Goal: Task Accomplishment & Management: Manage account settings

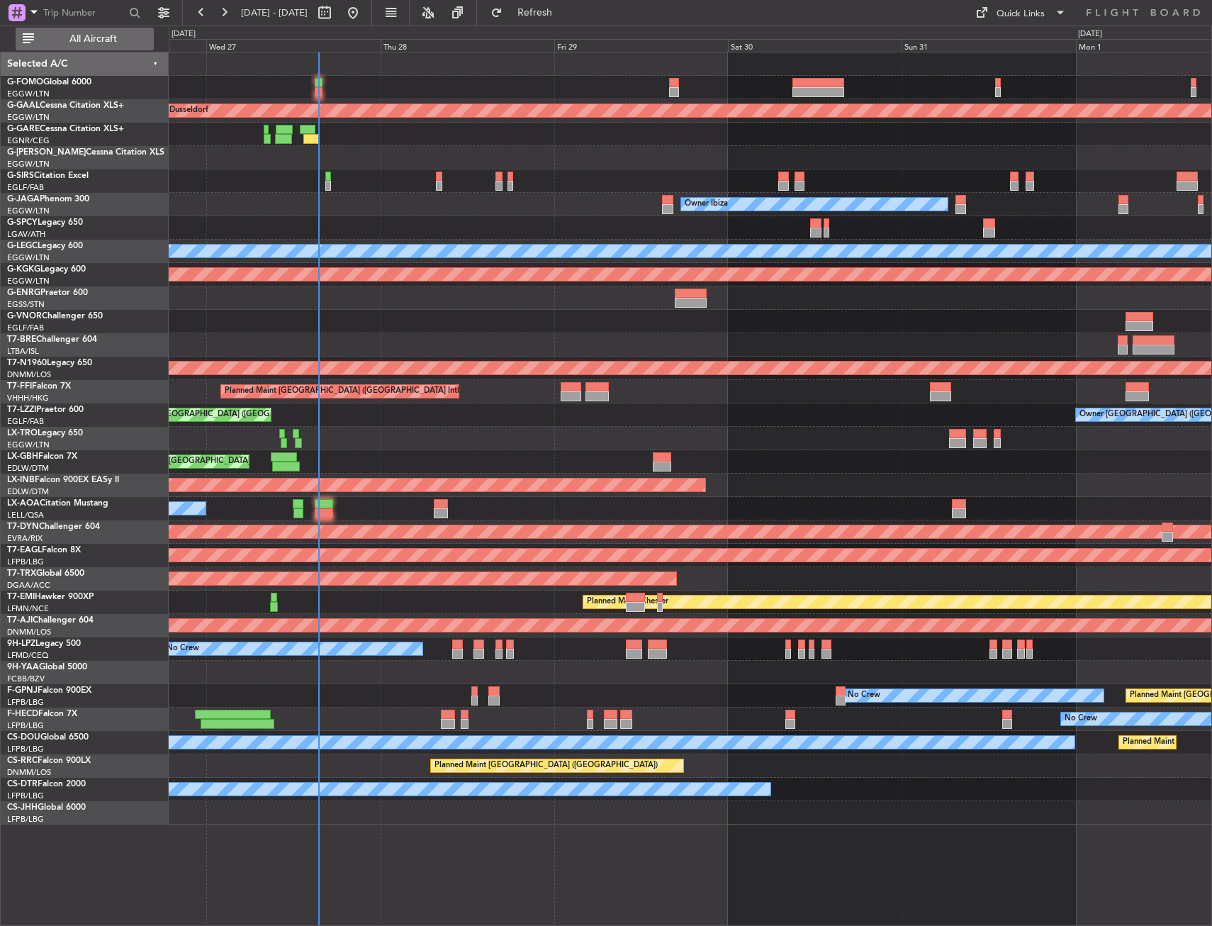
click at [84, 40] on span "All Aircraft" at bounding box center [93, 39] width 113 height 10
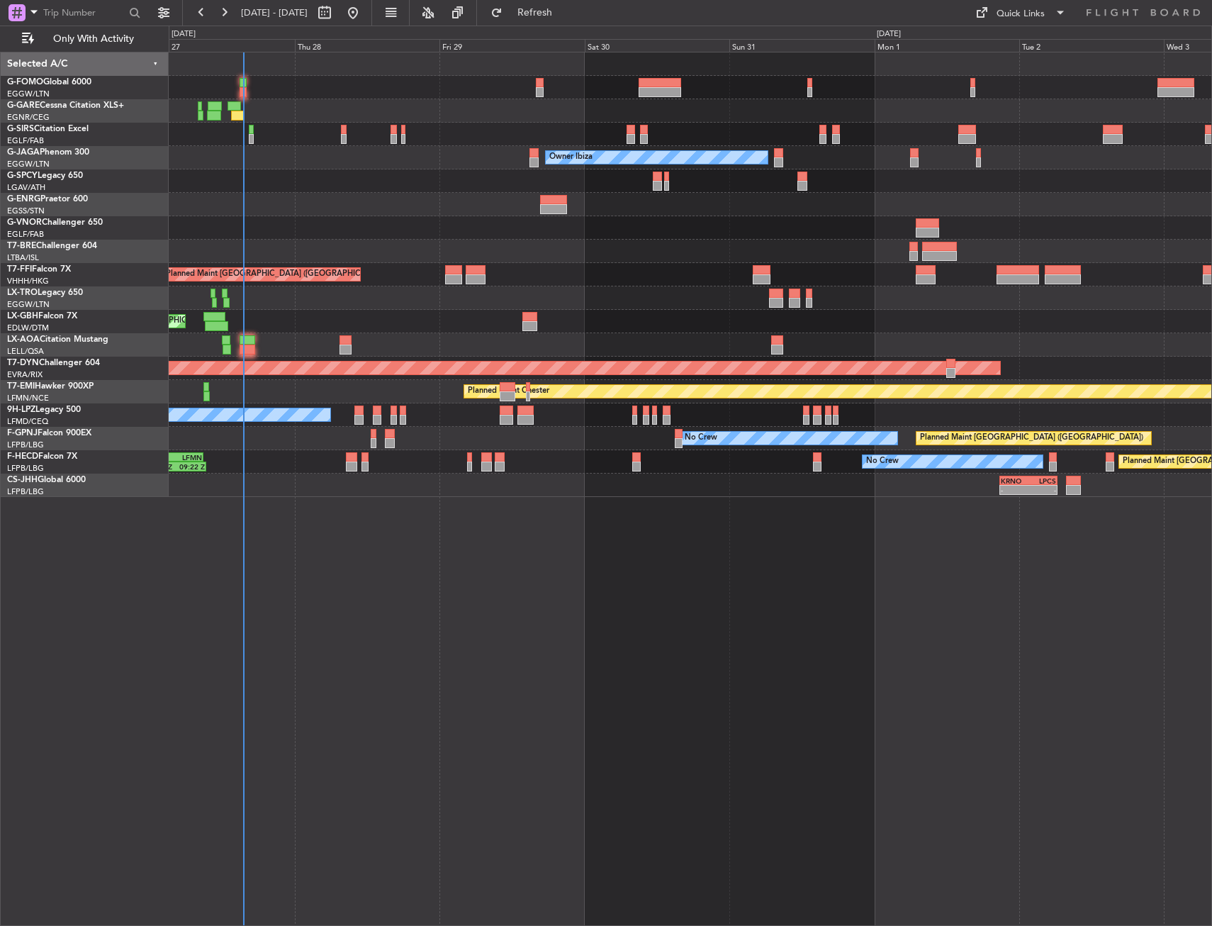
click at [357, 101] on div at bounding box center [690, 110] width 1043 height 23
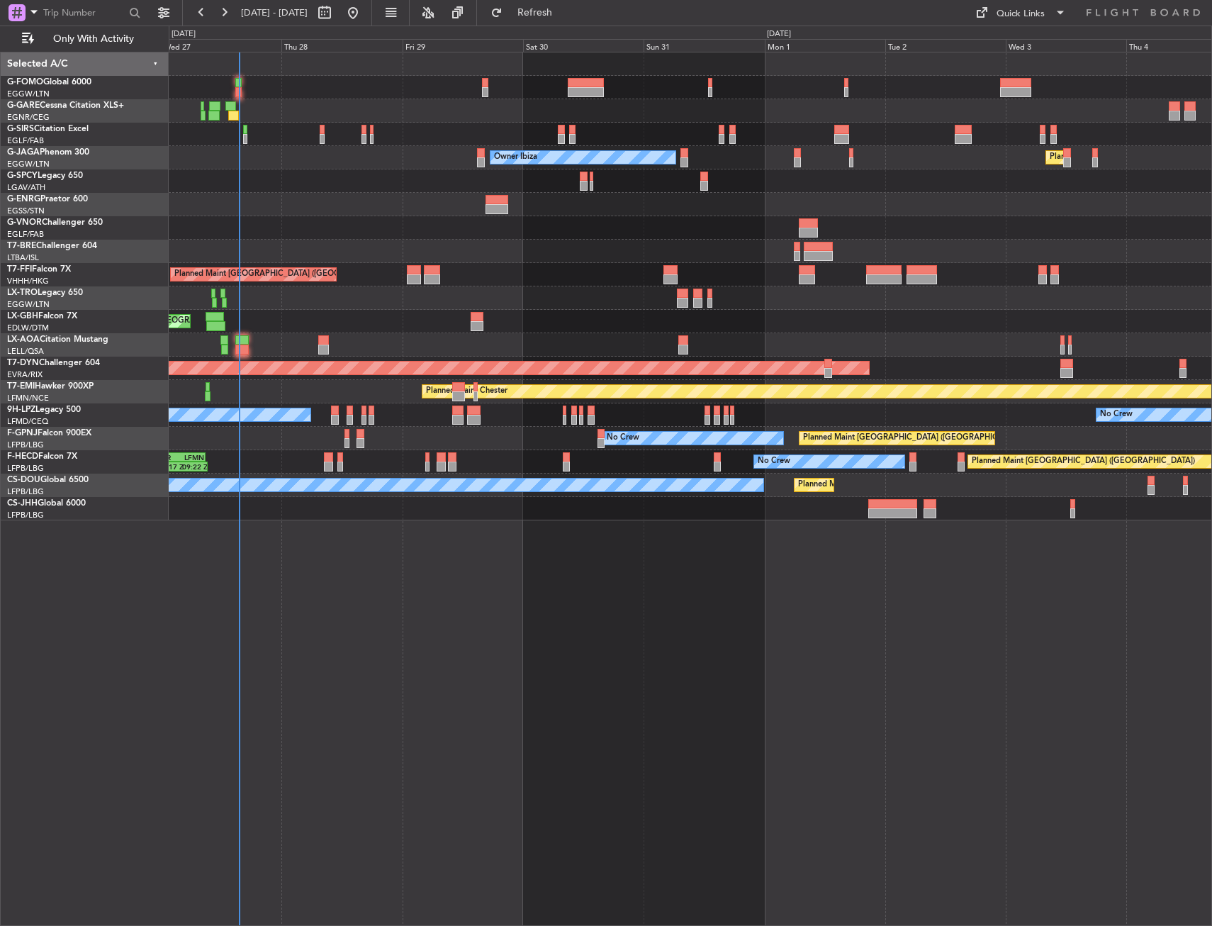
click at [679, 729] on div "Unplanned Maint Oxford (Kidlington) Owner Ibiza Planned Maint London (Luton) No…" at bounding box center [690, 489] width 1043 height 874
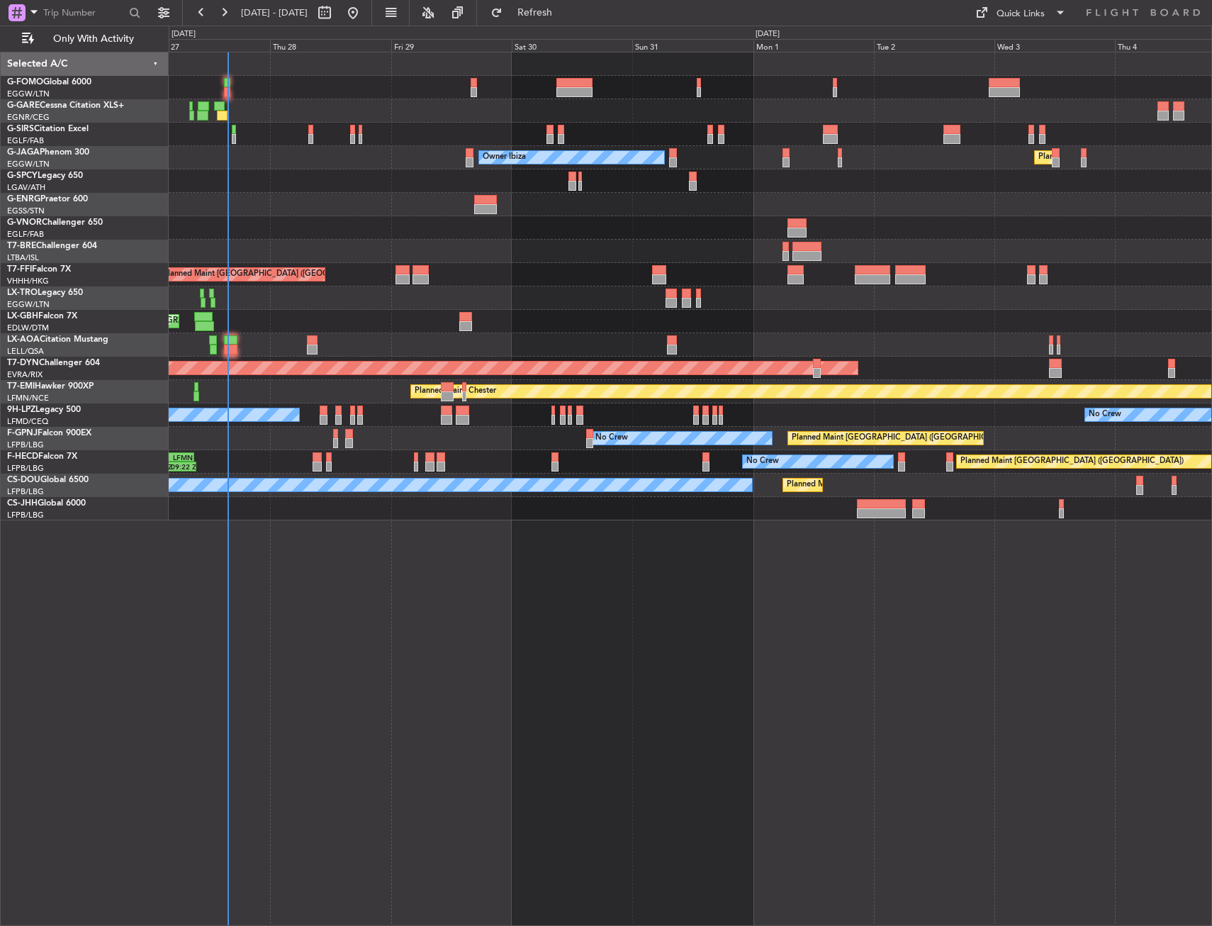
click at [434, 225] on div at bounding box center [690, 227] width 1043 height 23
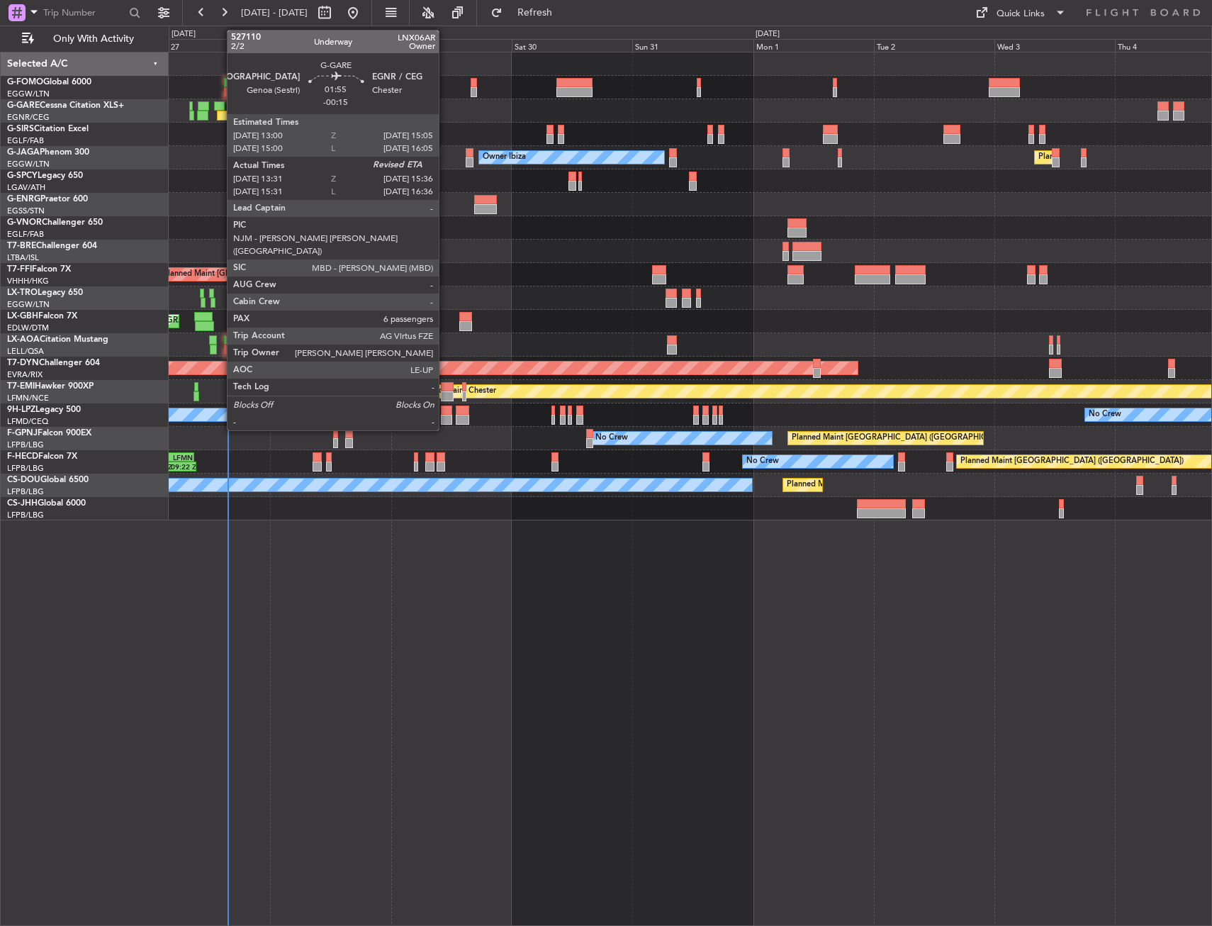
click at [220, 115] on div at bounding box center [222, 116] width 11 height 10
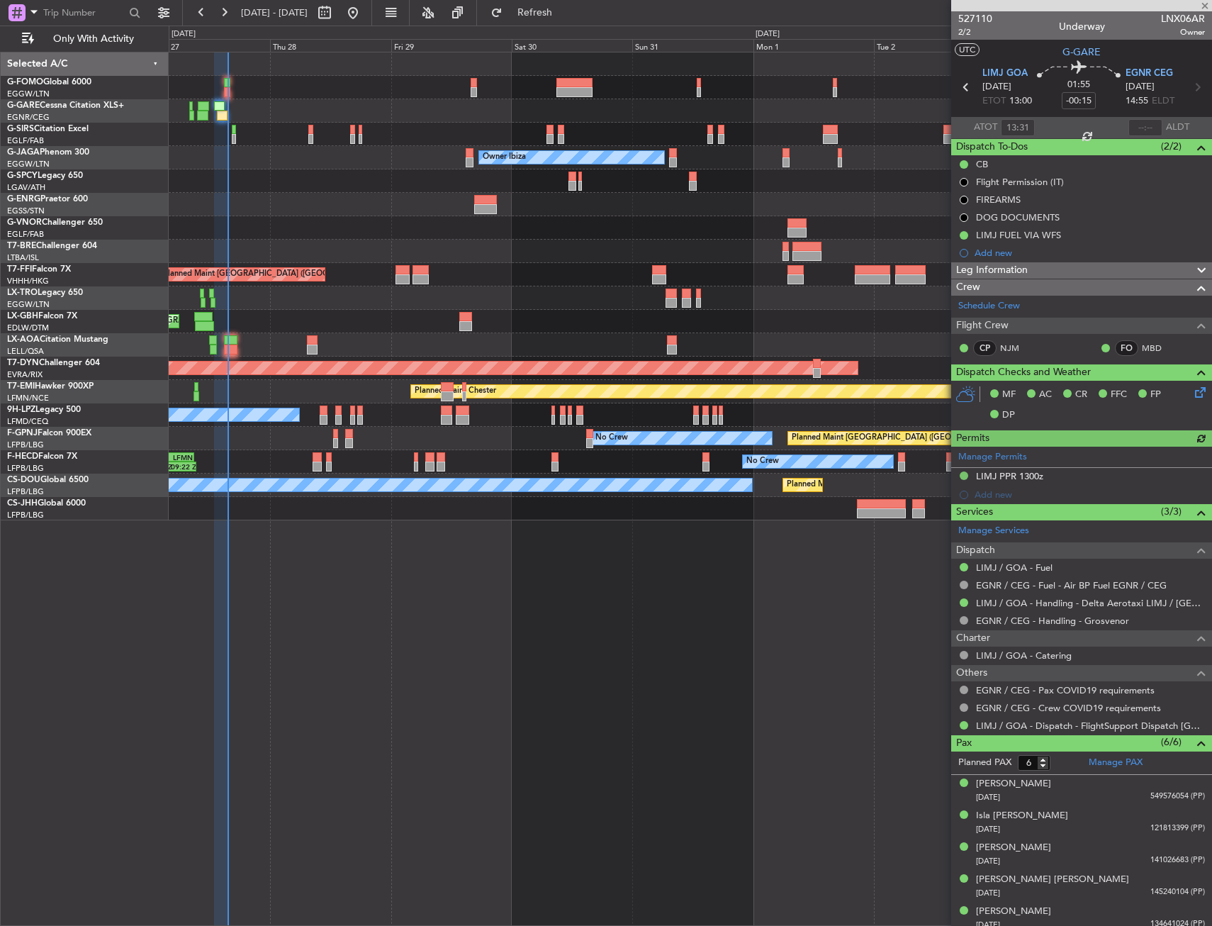
click at [1153, 124] on div at bounding box center [1145, 127] width 34 height 17
click at [1155, 124] on input "text" at bounding box center [1145, 127] width 34 height 17
click at [1128, 123] on input "1533" at bounding box center [1145, 127] width 34 height 17
click at [1103, 123] on section "ATOT 13:31 1533 ALDT" at bounding box center [1081, 127] width 261 height 21
type input "15:33"
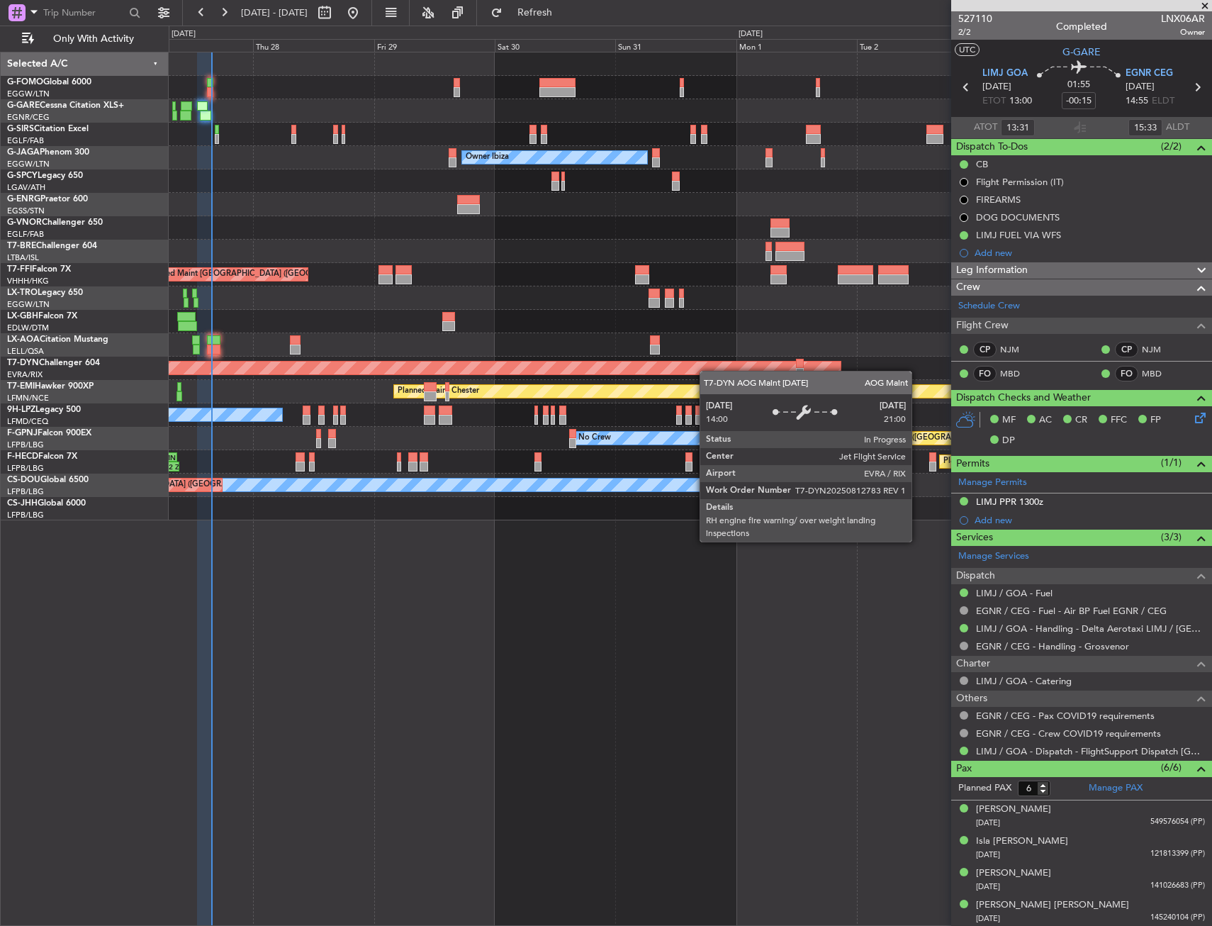
click at [758, 374] on div "Unplanned Maint Oxford (Kidlington) Owner Ibiza Planned Maint London (Luton) No…" at bounding box center [690, 286] width 1043 height 468
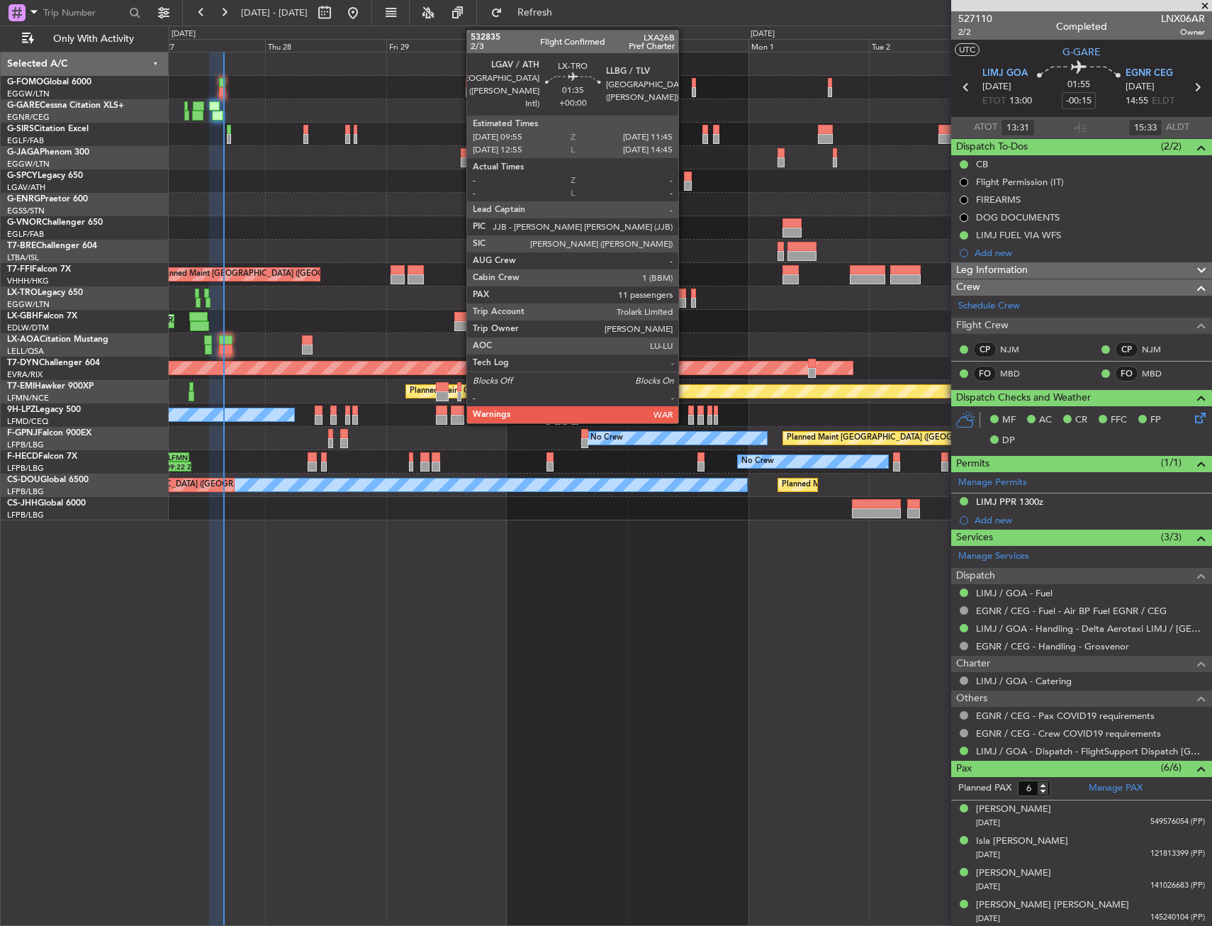
click at [685, 301] on div at bounding box center [682, 303] width 10 height 10
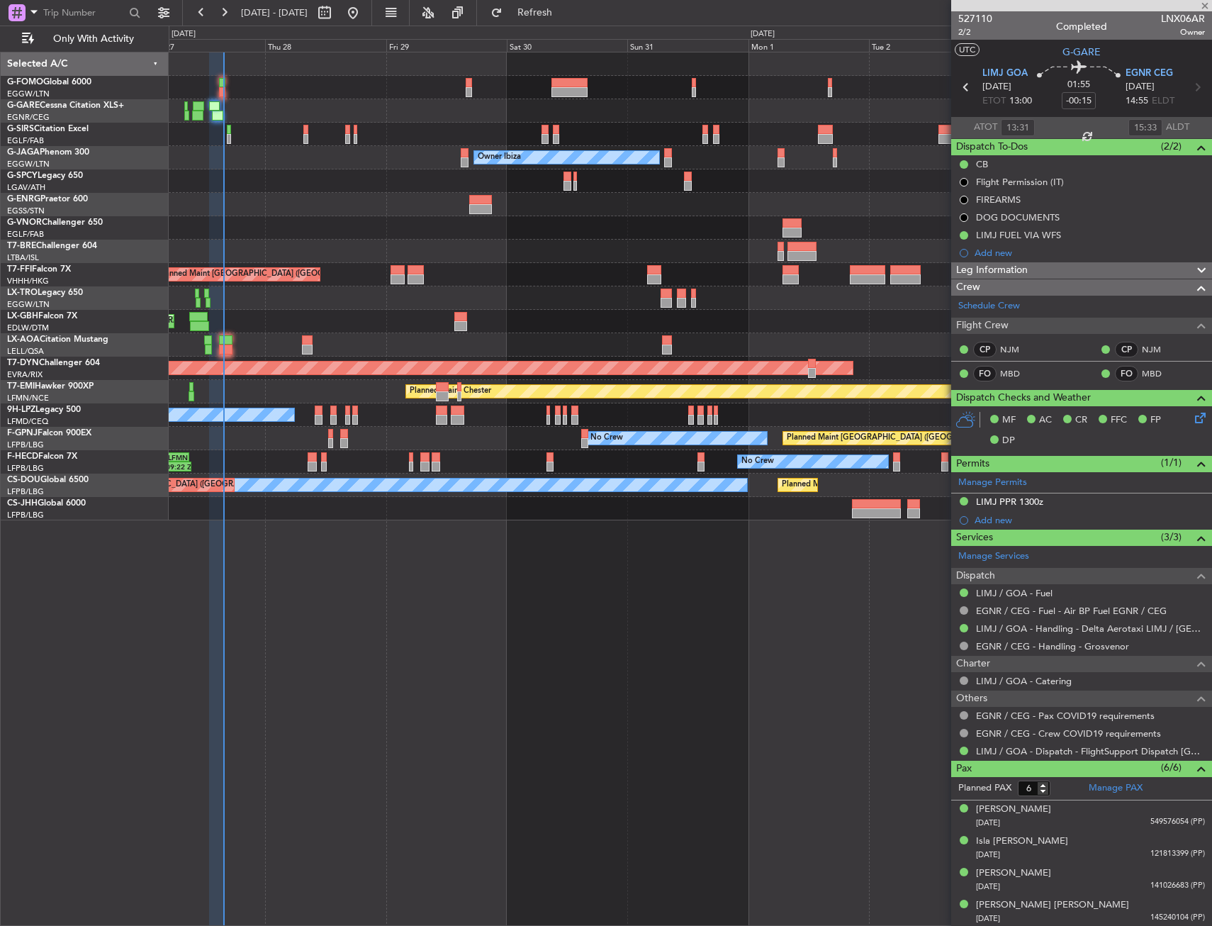
type input "11"
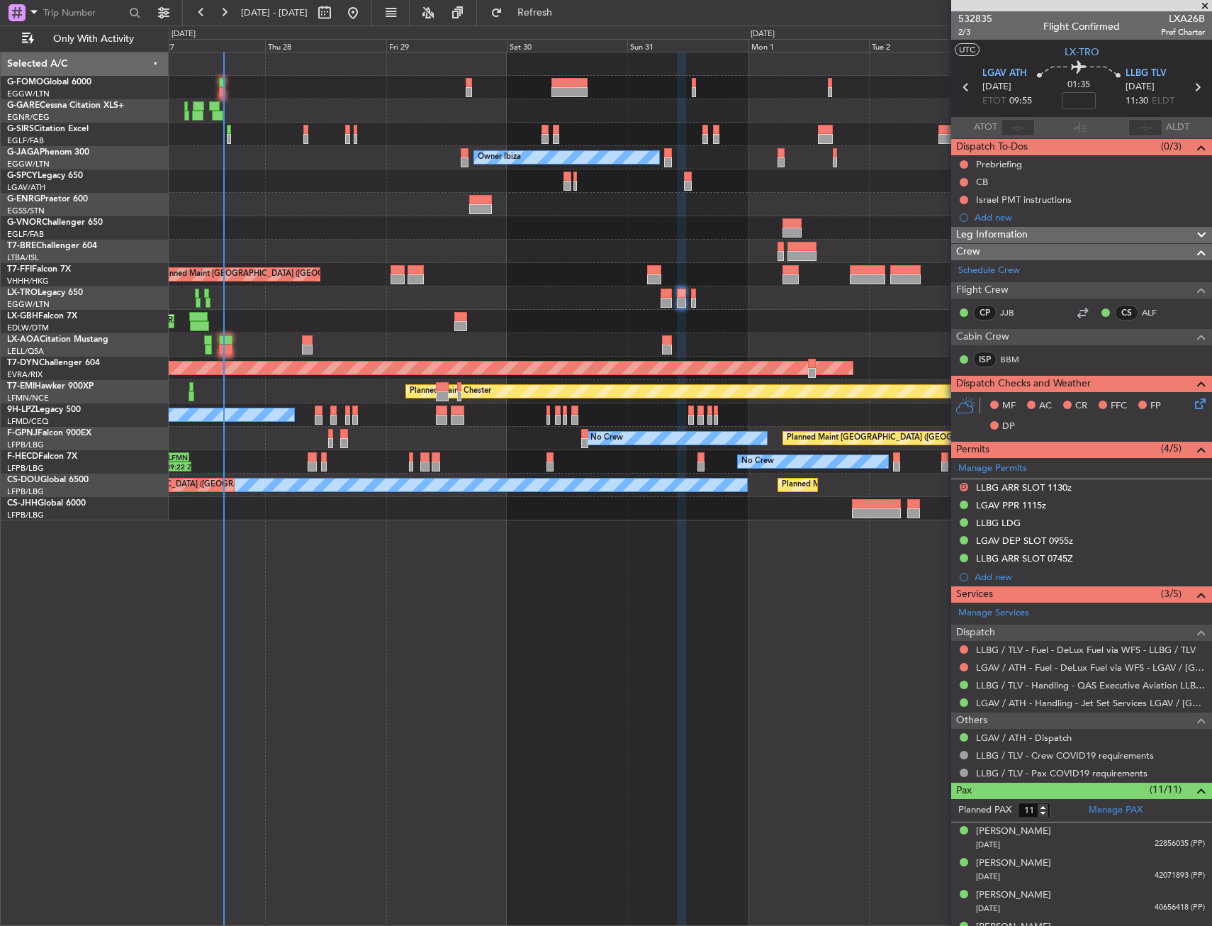
click at [555, 619] on div "Unplanned Maint Oxford (Kidlington) Planned Maint London (Luton) Owner Ibiza No…" at bounding box center [690, 489] width 1043 height 874
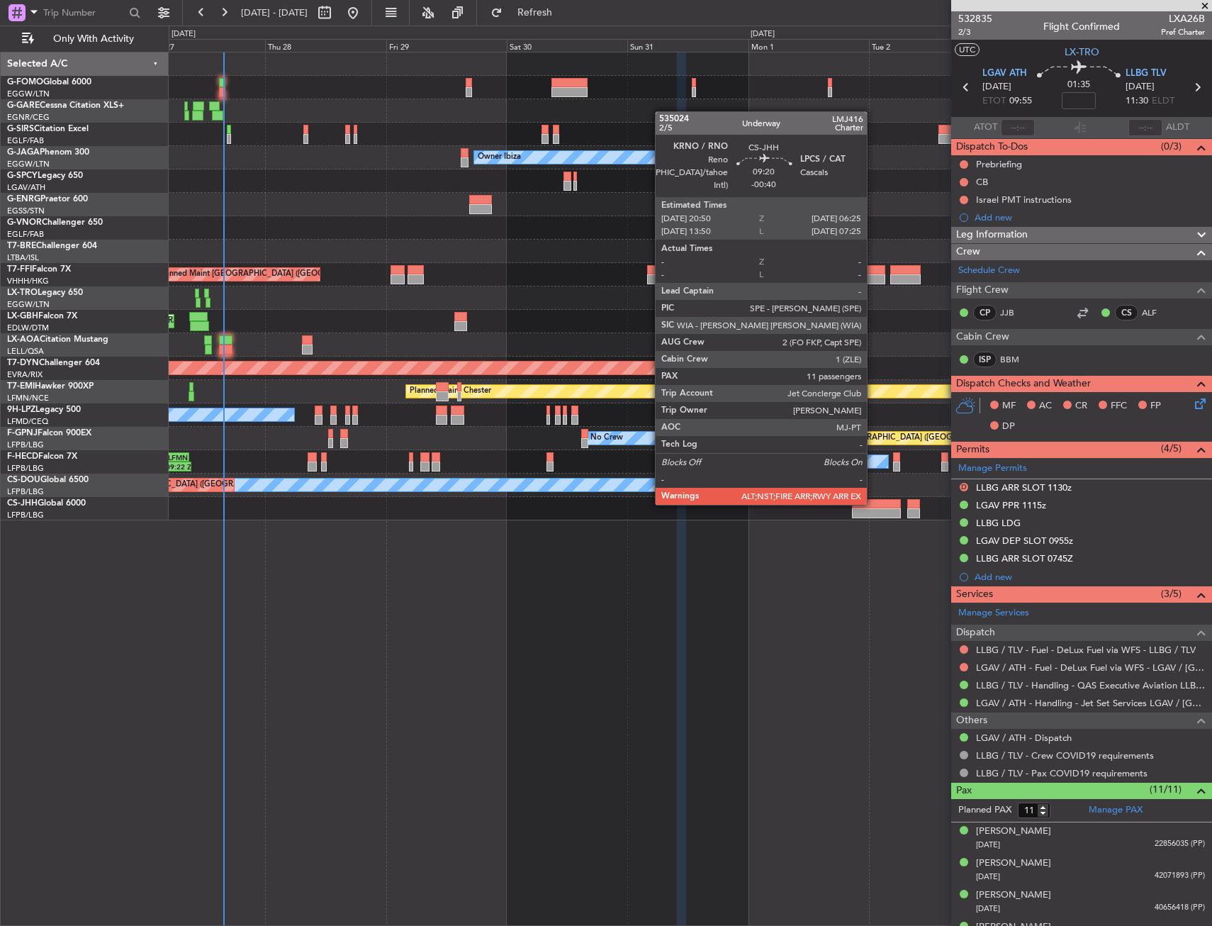
click at [873, 503] on div at bounding box center [876, 504] width 49 height 10
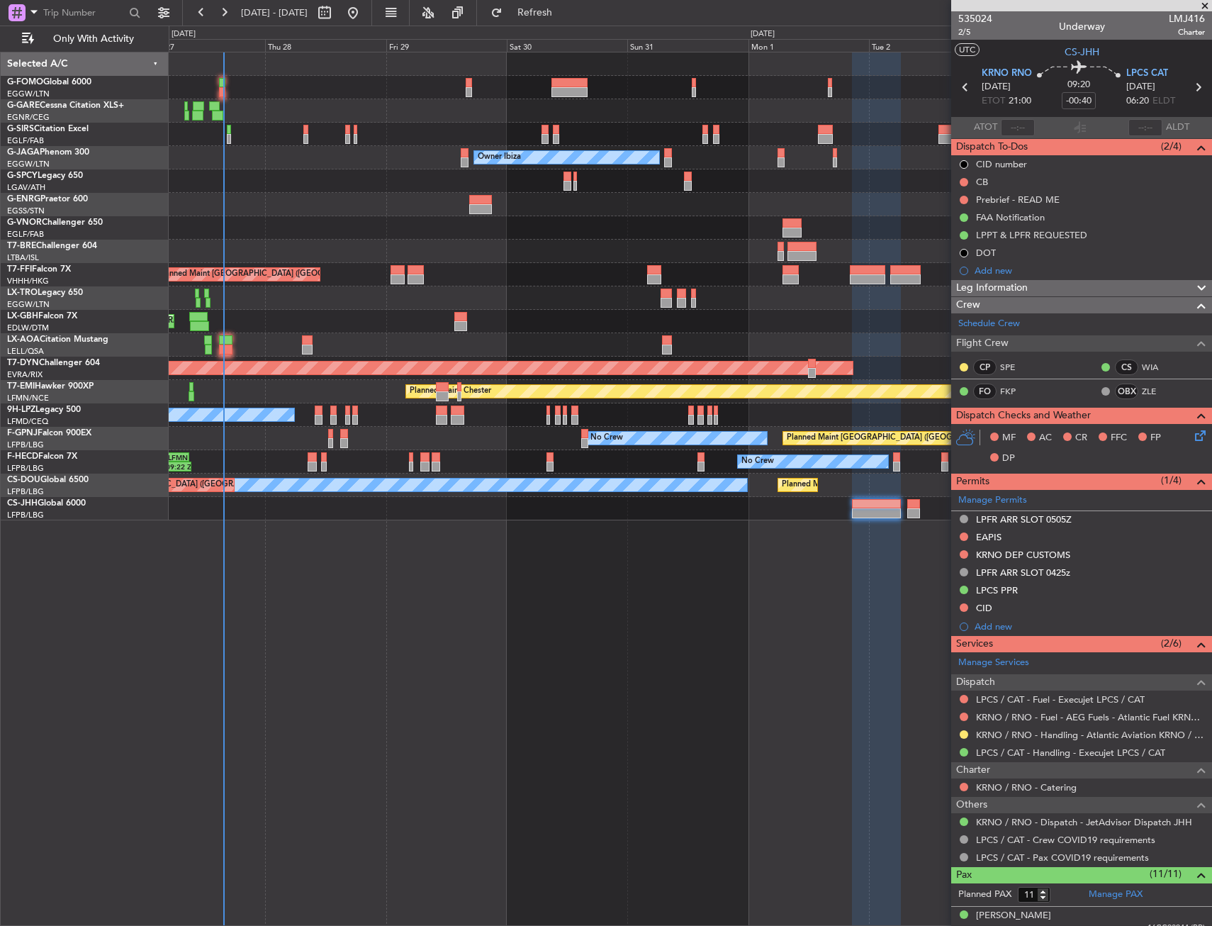
click at [545, 796] on div "Unplanned Maint Oxford (Kidlington) Planned Maint London (Luton) Owner Ibiza No…" at bounding box center [690, 489] width 1043 height 874
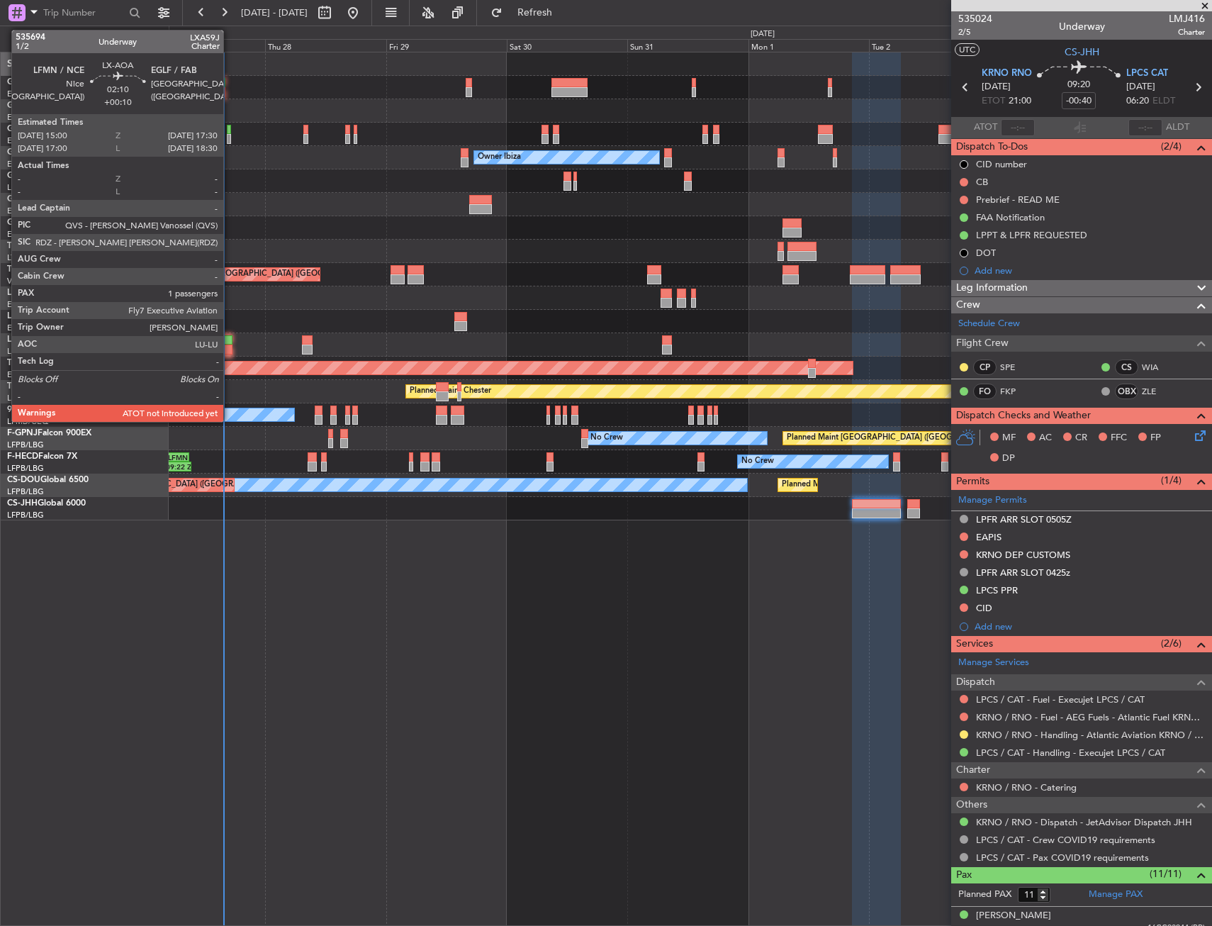
click at [230, 338] on div at bounding box center [225, 340] width 13 height 10
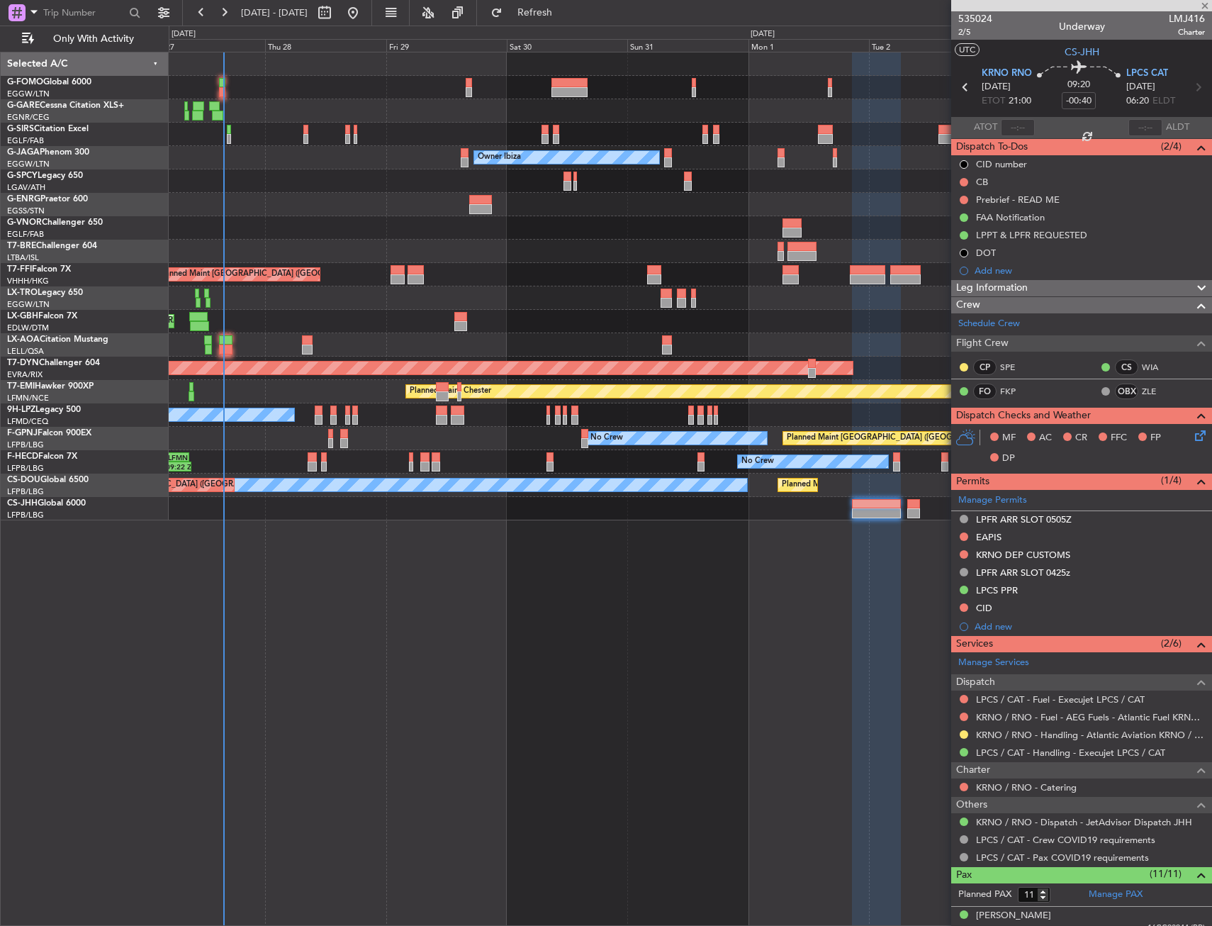
click at [343, 240] on div "Planned Maint Warsaw ([GEOGRAPHIC_DATA])" at bounding box center [690, 251] width 1043 height 23
type input "+00:10"
type input "1"
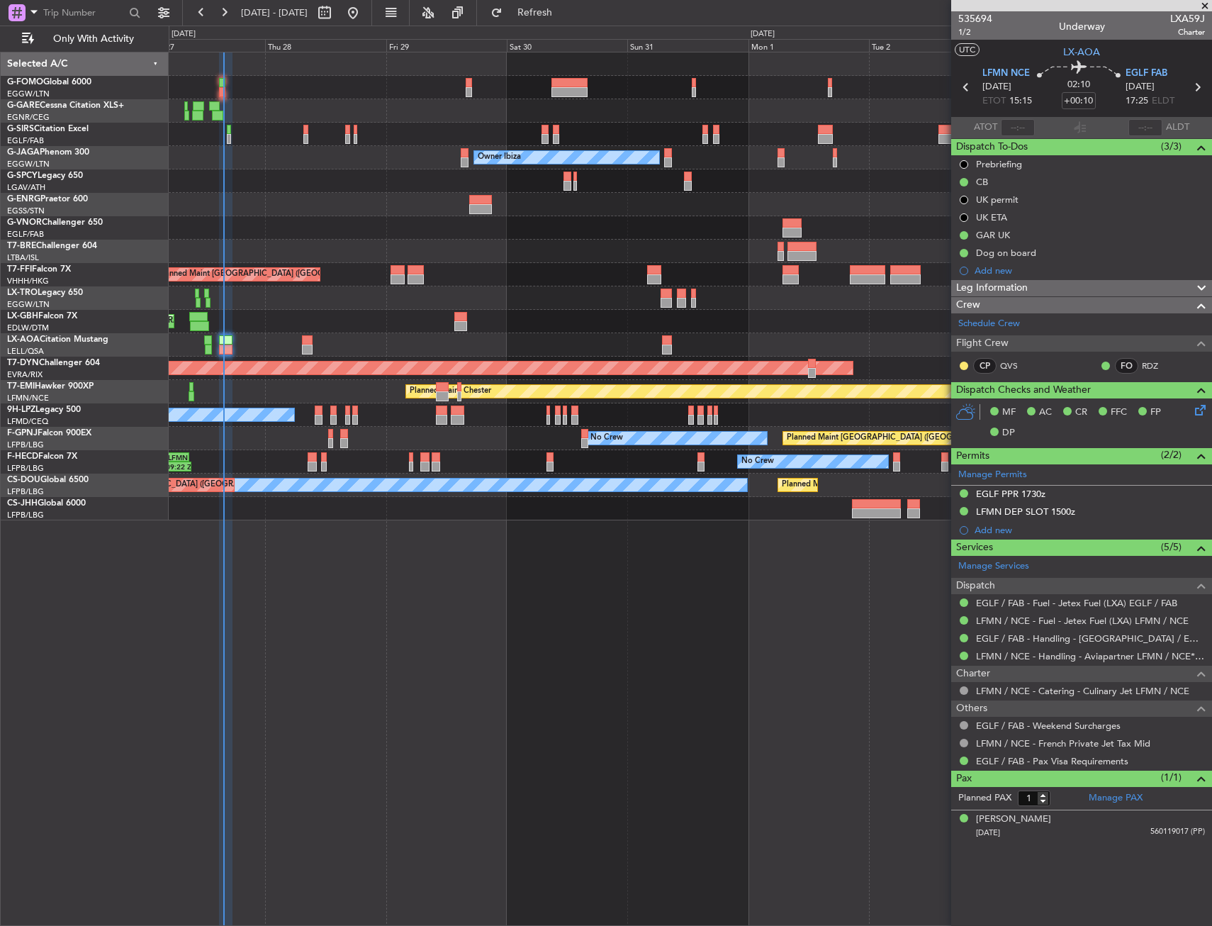
click at [1165, 25] on div "535694 1/2 Underway LXA59J Charter" at bounding box center [1081, 25] width 261 height 28
click at [1172, 22] on span "LXA59J" at bounding box center [1187, 18] width 35 height 15
copy span "LXA59J"
click at [378, 575] on div "Unplanned Maint Oxford (Kidlington) Planned Maint London (Luton) Owner Ibiza No…" at bounding box center [690, 489] width 1043 height 874
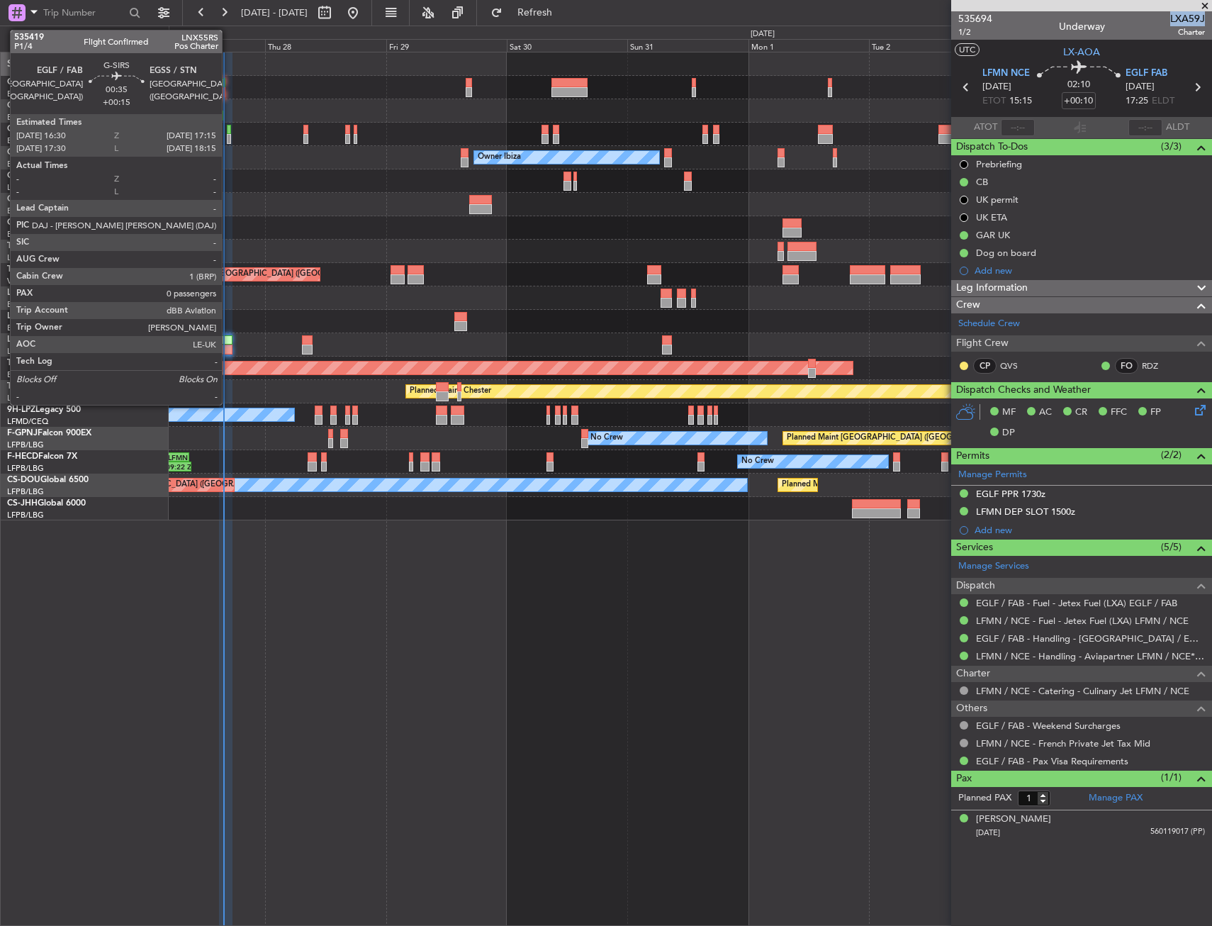
click at [228, 135] on div at bounding box center [229, 139] width 4 height 10
type input "+00:15"
type input "0"
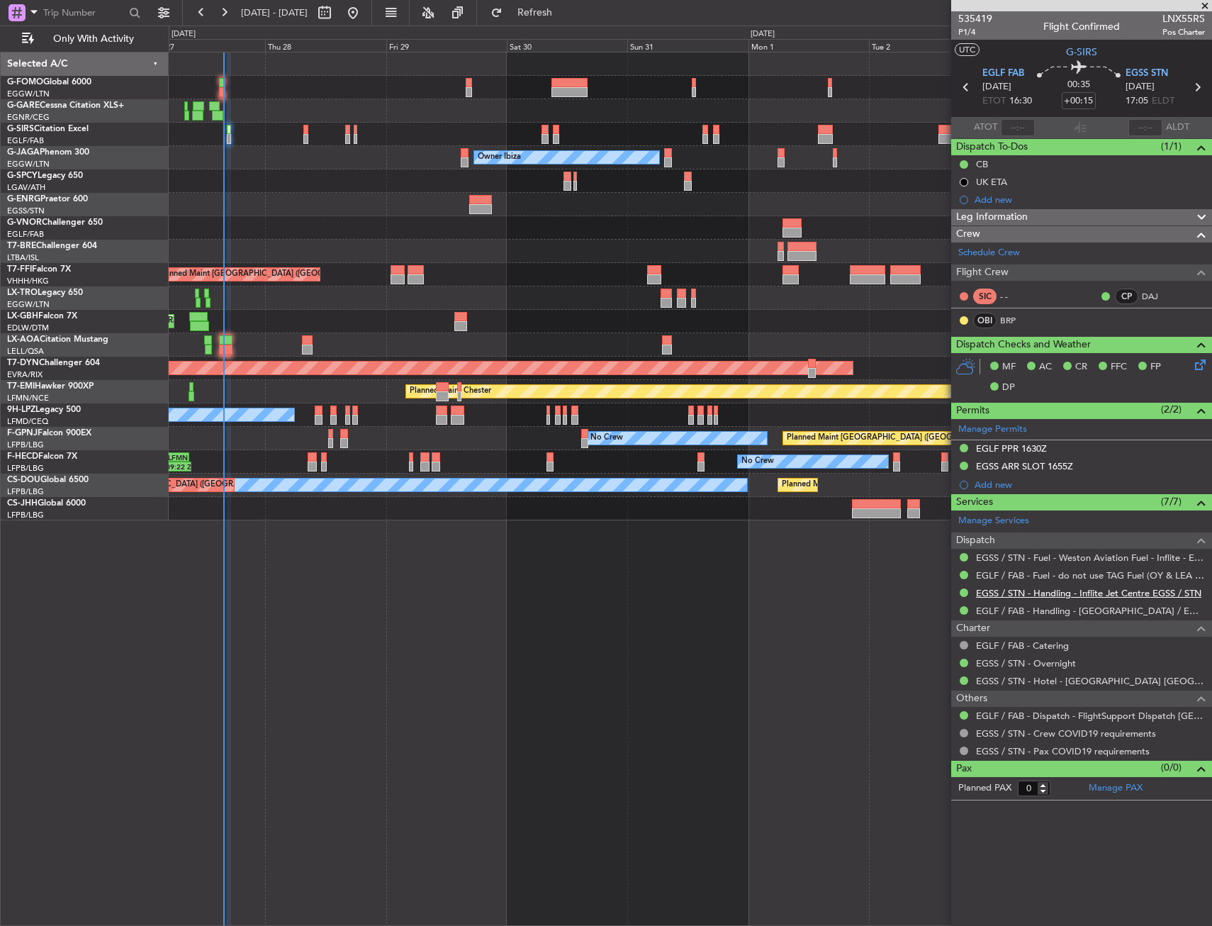
click at [1068, 597] on link "EGSS / STN - Handling - Inflite Jet Centre EGSS / STN" at bounding box center [1088, 593] width 225 height 12
click at [314, 636] on div "Unplanned Maint Oxford (Kidlington) Planned Maint London (Luton) Owner Ibiza No…" at bounding box center [690, 489] width 1043 height 874
click at [887, 147] on div "Planned Maint [GEOGRAPHIC_DATA] ([GEOGRAPHIC_DATA]) Owner Ibiza No Crew Cannes …" at bounding box center [690, 157] width 1043 height 23
click at [549, 784] on div "Unplanned Maint Oxford (Kidlington) Planned Maint London (Luton) Owner Ibiza No…" at bounding box center [690, 489] width 1043 height 874
click at [565, 11] on span "Refresh" at bounding box center [535, 13] width 60 height 10
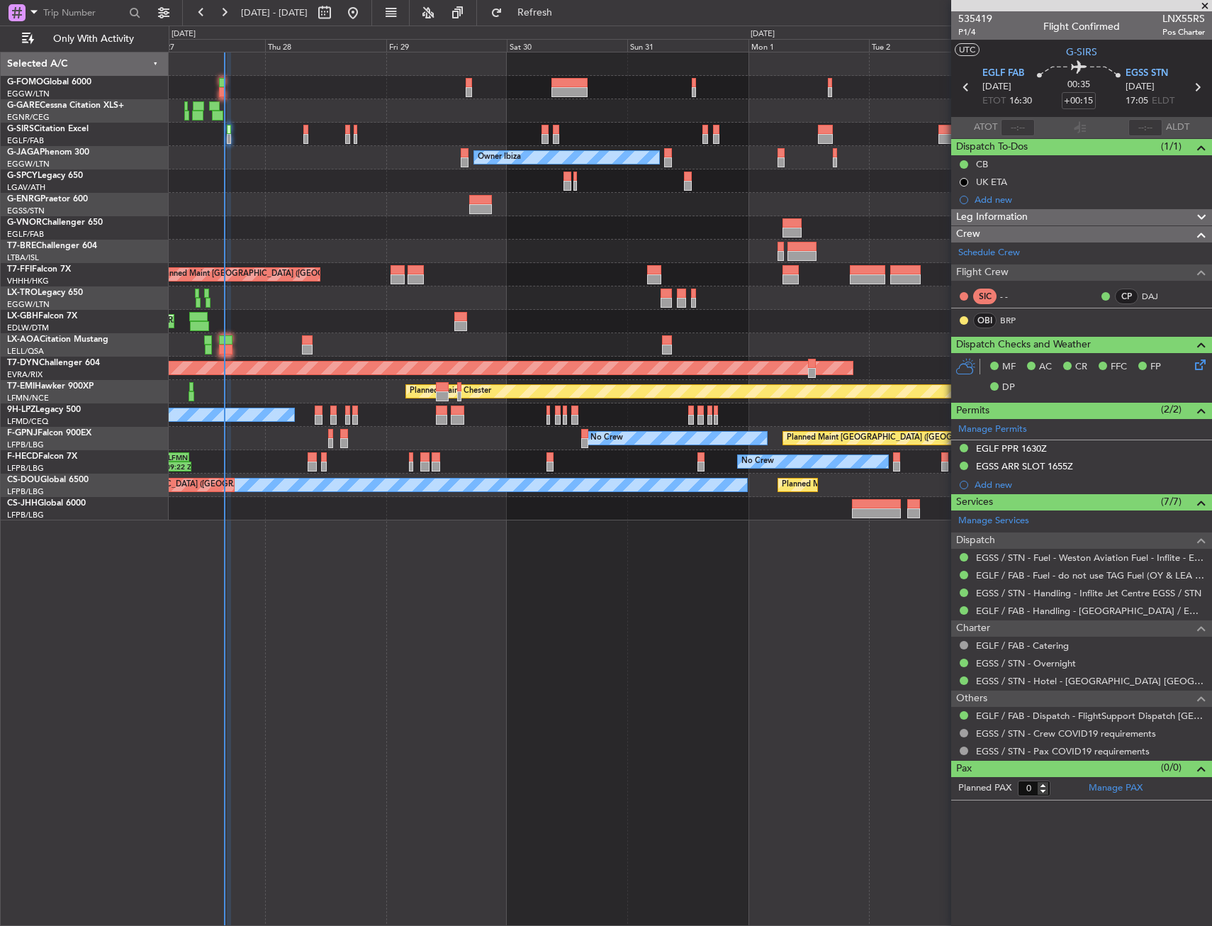
click at [271, 133] on div "Unplanned Maint Oxford ([GEOGRAPHIC_DATA])" at bounding box center [690, 134] width 1043 height 23
click at [222, 98] on div at bounding box center [690, 87] width 1043 height 23
click at [549, 28] on div "0 0 Wed 27 Thu 28 Fri 29 Sat 30 Sun 31 Mon 1 Tue 2 Sep 2025 Aug 2025 Wed 3 Thu 4" at bounding box center [690, 39] width 1042 height 26
click at [554, 23] on button "Refresh" at bounding box center [526, 12] width 85 height 23
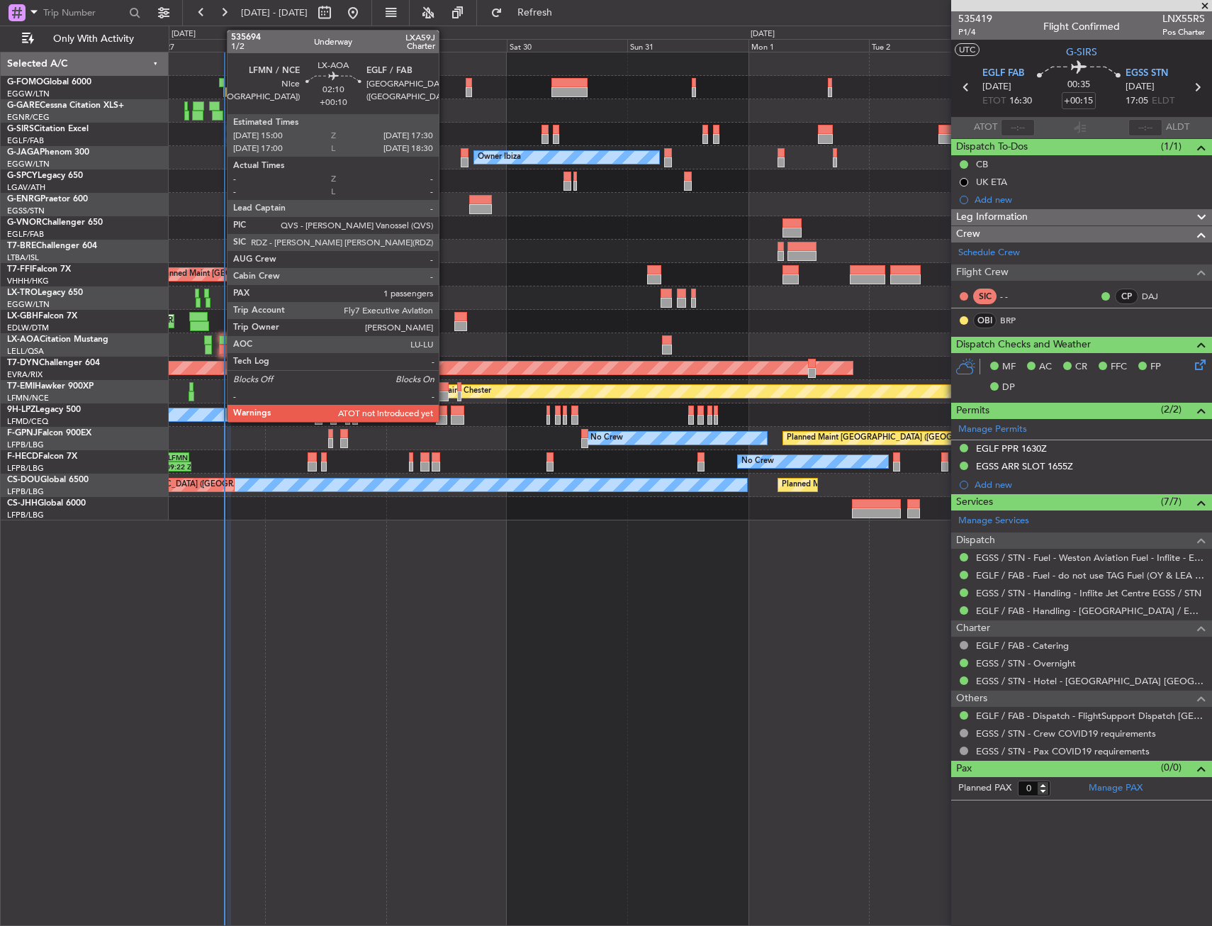
click at [220, 343] on div at bounding box center [225, 340] width 13 height 10
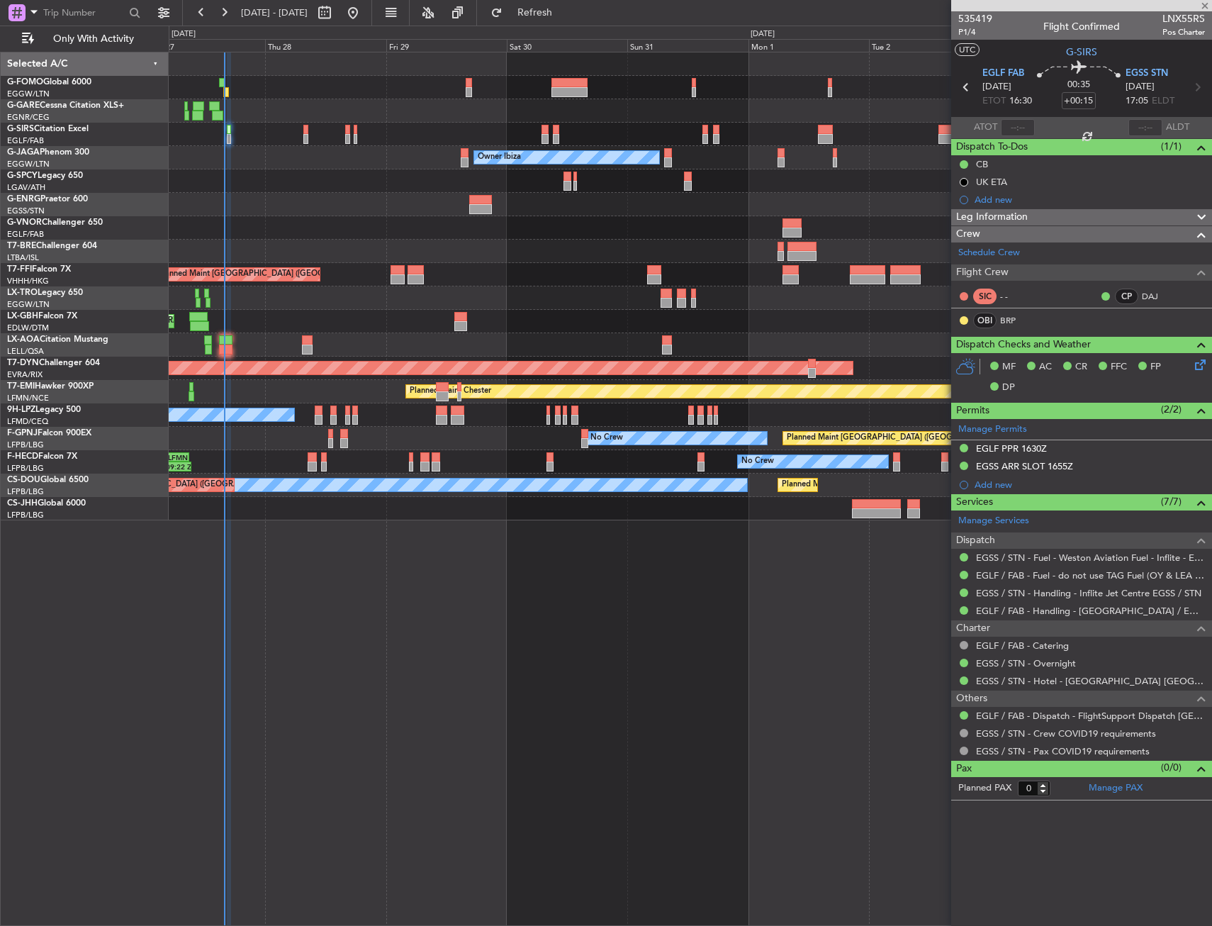
type input "+00:10"
type input "1"
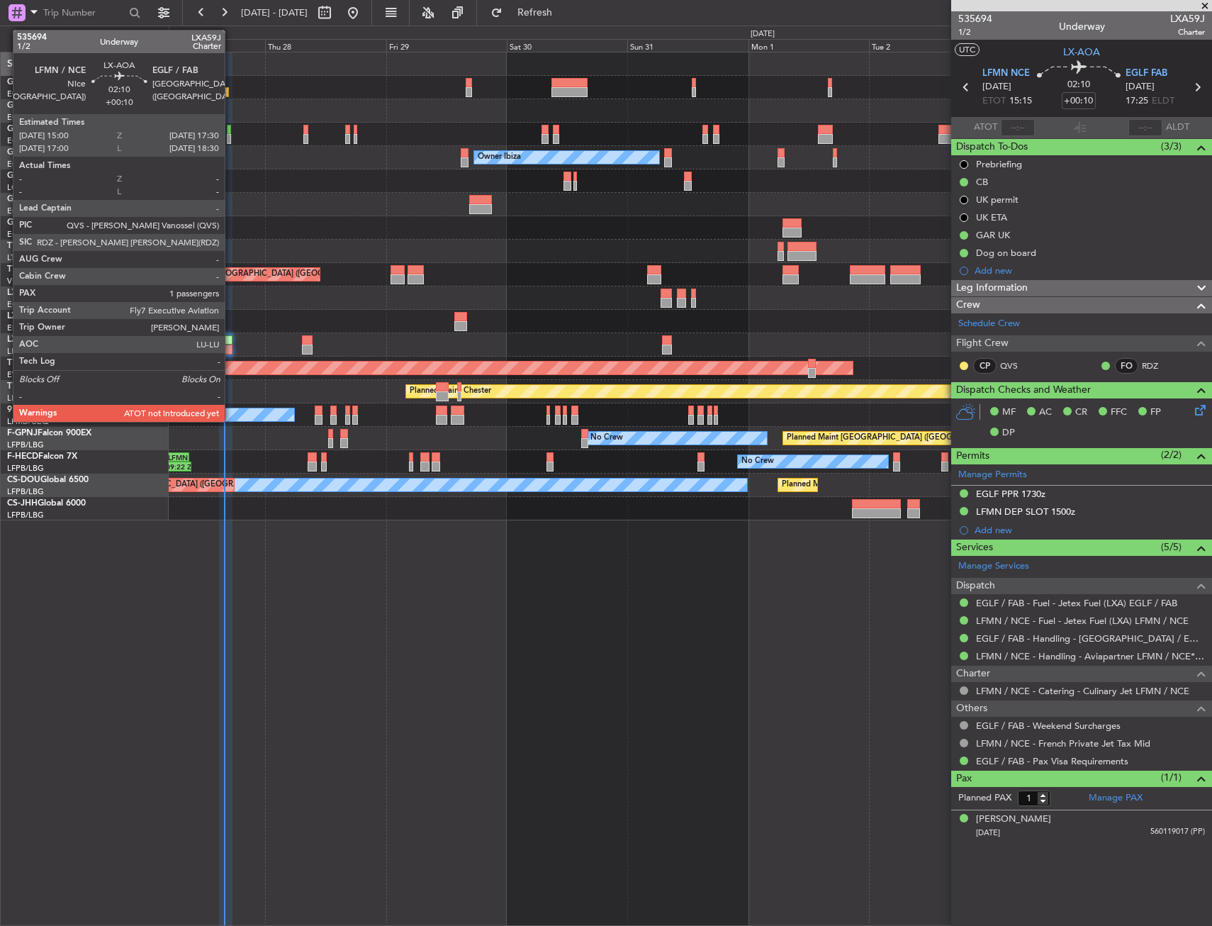
click at [231, 348] on div at bounding box center [225, 349] width 13 height 10
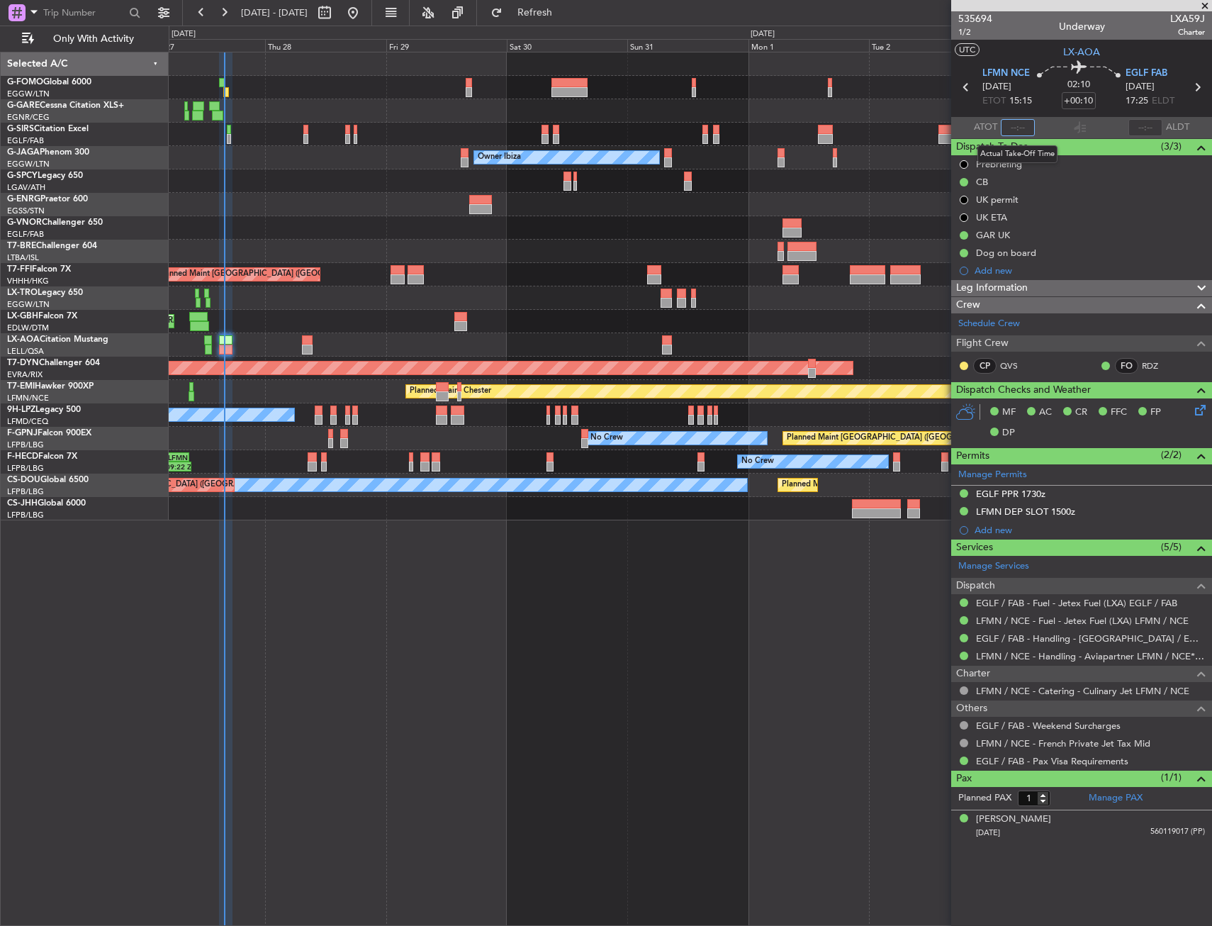
click at [1010, 129] on input "text" at bounding box center [1018, 127] width 34 height 17
click at [1039, 113] on section "LFMN NCE 27/08/2025 ETOT 15:15 02:10 +00:10 EGLF FAB 27/08/2025 17:25 ELDT" at bounding box center [1081, 89] width 261 height 56
type input "15:50"
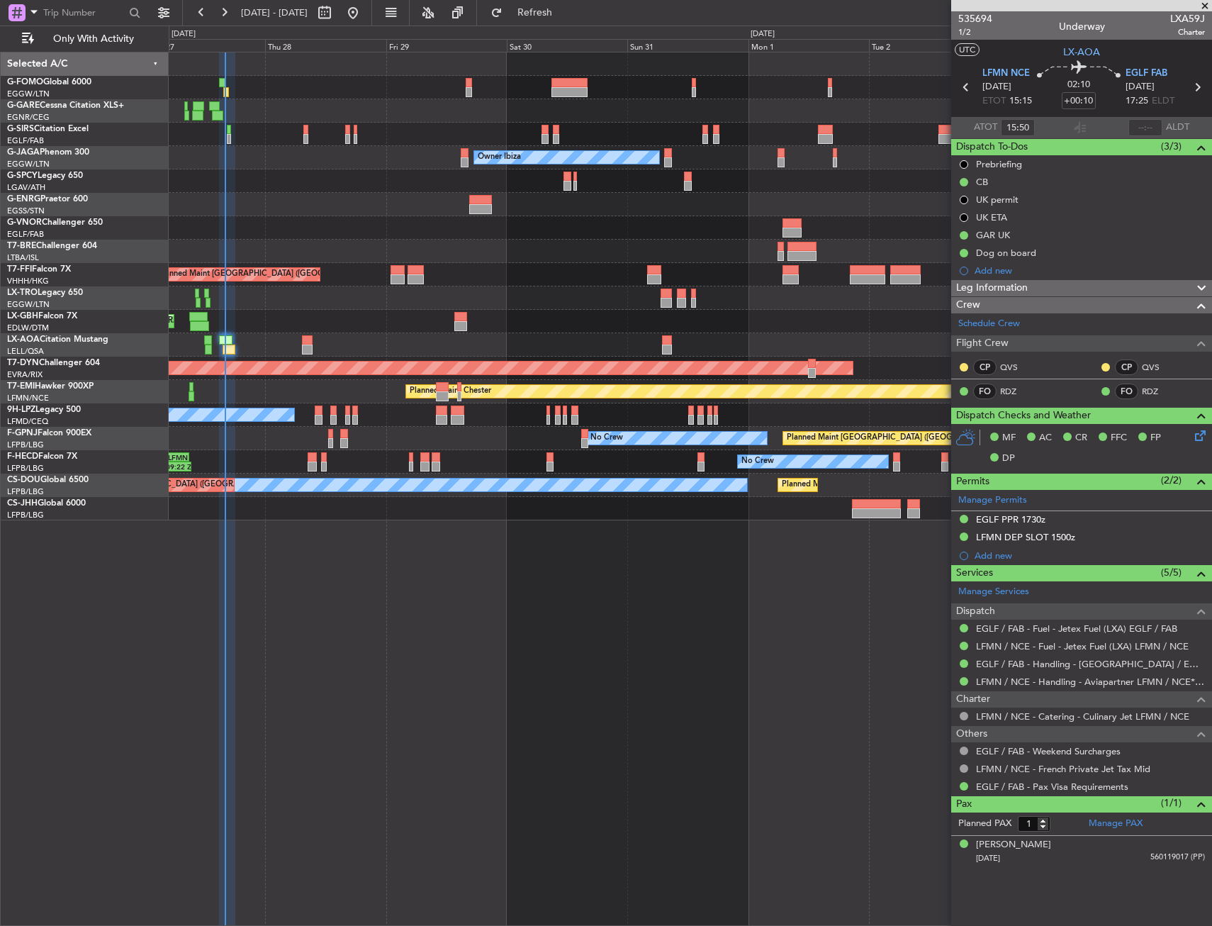
click at [224, 131] on div "Unplanned Maint Oxford ([GEOGRAPHIC_DATA])" at bounding box center [690, 134] width 1043 height 23
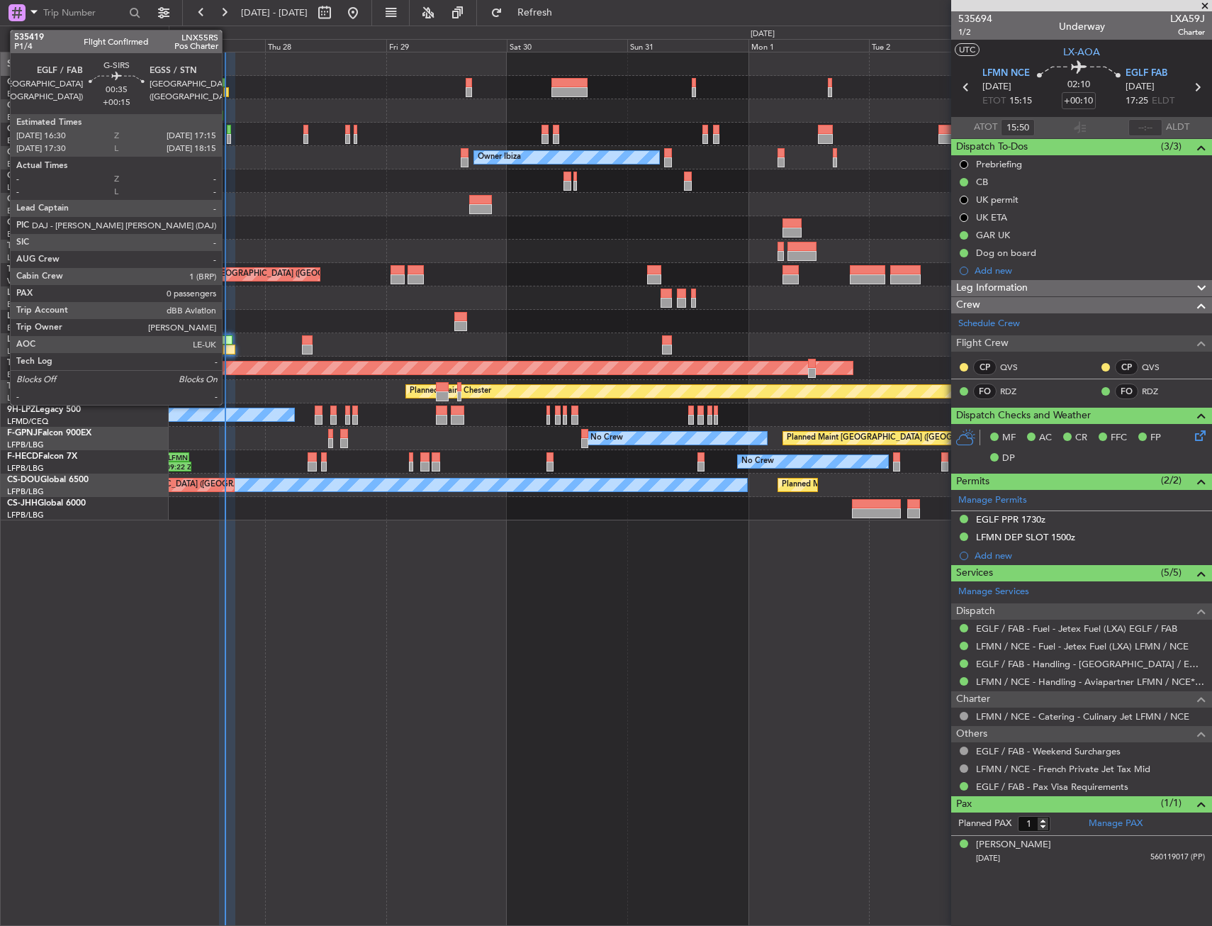
click at [228, 131] on div at bounding box center [229, 130] width 4 height 10
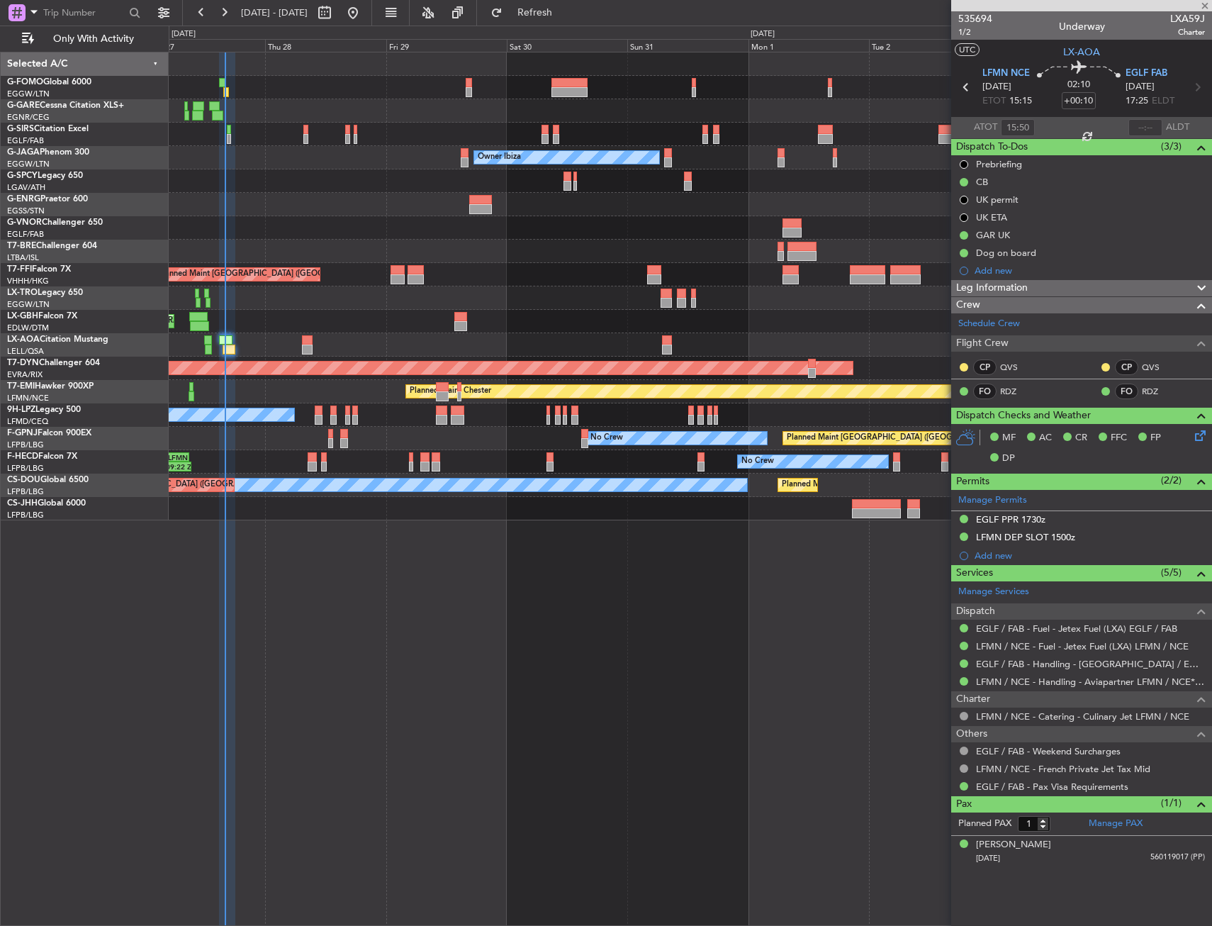
type input "+00:15"
type input "0"
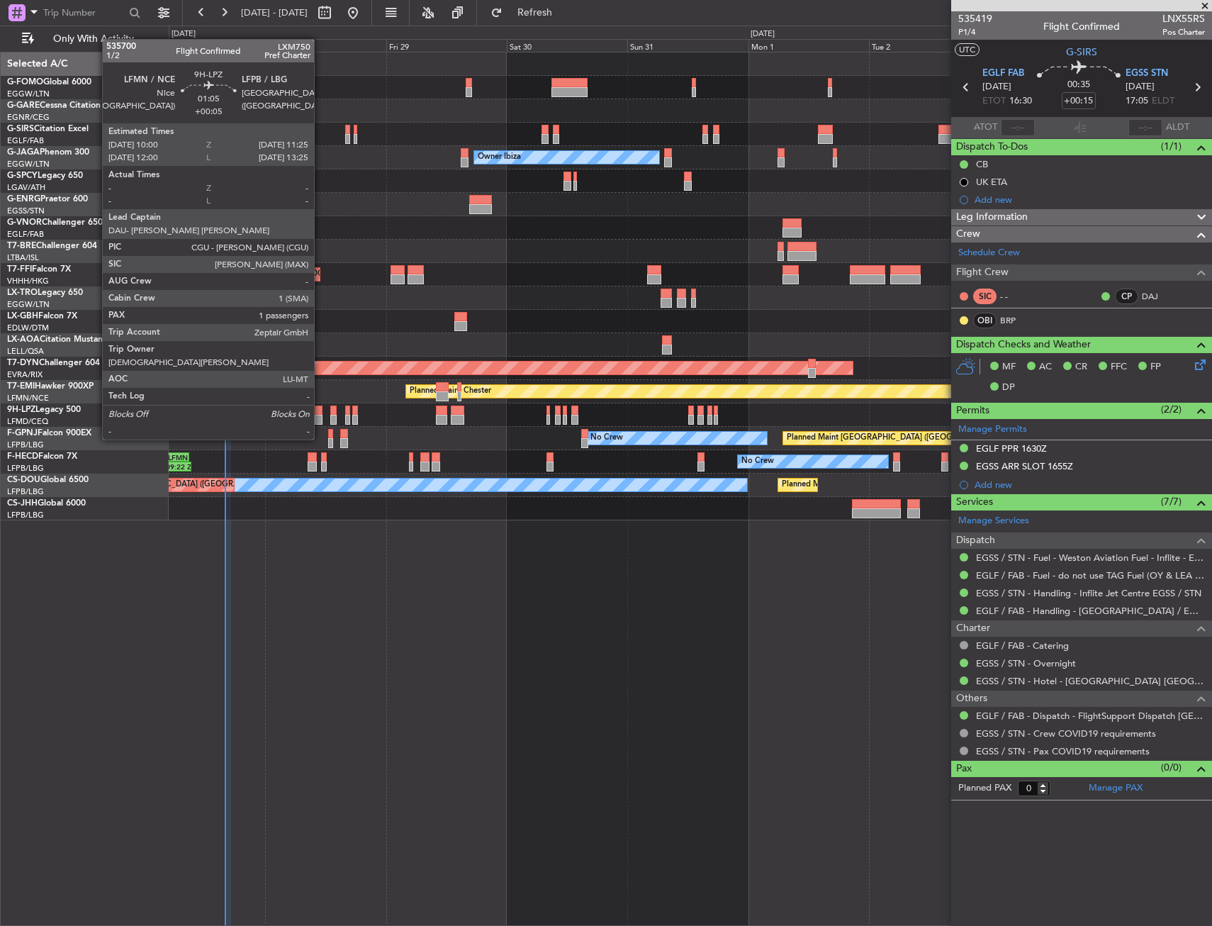
click at [320, 413] on div at bounding box center [319, 410] width 8 height 10
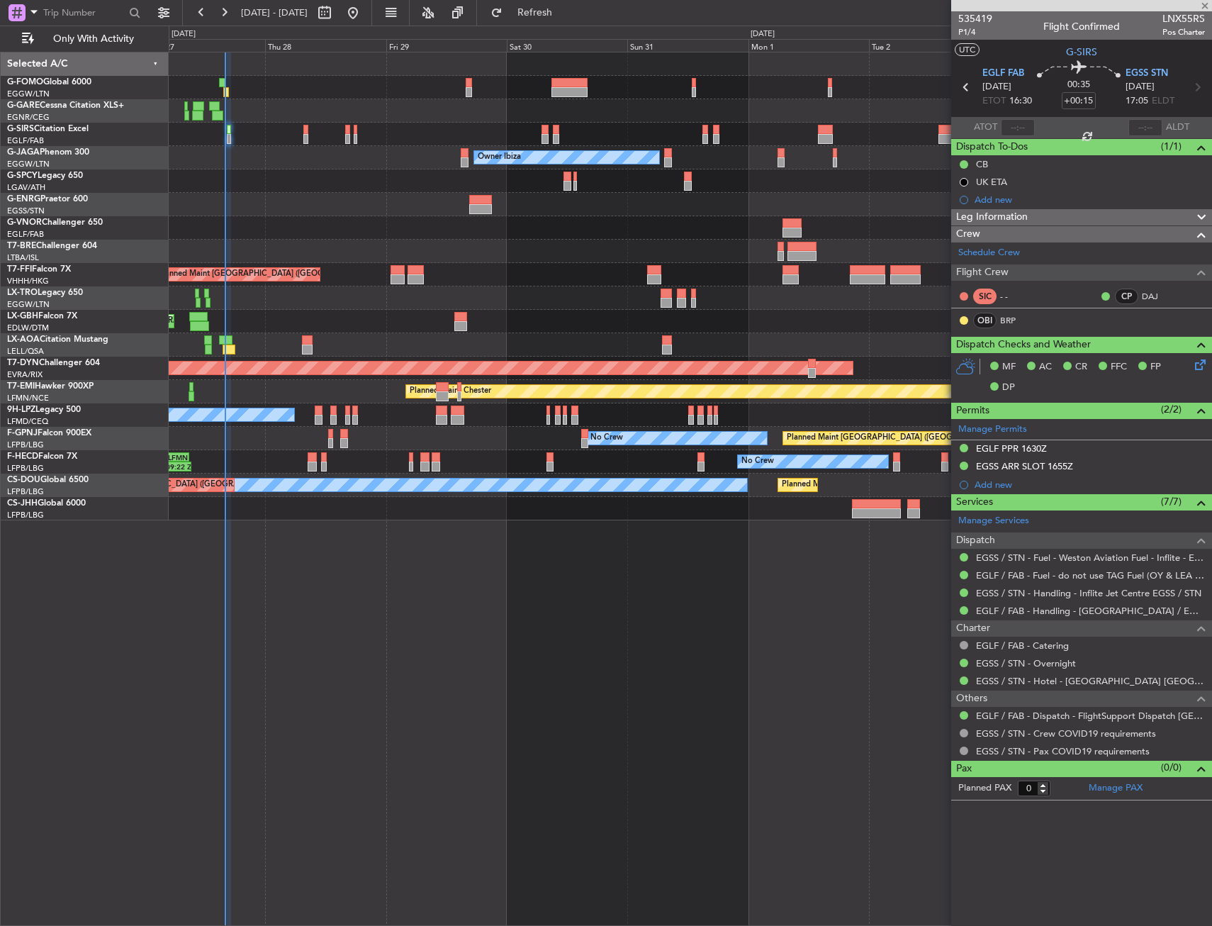
type input "+00:05"
type input "1"
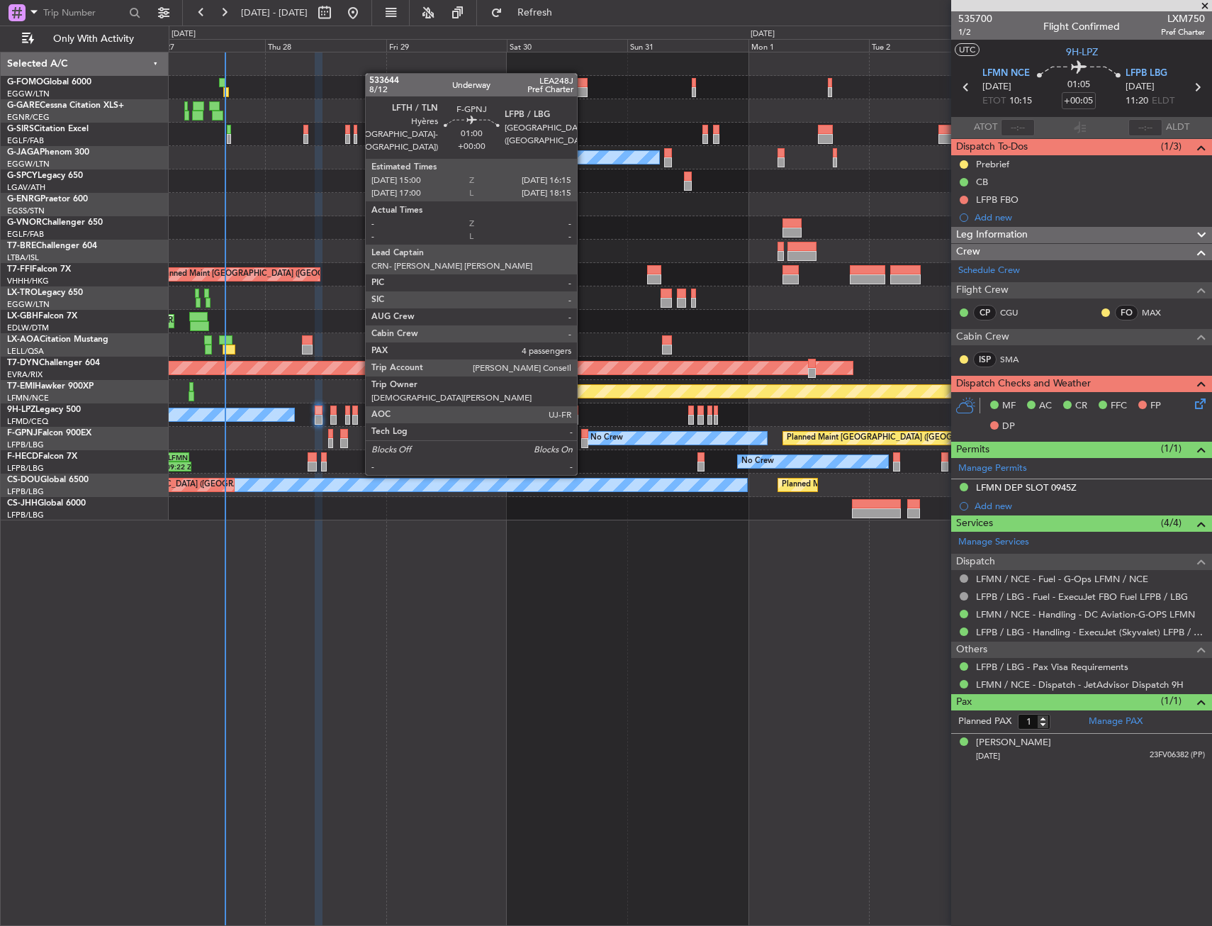
click at [583, 447] on div at bounding box center [584, 443] width 6 height 10
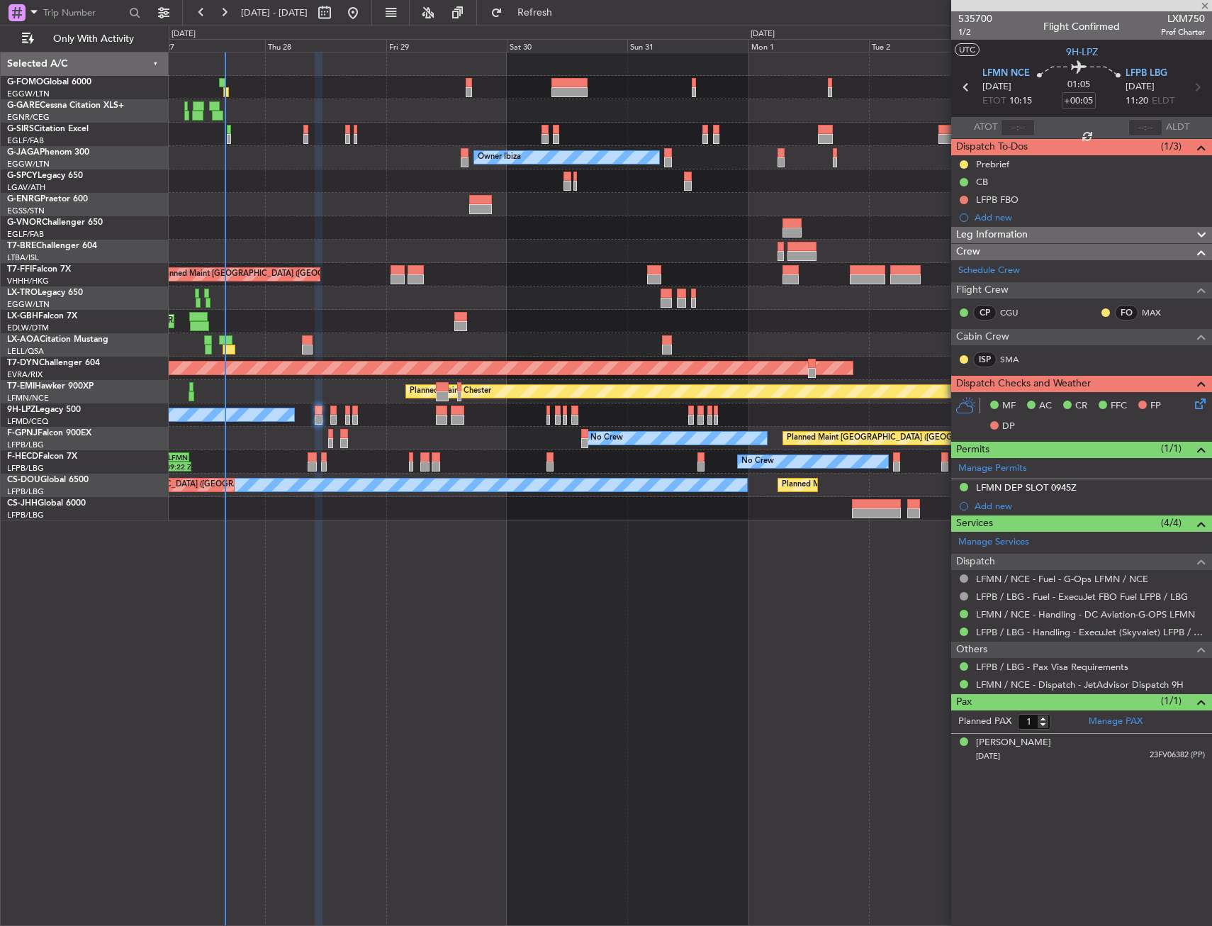
type input "4"
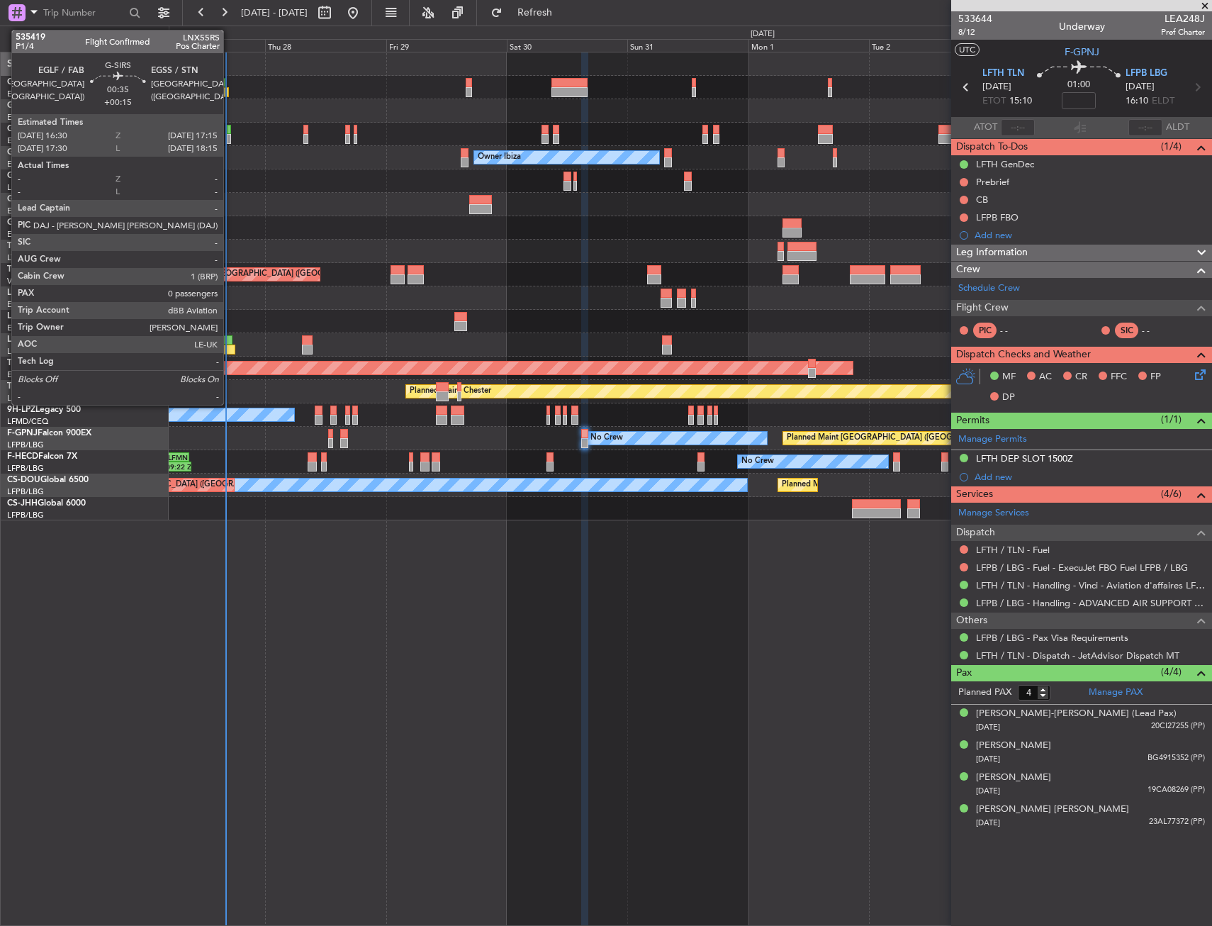
click at [225, 140] on div "Planned Maint [GEOGRAPHIC_DATA] ([GEOGRAPHIC_DATA]) Unplanned Maint [GEOGRAPHIC…" at bounding box center [690, 134] width 1043 height 23
click at [228, 137] on div at bounding box center [229, 139] width 4 height 10
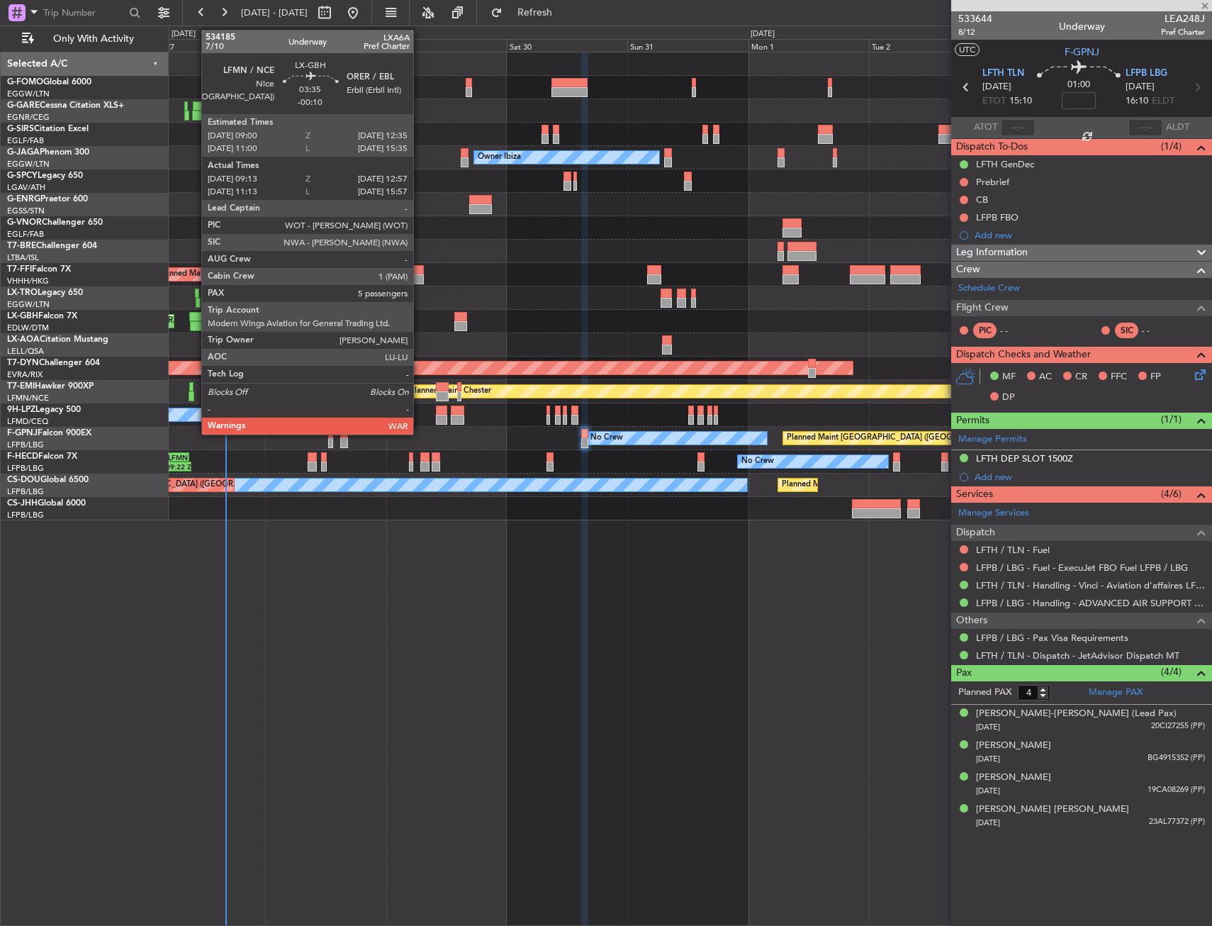
type input "+00:15"
type input "0"
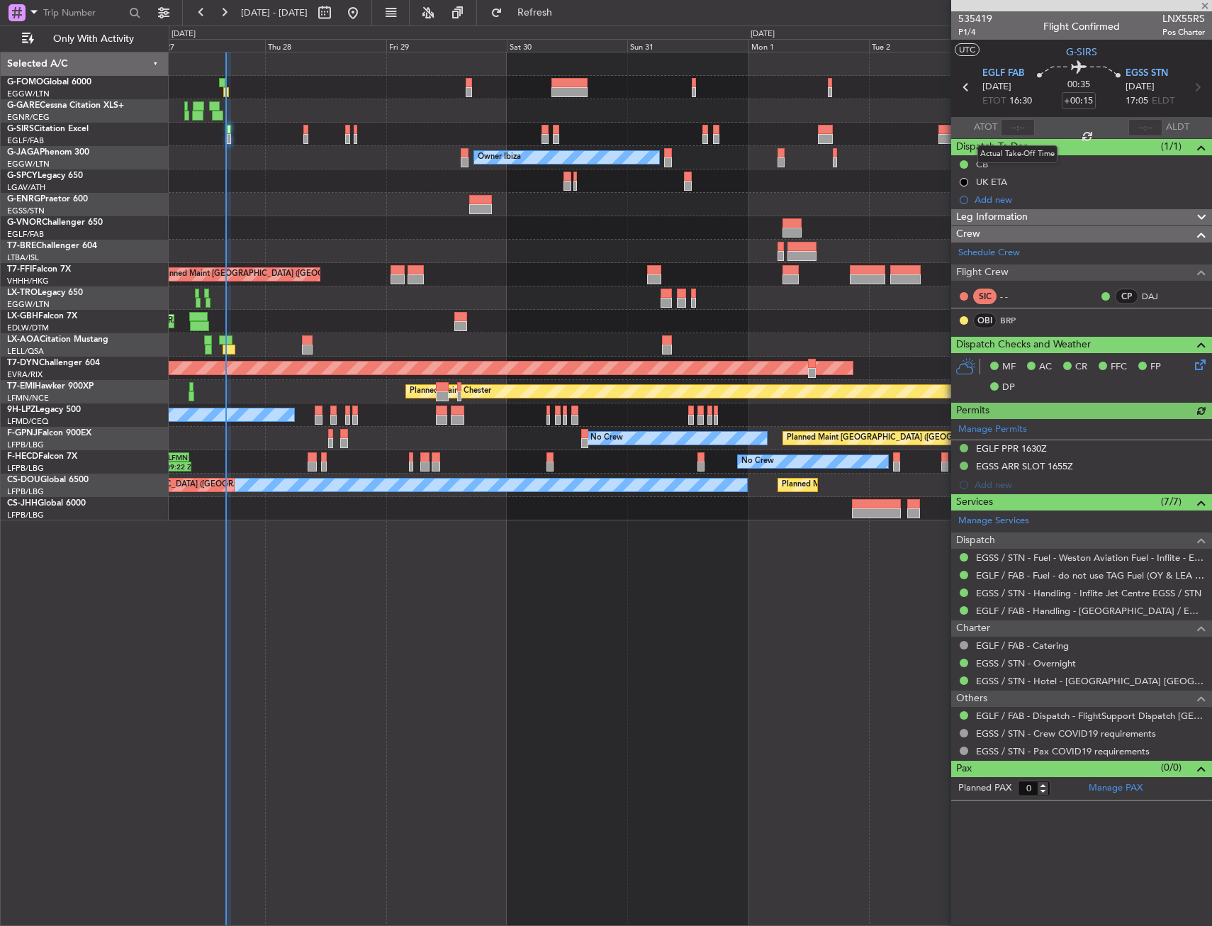
click at [1015, 125] on div at bounding box center [1018, 127] width 34 height 17
click at [1016, 128] on input "text" at bounding box center [1018, 127] width 34 height 17
click at [1024, 111] on section "EGLF FAB 27/08/2025 ETOT 16:30 00:35 +00:15 EGSS STN 27/08/2025 17:05 ELDT" at bounding box center [1081, 89] width 261 height 56
type input "16:10"
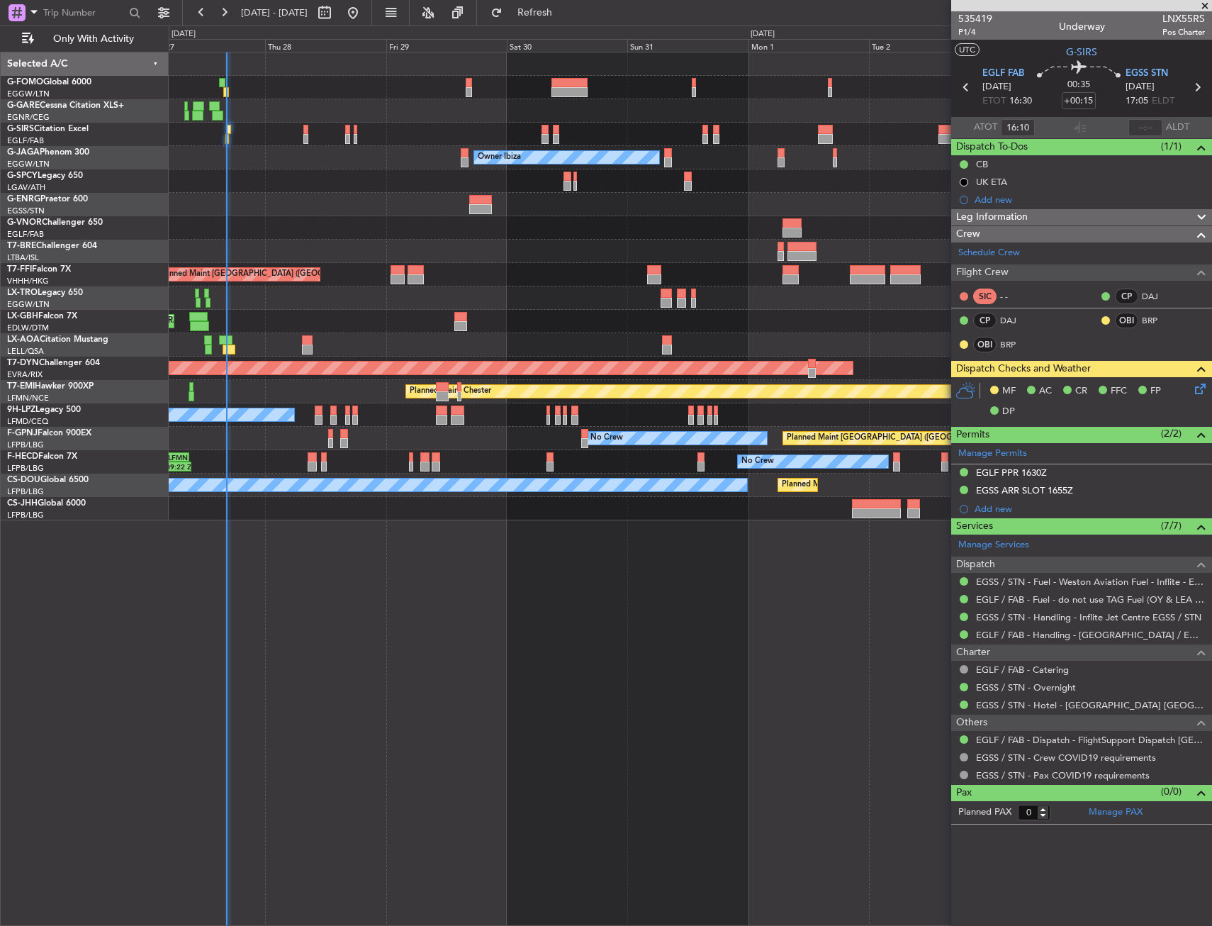
click at [303, 138] on div "Planned Maint [GEOGRAPHIC_DATA] ([GEOGRAPHIC_DATA]) Unplanned Maint [GEOGRAPHIC…" at bounding box center [690, 134] width 1043 height 23
click at [308, 135] on div at bounding box center [305, 139] width 4 height 10
type input "2"
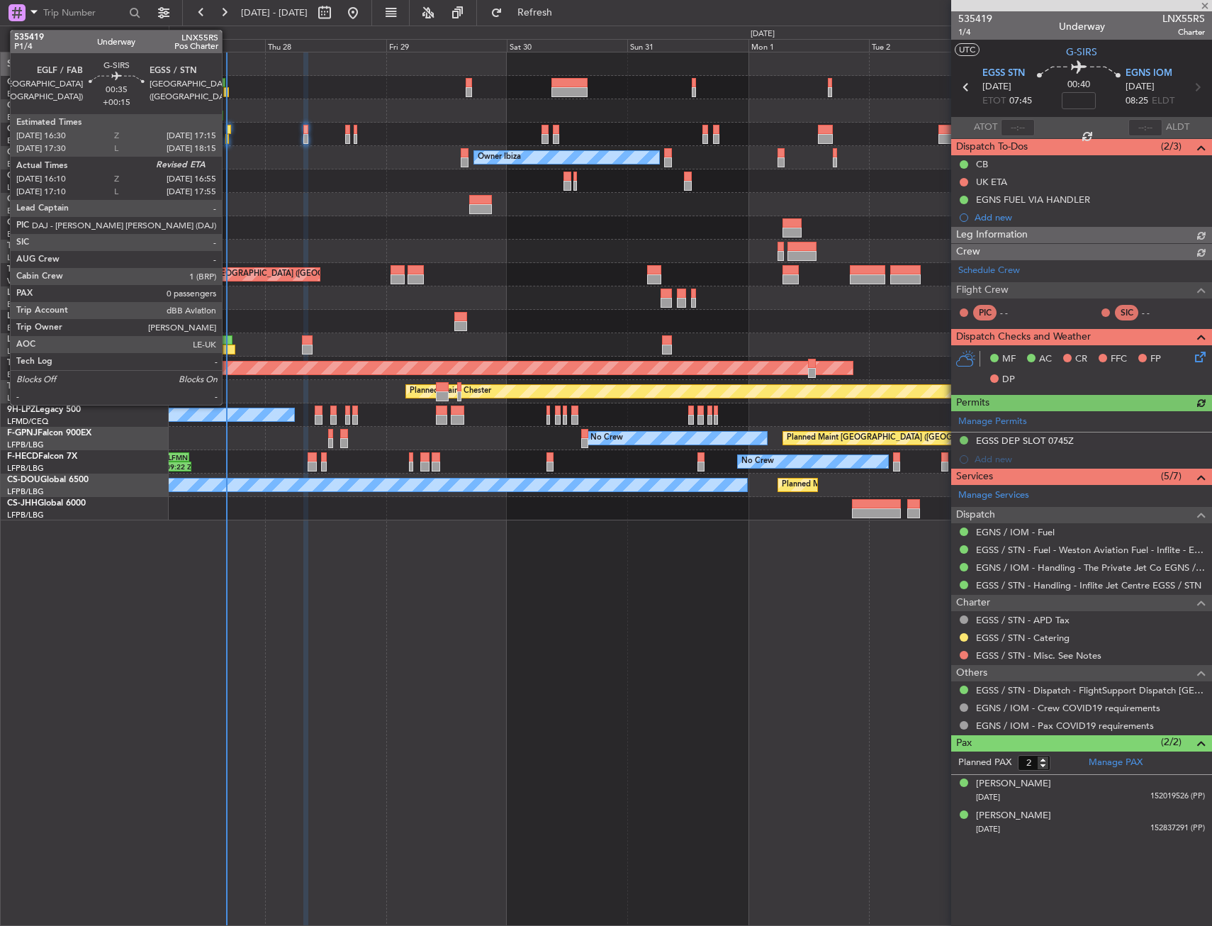
click at [230, 132] on div at bounding box center [229, 130] width 4 height 10
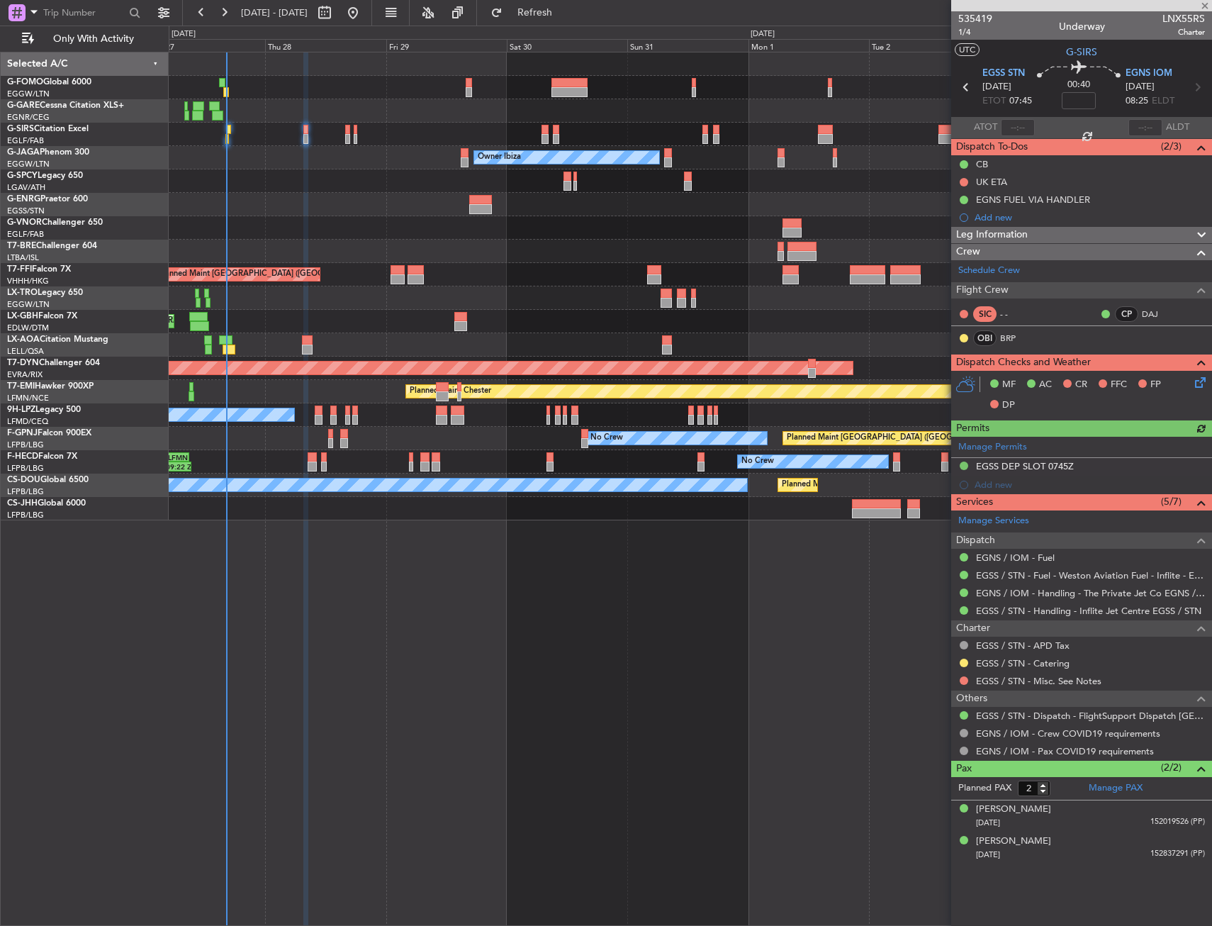
type input "+00:15"
type input "16:10"
type input "0"
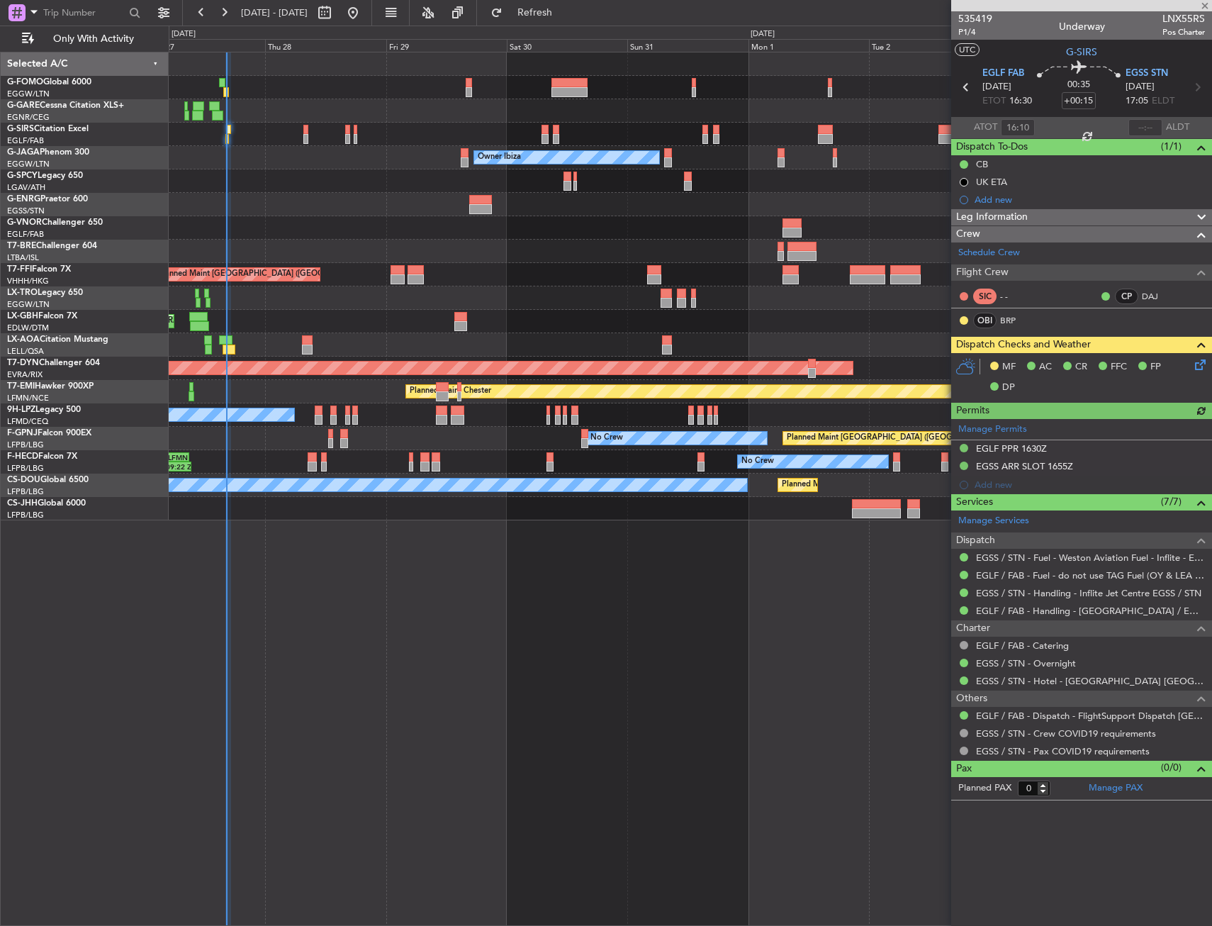
click at [1201, 368] on icon at bounding box center [1197, 362] width 11 height 11
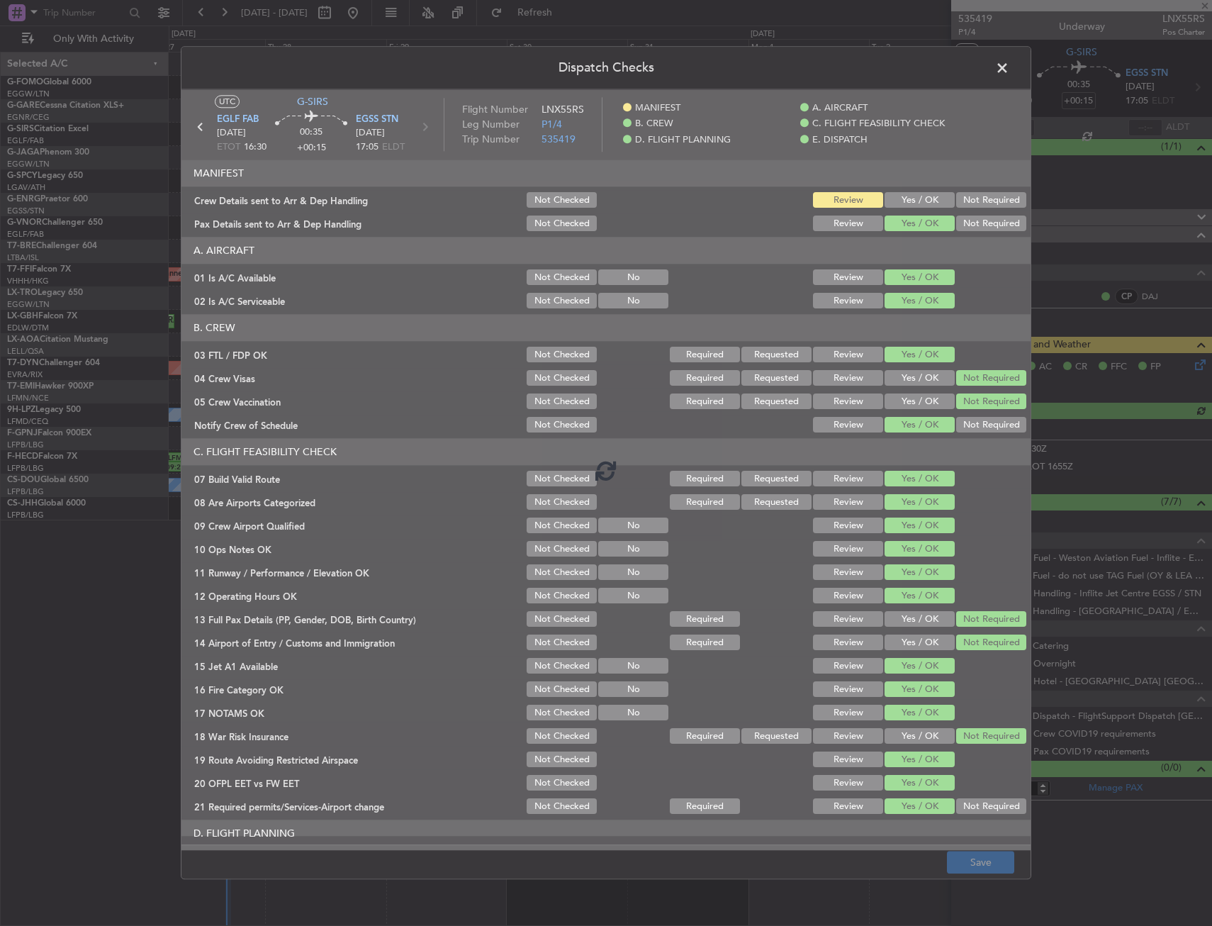
click at [915, 201] on div at bounding box center [605, 469] width 849 height 761
click at [915, 201] on button "Yes / OK" at bounding box center [920, 201] width 70 height 16
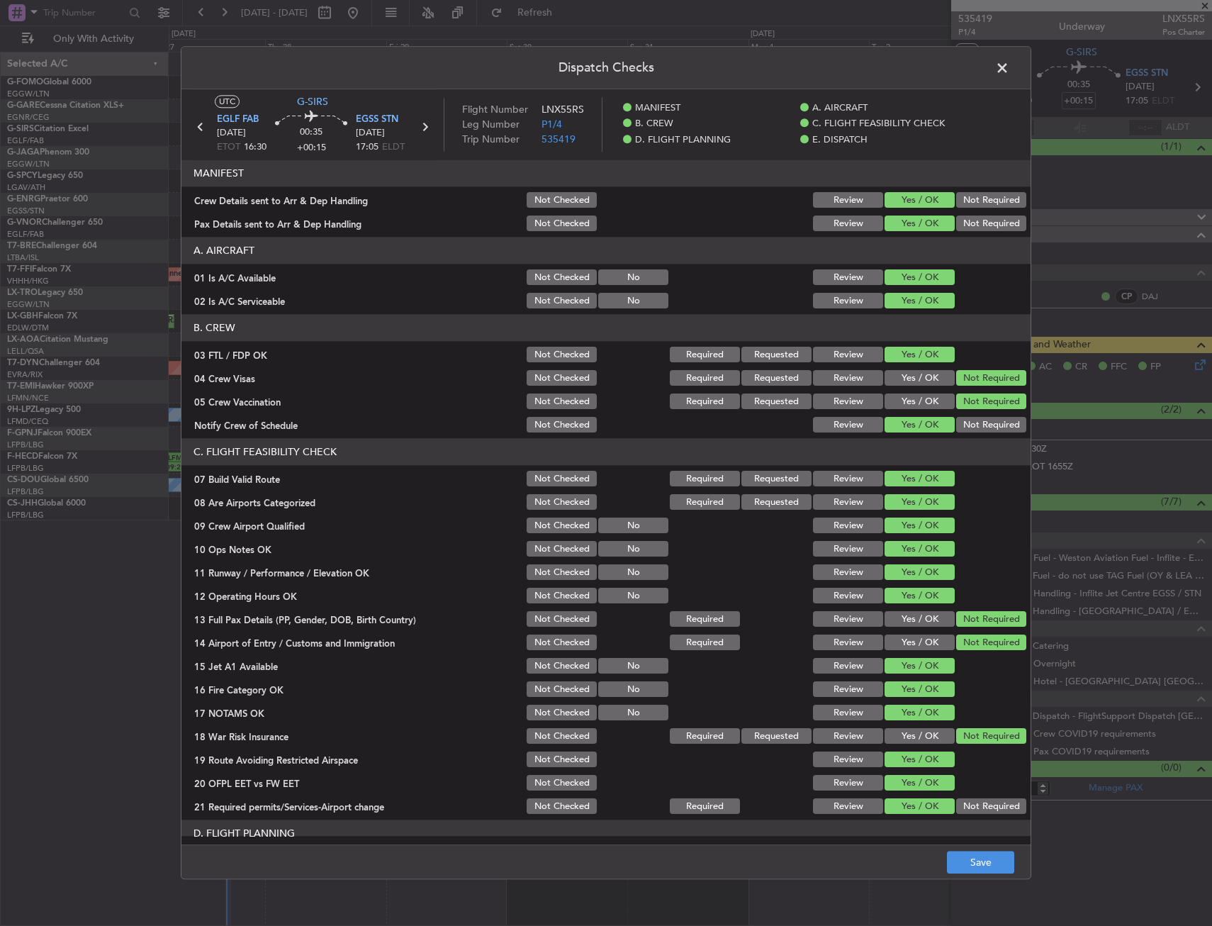
click at [915, 201] on button "Yes / OK" at bounding box center [920, 201] width 70 height 16
click at [990, 855] on button "Save" at bounding box center [980, 862] width 67 height 23
click at [1009, 69] on span at bounding box center [1009, 71] width 0 height 28
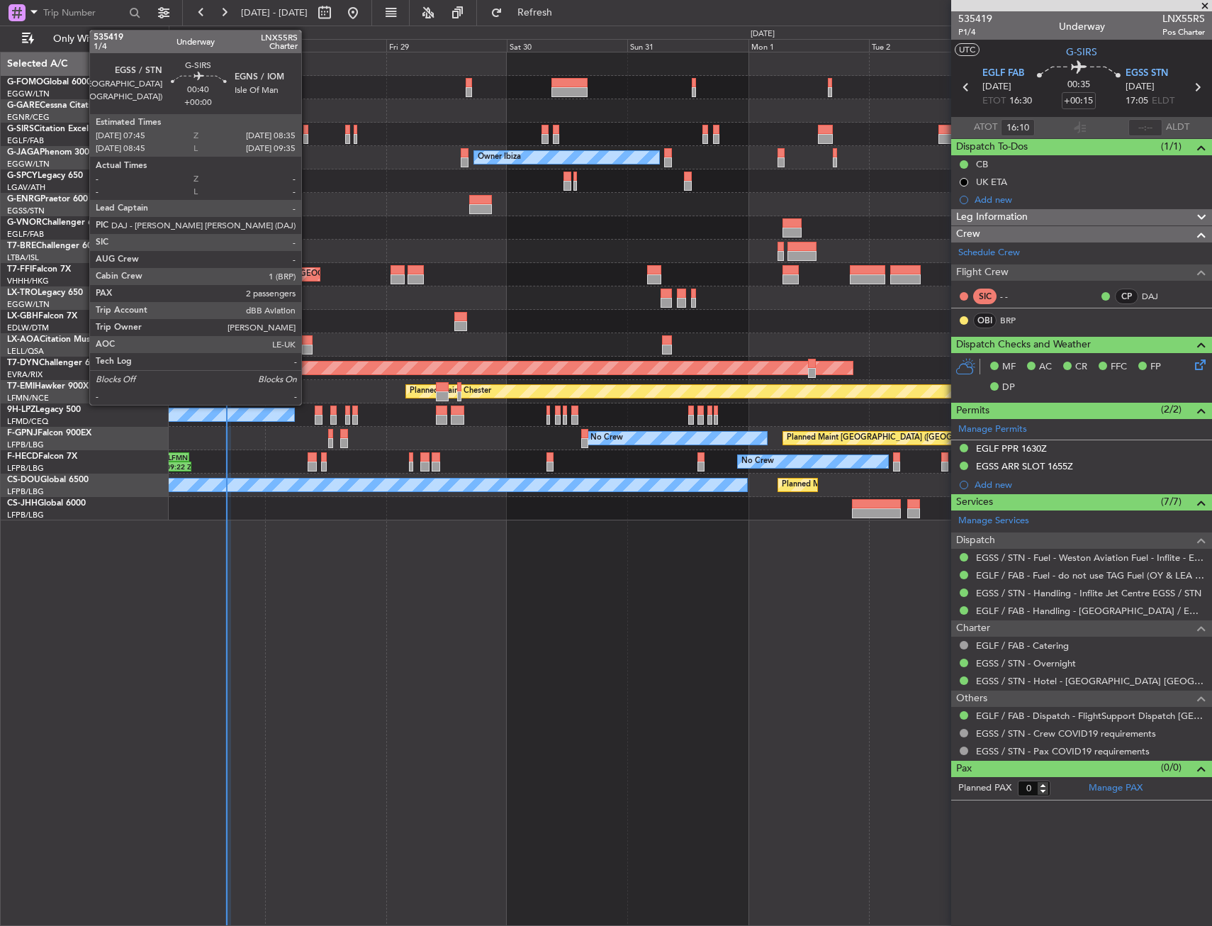
click at [308, 138] on div at bounding box center [305, 139] width 4 height 10
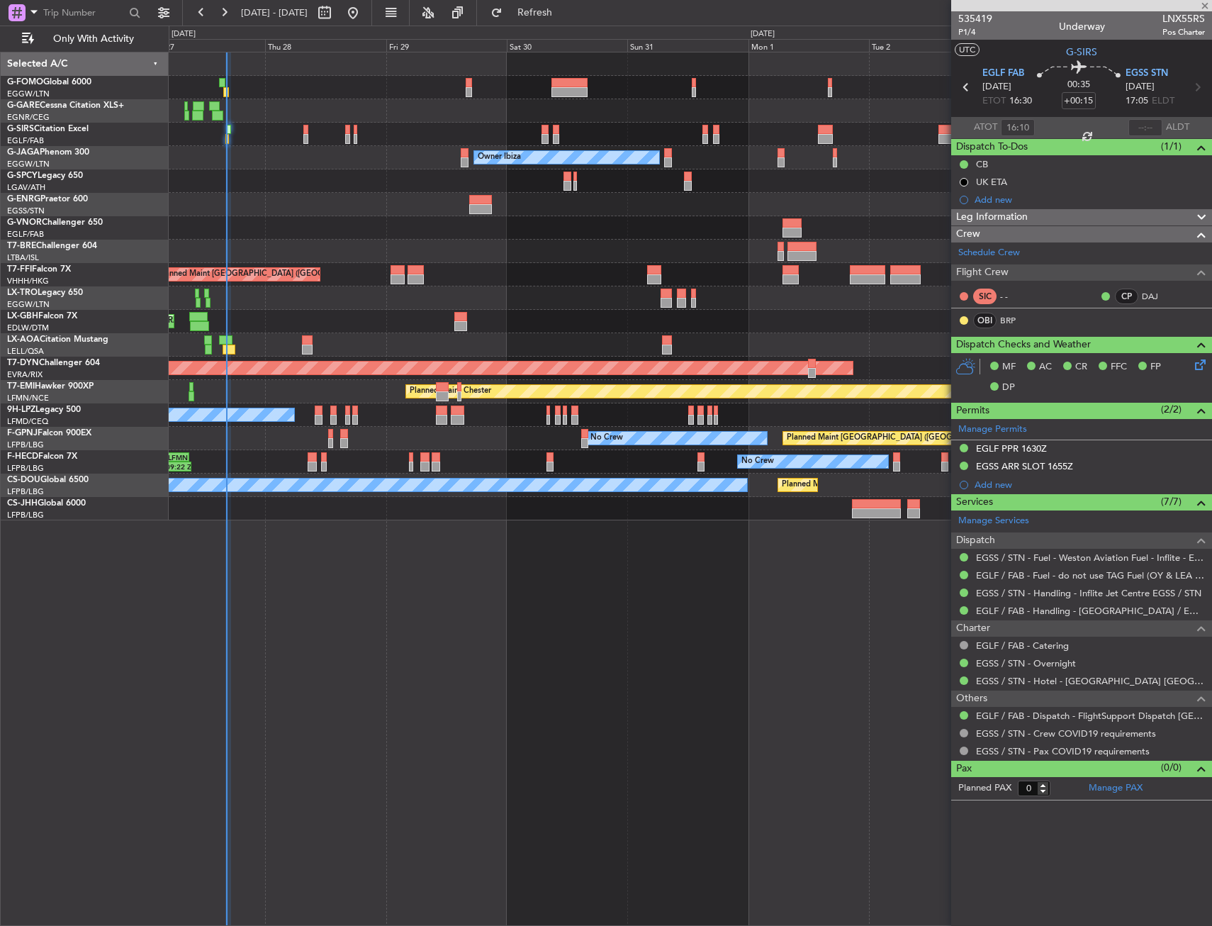
type input "2"
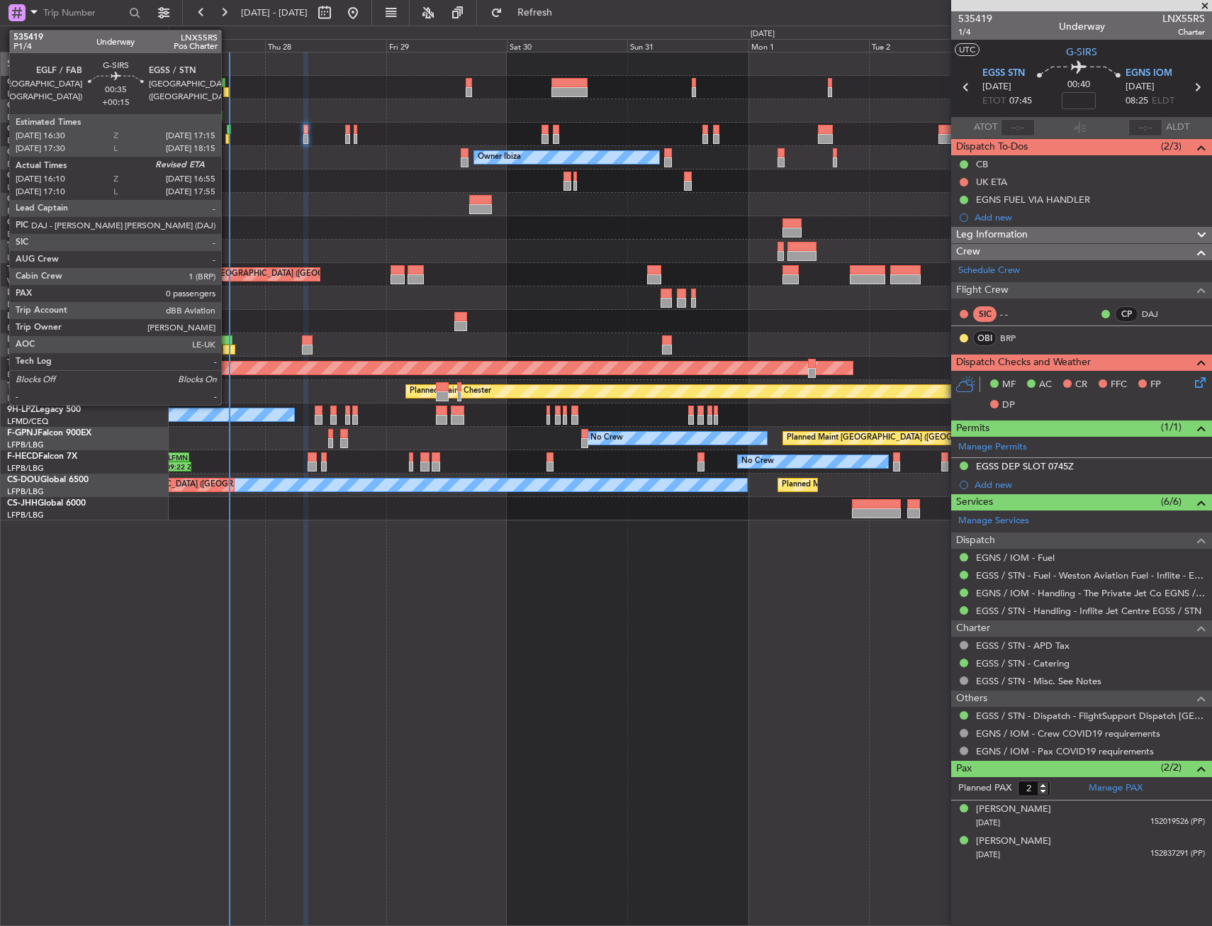
click at [228, 129] on div at bounding box center [229, 130] width 4 height 10
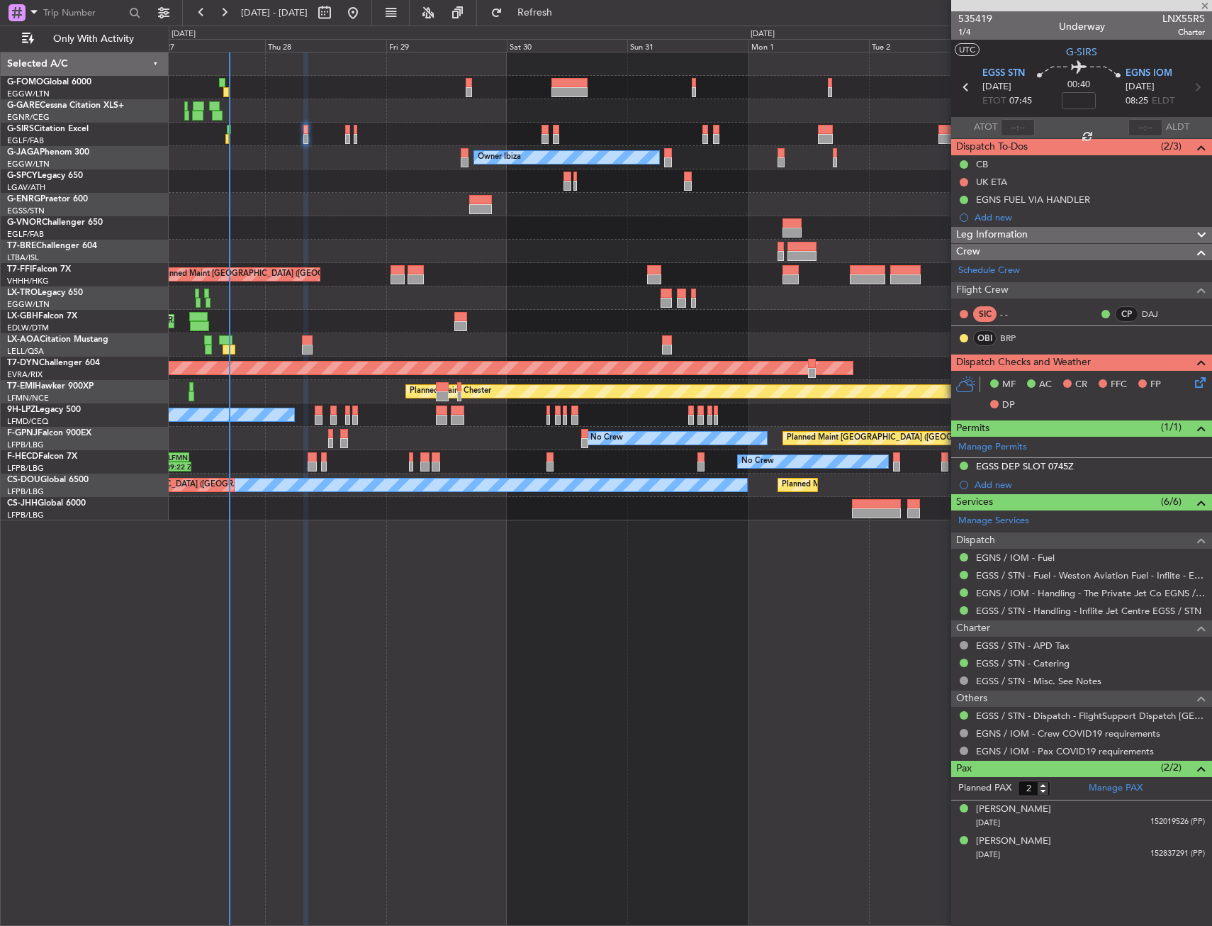
type input "+00:15"
type input "16:10"
type input "0"
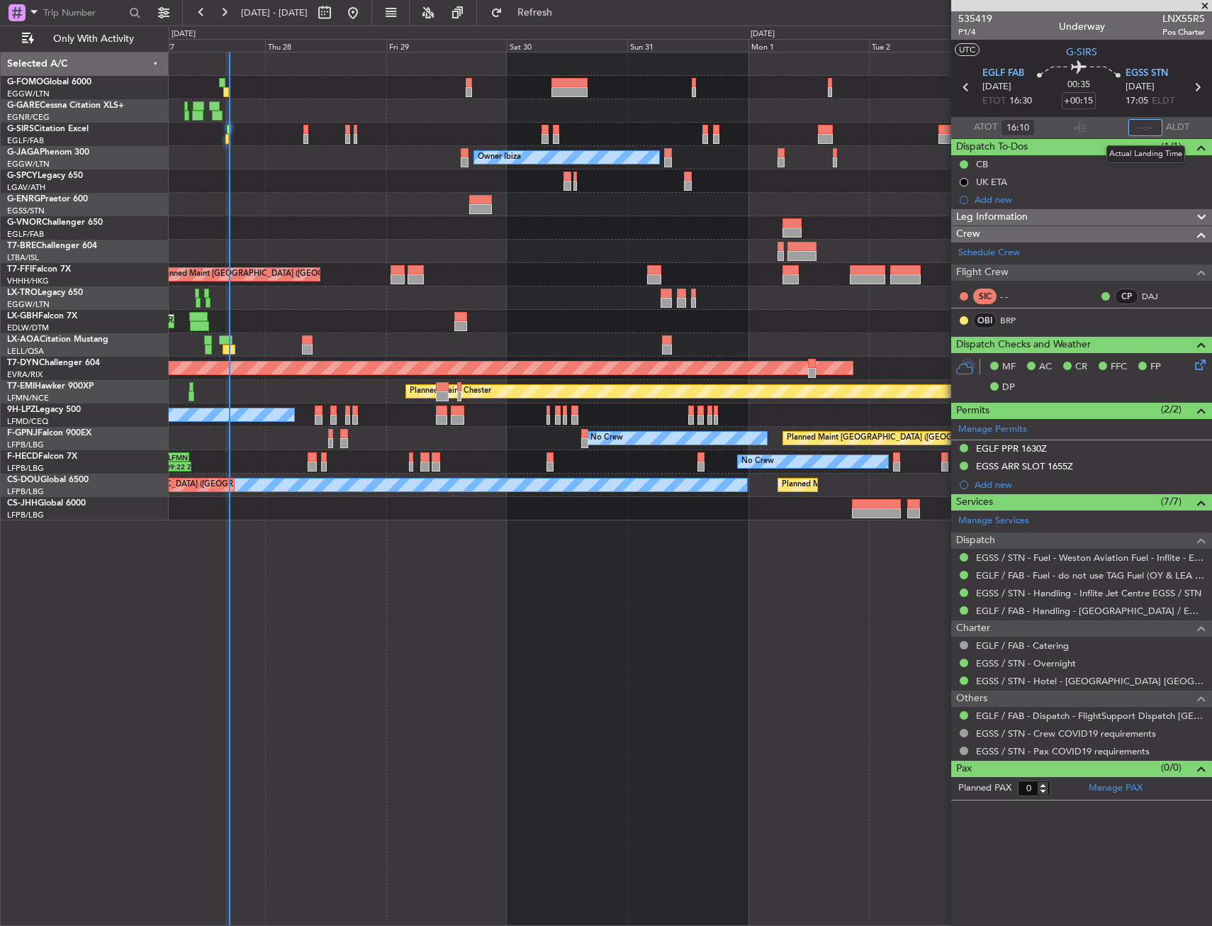
click at [1149, 123] on input "text" at bounding box center [1145, 127] width 34 height 17
click at [1086, 125] on div at bounding box center [1080, 127] width 17 height 17
type input "16:41"
click at [526, 17] on fb-refresh-button "Refresh" at bounding box center [526, 13] width 99 height 26
click at [534, 13] on button "Refresh" at bounding box center [526, 12] width 85 height 23
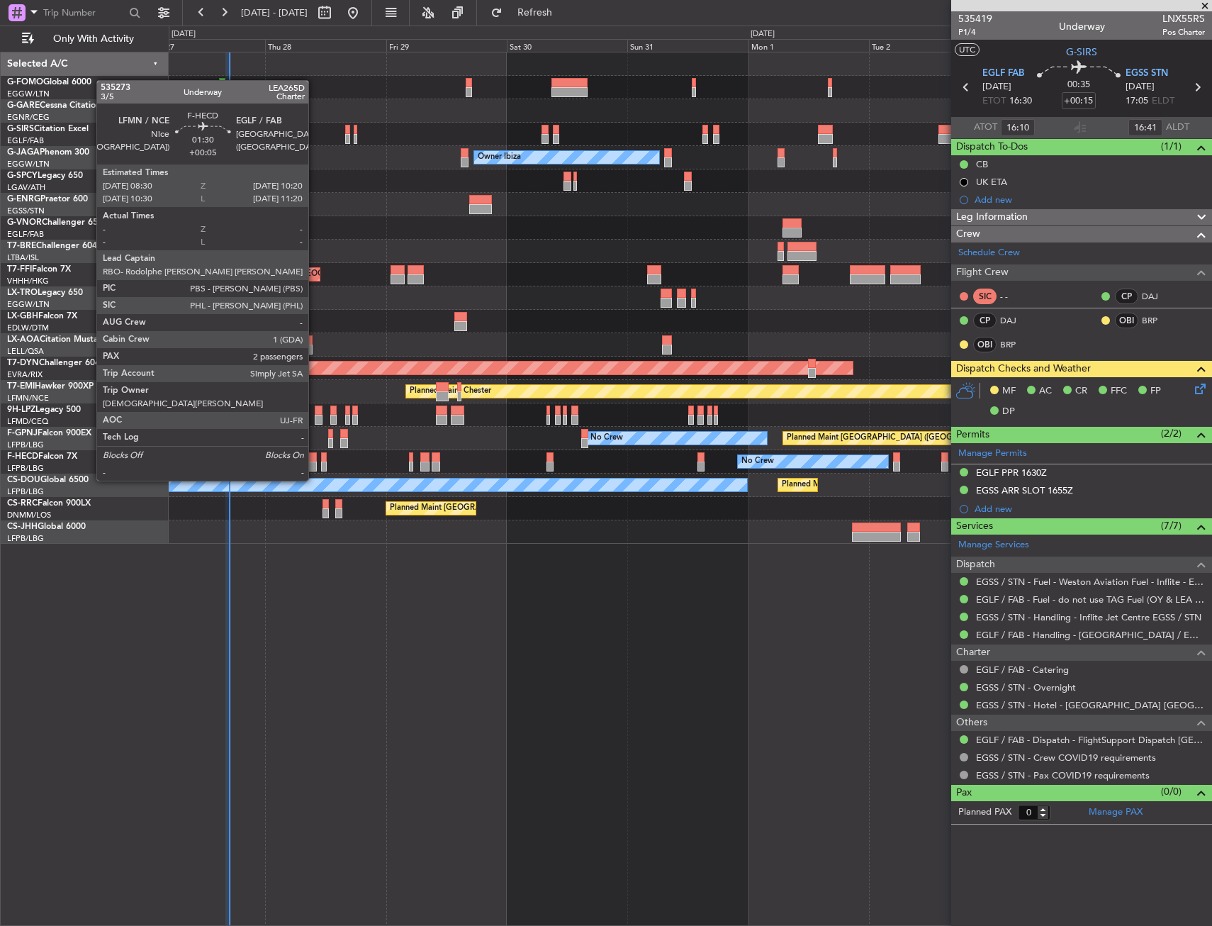
click at [315, 454] on div at bounding box center [313, 457] width 10 height 10
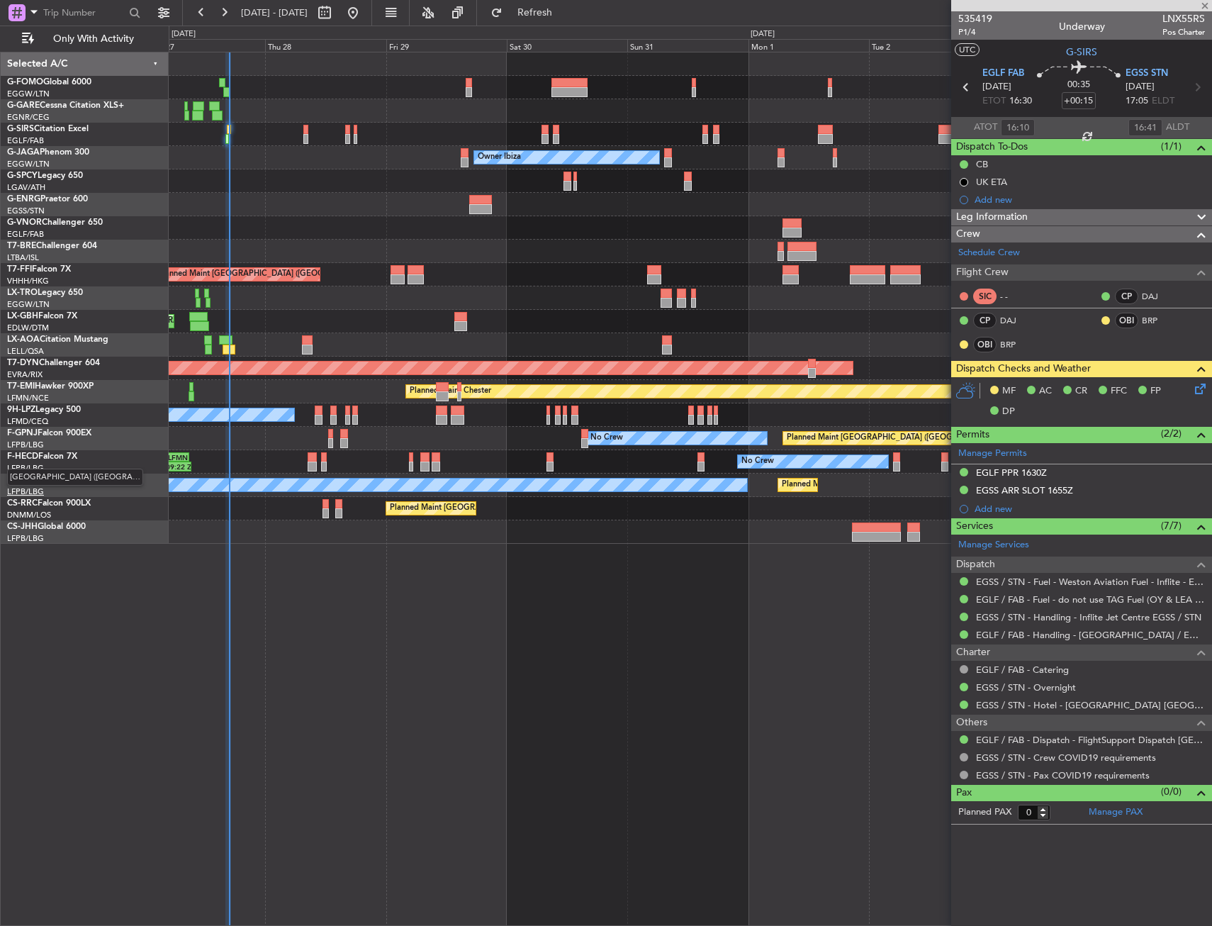
type input "+00:05"
type input "2"
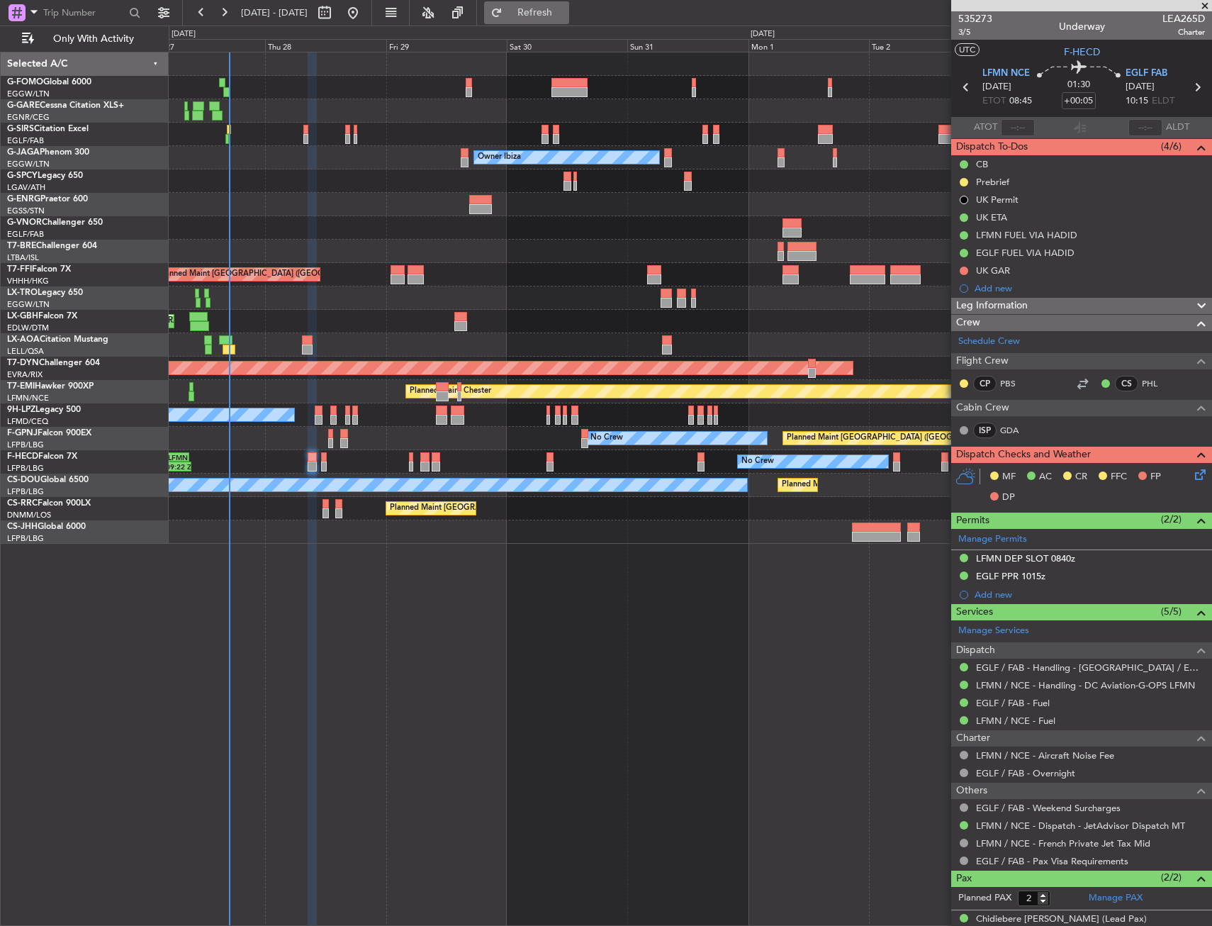
click at [565, 8] on span "Refresh" at bounding box center [535, 13] width 60 height 10
click at [320, 500] on div "Planned Maint Paris (Le Bourget) Planned Maint Paris (Le Bourget)" at bounding box center [690, 508] width 1043 height 23
click at [325, 508] on div at bounding box center [325, 513] width 6 height 10
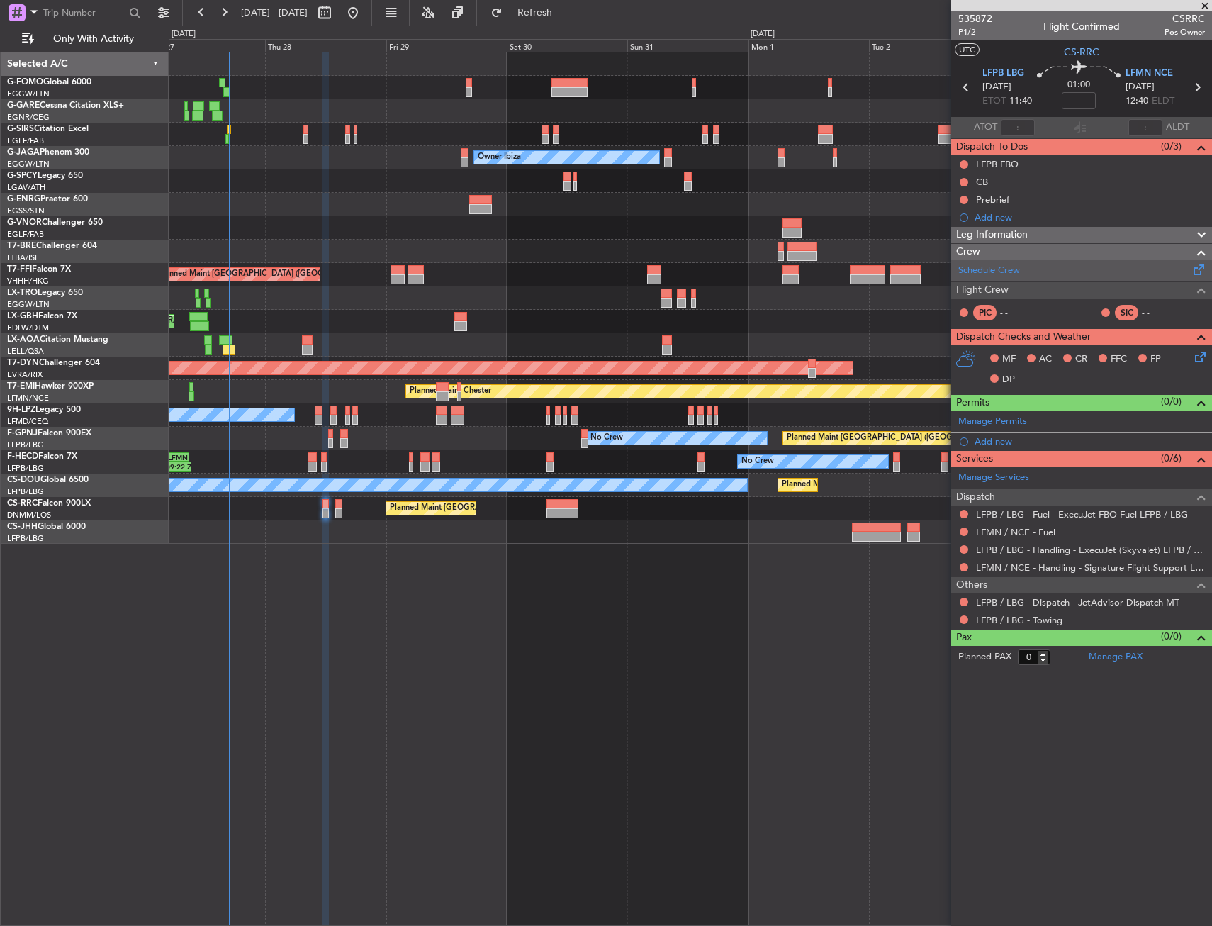
click at [1035, 274] on div "Schedule Crew" at bounding box center [1081, 270] width 261 height 21
click at [563, 543] on div at bounding box center [690, 531] width 1043 height 23
click at [589, 641] on div "Planned Maint [GEOGRAPHIC_DATA] ([GEOGRAPHIC_DATA]) Unplanned Maint [GEOGRAPHIC…" at bounding box center [690, 489] width 1043 height 874
click at [537, 508] on div "Planned Maint Paris (Le Bourget) Planned Maint Paris (Le Bourget)" at bounding box center [690, 508] width 1043 height 23
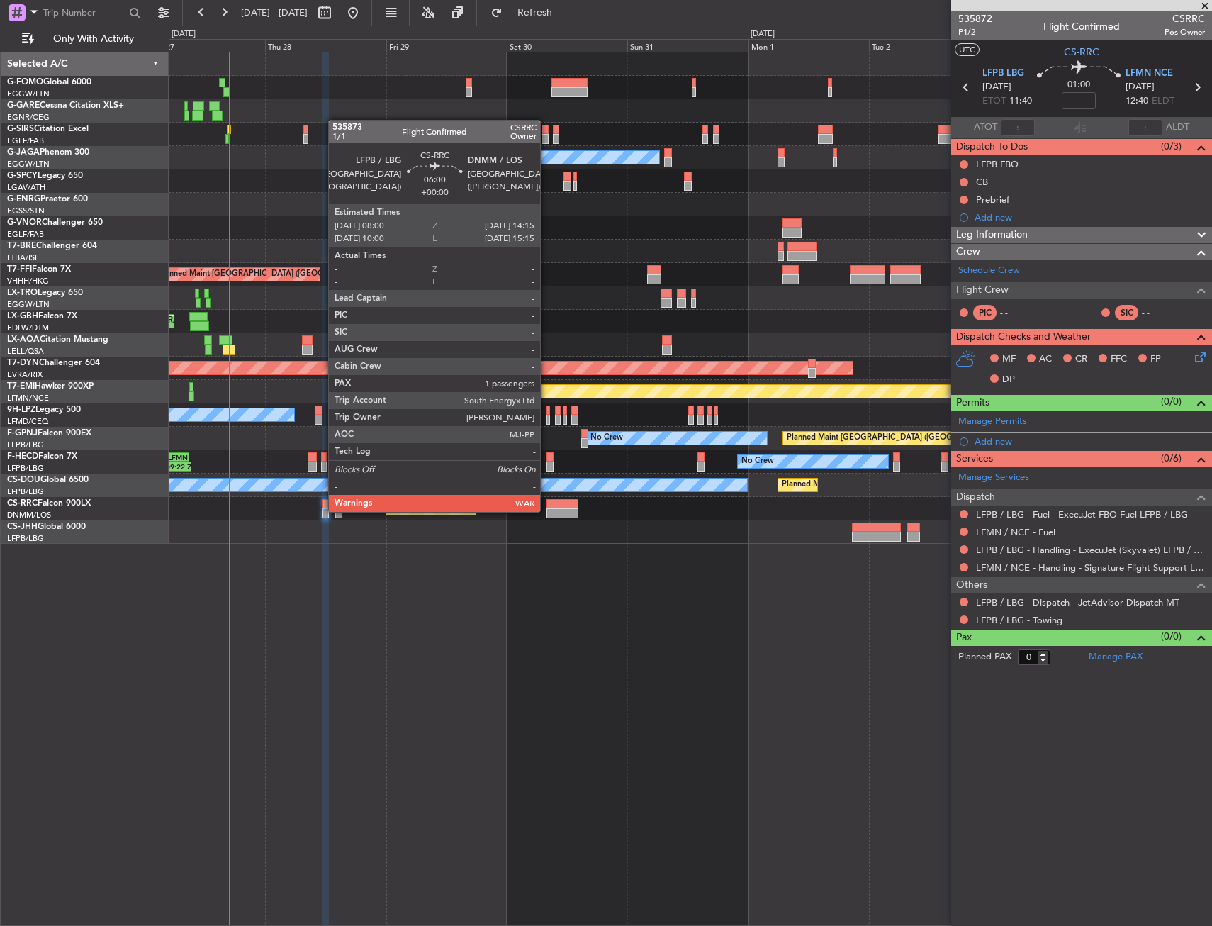
click at [546, 510] on div at bounding box center [562, 513] width 32 height 10
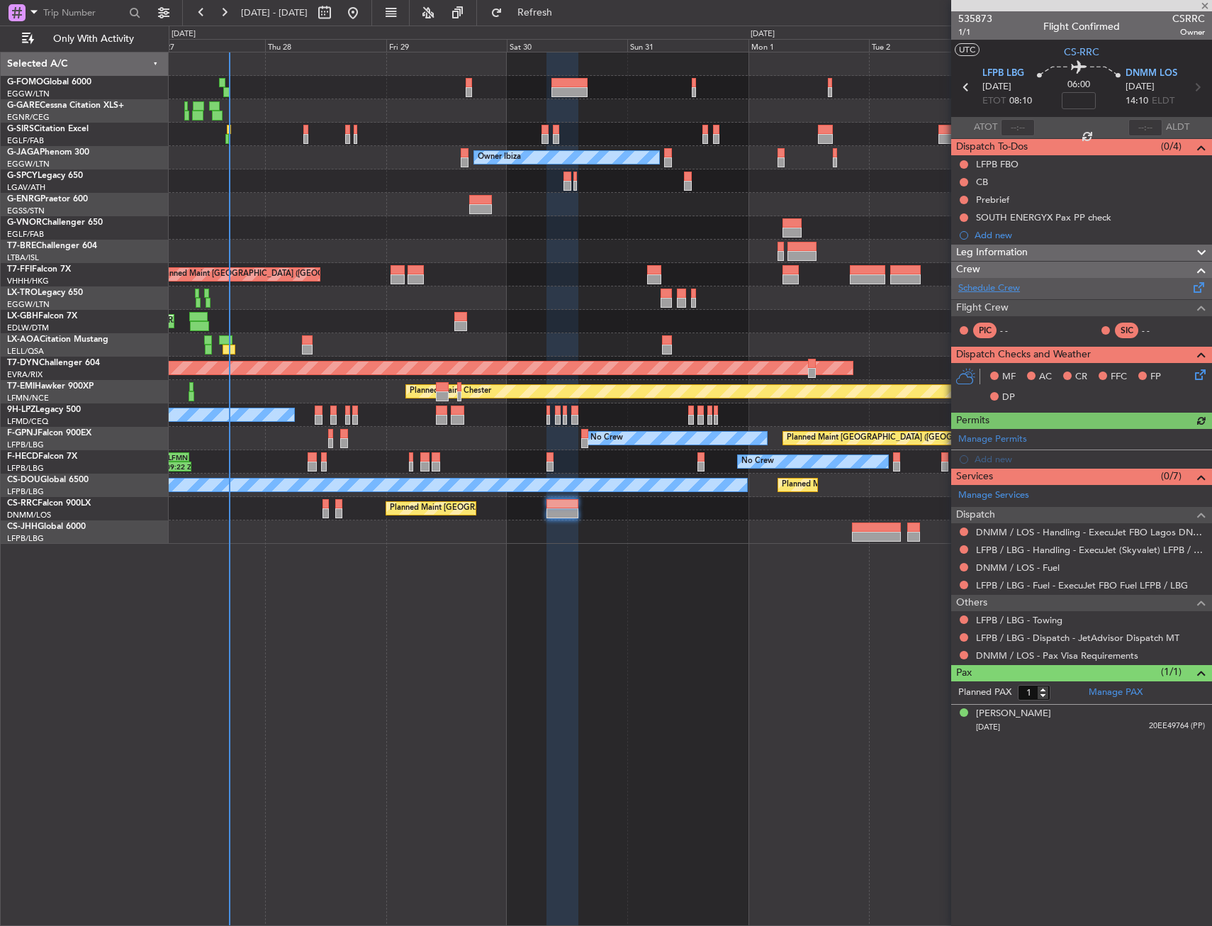
click at [989, 286] on link "Schedule Crew" at bounding box center [989, 288] width 62 height 14
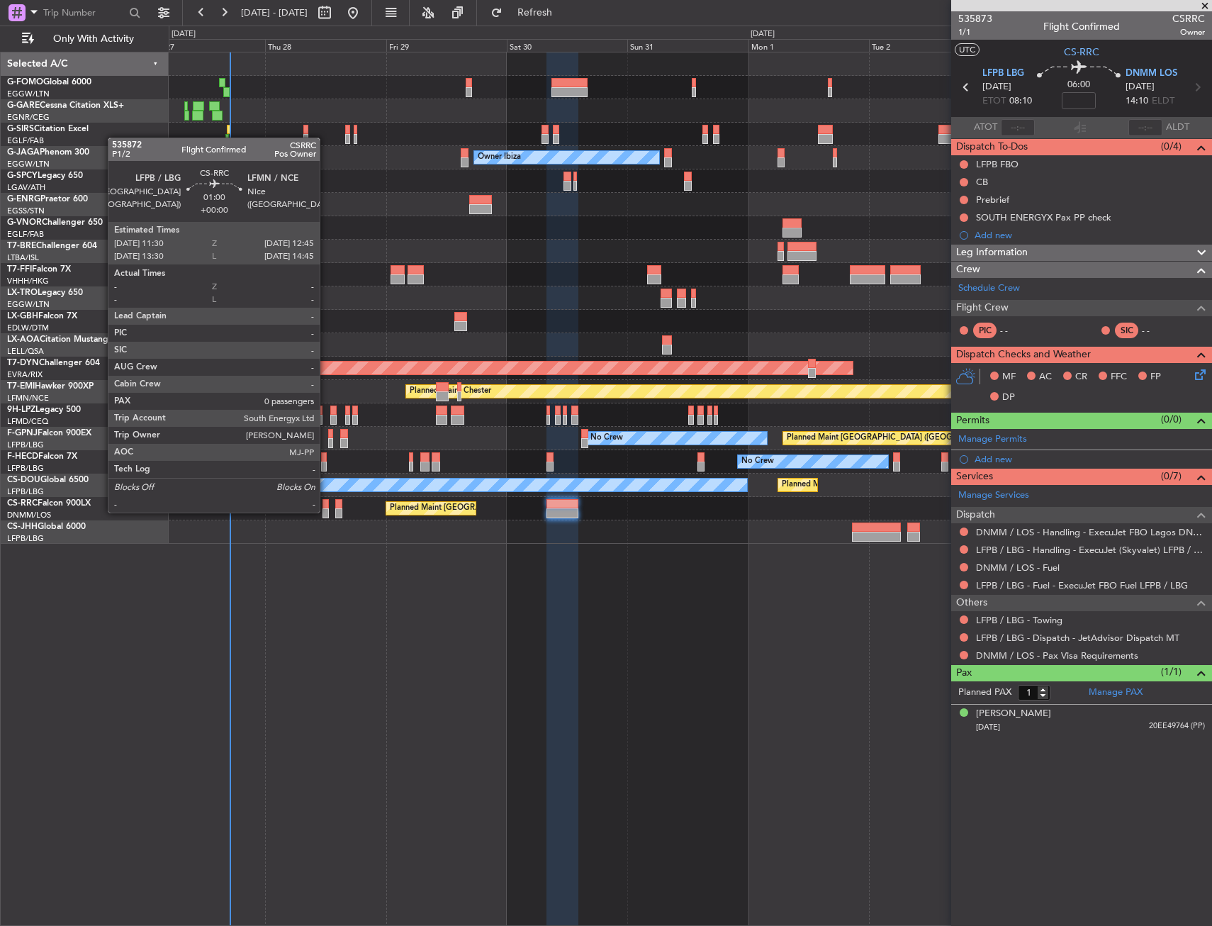
click at [326, 510] on div at bounding box center [325, 513] width 6 height 10
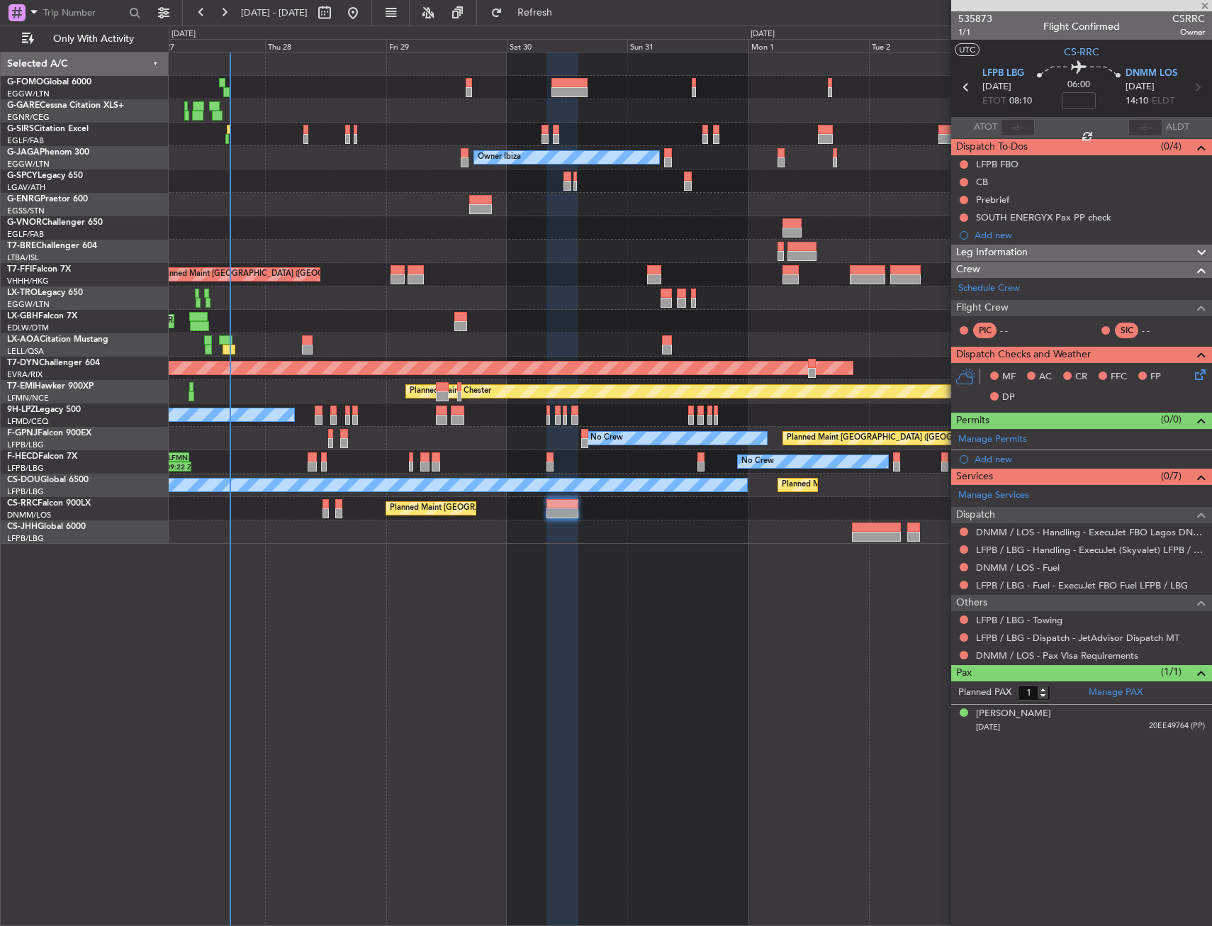
type input "0"
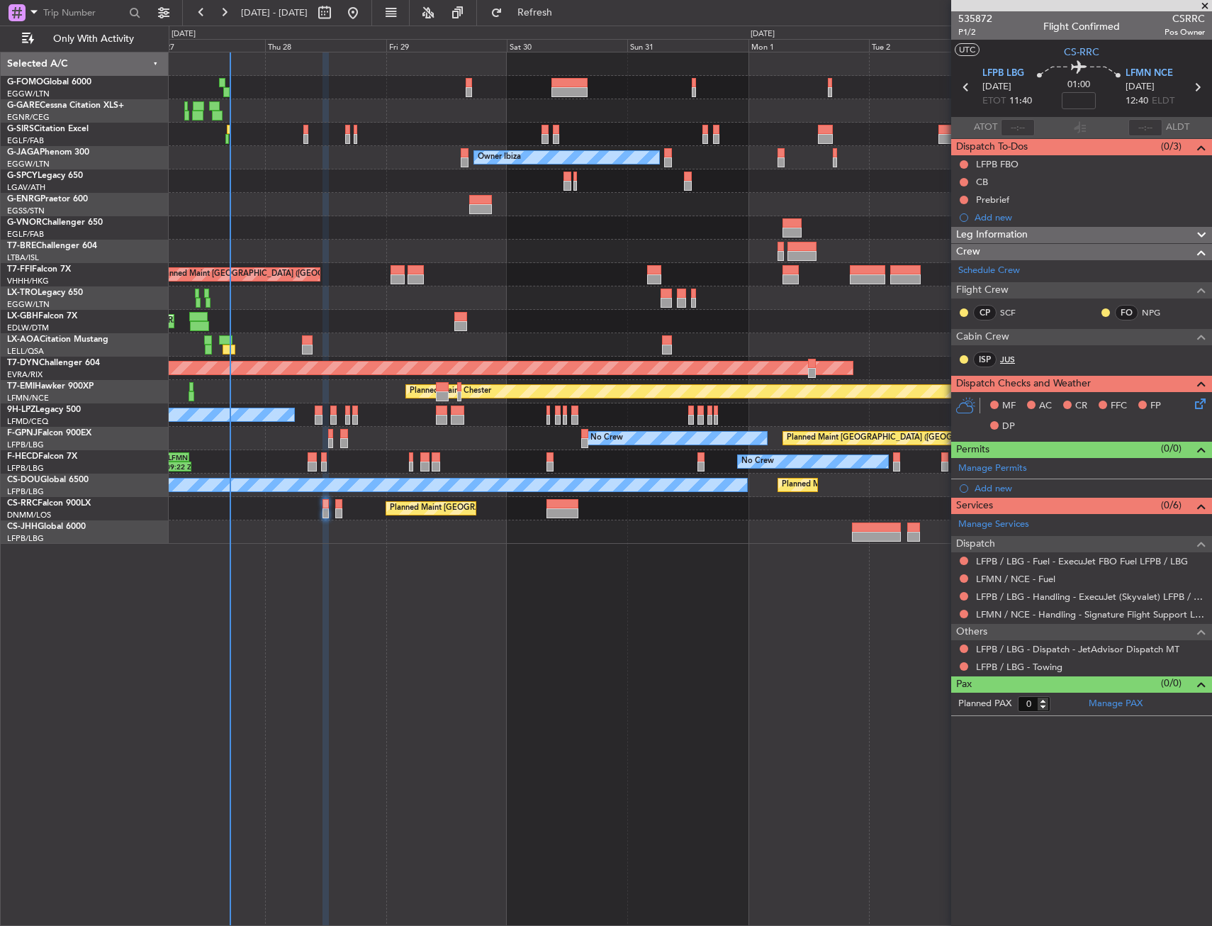
click at [1013, 355] on link "JUS" at bounding box center [1016, 359] width 32 height 13
click at [604, 659] on div "Planned Maint [GEOGRAPHIC_DATA] ([GEOGRAPHIC_DATA]) Unplanned Maint [GEOGRAPHIC…" at bounding box center [690, 489] width 1043 height 874
click at [1078, 108] on nimbus-time-variation at bounding box center [1079, 103] width 34 height 22
click at [1079, 105] on input at bounding box center [1079, 100] width 34 height 17
click at [1100, 101] on div "01:00 10" at bounding box center [1079, 87] width 94 height 52
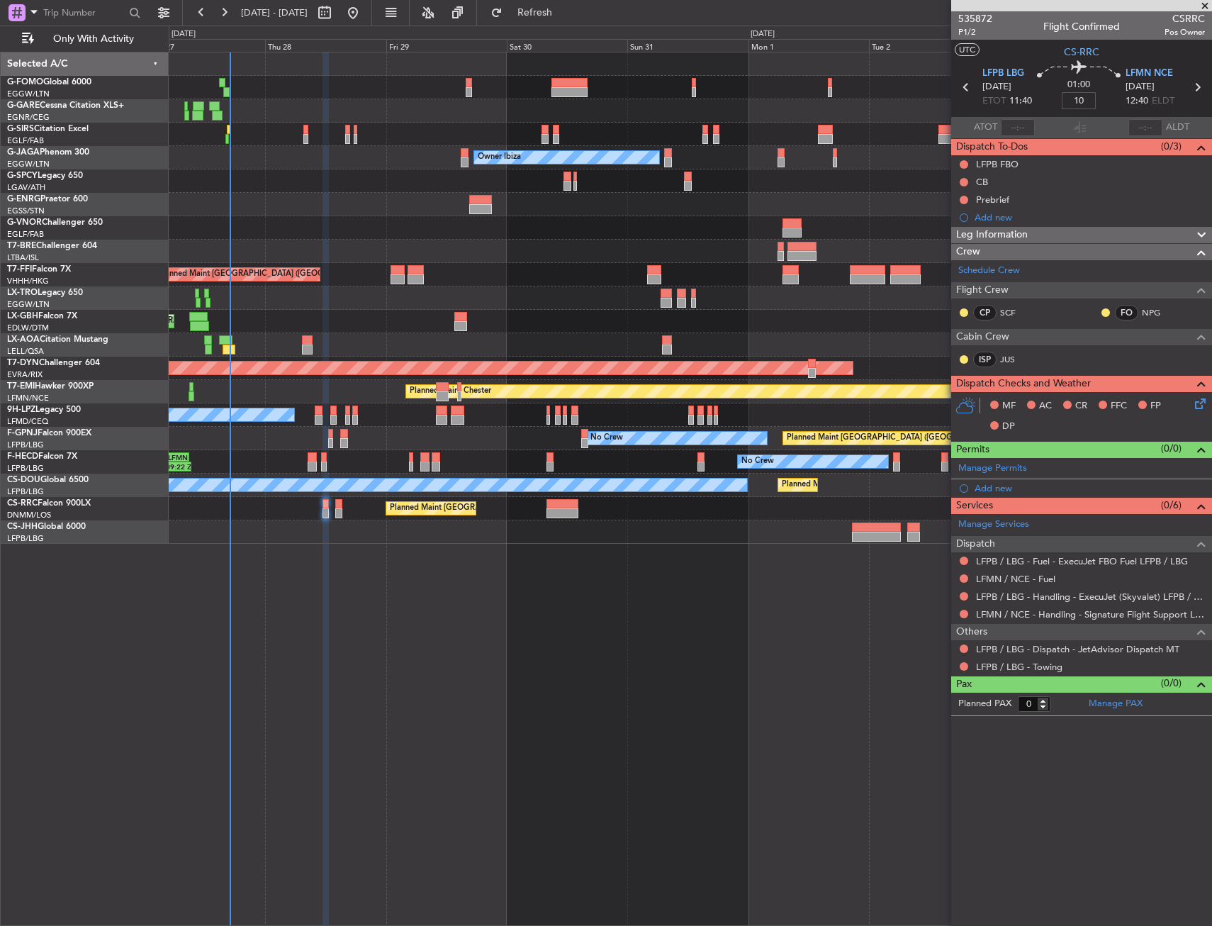
type input "+00:10"
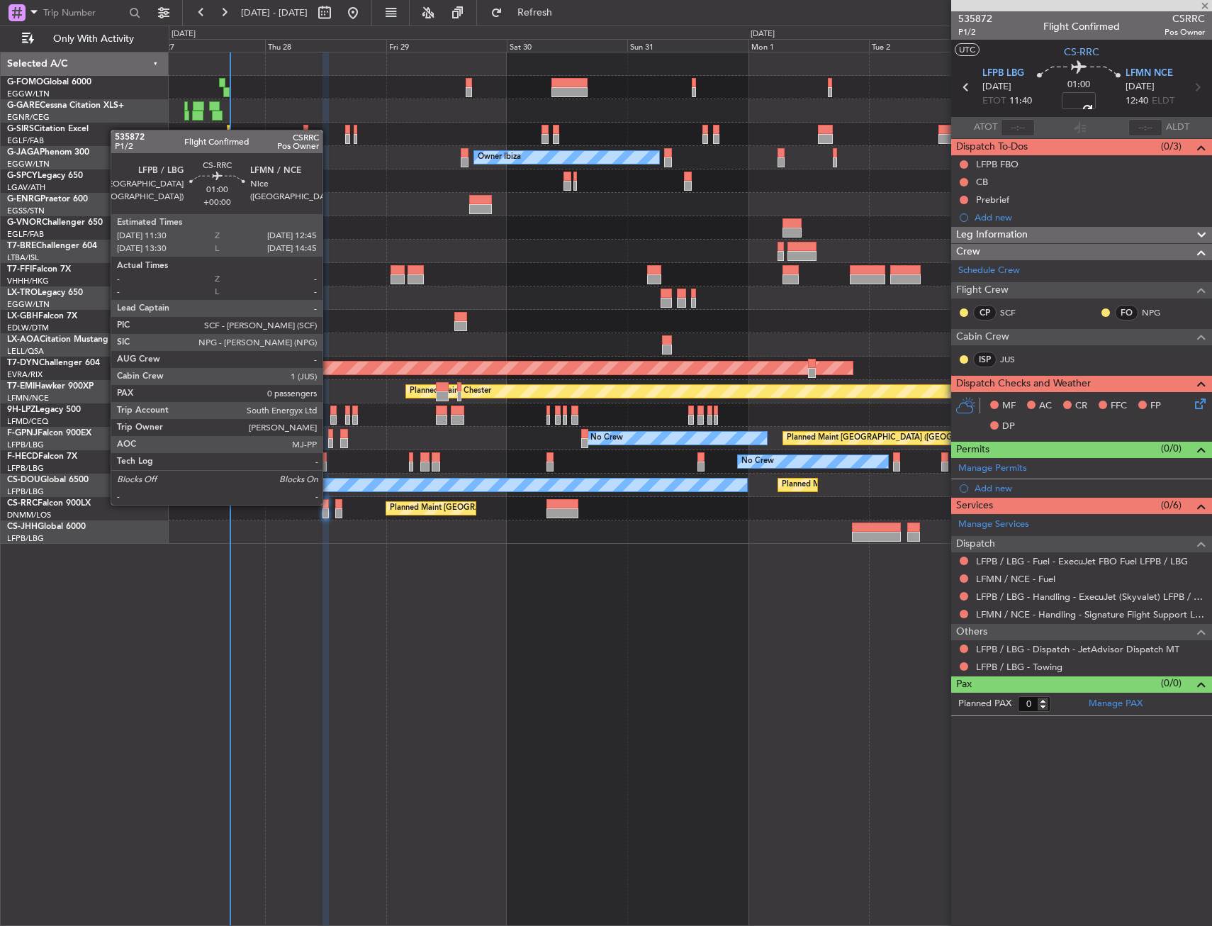
click at [329, 503] on div at bounding box center [325, 504] width 6 height 10
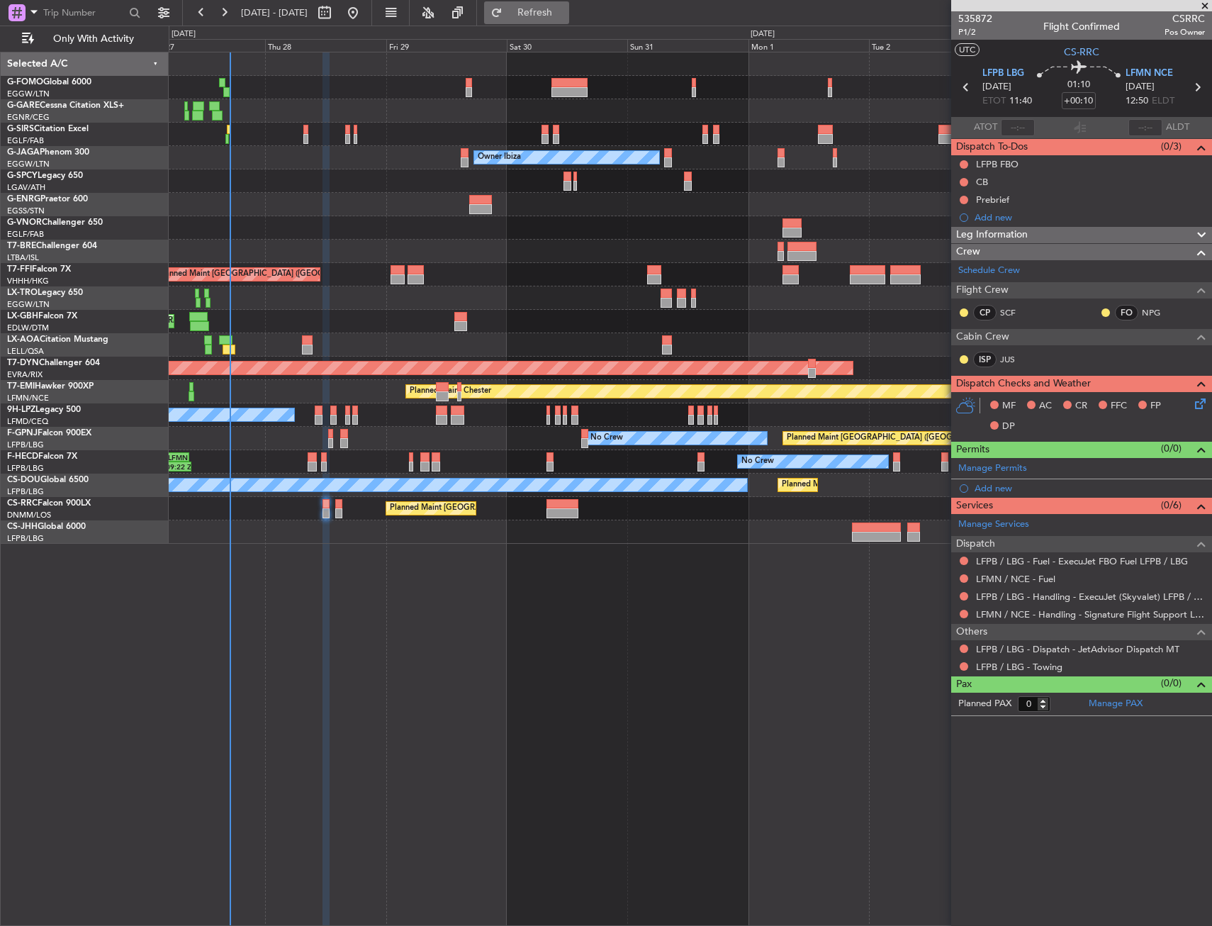
click at [565, 13] on span "Refresh" at bounding box center [535, 13] width 60 height 10
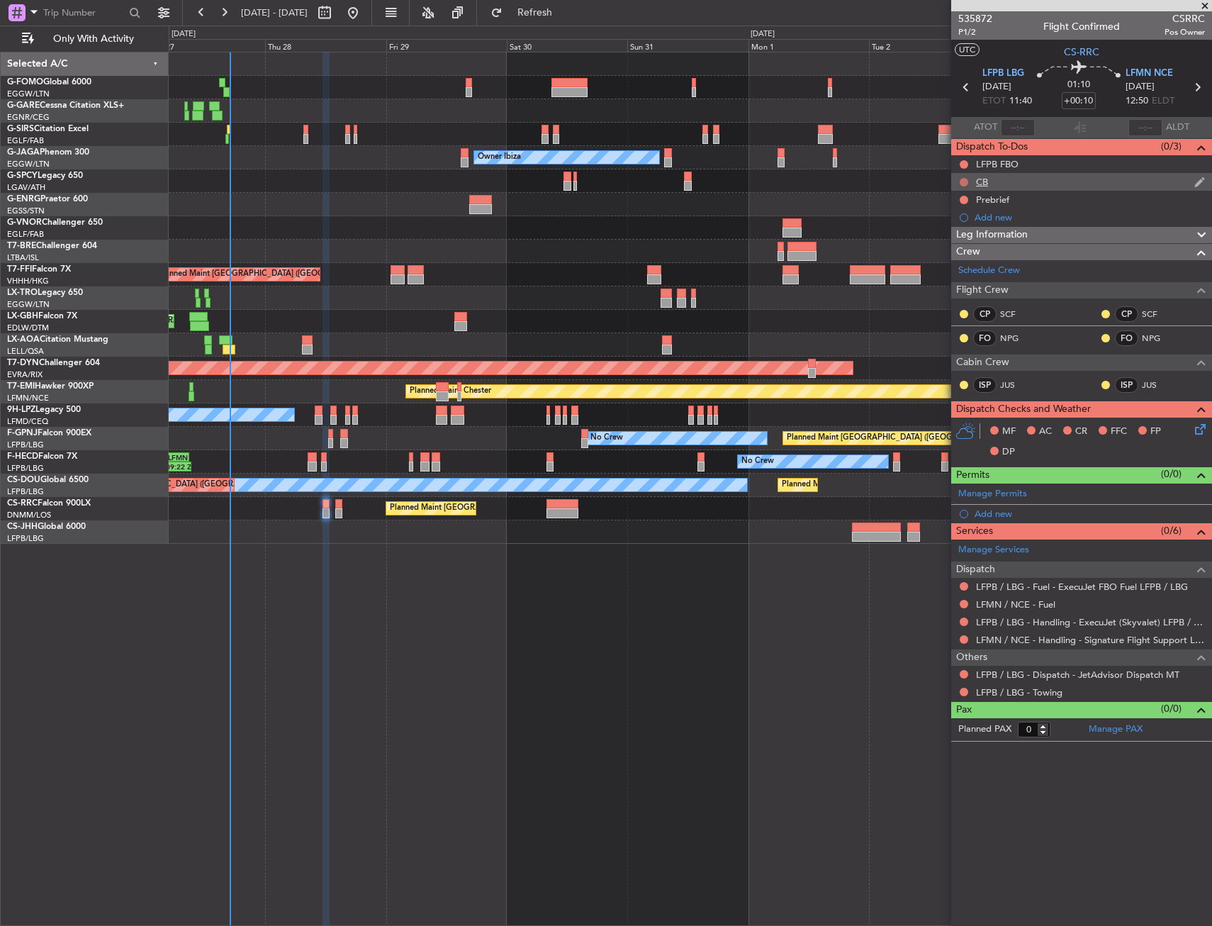
click at [963, 181] on button at bounding box center [964, 182] width 9 height 9
click at [958, 242] on span "Completed" at bounding box center [970, 244] width 47 height 14
click at [965, 197] on button at bounding box center [964, 200] width 9 height 9
click at [943, 242] on li "In Progress" at bounding box center [964, 240] width 75 height 21
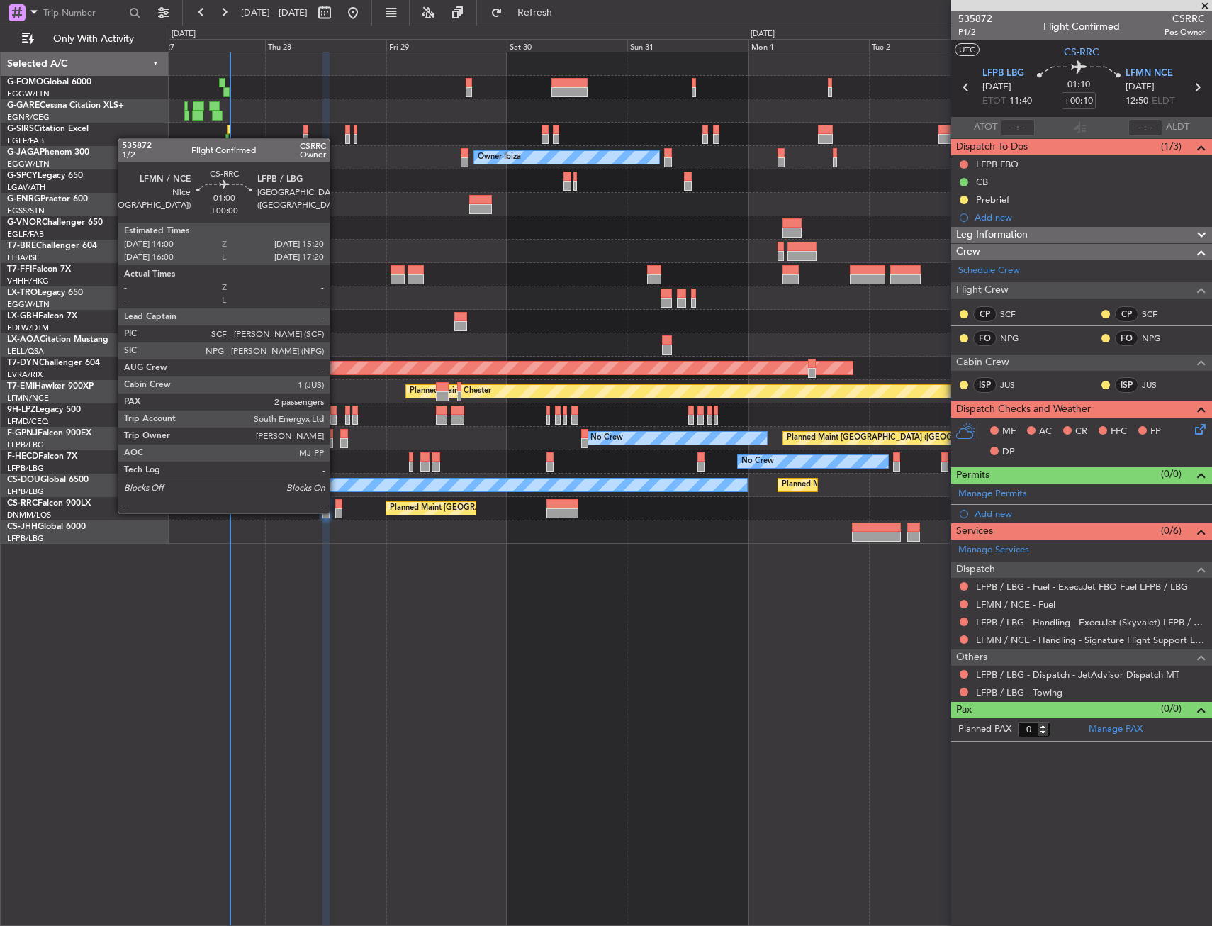
click at [335, 510] on div at bounding box center [338, 513] width 7 height 10
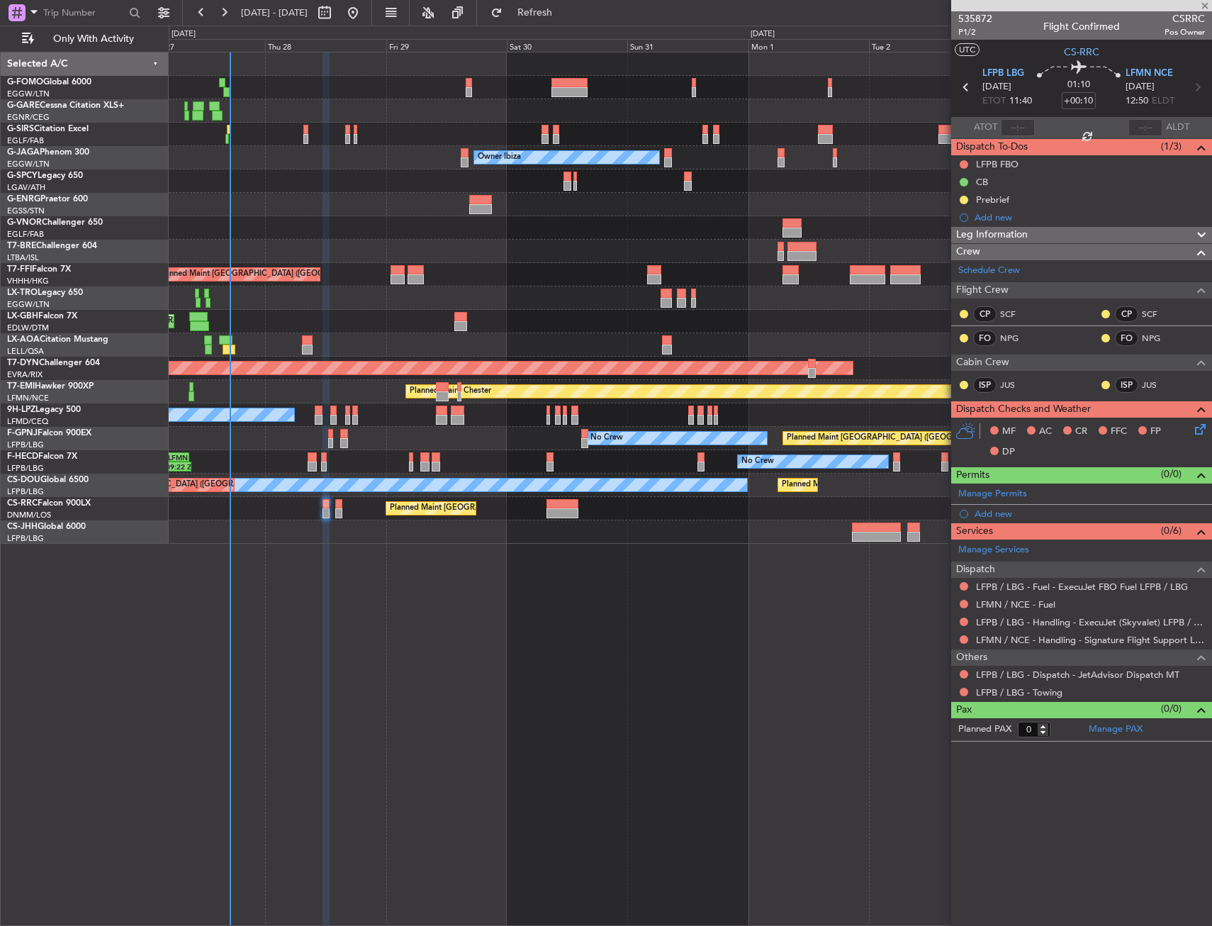
type input "2"
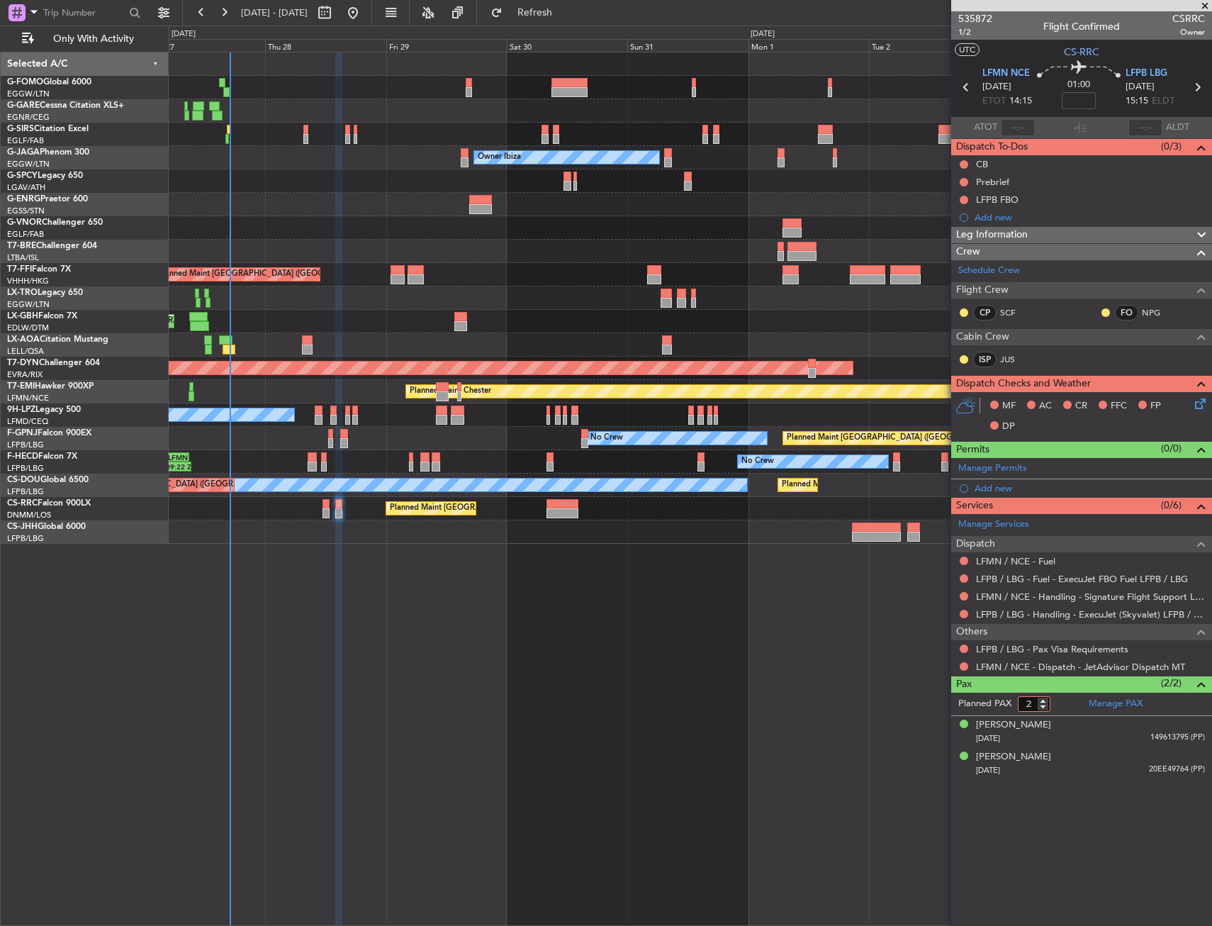
click at [1040, 713] on form "Planned PAX 2" at bounding box center [1016, 703] width 130 height 23
click at [1040, 726] on div "Bertha Ronald CHAGOURY" at bounding box center [1013, 725] width 75 height 14
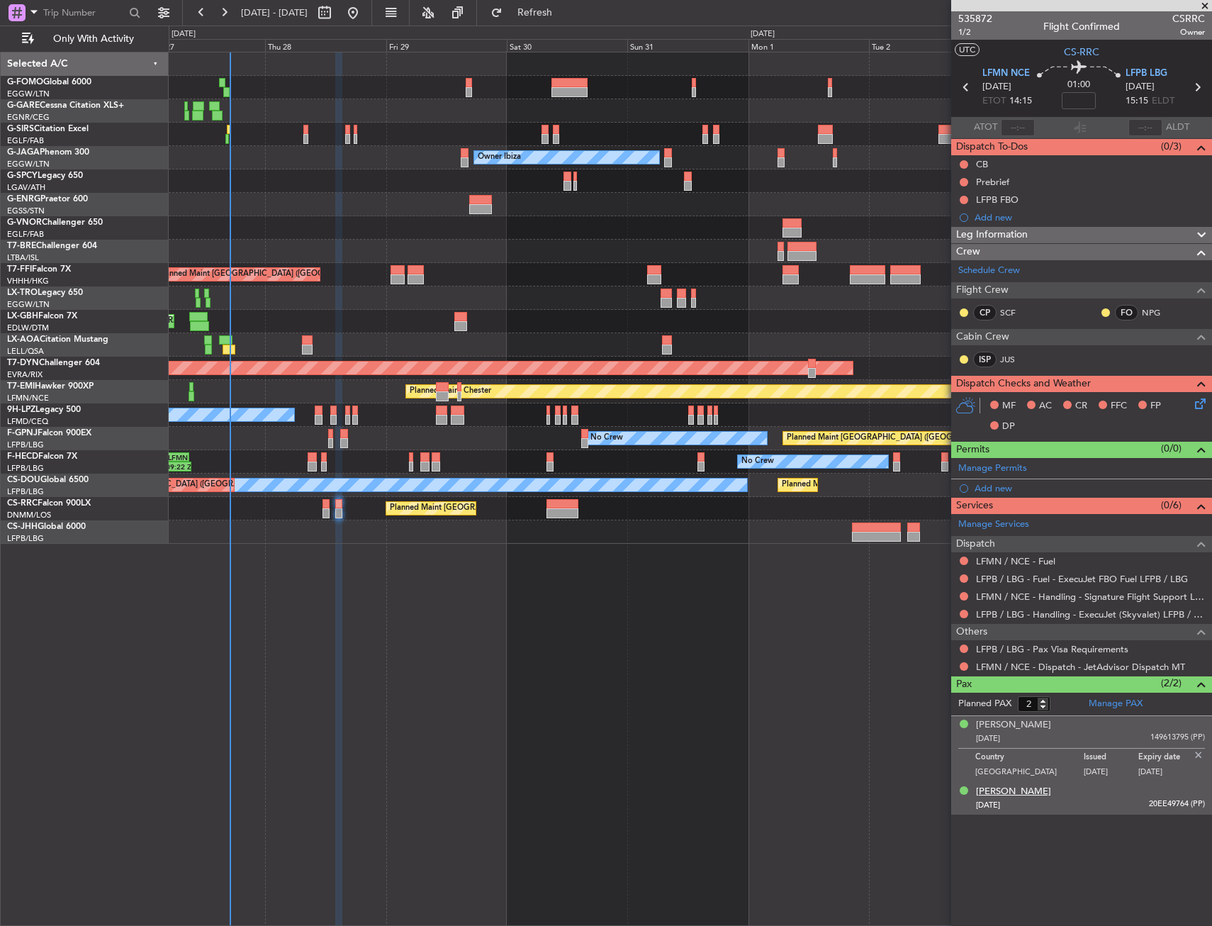
click at [1033, 796] on div "[PERSON_NAME]" at bounding box center [1013, 792] width 75 height 14
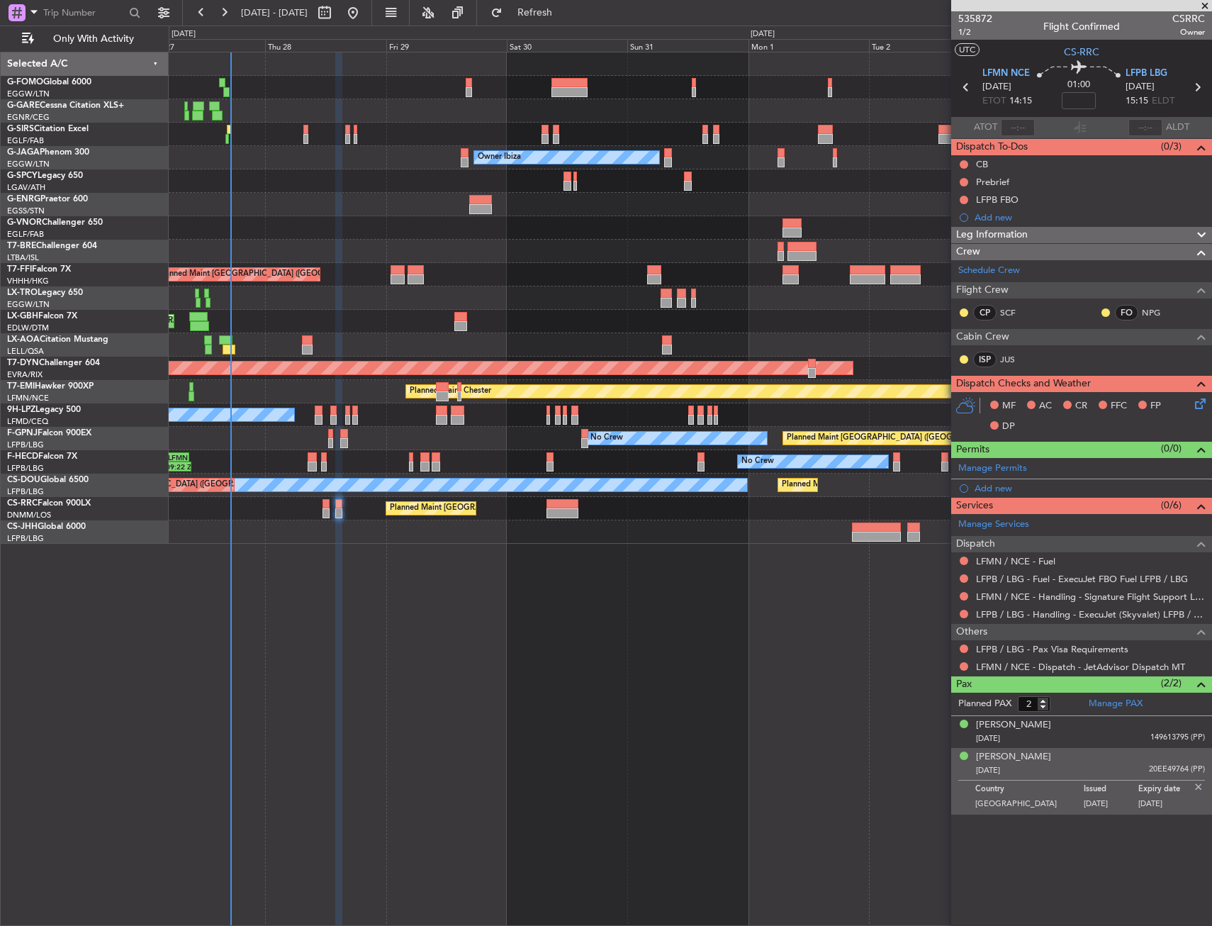
click at [1050, 853] on article "535872 1/2 Flight Confirmed CSRRC Owner UTC CS-RRC LFMN NCE 28/08/2025 ETOT 14:…" at bounding box center [1081, 468] width 261 height 914
drag, startPoint x: 1075, startPoint y: 105, endPoint x: 1059, endPoint y: 108, distance: 15.8
click at [1075, 105] on input at bounding box center [1079, 100] width 34 height 17
click at [1108, 112] on div "01:00 10" at bounding box center [1079, 87] width 94 height 52
type input "+00:10"
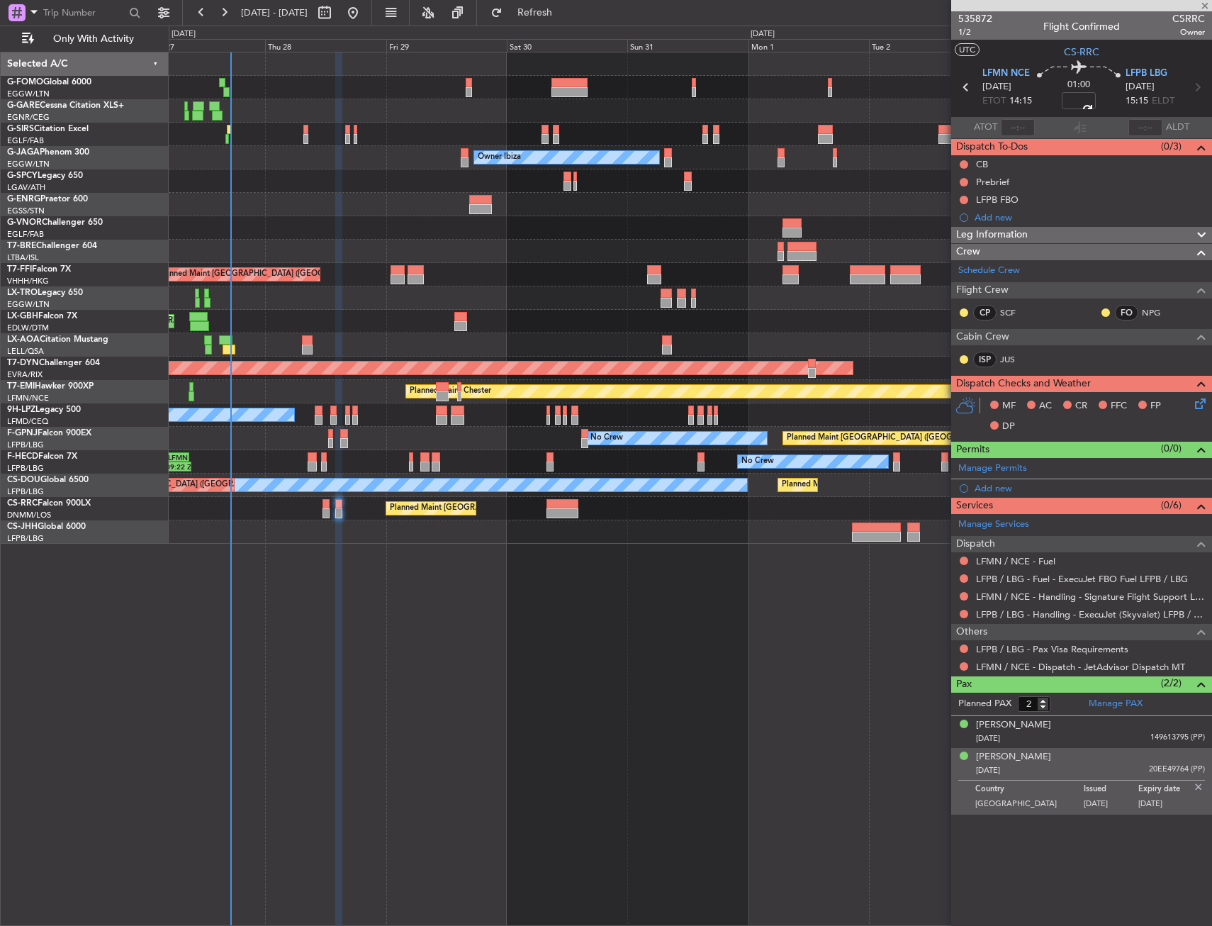
click at [1203, 783] on img at bounding box center [1198, 786] width 13 height 13
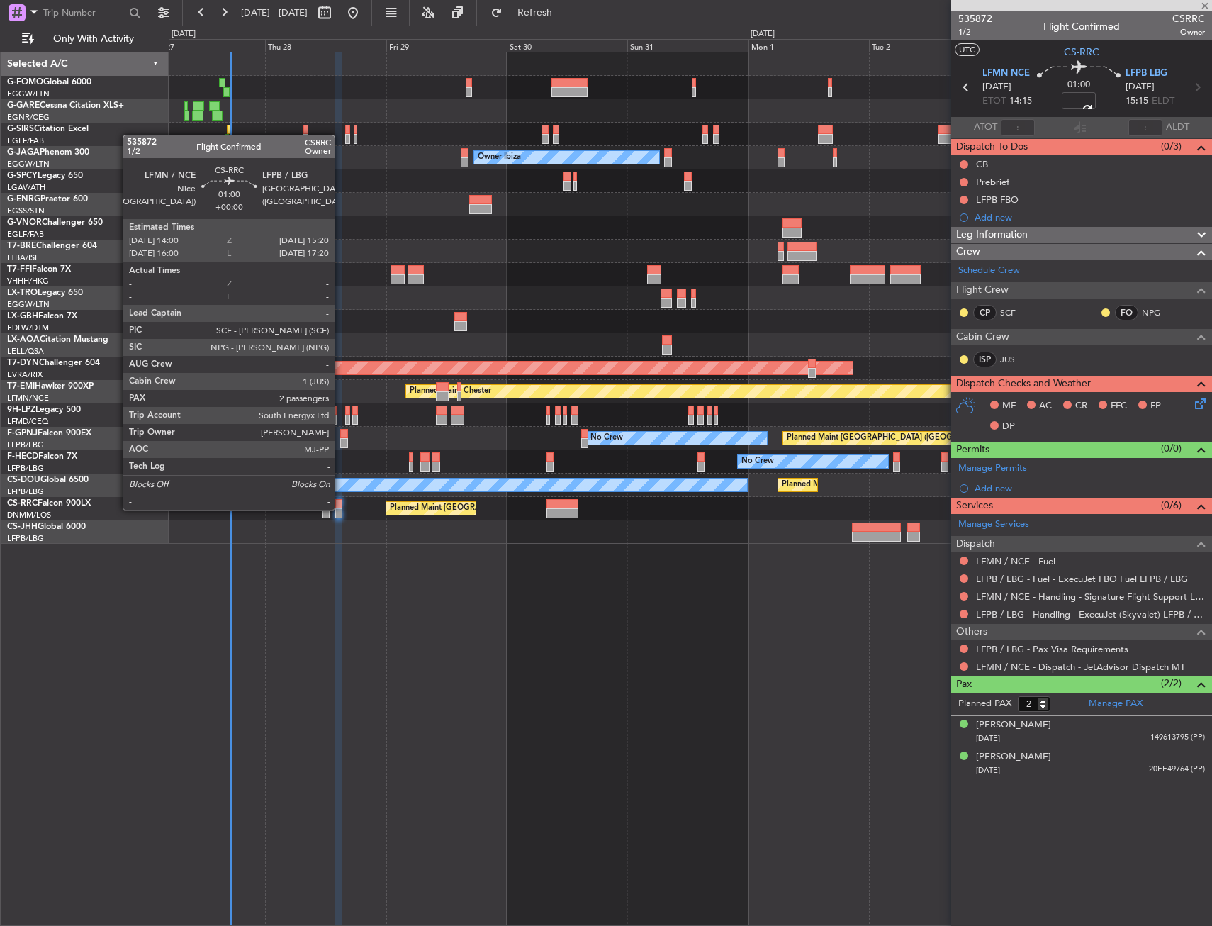
click at [341, 508] on div at bounding box center [338, 513] width 7 height 10
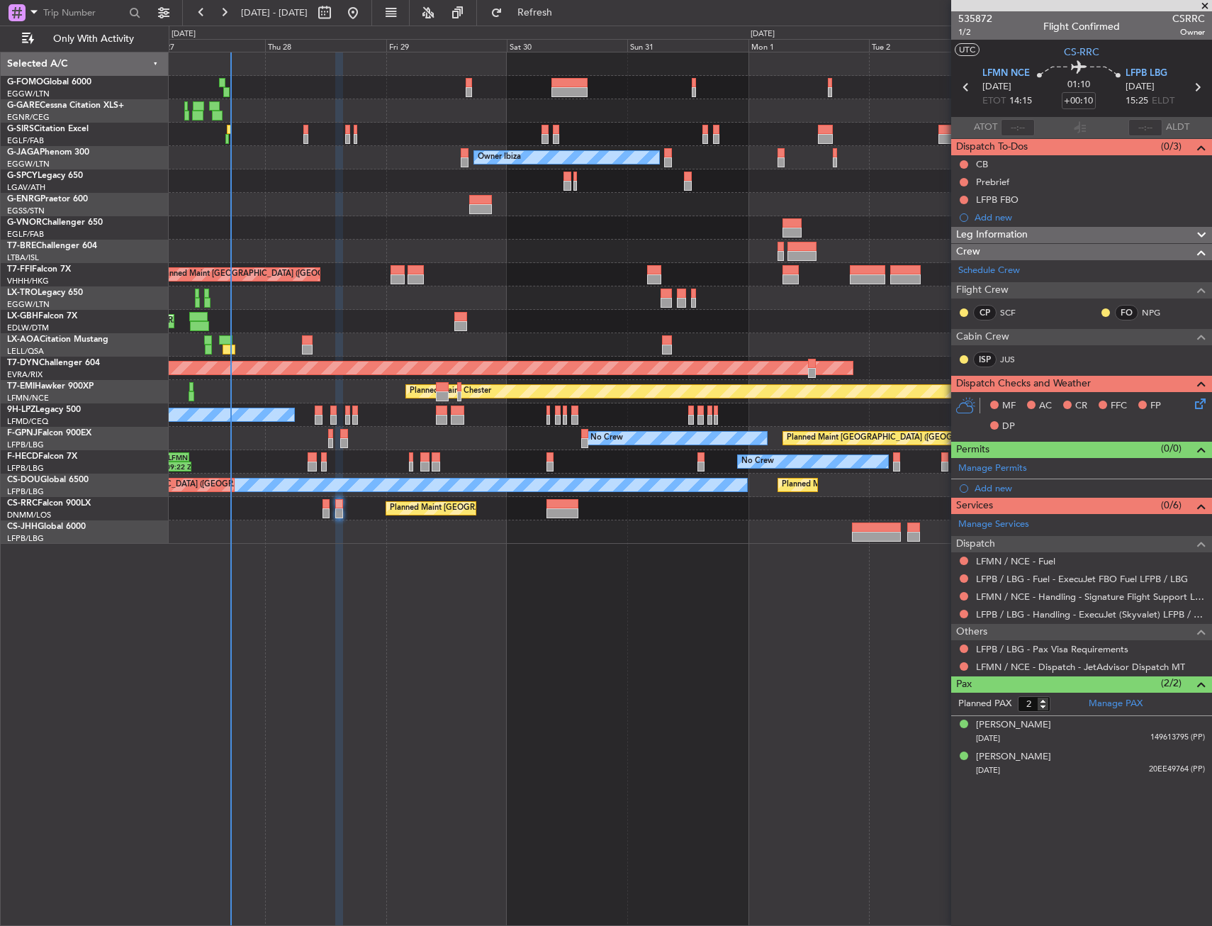
drag, startPoint x: 961, startPoint y: 162, endPoint x: 963, endPoint y: 193, distance: 32.0
click at [961, 162] on button at bounding box center [964, 164] width 9 height 9
click at [963, 227] on span "Completed" at bounding box center [970, 227] width 47 height 14
click at [963, 180] on button at bounding box center [964, 182] width 9 height 9
click at [957, 223] on body "27 Aug 2025 - 04 Sep 2025 Refresh Quick Links Only With Activity Planned Maint …" at bounding box center [606, 463] width 1212 height 926
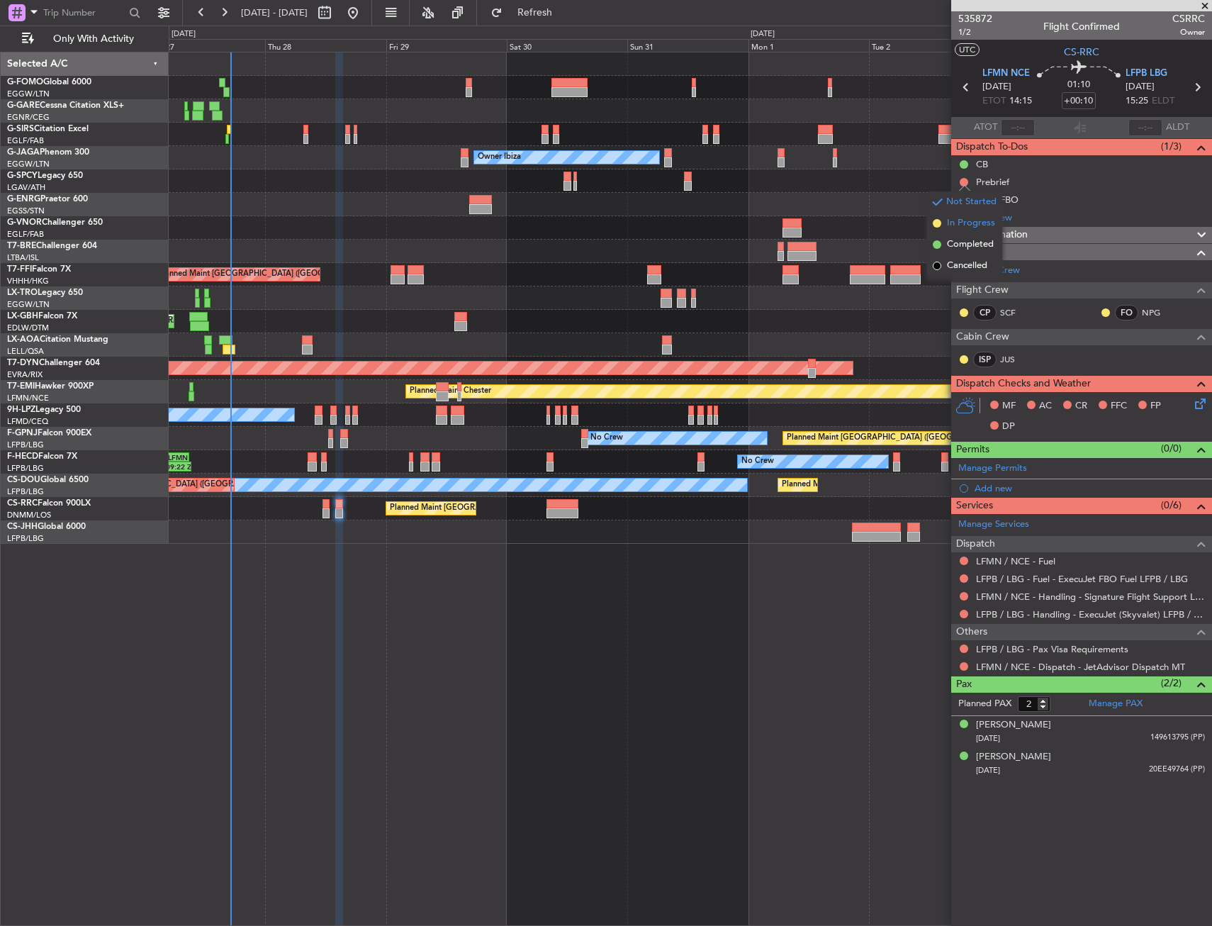
click at [957, 223] on span "In Progress" at bounding box center [971, 223] width 48 height 14
click at [1042, 597] on link "LFMN / NCE - Handling - Signature Flight Support LFMN / NCE" at bounding box center [1090, 596] width 229 height 12
click at [1030, 614] on link "LFPB / LBG - Handling - ExecuJet (Skyvalet) LFPB / LBG" at bounding box center [1090, 614] width 229 height 12
click at [981, 483] on div "Add new" at bounding box center [1084, 488] width 218 height 12
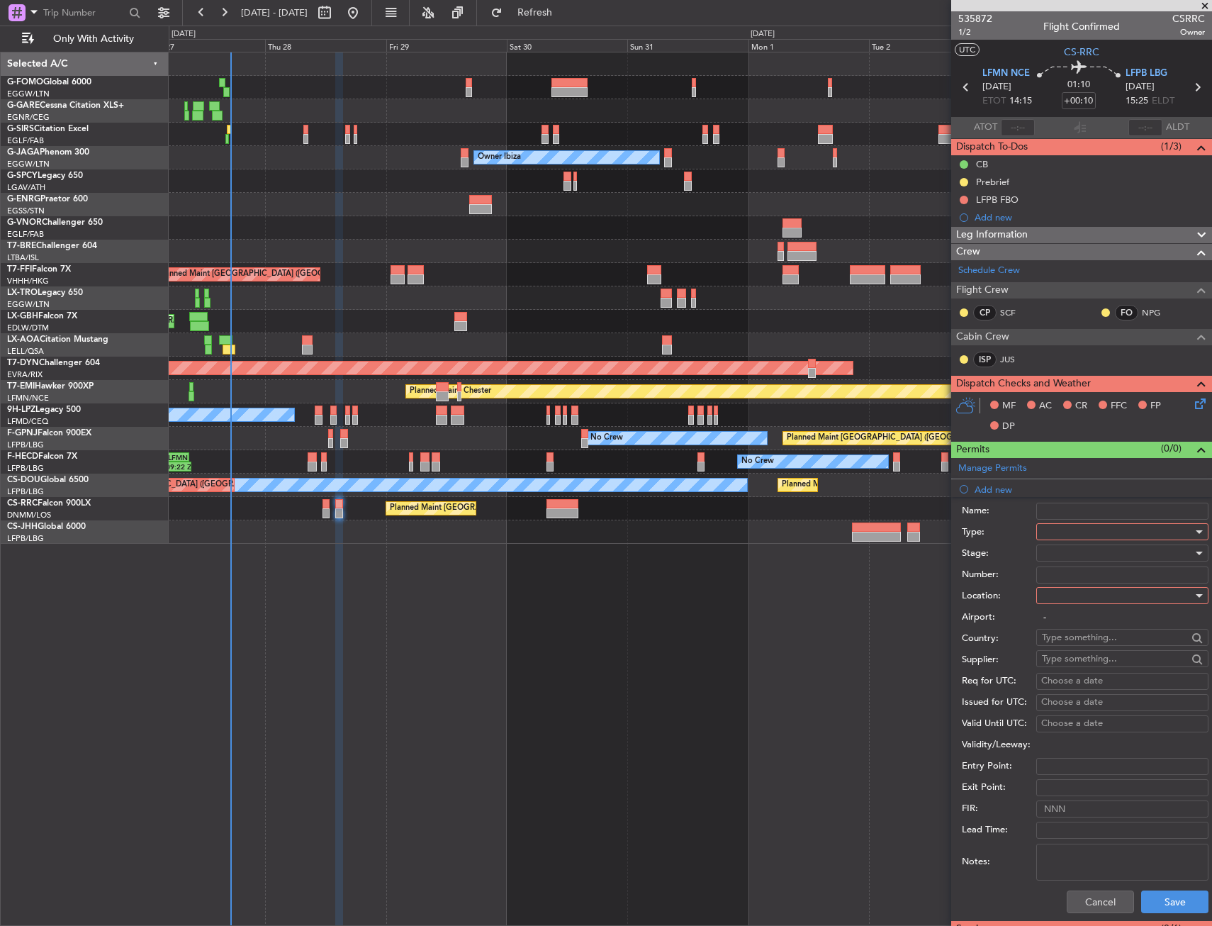
drag, startPoint x: 993, startPoint y: 493, endPoint x: 1045, endPoint y: 527, distance: 61.5
click at [1038, 524] on div "Type:" at bounding box center [1085, 532] width 247 height 21
click at [1046, 527] on div at bounding box center [1117, 531] width 151 height 21
click at [1053, 663] on span "Slot" at bounding box center [1117, 665] width 149 height 21
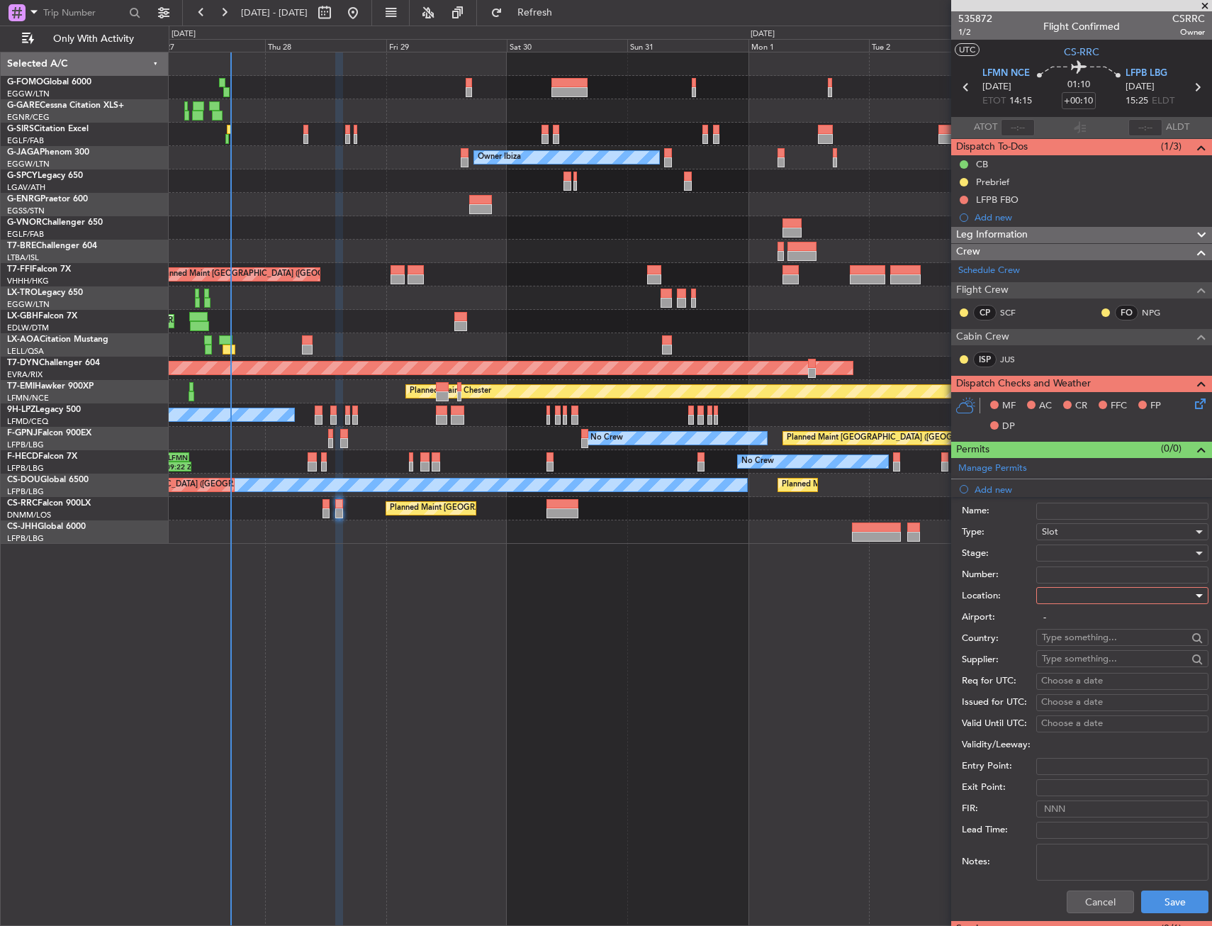
click at [1070, 604] on div at bounding box center [1117, 595] width 151 height 21
drag, startPoint x: 1065, startPoint y: 629, endPoint x: 1063, endPoint y: 615, distance: 13.6
click at [1064, 625] on span "Departure" at bounding box center [1117, 624] width 149 height 21
type input "LFMN / NCE"
click at [1063, 555] on div at bounding box center [1117, 552] width 151 height 21
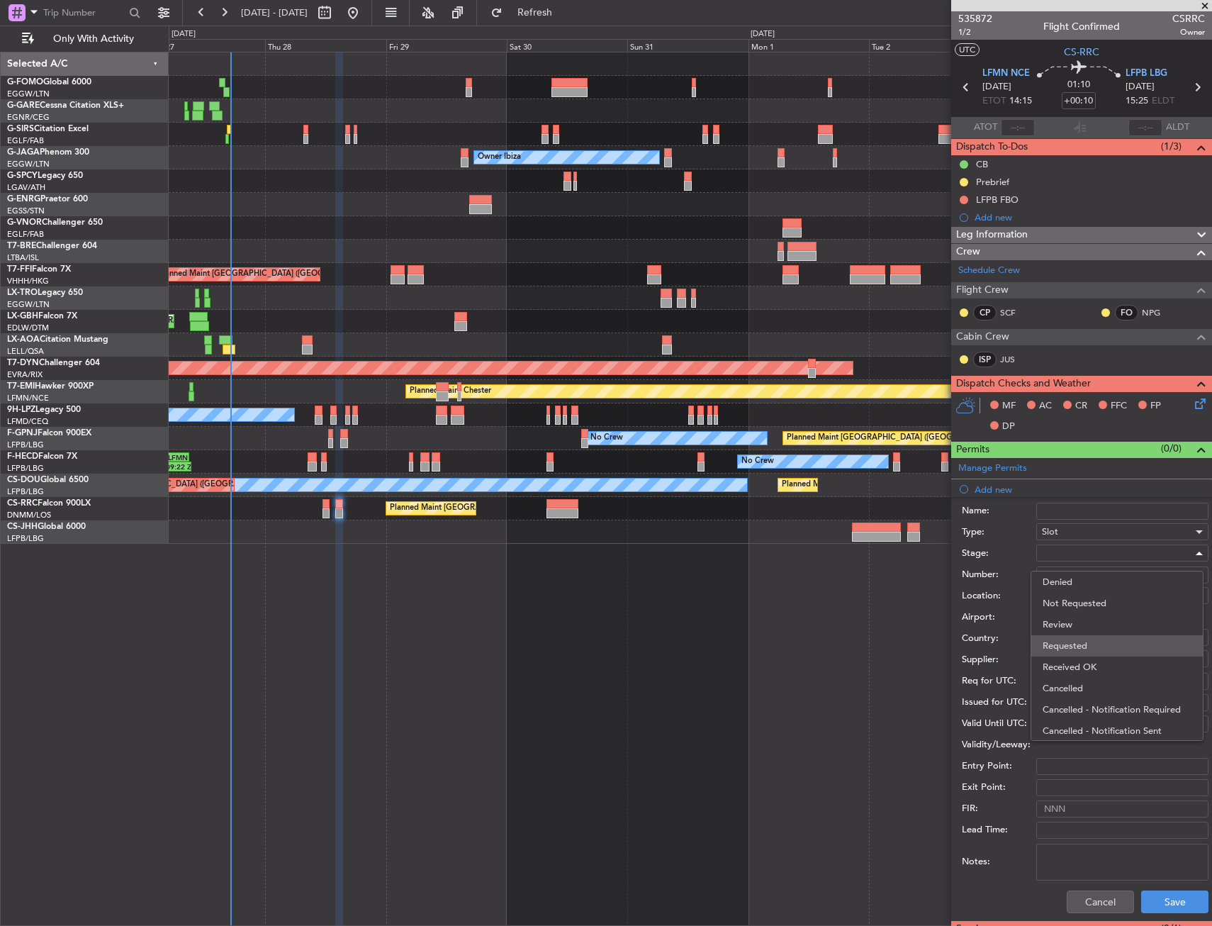
click at [1070, 649] on span "Requested" at bounding box center [1117, 645] width 149 height 21
click at [1162, 878] on textarea "Notes:" at bounding box center [1122, 861] width 172 height 37
click at [1164, 897] on button "Save" at bounding box center [1174, 901] width 67 height 23
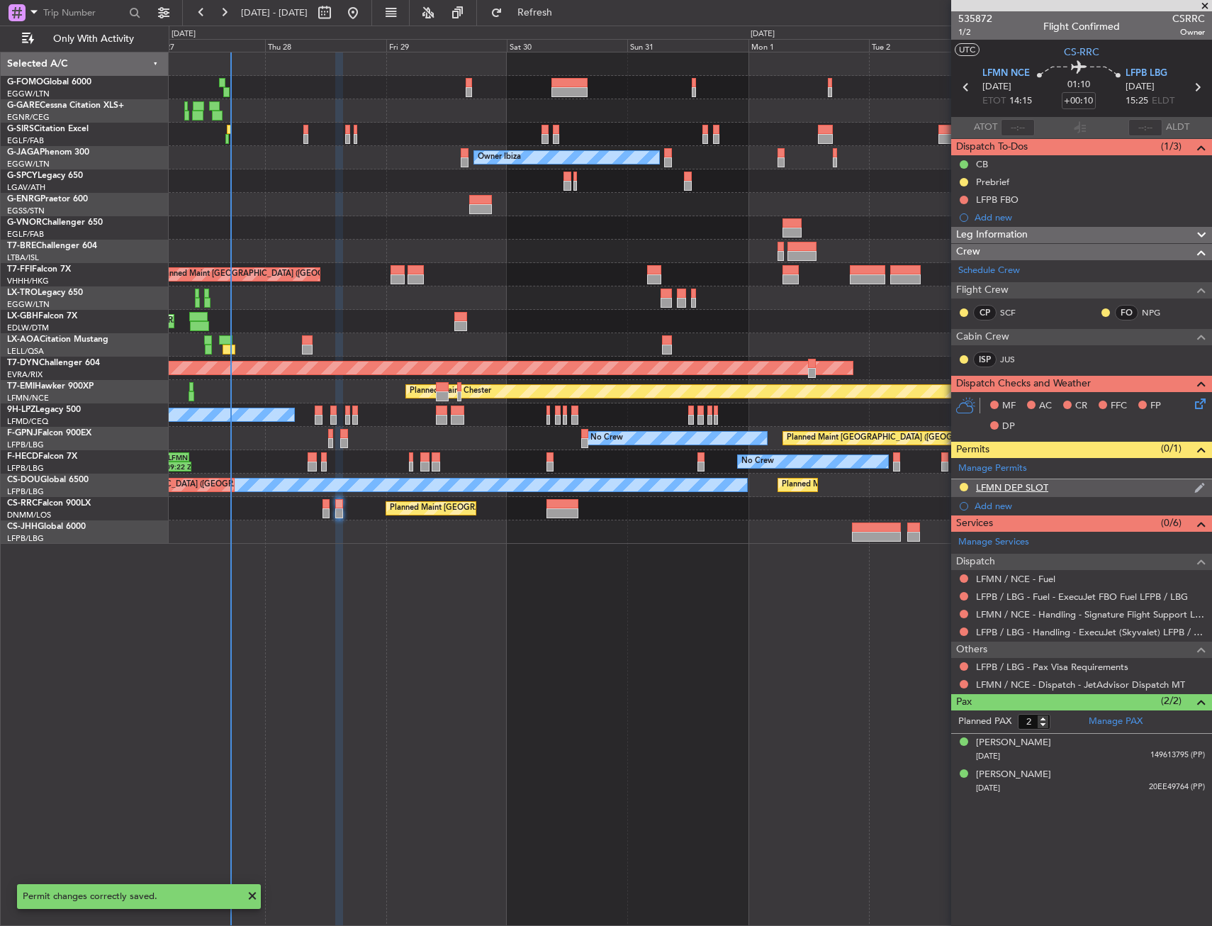
click at [1014, 494] on div "LFMN DEP SLOT" at bounding box center [1081, 488] width 261 height 18
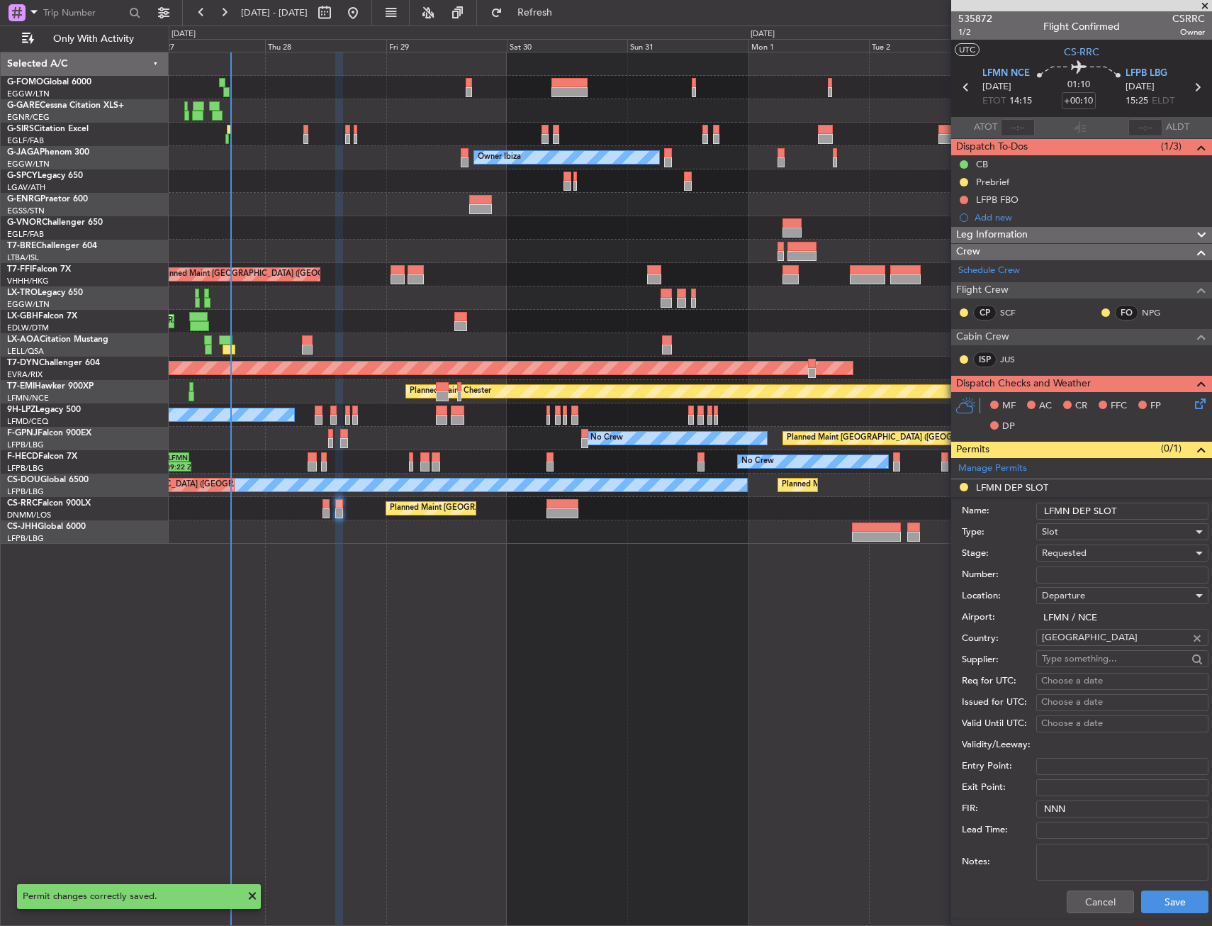
click at [1124, 499] on form "Name: LFMN DEP SLOT Type: Slot Stage: Requested Number: Location: Departure Air…" at bounding box center [1081, 708] width 261 height 423
click at [1134, 505] on input "LFMN DEP SLOT" at bounding box center [1122, 511] width 172 height 17
type input "LFMN DEP SLOT 1400z"
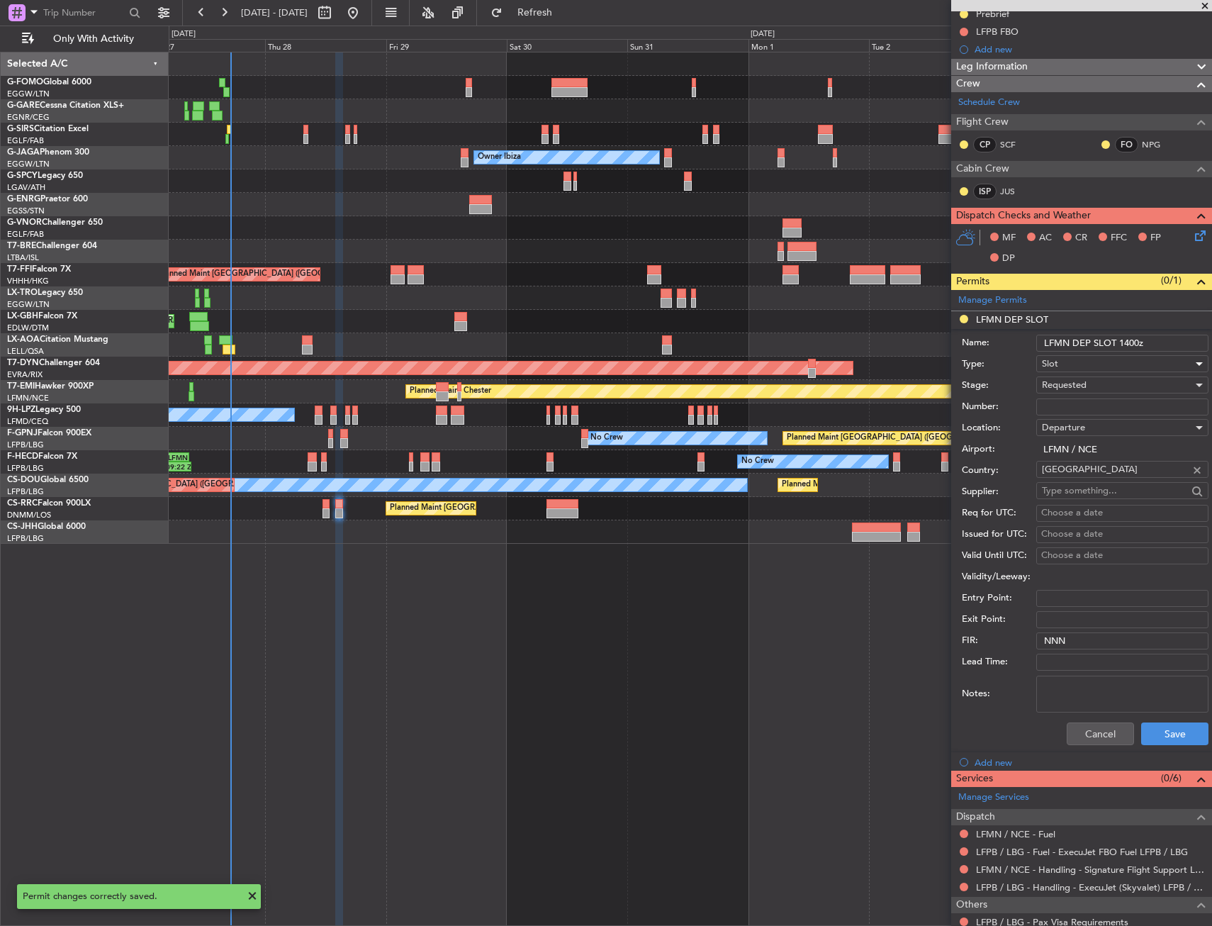
scroll to position [213, 0]
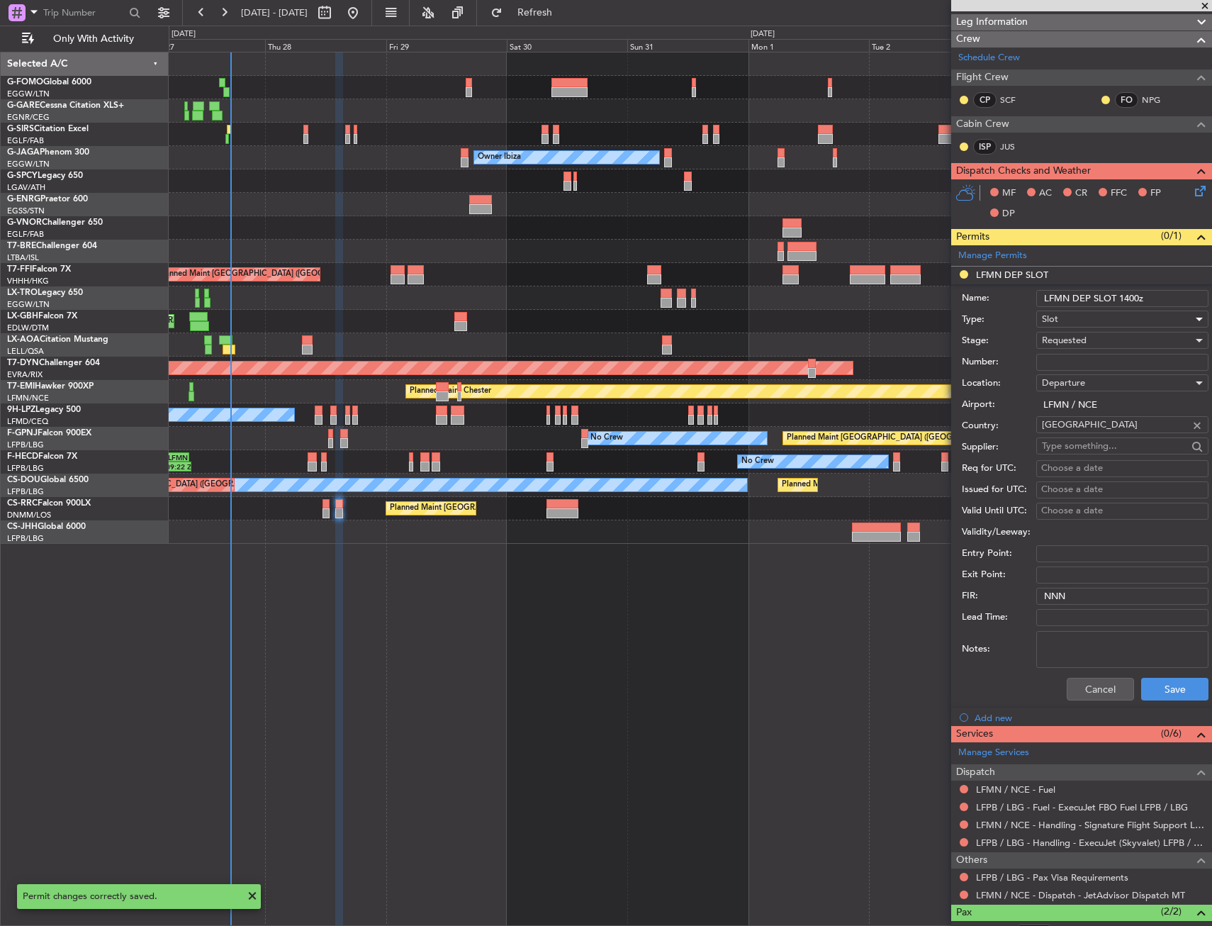
click at [1168, 673] on div "Cancel Save" at bounding box center [1085, 689] width 247 height 37
click at [1164, 688] on button "Save" at bounding box center [1174, 689] width 67 height 23
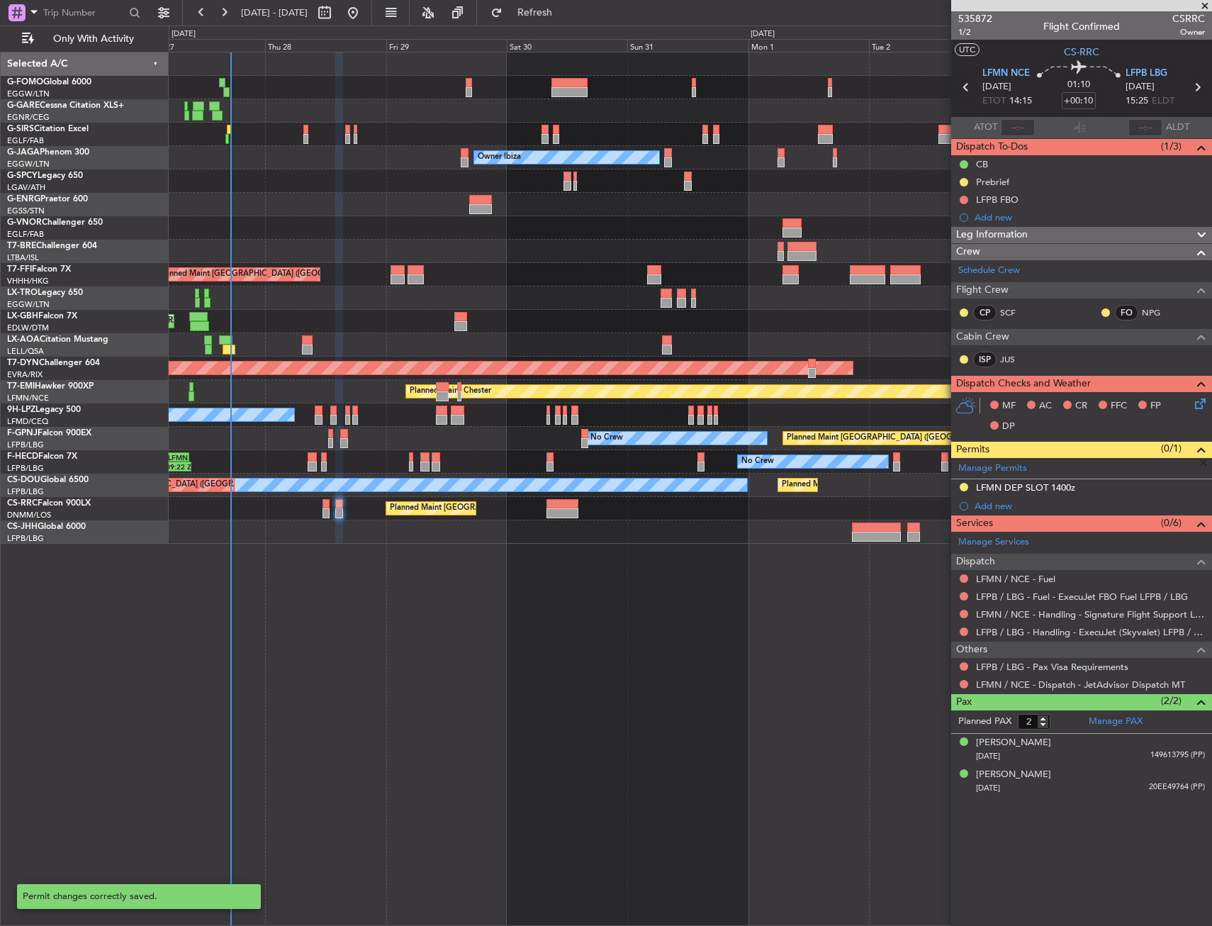
scroll to position [0, 0]
click at [1195, 405] on icon at bounding box center [1197, 400] width 11 height 11
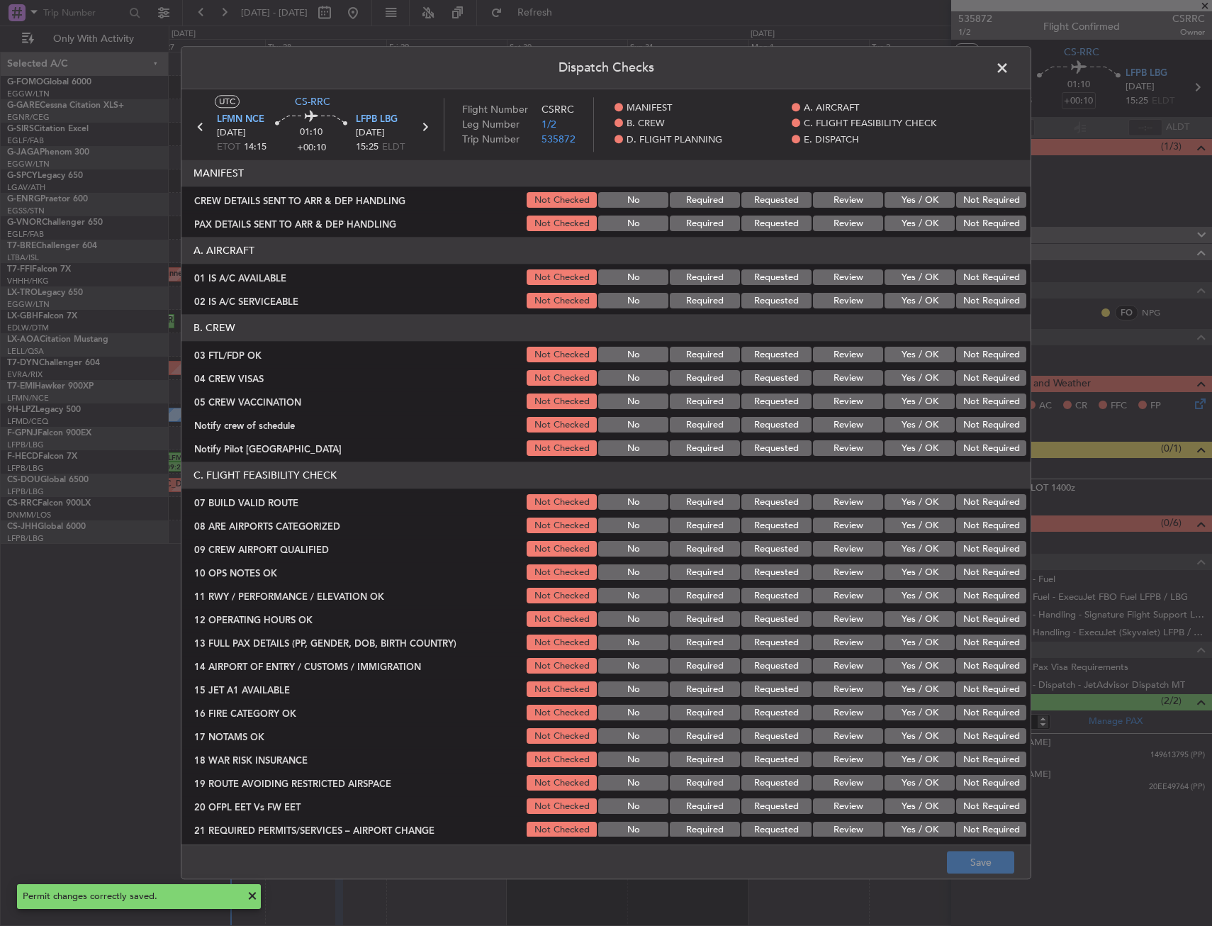
click at [909, 294] on button "Yes / OK" at bounding box center [920, 301] width 70 height 16
click at [908, 276] on button "Yes / OK" at bounding box center [920, 278] width 70 height 16
click at [915, 347] on button "Yes / OK" at bounding box center [920, 355] width 70 height 16
click at [994, 383] on button "Not Required" at bounding box center [991, 379] width 70 height 16
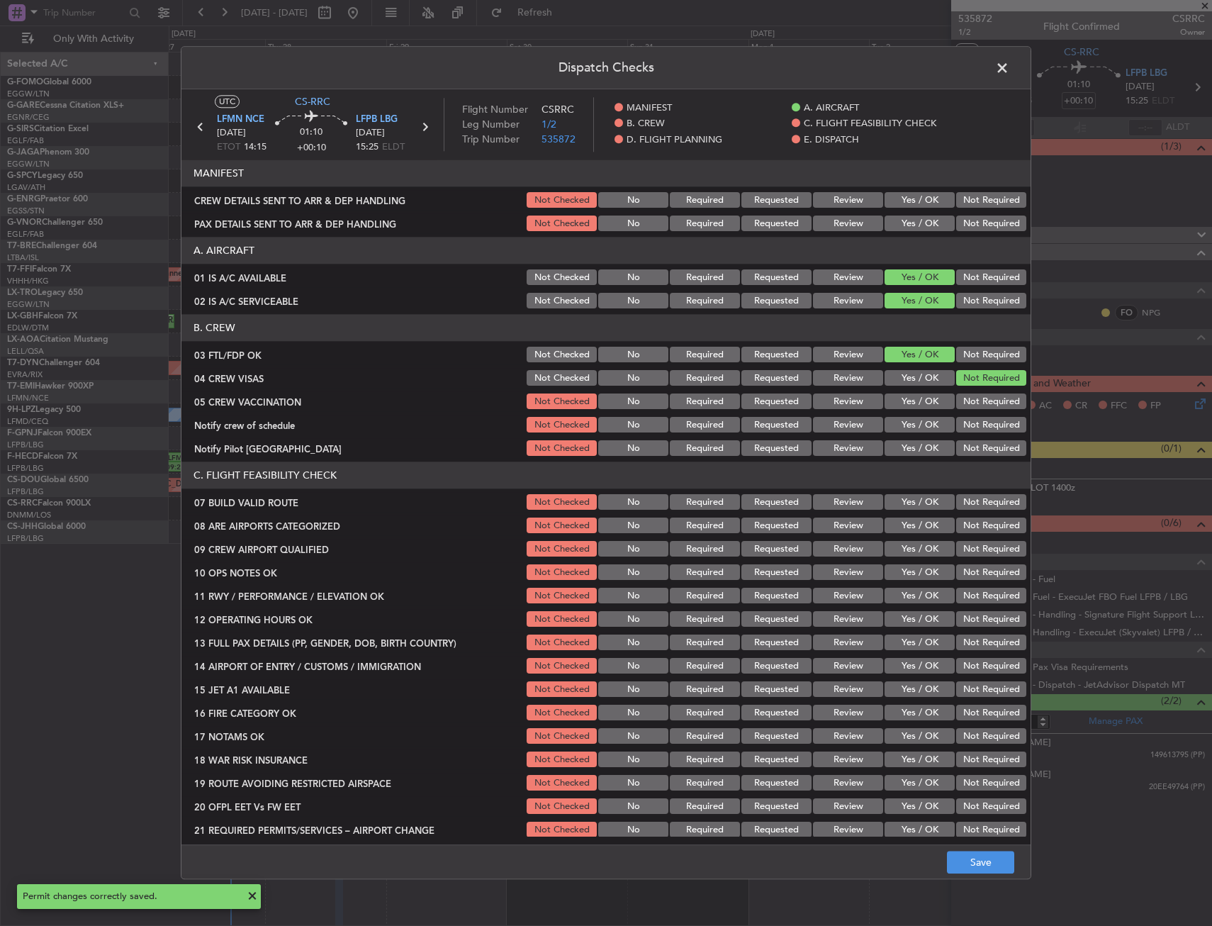
click at [977, 406] on button "Not Required" at bounding box center [991, 402] width 70 height 16
click at [898, 417] on div "Yes / OK" at bounding box center [918, 425] width 72 height 20
click at [901, 441] on button "Yes / OK" at bounding box center [920, 449] width 70 height 16
click at [902, 419] on button "Yes / OK" at bounding box center [920, 425] width 70 height 16
drag, startPoint x: 904, startPoint y: 504, endPoint x: 904, endPoint y: 515, distance: 10.6
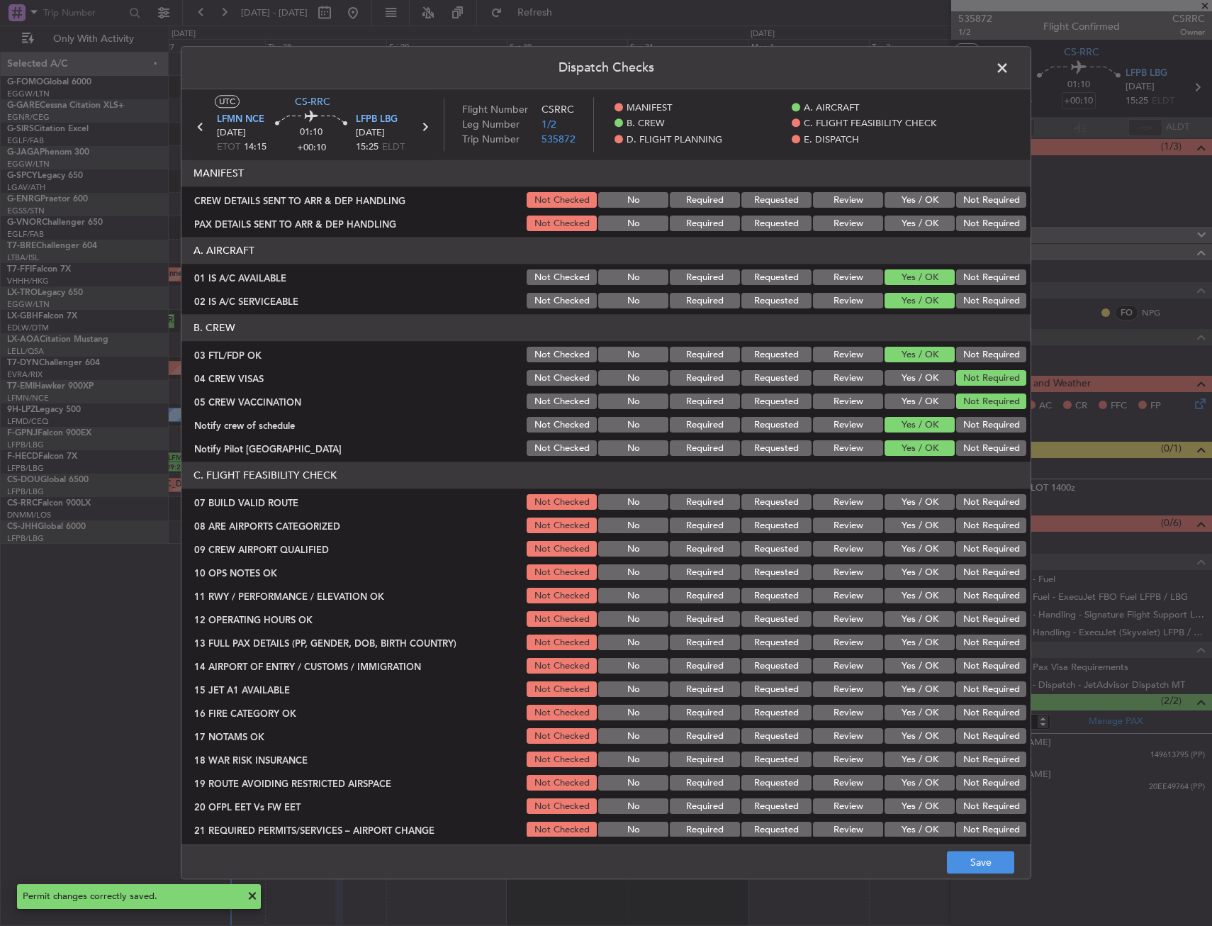
click at [905, 504] on button "Yes / OK" at bounding box center [920, 503] width 70 height 16
click at [906, 533] on button "Yes / OK" at bounding box center [920, 526] width 70 height 16
click at [907, 552] on button "Yes / OK" at bounding box center [920, 550] width 70 height 16
click at [906, 568] on button "Yes / OK" at bounding box center [920, 573] width 70 height 16
drag, startPoint x: 904, startPoint y: 580, endPoint x: 902, endPoint y: 596, distance: 15.8
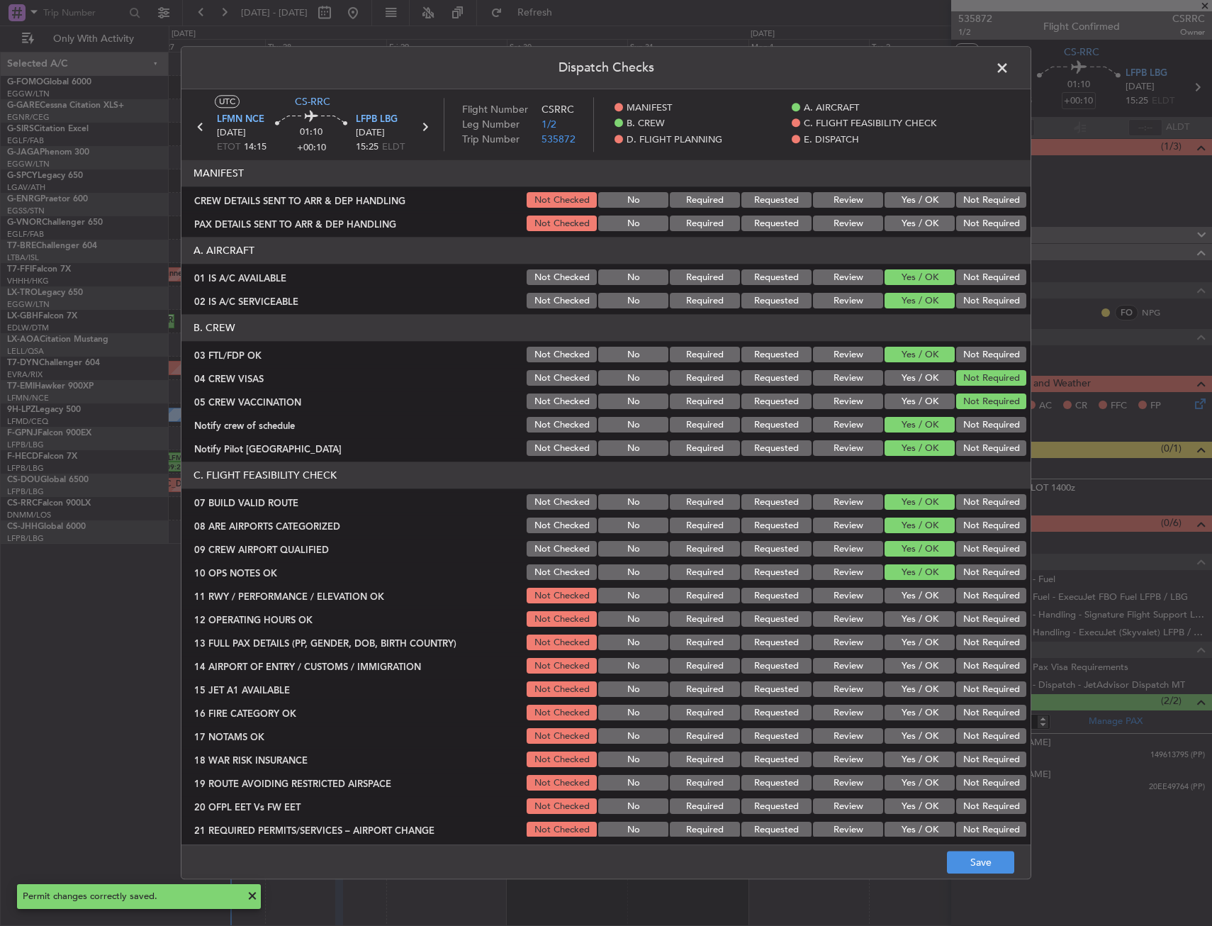
click at [903, 581] on div "Yes / OK" at bounding box center [918, 573] width 72 height 20
drag, startPoint x: 902, startPoint y: 596, endPoint x: 900, endPoint y: 605, distance: 9.3
click at [900, 597] on button "Yes / OK" at bounding box center [920, 596] width 70 height 16
drag, startPoint x: 899, startPoint y: 612, endPoint x: 898, endPoint y: 619, distance: 7.2
click at [898, 617] on section "C. FLIGHT FEASIBILITY CHECK 07 BUILD VALID ROUTE Not Checked No Required Reques…" at bounding box center [605, 651] width 849 height 378
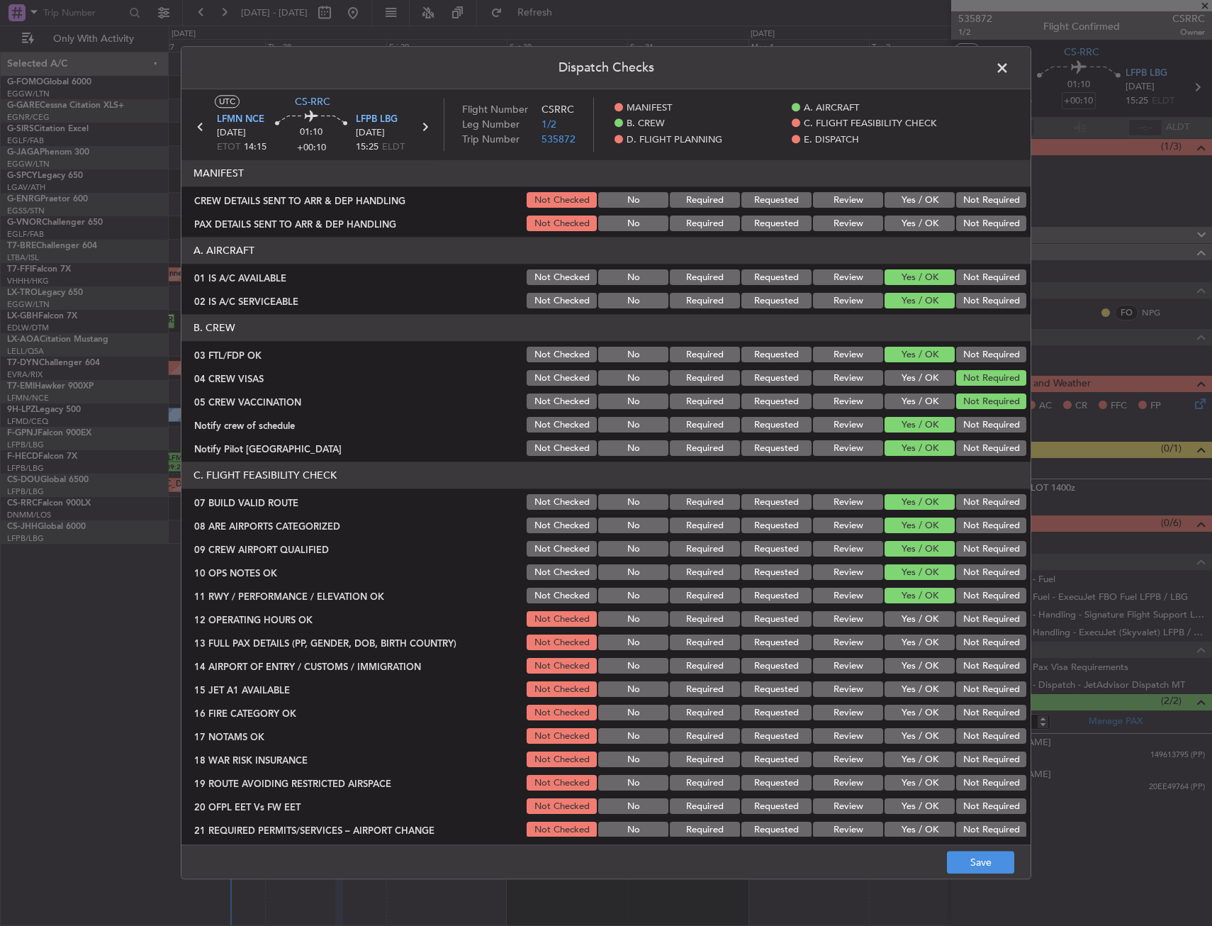
click at [899, 623] on button "Yes / OK" at bounding box center [920, 620] width 70 height 16
drag, startPoint x: 899, startPoint y: 637, endPoint x: 899, endPoint y: 649, distance: 12.1
click at [899, 644] on button "Yes / OK" at bounding box center [920, 643] width 70 height 16
click at [897, 656] on div "Yes / OK" at bounding box center [918, 666] width 72 height 20
click at [897, 668] on button "Yes / OK" at bounding box center [920, 666] width 70 height 16
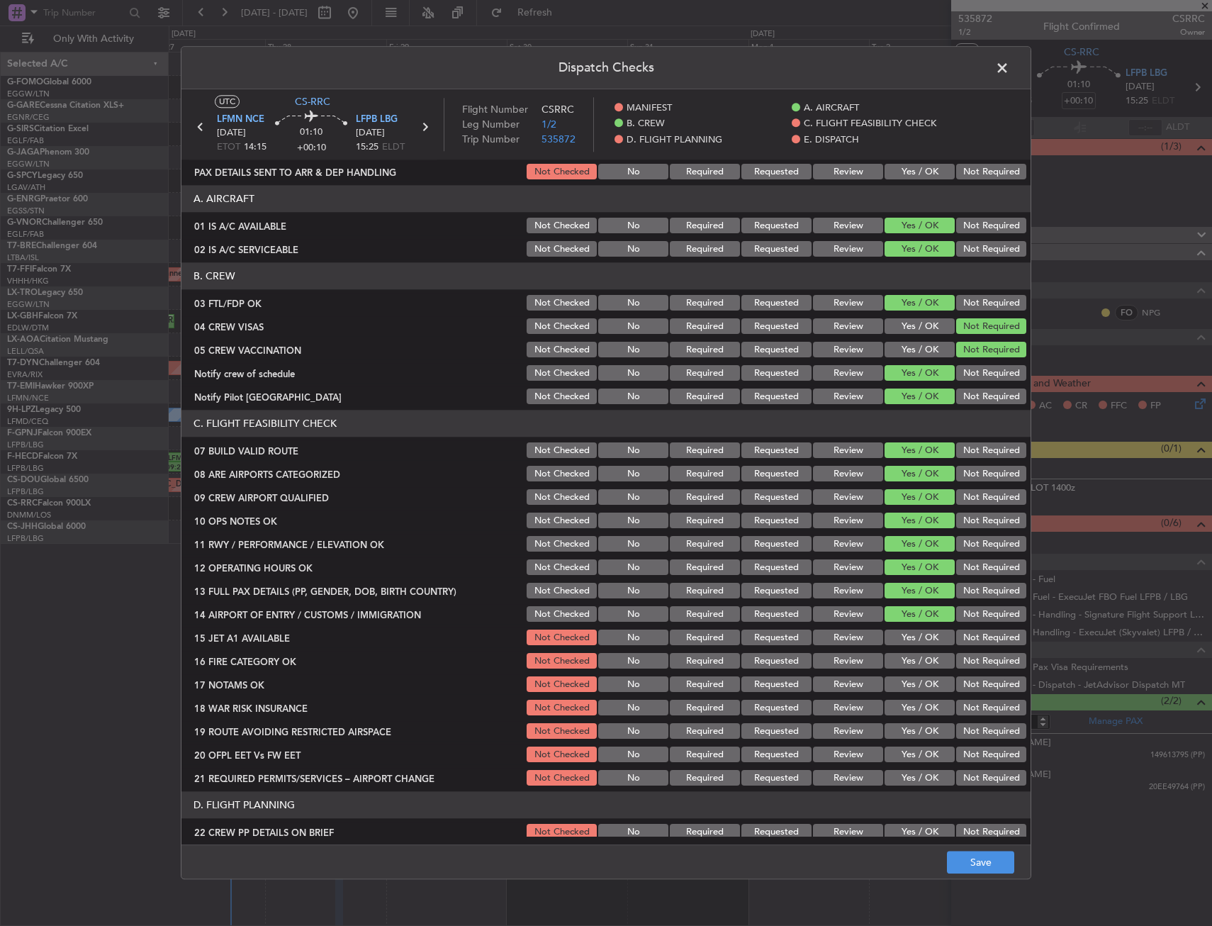
scroll to position [71, 0]
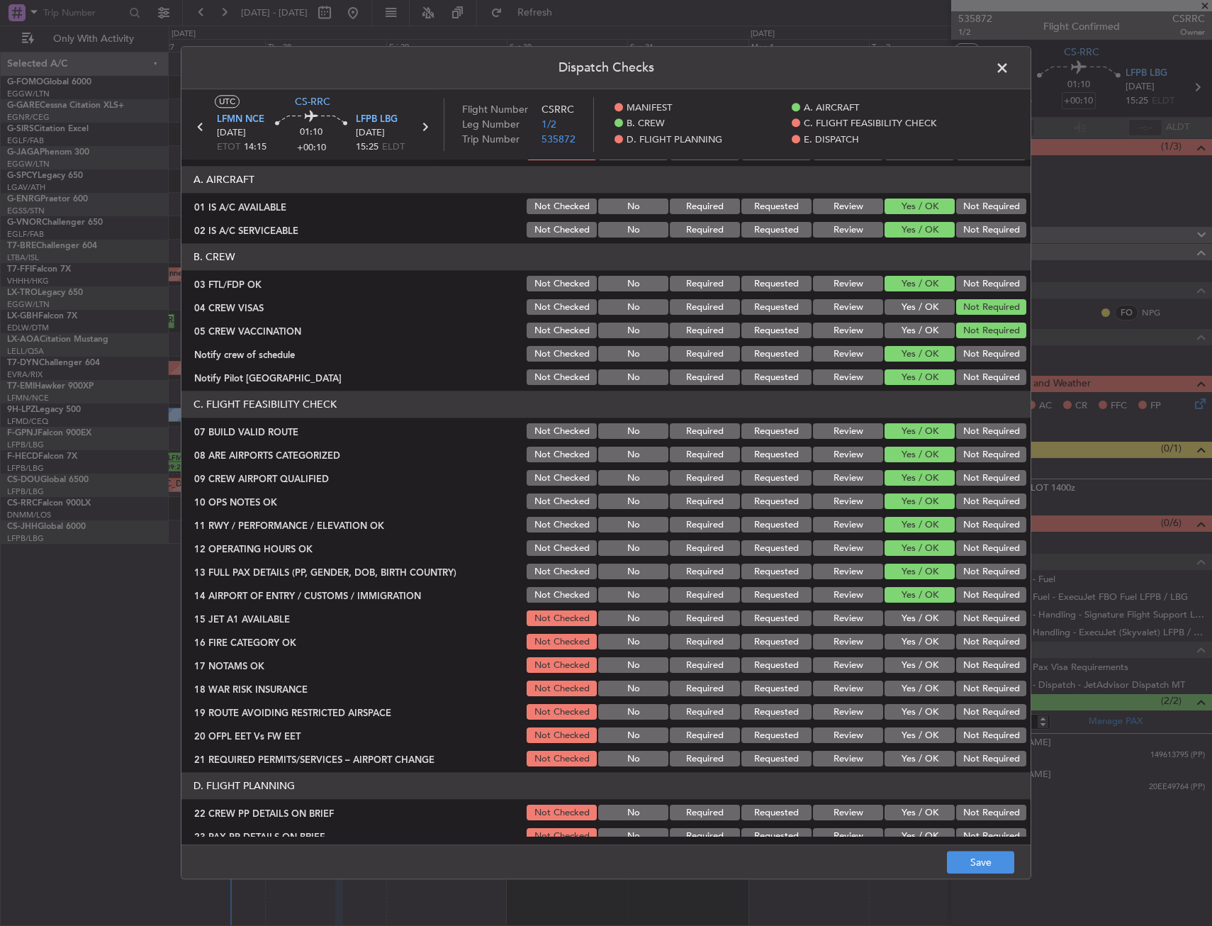
click at [996, 683] on button "Not Required" at bounding box center [991, 689] width 70 height 16
click at [921, 621] on button "Yes / OK" at bounding box center [920, 619] width 70 height 16
click at [909, 641] on button "Yes / OK" at bounding box center [920, 642] width 70 height 16
click at [909, 665] on button "Yes / OK" at bounding box center [920, 666] width 70 height 16
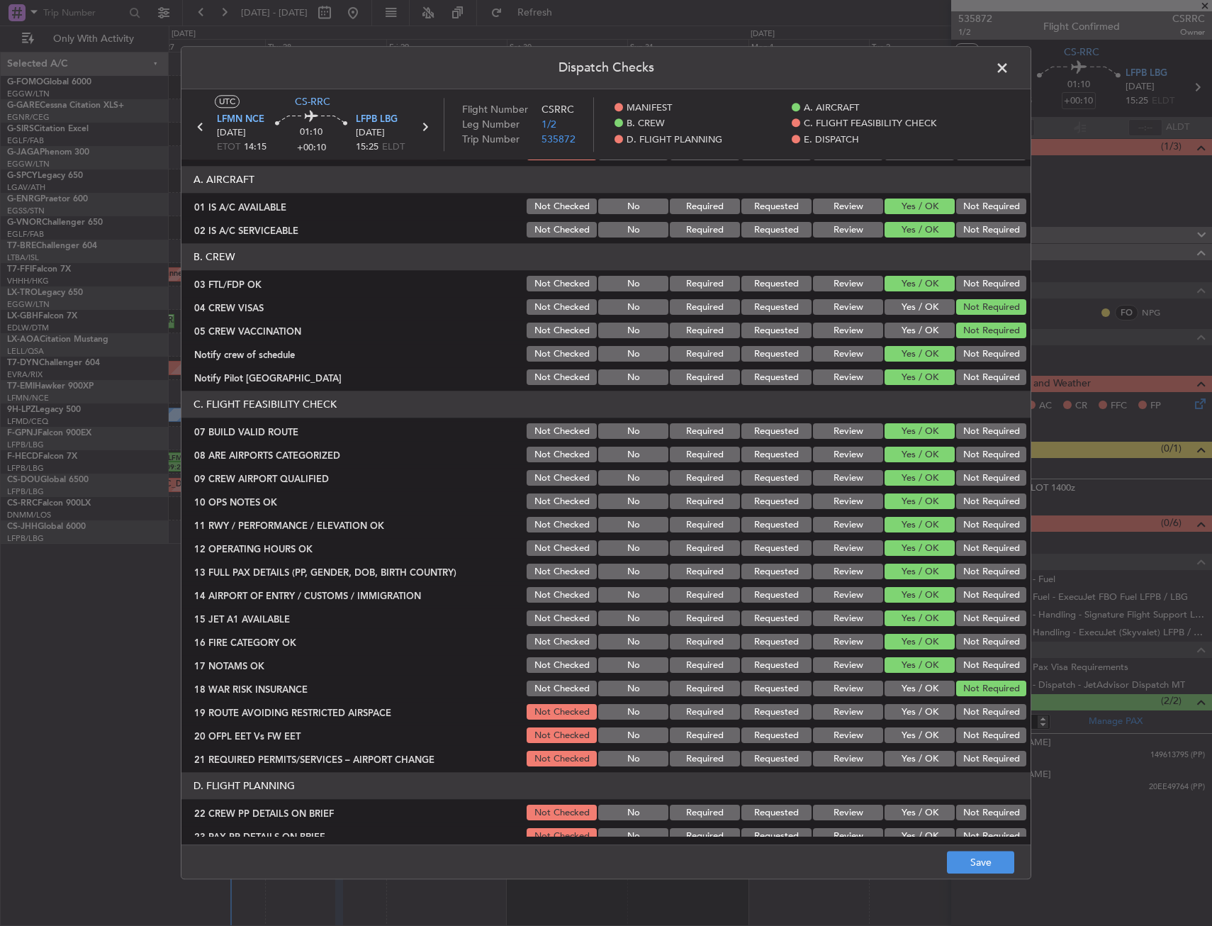
click at [907, 698] on div "Yes / OK" at bounding box center [918, 689] width 72 height 20
click at [906, 719] on button "Yes / OK" at bounding box center [920, 713] width 70 height 16
click at [902, 756] on button "Yes / OK" at bounding box center [920, 759] width 70 height 16
click at [904, 734] on button "Yes / OK" at bounding box center [920, 736] width 70 height 16
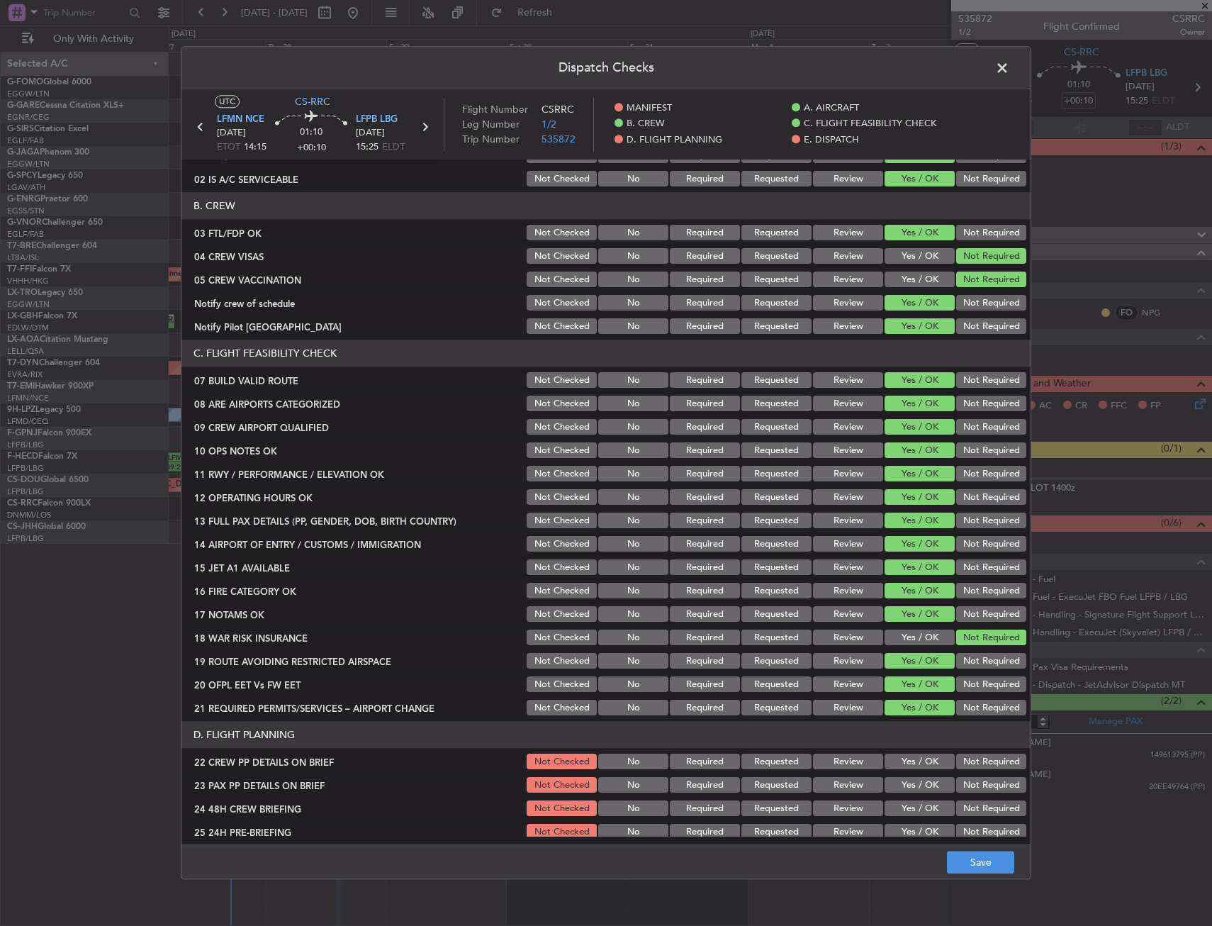
scroll to position [354, 0]
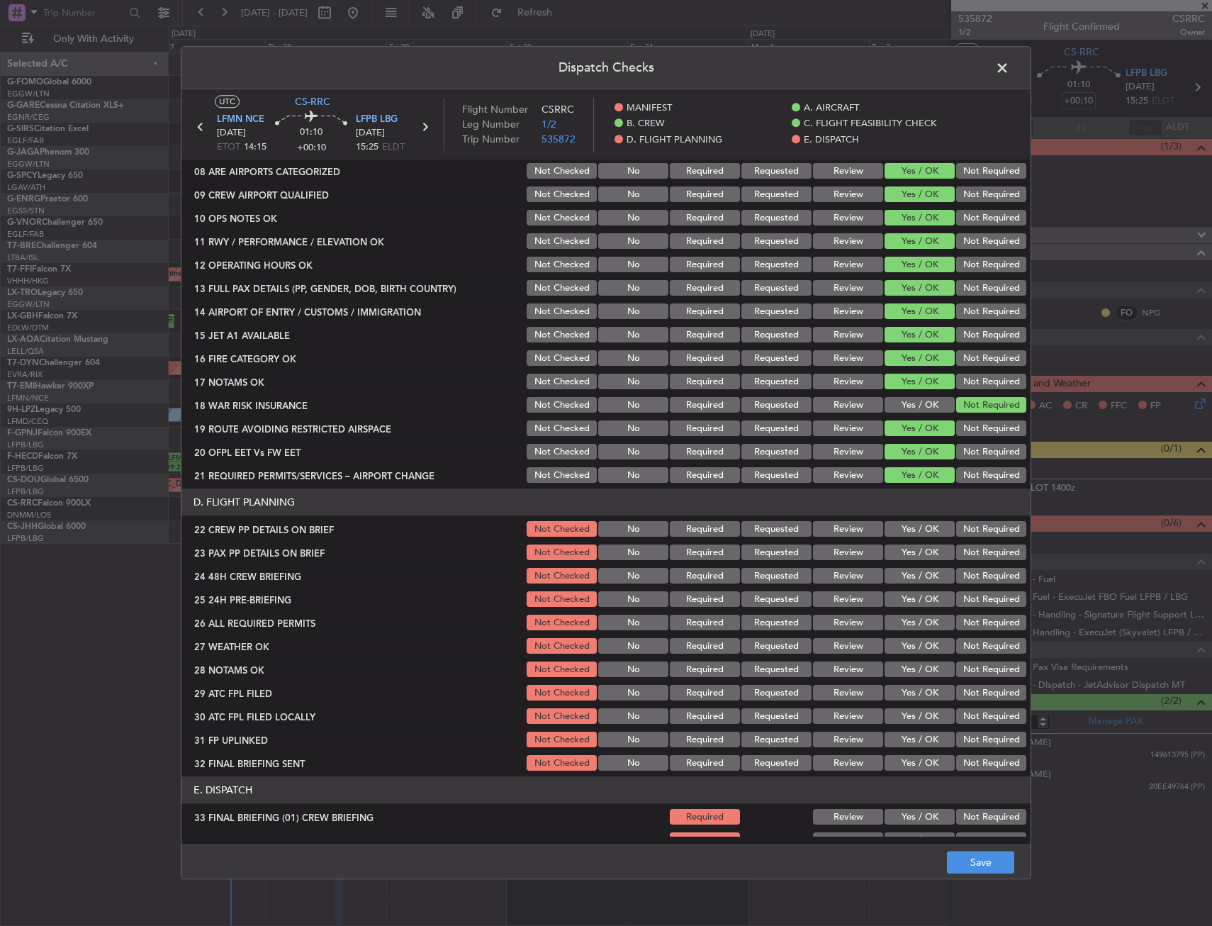
click at [904, 534] on button "Yes / OK" at bounding box center [920, 530] width 70 height 16
drag, startPoint x: 902, startPoint y: 556, endPoint x: 902, endPoint y: 578, distance: 22.0
click at [902, 558] on button "Yes / OK" at bounding box center [920, 553] width 70 height 16
click at [902, 578] on button "Yes / OK" at bounding box center [920, 576] width 70 height 16
click at [965, 612] on section "D. FLIGHT PLANNING 22 CREW PP DETAILS ON BRIEF Not Checked No Required Requeste…" at bounding box center [605, 631] width 849 height 284
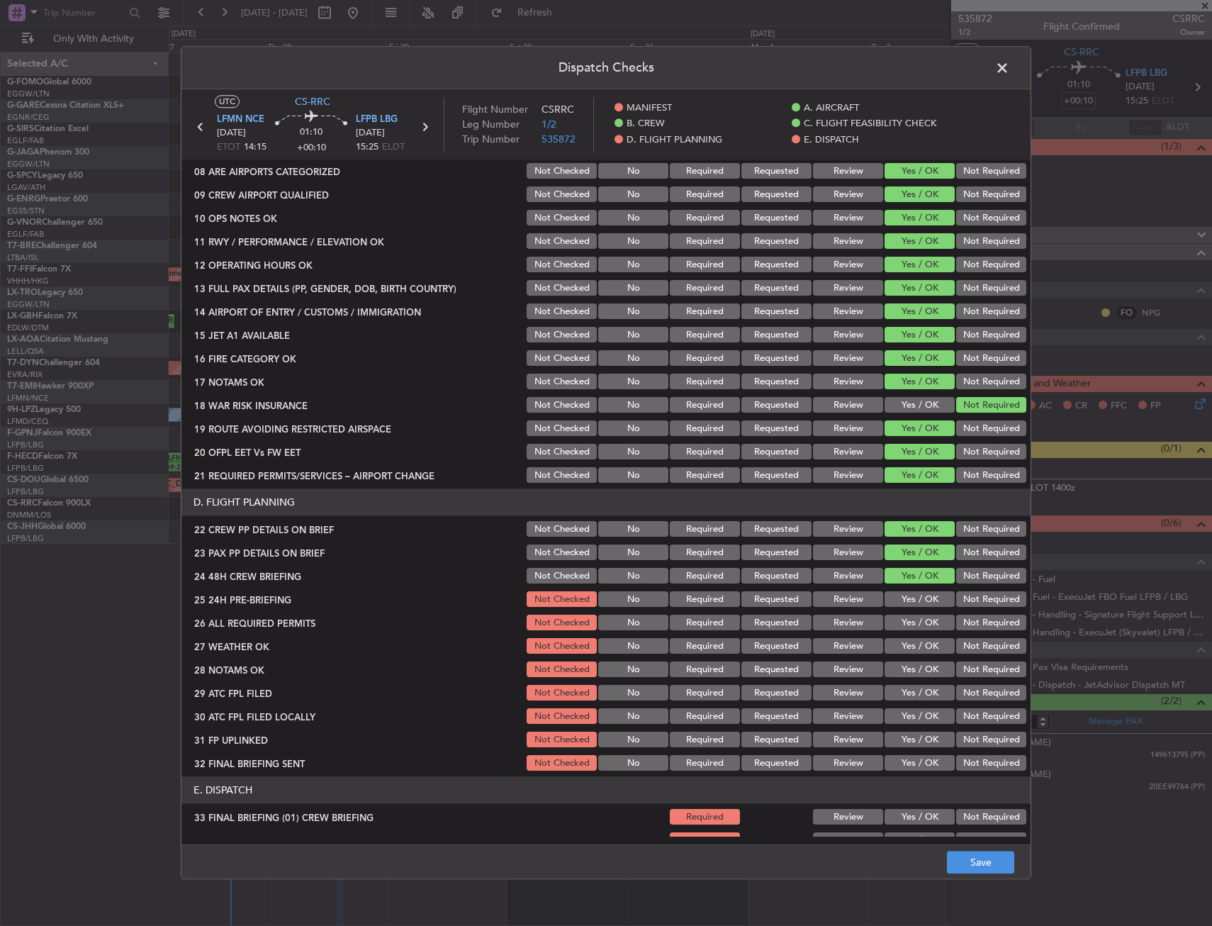
click at [966, 602] on button "Not Required" at bounding box center [991, 600] width 70 height 16
click at [977, 870] on button "Save" at bounding box center [980, 862] width 67 height 23
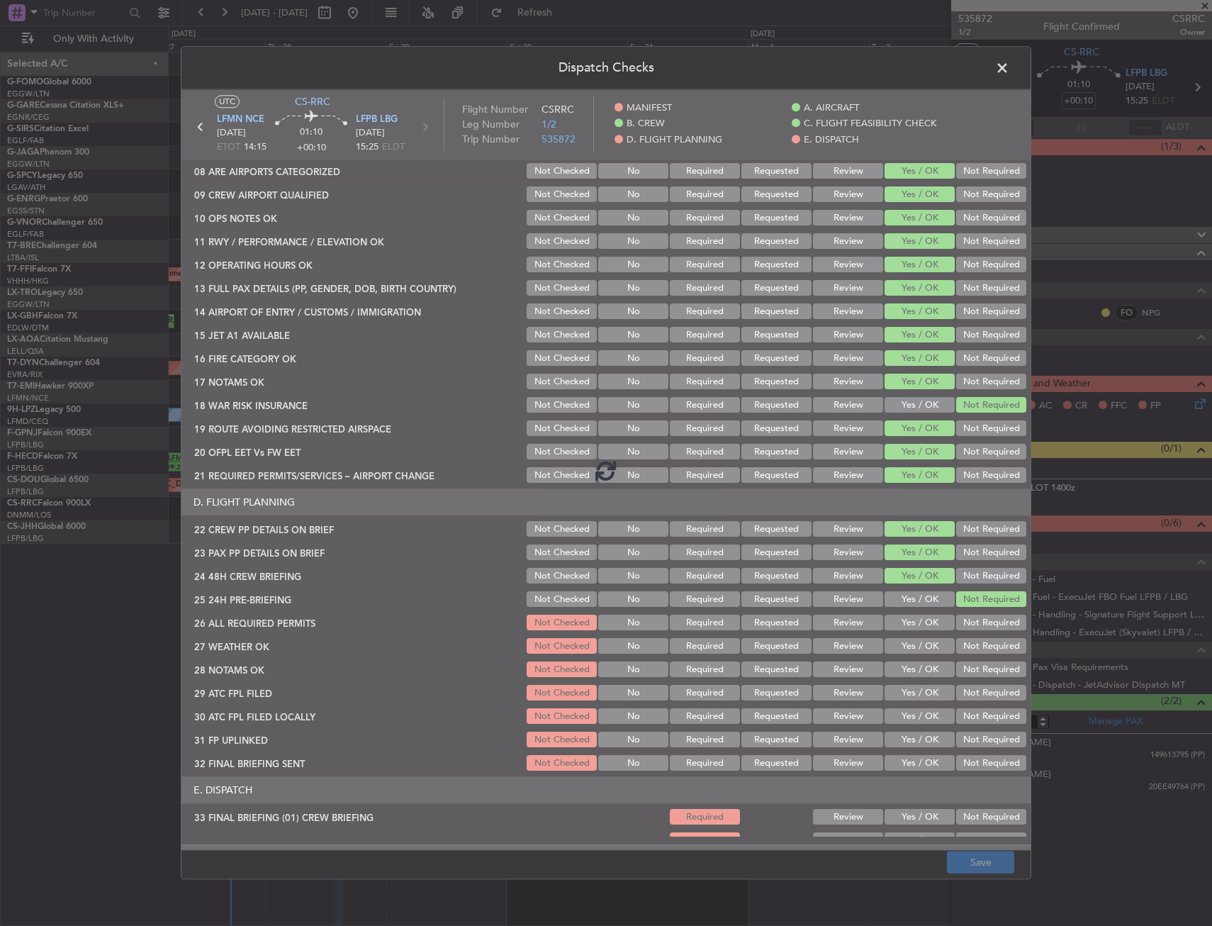
click at [911, 857] on footer "Save" at bounding box center [605, 862] width 849 height 34
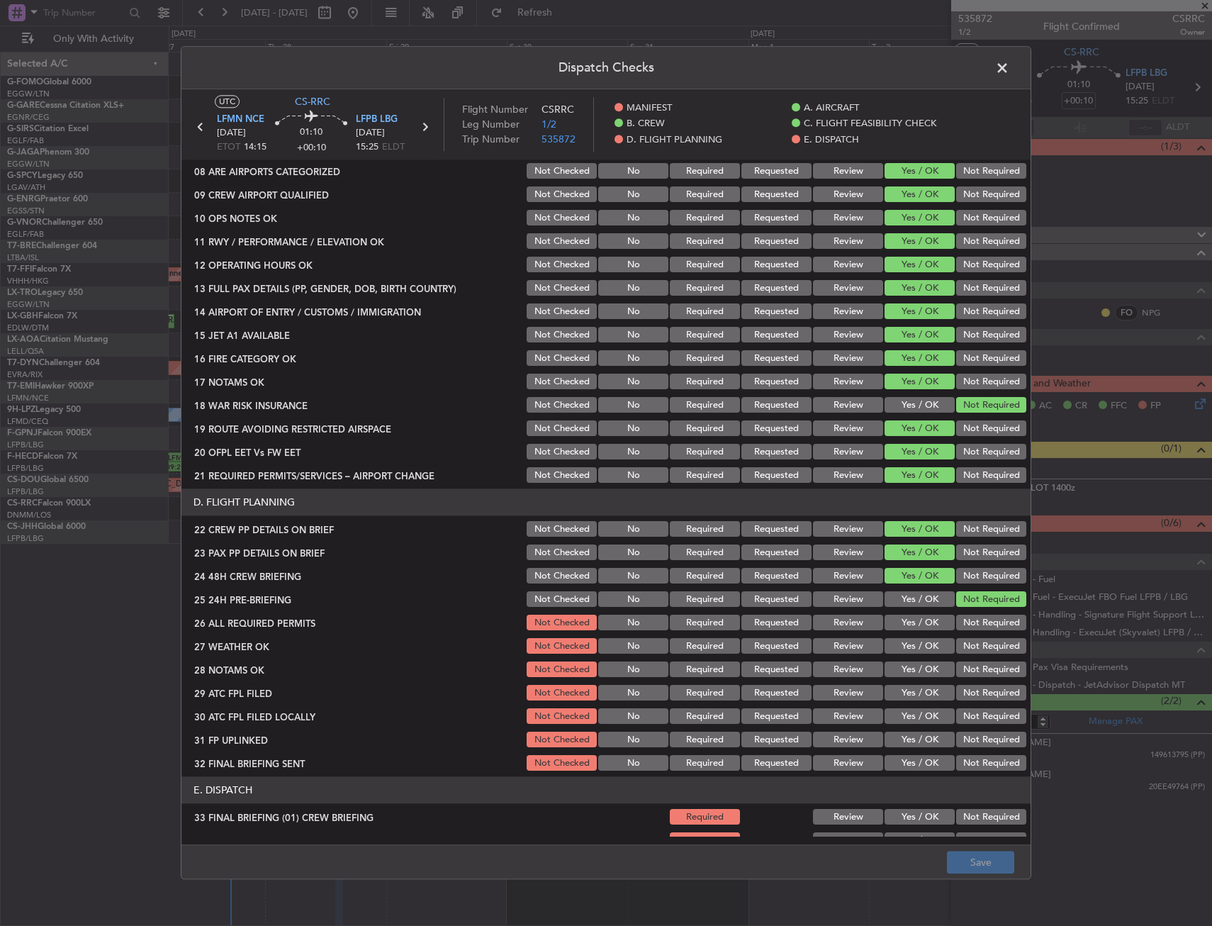
drag, startPoint x: 989, startPoint y: 55, endPoint x: 1008, endPoint y: 67, distance: 22.0
click at [992, 57] on header "Dispatch Checks" at bounding box center [605, 68] width 849 height 43
drag, startPoint x: 1008, startPoint y: 67, endPoint x: 987, endPoint y: 67, distance: 21.3
click at [1009, 67] on span at bounding box center [1009, 71] width 0 height 28
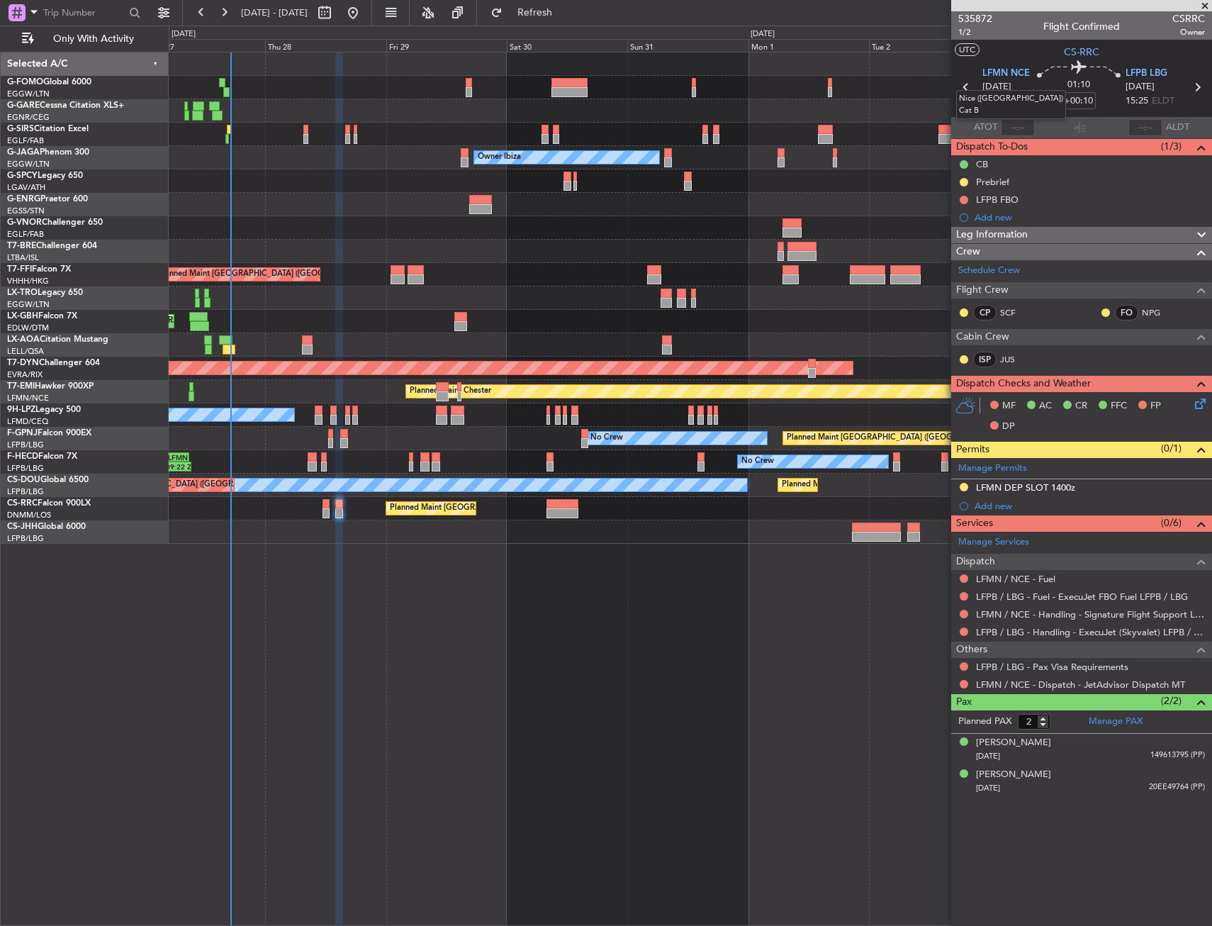
click at [964, 83] on mat-tooltip-component "Nice ([GEOGRAPHIC_DATA]) Cat B" at bounding box center [1011, 104] width 130 height 49
click at [963, 87] on icon at bounding box center [966, 87] width 18 height 18
type input "0"
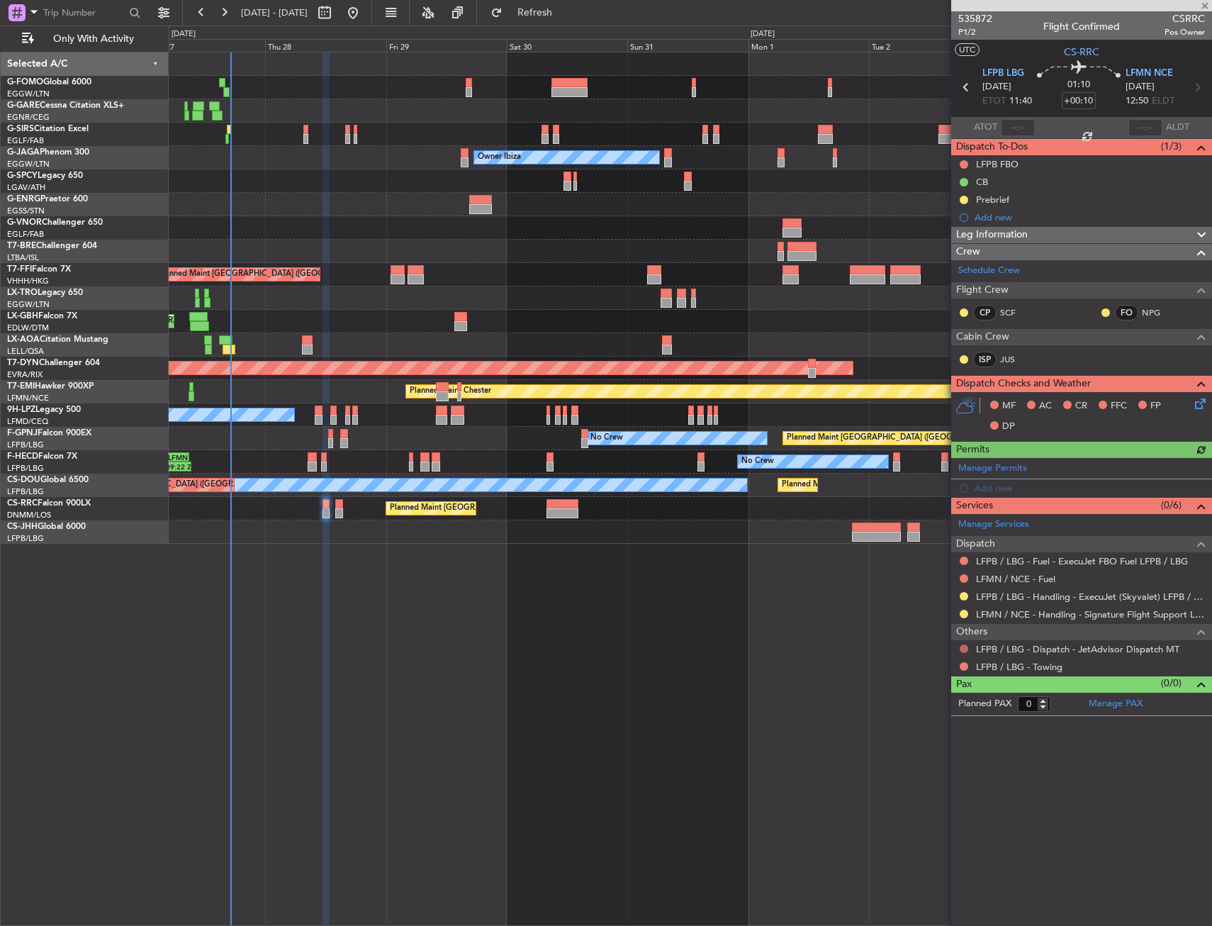
click at [967, 650] on button at bounding box center [964, 648] width 9 height 9
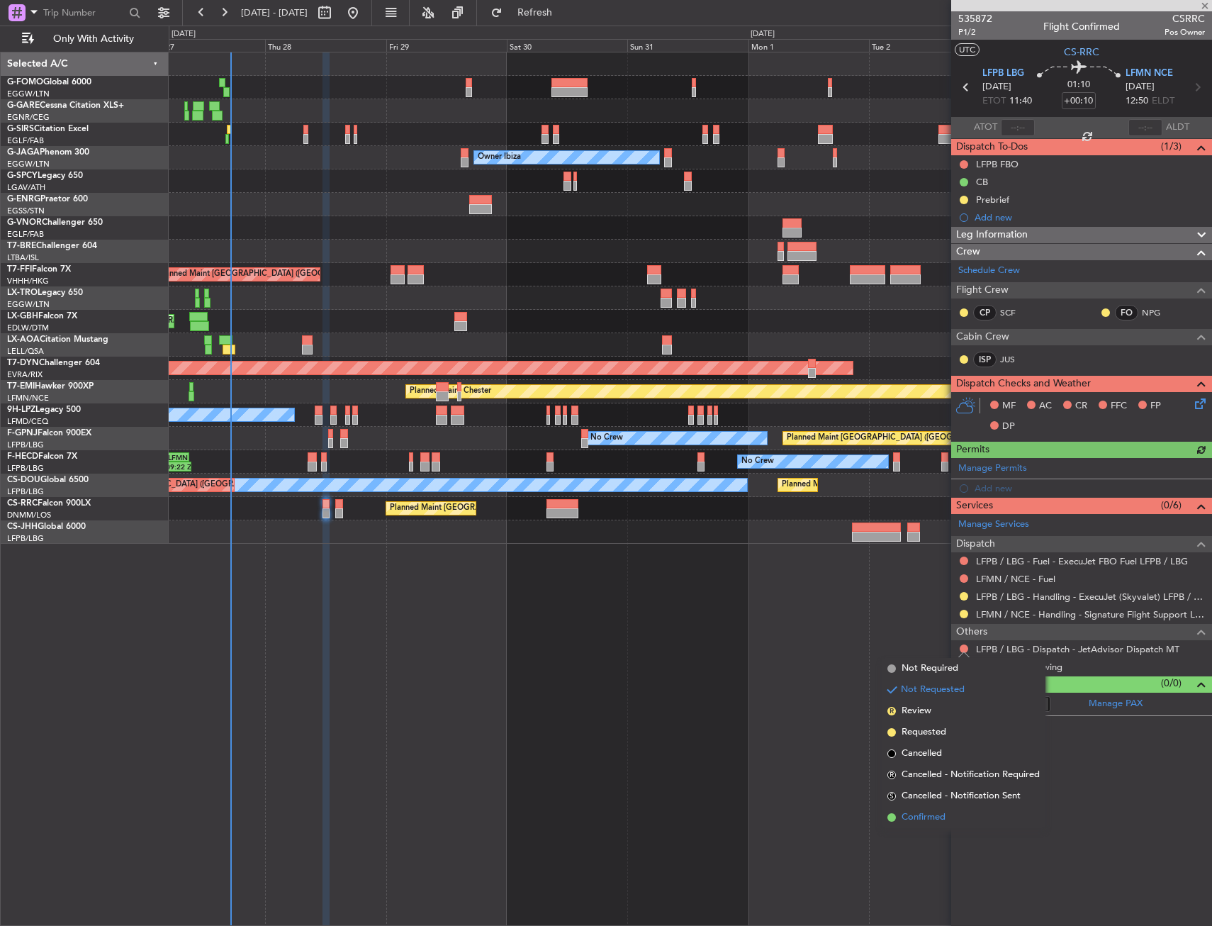
click at [916, 823] on span "Confirmed" at bounding box center [924, 817] width 44 height 14
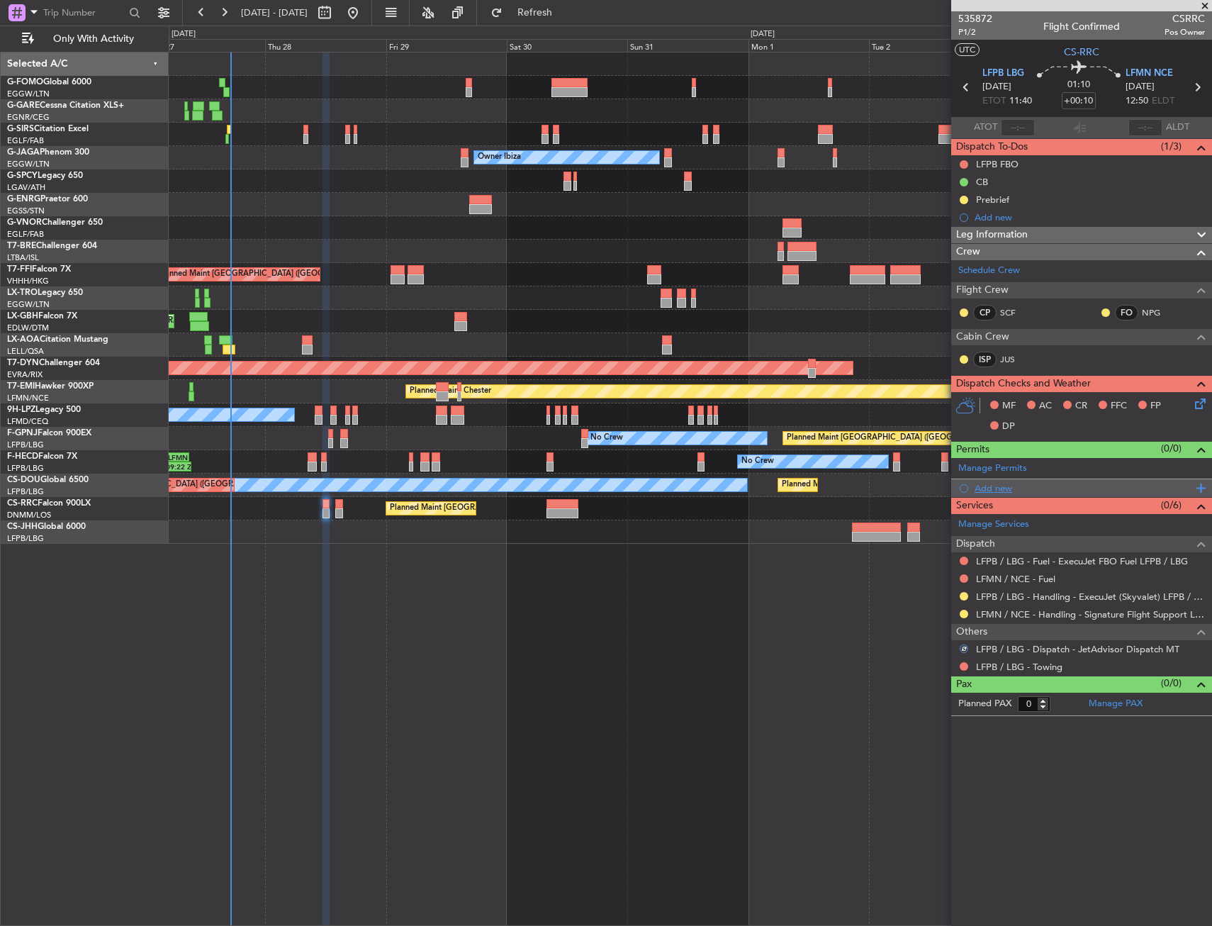
click at [1006, 488] on div "Add new" at bounding box center [1084, 488] width 218 height 12
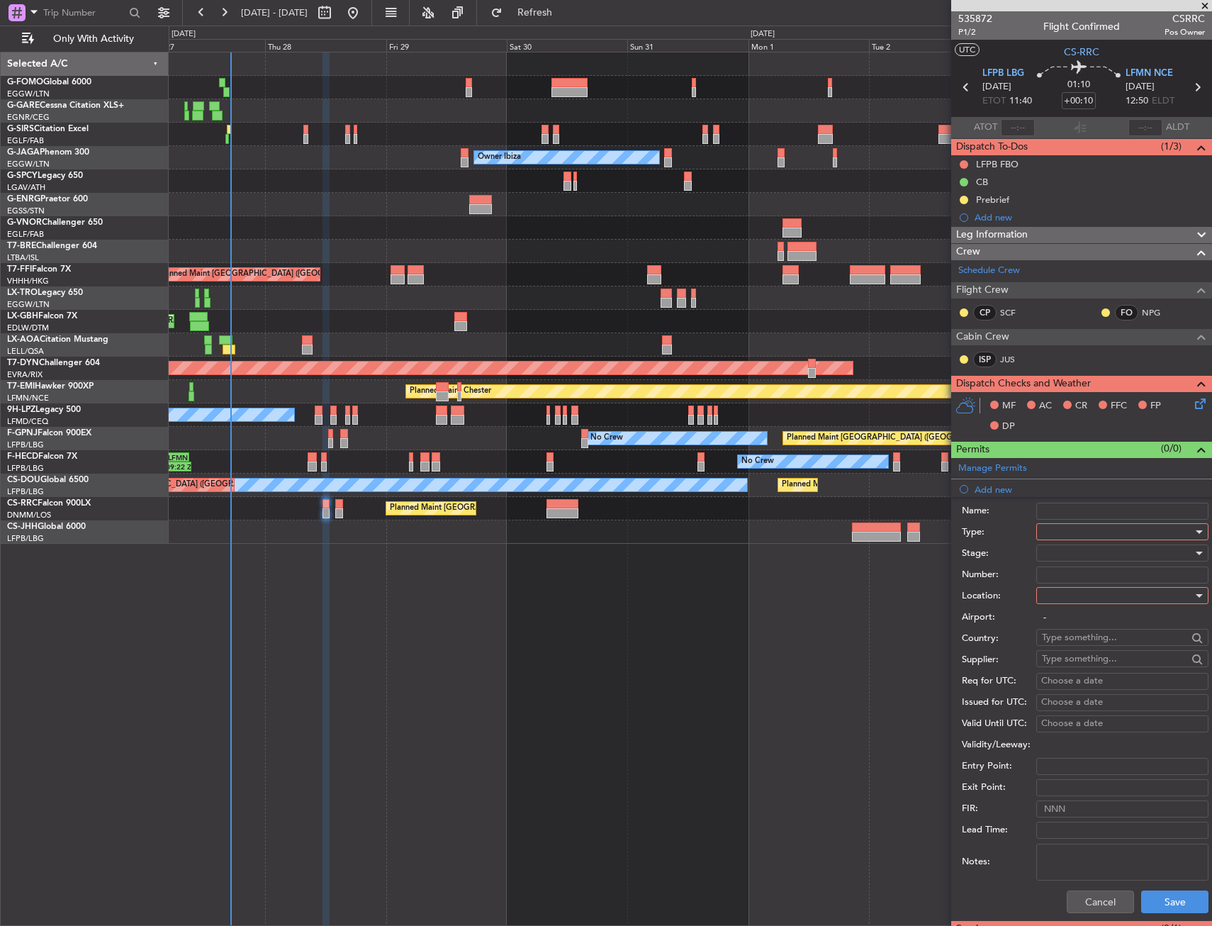
click at [1062, 534] on div at bounding box center [1117, 531] width 151 height 21
click at [1065, 668] on span "Slot" at bounding box center [1117, 665] width 149 height 21
click at [1067, 595] on div at bounding box center [1117, 595] width 151 height 21
click at [1067, 602] on div at bounding box center [606, 463] width 1212 height 926
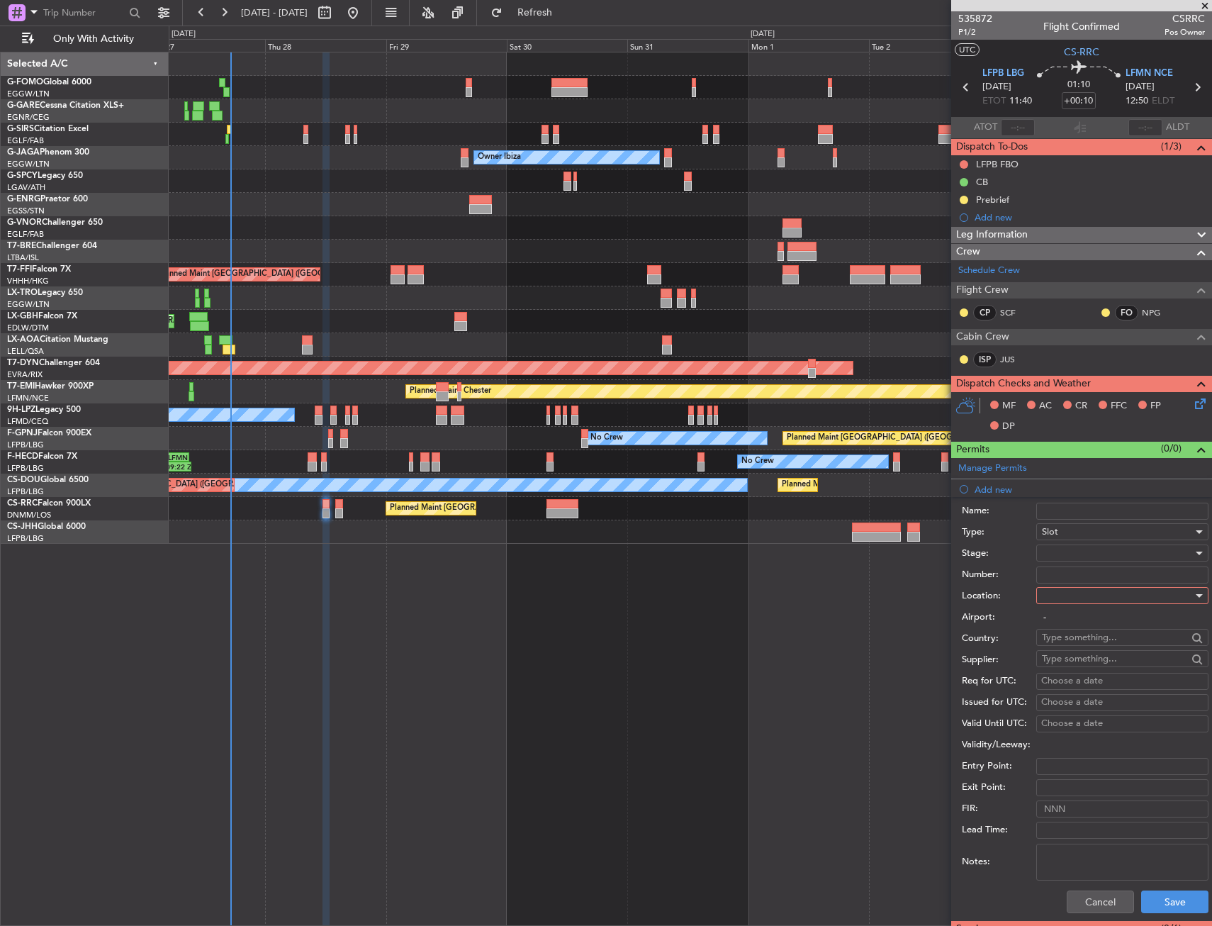
click at [1065, 599] on div at bounding box center [1117, 595] width 151 height 21
click at [1068, 616] on span "Departure" at bounding box center [1117, 624] width 149 height 21
type input "LFPB / LBG"
click at [1070, 562] on div at bounding box center [1117, 552] width 151 height 21
click at [1072, 638] on span "Requested" at bounding box center [1117, 645] width 149 height 21
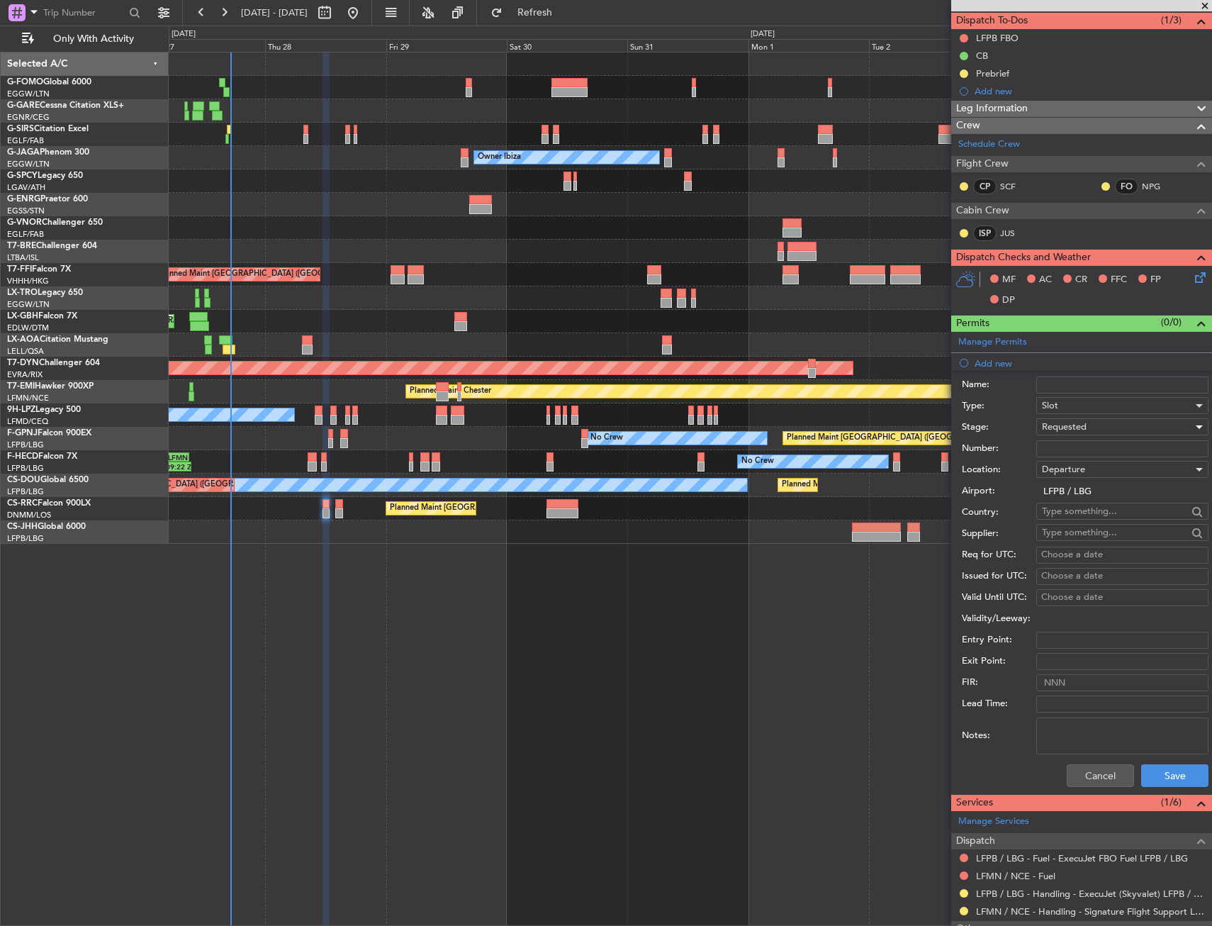
scroll to position [213, 0]
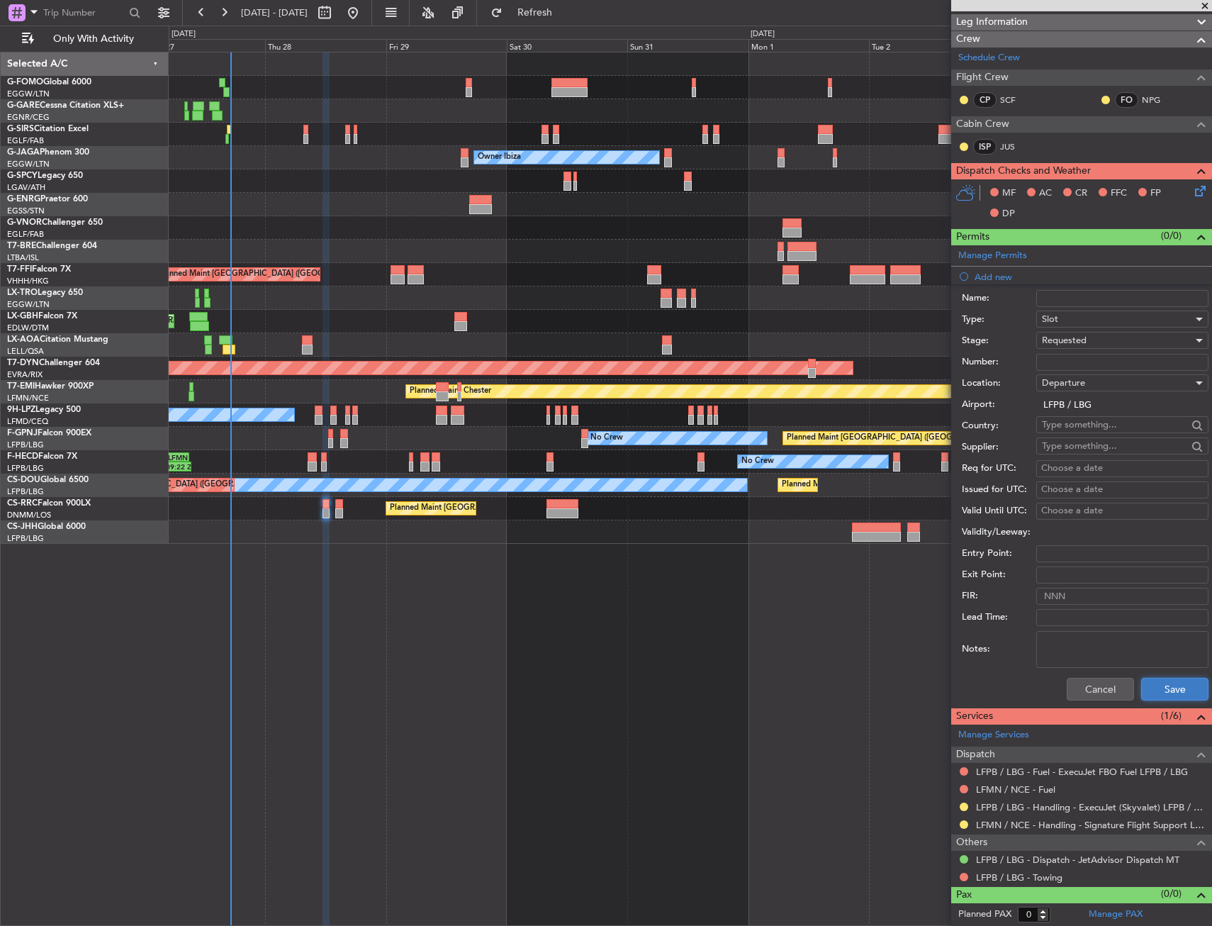
click at [1152, 691] on button "Save" at bounding box center [1174, 689] width 67 height 23
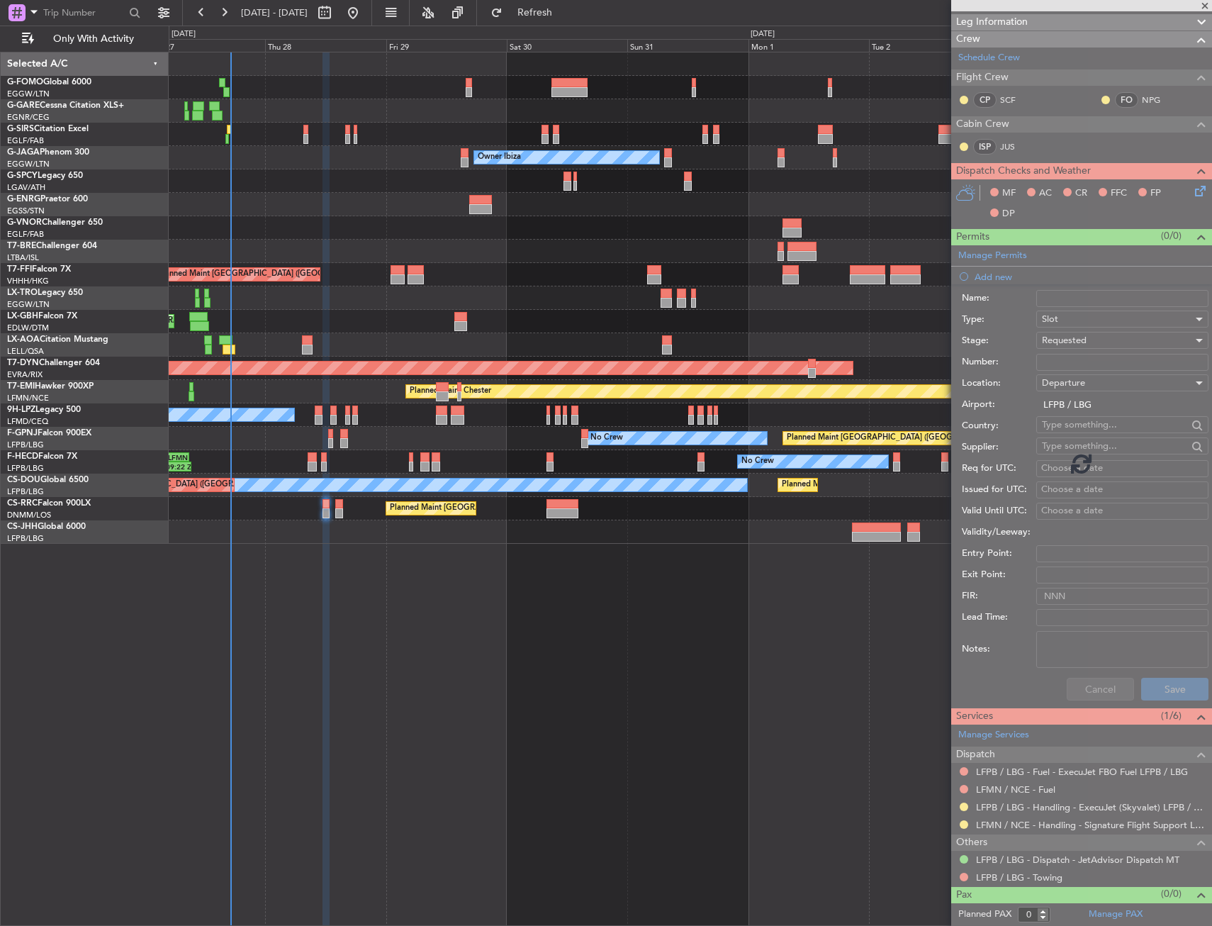
scroll to position [0, 0]
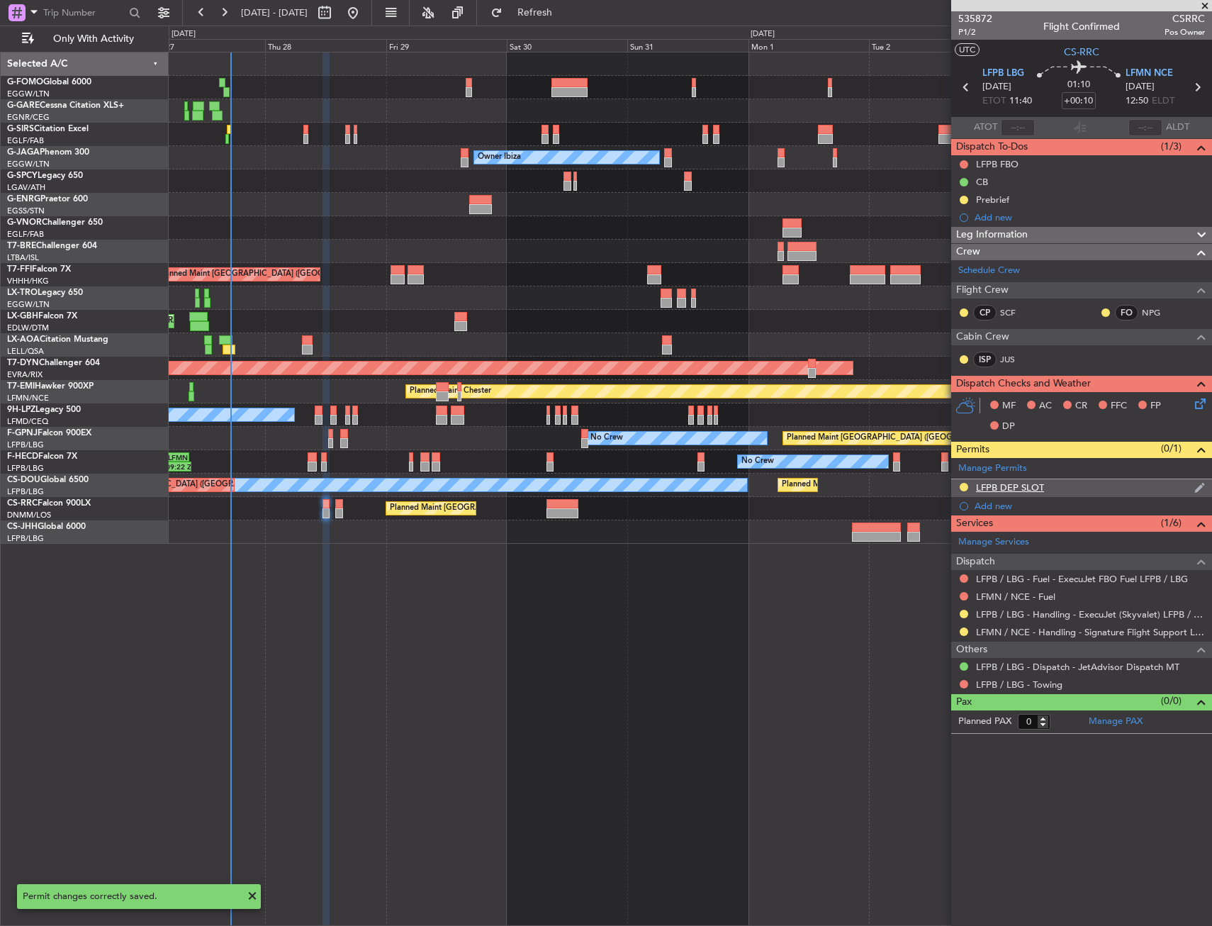
click at [1027, 485] on div "LFPB DEP SLOT" at bounding box center [1010, 487] width 68 height 12
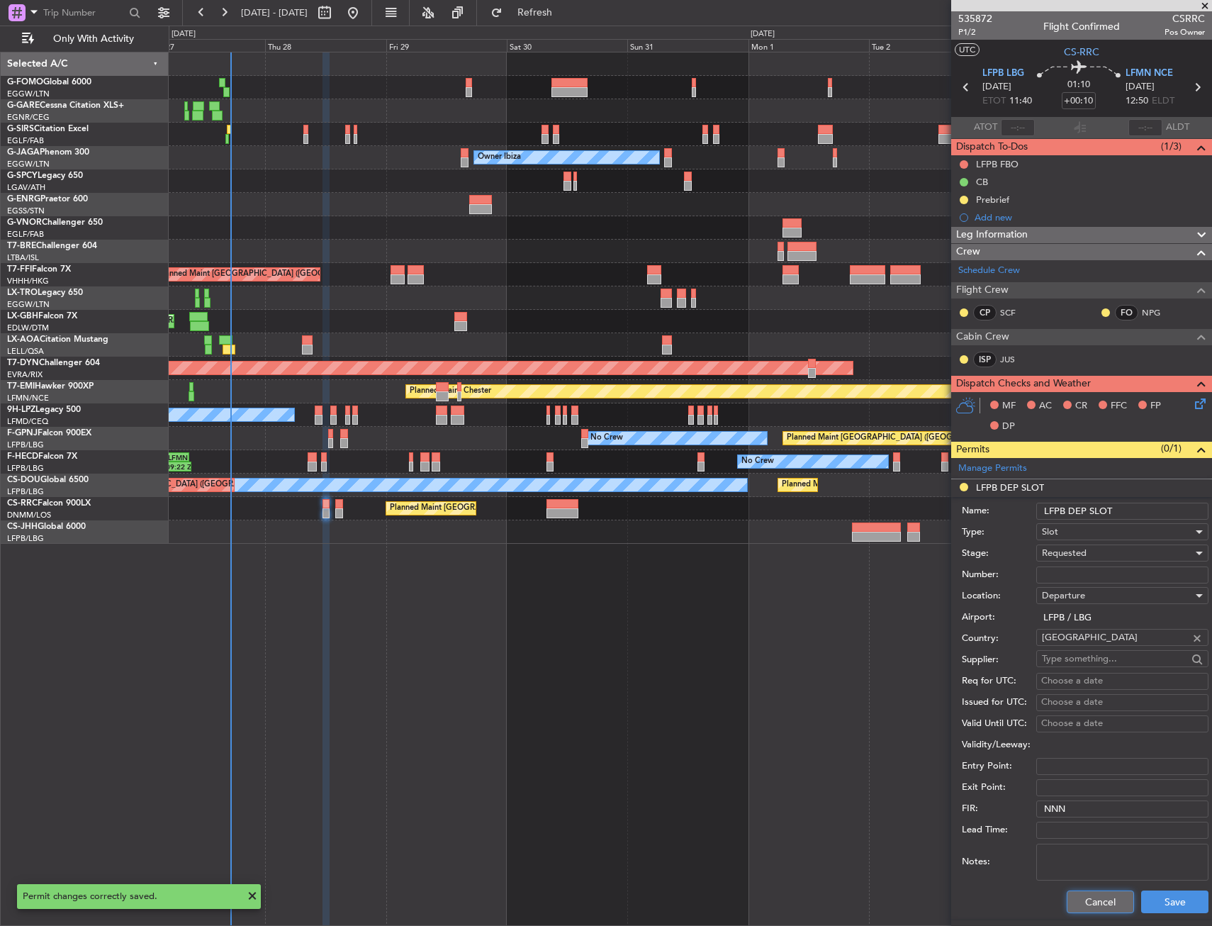
click at [1091, 895] on button "Cancel" at bounding box center [1100, 901] width 67 height 23
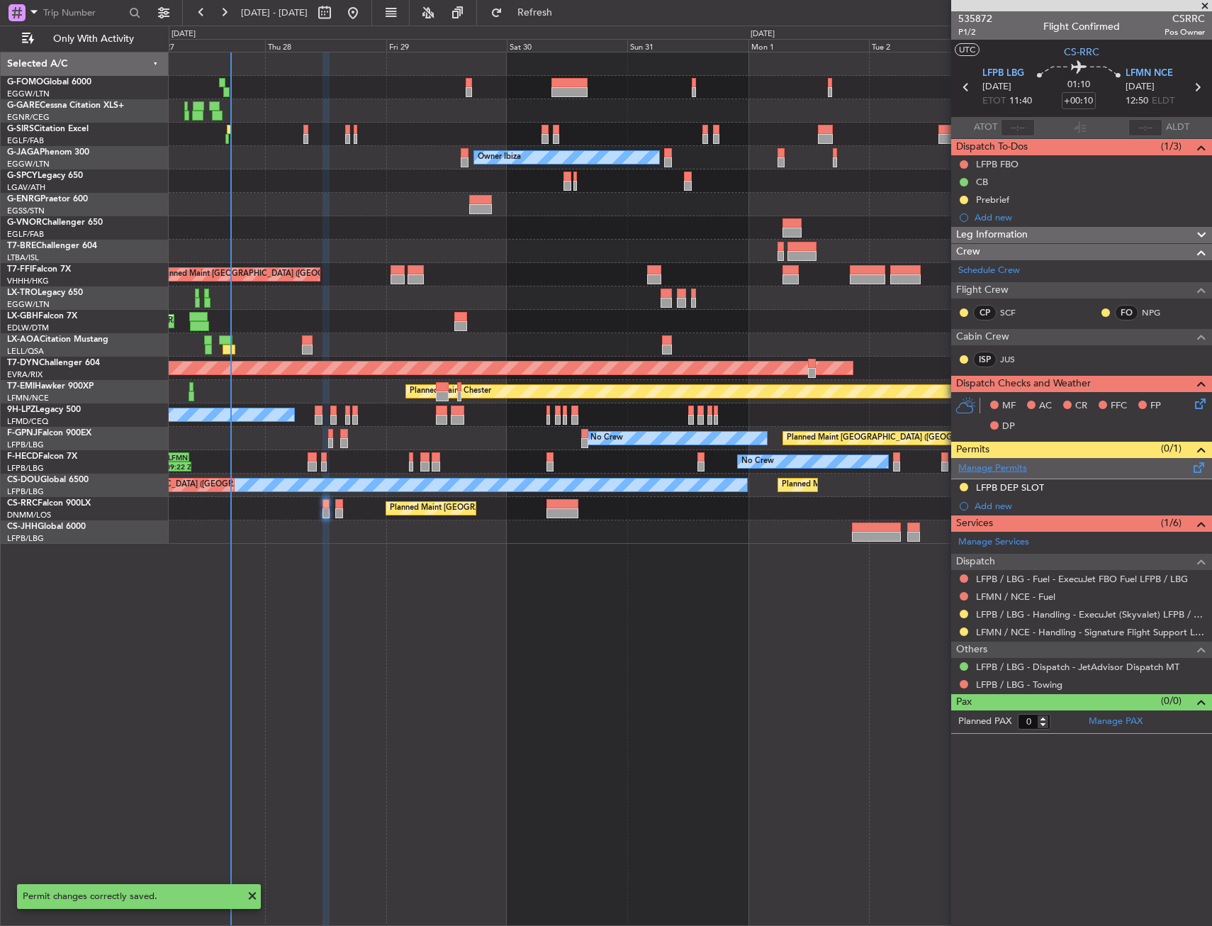
click at [1004, 471] on link "Manage Permits" at bounding box center [992, 468] width 69 height 14
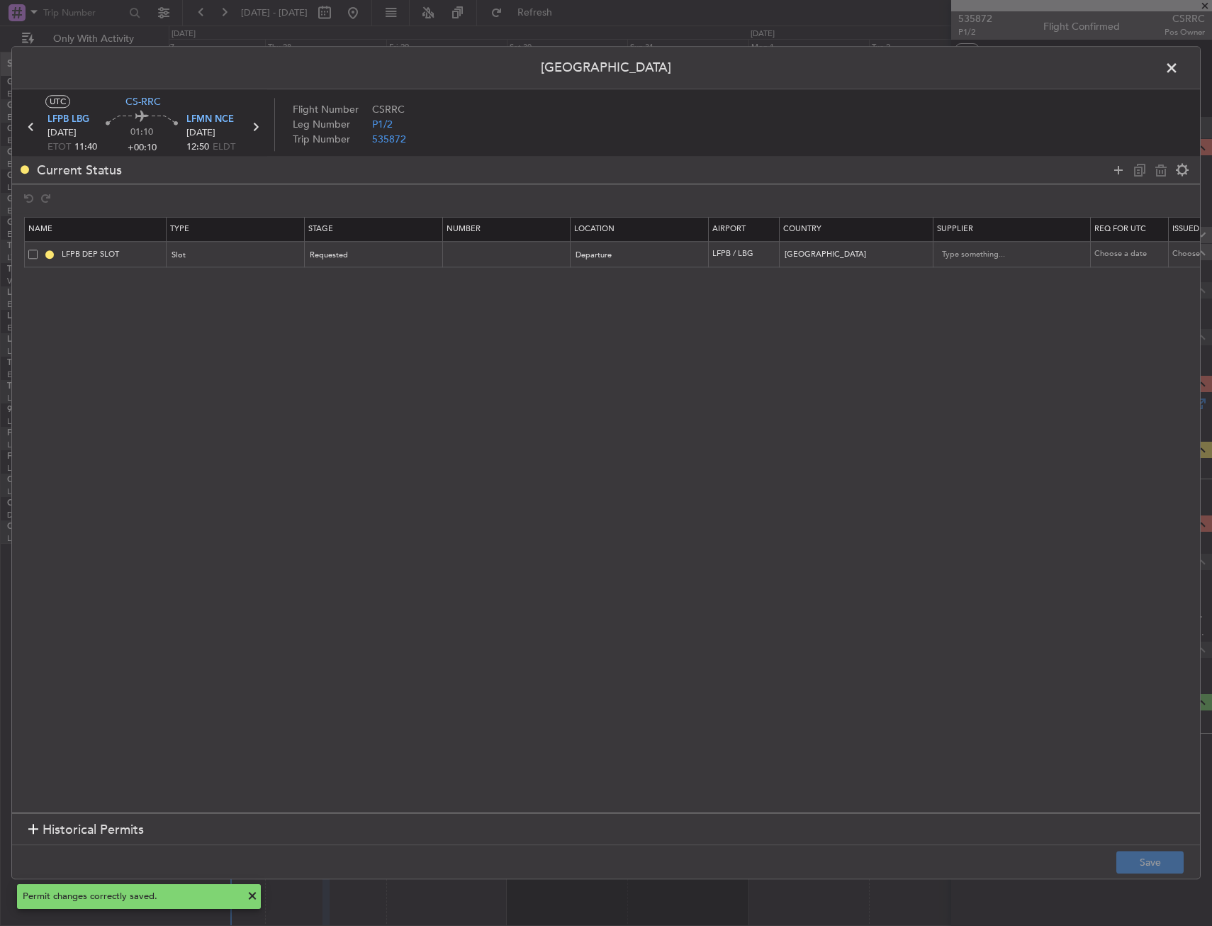
click at [29, 260] on div "LFPB DEP SLOT" at bounding box center [97, 254] width 138 height 13
click at [31, 258] on span at bounding box center [32, 253] width 9 height 9
click at [38, 249] on input "checkbox" at bounding box center [38, 249] width 0 height 0
click at [1167, 167] on icon at bounding box center [1160, 170] width 17 height 17
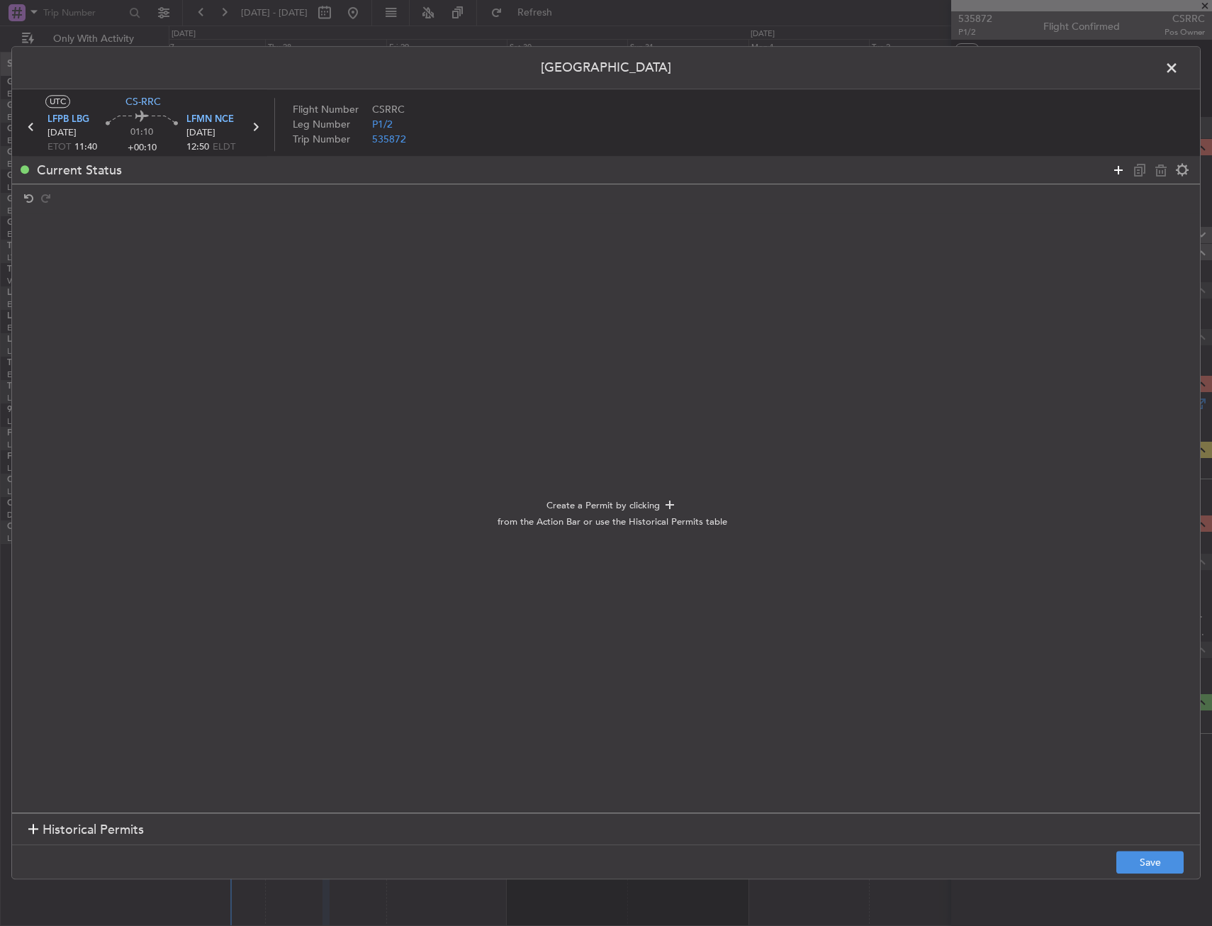
click at [1120, 170] on icon at bounding box center [1118, 170] width 17 height 17
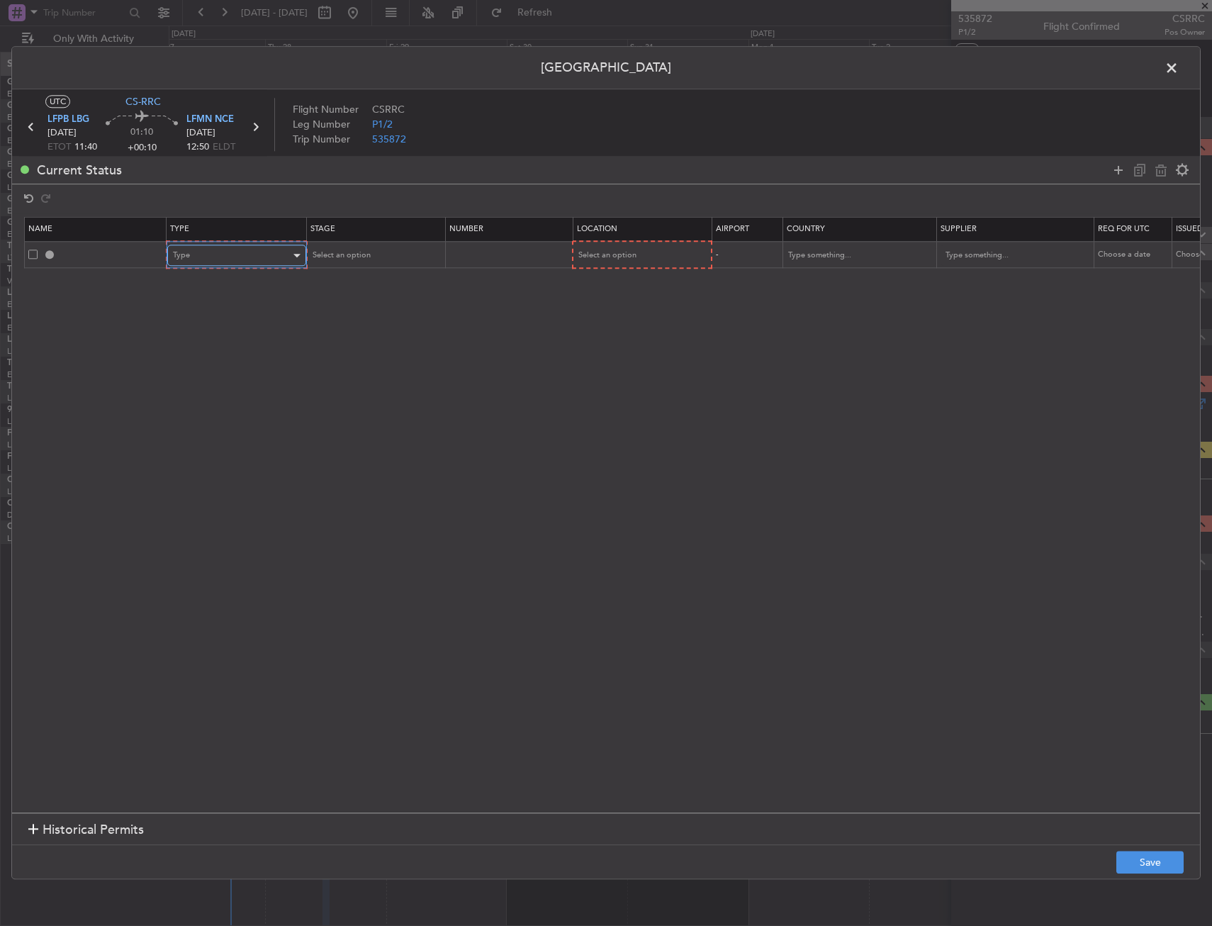
click at [197, 261] on div "Type" at bounding box center [232, 255] width 118 height 21
drag, startPoint x: 247, startPoint y: 405, endPoint x: 250, endPoint y: 384, distance: 20.7
click at [247, 386] on div "ADC ADNC API CANPASS CARICOM CID COBT CUSTOMS Departure DOT Approval EAPIS Ferr…" at bounding box center [237, 359] width 150 height 170
click at [657, 245] on div at bounding box center [606, 463] width 1212 height 926
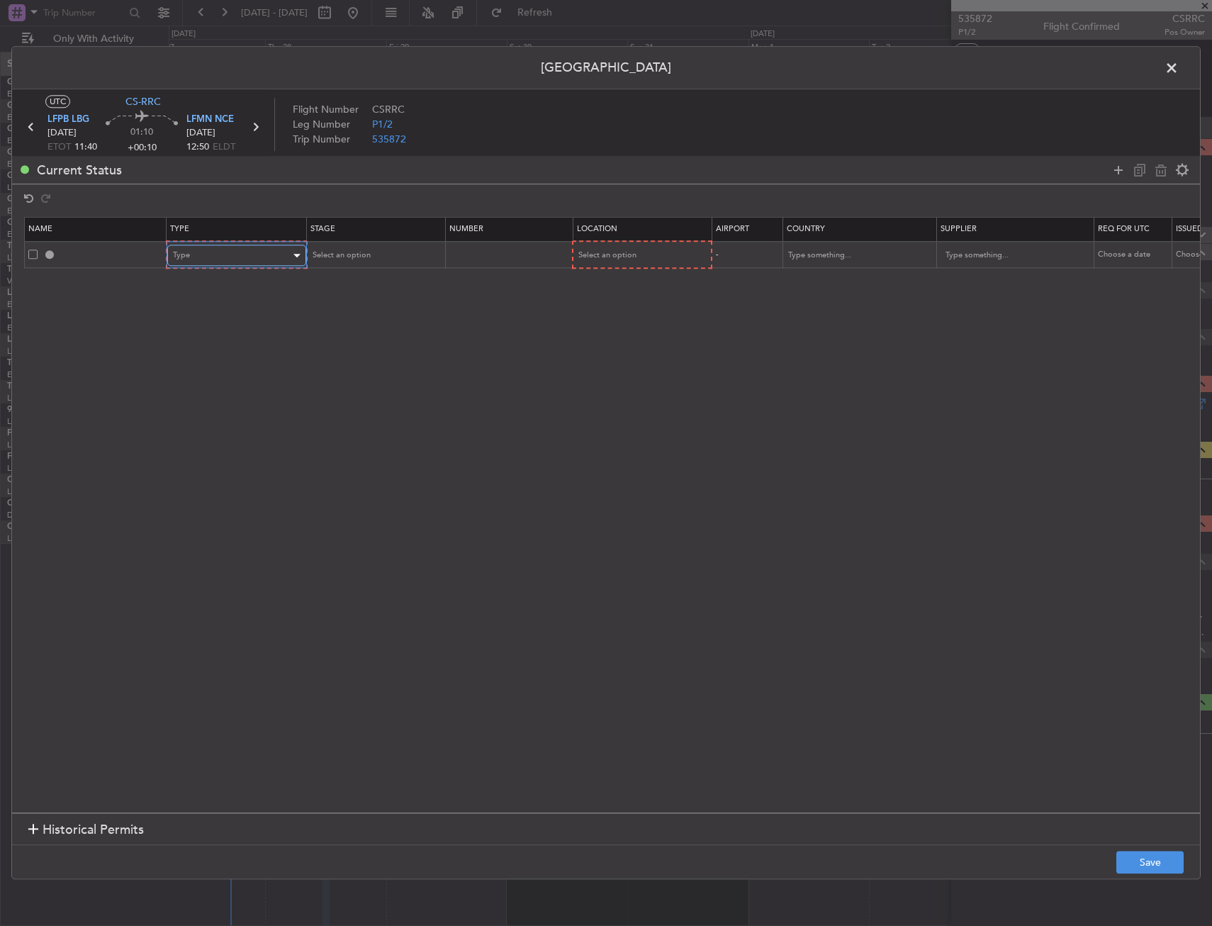
click at [233, 259] on div "Type" at bounding box center [232, 255] width 118 height 21
click at [218, 402] on span "TASP" at bounding box center [237, 410] width 126 height 21
drag, startPoint x: 218, startPoint y: 402, endPoint x: 228, endPoint y: 282, distance: 120.1
click at [220, 387] on section "Name Type Stage Number Location Airport Country Supplier Req For Utc Issued For…" at bounding box center [606, 512] width 1188 height 599
click at [223, 266] on div "TASP" at bounding box center [231, 255] width 118 height 21
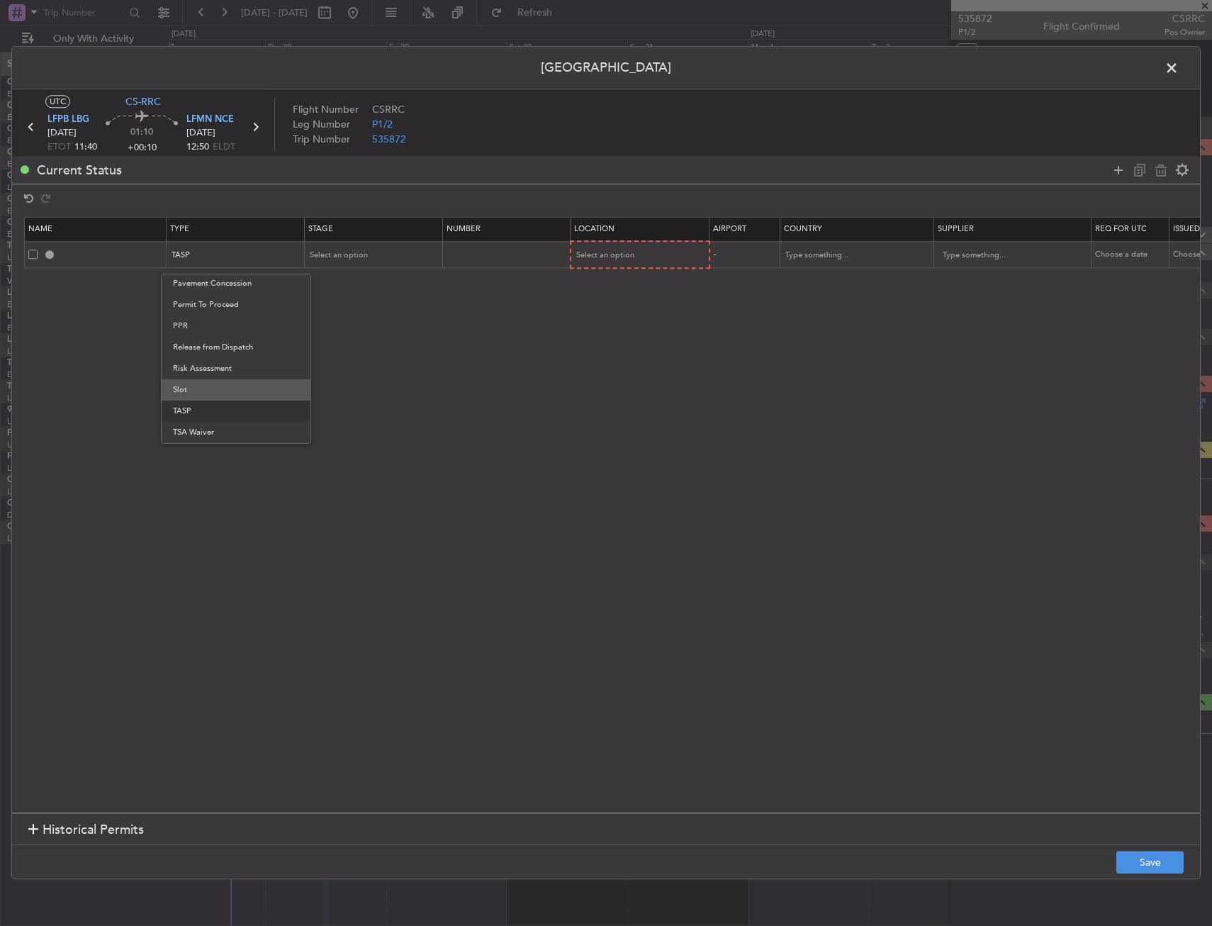
click at [211, 390] on span "Slot" at bounding box center [236, 389] width 126 height 21
click at [615, 235] on th "Location" at bounding box center [640, 230] width 139 height 24
click at [600, 245] on div "Select an option" at bounding box center [636, 255] width 118 height 21
click at [606, 320] on span "Arrival" at bounding box center [641, 327] width 126 height 21
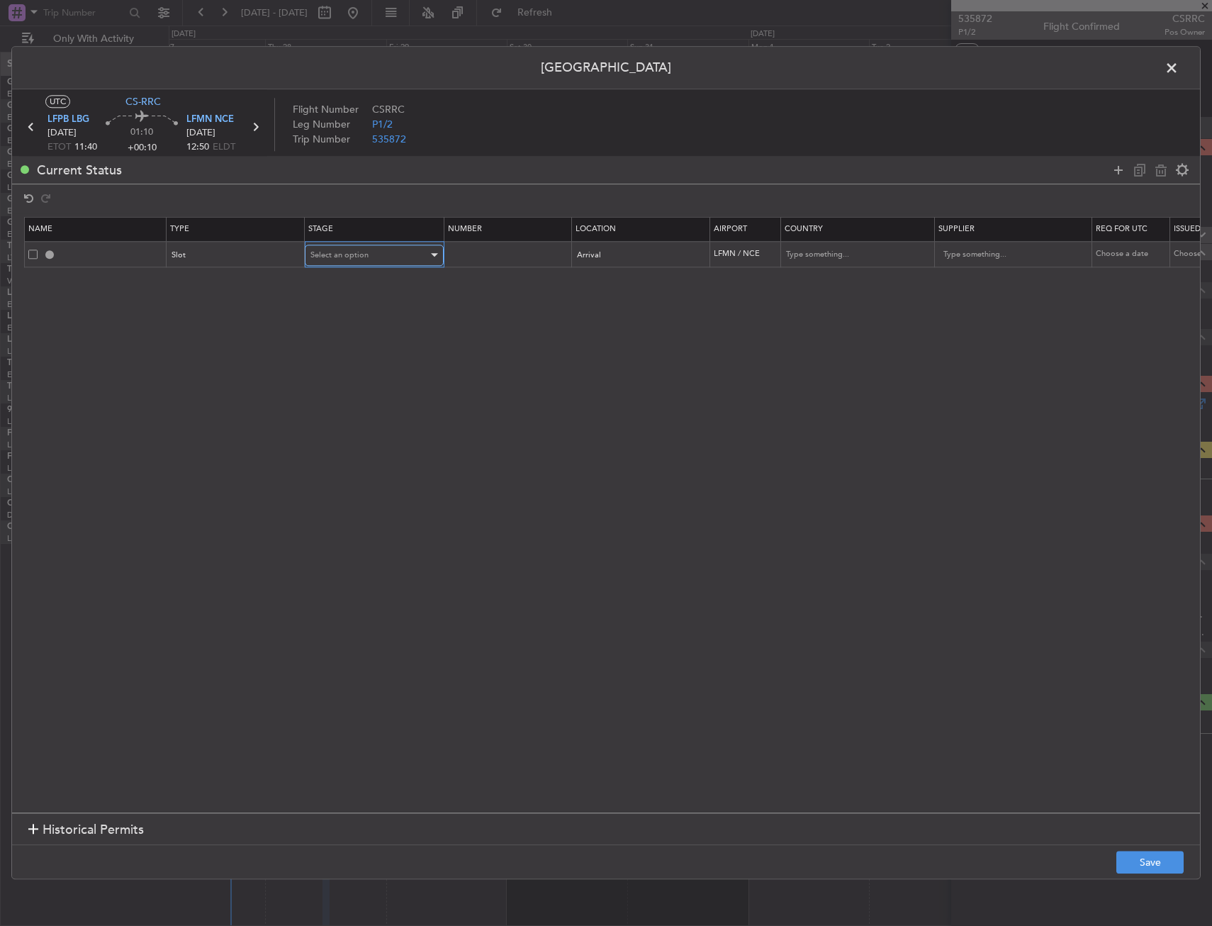
click at [347, 248] on div "Select an option" at bounding box center [369, 255] width 118 height 21
click at [371, 350] on span "Requested" at bounding box center [374, 348] width 126 height 21
click at [1129, 855] on button "Save" at bounding box center [1149, 862] width 67 height 23
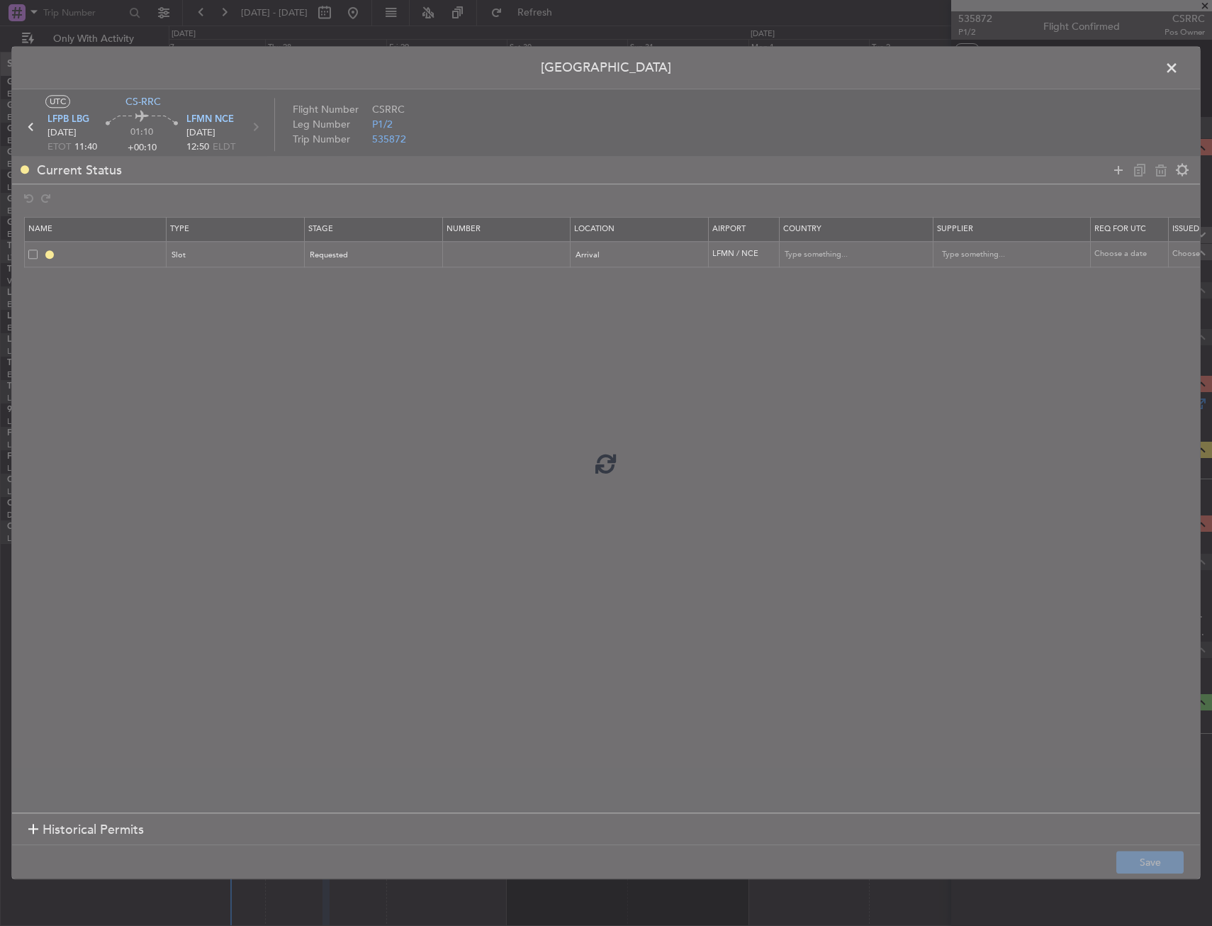
type input "LFMN ARR SLOT"
type input "[GEOGRAPHIC_DATA]"
type input "NNN"
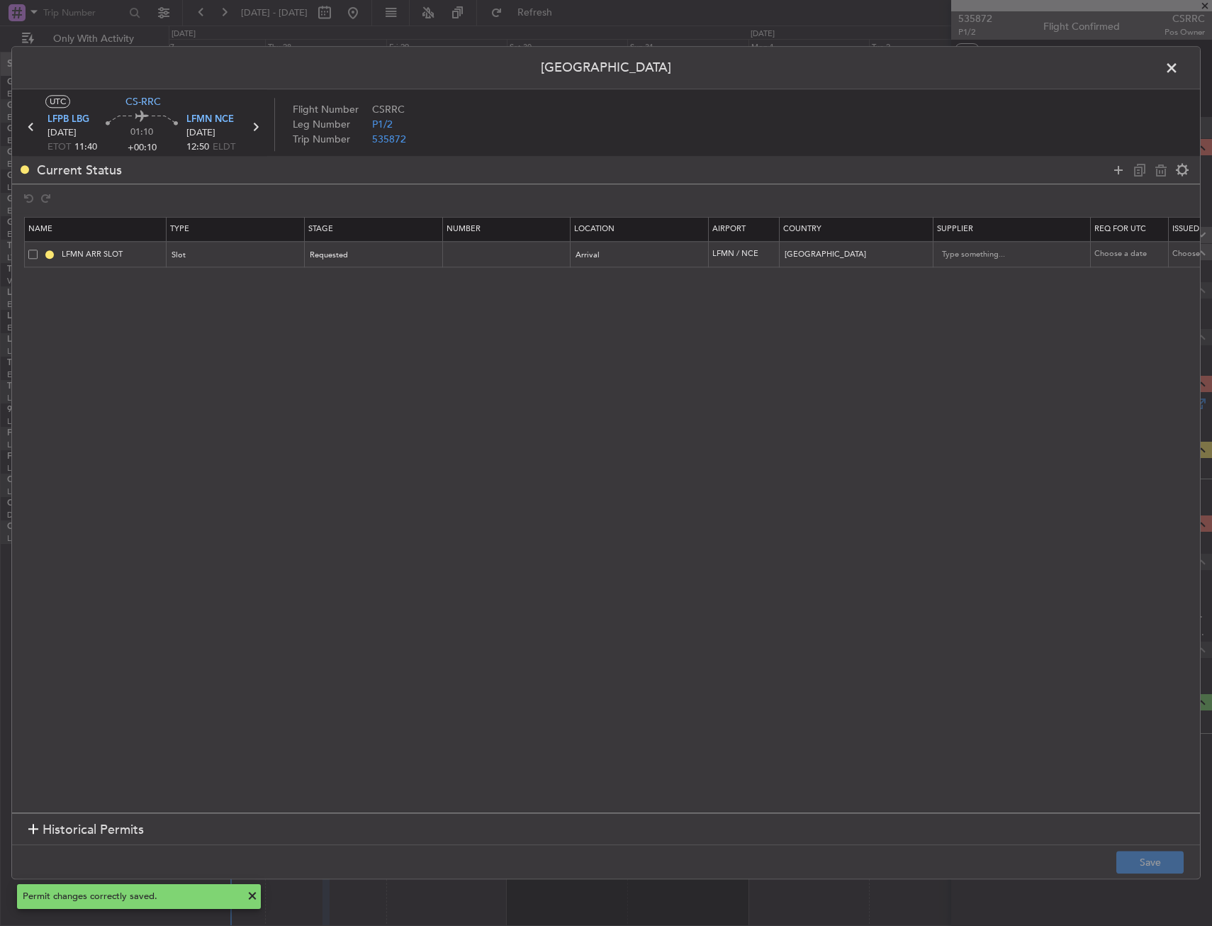
click at [1179, 59] on span at bounding box center [1179, 71] width 0 height 28
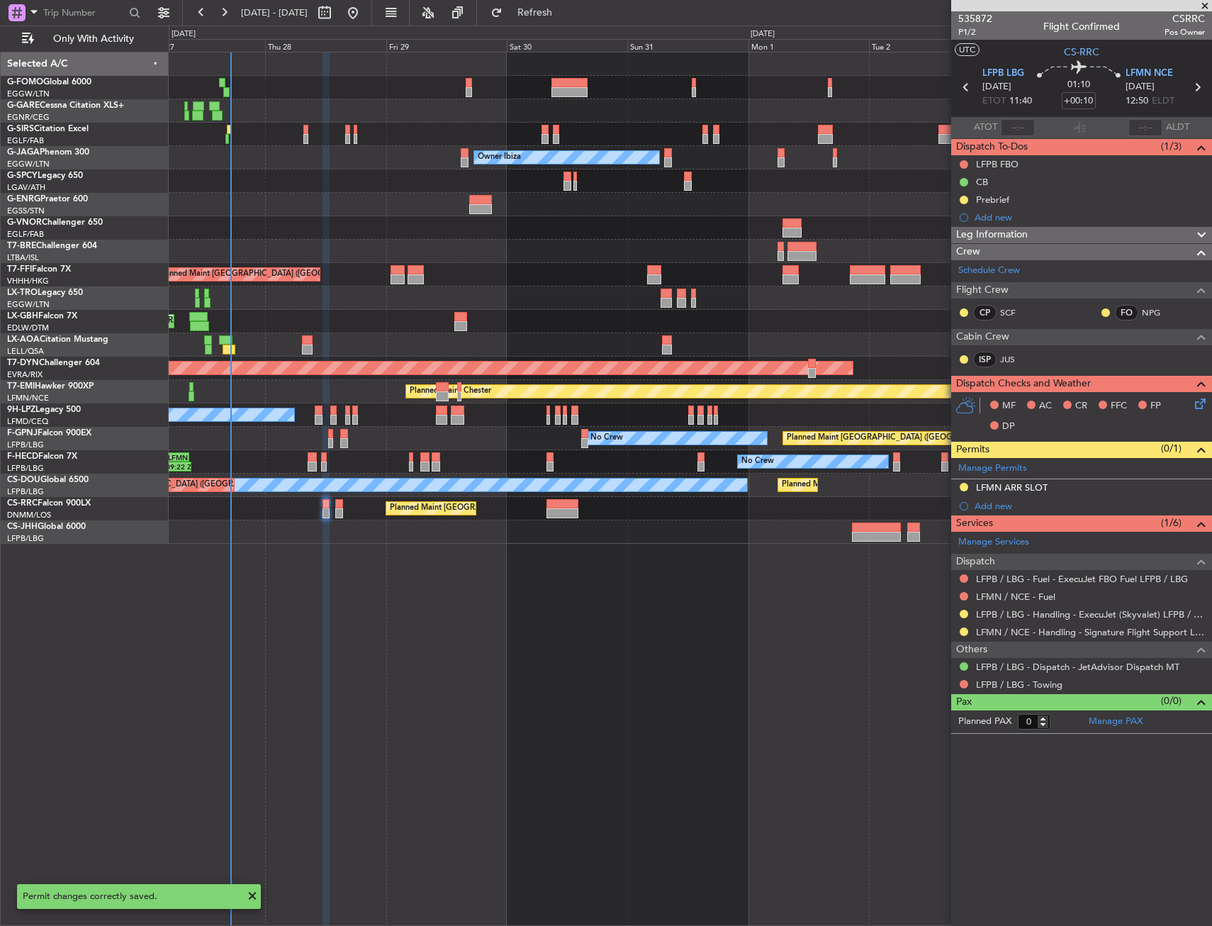
click at [1026, 486] on div "LFMN ARR SLOT" at bounding box center [1012, 487] width 72 height 12
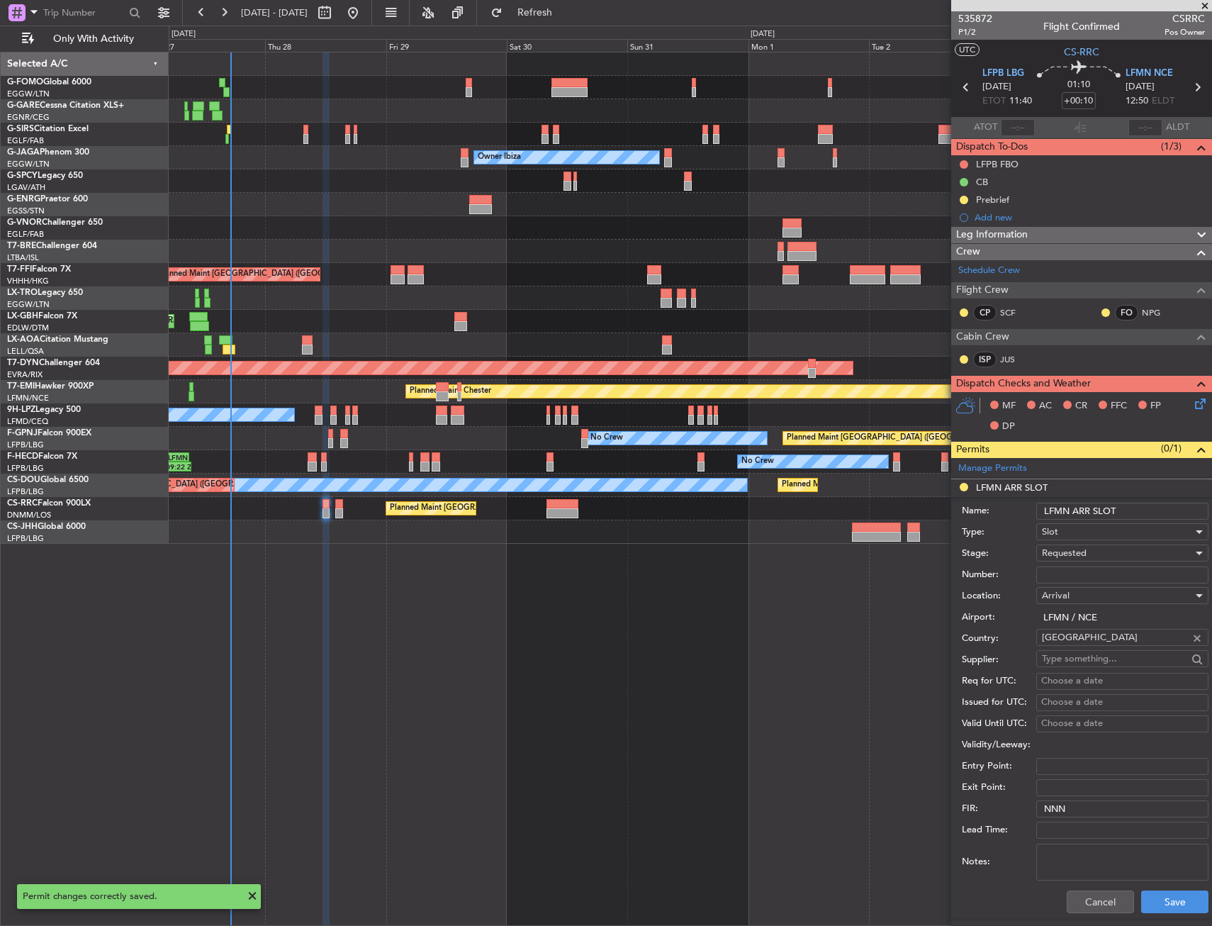
click at [1170, 507] on input "LFMN ARR SLOT" at bounding box center [1122, 511] width 172 height 17
type input "LFMN ARR SLOT 1255z"
click at [1158, 901] on button "Save" at bounding box center [1174, 901] width 67 height 23
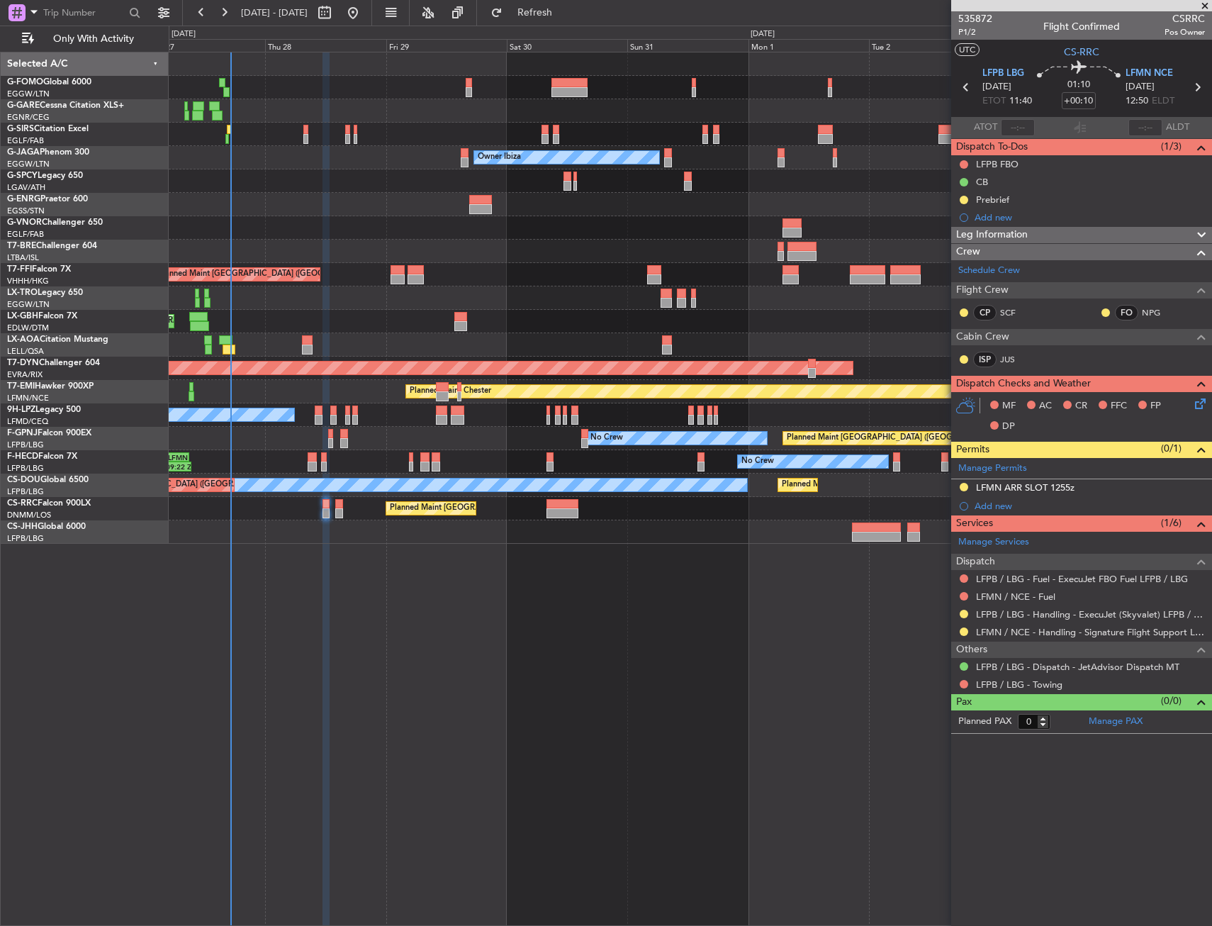
click at [792, 639] on div "Planned Maint [GEOGRAPHIC_DATA] ([GEOGRAPHIC_DATA]) Unplanned Maint [GEOGRAPHIC…" at bounding box center [690, 489] width 1043 height 874
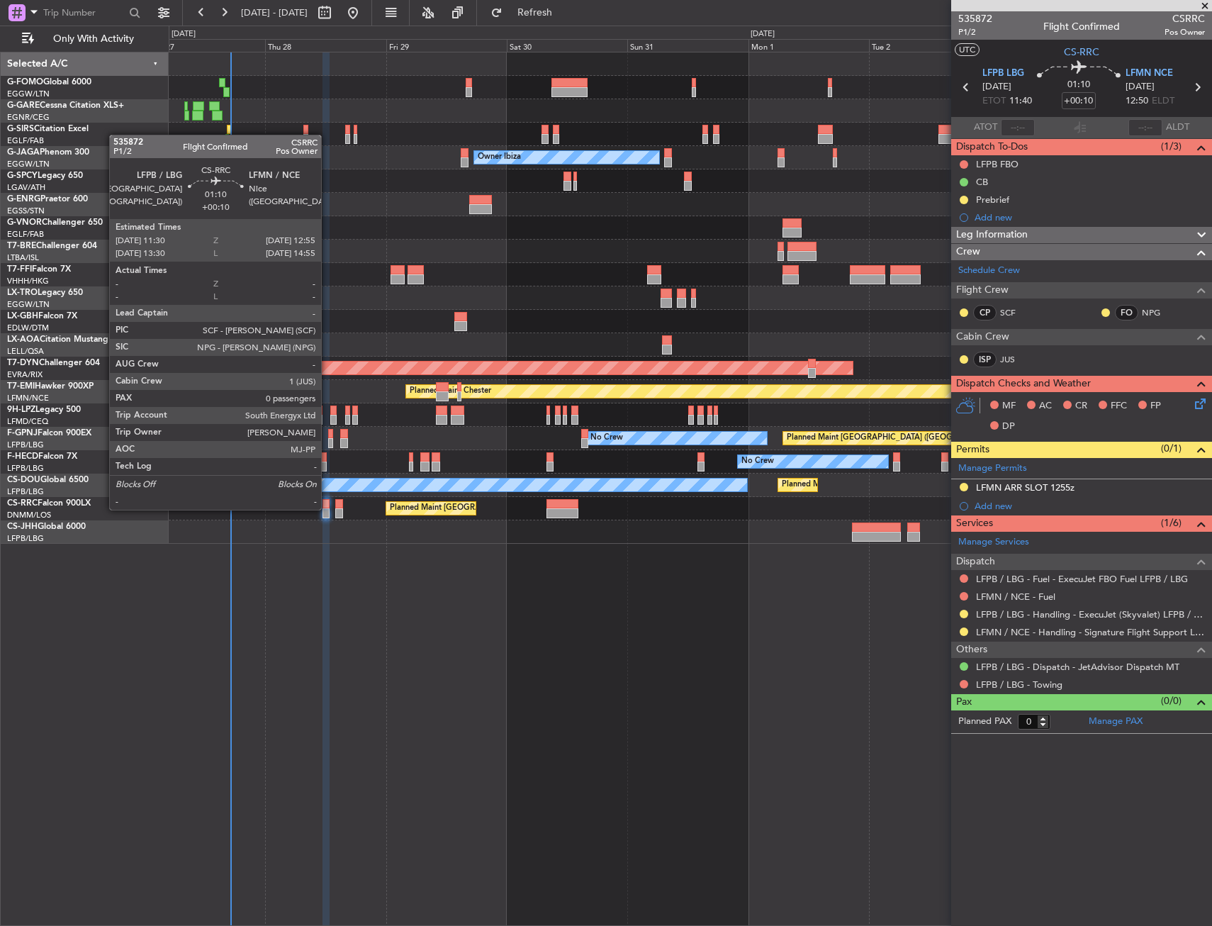
click at [328, 508] on div at bounding box center [326, 513] width 8 height 10
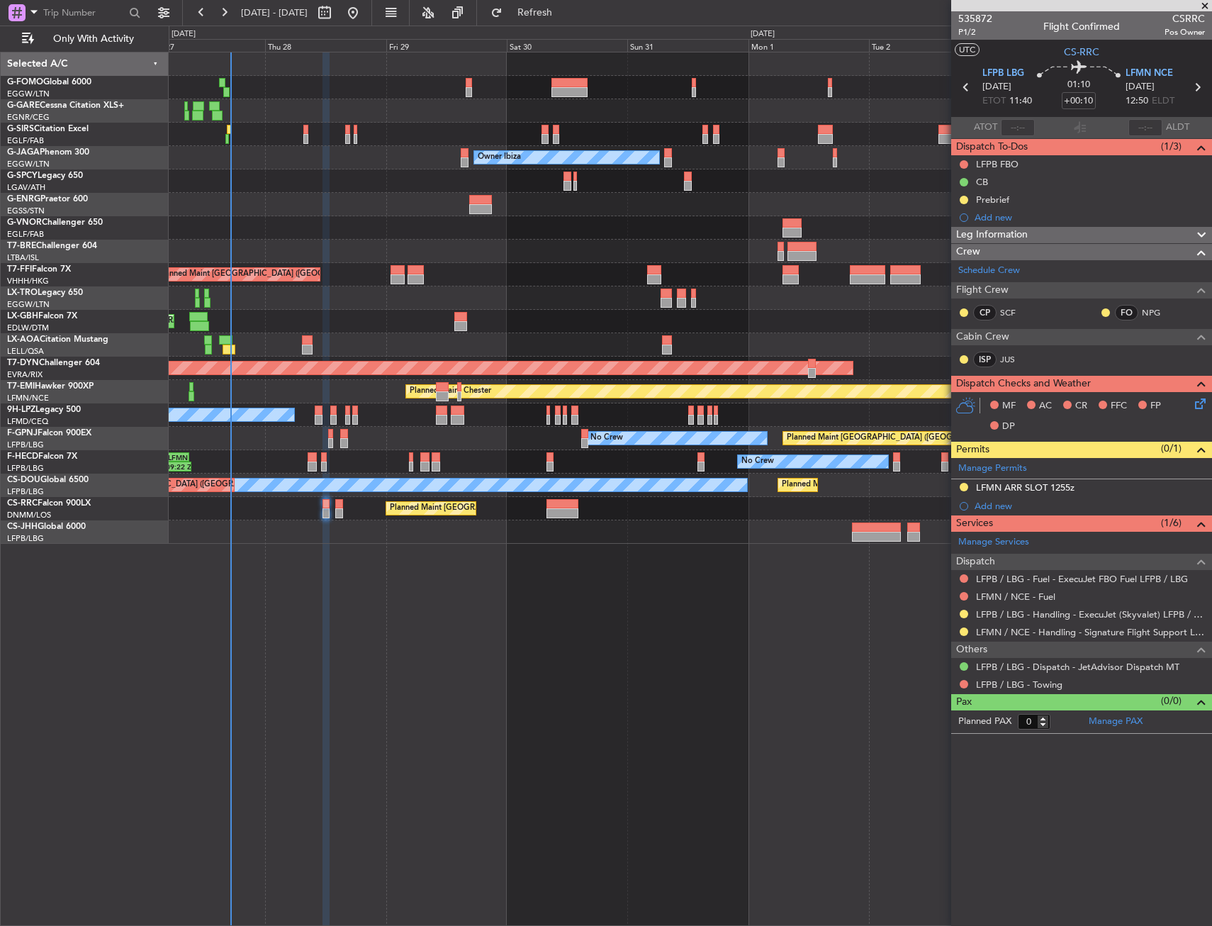
click at [1189, 408] on div "MF AC CR FFC FP DP" at bounding box center [1088, 416] width 208 height 42
click at [1194, 407] on icon at bounding box center [1197, 400] width 11 height 11
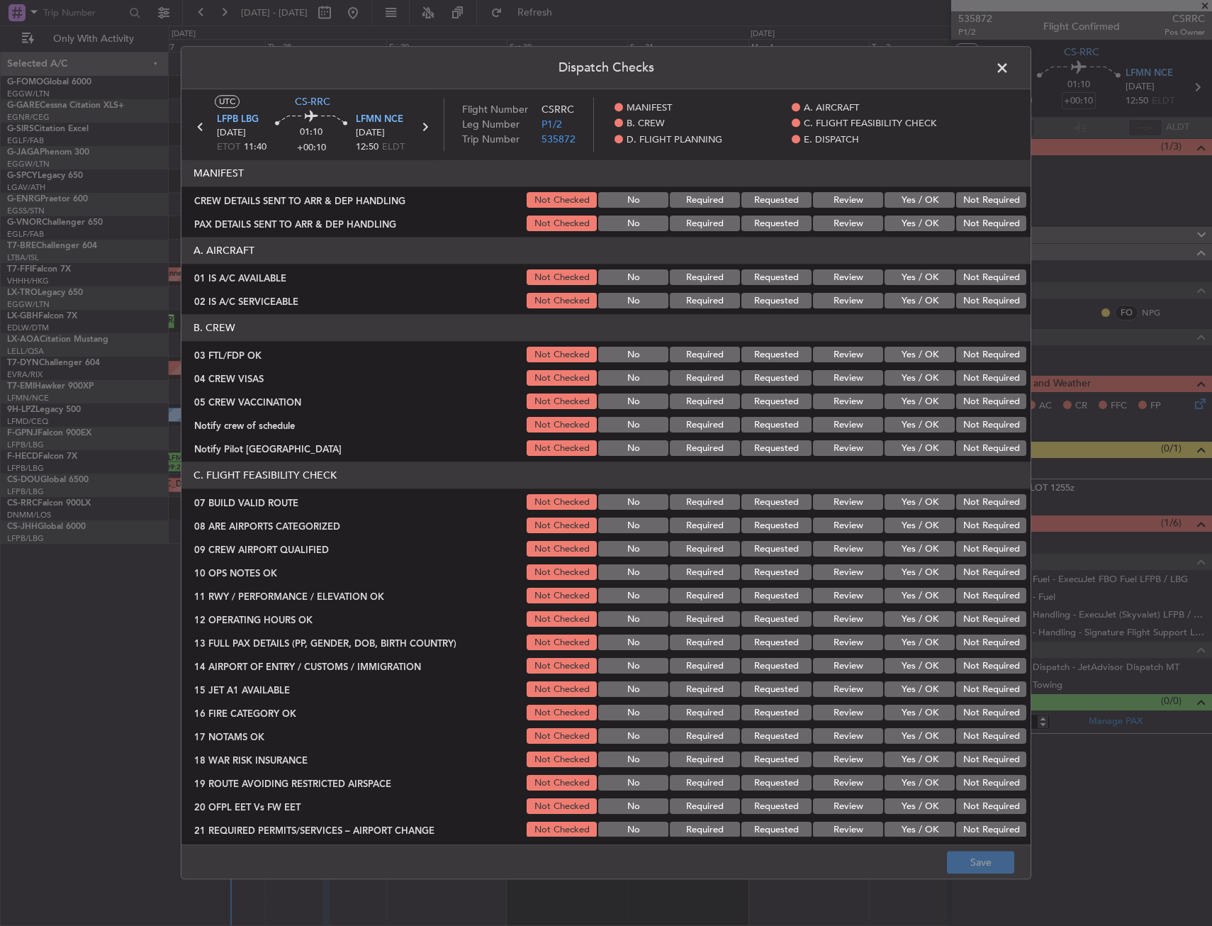
click at [898, 293] on button "Yes / OK" at bounding box center [920, 301] width 70 height 16
click at [899, 276] on button "Yes / OK" at bounding box center [920, 278] width 70 height 16
drag, startPoint x: 913, startPoint y: 376, endPoint x: 912, endPoint y: 359, distance: 17.0
click at [912, 376] on button "Yes / OK" at bounding box center [920, 379] width 70 height 16
click at [912, 352] on button "Yes / OK" at bounding box center [920, 355] width 70 height 16
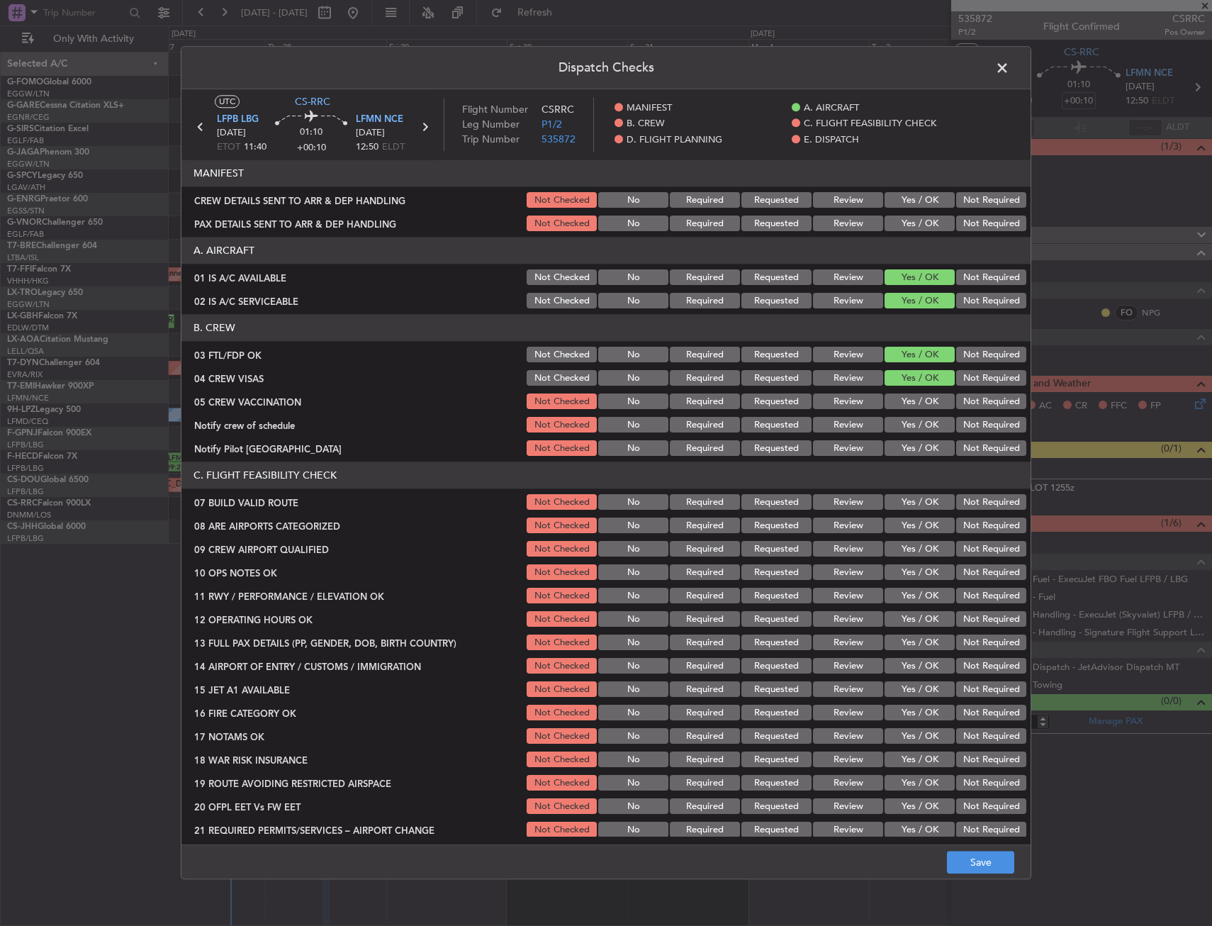
click at [982, 380] on button "Not Required" at bounding box center [991, 379] width 70 height 16
click at [965, 402] on button "Not Required" at bounding box center [991, 402] width 70 height 16
click at [921, 417] on button "Yes / OK" at bounding box center [920, 425] width 70 height 16
click at [917, 439] on div "Yes / OK" at bounding box center [918, 449] width 72 height 20
click at [917, 453] on button "Yes / OK" at bounding box center [920, 449] width 70 height 16
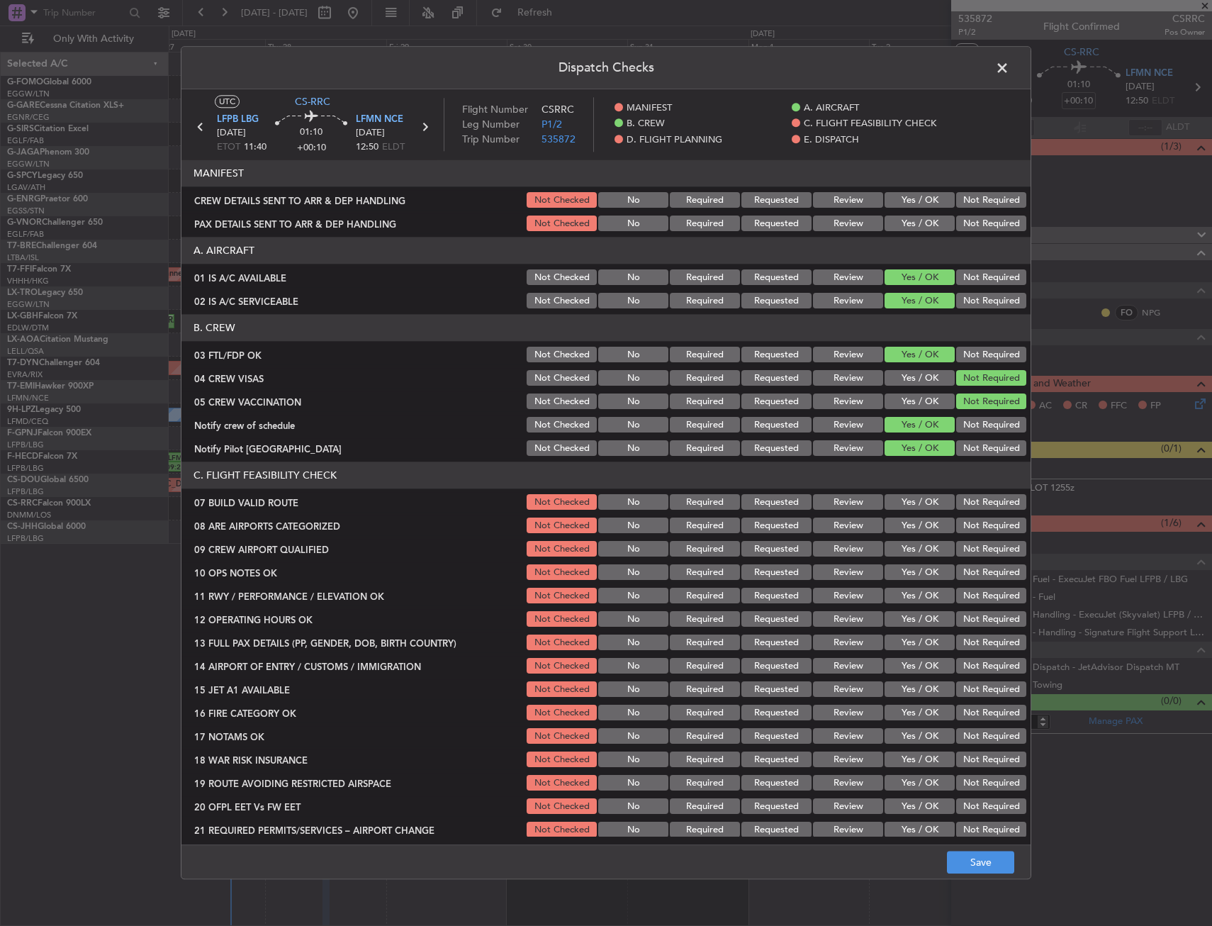
click at [918, 512] on section "C. FLIGHT FEASIBILITY CHECK 07 BUILD VALID ROUTE Not Checked No Required Reques…" at bounding box center [605, 651] width 849 height 378
click at [913, 503] on button "Yes / OK" at bounding box center [920, 503] width 70 height 16
drag, startPoint x: 907, startPoint y: 531, endPoint x: 907, endPoint y: 547, distance: 16.3
click at [907, 532] on button "Yes / OK" at bounding box center [920, 526] width 70 height 16
click at [907, 549] on button "Yes / OK" at bounding box center [920, 550] width 70 height 16
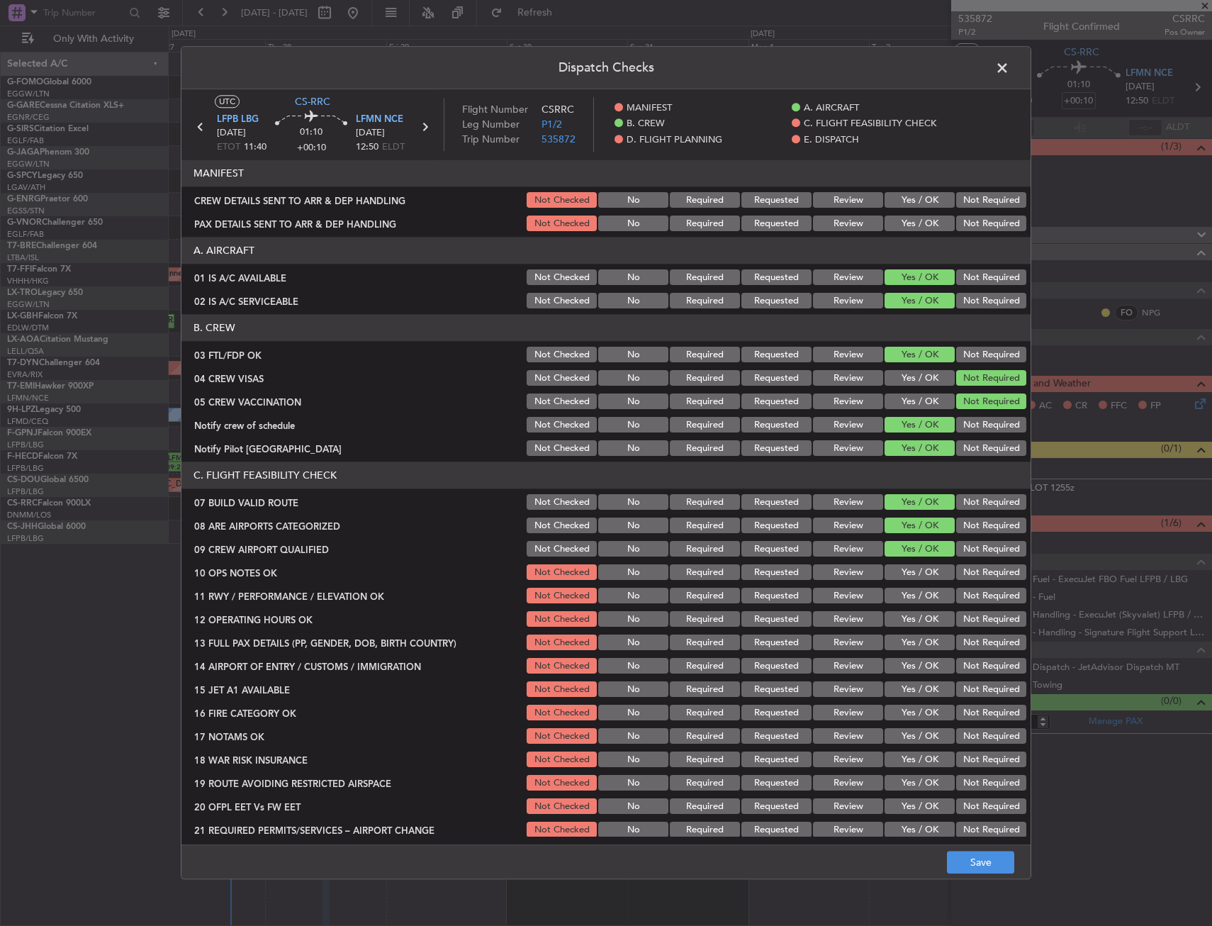
click at [904, 576] on button "Yes / OK" at bounding box center [920, 573] width 70 height 16
click at [904, 587] on section "C. FLIGHT FEASIBILITY CHECK 07 BUILD VALID ROUTE Not Checked No Required Reques…" at bounding box center [605, 651] width 849 height 378
click at [904, 602] on button "Yes / OK" at bounding box center [920, 596] width 70 height 16
click at [904, 605] on div "Yes / OK" at bounding box center [918, 596] width 72 height 20
click at [904, 617] on button "Yes / OK" at bounding box center [920, 620] width 70 height 16
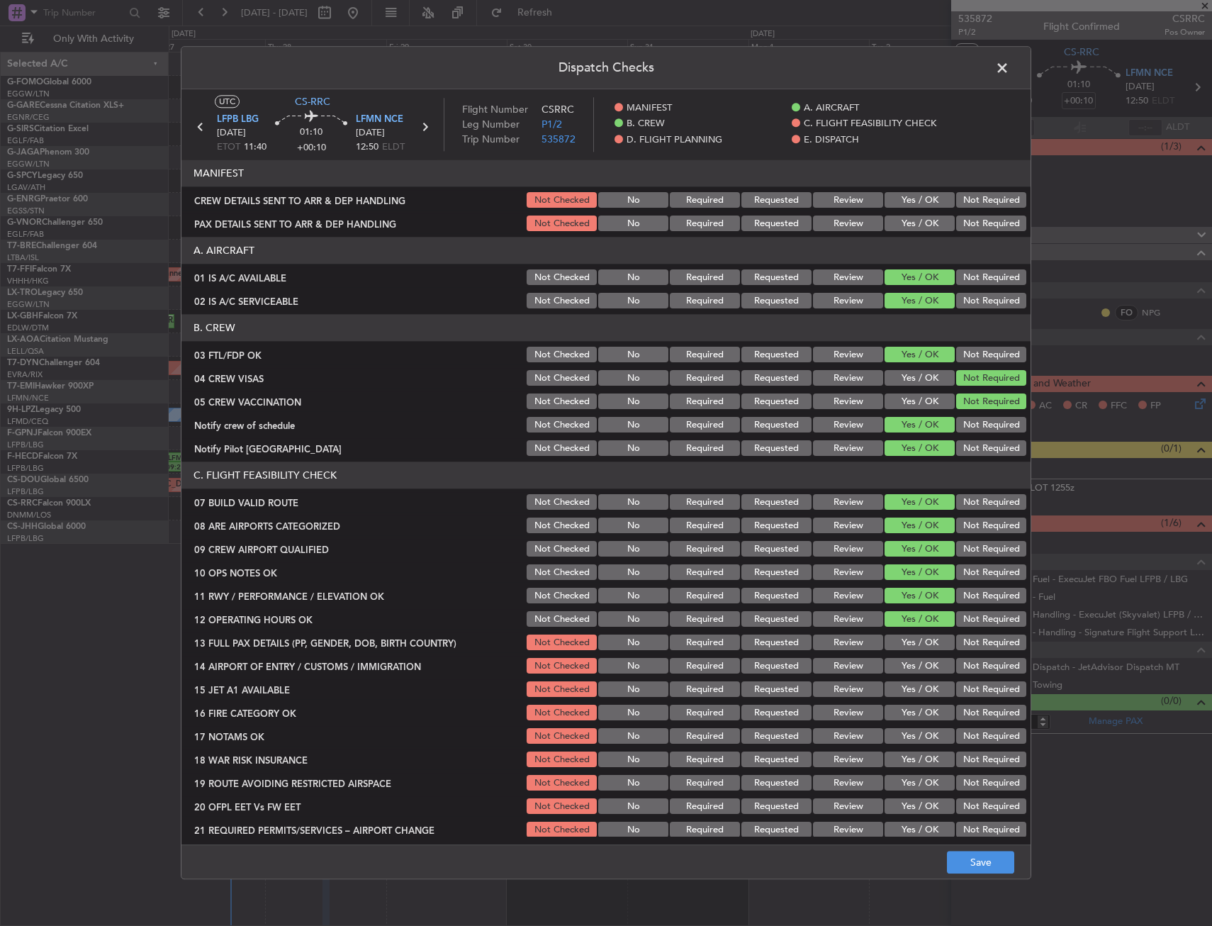
click at [905, 634] on div "Yes / OK" at bounding box center [918, 643] width 72 height 20
drag, startPoint x: 907, startPoint y: 639, endPoint x: 902, endPoint y: 657, distance: 18.2
click at [907, 647] on button "Yes / OK" at bounding box center [920, 643] width 70 height 16
click at [902, 657] on div "Yes / OK" at bounding box center [918, 666] width 72 height 20
click at [901, 674] on div "Yes / OK" at bounding box center [918, 666] width 72 height 20
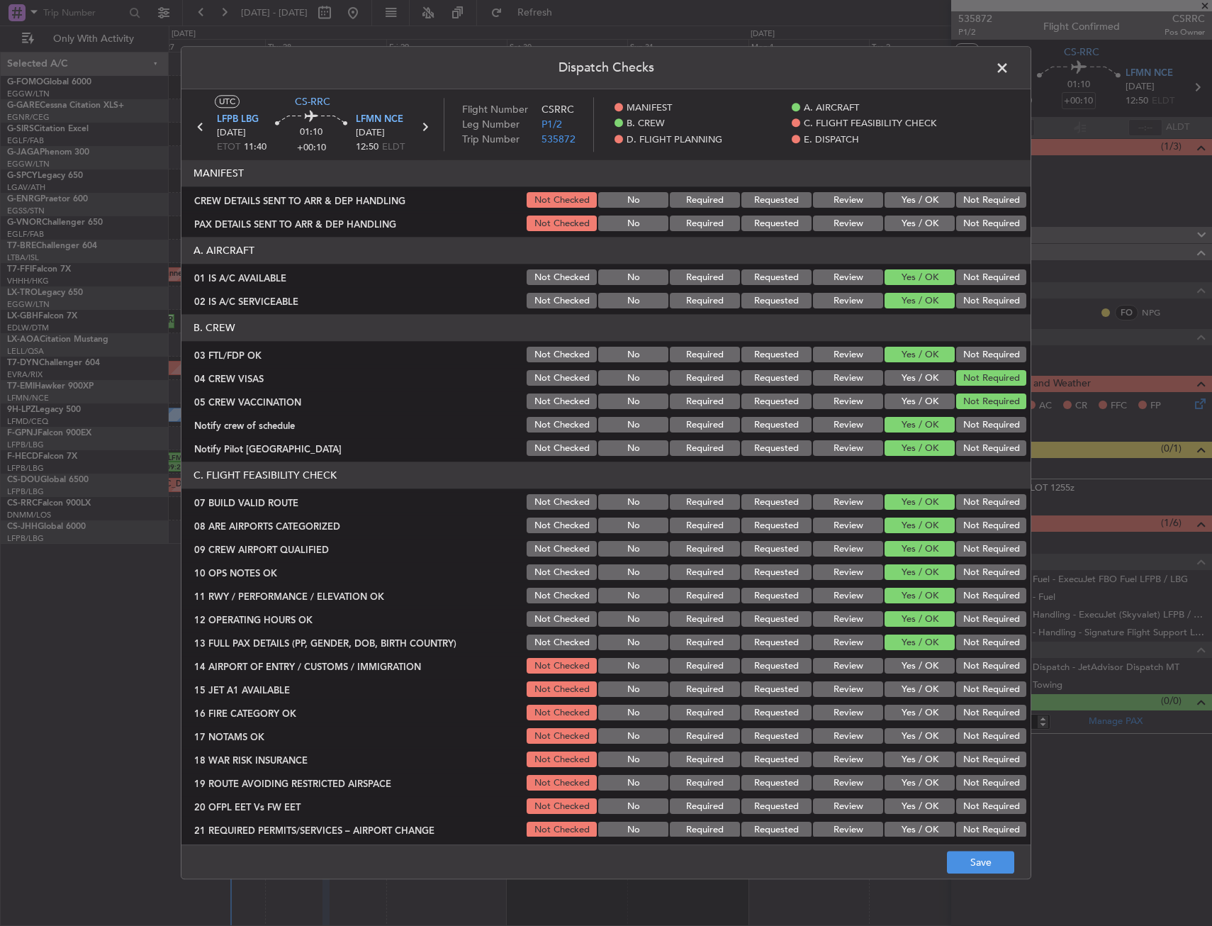
drag, startPoint x: 900, startPoint y: 692, endPoint x: 900, endPoint y: 734, distance: 41.1
click at [900, 700] on section "C. FLIGHT FEASIBILITY CHECK 07 BUILD VALID ROUTE Not Checked No Required Reques…" at bounding box center [605, 651] width 849 height 378
click at [900, 734] on button "Yes / OK" at bounding box center [920, 737] width 70 height 16
click at [954, 757] on div "Not Required" at bounding box center [990, 760] width 72 height 20
click at [954, 750] on div "Not Required" at bounding box center [990, 760] width 72 height 20
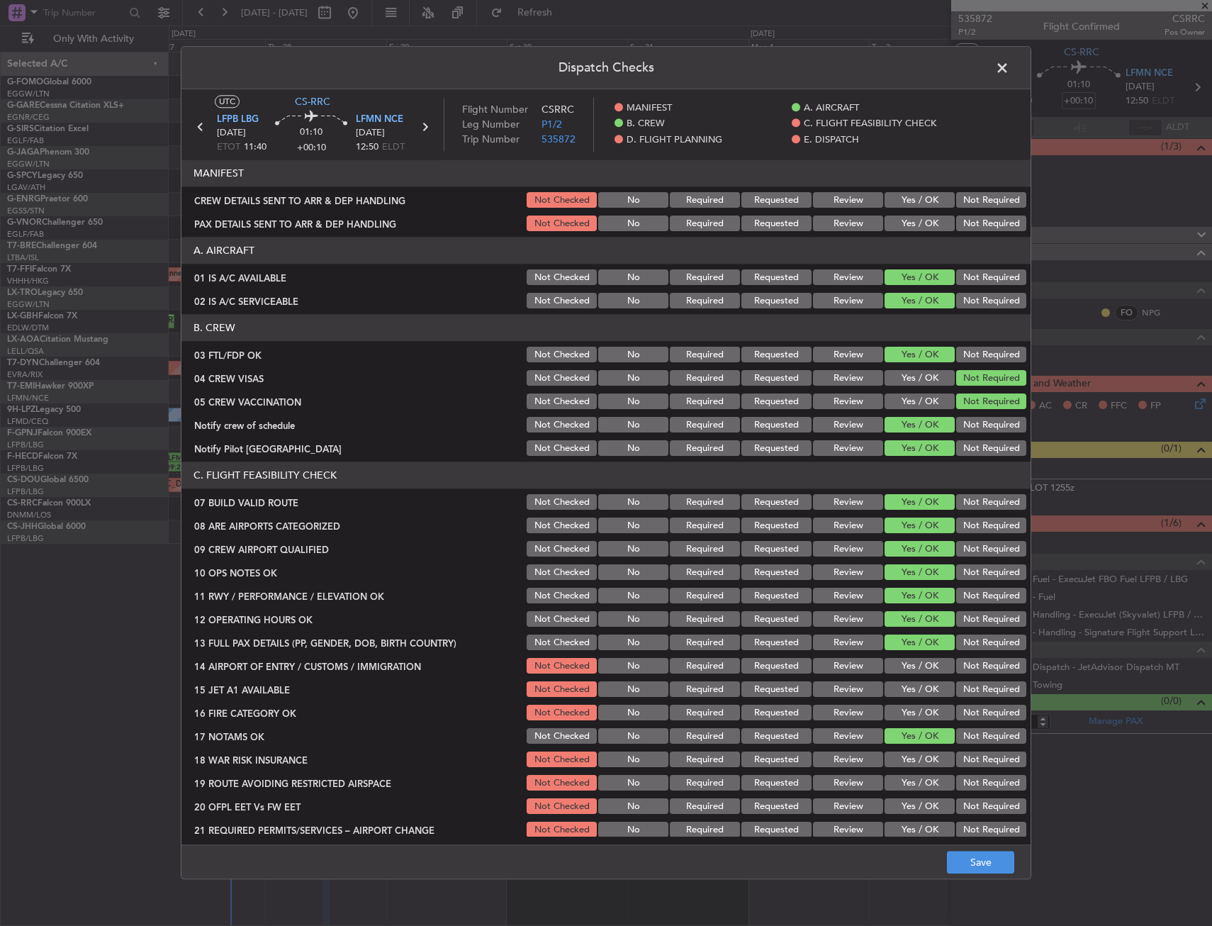
click at [956, 750] on div "Not Required" at bounding box center [990, 760] width 72 height 20
click at [900, 705] on button "Yes / OK" at bounding box center [920, 713] width 70 height 16
click at [902, 682] on button "Yes / OK" at bounding box center [920, 690] width 70 height 16
click at [899, 663] on button "Yes / OK" at bounding box center [920, 666] width 70 height 16
click at [963, 762] on button "Not Required" at bounding box center [991, 760] width 70 height 16
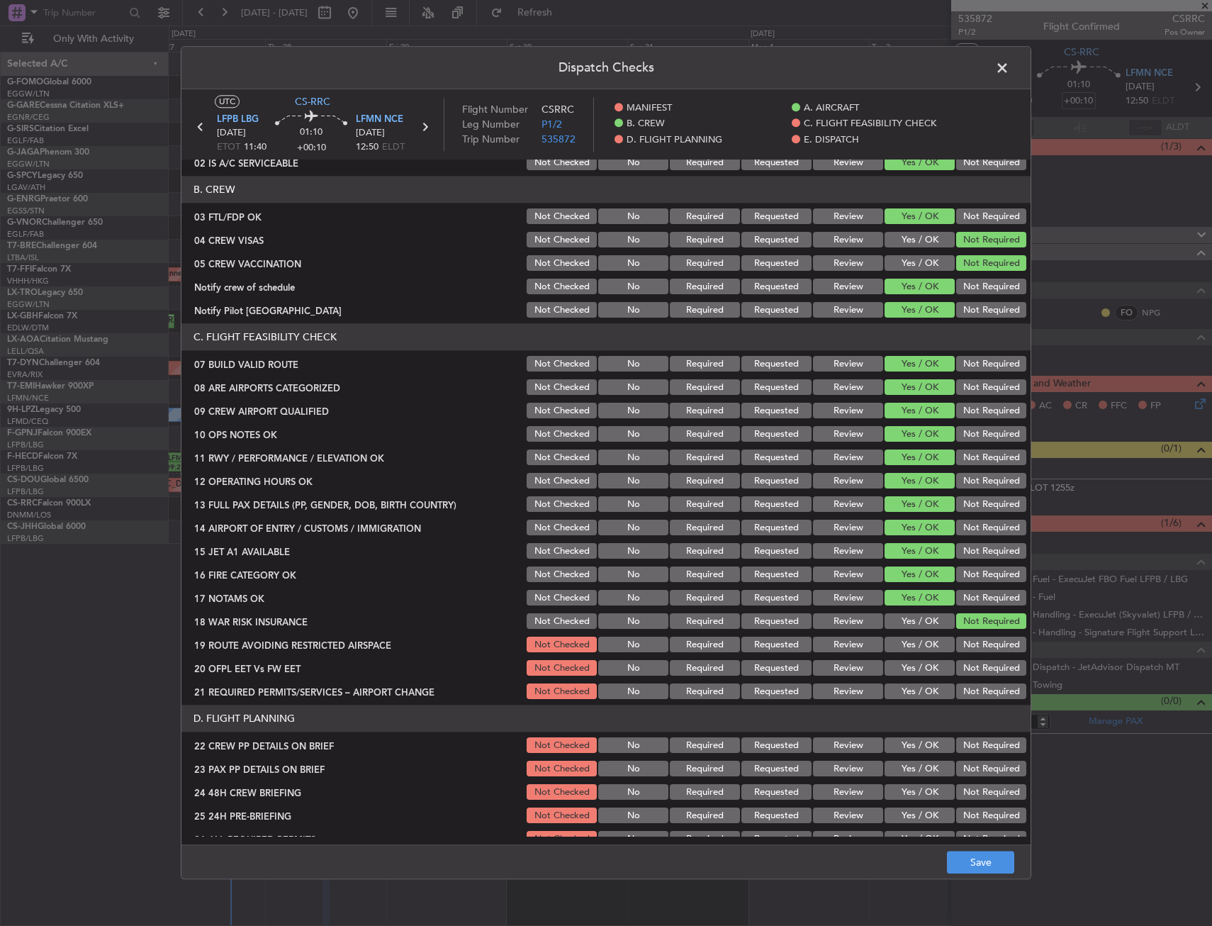
scroll to position [213, 0]
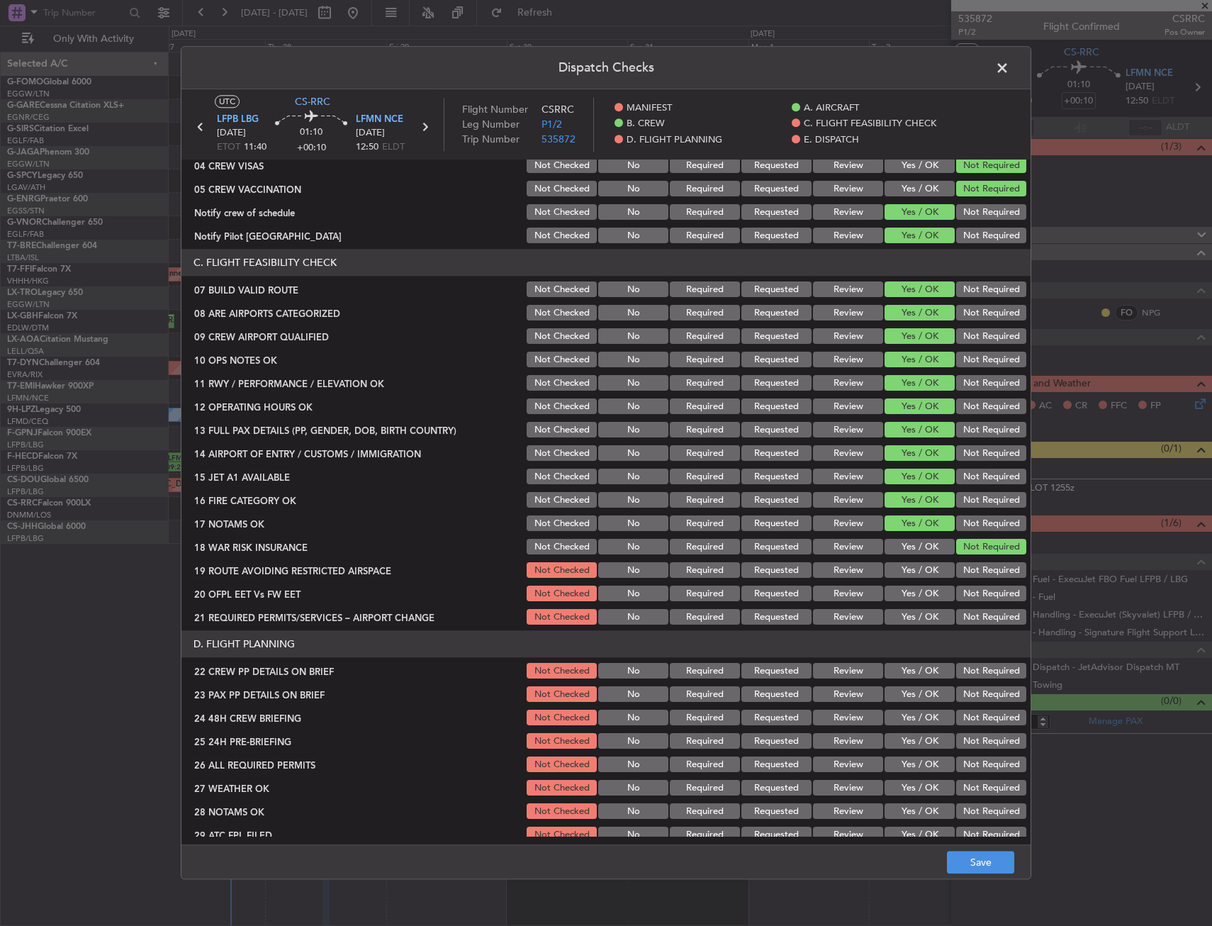
click at [916, 583] on section "C. FLIGHT FEASIBILITY CHECK 07 BUILD VALID ROUTE Not Checked No Required Reques…" at bounding box center [605, 438] width 849 height 378
click at [915, 563] on button "Yes / OK" at bounding box center [920, 571] width 70 height 16
click at [908, 591] on button "Yes / OK" at bounding box center [920, 594] width 70 height 16
click at [908, 615] on button "Yes / OK" at bounding box center [920, 618] width 70 height 16
click at [908, 666] on button "Yes / OK" at bounding box center [920, 671] width 70 height 16
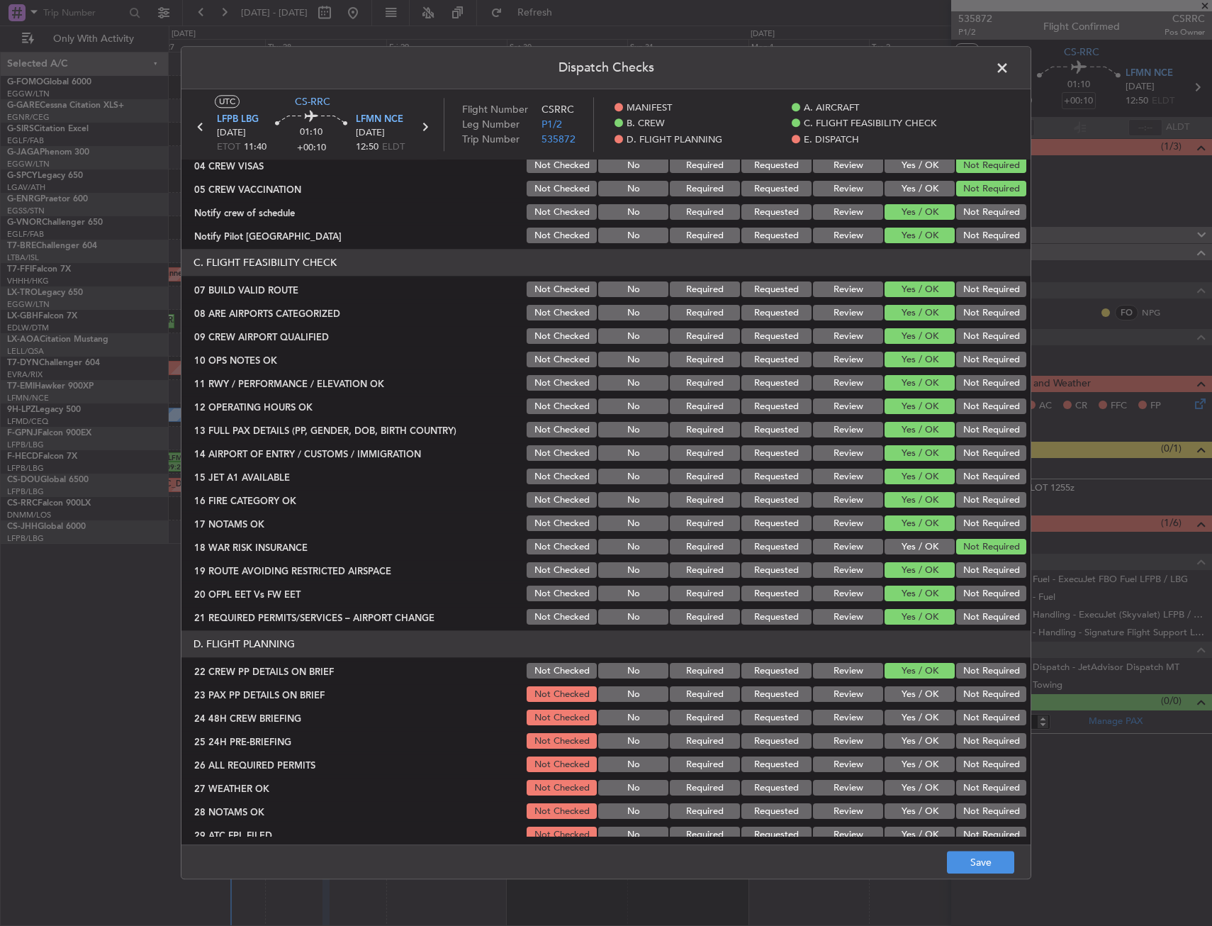
drag, startPoint x: 908, startPoint y: 703, endPoint x: 907, endPoint y: 716, distance: 12.8
click at [907, 703] on div "Yes / OK" at bounding box center [918, 695] width 72 height 20
click at [907, 699] on button "Yes / OK" at bounding box center [920, 695] width 70 height 16
click at [907, 722] on button "Yes / OK" at bounding box center [920, 718] width 70 height 16
click at [969, 753] on section "D. FLIGHT PLANNING 22 CREW PP DETAILS ON BRIEF Not Checked No Required Requeste…" at bounding box center [605, 773] width 849 height 284
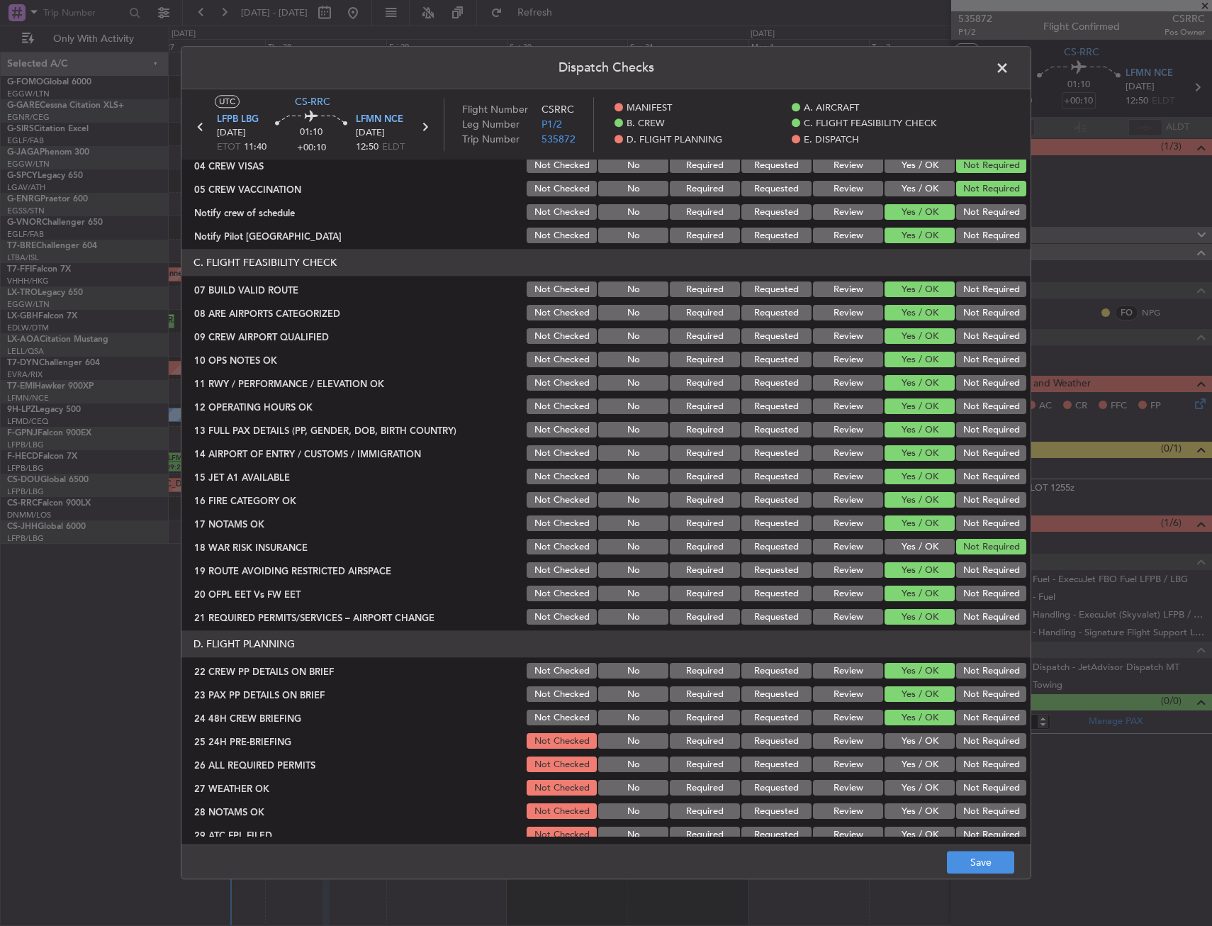
click at [967, 757] on button "Not Required" at bounding box center [991, 765] width 70 height 16
click at [967, 738] on button "Not Required" at bounding box center [991, 742] width 70 height 16
drag, startPoint x: 545, startPoint y: 769, endPoint x: 616, endPoint y: 800, distance: 77.2
click at [546, 768] on button "Not Checked" at bounding box center [562, 765] width 70 height 16
click at [1003, 858] on button "Save" at bounding box center [980, 862] width 67 height 23
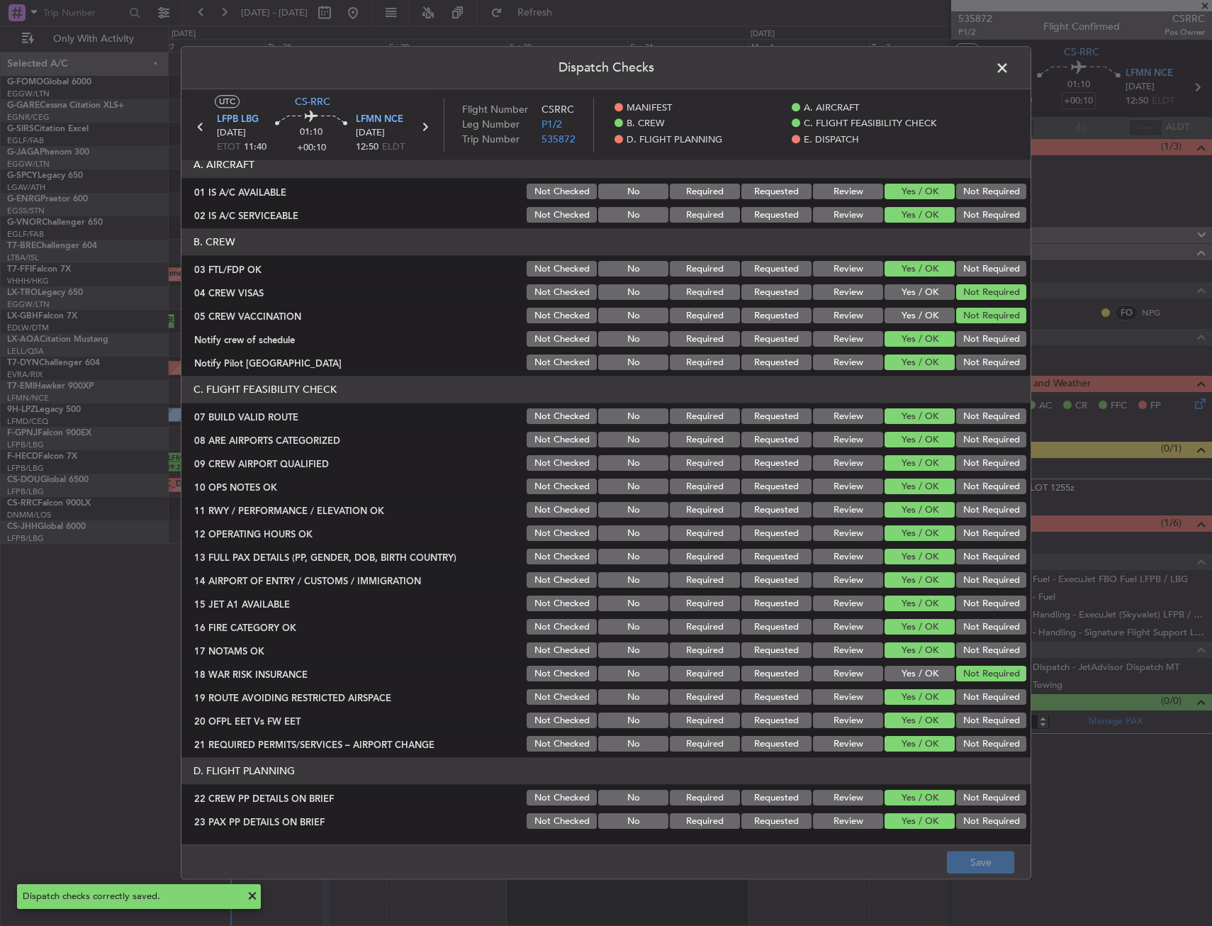
scroll to position [0, 0]
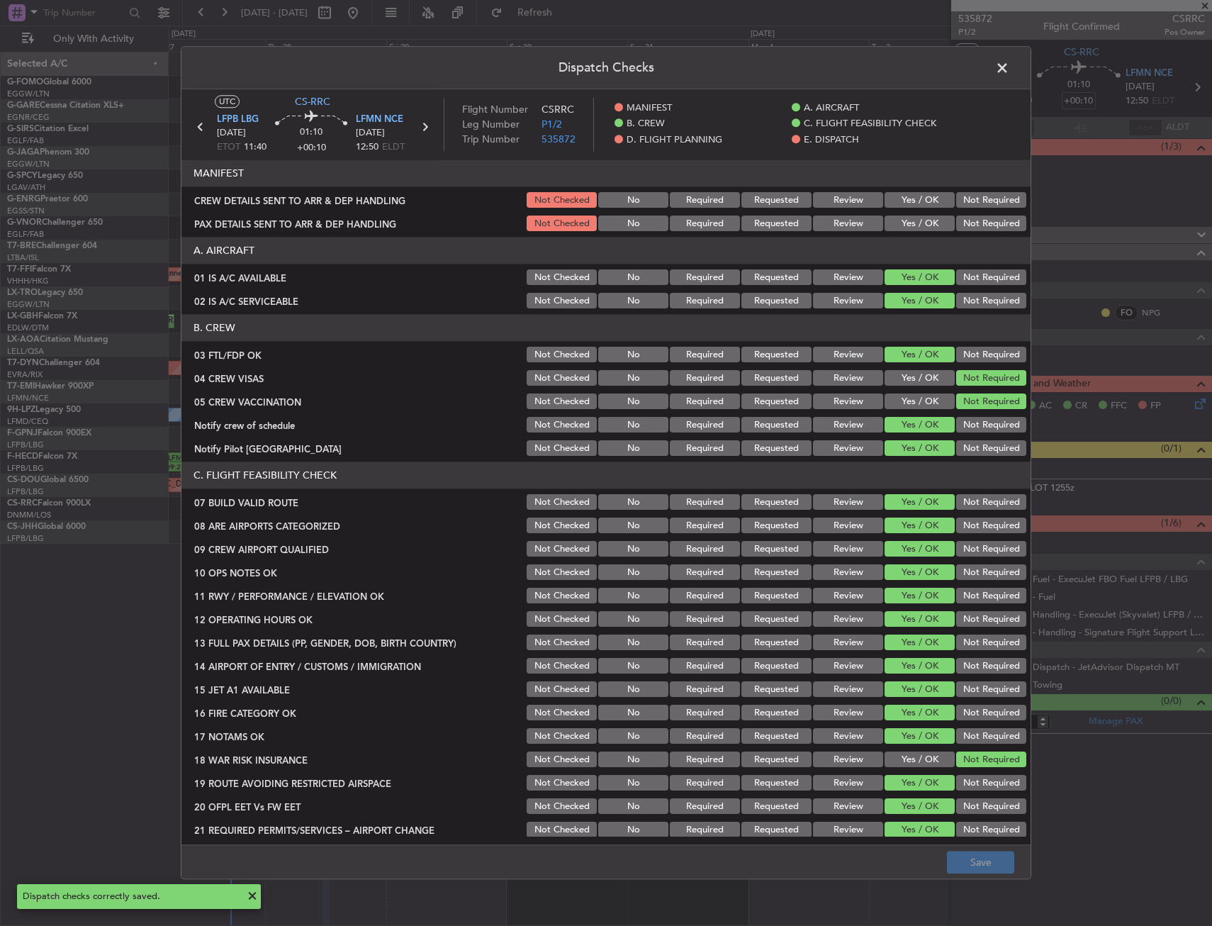
click at [1009, 72] on span at bounding box center [1009, 71] width 0 height 28
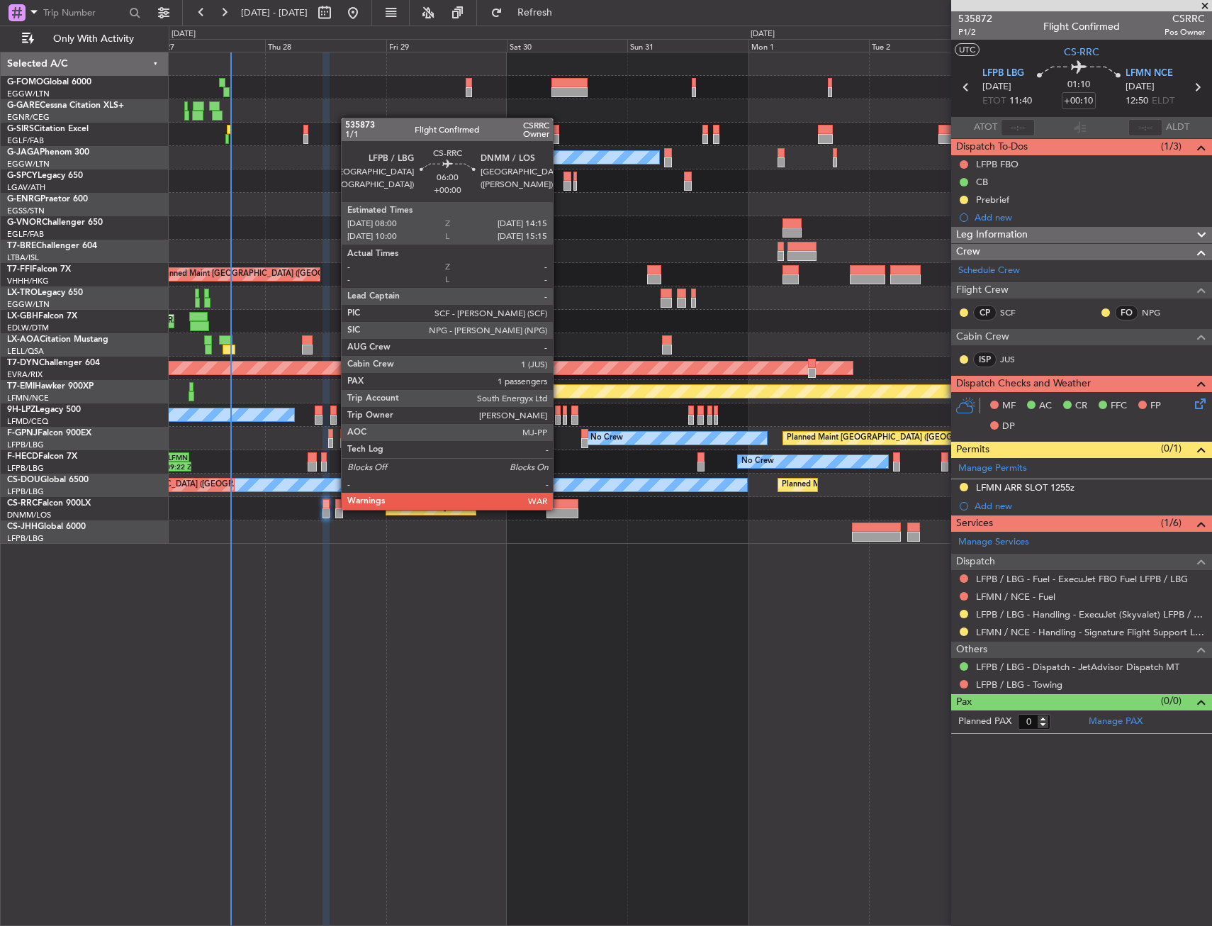
click at [559, 508] on div at bounding box center [562, 513] width 32 height 10
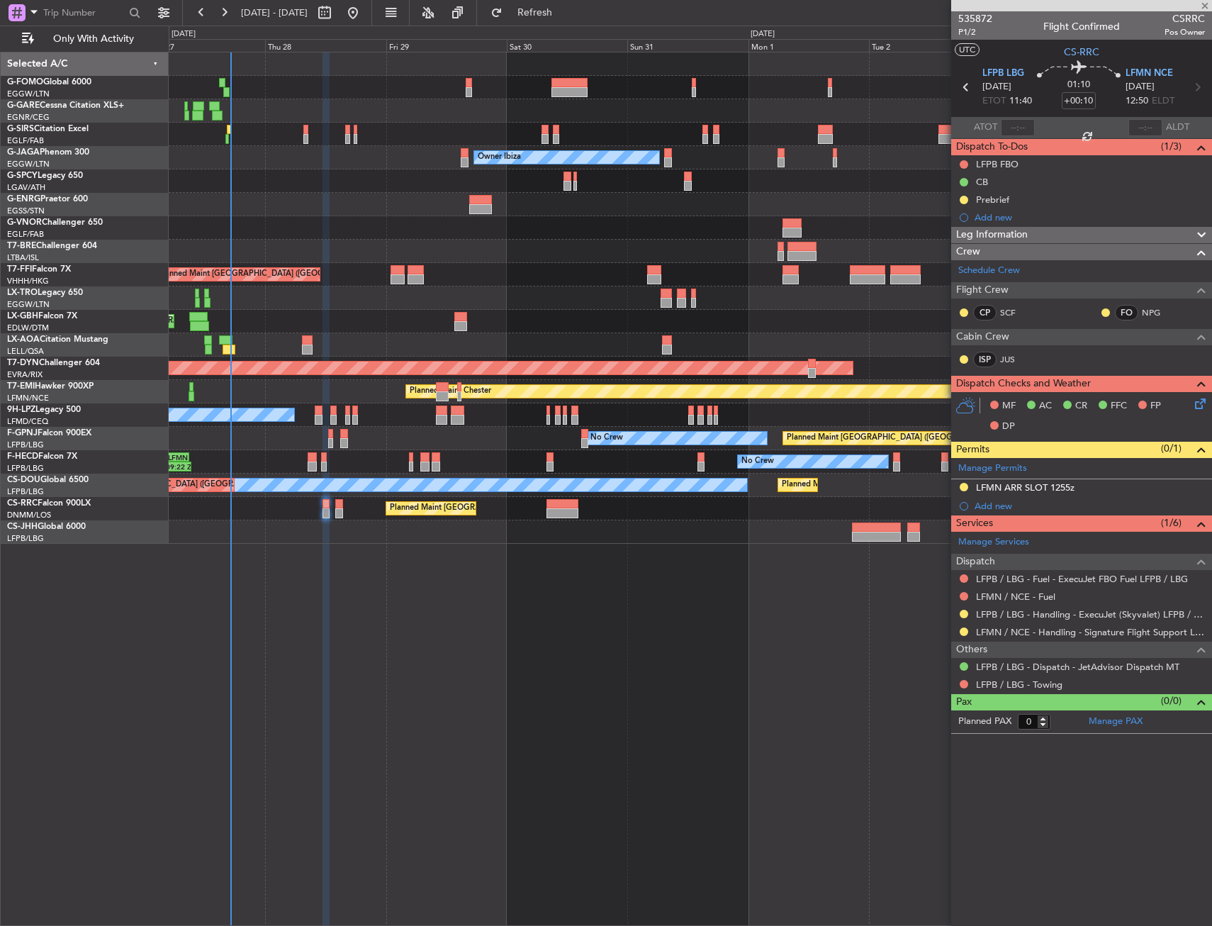
type input "1"
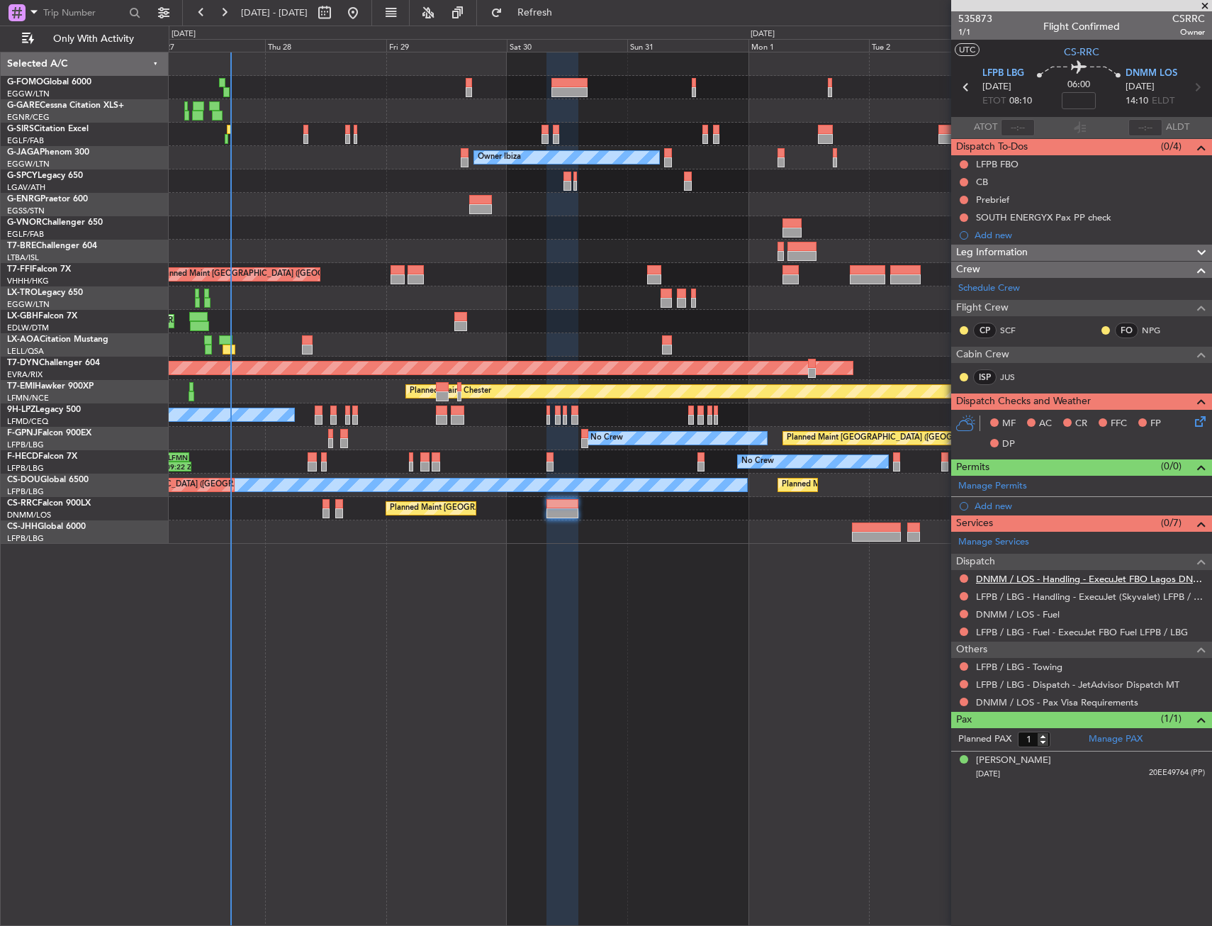
click at [1014, 576] on link "DNMM / LOS - Handling - ExecuJet FBO Lagos DNMM / LOS" at bounding box center [1090, 579] width 229 height 12
click at [1002, 481] on link "Manage Permits" at bounding box center [992, 486] width 69 height 14
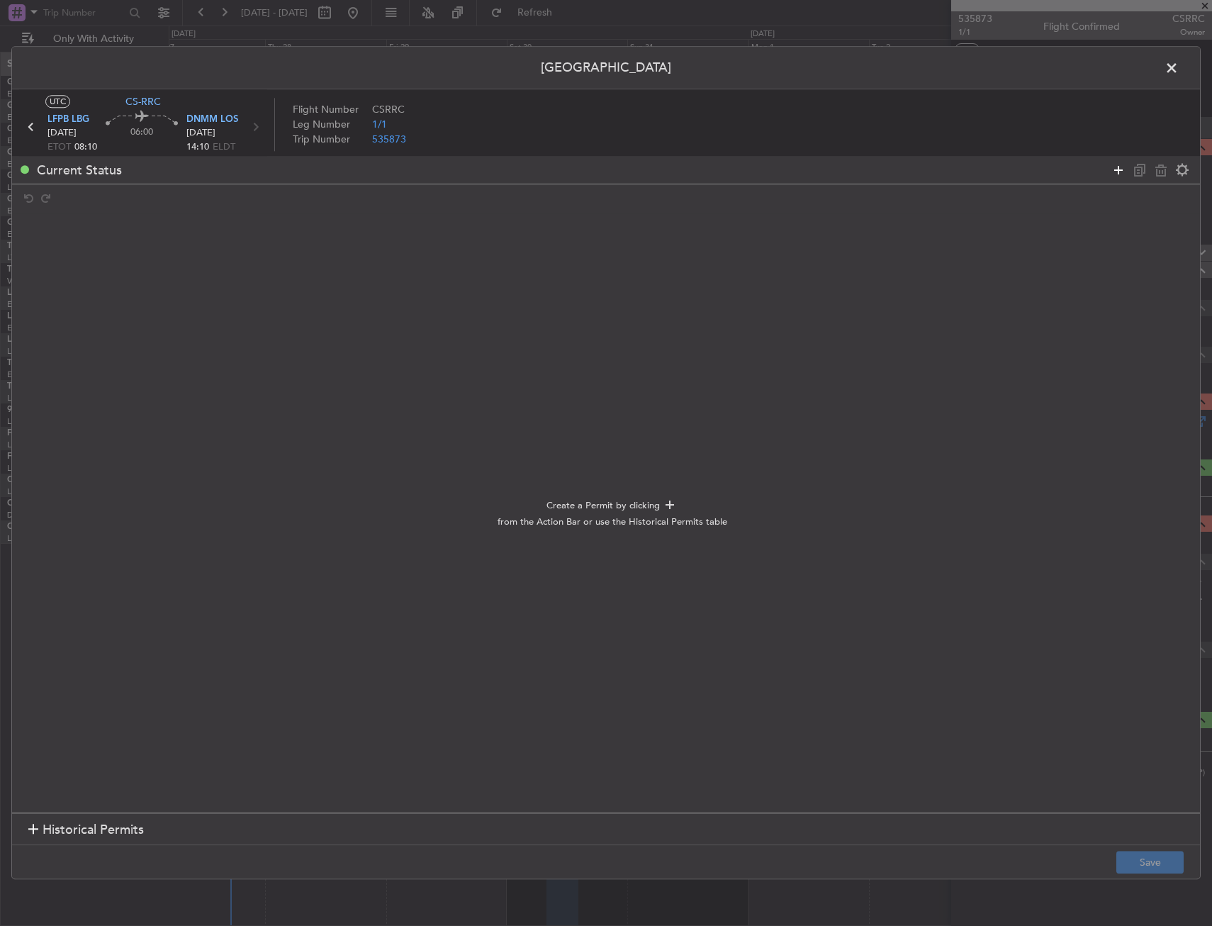
click at [1114, 164] on icon at bounding box center [1118, 170] width 17 height 17
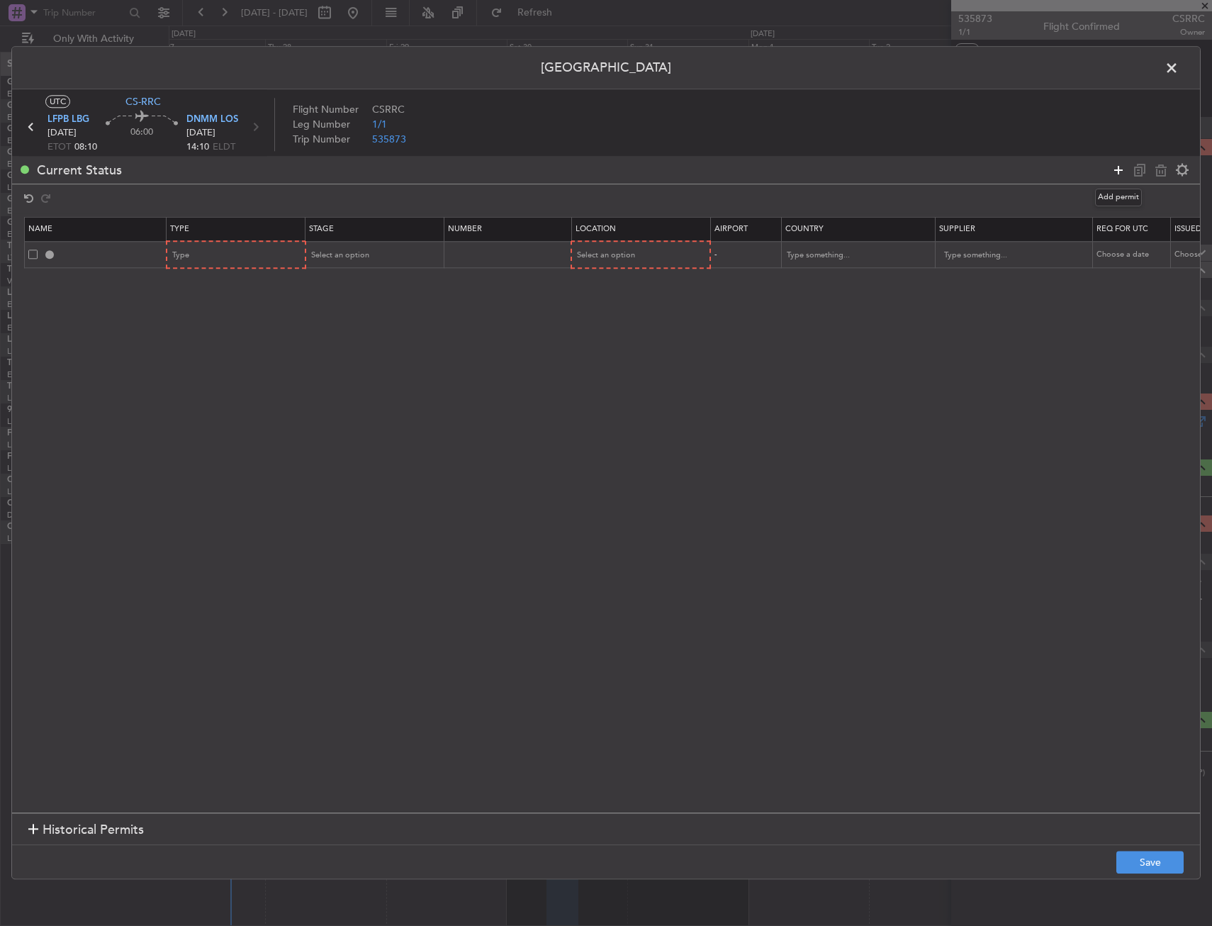
click at [1114, 164] on icon at bounding box center [1118, 170] width 17 height 17
click at [1114, 165] on icon at bounding box center [1118, 170] width 17 height 17
click at [272, 267] on mat-form-field "Type" at bounding box center [236, 255] width 138 height 26
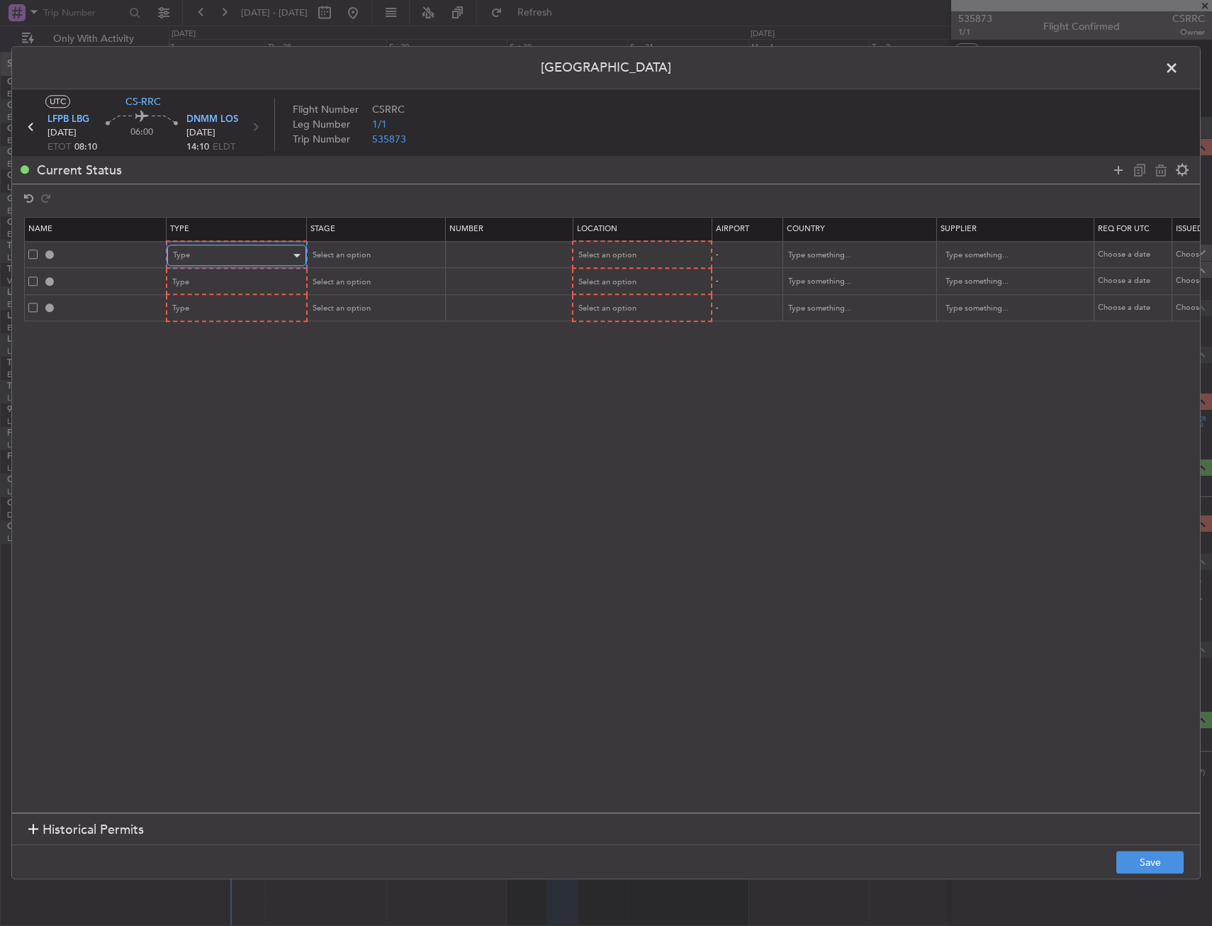
click at [277, 262] on div "Type" at bounding box center [232, 255] width 118 height 21
click at [206, 410] on span "Overflight" at bounding box center [237, 404] width 126 height 21
click at [215, 296] on mat-form-field "Type" at bounding box center [236, 309] width 138 height 26
click at [218, 281] on div "Type" at bounding box center [232, 281] width 118 height 21
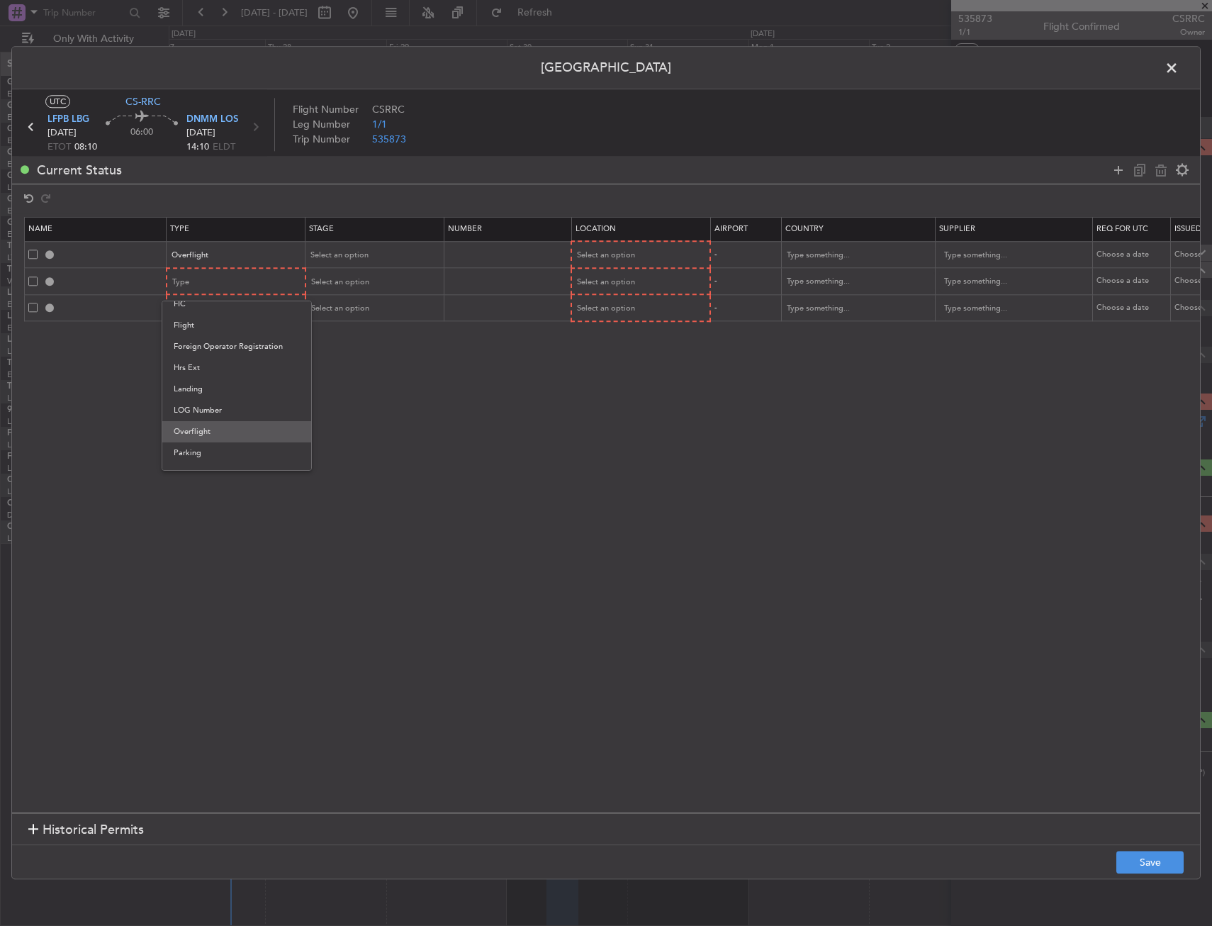
click at [196, 426] on span "Overflight" at bounding box center [237, 431] width 126 height 21
click at [606, 250] on span "Select an option" at bounding box center [607, 255] width 58 height 11
drag, startPoint x: 611, startPoint y: 374, endPoint x: 606, endPoint y: 304, distance: 69.6
click at [610, 370] on span "Enroute" at bounding box center [641, 369] width 126 height 21
click at [605, 279] on span "Select an option" at bounding box center [607, 281] width 58 height 11
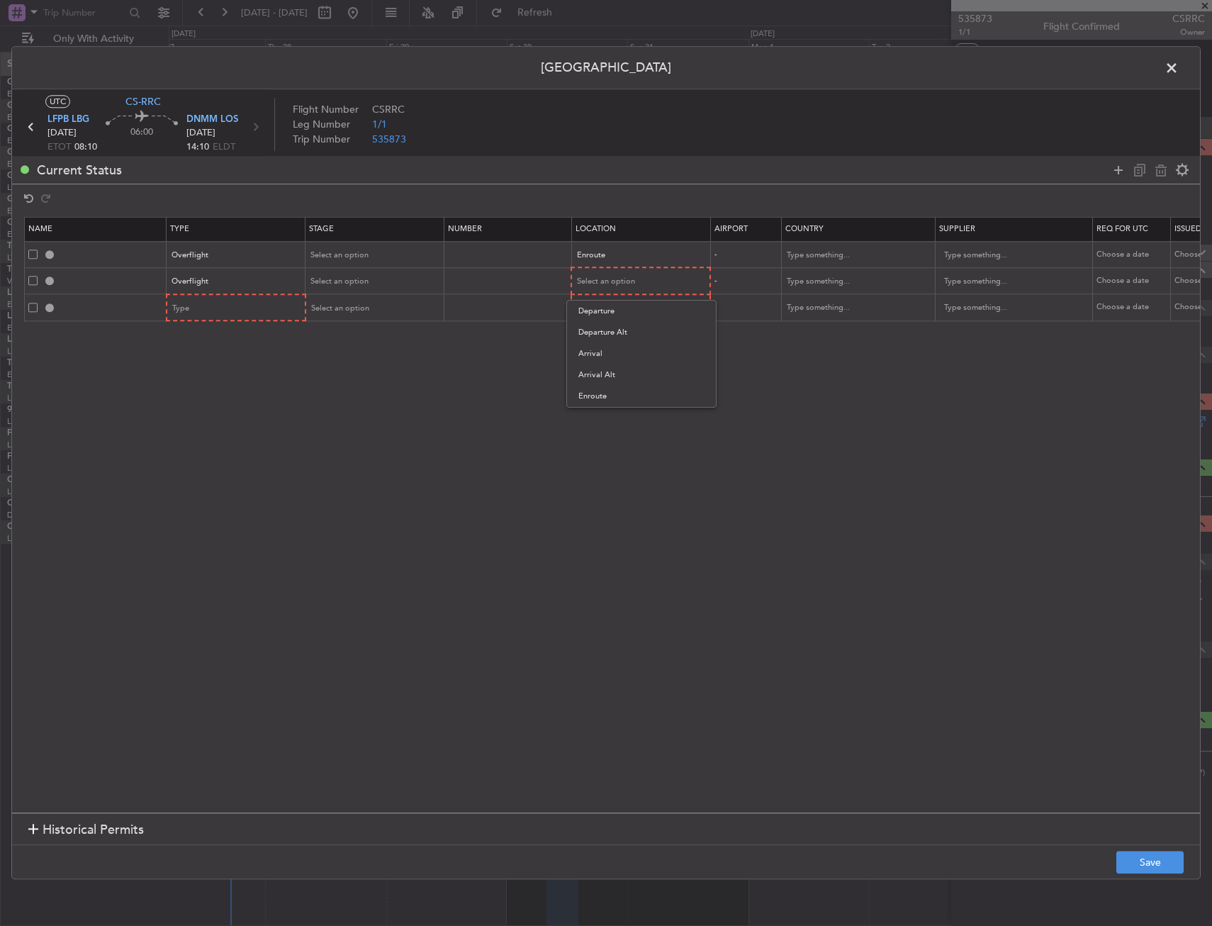
click at [604, 386] on span "Enroute" at bounding box center [641, 396] width 126 height 21
click at [340, 251] on span "Select an option" at bounding box center [340, 254] width 58 height 11
click at [352, 361] on span "Received OK" at bounding box center [375, 369] width 126 height 21
click at [364, 258] on div "Received OK" at bounding box center [370, 255] width 118 height 21
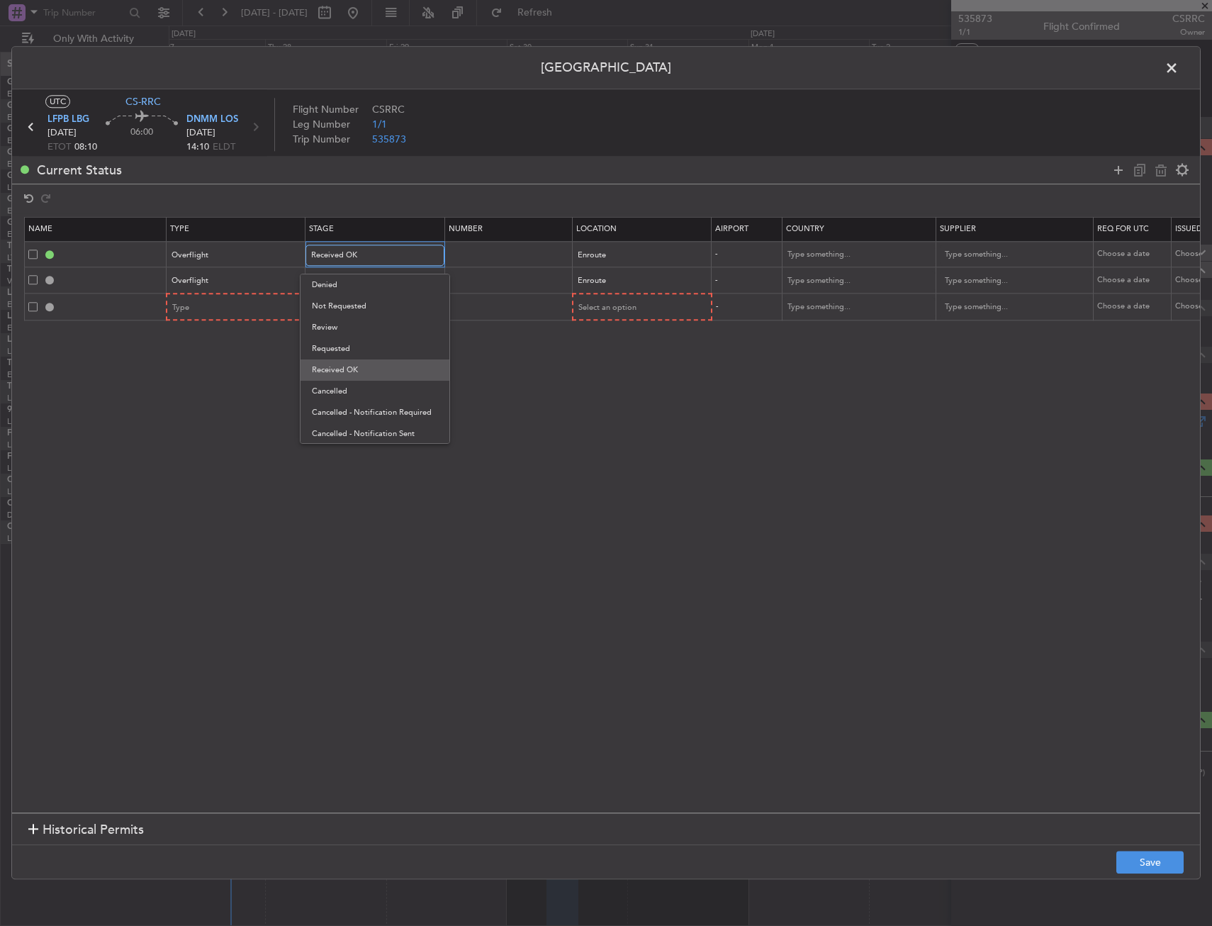
scroll to position [15, 0]
drag, startPoint x: 350, startPoint y: 354, endPoint x: 347, endPoint y: 322, distance: 32.8
click at [349, 351] on span "Received OK" at bounding box center [375, 354] width 126 height 21
click at [354, 248] on div "Received OK" at bounding box center [370, 255] width 118 height 21
click at [349, 325] on span "Requested" at bounding box center [375, 333] width 126 height 21
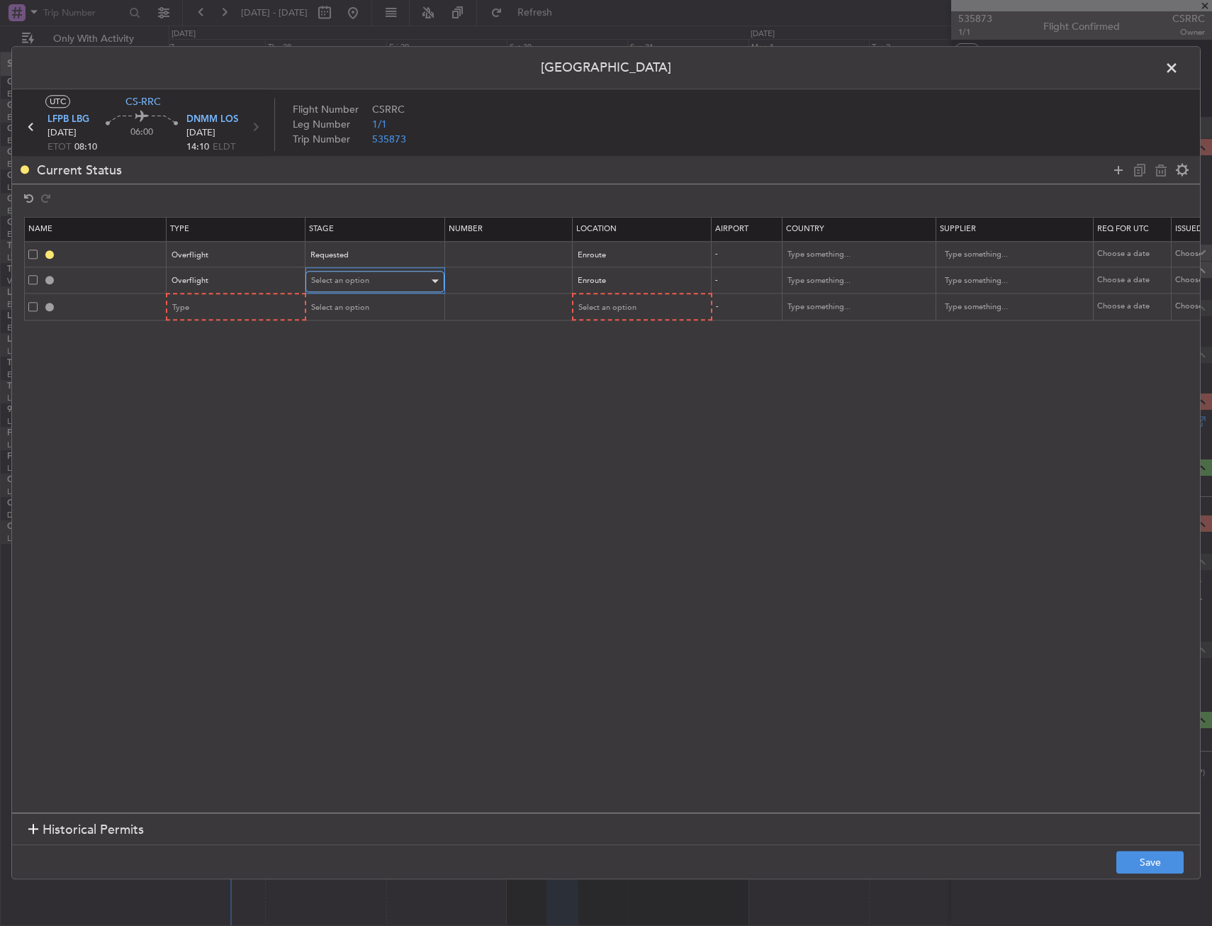
click at [347, 276] on span "Select an option" at bounding box center [340, 281] width 58 height 11
click at [357, 370] on span "Requested" at bounding box center [375, 374] width 126 height 21
click at [841, 247] on input "text" at bounding box center [851, 255] width 128 height 21
click at [852, 278] on span "Algeria" at bounding box center [859, 277] width 132 height 21
type input "Algeria"
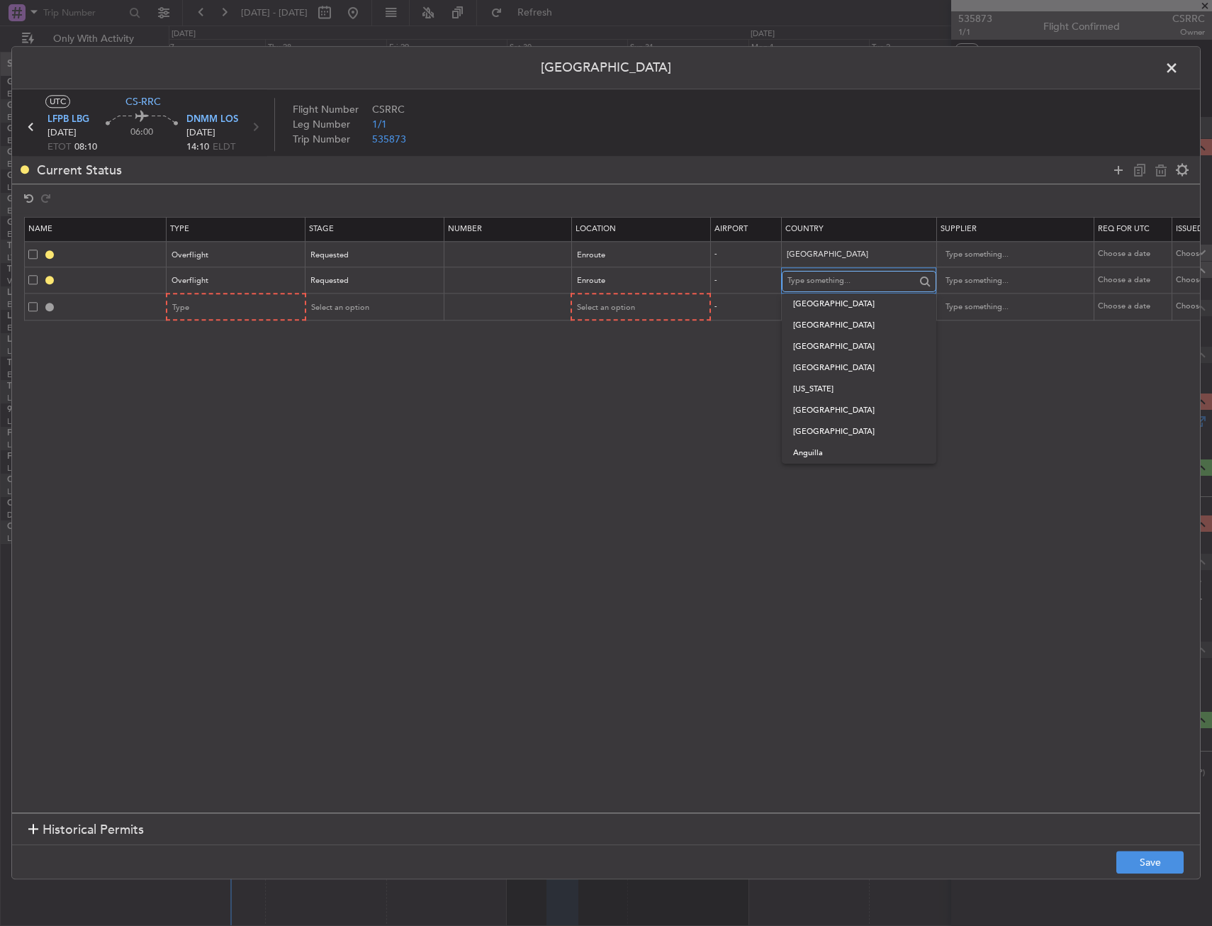
click at [835, 278] on input "text" at bounding box center [851, 281] width 128 height 21
type input "Niger"
click at [831, 298] on span "Niger" at bounding box center [859, 303] width 132 height 21
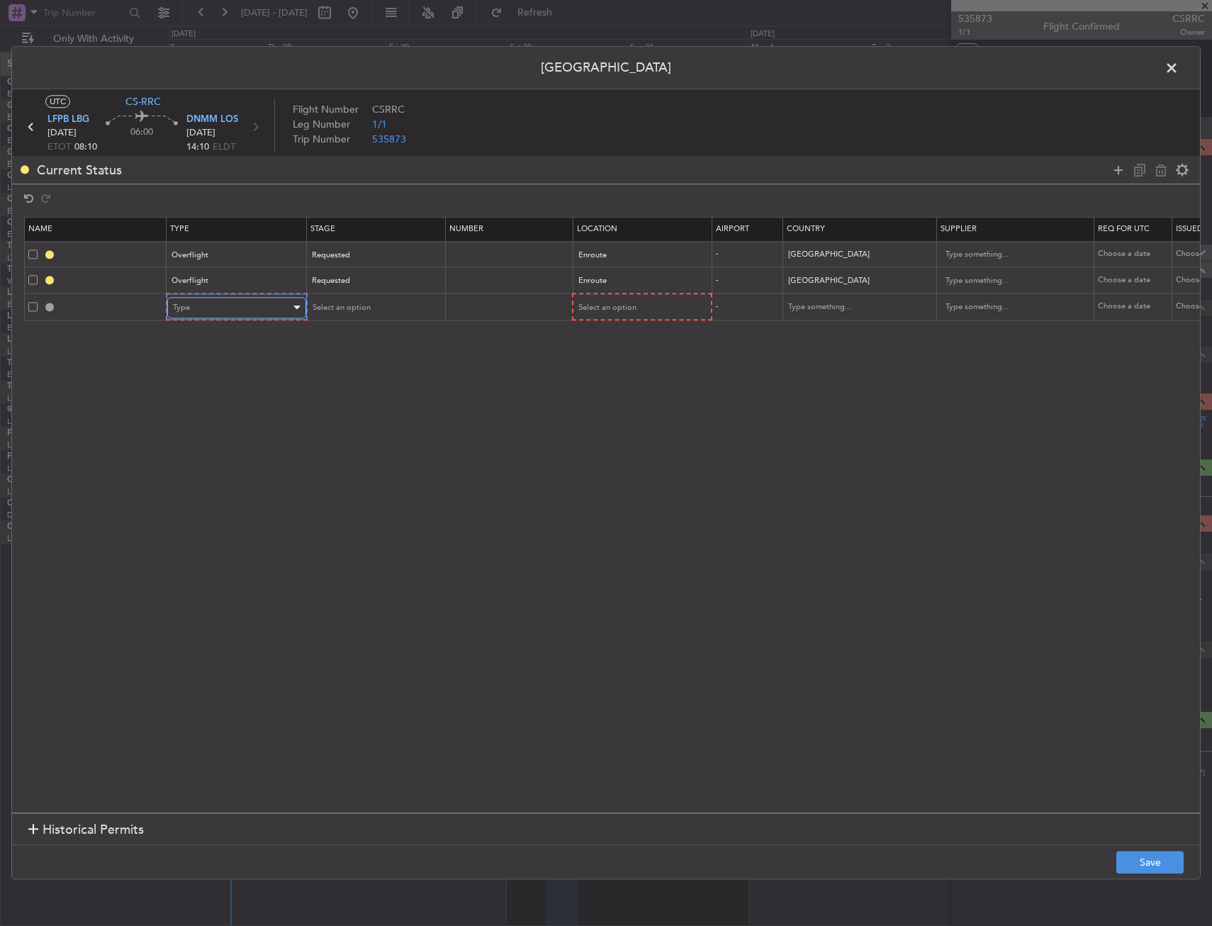
click at [227, 310] on div "Type" at bounding box center [232, 307] width 118 height 21
click at [220, 456] on span "Landing" at bounding box center [237, 461] width 126 height 21
click at [631, 310] on span "Select an option" at bounding box center [606, 307] width 58 height 11
drag, startPoint x: 617, startPoint y: 374, endPoint x: 473, endPoint y: 332, distance: 149.4
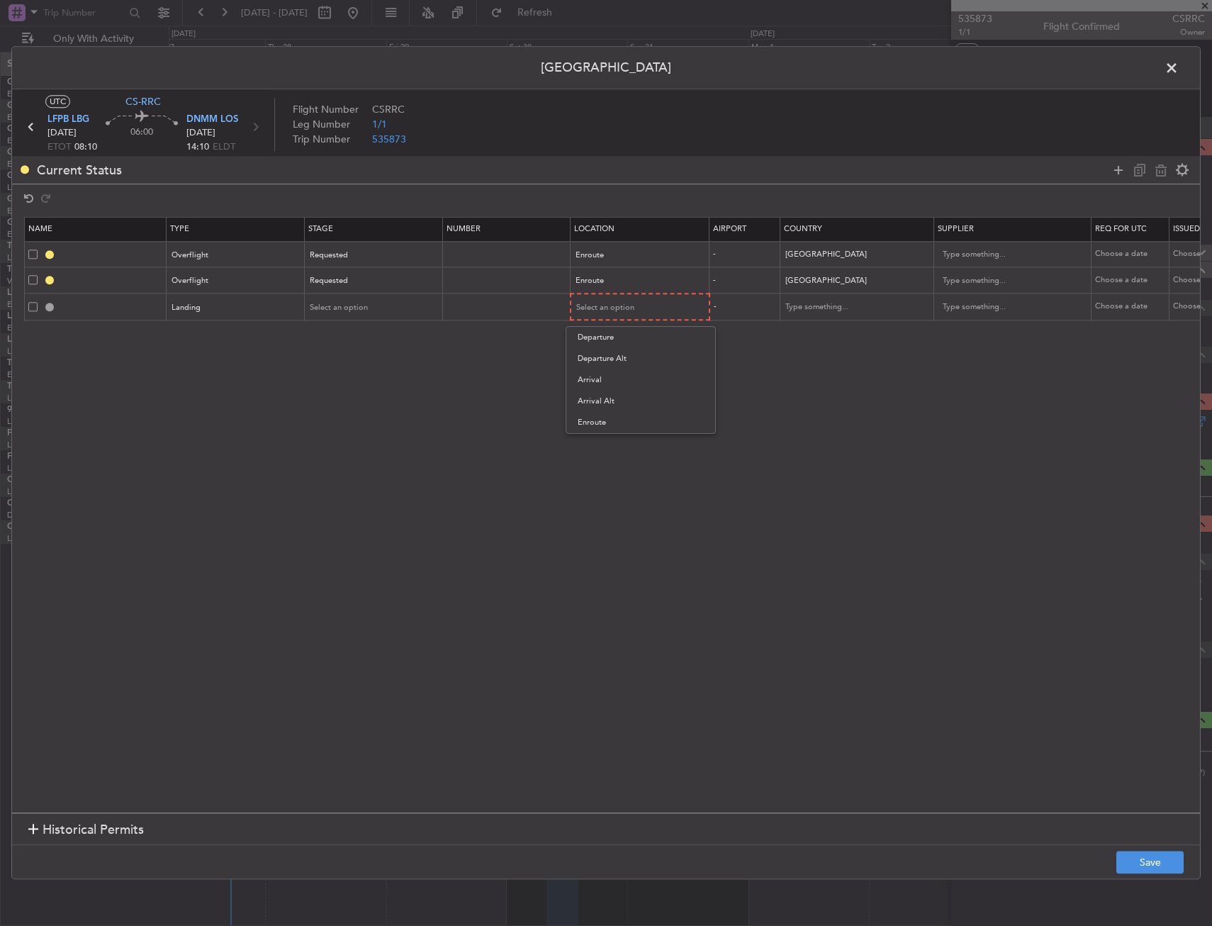
click at [615, 374] on span "Arrival" at bounding box center [641, 379] width 126 height 21
click at [318, 291] on div "Requested" at bounding box center [369, 281] width 118 height 21
click at [330, 275] on div at bounding box center [606, 463] width 1212 height 926
click at [336, 301] on div "Select an option" at bounding box center [369, 306] width 118 height 21
click at [354, 426] on span "Received OK" at bounding box center [374, 421] width 126 height 21
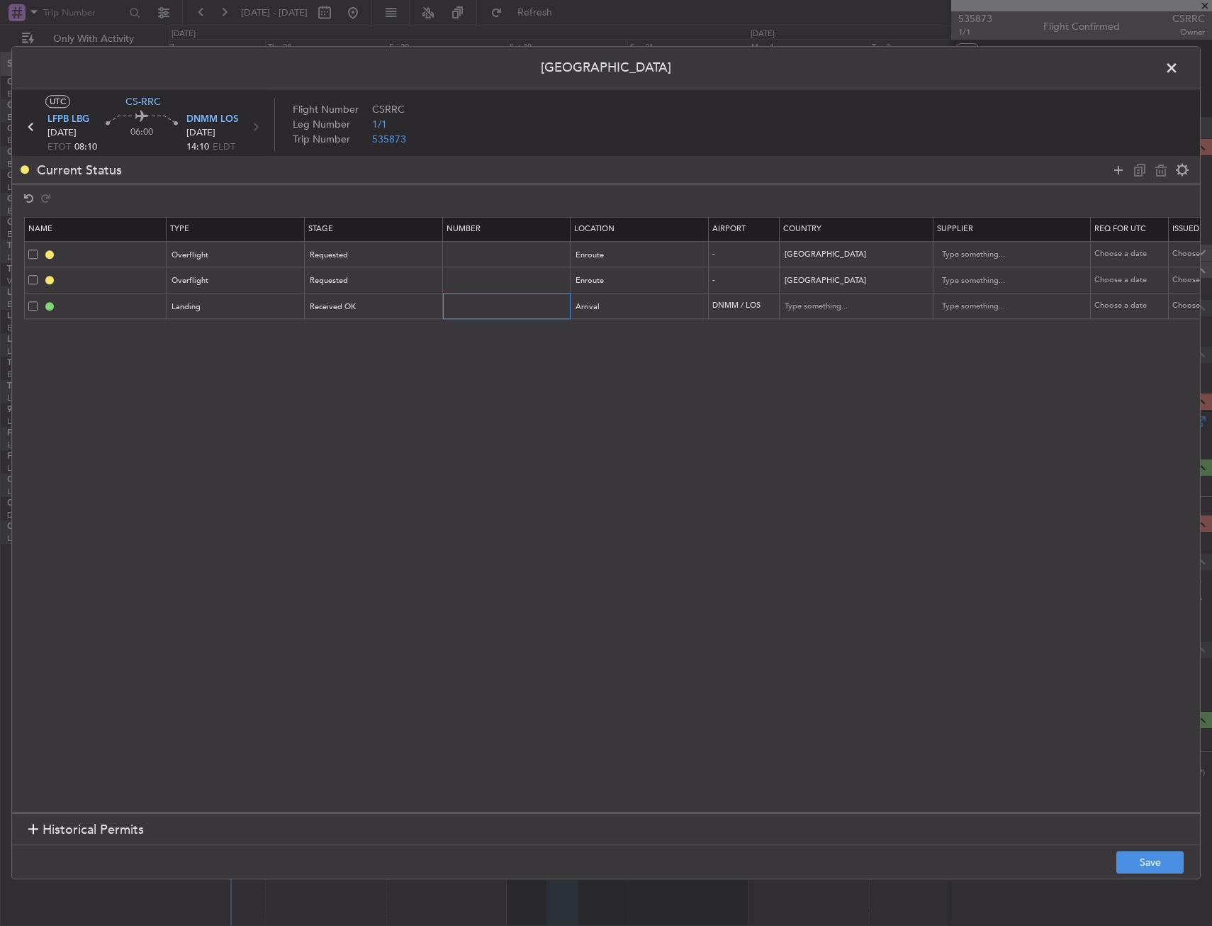
drag, startPoint x: 493, startPoint y: 302, endPoint x: 503, endPoint y: 307, distance: 10.5
click at [493, 302] on input "text" at bounding box center [508, 306] width 123 height 12
paste input "AA 0009 / 01081421"
type input "AA 0009 / 01081421"
click at [585, 393] on section "Name Type Stage Number Location Airport Country Supplier Req For Utc Issued For…" at bounding box center [606, 512] width 1188 height 599
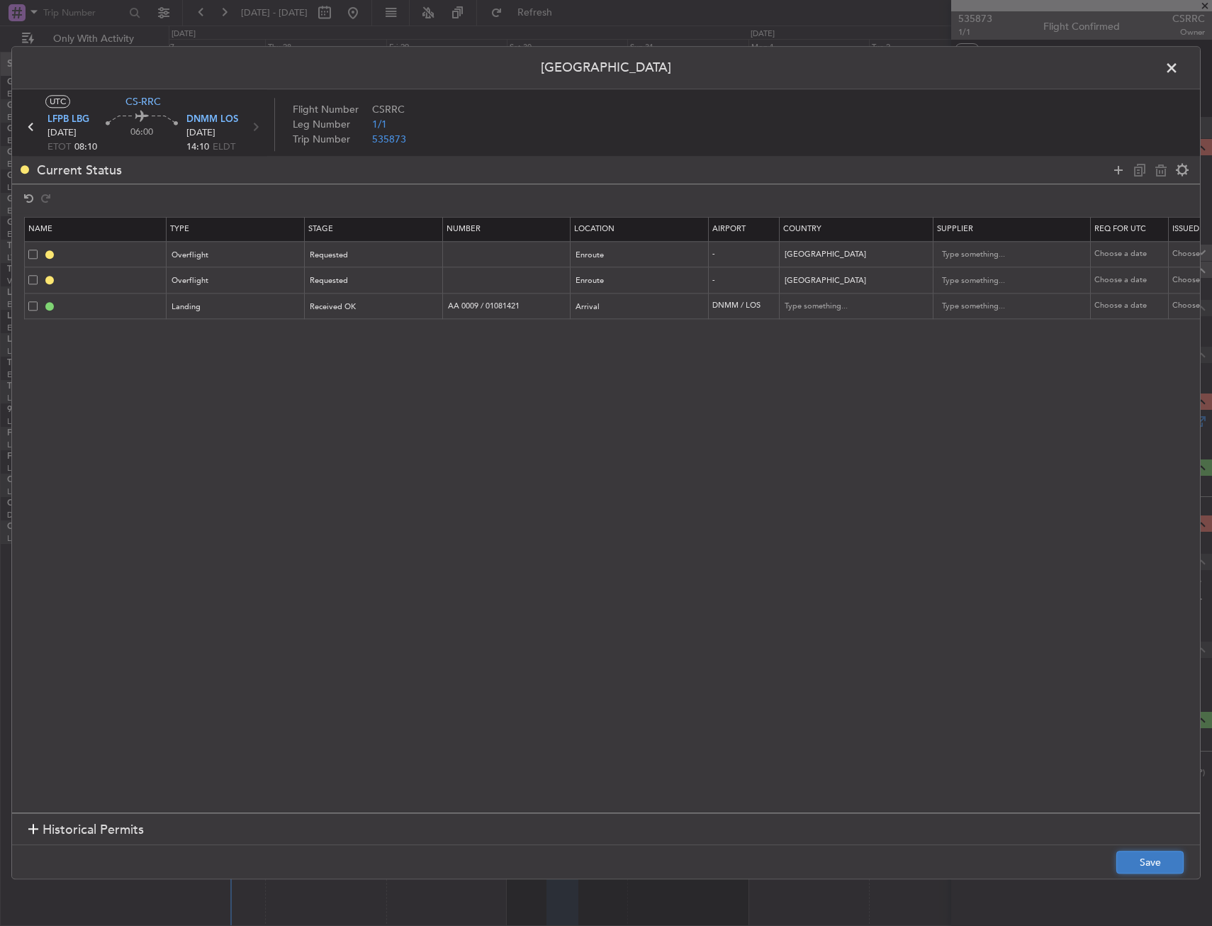
click at [1160, 858] on button "Save" at bounding box center [1149, 862] width 67 height 23
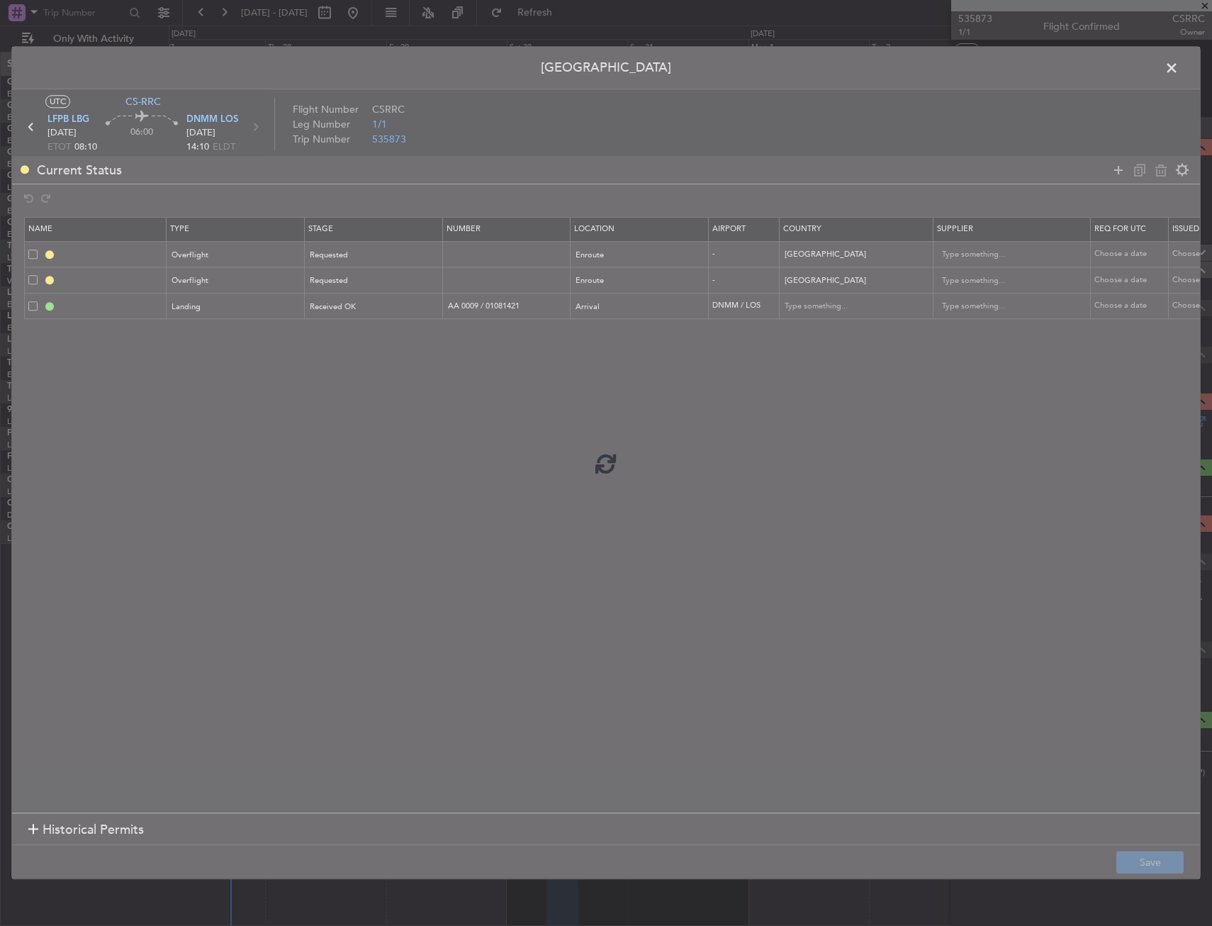
type input "ALGERIA OVF"
type input "NNN"
type input "NIGER OVF"
type input "NNN"
type input "DNMM LDG"
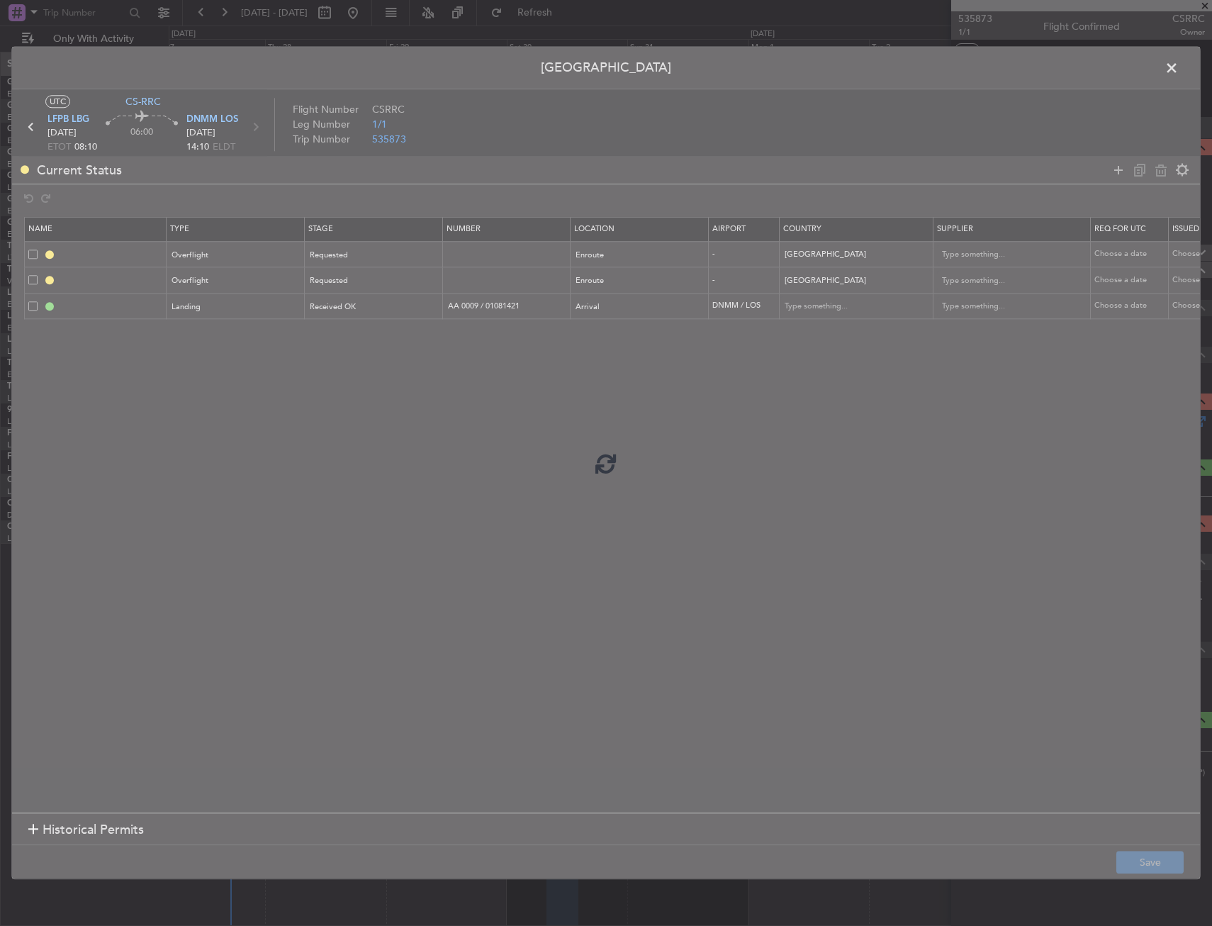
type input "Nigeria"
type input "NNN"
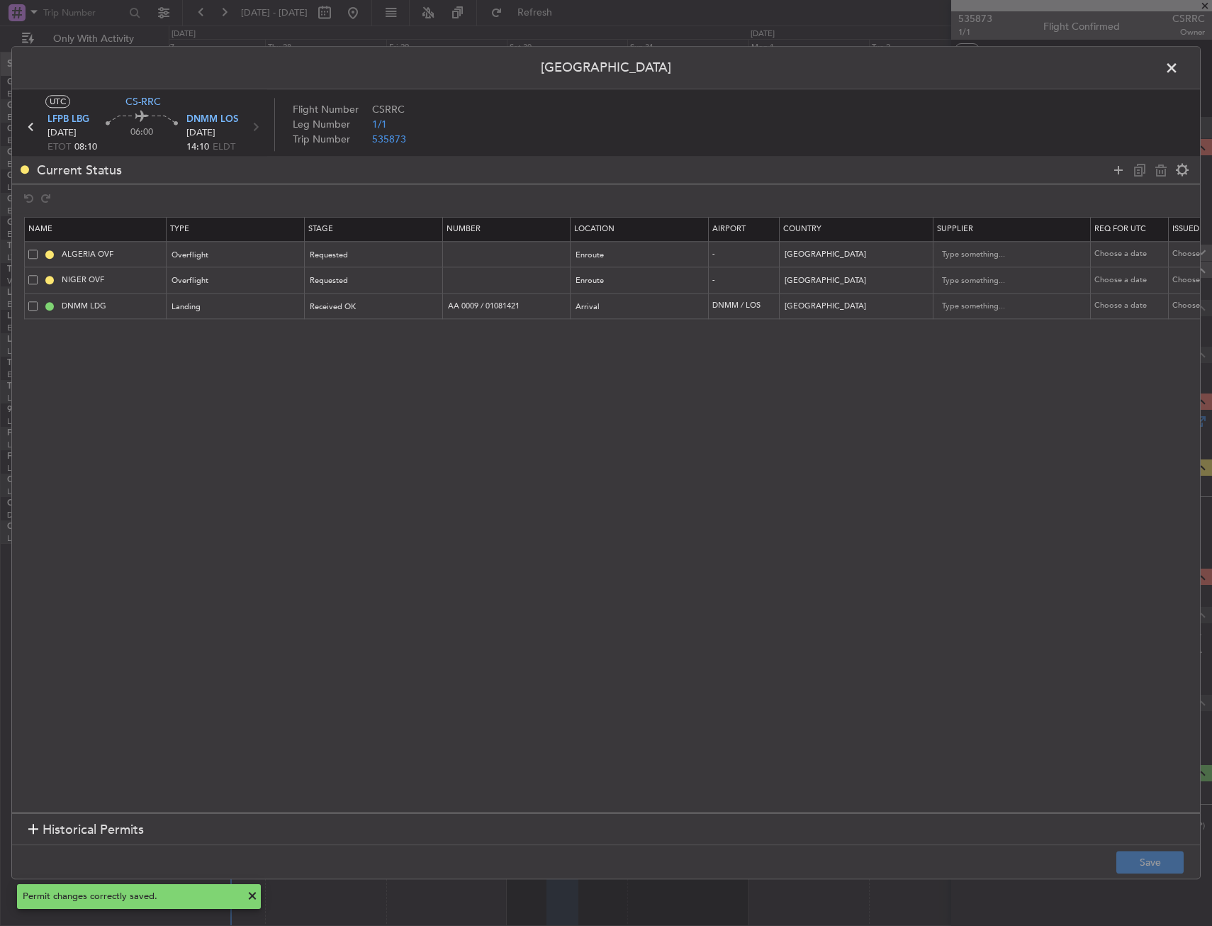
click at [1179, 71] on span at bounding box center [1179, 71] width 0 height 28
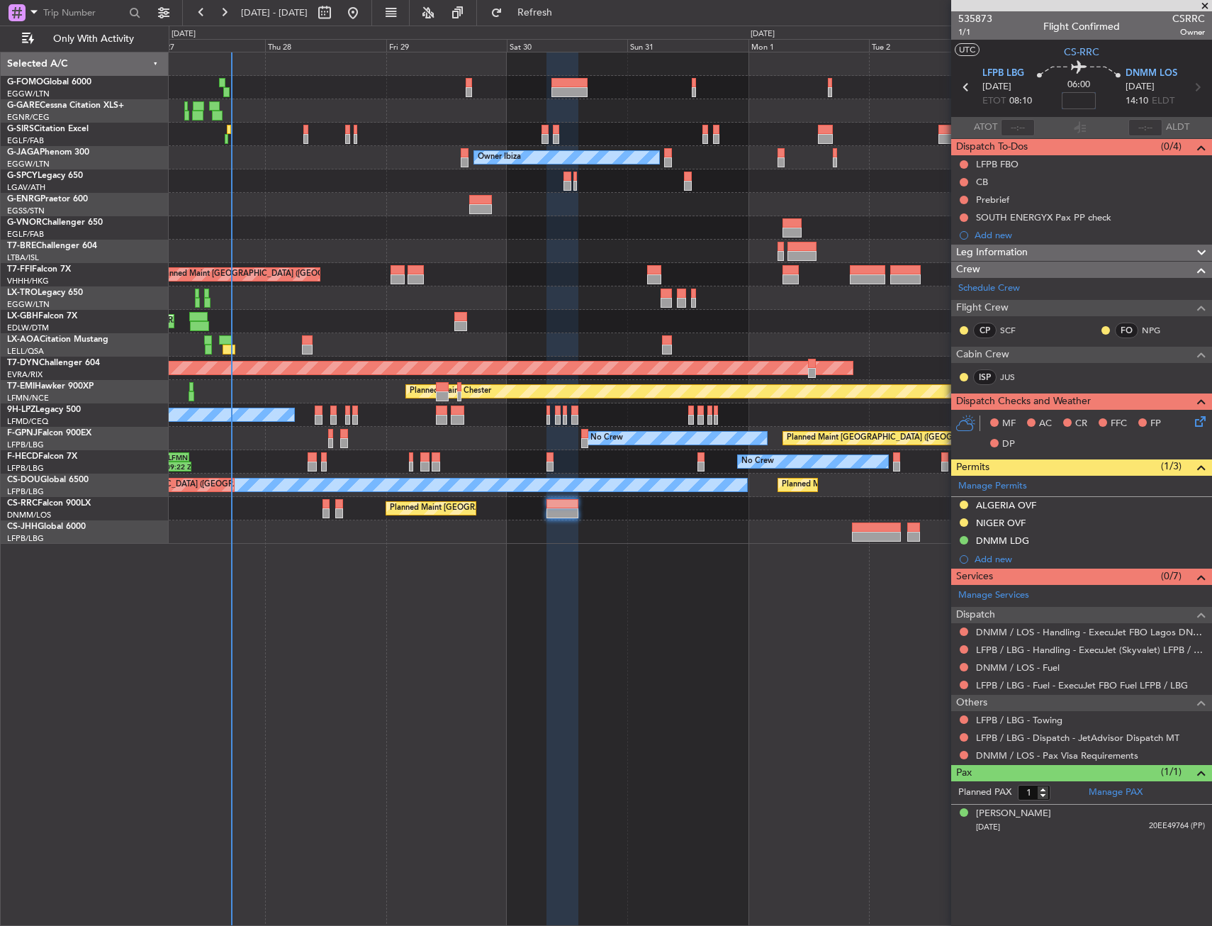
click at [1082, 105] on input at bounding box center [1079, 100] width 34 height 17
click at [1042, 110] on div "06:00 -15" at bounding box center [1079, 87] width 94 height 52
type input "-00:15"
click at [581, 515] on div "Planned Maint Paris (Le Bourget) Planned Maint Paris (Le Bourget)" at bounding box center [690, 508] width 1043 height 23
click at [580, 515] on div "Planned Maint Paris (Le Bourget) Planned Maint Paris (Le Bourget)" at bounding box center [690, 508] width 1043 height 23
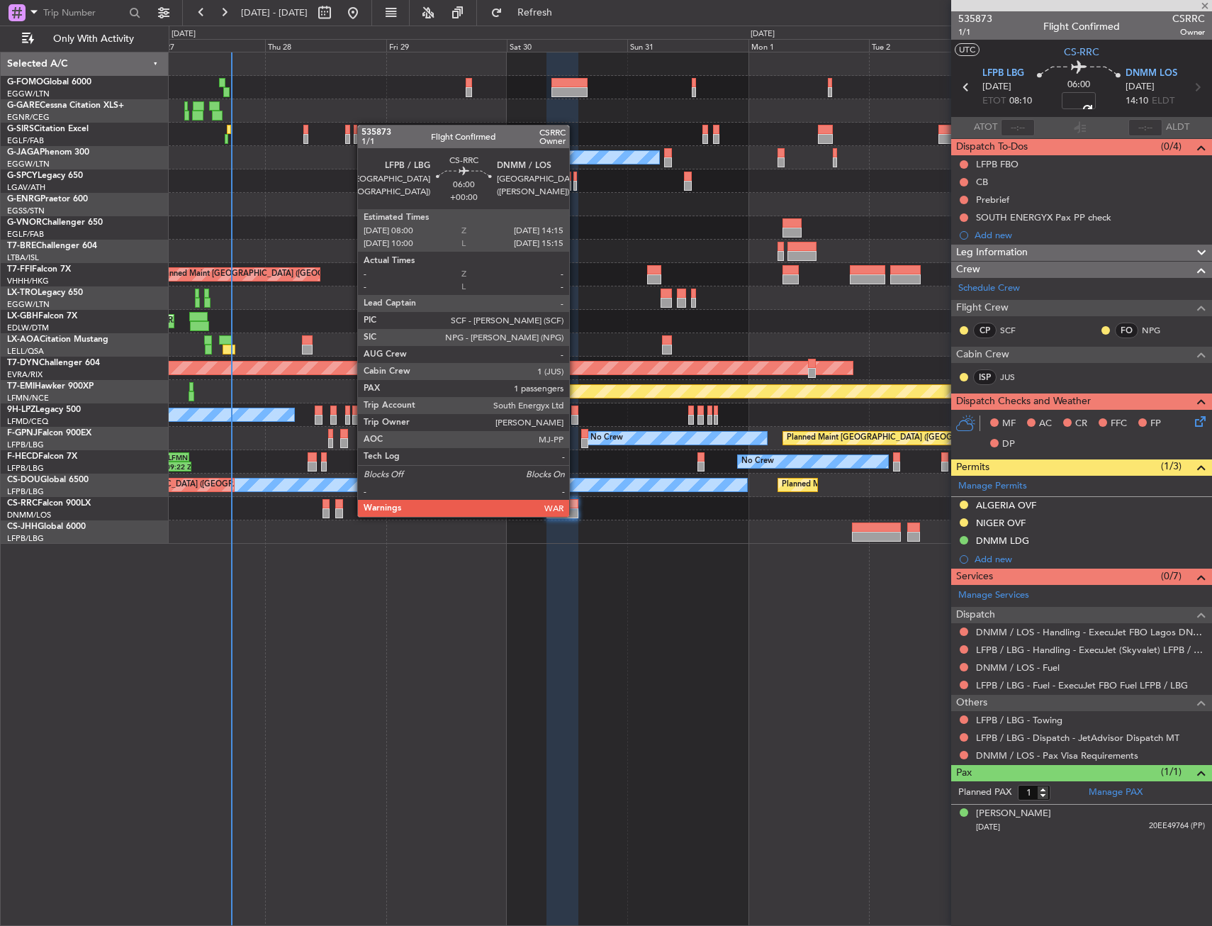
click at [576, 515] on div at bounding box center [562, 513] width 32 height 10
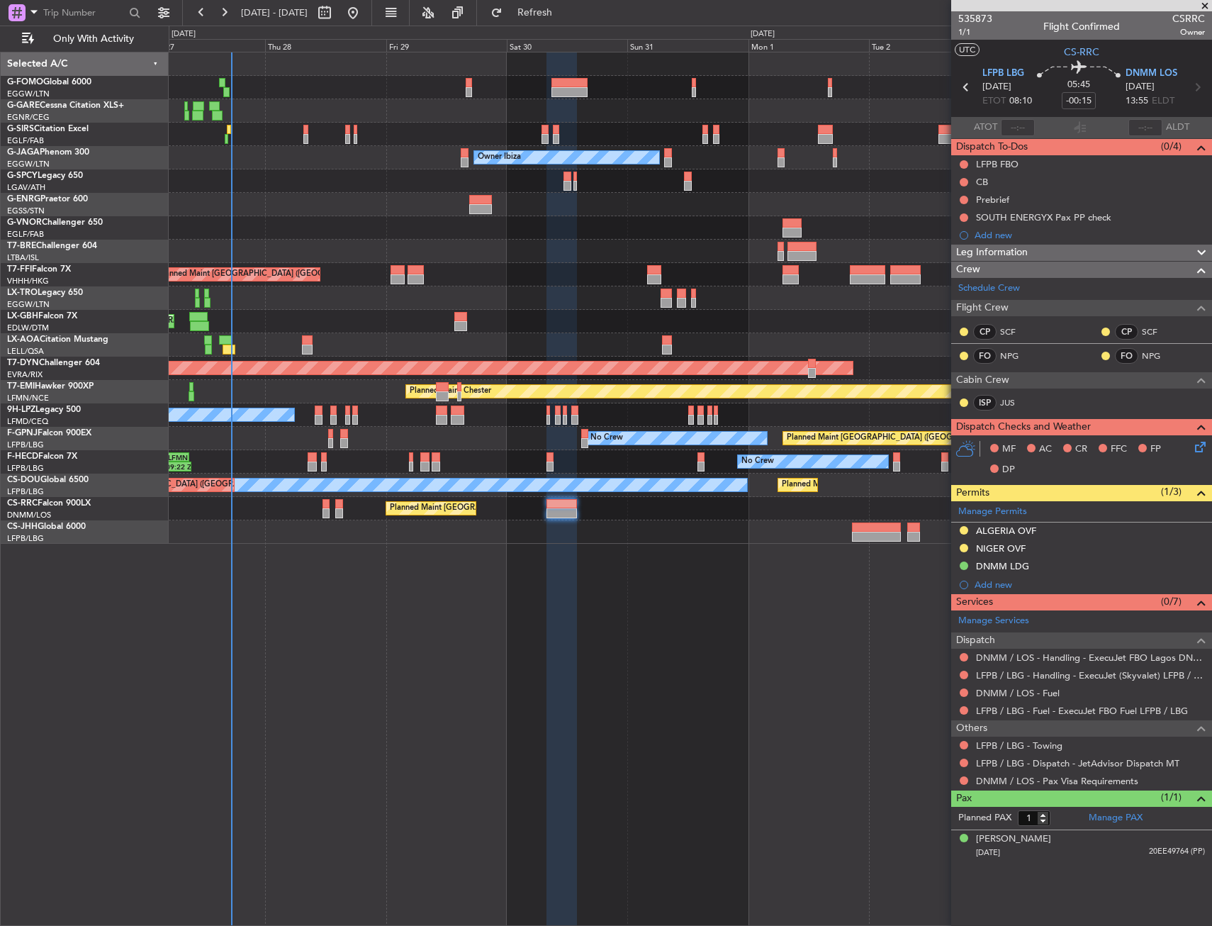
click at [1204, 450] on icon at bounding box center [1197, 444] width 11 height 11
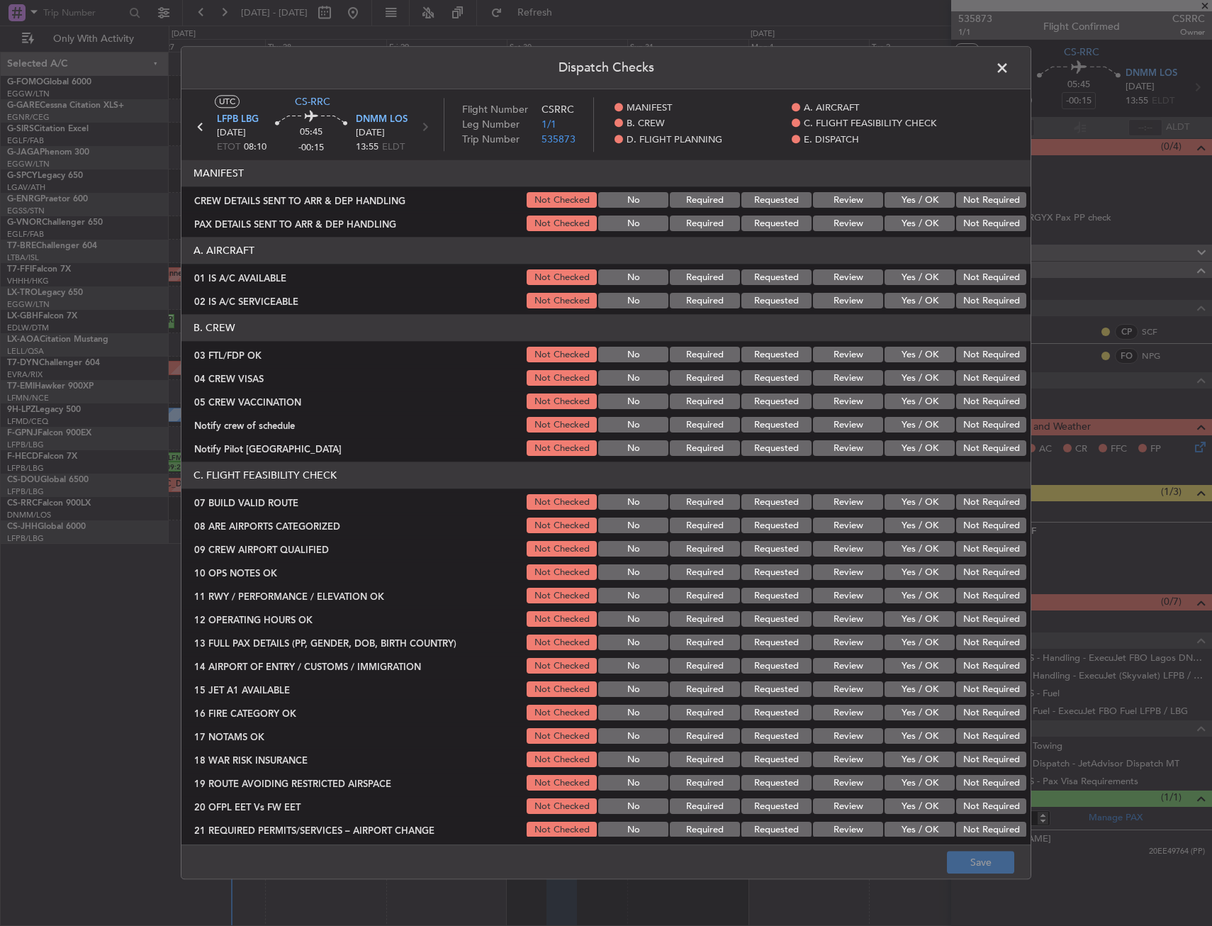
click at [900, 363] on div "Yes / OK" at bounding box center [918, 355] width 72 height 20
click at [957, 386] on div "Not Required" at bounding box center [990, 379] width 72 height 20
click at [965, 404] on button "Not Required" at bounding box center [991, 402] width 70 height 16
click at [967, 371] on button "Not Required" at bounding box center [991, 379] width 70 height 16
click at [918, 358] on button "Yes / OK" at bounding box center [920, 355] width 70 height 16
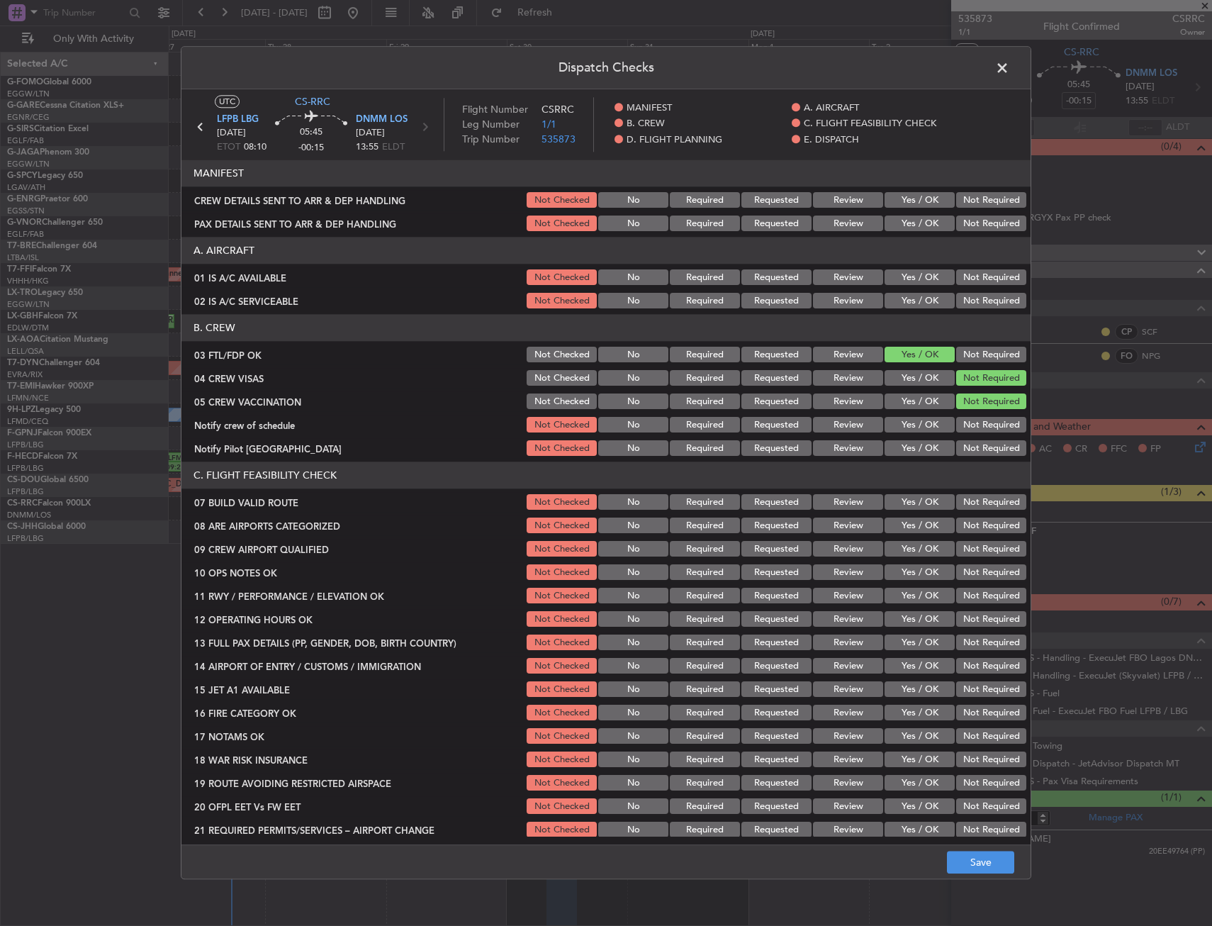
click at [912, 425] on button "Yes / OK" at bounding box center [920, 425] width 70 height 16
drag, startPoint x: 911, startPoint y: 447, endPoint x: 911, endPoint y: 491, distance: 44.7
click at [911, 447] on button "Yes / OK" at bounding box center [920, 449] width 70 height 16
click at [911, 497] on button "Yes / OK" at bounding box center [920, 503] width 70 height 16
click at [904, 521] on button "Yes / OK" at bounding box center [920, 526] width 70 height 16
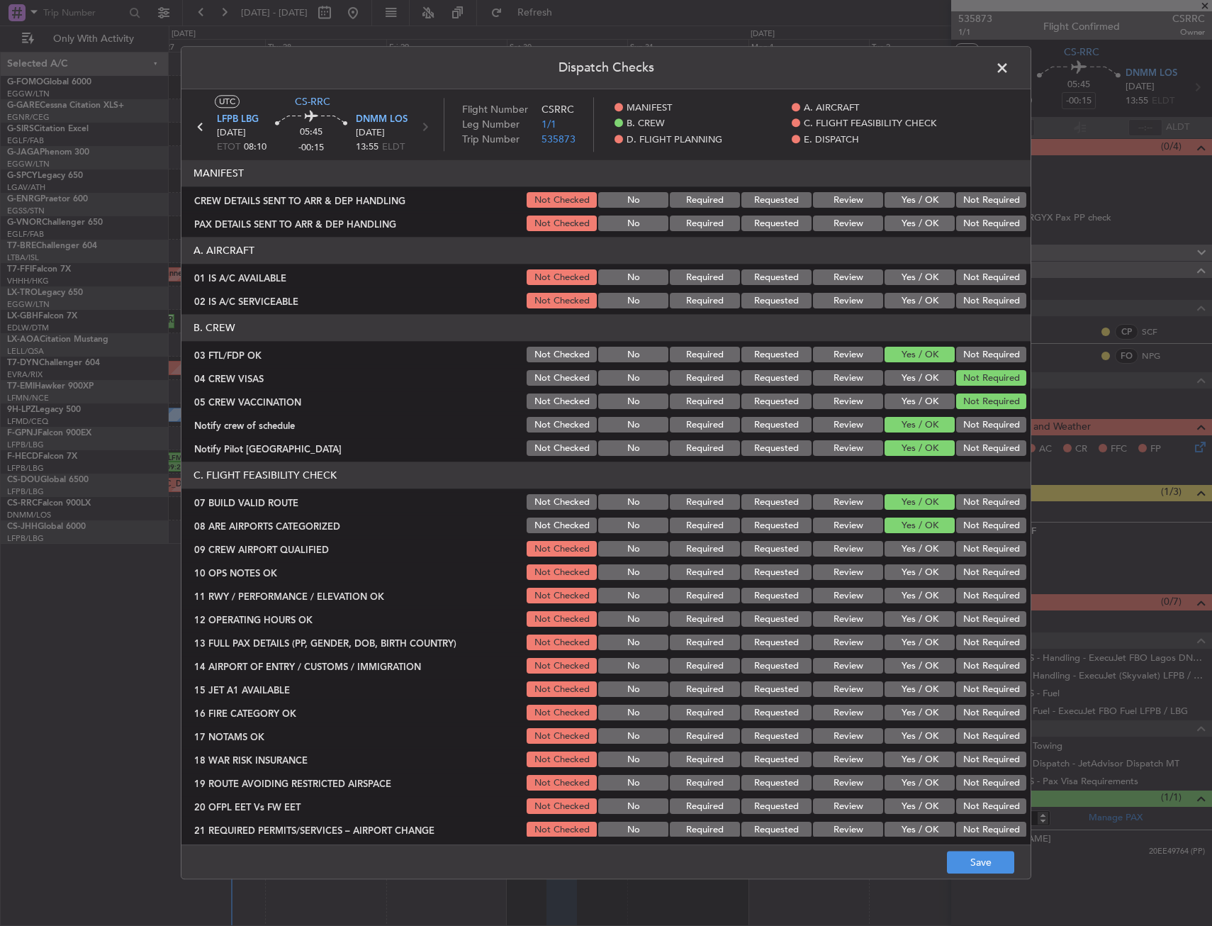
drag, startPoint x: 904, startPoint y: 535, endPoint x: 904, endPoint y: 553, distance: 17.7
click at [902, 537] on section "C. FLIGHT FEASIBILITY CHECK 07 BUILD VALID ROUTE Not Checked No Required Reques…" at bounding box center [605, 651] width 849 height 378
click at [904, 553] on button "Yes / OK" at bounding box center [920, 550] width 70 height 16
click at [547, 497] on button "Not Checked" at bounding box center [562, 503] width 70 height 16
click at [983, 869] on button "Save" at bounding box center [980, 862] width 67 height 23
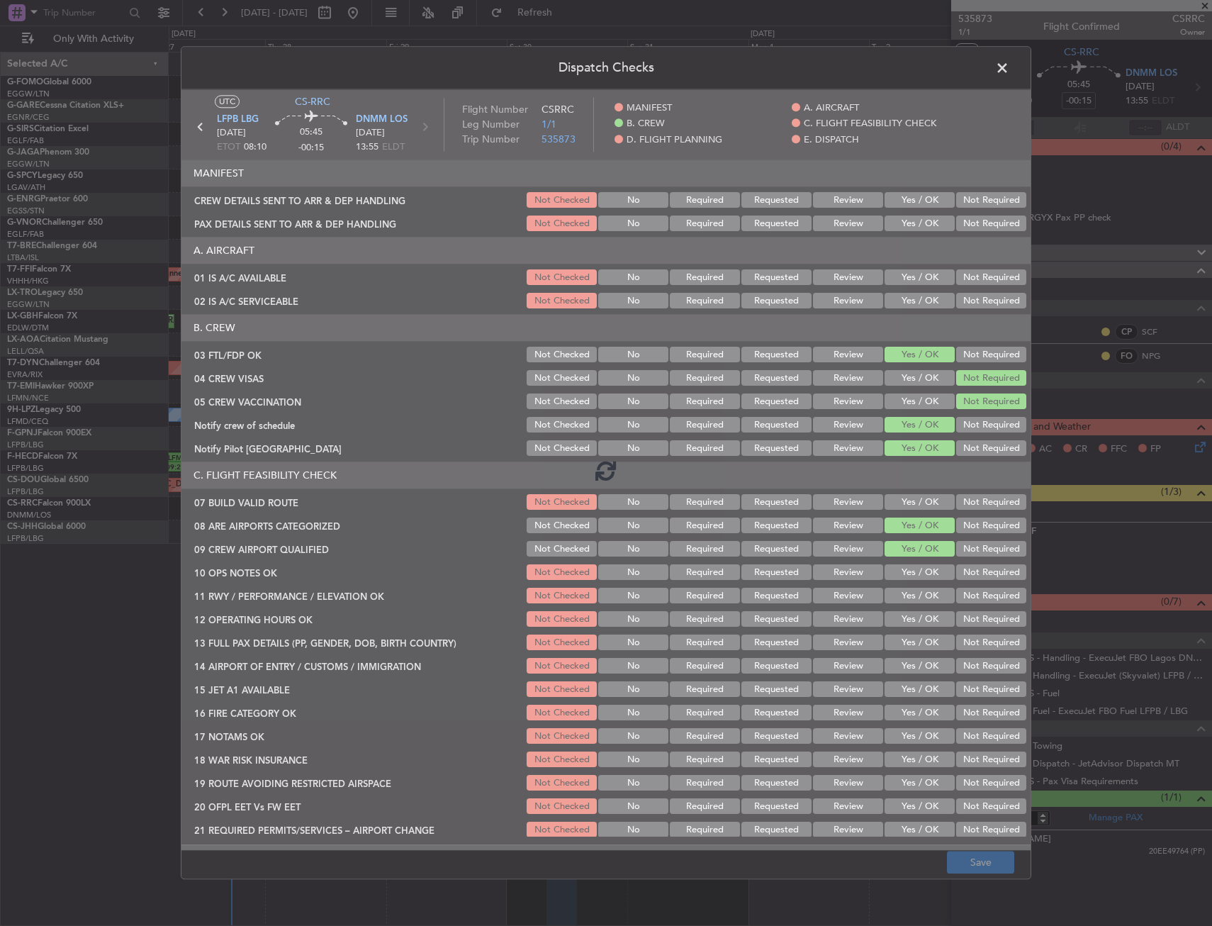
click at [834, 863] on footer "Save" at bounding box center [605, 862] width 849 height 34
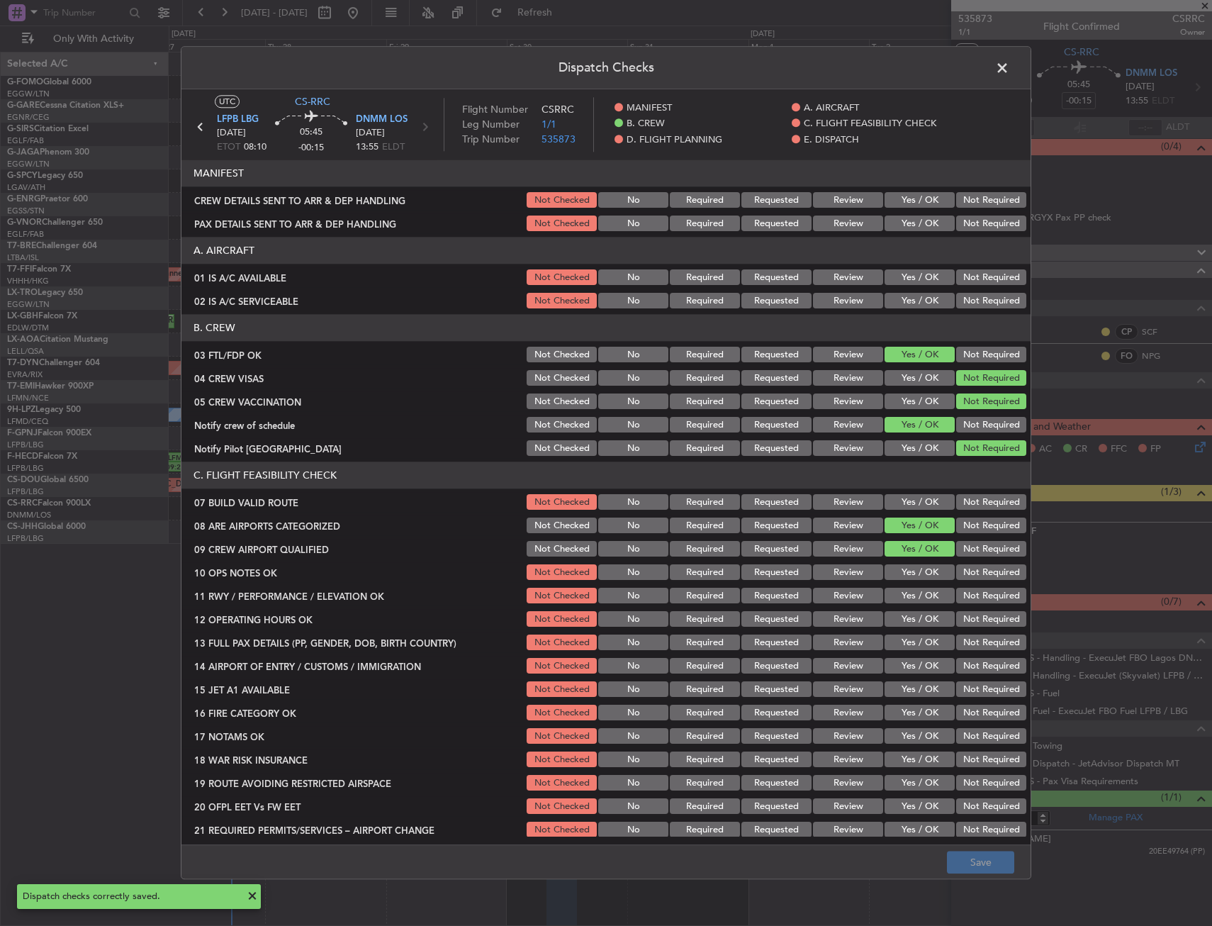
click at [1009, 69] on span at bounding box center [1009, 71] width 0 height 28
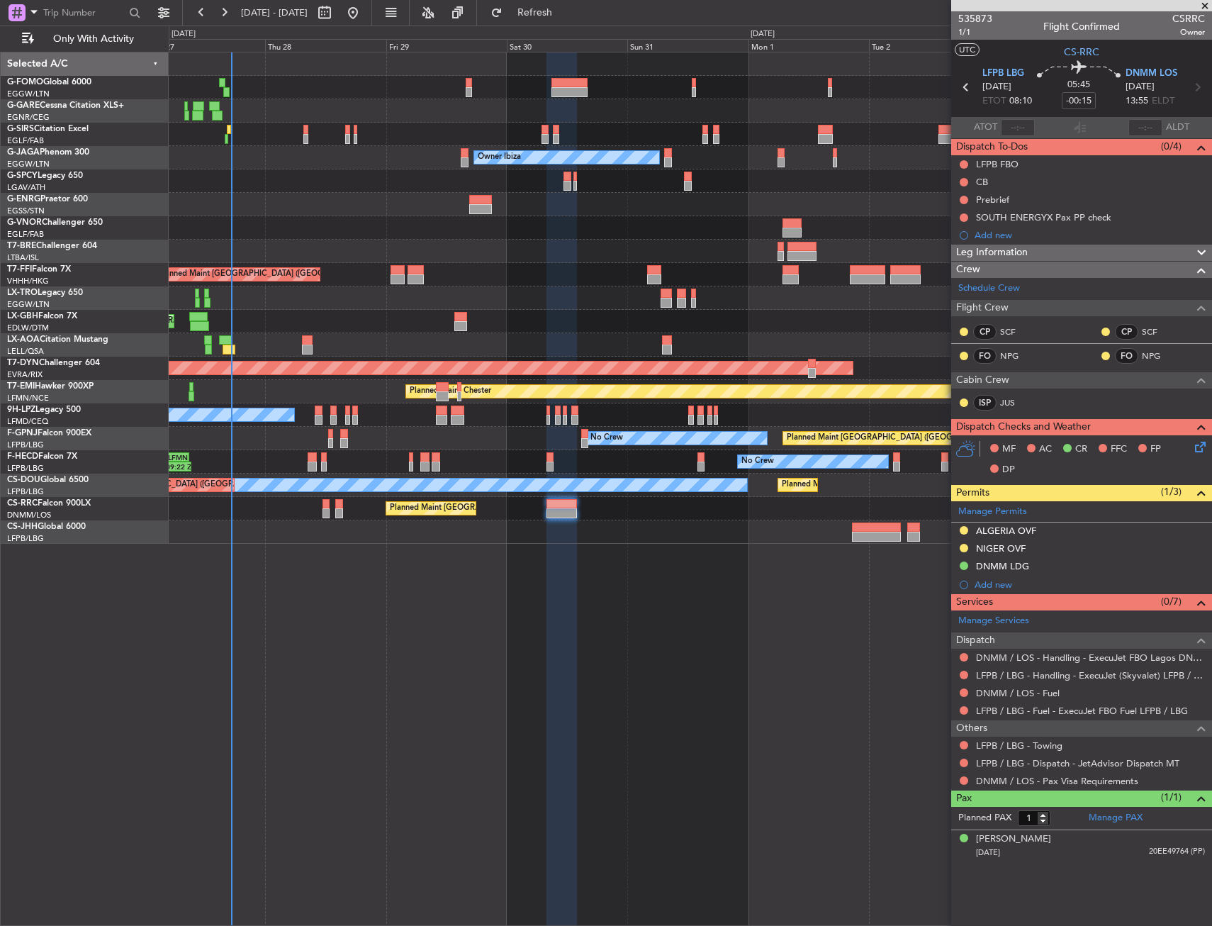
click at [529, 632] on div "Planned Maint London (Farnborough) Unplanned Maint Oxford (Kidlington) Planned …" at bounding box center [690, 489] width 1043 height 874
click at [966, 658] on button at bounding box center [964, 657] width 9 height 9
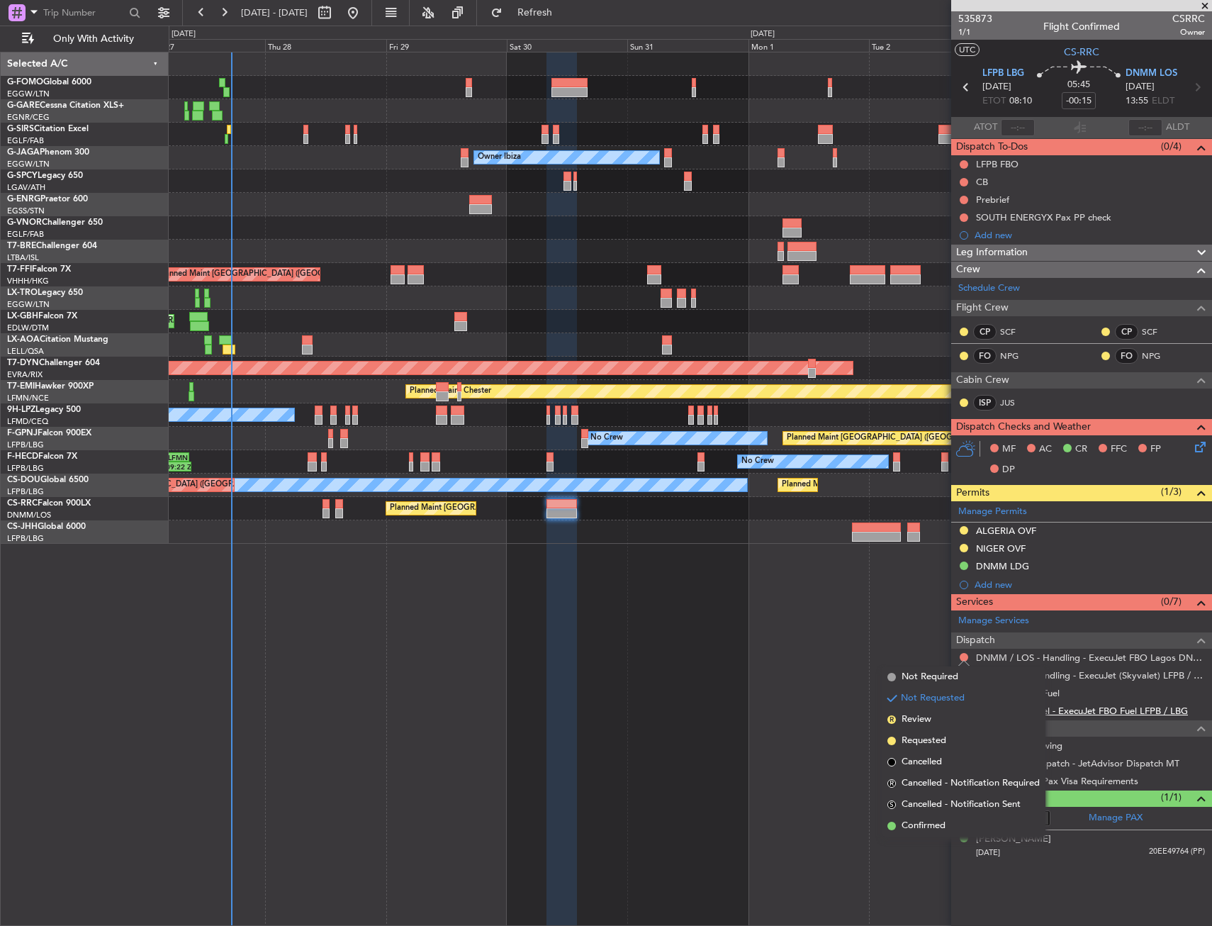
drag, startPoint x: 955, startPoint y: 826, endPoint x: 1024, endPoint y: 709, distance: 136.0
click at [955, 826] on li "Confirmed" at bounding box center [964, 825] width 164 height 21
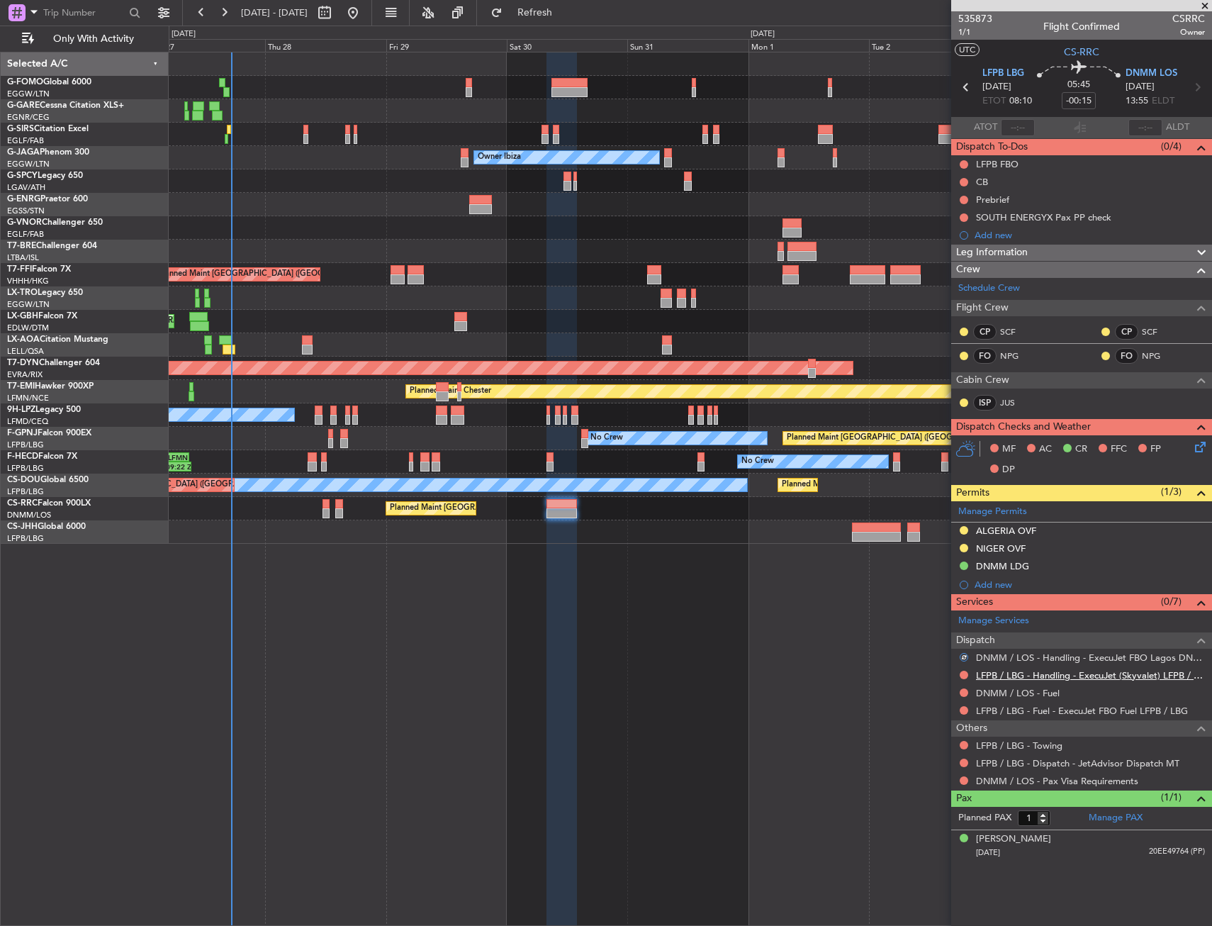
click at [1041, 676] on link "LFPB / LBG - Handling - ExecuJet (Skyvalet) LFPB / LBG" at bounding box center [1090, 675] width 229 height 12
click at [106, 25] on div "27 Aug 2025 - 04 Sep 2025 Refresh Quick Links Only With Activity" at bounding box center [606, 13] width 1212 height 26
click at [97, 37] on span "Only With Activity" at bounding box center [93, 39] width 113 height 10
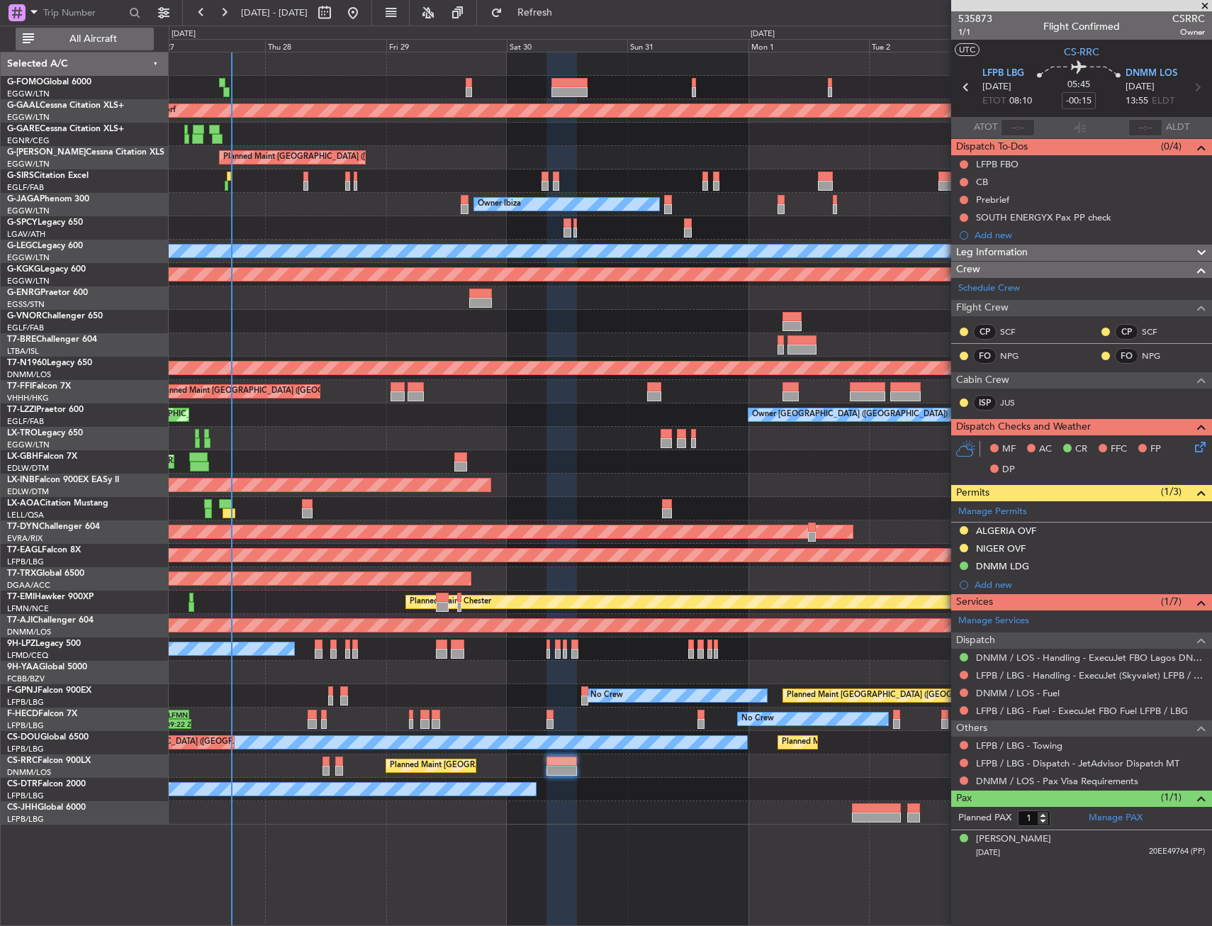
click at [127, 40] on span "All Aircraft" at bounding box center [93, 39] width 113 height 10
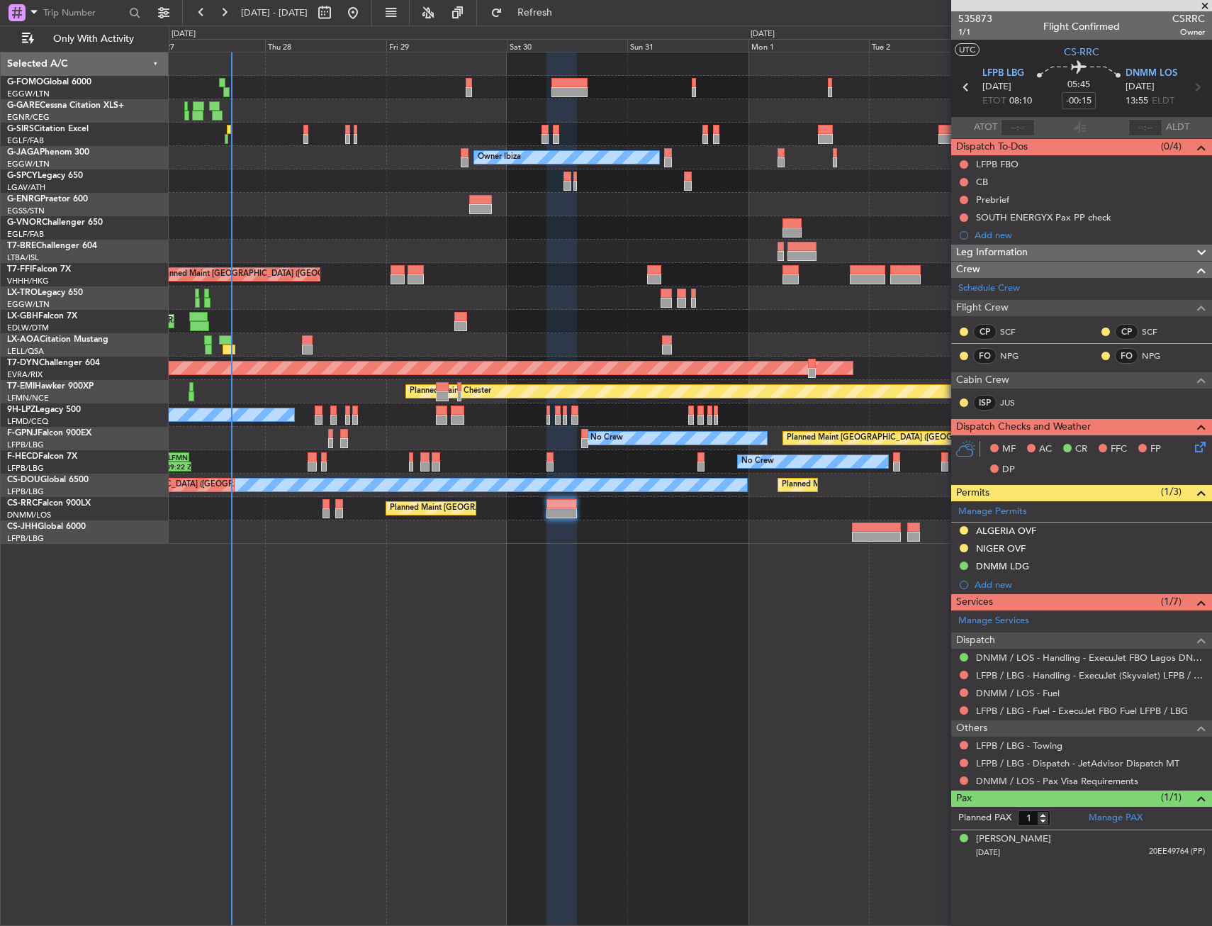
click at [820, 621] on div "Planned Maint London (Farnborough) Unplanned Maint Oxford (Kidlington) Planned …" at bounding box center [690, 489] width 1043 height 874
click at [582, 528] on div at bounding box center [690, 531] width 1043 height 23
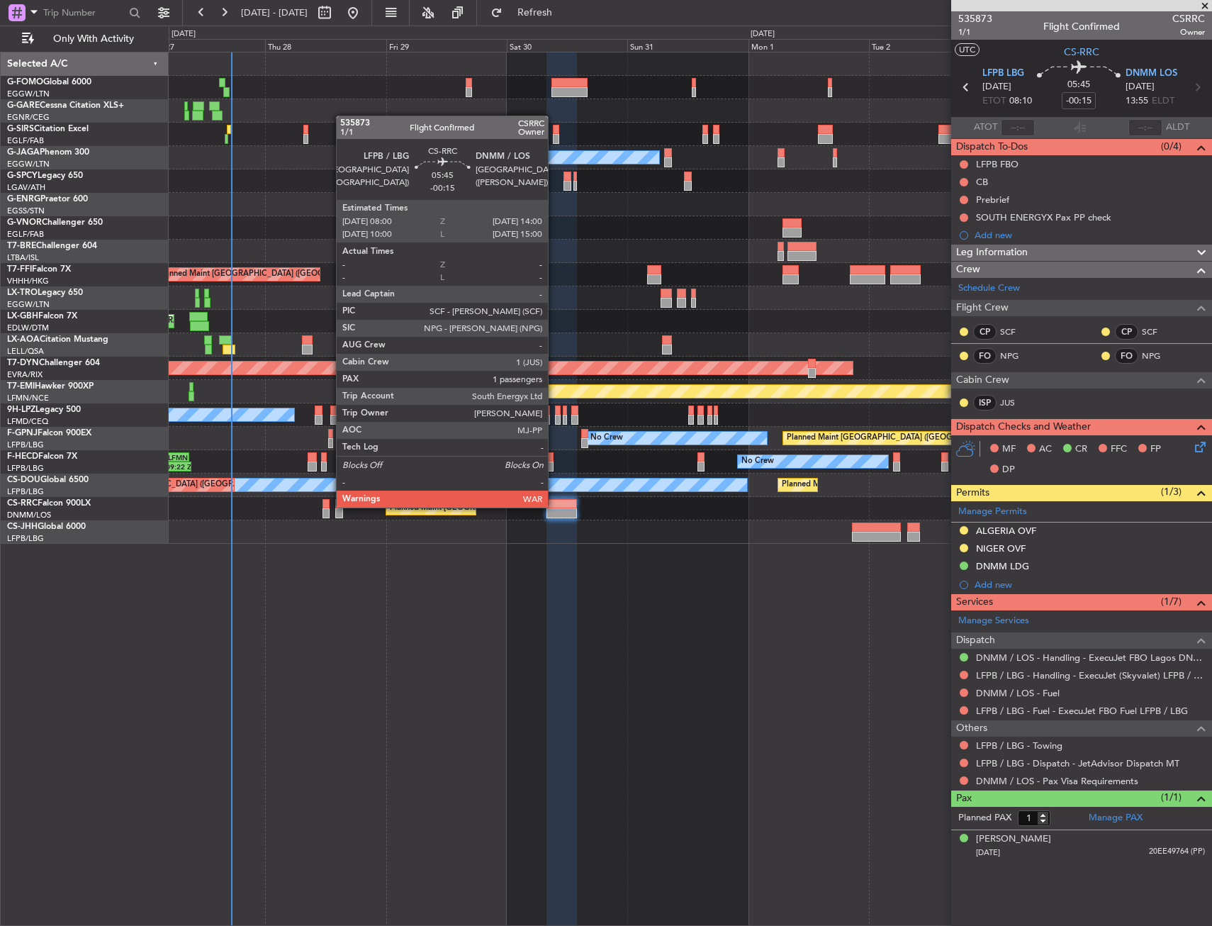
click at [554, 506] on div at bounding box center [561, 504] width 30 height 10
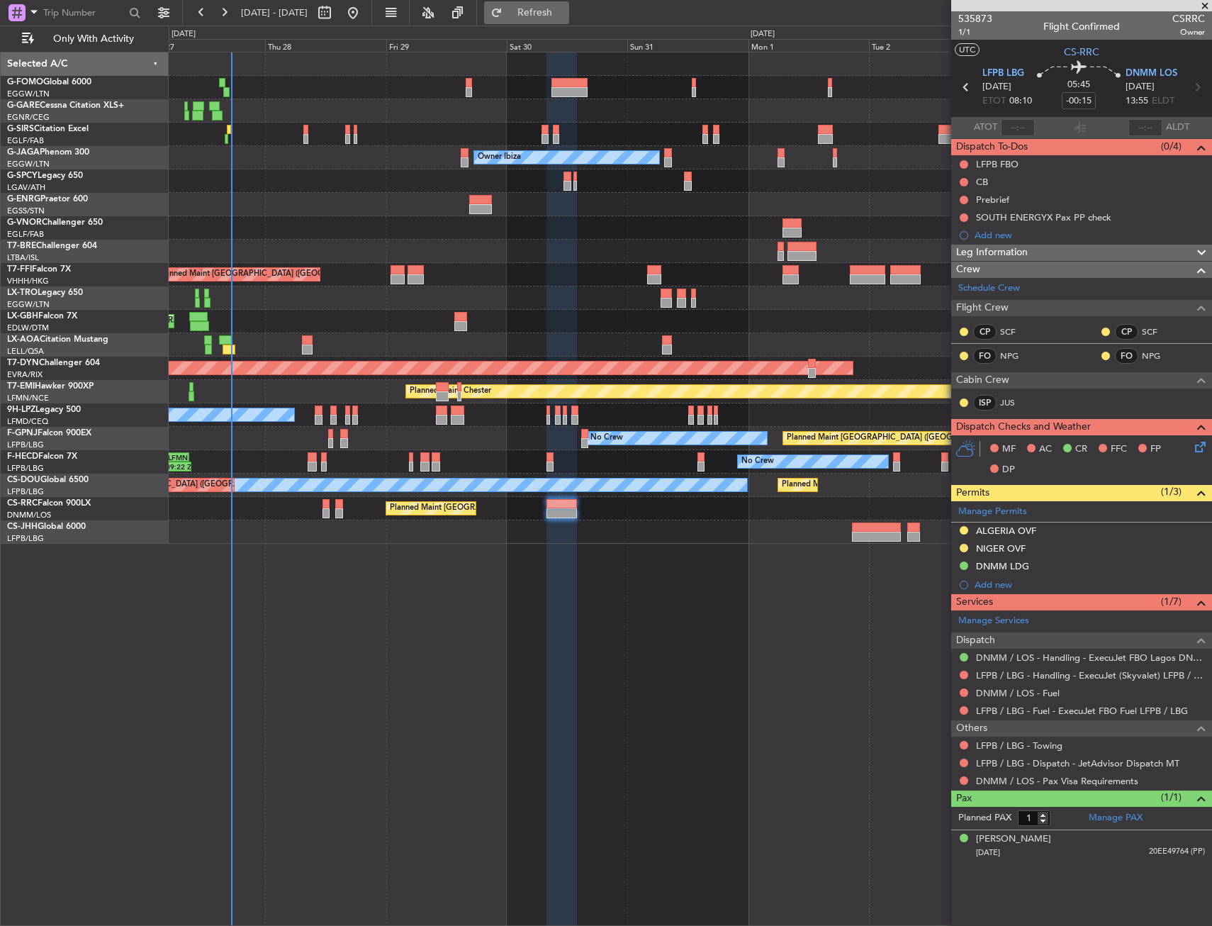
click at [569, 19] on button "Refresh" at bounding box center [526, 12] width 85 height 23
click at [963, 692] on button at bounding box center [964, 692] width 9 height 9
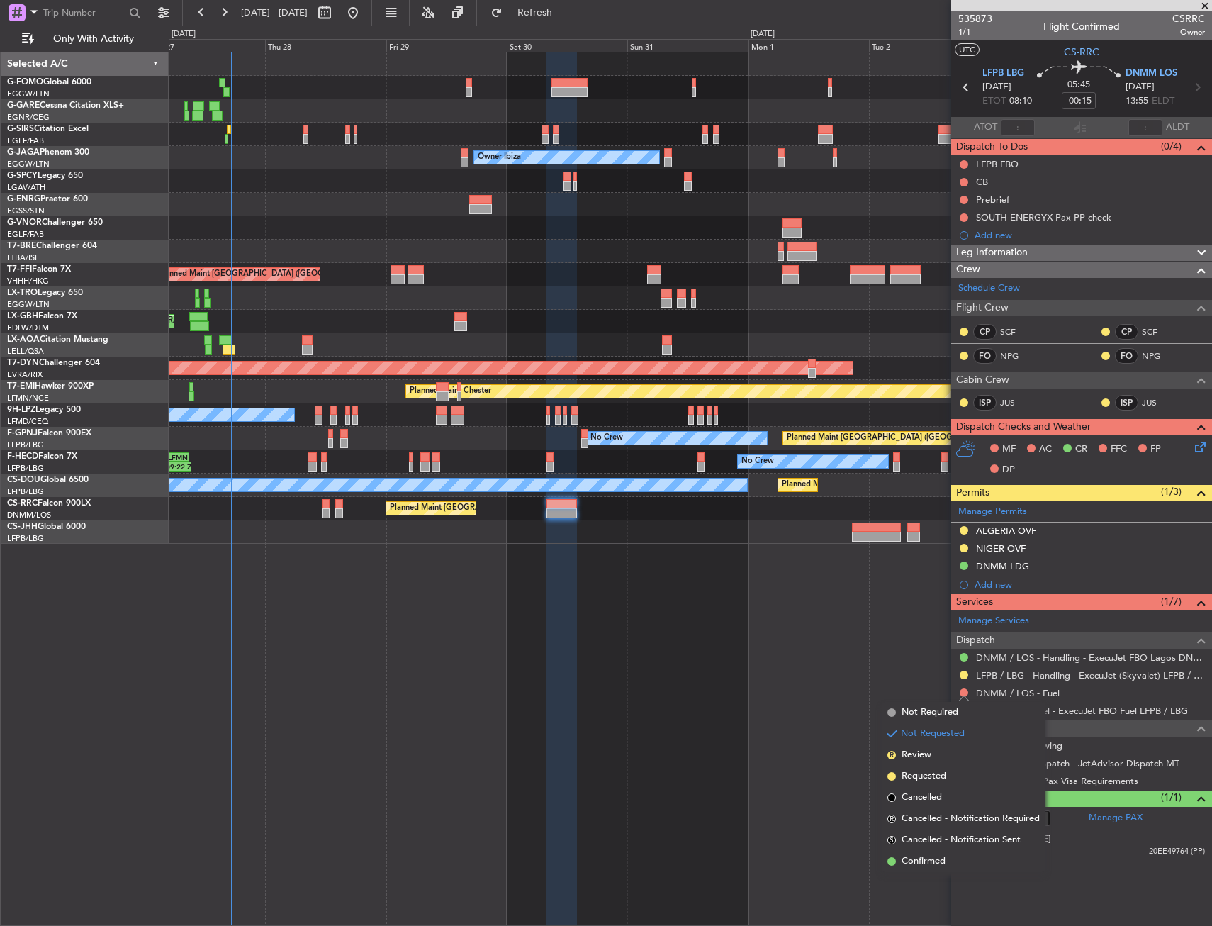
drag, startPoint x: 925, startPoint y: 713, endPoint x: 892, endPoint y: 774, distance: 69.1
click at [894, 773] on ul "Not Required Not Requested R Review Requested Cancelled R Cancelled - Notificat…" at bounding box center [964, 787] width 164 height 170
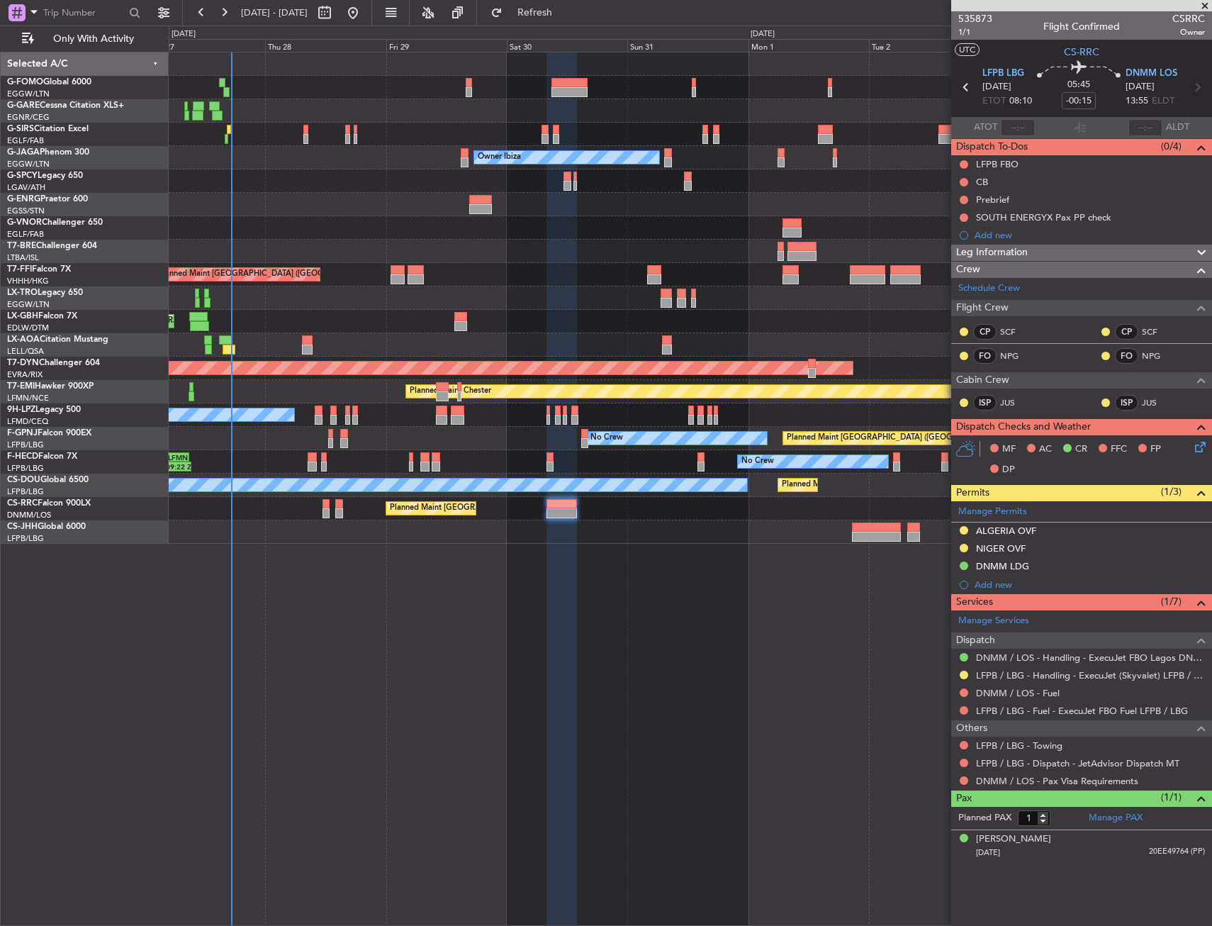
drag, startPoint x: 960, startPoint y: 688, endPoint x: 955, endPoint y: 717, distance: 28.8
click at [961, 689] on button at bounding box center [964, 692] width 9 height 9
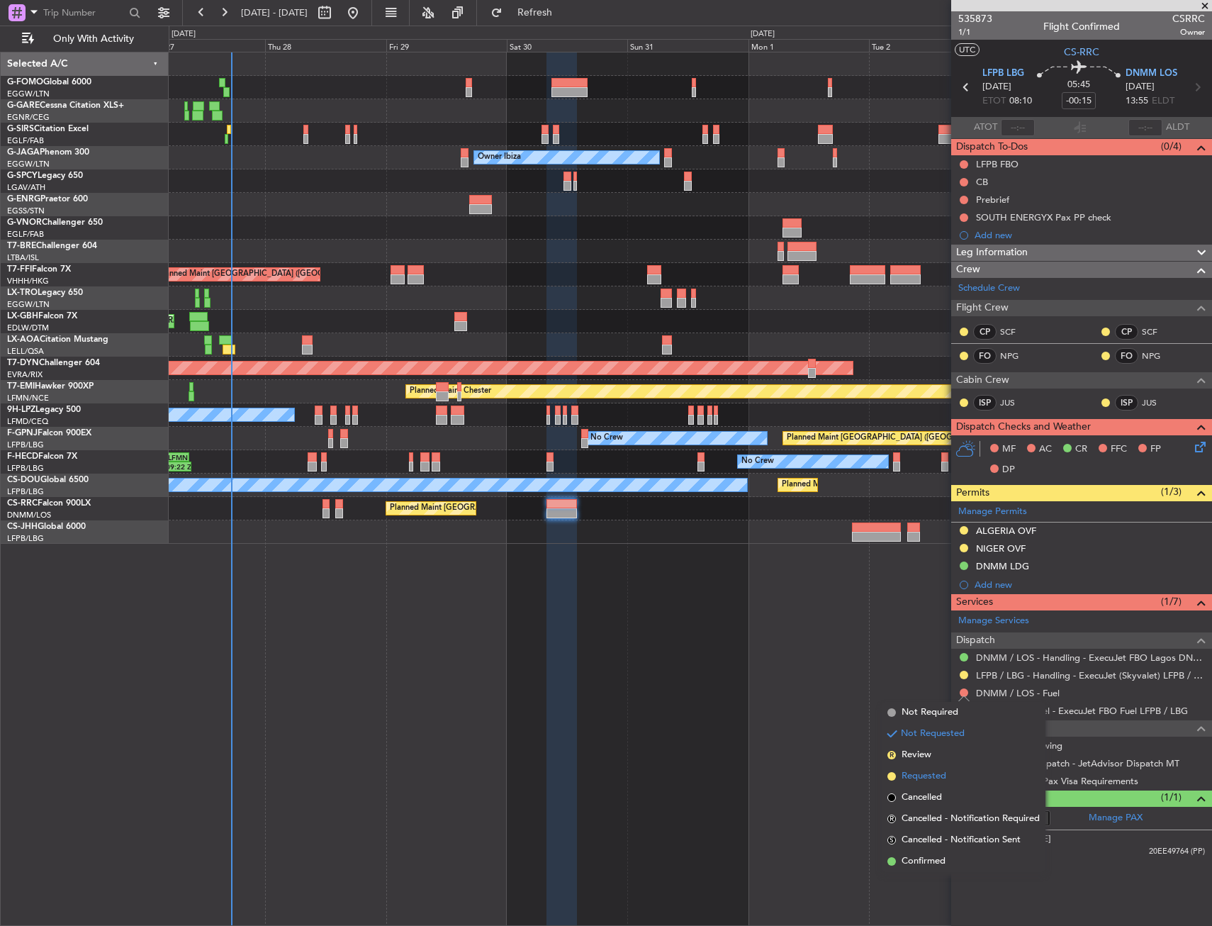
click at [920, 774] on span "Requested" at bounding box center [924, 776] width 45 height 14
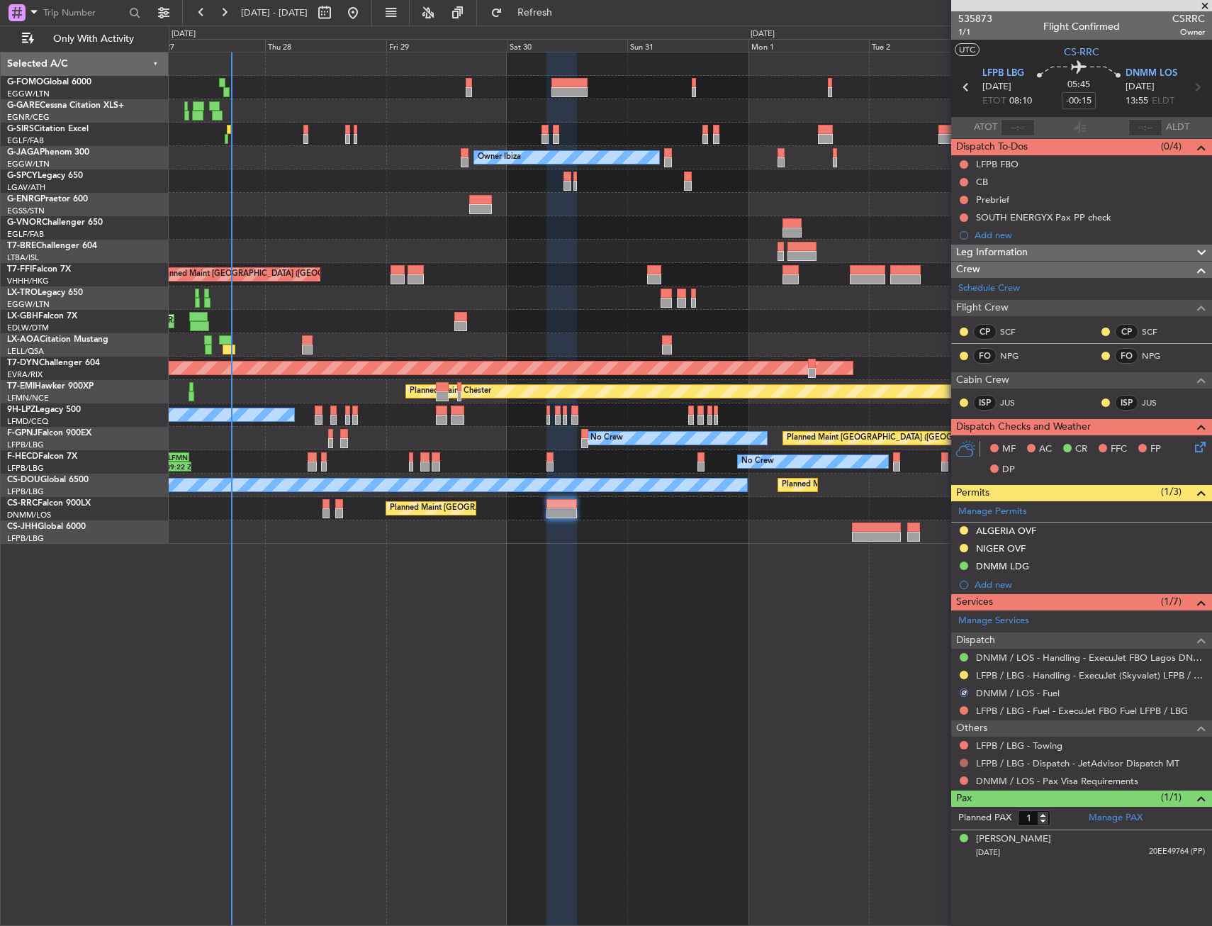
click at [963, 764] on button at bounding box center [964, 762] width 9 height 9
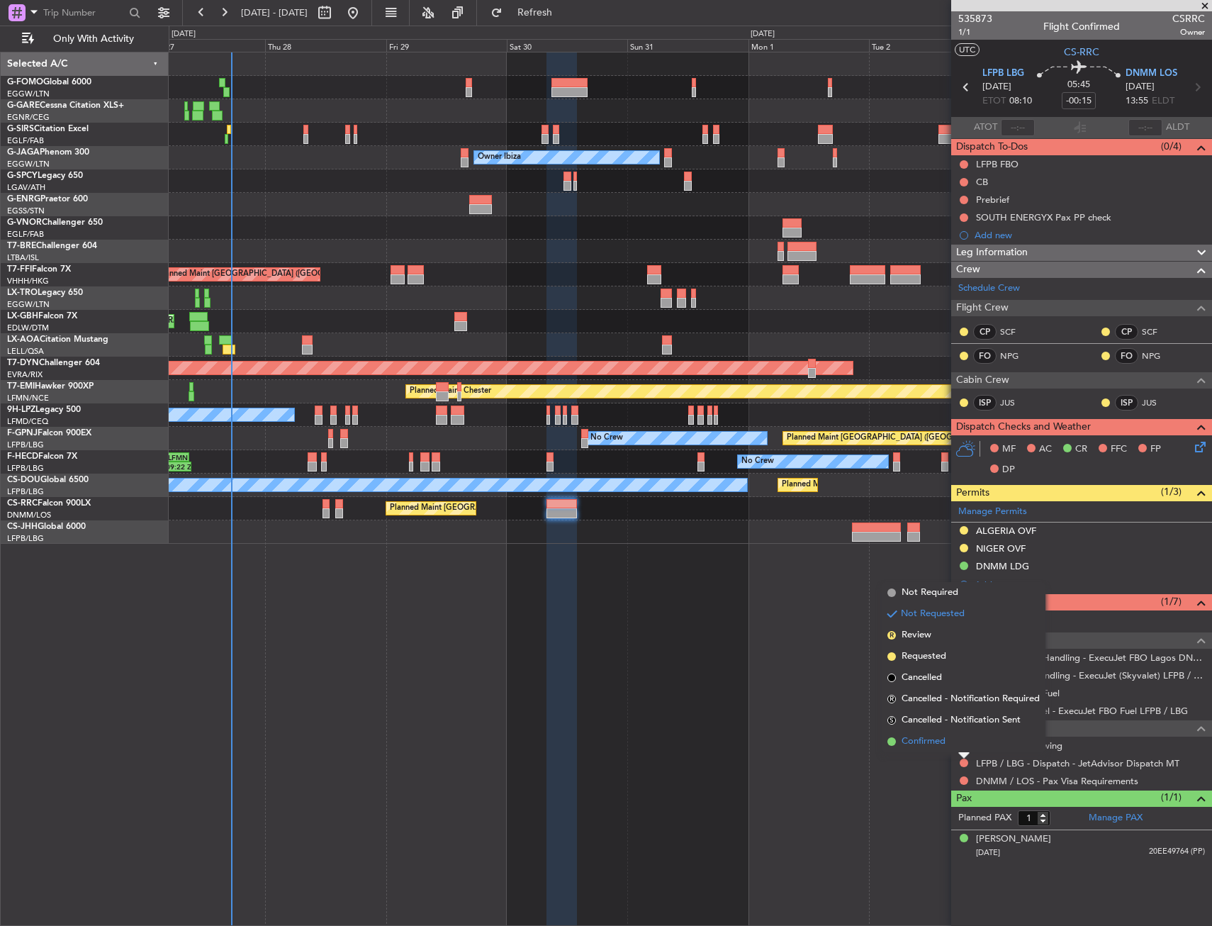
click at [943, 744] on span "Confirmed" at bounding box center [924, 741] width 44 height 14
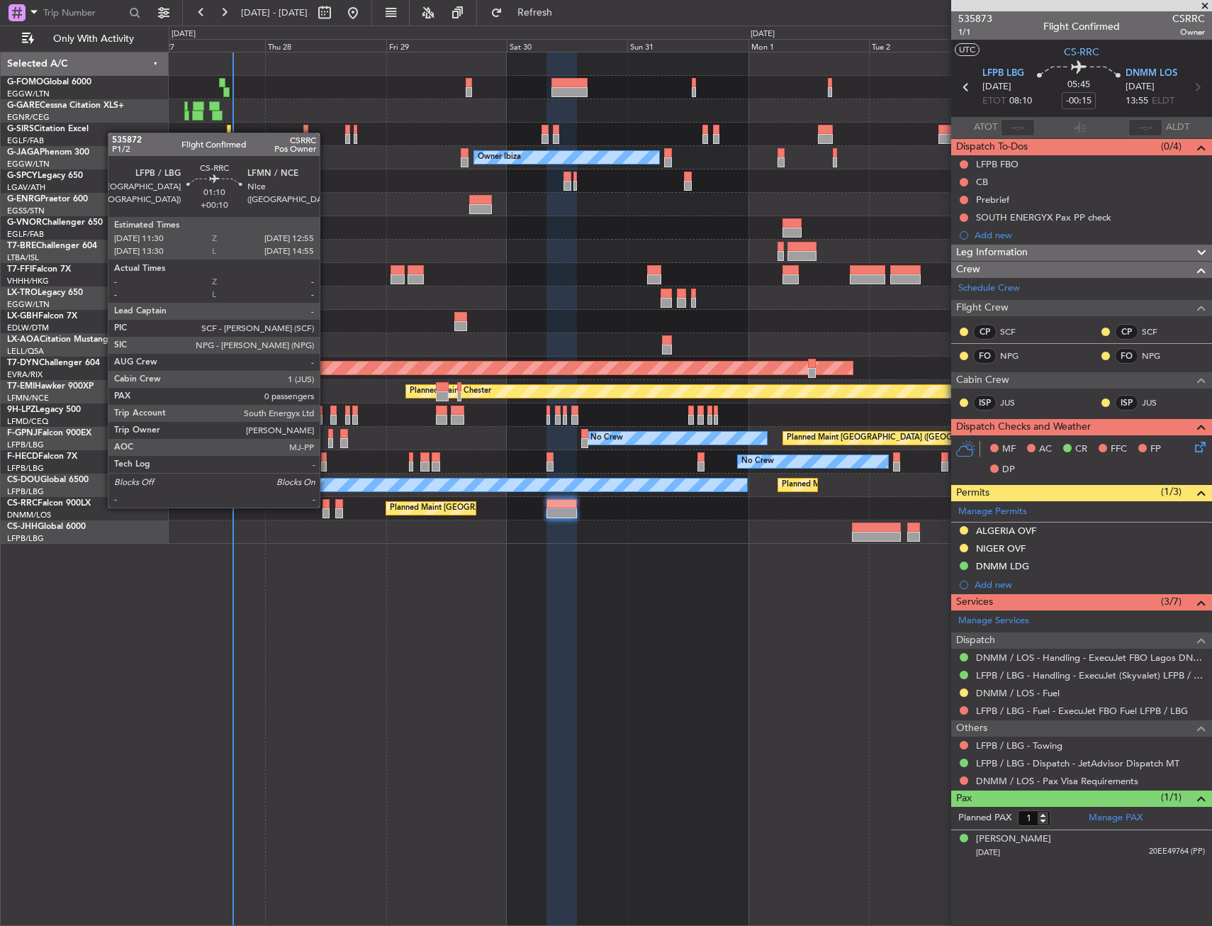
click at [326, 506] on div at bounding box center [326, 504] width 8 height 10
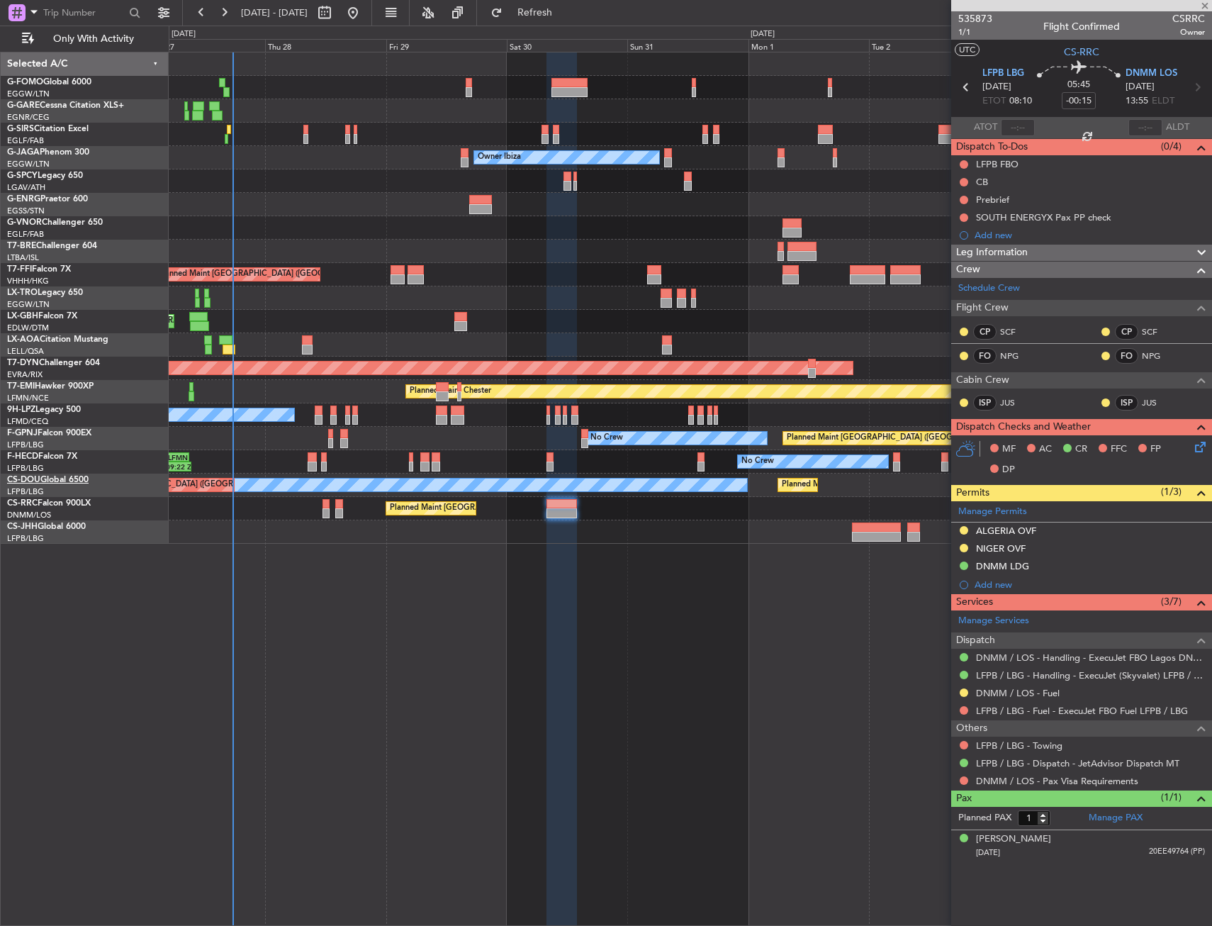
type input "+00:10"
type input "0"
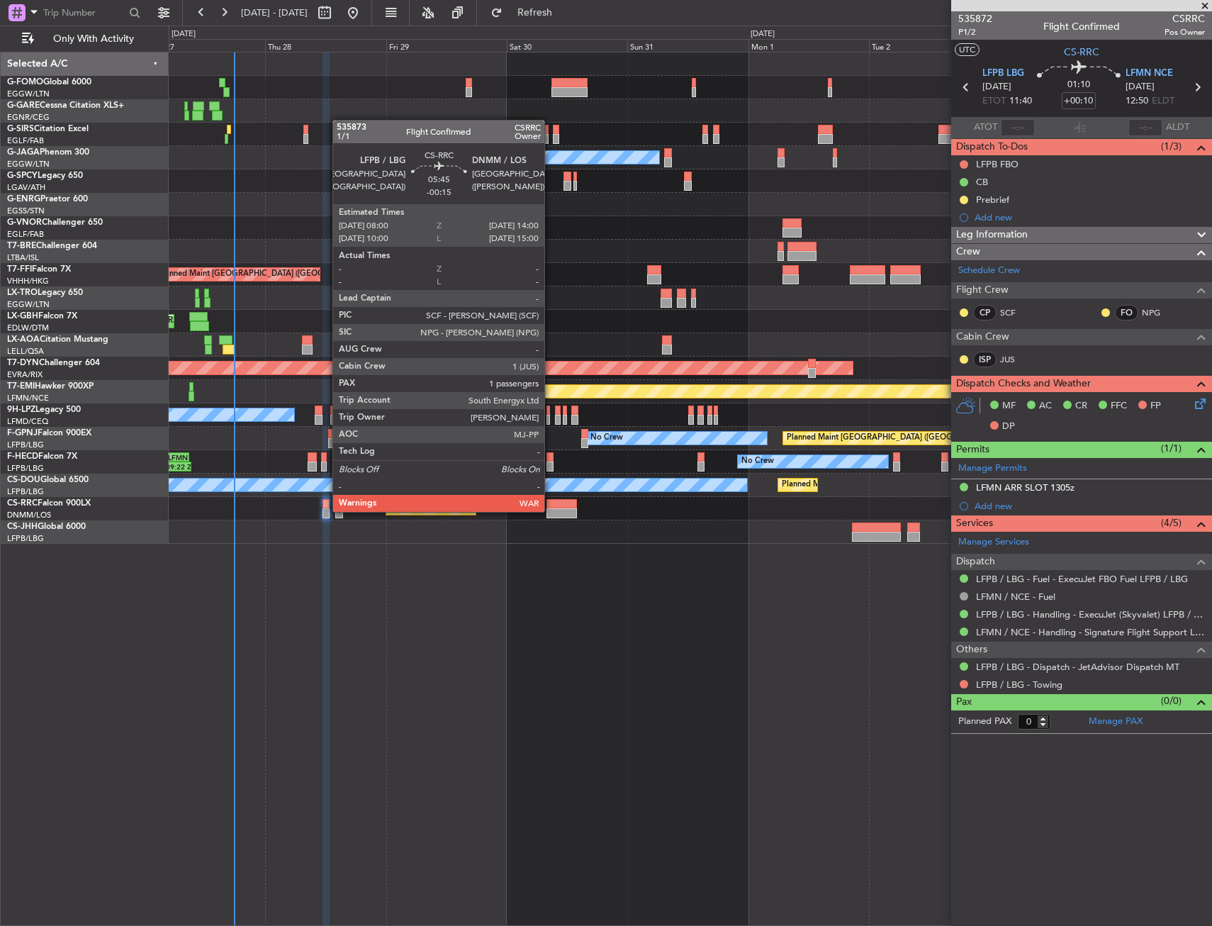
click at [551, 508] on div at bounding box center [561, 513] width 30 height 10
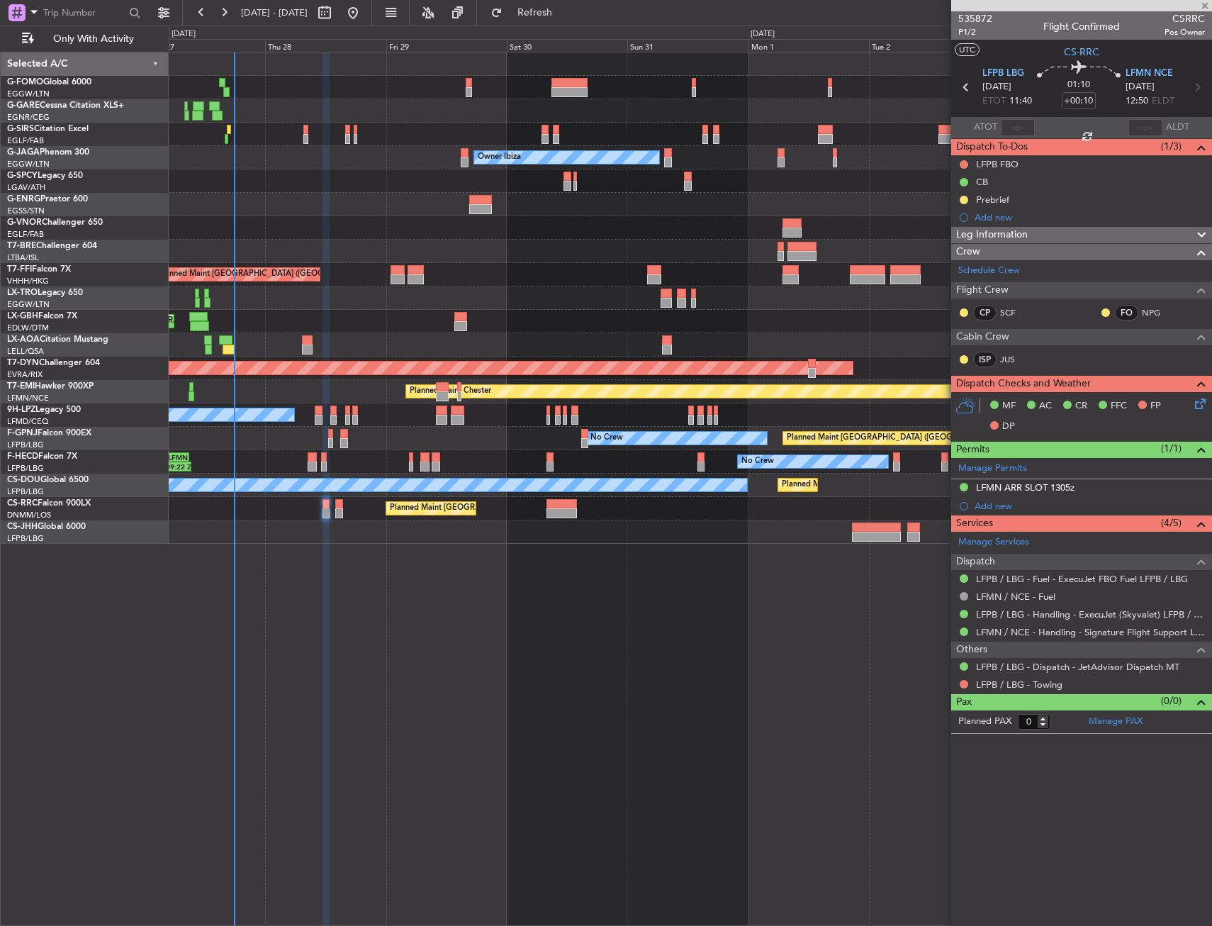
click at [546, 593] on div "Planned Maint [GEOGRAPHIC_DATA] ([GEOGRAPHIC_DATA]) Unplanned Maint [GEOGRAPHIC…" at bounding box center [690, 489] width 1043 height 874
type input "-00:15"
type input "1"
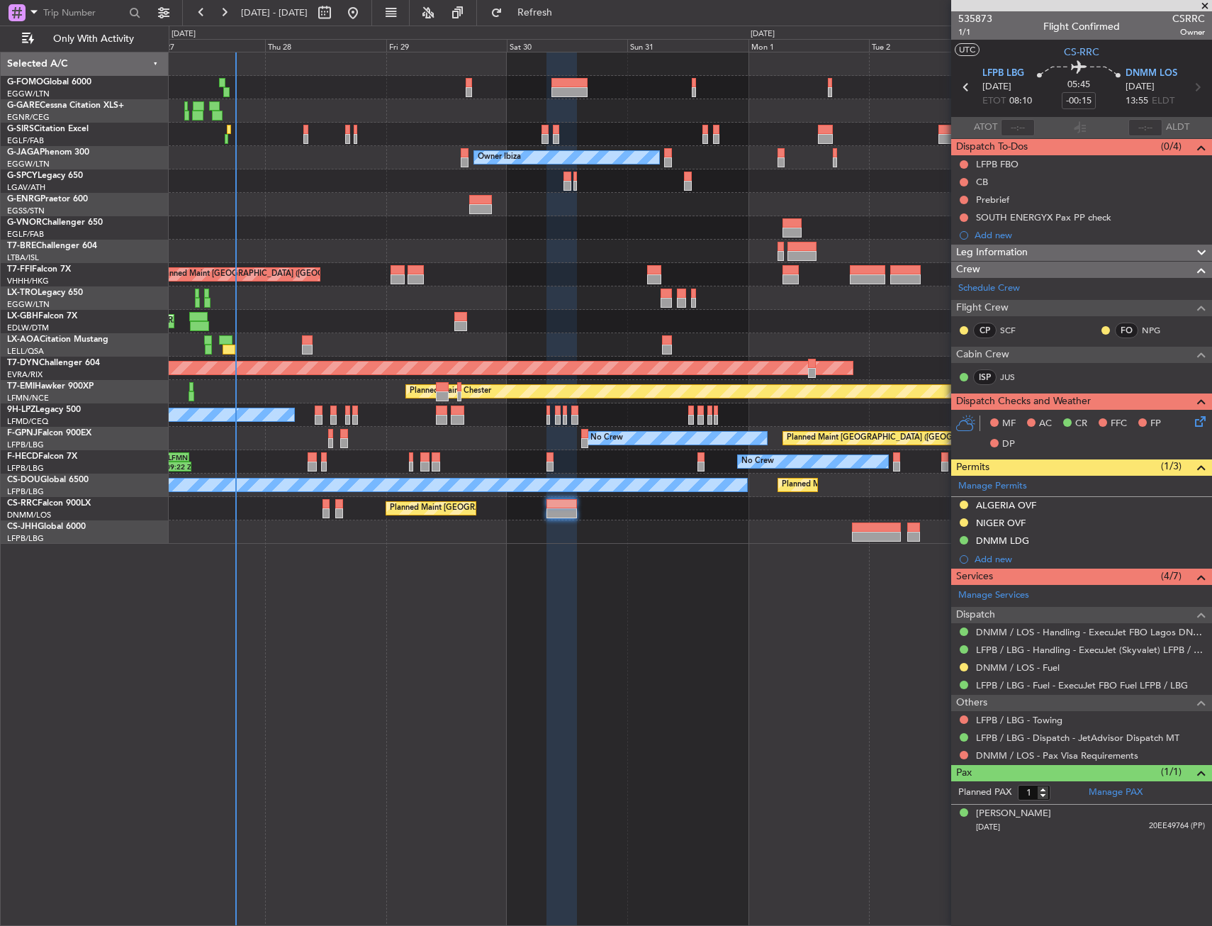
click at [267, 201] on div at bounding box center [690, 204] width 1043 height 23
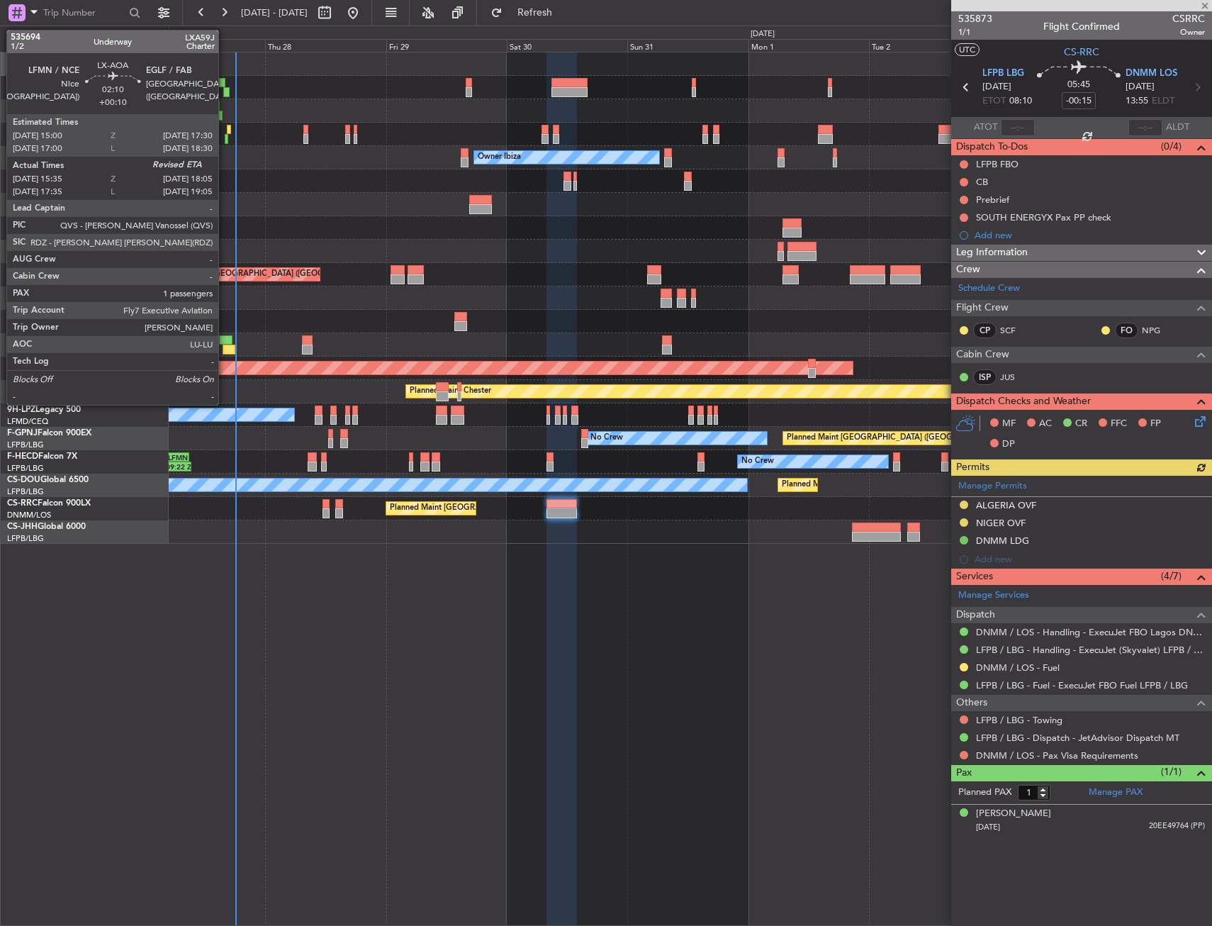
click at [225, 345] on div at bounding box center [229, 349] width 13 height 10
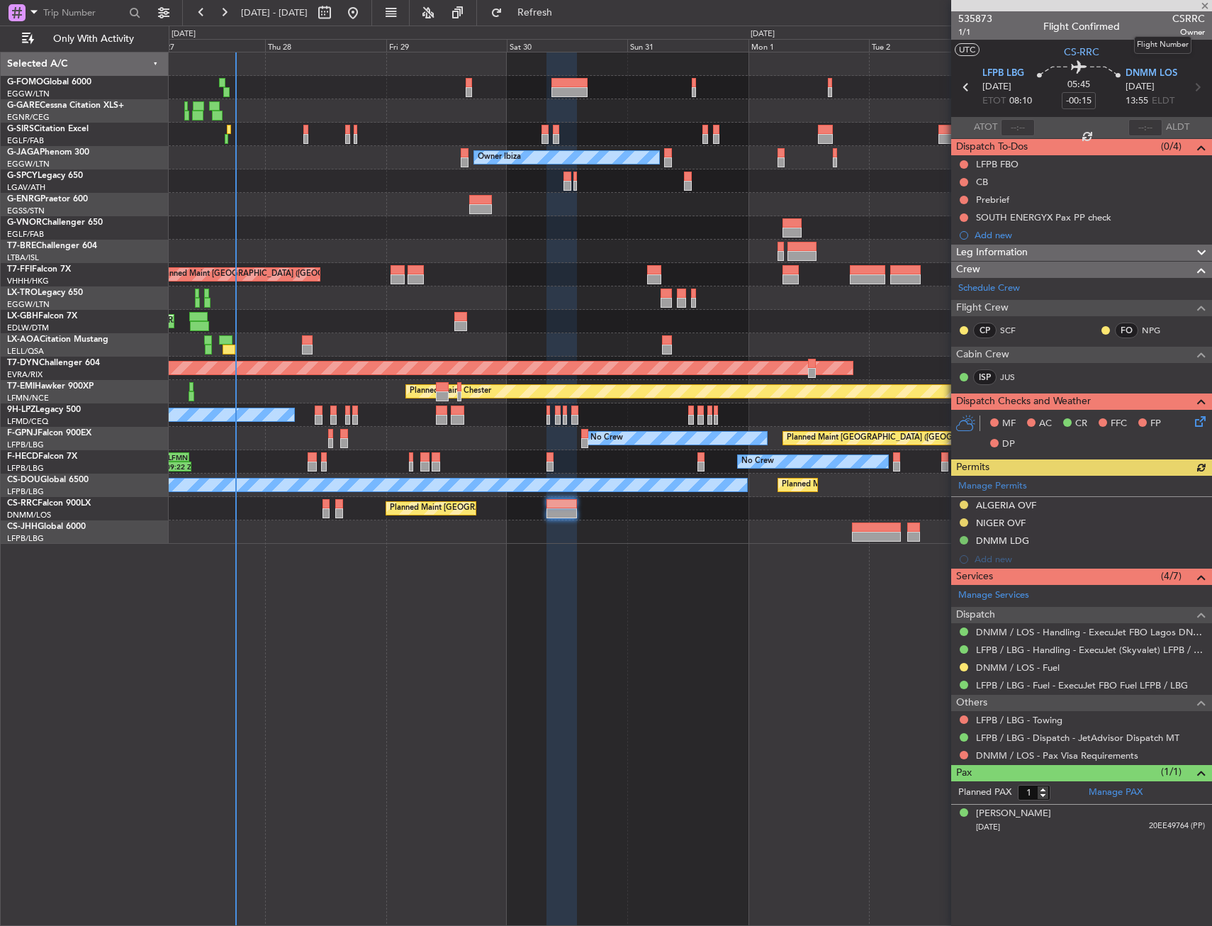
click at [1182, 13] on span "CSRRC" at bounding box center [1188, 18] width 33 height 15
type input "+00:10"
type input "15:50"
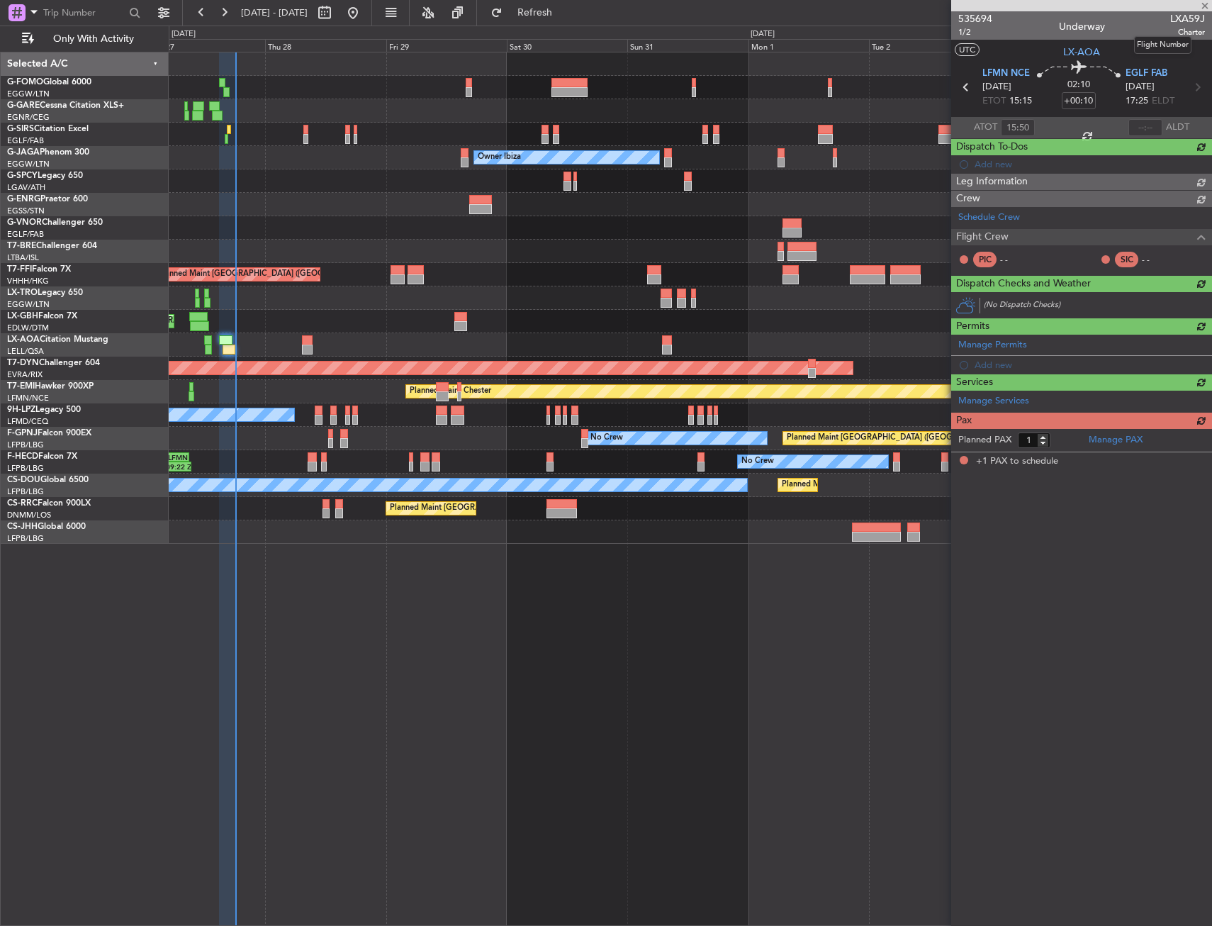
click at [1182, 13] on span "LXA59J" at bounding box center [1187, 18] width 35 height 15
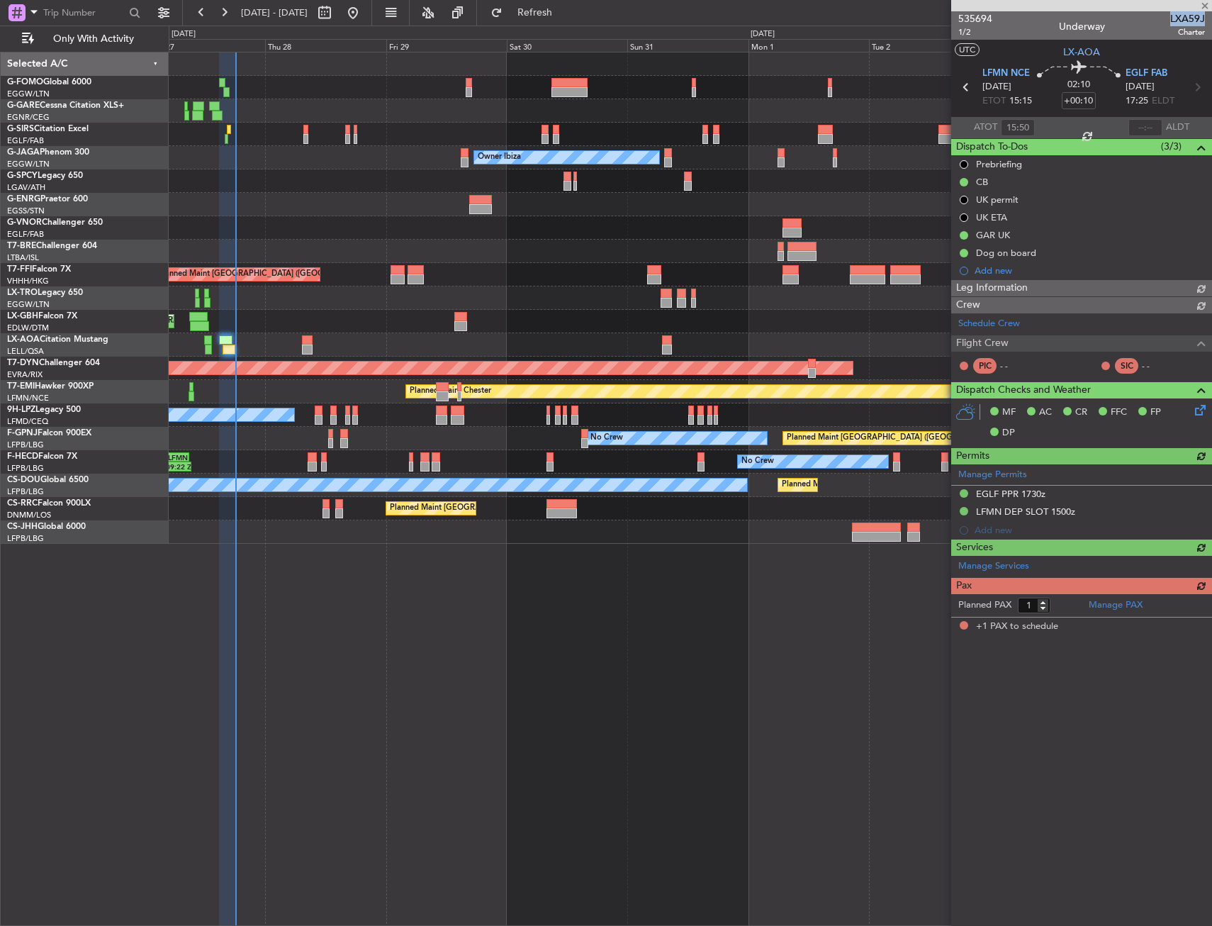
copy span "LXA59J"
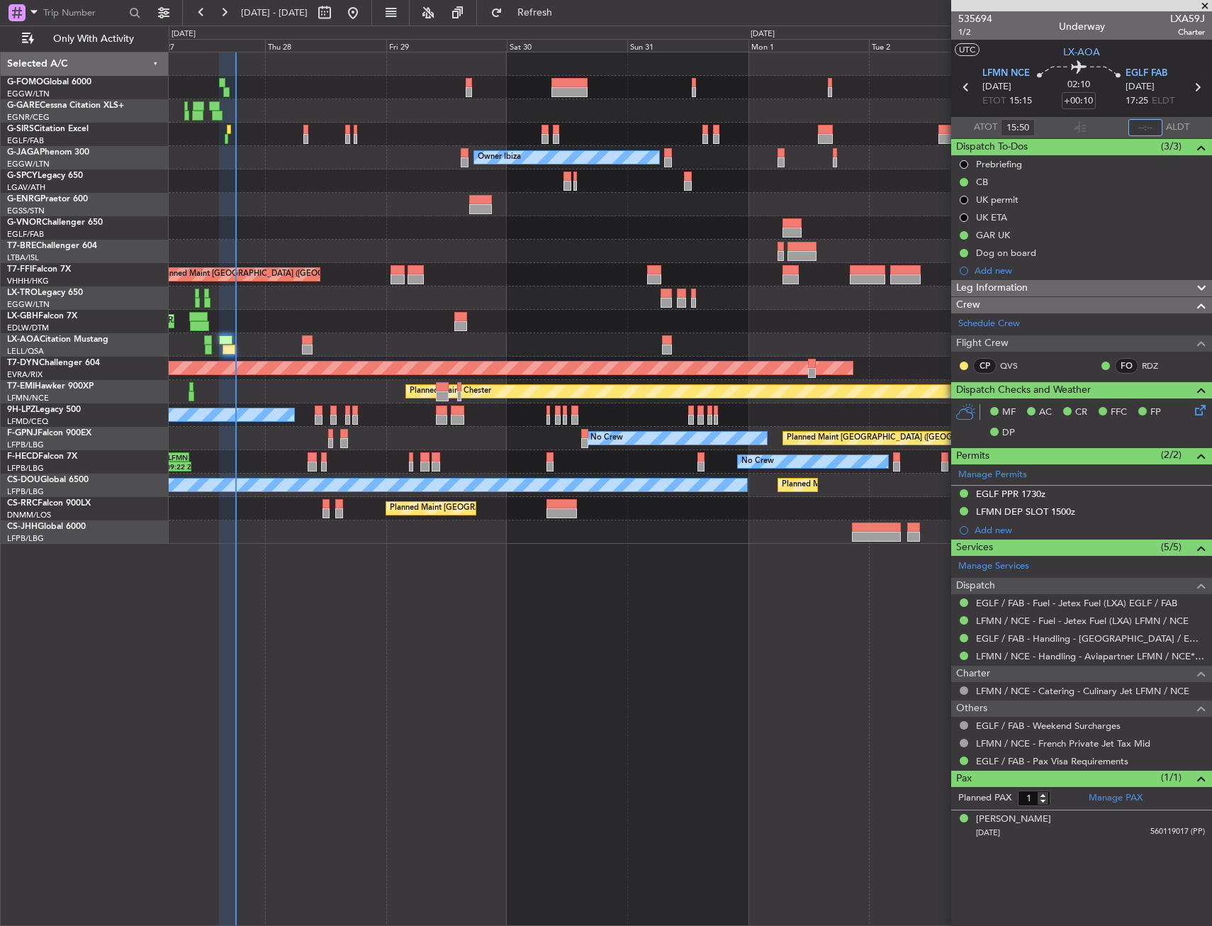
click at [1138, 121] on input "text" at bounding box center [1145, 127] width 34 height 17
click at [1077, 118] on section "ATOT 15:50 1803 ALDT" at bounding box center [1081, 127] width 261 height 21
type input "18:03"
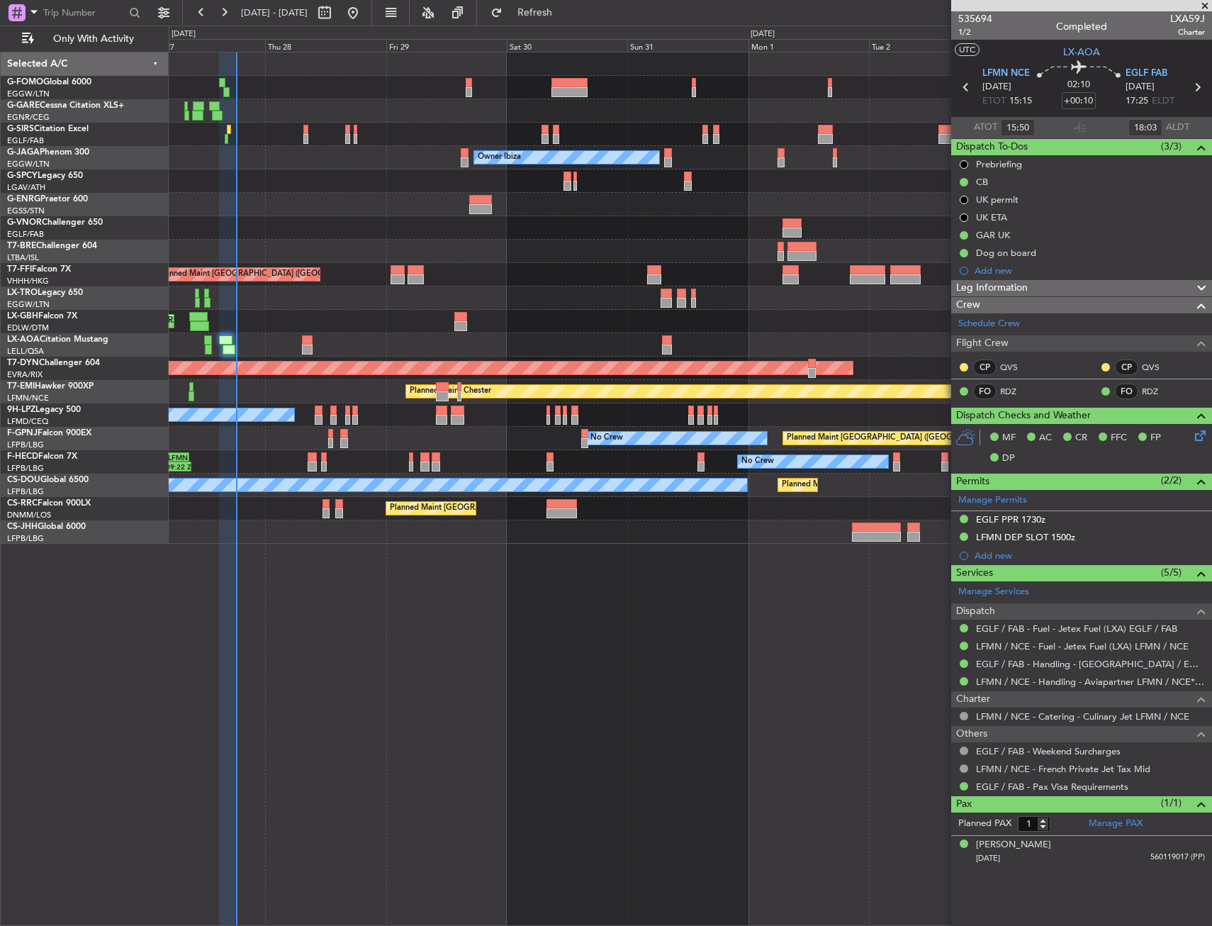
click at [226, 123] on div "Planned Maint [GEOGRAPHIC_DATA] ([GEOGRAPHIC_DATA]) Unplanned Maint [GEOGRAPHIC…" at bounding box center [690, 134] width 1043 height 23
click at [230, 135] on div "Planned Maint [GEOGRAPHIC_DATA] ([GEOGRAPHIC_DATA]) Unplanned Maint [GEOGRAPHIC…" at bounding box center [690, 134] width 1043 height 23
click at [225, 132] on div "Planned Maint [GEOGRAPHIC_DATA] ([GEOGRAPHIC_DATA]) Unplanned Maint [GEOGRAPHIC…" at bounding box center [690, 134] width 1043 height 23
click at [233, 131] on div "Planned Maint [GEOGRAPHIC_DATA] ([GEOGRAPHIC_DATA]) Unplanned Maint [GEOGRAPHIC…" at bounding box center [690, 134] width 1043 height 23
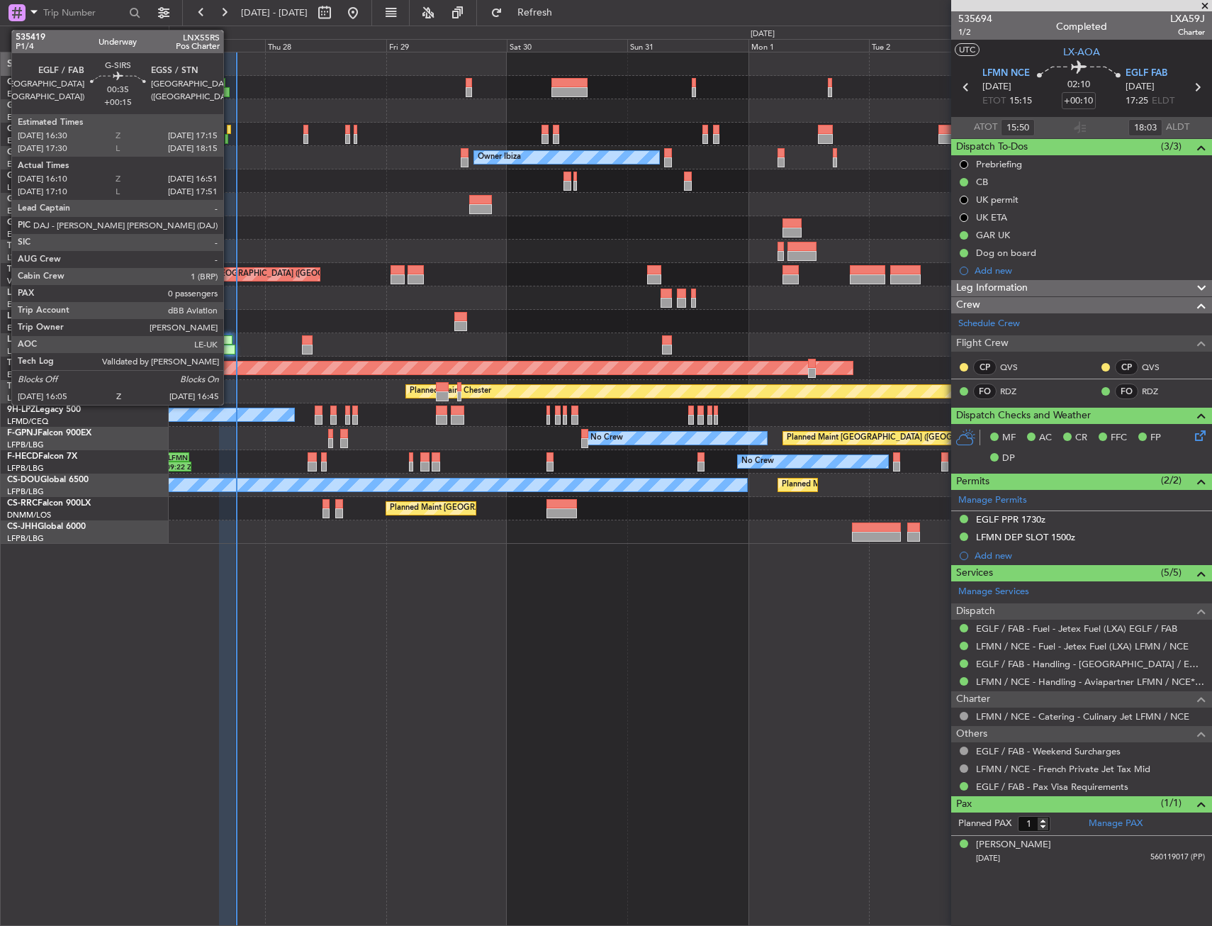
click at [228, 131] on div at bounding box center [229, 130] width 4 height 10
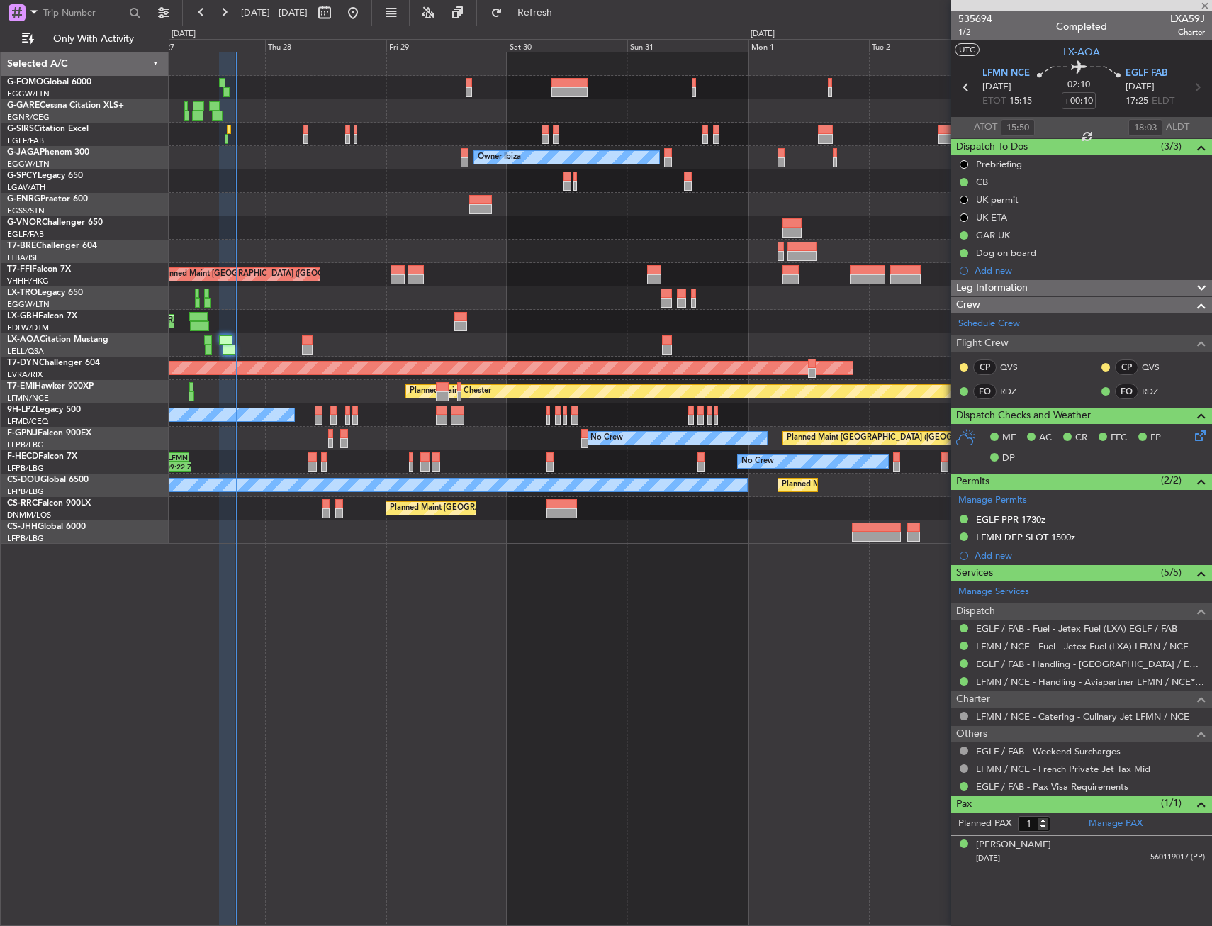
type input "+00:15"
type input "16:10"
type input "16:41"
type input "0"
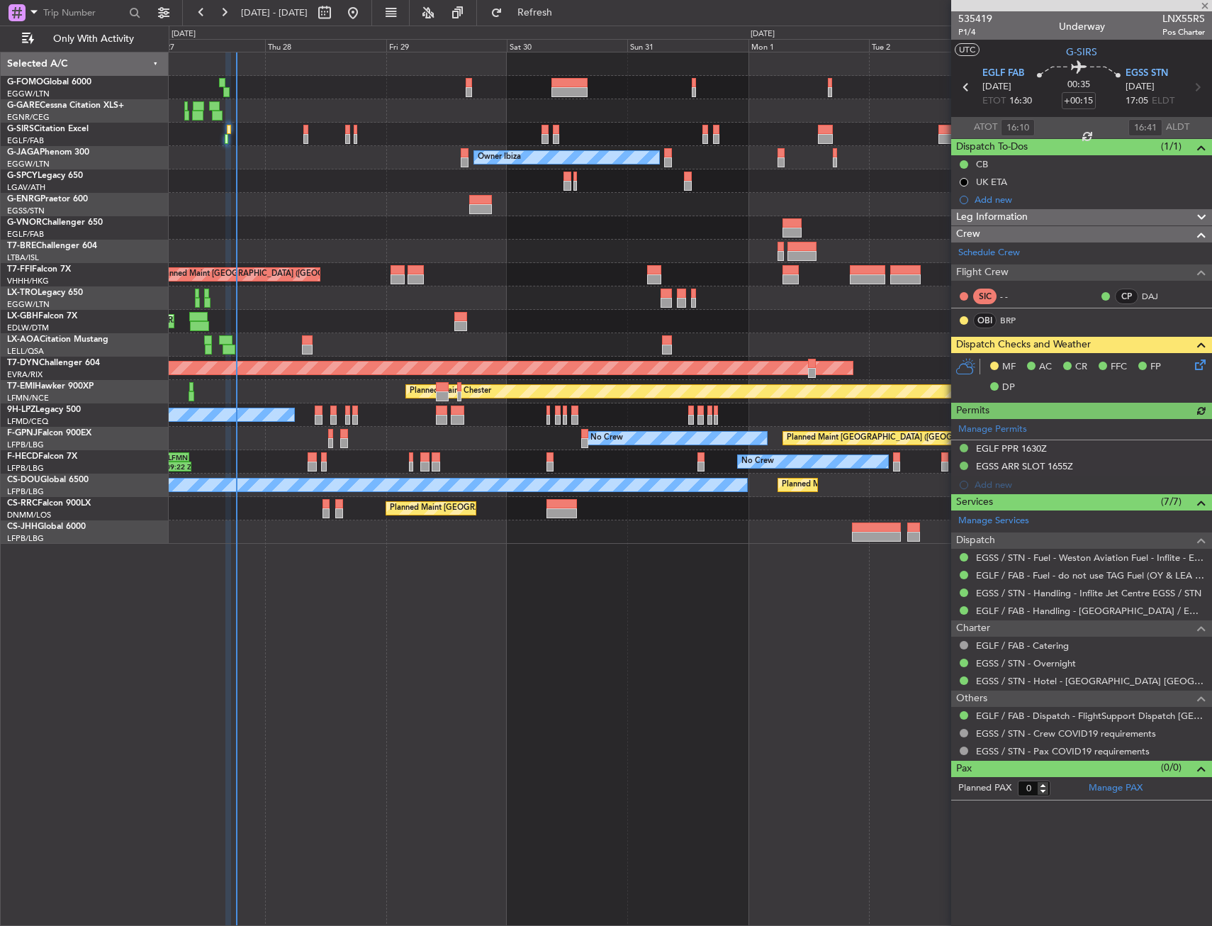
click at [1182, 363] on div "MF AC CR FFC FP DP" at bounding box center [1088, 378] width 208 height 42
click at [1194, 368] on icon at bounding box center [1197, 362] width 11 height 11
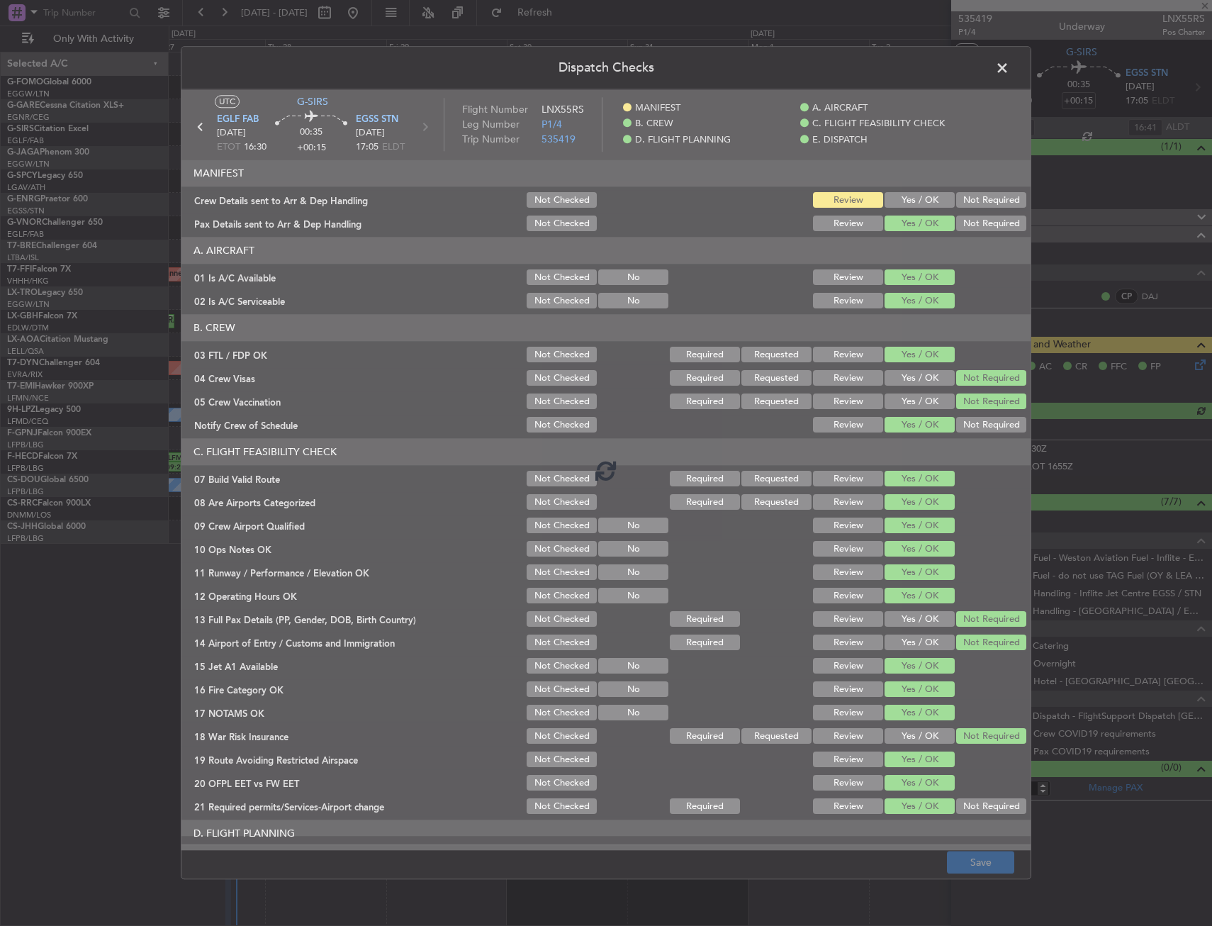
click at [914, 208] on div at bounding box center [605, 469] width 849 height 761
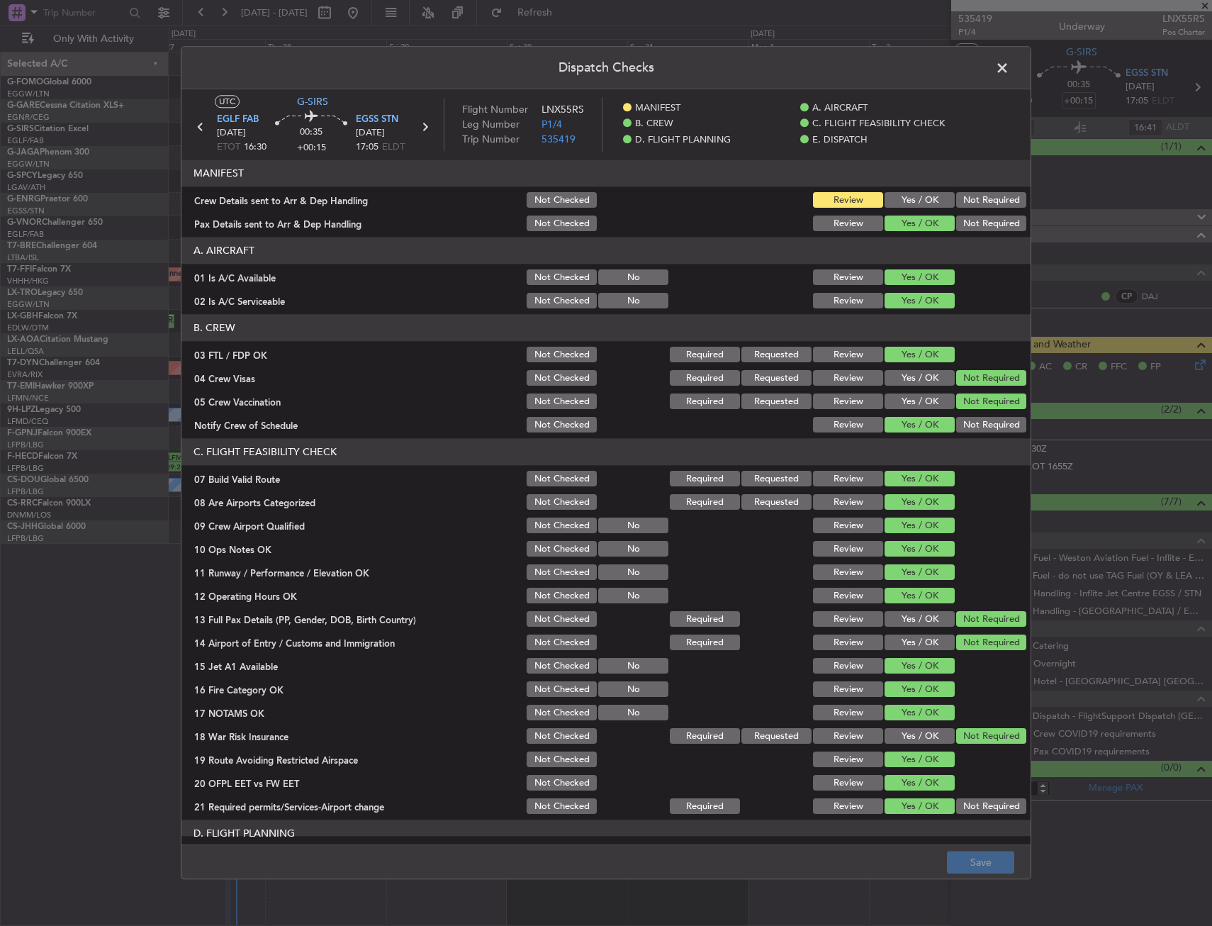
click at [919, 201] on button "Yes / OK" at bounding box center [920, 201] width 70 height 16
click at [966, 860] on button "Save" at bounding box center [980, 862] width 67 height 23
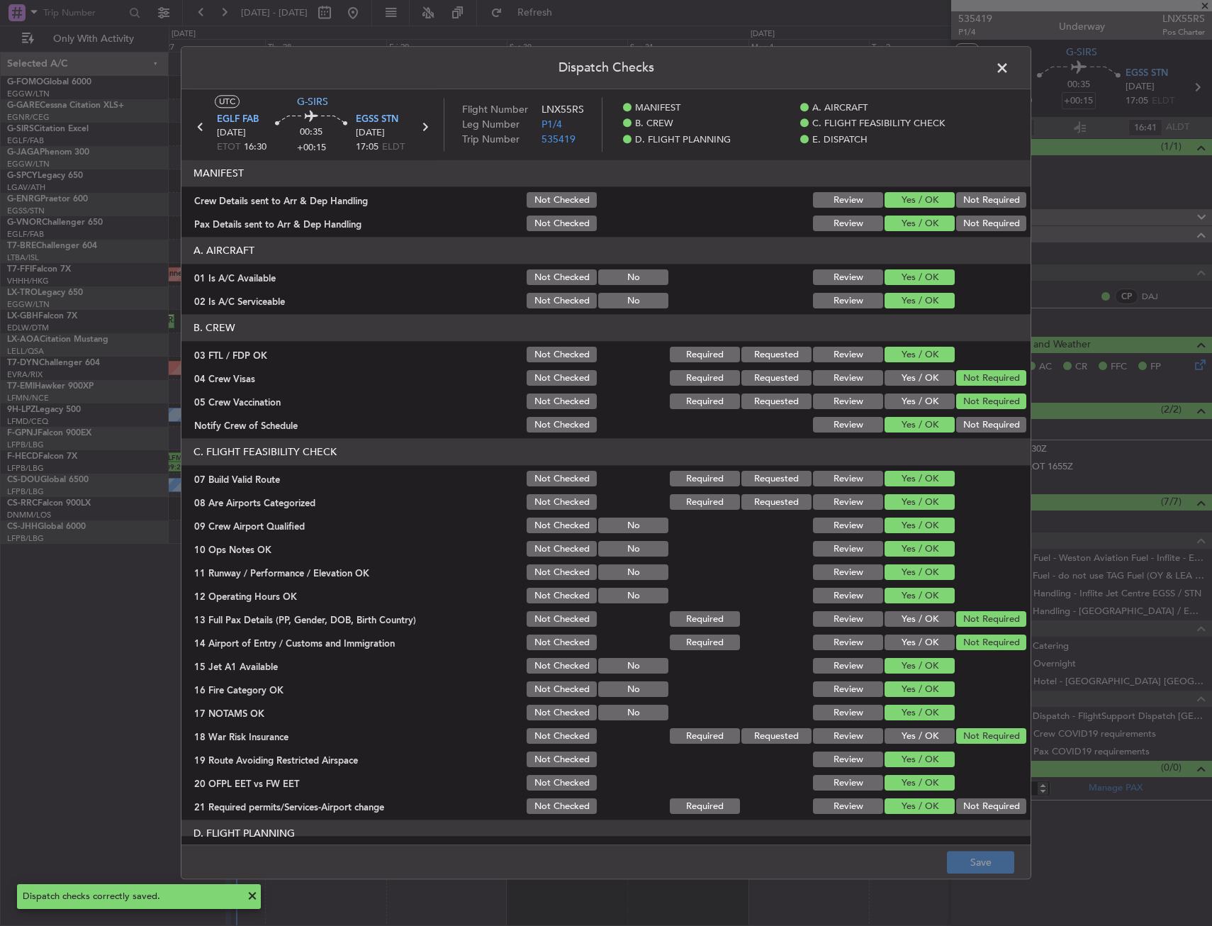
click at [1009, 69] on span at bounding box center [1009, 71] width 0 height 28
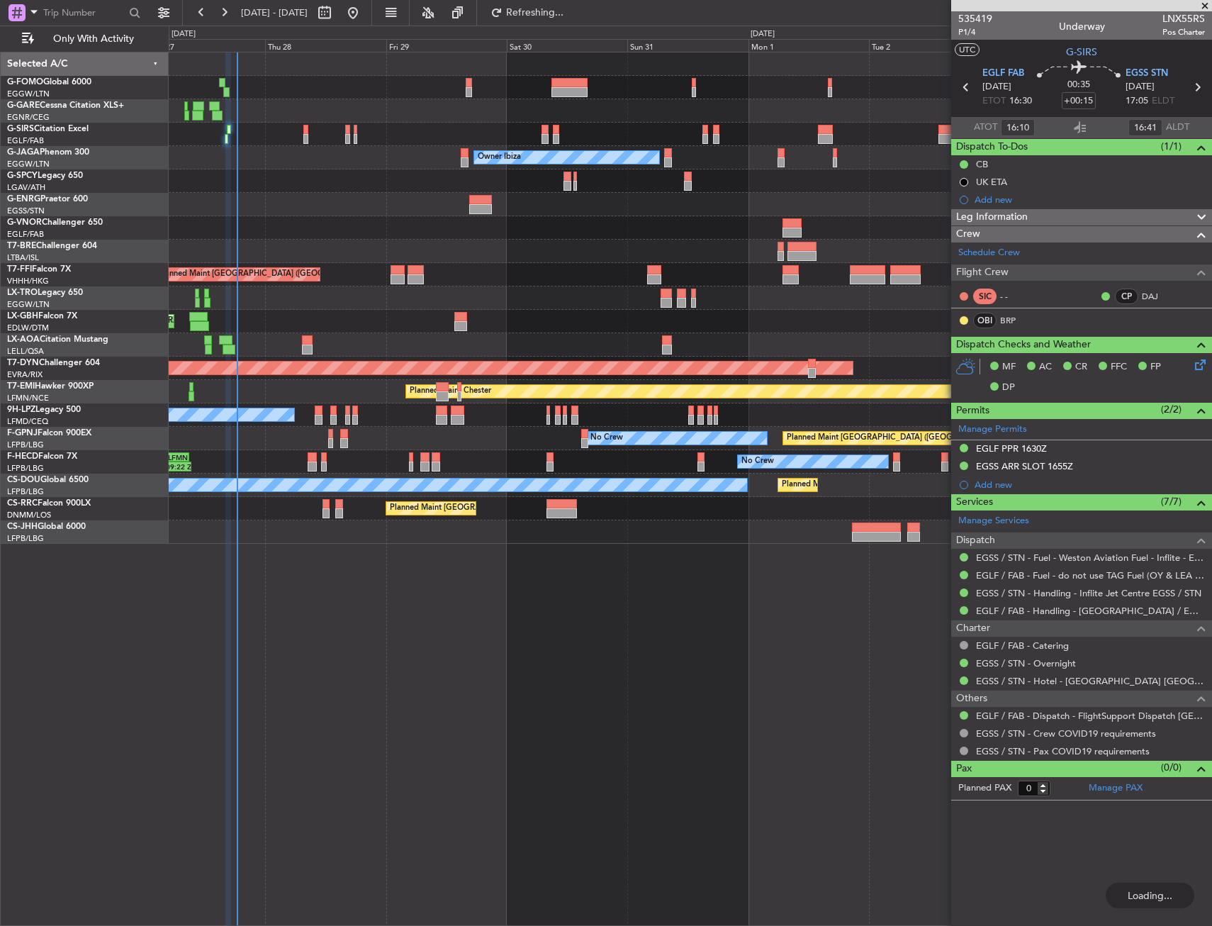
click at [342, 213] on div at bounding box center [690, 204] width 1043 height 23
click at [455, 322] on div at bounding box center [460, 326] width 13 height 10
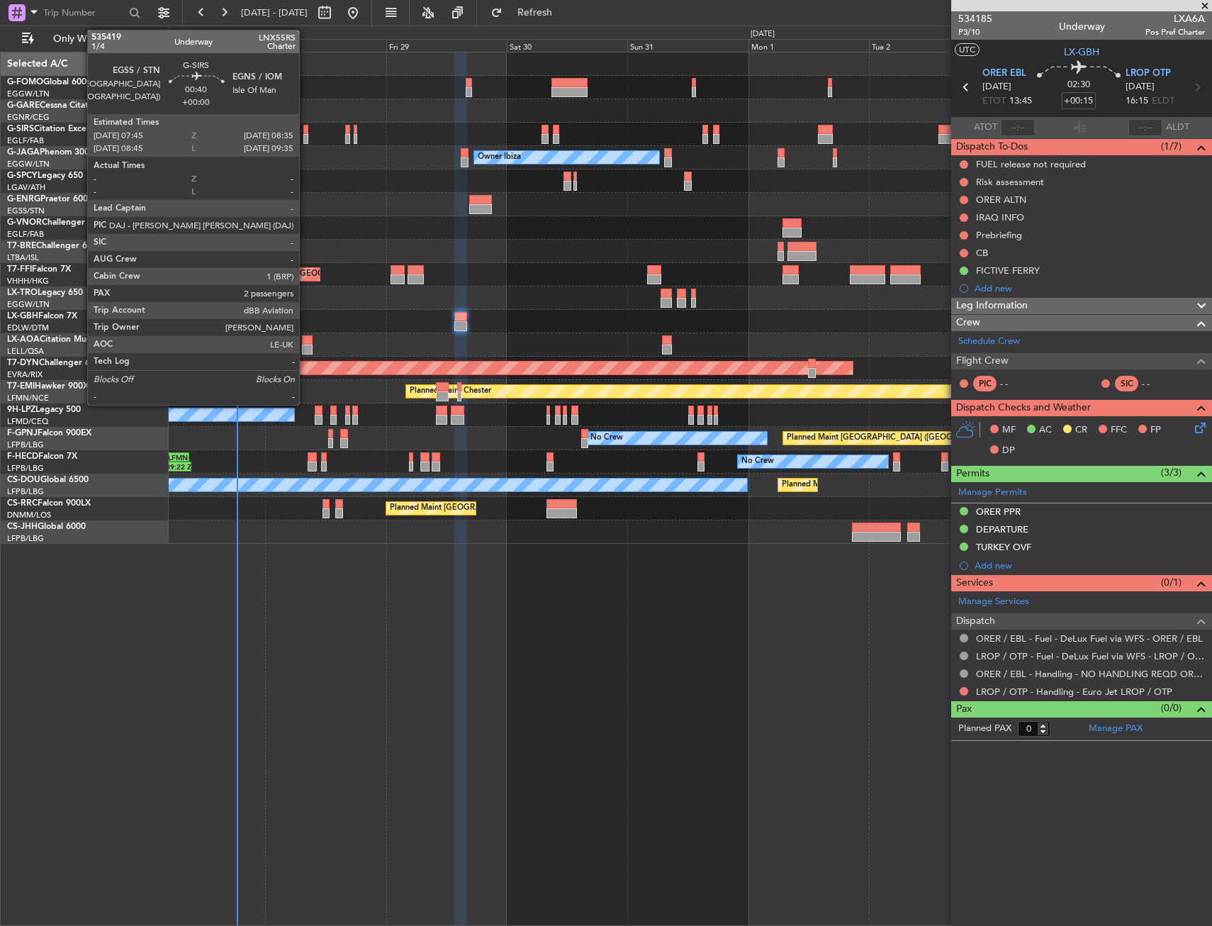
click at [305, 138] on div at bounding box center [305, 139] width 4 height 10
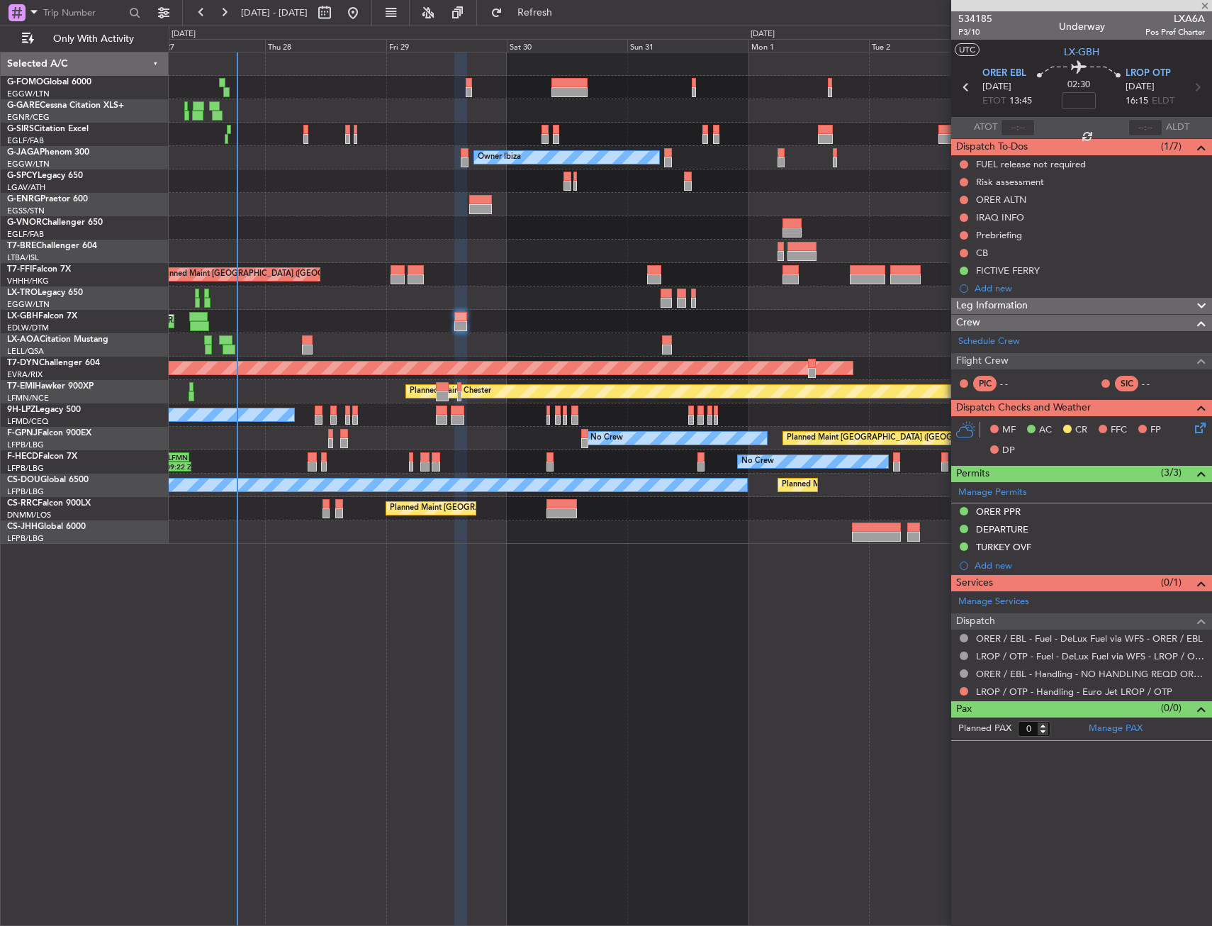
type input "2"
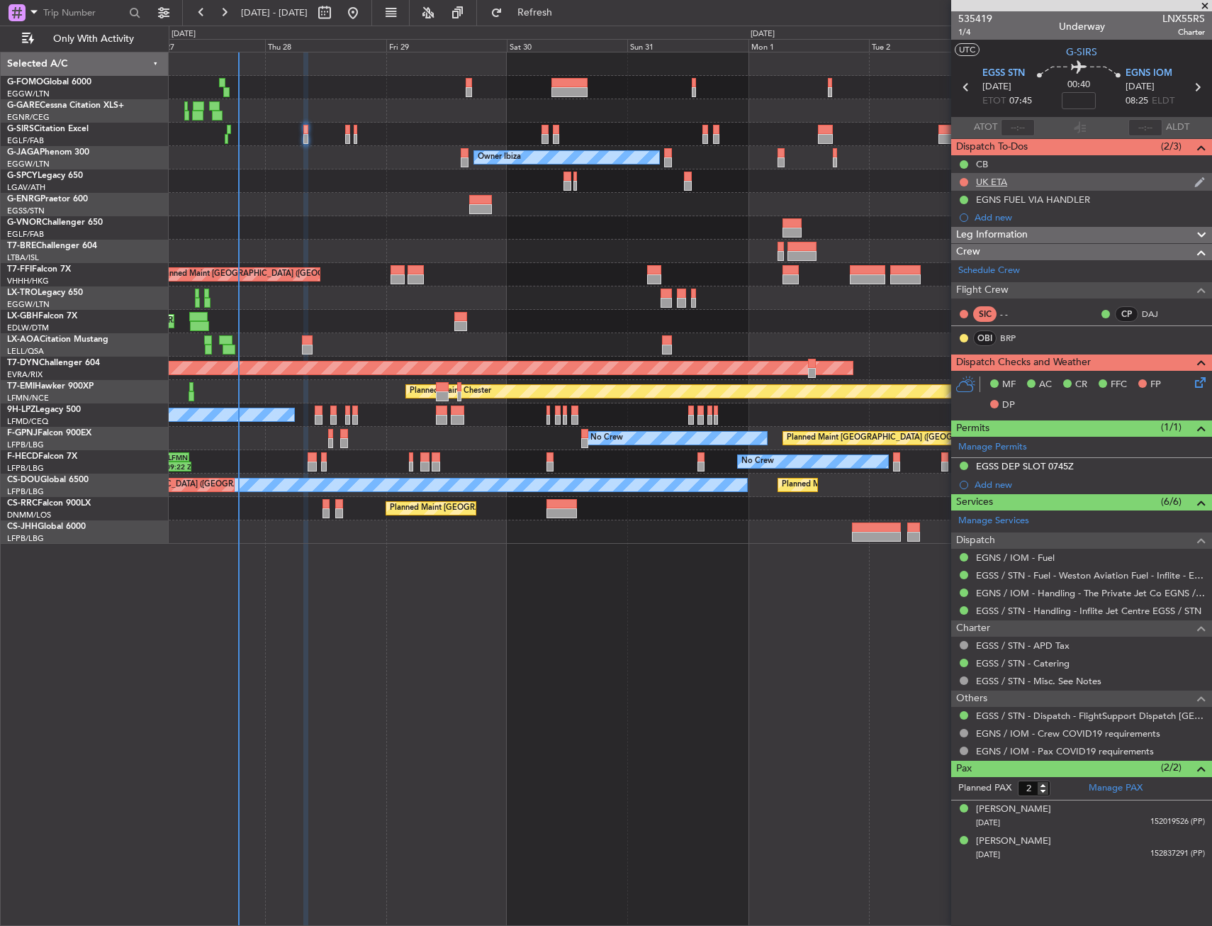
click at [959, 176] on nimbus-traffic-light at bounding box center [963, 181] width 11 height 11
drag, startPoint x: 963, startPoint y: 179, endPoint x: 959, endPoint y: 191, distance: 12.6
click at [962, 179] on button at bounding box center [964, 182] width 9 height 9
click at [936, 263] on span at bounding box center [937, 266] width 9 height 9
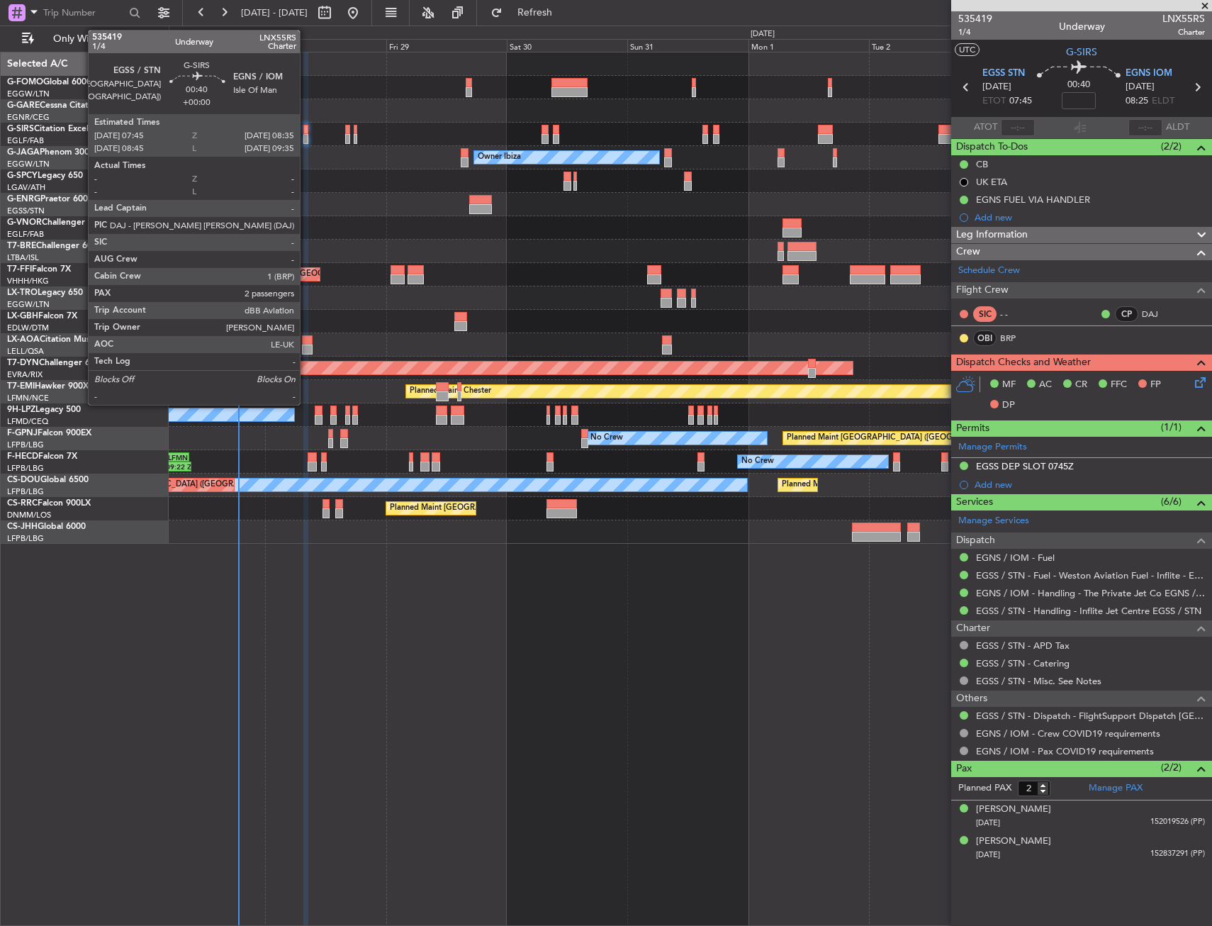
click at [306, 135] on div at bounding box center [305, 139] width 4 height 10
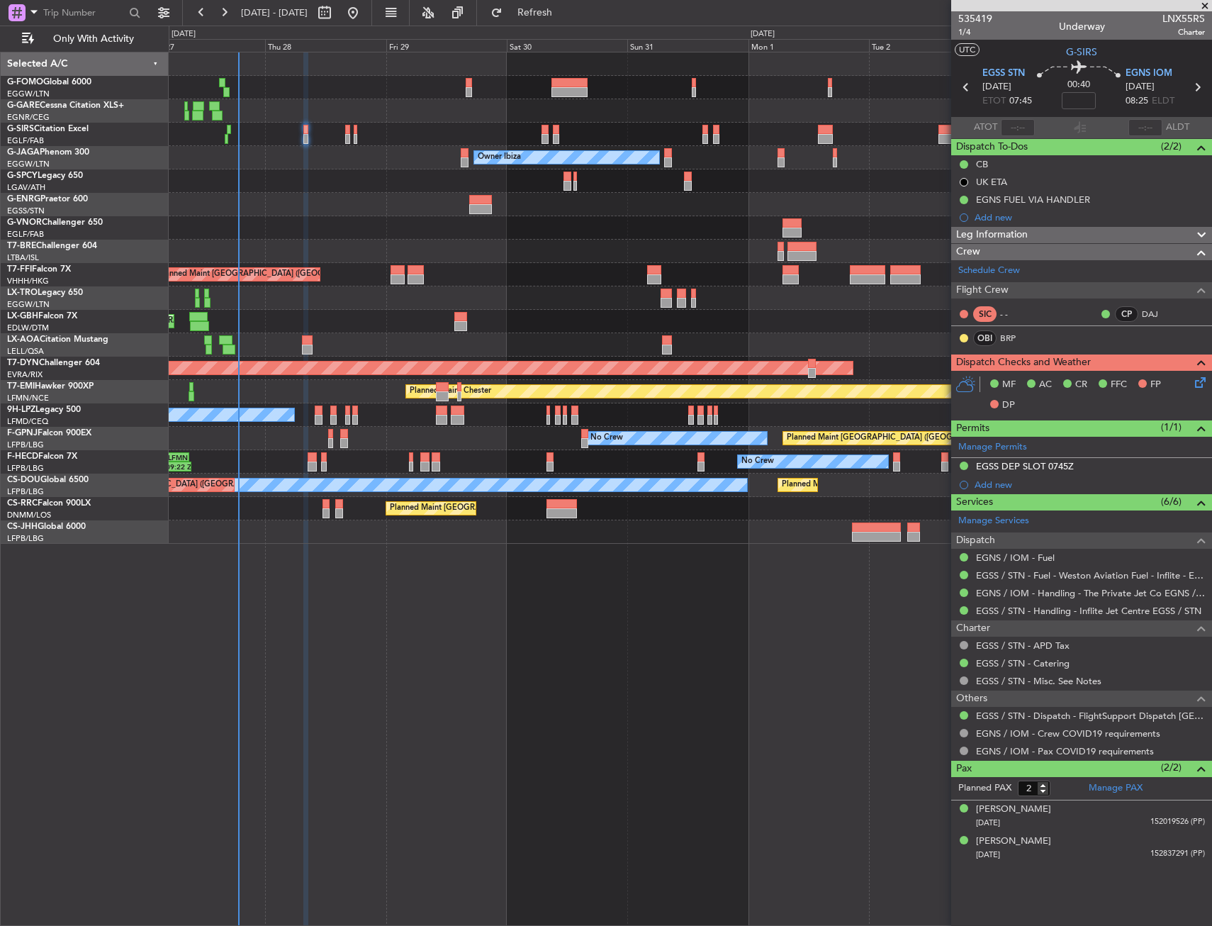
drag, startPoint x: 1184, startPoint y: 383, endPoint x: 1191, endPoint y: 379, distance: 8.6
click at [1186, 381] on div "MF AC CR FFC FP DP" at bounding box center [1088, 395] width 208 height 42
click at [1191, 379] on div "MF AC CR FFC FP DP" at bounding box center [1088, 395] width 208 height 42
click at [1182, 383] on div "MF AC CR FFC FP DP" at bounding box center [1088, 395] width 208 height 42
click at [1191, 384] on div "MF AC CR FFC FP DP" at bounding box center [1088, 395] width 208 height 42
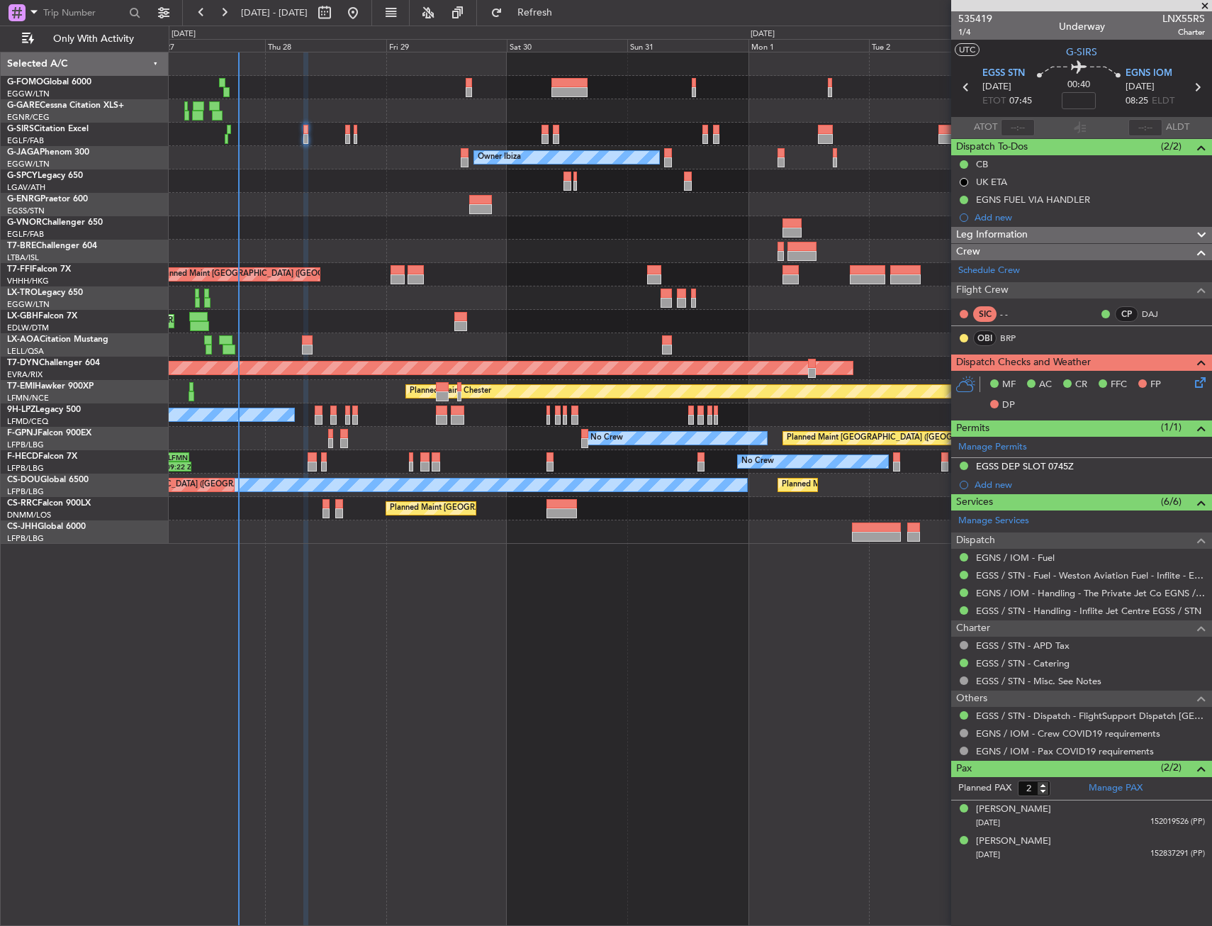
click at [1197, 383] on icon at bounding box center [1197, 379] width 11 height 11
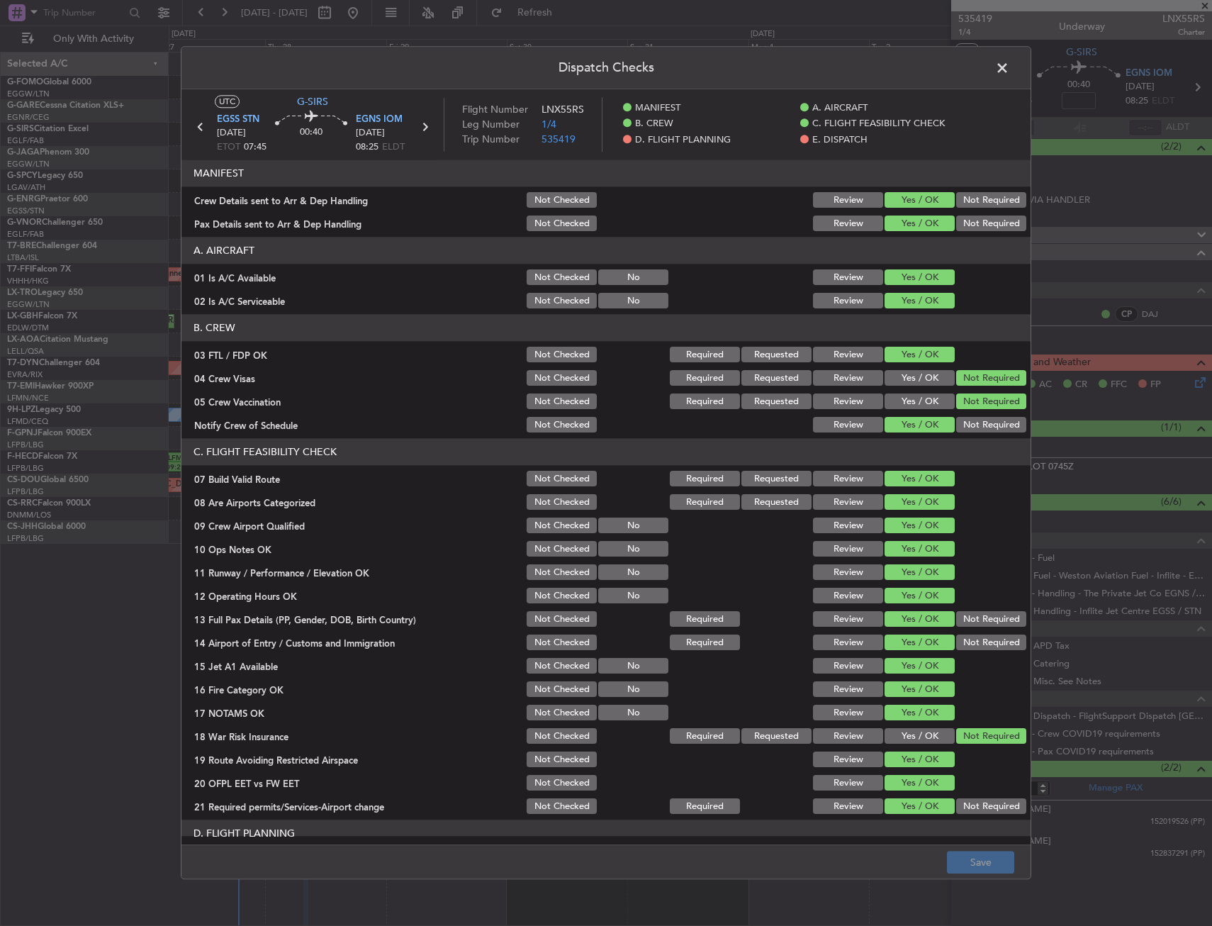
click at [237, 354] on div "03 FTL / FDP OK" at bounding box center [352, 355] width 343 height 14
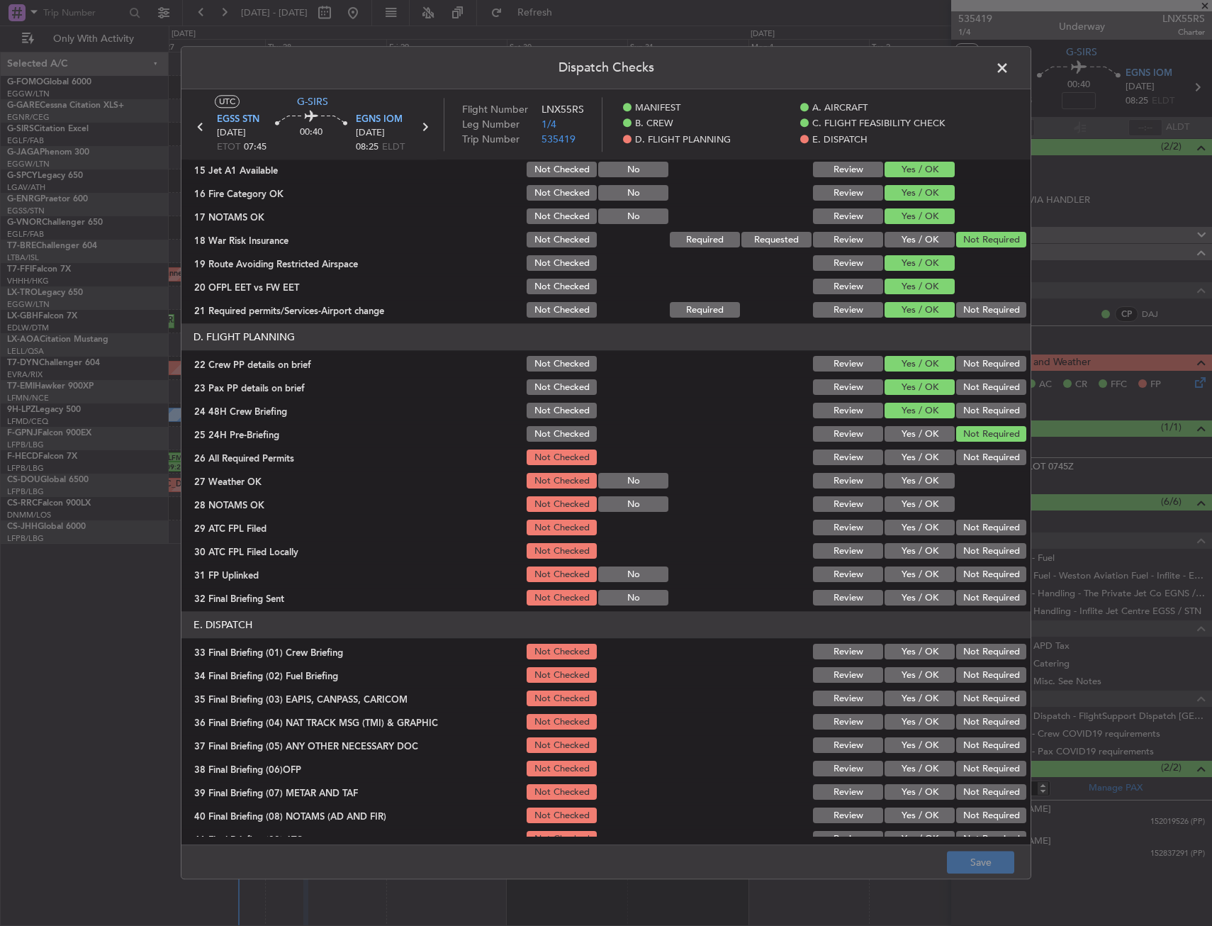
click at [922, 456] on button "Yes / OK" at bounding box center [920, 458] width 70 height 16
click at [914, 476] on button "Yes / OK" at bounding box center [920, 481] width 70 height 16
click at [911, 500] on button "Yes / OK" at bounding box center [920, 505] width 70 height 16
click at [913, 520] on section "D. FLIGHT PLANNING 22 Crew PP details on brief Not Checked Review Yes / OK Not …" at bounding box center [605, 466] width 849 height 284
drag, startPoint x: 915, startPoint y: 532, endPoint x: 921, endPoint y: 539, distance: 9.6
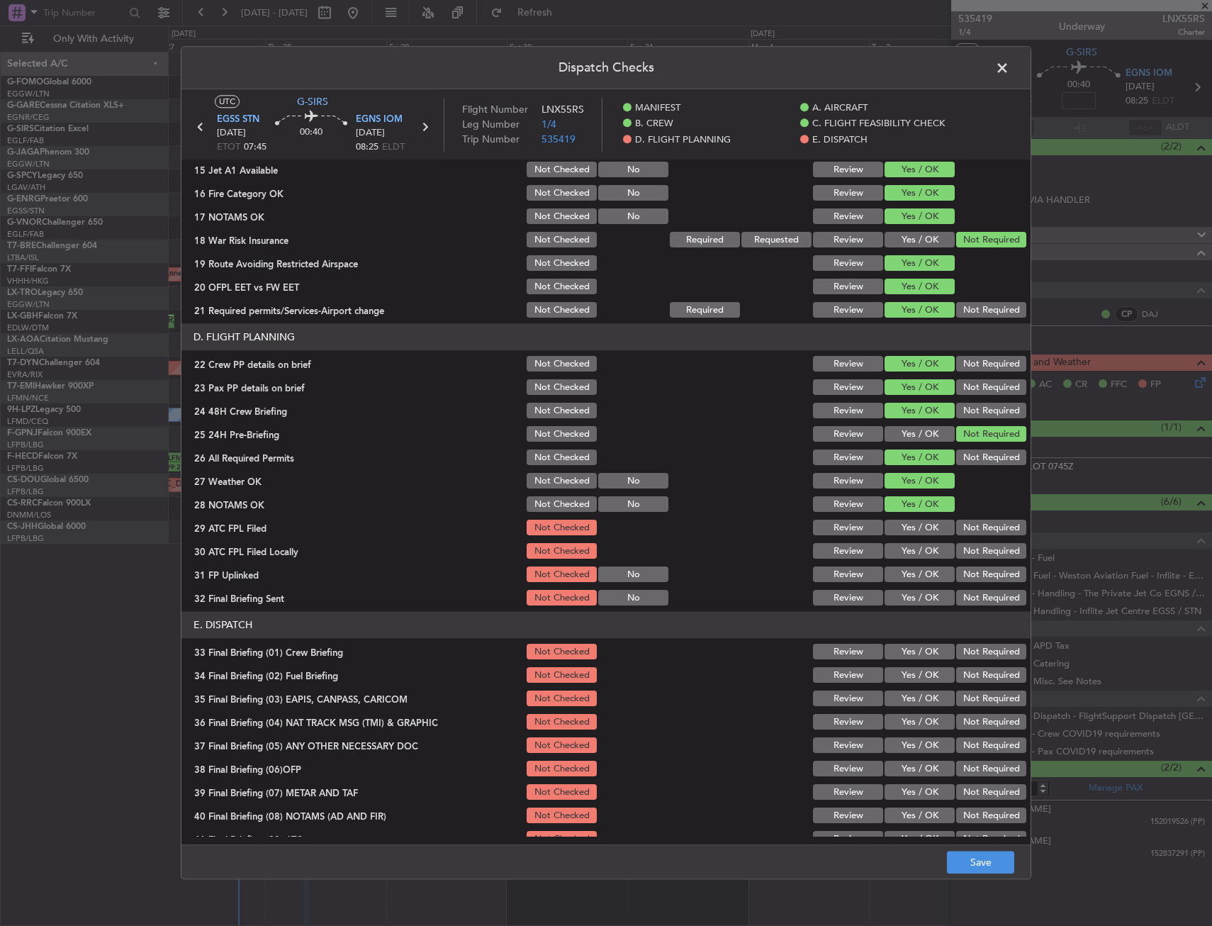
click at [916, 532] on button "Yes / OK" at bounding box center [920, 528] width 70 height 16
click at [956, 549] on button "Not Required" at bounding box center [991, 552] width 70 height 16
click at [910, 577] on button "Yes / OK" at bounding box center [920, 575] width 70 height 16
click at [968, 591] on button "Not Required" at bounding box center [991, 598] width 70 height 16
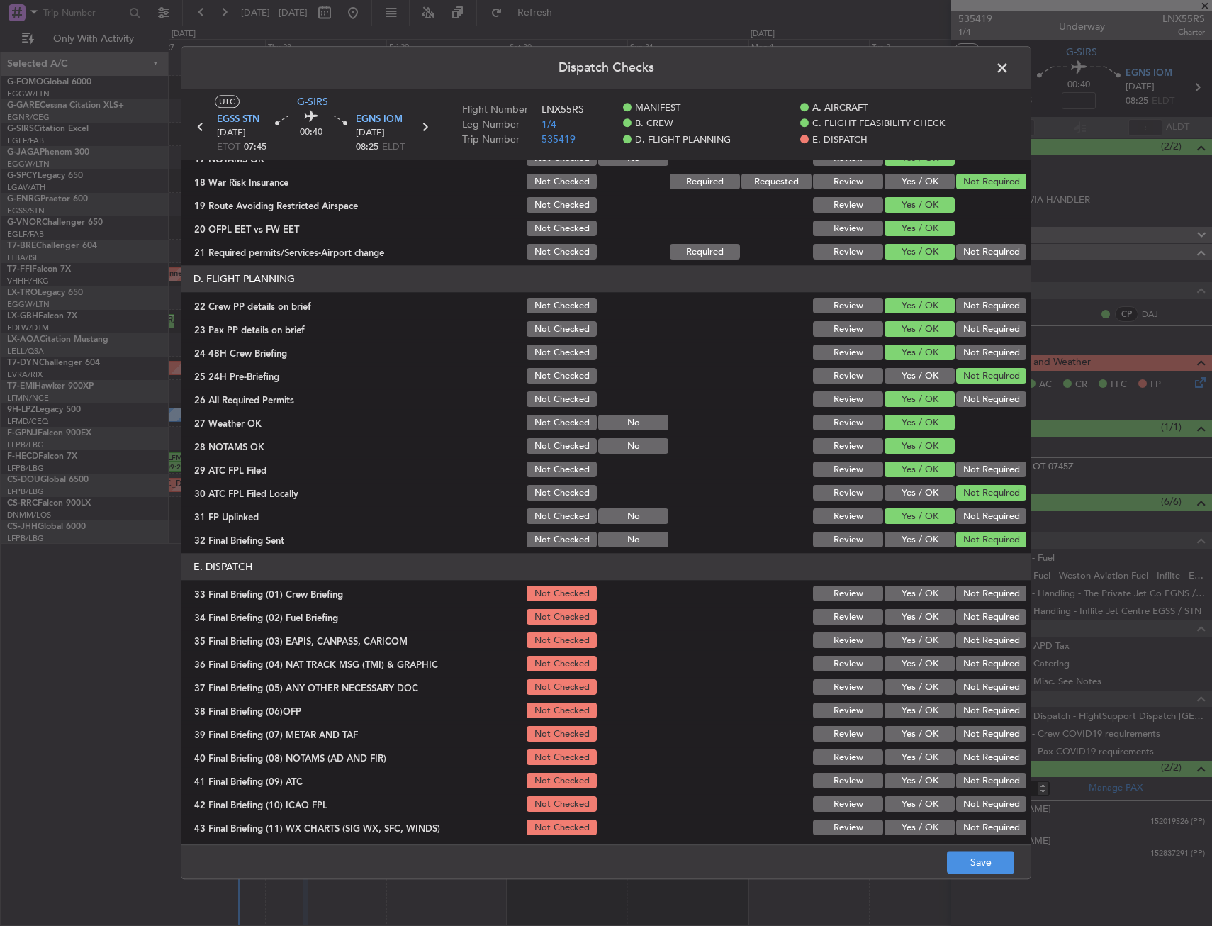
scroll to position [583, 0]
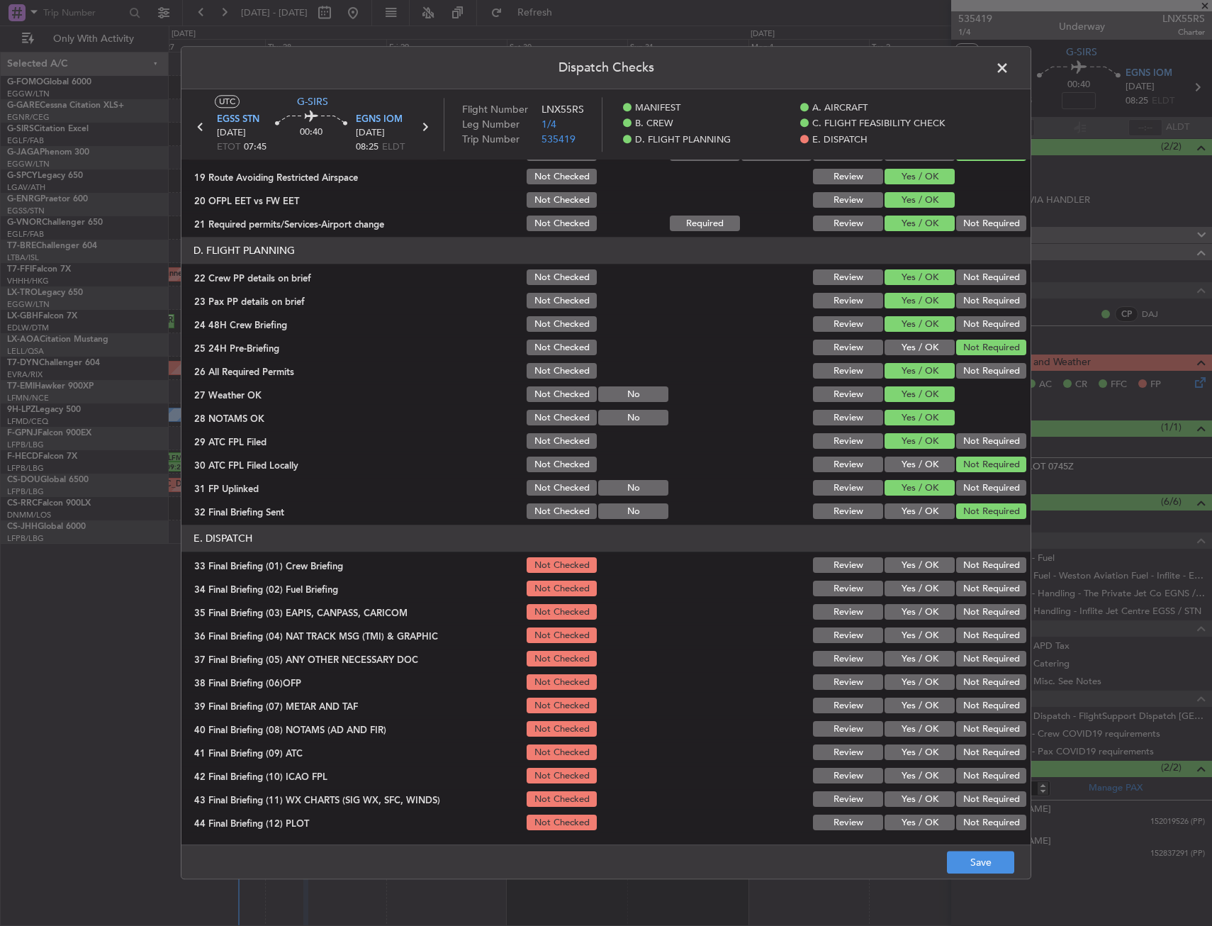
click at [888, 550] on header "E. DISPATCH" at bounding box center [605, 538] width 849 height 27
click at [894, 574] on div "Yes / OK" at bounding box center [918, 566] width 72 height 20
drag, startPoint x: 902, startPoint y: 554, endPoint x: 904, endPoint y: 585, distance: 31.3
click at [902, 558] on section "E. DISPATCH 33 Final Briefing (01) Crew Briefing Not Checked Review Yes / OK No…" at bounding box center [605, 679] width 849 height 308
click at [904, 586] on button "Yes / OK" at bounding box center [920, 589] width 70 height 16
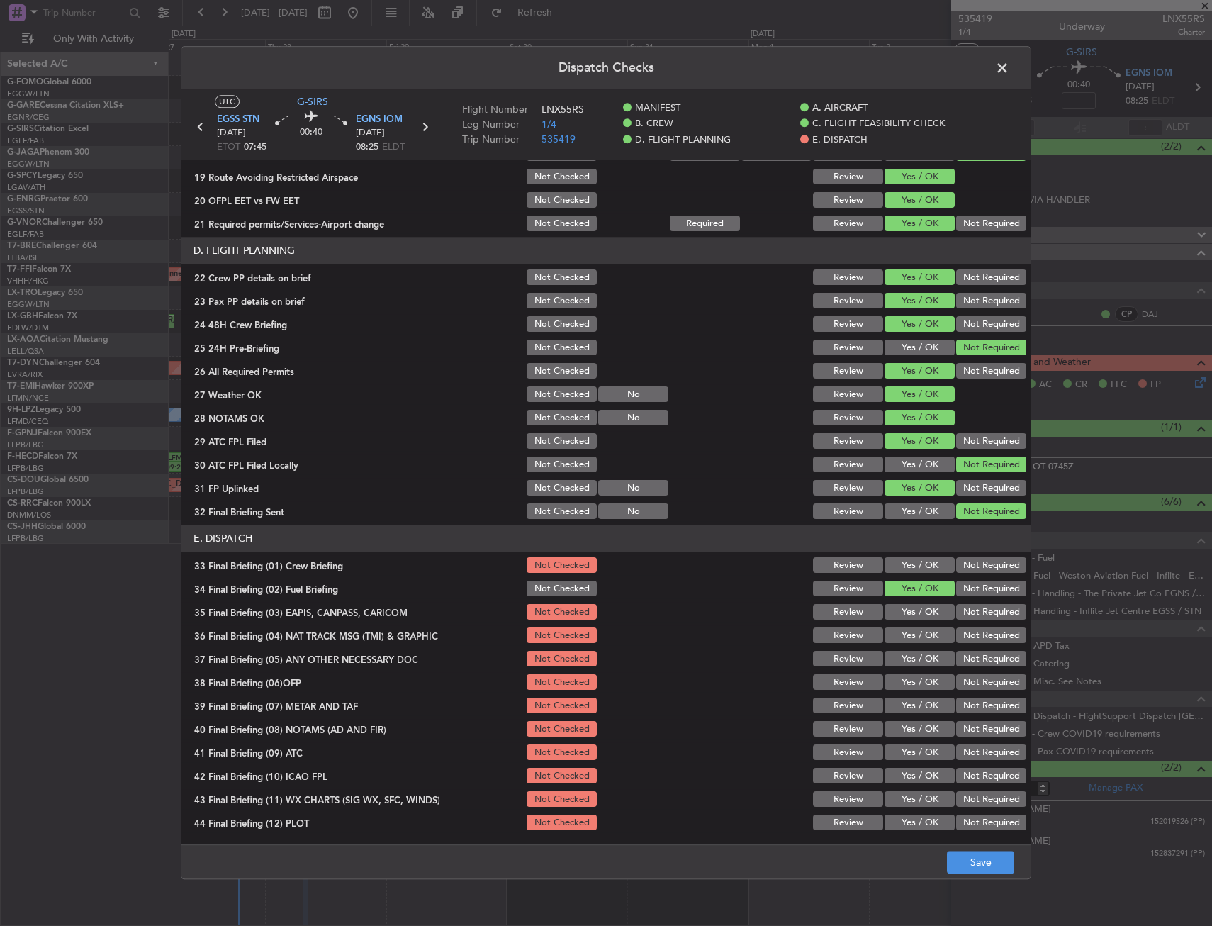
click at [906, 565] on button "Yes / OK" at bounding box center [920, 566] width 70 height 16
click at [956, 606] on button "Not Required" at bounding box center [991, 613] width 70 height 16
click at [956, 628] on button "Not Required" at bounding box center [991, 636] width 70 height 16
click at [925, 658] on button "Yes / OK" at bounding box center [920, 659] width 70 height 16
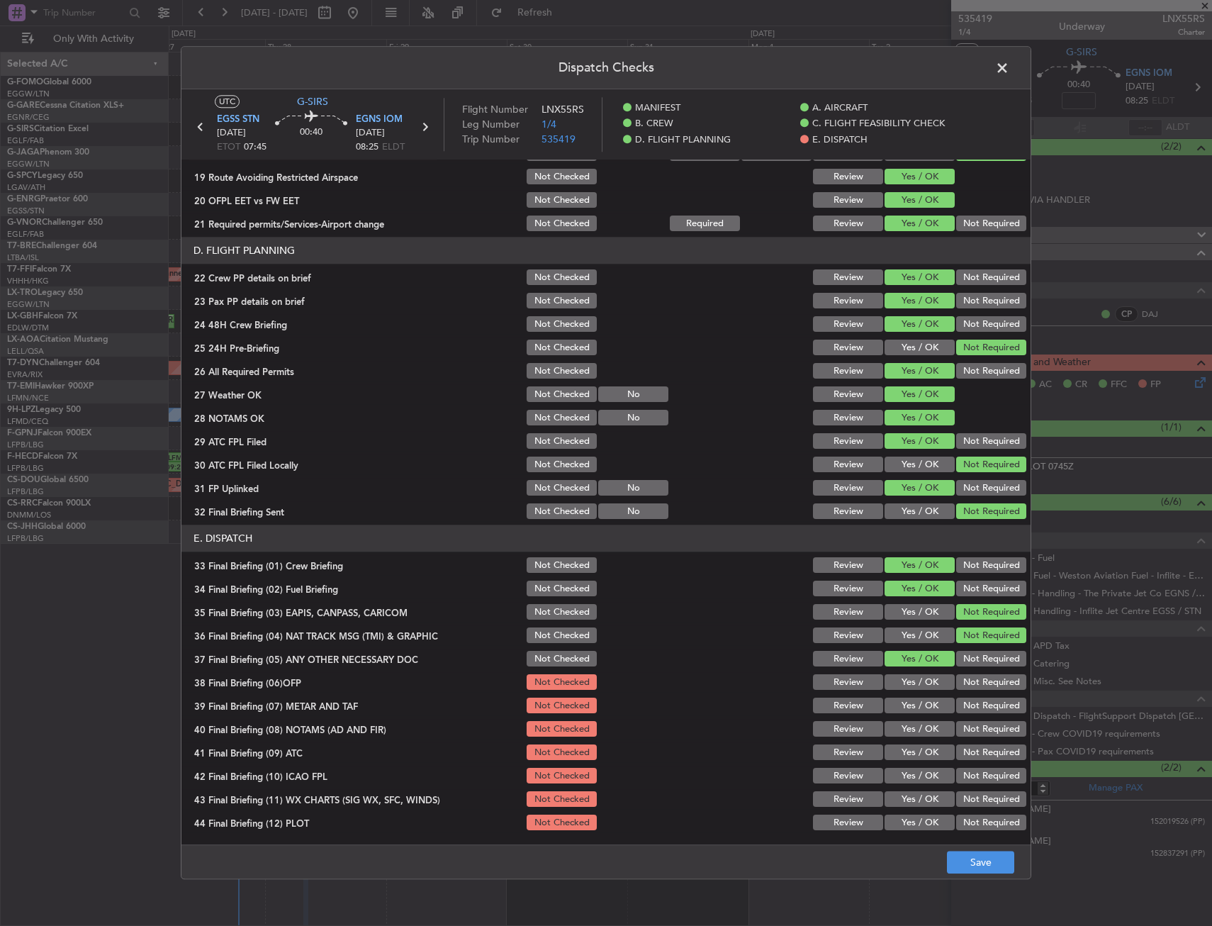
drag, startPoint x: 921, startPoint y: 675, endPoint x: 914, endPoint y: 697, distance: 22.2
click at [919, 676] on button "Yes / OK" at bounding box center [920, 683] width 70 height 16
click at [915, 699] on button "Yes / OK" at bounding box center [920, 706] width 70 height 16
click at [907, 727] on section "E. DISPATCH 33 Final Briefing (01) Crew Briefing Not Checked Review Yes / OK No…" at bounding box center [605, 679] width 849 height 308
click at [903, 748] on button "Yes / OK" at bounding box center [920, 753] width 70 height 16
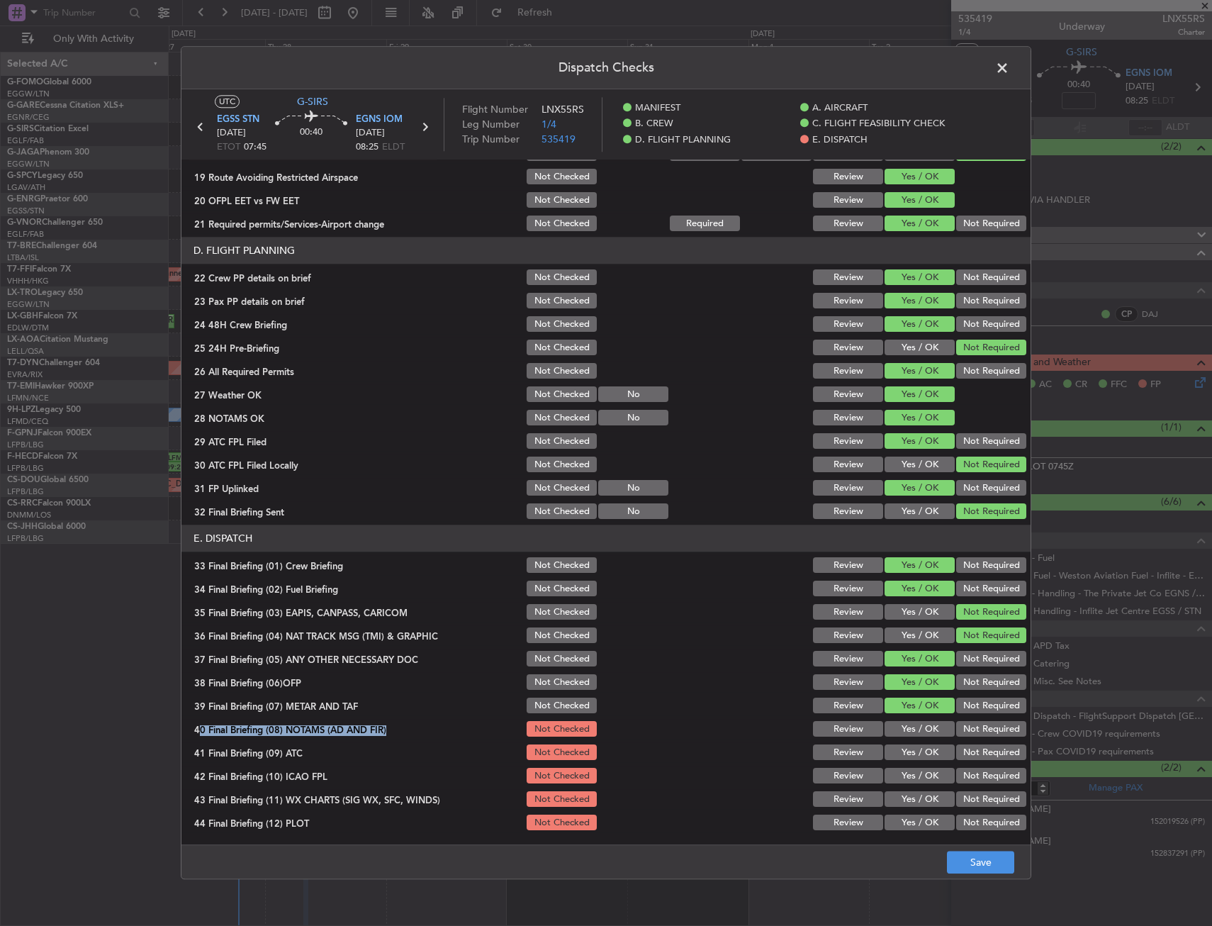
click at [898, 757] on button "Yes / OK" at bounding box center [920, 753] width 70 height 16
click at [897, 720] on div "Yes / OK" at bounding box center [918, 729] width 72 height 20
click at [885, 805] on button "Yes / OK" at bounding box center [920, 800] width 70 height 16
click at [889, 782] on button "Yes / OK" at bounding box center [920, 776] width 70 height 16
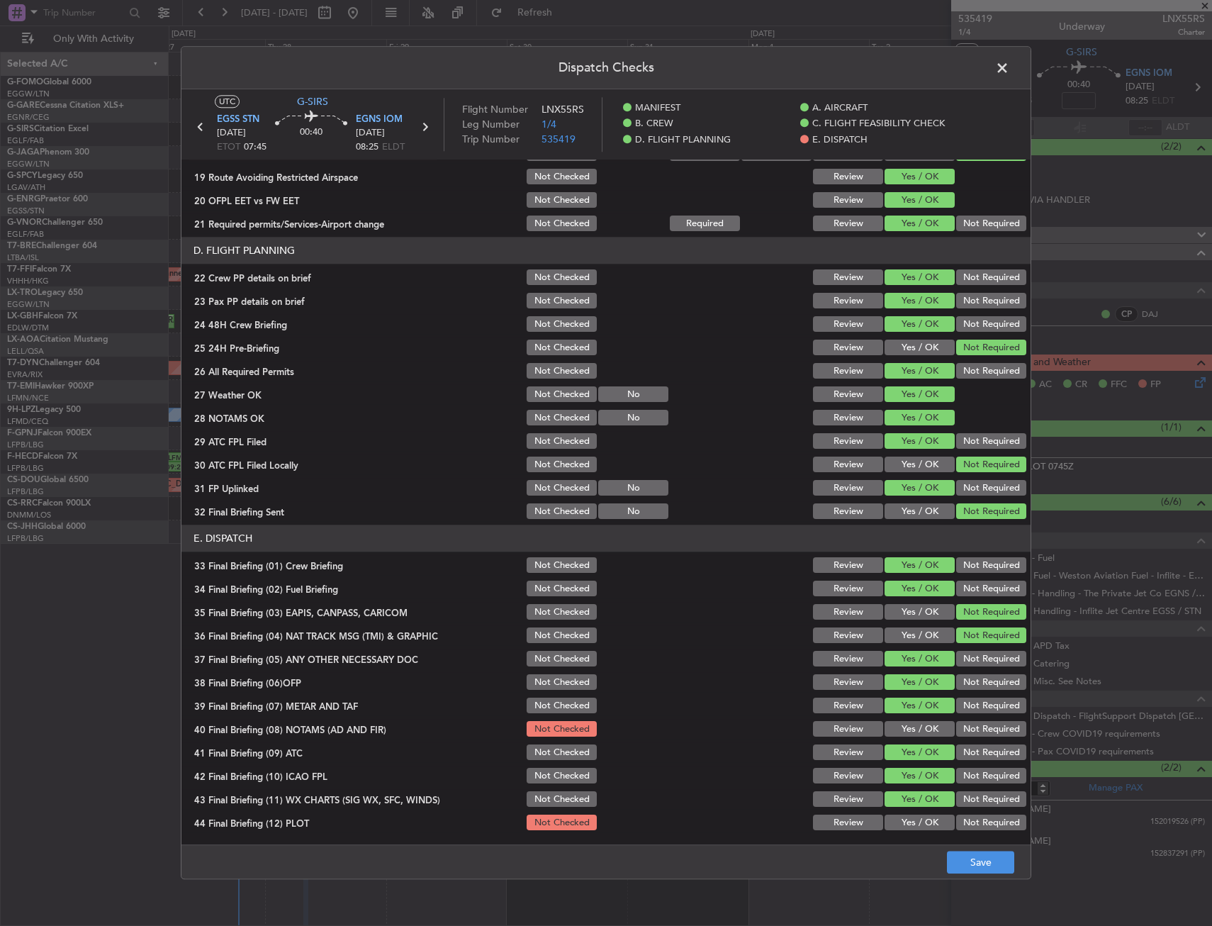
click at [905, 734] on button "Yes / OK" at bounding box center [920, 730] width 70 height 16
click at [905, 826] on button "Yes / OK" at bounding box center [920, 823] width 70 height 16
click at [947, 852] on button "Save" at bounding box center [980, 862] width 67 height 23
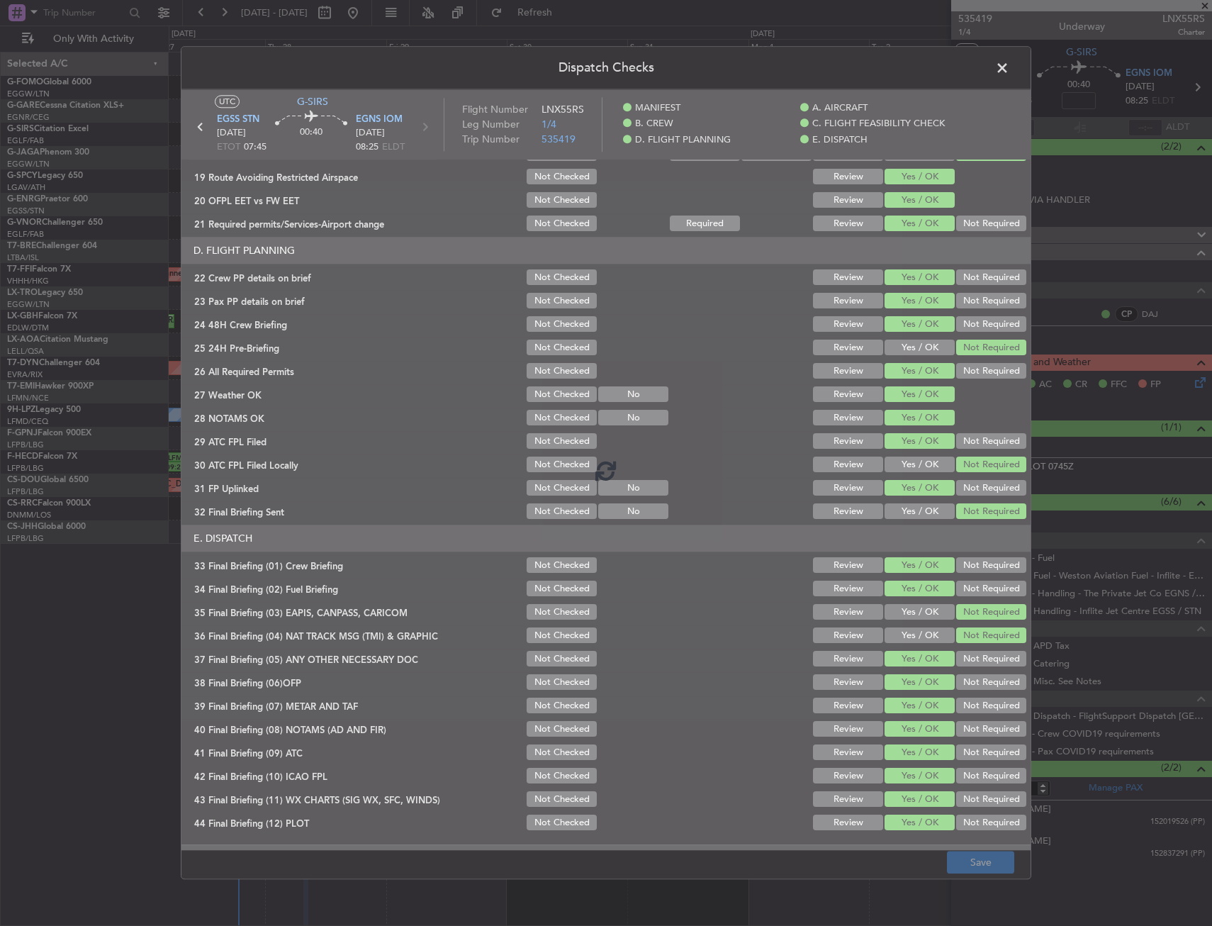
click at [951, 853] on footer "Save" at bounding box center [605, 862] width 849 height 34
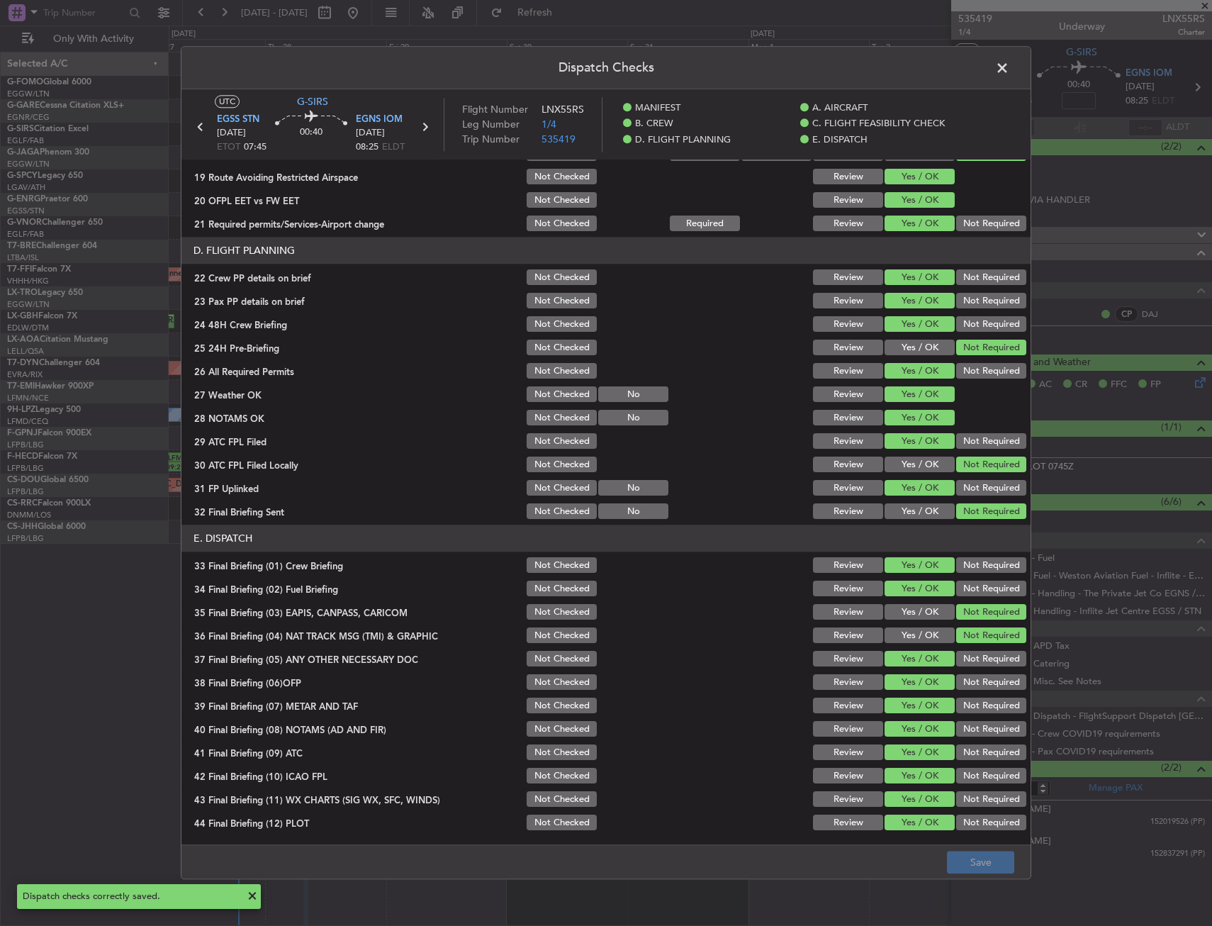
click at [1009, 72] on span at bounding box center [1009, 71] width 0 height 28
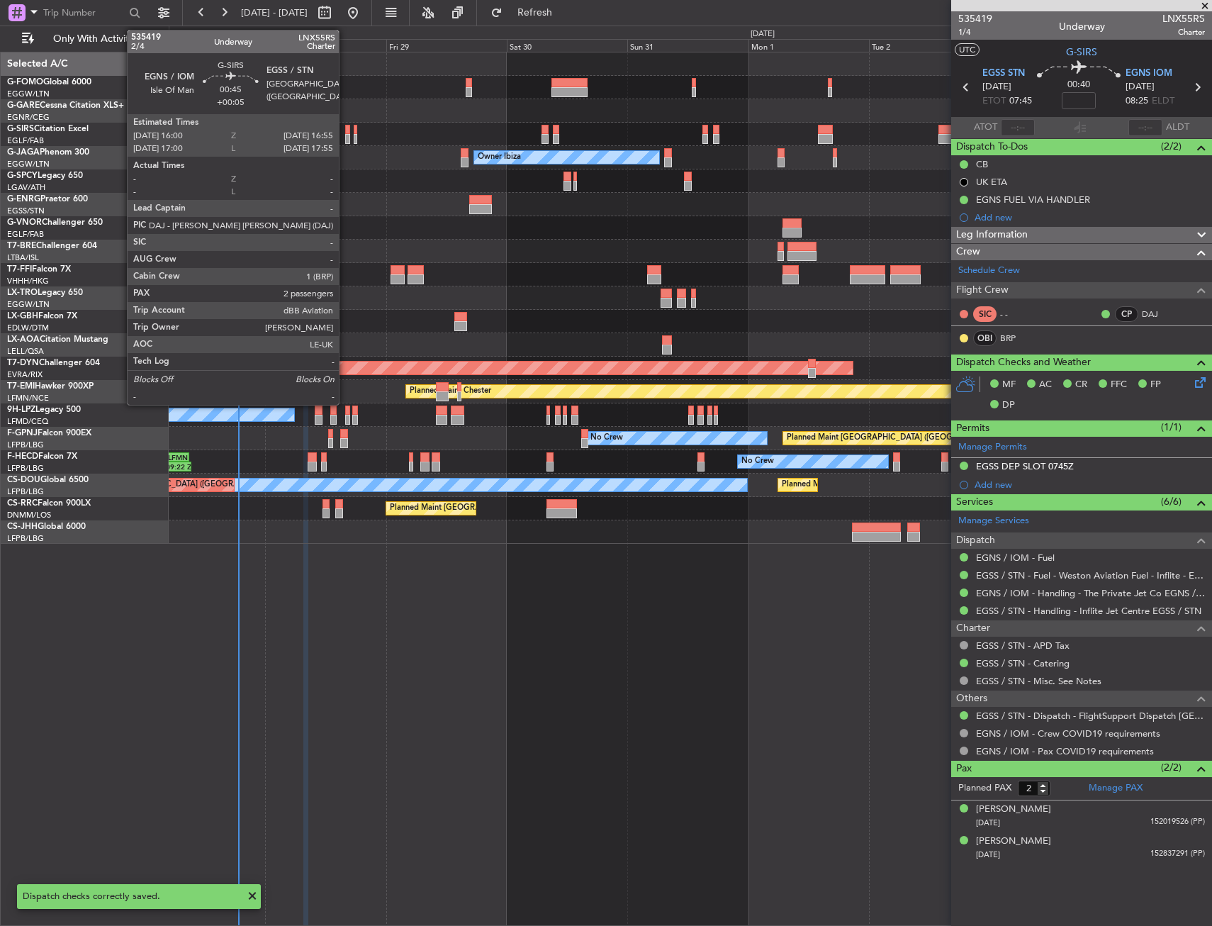
click at [345, 137] on div at bounding box center [347, 139] width 5 height 10
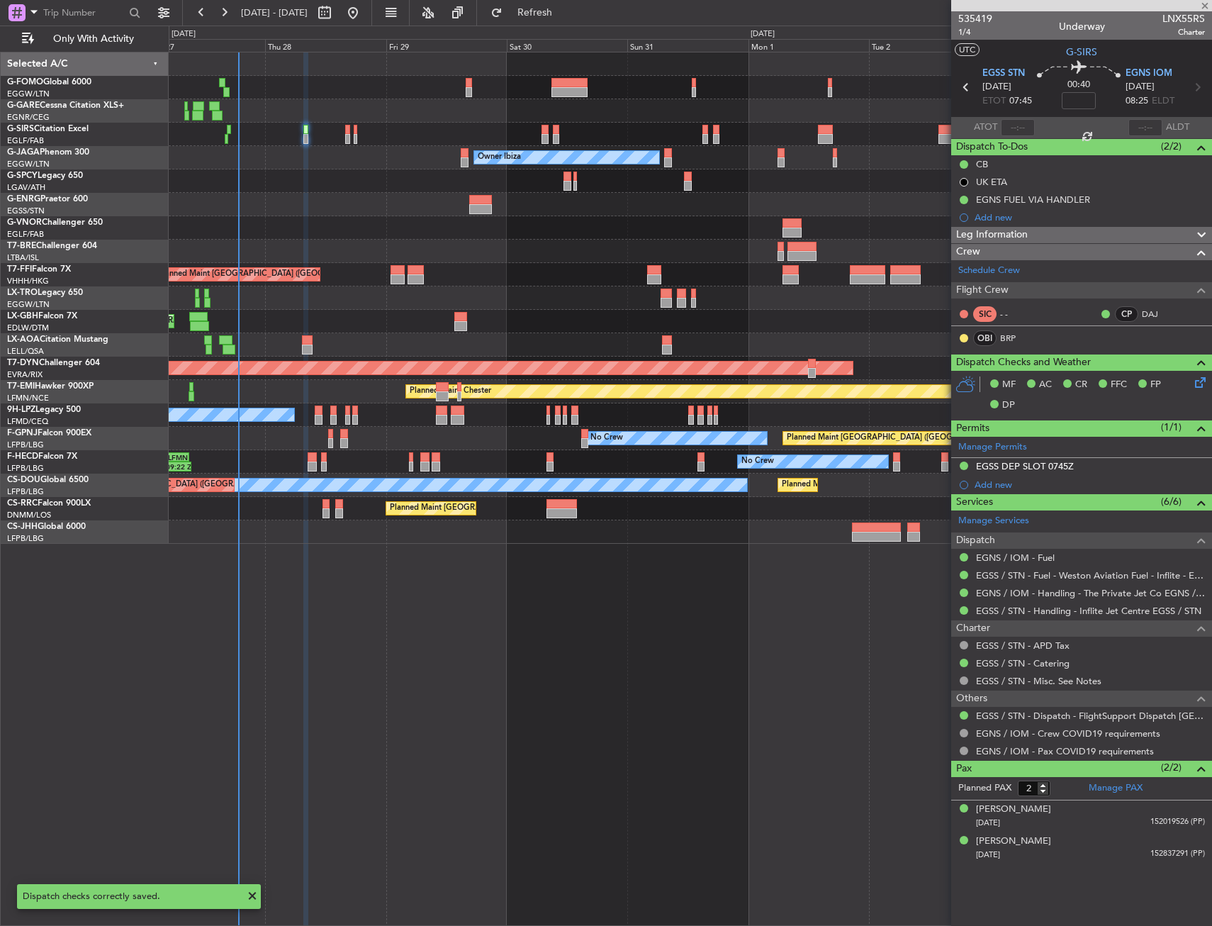
type input "+00:05"
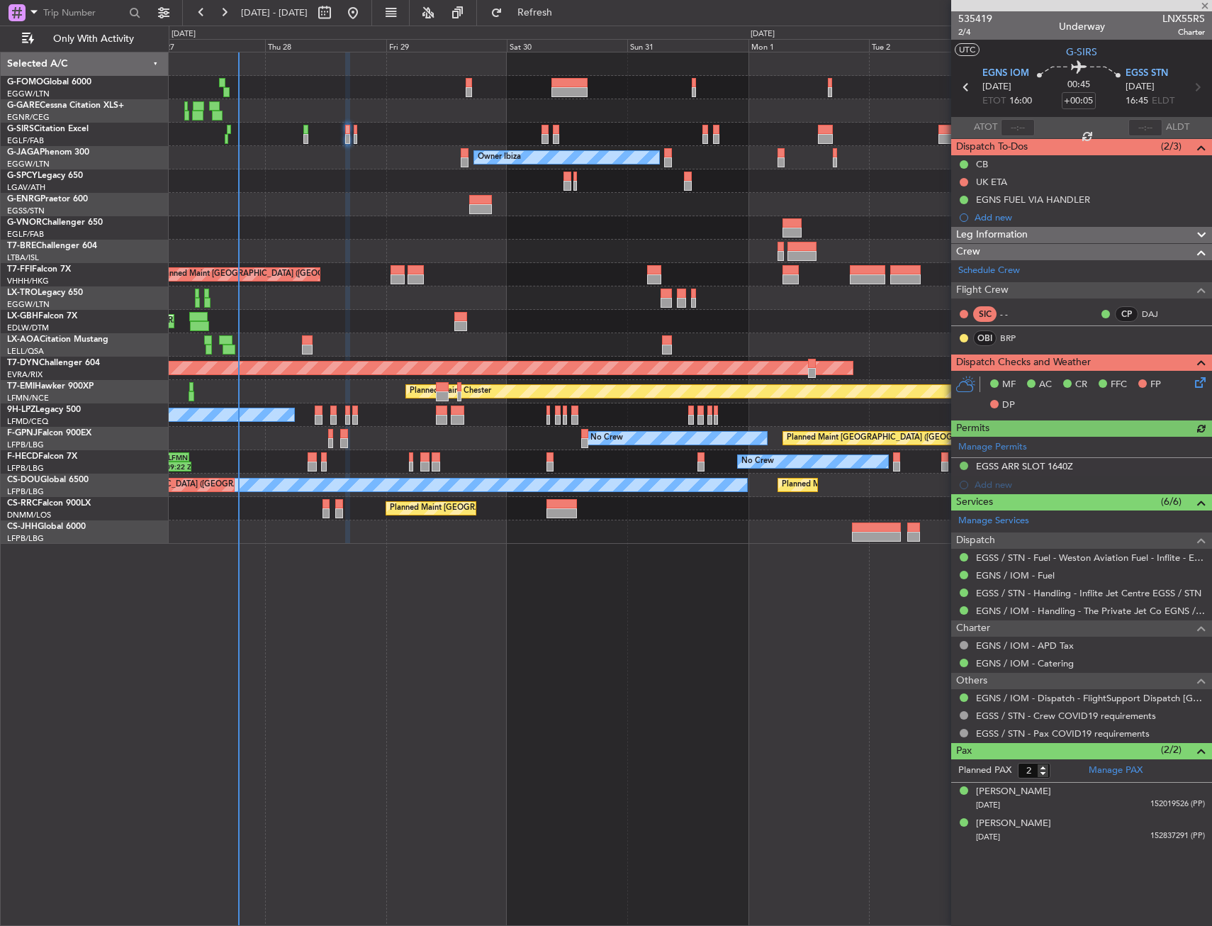
click at [319, 410] on div at bounding box center [319, 410] width 8 height 10
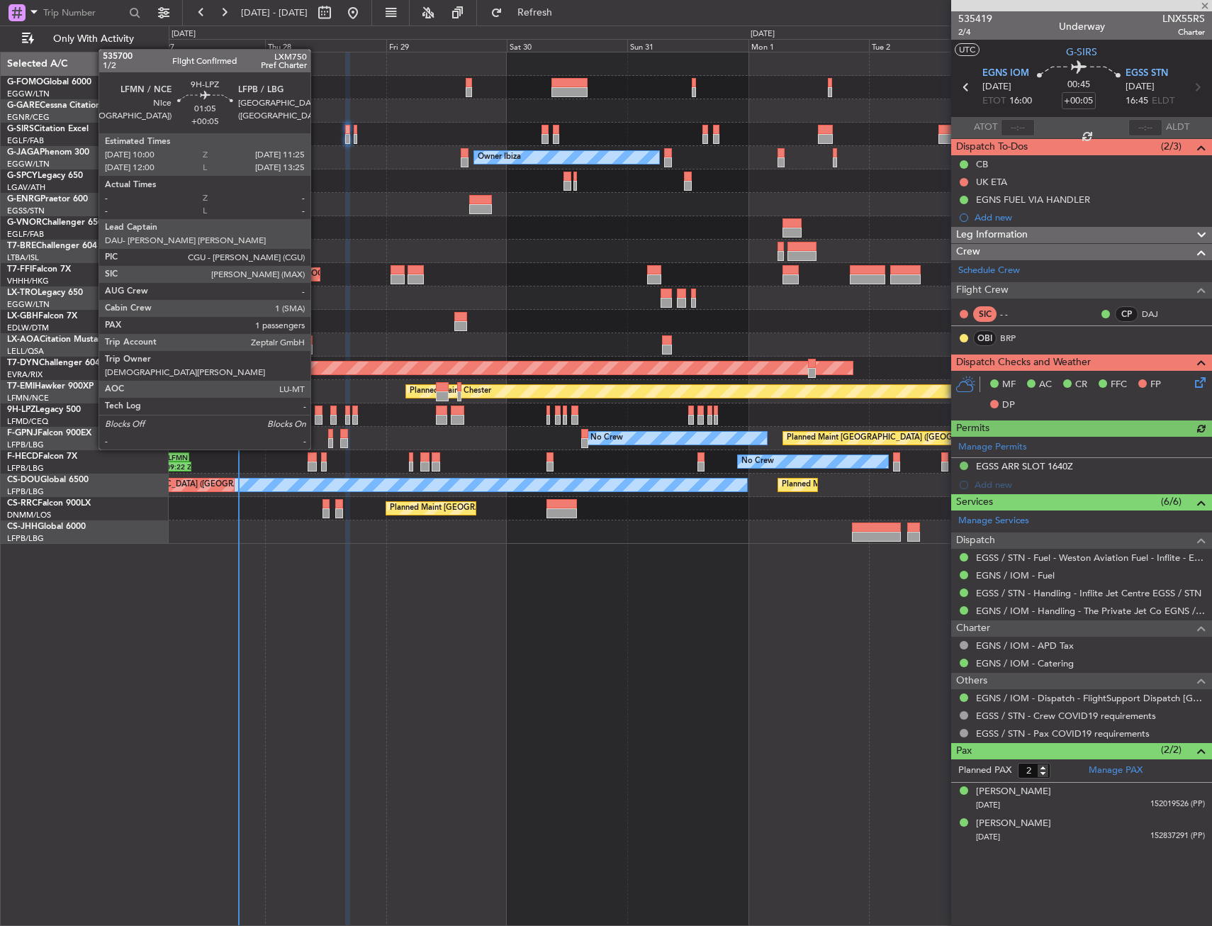
click at [317, 422] on div at bounding box center [319, 420] width 8 height 10
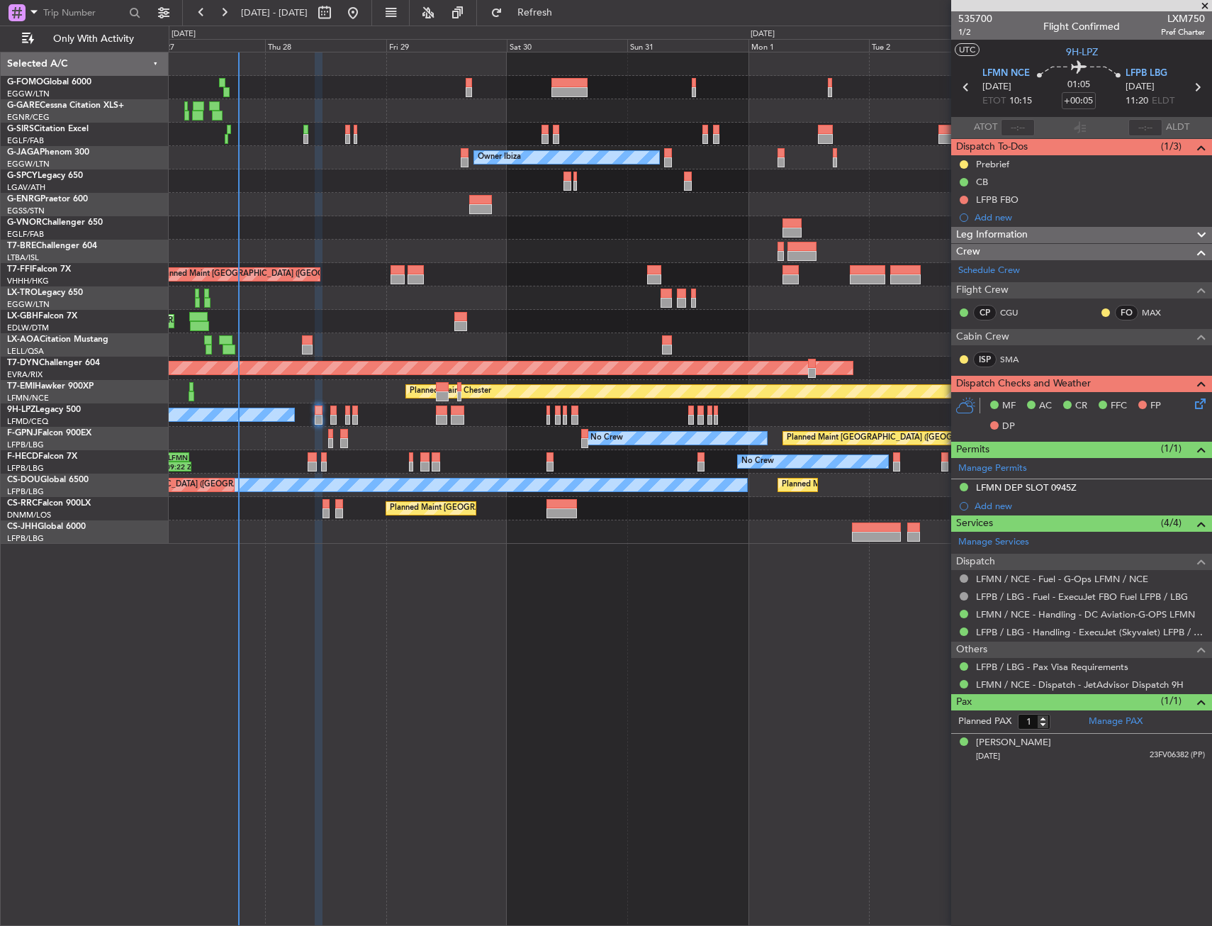
click at [664, 624] on div "Planned Maint [GEOGRAPHIC_DATA] ([GEOGRAPHIC_DATA]) Unplanned Maint [GEOGRAPHIC…" at bounding box center [690, 489] width 1043 height 874
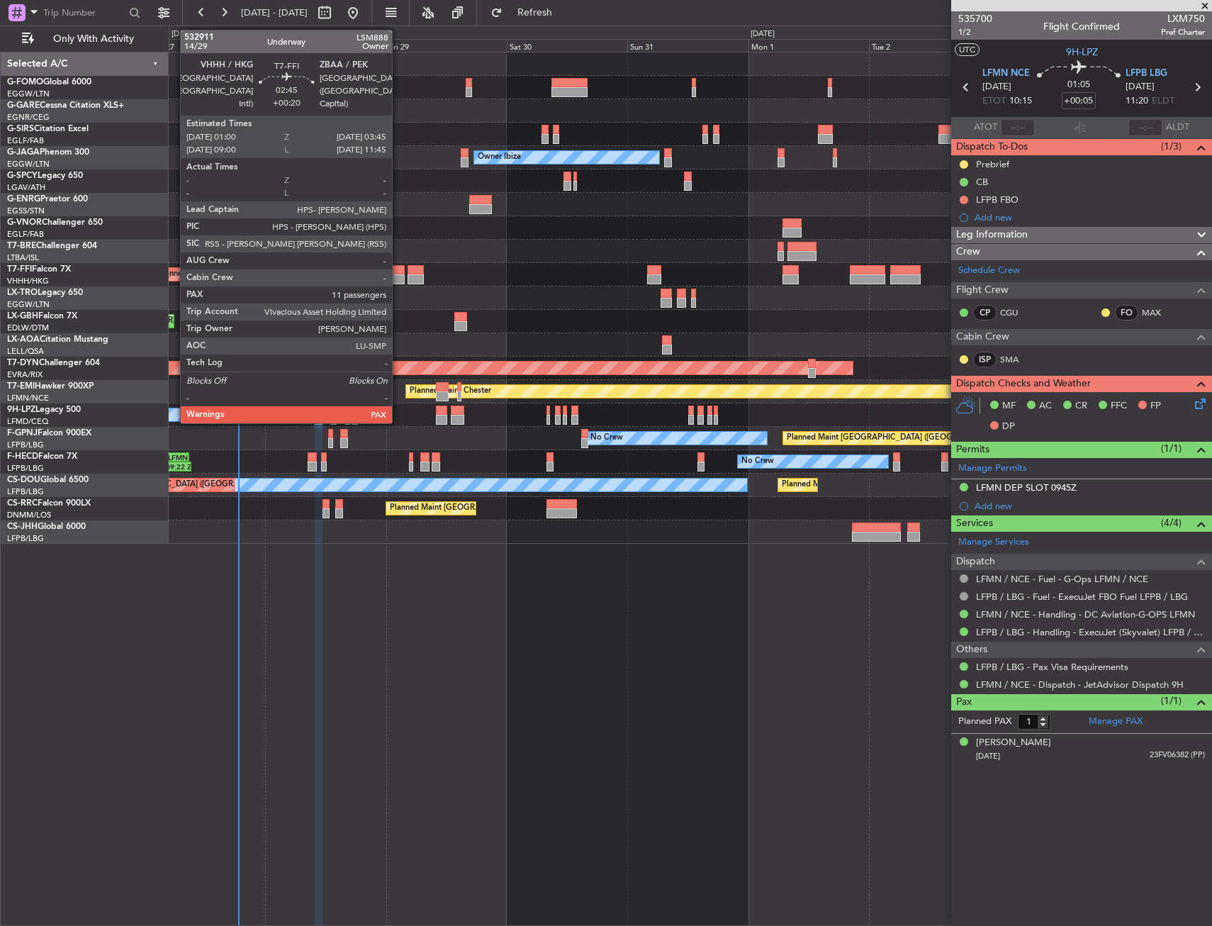
click at [398, 264] on div "Planned Maint [GEOGRAPHIC_DATA] ([GEOGRAPHIC_DATA] Intl)" at bounding box center [690, 274] width 1043 height 23
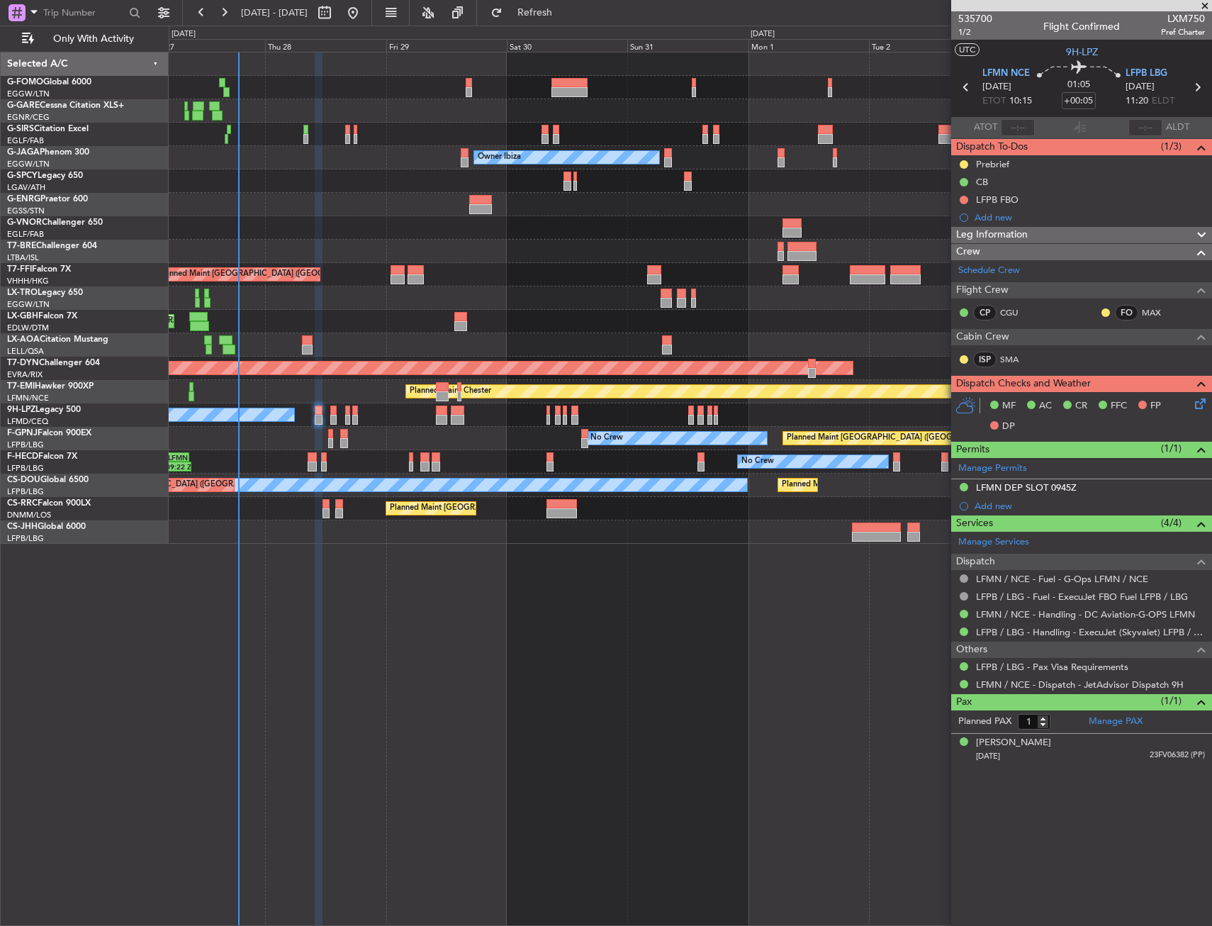
click at [350, 137] on div "Planned Maint [GEOGRAPHIC_DATA] ([GEOGRAPHIC_DATA]) Unplanned Maint [GEOGRAPHIC…" at bounding box center [690, 134] width 1043 height 23
click at [348, 138] on div at bounding box center [347, 139] width 5 height 10
type input "2"
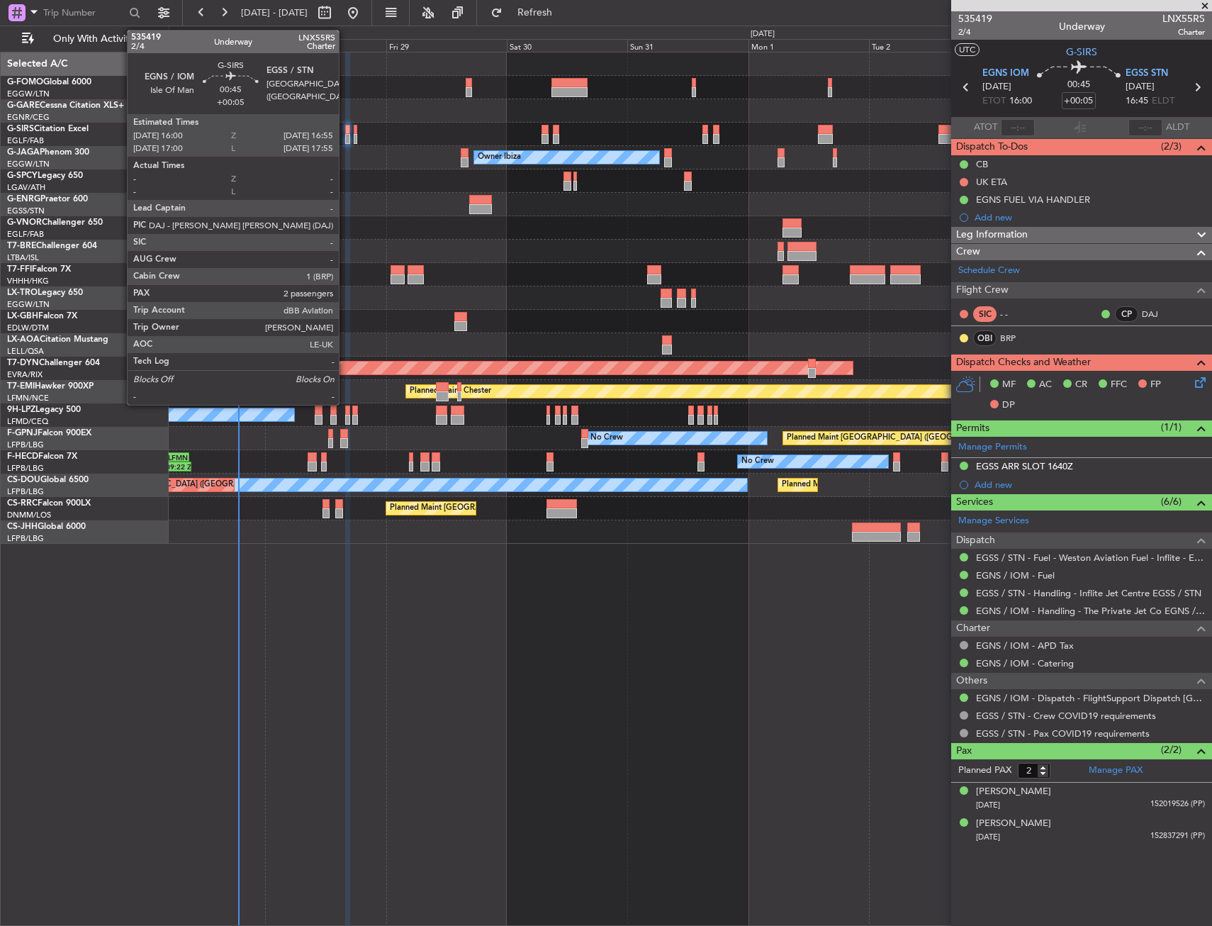
click at [345, 133] on div at bounding box center [347, 130] width 5 height 10
click at [345, 134] on div "Planned Maint [GEOGRAPHIC_DATA] ([GEOGRAPHIC_DATA]) Unplanned Maint [GEOGRAPHIC…" at bounding box center [690, 134] width 1043 height 23
click at [347, 133] on div at bounding box center [347, 130] width 5 height 10
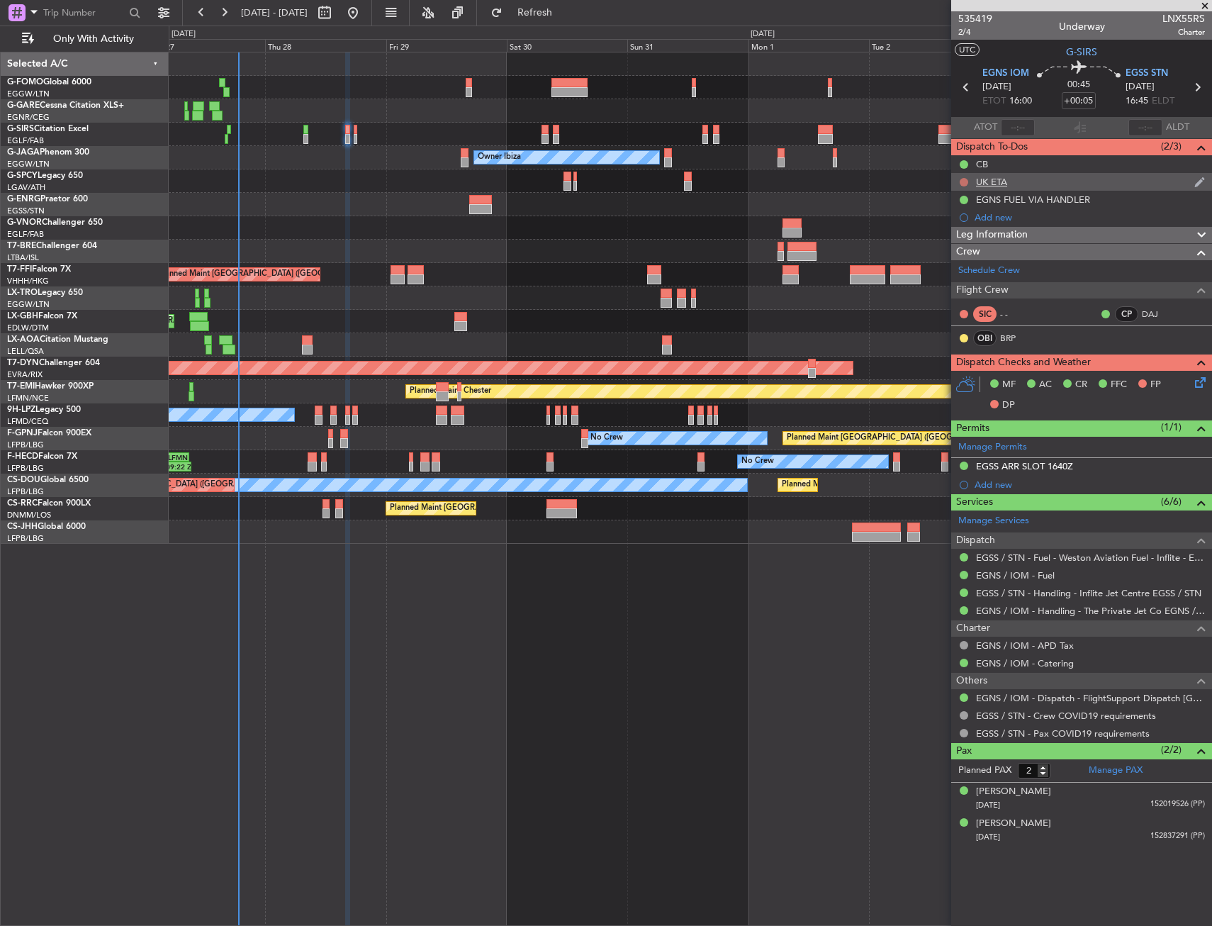
click at [963, 179] on button at bounding box center [964, 182] width 9 height 9
click at [962, 267] on span "Cancelled" at bounding box center [967, 266] width 40 height 14
click at [1206, 393] on div "MF AC CR FFC FP DP" at bounding box center [1081, 395] width 261 height 49
click at [1198, 383] on icon at bounding box center [1197, 379] width 11 height 11
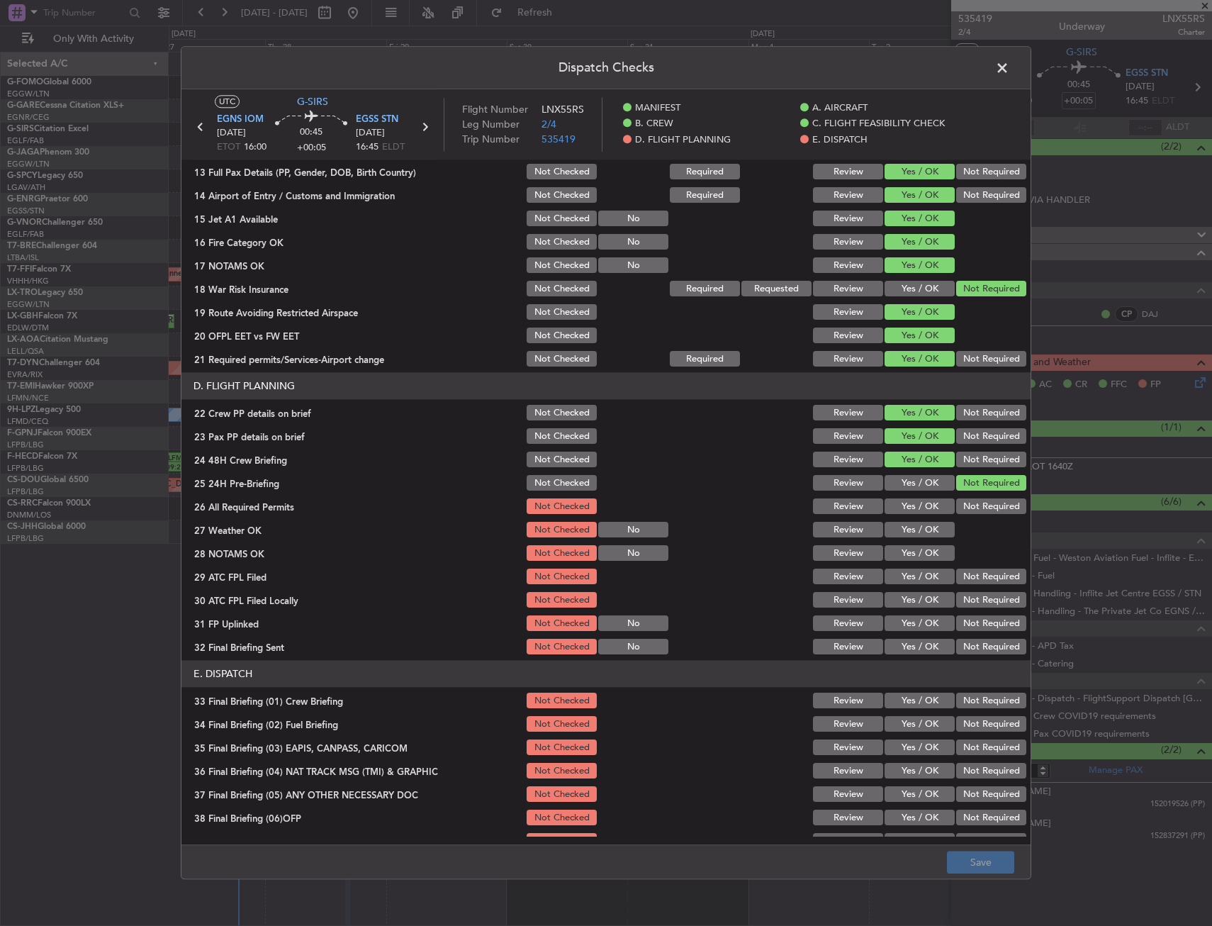
scroll to position [567, 0]
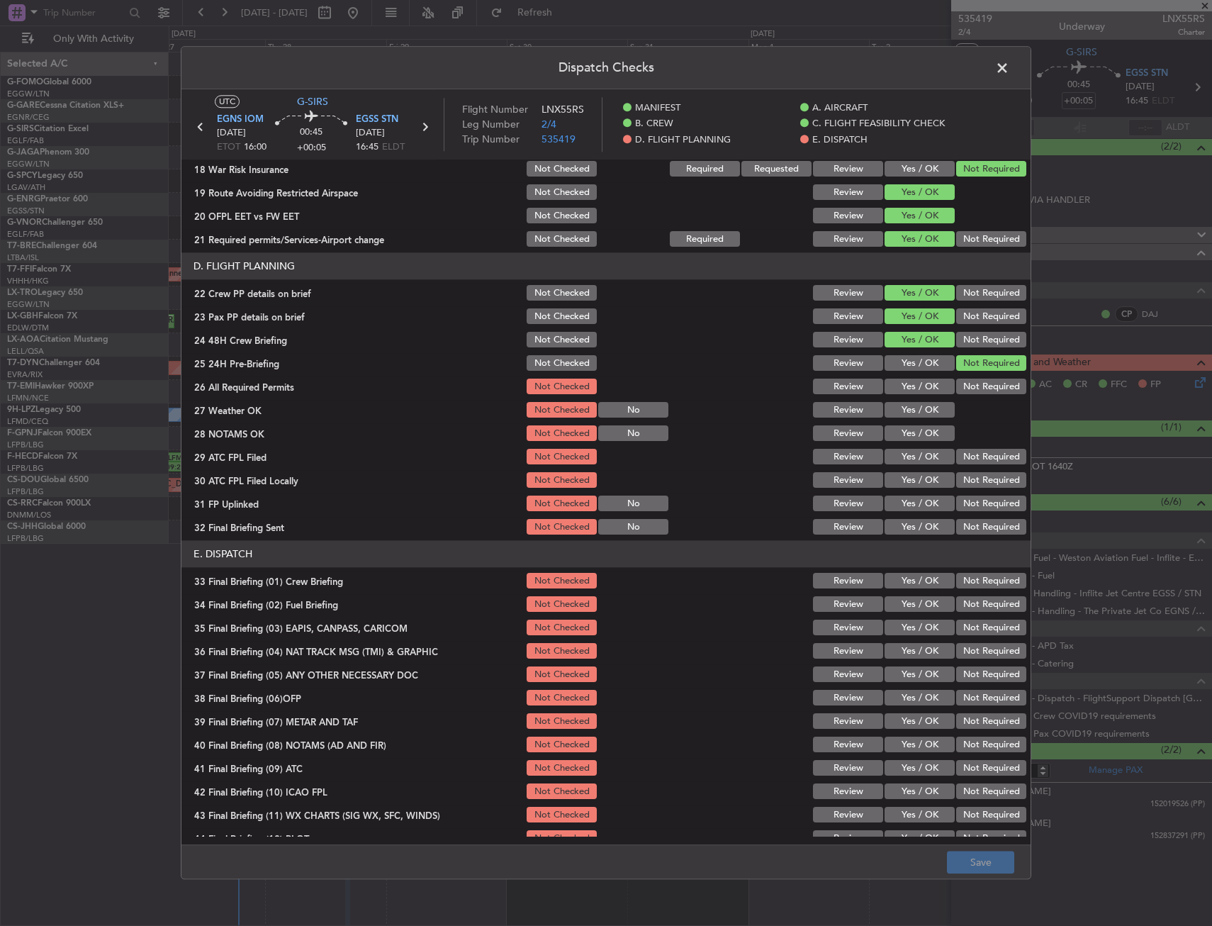
click at [916, 403] on button "Yes / OK" at bounding box center [920, 411] width 70 height 16
click at [909, 393] on button "Yes / OK" at bounding box center [920, 387] width 70 height 16
click at [903, 440] on button "Yes / OK" at bounding box center [920, 434] width 70 height 16
click at [913, 451] on button "Yes / OK" at bounding box center [920, 457] width 70 height 16
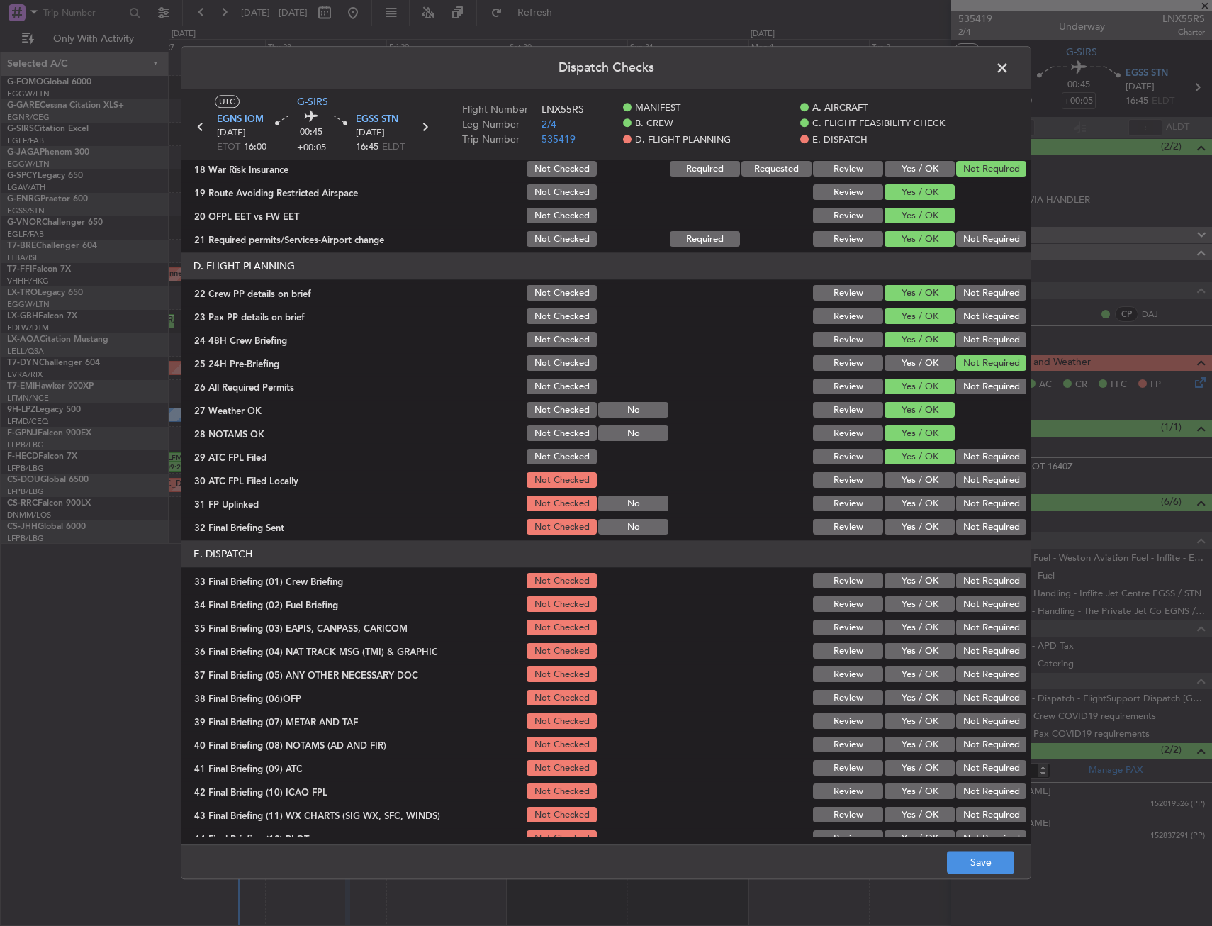
click at [972, 483] on button "Not Required" at bounding box center [991, 481] width 70 height 16
click at [936, 498] on button "Yes / OK" at bounding box center [920, 504] width 70 height 16
click at [982, 524] on button "Not Required" at bounding box center [991, 528] width 70 height 16
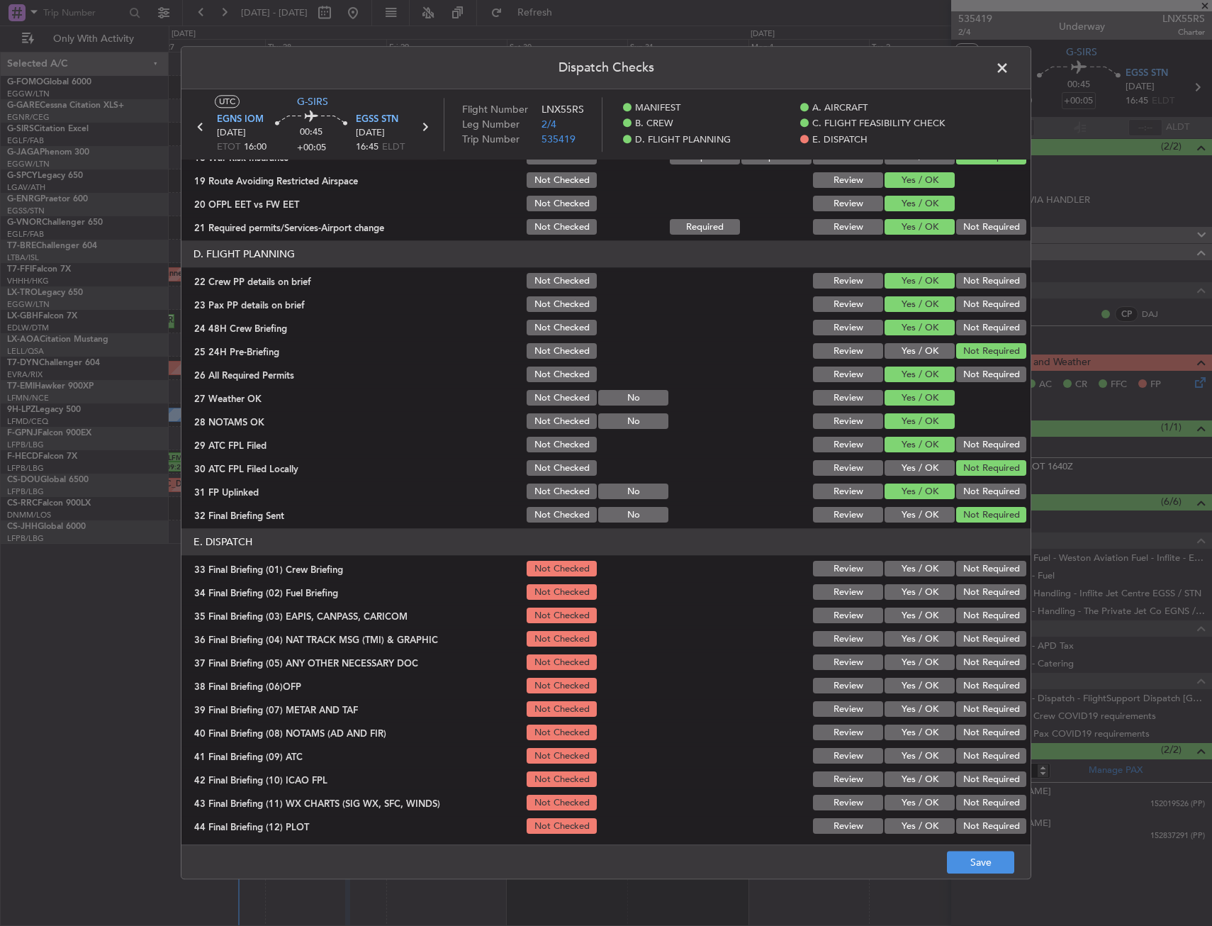
scroll to position [583, 0]
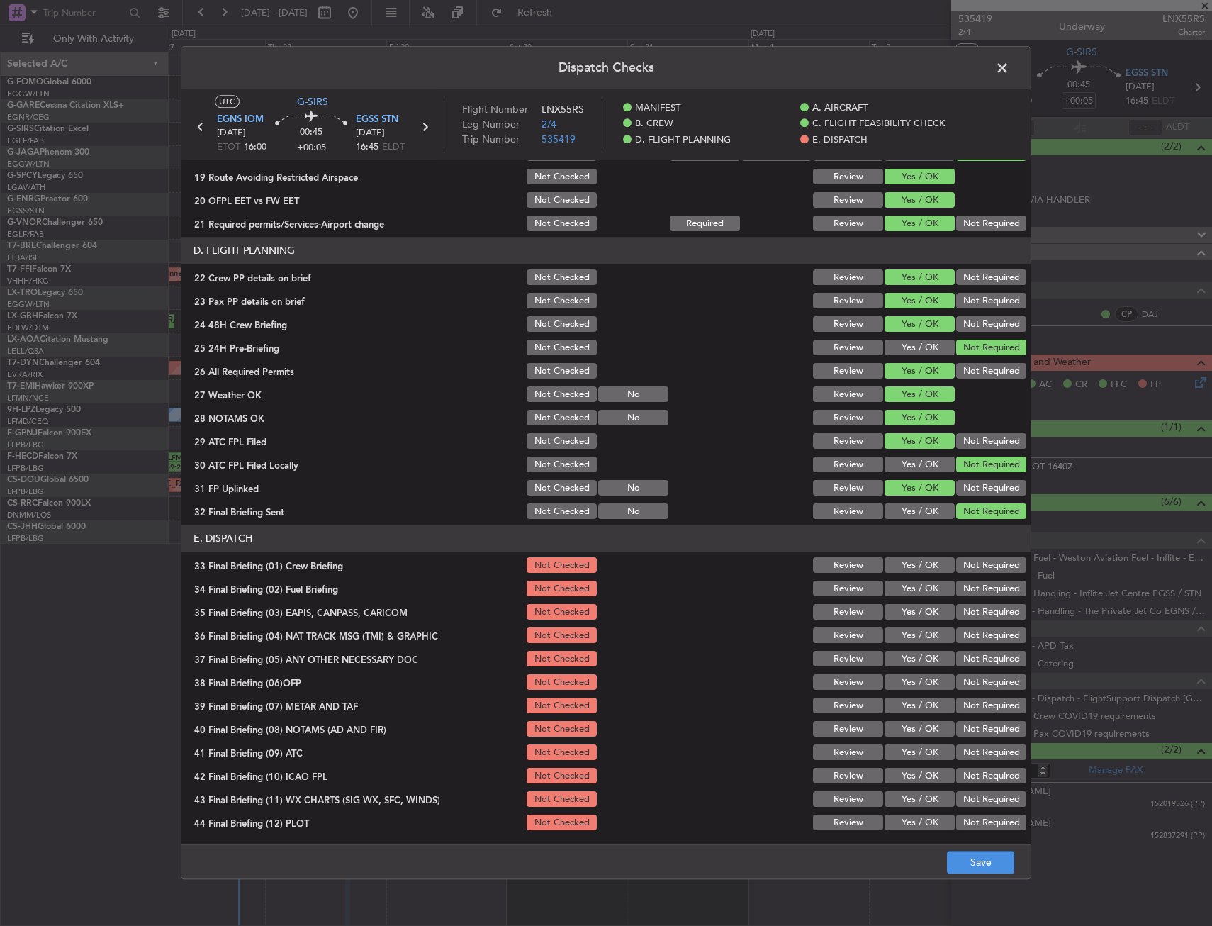
click at [919, 564] on button "Yes / OK" at bounding box center [920, 566] width 70 height 16
drag, startPoint x: 916, startPoint y: 585, endPoint x: 920, endPoint y: 593, distance: 7.9
click at [916, 589] on button "Yes / OK" at bounding box center [920, 589] width 70 height 16
drag, startPoint x: 967, startPoint y: 607, endPoint x: 969, endPoint y: 630, distance: 23.5
click at [967, 607] on button "Not Required" at bounding box center [991, 613] width 70 height 16
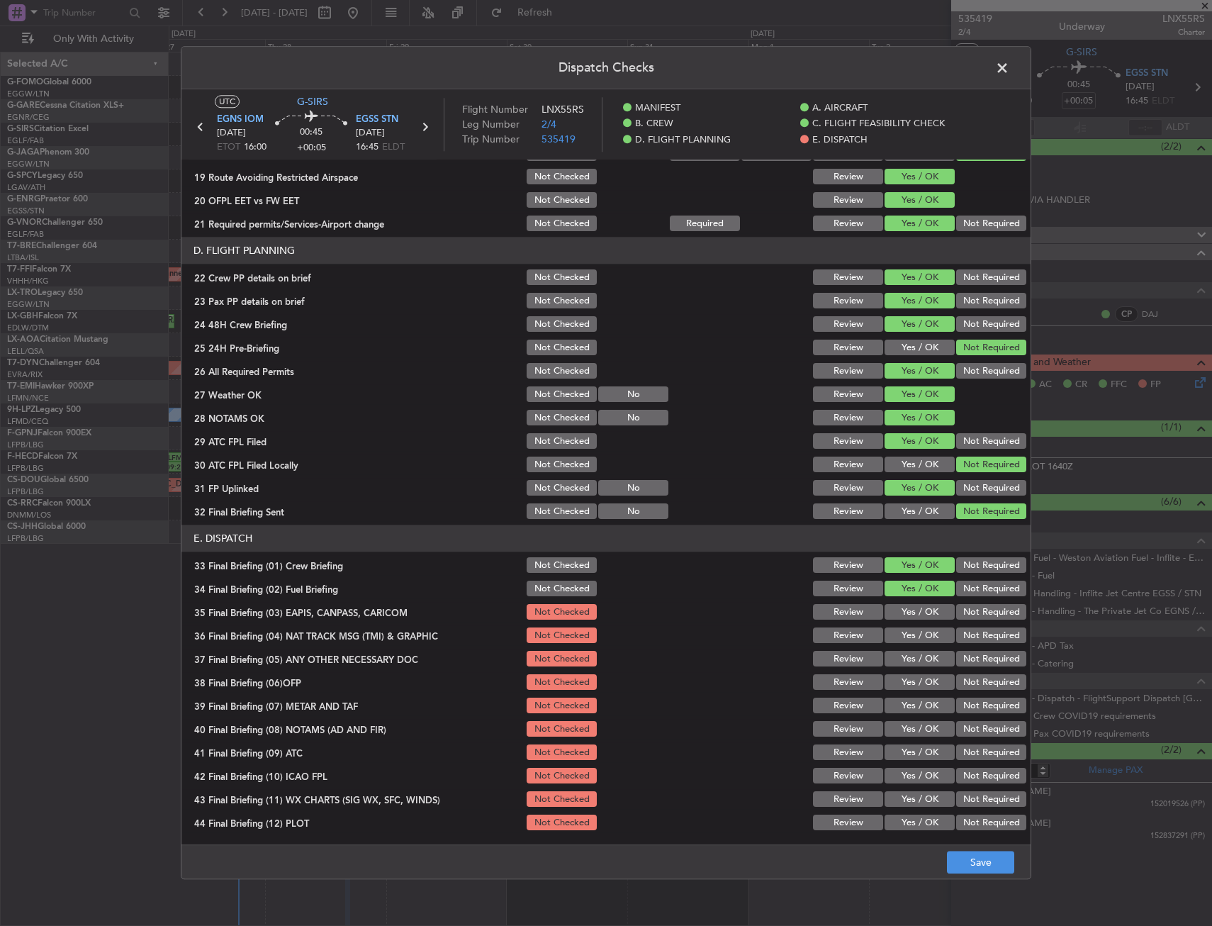
click at [969, 630] on button "Not Required" at bounding box center [991, 636] width 70 height 16
click at [924, 651] on button "Yes / OK" at bounding box center [920, 659] width 70 height 16
click at [912, 683] on button "Yes / OK" at bounding box center [920, 683] width 70 height 16
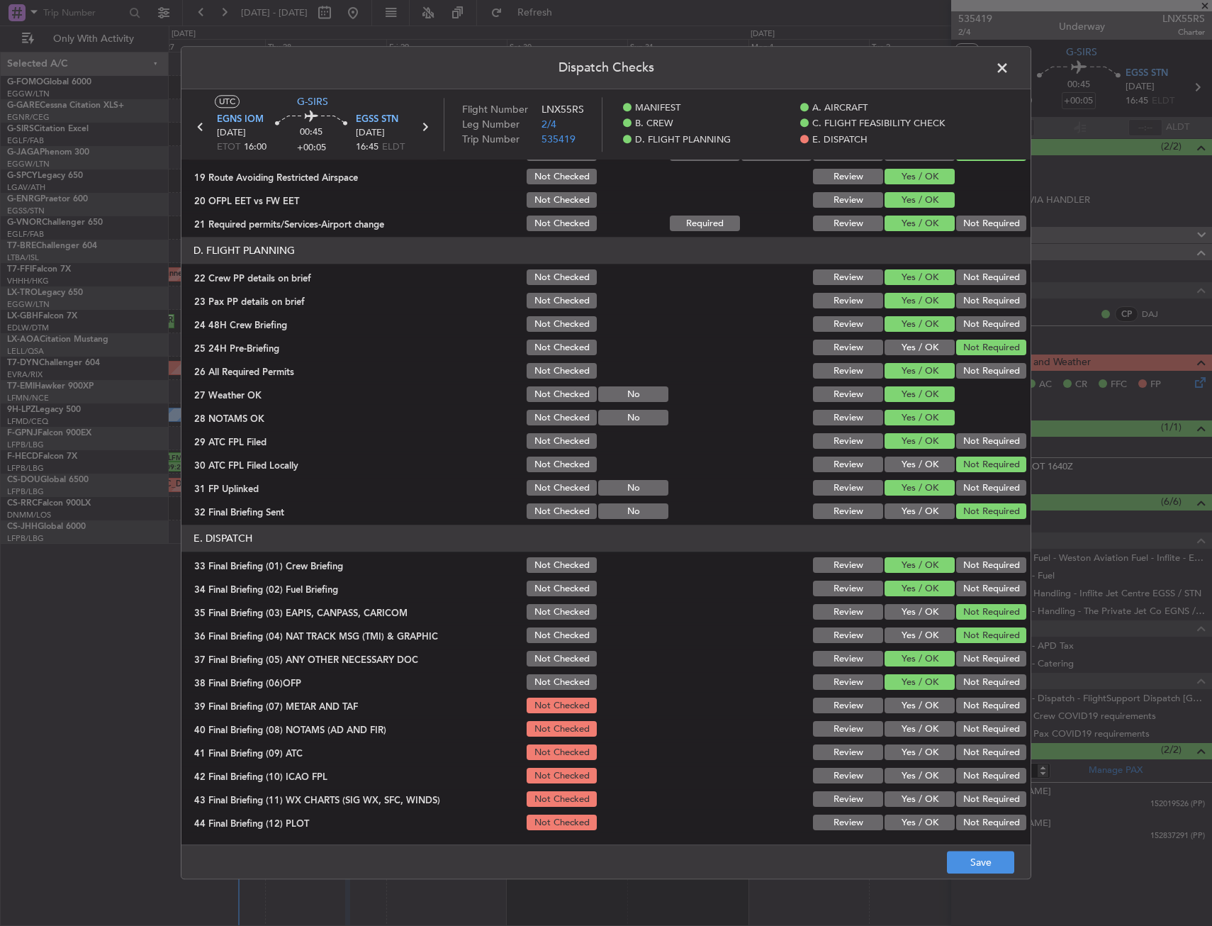
click at [910, 711] on button "Yes / OK" at bounding box center [920, 706] width 70 height 16
click at [907, 735] on button "Yes / OK" at bounding box center [920, 730] width 70 height 16
drag, startPoint x: 902, startPoint y: 758, endPoint x: 902, endPoint y: 766, distance: 8.5
click at [902, 766] on section "E. DISPATCH 33 Final Briefing (01) Crew Briefing Not Checked Review Yes / OK No…" at bounding box center [605, 679] width 849 height 308
drag, startPoint x: 902, startPoint y: 766, endPoint x: 901, endPoint y: 782, distance: 16.3
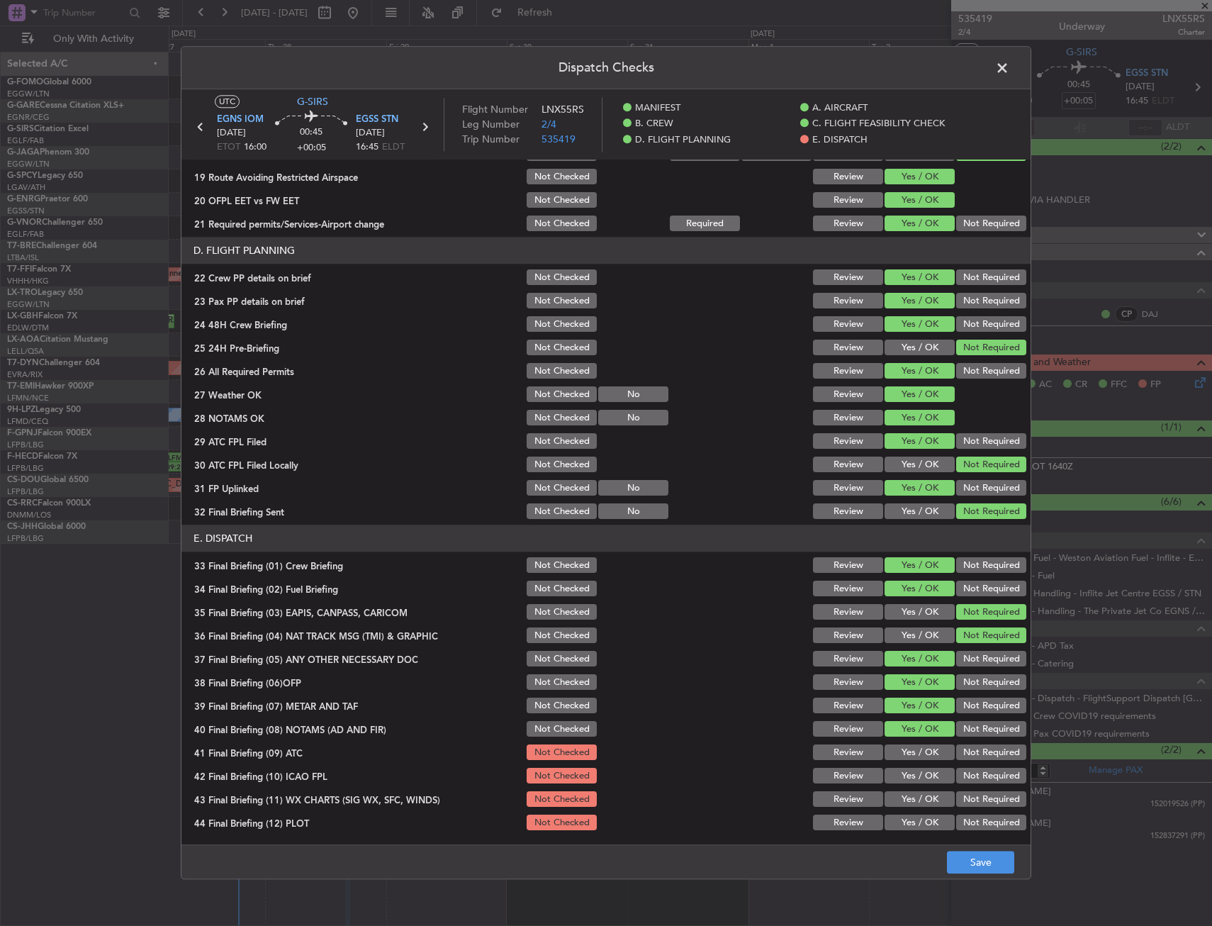
click at [901, 766] on div "Yes / OK" at bounding box center [918, 776] width 72 height 20
click at [905, 756] on button "Yes / OK" at bounding box center [920, 753] width 70 height 16
drag, startPoint x: 902, startPoint y: 778, endPoint x: 903, endPoint y: 800, distance: 22.0
click at [902, 782] on button "Yes / OK" at bounding box center [920, 776] width 70 height 16
drag, startPoint x: 903, startPoint y: 800, endPoint x: 906, endPoint y: 825, distance: 25.0
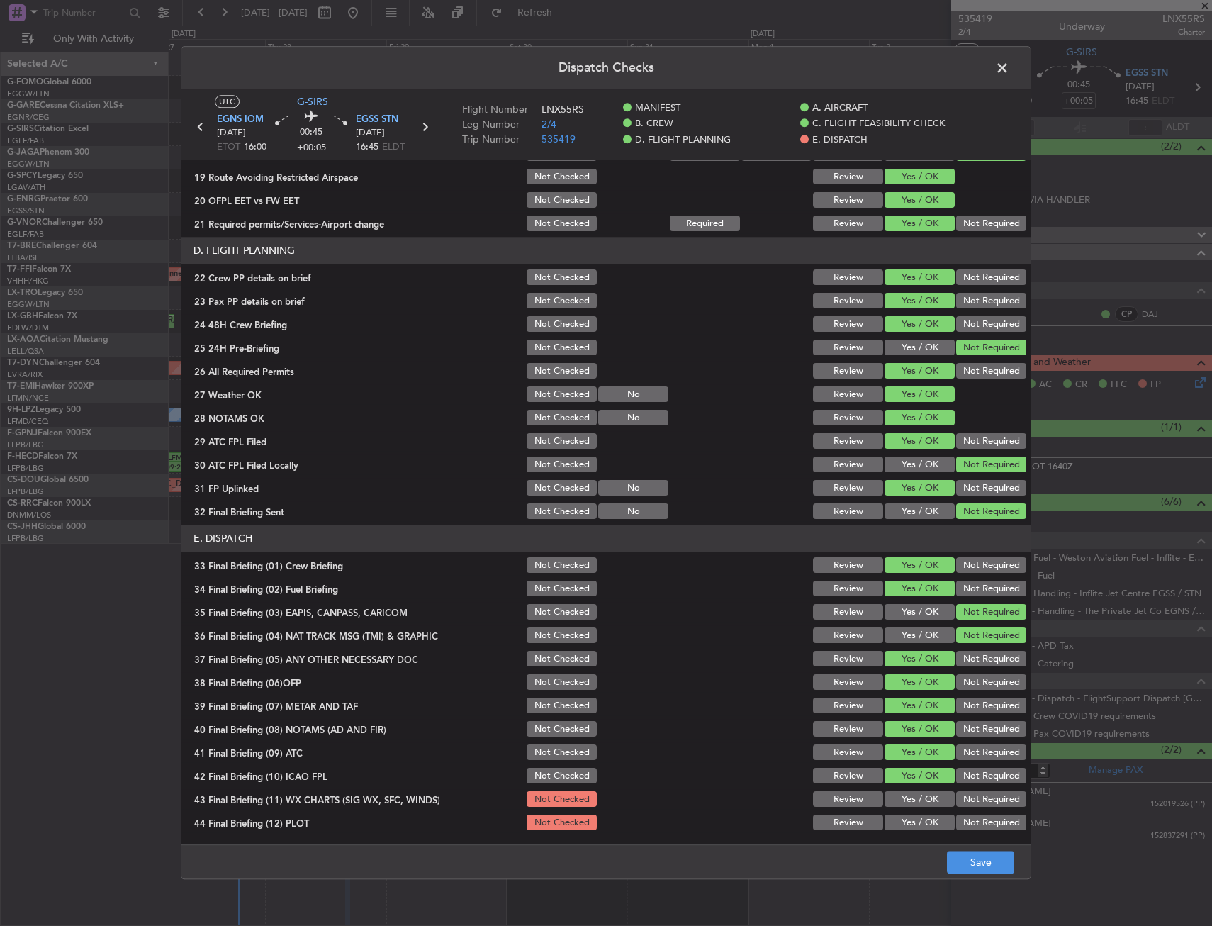
click at [903, 801] on button "Yes / OK" at bounding box center [920, 800] width 70 height 16
drag, startPoint x: 906, startPoint y: 825, endPoint x: 932, endPoint y: 838, distance: 29.2
click at [907, 825] on button "Yes / OK" at bounding box center [920, 823] width 70 height 16
click at [972, 864] on button "Save" at bounding box center [980, 862] width 67 height 23
click at [1000, 57] on header "Dispatch Checks" at bounding box center [605, 68] width 849 height 43
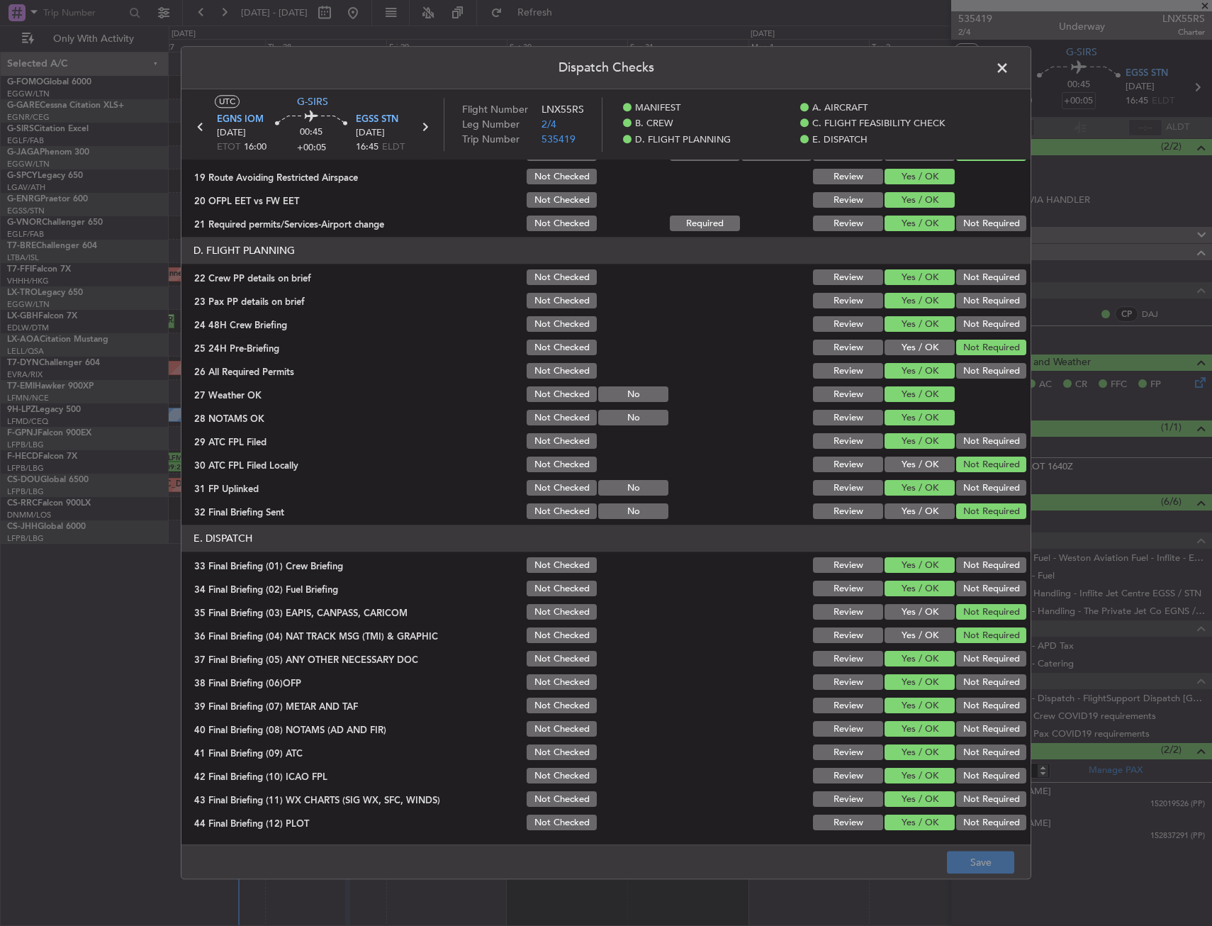
click at [1009, 73] on span at bounding box center [1009, 71] width 0 height 28
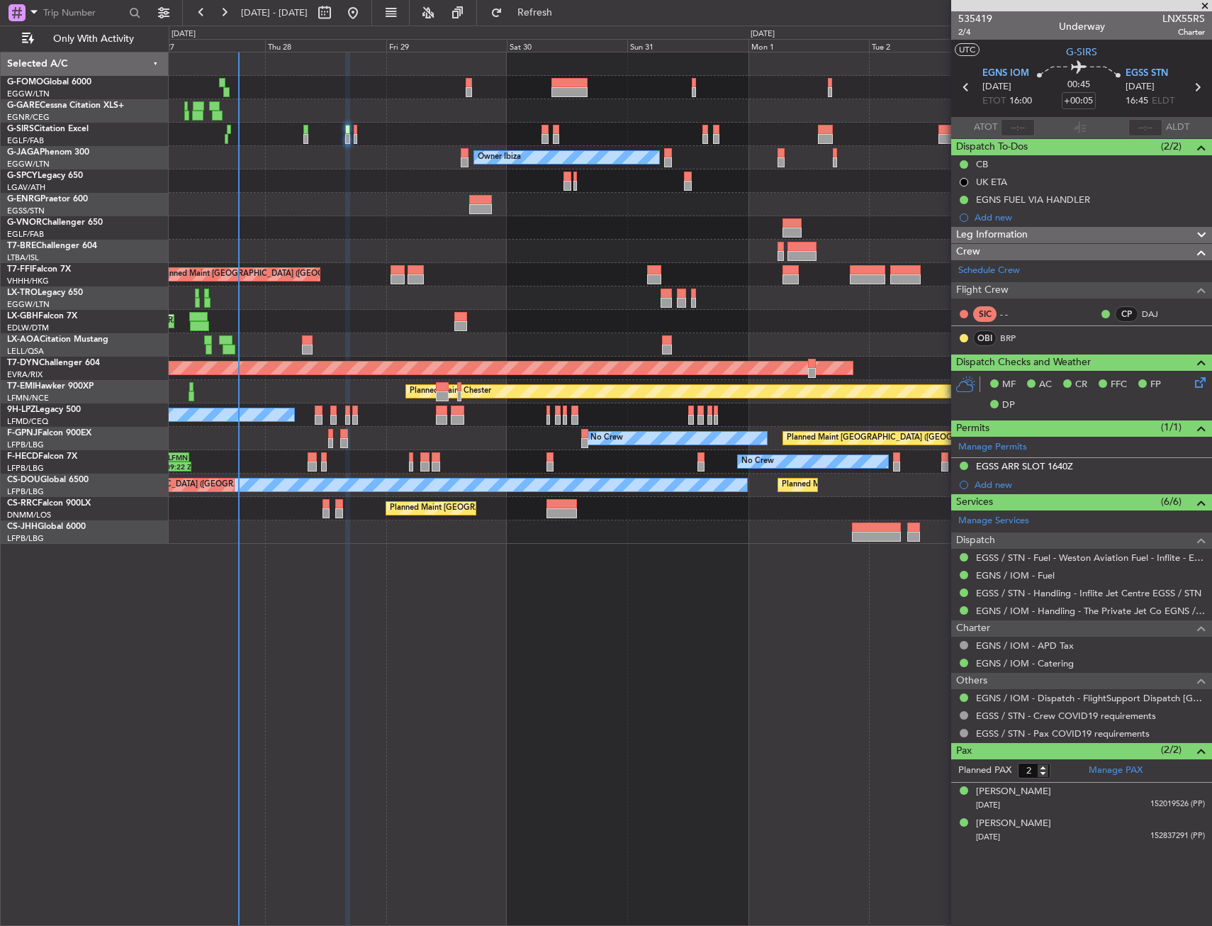
click at [357, 135] on div at bounding box center [356, 139] width 4 height 10
type input "+00:10"
type input "0"
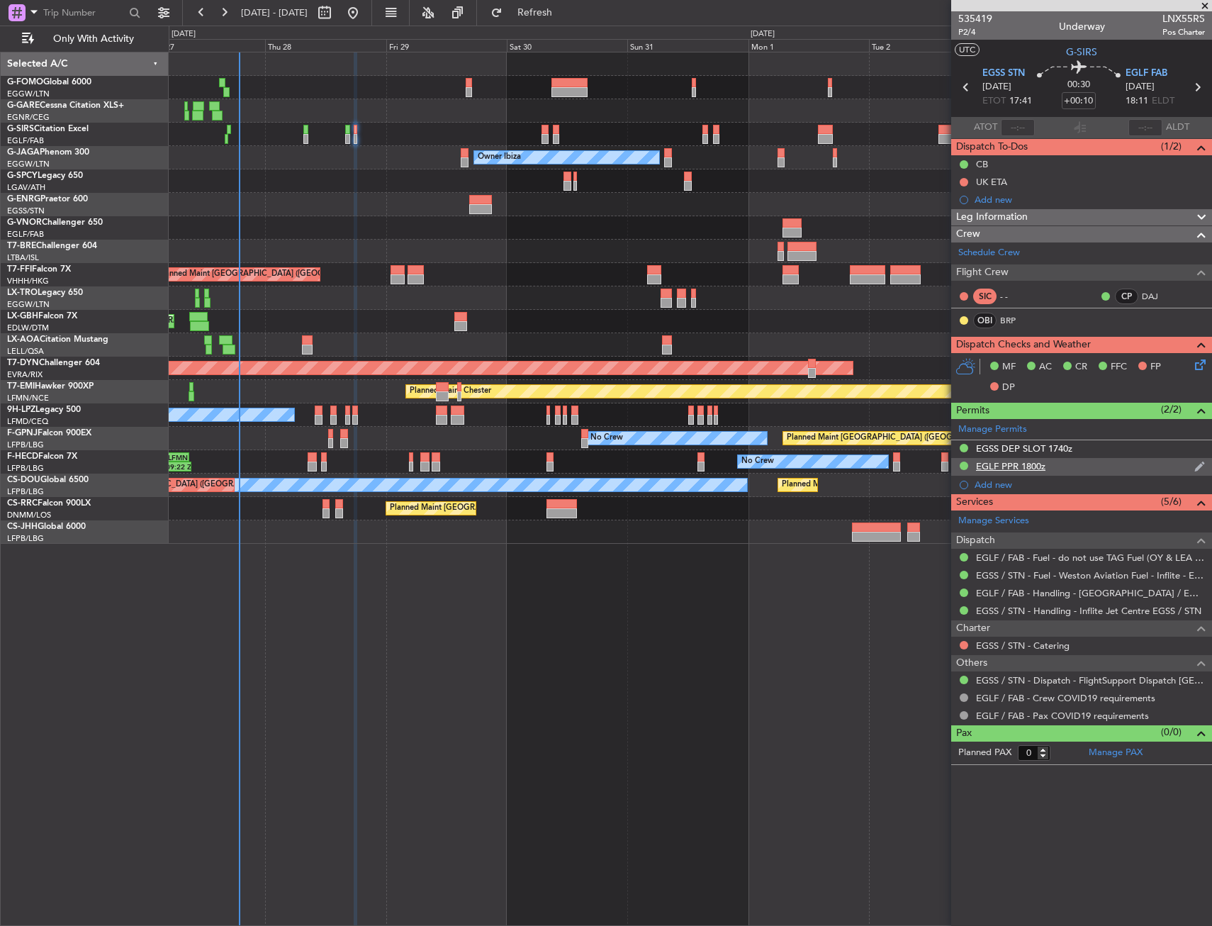
click at [1006, 467] on div "EGLF PPR 1800z" at bounding box center [1010, 466] width 69 height 12
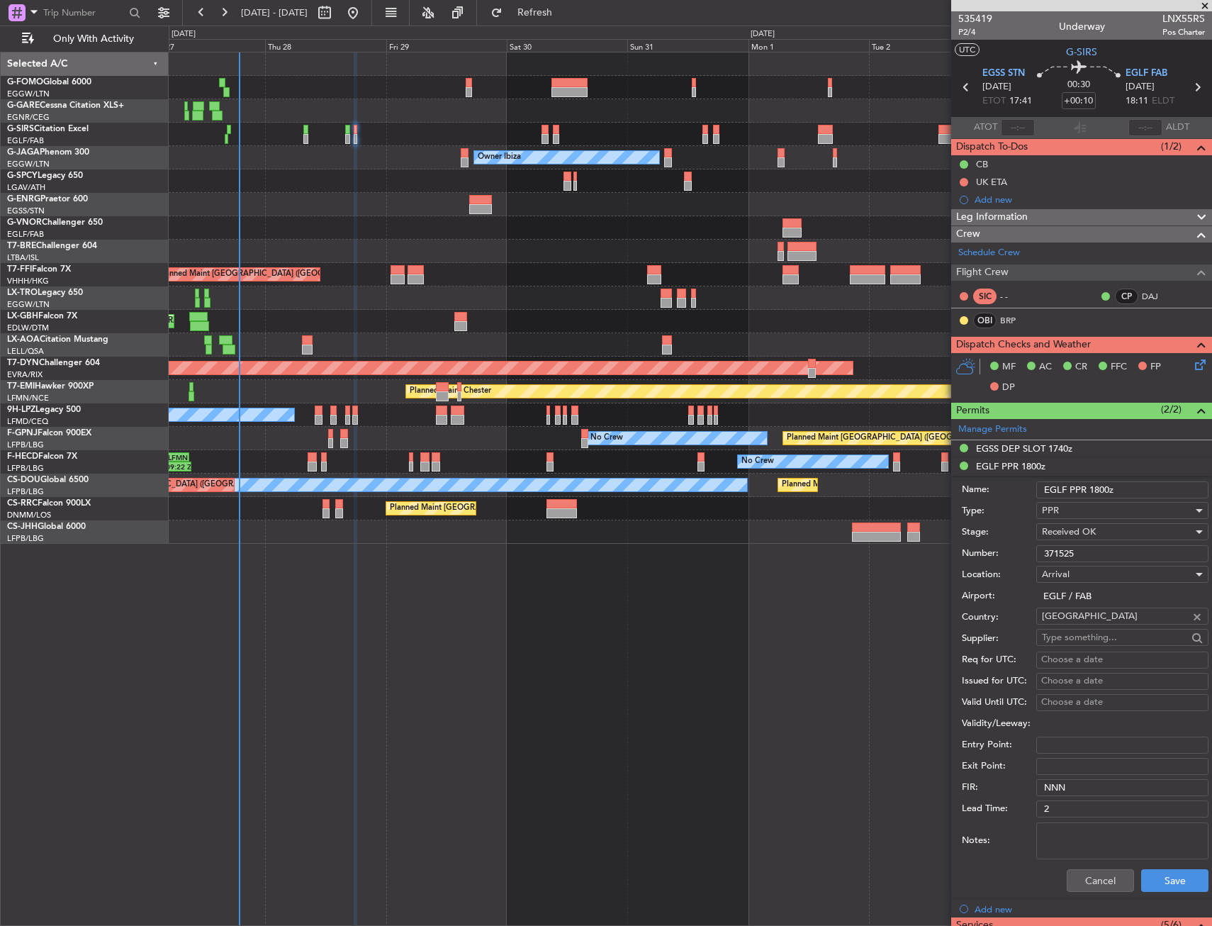
click at [1070, 544] on div "Number: 371525" at bounding box center [1085, 553] width 247 height 21
click at [1069, 549] on input "371525" at bounding box center [1122, 553] width 172 height 17
click at [1092, 882] on button "Cancel" at bounding box center [1100, 880] width 67 height 23
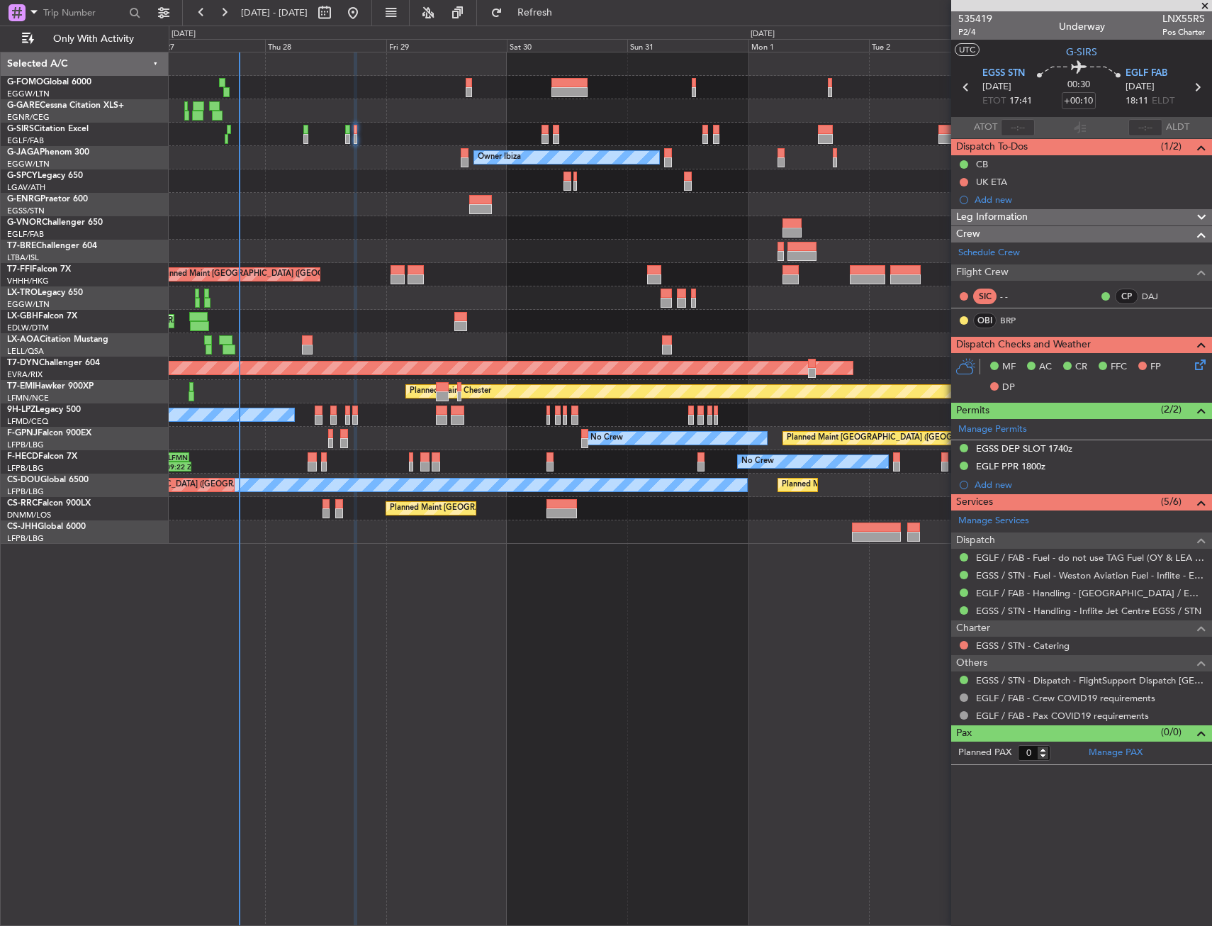
drag, startPoint x: 966, startPoint y: 177, endPoint x: 964, endPoint y: 186, distance: 8.8
click at [965, 179] on button at bounding box center [964, 182] width 9 height 9
click at [953, 269] on span "Cancelled" at bounding box center [967, 266] width 40 height 14
click at [967, 646] on button at bounding box center [964, 645] width 9 height 9
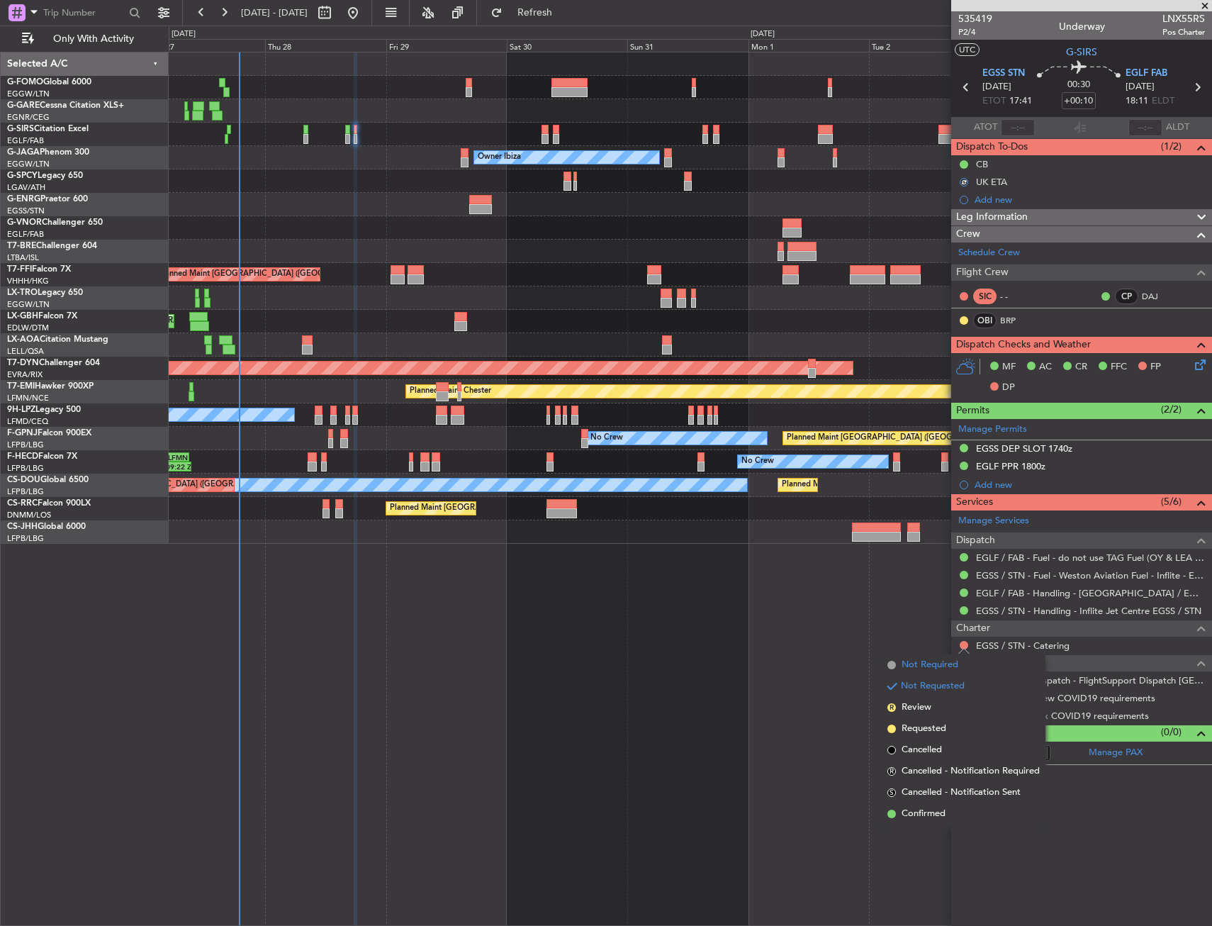
click at [907, 663] on span "Not Required" at bounding box center [930, 665] width 57 height 14
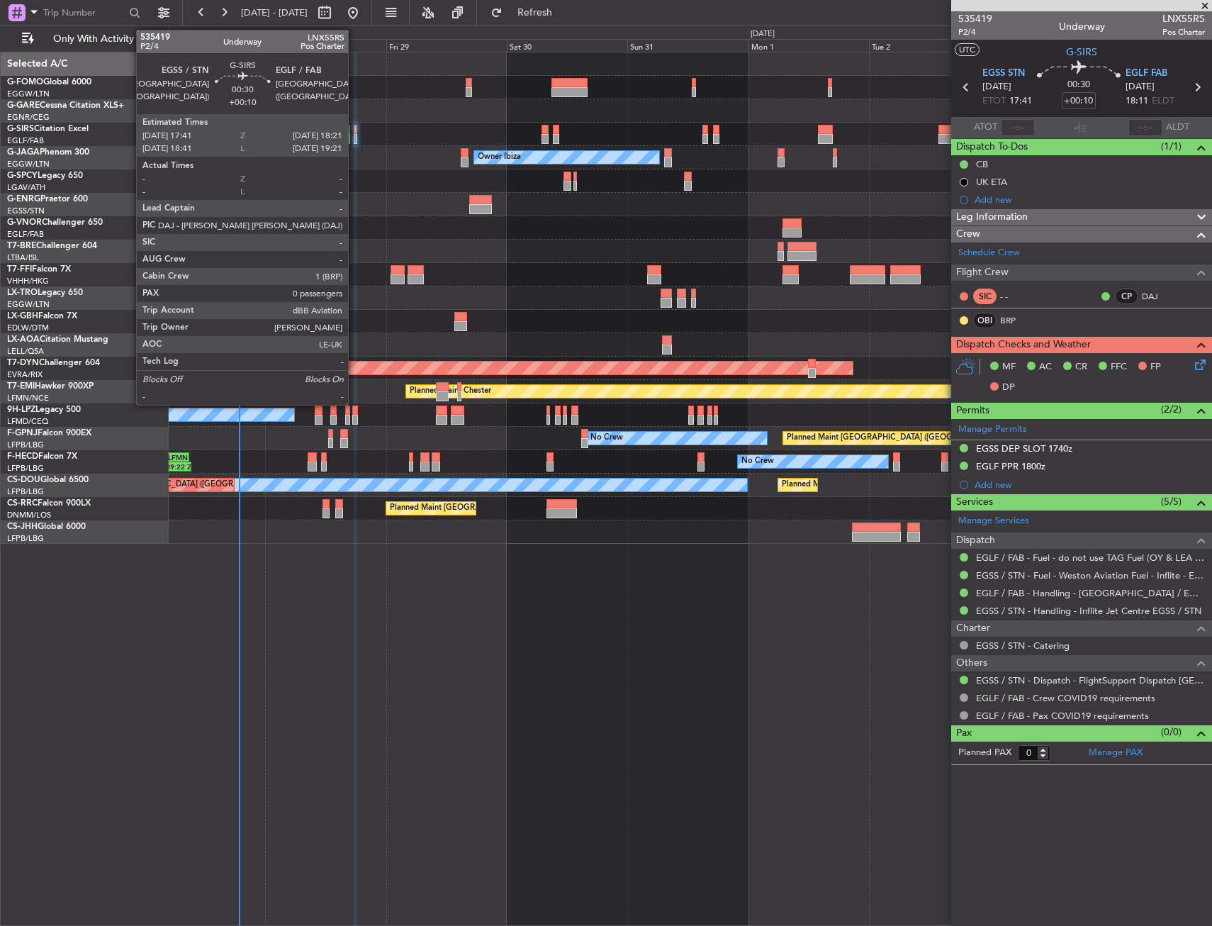
click at [355, 131] on div at bounding box center [356, 130] width 4 height 10
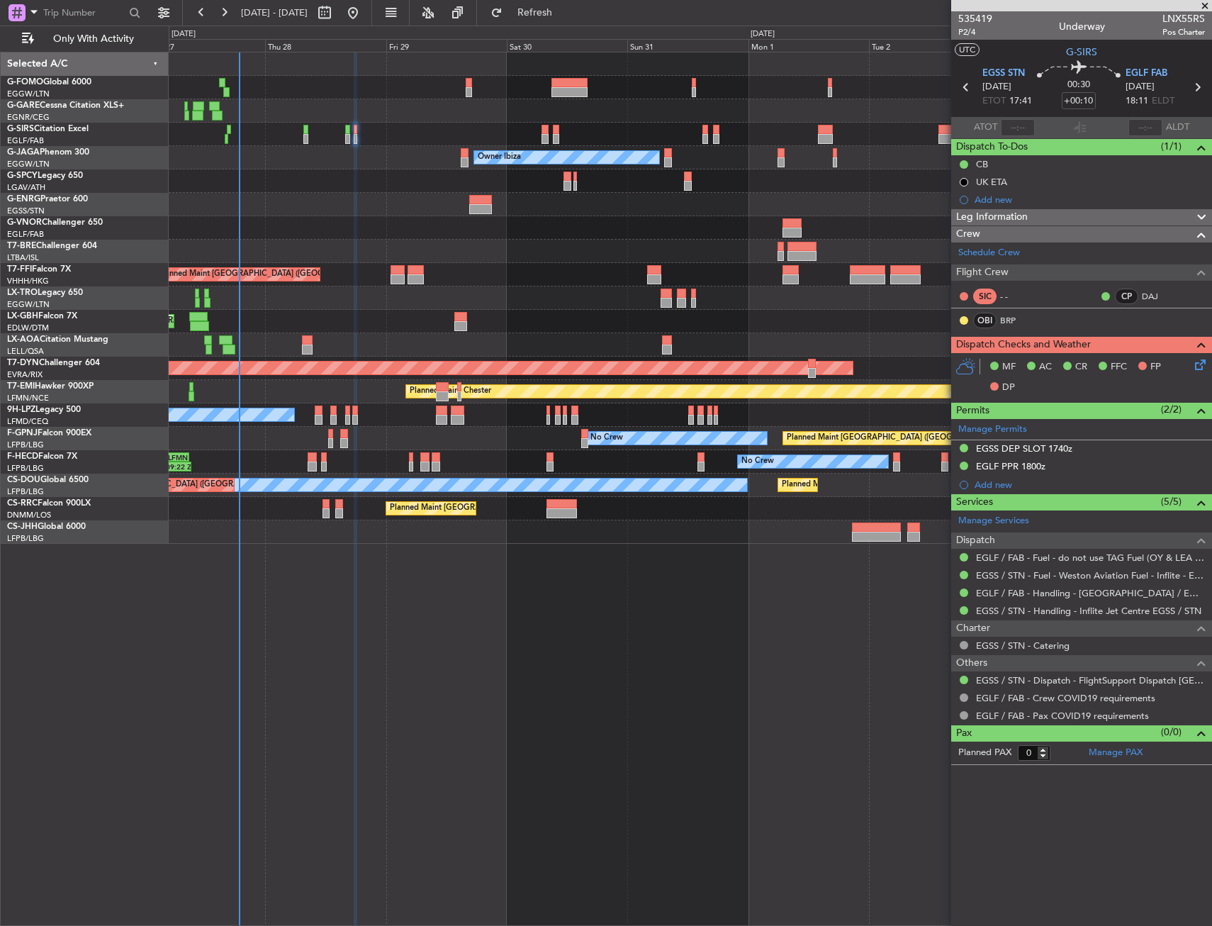
click at [445, 245] on div "Planned Maint Warsaw ([GEOGRAPHIC_DATA])" at bounding box center [690, 251] width 1043 height 23
click at [1195, 363] on icon at bounding box center [1197, 362] width 11 height 11
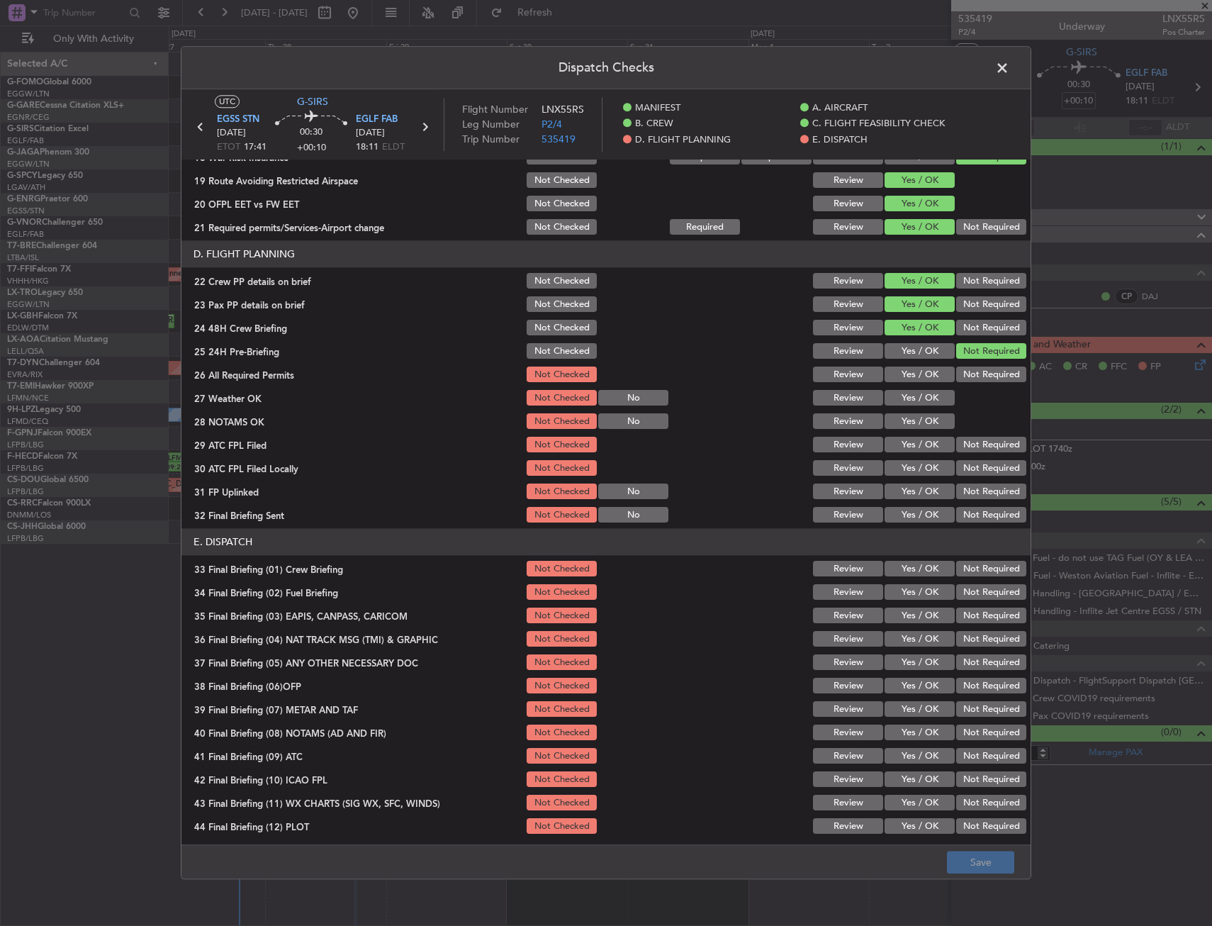
scroll to position [583, 0]
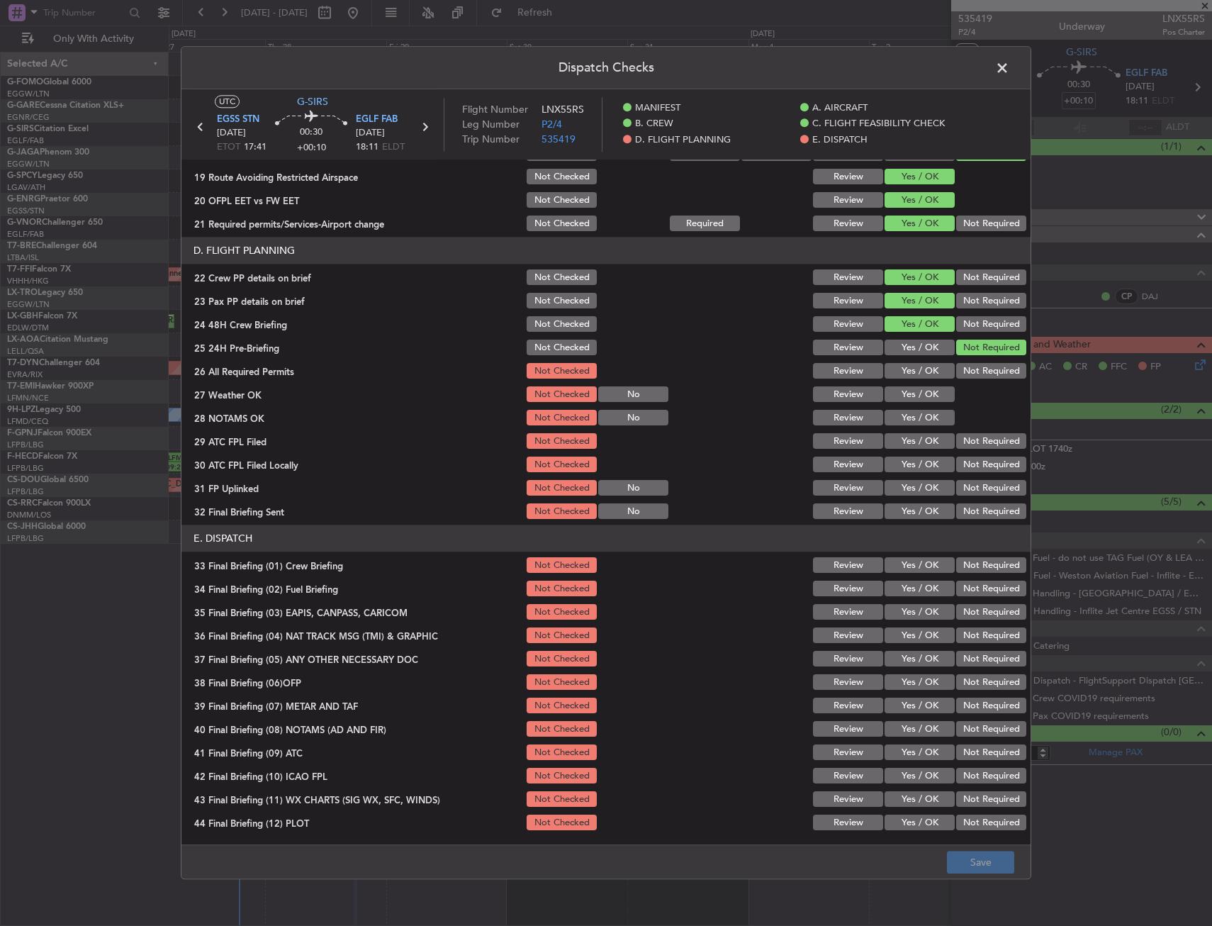
click at [905, 366] on button "Yes / OK" at bounding box center [920, 372] width 70 height 16
click at [897, 398] on button "Yes / OK" at bounding box center [920, 395] width 70 height 16
drag, startPoint x: 896, startPoint y: 420, endPoint x: 897, endPoint y: 431, distance: 10.7
click at [896, 421] on button "Yes / OK" at bounding box center [920, 418] width 70 height 16
click at [897, 432] on div "Yes / OK" at bounding box center [918, 442] width 72 height 20
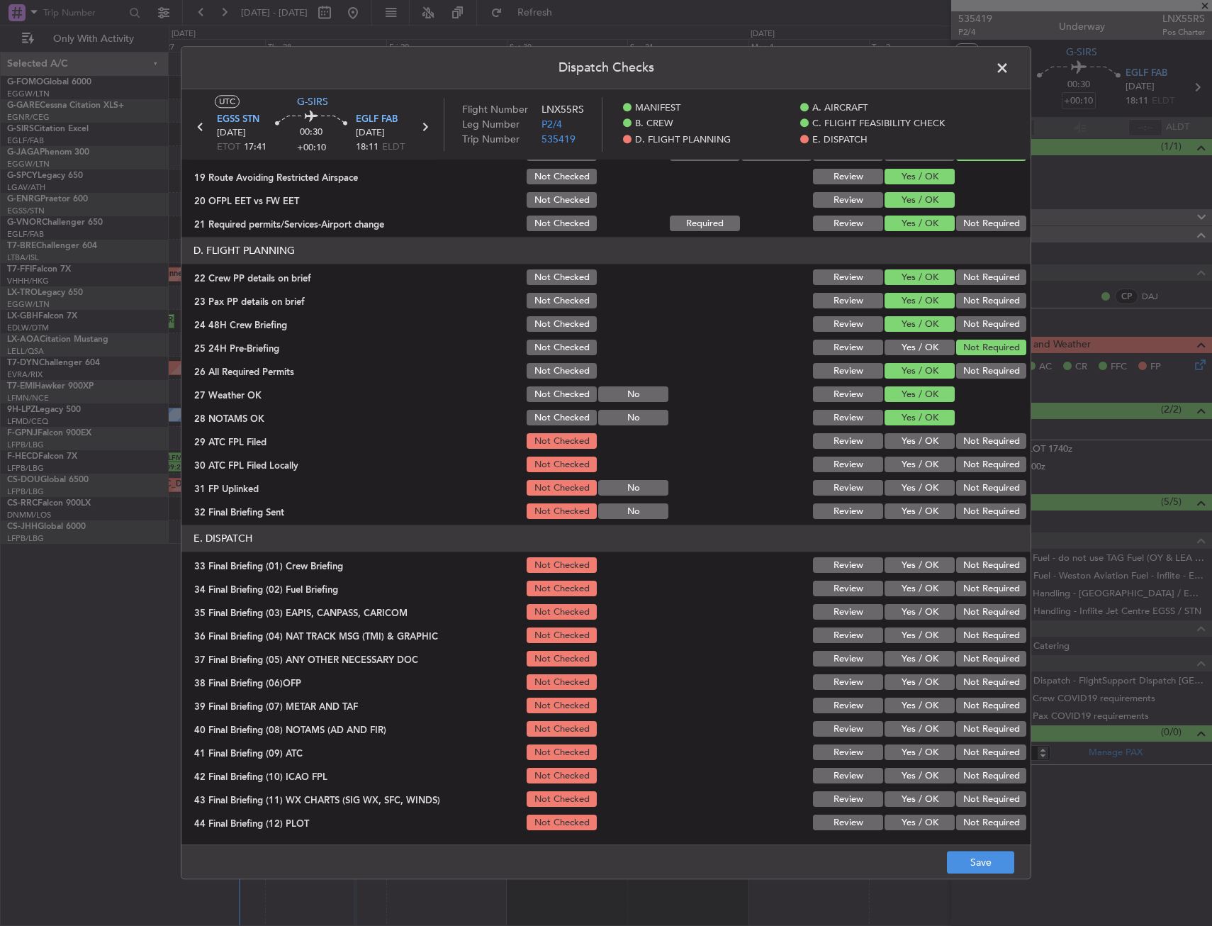
click at [903, 442] on button "Yes / OK" at bounding box center [920, 442] width 70 height 16
click at [961, 478] on div "Not Required" at bounding box center [990, 488] width 72 height 20
click at [956, 469] on button "Not Required" at bounding box center [991, 465] width 70 height 16
click at [921, 488] on button "Yes / OK" at bounding box center [920, 489] width 70 height 16
click at [959, 507] on button "Not Required" at bounding box center [991, 512] width 70 height 16
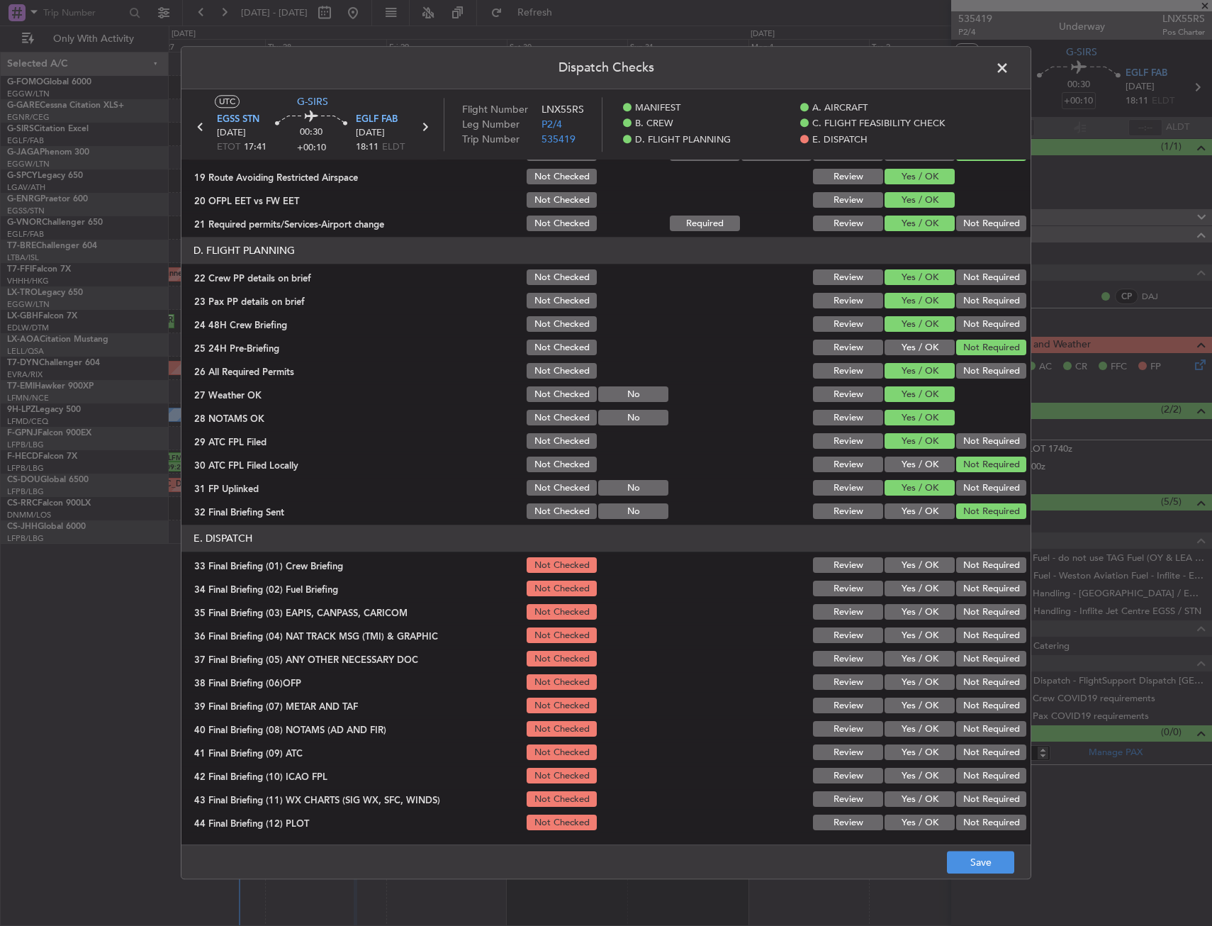
drag, startPoint x: 924, startPoint y: 556, endPoint x: 916, endPoint y: 563, distance: 10.6
click at [921, 558] on div "Yes / OK" at bounding box center [918, 566] width 72 height 20
click at [910, 569] on button "Yes / OK" at bounding box center [920, 566] width 70 height 16
click at [910, 585] on button "Yes / OK" at bounding box center [920, 589] width 70 height 16
click at [975, 603] on div "Not Required" at bounding box center [990, 612] width 72 height 20
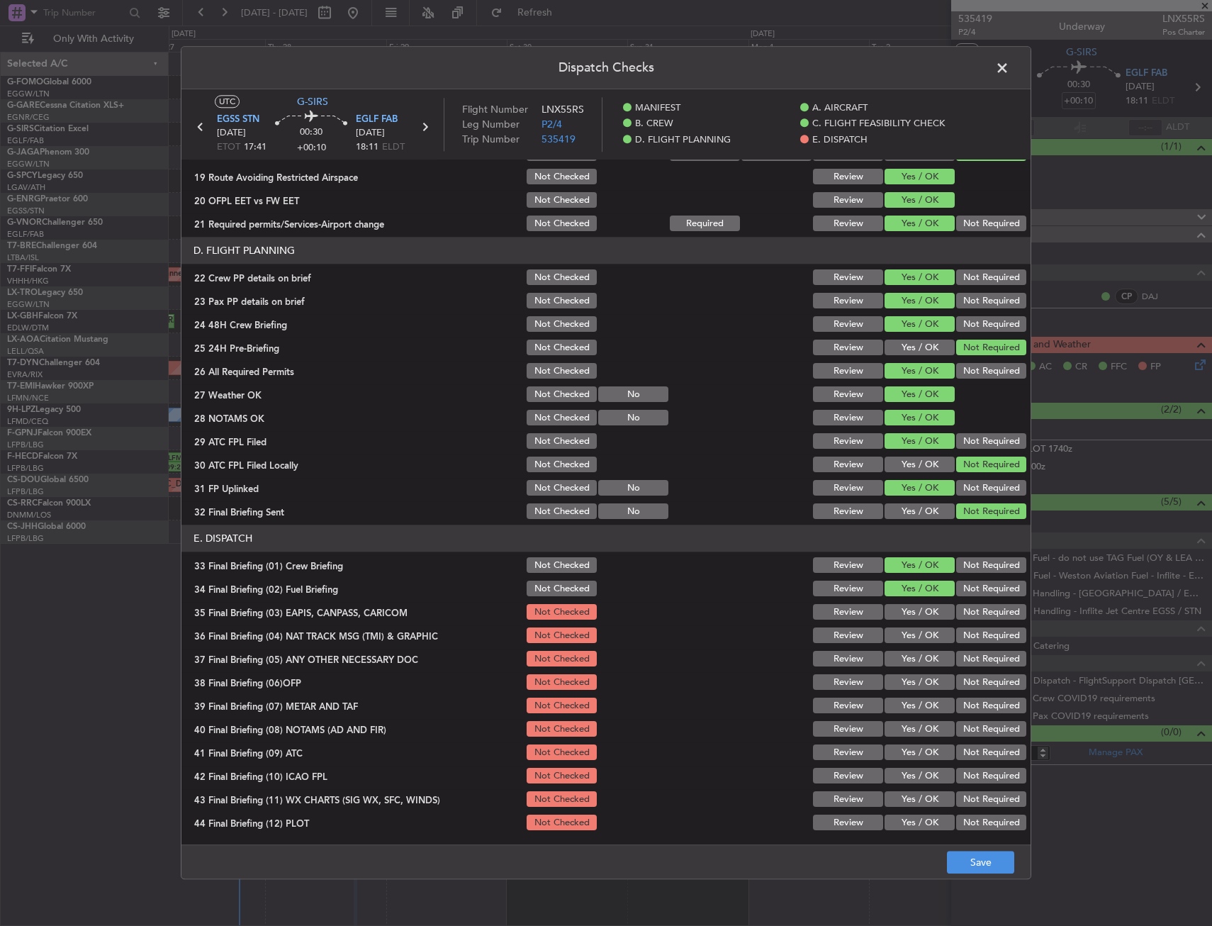
click at [966, 626] on div "Not Required" at bounding box center [990, 636] width 72 height 20
click at [969, 611] on button "Not Required" at bounding box center [991, 613] width 70 height 16
click at [963, 636] on button "Not Required" at bounding box center [991, 636] width 70 height 16
click at [919, 680] on button "Yes / OK" at bounding box center [920, 683] width 70 height 16
click at [914, 658] on button "Yes / OK" at bounding box center [920, 659] width 70 height 16
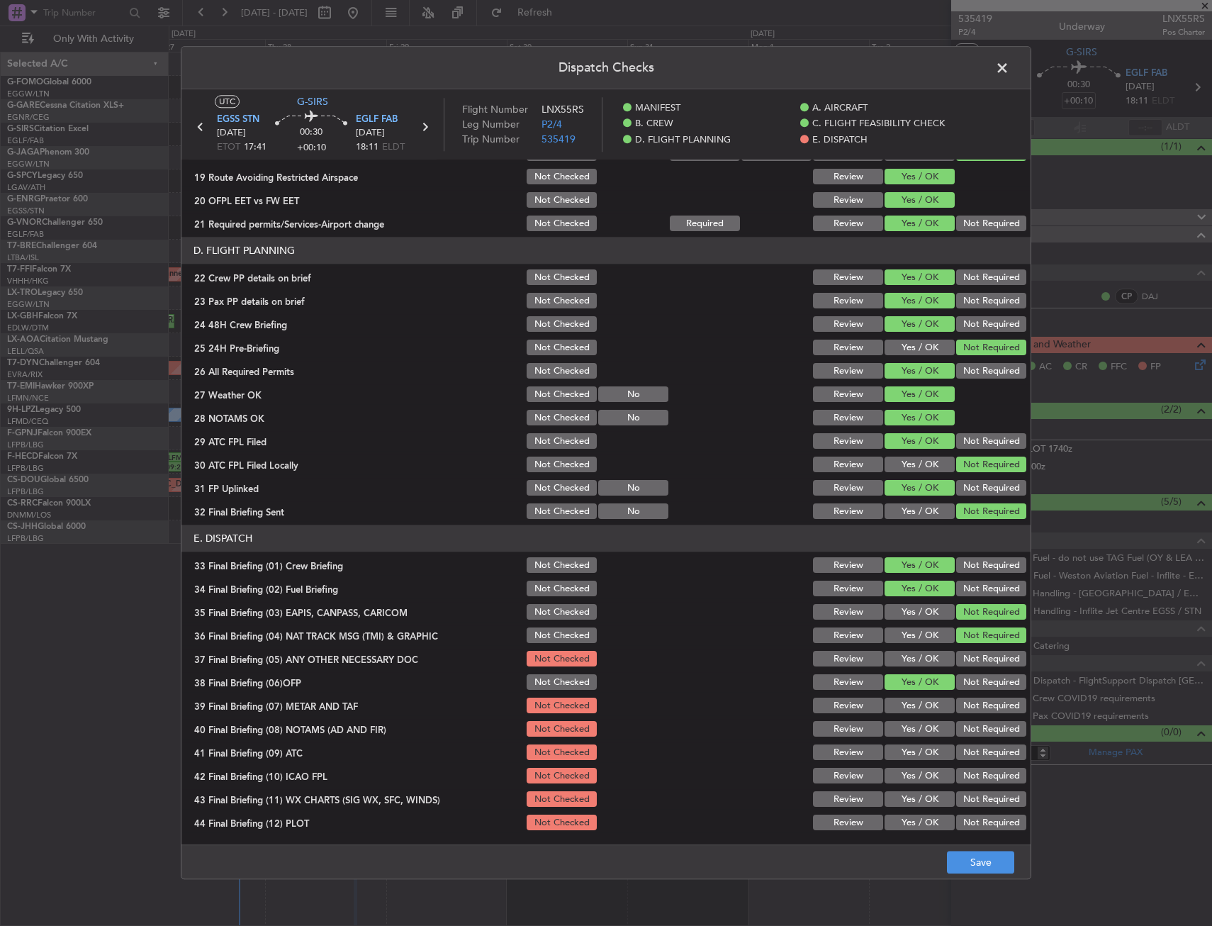
click at [902, 703] on button "Yes / OK" at bounding box center [920, 706] width 70 height 16
click at [879, 739] on section "E. DISPATCH 33 Final Briefing (01) Crew Briefing Not Checked Review Yes / OK No…" at bounding box center [605, 679] width 849 height 308
click at [887, 751] on button "Yes / OK" at bounding box center [920, 753] width 70 height 16
click at [902, 733] on button "Yes / OK" at bounding box center [920, 730] width 70 height 16
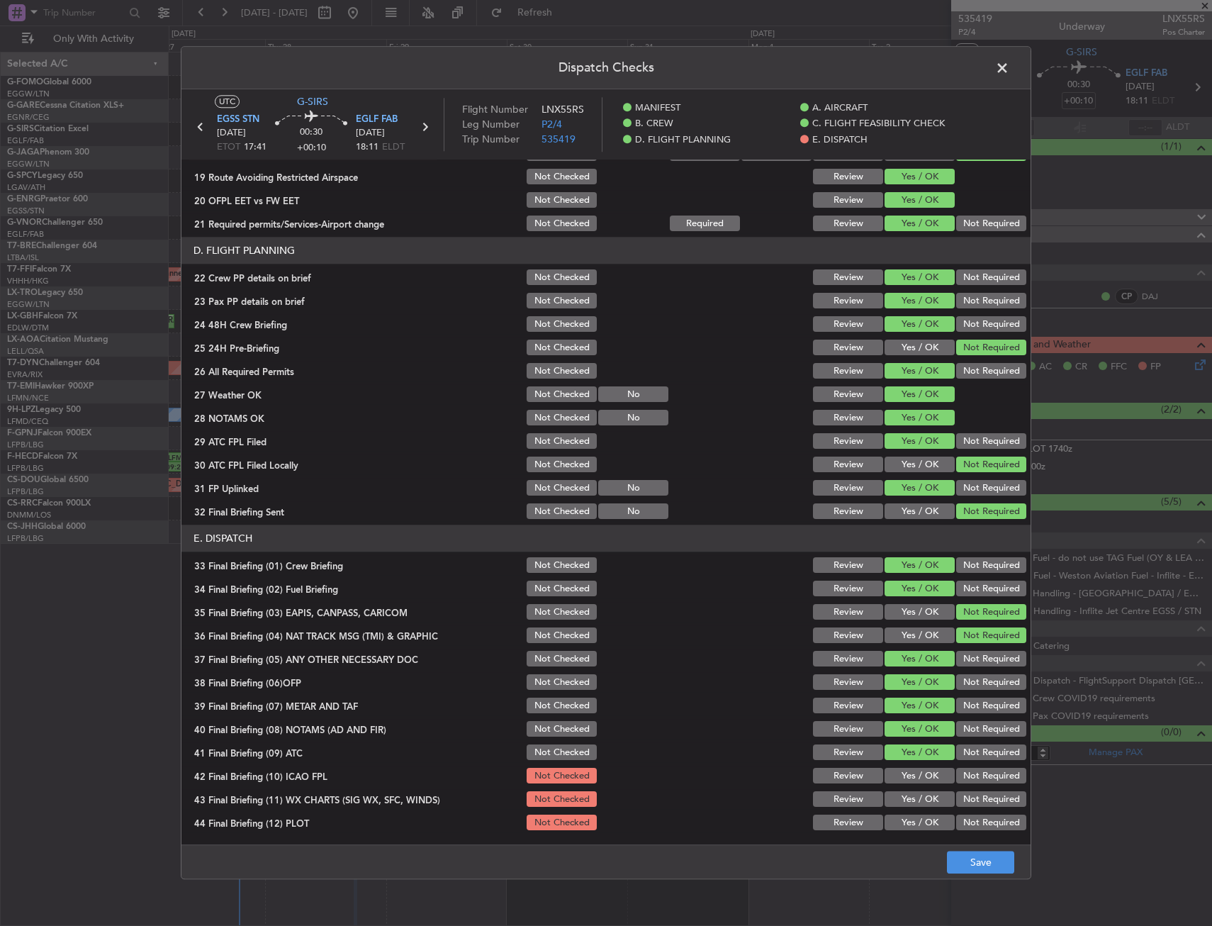
click at [892, 790] on div "Yes / OK" at bounding box center [918, 800] width 72 height 20
click at [888, 821] on button "Yes / OK" at bounding box center [920, 823] width 70 height 16
click at [891, 778] on button "Yes / OK" at bounding box center [920, 776] width 70 height 16
click at [899, 797] on section "E. DISPATCH 33 Final Briefing (01) Crew Briefing Not Checked Review Yes / OK No…" at bounding box center [605, 679] width 849 height 308
click at [899, 797] on button "Yes / OK" at bounding box center [920, 800] width 70 height 16
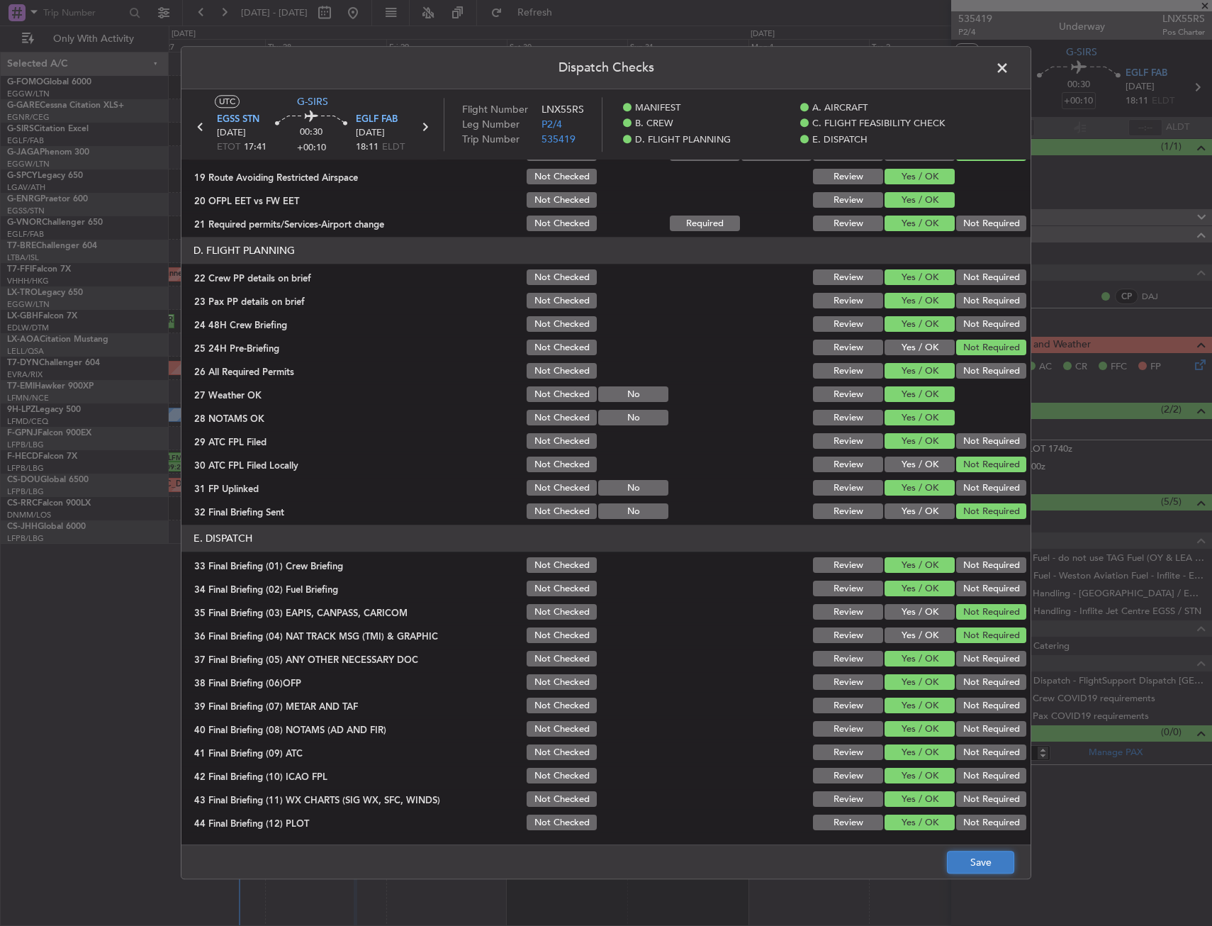
click at [970, 868] on button "Save" at bounding box center [980, 862] width 67 height 23
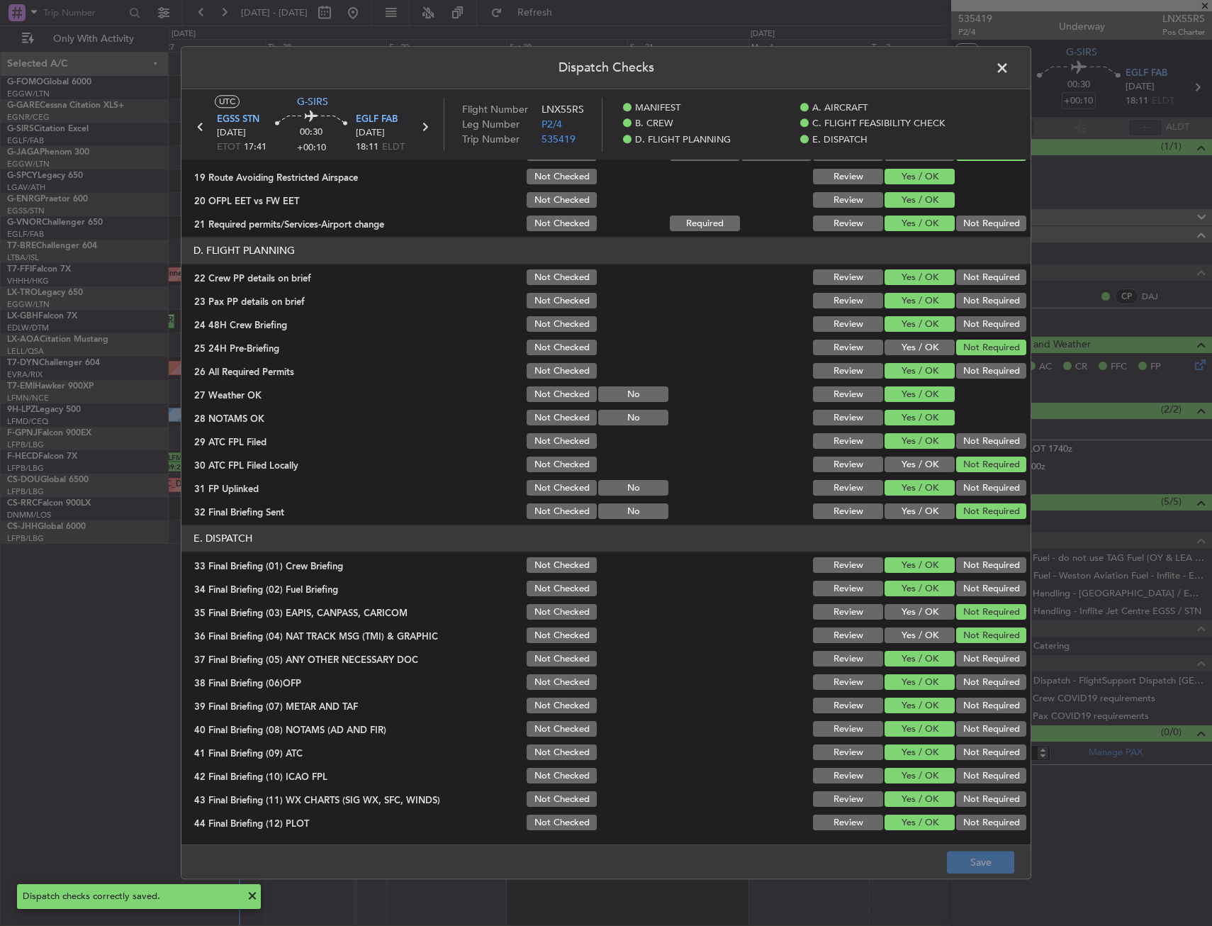
click at [1009, 74] on span at bounding box center [1009, 71] width 0 height 28
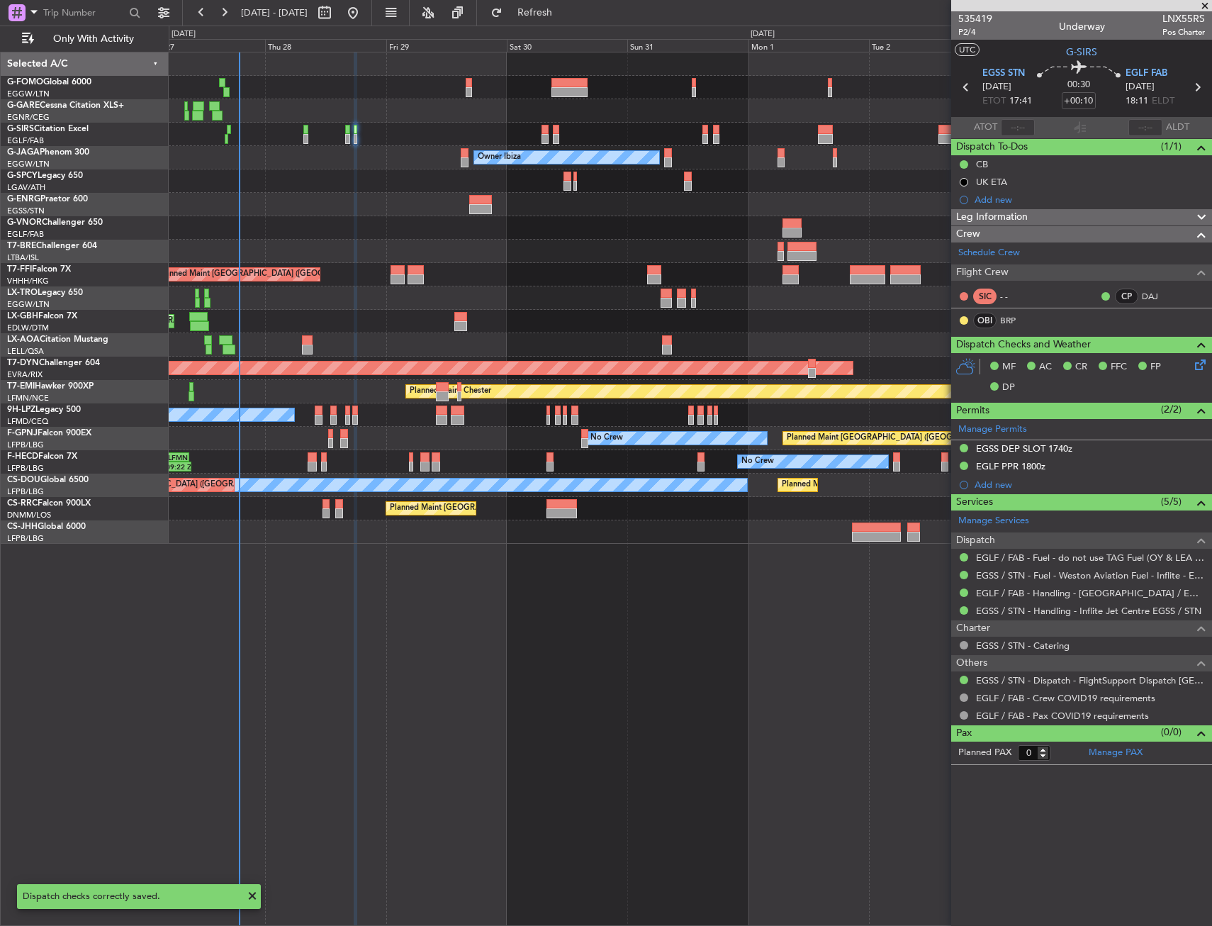
click at [364, 133] on div "Planned Maint [GEOGRAPHIC_DATA] ([GEOGRAPHIC_DATA]) Unplanned Maint [GEOGRAPHIC…" at bounding box center [690, 134] width 1043 height 23
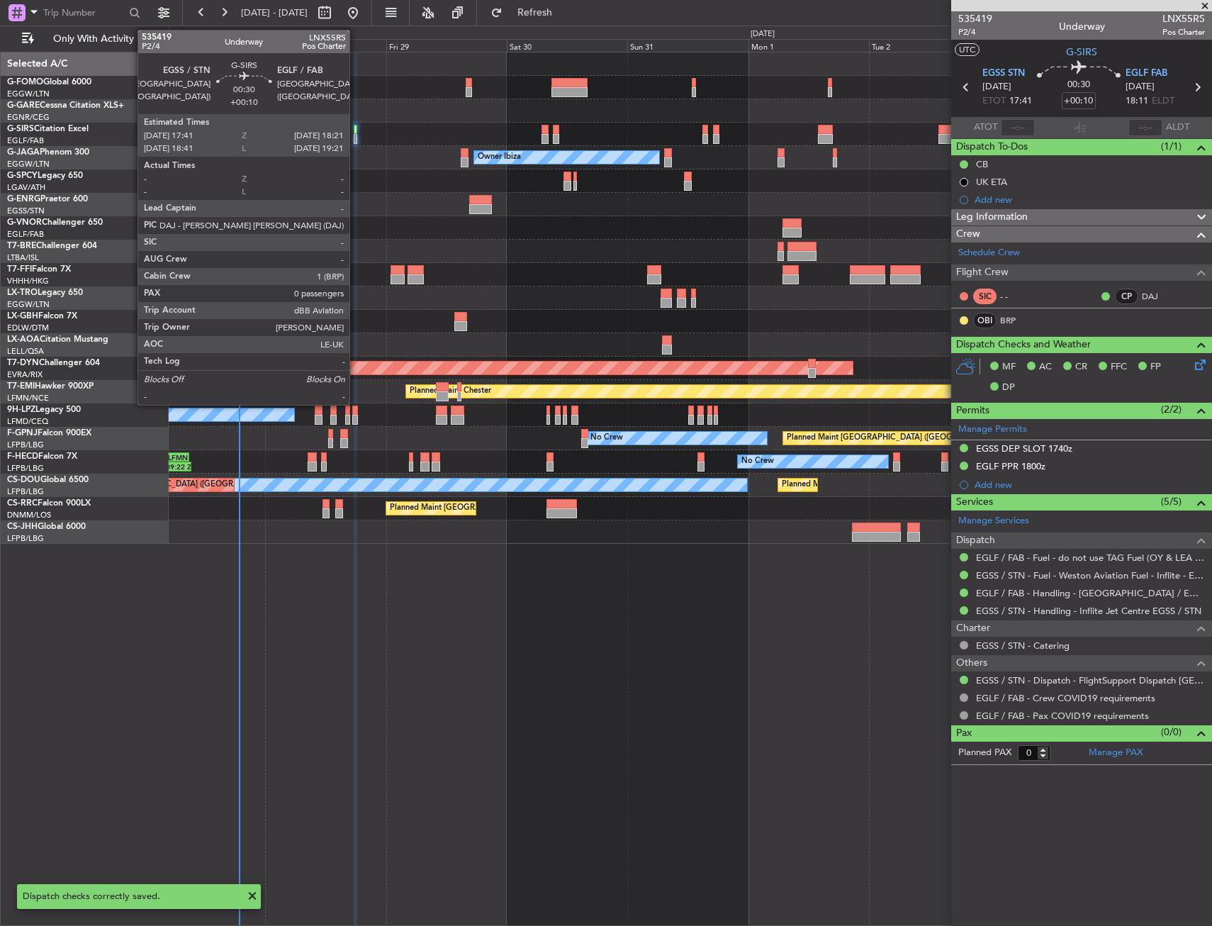
click at [348, 136] on div at bounding box center [347, 139] width 5 height 10
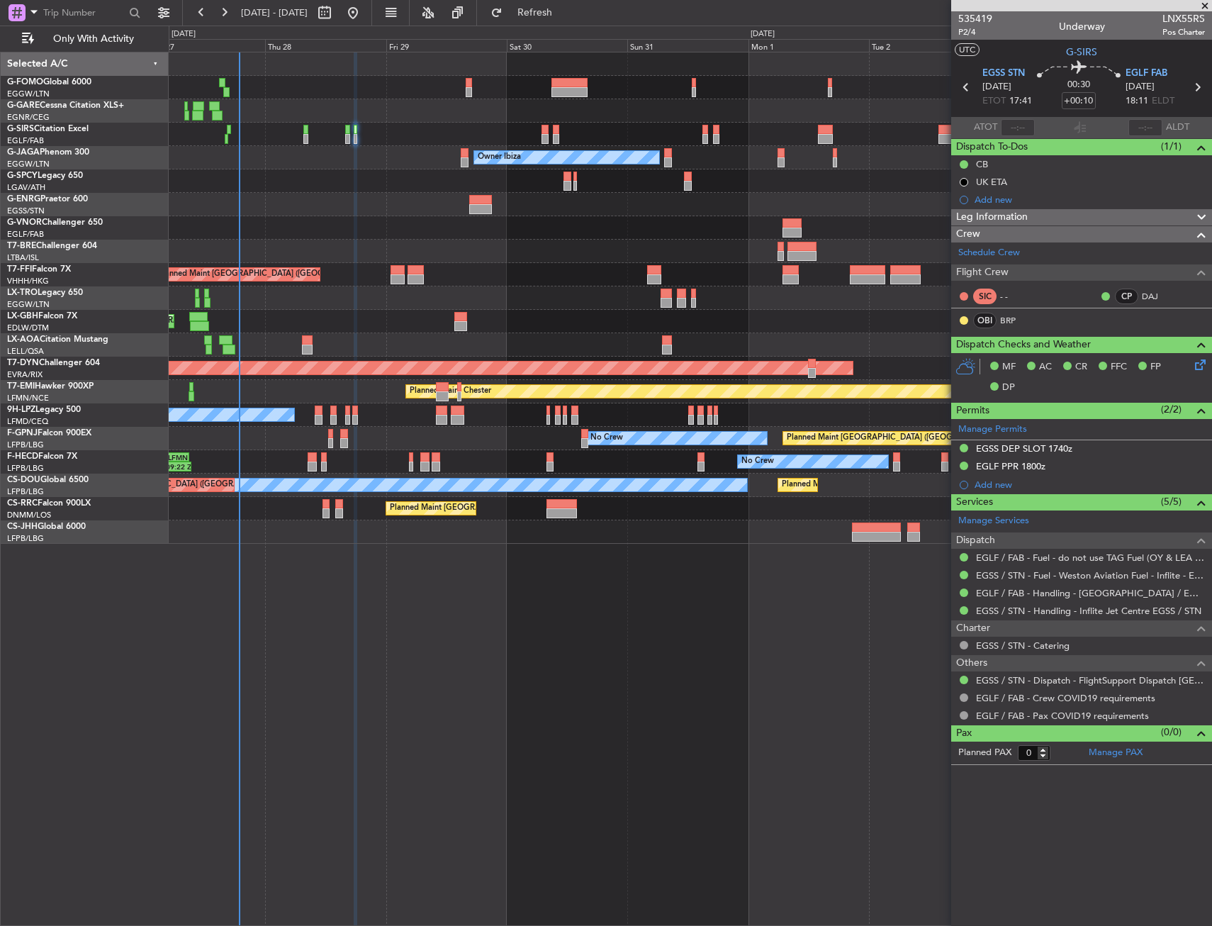
click at [309, 134] on div "Planned Maint [GEOGRAPHIC_DATA] ([GEOGRAPHIC_DATA]) Unplanned Maint [GEOGRAPHIC…" at bounding box center [690, 134] width 1043 height 23
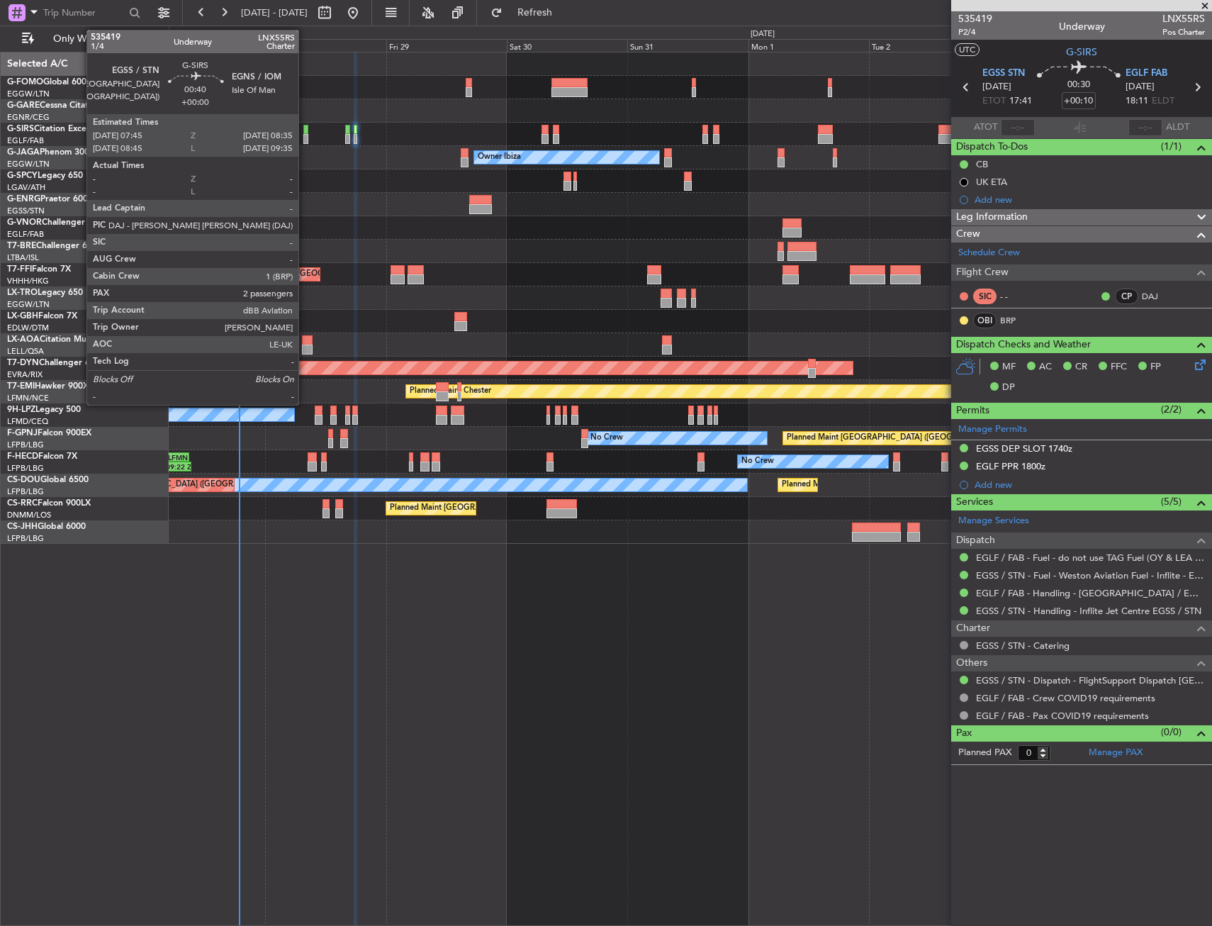
click at [305, 134] on div at bounding box center [305, 139] width 4 height 10
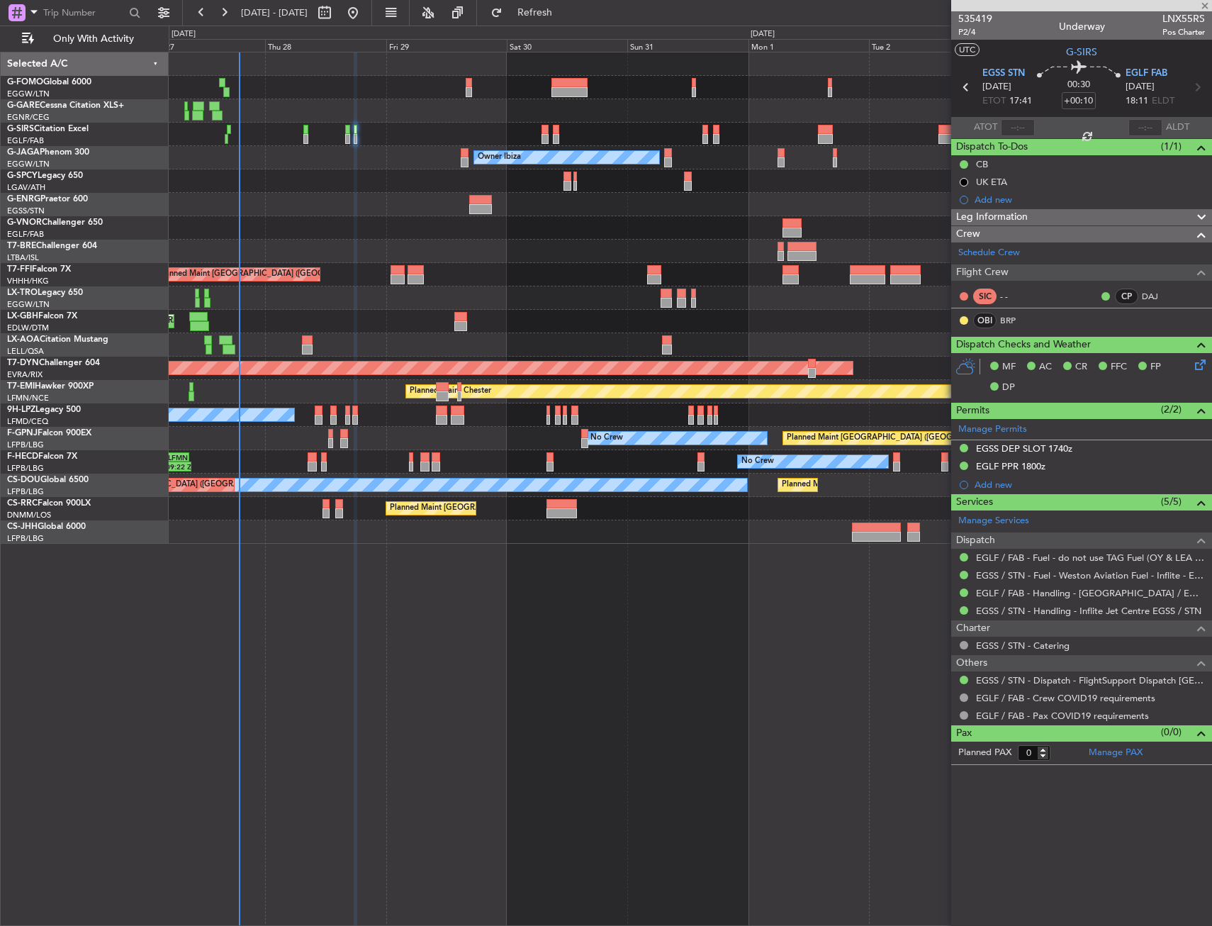
click at [317, 170] on div at bounding box center [690, 180] width 1043 height 23
type input "2"
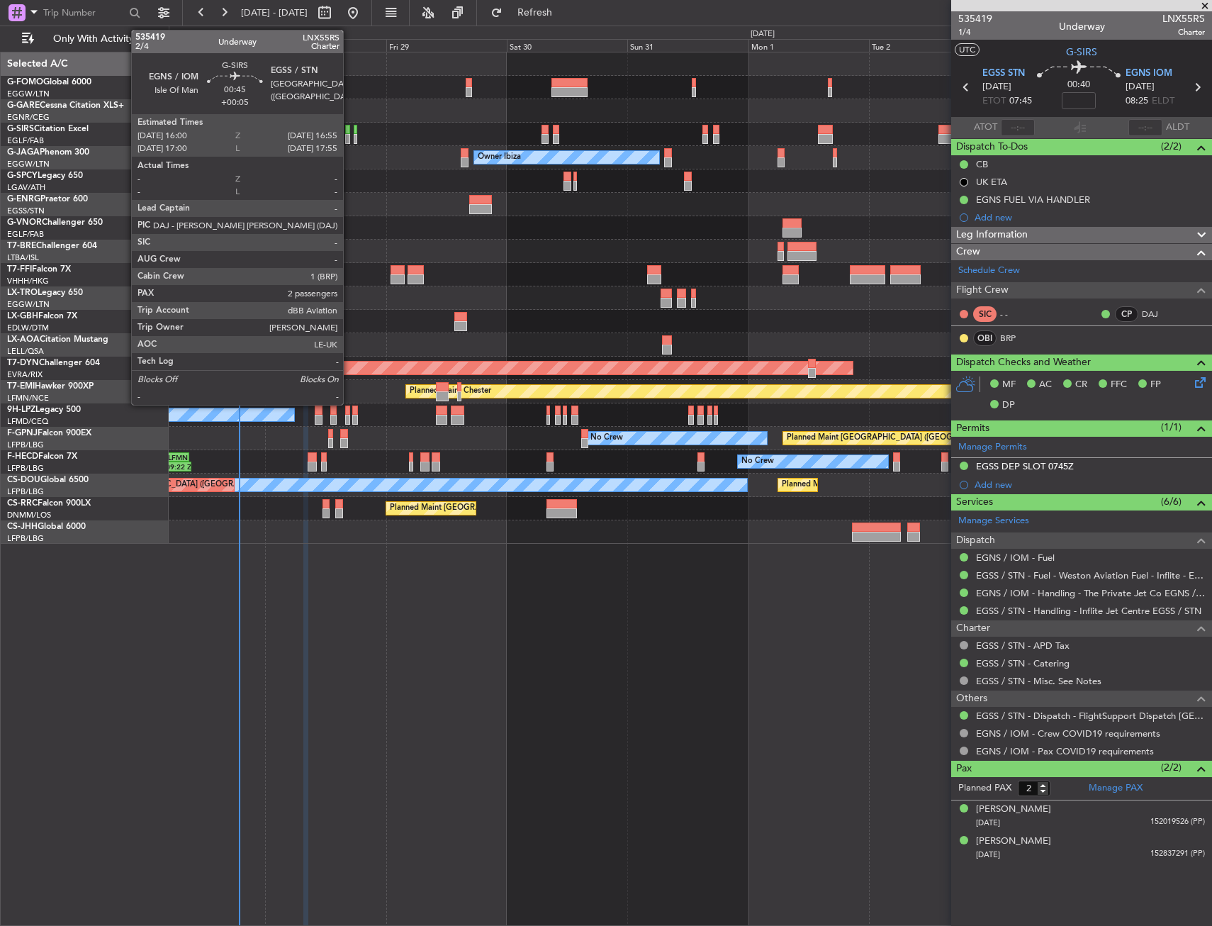
click at [349, 133] on div at bounding box center [347, 130] width 5 height 10
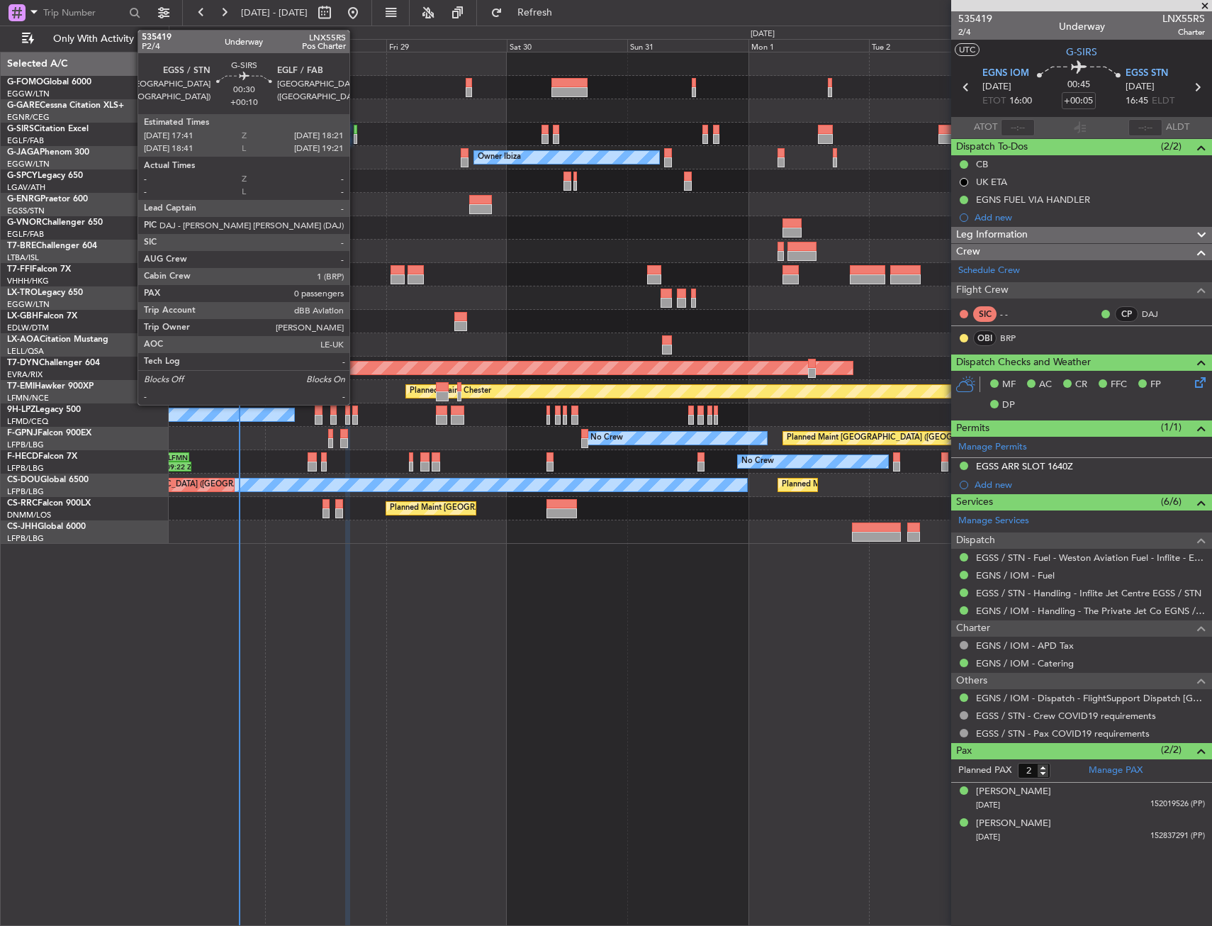
click at [356, 128] on div at bounding box center [356, 130] width 4 height 10
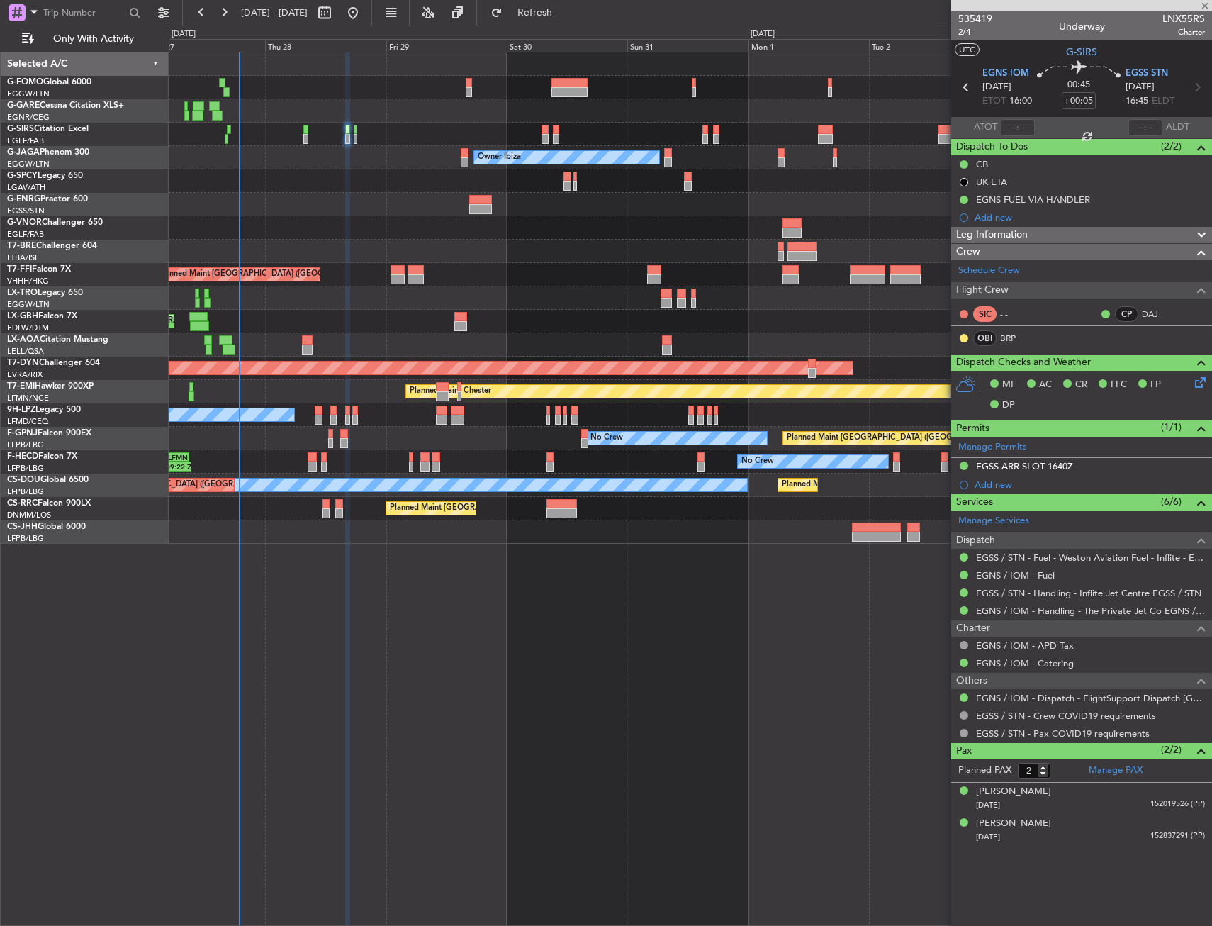
type input "+00:10"
type input "0"
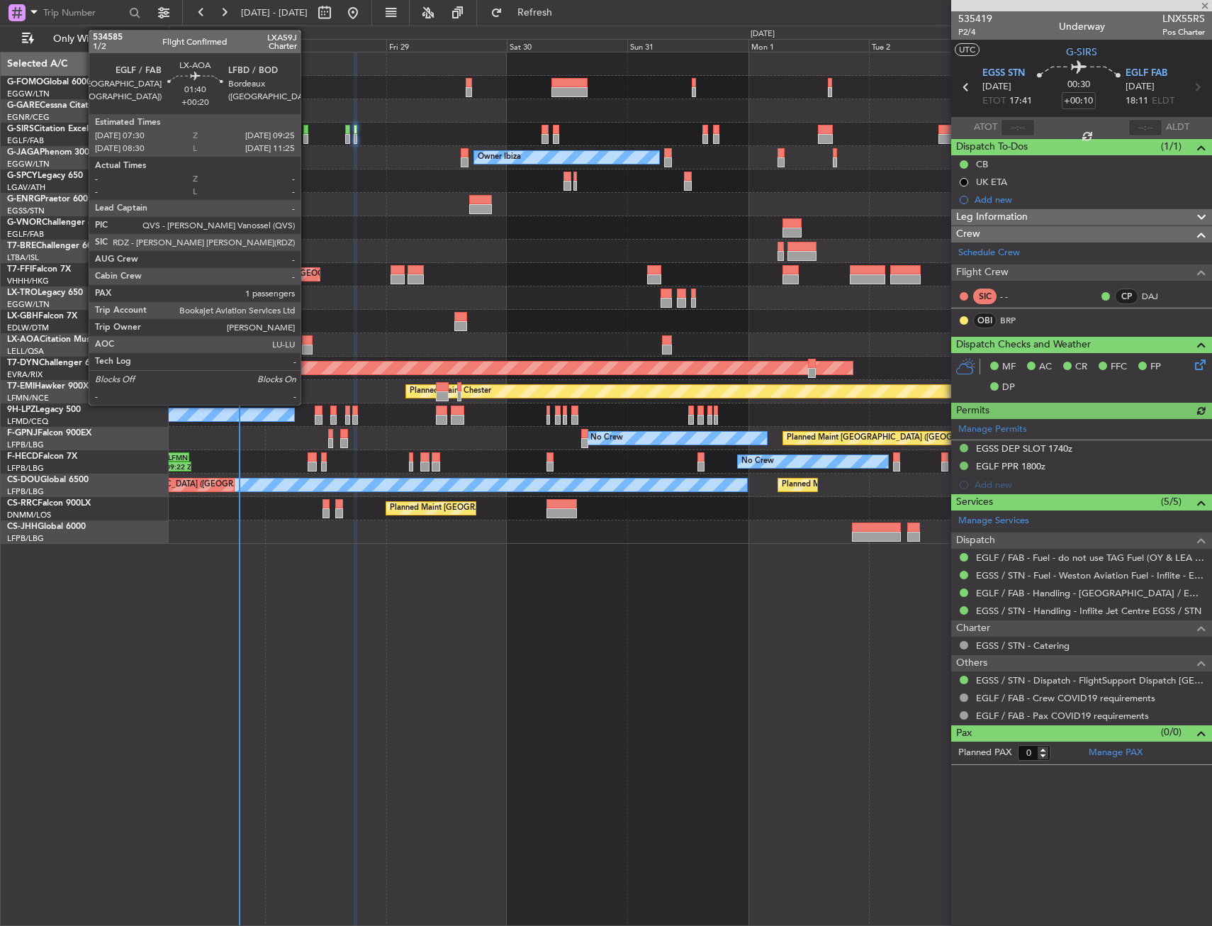
click at [307, 344] on div at bounding box center [307, 349] width 10 height 10
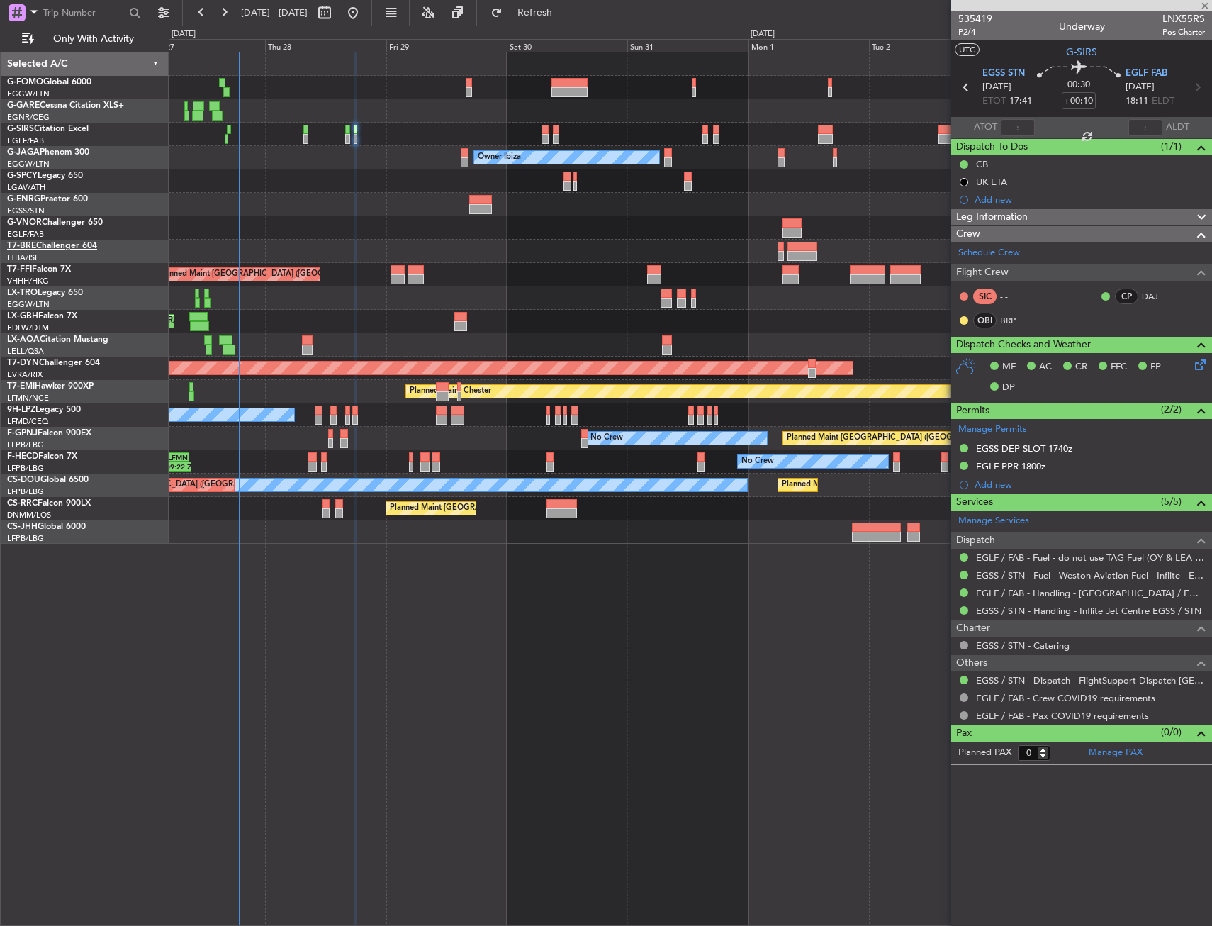
type input "+00:20"
type input "1"
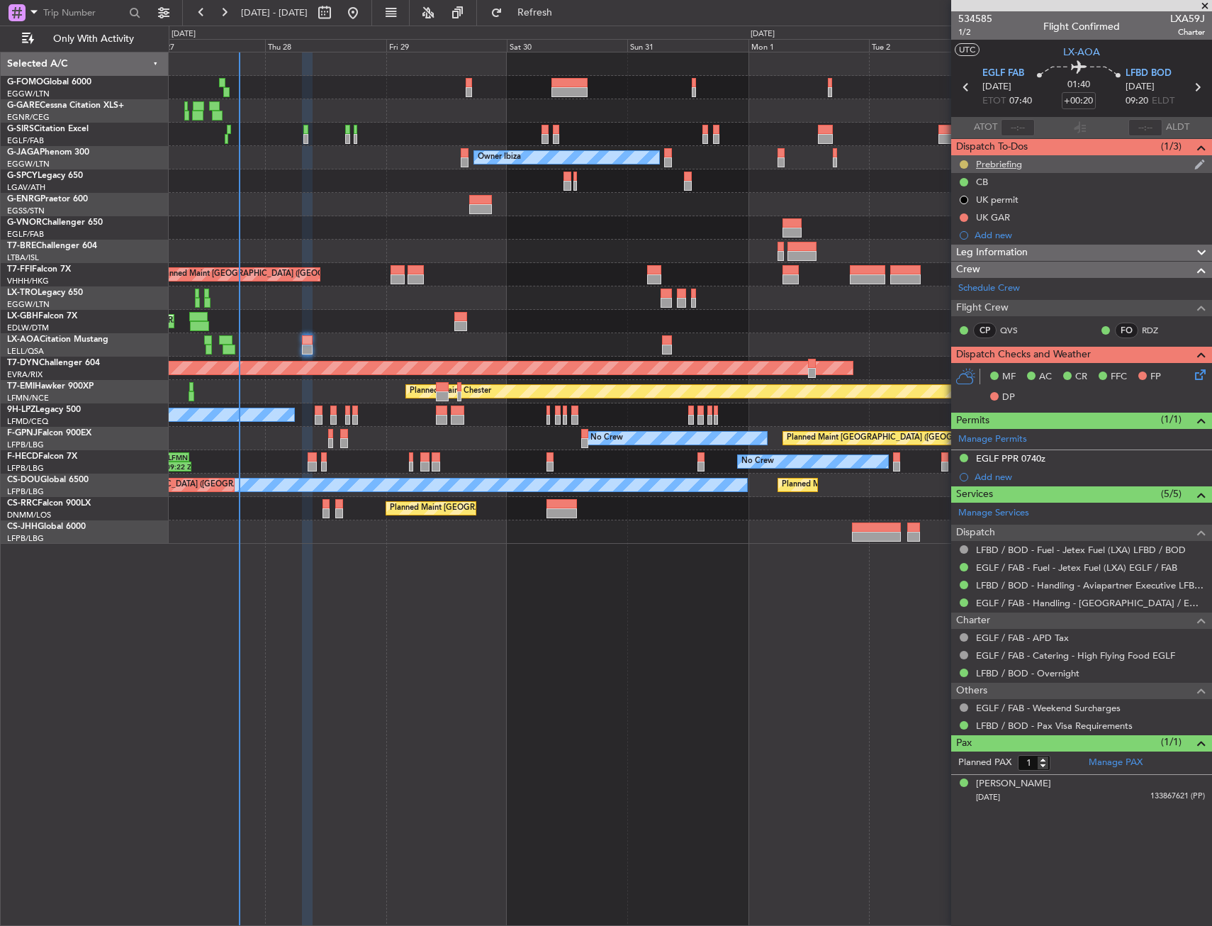
click at [963, 165] on button at bounding box center [964, 164] width 9 height 9
click at [999, 160] on div "Prebriefing" at bounding box center [999, 164] width 46 height 12
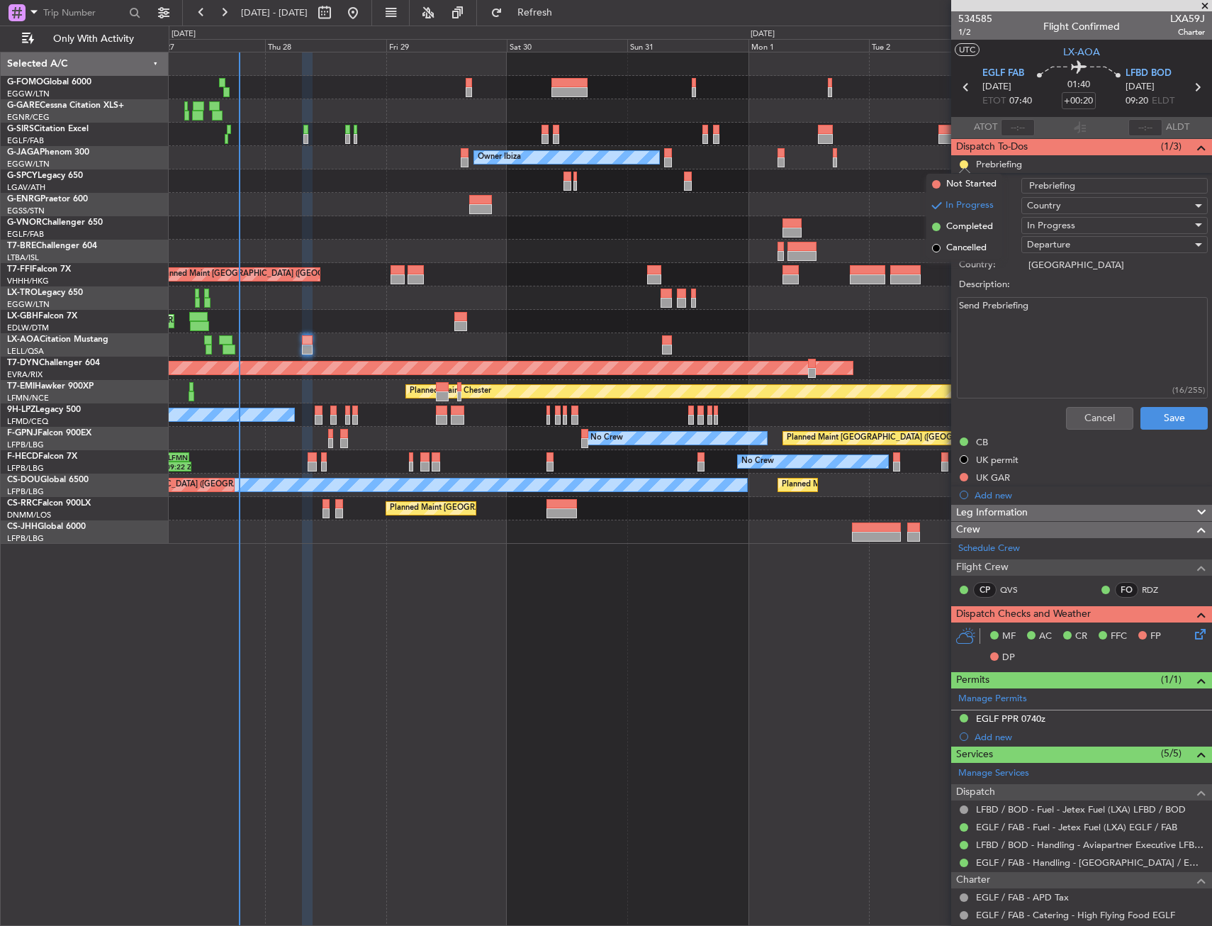
click at [1036, 327] on textarea "Send Prebriefing" at bounding box center [1082, 347] width 251 height 101
type textarea "2300"
click at [1043, 228] on span "In Progress" at bounding box center [1051, 225] width 48 height 13
drag, startPoint x: 1043, startPoint y: 296, endPoint x: 1141, endPoint y: 398, distance: 141.9
click at [1044, 296] on span "Completed" at bounding box center [1108, 296] width 166 height 21
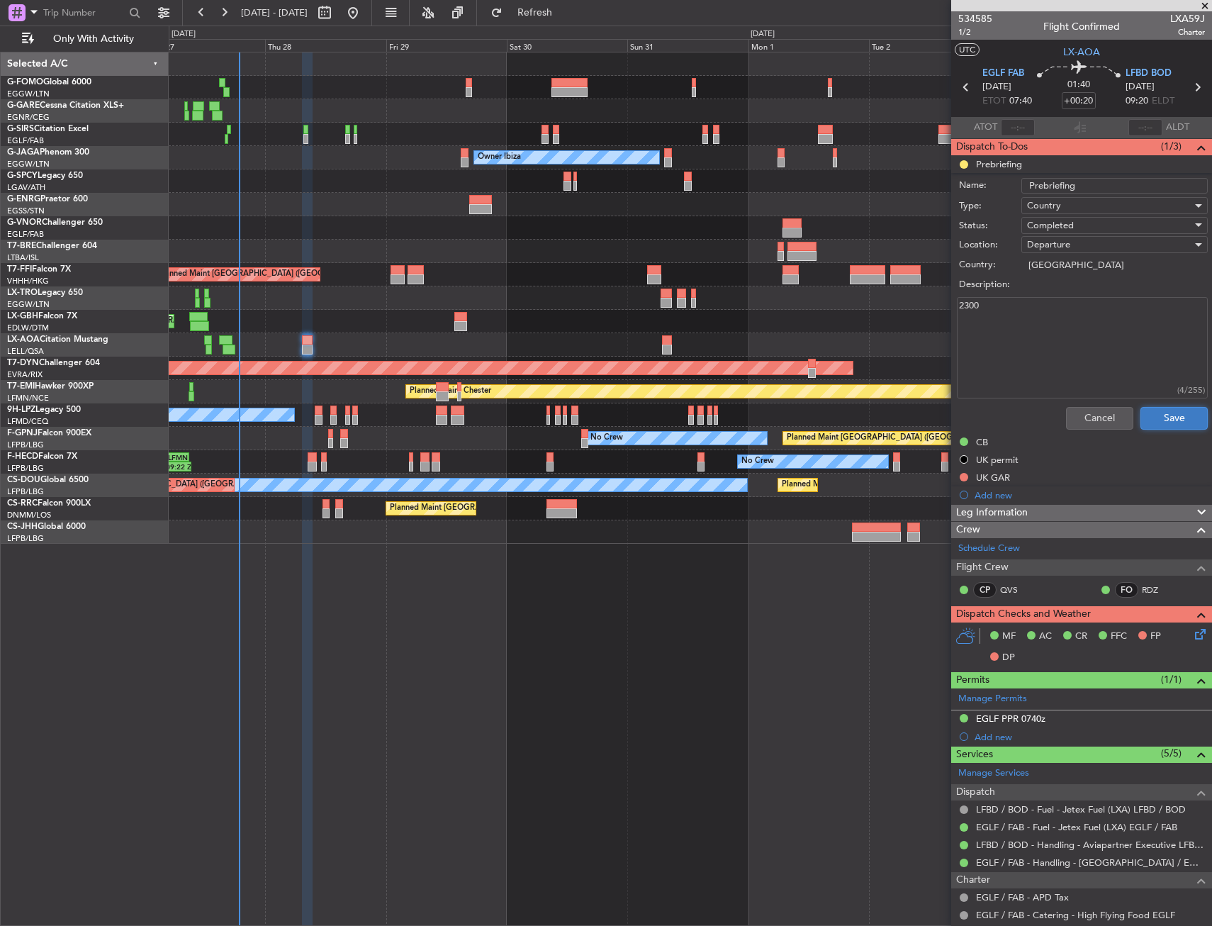
click at [1164, 413] on button "Save" at bounding box center [1173, 418] width 67 height 23
click at [633, 638] on div "Planned Maint [GEOGRAPHIC_DATA] ([GEOGRAPHIC_DATA]) Unplanned Maint [GEOGRAPHIC…" at bounding box center [690, 489] width 1043 height 874
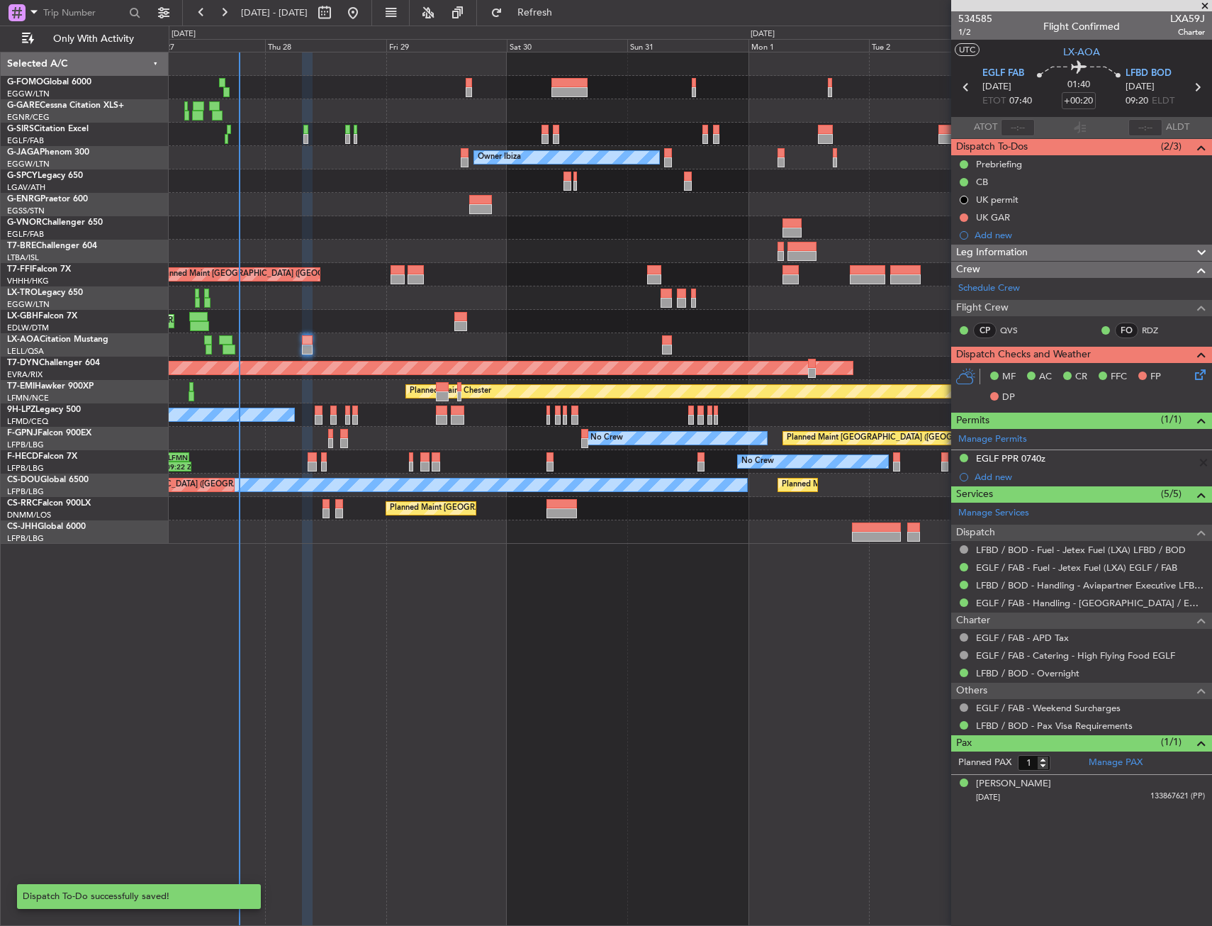
click at [295, 307] on div at bounding box center [690, 297] width 1043 height 23
click at [990, 451] on div "EGLF PPR 0740z" at bounding box center [1081, 459] width 261 height 18
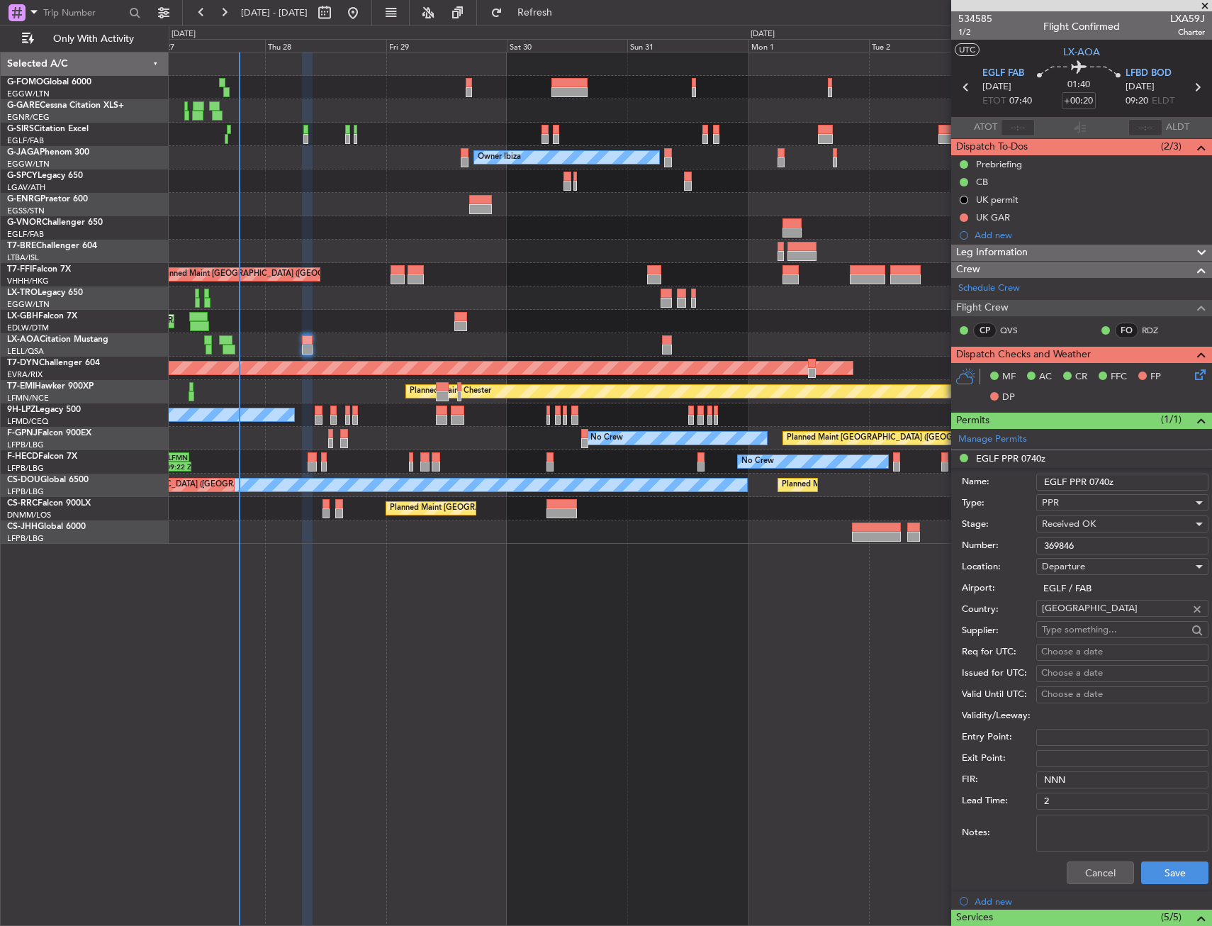
click at [1055, 551] on input "369846" at bounding box center [1122, 545] width 172 height 17
click at [1095, 873] on button "Cancel" at bounding box center [1100, 872] width 67 height 23
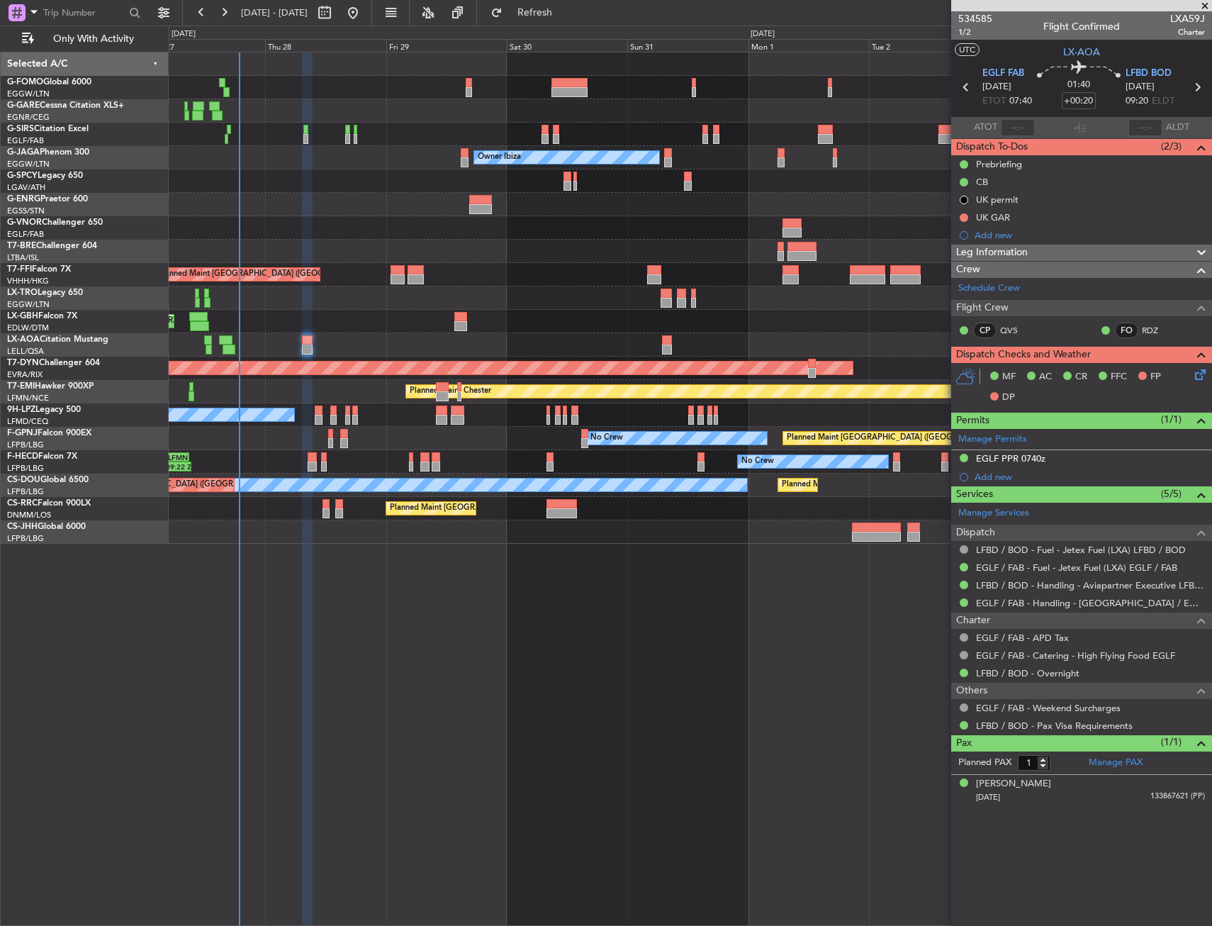
drag, startPoint x: 1056, startPoint y: 457, endPoint x: 1063, endPoint y: 466, distance: 11.6
click at [1056, 457] on div "EGLF PPR 0740z" at bounding box center [1081, 459] width 261 height 18
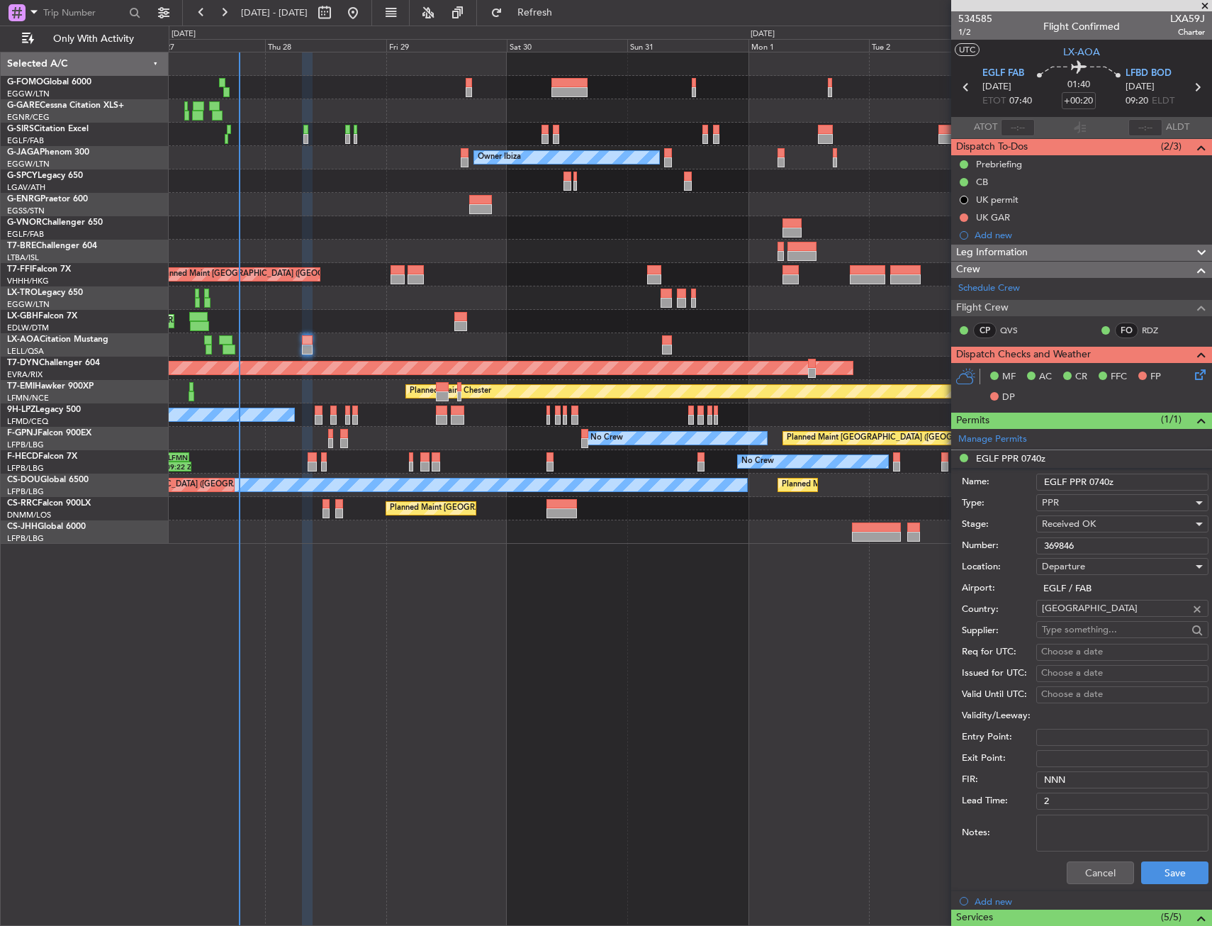
click at [1096, 544] on input "369846" at bounding box center [1122, 545] width 172 height 17
click at [1086, 853] on div "Notes:" at bounding box center [1085, 833] width 247 height 43
click at [1089, 863] on button "Cancel" at bounding box center [1100, 872] width 67 height 23
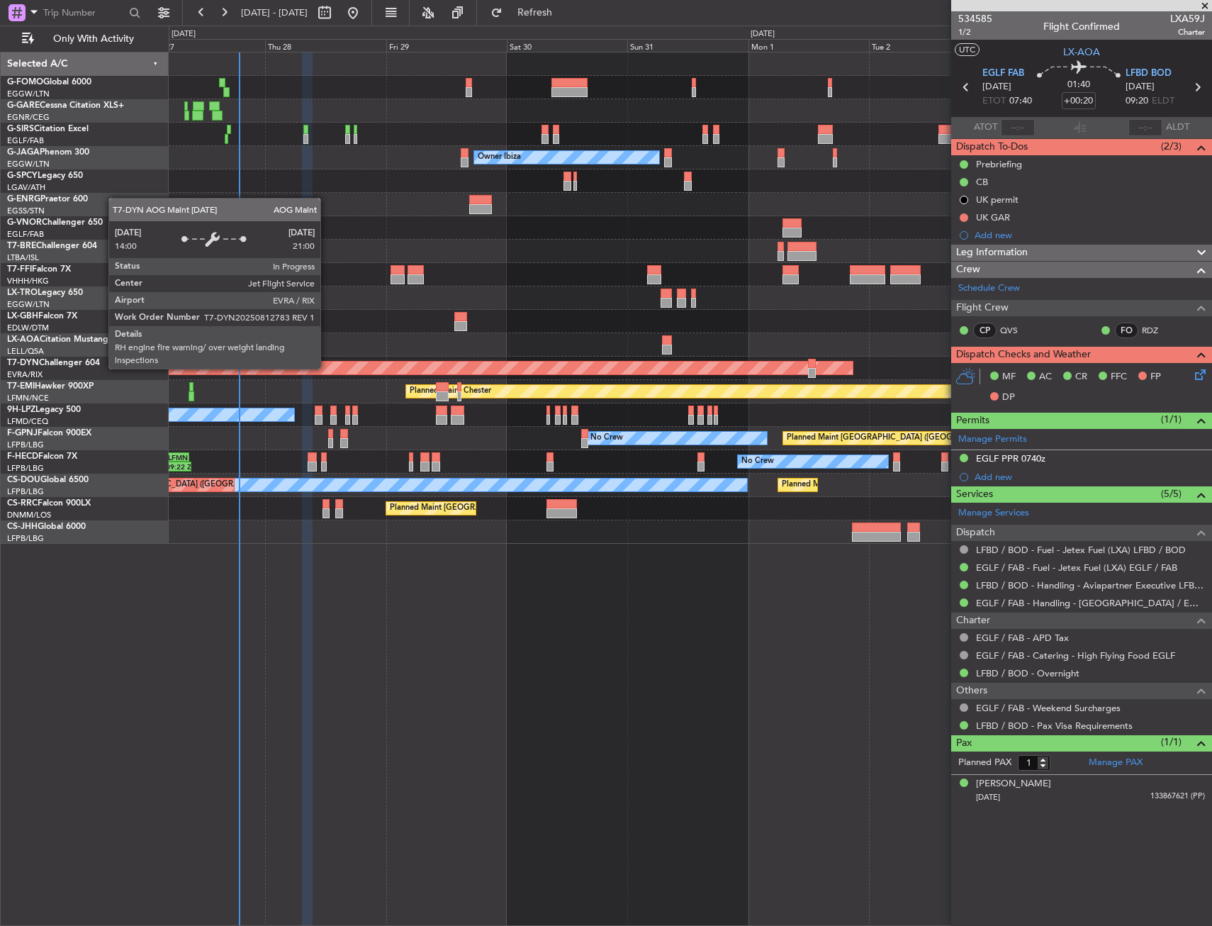
click at [330, 381] on div "Planned Maint Chester" at bounding box center [690, 391] width 1043 height 23
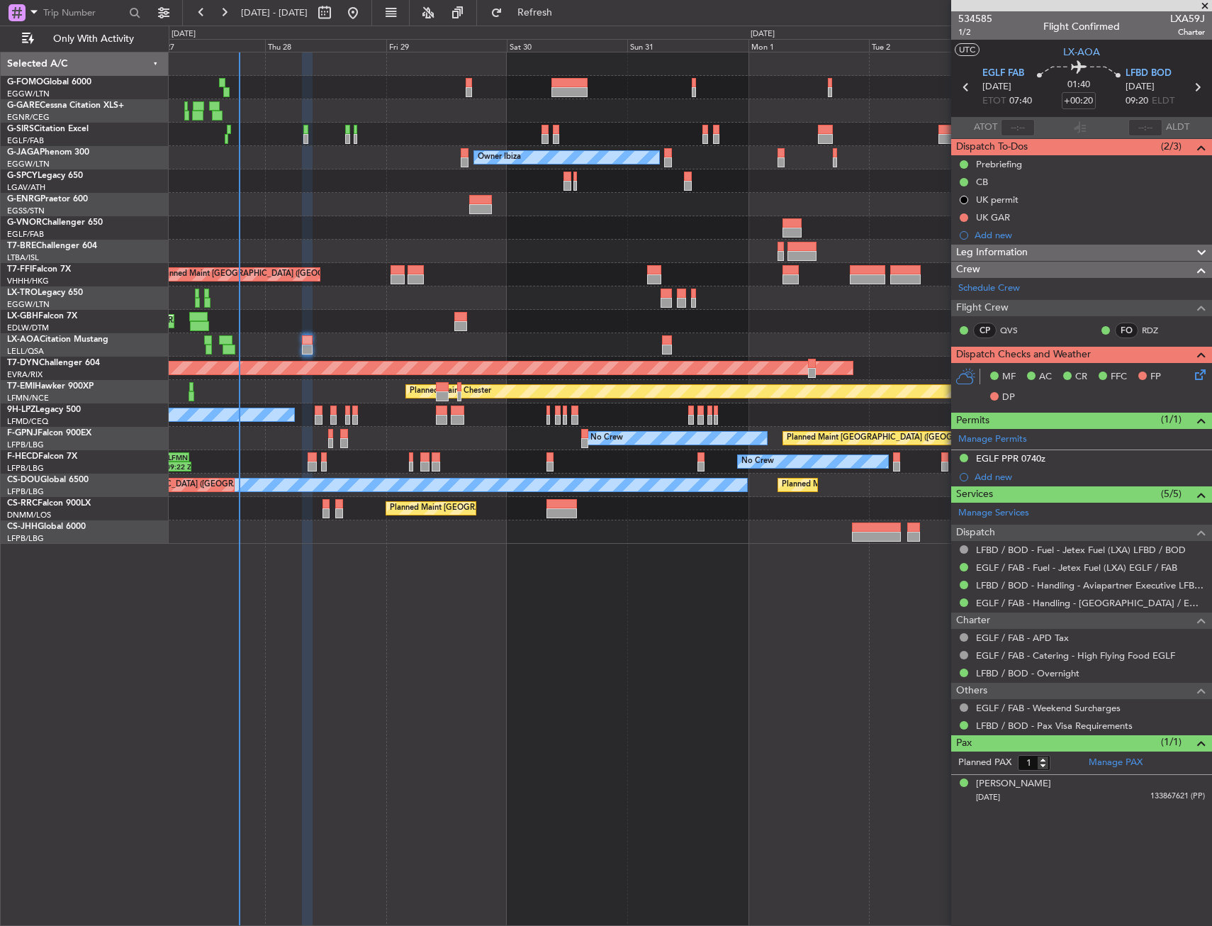
click at [308, 343] on div at bounding box center [307, 340] width 10 height 10
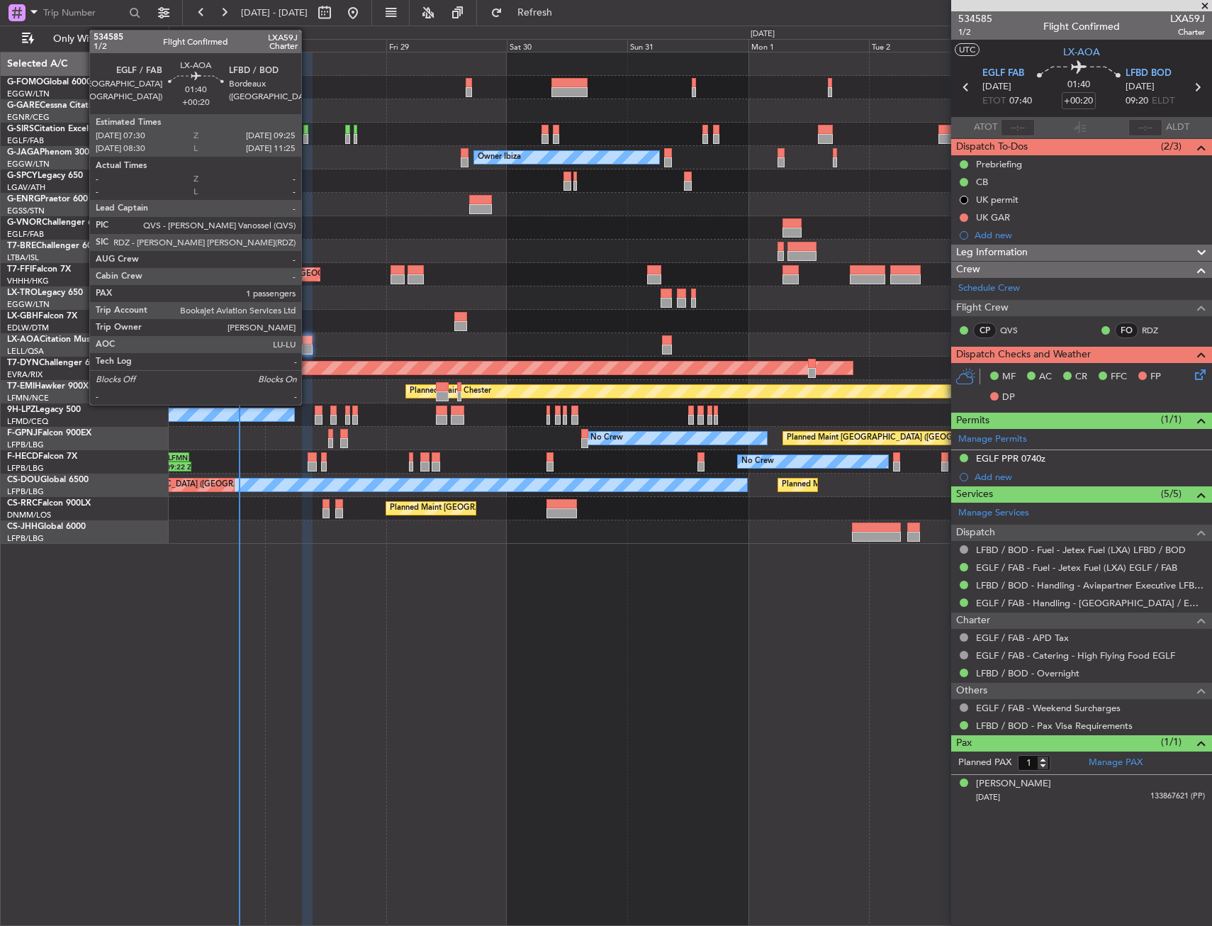
click at [307, 343] on div at bounding box center [307, 340] width 10 height 10
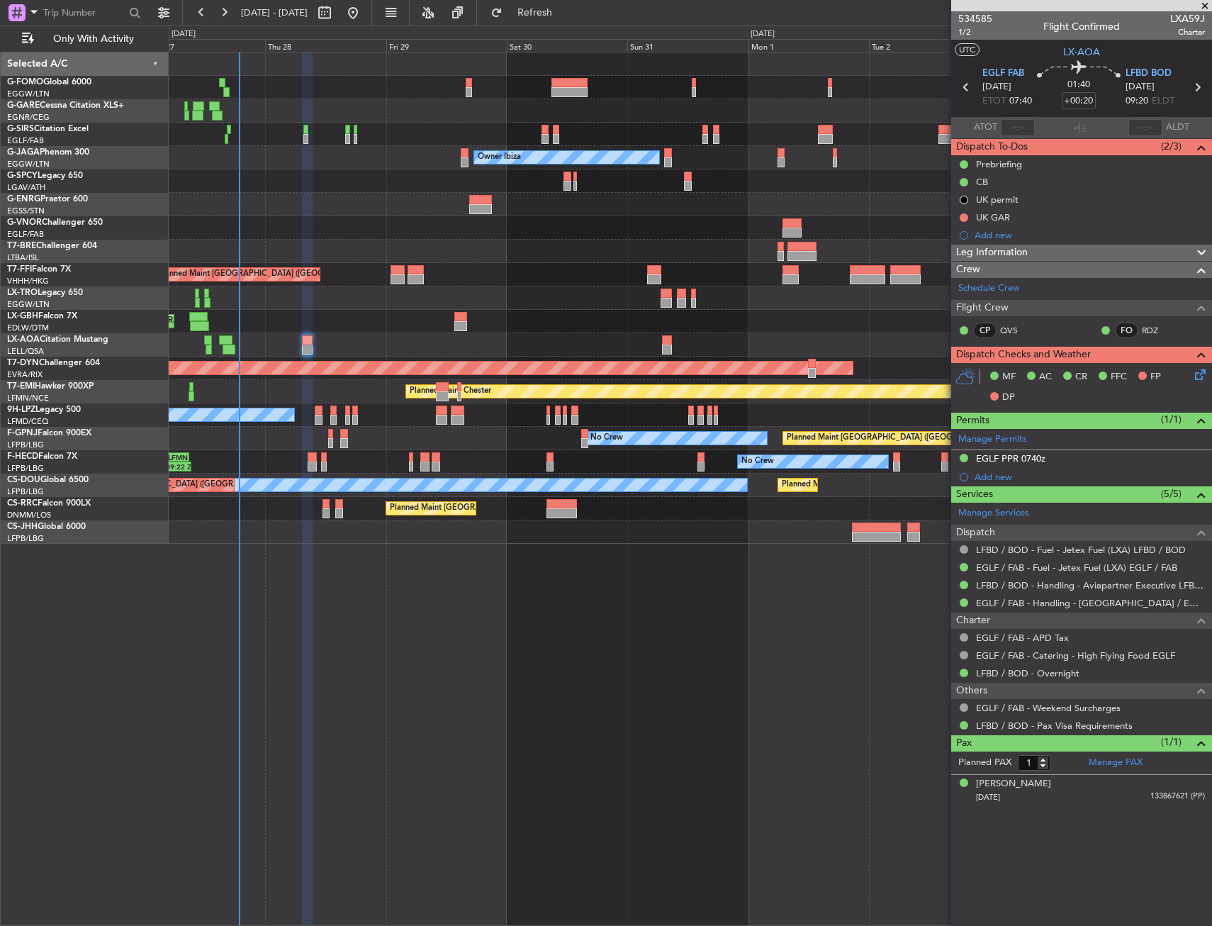
click at [415, 600] on div "Planned Maint [GEOGRAPHIC_DATA] ([GEOGRAPHIC_DATA]) Unplanned Maint [GEOGRAPHIC…" at bounding box center [690, 489] width 1043 height 874
click at [1193, 378] on icon at bounding box center [1197, 371] width 11 height 11
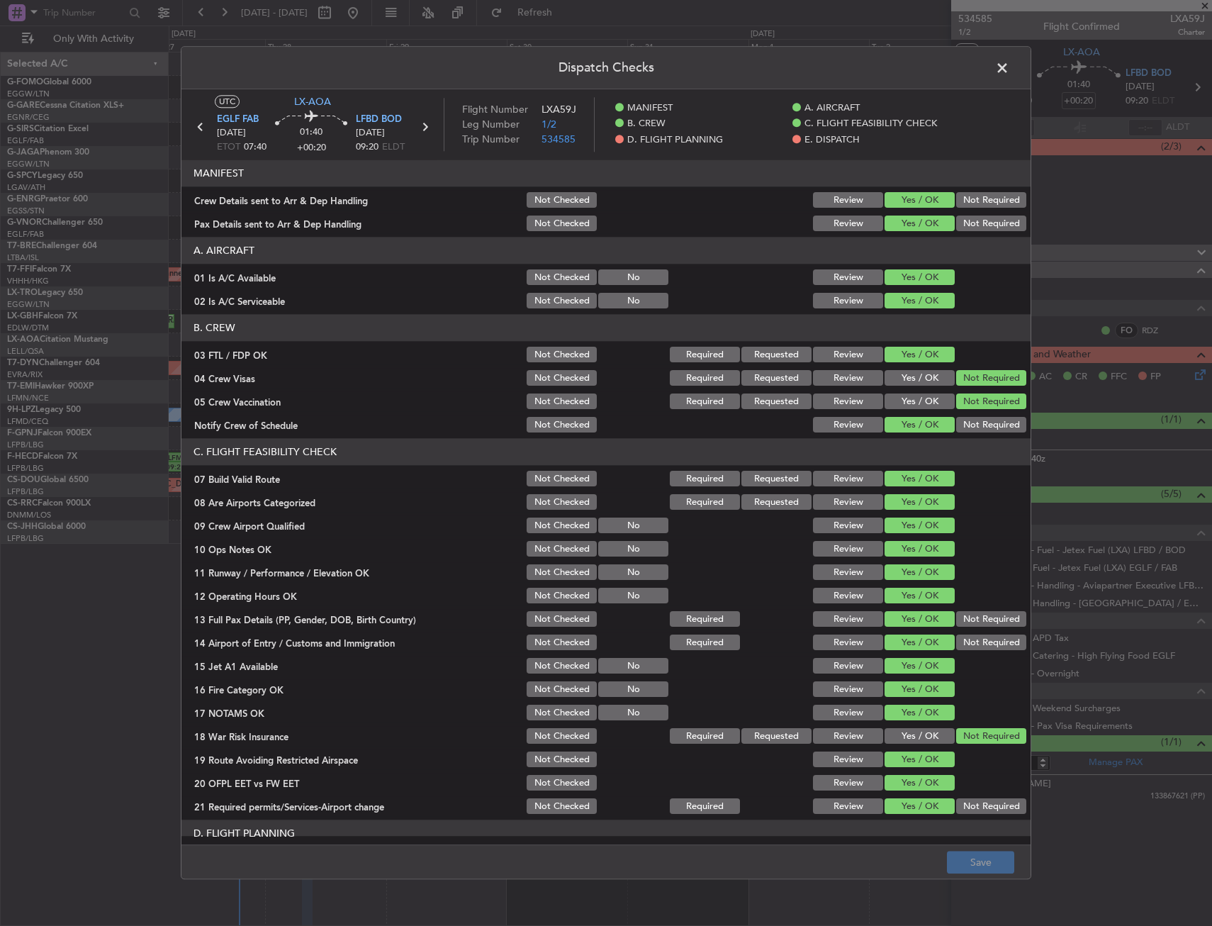
scroll to position [425, 0]
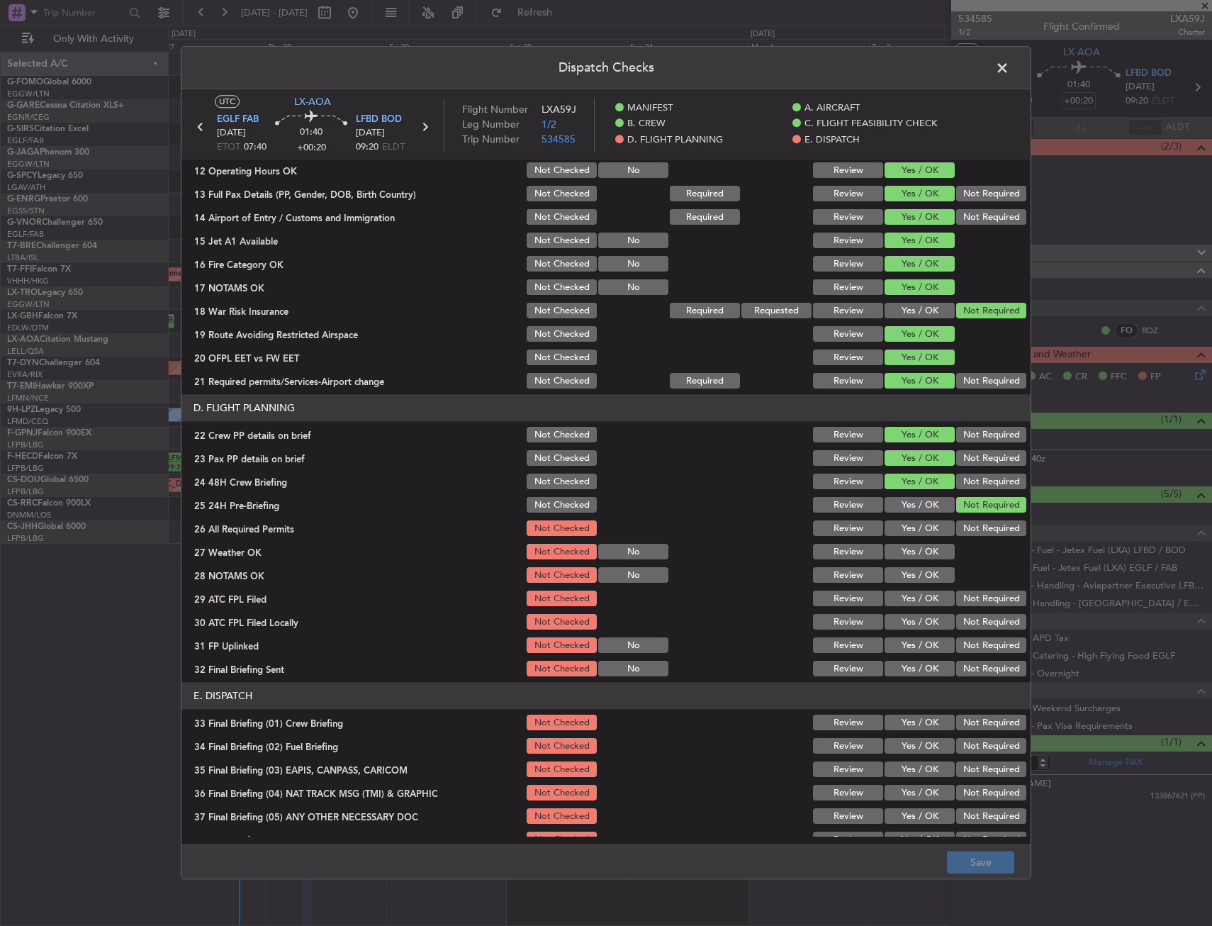
click at [894, 532] on button "Yes / OK" at bounding box center [920, 529] width 70 height 16
click at [895, 555] on button "Yes / OK" at bounding box center [920, 552] width 70 height 16
click at [894, 579] on button "Yes / OK" at bounding box center [920, 576] width 70 height 16
drag, startPoint x: 896, startPoint y: 600, endPoint x: 932, endPoint y: 618, distance: 40.6
click at [896, 601] on button "Yes / OK" at bounding box center [920, 599] width 70 height 16
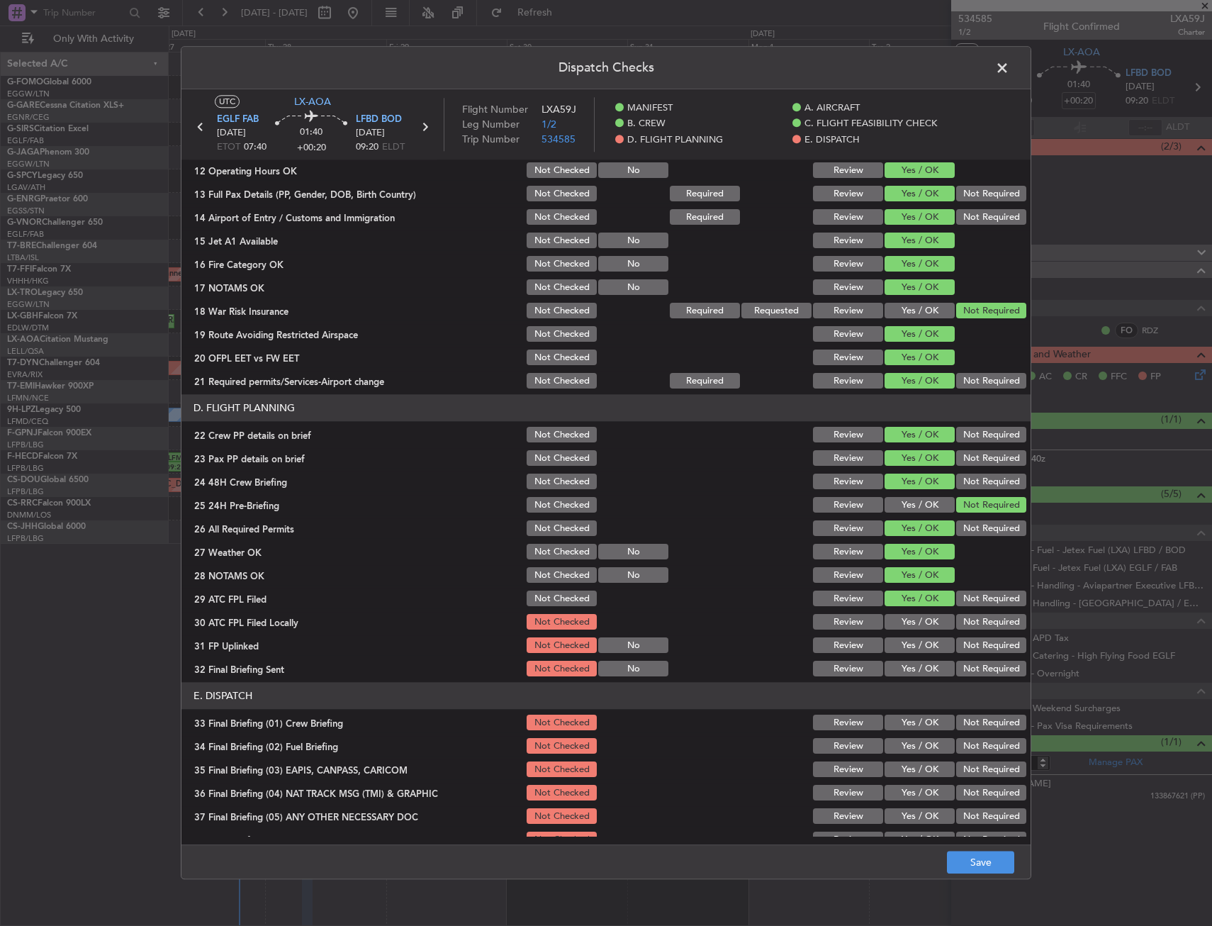
drag, startPoint x: 967, startPoint y: 632, endPoint x: 949, endPoint y: 632, distance: 18.4
click at [967, 631] on div "Not Required" at bounding box center [990, 622] width 72 height 20
drag, startPoint x: 921, startPoint y: 638, endPoint x: 926, endPoint y: 630, distance: 9.2
click at [920, 638] on button "Yes / OK" at bounding box center [920, 646] width 70 height 16
click at [958, 619] on button "Not Required" at bounding box center [991, 623] width 70 height 16
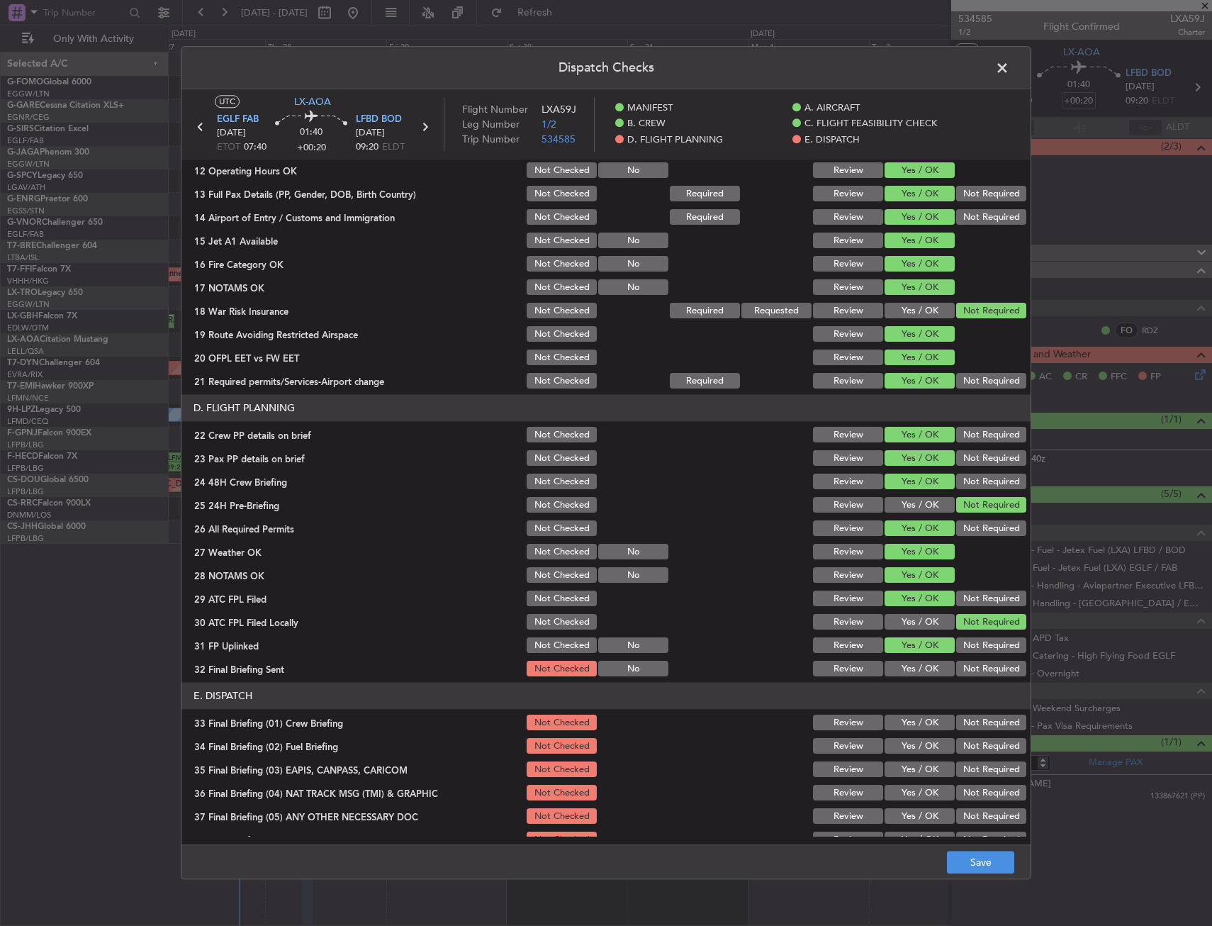
click at [960, 658] on section "D. FLIGHT PLANNING 22 Crew PP details on brief Not Checked Review Yes / OK Not …" at bounding box center [605, 537] width 849 height 284
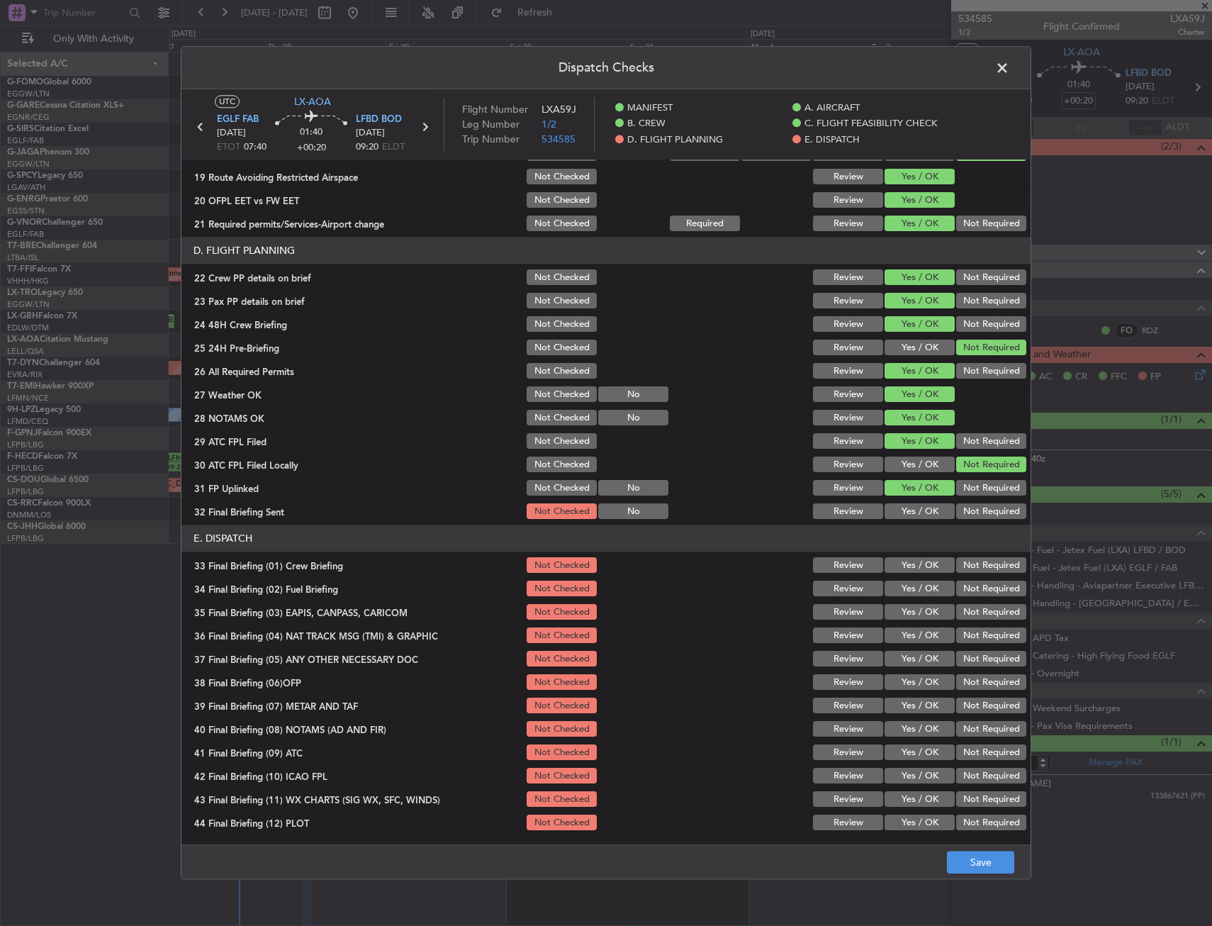
click at [961, 512] on button "Not Required" at bounding box center [991, 512] width 70 height 16
click at [938, 577] on section "E. DISPATCH 33 Final Briefing (01) Crew Briefing Not Checked Review Yes / OK No…" at bounding box center [605, 679] width 849 height 308
drag, startPoint x: 926, startPoint y: 590, endPoint x: 924, endPoint y: 583, distance: 7.2
click at [924, 587] on button "Yes / OK" at bounding box center [920, 589] width 70 height 16
click at [921, 553] on section "E. DISPATCH 33 Final Briefing (01) Crew Briefing Not Checked Review Yes / OK No…" at bounding box center [605, 679] width 849 height 308
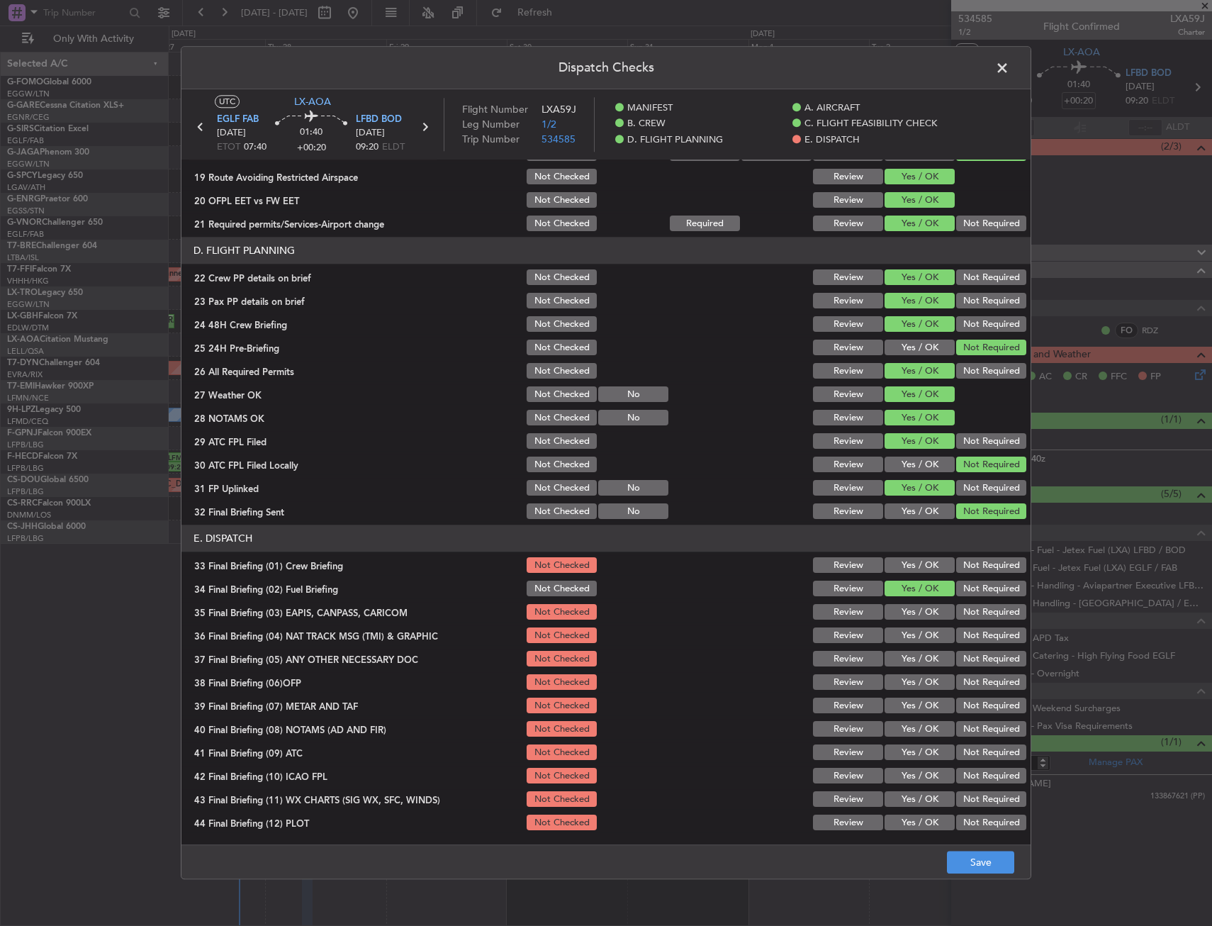
drag, startPoint x: 907, startPoint y: 563, endPoint x: 912, endPoint y: 570, distance: 8.7
click at [908, 564] on button "Yes / OK" at bounding box center [920, 566] width 70 height 16
drag, startPoint x: 959, startPoint y: 612, endPoint x: 963, endPoint y: 632, distance: 19.5
click at [959, 613] on button "Not Required" at bounding box center [991, 613] width 70 height 16
click at [963, 632] on button "Not Required" at bounding box center [991, 636] width 70 height 16
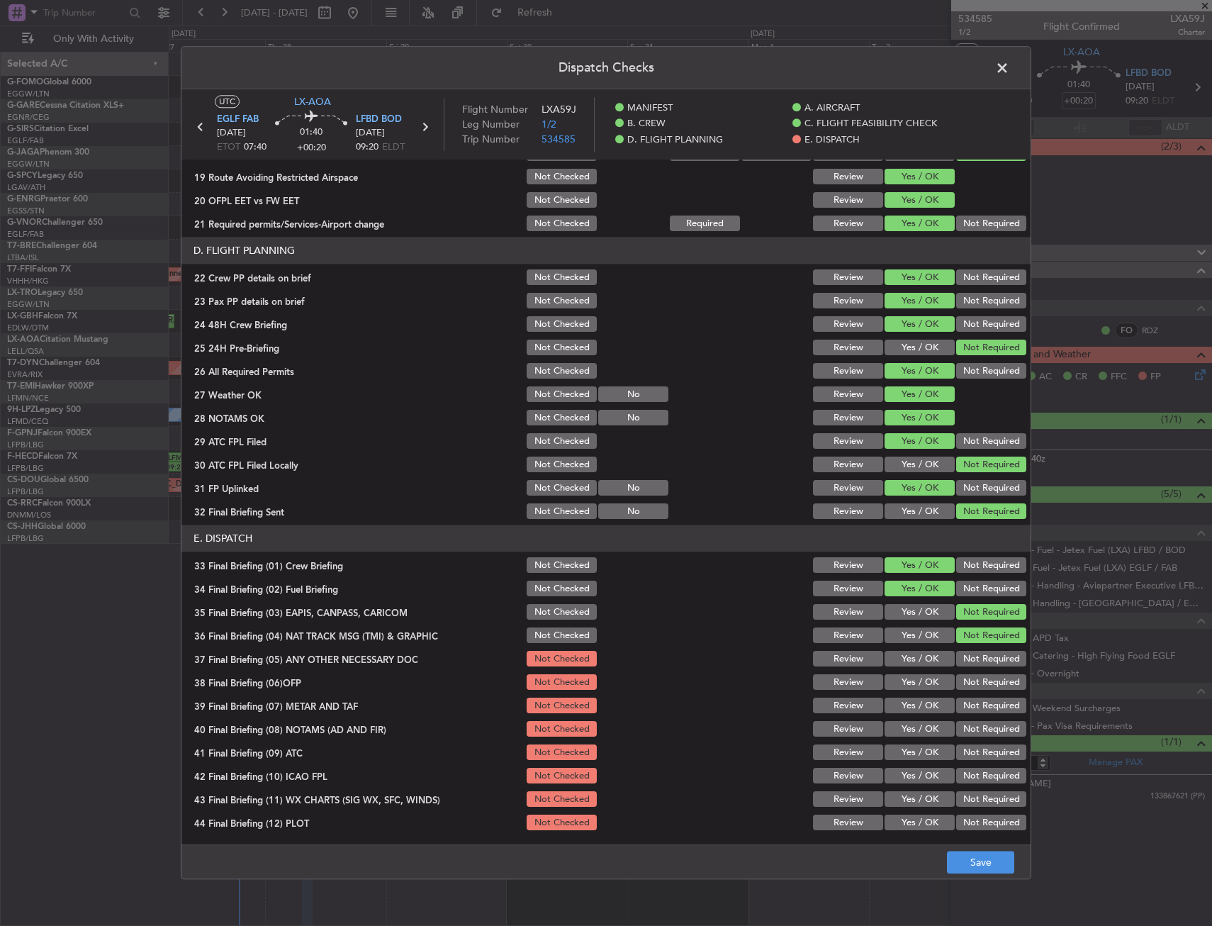
click at [928, 654] on button "Yes / OK" at bounding box center [920, 659] width 70 height 16
click at [923, 679] on button "Yes / OK" at bounding box center [920, 683] width 70 height 16
click at [923, 710] on button "Yes / OK" at bounding box center [920, 706] width 70 height 16
click at [922, 719] on div "Yes / OK" at bounding box center [918, 729] width 72 height 20
click at [914, 740] on section "E. DISPATCH 33 Final Briefing (01) Crew Briefing Not Checked Review Yes / OK No…" at bounding box center [605, 679] width 849 height 308
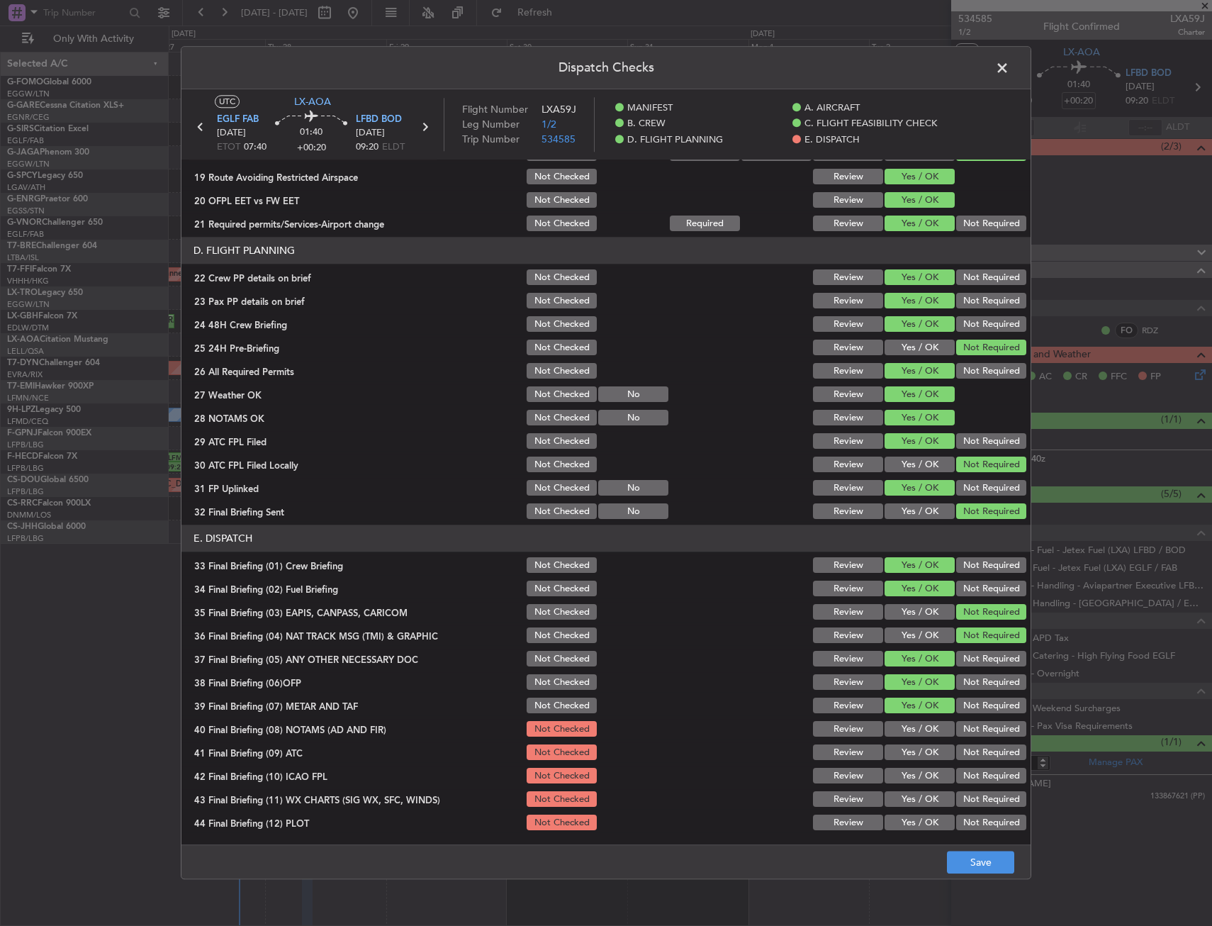
click at [909, 753] on button "Yes / OK" at bounding box center [920, 753] width 70 height 16
click at [907, 763] on section "E. DISPATCH 33 Final Briefing (01) Crew Briefing Not Checked Review Yes / OK No…" at bounding box center [605, 679] width 849 height 308
click at [910, 734] on button "Yes / OK" at bounding box center [920, 730] width 70 height 16
click at [905, 786] on section "E. DISPATCH 33 Final Briefing (01) Crew Briefing Not Checked Review Yes / OK No…" at bounding box center [605, 679] width 849 height 308
click at [904, 779] on button "Yes / OK" at bounding box center [920, 776] width 70 height 16
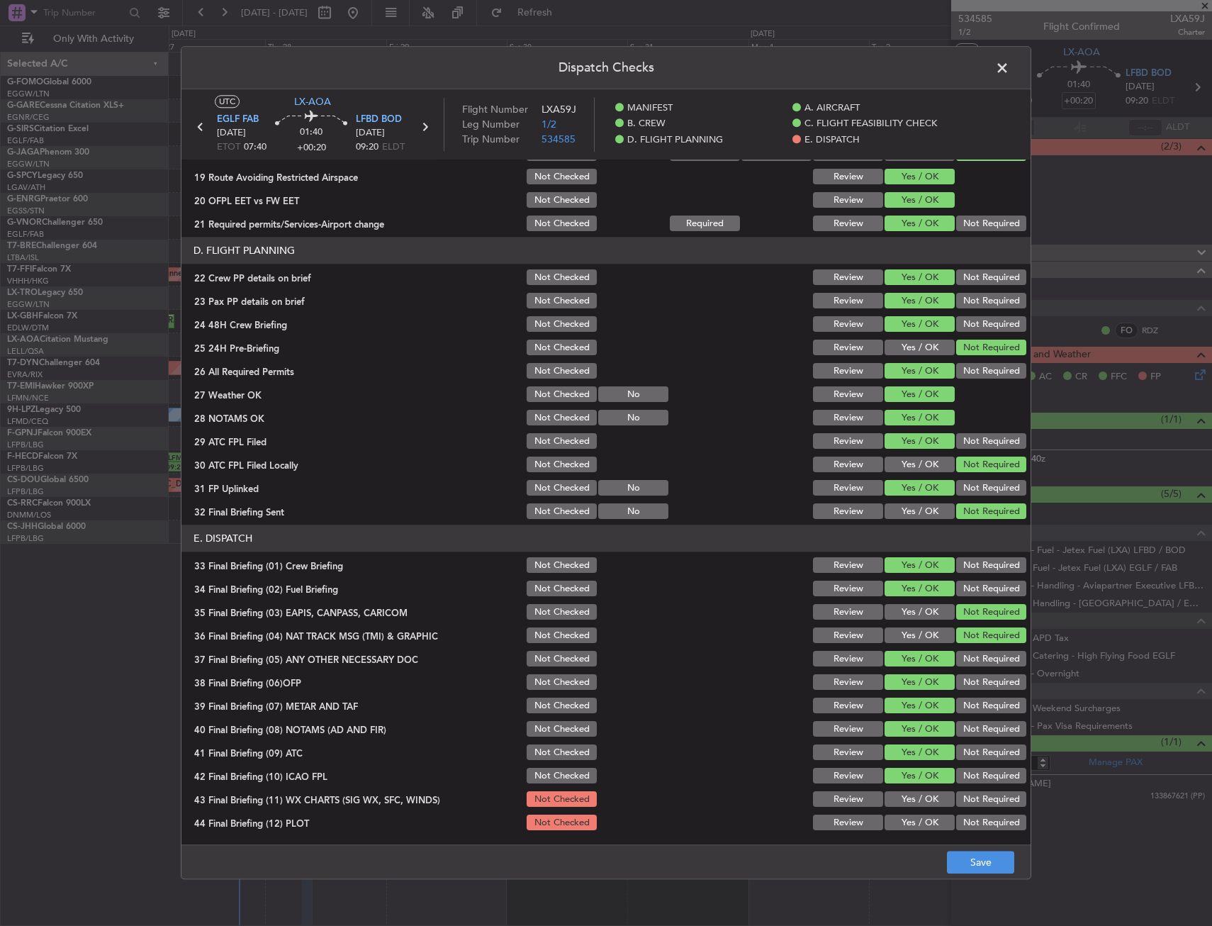
click at [902, 800] on button "Yes / OK" at bounding box center [920, 800] width 70 height 16
click at [901, 817] on button "Yes / OK" at bounding box center [920, 823] width 70 height 16
drag, startPoint x: 908, startPoint y: 826, endPoint x: 921, endPoint y: 830, distance: 13.2
click at [913, 829] on button "Yes / OK" at bounding box center [920, 823] width 70 height 16
click at [993, 855] on button "Save" at bounding box center [980, 862] width 67 height 23
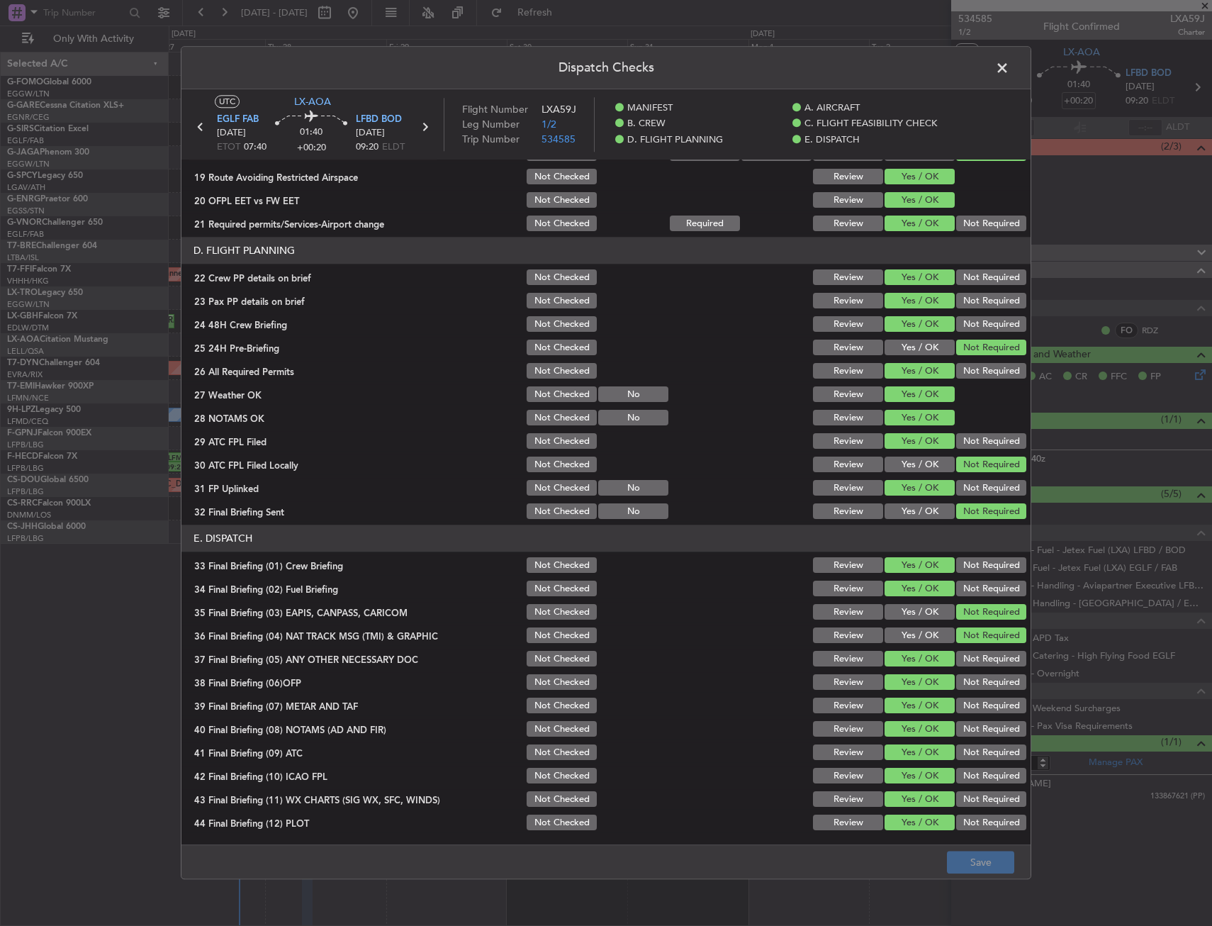
click at [1009, 73] on span at bounding box center [1009, 71] width 0 height 28
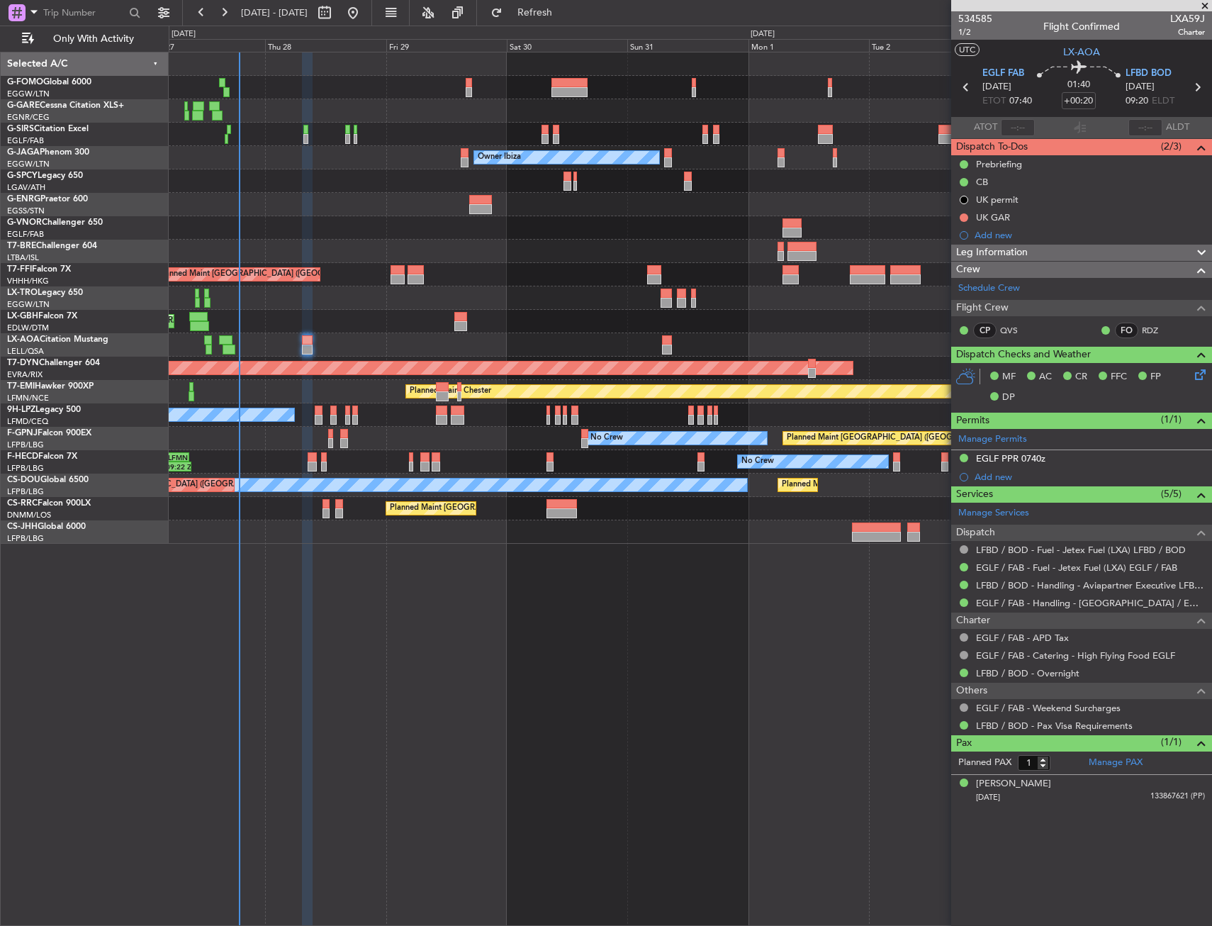
click at [346, 296] on div at bounding box center [690, 297] width 1043 height 23
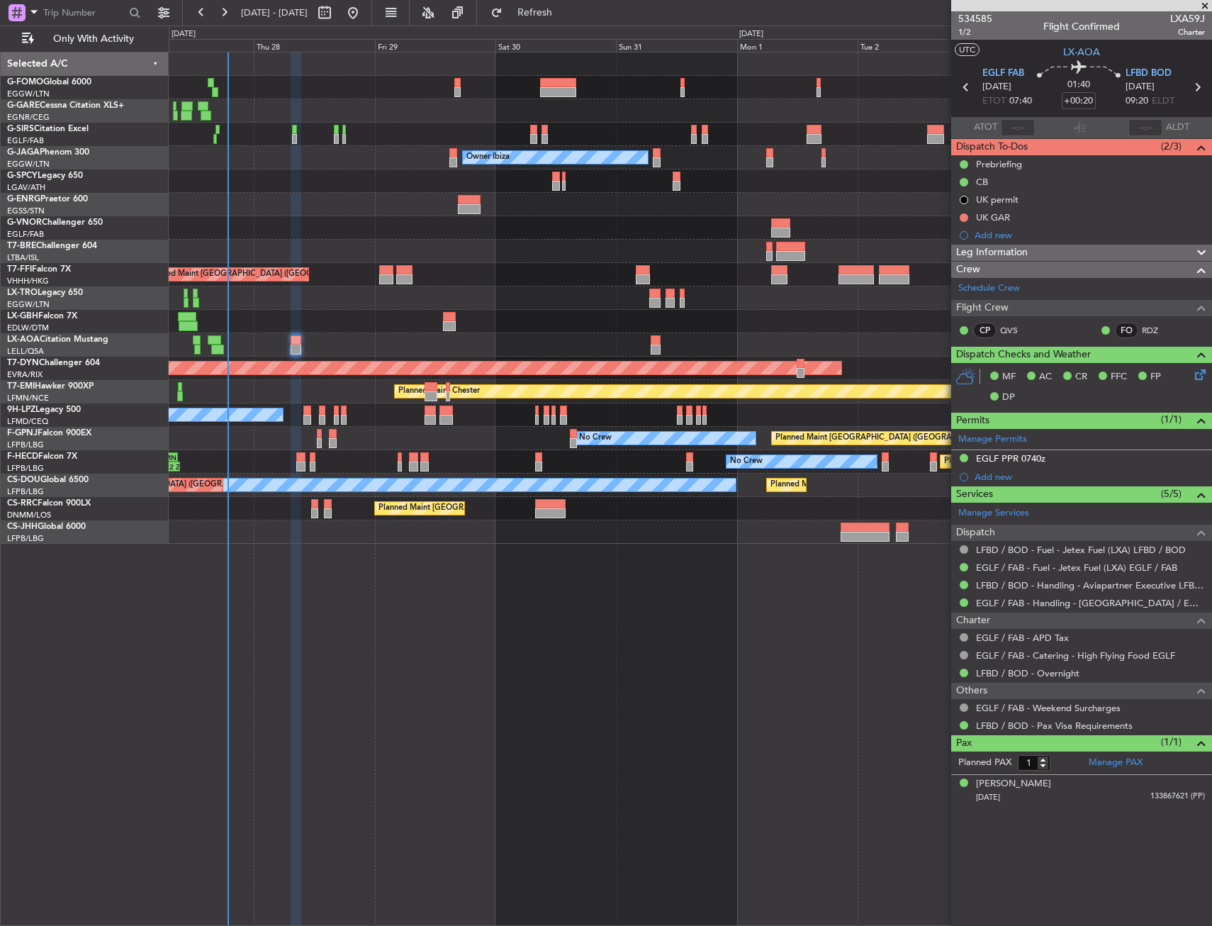
click at [352, 157] on div "Planned Maint London (Luton) Owner Ibiza No Crew Cannes (Mandelieu)" at bounding box center [690, 157] width 1043 height 23
click at [333, 184] on div at bounding box center [690, 180] width 1043 height 23
click at [301, 184] on div at bounding box center [690, 180] width 1043 height 23
click at [265, 176] on div at bounding box center [690, 180] width 1043 height 23
click at [228, 181] on div at bounding box center [690, 180] width 1043 height 23
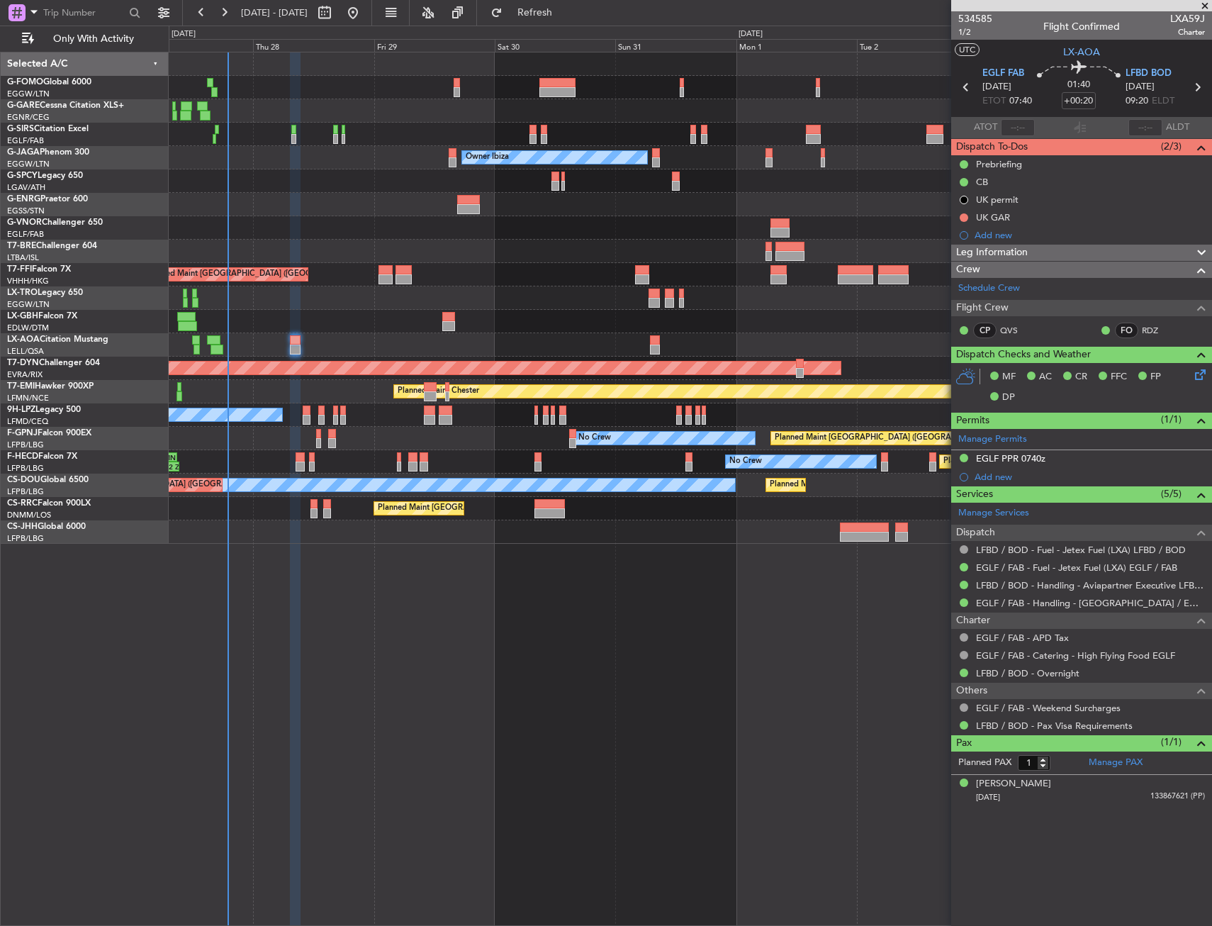
click at [227, 205] on div at bounding box center [690, 204] width 1043 height 23
click at [286, 348] on div "No Crew Barcelona ([GEOGRAPHIC_DATA])" at bounding box center [690, 344] width 1043 height 23
click at [291, 338] on div at bounding box center [295, 340] width 10 height 10
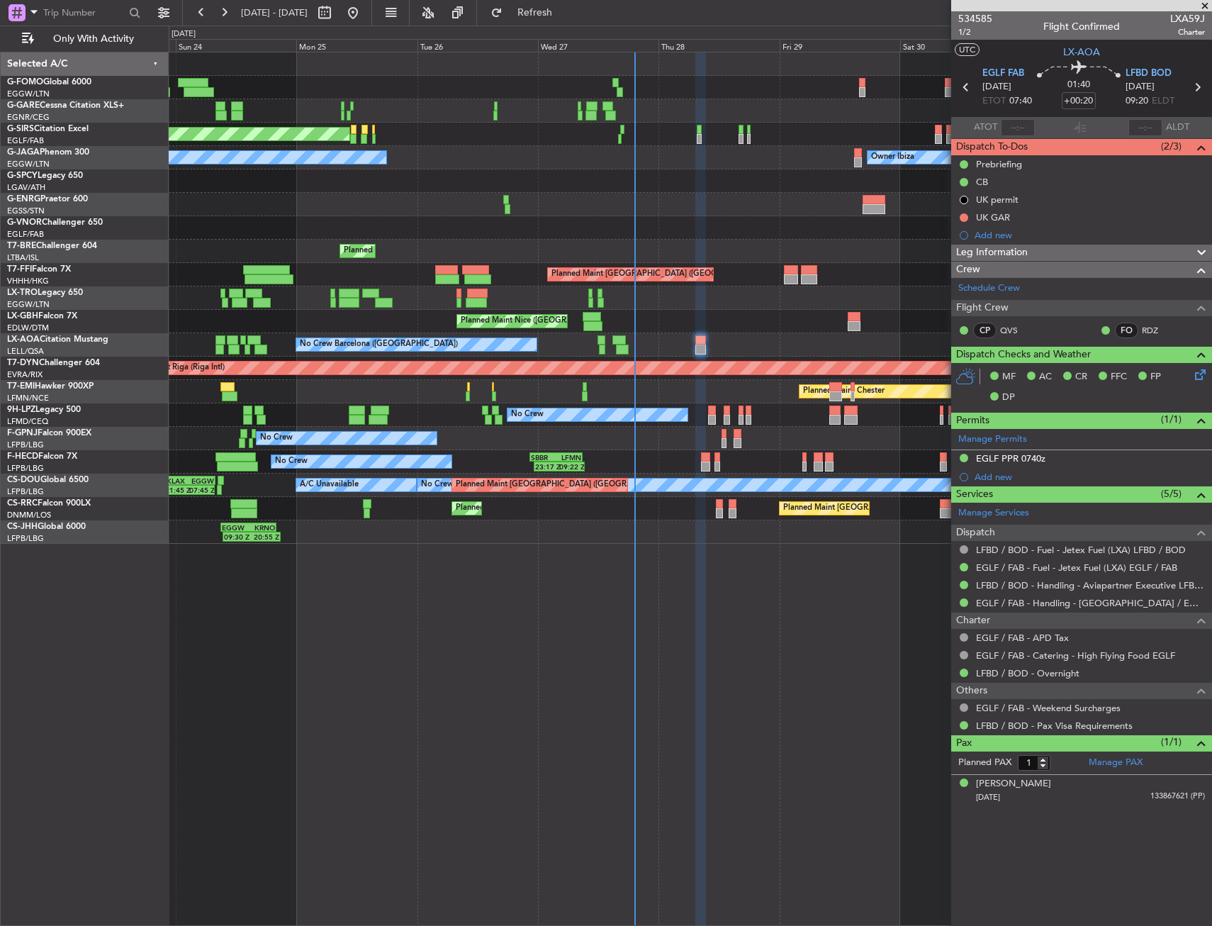
click at [868, 458] on div "Unplanned Maint Oxford (Kidlington) Owner Ibiza No Crew Cannes (Mandelieu) Plan…" at bounding box center [690, 297] width 1043 height 491
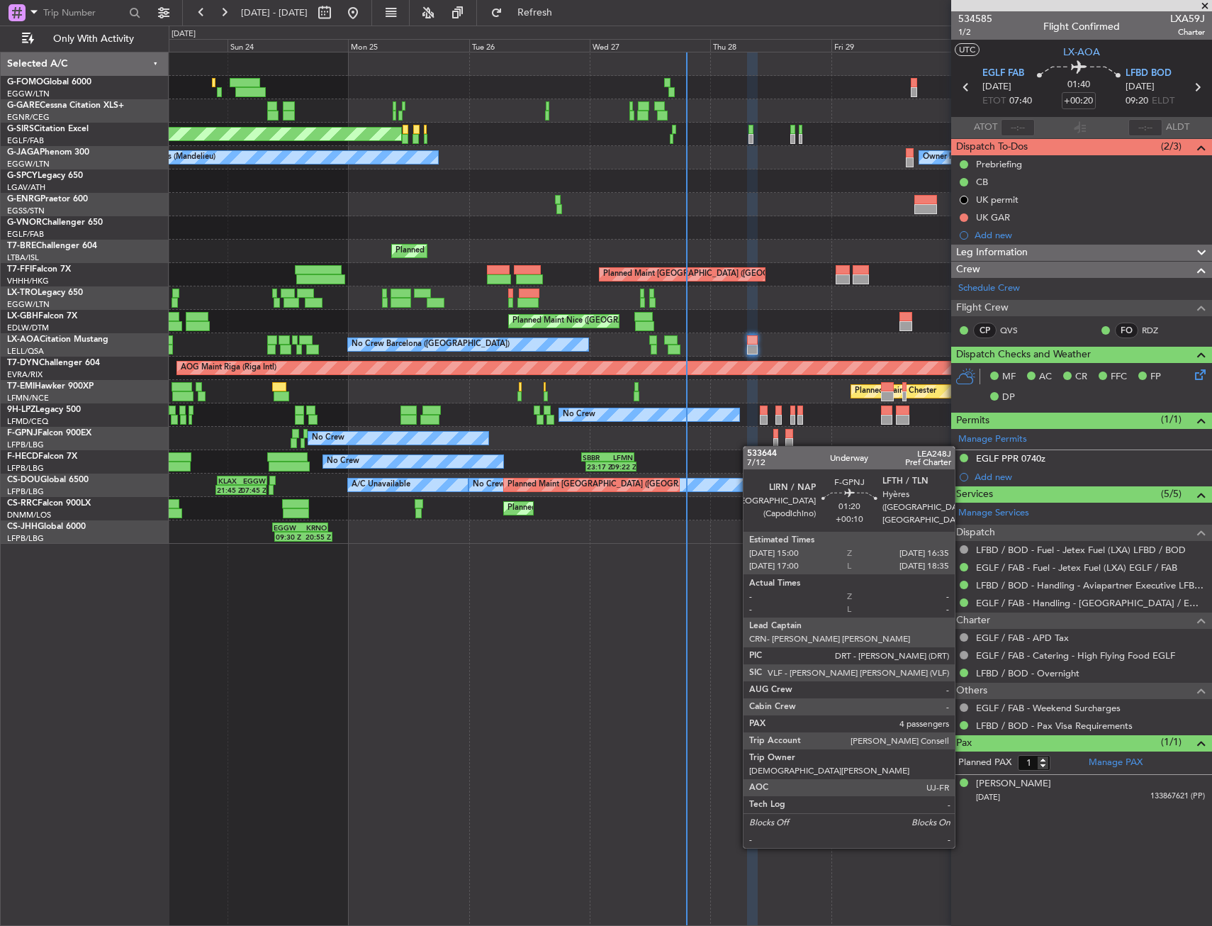
click at [802, 443] on div "No Crew No Crew Planned Maint Paris (Le Bourget) AOG Maint Hyères (Toulon-Hyère…" at bounding box center [690, 438] width 1043 height 23
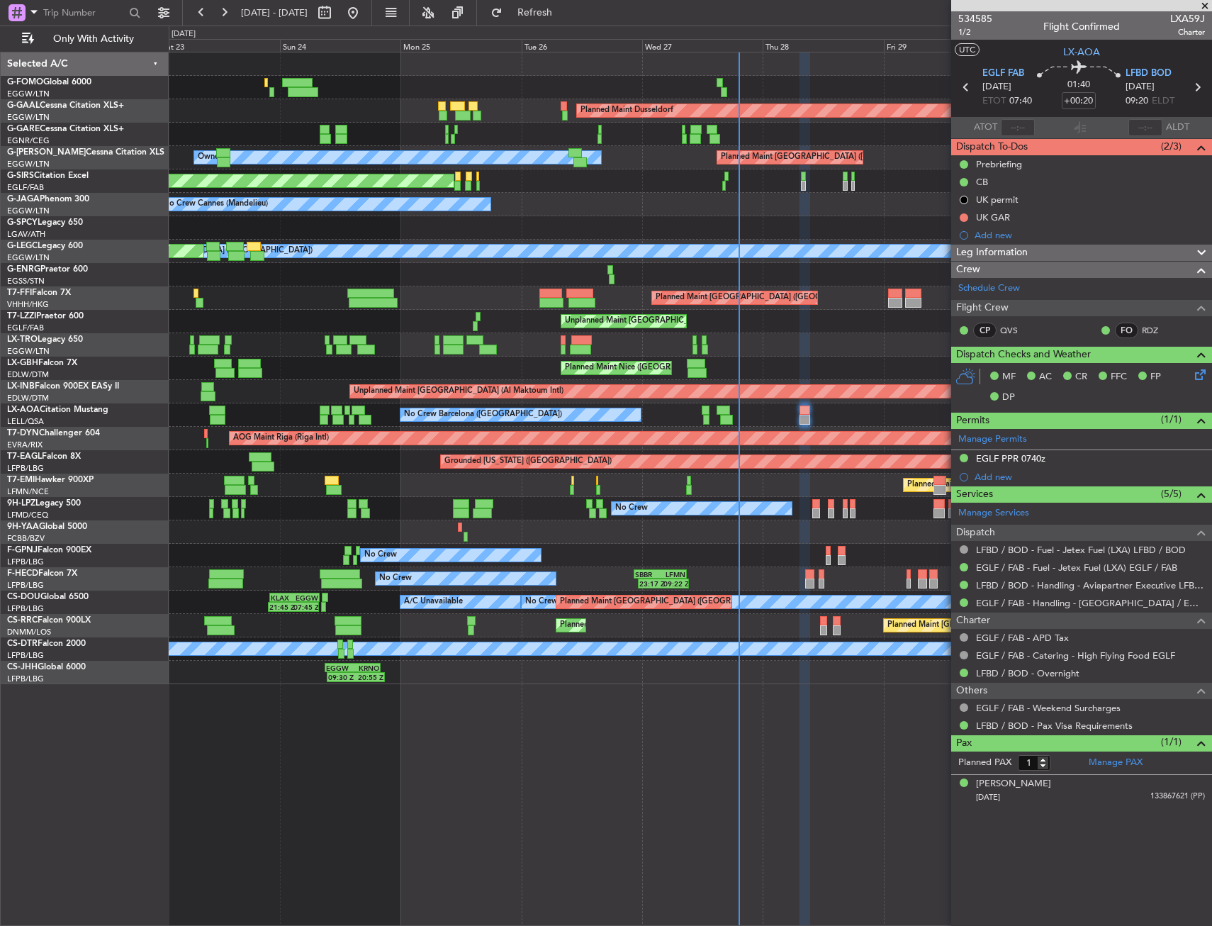
click at [1211, 274] on html "23 Aug 2025 - 31 Aug 2025 Refresh Quick Links Only With Activity Planned Maint …" at bounding box center [606, 463] width 1212 height 926
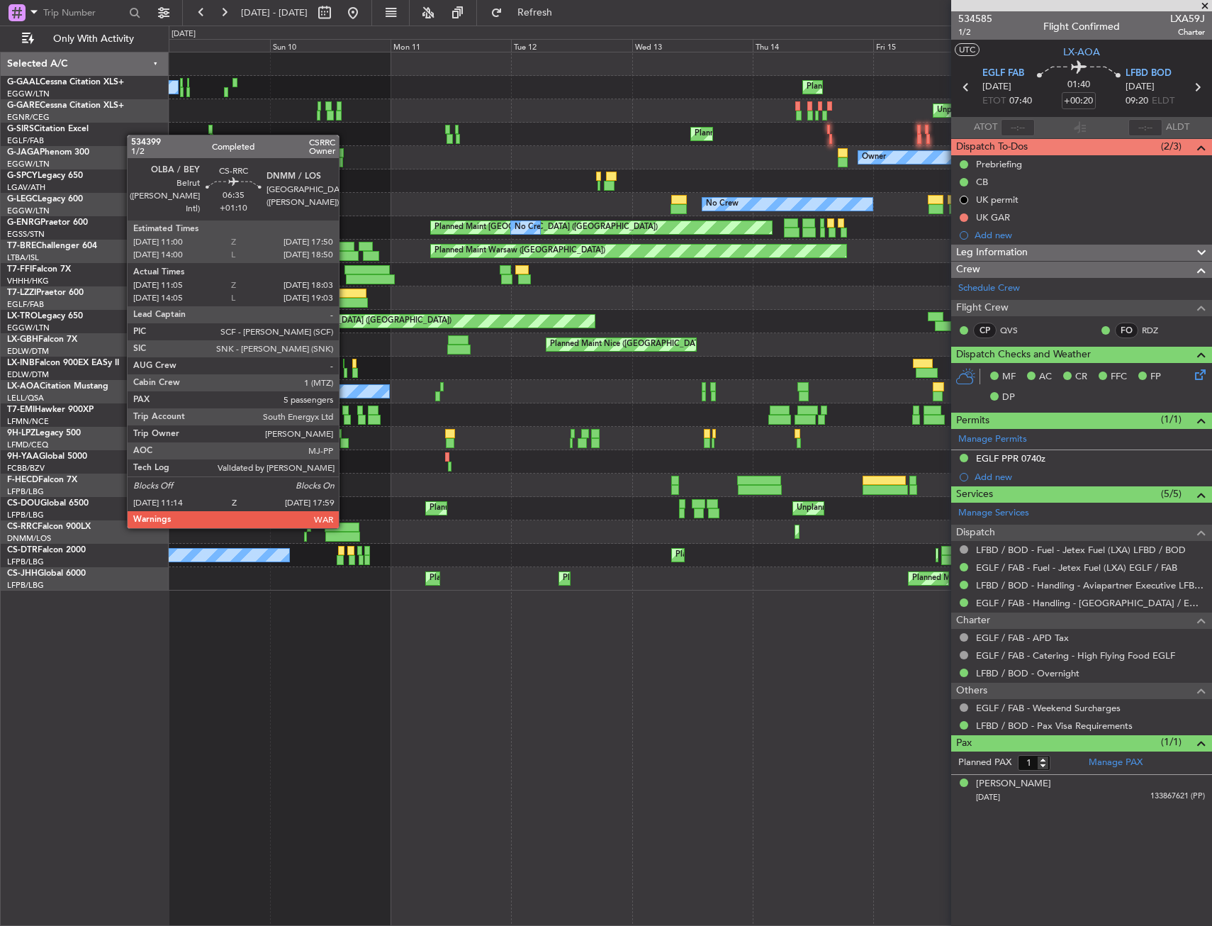
click at [345, 525] on div at bounding box center [342, 527] width 35 height 10
click at [345, 526] on div at bounding box center [342, 527] width 35 height 10
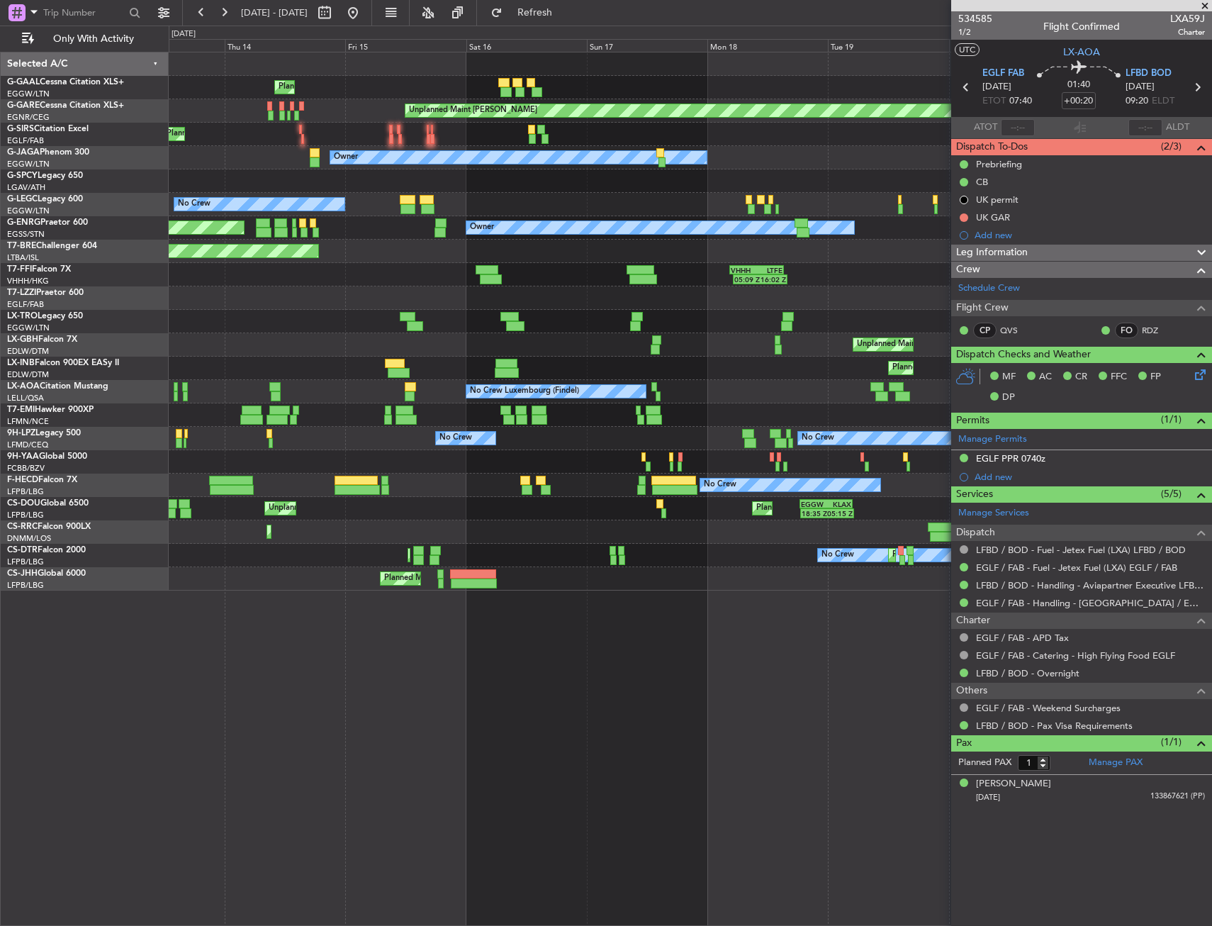
click at [1, 429] on div "Planned Maint Unplanned Maint Chester Planned Maint London (Farnborough) Unplan…" at bounding box center [606, 476] width 1212 height 900
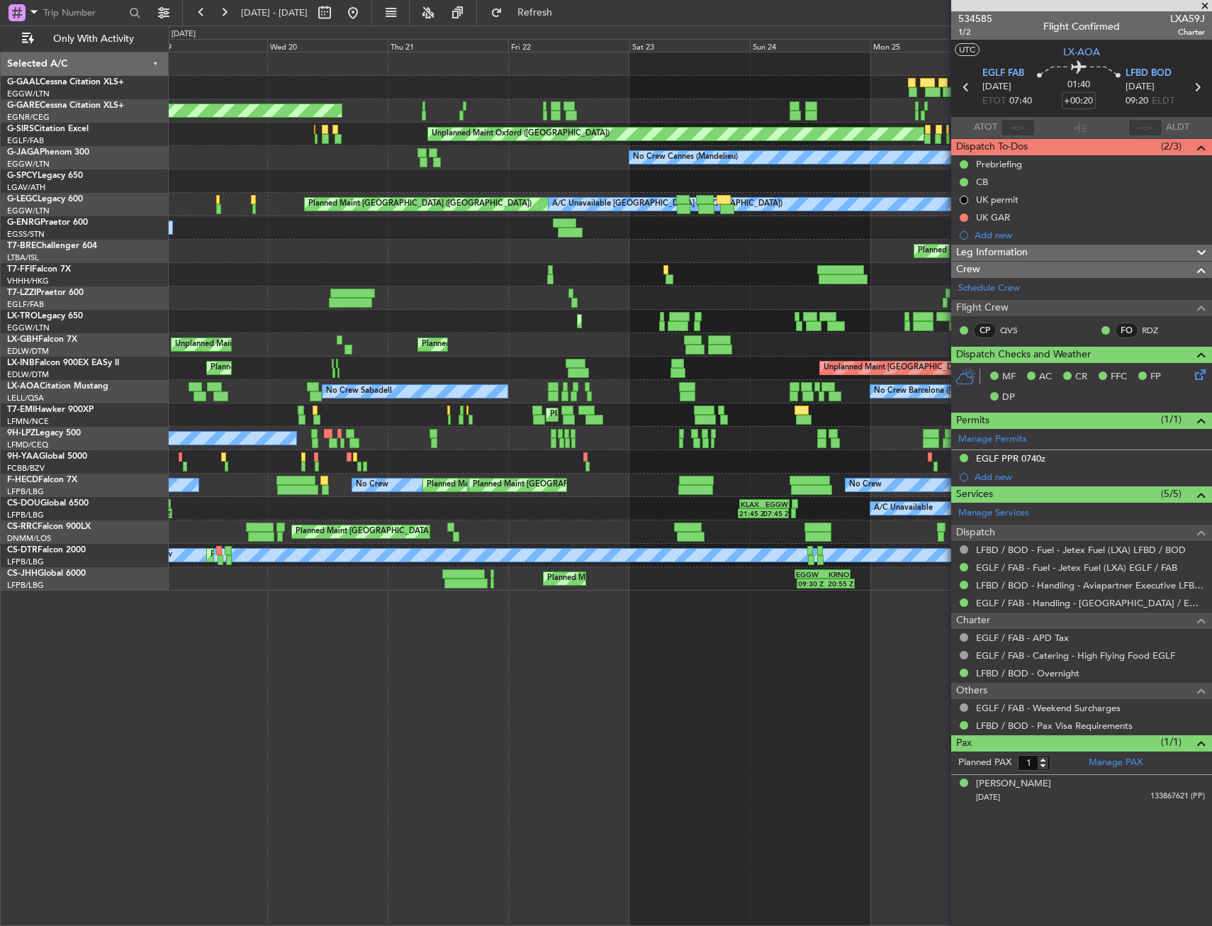
click at [0, 466] on html "09 Aug 2025 - 17 Aug 2025 Refresh Quick Links Only With Activity Planned Maint …" at bounding box center [606, 463] width 1212 height 926
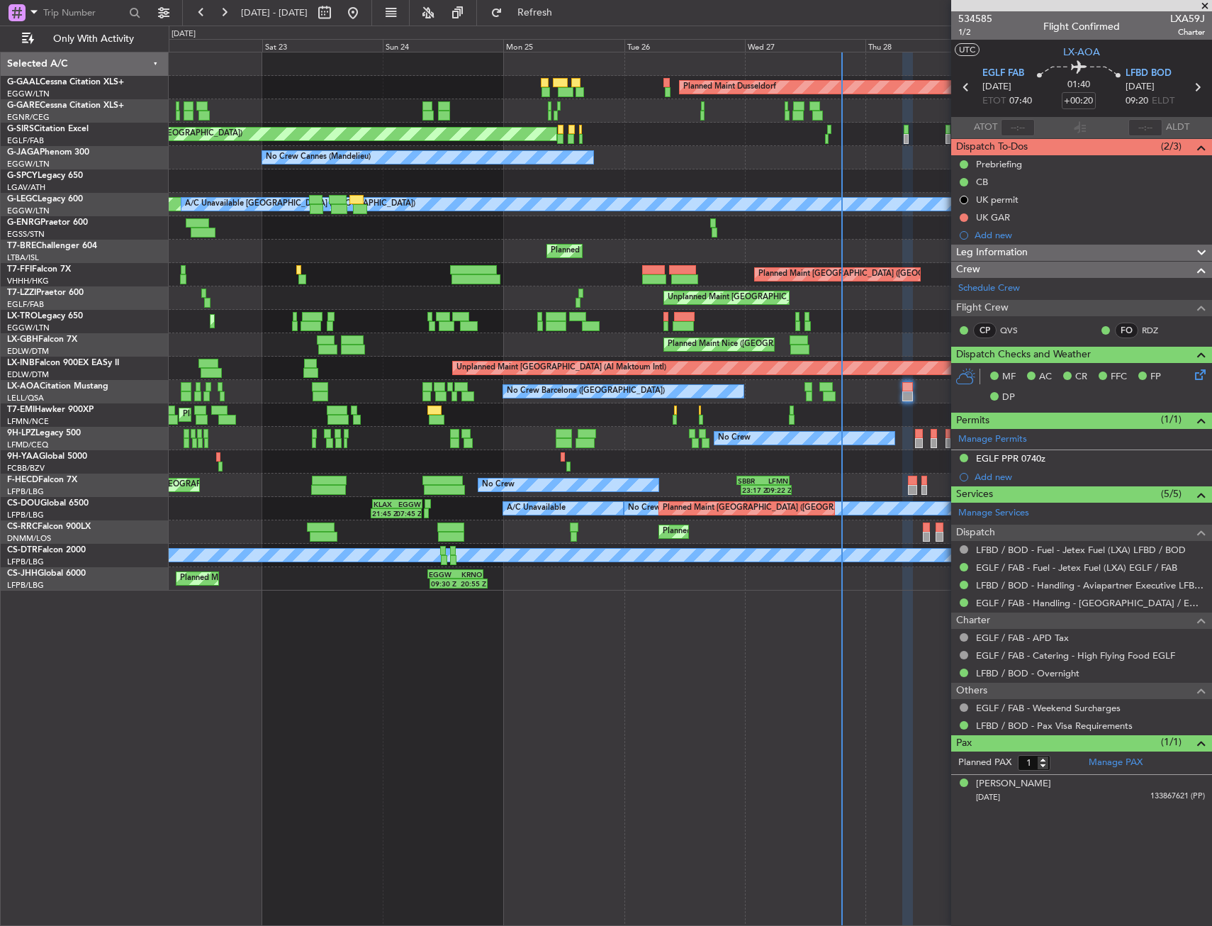
click at [0, 454] on html "09 Aug 2025 - 17 Aug 2025 Refresh Quick Links Only With Activity Planned Maint …" at bounding box center [606, 463] width 1212 height 926
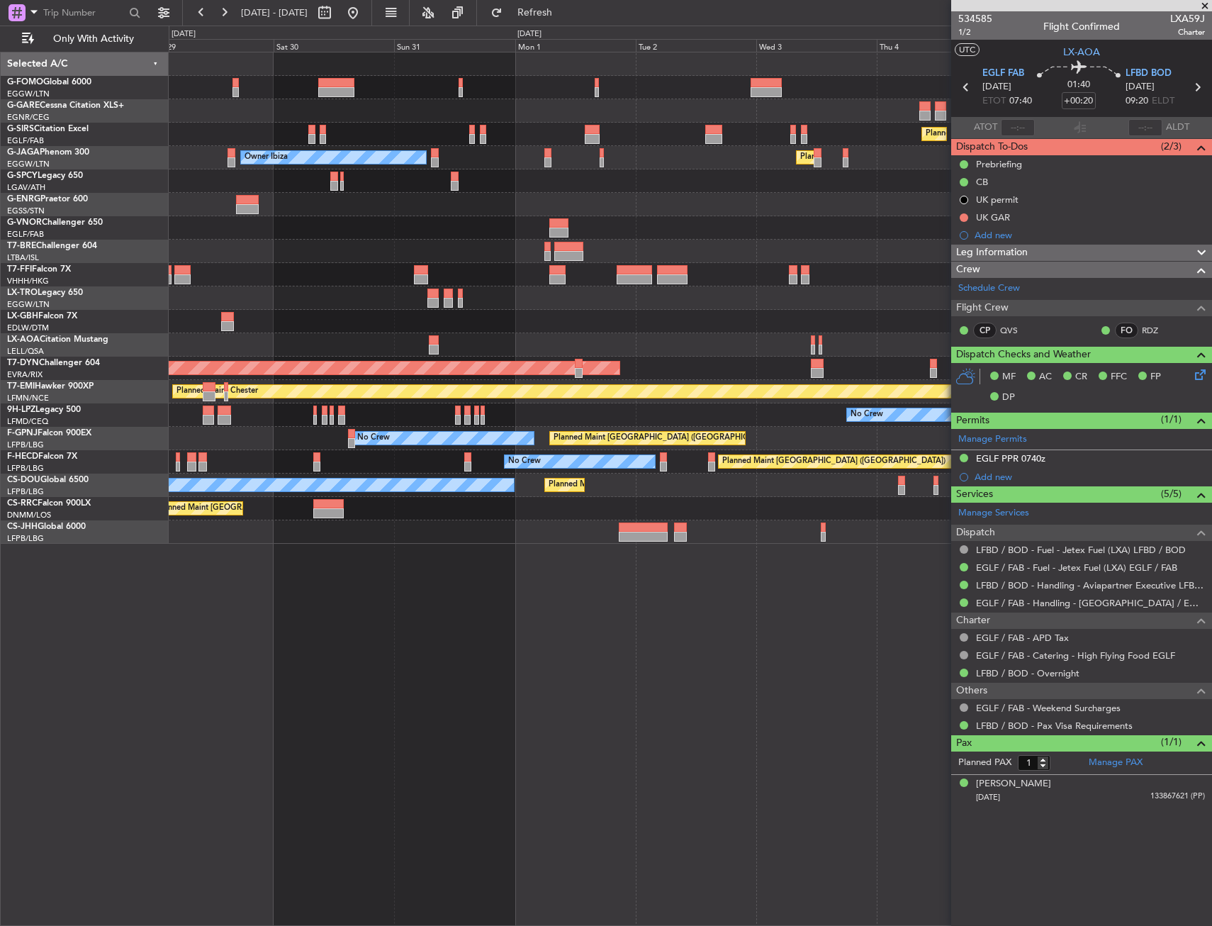
click at [747, 780] on div "Planned Maint London (Farnborough) Planned Maint London (Luton) Owner Ibiza Pla…" at bounding box center [690, 489] width 1043 height 874
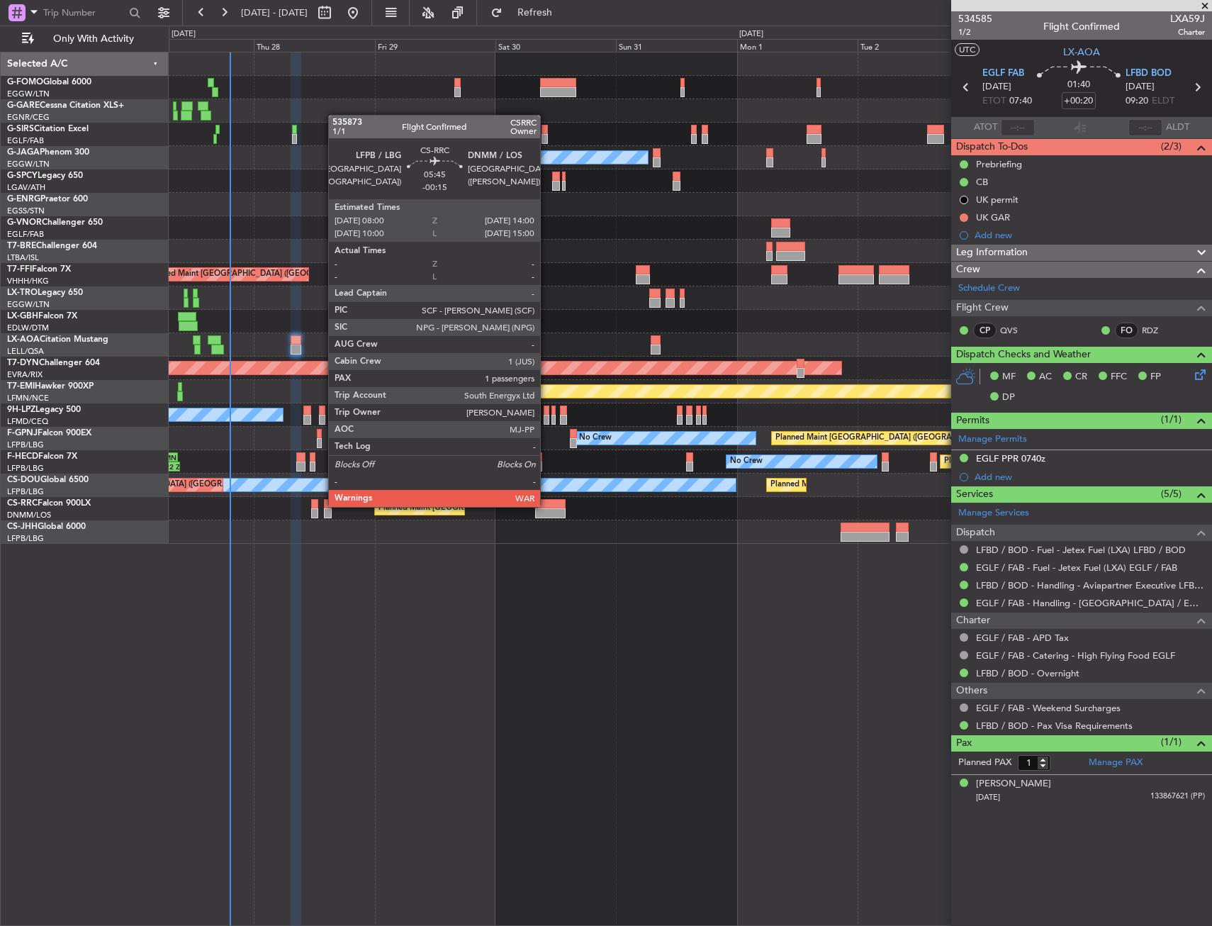
click at [546, 505] on div at bounding box center [550, 504] width 30 height 10
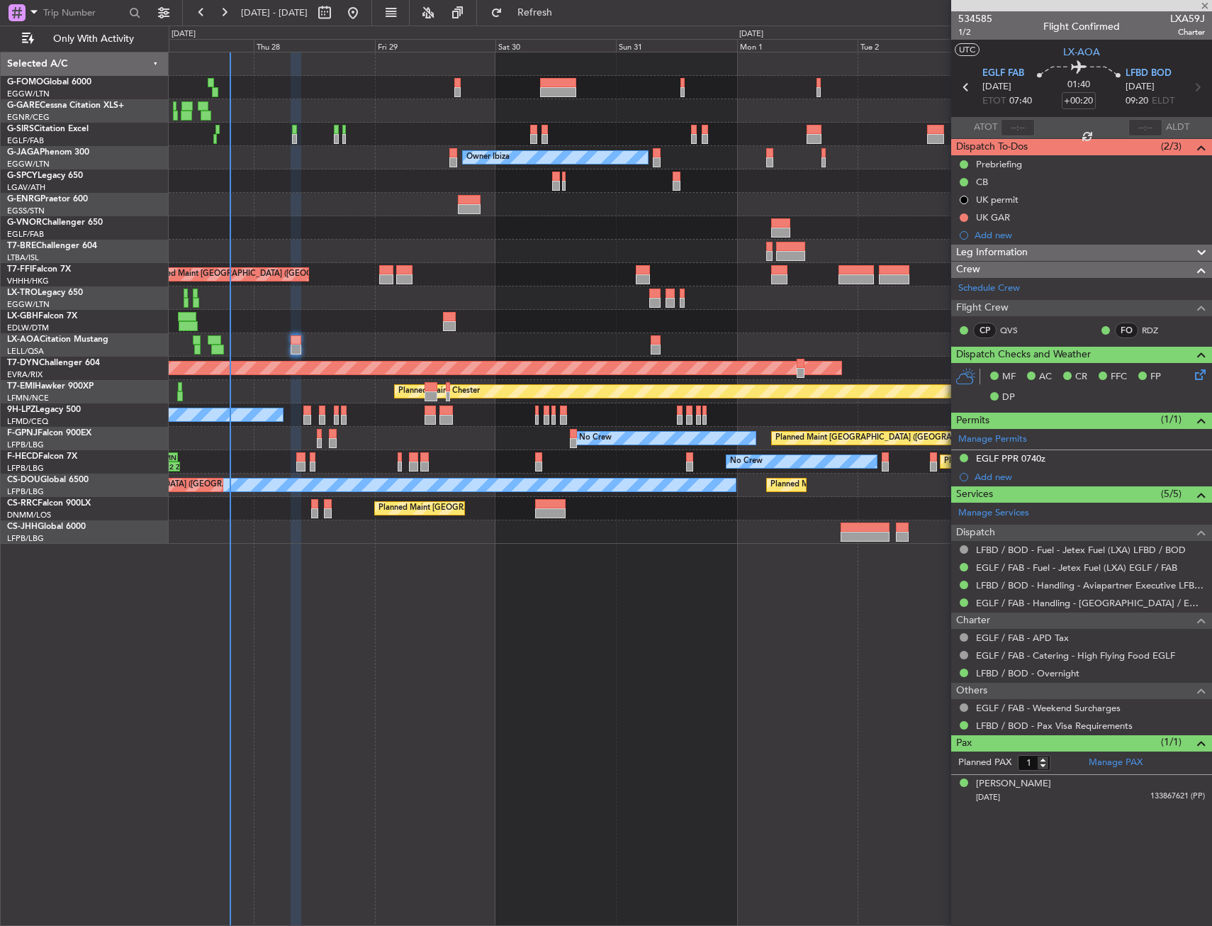
type input "-00:15"
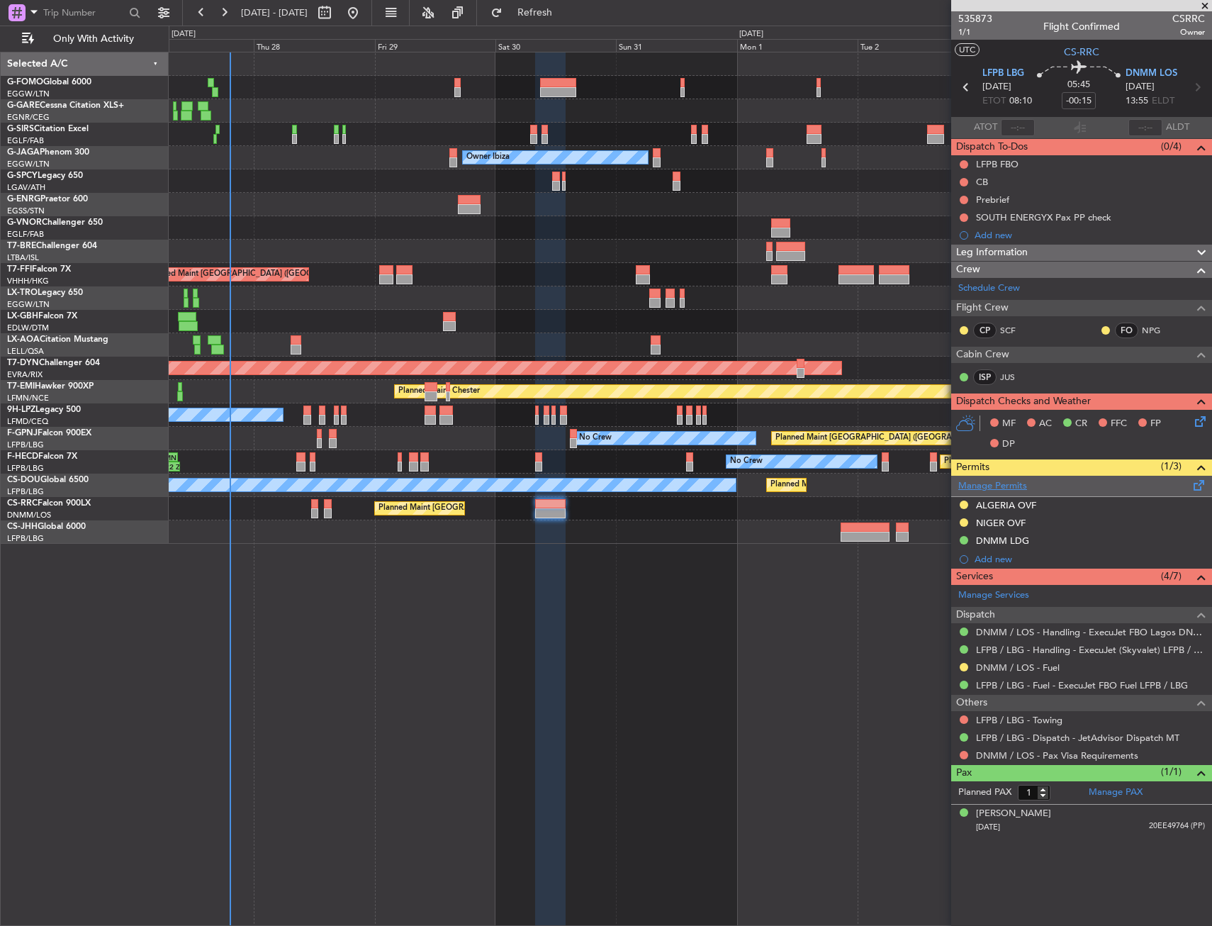
click at [985, 488] on link "Manage Permits" at bounding box center [992, 486] width 69 height 14
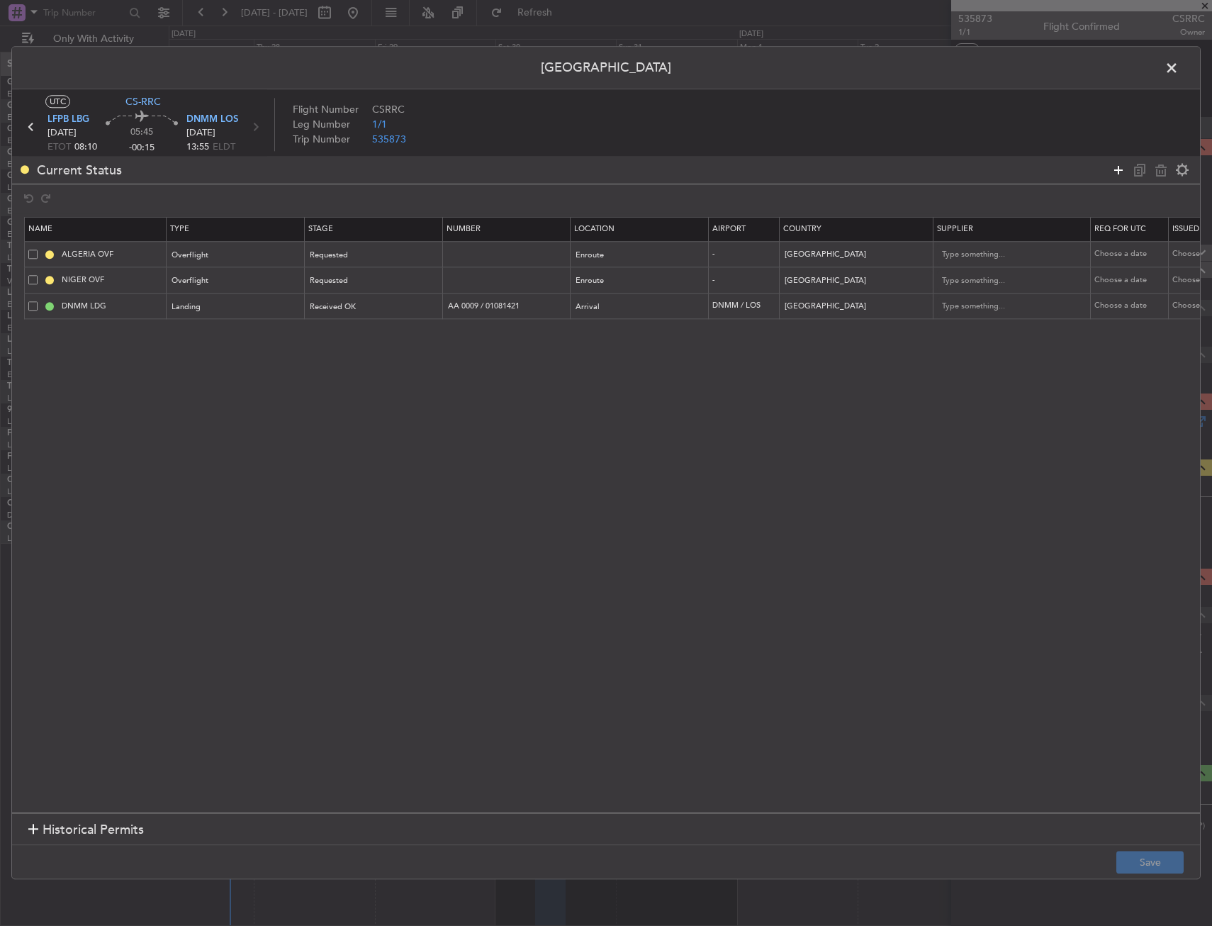
click at [1118, 170] on icon at bounding box center [1118, 170] width 17 height 17
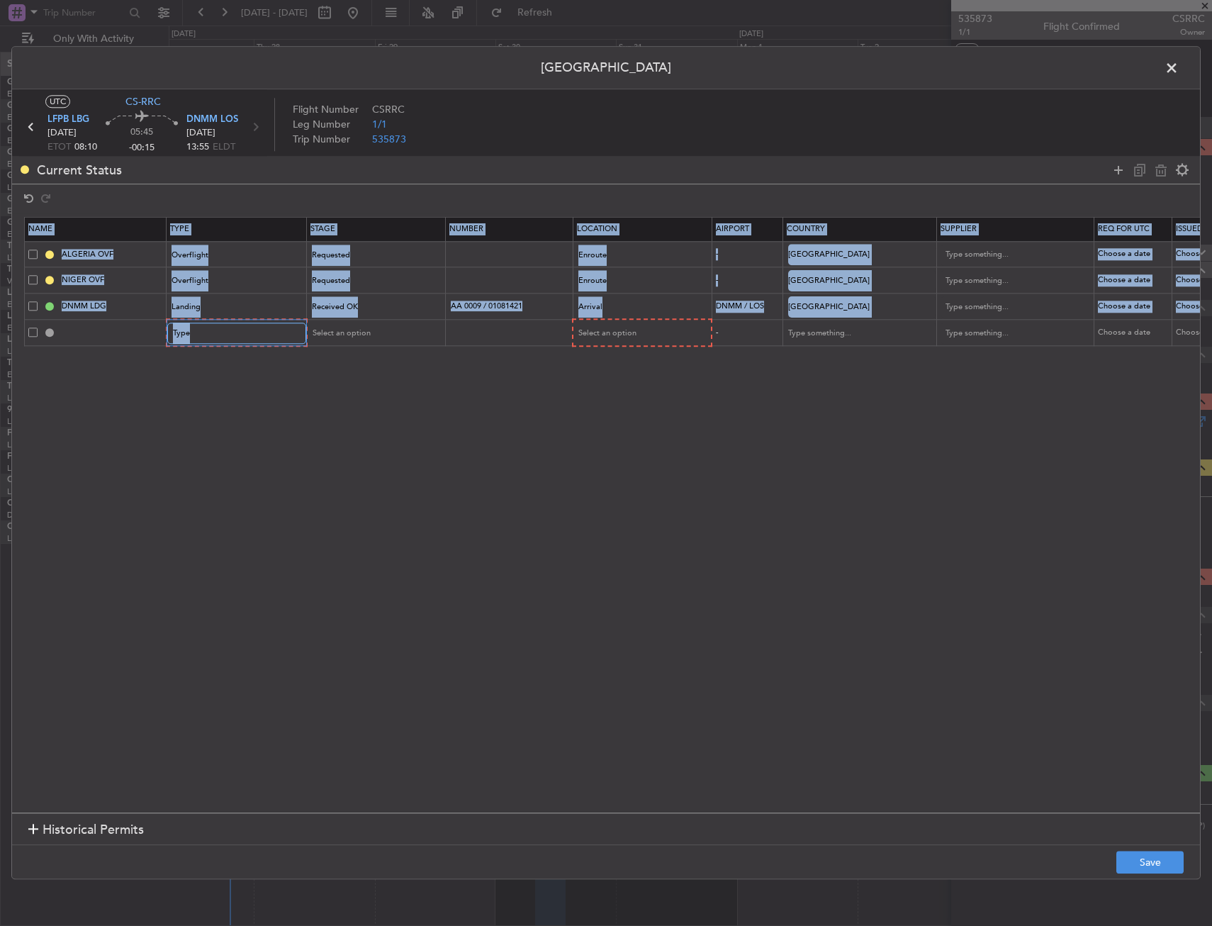
drag, startPoint x: 199, startPoint y: 335, endPoint x: 122, endPoint y: 344, distance: 77.8
click at [125, 354] on section "Name Type Stage Number Location Airport Country Supplier Req For Utc Issued For…" at bounding box center [606, 512] width 1188 height 599
drag, startPoint x: 121, startPoint y: 361, endPoint x: 108, endPoint y: 340, distance: 25.2
click at [119, 359] on section "Name Type Stage Number Location Airport Country Supplier Req For Utc Issued For…" at bounding box center [606, 512] width 1188 height 599
click at [103, 332] on input "text" at bounding box center [112, 333] width 106 height 12
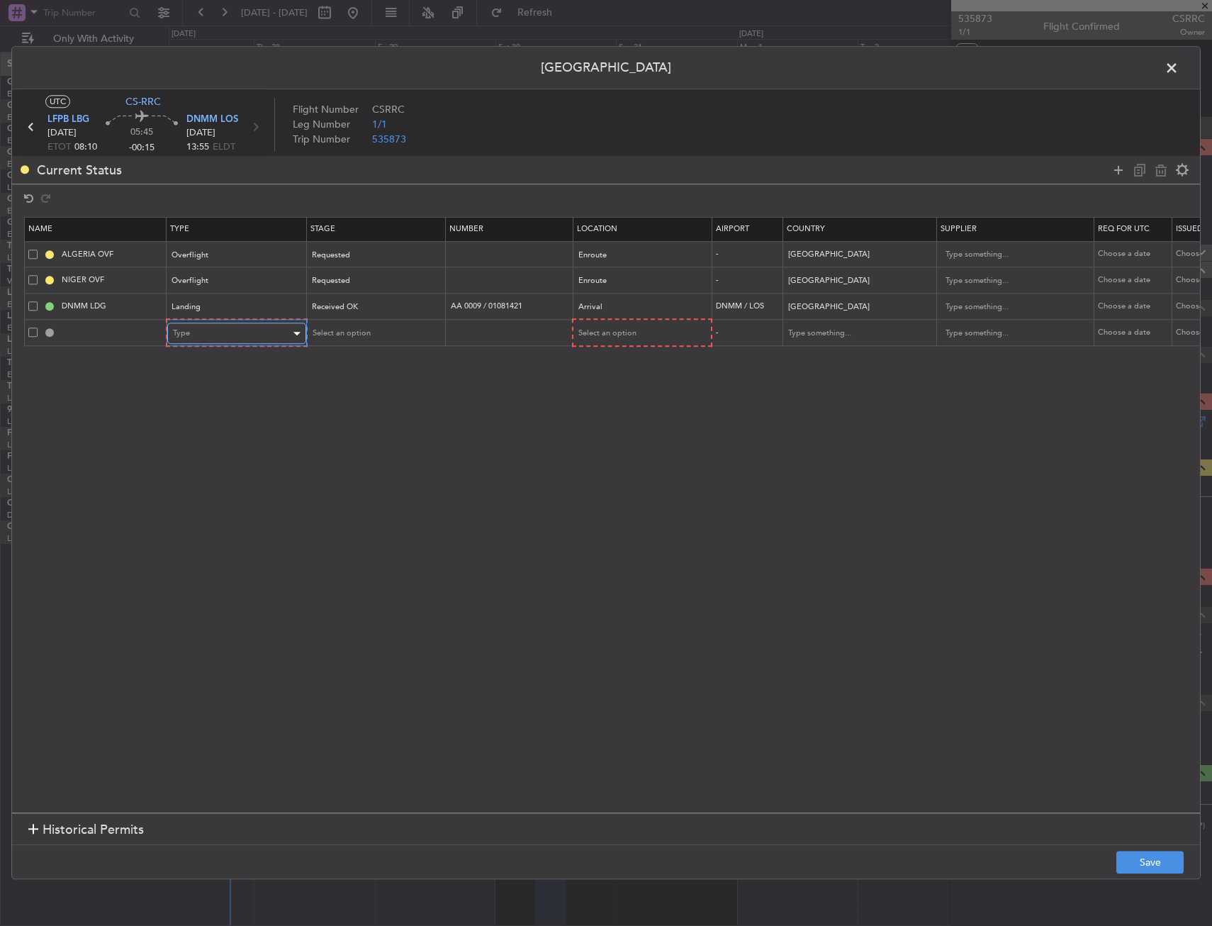
click at [241, 336] on div "Type" at bounding box center [232, 333] width 118 height 21
click at [224, 484] on span "Overflight" at bounding box center [237, 482] width 126 height 21
click at [621, 322] on div "Select an option" at bounding box center [640, 332] width 138 height 21
click at [611, 330] on div "Select an option" at bounding box center [636, 333] width 118 height 21
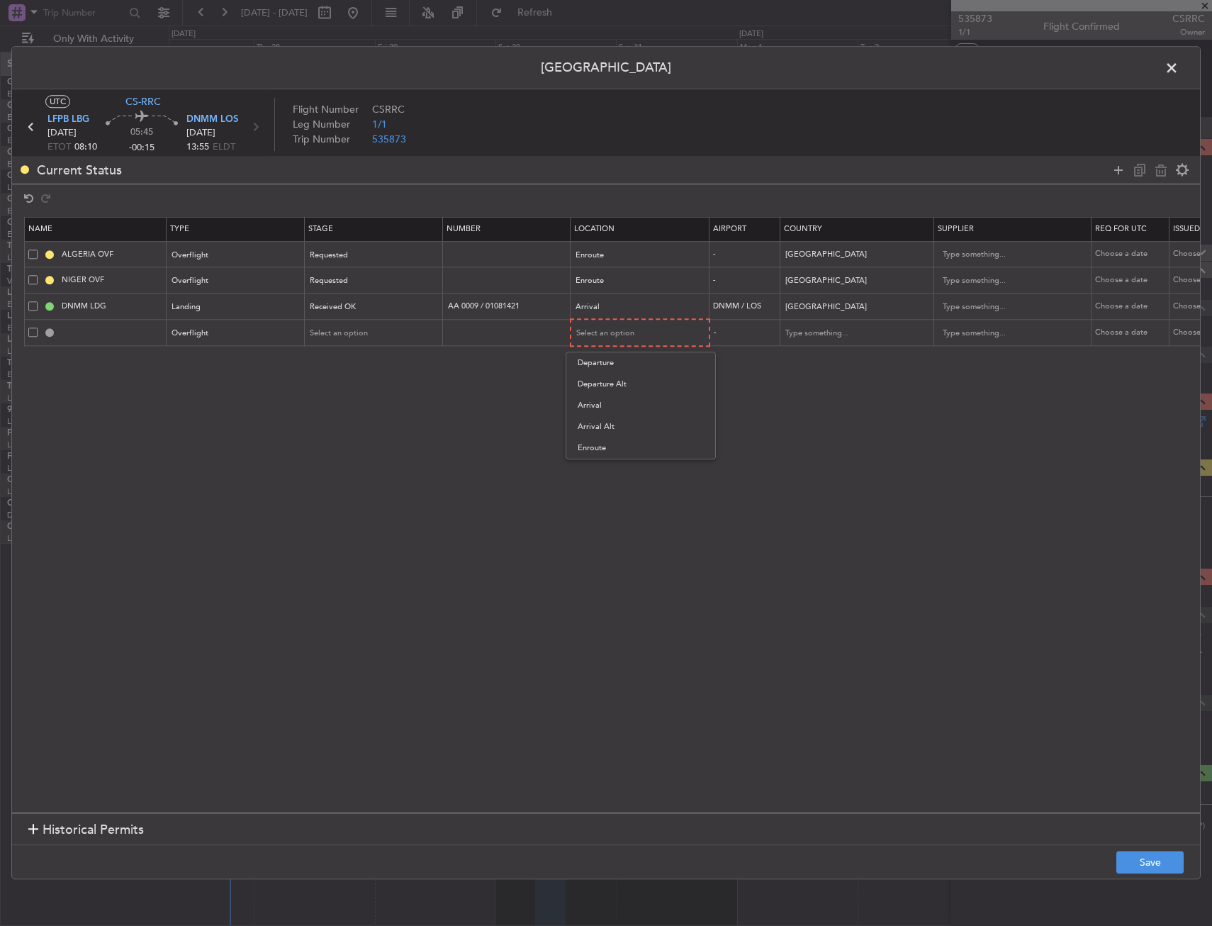
drag, startPoint x: 611, startPoint y: 447, endPoint x: 576, endPoint y: 425, distance: 42.1
click at [600, 439] on span "Enroute" at bounding box center [641, 447] width 126 height 21
click at [369, 333] on div "Select an option" at bounding box center [369, 332] width 118 height 21
click at [360, 417] on span "Requested" at bounding box center [374, 425] width 126 height 21
click at [479, 327] on input "text" at bounding box center [508, 332] width 123 height 12
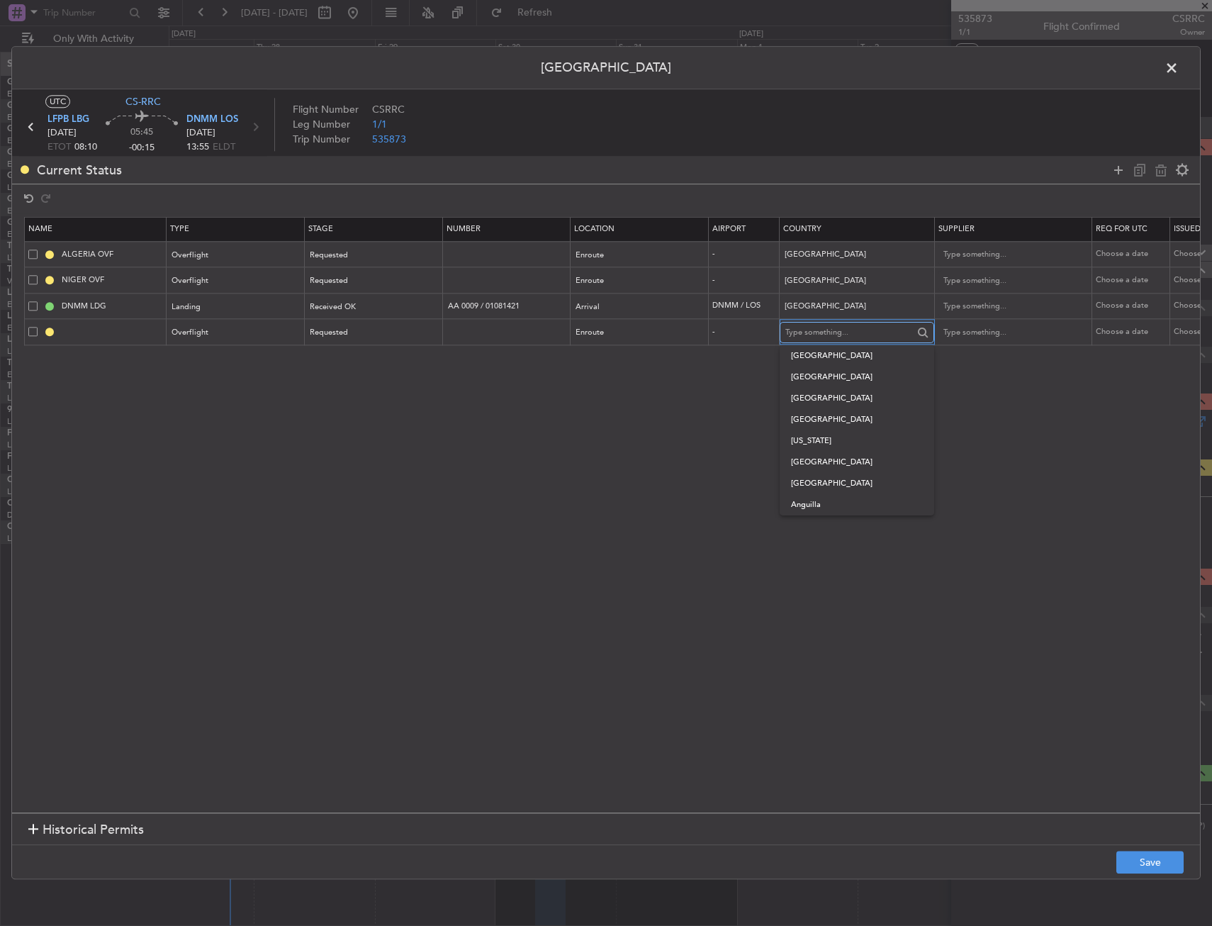
click at [798, 328] on input "text" at bounding box center [849, 332] width 128 height 21
click at [806, 352] on span "Benin" at bounding box center [857, 355] width 132 height 21
type input "Benin"
click at [1145, 854] on button "Save" at bounding box center [1149, 862] width 67 height 23
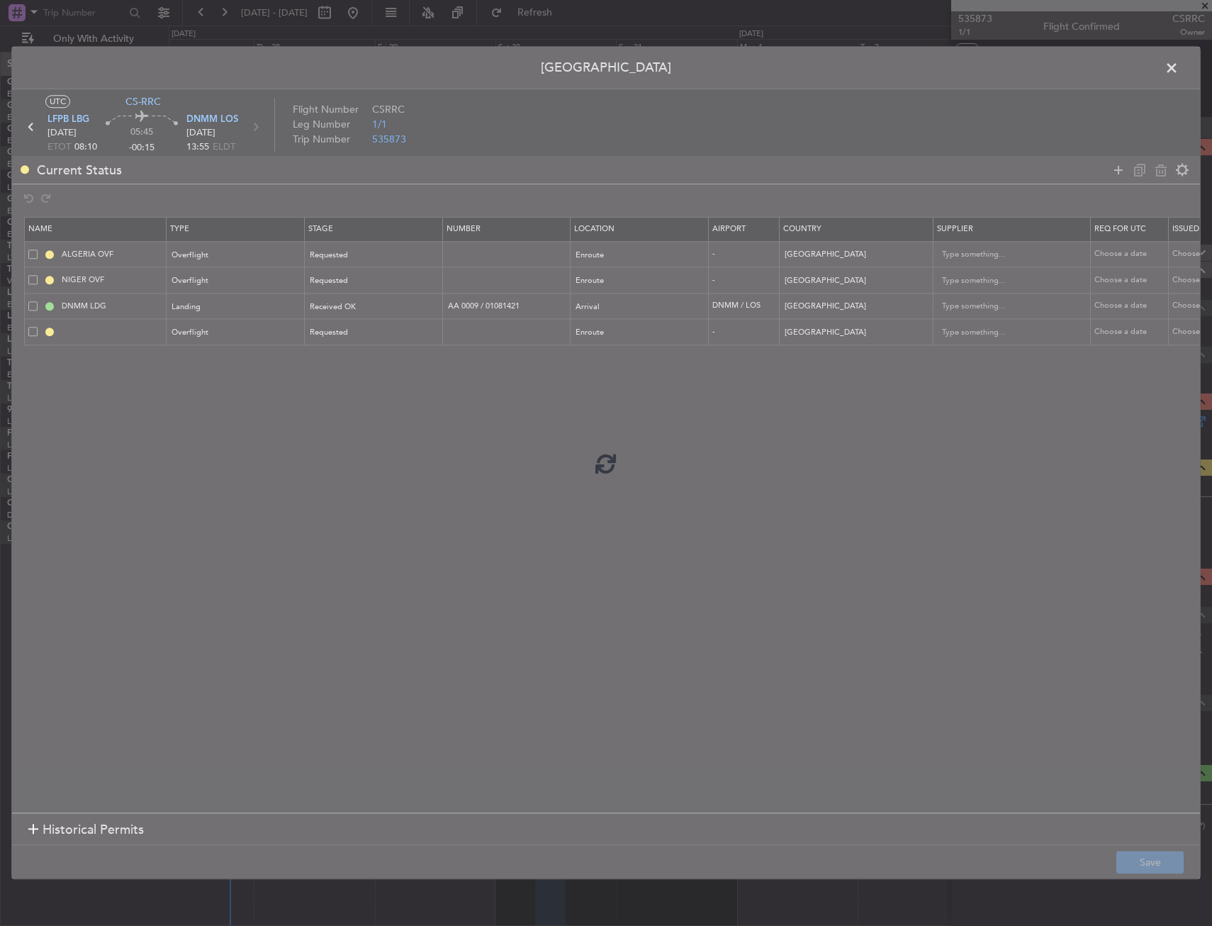
type input "BENIN OVF"
type input "NNN"
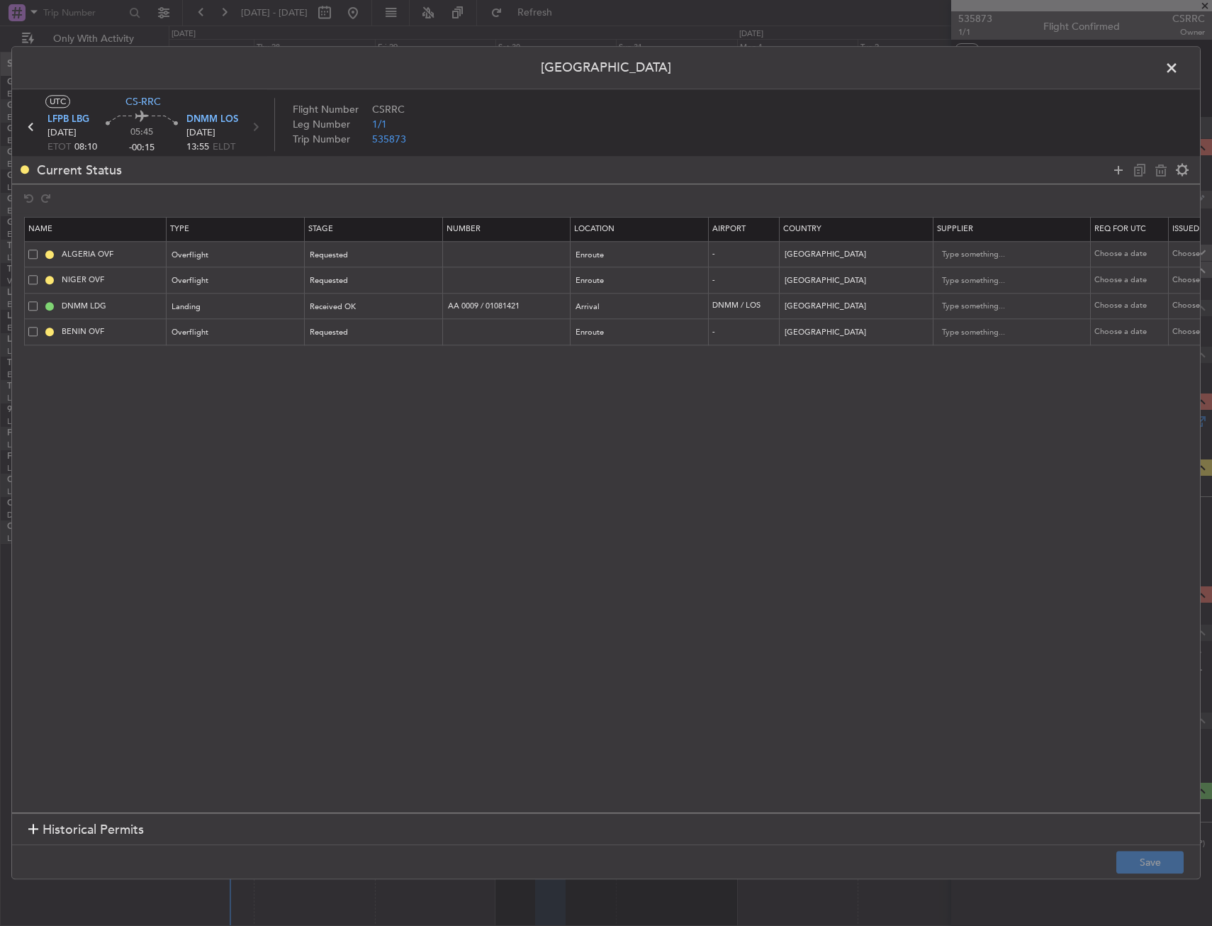
drag, startPoint x: 1171, startPoint y: 67, endPoint x: 996, endPoint y: 193, distance: 215.4
click at [1179, 67] on span at bounding box center [1179, 71] width 0 height 28
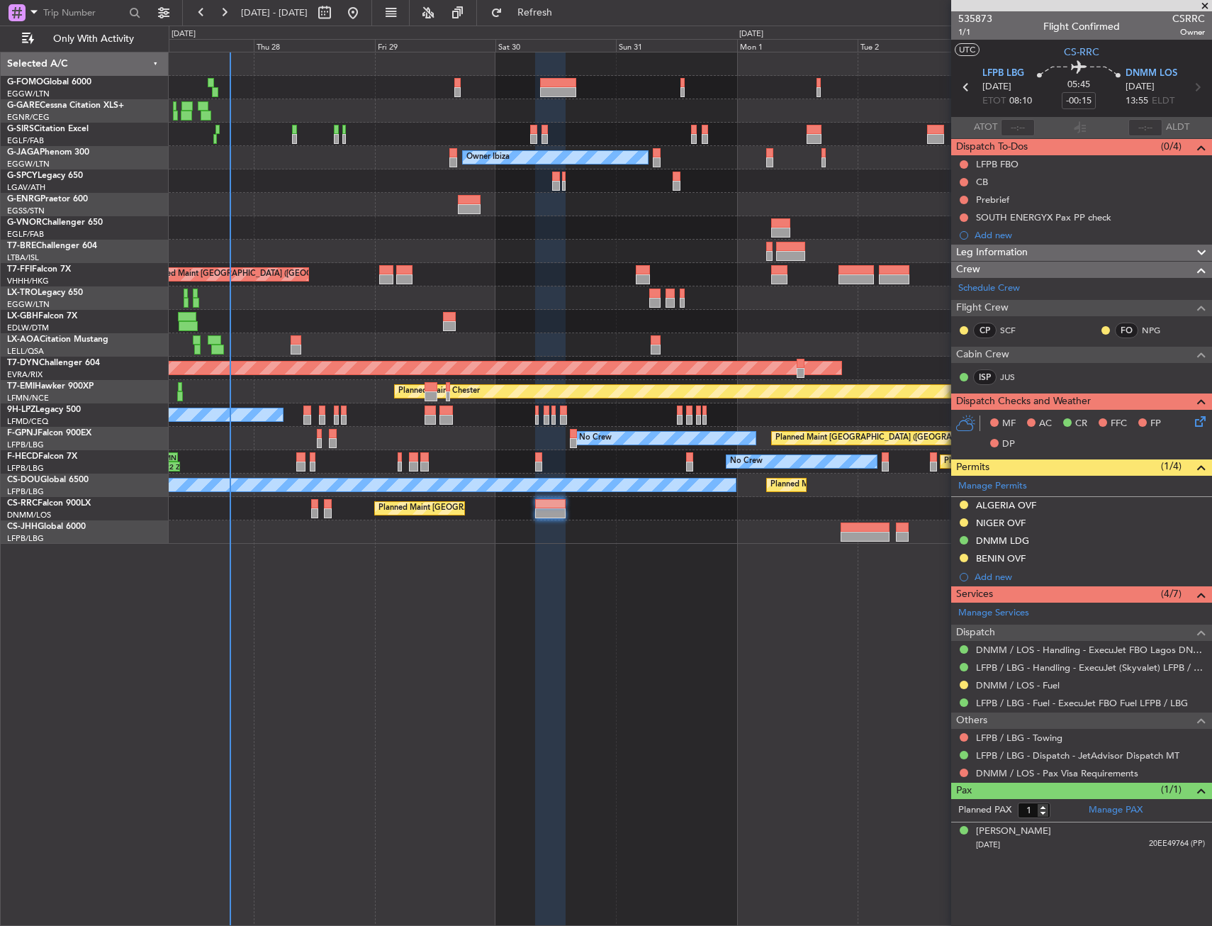
click at [588, 556] on div "Planned Maint London (Farnborough) Unplanned Maint Oxford (Kidlington) Owner Ib…" at bounding box center [690, 489] width 1043 height 874
click at [880, 384] on div "Planned Maint Chester" at bounding box center [690, 391] width 1043 height 23
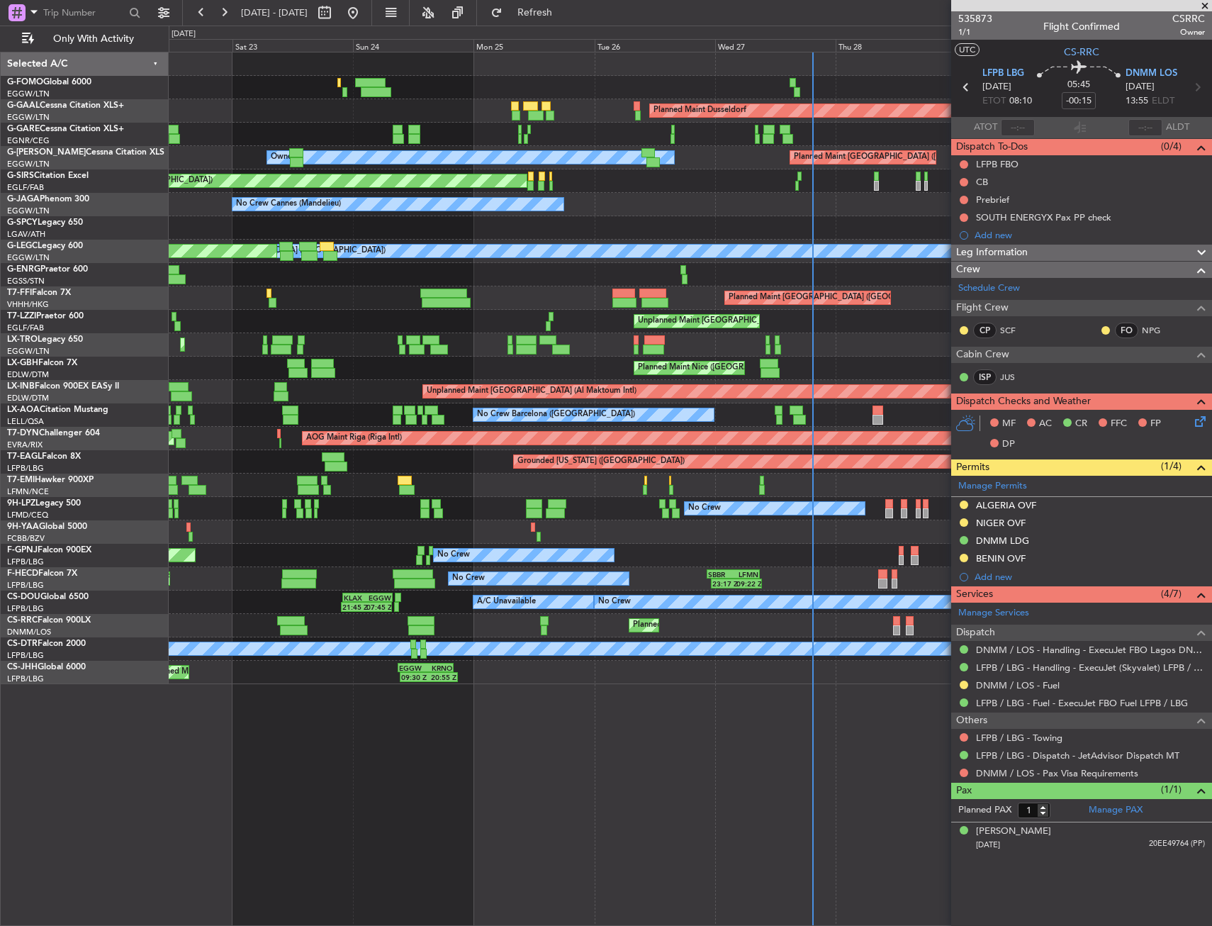
click at [396, 604] on div "Planned Maint Dusseldorf Unplanned Maint Chester Planned Maint London (Luton) O…" at bounding box center [690, 368] width 1043 height 632
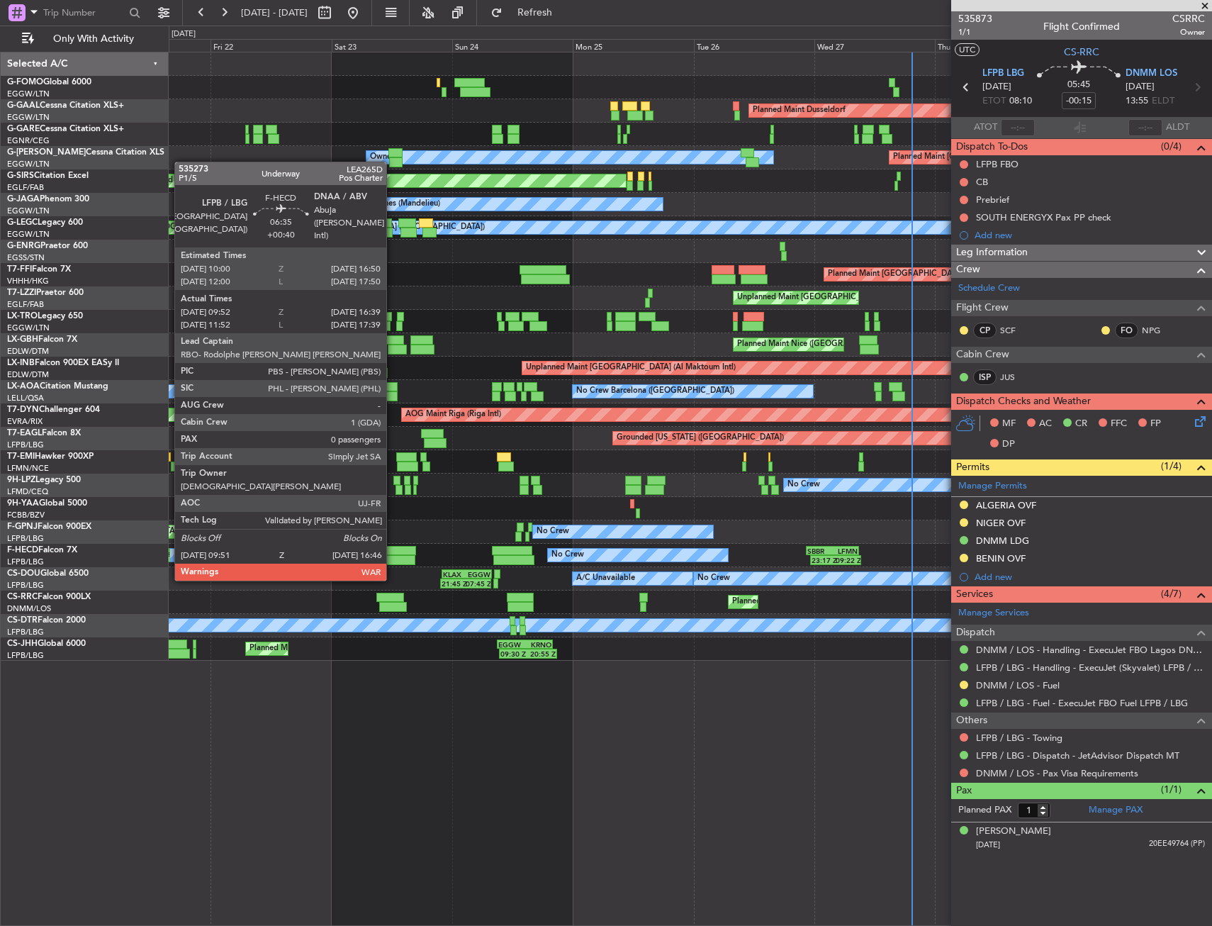
click at [393, 552] on div at bounding box center [398, 551] width 35 height 10
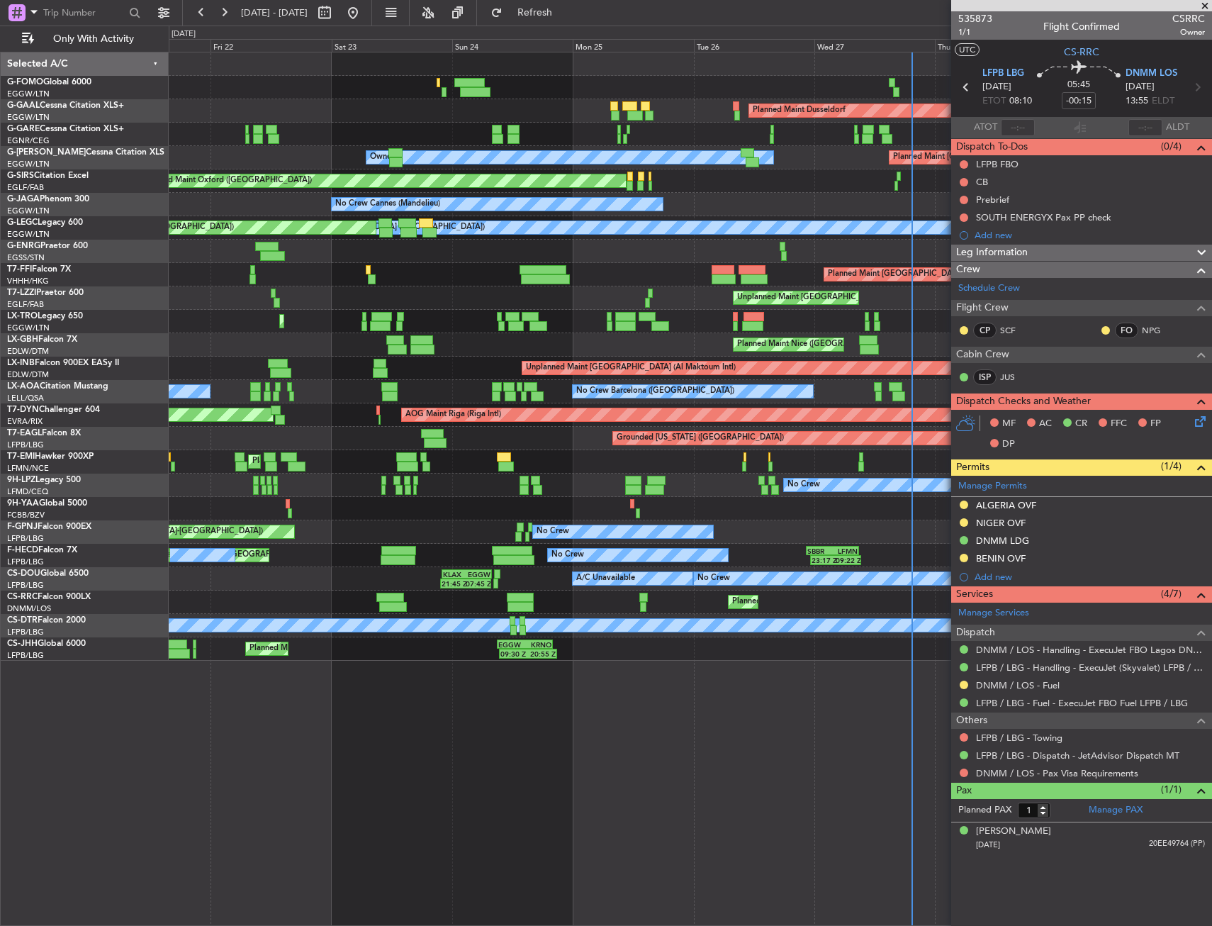
click at [351, 560] on div "23:17 Z 09:22 Z SBBR 22:30 Z LFMN 08:55 Z No Crew Planned Maint Paris (Le Bourg…" at bounding box center [690, 555] width 1043 height 23
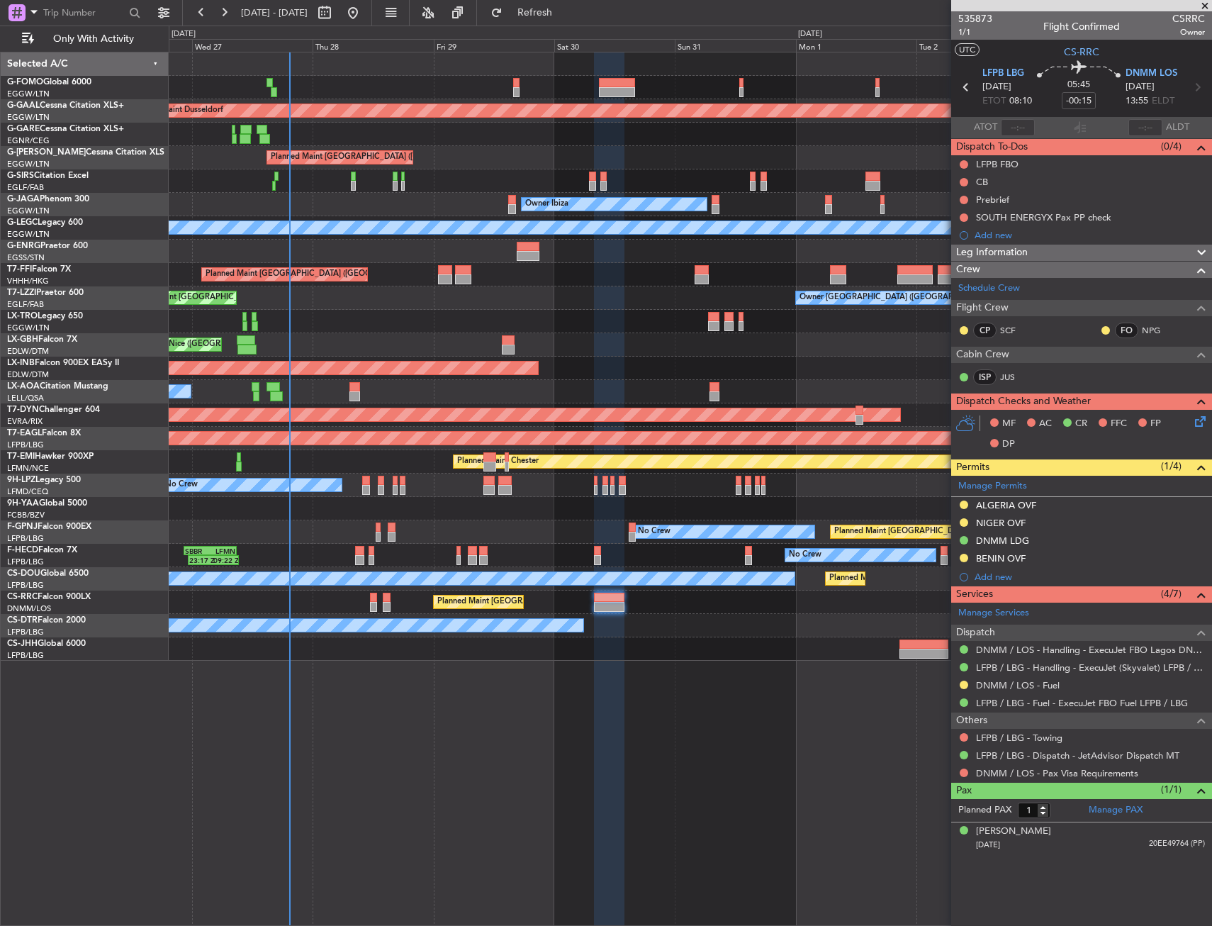
click at [91, 147] on div "Planned Maint Dusseldorf Planned Maint London (Luton) Owner Planned Maint Londo…" at bounding box center [606, 476] width 1212 height 900
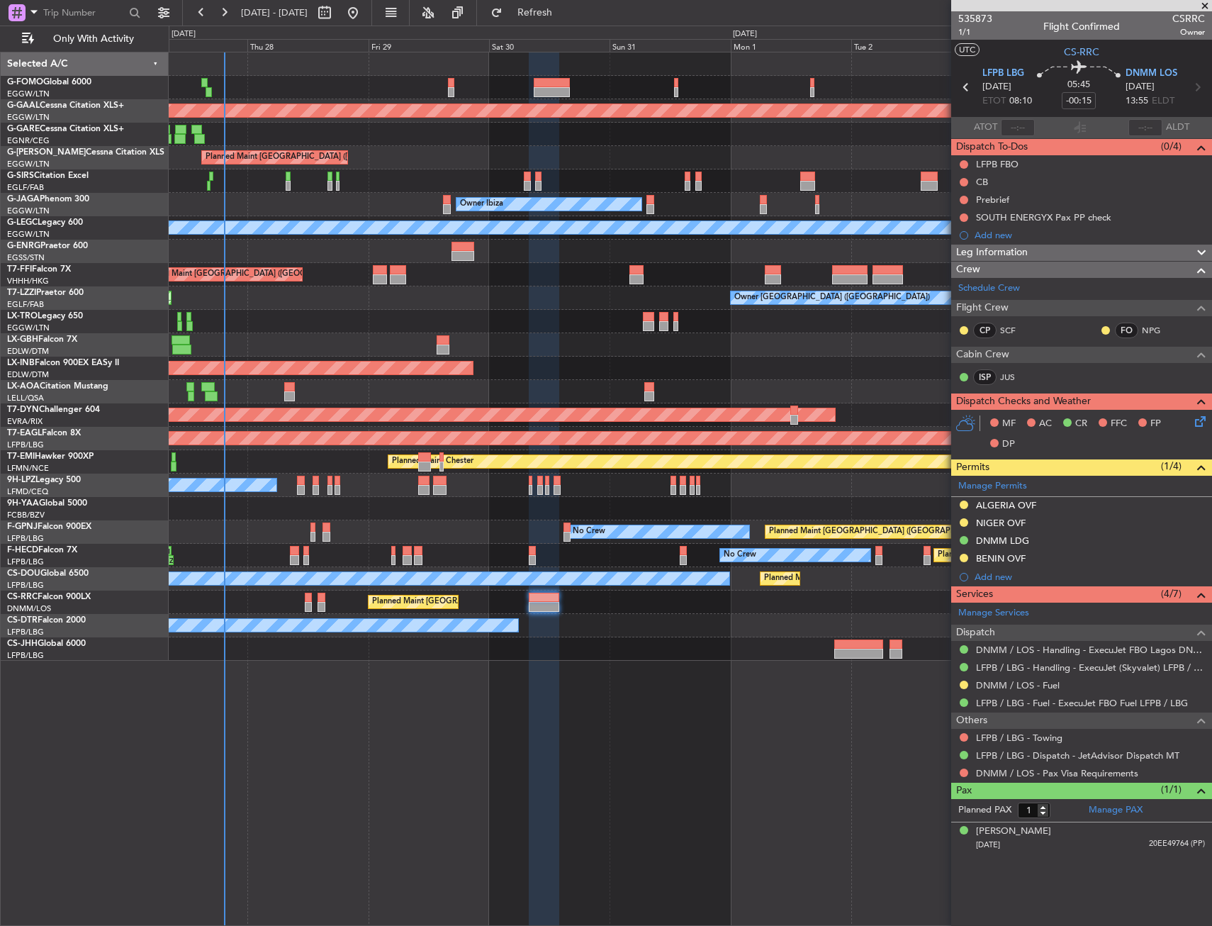
click at [318, 186] on div "Planned Maint London (Farnborough) Unplanned Maint Oxford (Kidlington)" at bounding box center [690, 180] width 1043 height 23
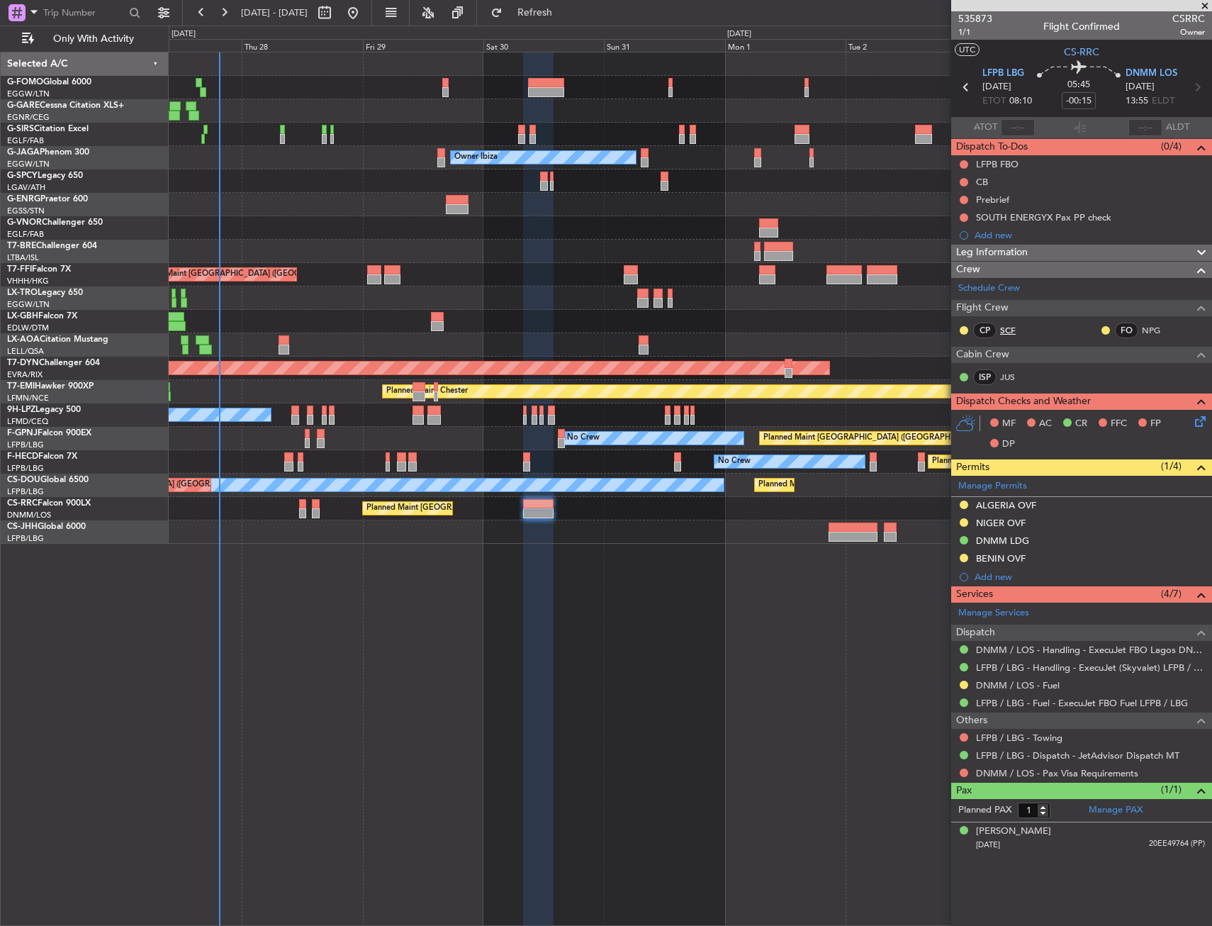
click at [1010, 331] on link "SCF" at bounding box center [1016, 330] width 32 height 13
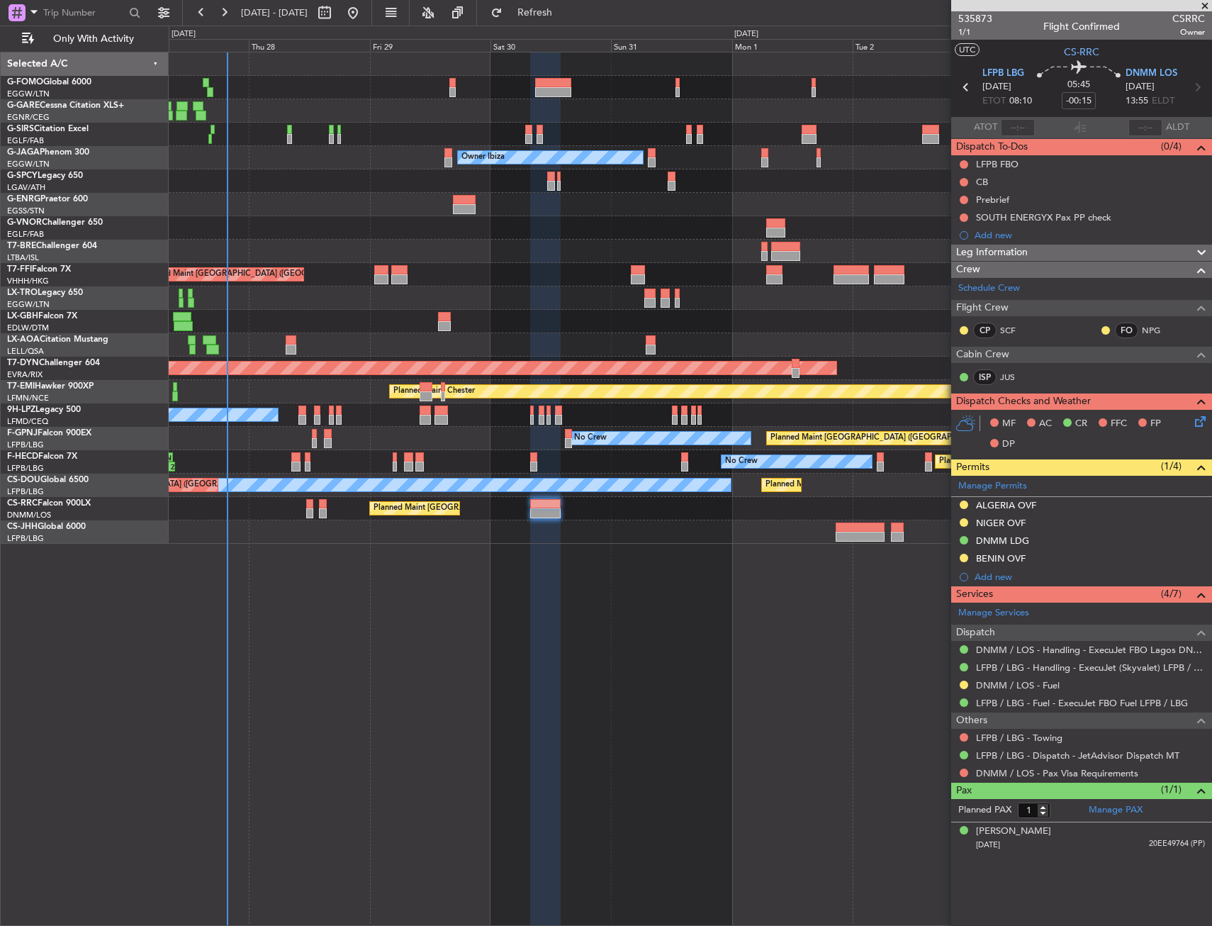
click at [277, 168] on div "Planned Maint London (Luton) Owner Ibiza No Crew Cannes (Mandelieu)" at bounding box center [690, 157] width 1043 height 23
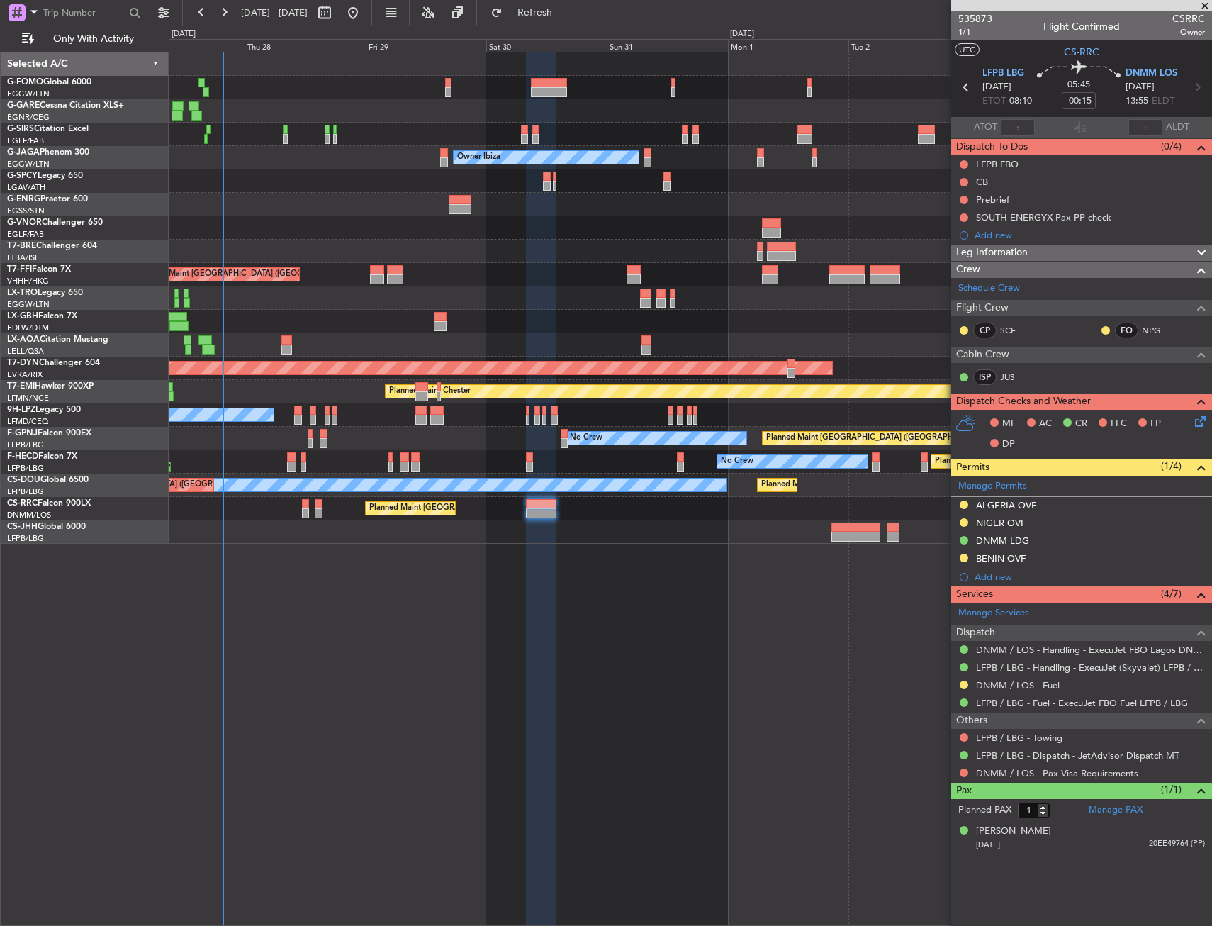
click at [270, 186] on div at bounding box center [690, 180] width 1043 height 23
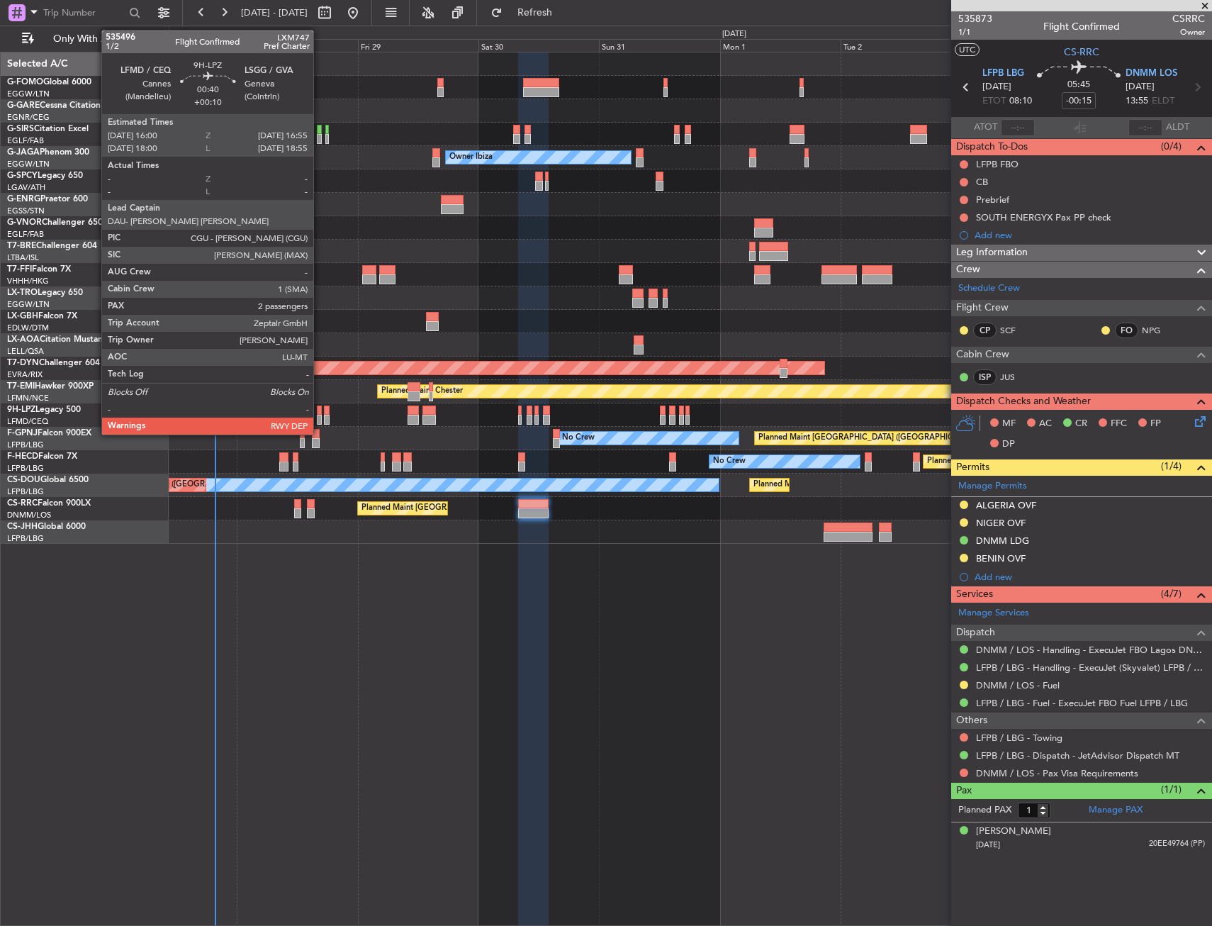
click at [320, 415] on div at bounding box center [319, 420] width 5 height 10
type input "+00:10"
type input "2"
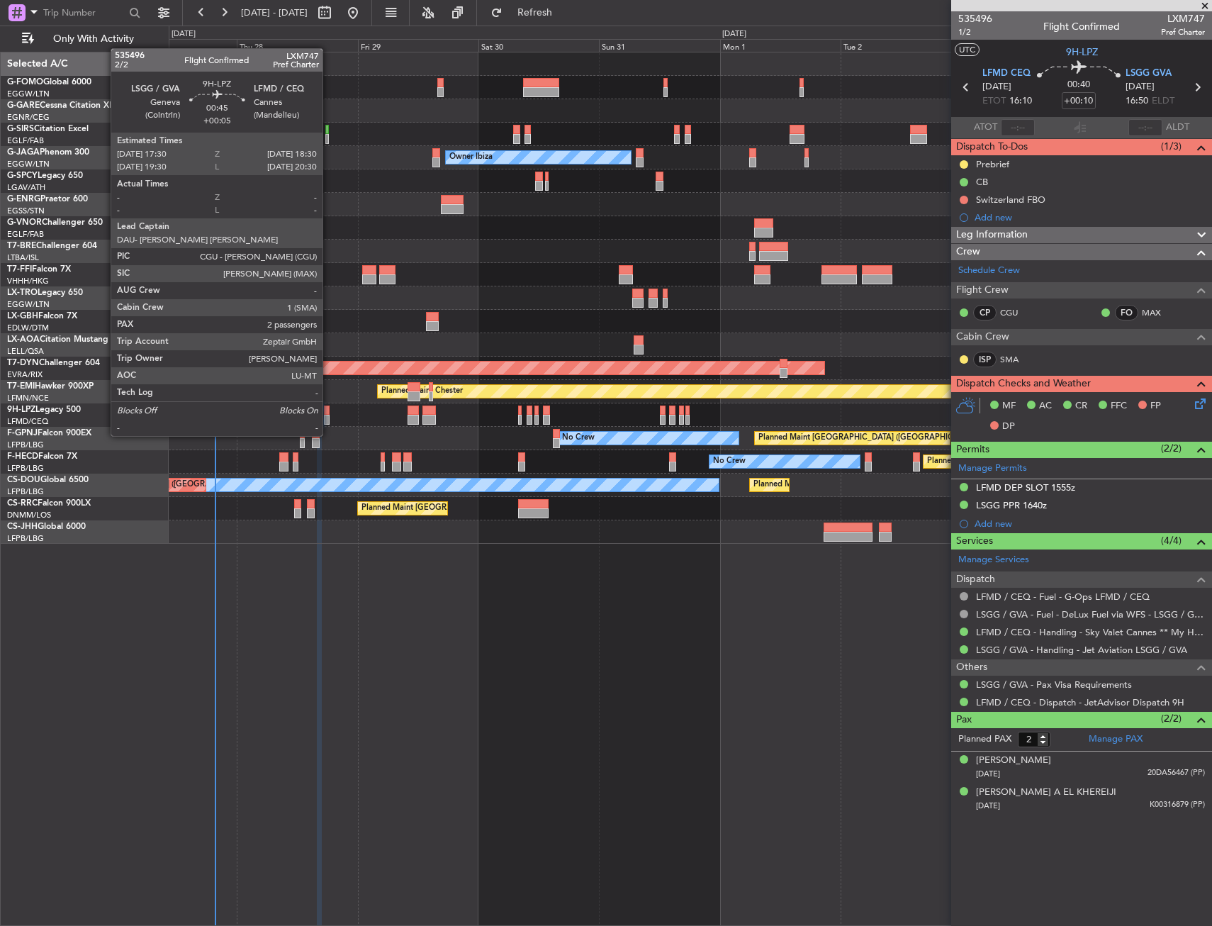
click at [329, 422] on div at bounding box center [327, 420] width 6 height 10
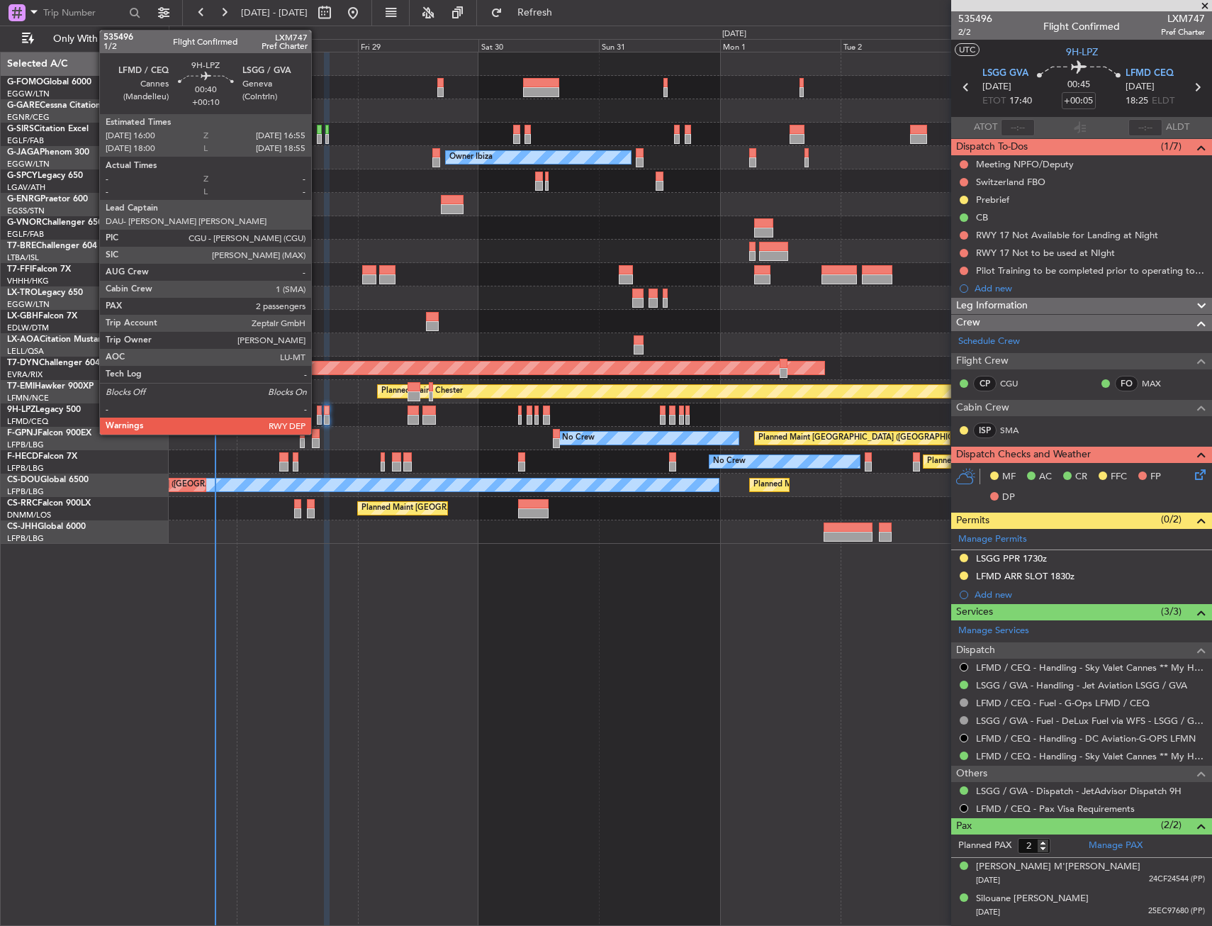
click at [318, 416] on div at bounding box center [319, 420] width 5 height 10
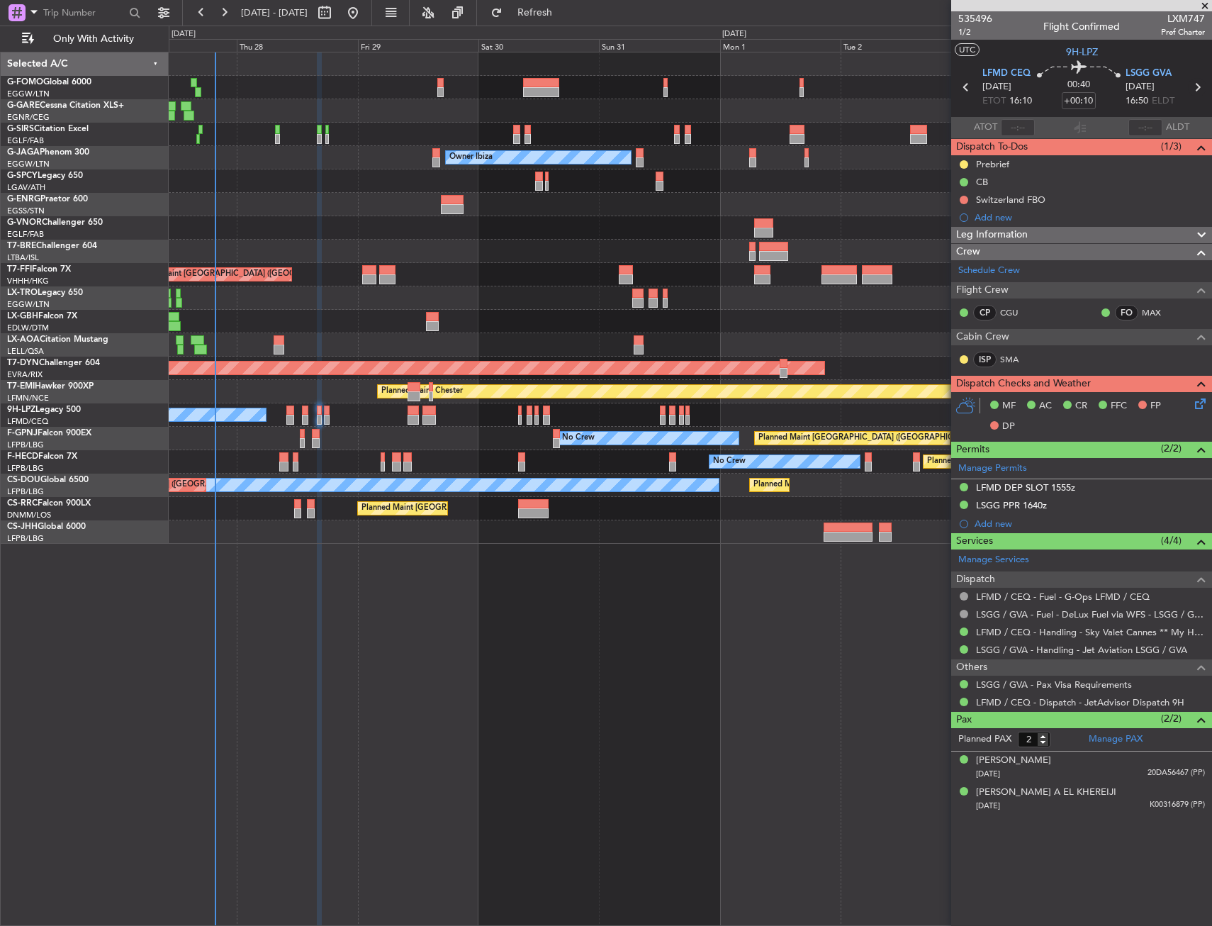
click at [1197, 89] on icon at bounding box center [1197, 87] width 18 height 18
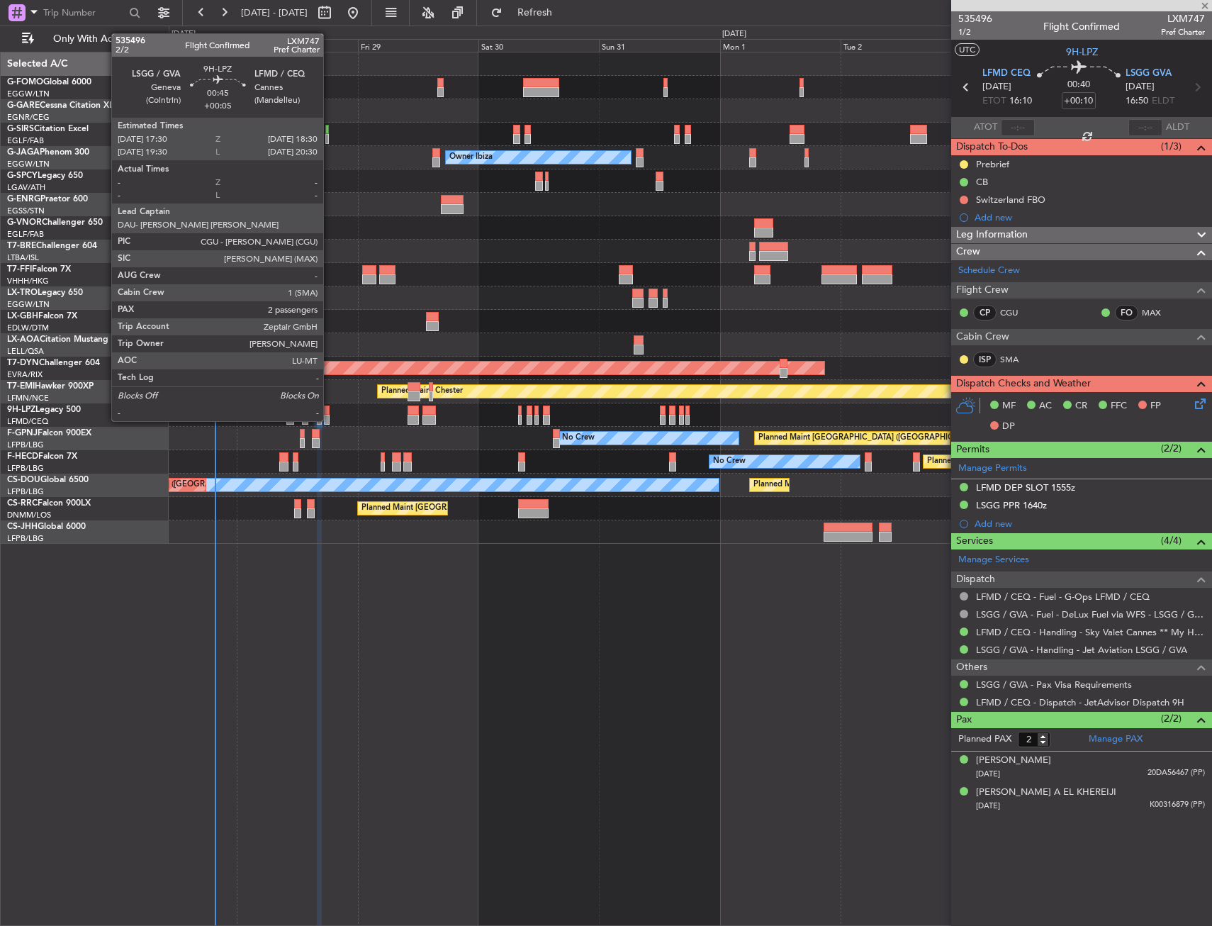
type input "+00:05"
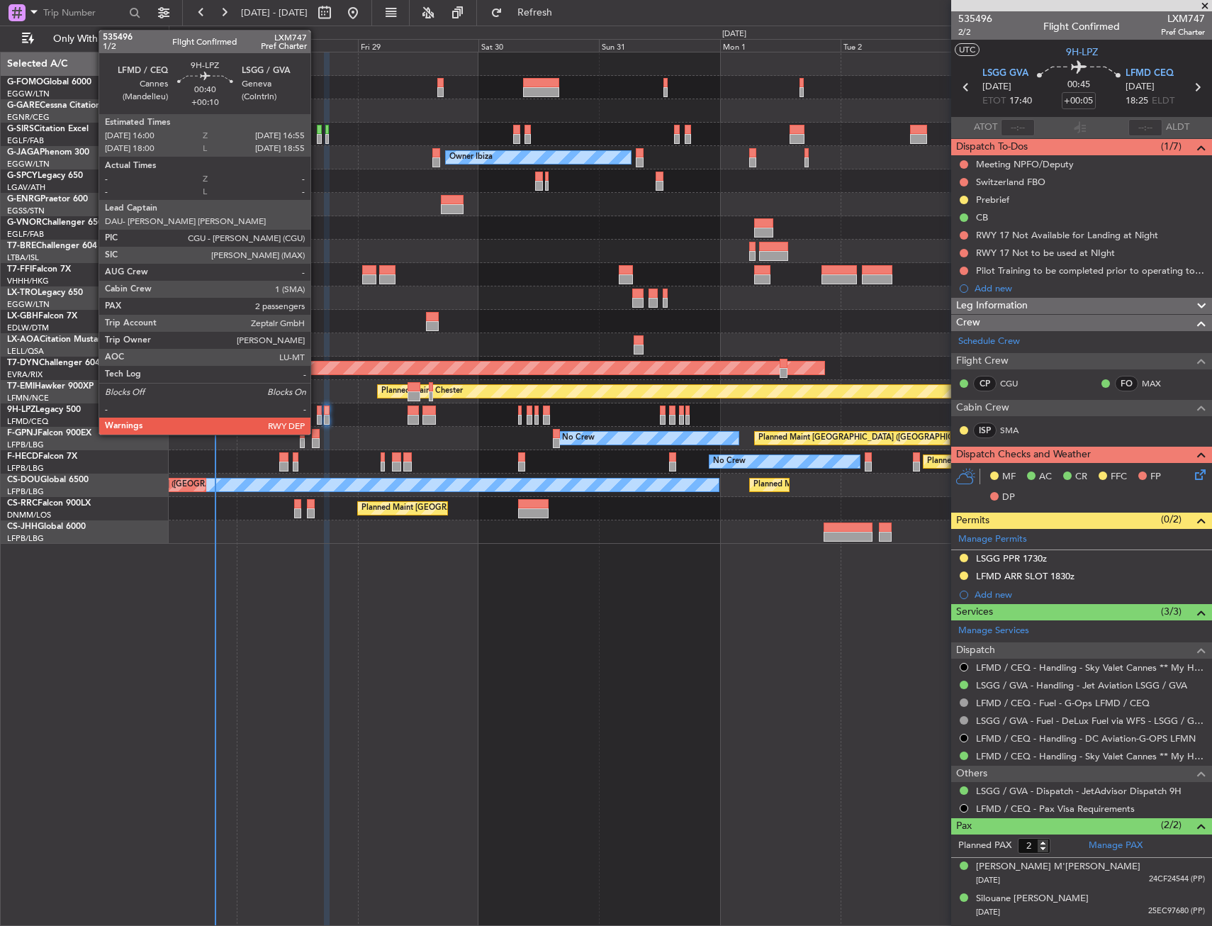
click at [317, 418] on div at bounding box center [319, 420] width 5 height 10
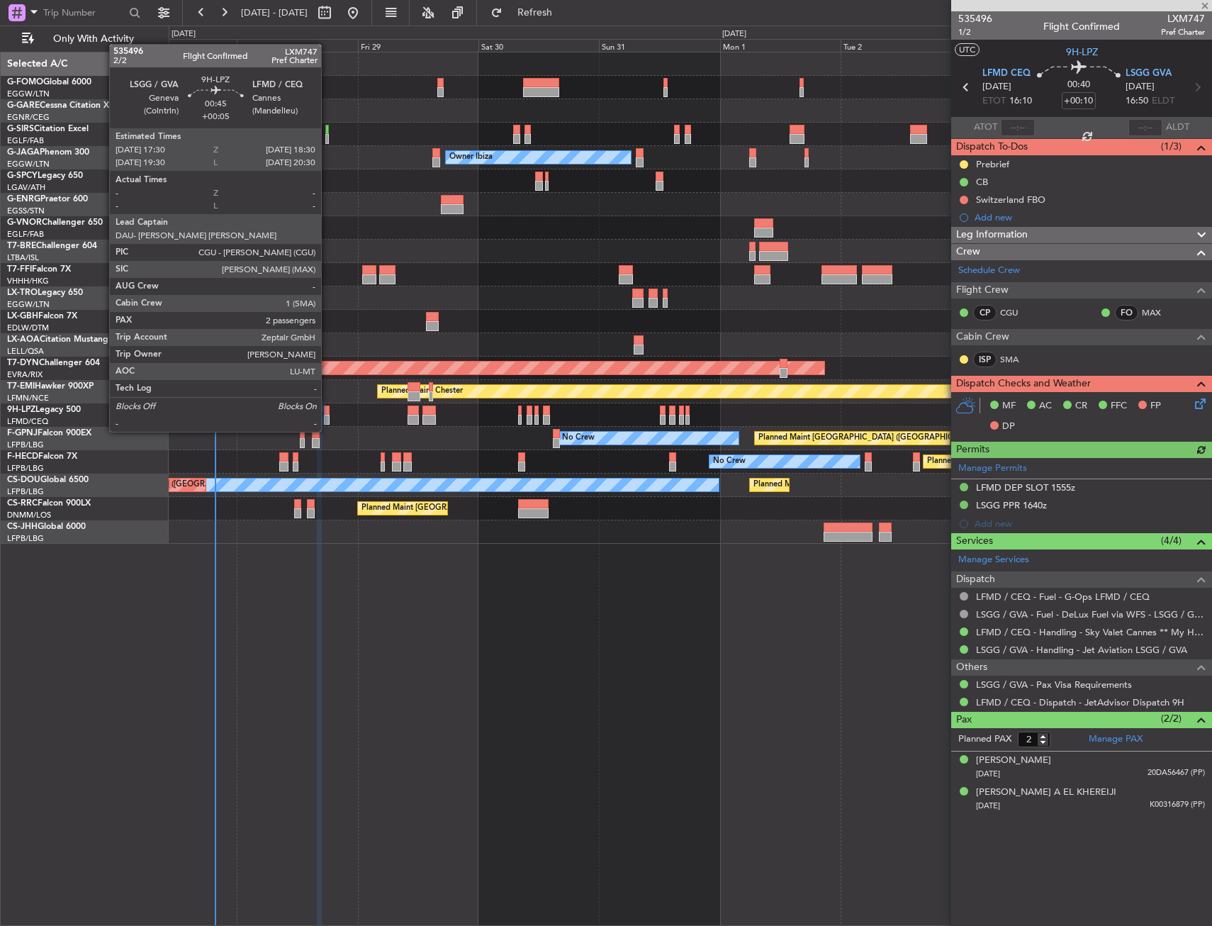
click at [327, 417] on div at bounding box center [327, 420] width 6 height 10
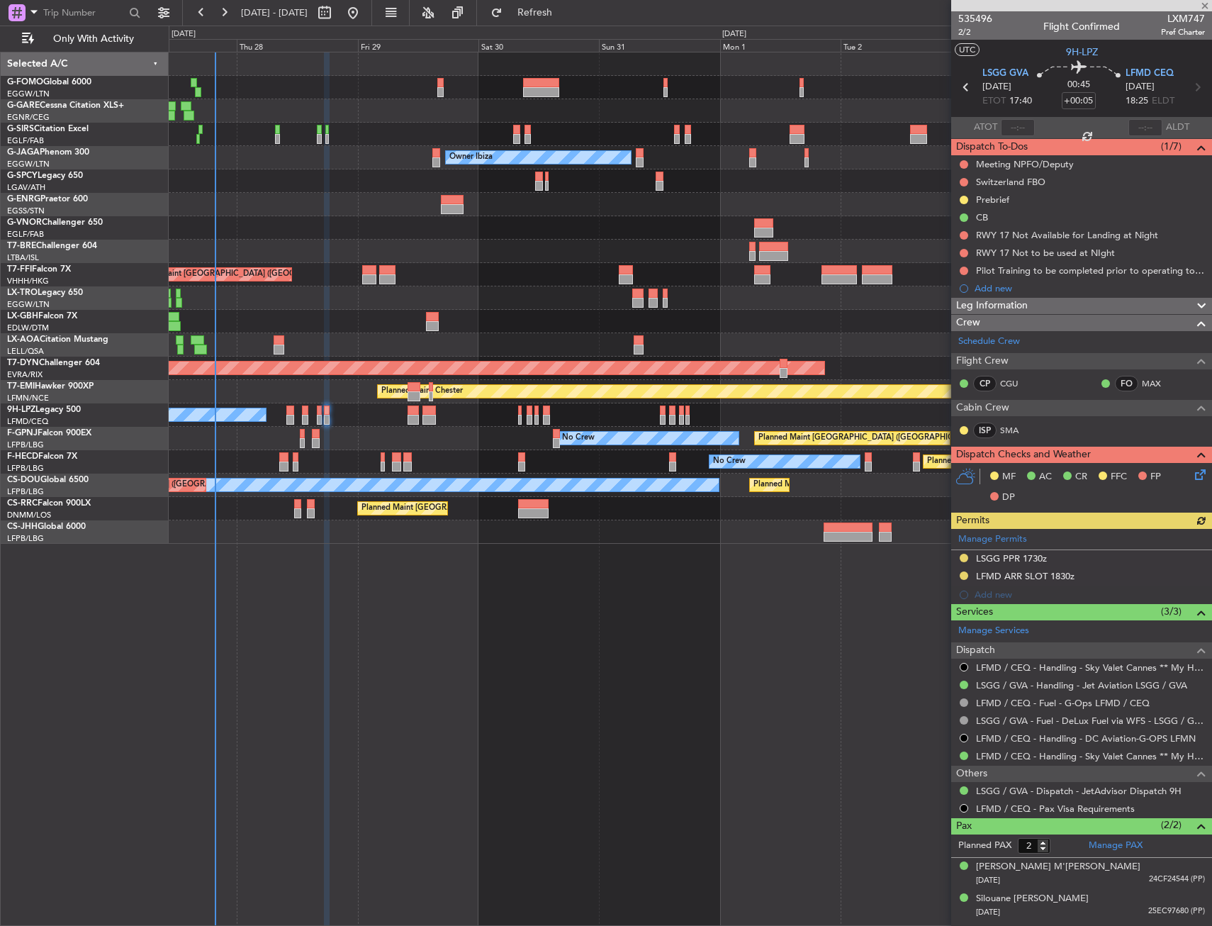
click at [315, 415] on div "No Crew No Crew" at bounding box center [690, 414] width 1043 height 23
click at [318, 413] on div at bounding box center [319, 410] width 5 height 10
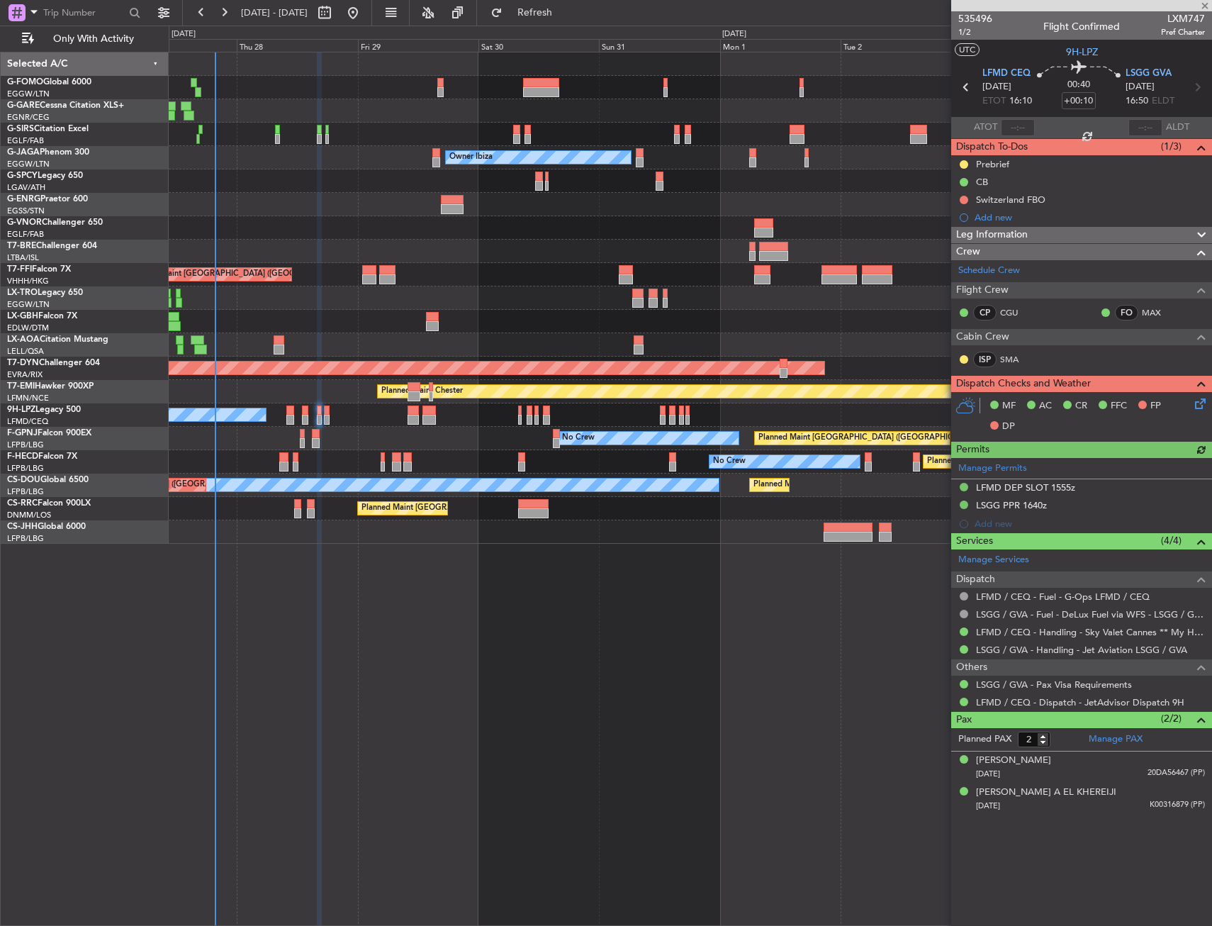
click at [325, 415] on div at bounding box center [327, 420] width 6 height 10
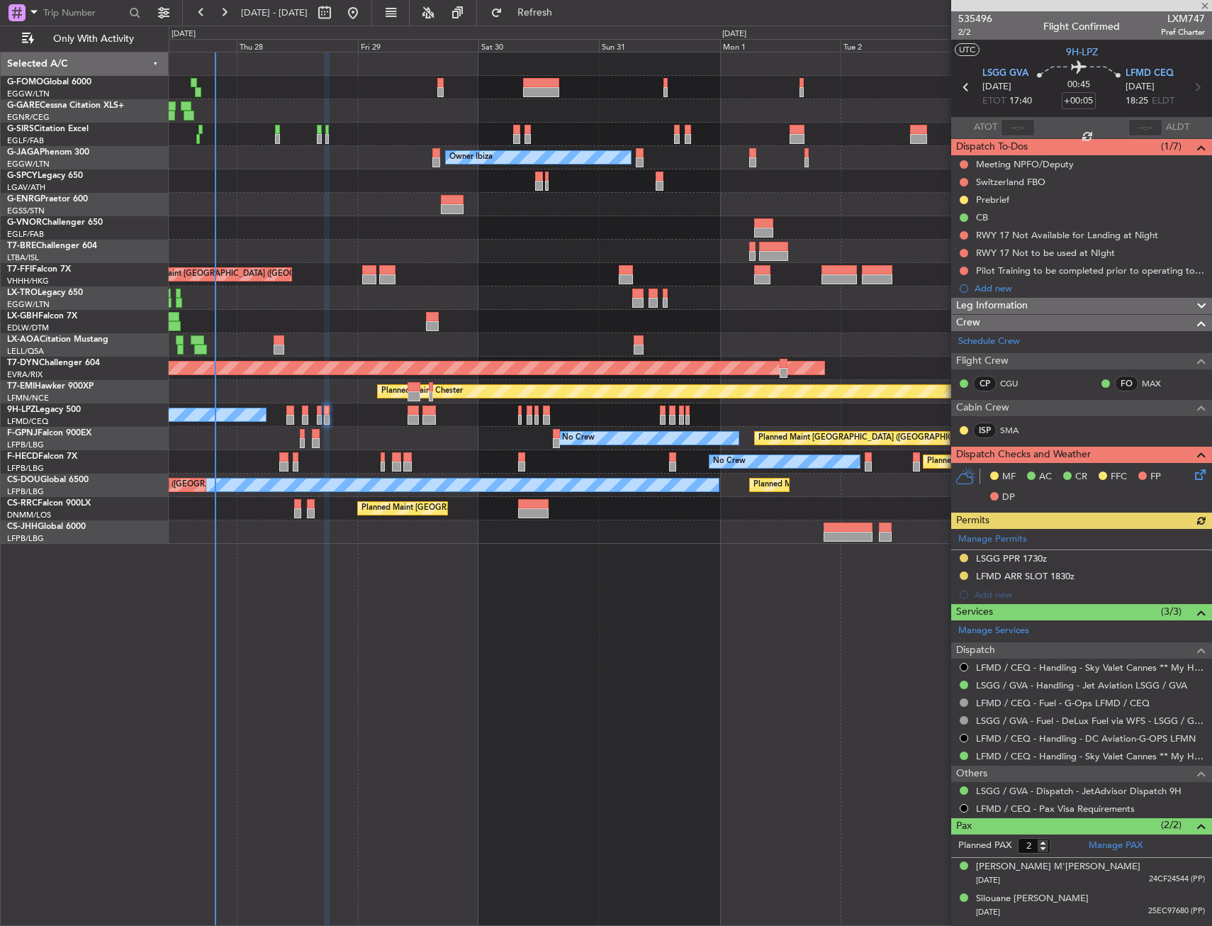
click at [432, 559] on div "Planned Maint [GEOGRAPHIC_DATA] ([GEOGRAPHIC_DATA]) Unplanned Maint [GEOGRAPHIC…" at bounding box center [690, 489] width 1043 height 874
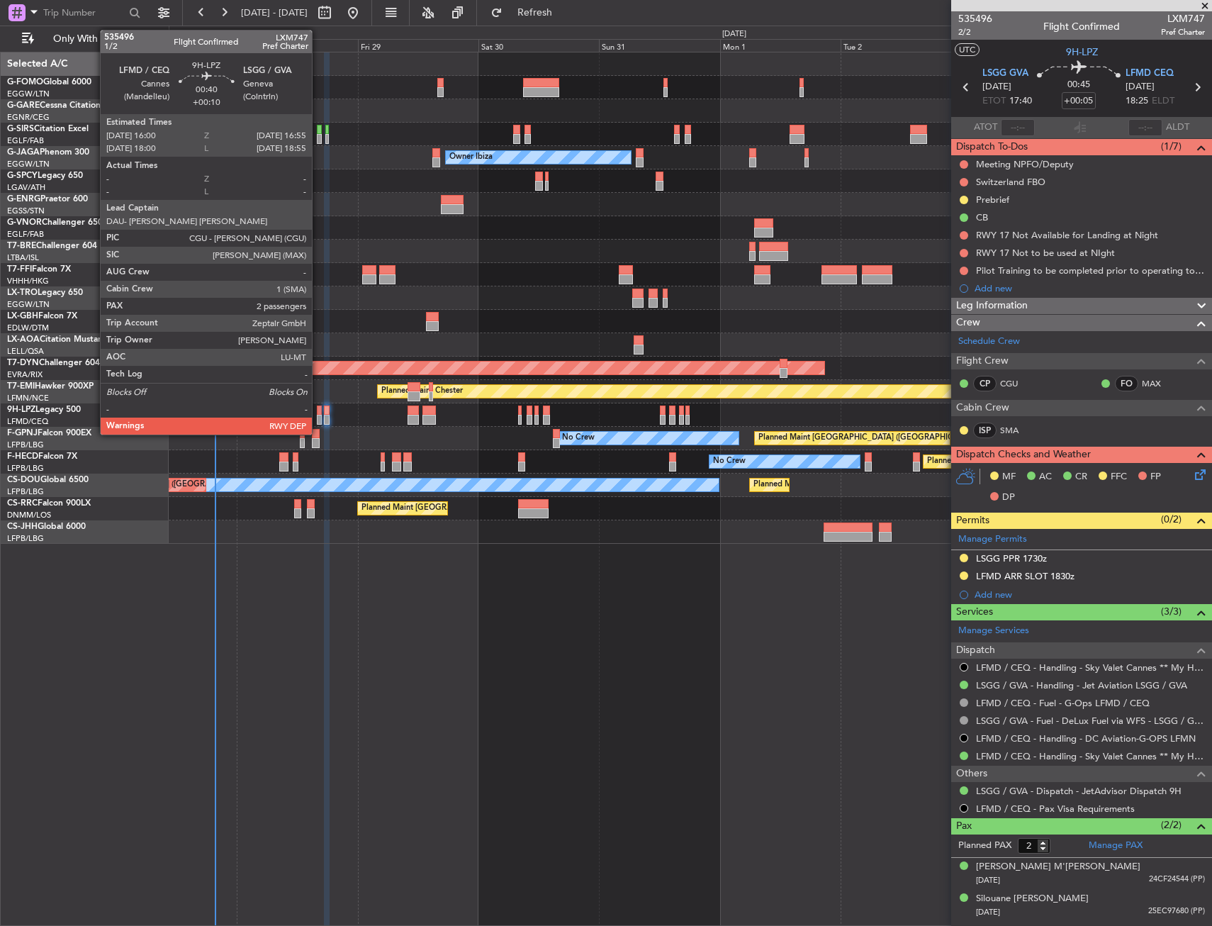
click at [318, 411] on div at bounding box center [319, 410] width 5 height 10
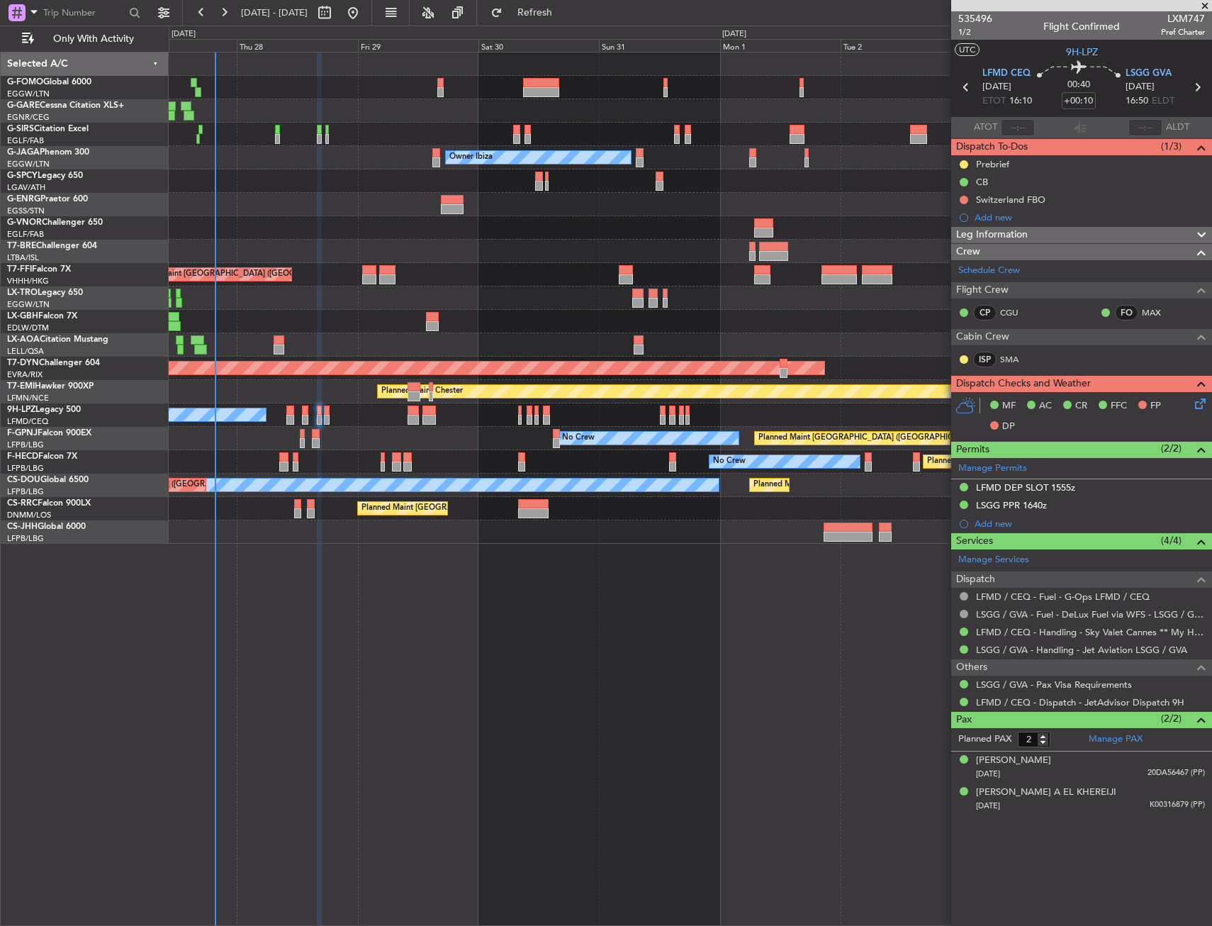
click at [685, 700] on div "Planned Maint [GEOGRAPHIC_DATA] ([GEOGRAPHIC_DATA]) Unplanned Maint [GEOGRAPHIC…" at bounding box center [690, 489] width 1043 height 874
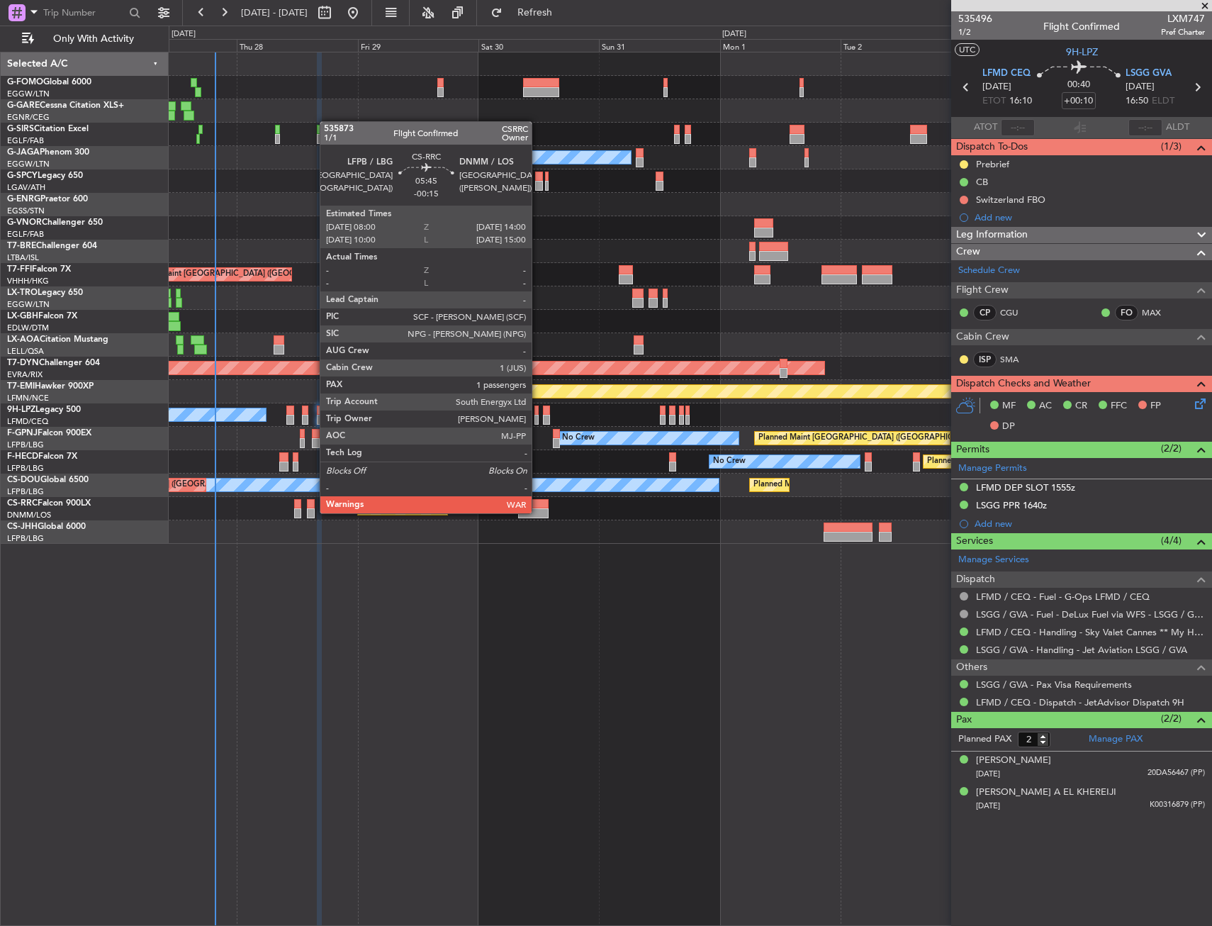
click at [538, 512] on div at bounding box center [533, 513] width 30 height 10
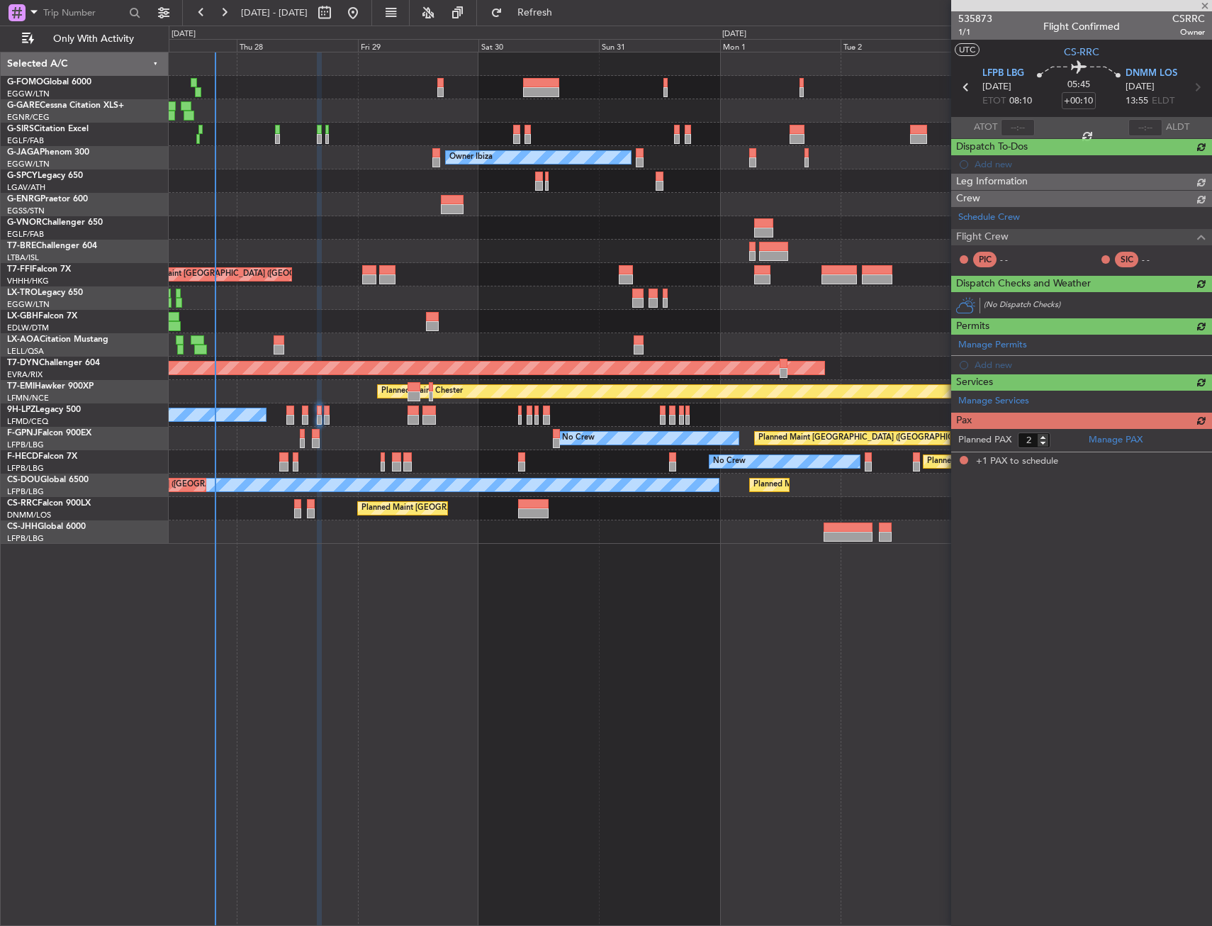
type input "-00:15"
type input "1"
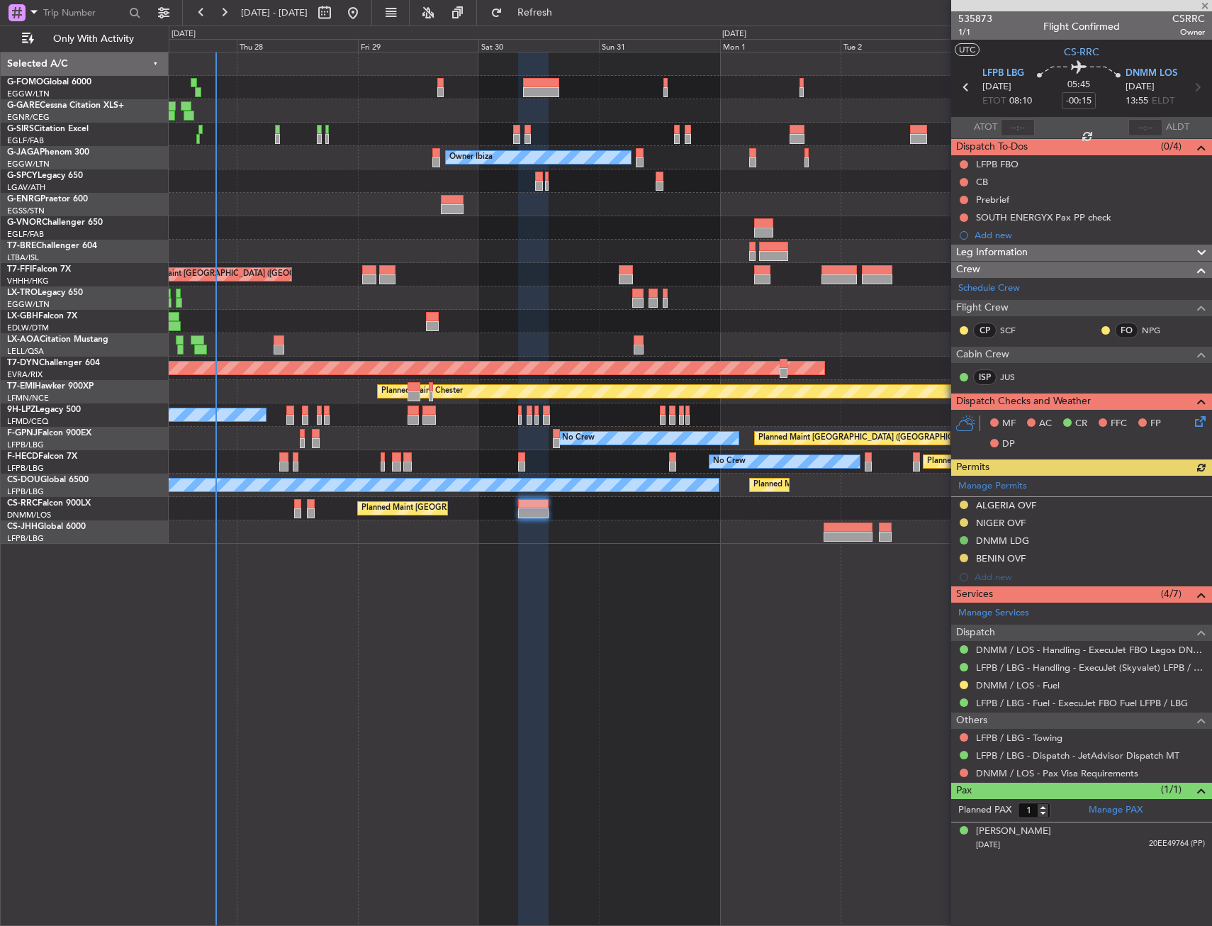
click at [700, 734] on div "Planned Maint [GEOGRAPHIC_DATA] ([GEOGRAPHIC_DATA]) Unplanned Maint [GEOGRAPHIC…" at bounding box center [690, 489] width 1043 height 874
click at [287, 416] on div at bounding box center [290, 420] width 8 height 10
type input "+00:05"
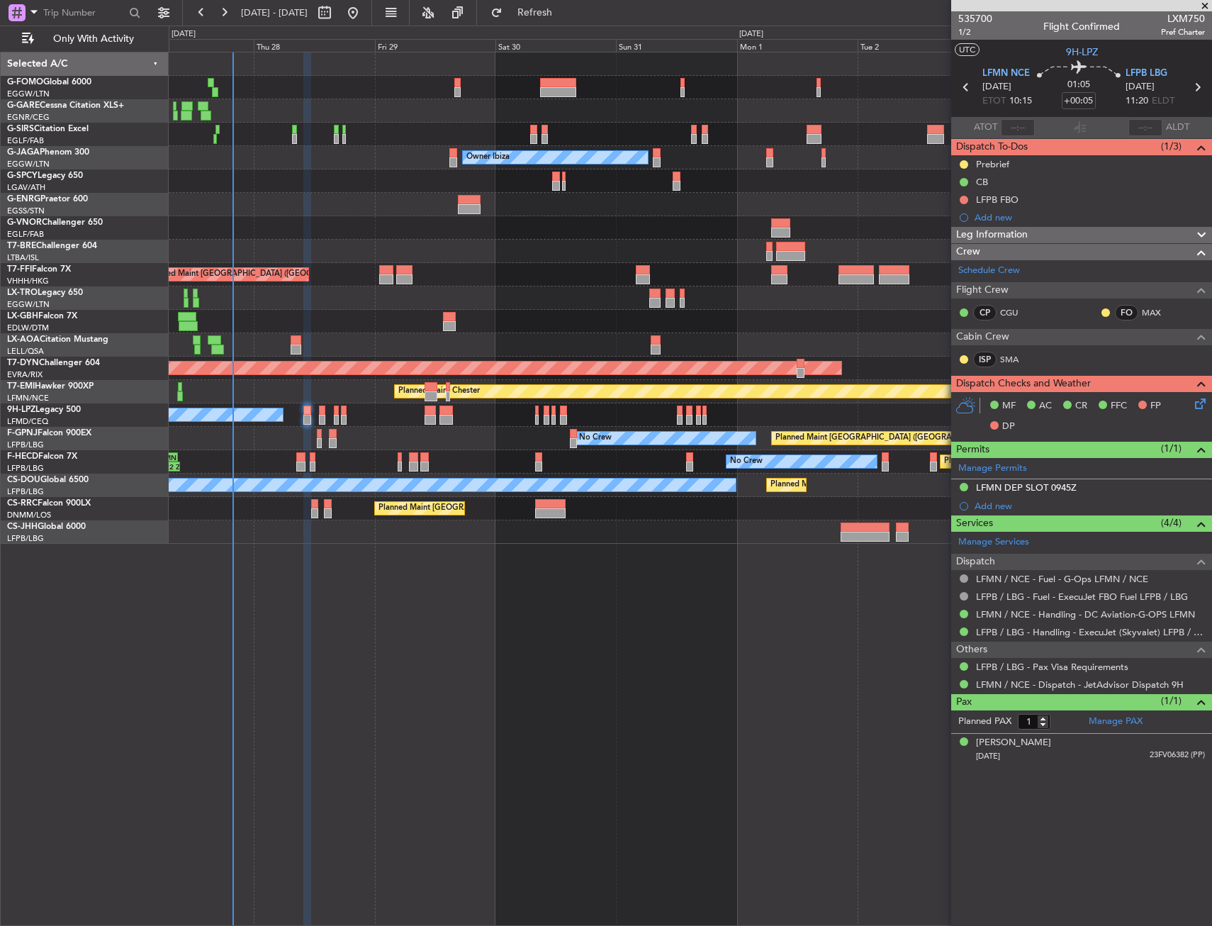
click at [291, 355] on div "Planned Maint [GEOGRAPHIC_DATA] ([GEOGRAPHIC_DATA]) Unplanned Maint [GEOGRAPHIC…" at bounding box center [690, 297] width 1043 height 491
click at [1019, 481] on div "LFMN DEP SLOT 0945Z" at bounding box center [1026, 487] width 101 height 12
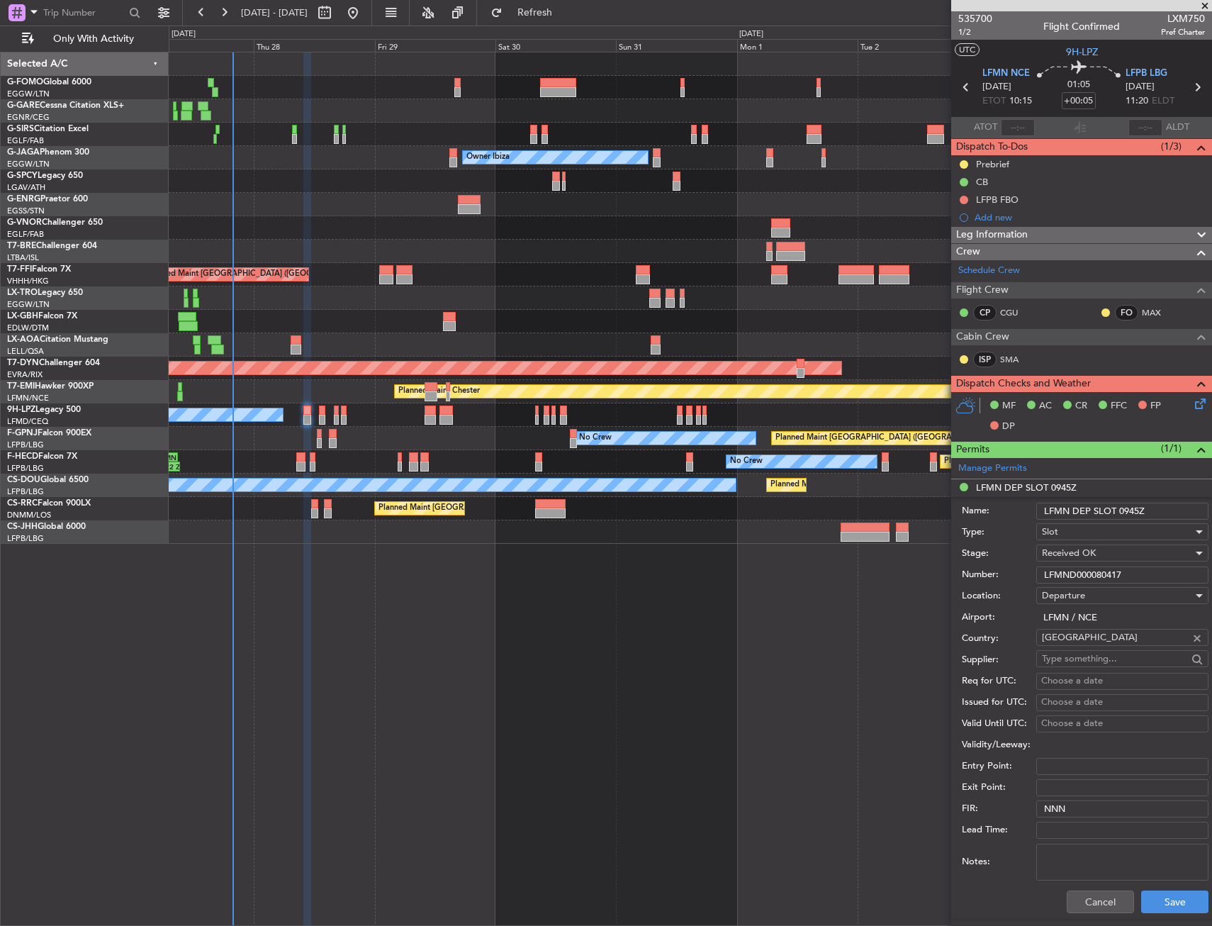
click at [1064, 569] on input "LFMND000080417" at bounding box center [1122, 574] width 172 height 17
click at [1072, 911] on button "Cancel" at bounding box center [1100, 901] width 67 height 23
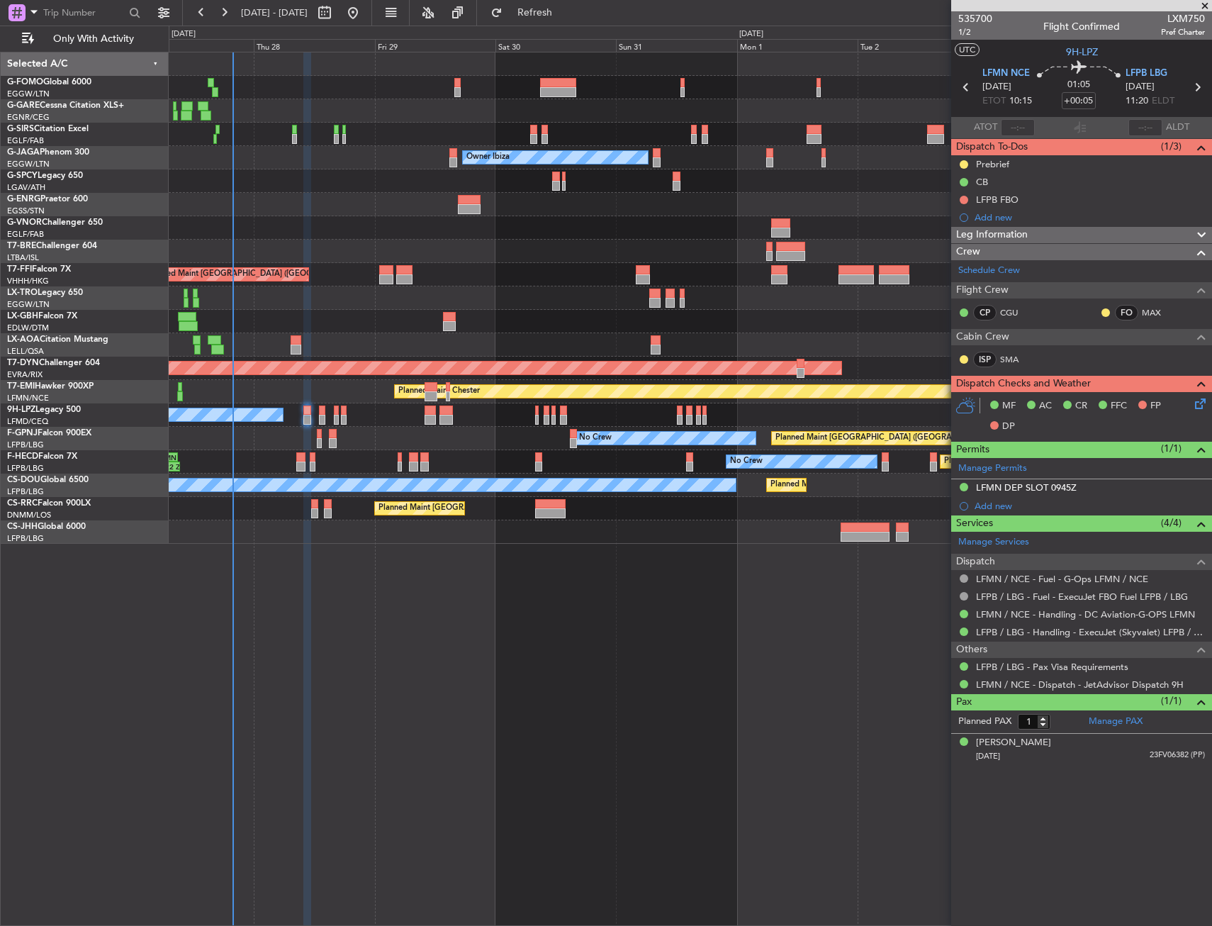
click at [680, 690] on div "Planned Maint [GEOGRAPHIC_DATA] ([GEOGRAPHIC_DATA]) Unplanned Maint [GEOGRAPHIC…" at bounding box center [690, 489] width 1043 height 874
click at [989, 166] on div "Prebrief" at bounding box center [992, 164] width 33 height 12
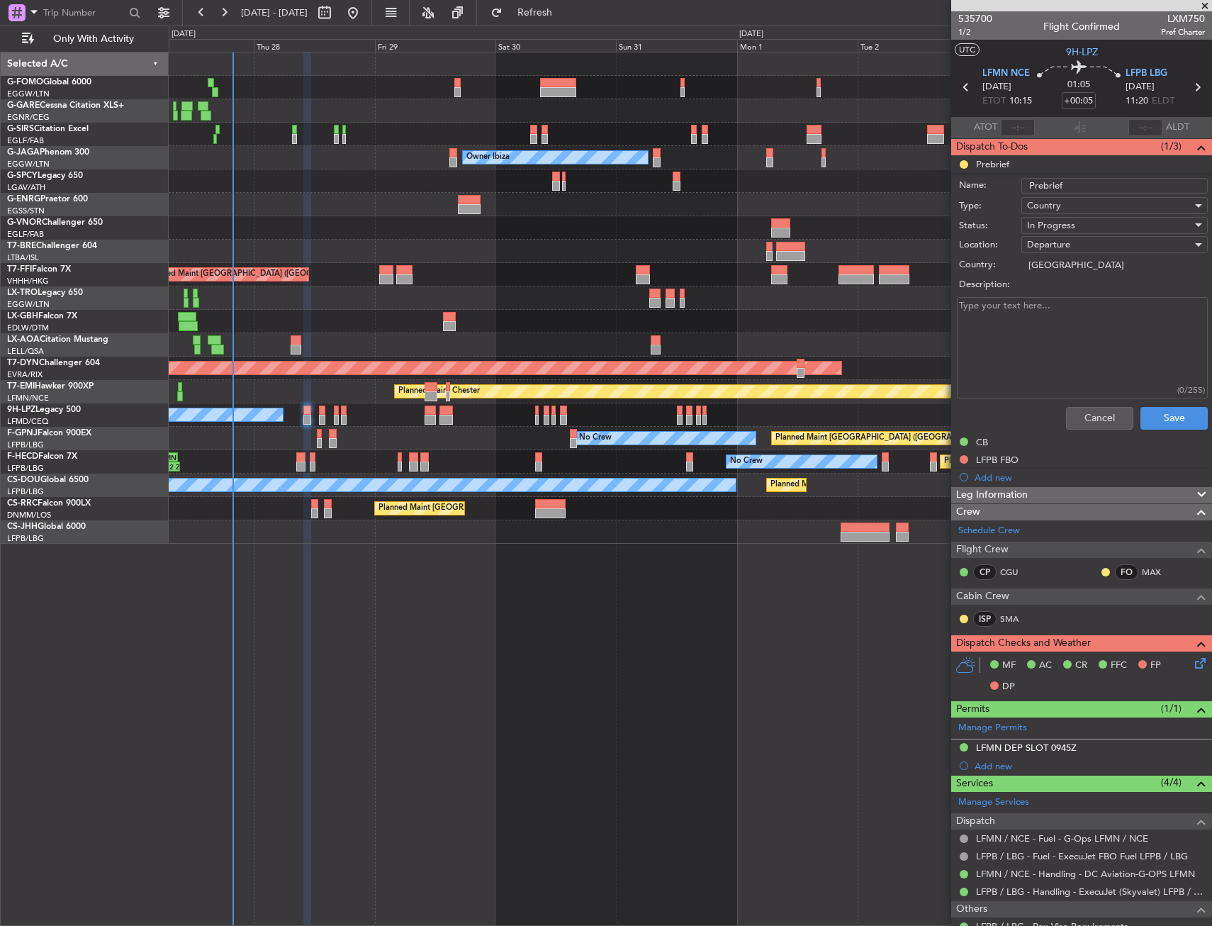
click at [1039, 291] on div "Description:" at bounding box center [1081, 285] width 275 height 20
click at [1045, 310] on textarea "Description:" at bounding box center [1082, 347] width 251 height 101
paste textarea "3850"
type textarea "3850"
click at [1050, 219] on span "In Progress" at bounding box center [1051, 225] width 48 height 13
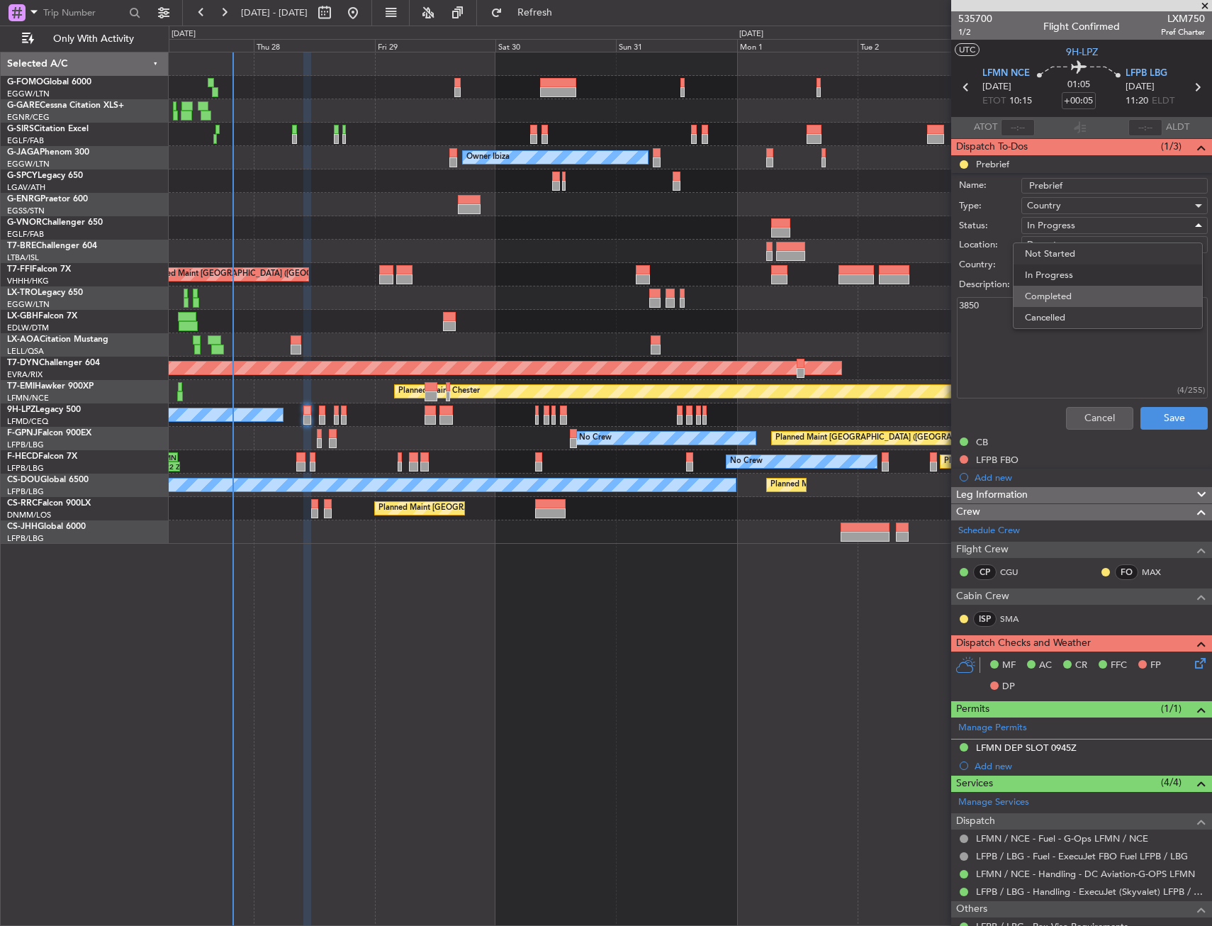
click at [1061, 286] on span "Completed" at bounding box center [1108, 296] width 166 height 21
click at [1179, 420] on button "Save" at bounding box center [1173, 418] width 67 height 23
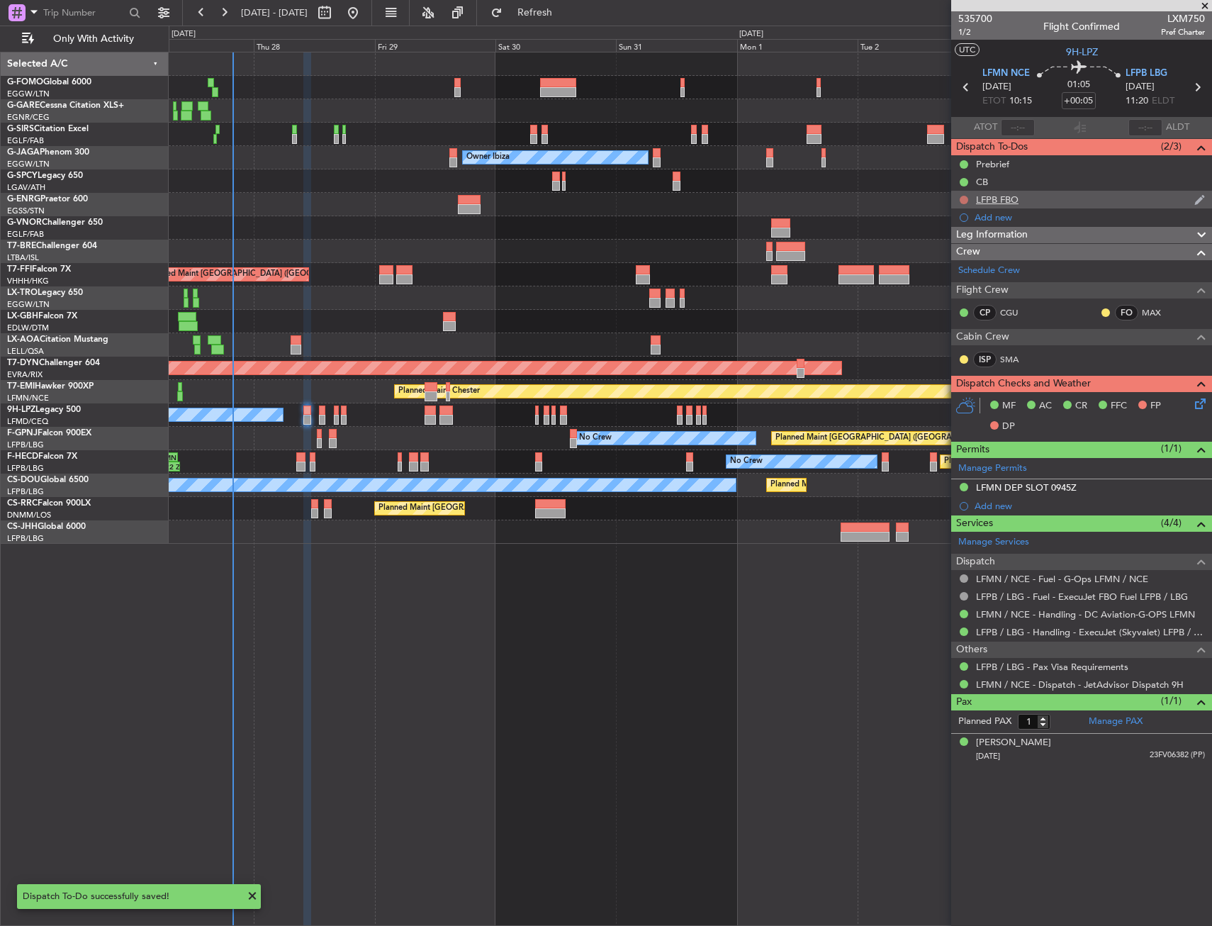
click at [965, 197] on button at bounding box center [964, 200] width 9 height 9
click at [960, 264] on span "Completed" at bounding box center [970, 262] width 47 height 14
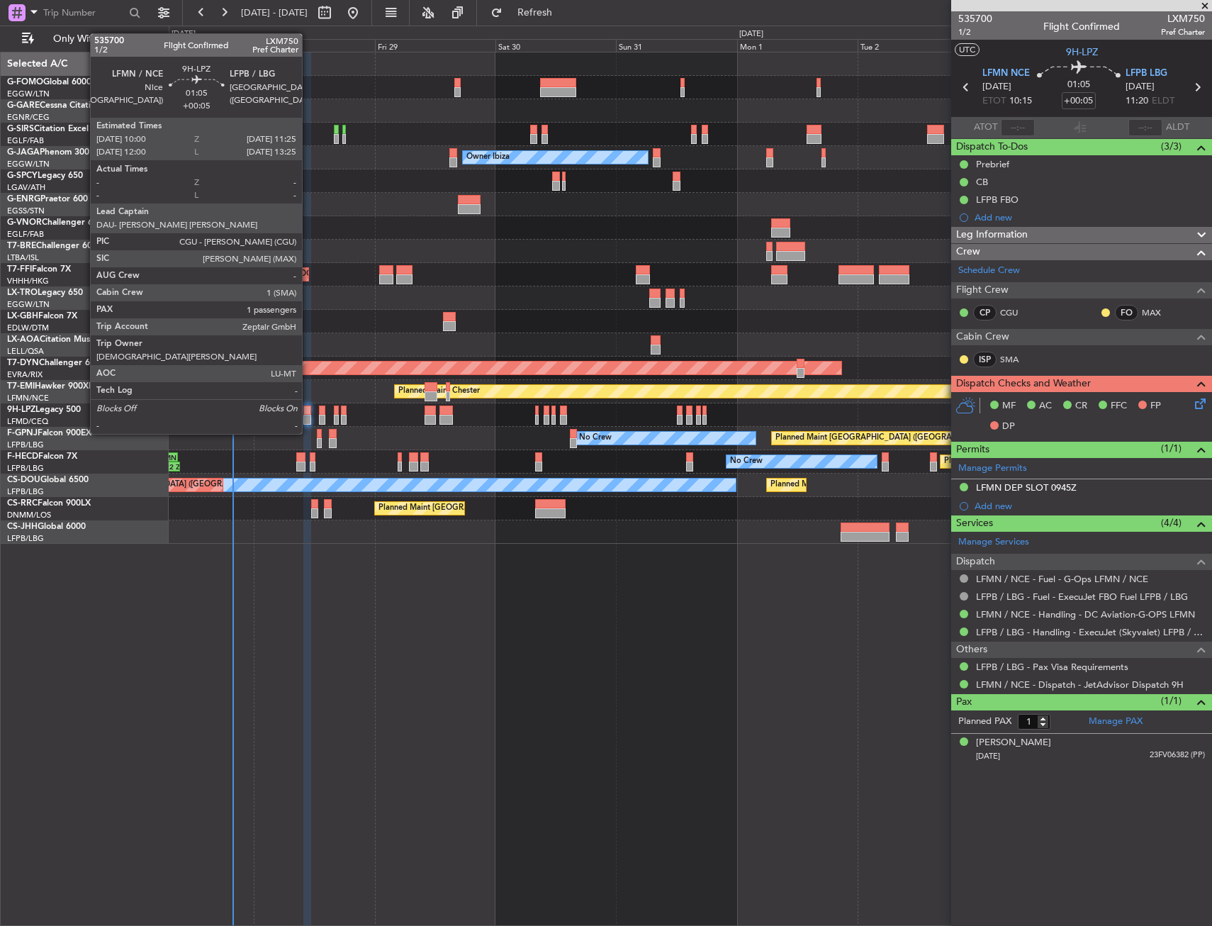
click at [308, 407] on div at bounding box center [307, 410] width 8 height 10
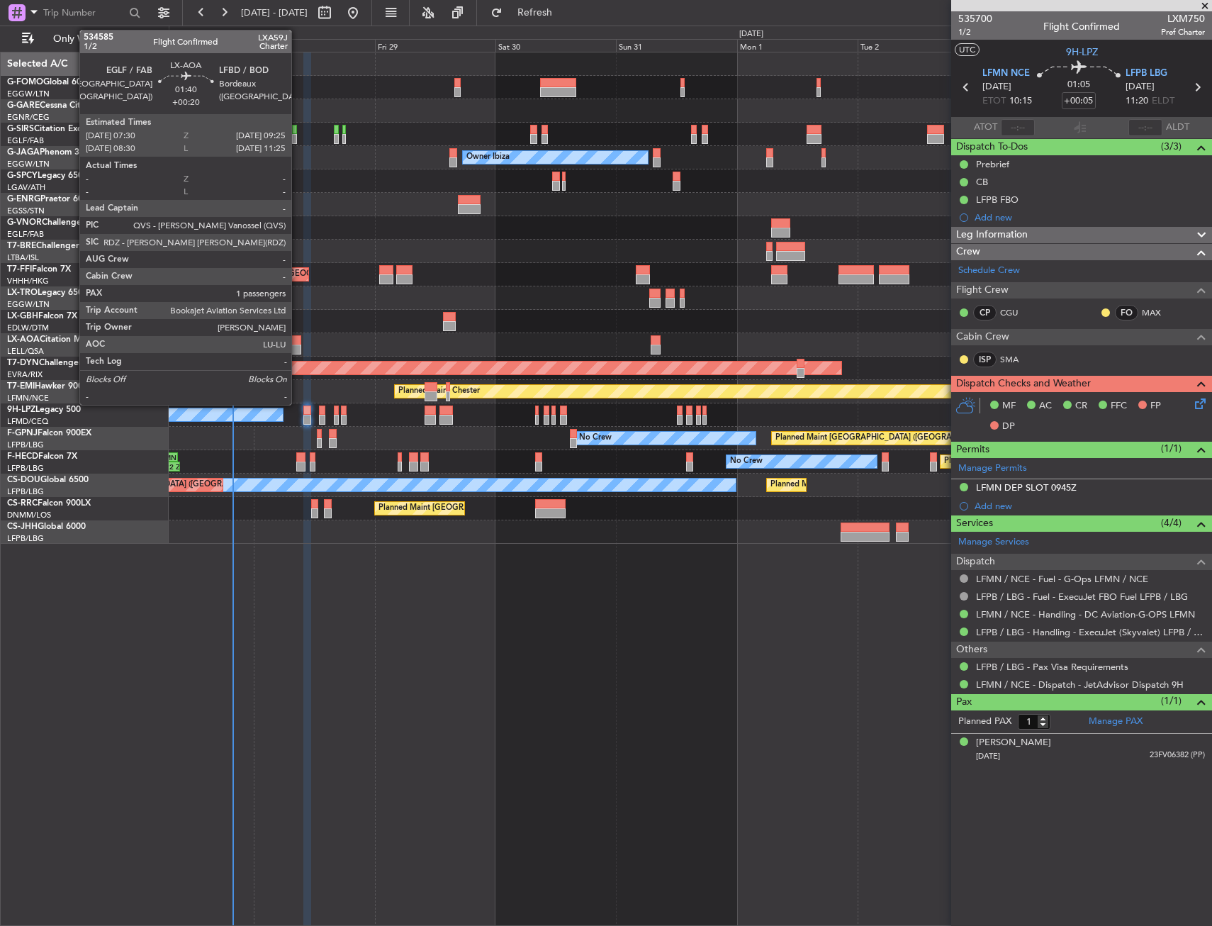
click at [297, 340] on div at bounding box center [296, 340] width 10 height 10
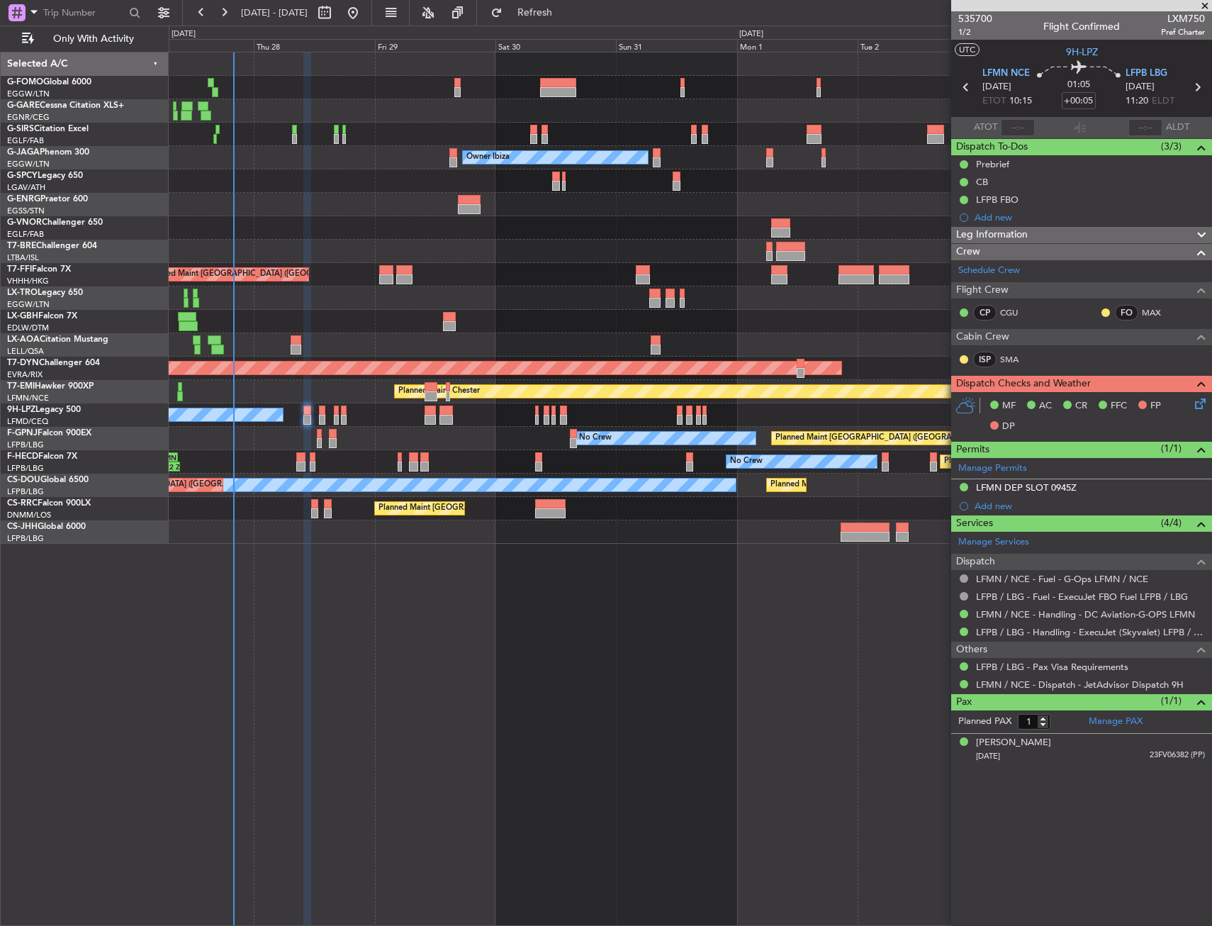
click at [1191, 413] on div "MF AC CR FFC FP DP" at bounding box center [1088, 416] width 208 height 42
click at [1196, 407] on icon at bounding box center [1197, 400] width 11 height 11
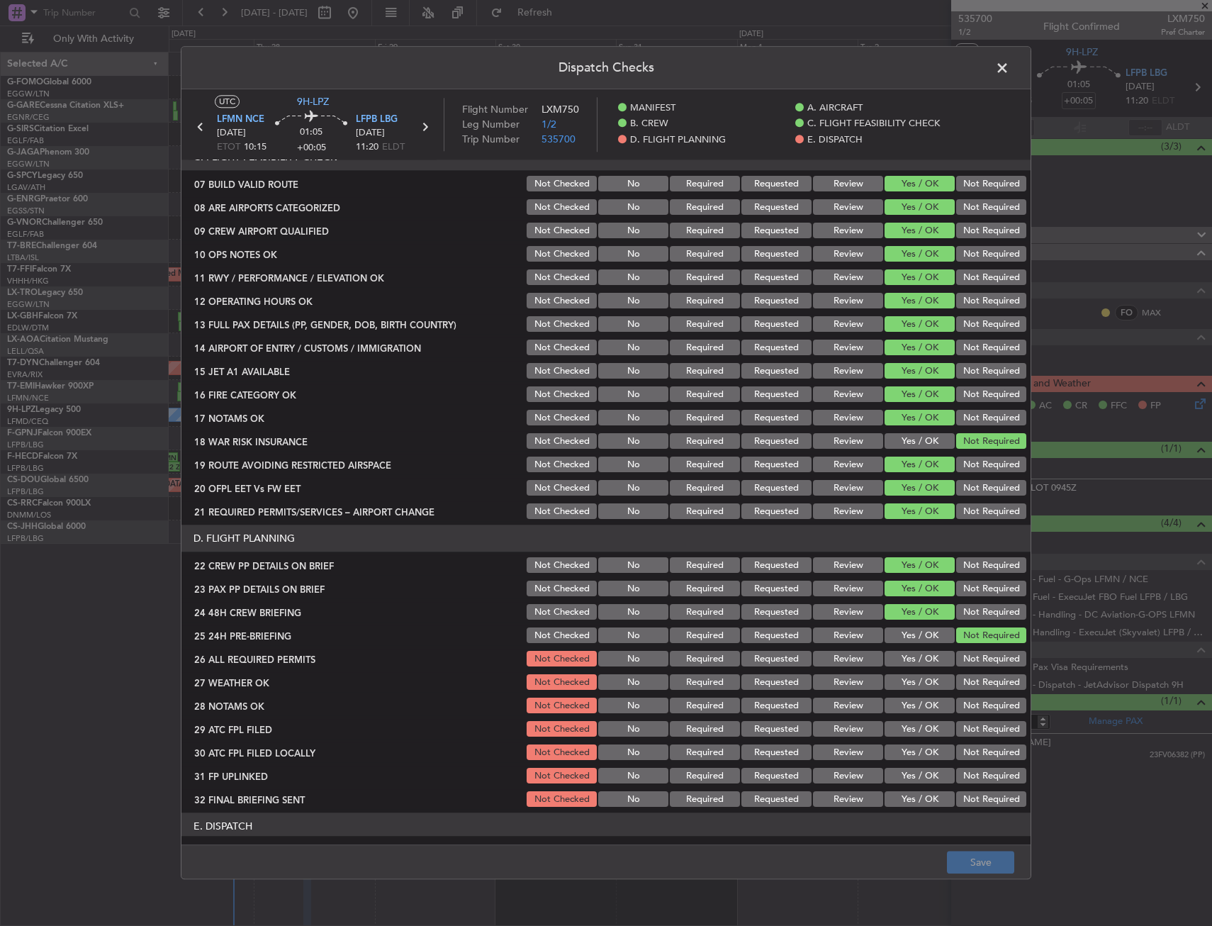
scroll to position [425, 0]
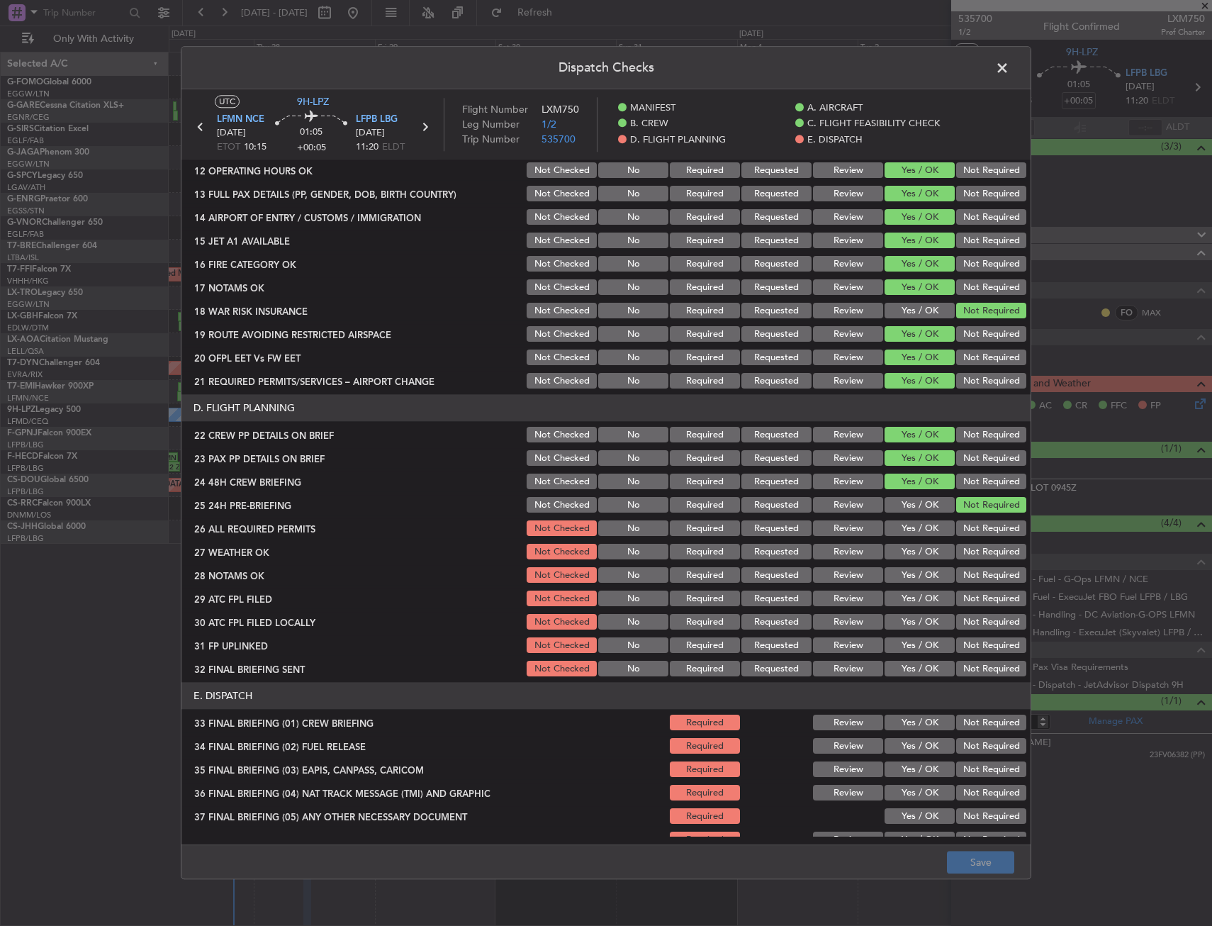
click at [1009, 60] on span at bounding box center [1009, 71] width 0 height 28
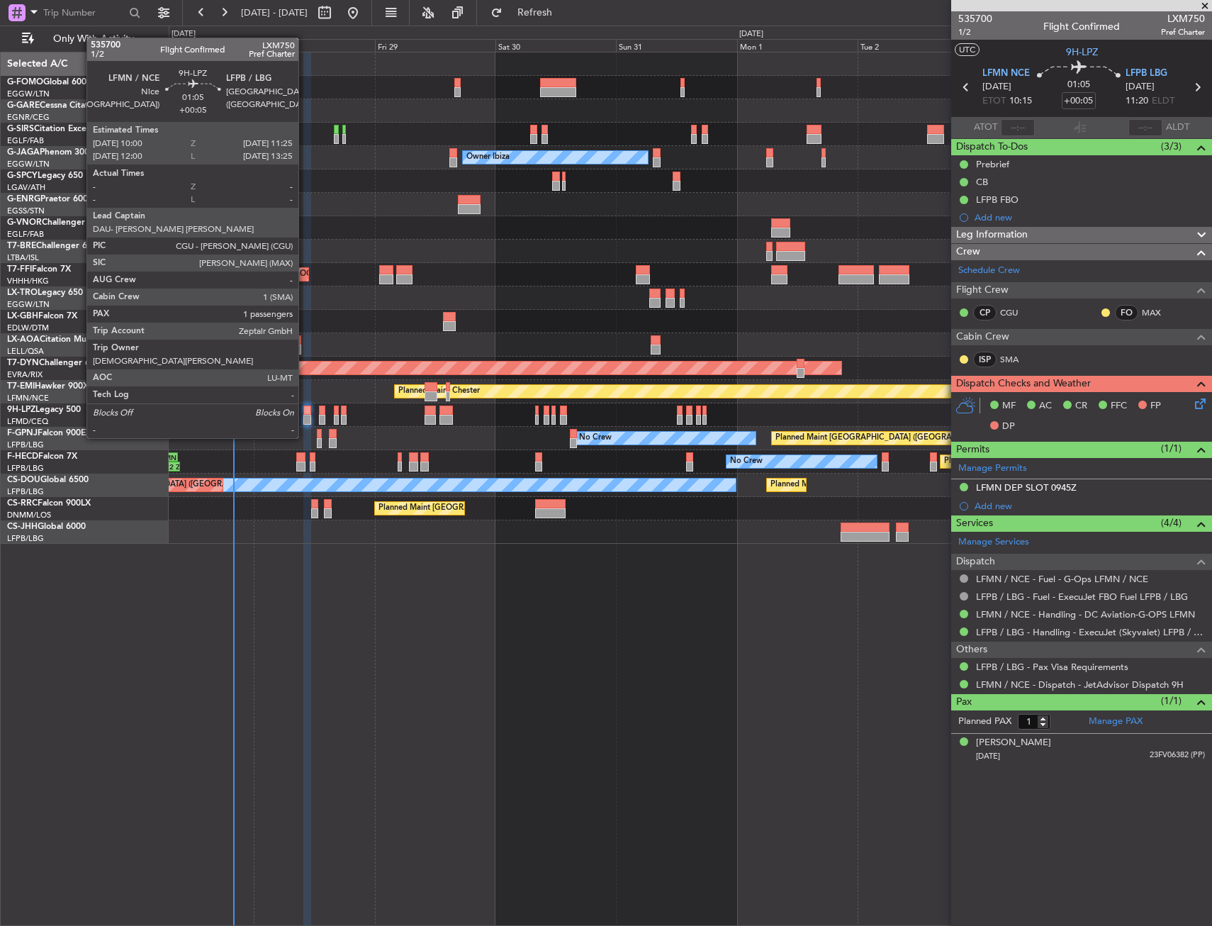
click at [305, 411] on div at bounding box center [307, 410] width 8 height 10
click at [304, 411] on div at bounding box center [307, 410] width 8 height 10
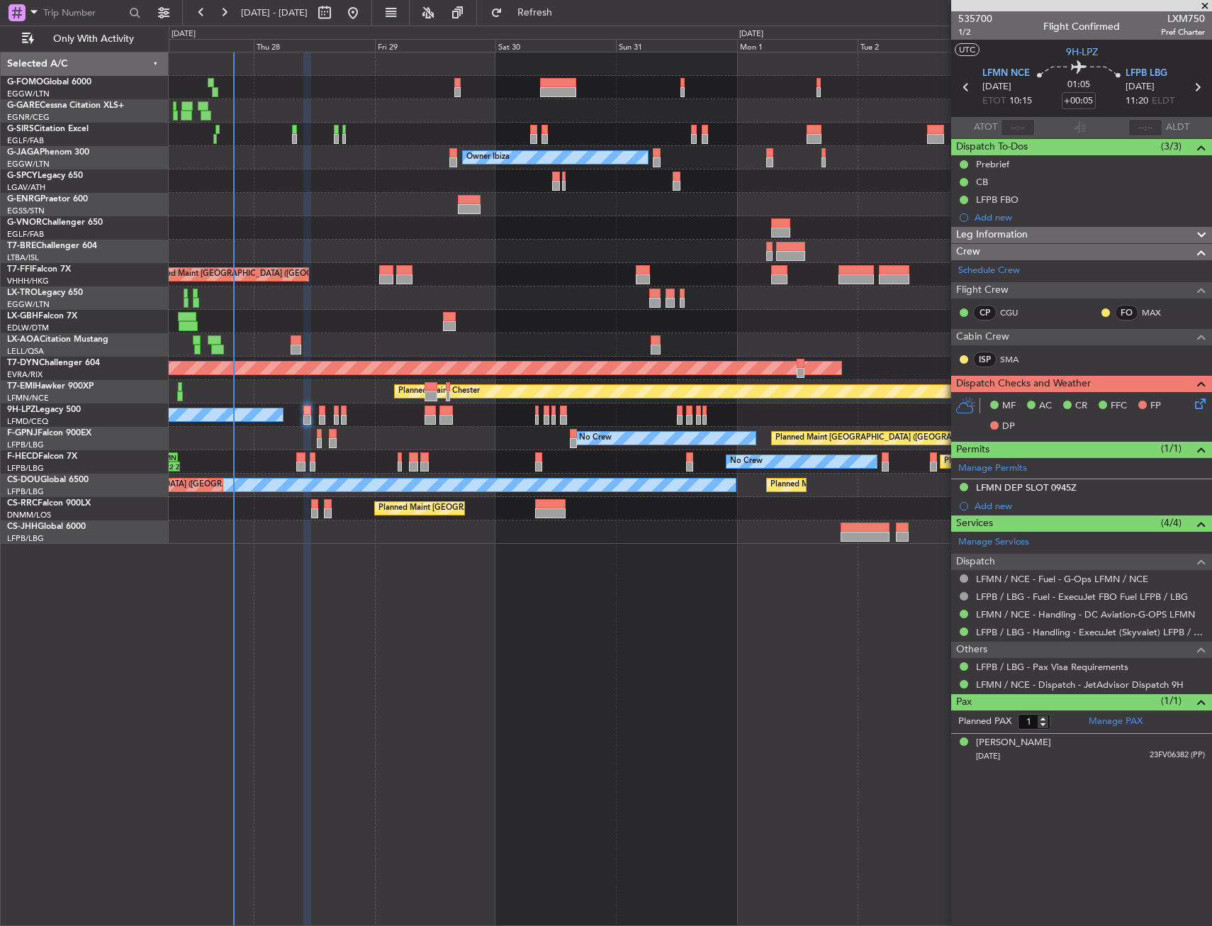
click at [1194, 407] on icon at bounding box center [1197, 400] width 11 height 11
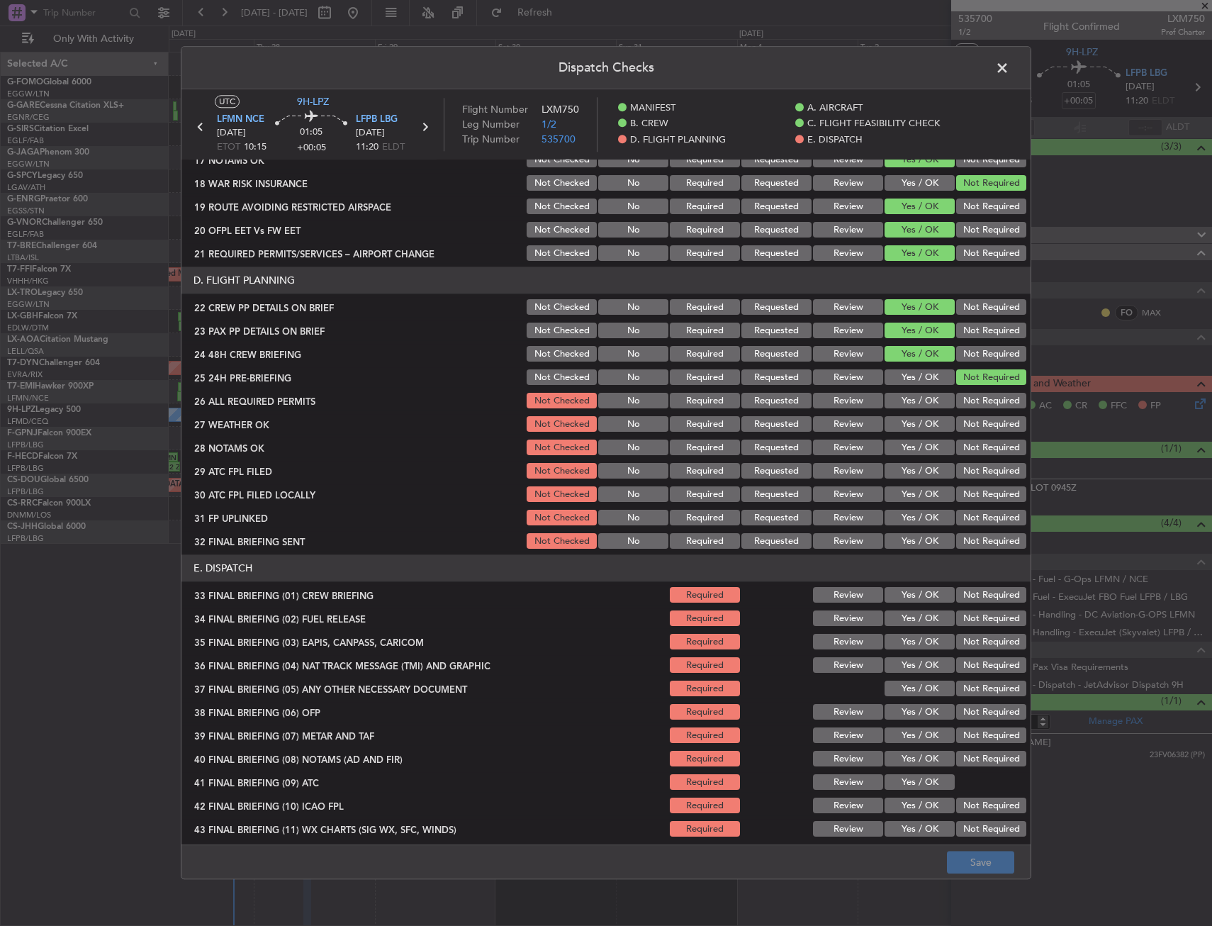
scroll to position [567, 0]
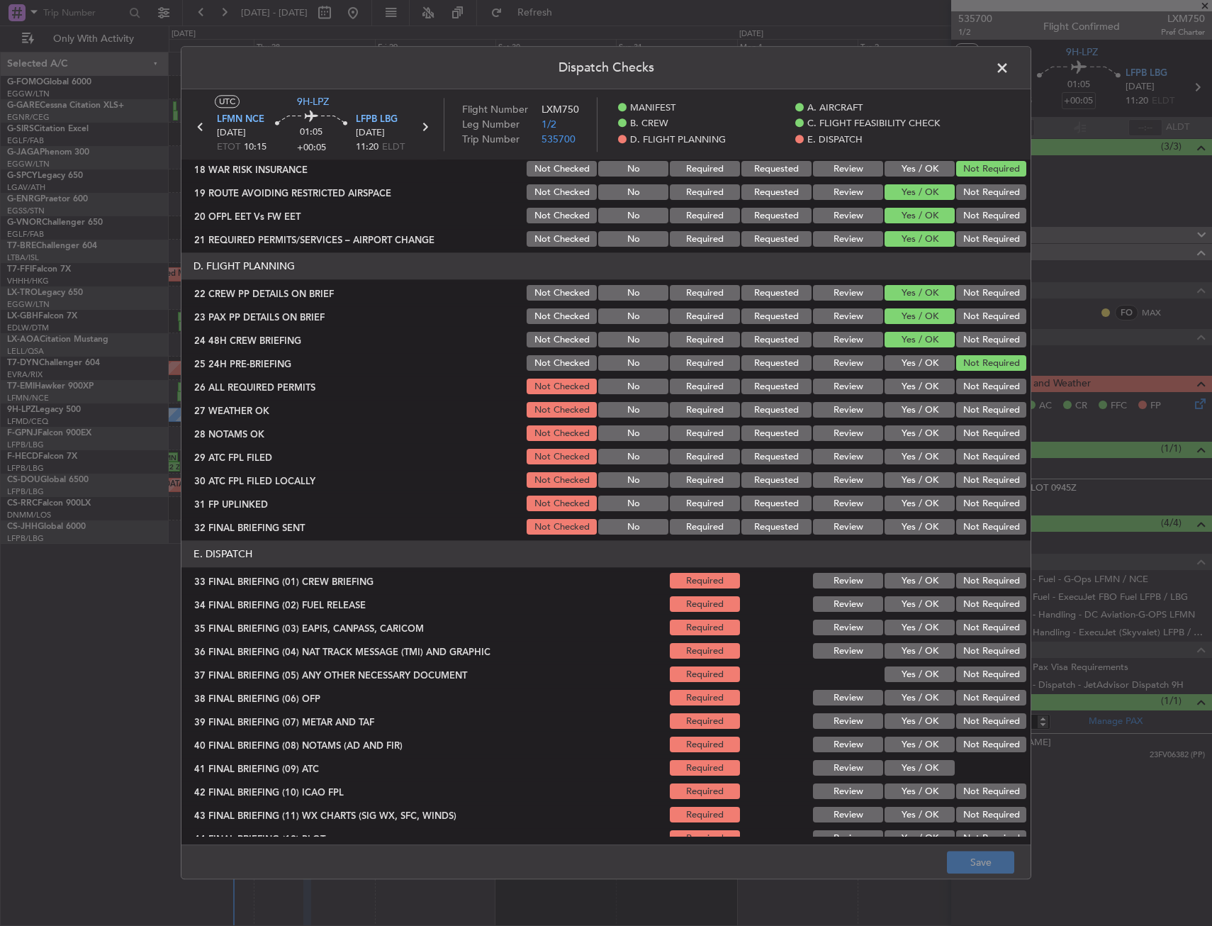
click at [904, 379] on button "Yes / OK" at bounding box center [920, 387] width 70 height 16
click at [831, 405] on button "Review" at bounding box center [848, 411] width 70 height 16
drag, startPoint x: 827, startPoint y: 429, endPoint x: 828, endPoint y: 438, distance: 9.2
click at [827, 430] on button "Review" at bounding box center [848, 434] width 70 height 16
click at [896, 457] on button "Yes / OK" at bounding box center [920, 457] width 70 height 16
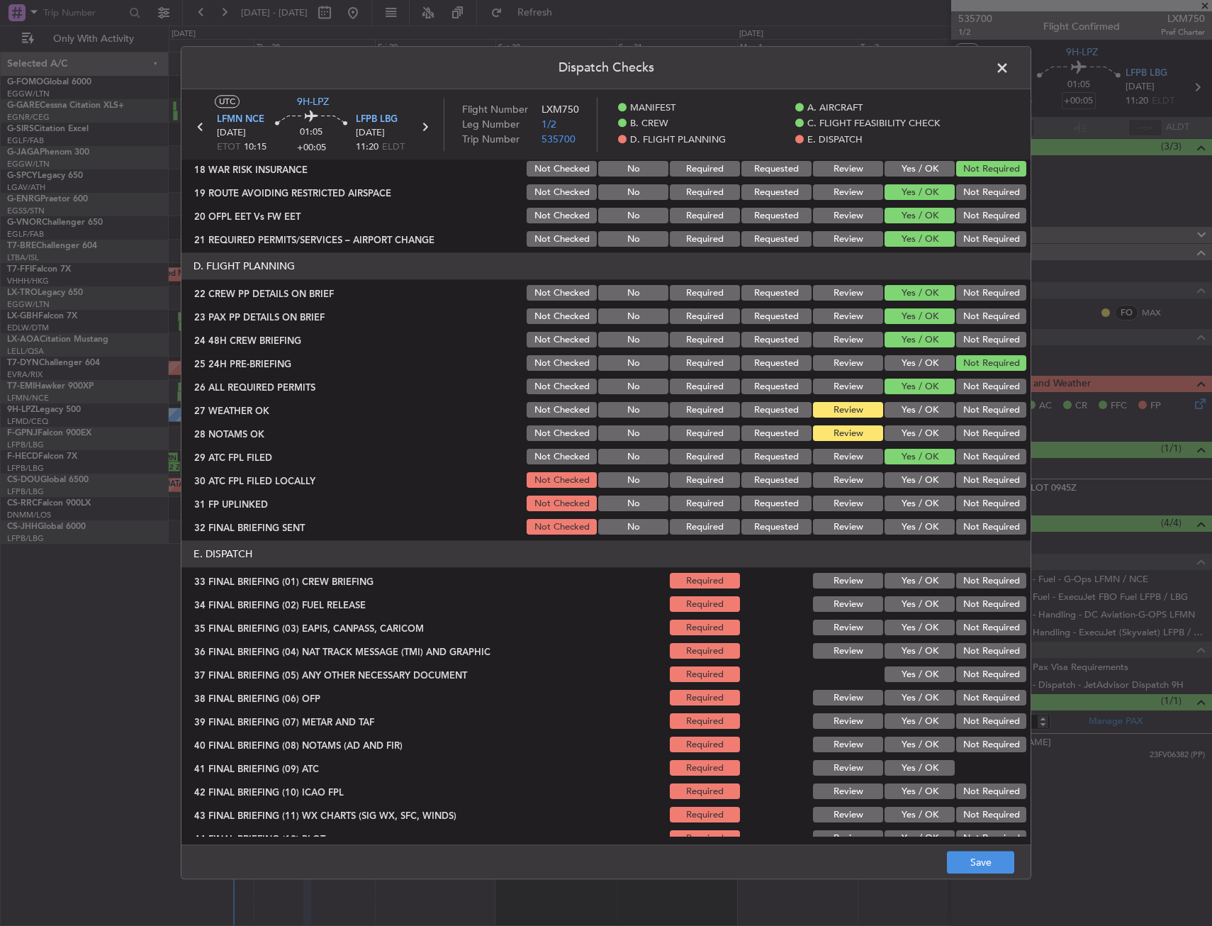
drag, startPoint x: 973, startPoint y: 490, endPoint x: 961, endPoint y: 495, distance: 12.8
click at [973, 491] on section "D. FLIGHT PLANNING 22 CREW PP DETAILS ON BRIEF Not Checked No Required Requeste…" at bounding box center [605, 395] width 849 height 284
click at [916, 511] on button "Yes / OK" at bounding box center [920, 504] width 70 height 16
click at [980, 485] on button "Not Required" at bounding box center [991, 481] width 70 height 16
click at [971, 524] on button "Not Required" at bounding box center [991, 528] width 70 height 16
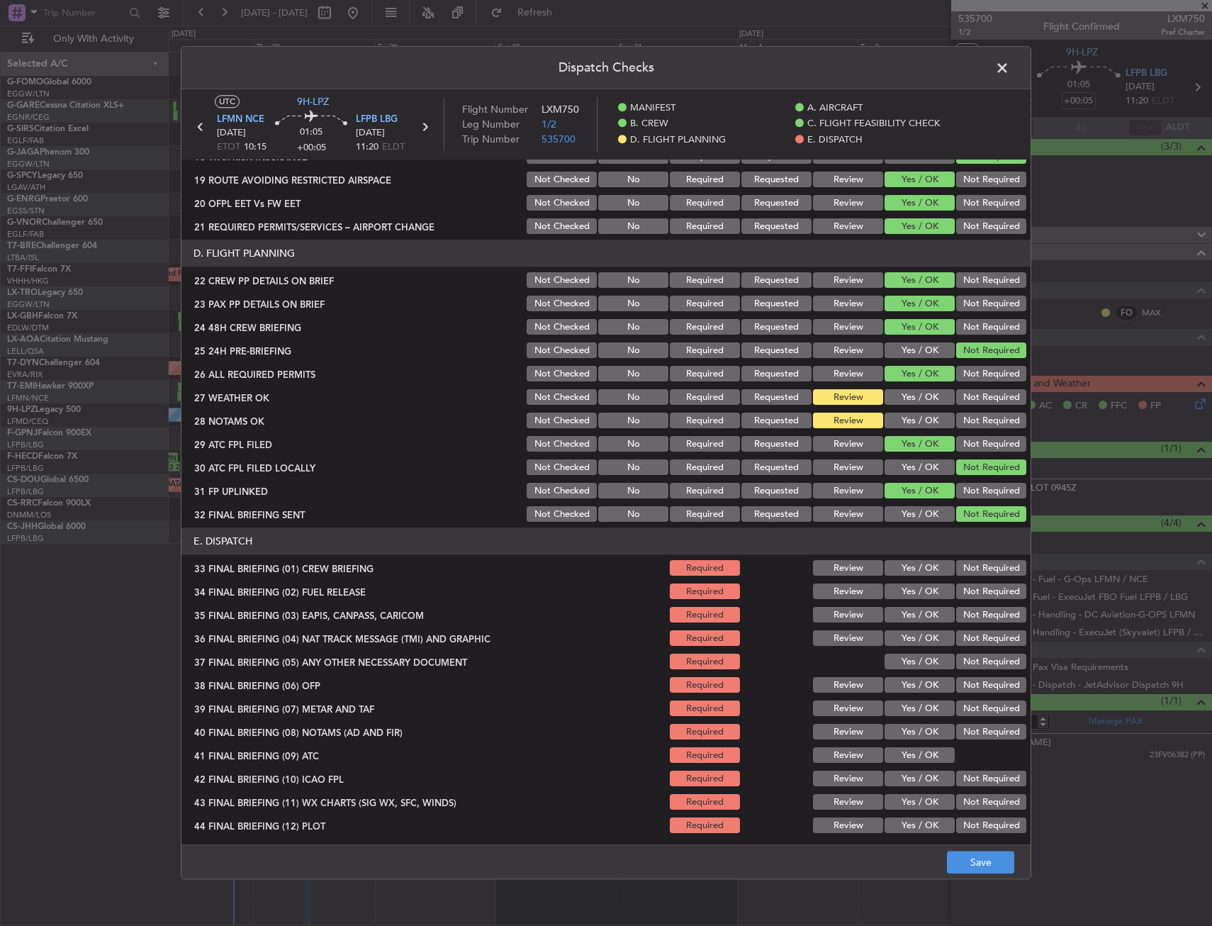
scroll to position [583, 0]
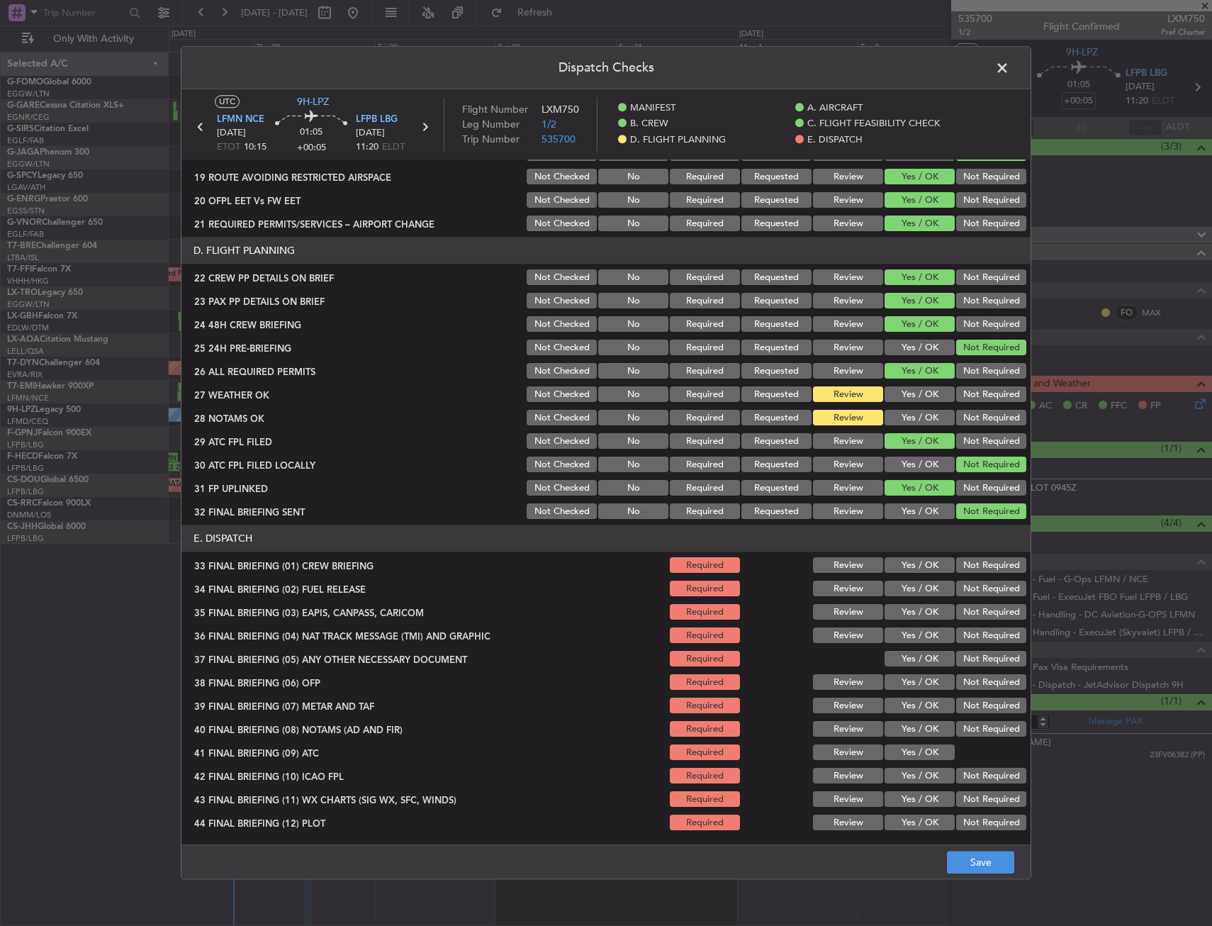
click at [904, 559] on button "Yes / OK" at bounding box center [920, 566] width 70 height 16
click at [904, 580] on div "Yes / OK" at bounding box center [918, 589] width 72 height 20
click at [960, 606] on button "Not Required" at bounding box center [991, 613] width 70 height 16
click at [922, 590] on button "Yes / OK" at bounding box center [920, 589] width 70 height 16
click at [956, 630] on button "Not Required" at bounding box center [991, 636] width 70 height 16
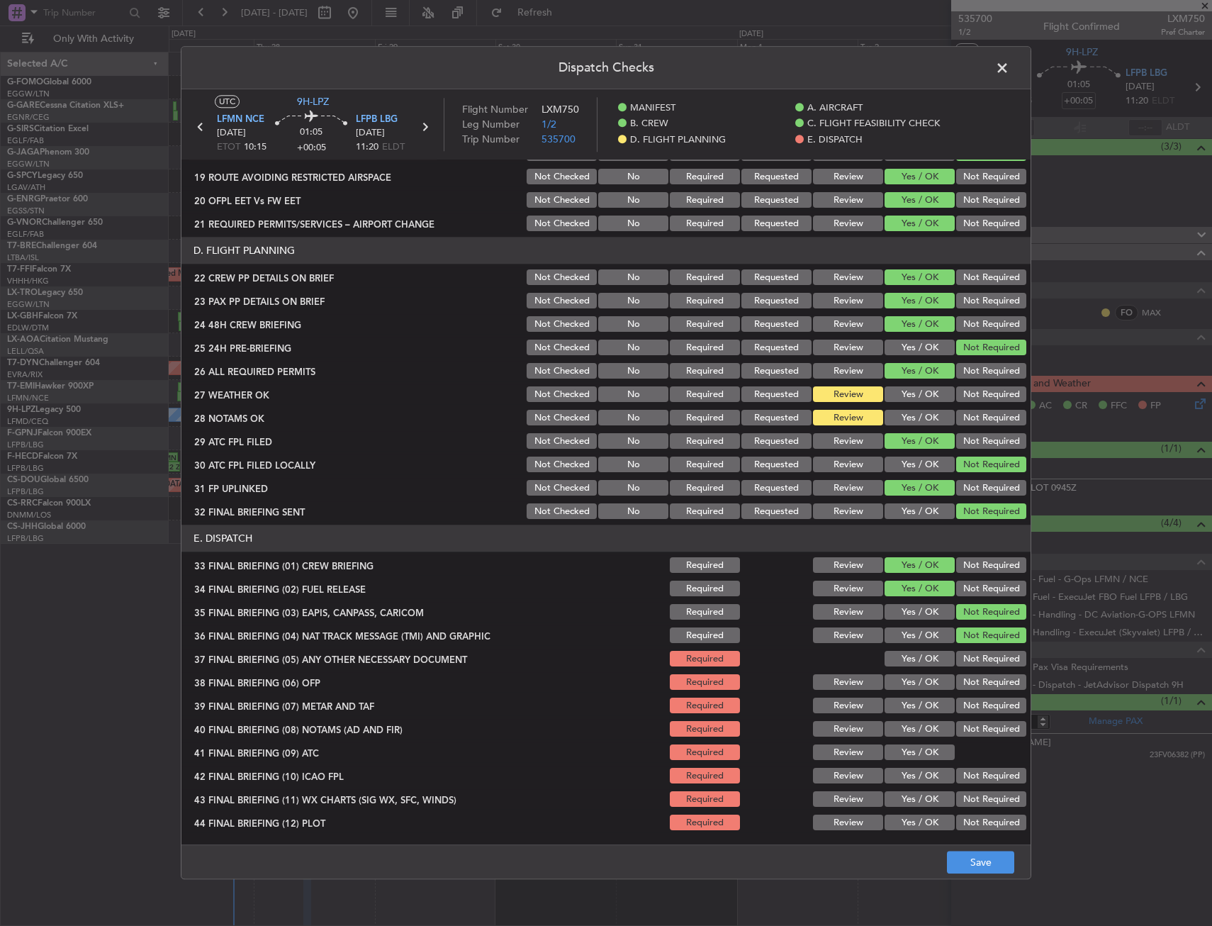
click at [922, 645] on div "Yes / OK" at bounding box center [918, 636] width 72 height 20
click at [914, 657] on button "Yes / OK" at bounding box center [920, 659] width 70 height 16
click at [914, 691] on div "Yes / OK" at bounding box center [918, 683] width 72 height 20
click at [911, 706] on button "Yes / OK" at bounding box center [920, 706] width 70 height 16
click at [908, 683] on button "Yes / OK" at bounding box center [920, 683] width 70 height 16
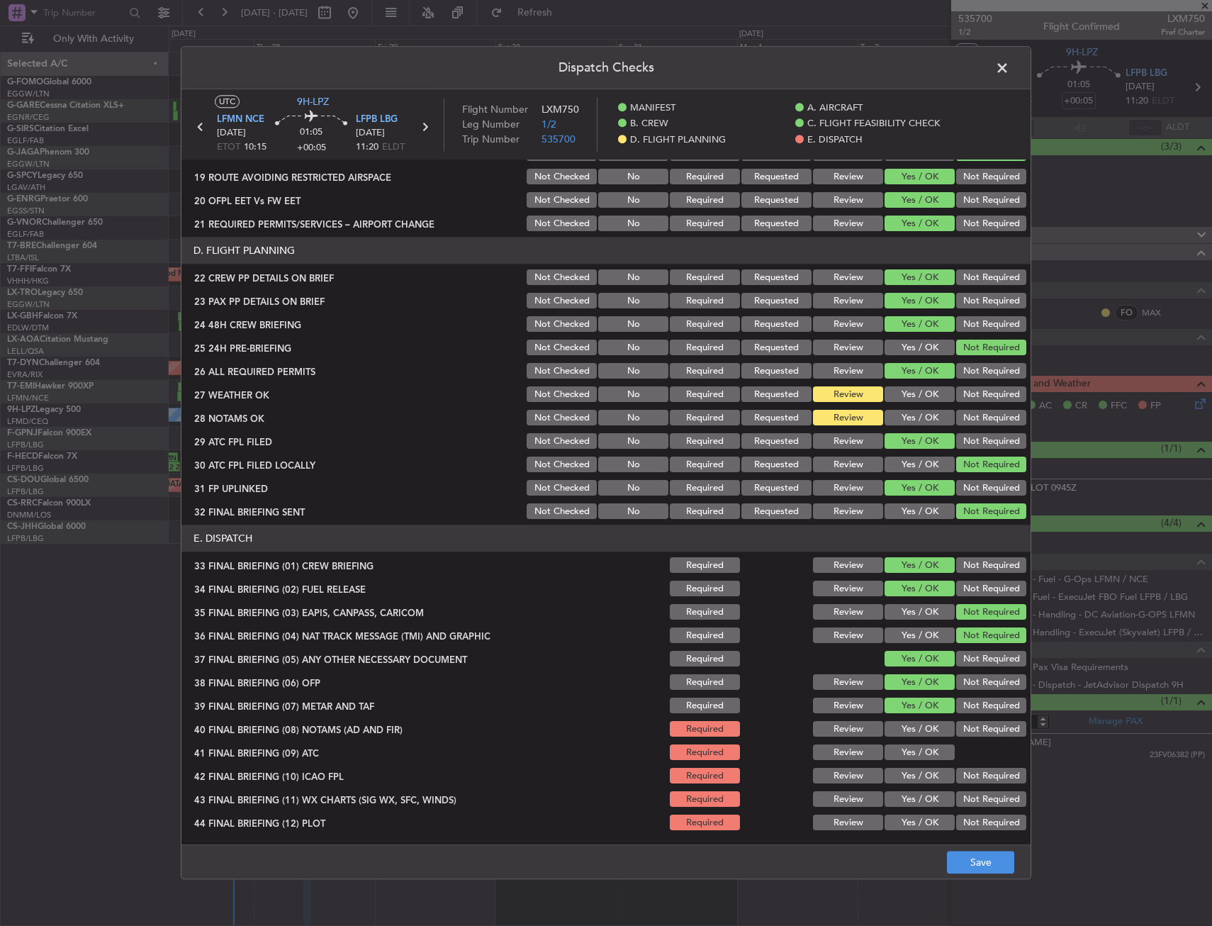
drag, startPoint x: 907, startPoint y: 717, endPoint x: 907, endPoint y: 746, distance: 29.1
click at [907, 719] on section "E. DISPATCH 33 FINAL BRIEFING (01) CREW BRIEFING Required Review Yes / OK Not R…" at bounding box center [605, 679] width 849 height 308
click at [907, 746] on button "Yes / OK" at bounding box center [920, 753] width 70 height 16
click at [904, 728] on button "Yes / OK" at bounding box center [920, 730] width 70 height 16
drag, startPoint x: 907, startPoint y: 763, endPoint x: 909, endPoint y: 782, distance: 18.6
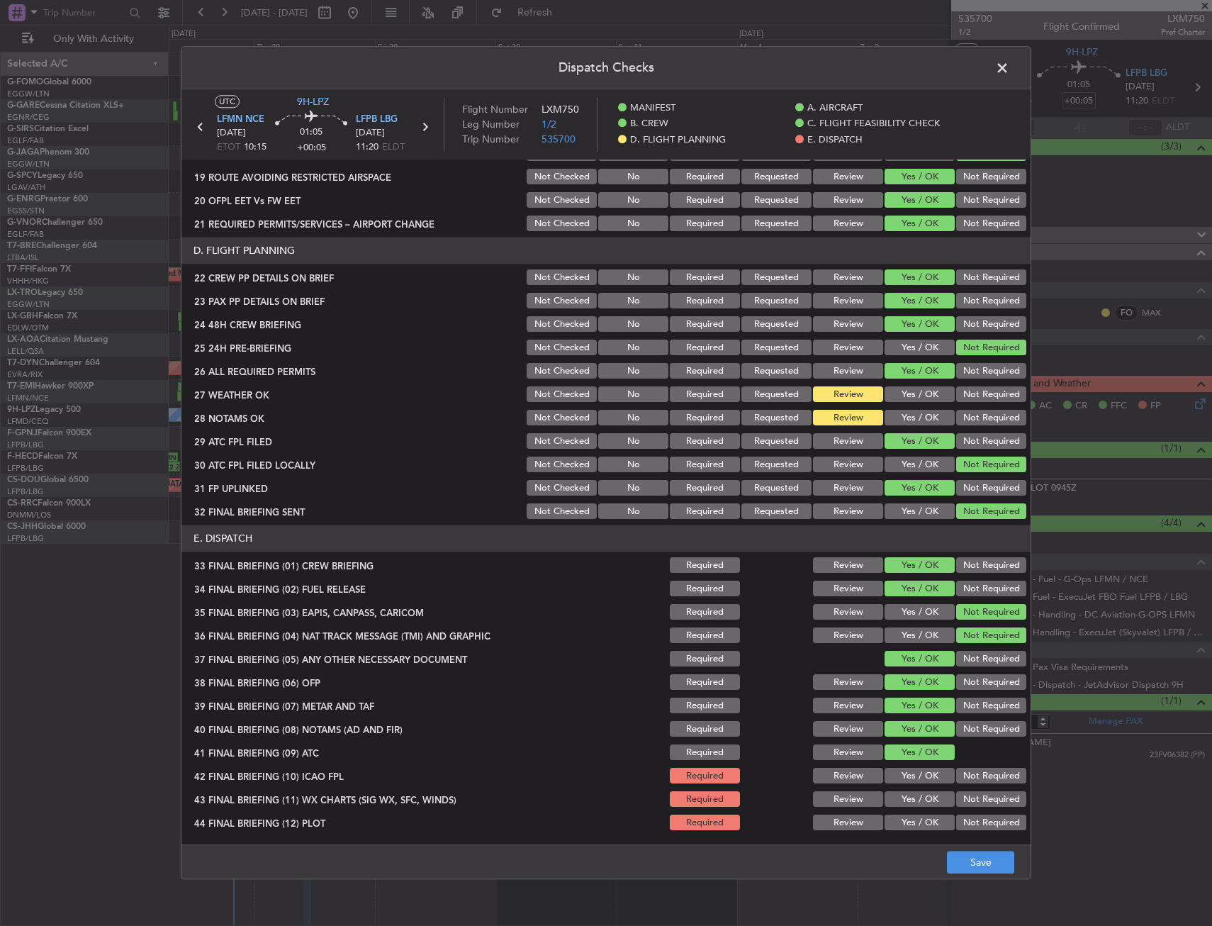
click at [907, 764] on section "E. DISPATCH 33 FINAL BRIEFING (01) CREW BRIEFING Required Review Yes / OK Not R…" at bounding box center [605, 679] width 849 height 308
click at [909, 782] on button "Yes / OK" at bounding box center [920, 776] width 70 height 16
click at [910, 805] on button "Yes / OK" at bounding box center [920, 800] width 70 height 16
click at [911, 831] on div "Yes / OK" at bounding box center [918, 823] width 72 height 20
click at [960, 851] on button "Save" at bounding box center [980, 862] width 67 height 23
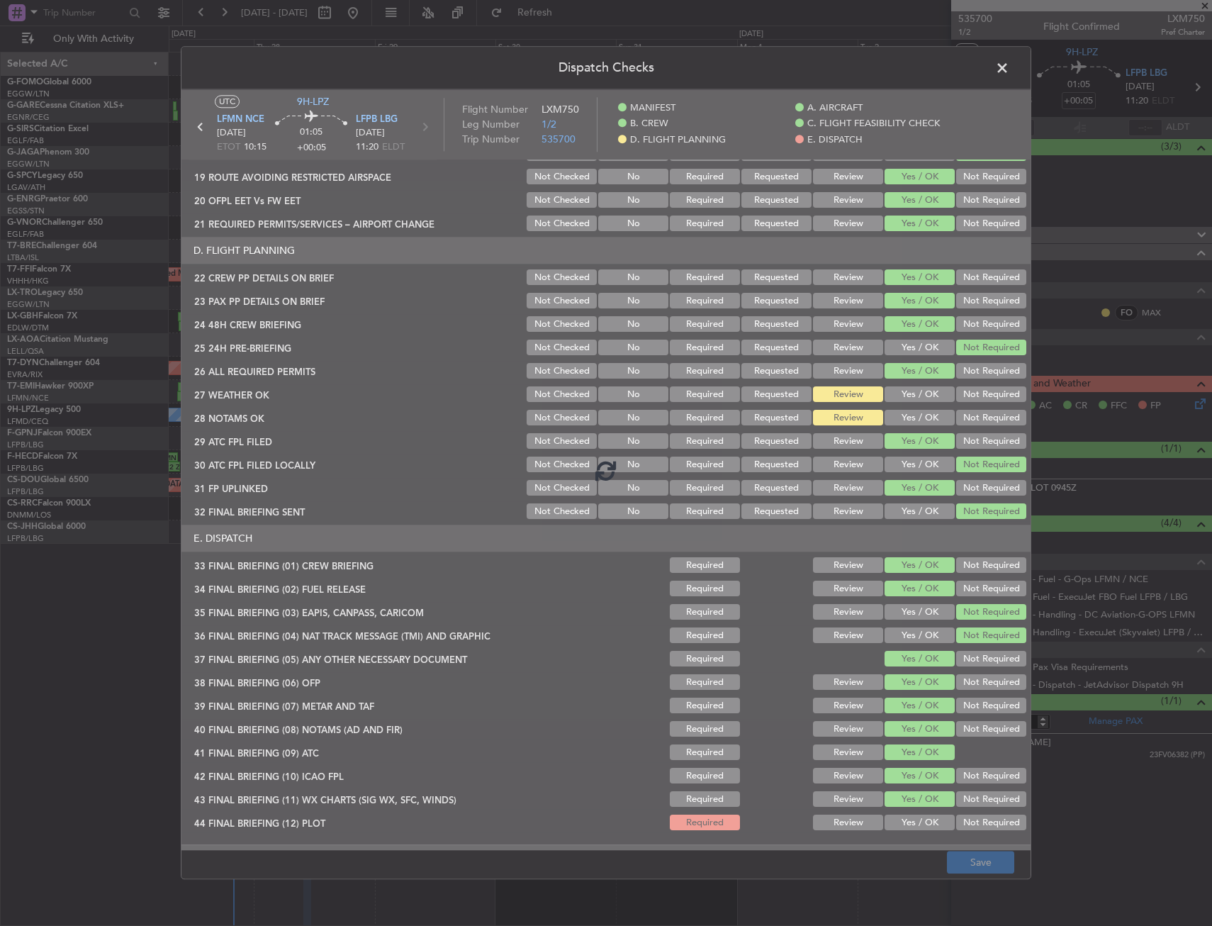
click at [923, 826] on div at bounding box center [605, 469] width 849 height 761
click at [921, 824] on div at bounding box center [605, 469] width 849 height 761
click at [920, 823] on div at bounding box center [605, 469] width 849 height 761
click at [911, 817] on div at bounding box center [605, 469] width 849 height 761
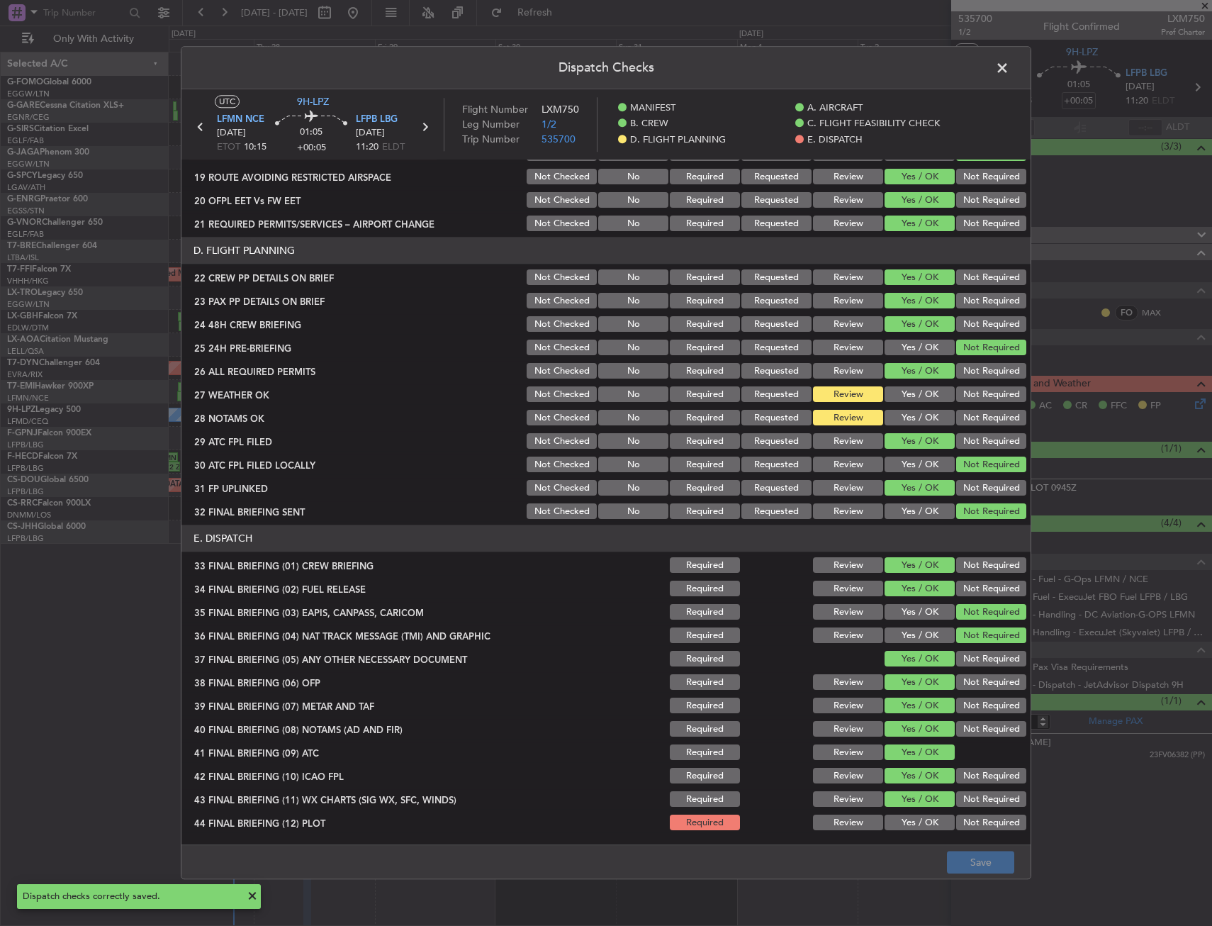
click at [911, 817] on button "Yes / OK" at bounding box center [920, 823] width 70 height 16
click at [950, 853] on button "Save" at bounding box center [980, 862] width 67 height 23
click at [993, 79] on header "Dispatch Checks" at bounding box center [605, 68] width 849 height 43
click at [1009, 69] on span at bounding box center [1009, 71] width 0 height 28
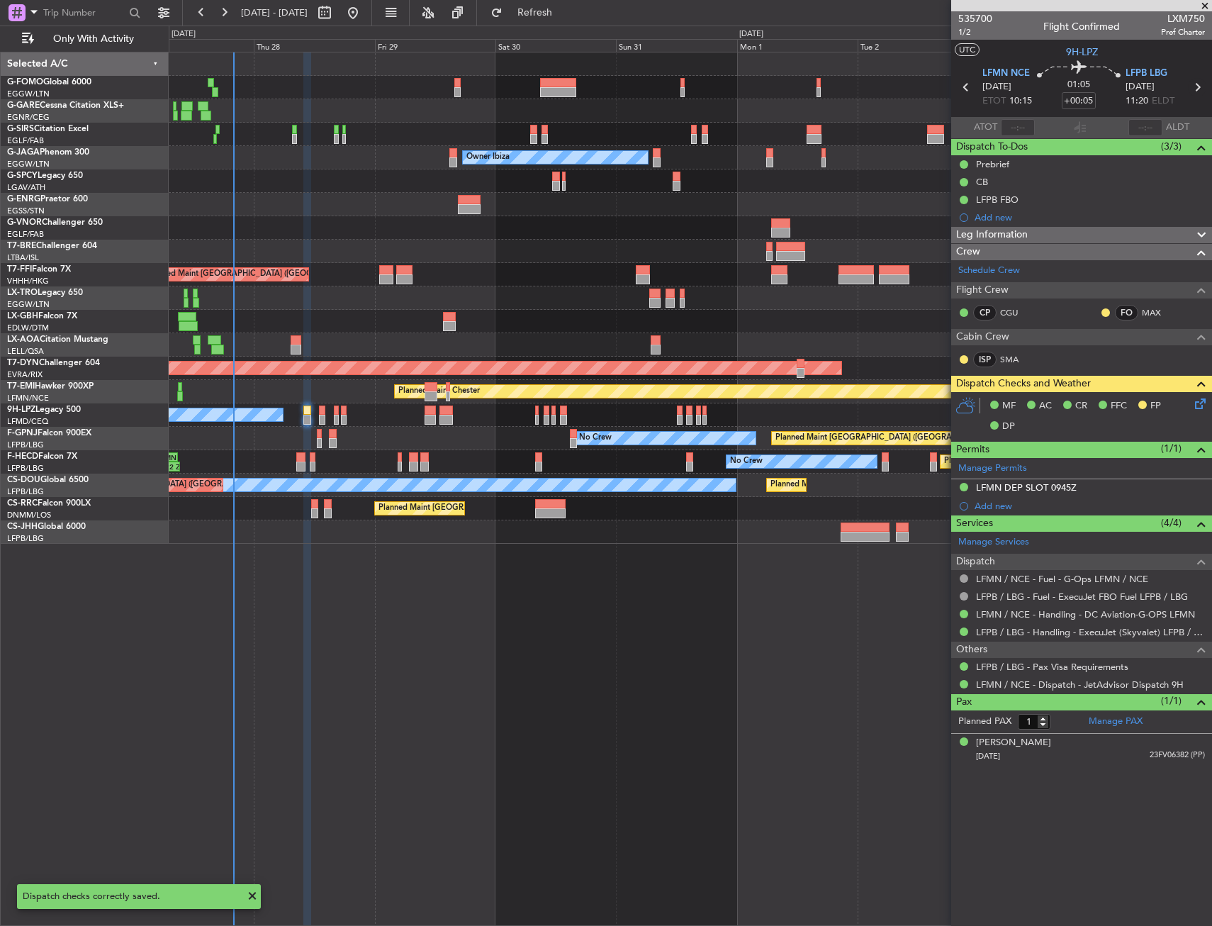
click at [1205, 83] on icon at bounding box center [1197, 87] width 18 height 18
type input "0"
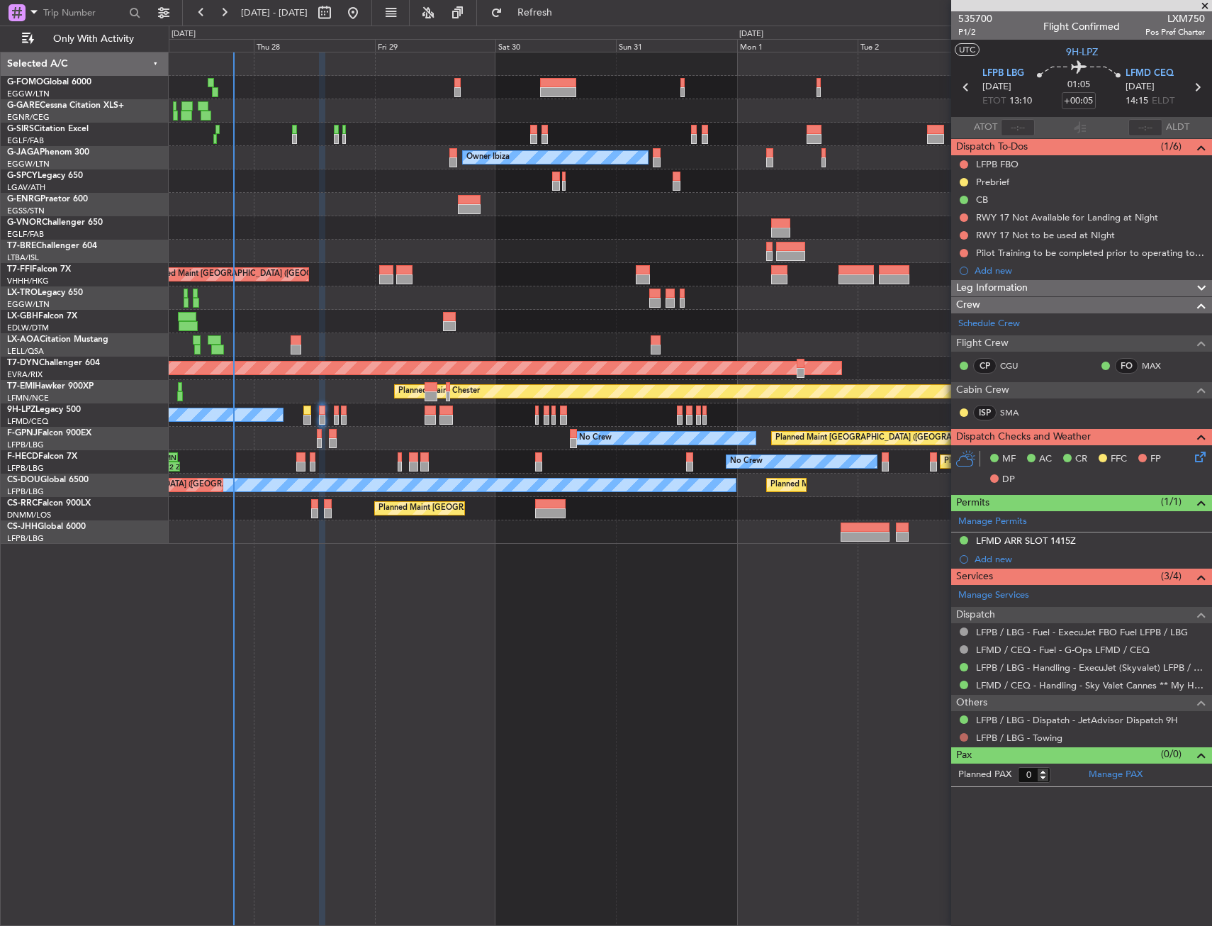
click at [963, 740] on button at bounding box center [964, 737] width 9 height 9
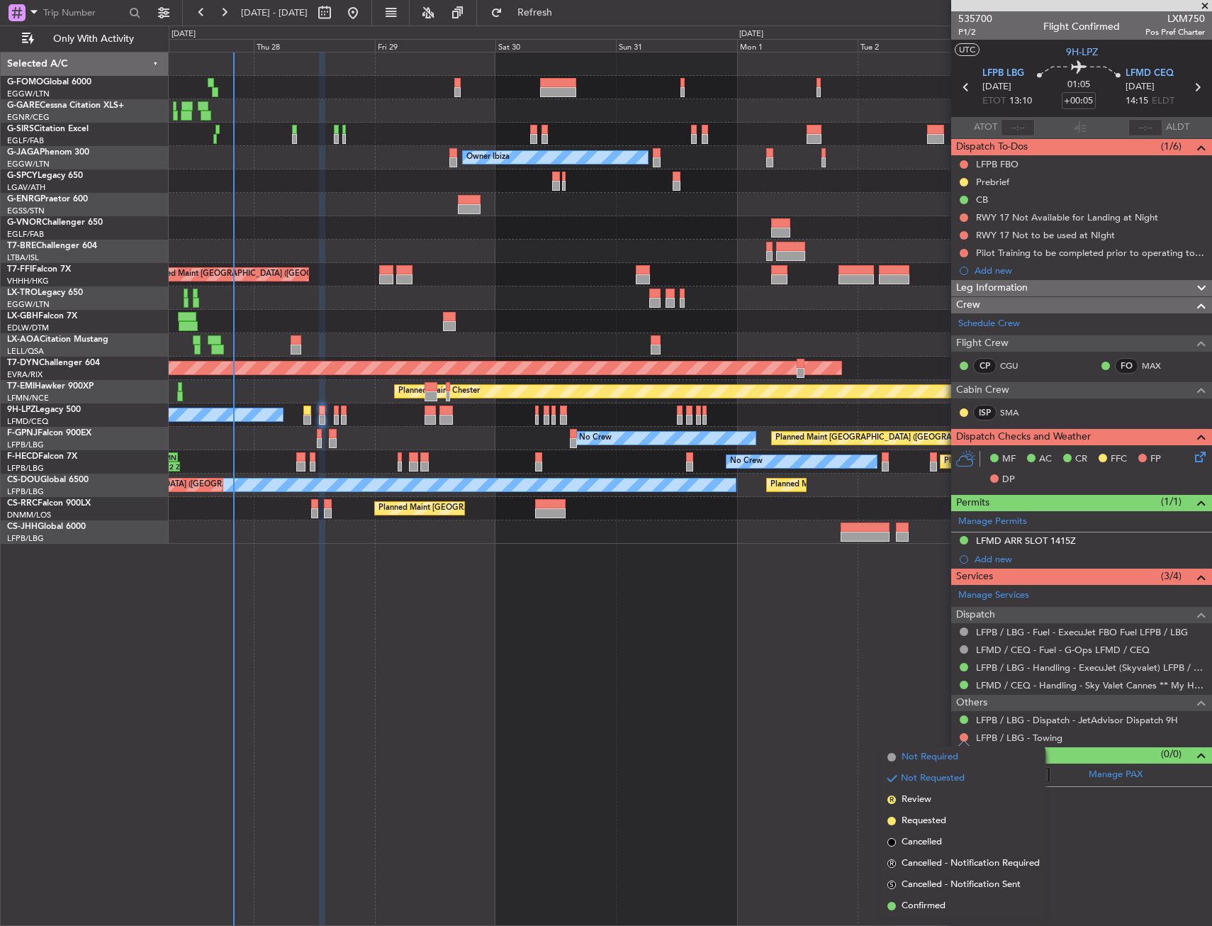
click at [902, 756] on span "Not Required" at bounding box center [930, 757] width 57 height 14
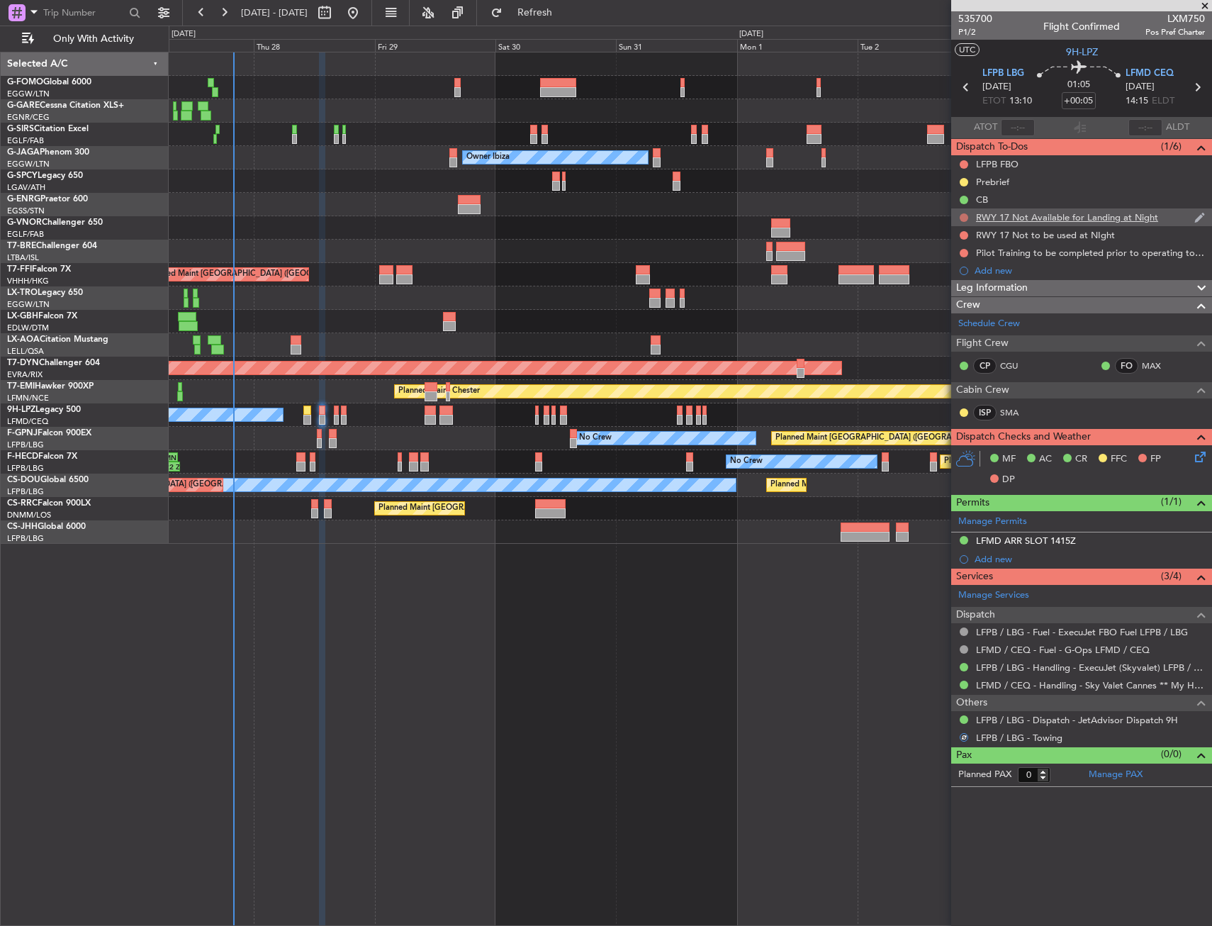
click at [963, 213] on button at bounding box center [964, 217] width 9 height 9
click at [945, 310] on li "Cancelled" at bounding box center [964, 301] width 75 height 21
click at [962, 159] on div at bounding box center [963, 164] width 11 height 11
click at [962, 166] on button at bounding box center [964, 164] width 9 height 9
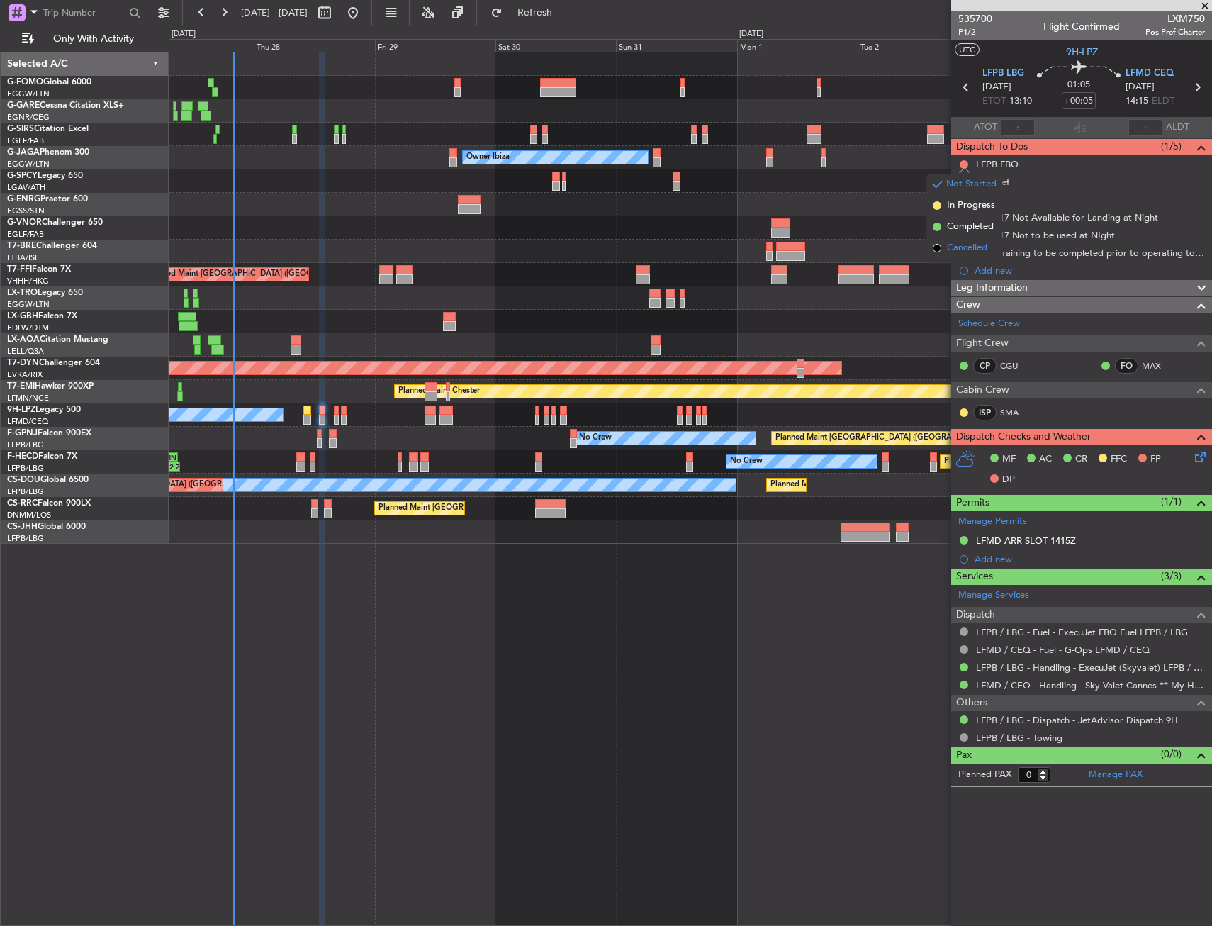
click at [960, 243] on span "Cancelled" at bounding box center [967, 248] width 40 height 14
click at [963, 181] on button at bounding box center [964, 182] width 9 height 9
click at [960, 242] on span "Completed" at bounding box center [969, 244] width 47 height 14
click at [962, 230] on div at bounding box center [963, 235] width 11 height 11
click at [965, 234] on button at bounding box center [964, 235] width 9 height 9
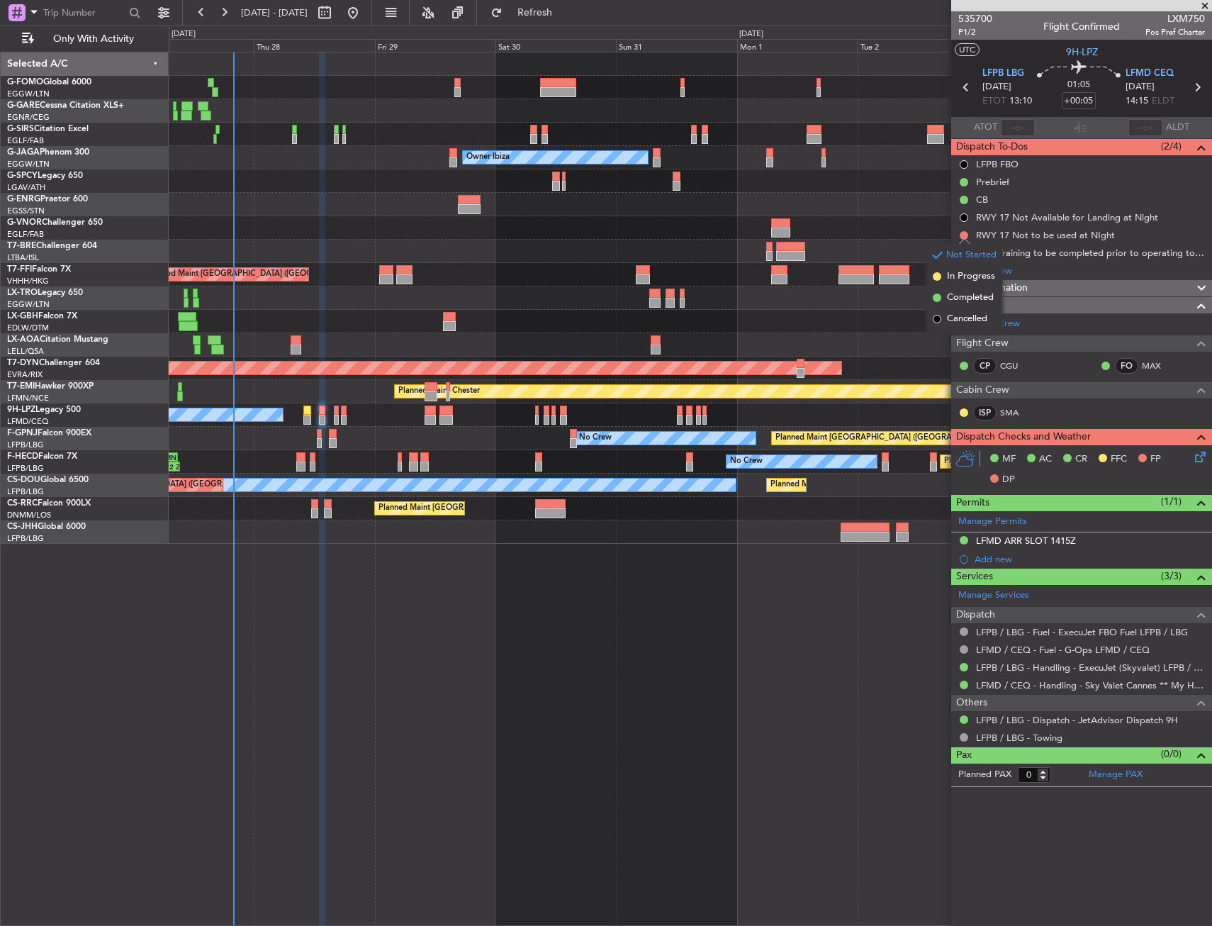
drag, startPoint x: 950, startPoint y: 318, endPoint x: 958, endPoint y: 291, distance: 27.4
click at [950, 316] on span "Cancelled" at bounding box center [967, 319] width 40 height 14
click at [963, 247] on div at bounding box center [963, 252] width 11 height 11
drag, startPoint x: 963, startPoint y: 252, endPoint x: 963, endPoint y: 286, distance: 34.7
click at [963, 252] on button at bounding box center [964, 253] width 9 height 9
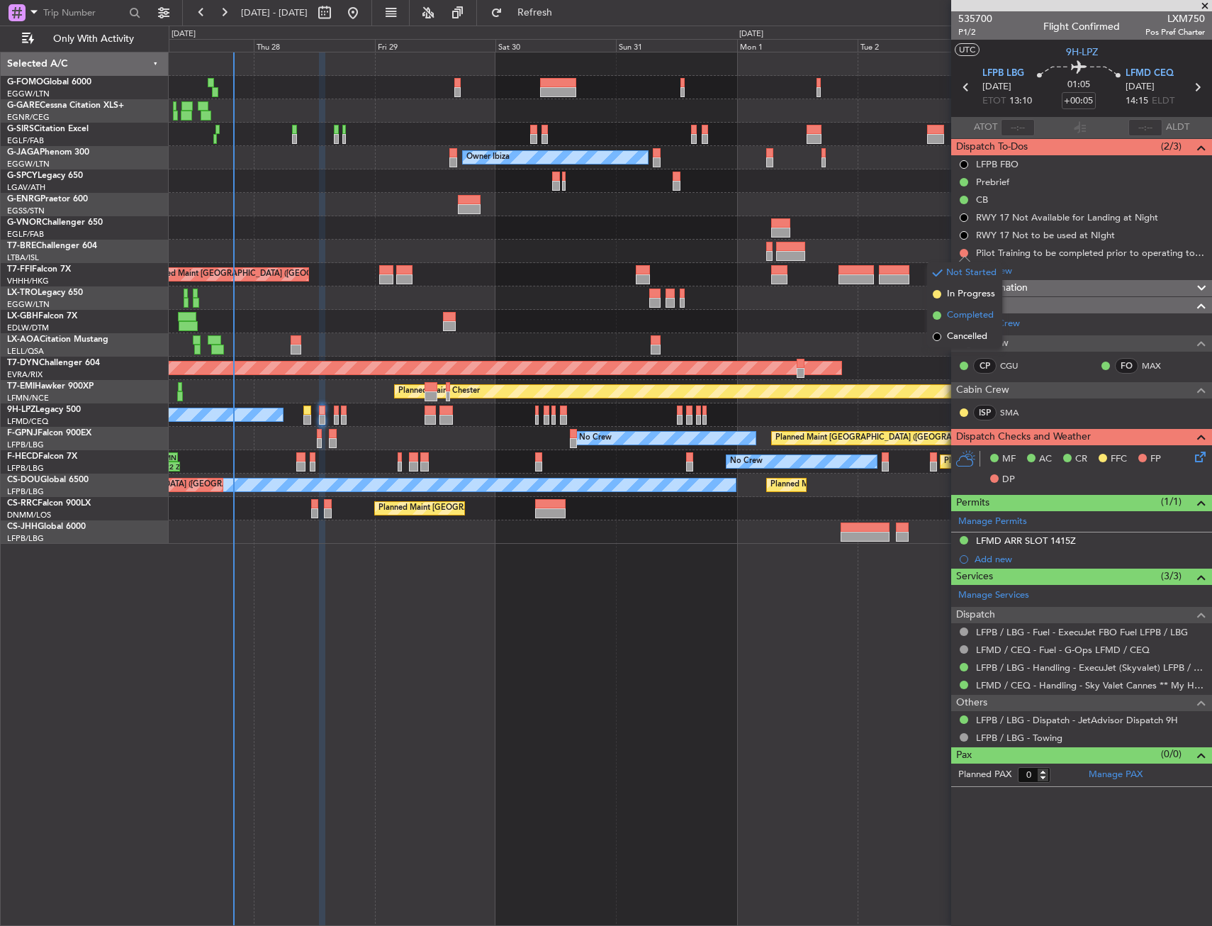
click at [958, 322] on li "Completed" at bounding box center [964, 315] width 75 height 21
click at [958, 324] on link "Schedule Crew" at bounding box center [989, 324] width 62 height 14
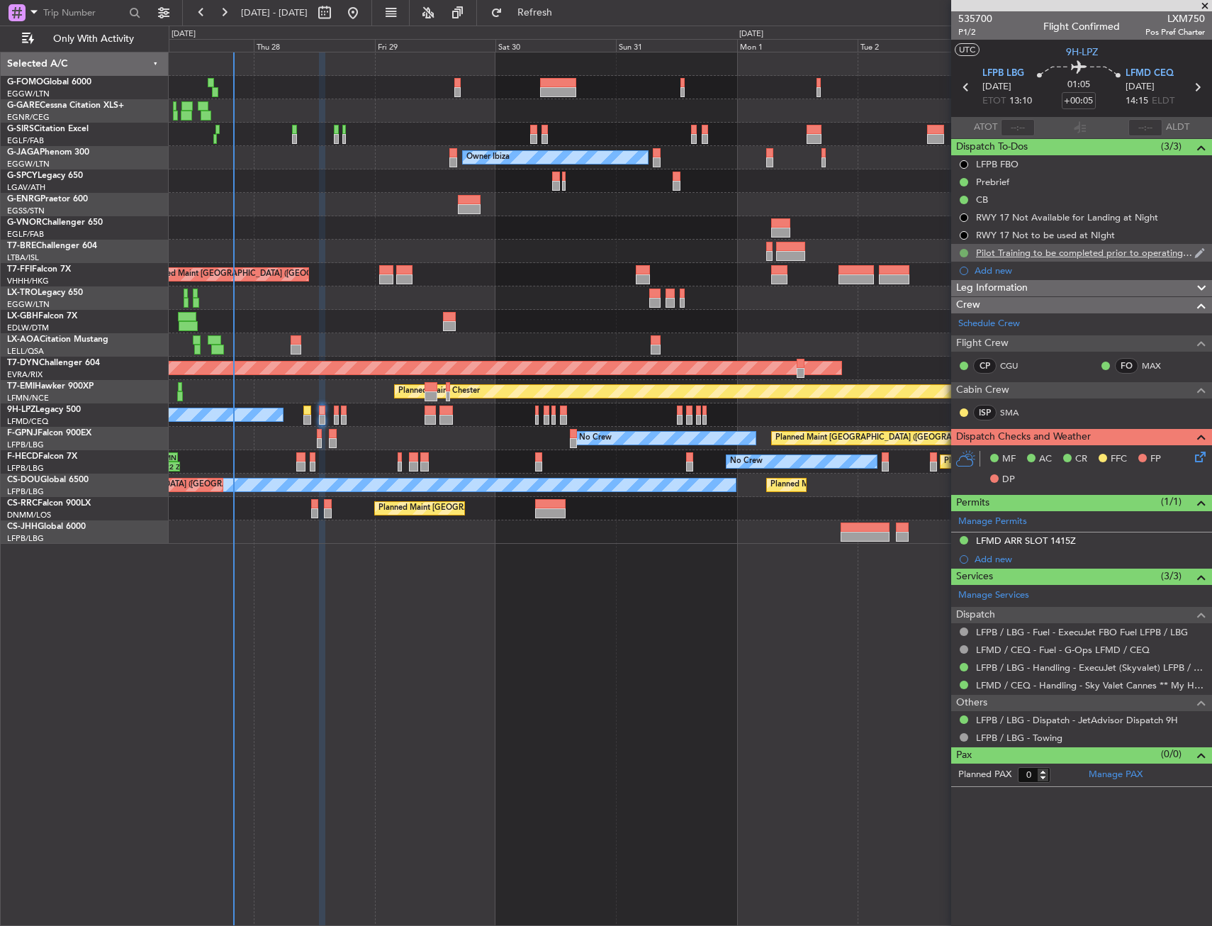
click at [964, 254] on button at bounding box center [964, 253] width 9 height 9
click at [964, 335] on span "Cancelled" at bounding box center [966, 337] width 40 height 14
click at [536, 616] on div "Planned Maint [GEOGRAPHIC_DATA] ([GEOGRAPHIC_DATA]) Unplanned Maint [GEOGRAPHIC…" at bounding box center [690, 489] width 1043 height 874
click at [1015, 540] on div "LFMD ARR SLOT 1415Z" at bounding box center [1026, 540] width 100 height 12
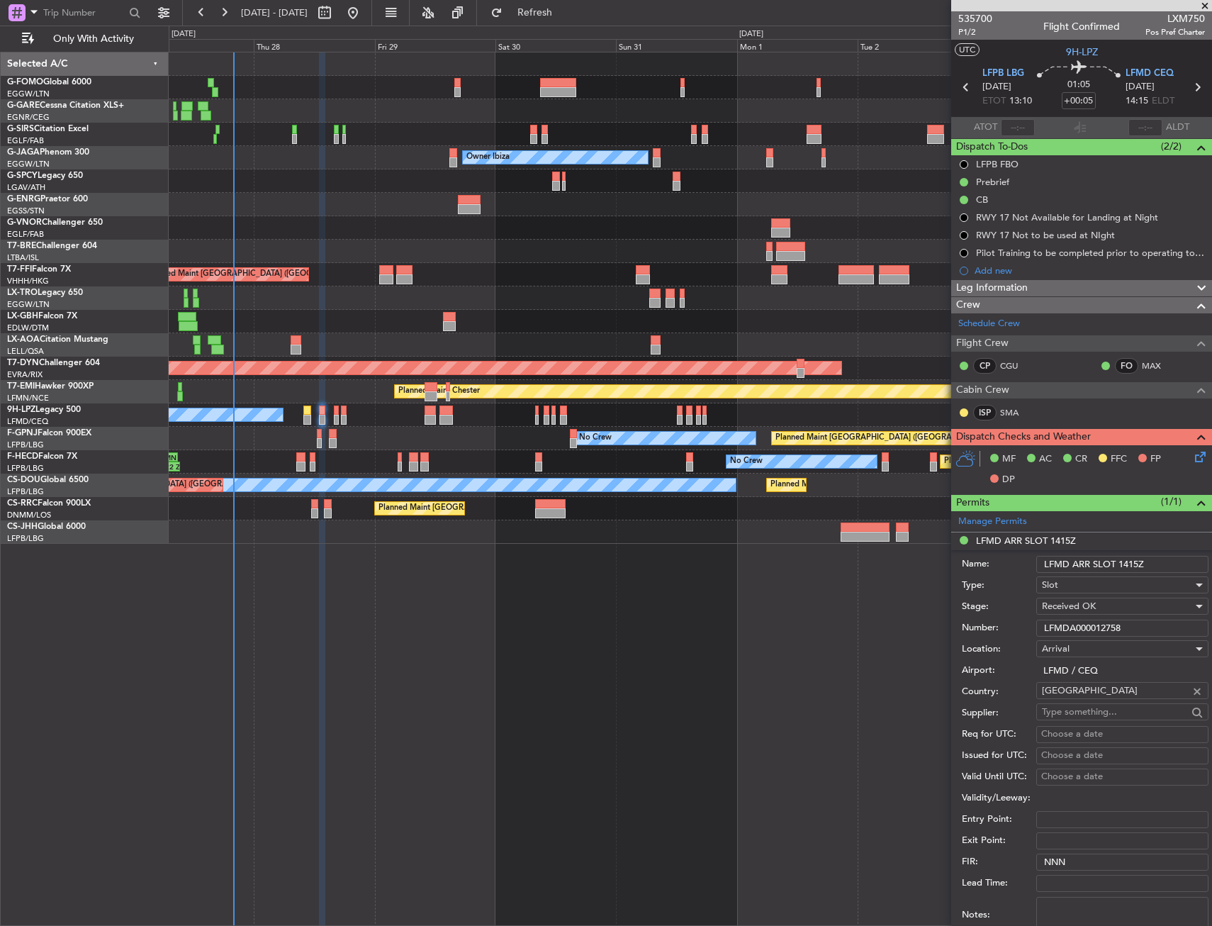
click at [1065, 625] on input "LFMDA000012758" at bounding box center [1122, 627] width 172 height 17
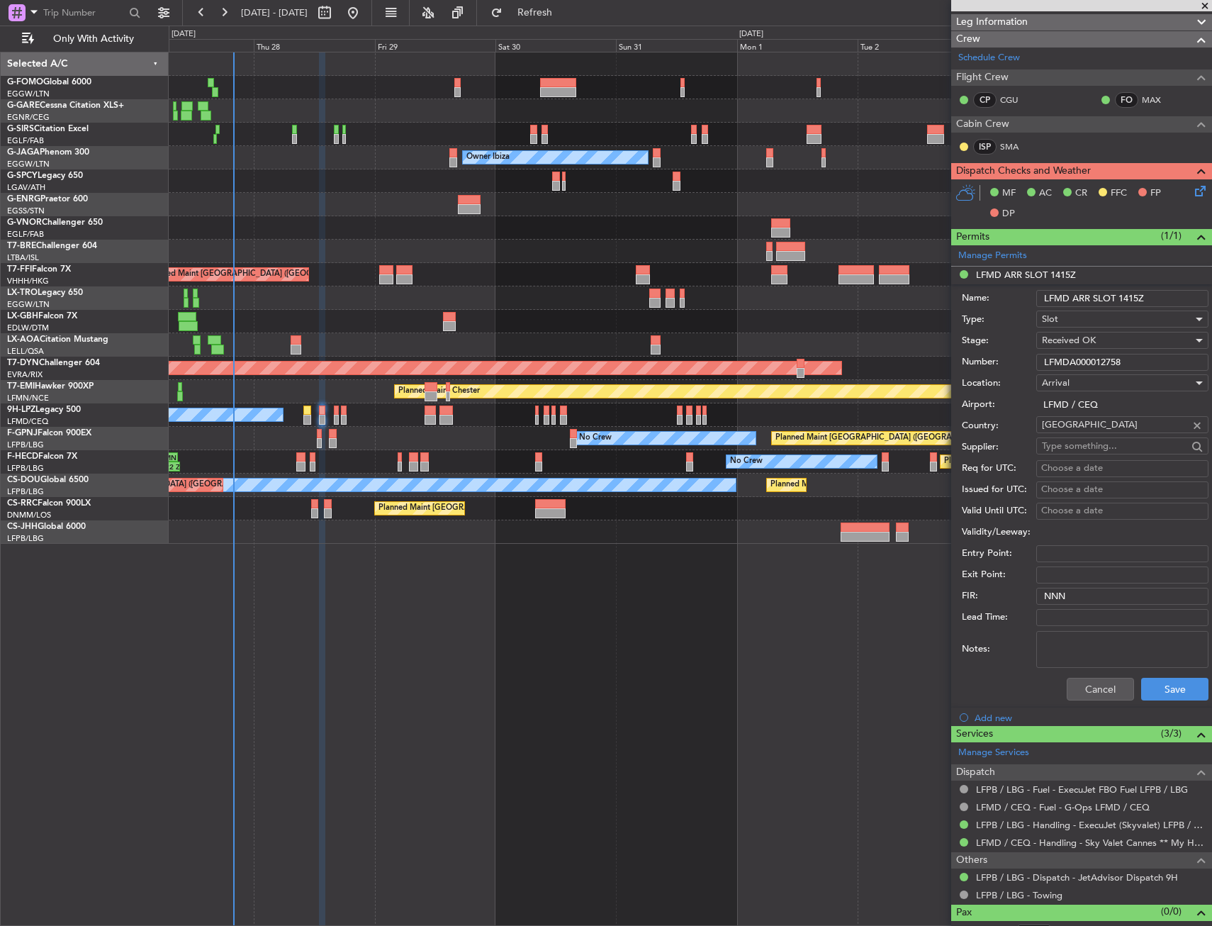
scroll to position [284, 0]
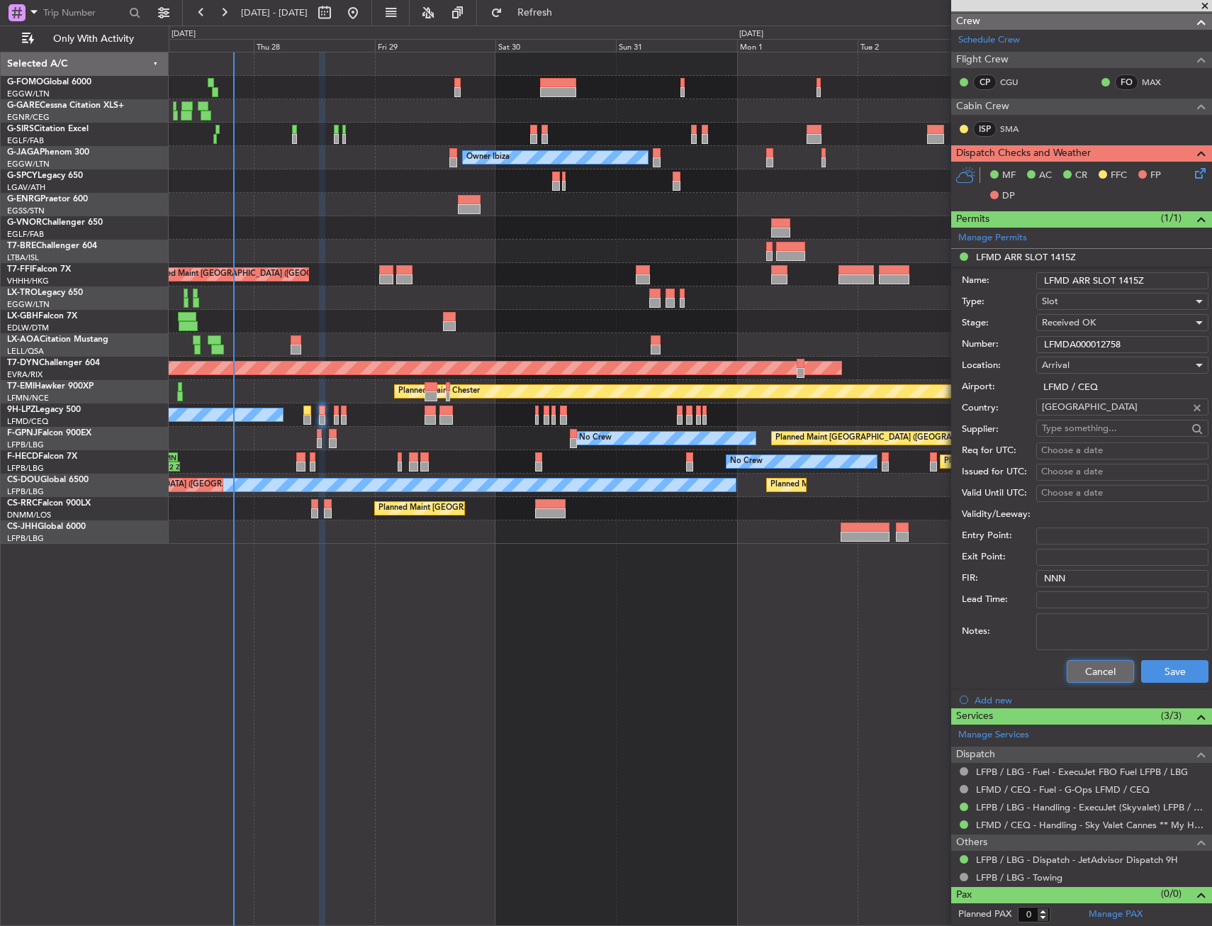
click at [1081, 675] on button "Cancel" at bounding box center [1100, 671] width 67 height 23
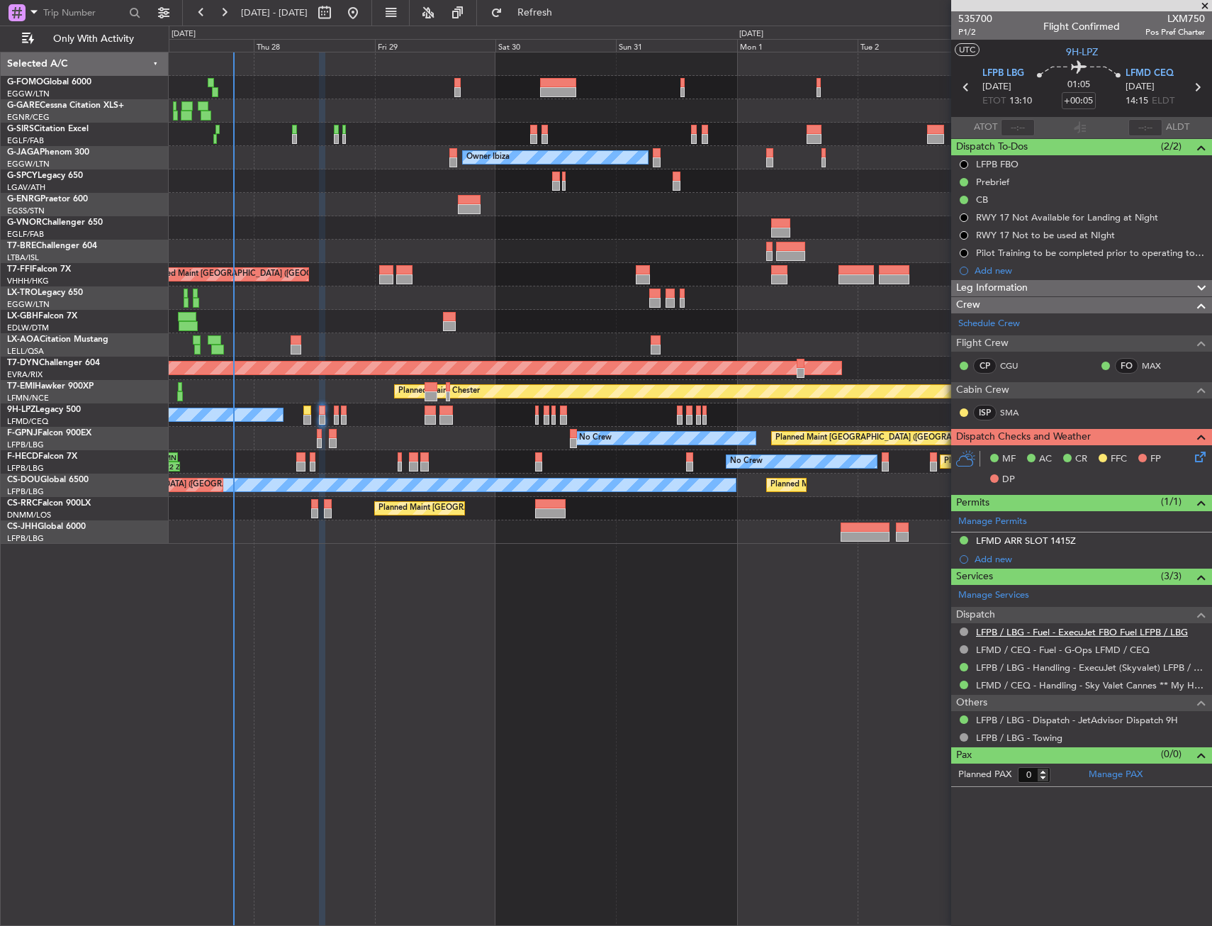
scroll to position [0, 0]
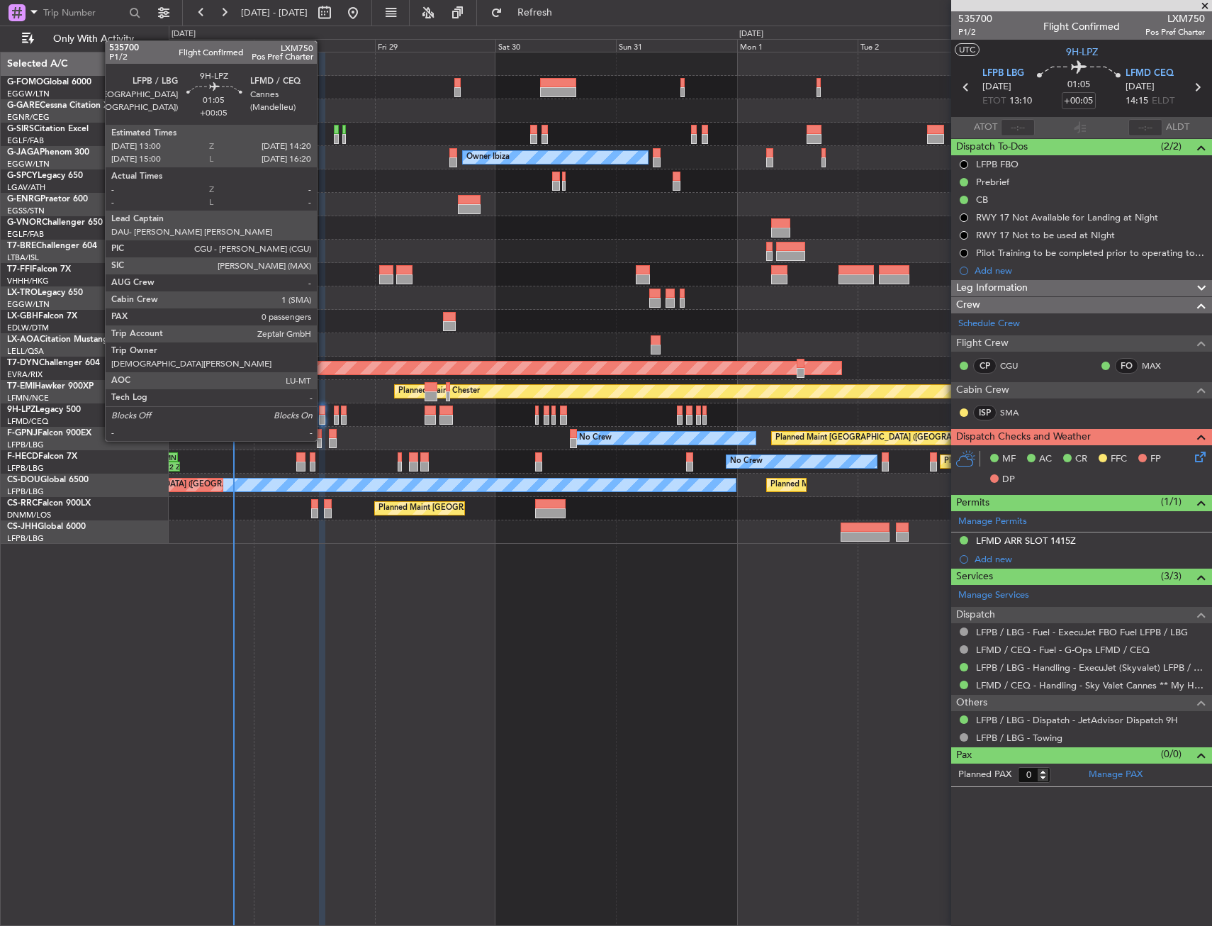
click at [322, 413] on div at bounding box center [322, 410] width 7 height 10
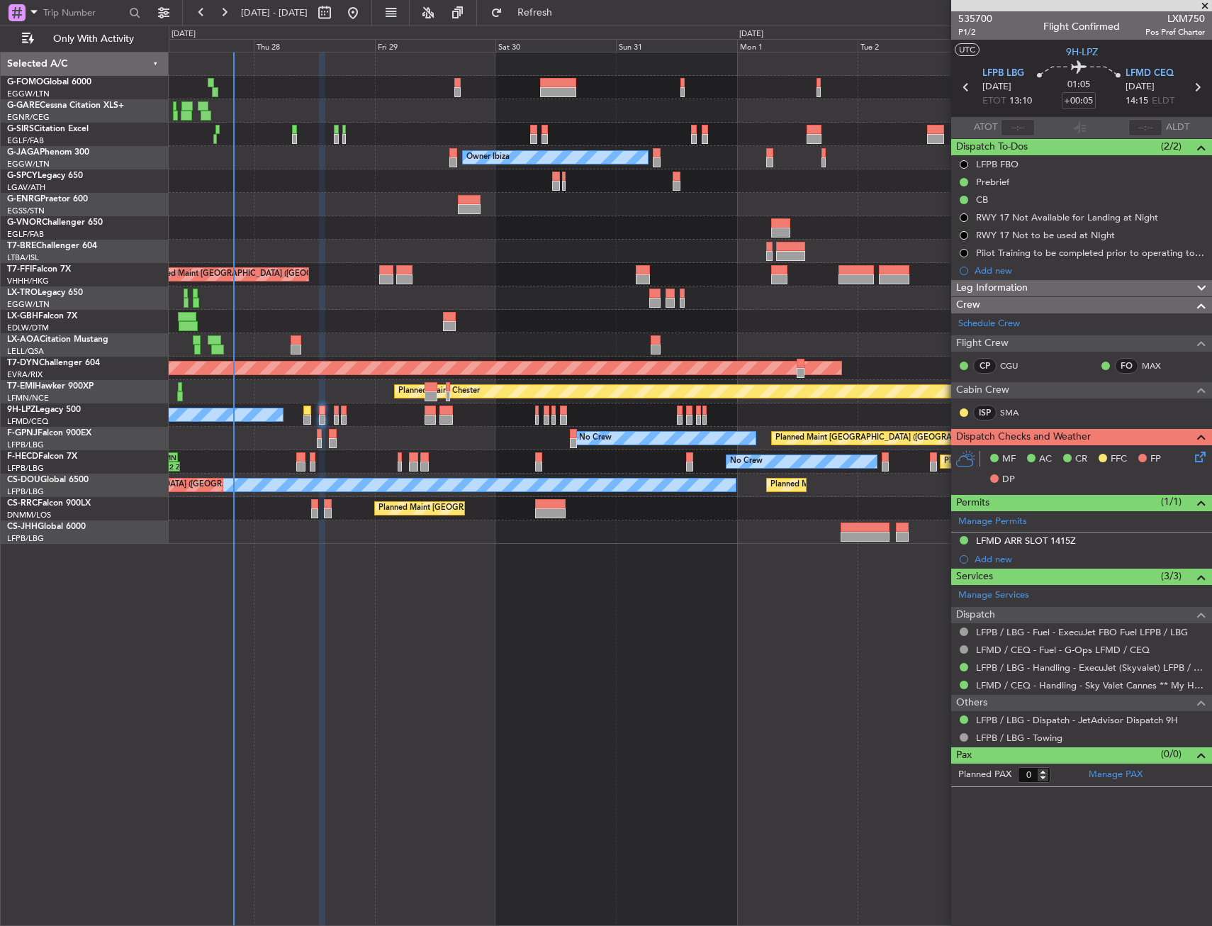
click at [1191, 462] on div "MF AC CR FFC FP DP" at bounding box center [1088, 470] width 208 height 42
click at [1197, 456] on icon at bounding box center [1197, 454] width 11 height 11
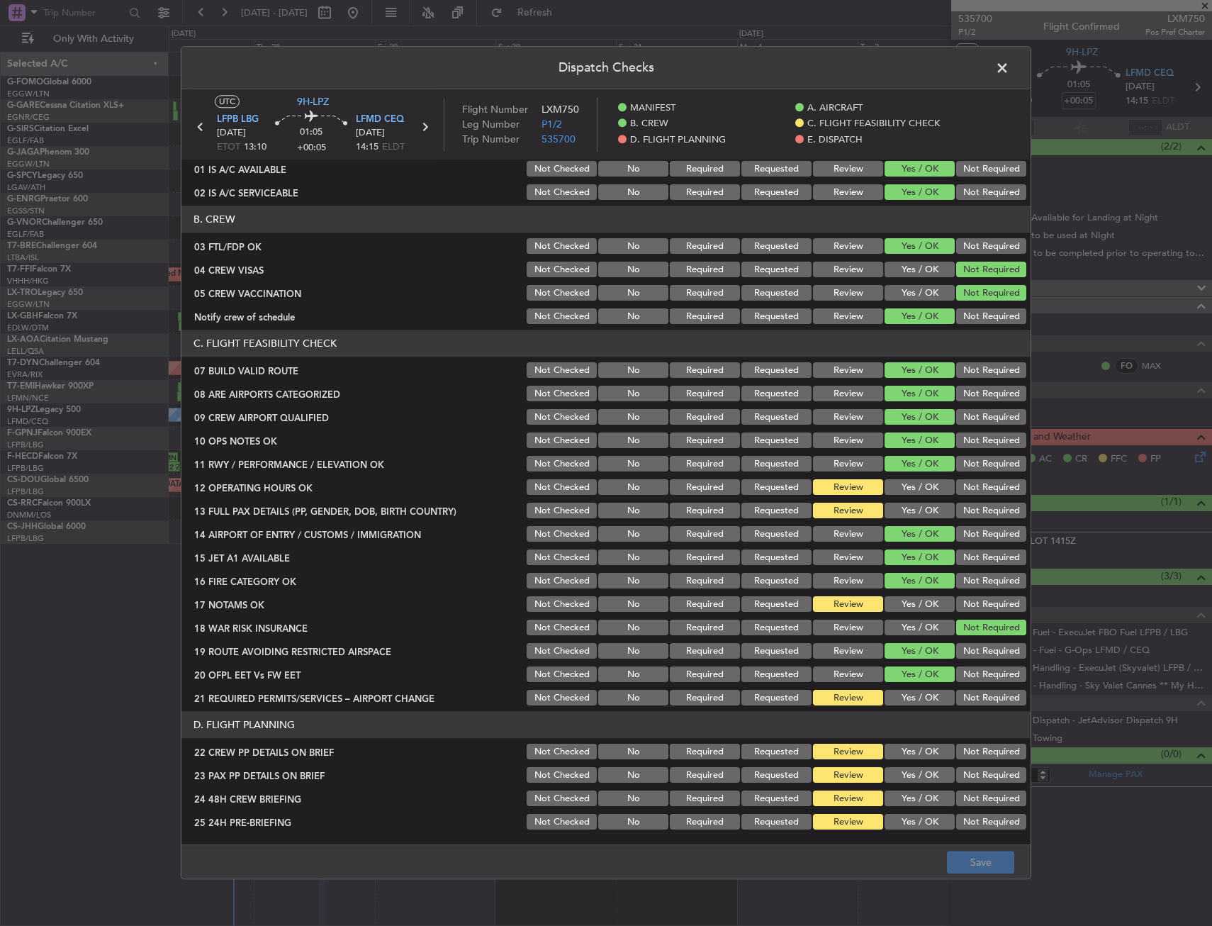
scroll to position [142, 0]
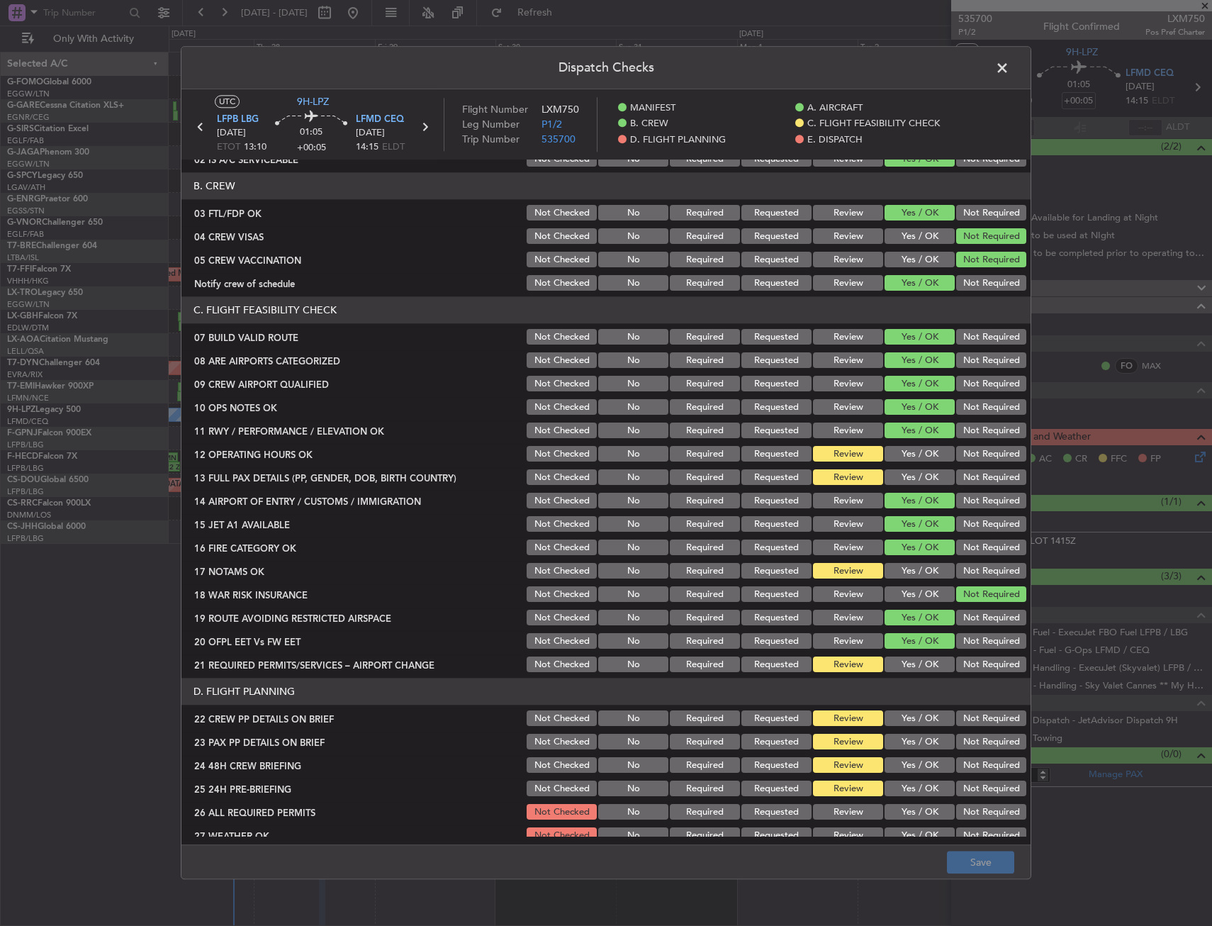
click at [938, 443] on section "C. FLIGHT FEASIBILITY CHECK 07 BUILD VALID ROUTE Not Checked No Required Reques…" at bounding box center [605, 486] width 849 height 378
click at [908, 454] on button "Yes / OK" at bounding box center [920, 455] width 70 height 16
click at [909, 480] on button "Yes / OK" at bounding box center [920, 478] width 70 height 16
click at [904, 580] on div "Yes / OK" at bounding box center [918, 571] width 72 height 20
click at [903, 570] on button "Yes / OK" at bounding box center [920, 571] width 70 height 16
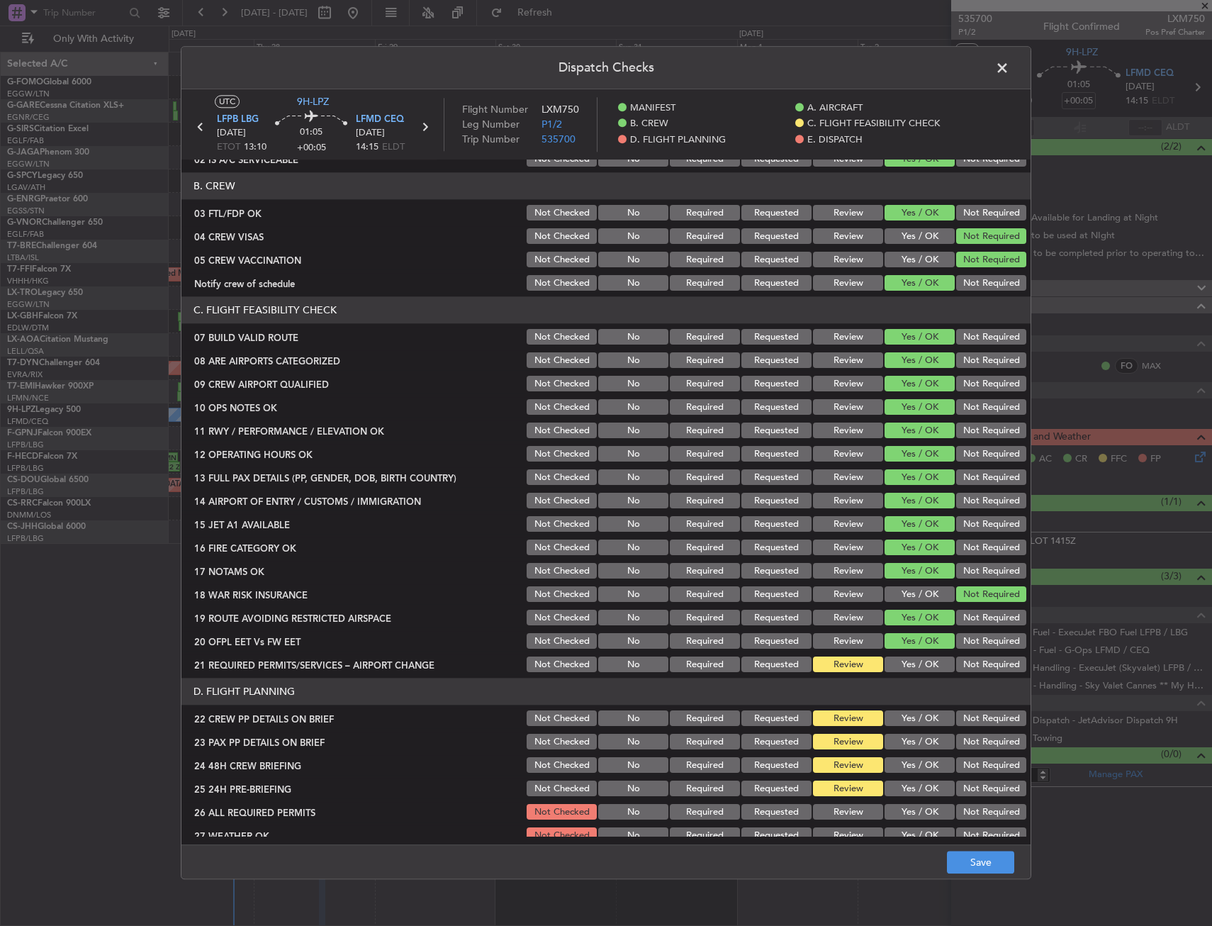
click at [935, 655] on div "Yes / OK" at bounding box center [918, 665] width 72 height 20
click at [932, 658] on button "Yes / OK" at bounding box center [920, 665] width 70 height 16
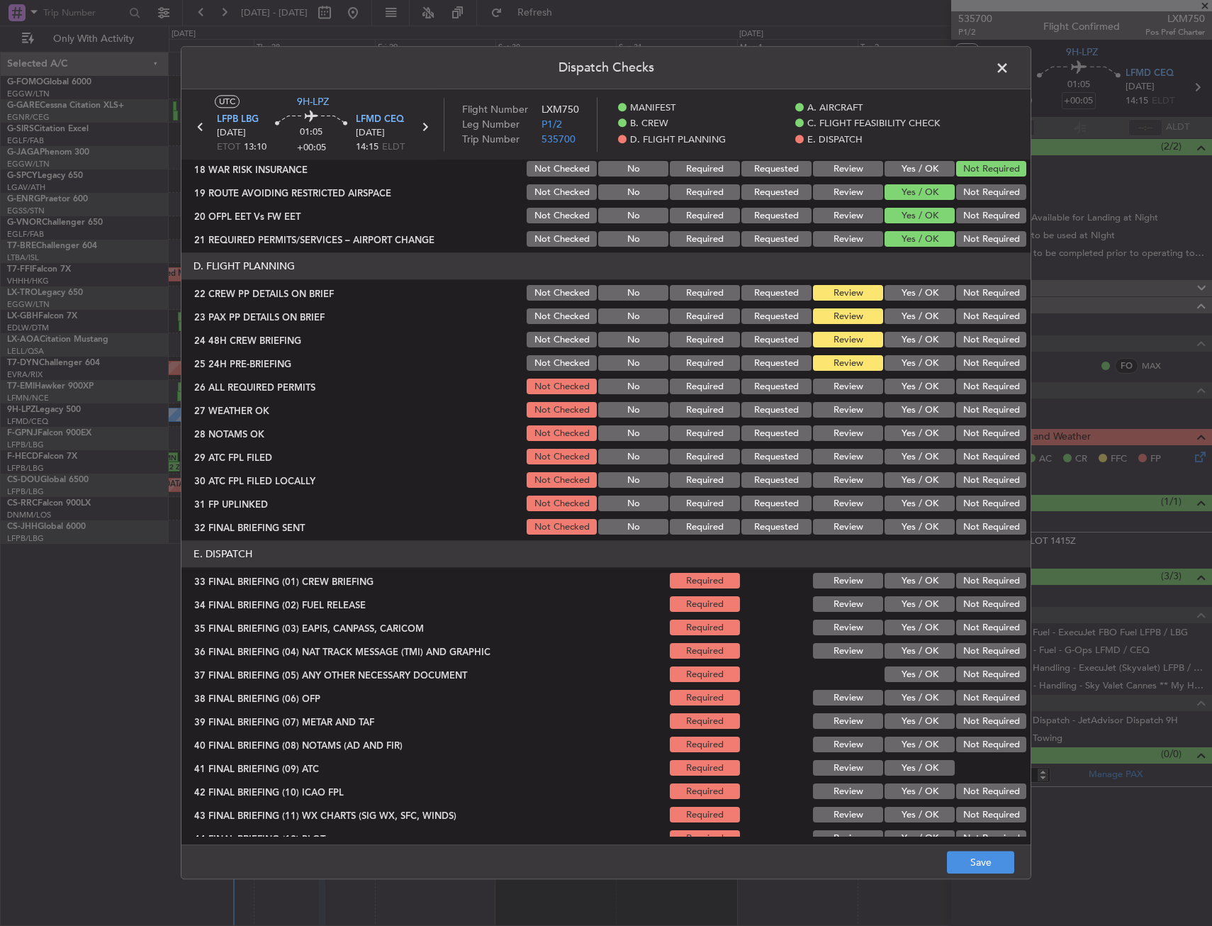
click at [892, 291] on button "Yes / OK" at bounding box center [920, 294] width 70 height 16
drag, startPoint x: 892, startPoint y: 306, endPoint x: 892, endPoint y: 315, distance: 9.2
click at [892, 307] on div "Yes / OK" at bounding box center [918, 317] width 72 height 20
drag, startPoint x: 892, startPoint y: 315, endPoint x: 894, endPoint y: 328, distance: 12.9
click at [892, 318] on button "Yes / OK" at bounding box center [920, 317] width 70 height 16
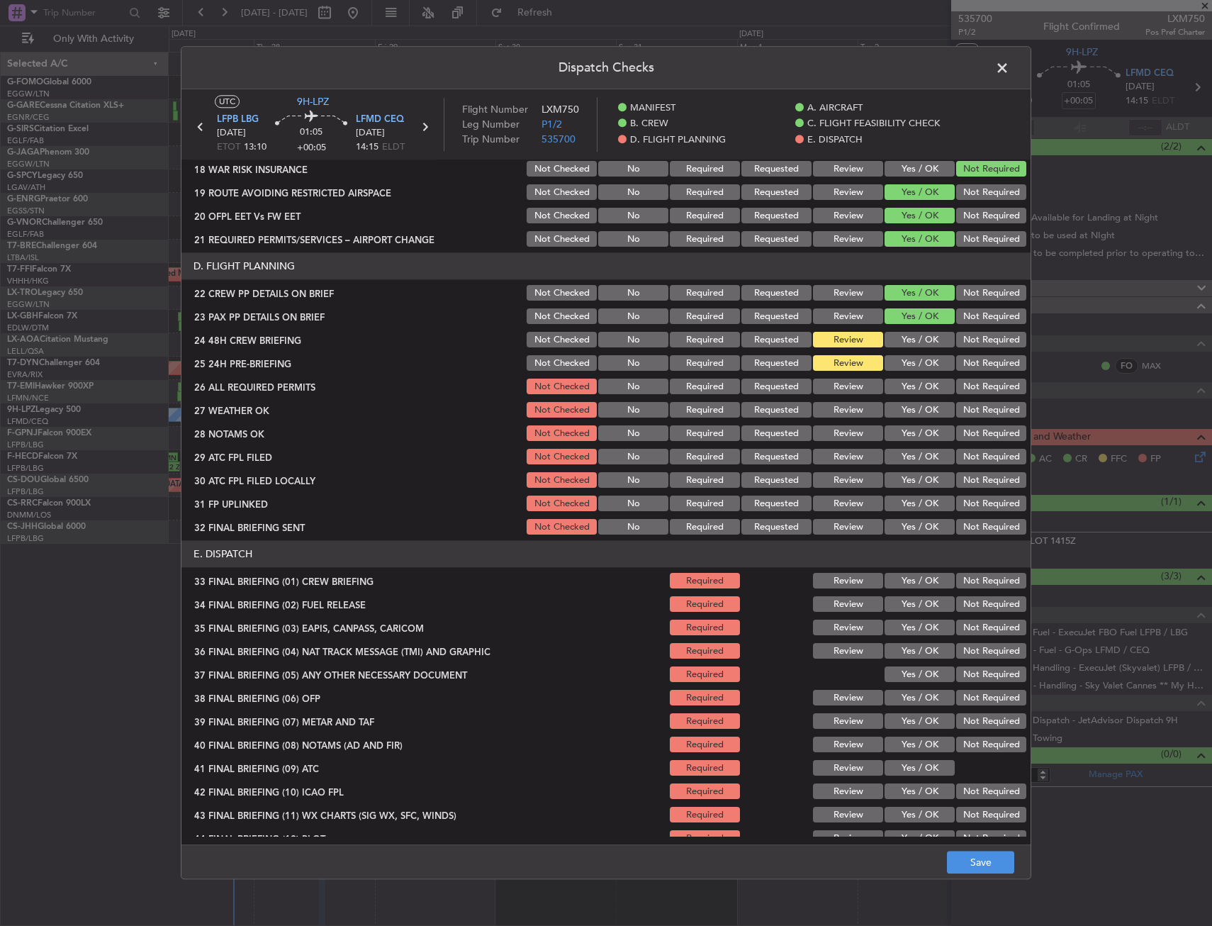
click at [894, 337] on button "Yes / OK" at bounding box center [920, 340] width 70 height 16
click at [956, 361] on button "Not Required" at bounding box center [991, 364] width 70 height 16
click at [926, 388] on button "Yes / OK" at bounding box center [920, 387] width 70 height 16
drag, startPoint x: 922, startPoint y: 409, endPoint x: 918, endPoint y: 422, distance: 14.1
click at [922, 410] on button "Yes / OK" at bounding box center [920, 411] width 70 height 16
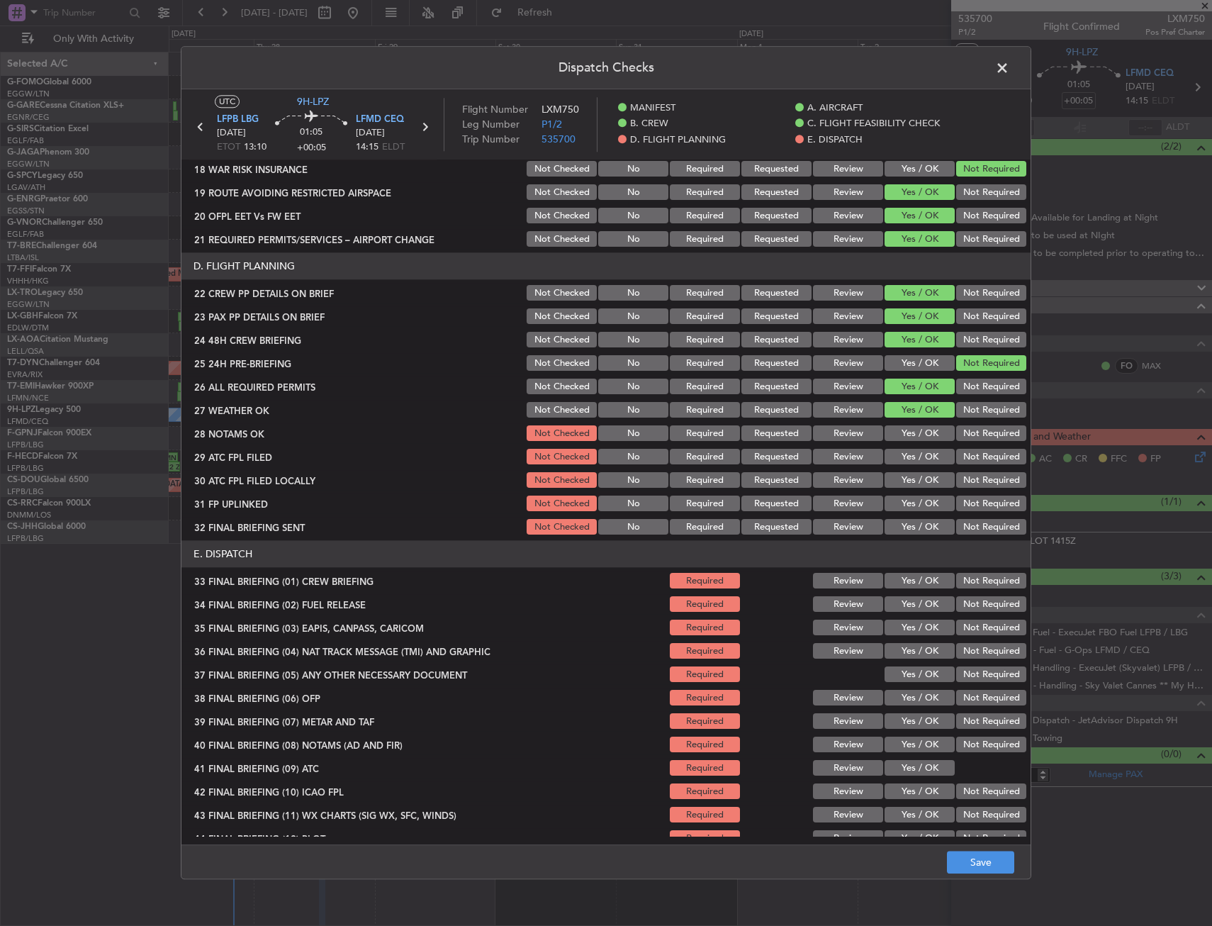
click at [824, 389] on button "Review" at bounding box center [848, 387] width 70 height 16
click at [826, 408] on button "Review" at bounding box center [848, 411] width 70 height 16
click at [833, 429] on button "Review" at bounding box center [848, 434] width 70 height 16
click at [894, 379] on button "Yes / OK" at bounding box center [920, 387] width 70 height 16
click at [904, 453] on button "Yes / OK" at bounding box center [920, 457] width 70 height 16
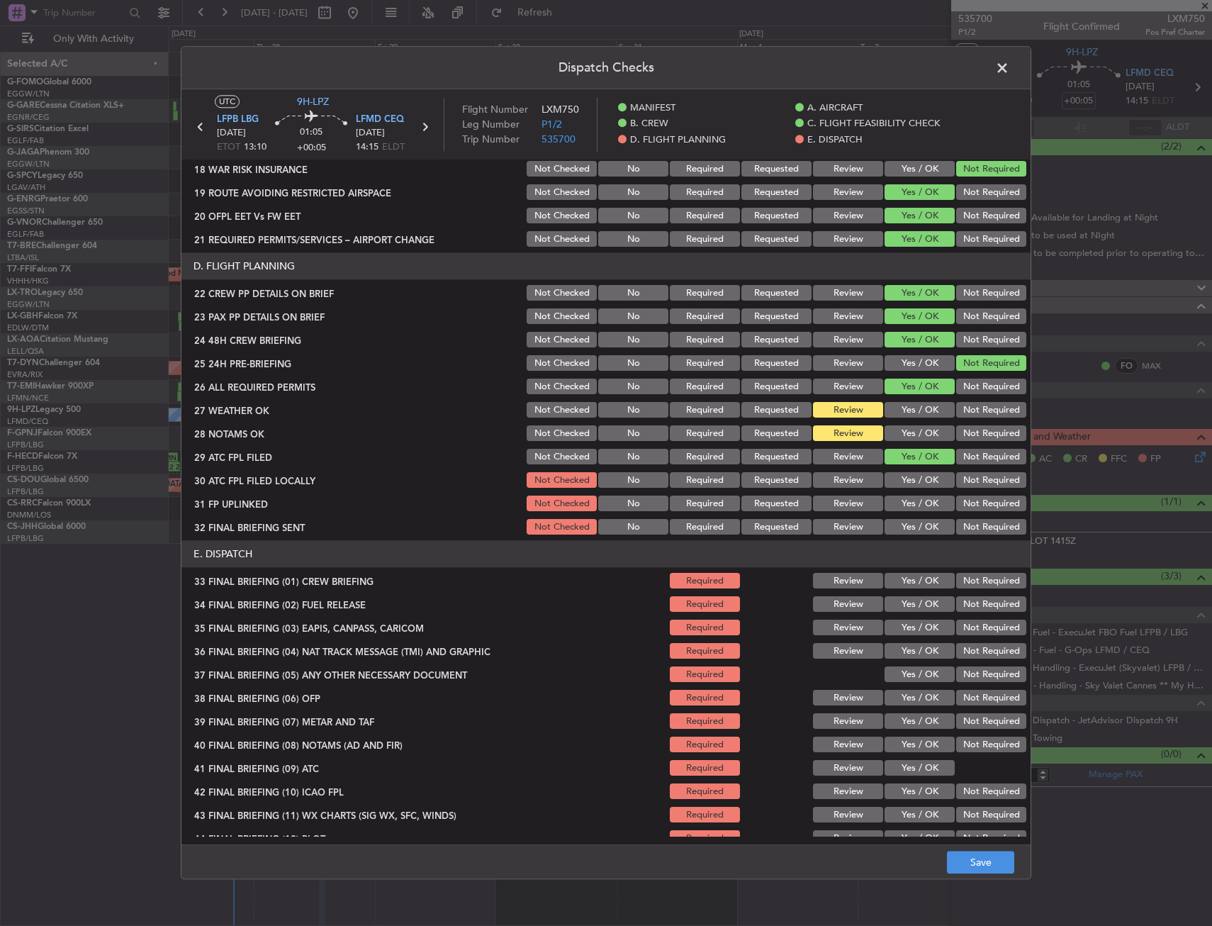
click at [956, 479] on button "Not Required" at bounding box center [991, 481] width 70 height 16
drag, startPoint x: 921, startPoint y: 498, endPoint x: 933, endPoint y: 519, distance: 23.8
click at [921, 498] on button "Yes / OK" at bounding box center [920, 504] width 70 height 16
click at [956, 533] on button "Not Required" at bounding box center [991, 528] width 70 height 16
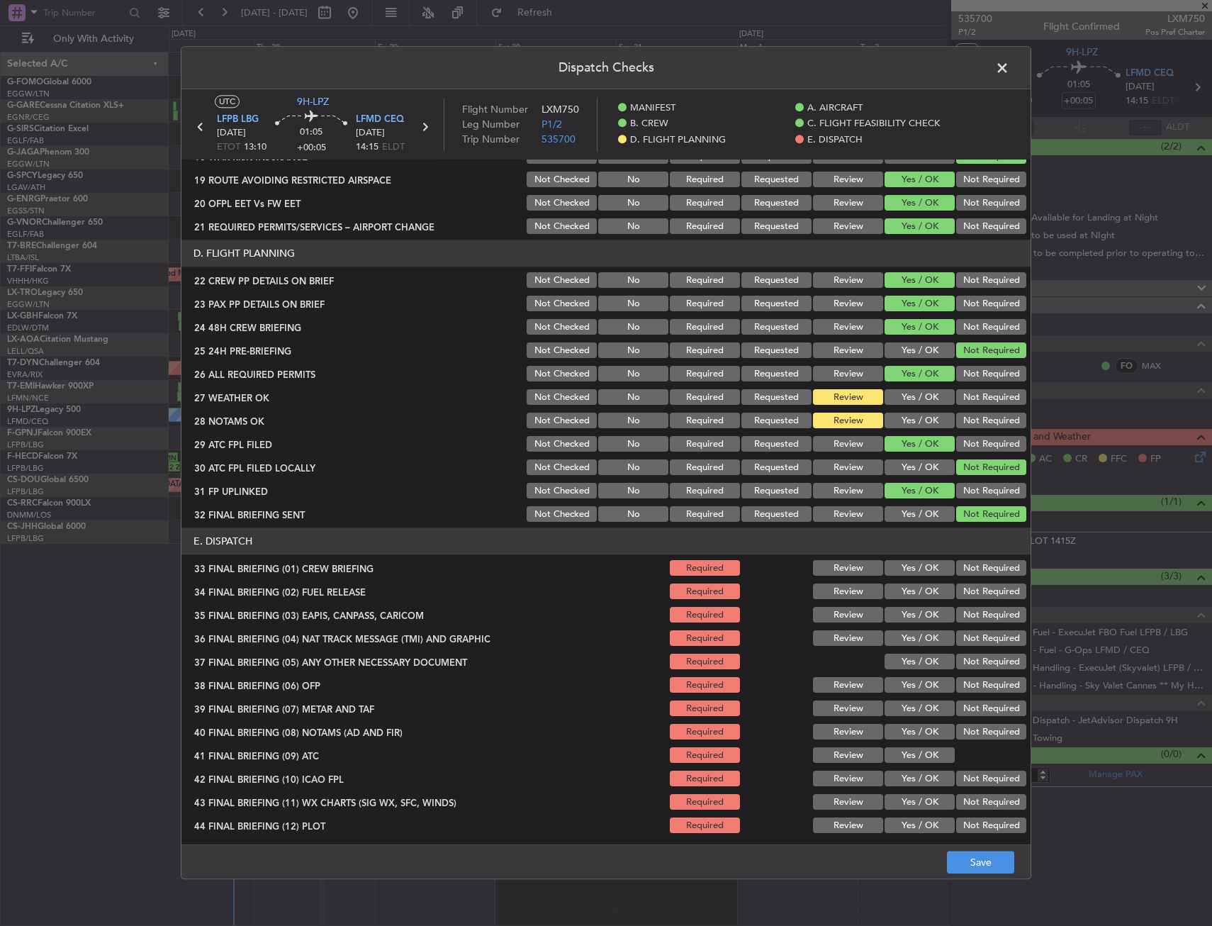
scroll to position [583, 0]
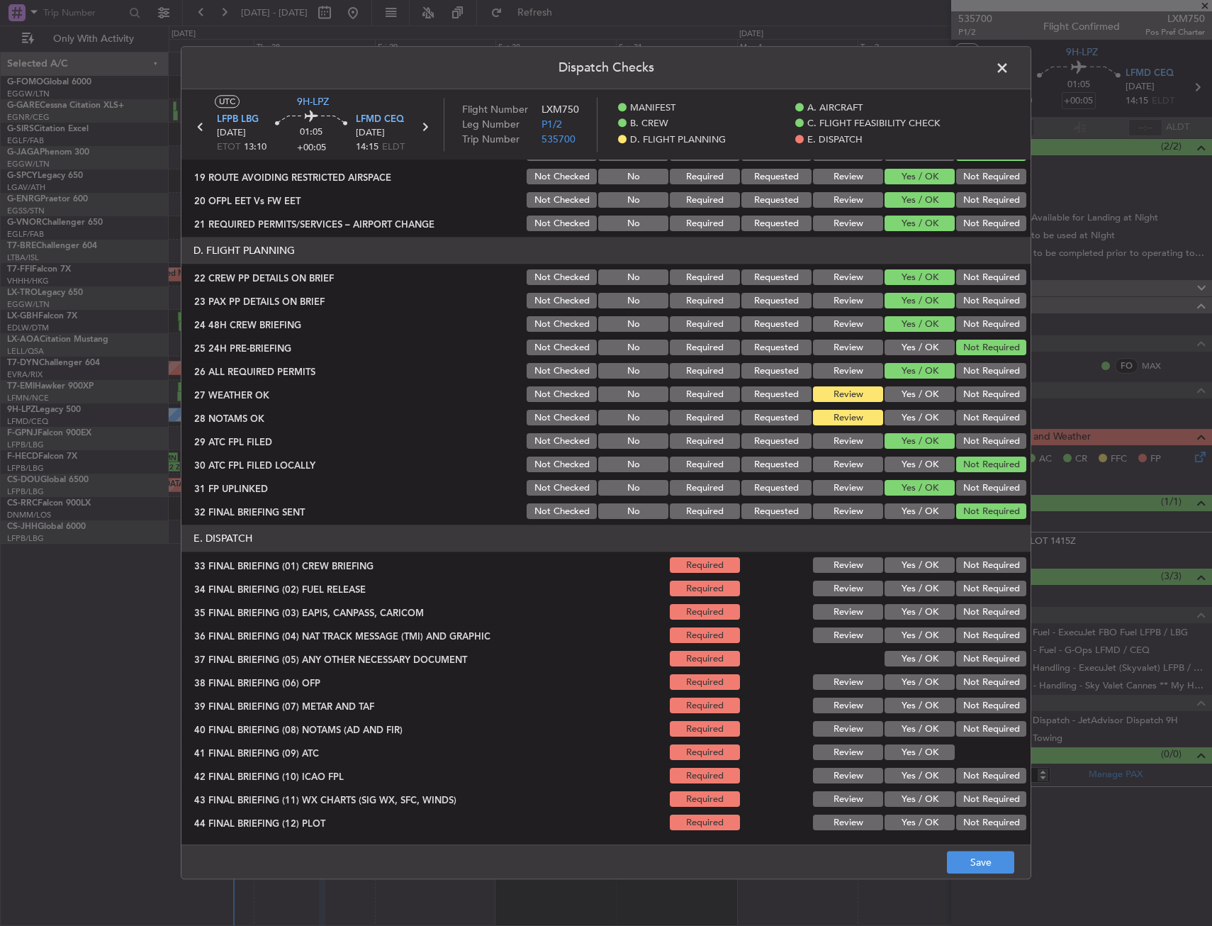
click at [919, 563] on button "Yes / OK" at bounding box center [920, 566] width 70 height 16
click at [911, 584] on button "Yes / OK" at bounding box center [920, 589] width 70 height 16
drag, startPoint x: 959, startPoint y: 616, endPoint x: 964, endPoint y: 634, distance: 19.1
click at [959, 617] on button "Not Required" at bounding box center [991, 613] width 70 height 16
drag, startPoint x: 965, startPoint y: 636, endPoint x: 948, endPoint y: 636, distance: 16.3
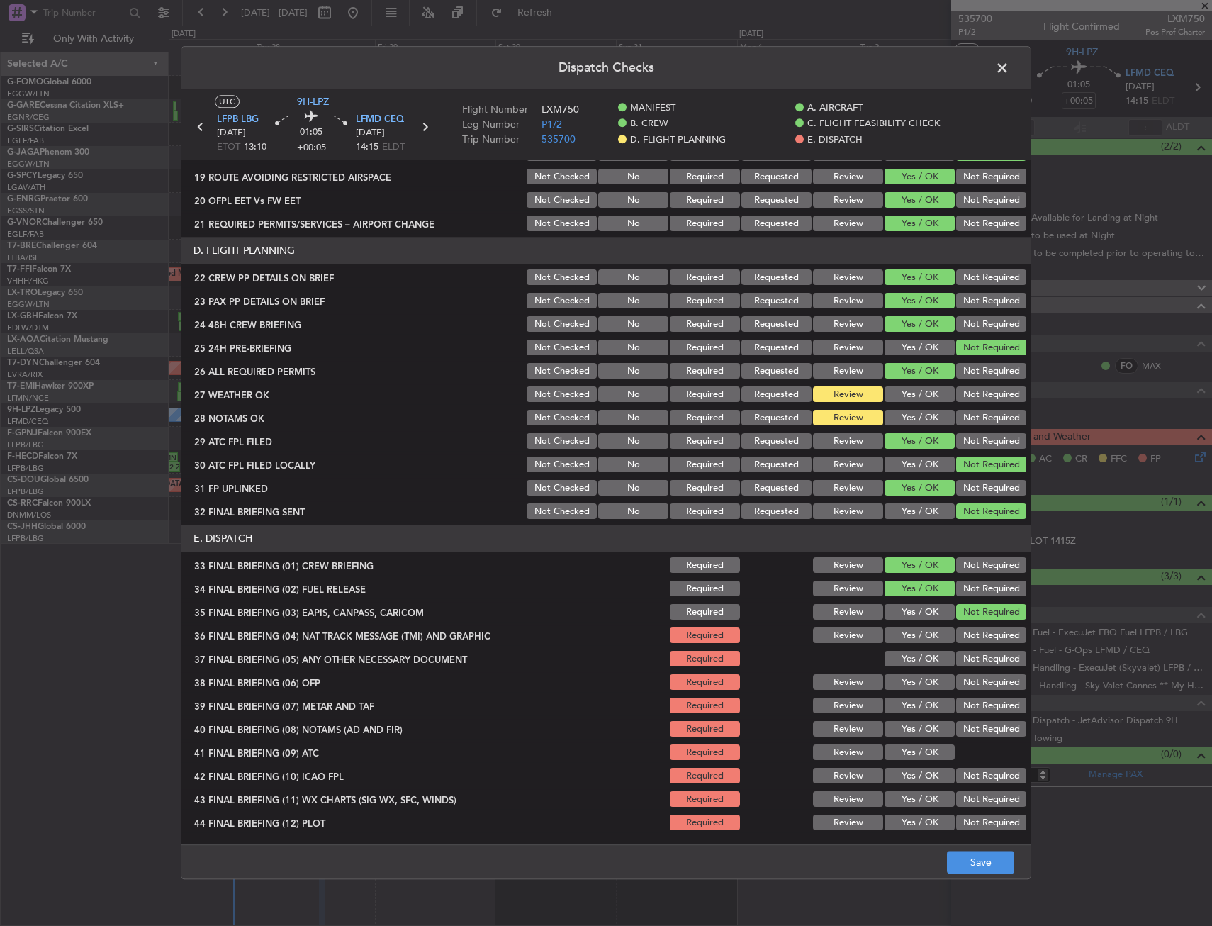
click at [965, 636] on button "Not Required" at bounding box center [991, 636] width 70 height 16
click at [921, 651] on button "Yes / OK" at bounding box center [920, 659] width 70 height 16
drag, startPoint x: 911, startPoint y: 685, endPoint x: 910, endPoint y: 697, distance: 12.1
click at [911, 686] on button "Yes / OK" at bounding box center [920, 683] width 70 height 16
drag, startPoint x: 910, startPoint y: 697, endPoint x: 907, endPoint y: 705, distance: 8.6
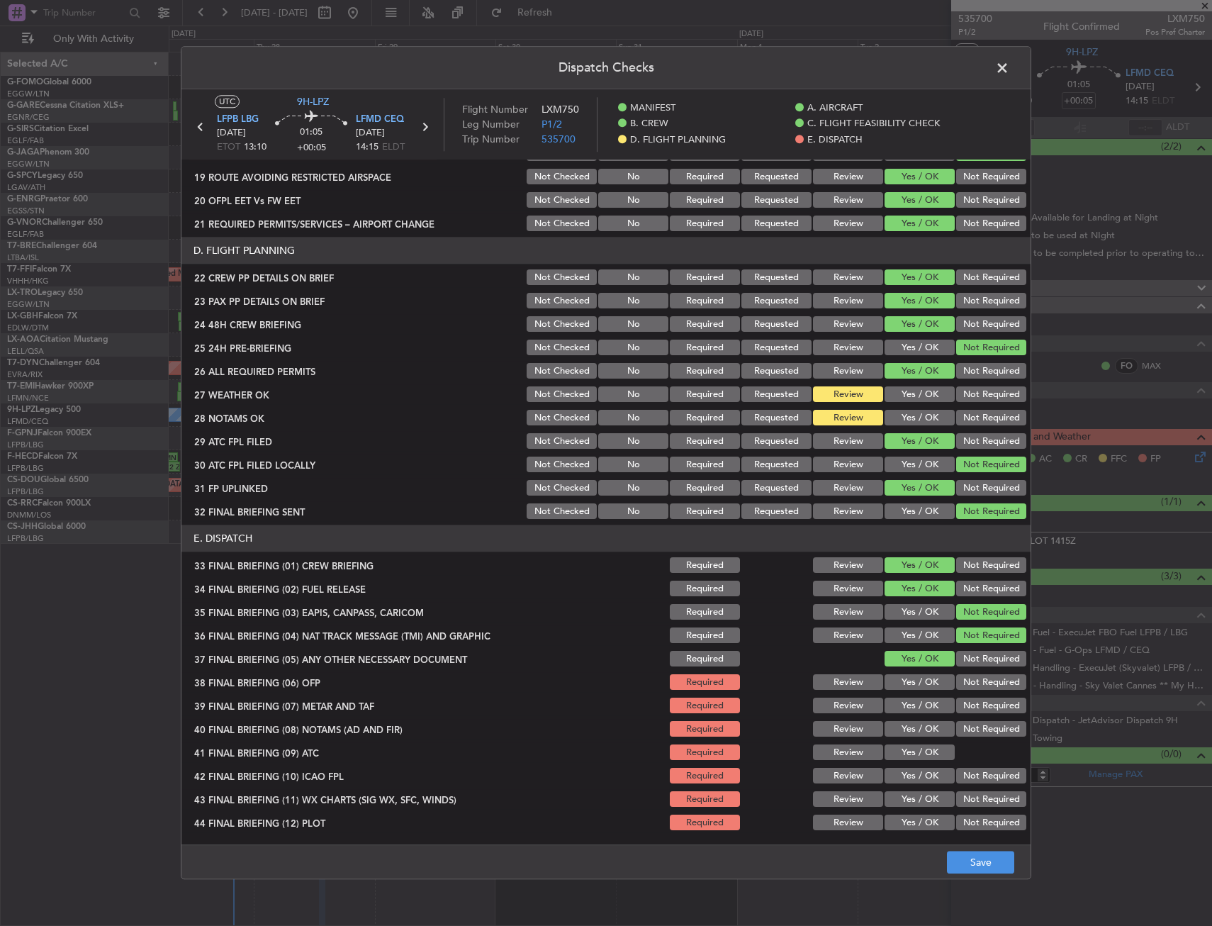
click at [909, 698] on div "Yes / OK" at bounding box center [918, 706] width 72 height 20
click at [900, 721] on section "E. DISPATCH 33 FINAL BRIEFING (01) CREW BRIEFING Required Review Yes / OK Not R…" at bounding box center [605, 679] width 849 height 308
click at [898, 734] on button "Yes / OK" at bounding box center [920, 730] width 70 height 16
click at [898, 724] on button "Yes / OK" at bounding box center [920, 730] width 70 height 16
click at [899, 718] on section "E. DISPATCH 33 FINAL BRIEFING (01) CREW BRIEFING Required Review Yes / OK Not R…" at bounding box center [605, 679] width 849 height 308
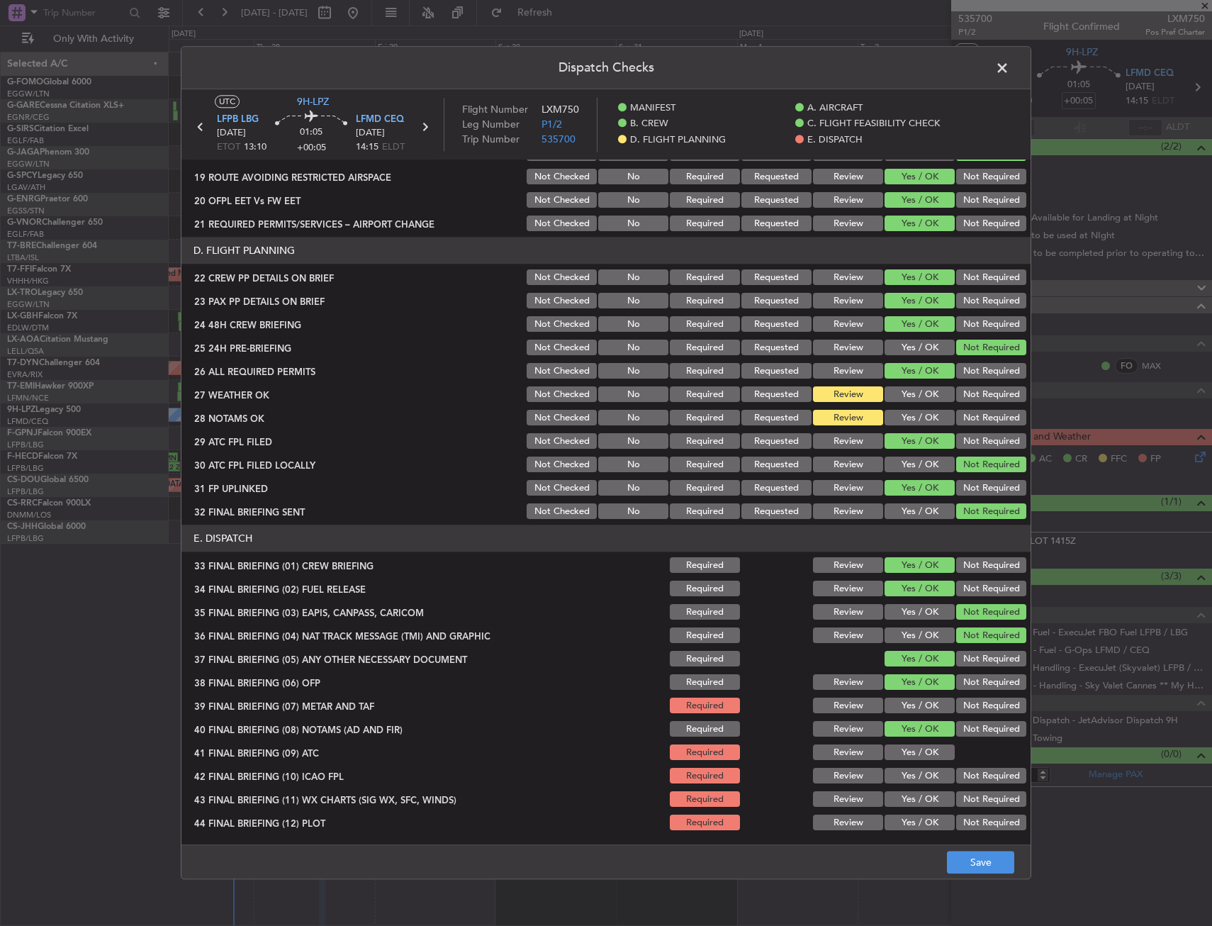
click at [906, 705] on button "Yes / OK" at bounding box center [920, 706] width 70 height 16
click at [904, 751] on button "Yes / OK" at bounding box center [920, 753] width 70 height 16
click at [907, 765] on section "E. DISPATCH 33 FINAL BRIEFING (01) CREW BRIEFING Required Review Yes / OK Not R…" at bounding box center [605, 679] width 849 height 308
click at [907, 778] on button "Yes / OK" at bounding box center [920, 776] width 70 height 16
drag, startPoint x: 909, startPoint y: 788, endPoint x: 909, endPoint y: 798, distance: 9.9
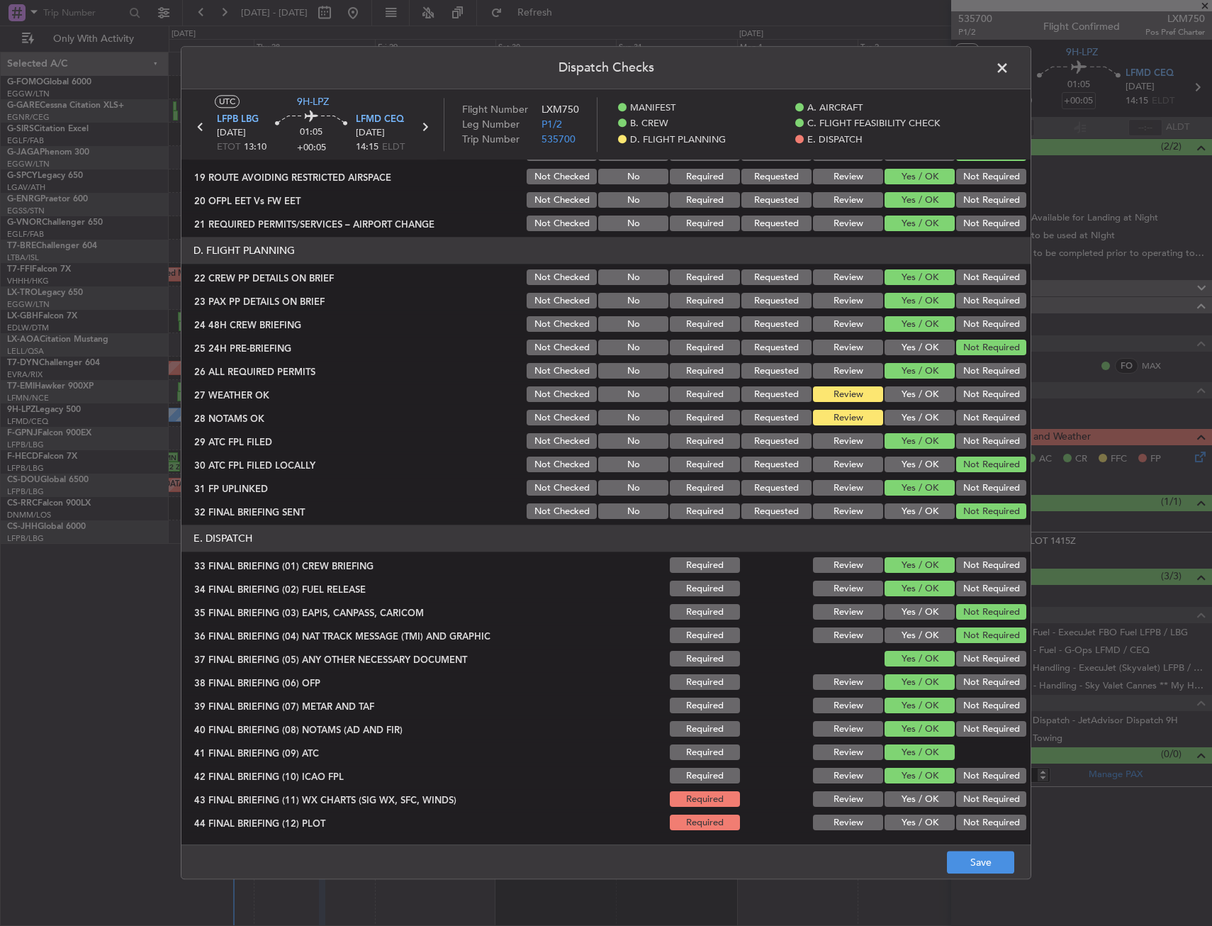
click at [908, 794] on section "E. DISPATCH 33 FINAL BRIEFING (01) CREW BRIEFING Required Review Yes / OK Not R…" at bounding box center [605, 679] width 849 height 308
click at [908, 805] on button "Yes / OK" at bounding box center [920, 800] width 70 height 16
click at [909, 819] on button "Yes / OK" at bounding box center [920, 823] width 70 height 16
drag, startPoint x: 916, startPoint y: 831, endPoint x: 972, endPoint y: 861, distance: 64.4
click at [916, 831] on div "Yes / OK" at bounding box center [918, 823] width 72 height 20
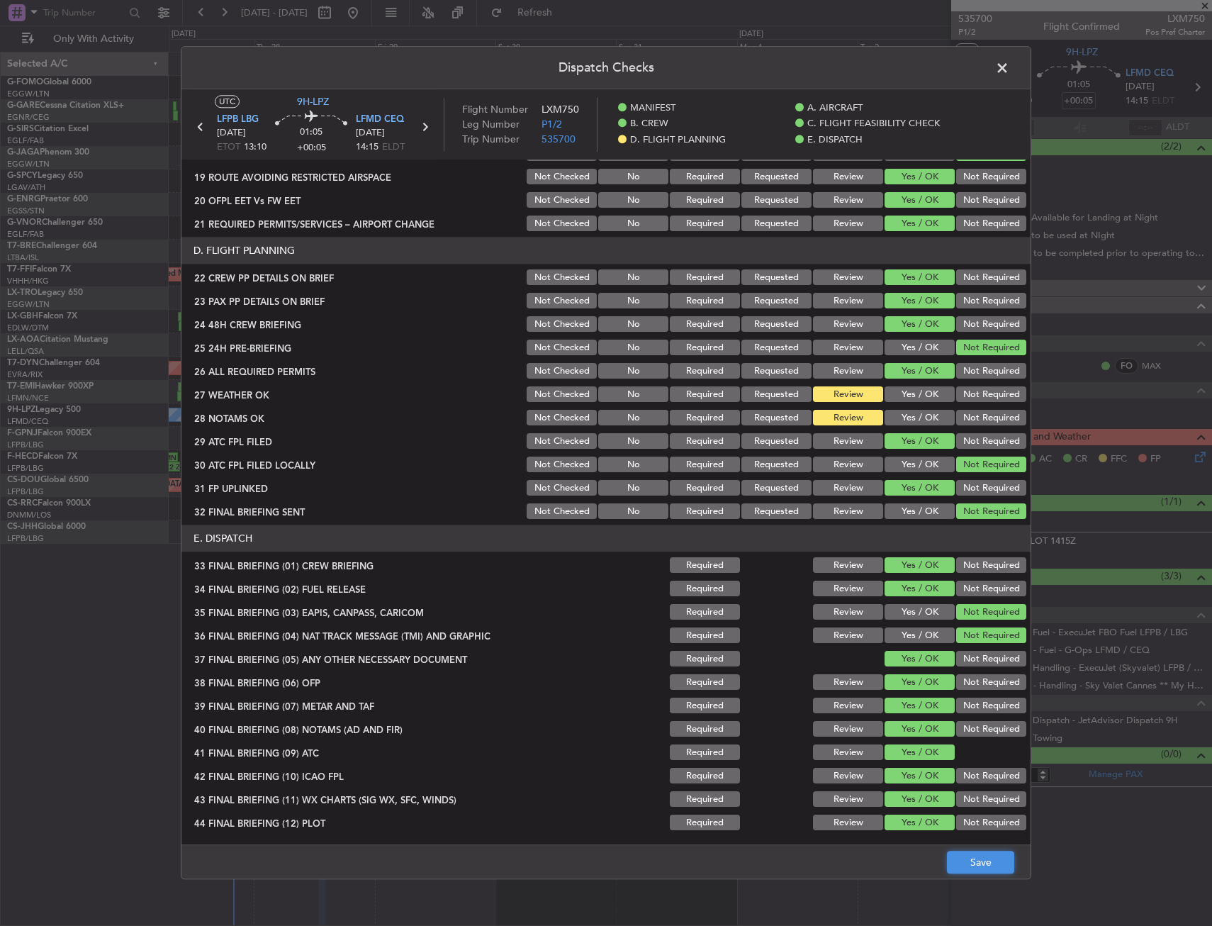
click at [977, 863] on button "Save" at bounding box center [980, 862] width 67 height 23
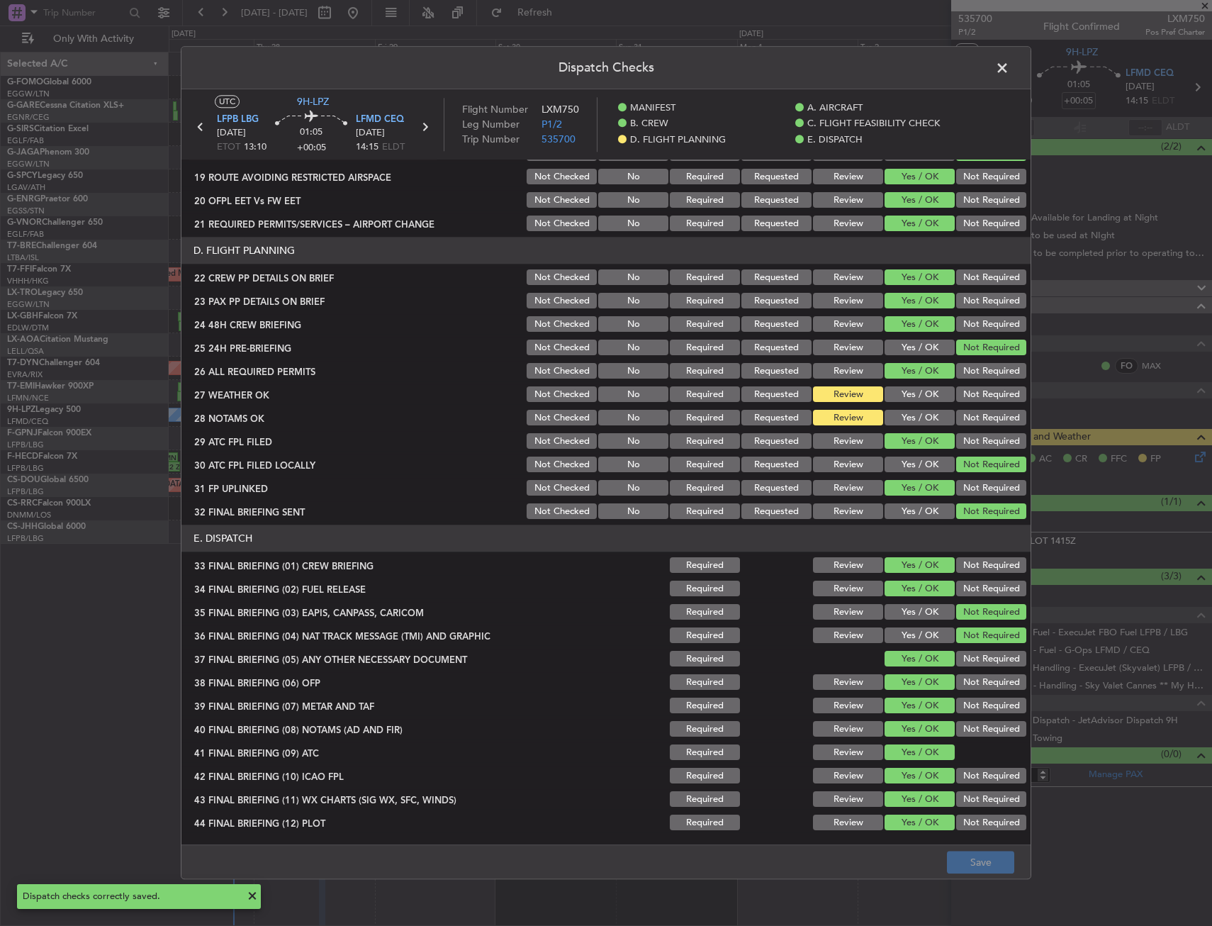
click at [1009, 68] on span at bounding box center [1009, 71] width 0 height 28
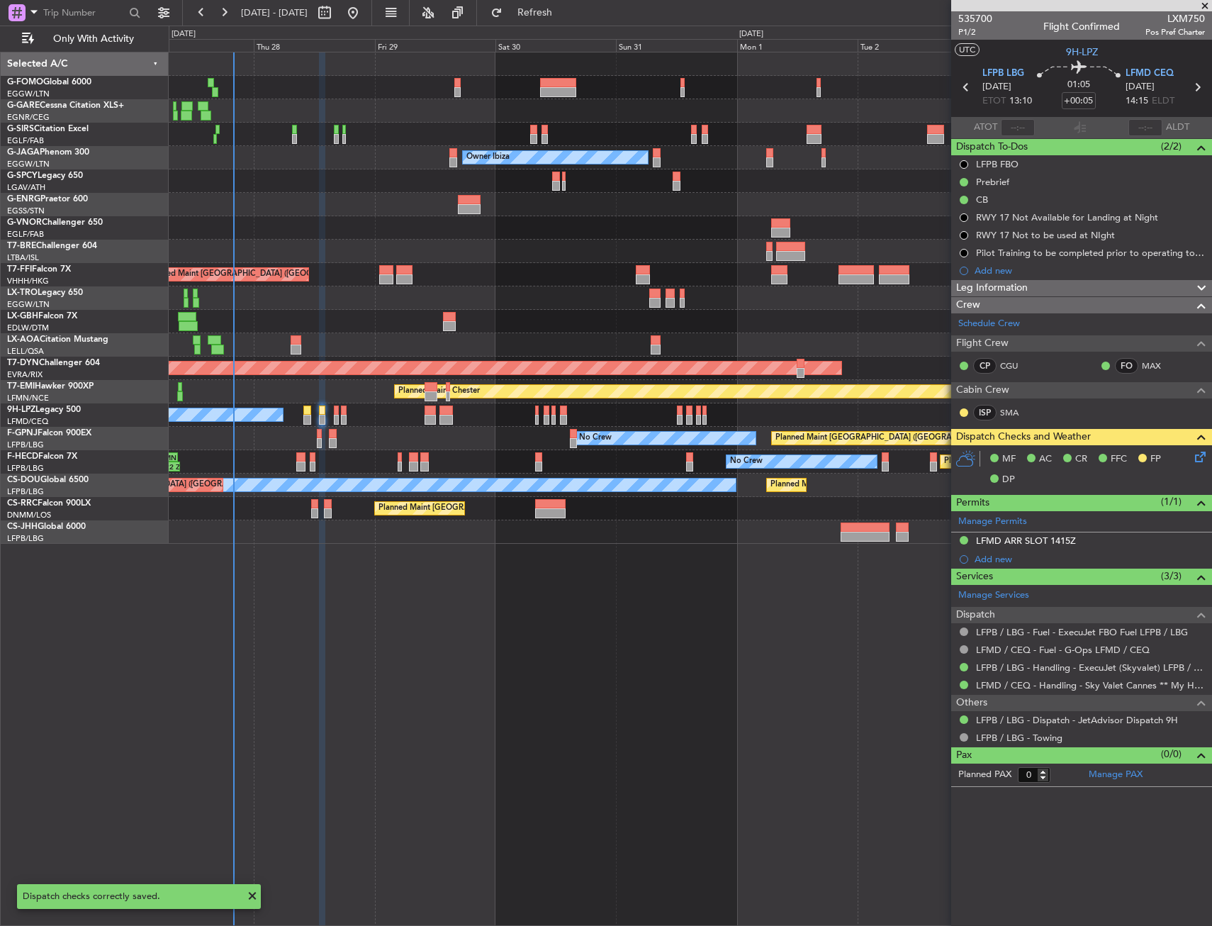
drag, startPoint x: 1009, startPoint y: 68, endPoint x: 1180, endPoint y: 436, distance: 405.9
click at [1118, 424] on div "535700 P1/2 Flight Confirmed LXM750 Pos Pref Charter UTC 9H-LPZ LFPB LBG [DATE]…" at bounding box center [1081, 398] width 261 height 775
drag, startPoint x: 1191, startPoint y: 465, endPoint x: 1137, endPoint y: 444, distance: 58.6
click at [1192, 463] on div "MF AC CR FFC FP DP" at bounding box center [1081, 469] width 261 height 49
click at [1204, 459] on icon at bounding box center [1197, 454] width 11 height 11
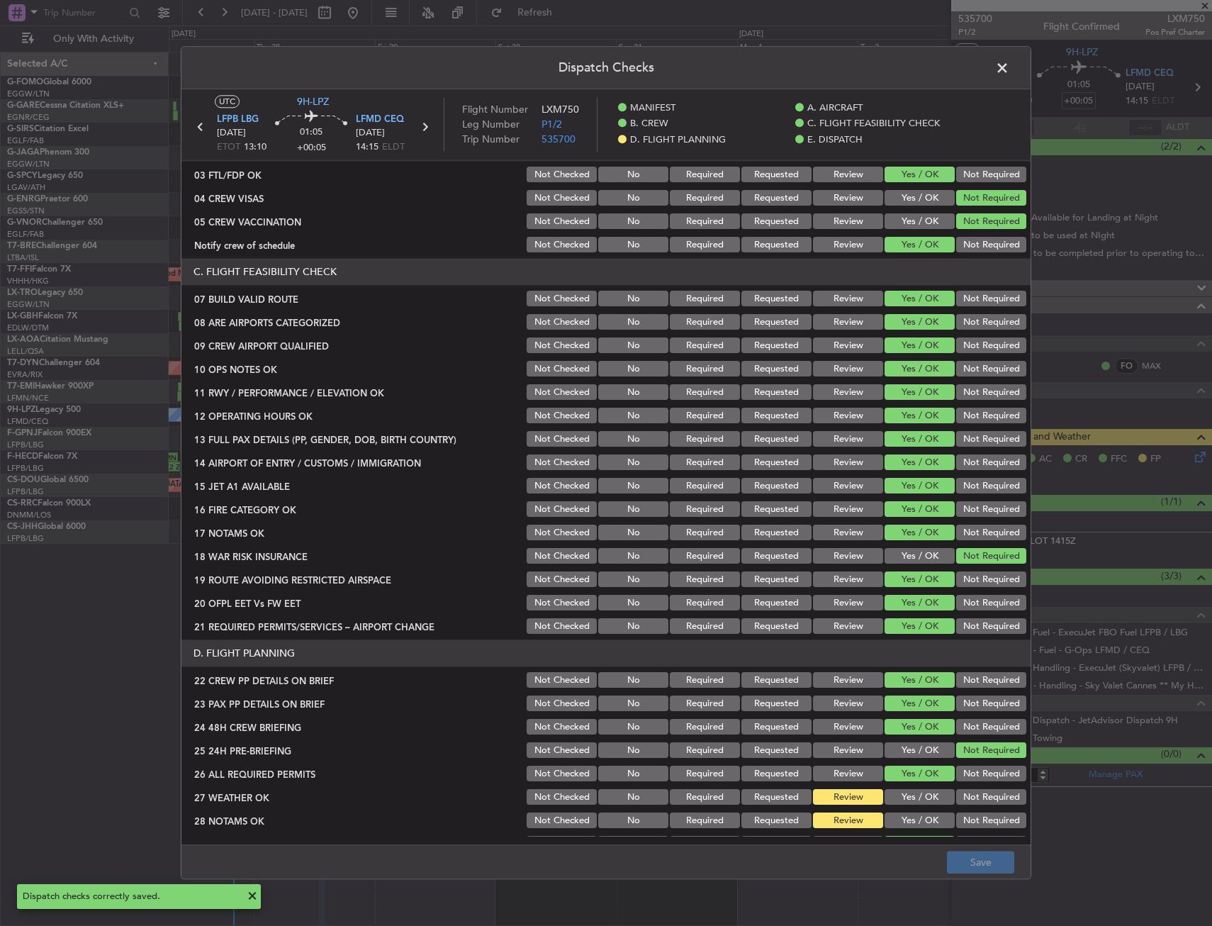
scroll to position [496, 0]
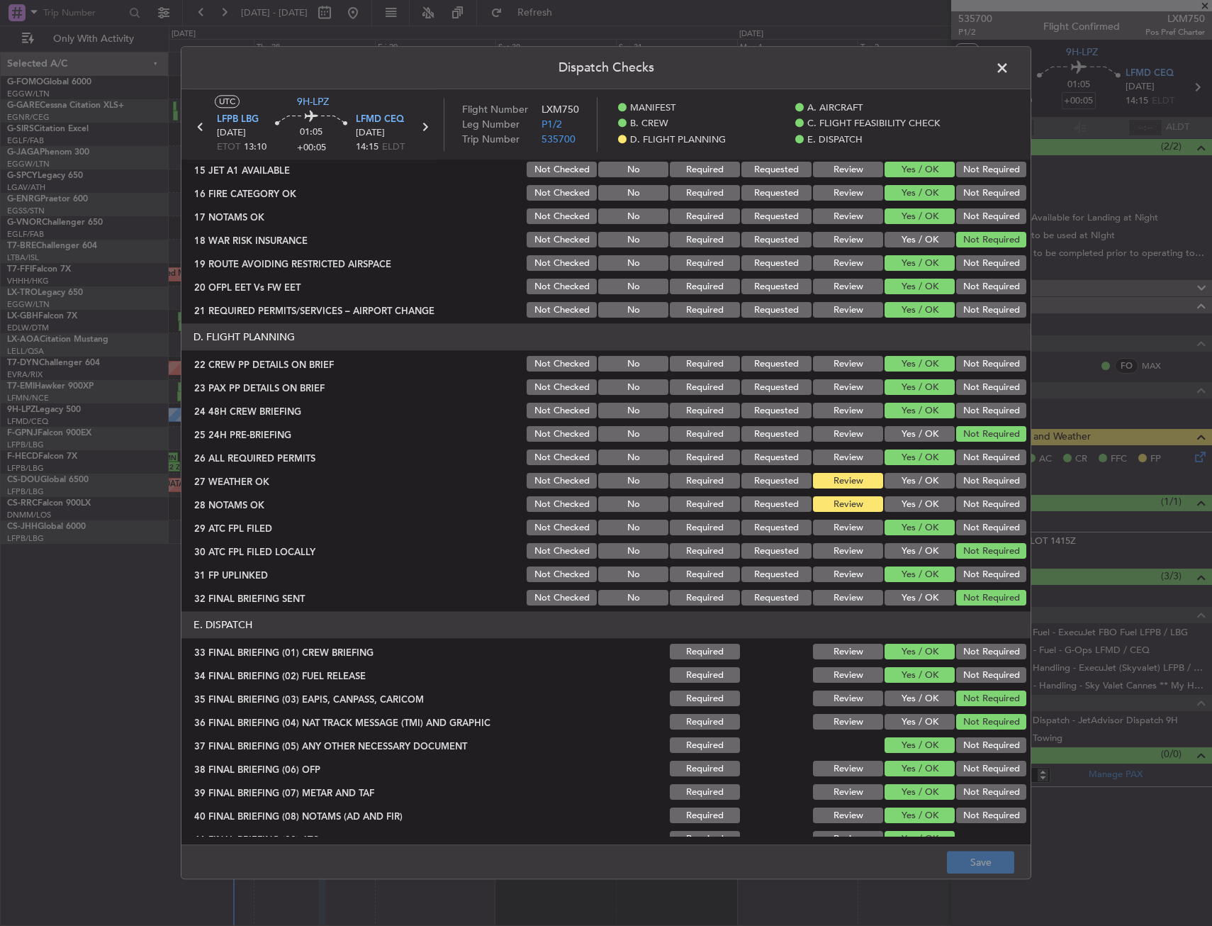
click at [898, 498] on button "Yes / OK" at bounding box center [920, 505] width 70 height 16
click at [899, 470] on section "D. FLIGHT PLANNING 22 CREW PP DETAILS ON BRIEF Not Checked No Required Requeste…" at bounding box center [605, 466] width 849 height 284
click at [902, 477] on button "Yes / OK" at bounding box center [920, 481] width 70 height 16
click at [968, 862] on button "Save" at bounding box center [980, 862] width 67 height 23
click at [1009, 69] on span at bounding box center [1009, 71] width 0 height 28
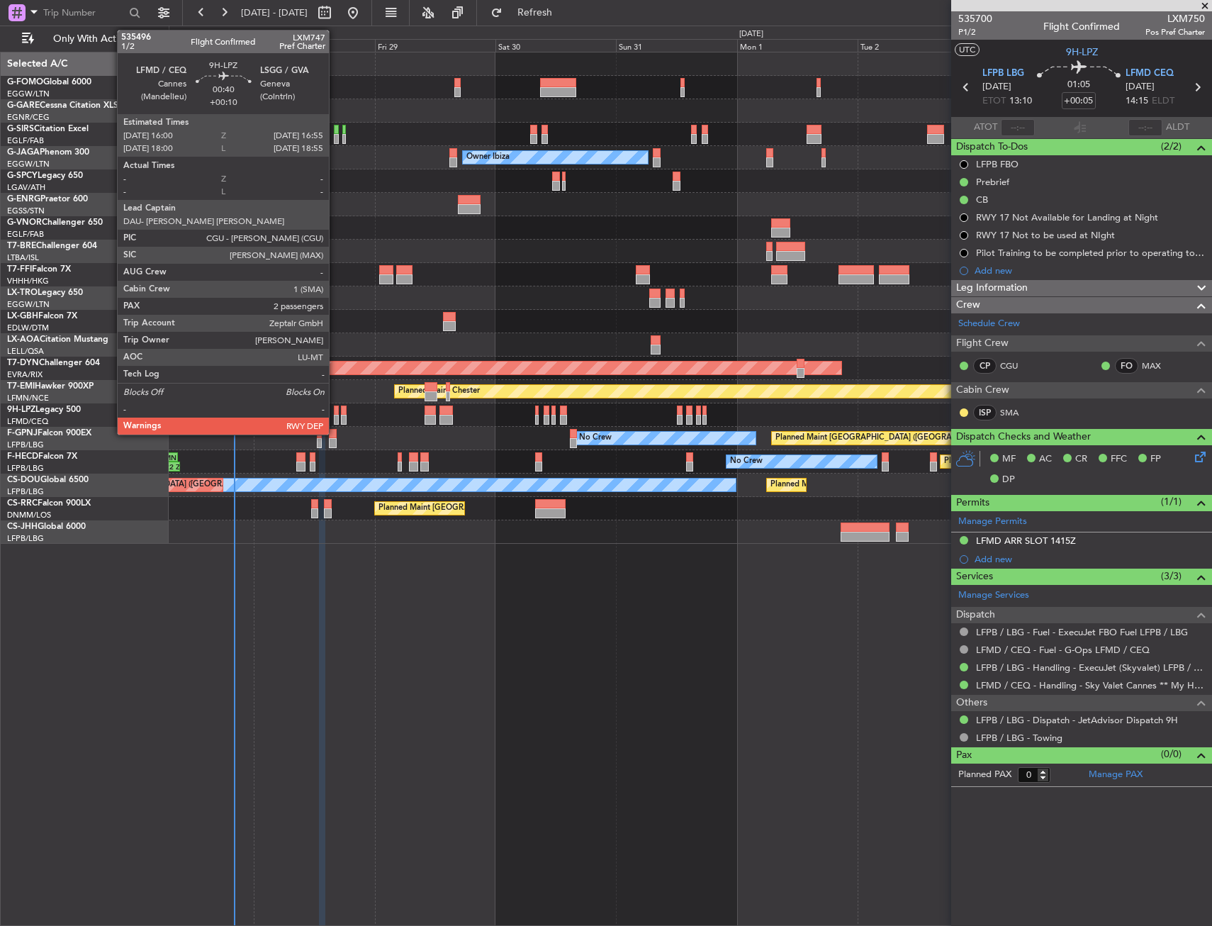
click at [335, 409] on div at bounding box center [336, 410] width 5 height 10
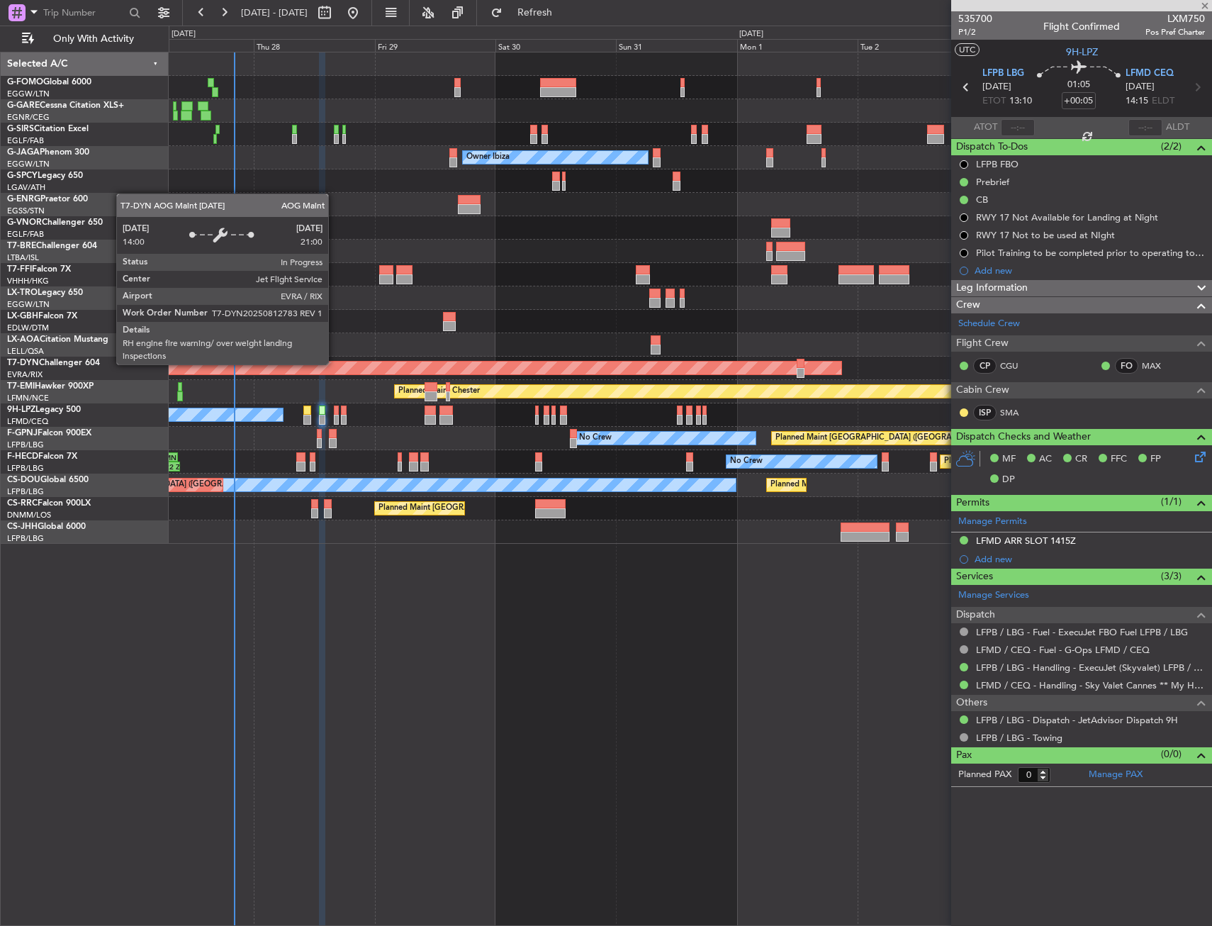
type input "+00:10"
type input "2"
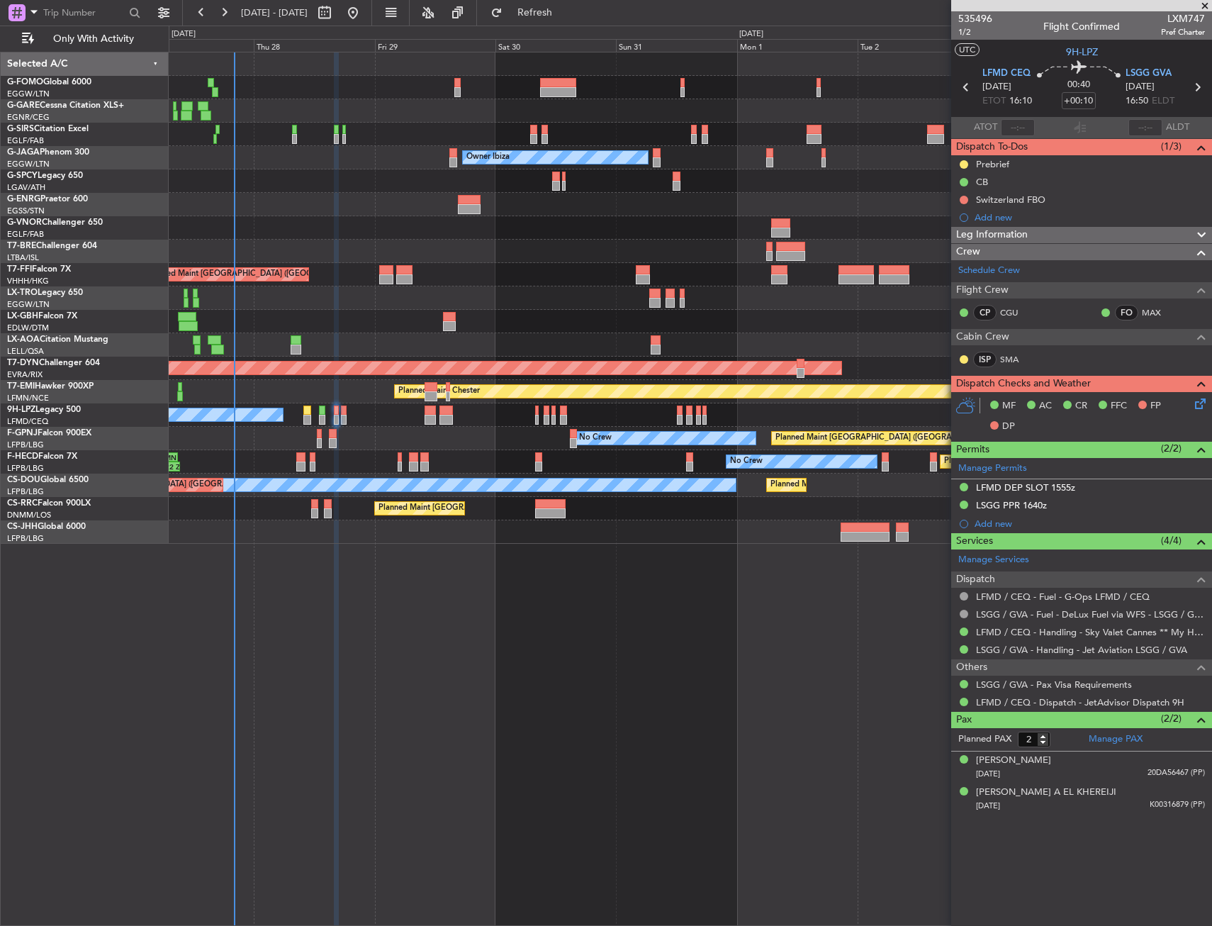
drag, startPoint x: 1029, startPoint y: 487, endPoint x: 1046, endPoint y: 515, distance: 33.1
click at [1029, 487] on div "LFMD DEP SLOT 1555z" at bounding box center [1025, 487] width 99 height 12
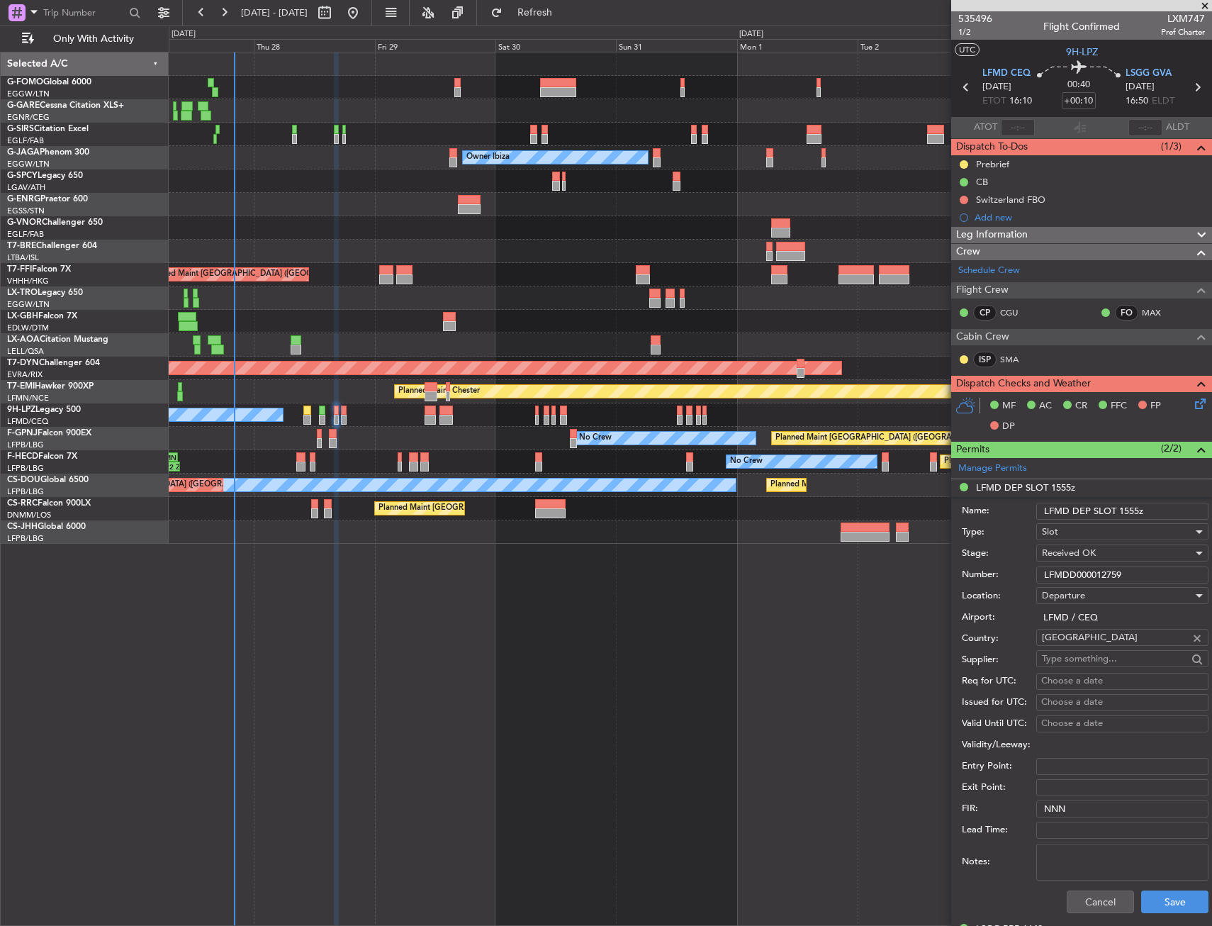
click at [1084, 579] on input "LFMDD000012759" at bounding box center [1122, 574] width 172 height 17
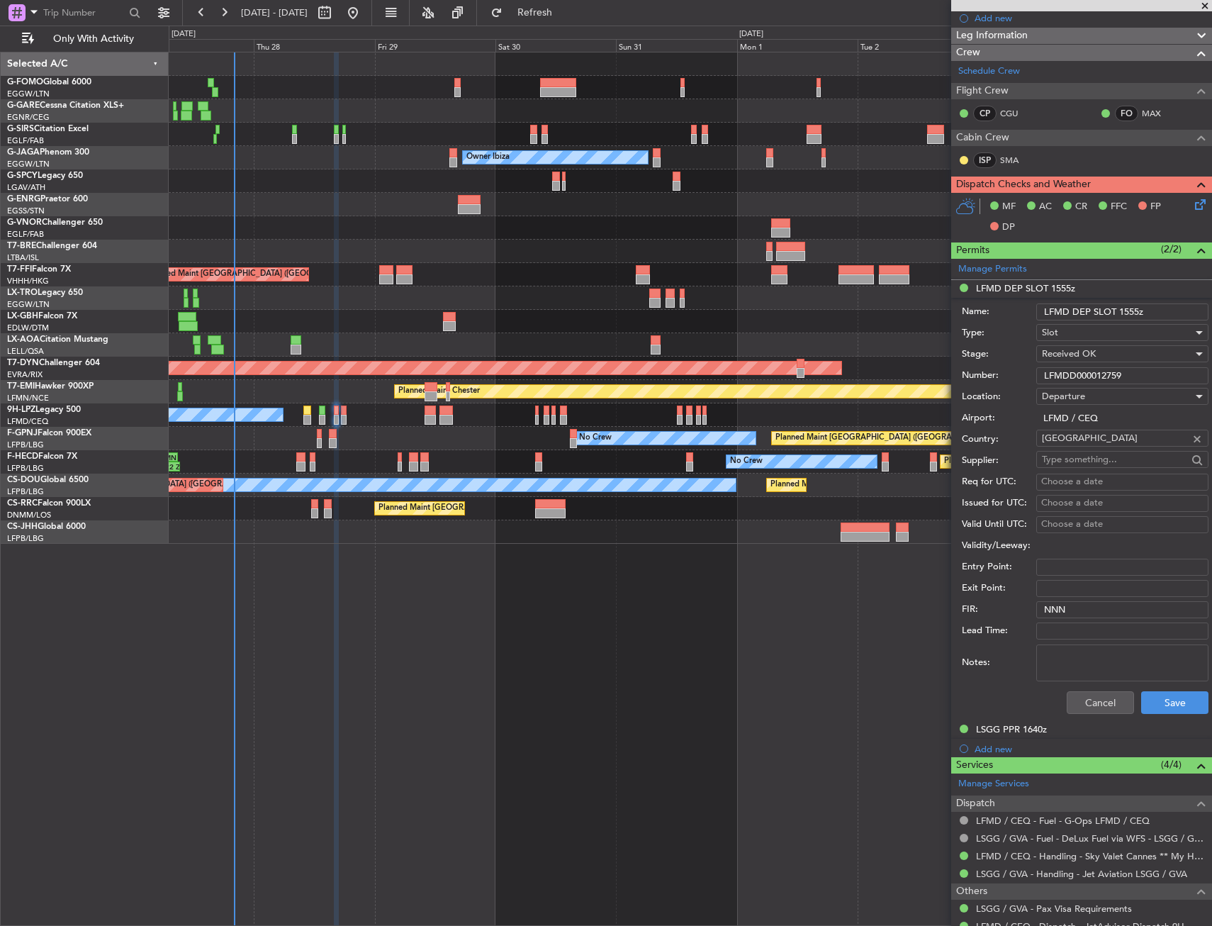
scroll to position [312, 0]
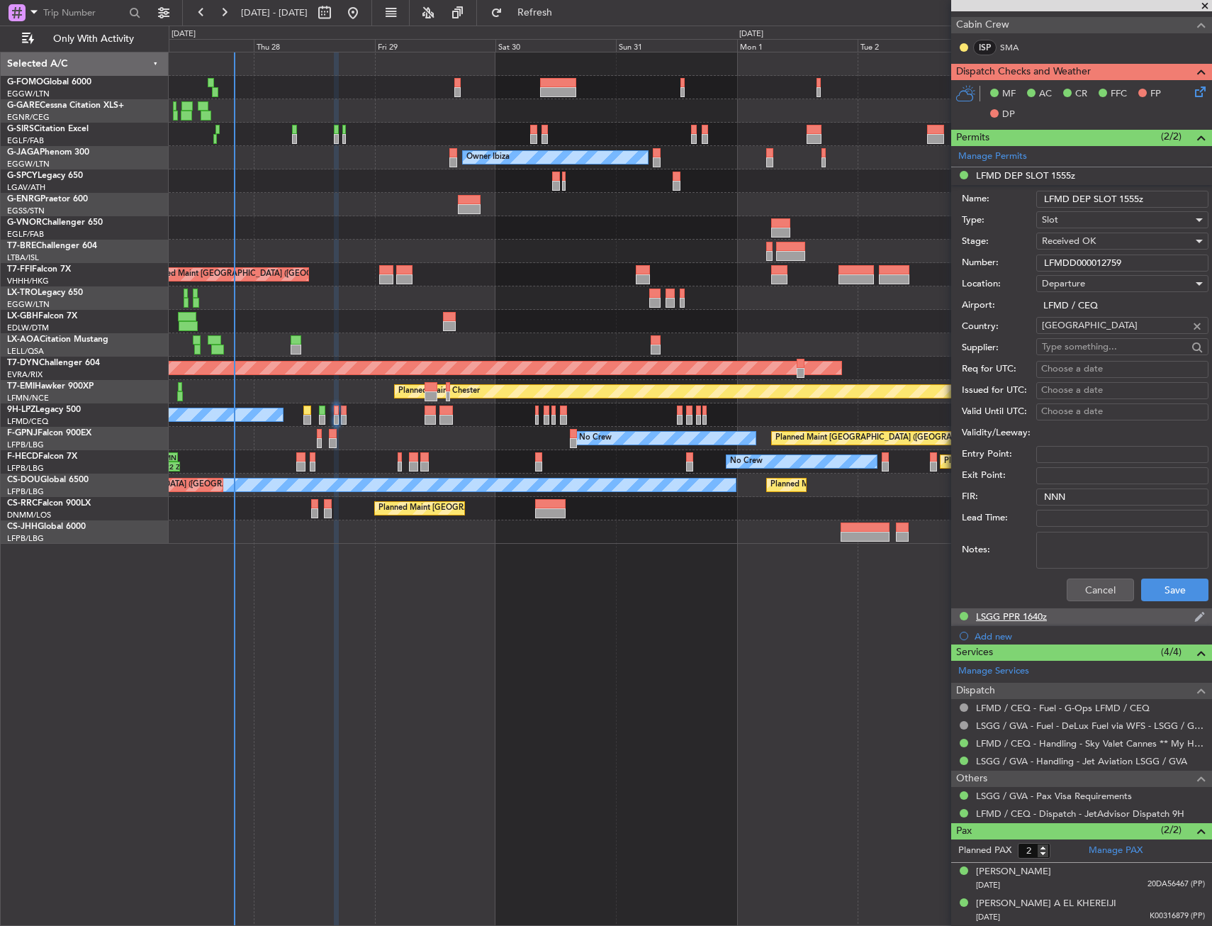
click at [1004, 619] on div "LSGG PPR 1640z" at bounding box center [1011, 616] width 71 height 12
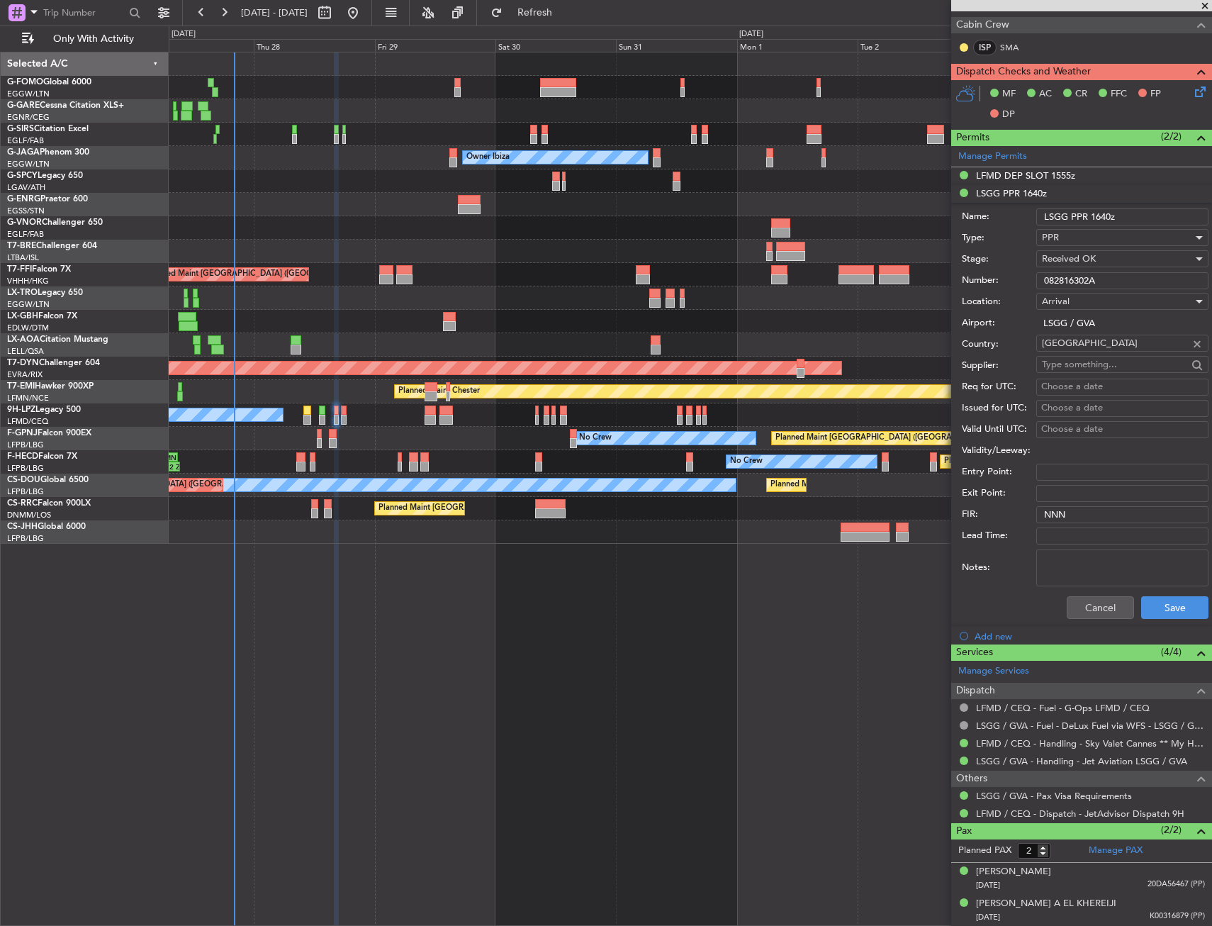
click at [1070, 270] on div "Number: 082816302A" at bounding box center [1085, 280] width 247 height 21
click at [1069, 277] on input "082816302A" at bounding box center [1122, 280] width 172 height 17
click at [692, 585] on div "Planned Maint [GEOGRAPHIC_DATA] ([GEOGRAPHIC_DATA]) Unplanned Maint [GEOGRAPHIC…" at bounding box center [690, 489] width 1043 height 874
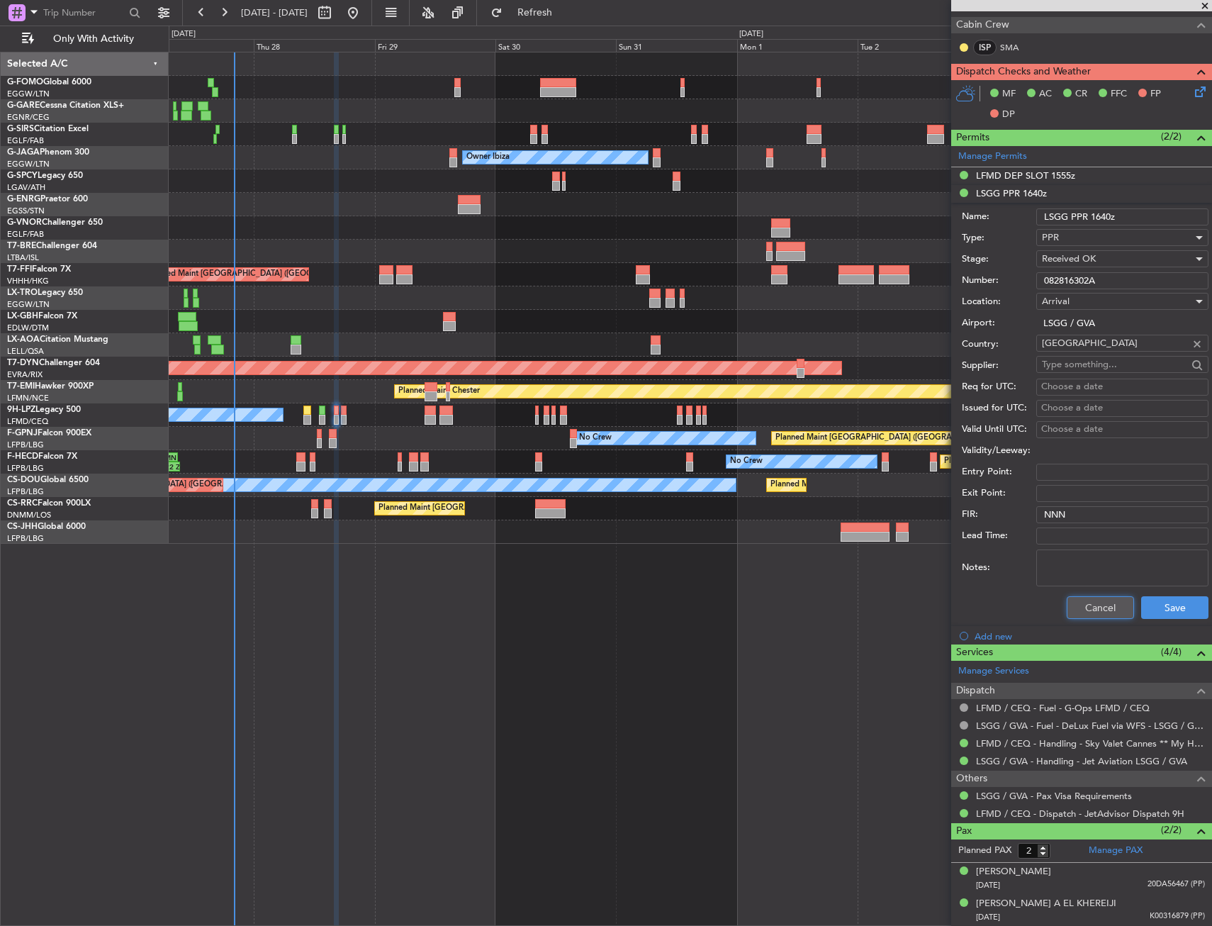
click at [1090, 607] on button "Cancel" at bounding box center [1100, 607] width 67 height 23
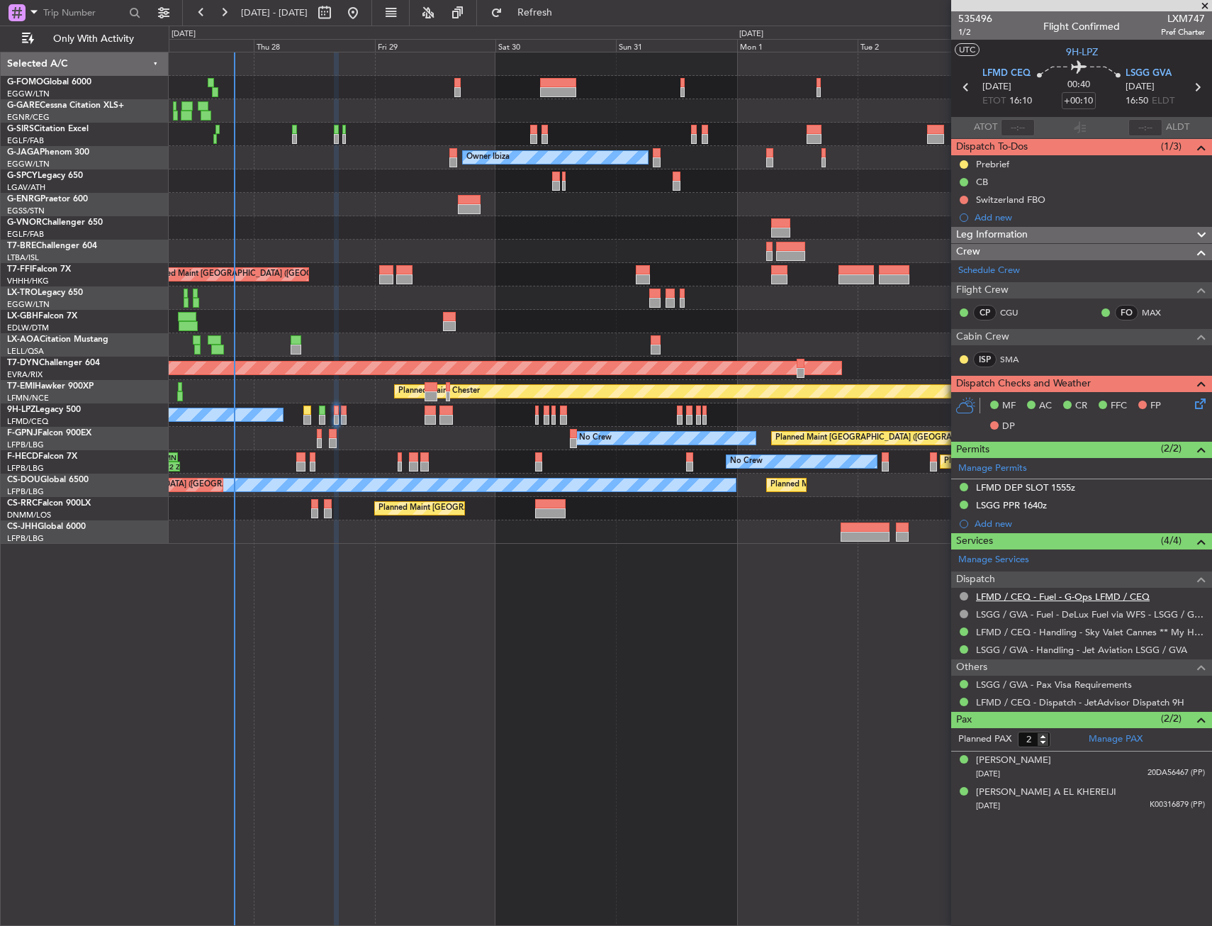
scroll to position [0, 0]
click at [964, 164] on button at bounding box center [964, 164] width 9 height 9
click at [975, 236] on li "Completed" at bounding box center [964, 226] width 76 height 21
click at [967, 200] on button at bounding box center [964, 200] width 9 height 9
click at [968, 276] on span "Cancelled" at bounding box center [967, 283] width 40 height 14
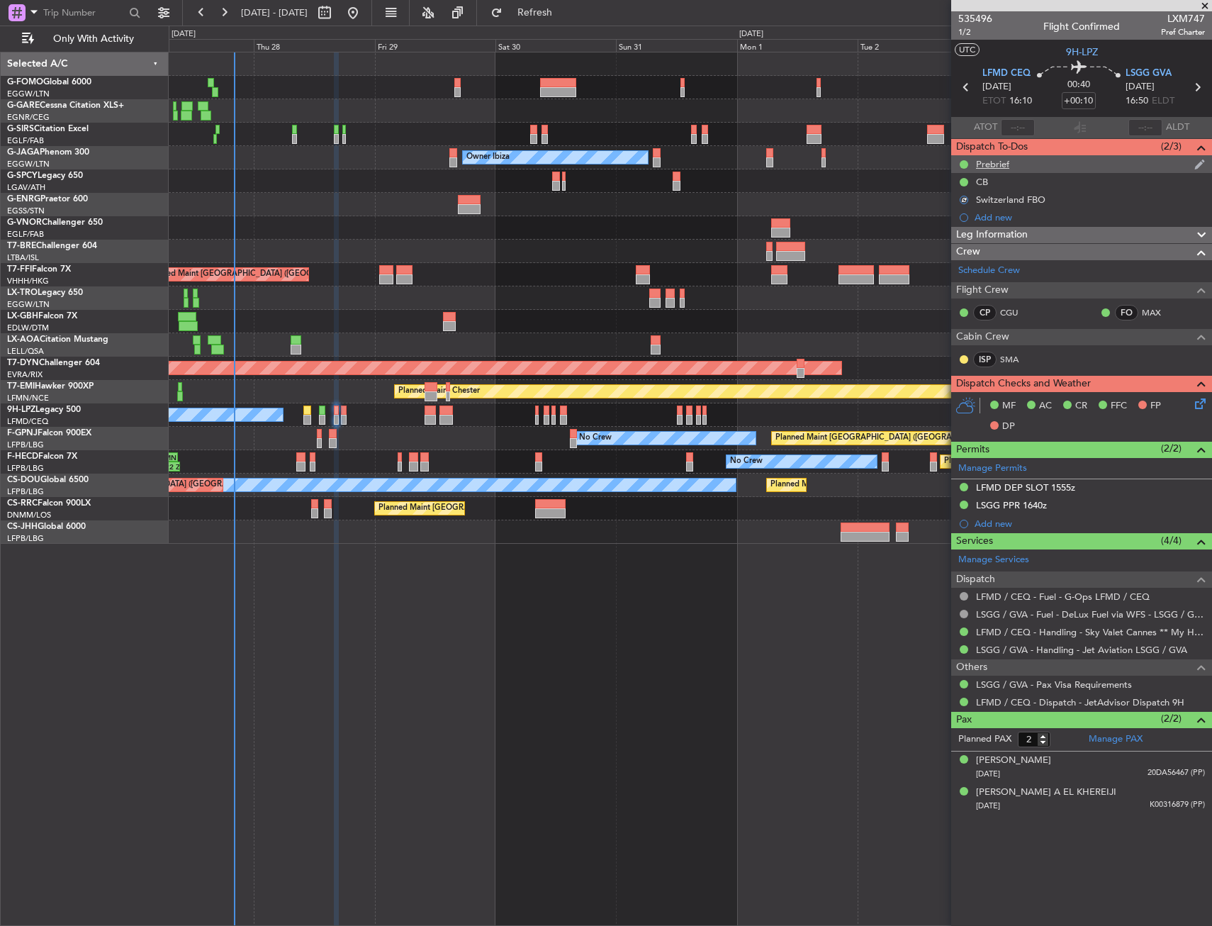
click at [1005, 171] on div "Prebrief" at bounding box center [1081, 164] width 261 height 18
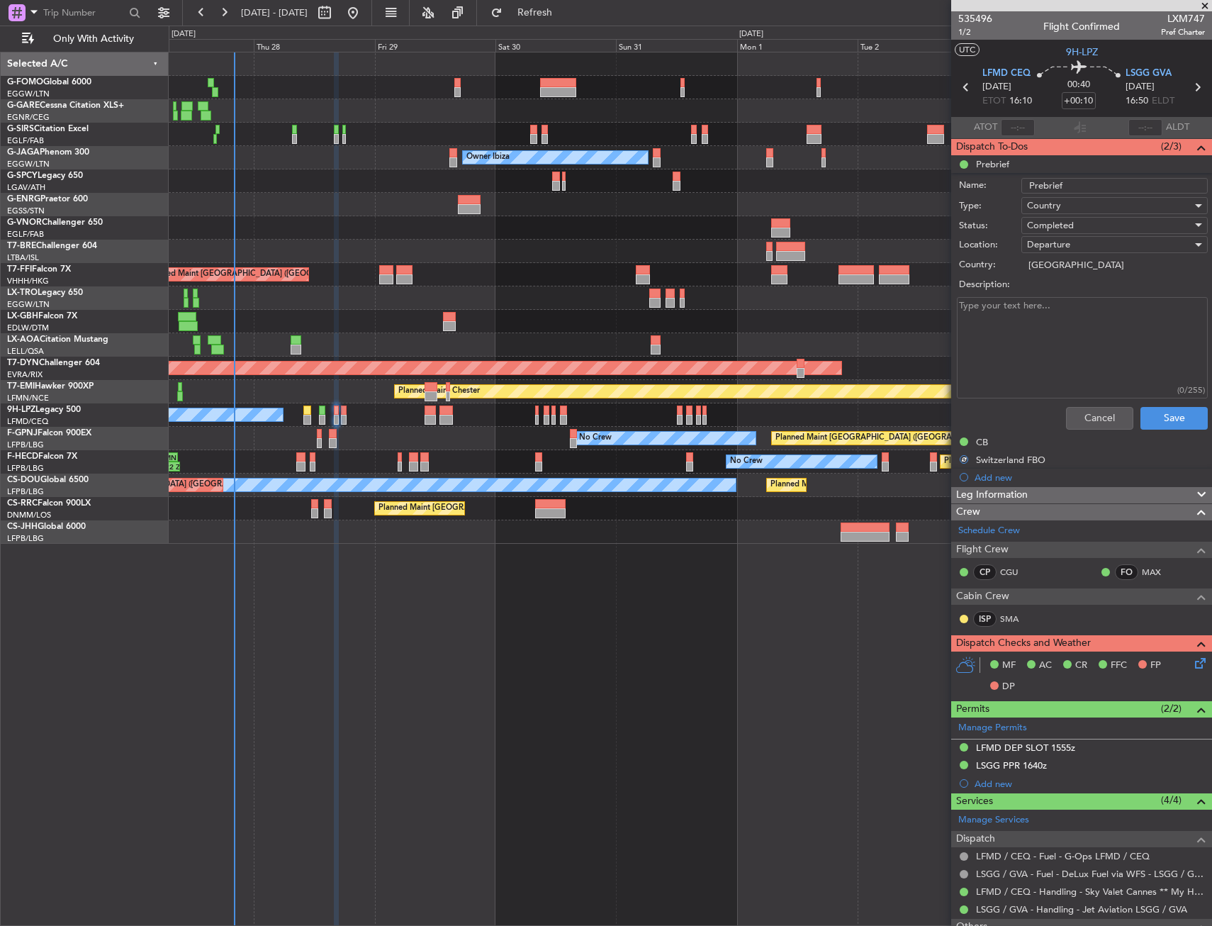
click at [1004, 158] on li "Prebrief Name: Prebrief Type: Country Status: Completed Location: Departure Cou…" at bounding box center [1081, 295] width 261 height 280
click at [1038, 315] on textarea "Description:" at bounding box center [1082, 347] width 251 height 101
type textarea "Remaining"
click at [1172, 417] on button "Save" at bounding box center [1173, 418] width 67 height 23
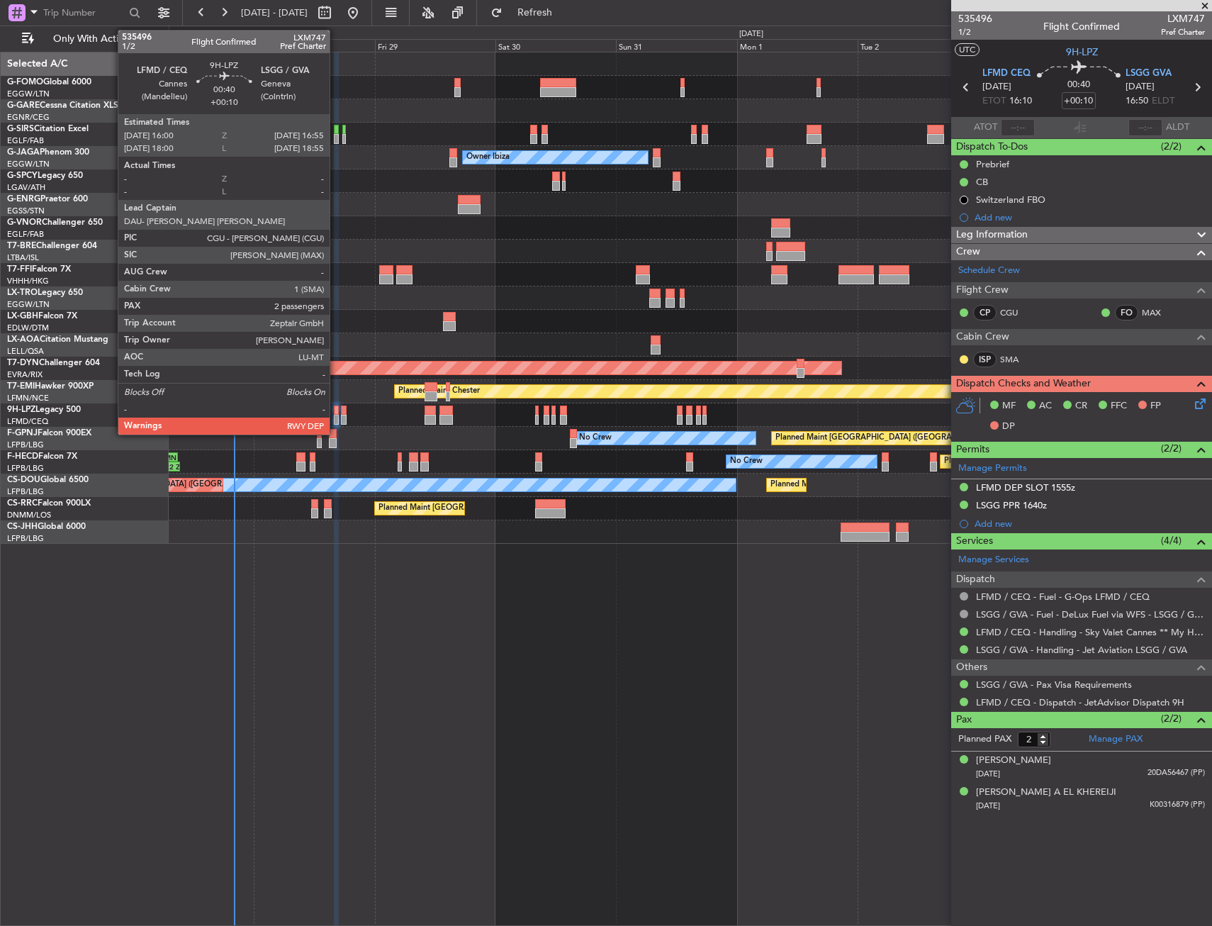
click at [336, 420] on div at bounding box center [336, 420] width 5 height 10
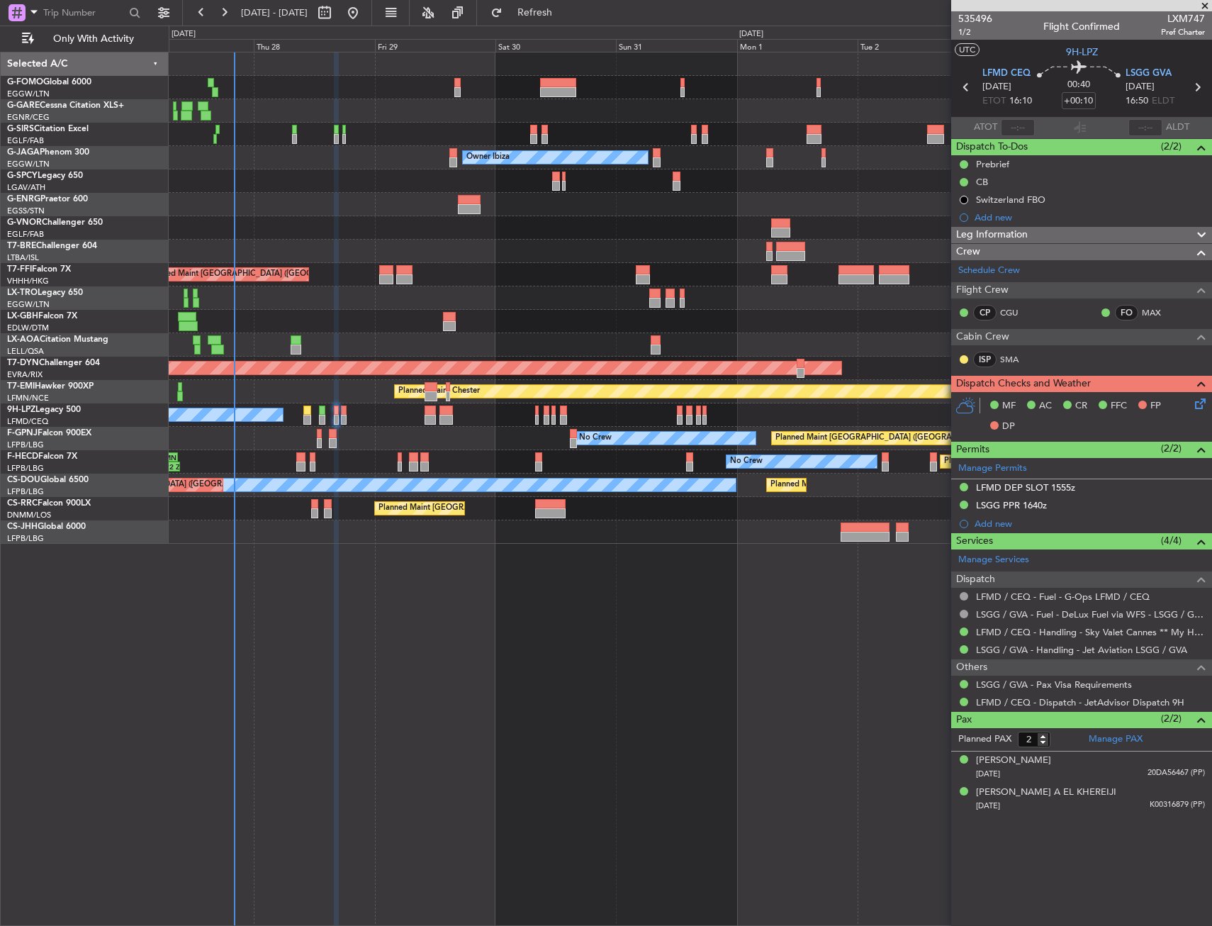
click at [505, 595] on div "Planned Maint [GEOGRAPHIC_DATA] ([GEOGRAPHIC_DATA]) Unplanned Maint [GEOGRAPHIC…" at bounding box center [690, 489] width 1043 height 874
click at [1206, 414] on div "MF AC CR FFC FP DP" at bounding box center [1081, 416] width 261 height 49
click at [1192, 407] on icon at bounding box center [1197, 400] width 11 height 11
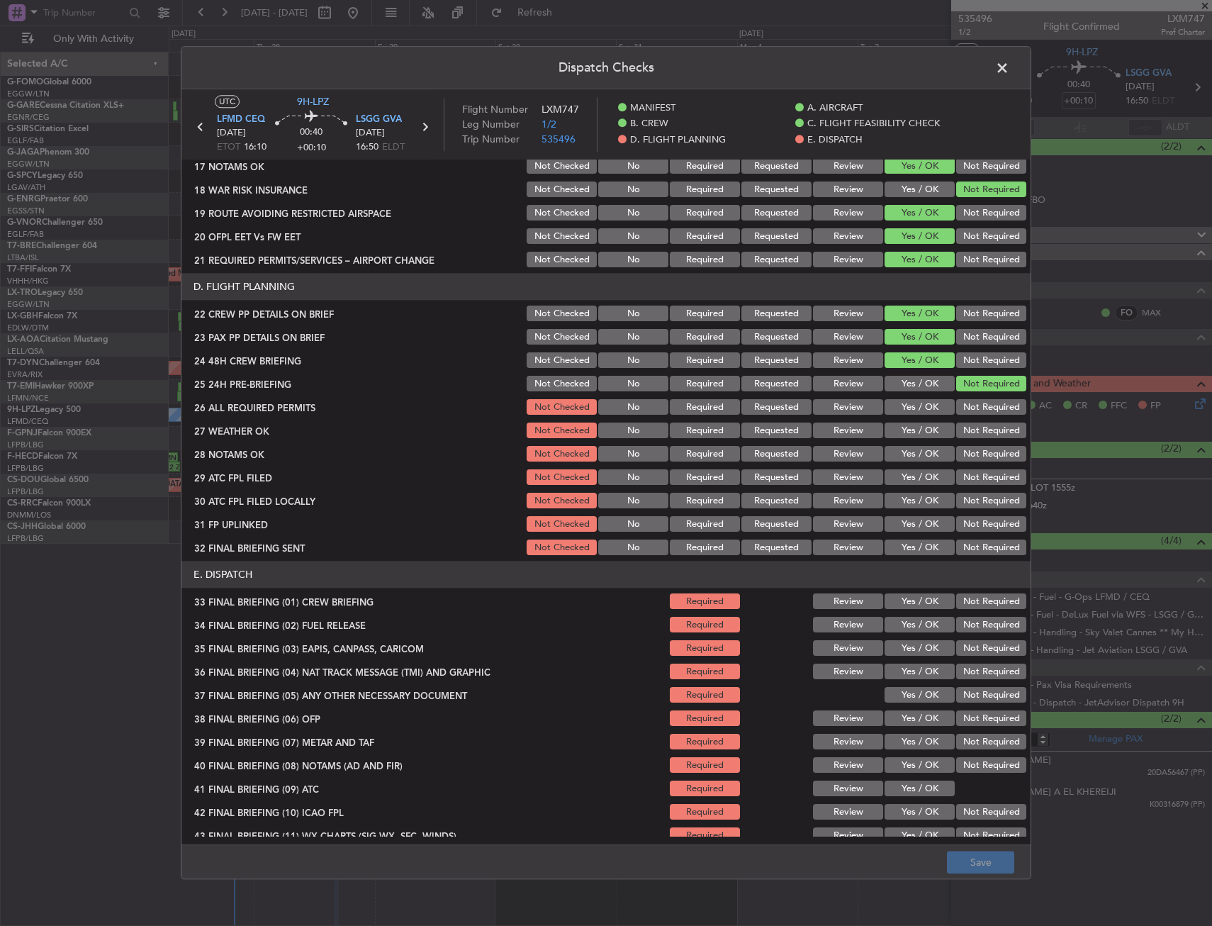
scroll to position [583, 0]
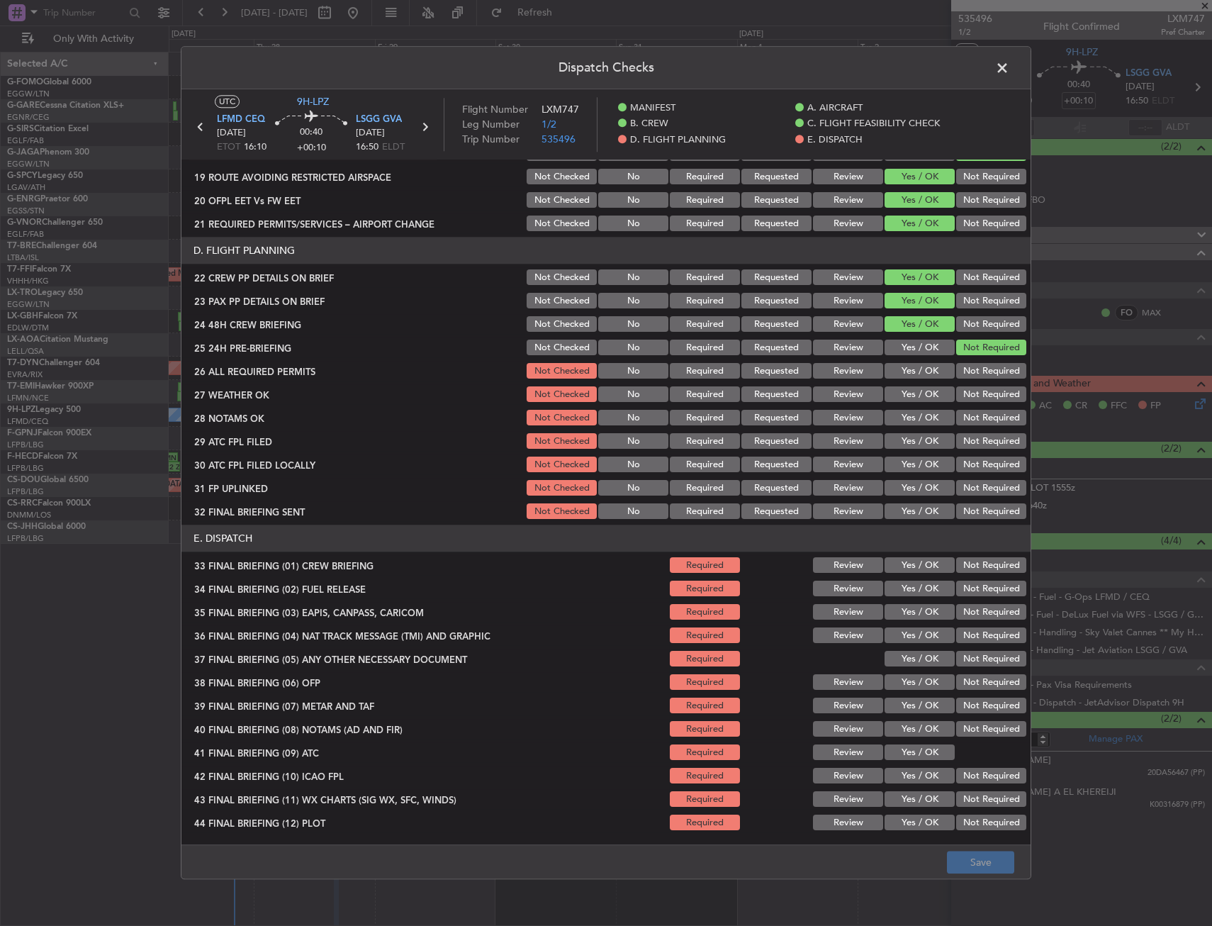
drag, startPoint x: 919, startPoint y: 375, endPoint x: 906, endPoint y: 371, distance: 13.4
click at [911, 372] on button "Yes / OK" at bounding box center [920, 372] width 70 height 16
drag, startPoint x: 906, startPoint y: 371, endPoint x: 902, endPoint y: 383, distance: 13.4
click at [903, 378] on button "Yes / OK" at bounding box center [920, 372] width 70 height 16
click at [899, 392] on button "Yes / OK" at bounding box center [920, 395] width 70 height 16
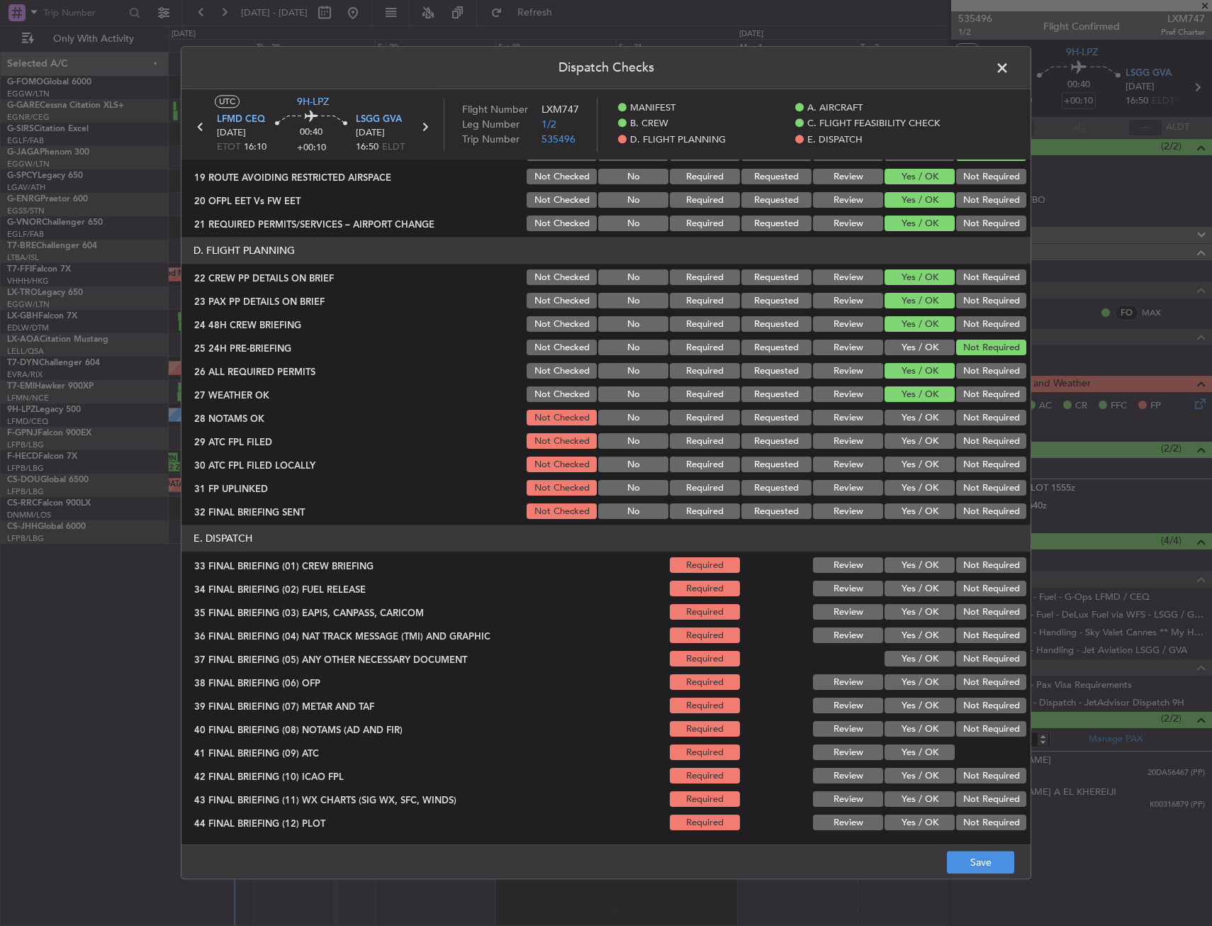
click at [899, 410] on div "Yes / OK" at bounding box center [918, 418] width 72 height 20
drag, startPoint x: 900, startPoint y: 422, endPoint x: 901, endPoint y: 430, distance: 8.5
click at [900, 426] on div "Yes / OK" at bounding box center [918, 418] width 72 height 20
click at [903, 427] on div "Yes / OK" at bounding box center [918, 418] width 72 height 20
click at [905, 417] on button "Yes / OK" at bounding box center [920, 418] width 70 height 16
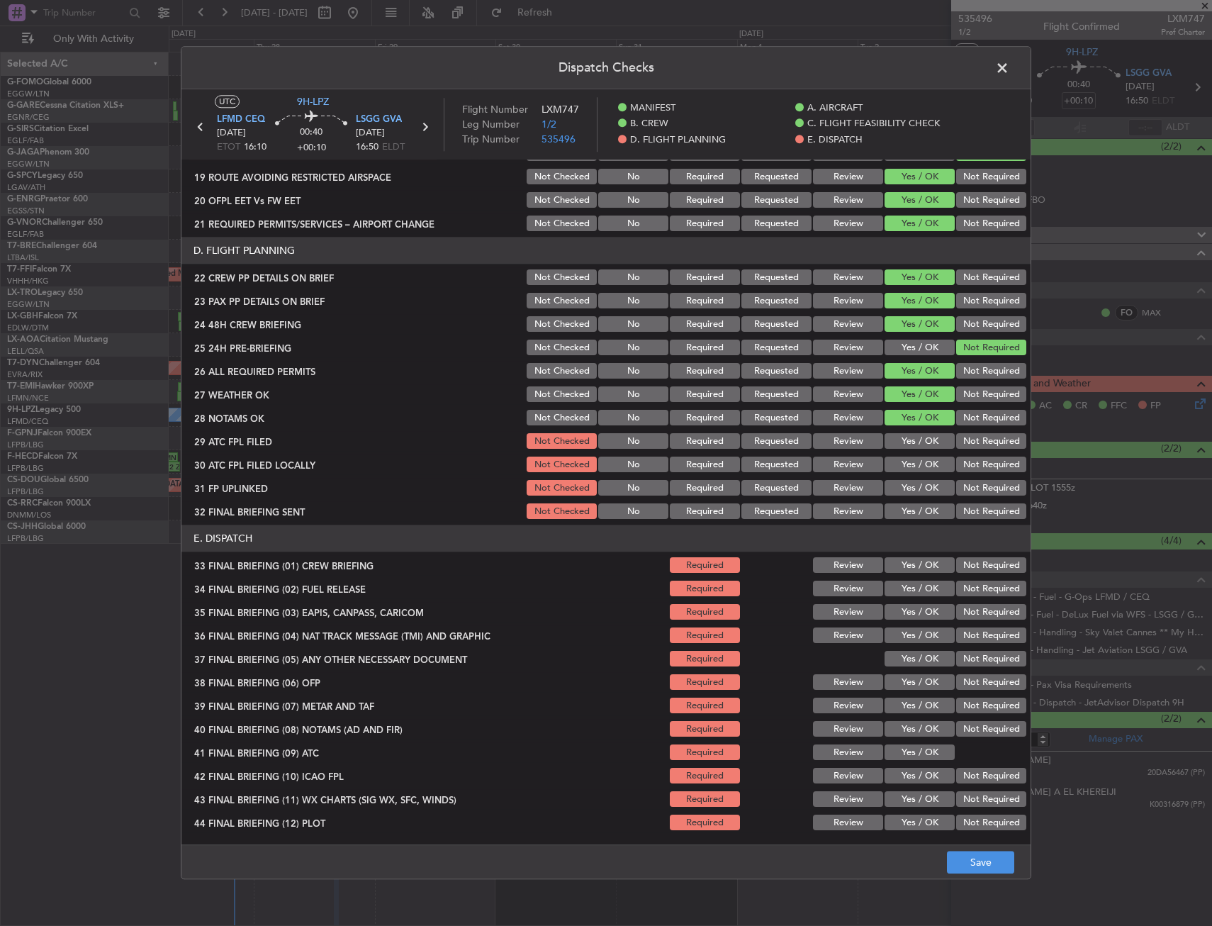
click at [906, 432] on div "Yes / OK" at bounding box center [918, 442] width 72 height 20
drag, startPoint x: 914, startPoint y: 439, endPoint x: 952, endPoint y: 456, distance: 41.9
click at [917, 438] on button "Yes / OK" at bounding box center [920, 442] width 70 height 16
click at [956, 457] on button "Not Required" at bounding box center [991, 465] width 70 height 16
click at [921, 483] on button "Yes / OK" at bounding box center [920, 489] width 70 height 16
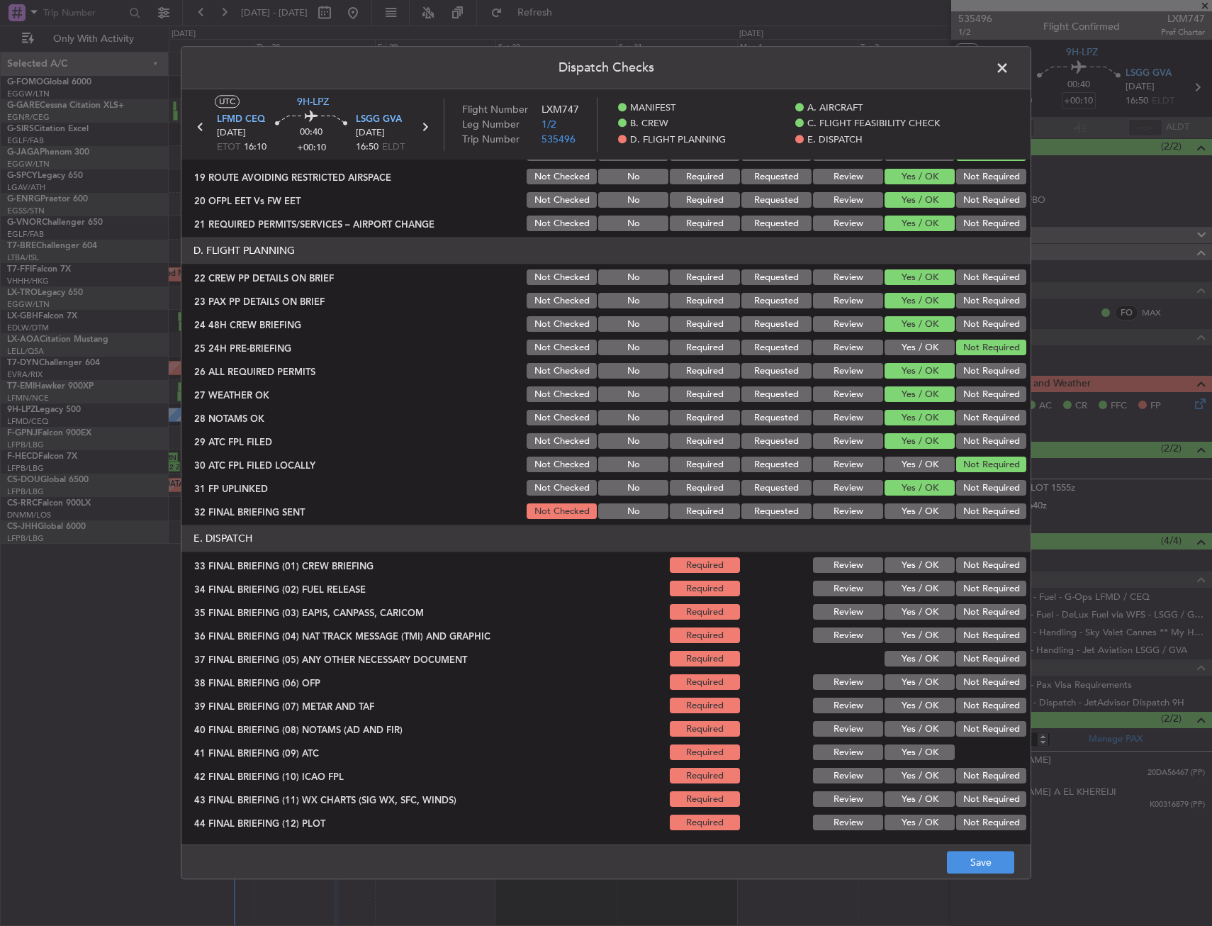
click at [970, 507] on button "Not Required" at bounding box center [991, 512] width 70 height 16
click at [909, 566] on button "Yes / OK" at bounding box center [920, 566] width 70 height 16
click at [911, 588] on button "Yes / OK" at bounding box center [920, 589] width 70 height 16
click at [968, 618] on button "Not Required" at bounding box center [991, 613] width 70 height 16
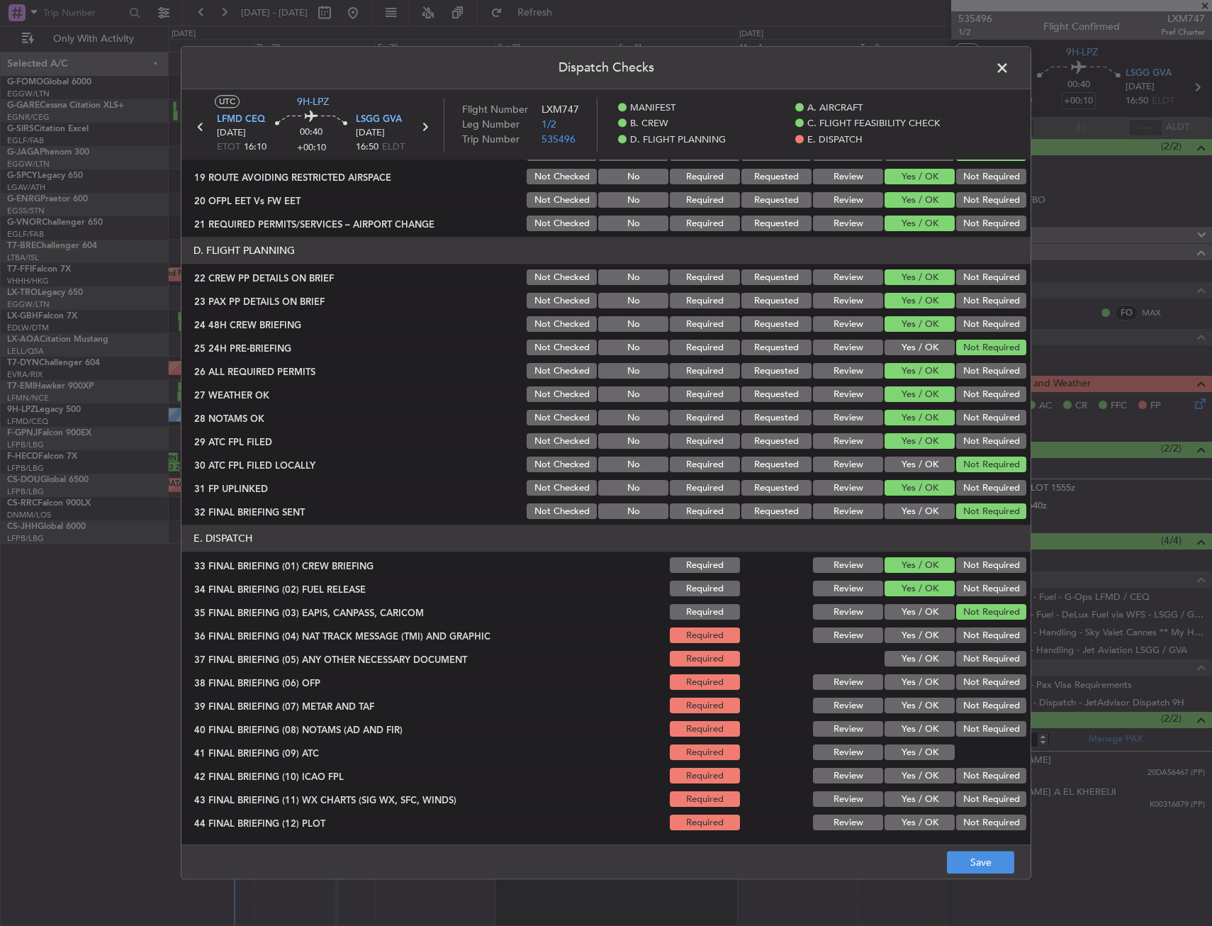
click at [969, 634] on button "Not Required" at bounding box center [991, 636] width 70 height 16
click at [911, 675] on button "Yes / OK" at bounding box center [920, 683] width 70 height 16
click at [913, 658] on button "Yes / OK" at bounding box center [920, 659] width 70 height 16
drag, startPoint x: 911, startPoint y: 690, endPoint x: 911, endPoint y: 707, distance: 17.0
click at [911, 690] on div "Yes / OK" at bounding box center [918, 683] width 72 height 20
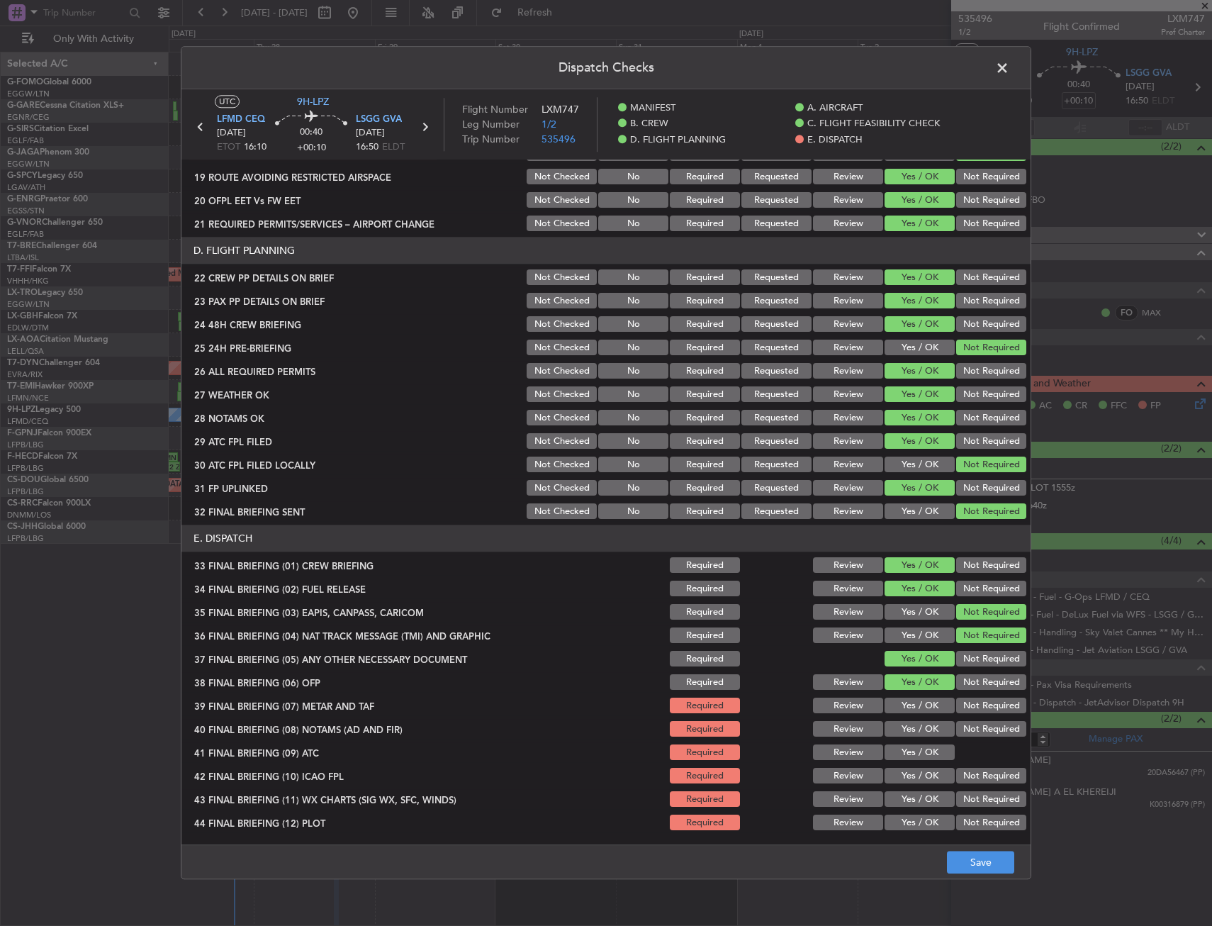
drag, startPoint x: 911, startPoint y: 707, endPoint x: 911, endPoint y: 719, distance: 12.1
click at [911, 708] on button "Yes / OK" at bounding box center [920, 706] width 70 height 16
drag, startPoint x: 911, startPoint y: 719, endPoint x: 910, endPoint y: 744, distance: 25.6
click at [911, 722] on div "Yes / OK" at bounding box center [918, 729] width 72 height 20
click at [910, 744] on div "Yes / OK" at bounding box center [918, 753] width 72 height 20
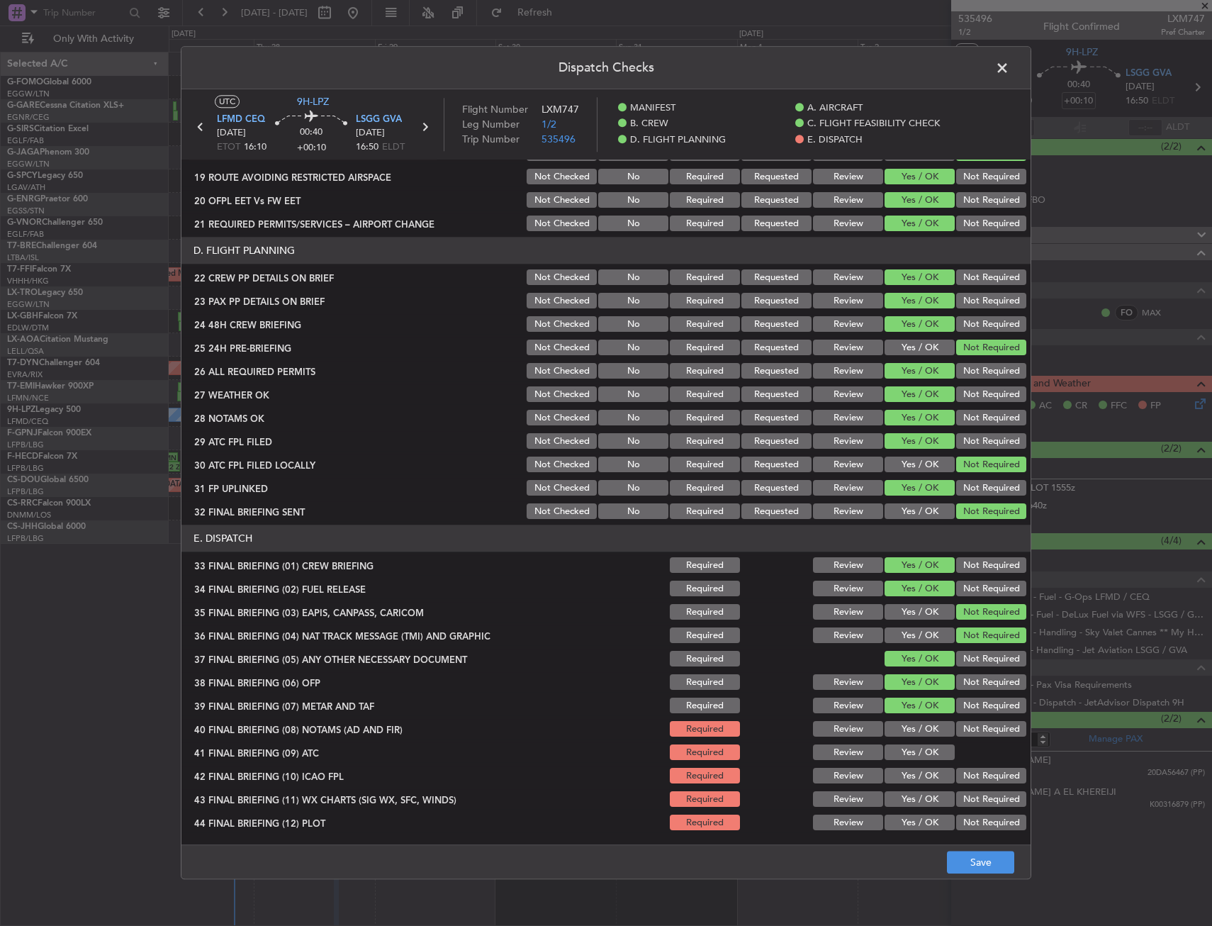
click at [909, 763] on section "E. DISPATCH 33 FINAL BRIEFING (01) CREW BRIEFING Required Review Yes / OK Not R…" at bounding box center [605, 679] width 849 height 308
click at [908, 772] on button "Yes / OK" at bounding box center [920, 776] width 70 height 16
click at [908, 792] on div "Yes / OK" at bounding box center [918, 800] width 72 height 20
drag, startPoint x: 911, startPoint y: 807, endPoint x: 913, endPoint y: 828, distance: 21.4
click at [910, 807] on div "Yes / OK" at bounding box center [918, 800] width 72 height 20
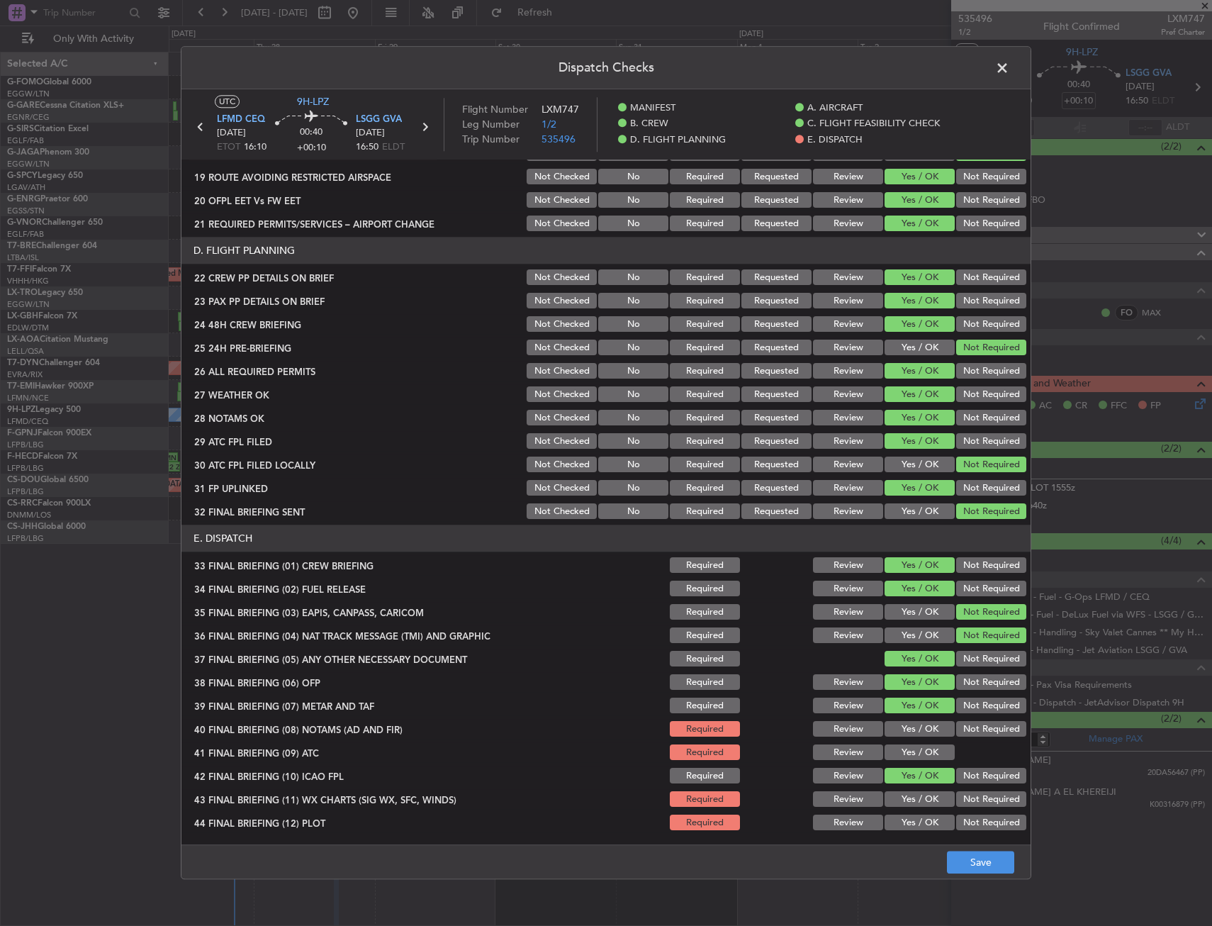
click at [913, 826] on button "Yes / OK" at bounding box center [920, 823] width 70 height 16
drag, startPoint x: 914, startPoint y: 843, endPoint x: 907, endPoint y: 862, distance: 19.7
click at [911, 848] on div "Dispatch Checks UTC 9H-LPZ LFMD CEQ [DATE] ETOT 16:10 00:40 +00:10 LSGG GVA [DA…" at bounding box center [606, 462] width 851 height 833
click at [905, 865] on footer "Save" at bounding box center [605, 862] width 849 height 34
drag, startPoint x: 904, startPoint y: 875, endPoint x: 909, endPoint y: 809, distance: 66.1
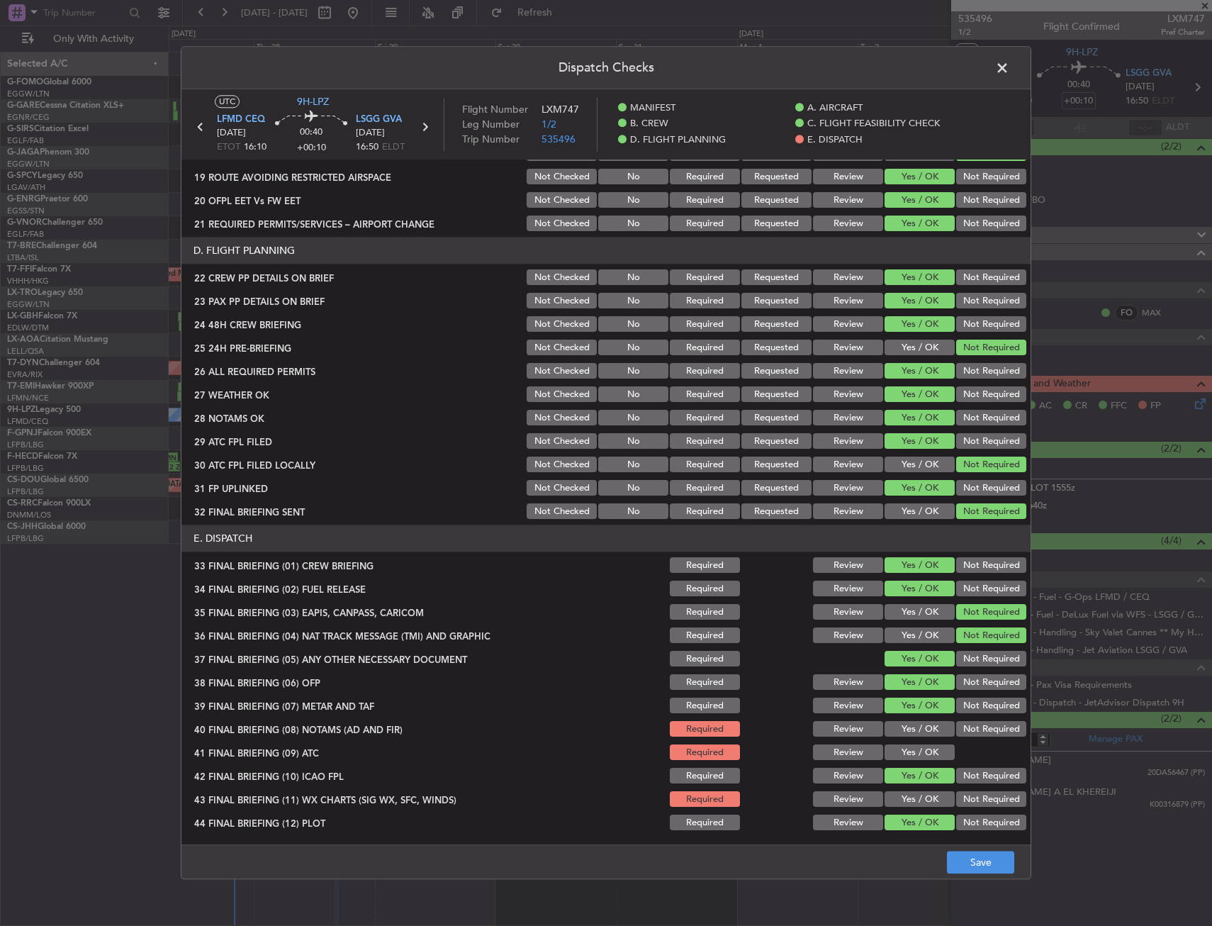
click at [904, 875] on footer "Save" at bounding box center [605, 862] width 849 height 34
drag, startPoint x: 911, startPoint y: 778, endPoint x: 914, endPoint y: 799, distance: 21.4
click at [911, 780] on button "Yes / OK" at bounding box center [920, 776] width 70 height 16
drag, startPoint x: 914, startPoint y: 799, endPoint x: 913, endPoint y: 760, distance: 39.0
click at [913, 795] on button "Yes / OK" at bounding box center [920, 800] width 70 height 16
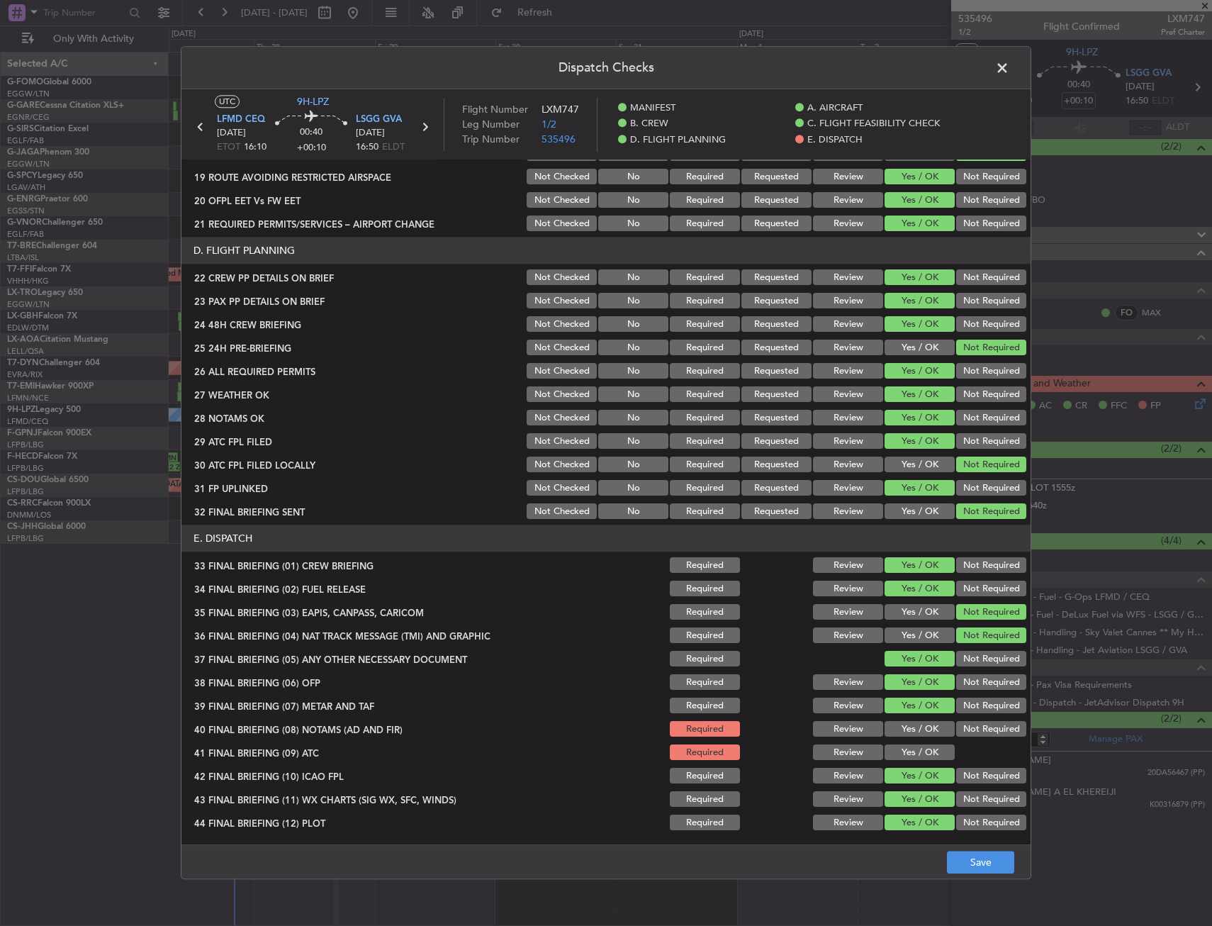
drag, startPoint x: 913, startPoint y: 752, endPoint x: 912, endPoint y: 742, distance: 9.9
click at [913, 751] on button "Yes / OK" at bounding box center [920, 753] width 70 height 16
drag, startPoint x: 912, startPoint y: 717, endPoint x: 921, endPoint y: 774, distance: 57.3
click at [911, 717] on section "E. DISPATCH 33 FINAL BRIEFING (01) CREW BRIEFING Required Review Yes / OK Not R…" at bounding box center [605, 679] width 849 height 308
click at [992, 866] on button "Save" at bounding box center [980, 862] width 67 height 23
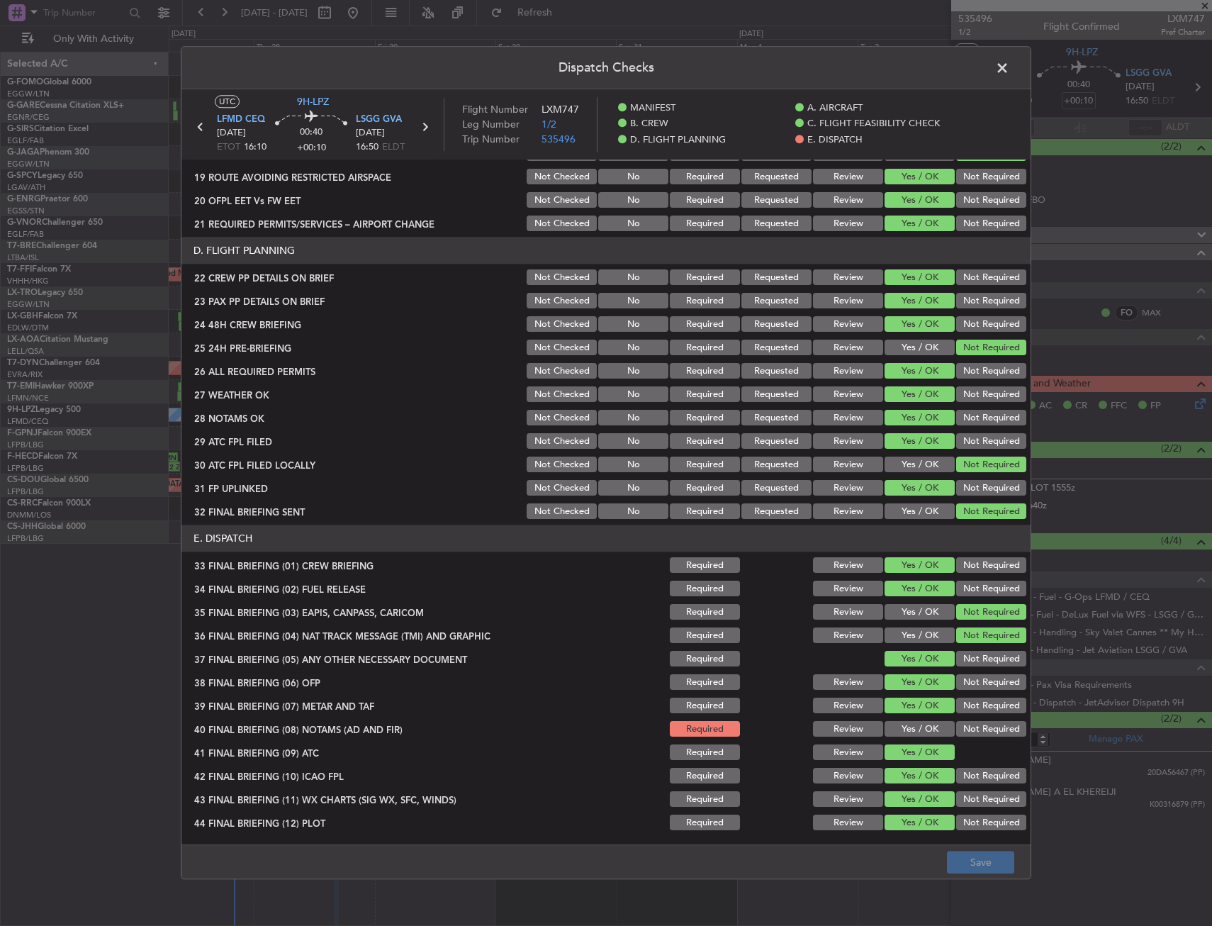
click at [912, 728] on button "Yes / OK" at bounding box center [920, 730] width 70 height 16
click at [976, 852] on button "Save" at bounding box center [980, 862] width 67 height 23
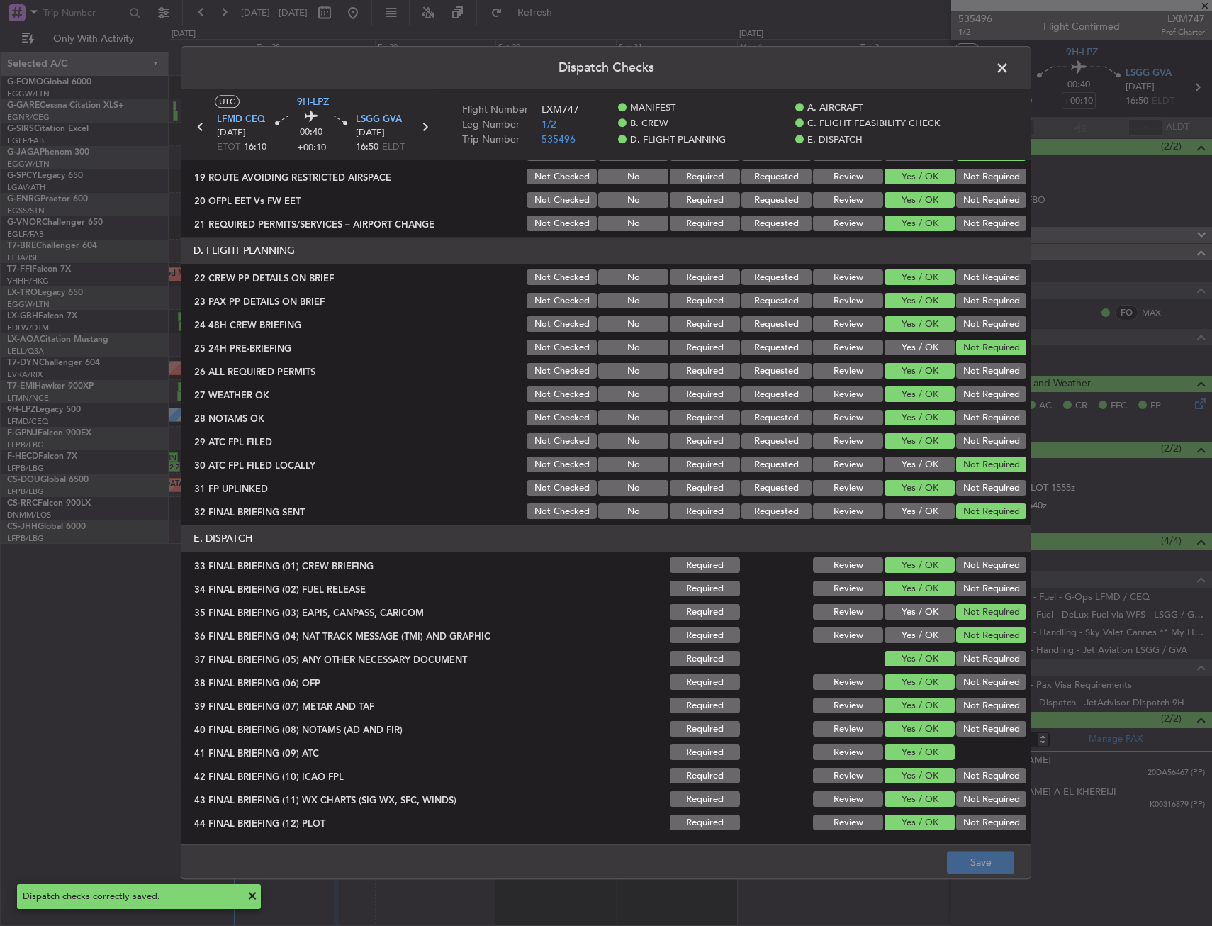
click at [1009, 74] on span at bounding box center [1009, 71] width 0 height 28
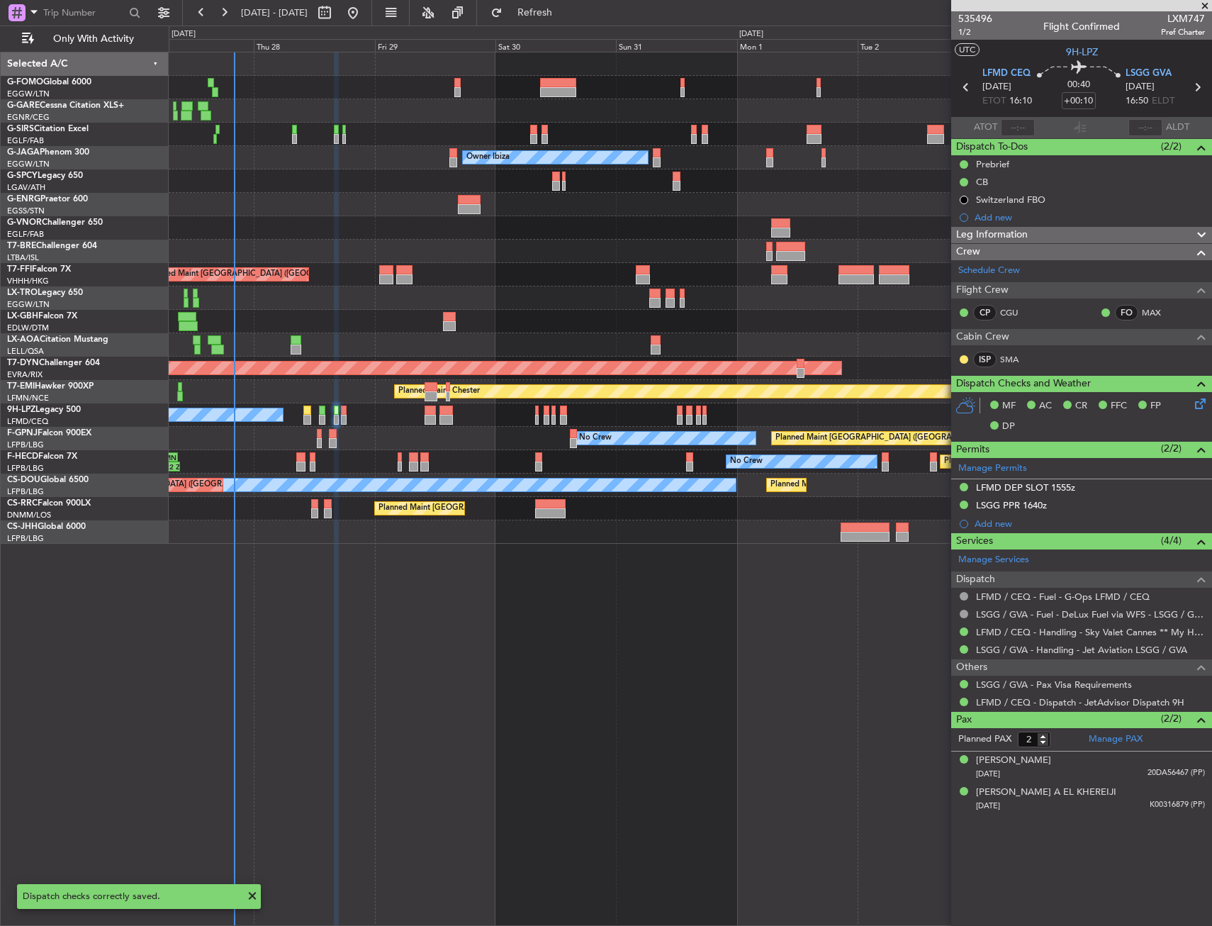
click at [1199, 86] on icon at bounding box center [1197, 87] width 18 height 18
type input "+00:05"
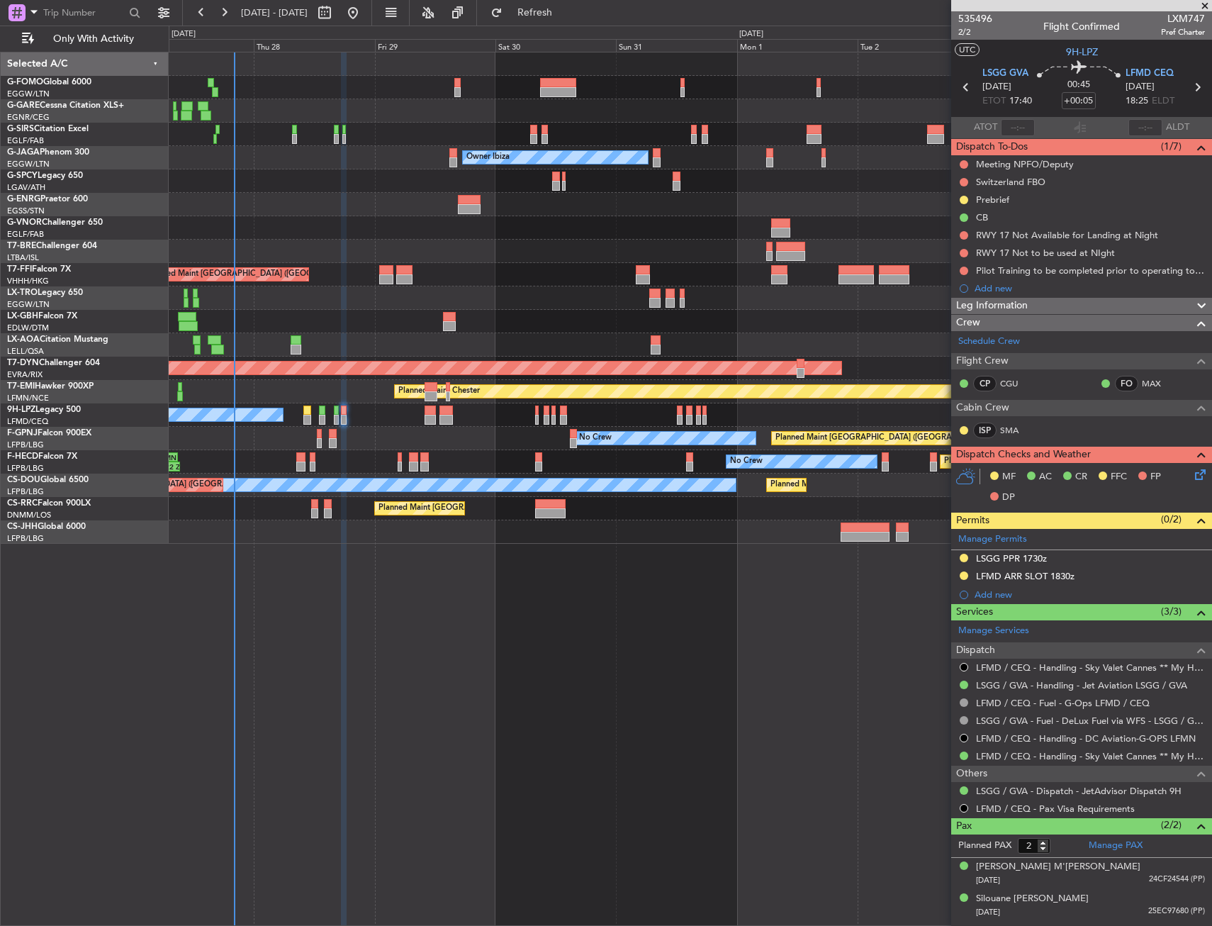
drag, startPoint x: 963, startPoint y: 235, endPoint x: 963, endPoint y: 270, distance: 34.7
click at [963, 235] on button at bounding box center [964, 235] width 9 height 9
drag, startPoint x: 965, startPoint y: 326, endPoint x: 963, endPoint y: 315, distance: 11.5
click at [963, 320] on li "Cancelled" at bounding box center [964, 318] width 75 height 21
click at [963, 250] on button at bounding box center [964, 253] width 9 height 9
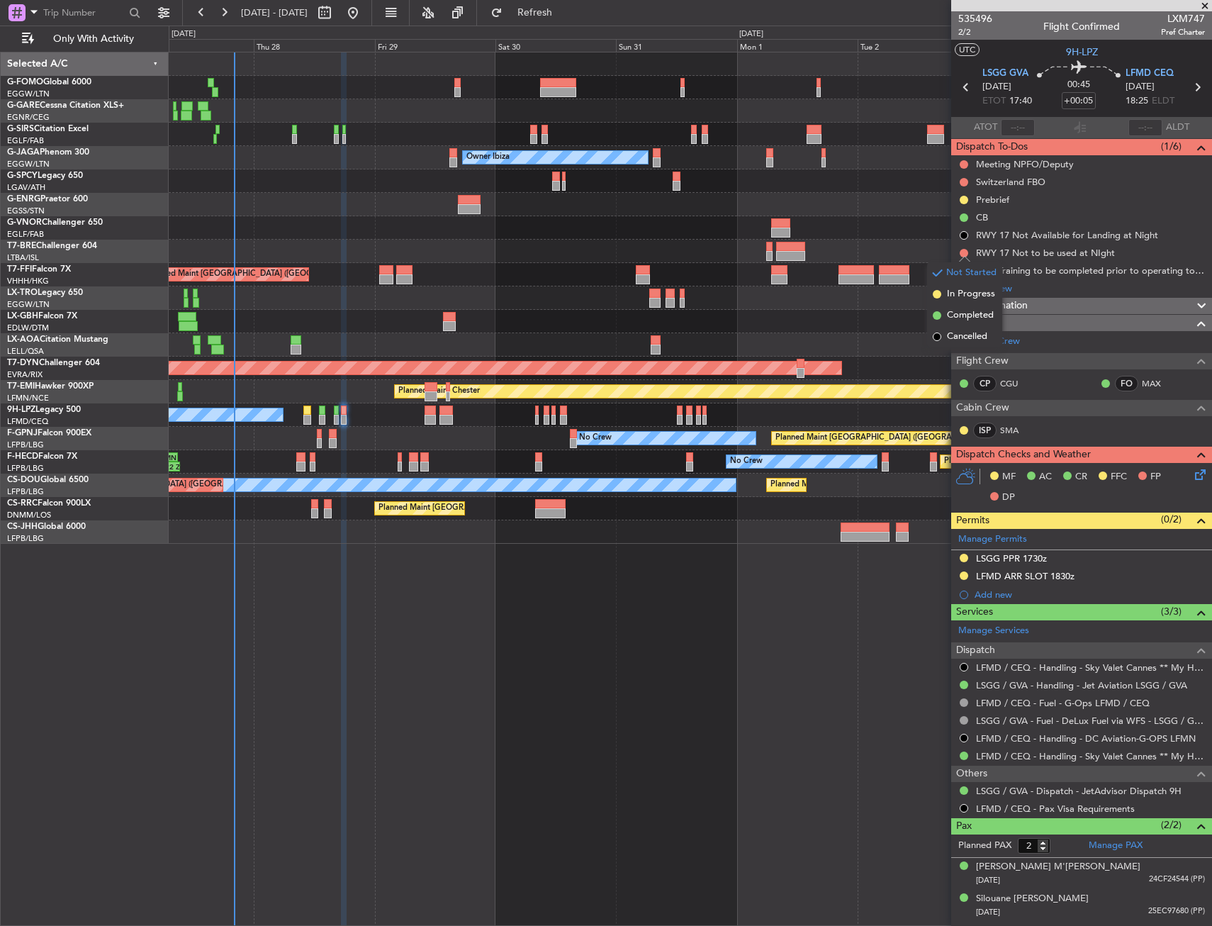
drag, startPoint x: 963, startPoint y: 342, endPoint x: 963, endPoint y: 330, distance: 12.1
click at [963, 340] on span "Cancelled" at bounding box center [967, 337] width 40 height 14
click at [960, 270] on button at bounding box center [964, 271] width 9 height 9
click at [957, 350] on span "Cancelled" at bounding box center [967, 354] width 40 height 14
click at [963, 162] on button at bounding box center [964, 164] width 9 height 9
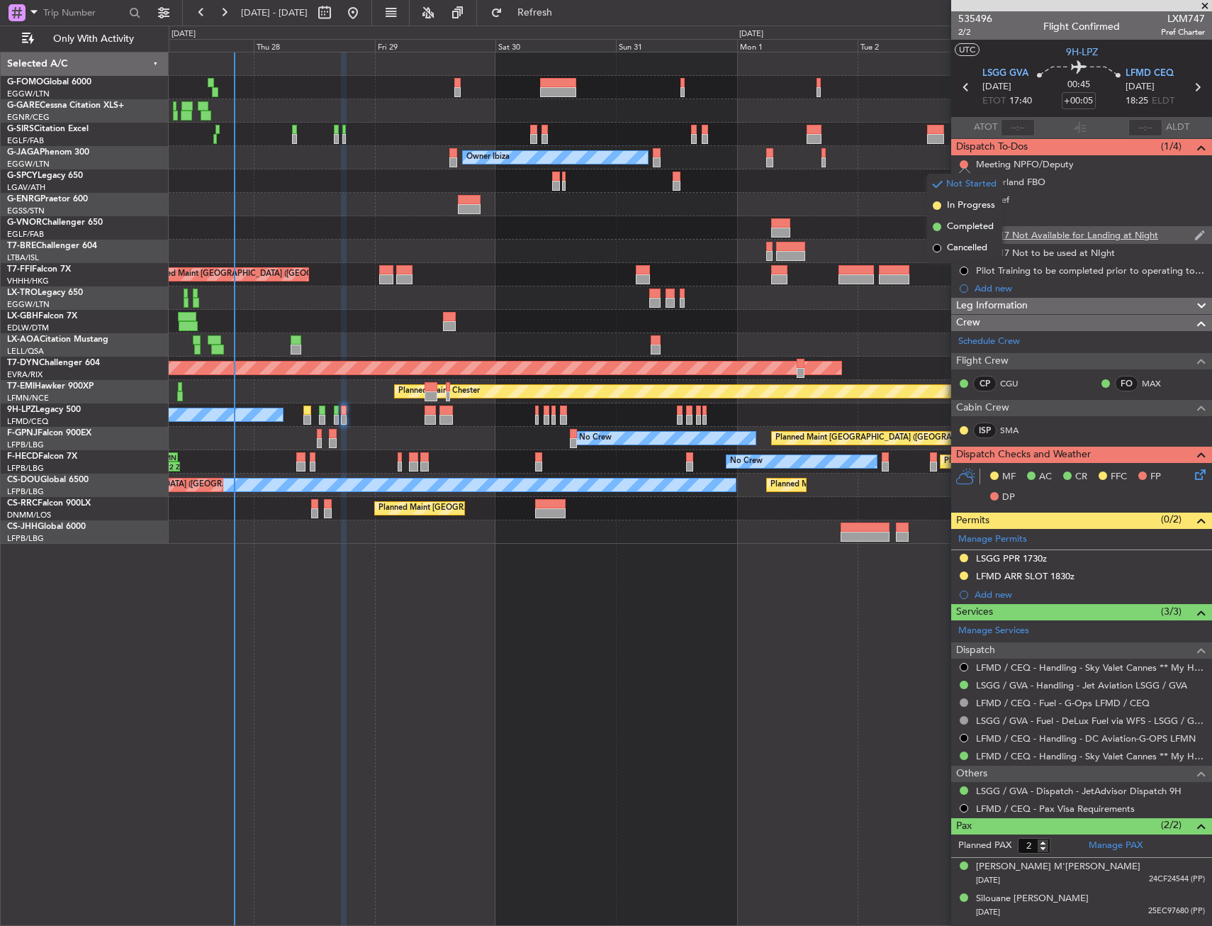
click at [961, 244] on li "Cancelled" at bounding box center [964, 247] width 75 height 21
click at [962, 183] on button at bounding box center [964, 182] width 9 height 9
click at [960, 269] on span "Cancelled" at bounding box center [967, 266] width 40 height 14
click at [960, 197] on button at bounding box center [964, 200] width 9 height 9
click at [960, 262] on span "Completed" at bounding box center [969, 262] width 47 height 14
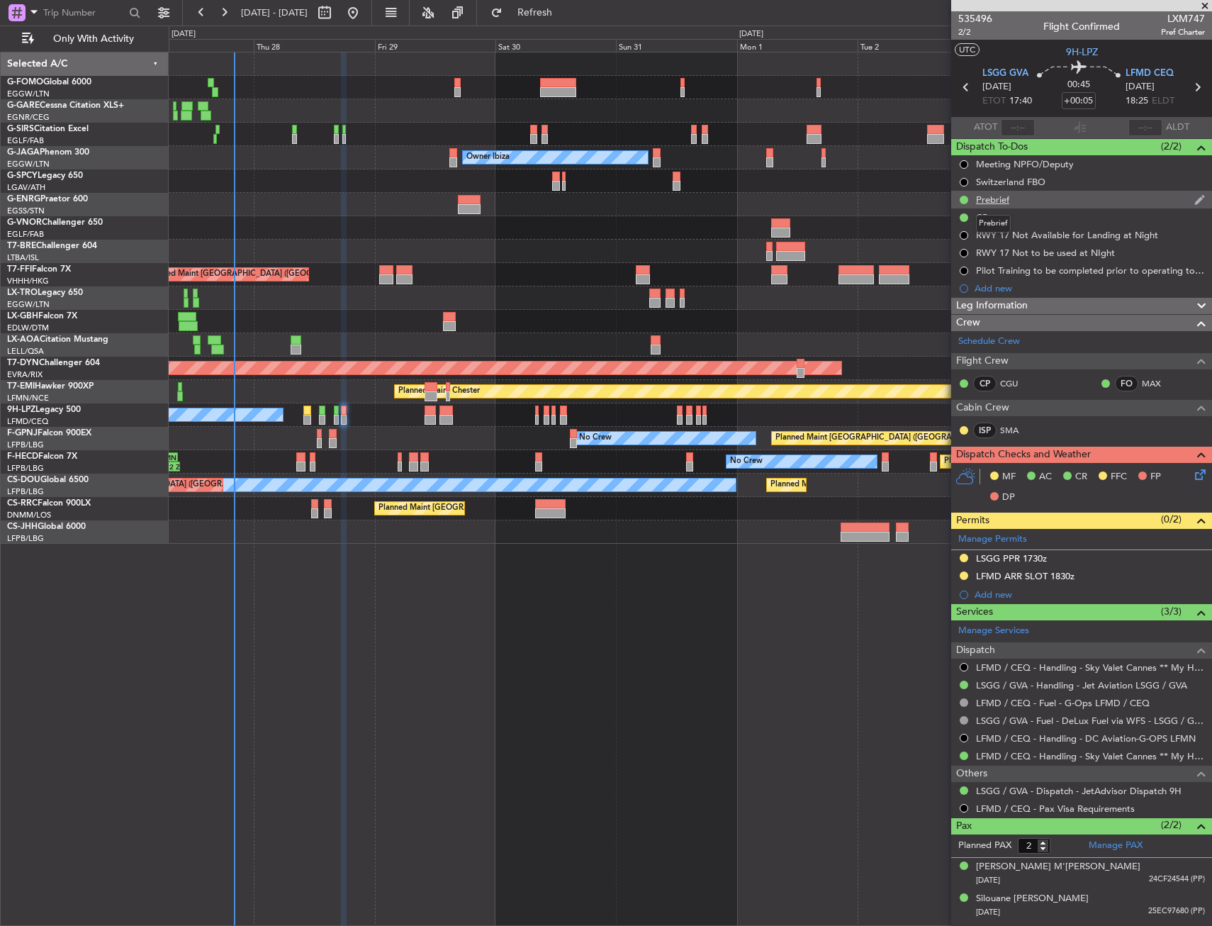
click at [1004, 200] on div "Prebrief" at bounding box center [992, 199] width 33 height 12
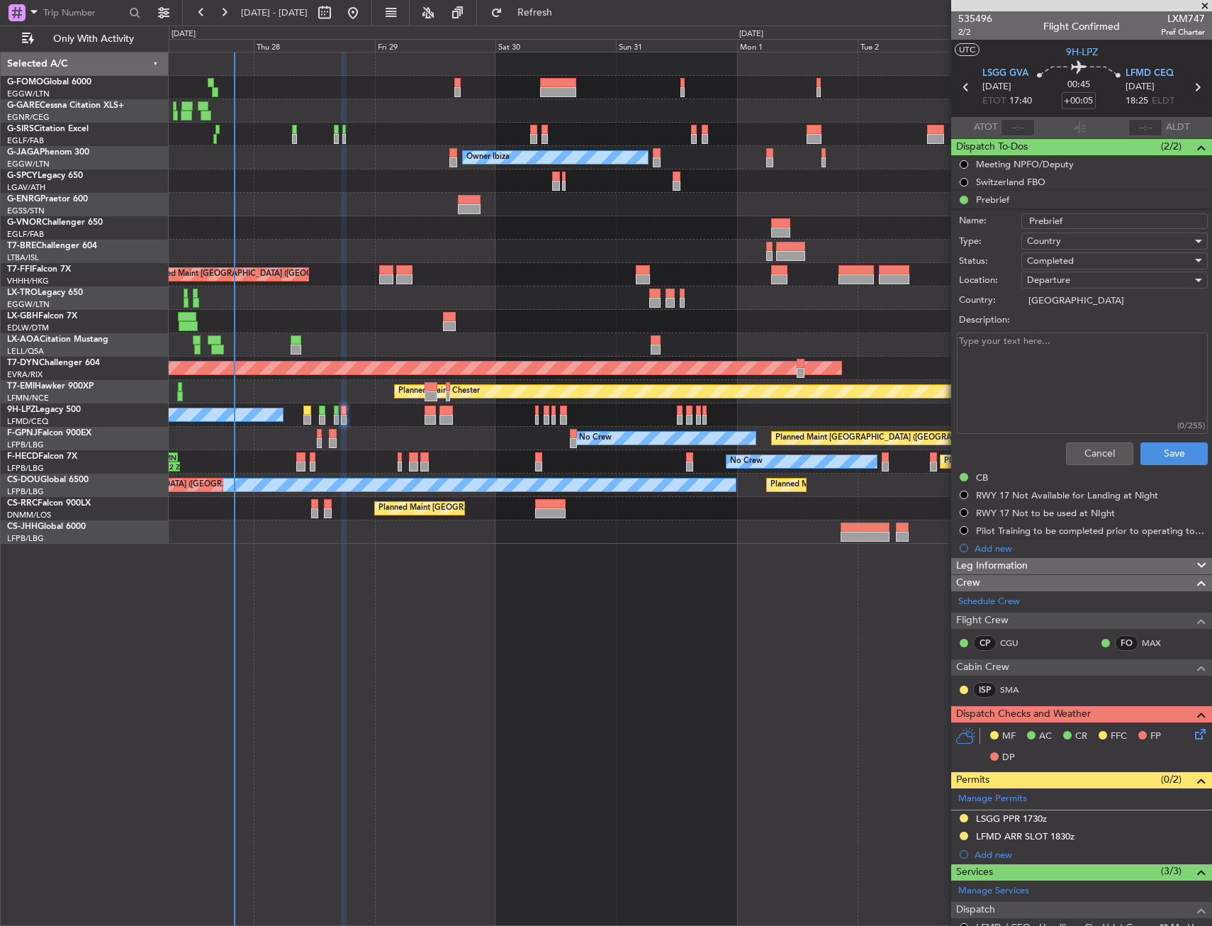
click at [1072, 352] on textarea "Description:" at bounding box center [1082, 382] width 251 height 101
type textarea "Remaining"
click at [1180, 470] on div "CB" at bounding box center [1081, 478] width 261 height 18
click at [999, 195] on mat-tooltip-component "Switzerland FBO" at bounding box center [1011, 206] width 84 height 38
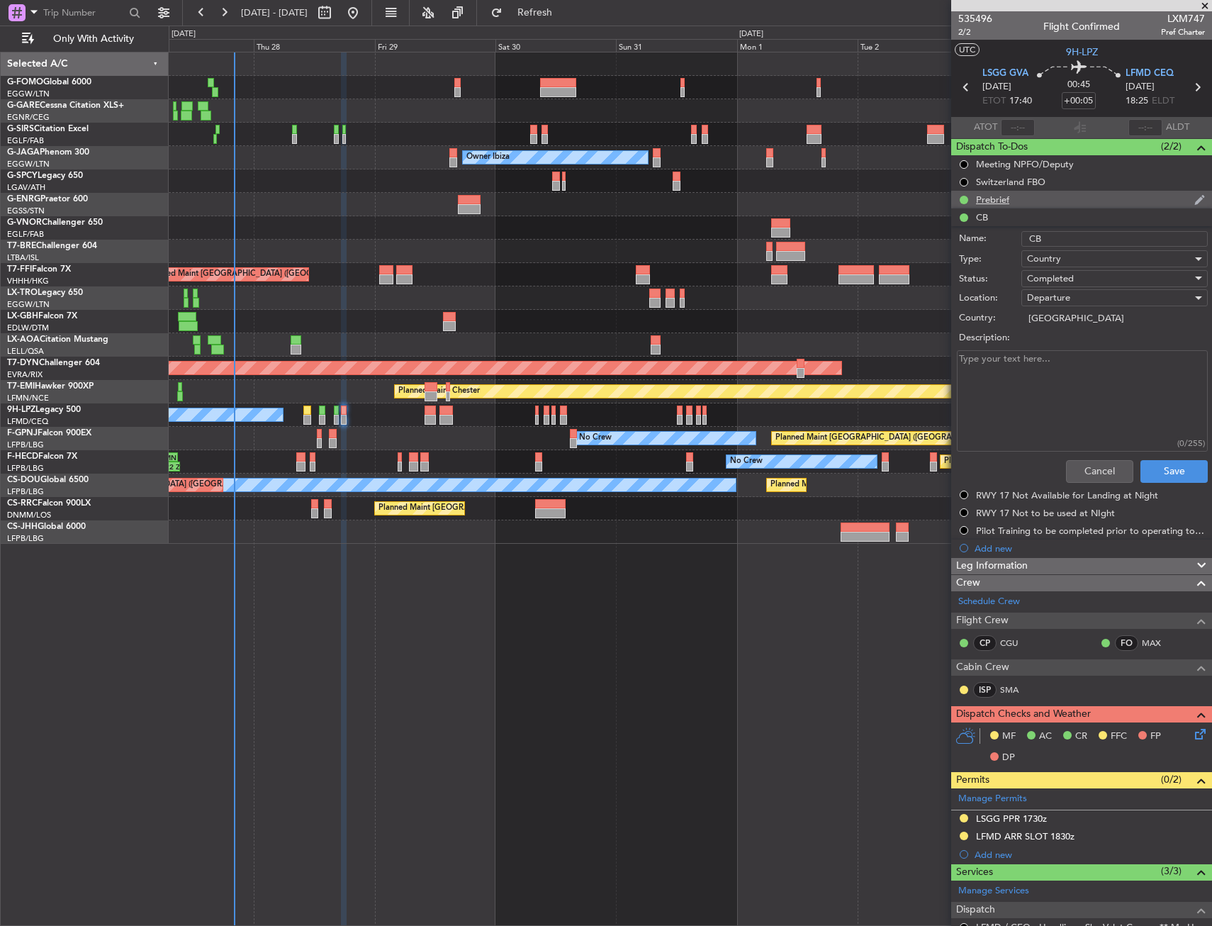
click at [998, 201] on div "Prebrief" at bounding box center [992, 199] width 33 height 12
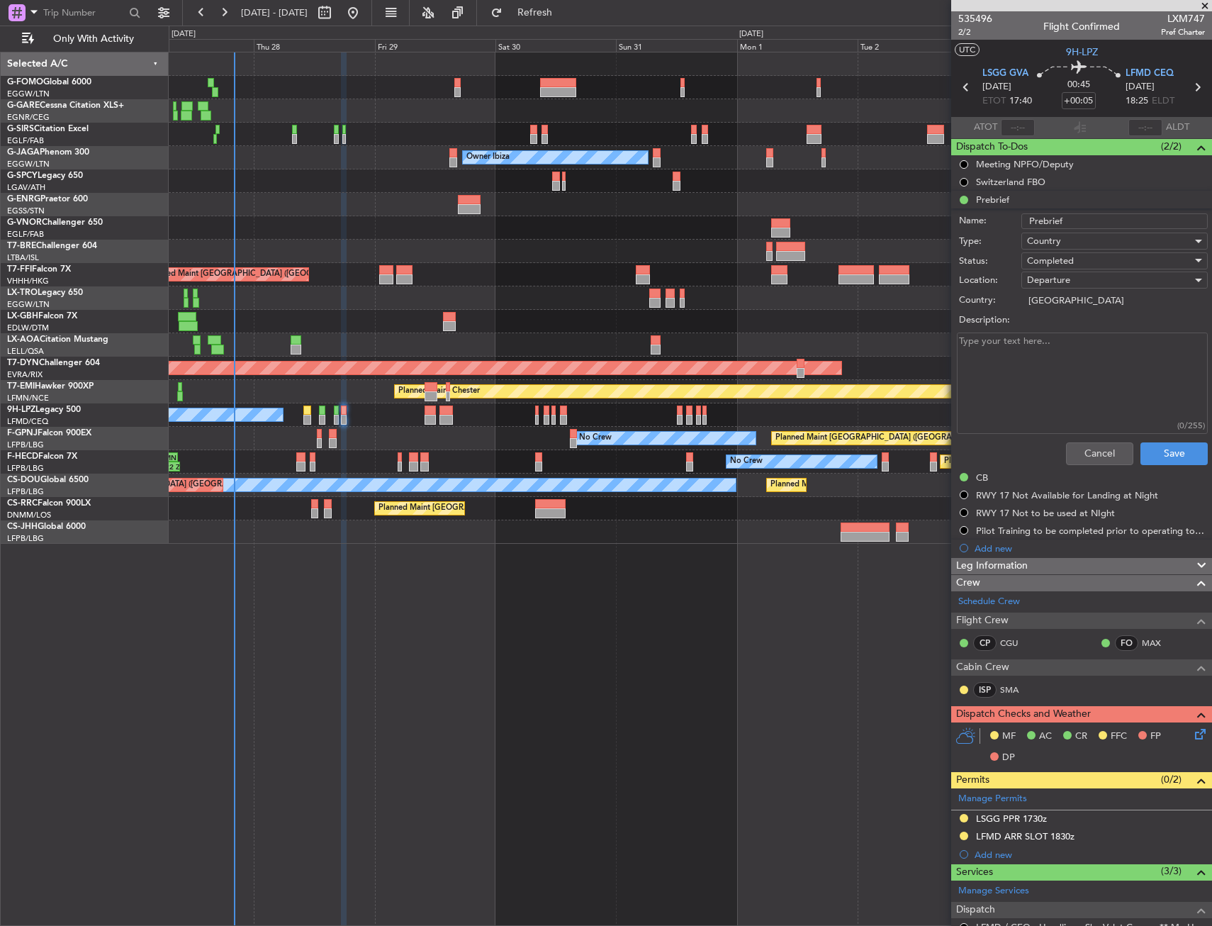
click at [1044, 375] on textarea "Description:" at bounding box center [1082, 382] width 251 height 101
type textarea "Remaining"
click at [1159, 457] on button "Save" at bounding box center [1173, 453] width 67 height 23
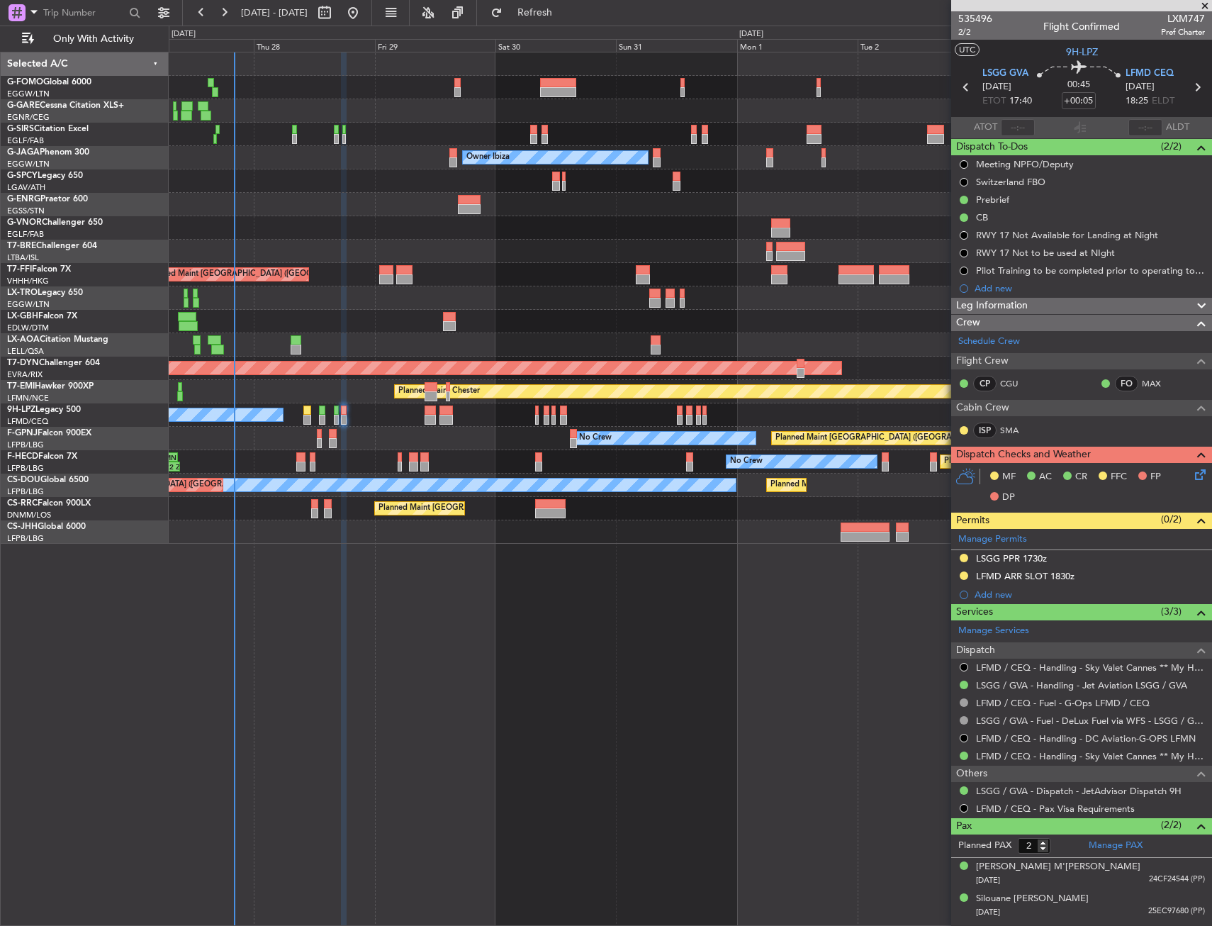
drag, startPoint x: 961, startPoint y: 573, endPoint x: 960, endPoint y: 588, distance: 14.2
click at [961, 573] on button at bounding box center [964, 575] width 9 height 9
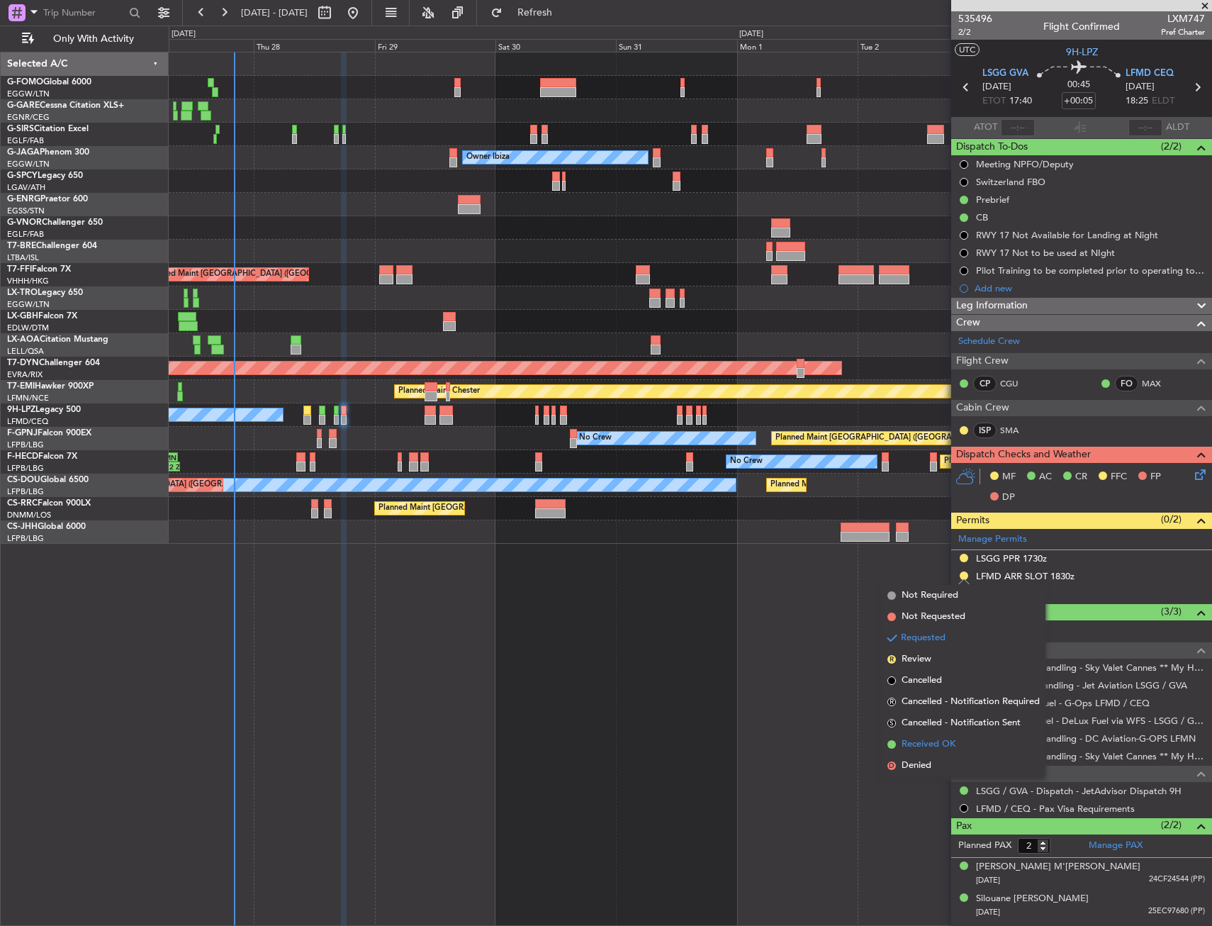
click at [939, 744] on span "Received OK" at bounding box center [929, 744] width 54 height 14
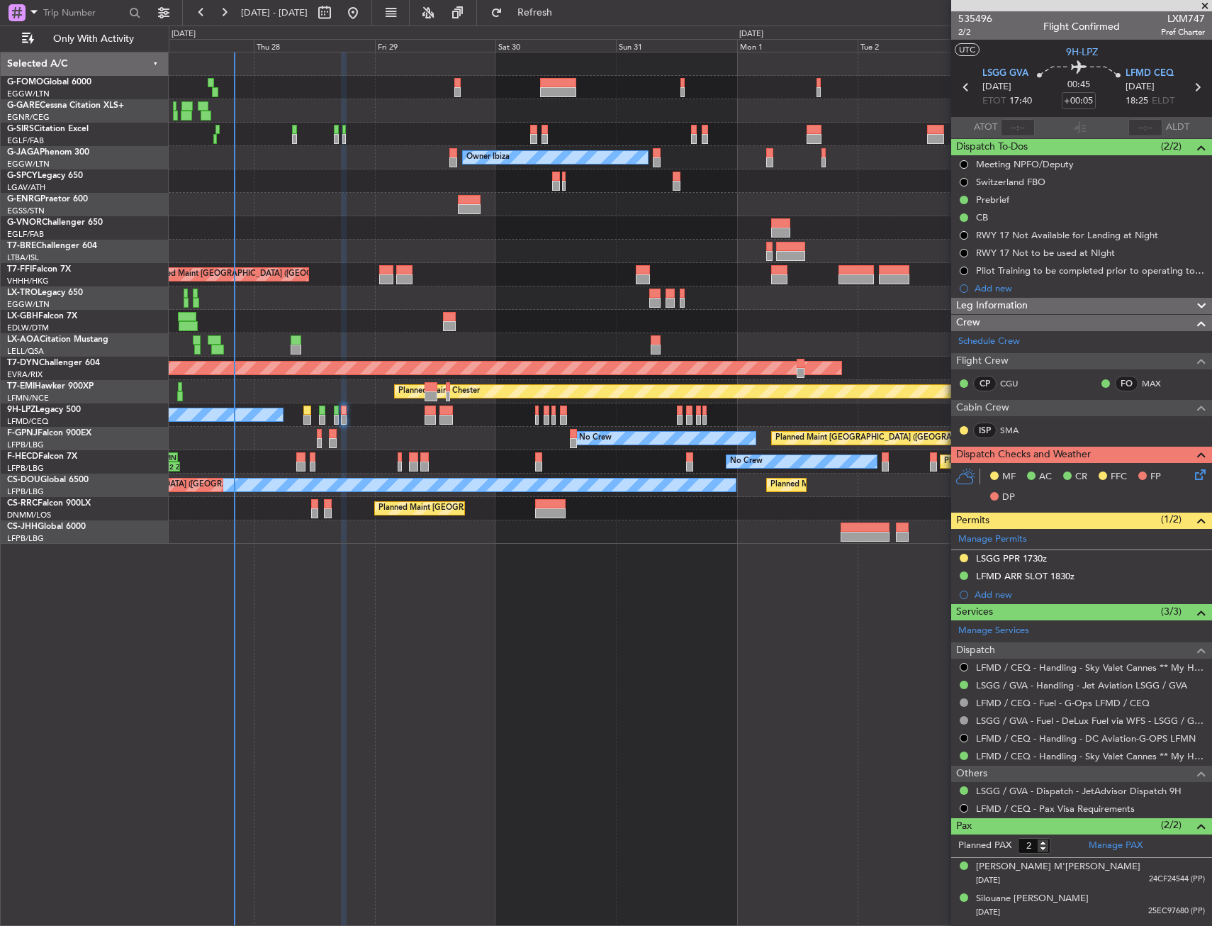
click at [963, 558] on button at bounding box center [964, 558] width 9 height 9
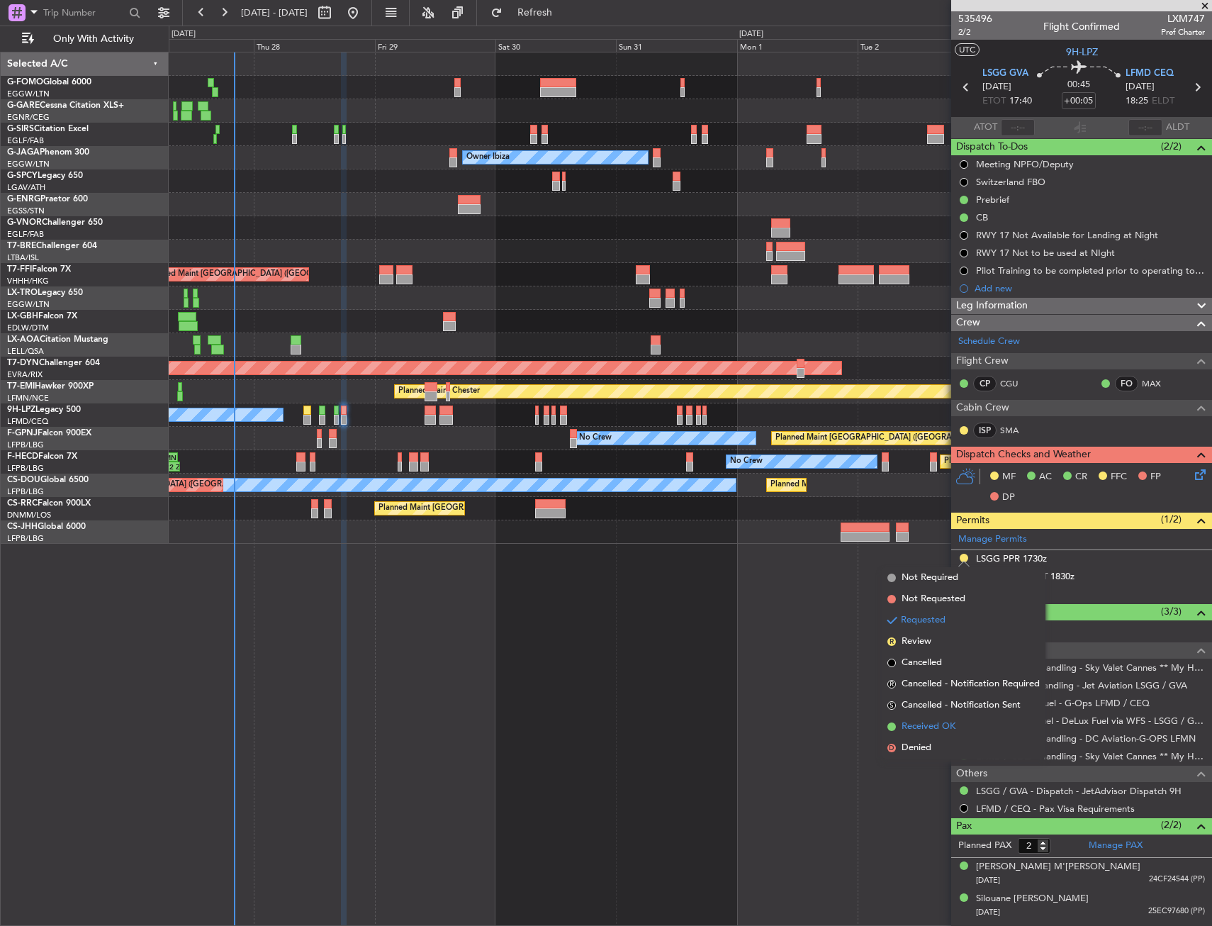
click at [951, 729] on span "Received OK" at bounding box center [929, 726] width 54 height 14
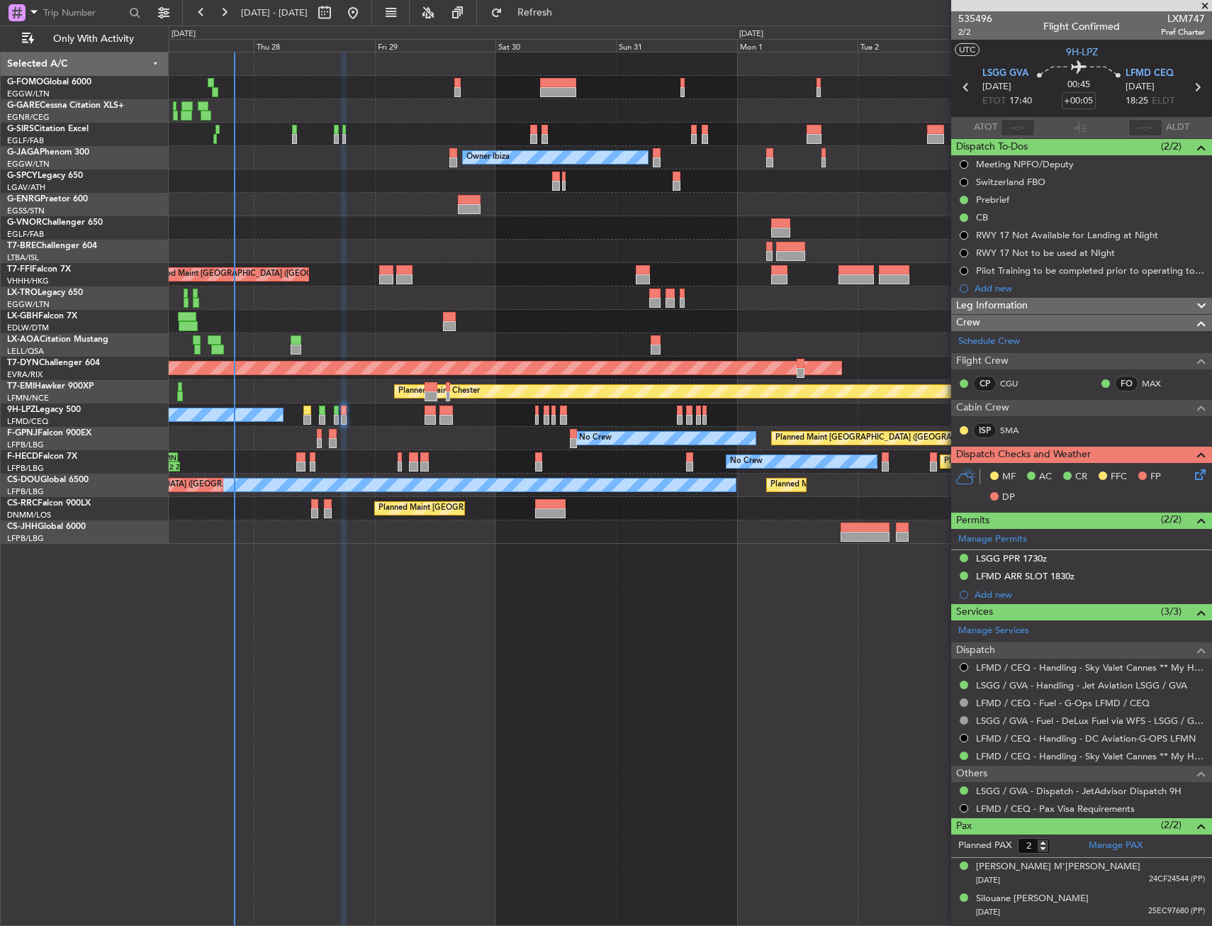
drag, startPoint x: 1011, startPoint y: 554, endPoint x: 1033, endPoint y: 590, distance: 41.7
click at [1011, 554] on div "LSGG PPR 1730z" at bounding box center [1011, 558] width 71 height 12
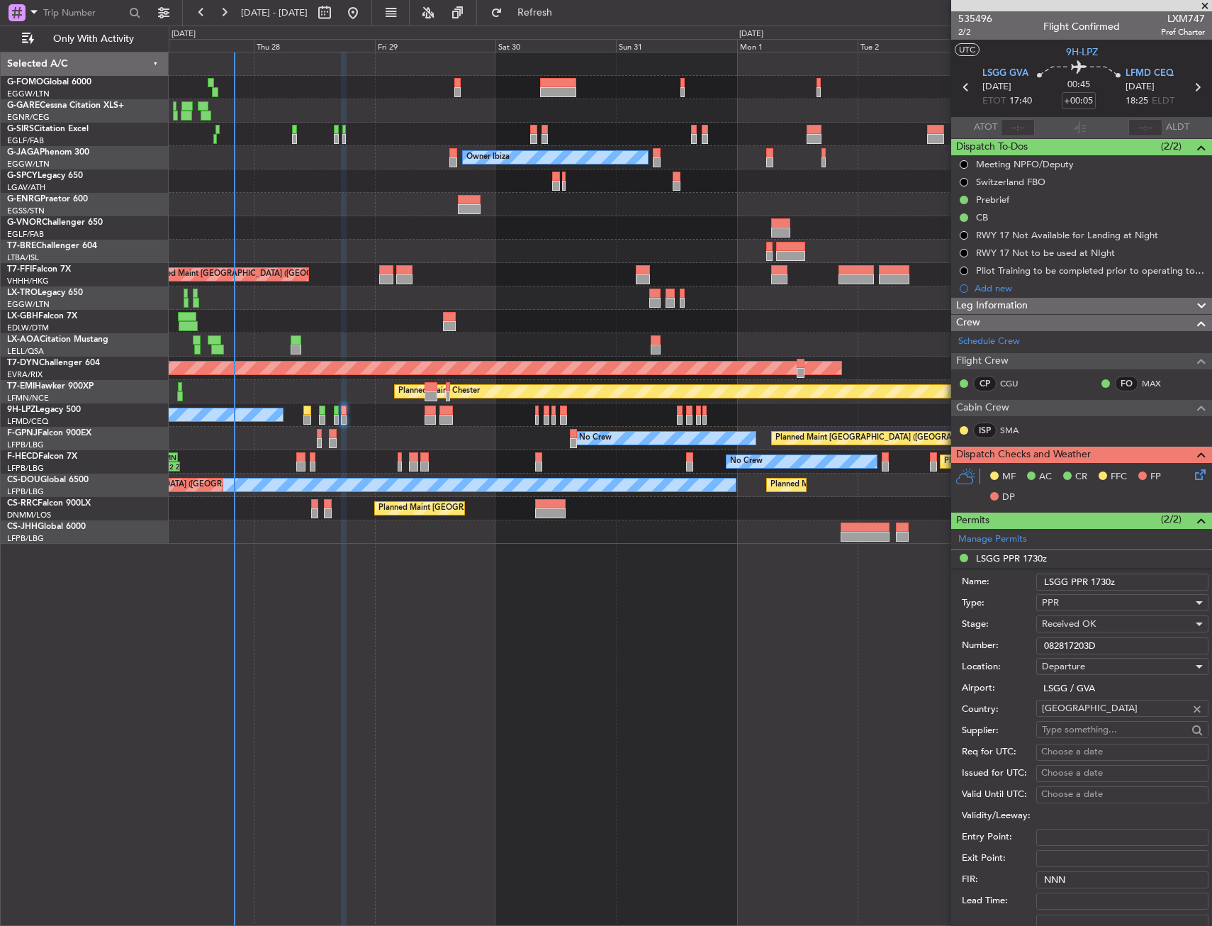
click at [1092, 646] on input "082817203D" at bounding box center [1122, 645] width 172 height 17
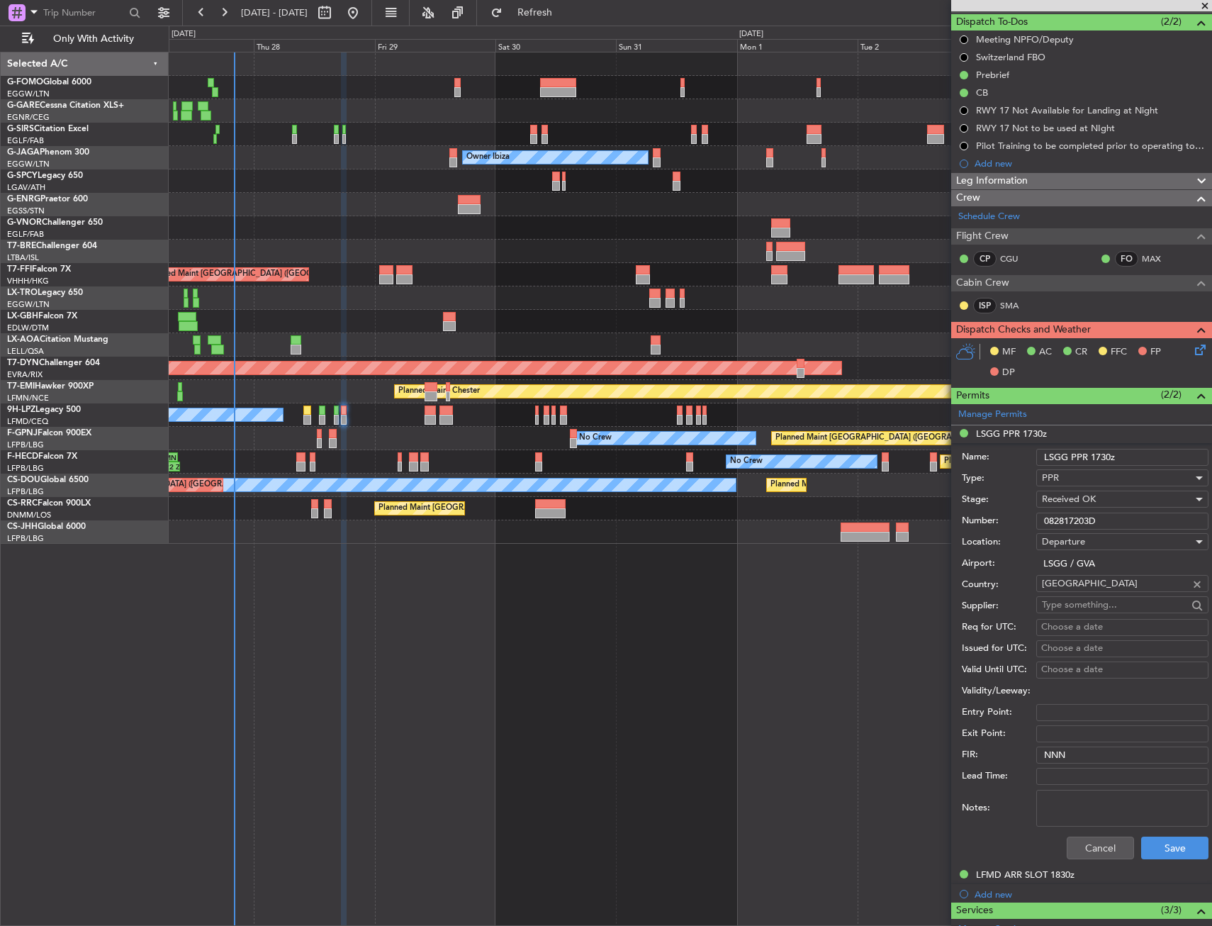
scroll to position [284, 0]
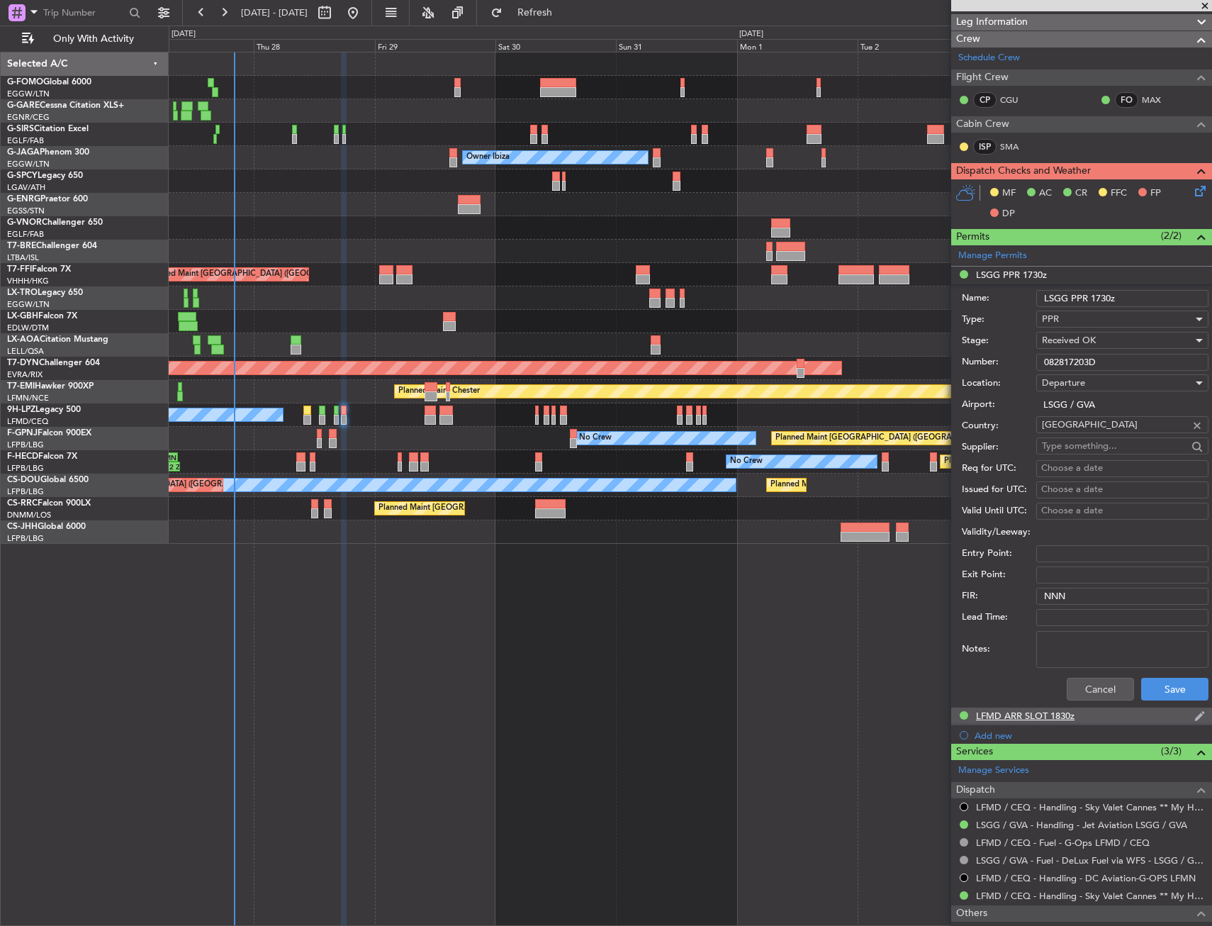
click at [993, 717] on div "LFMD ARR SLOT 1830z" at bounding box center [1025, 715] width 99 height 12
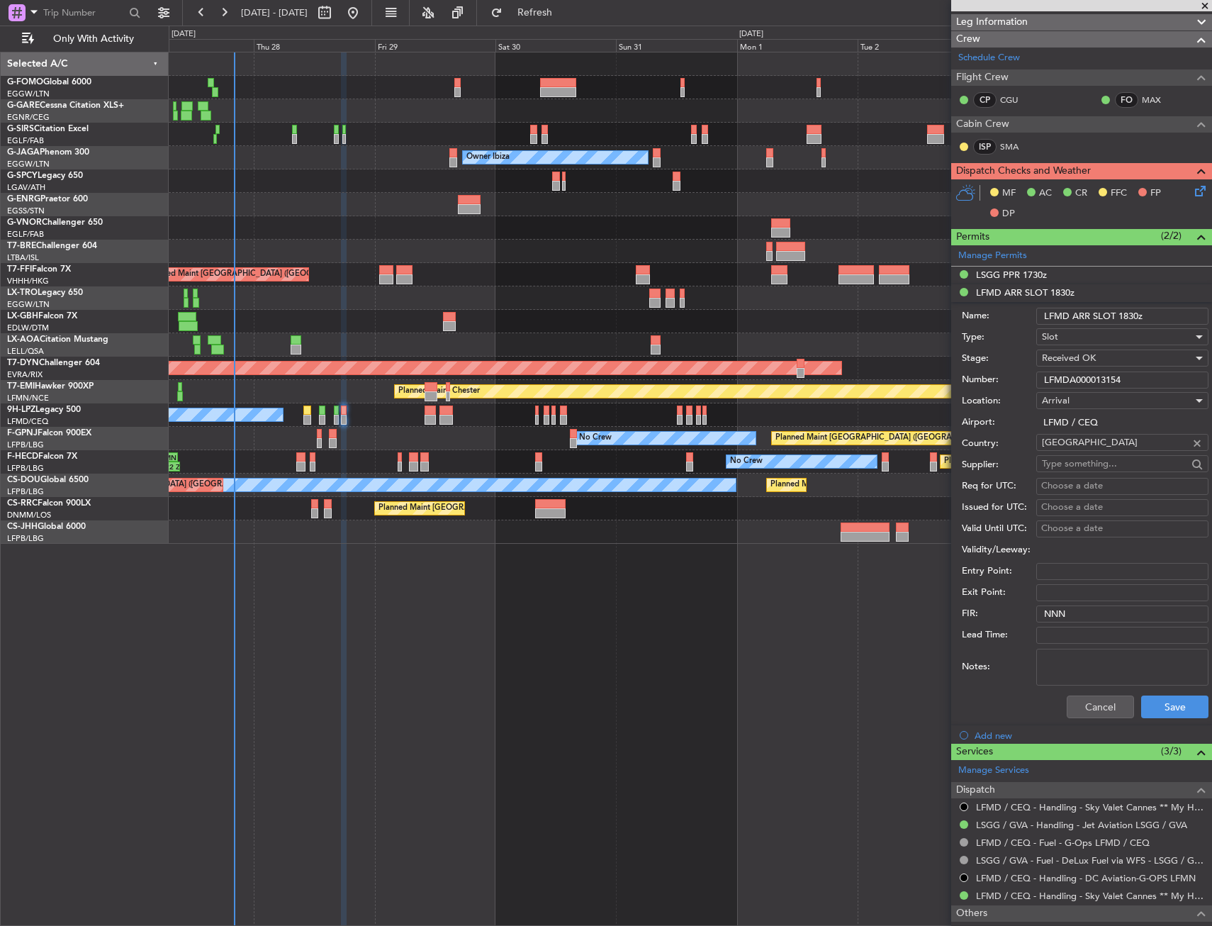
click at [1078, 383] on input "LFMDA000013154" at bounding box center [1122, 379] width 172 height 17
click at [1093, 709] on button "Cancel" at bounding box center [1100, 706] width 67 height 23
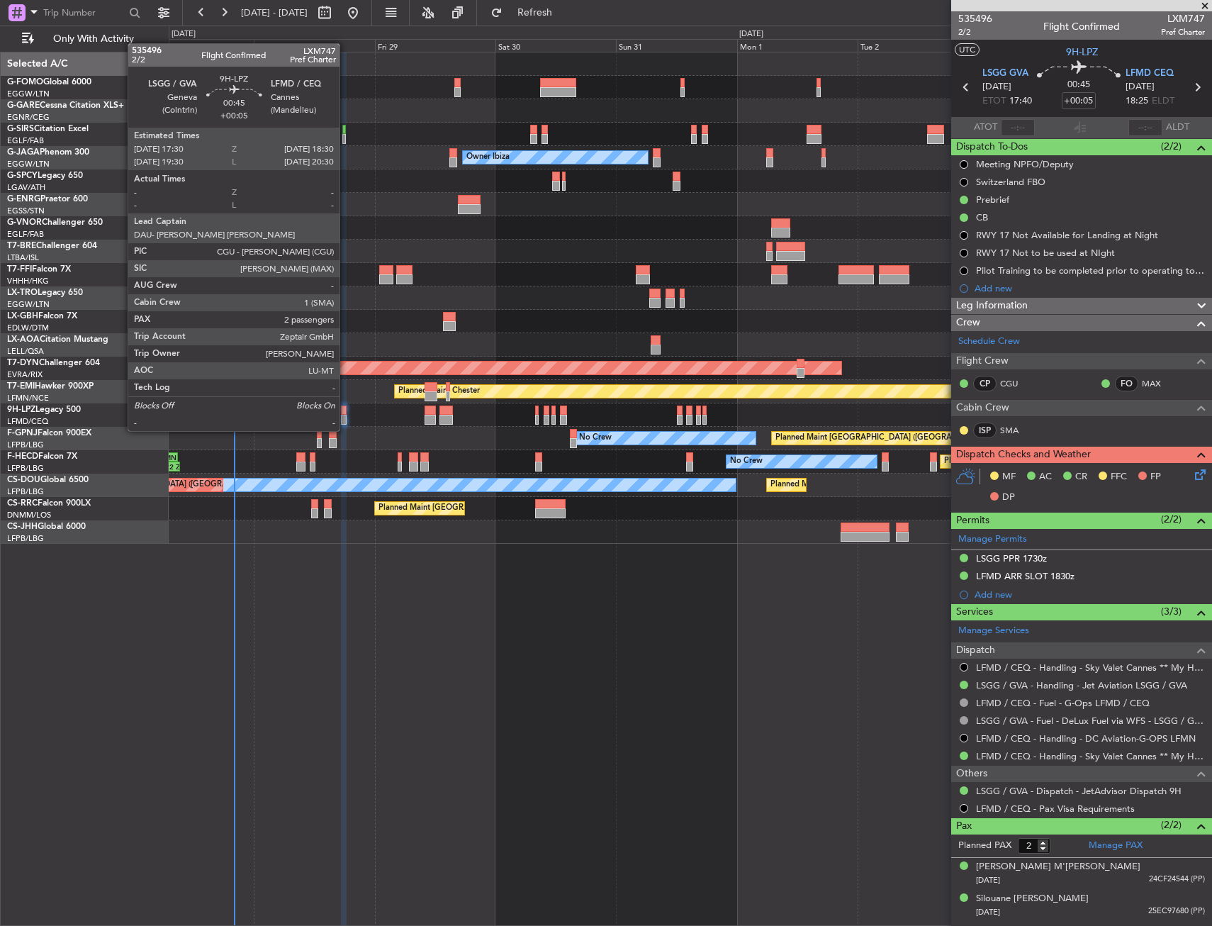
click at [346, 417] on div at bounding box center [344, 420] width 6 height 10
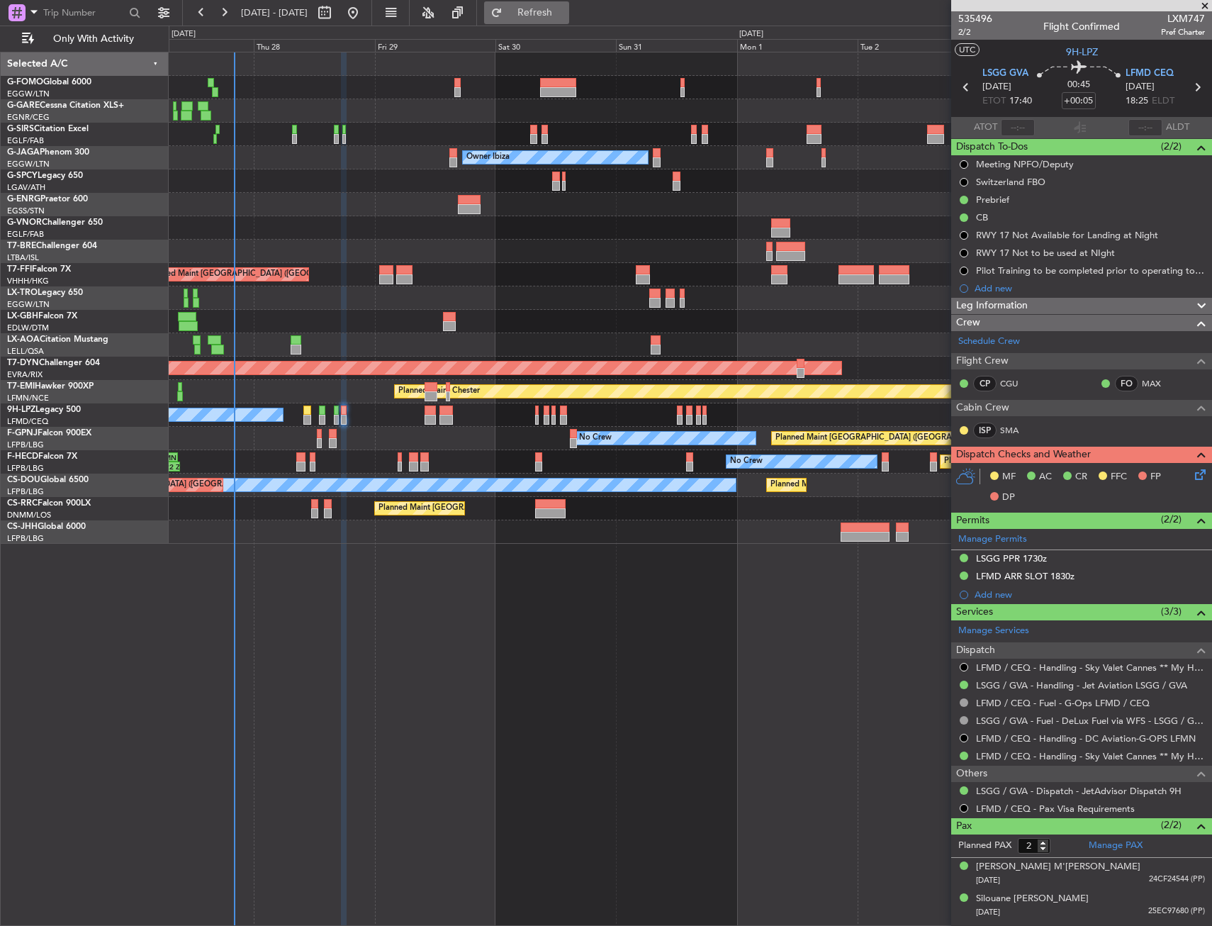
click at [557, 16] on span "Refresh" at bounding box center [535, 13] width 60 height 10
click at [379, 123] on div "Planned Maint London (Farnborough) Unplanned Maint Oxford (Kidlington)" at bounding box center [690, 134] width 1043 height 23
click at [1192, 478] on icon at bounding box center [1197, 471] width 11 height 11
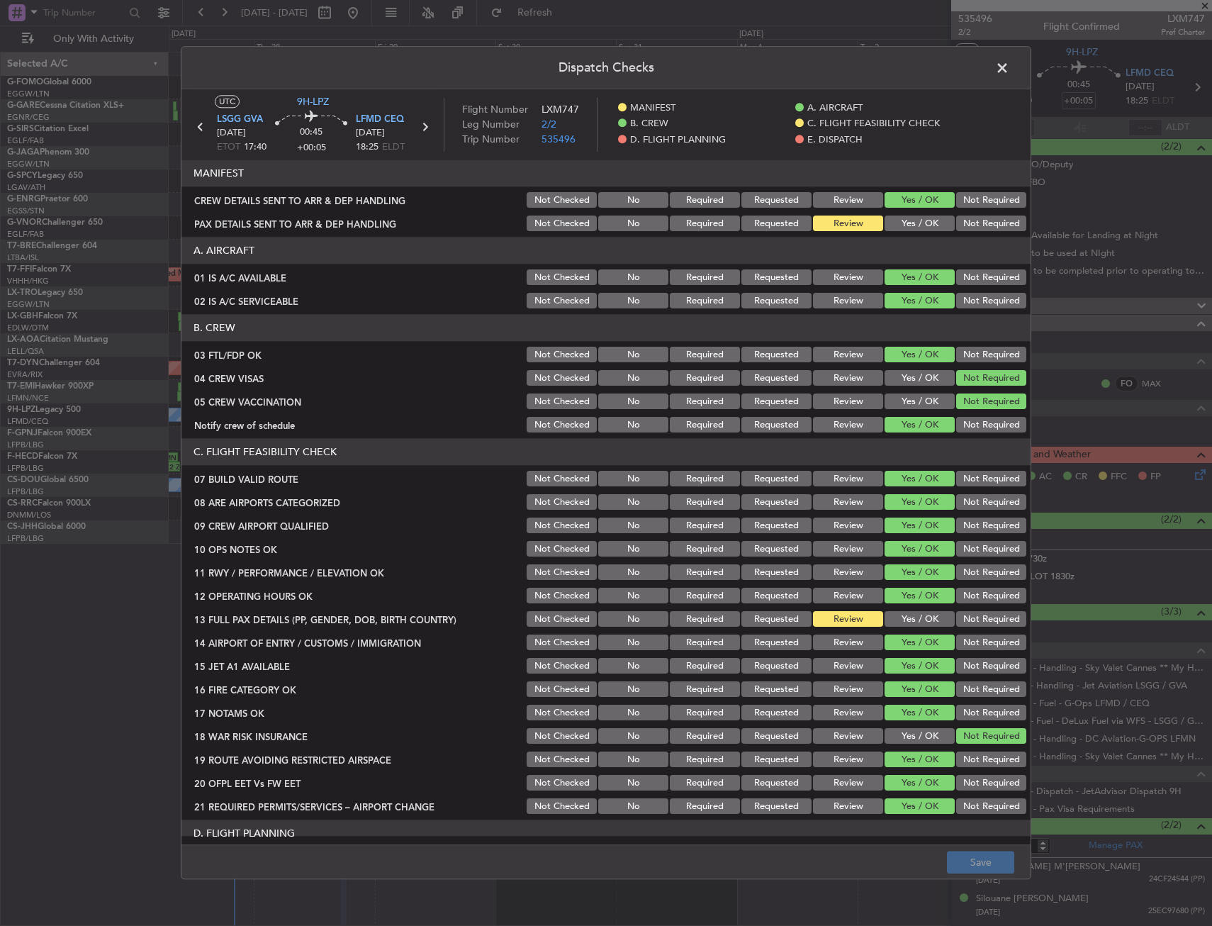
click at [892, 627] on button "Yes / OK" at bounding box center [920, 620] width 70 height 16
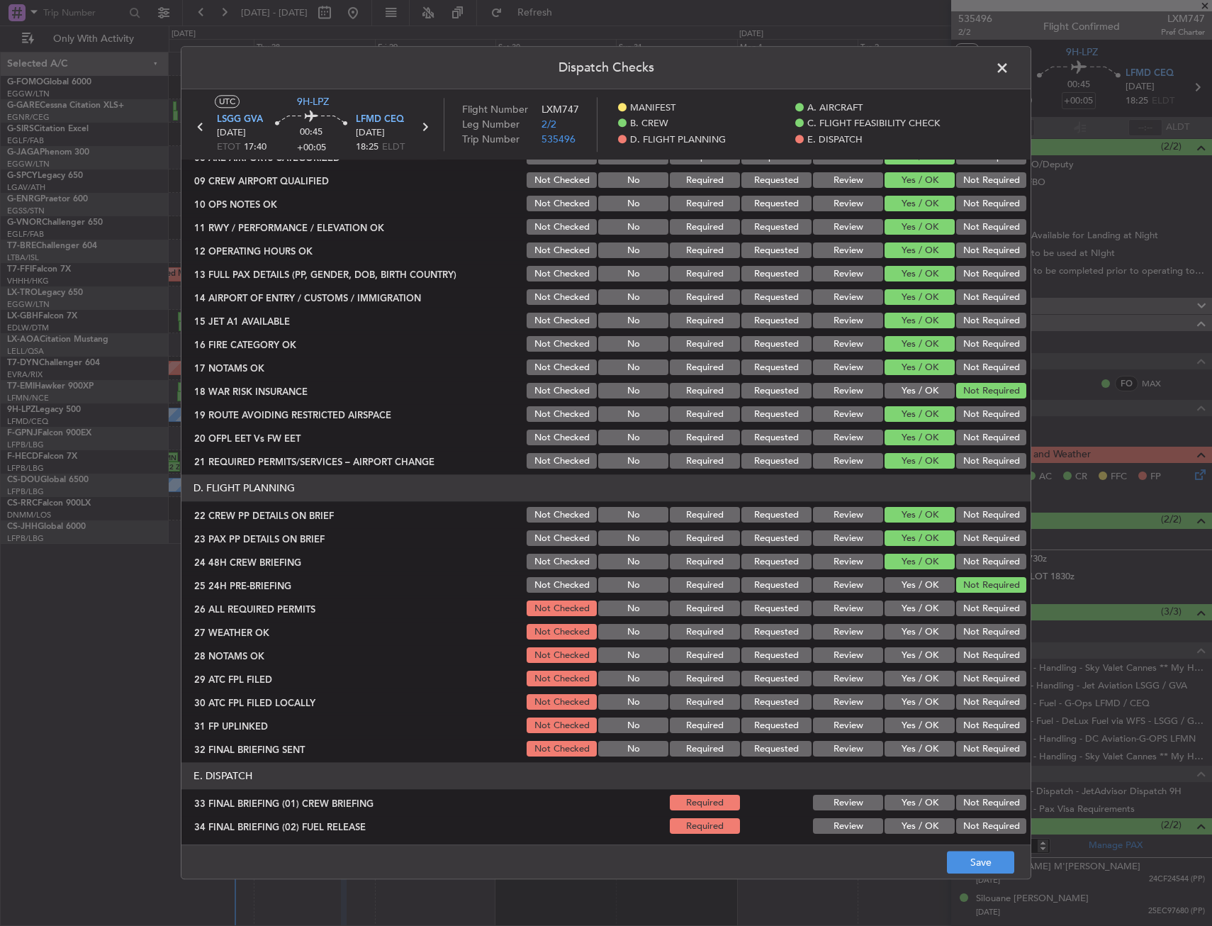
scroll to position [354, 0]
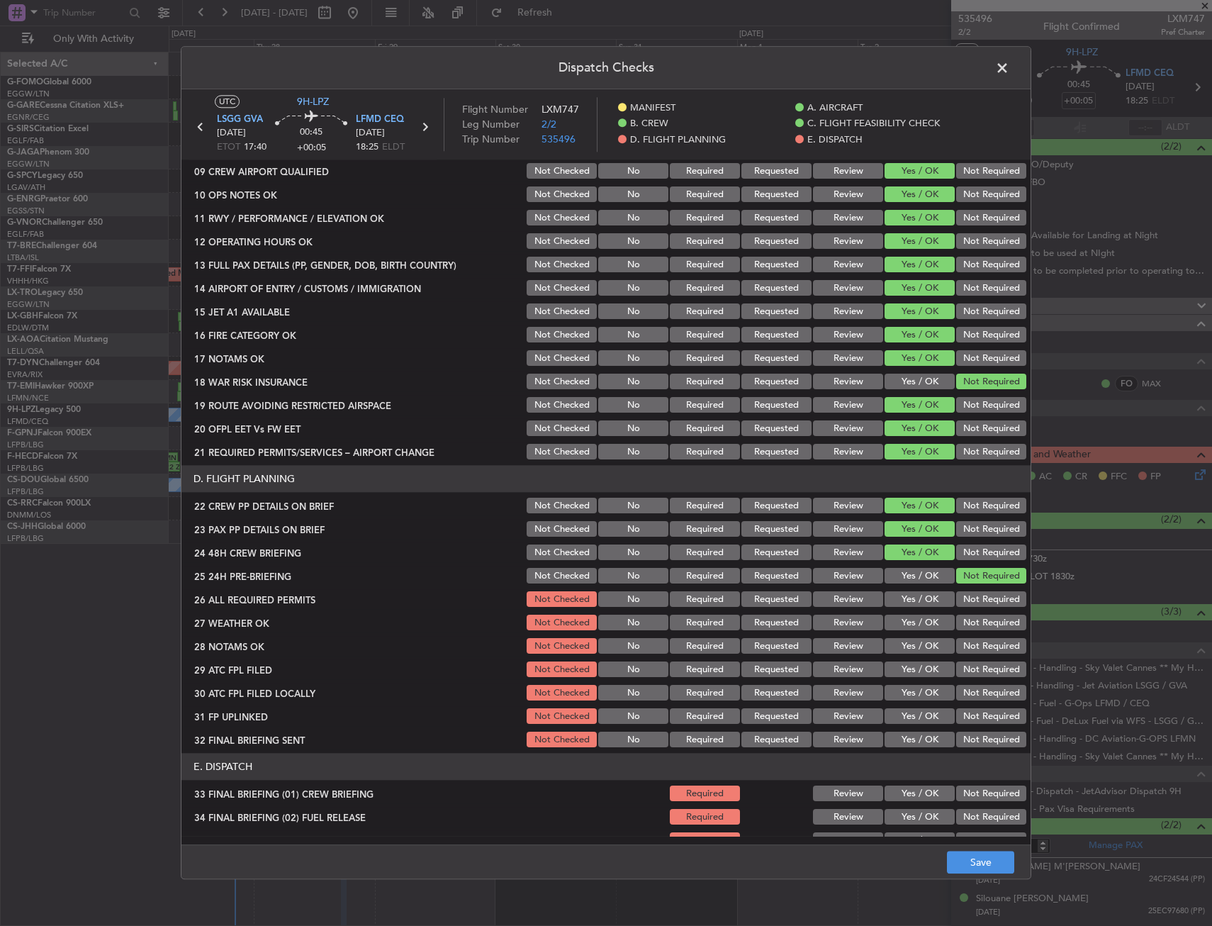
click at [904, 603] on button "Yes / OK" at bounding box center [920, 600] width 70 height 16
click at [907, 624] on button "Yes / OK" at bounding box center [920, 623] width 70 height 16
click at [909, 639] on button "Yes / OK" at bounding box center [920, 647] width 70 height 16
drag, startPoint x: 927, startPoint y: 669, endPoint x: 935, endPoint y: 676, distance: 10.5
click at [926, 669] on button "Yes / OK" at bounding box center [920, 670] width 70 height 16
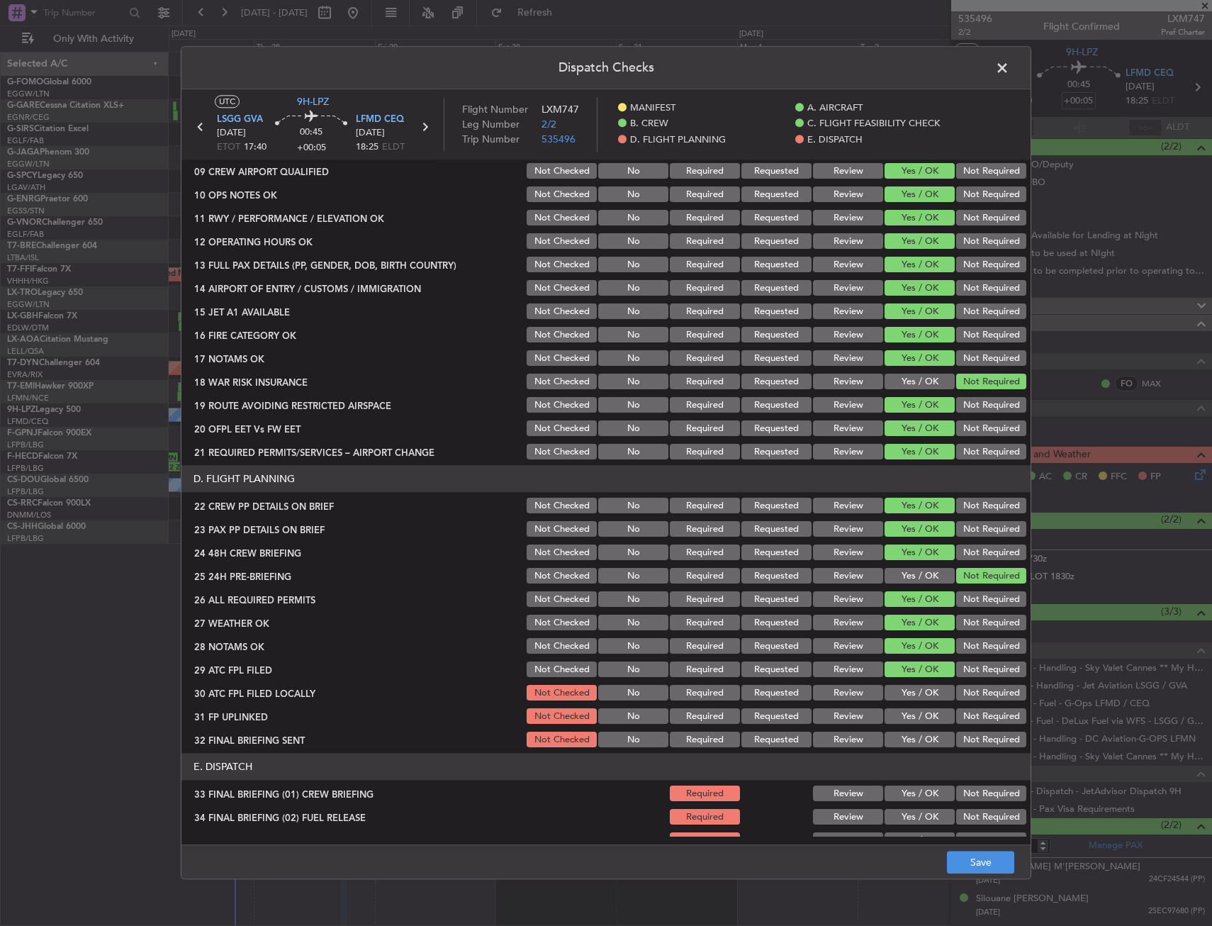
click at [963, 692] on button "Not Required" at bounding box center [991, 693] width 70 height 16
click at [913, 709] on button "Yes / OK" at bounding box center [920, 717] width 70 height 16
click at [971, 739] on button "Not Required" at bounding box center [991, 740] width 70 height 16
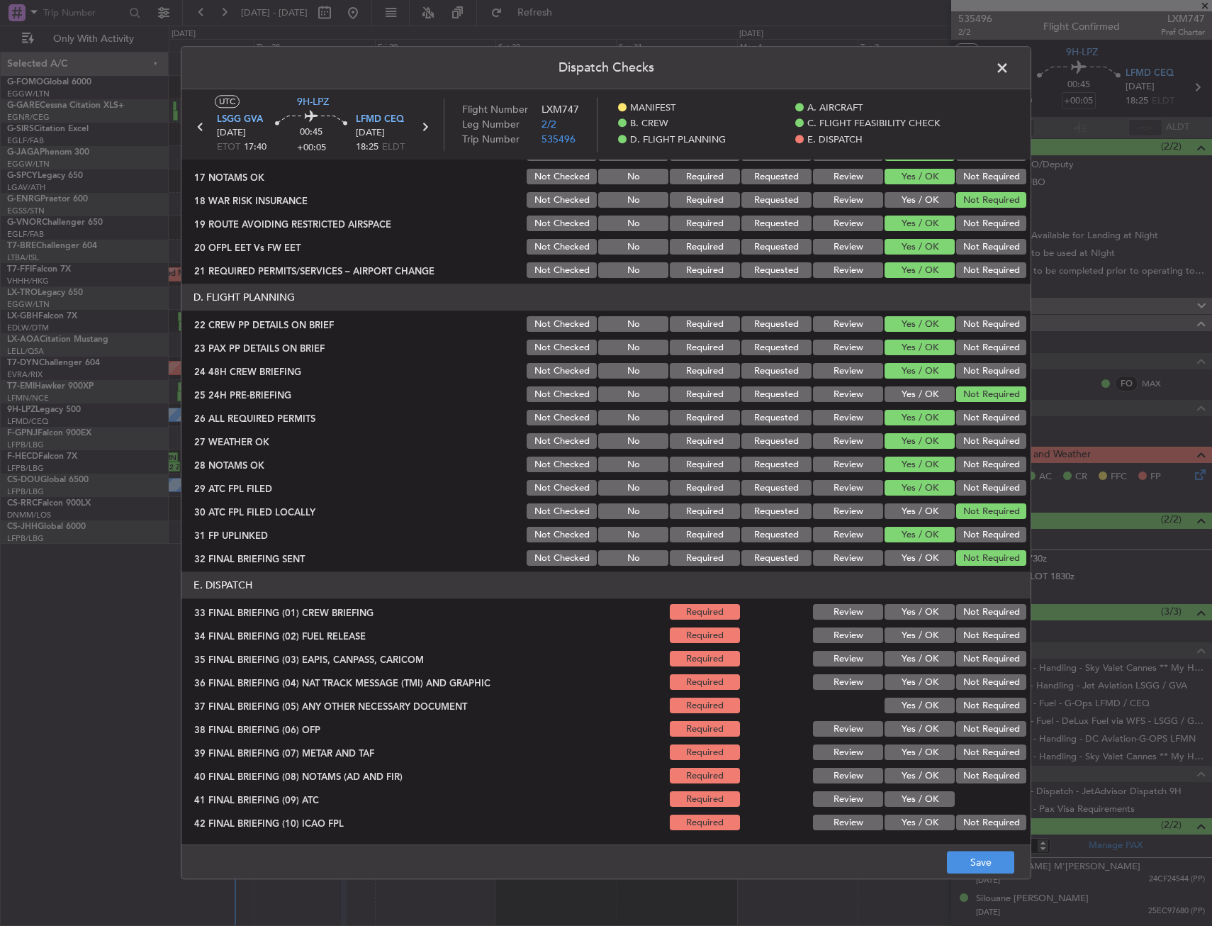
scroll to position [583, 0]
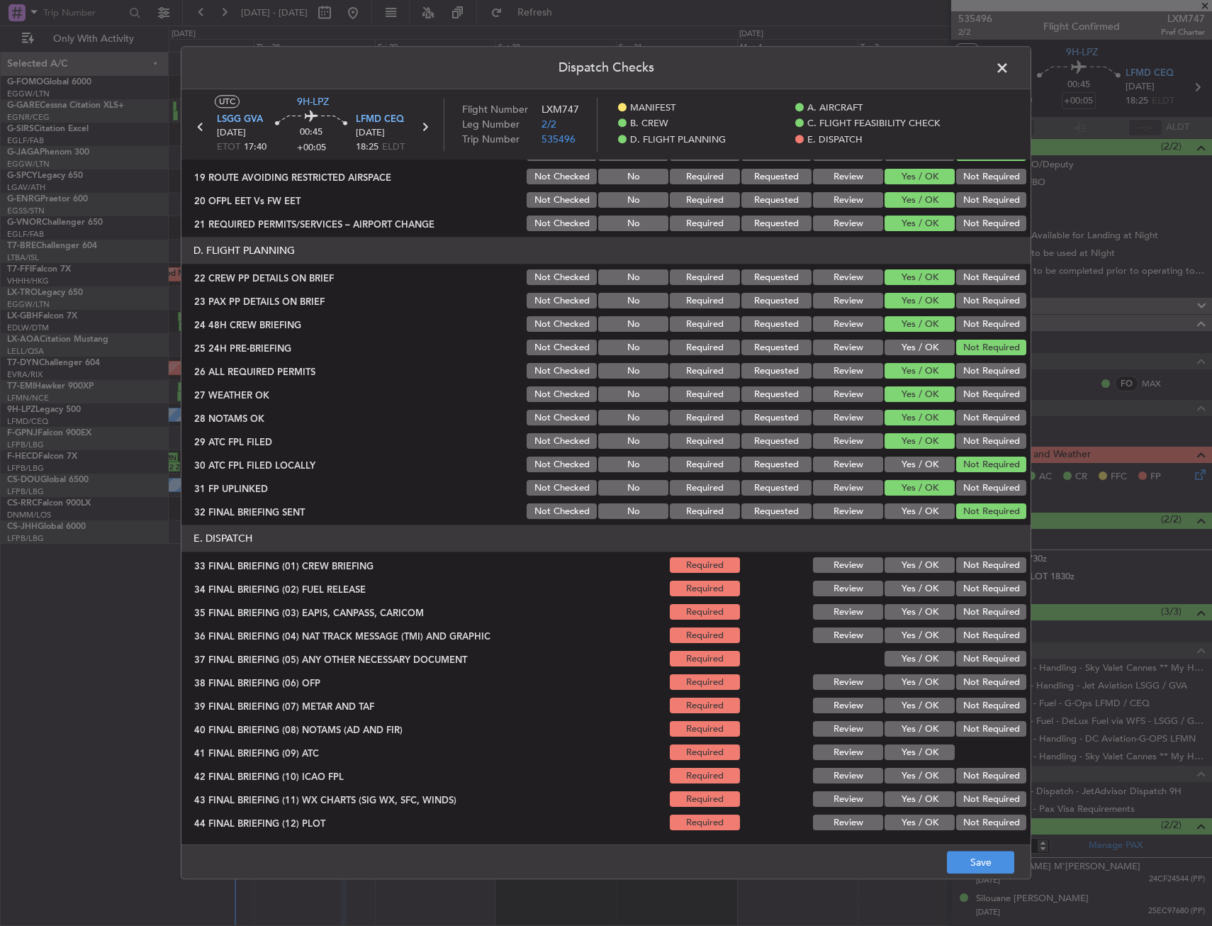
click at [909, 554] on section "E. DISPATCH 33 FINAL BRIEFING (01) CREW BRIEFING Required Review Yes / OK Not R…" at bounding box center [605, 679] width 849 height 308
click at [901, 588] on button "Yes / OK" at bounding box center [920, 589] width 70 height 16
click at [902, 572] on button "Yes / OK" at bounding box center [920, 566] width 70 height 16
click at [987, 609] on button "Not Required" at bounding box center [991, 613] width 70 height 16
click at [975, 640] on button "Not Required" at bounding box center [991, 636] width 70 height 16
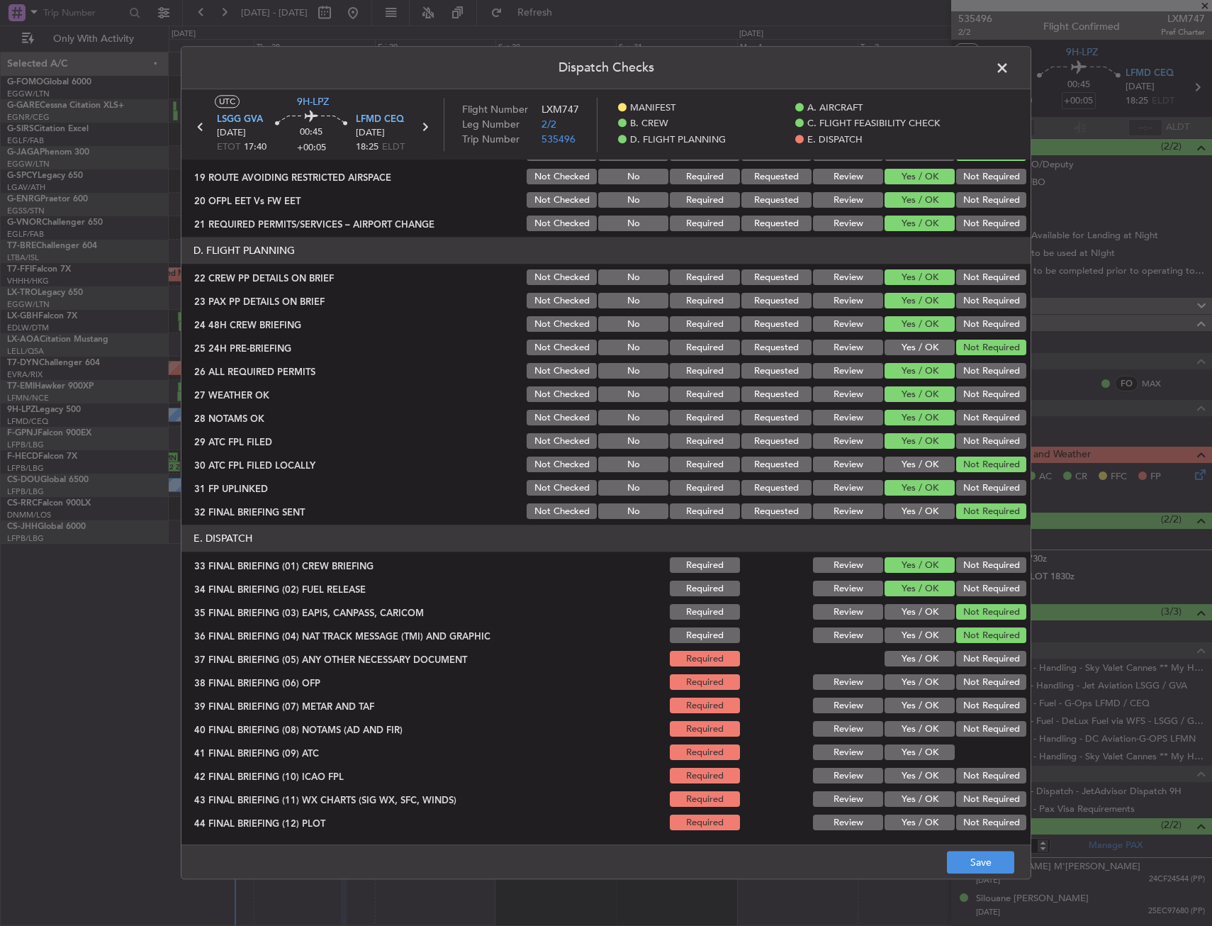
click at [931, 653] on button "Yes / OK" at bounding box center [920, 659] width 70 height 16
click at [924, 673] on div "Yes / OK" at bounding box center [918, 683] width 72 height 20
drag, startPoint x: 919, startPoint y: 683, endPoint x: 916, endPoint y: 708, distance: 25.8
click at [914, 699] on button "Yes / OK" at bounding box center [920, 706] width 70 height 16
drag, startPoint x: 909, startPoint y: 678, endPoint x: 909, endPoint y: 723, distance: 45.4
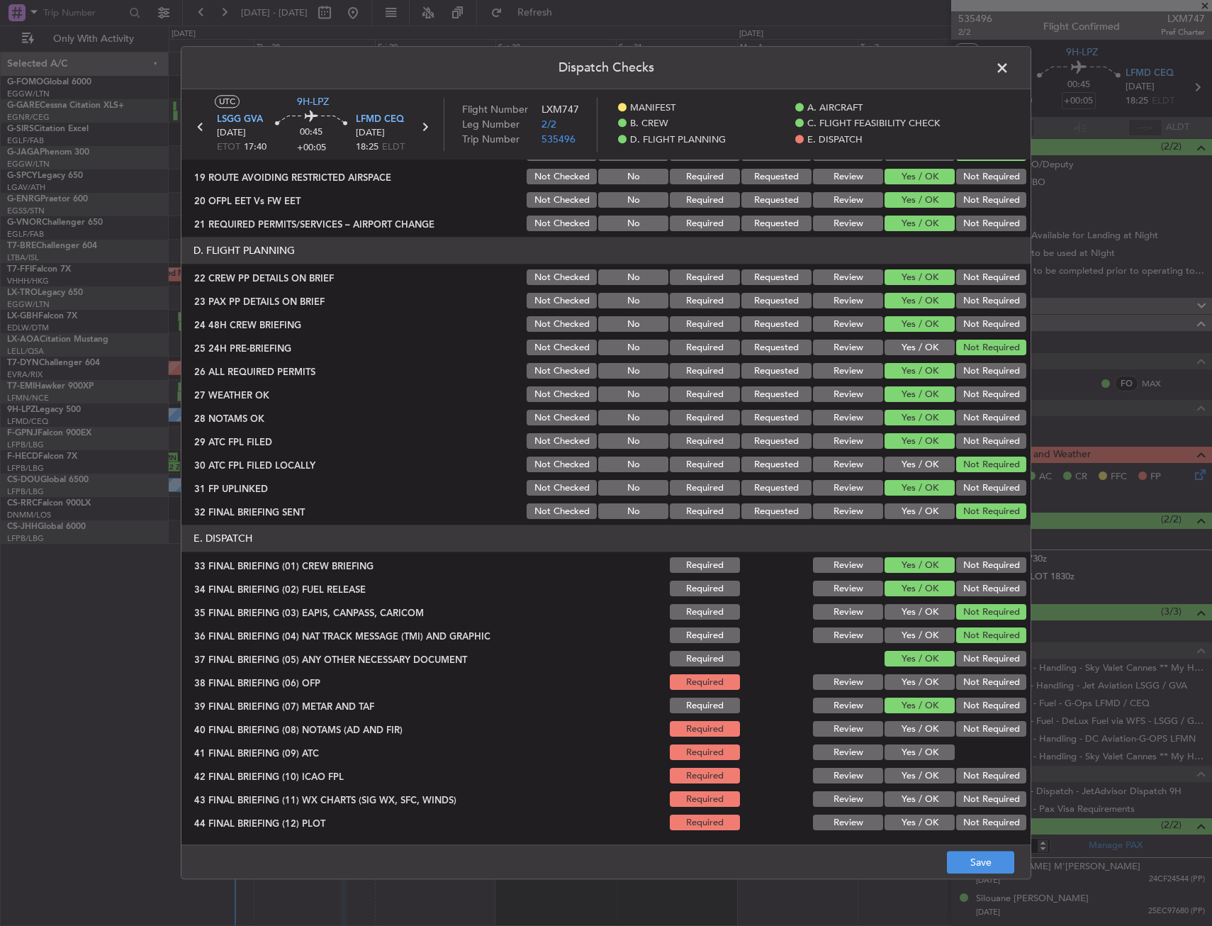
click at [908, 678] on button "Yes / OK" at bounding box center [920, 683] width 70 height 16
drag, startPoint x: 908, startPoint y: 723, endPoint x: 907, endPoint y: 743, distance: 19.9
click at [908, 726] on button "Yes / OK" at bounding box center [920, 730] width 70 height 16
click at [907, 757] on button "Yes / OK" at bounding box center [920, 753] width 70 height 16
click at [907, 773] on button "Yes / OK" at bounding box center [920, 776] width 70 height 16
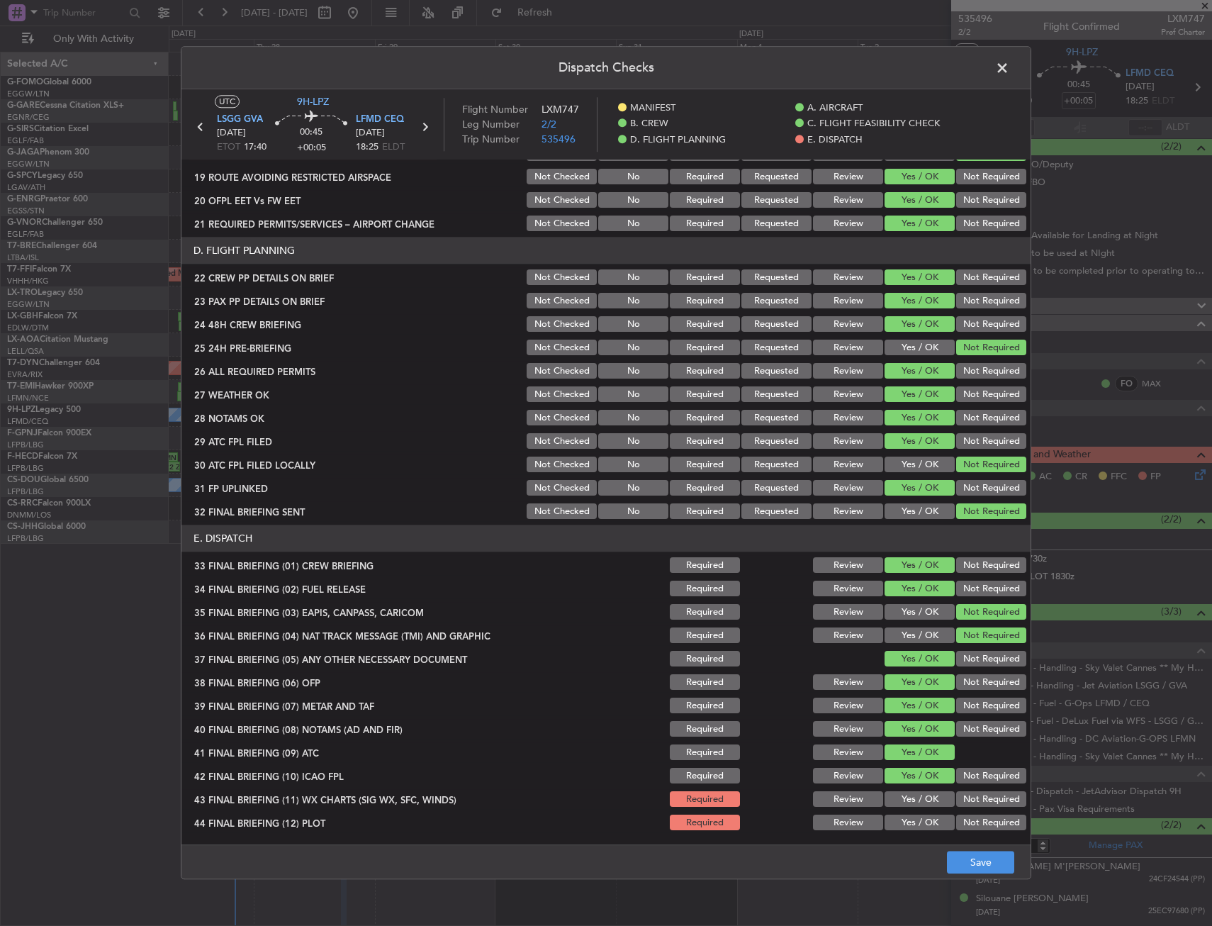
drag, startPoint x: 907, startPoint y: 800, endPoint x: 907, endPoint y: 813, distance: 12.8
click at [907, 802] on button "Yes / OK" at bounding box center [920, 800] width 70 height 16
drag, startPoint x: 907, startPoint y: 813, endPoint x: 911, endPoint y: 829, distance: 16.2
click at [908, 818] on section "E. DISPATCH 33 FINAL BRIEFING (01) CREW BRIEFING Required Review Yes / OK Not R…" at bounding box center [605, 679] width 849 height 308
click at [912, 829] on button "Yes / OK" at bounding box center [920, 823] width 70 height 16
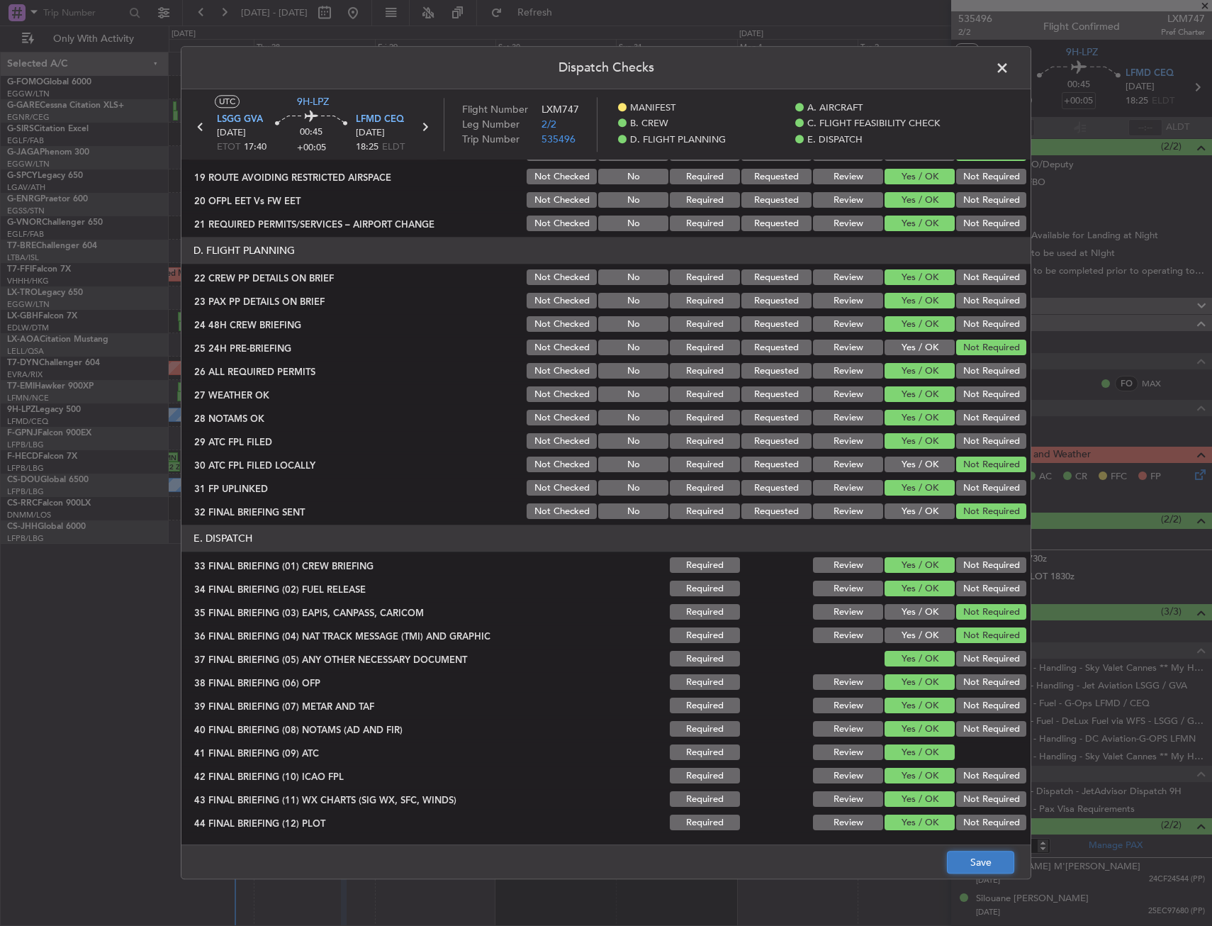
click at [999, 873] on button "Save" at bounding box center [980, 862] width 67 height 23
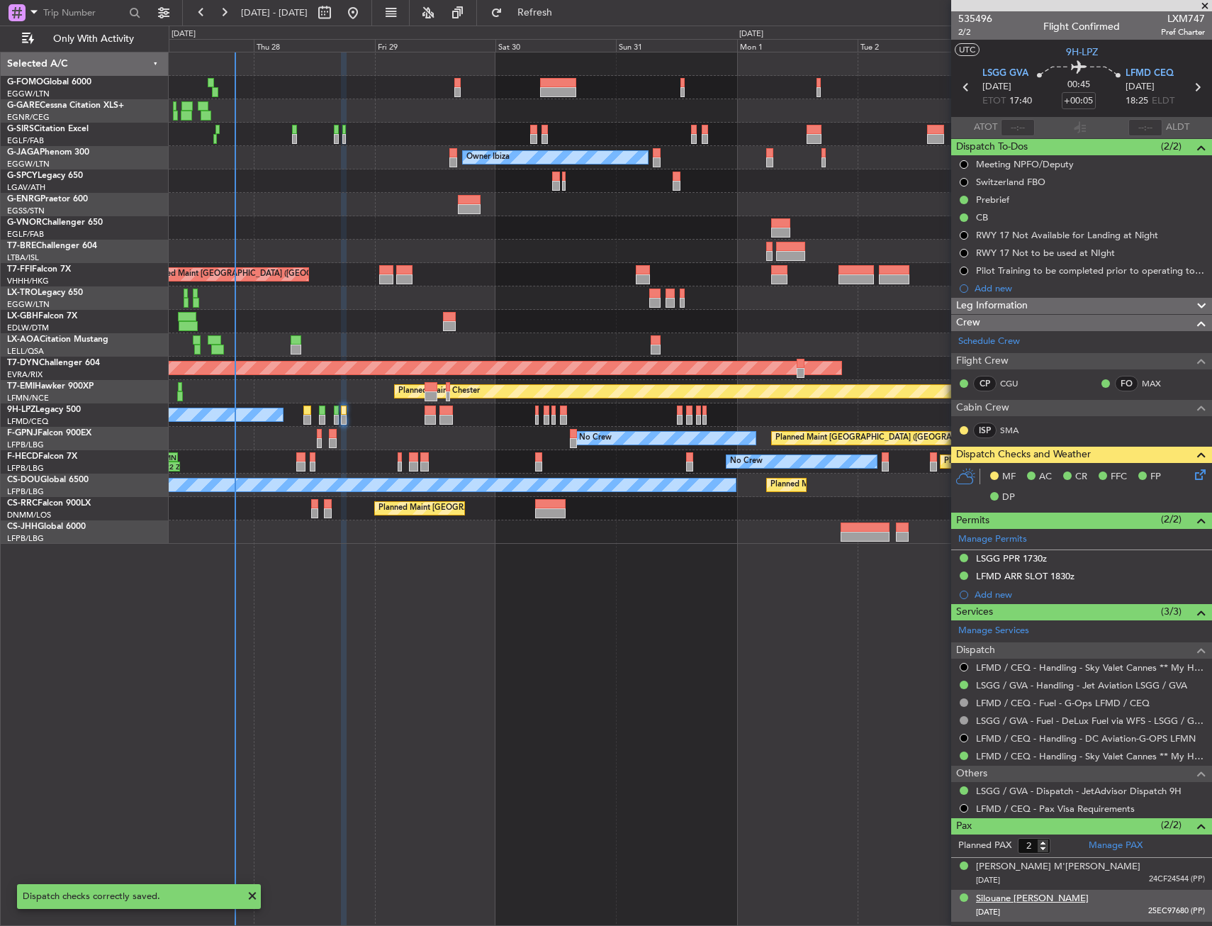
click at [1012, 897] on div "Silouane [PERSON_NAME]" at bounding box center [1032, 899] width 113 height 14
click at [1036, 869] on div "[PERSON_NAME] M'[PERSON_NAME]" at bounding box center [1058, 867] width 164 height 14
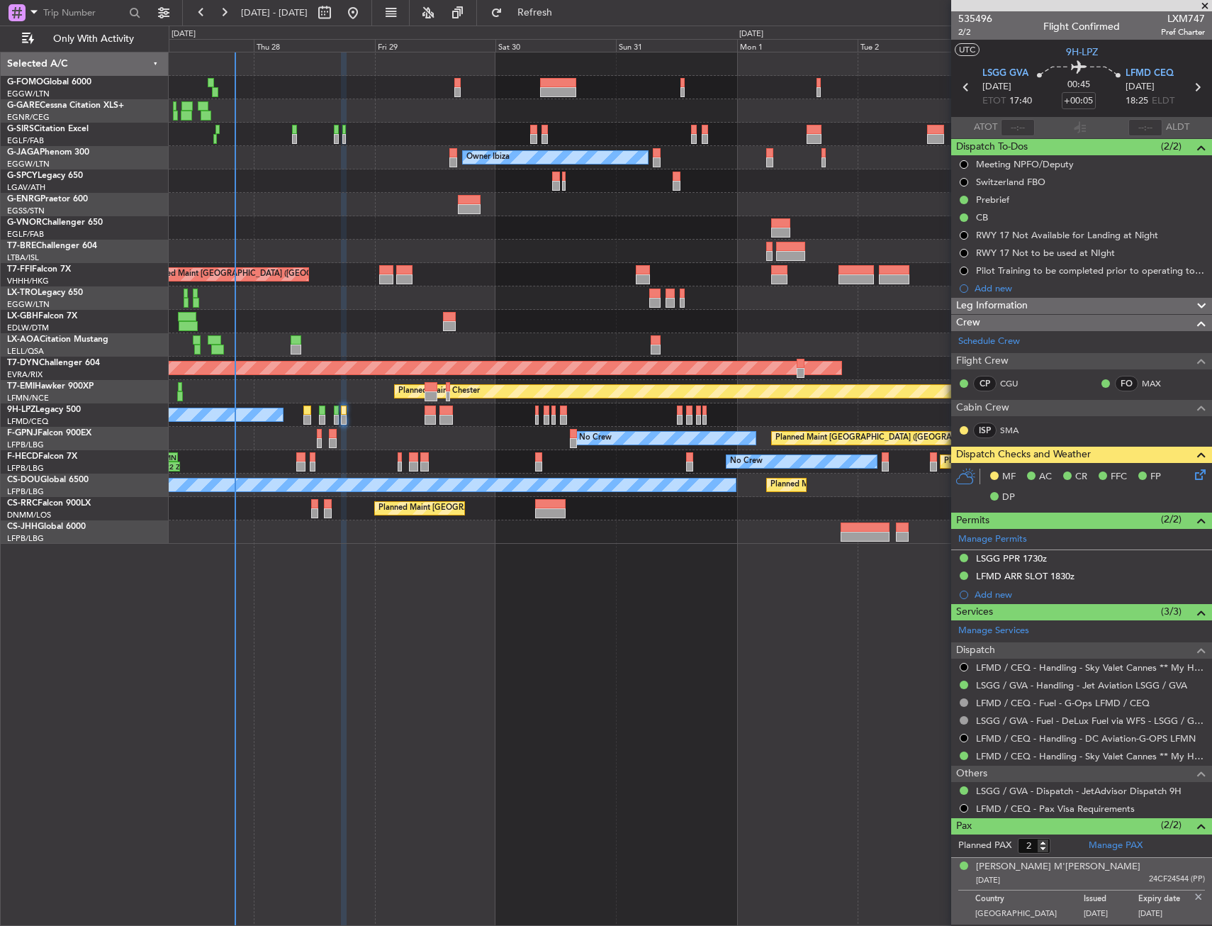
click at [339, 700] on div "Planned Maint [GEOGRAPHIC_DATA] ([GEOGRAPHIC_DATA]) Unplanned Maint [GEOGRAPHIC…" at bounding box center [690, 489] width 1043 height 874
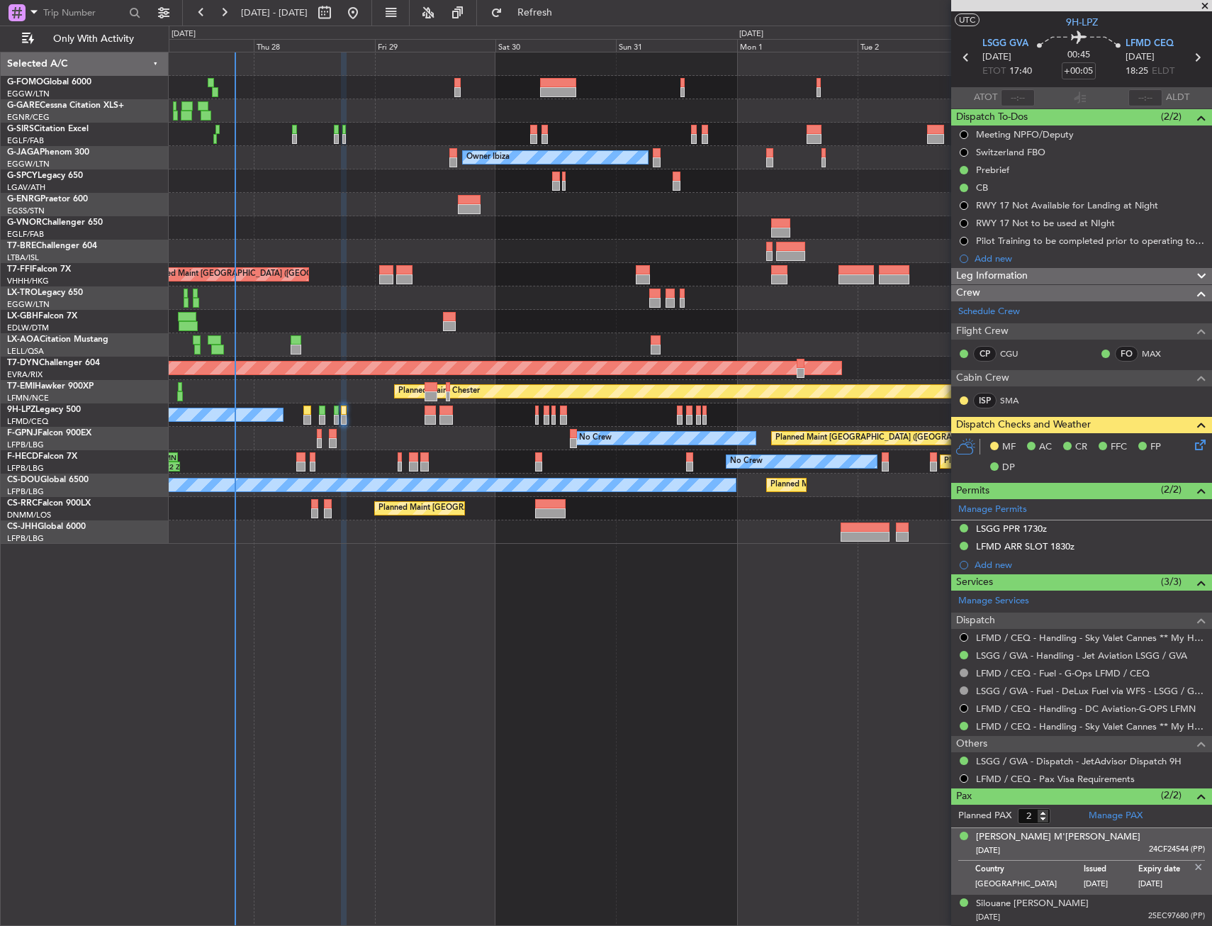
click at [1192, 862] on img at bounding box center [1198, 866] width 13 height 13
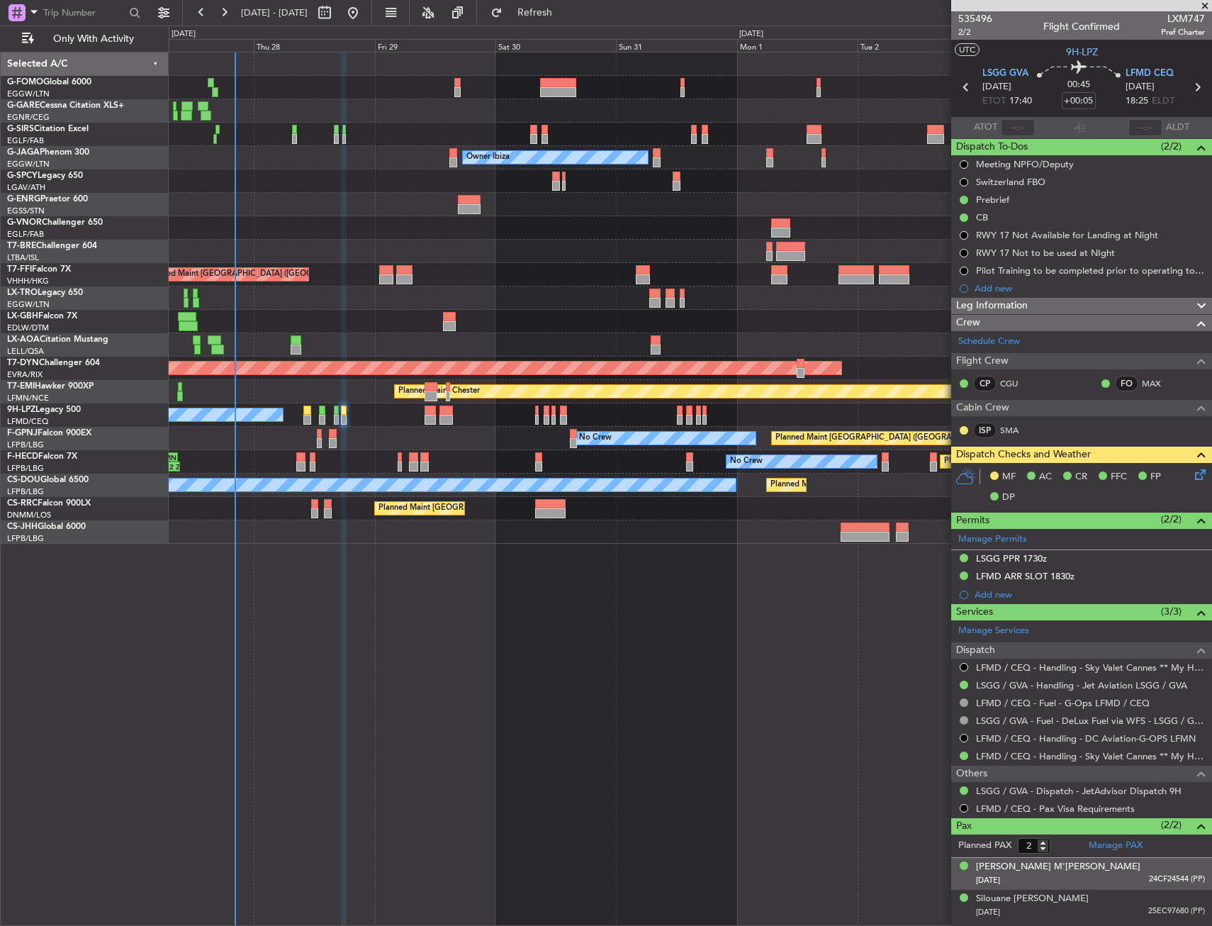
scroll to position [0, 0]
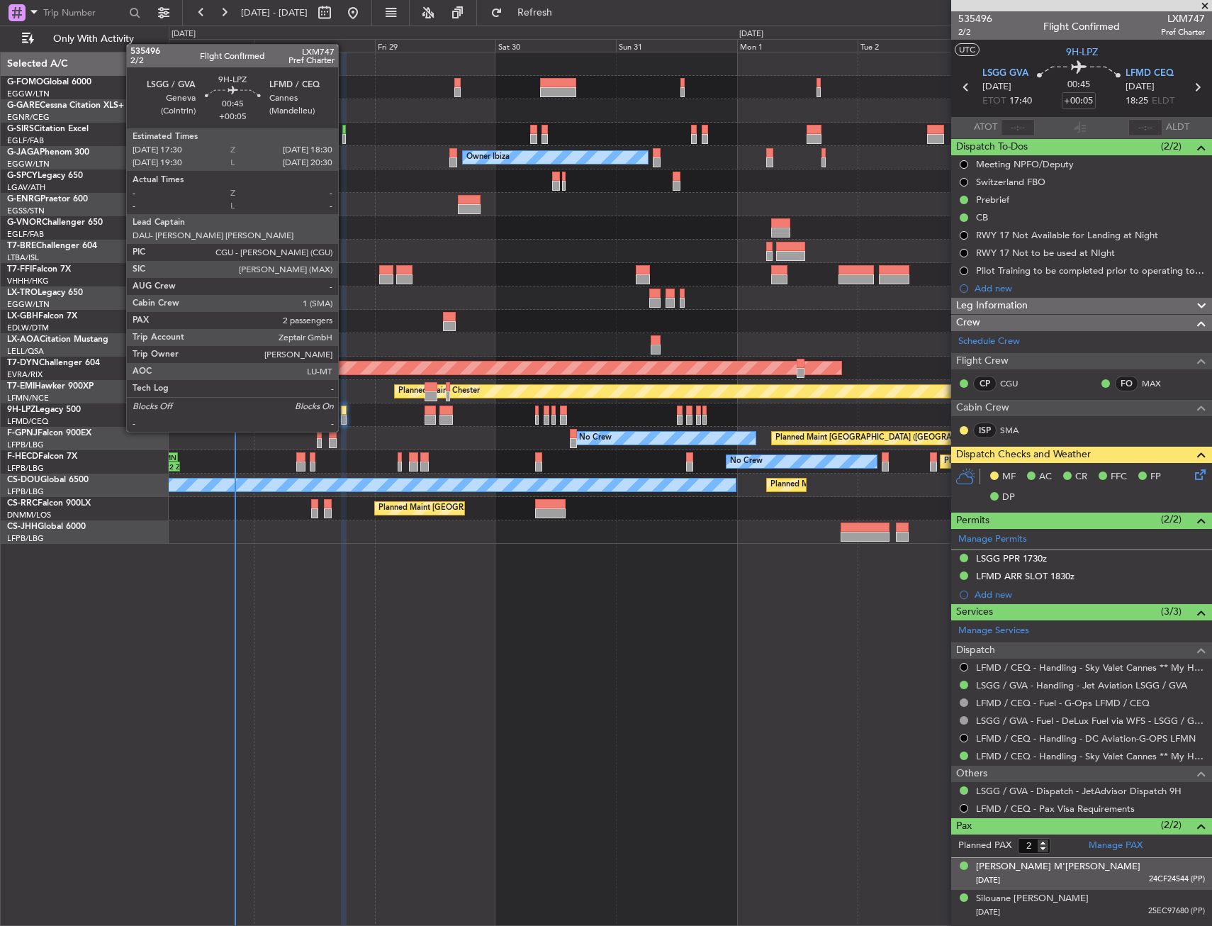
click at [344, 417] on div at bounding box center [344, 420] width 6 height 10
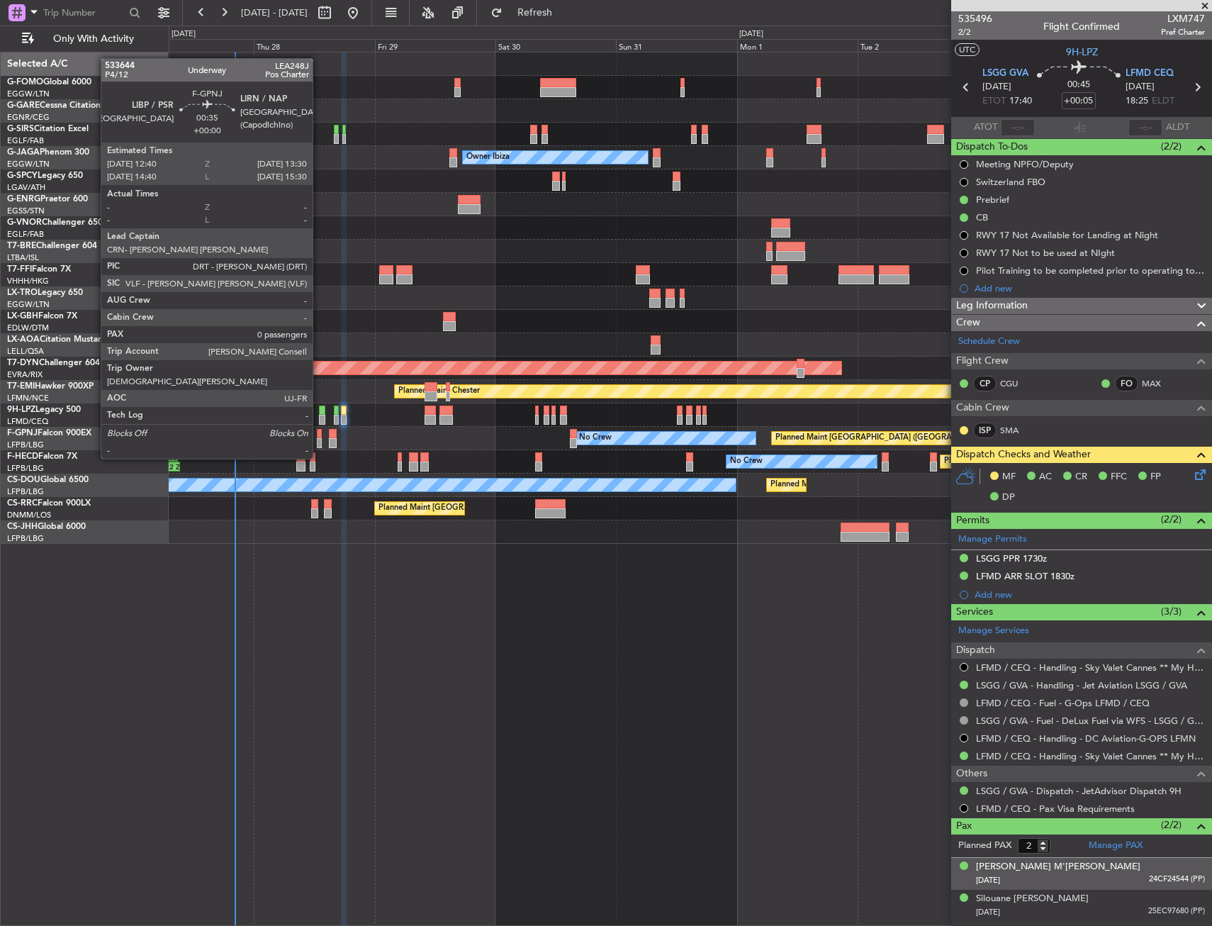
click at [319, 434] on div at bounding box center [319, 434] width 4 height 10
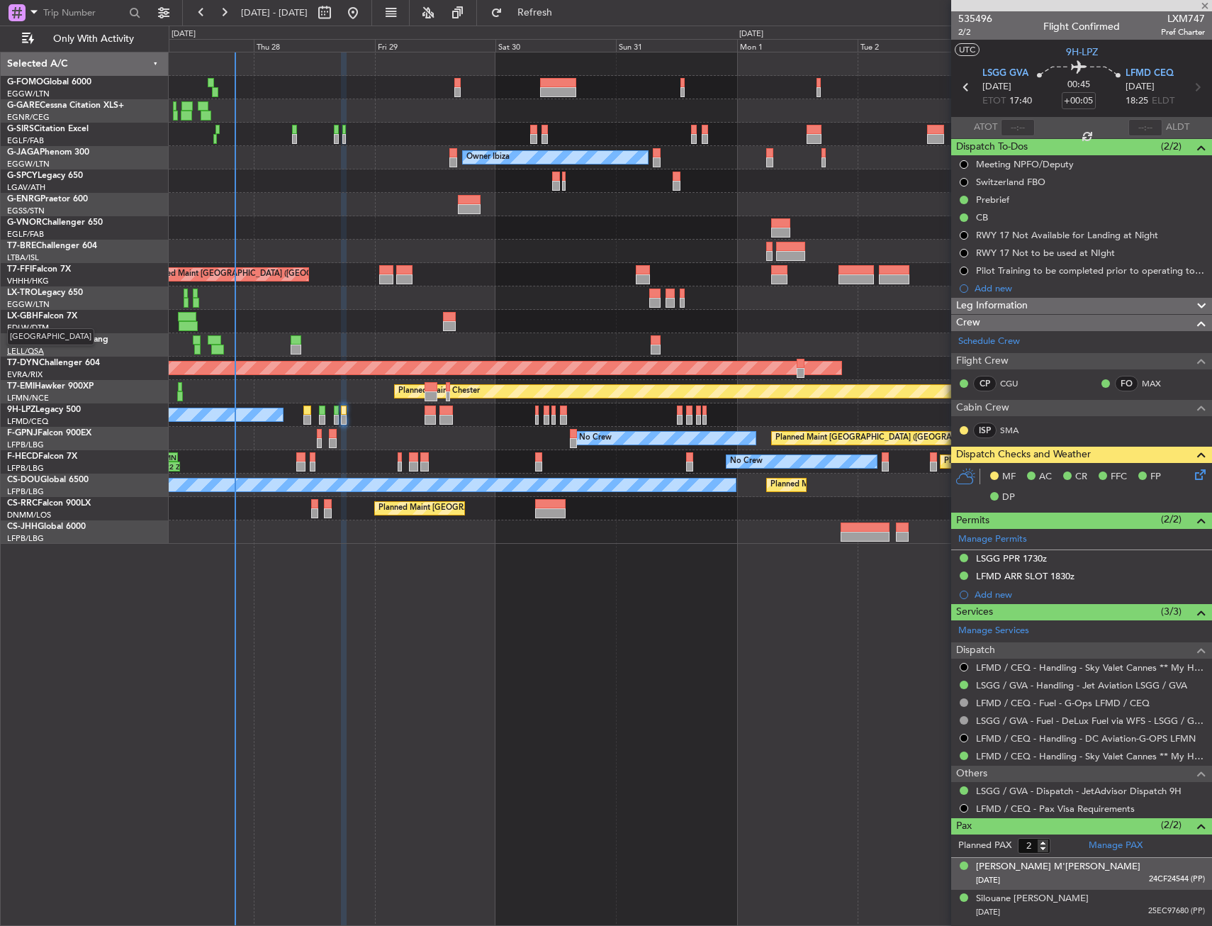
type input "0"
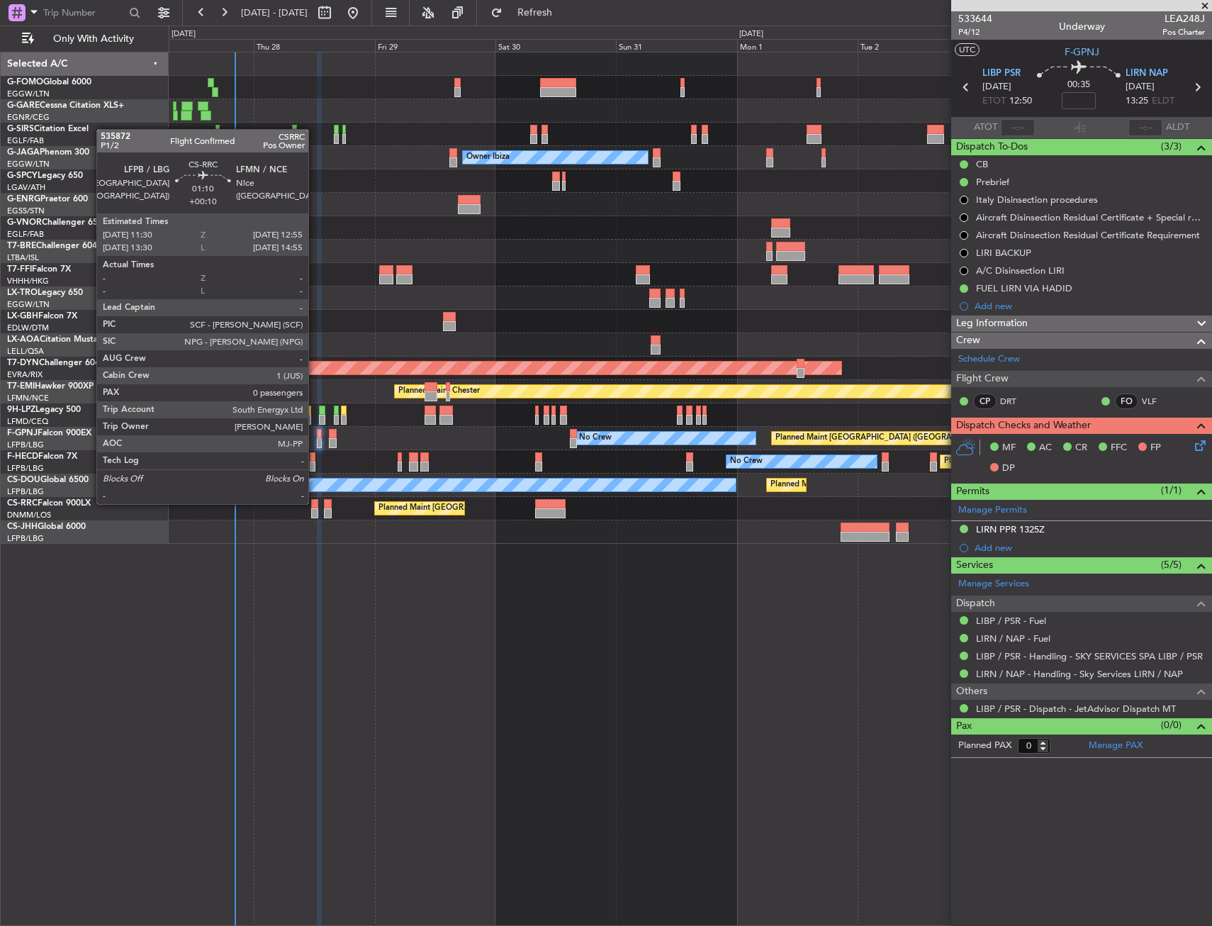
click at [314, 512] on div at bounding box center [315, 513] width 8 height 10
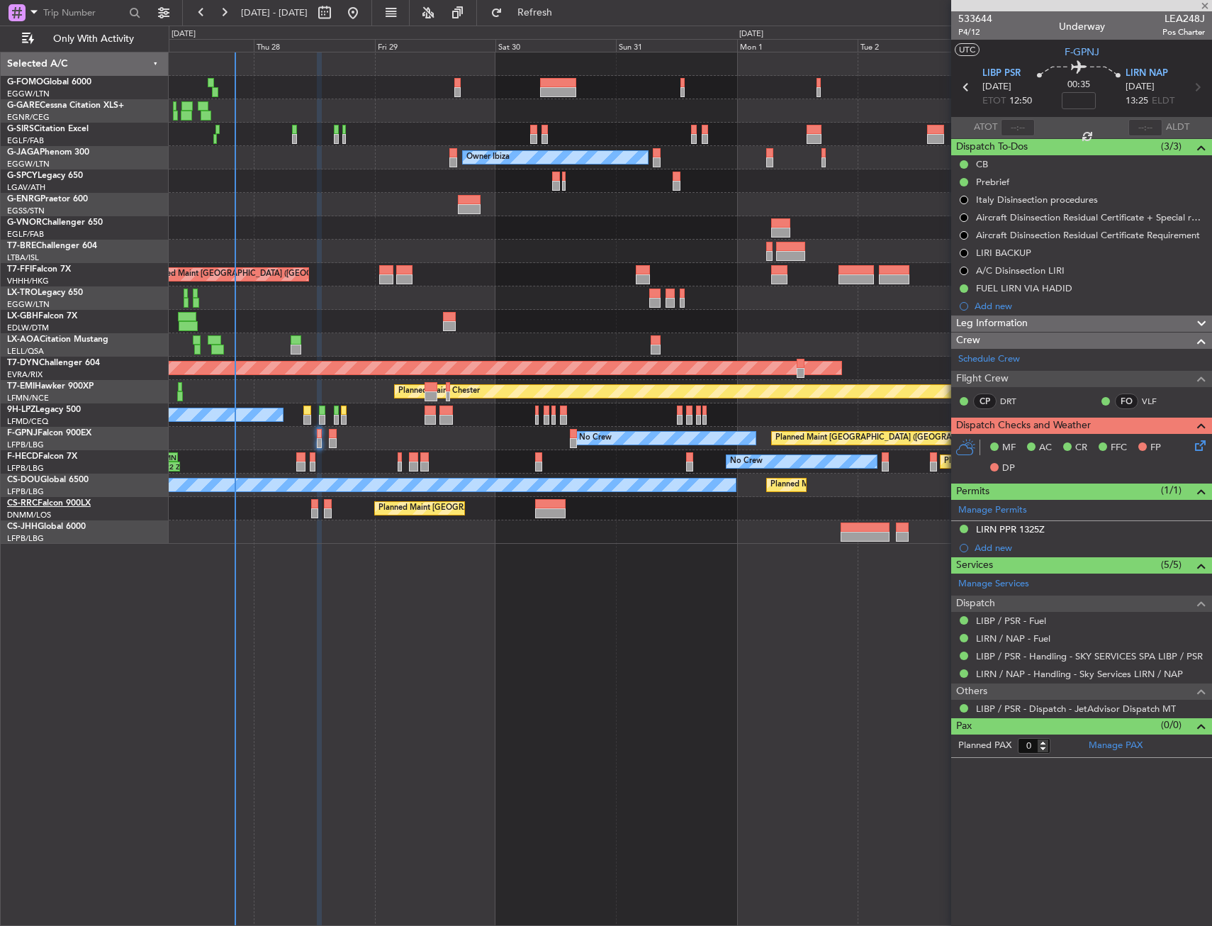
type input "+00:10"
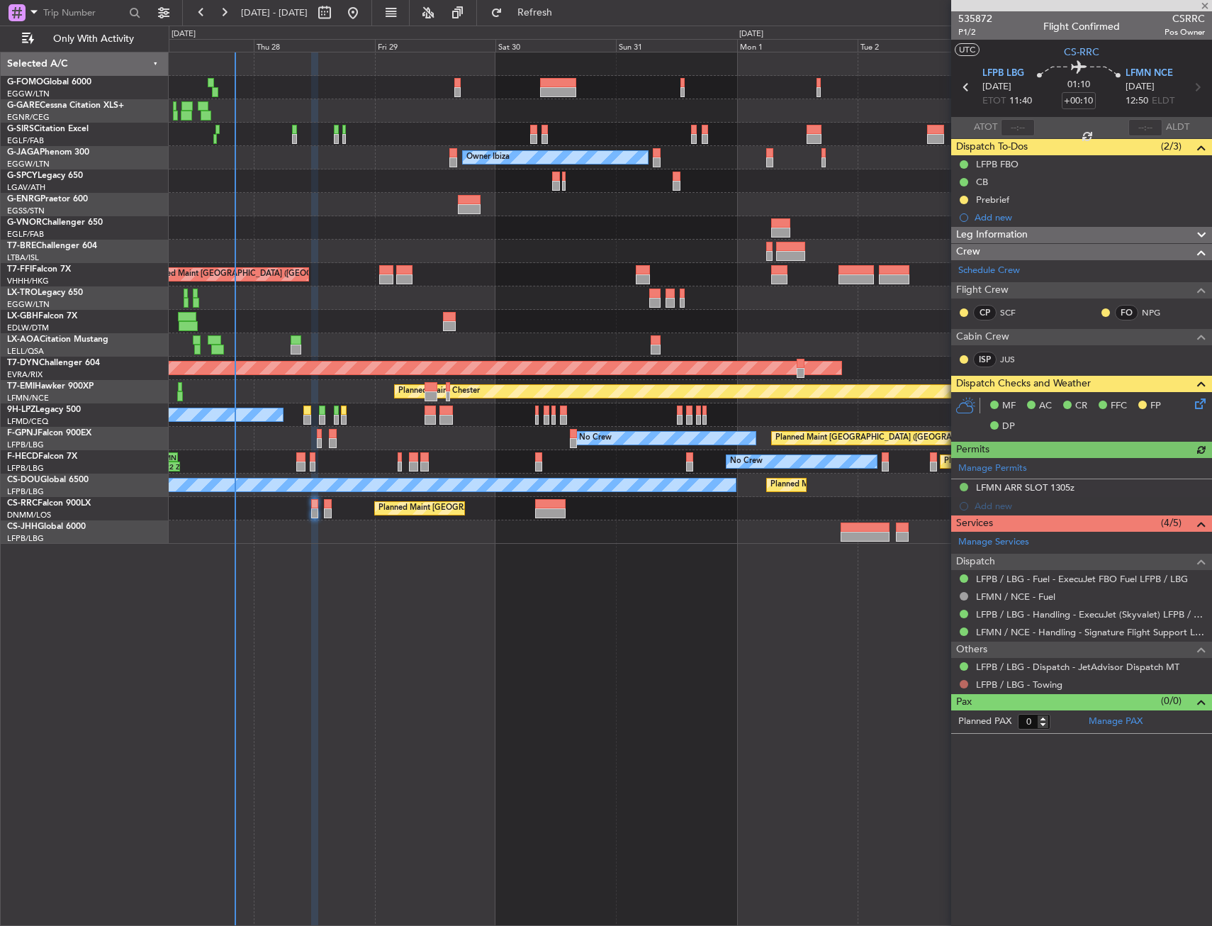
click at [965, 683] on button at bounding box center [964, 684] width 9 height 9
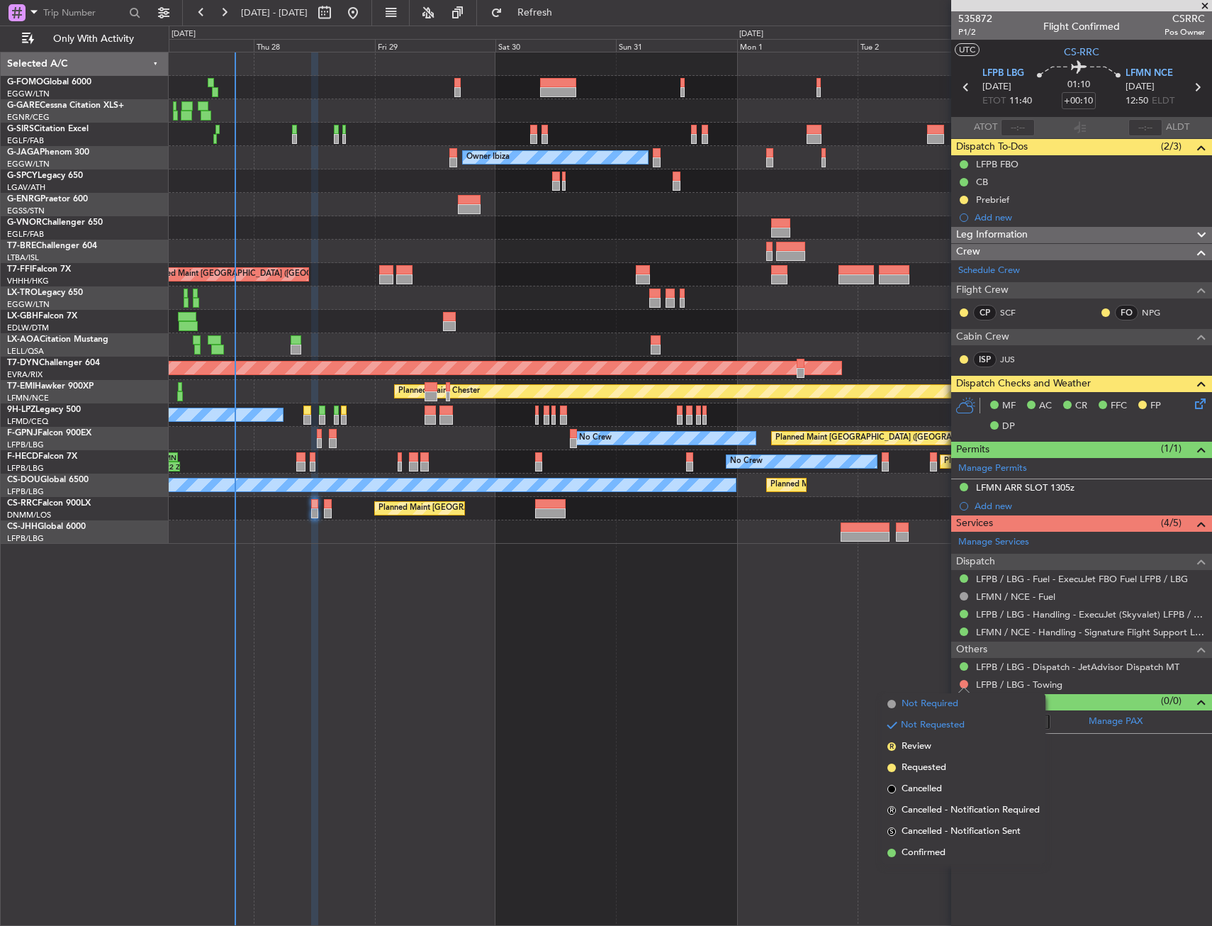
click at [915, 707] on span "Not Required" at bounding box center [930, 704] width 57 height 14
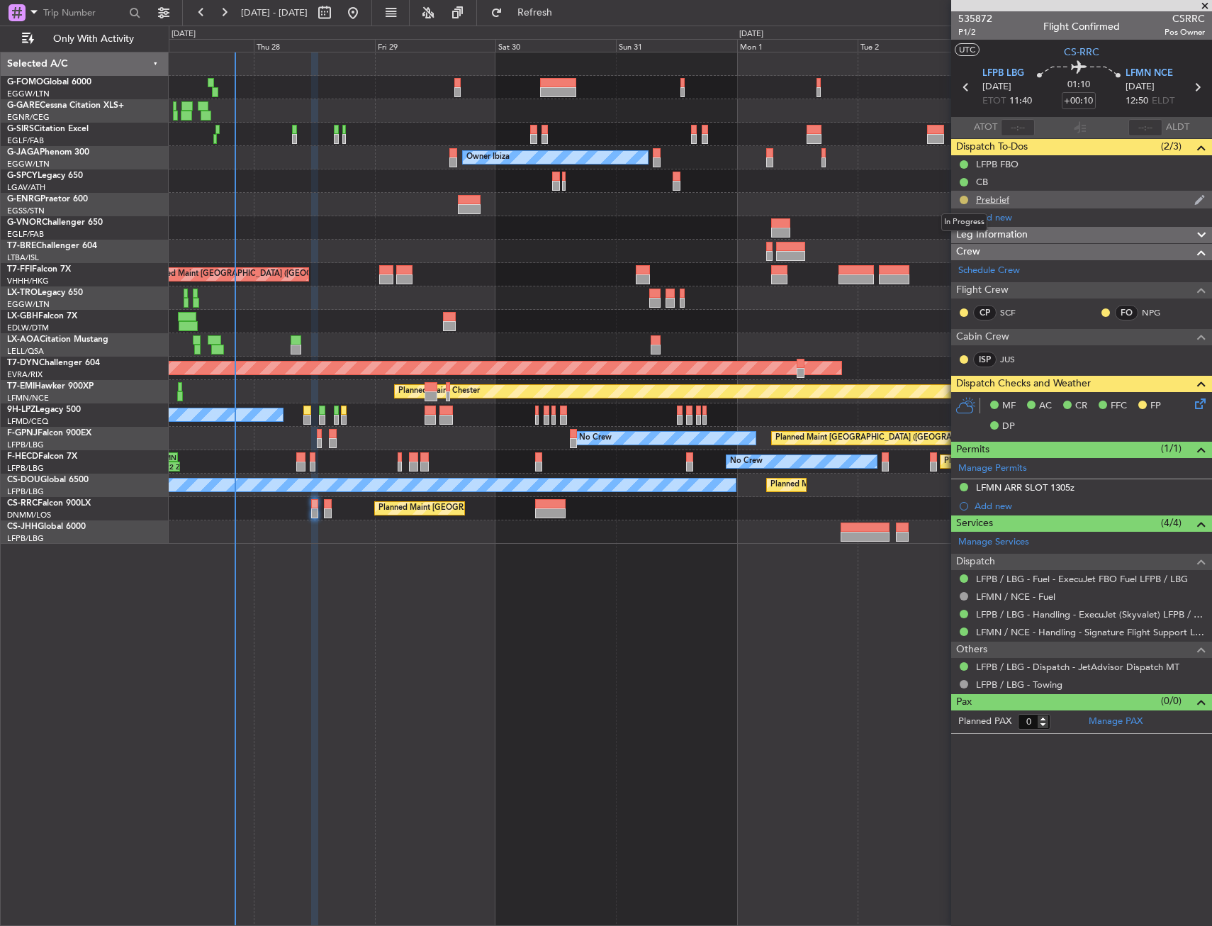
click at [965, 200] on button at bounding box center [964, 200] width 9 height 9
click at [962, 278] on span "Cancelled" at bounding box center [966, 283] width 40 height 14
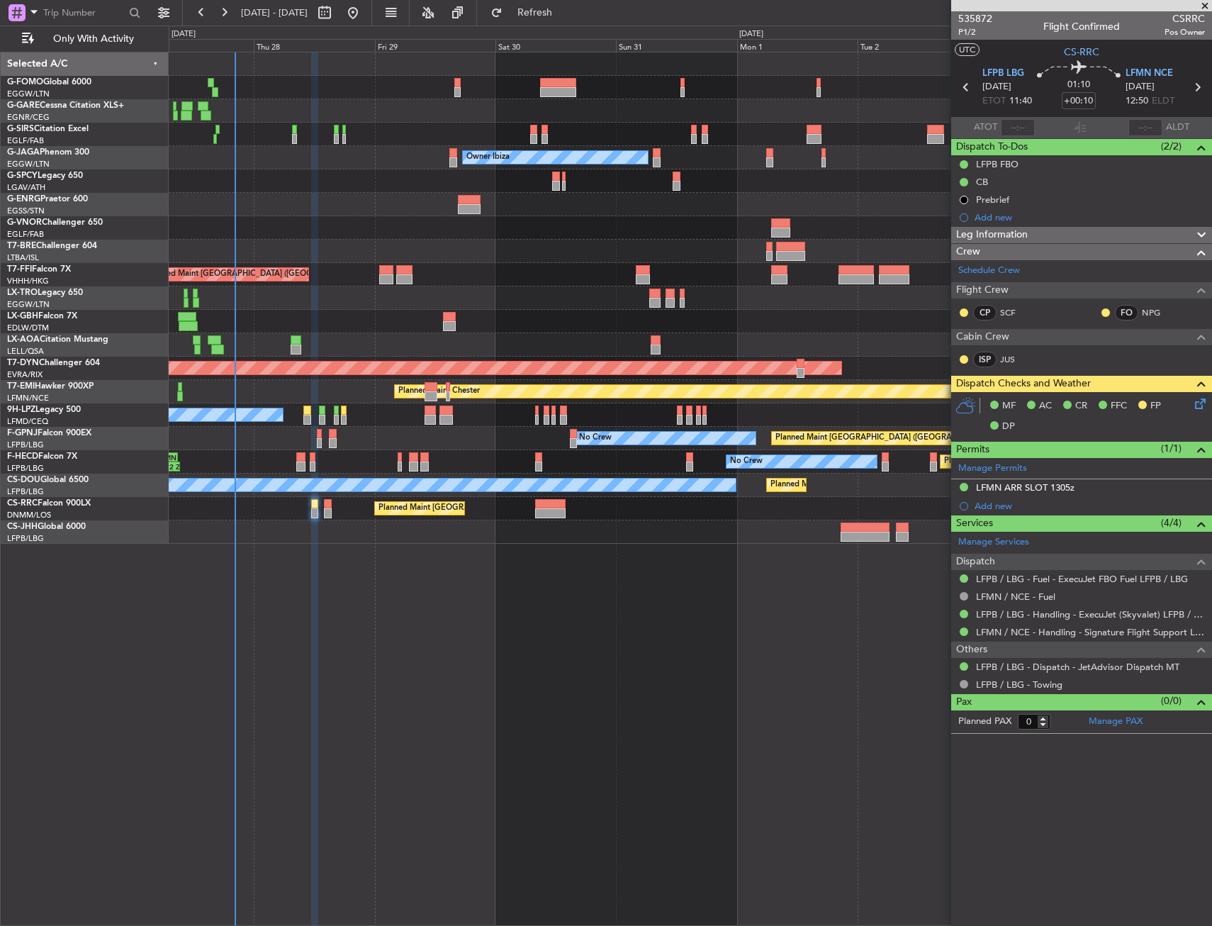
click at [1196, 405] on icon at bounding box center [1197, 400] width 11 height 11
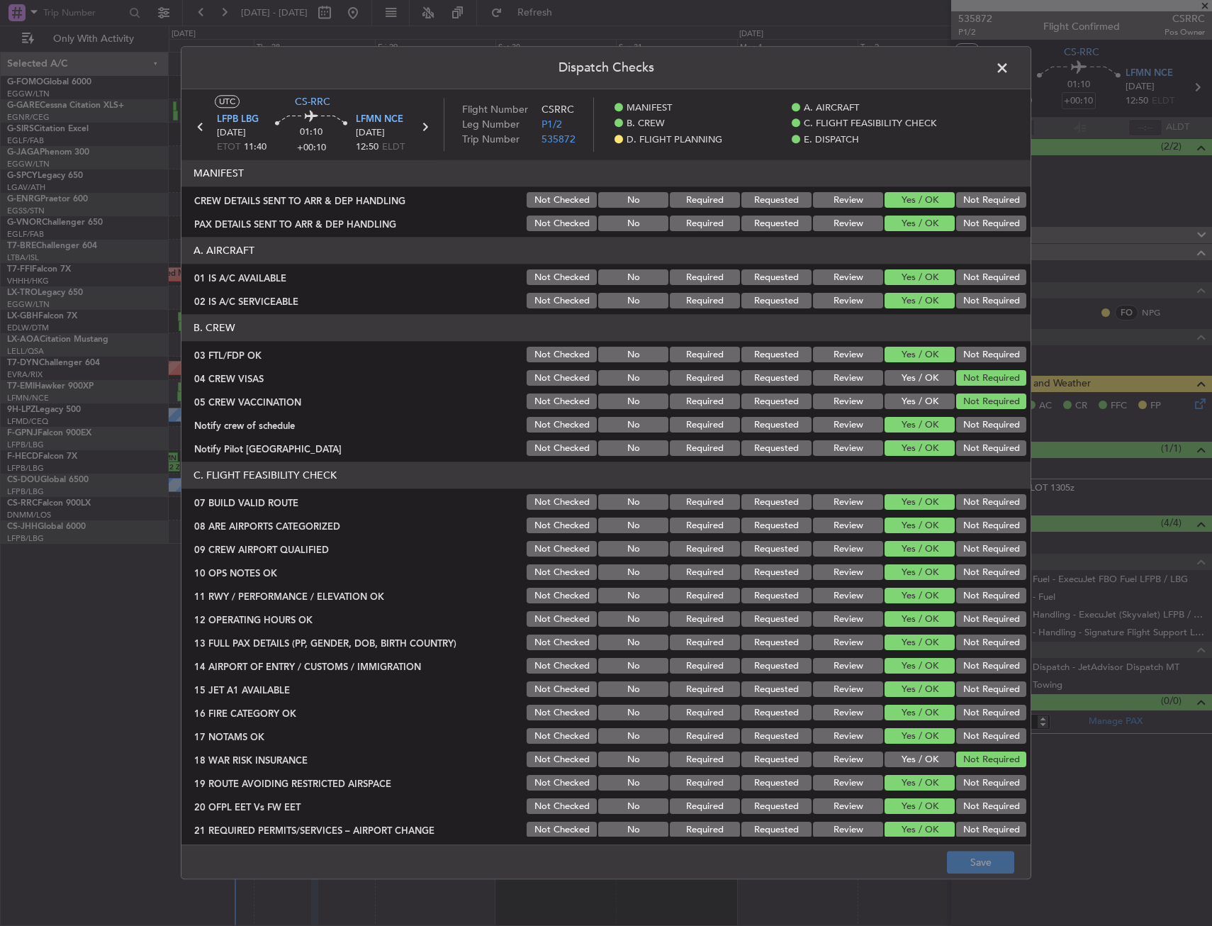
click at [1004, 82] on header "Dispatch Checks" at bounding box center [605, 68] width 849 height 43
click at [1009, 70] on span at bounding box center [1009, 71] width 0 height 28
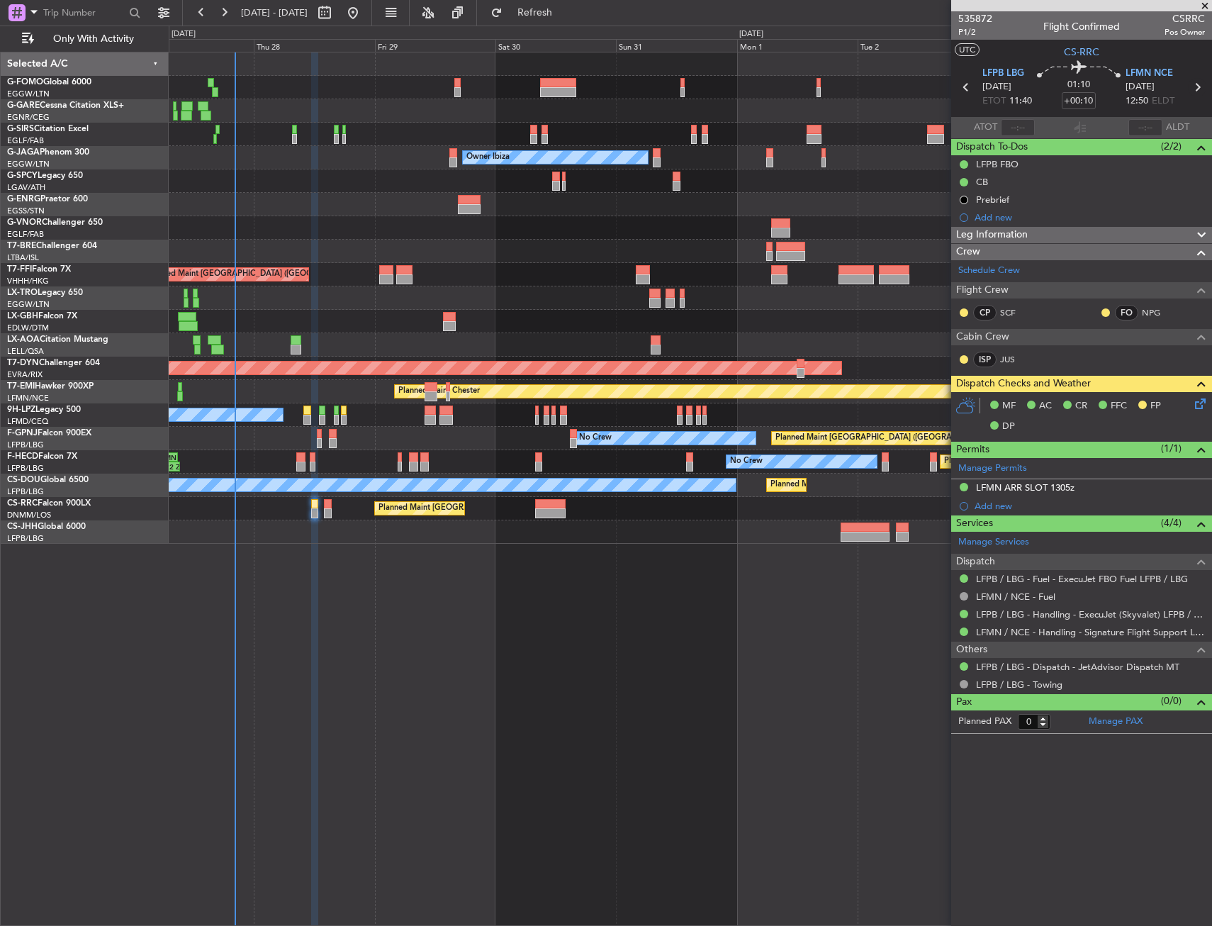
click at [1204, 89] on icon at bounding box center [1197, 87] width 18 height 18
type input "2"
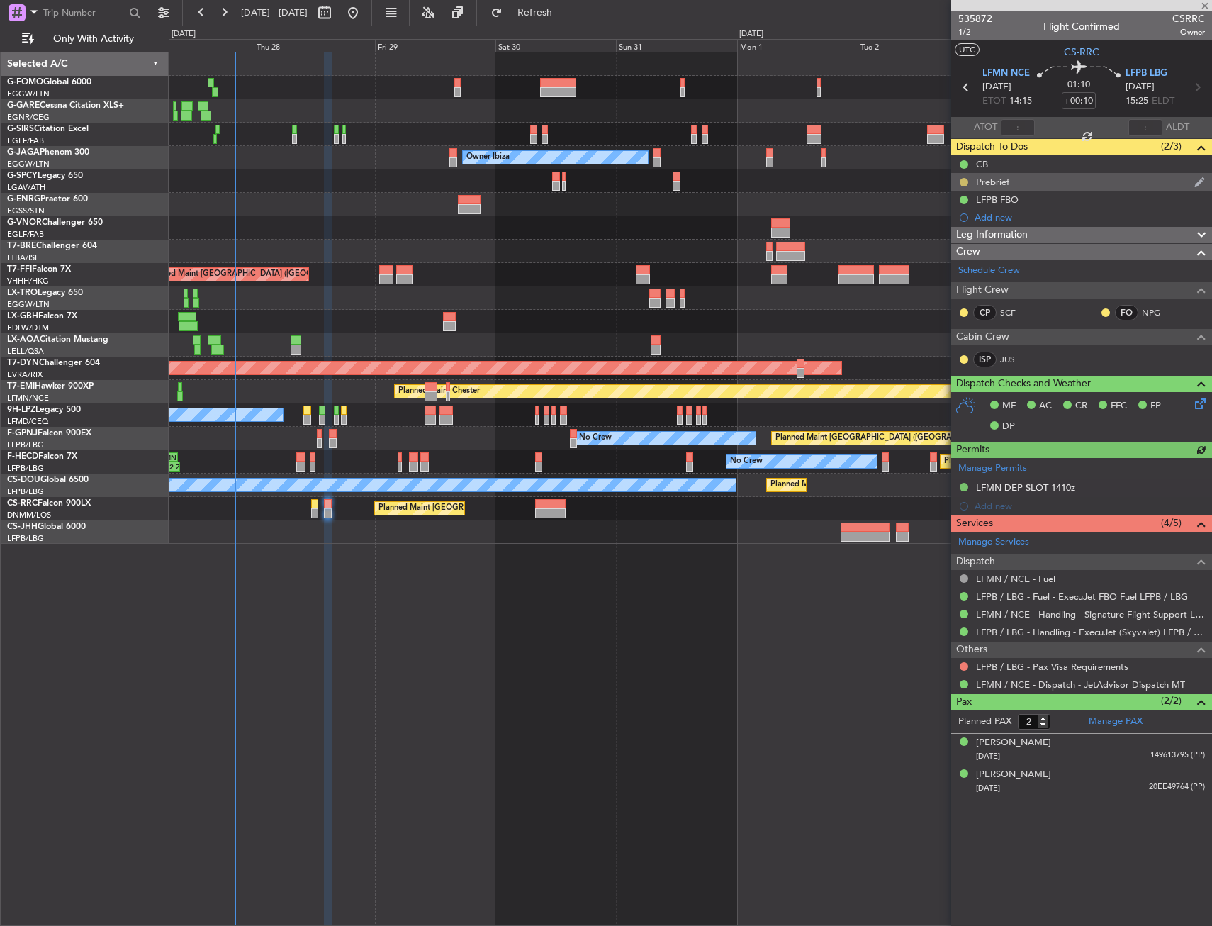
click at [964, 179] on button at bounding box center [964, 182] width 9 height 9
click at [953, 269] on span "Cancelled" at bounding box center [966, 266] width 40 height 14
click at [967, 664] on button at bounding box center [964, 666] width 9 height 9
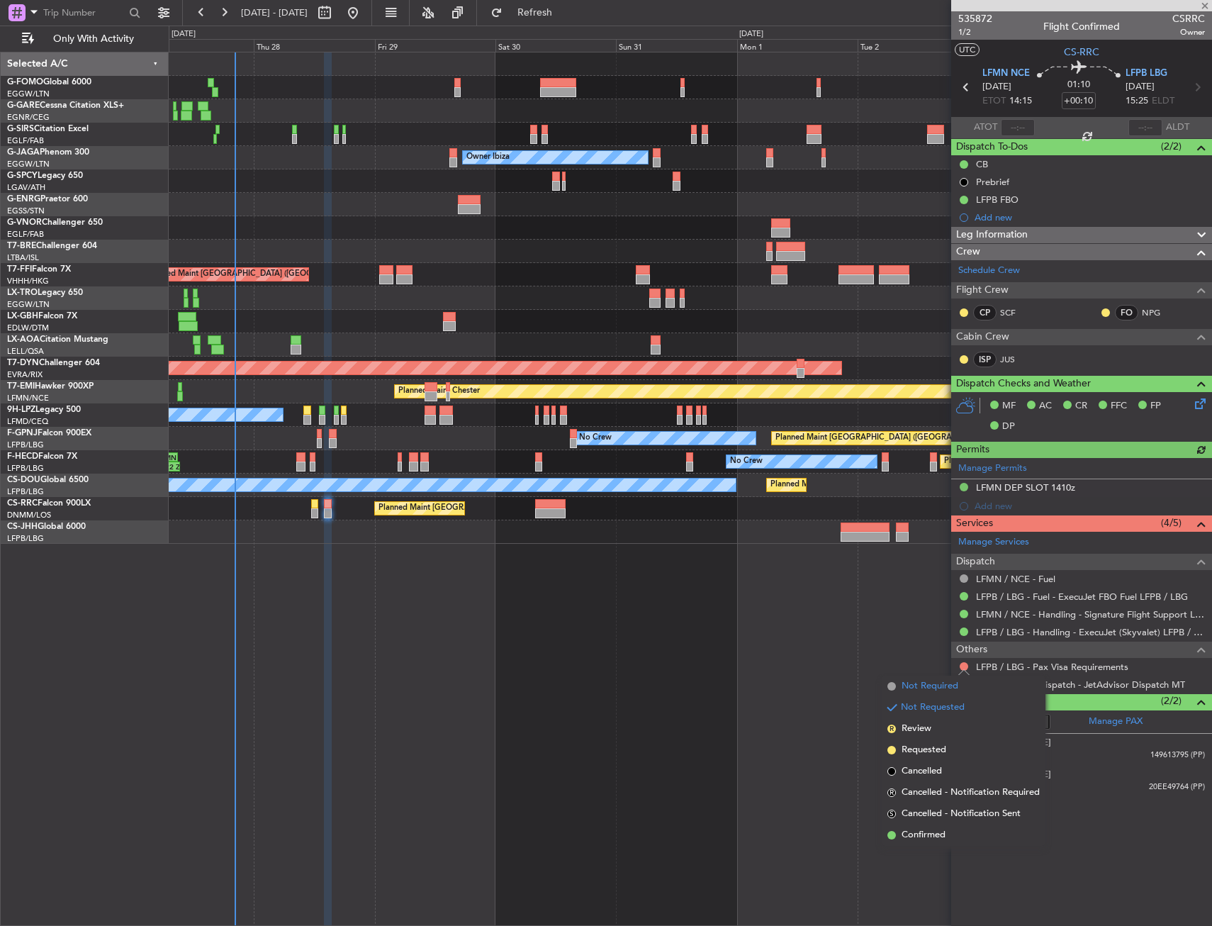
click at [914, 688] on span "Not Required" at bounding box center [930, 686] width 57 height 14
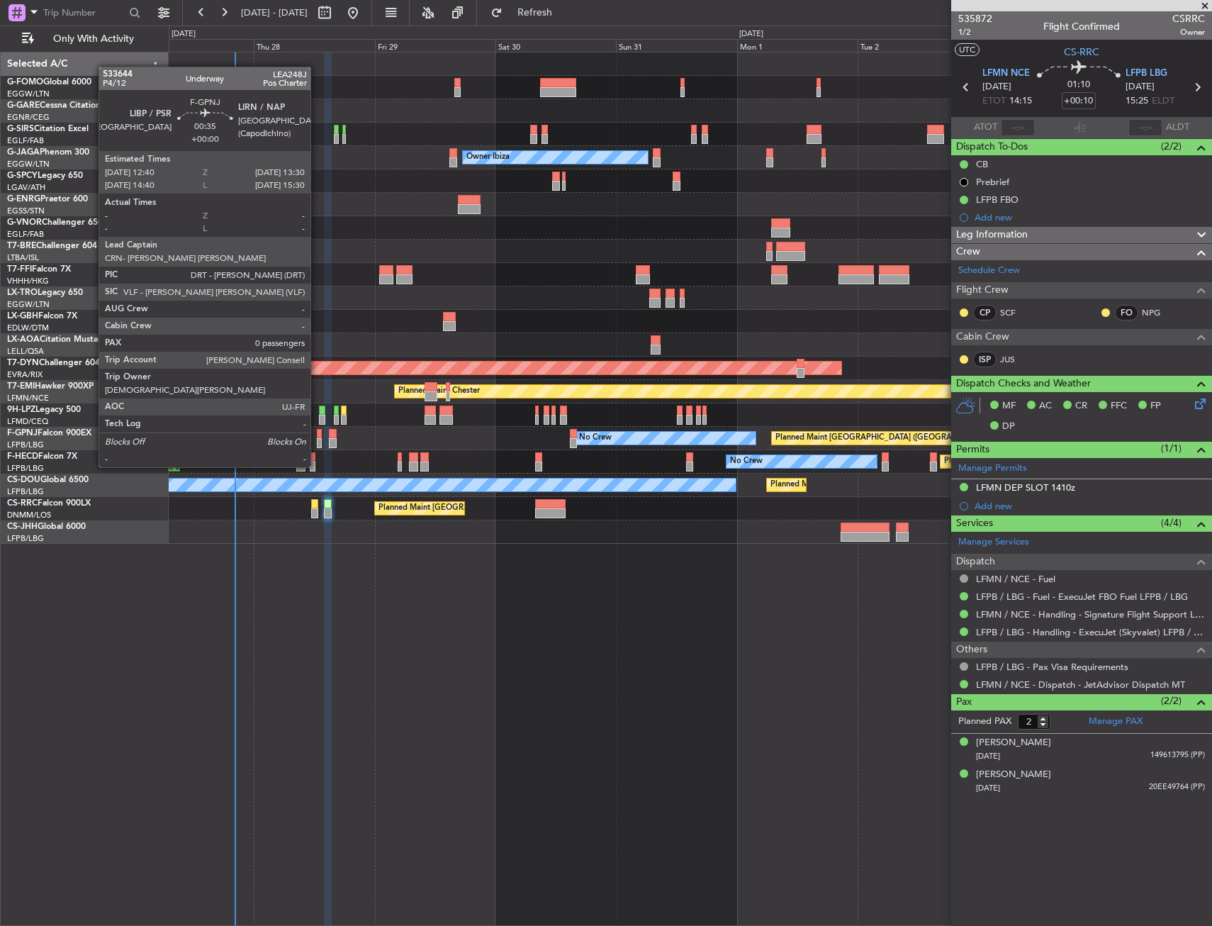
click at [317, 439] on div at bounding box center [319, 443] width 4 height 10
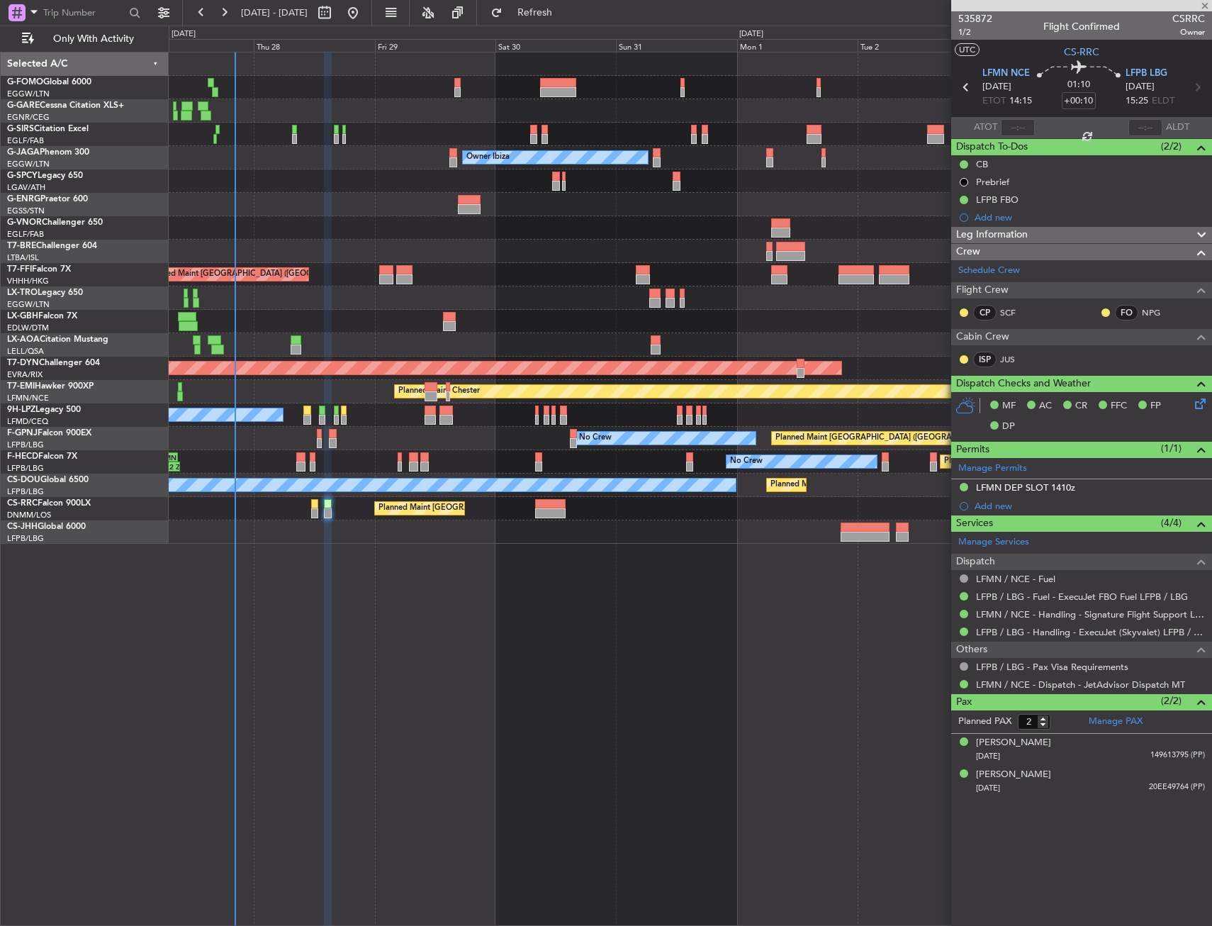
type input "0"
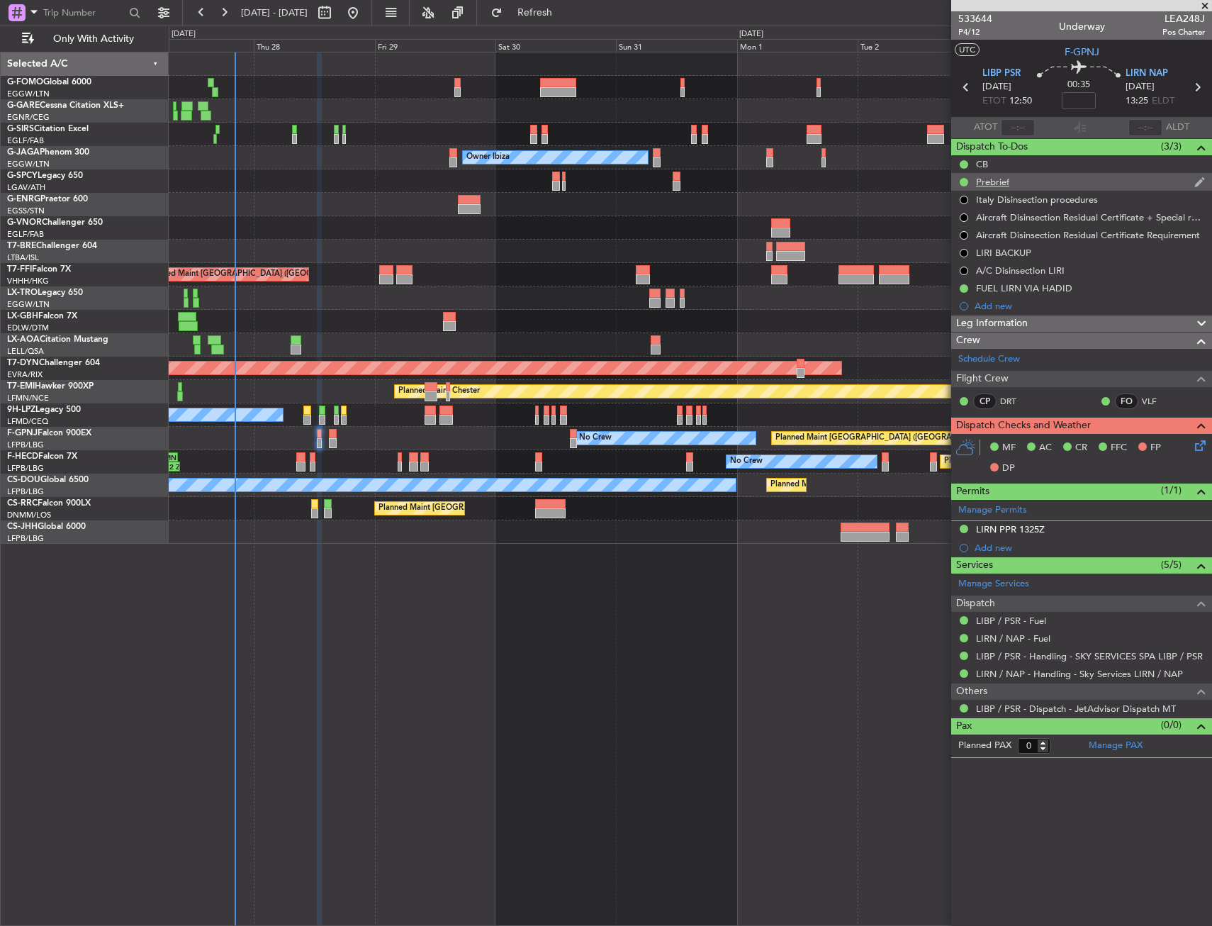
click at [981, 184] on div "Prebrief" at bounding box center [992, 182] width 33 height 12
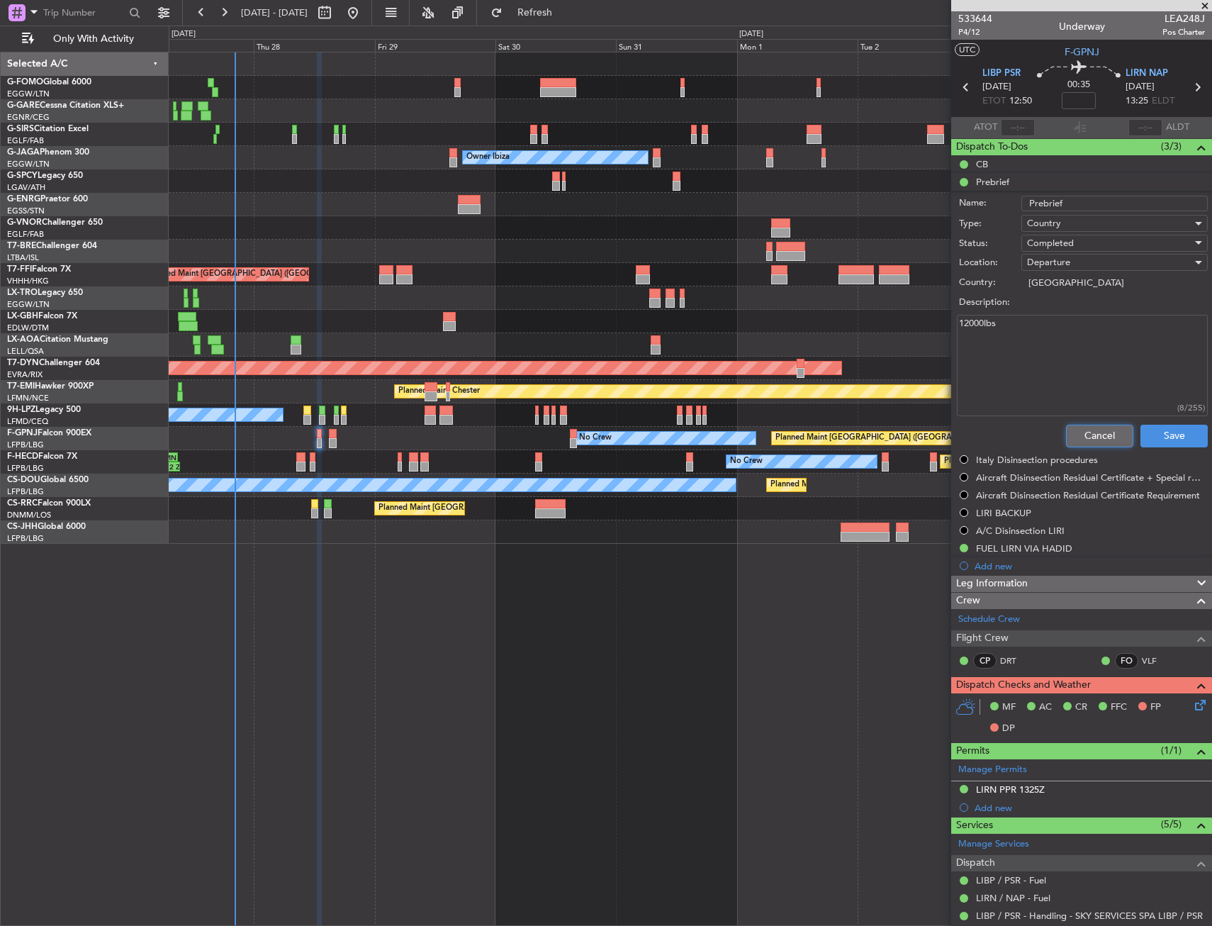
click at [1089, 435] on button "Cancel" at bounding box center [1099, 436] width 67 height 23
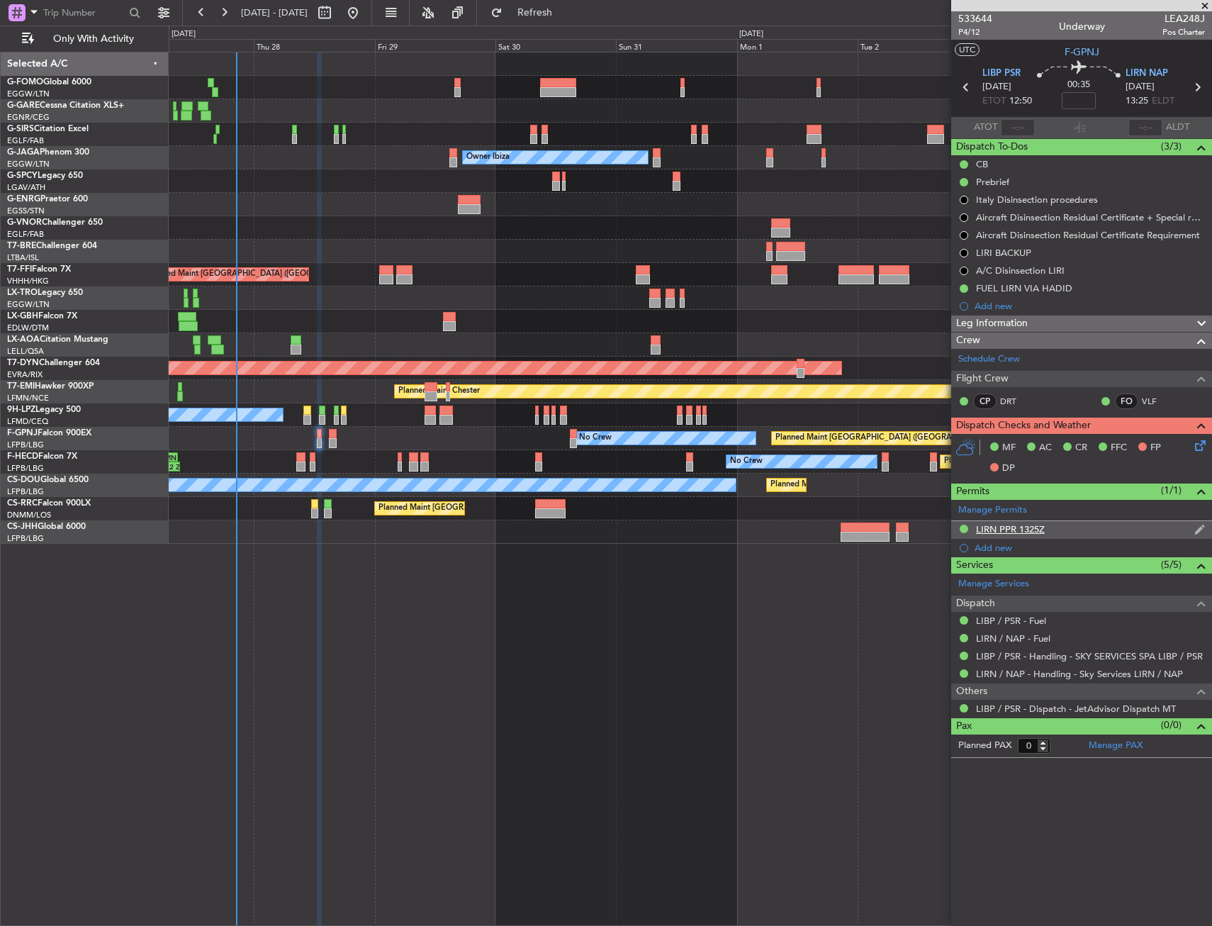
click at [1053, 531] on div "LIRN PPR 1325Z" at bounding box center [1081, 530] width 261 height 18
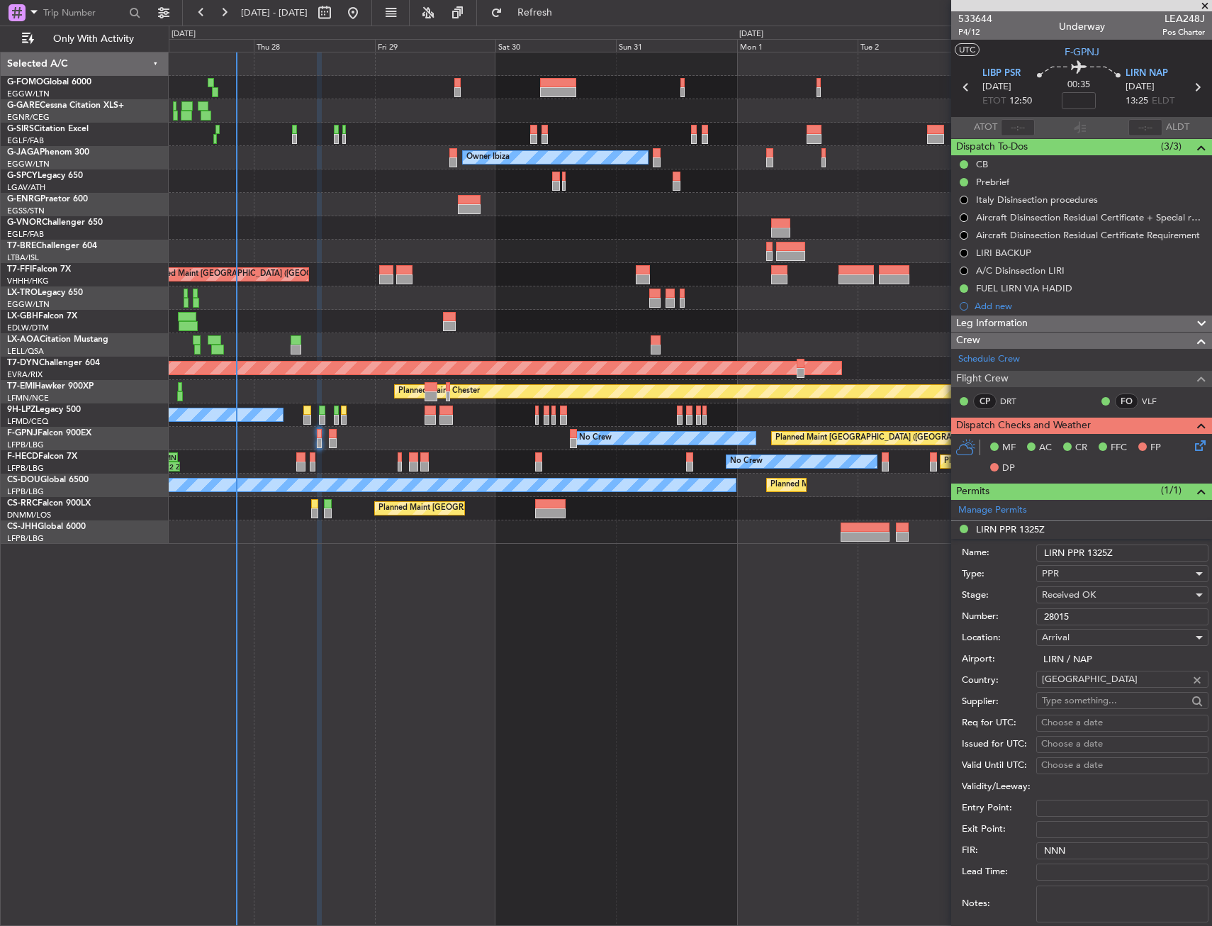
click at [1069, 614] on input "28015" at bounding box center [1122, 616] width 172 height 17
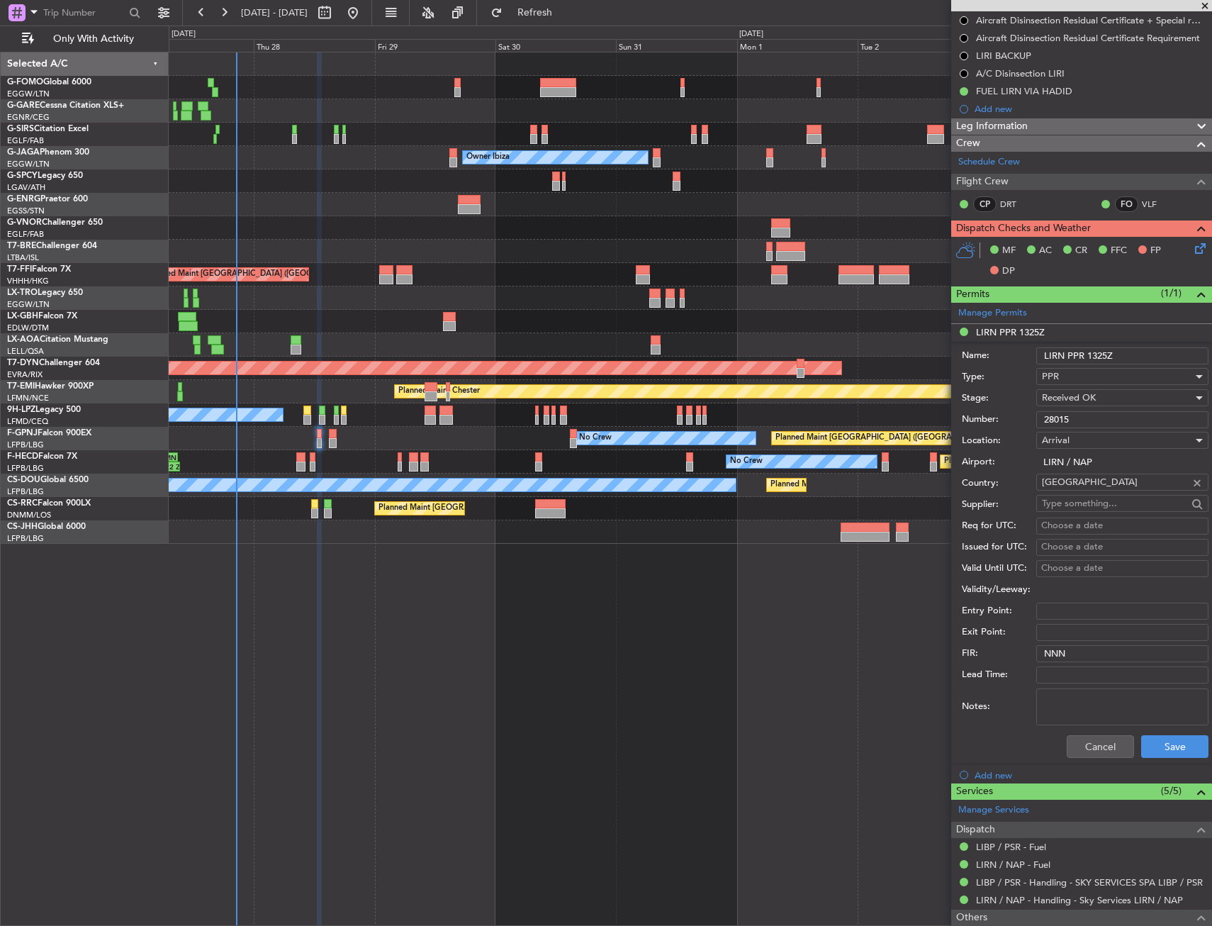
scroll to position [254, 0]
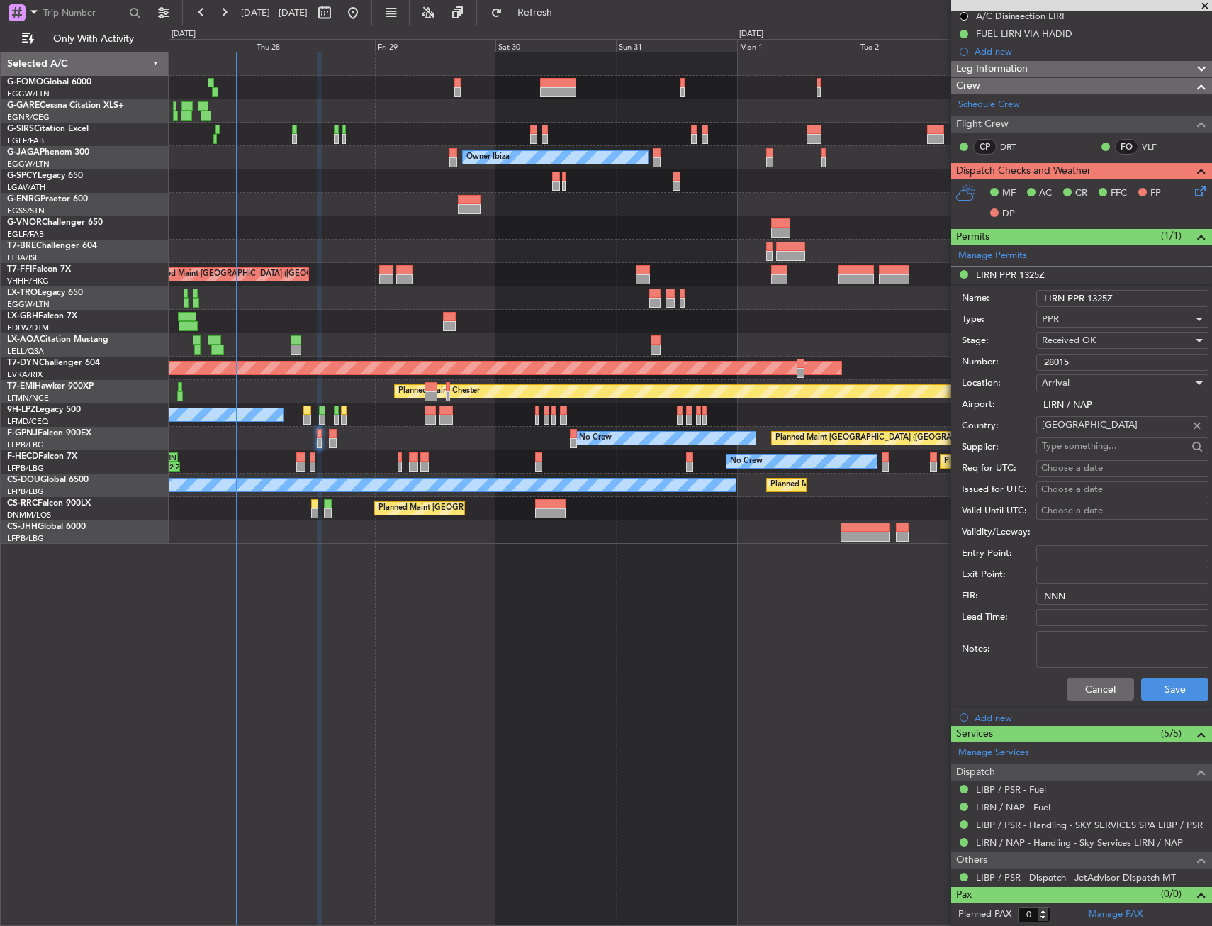
click at [1109, 673] on div "Cancel Save" at bounding box center [1085, 689] width 247 height 37
drag, startPoint x: 1106, startPoint y: 685, endPoint x: 1100, endPoint y: 678, distance: 9.0
click at [1101, 681] on button "Cancel" at bounding box center [1100, 689] width 67 height 23
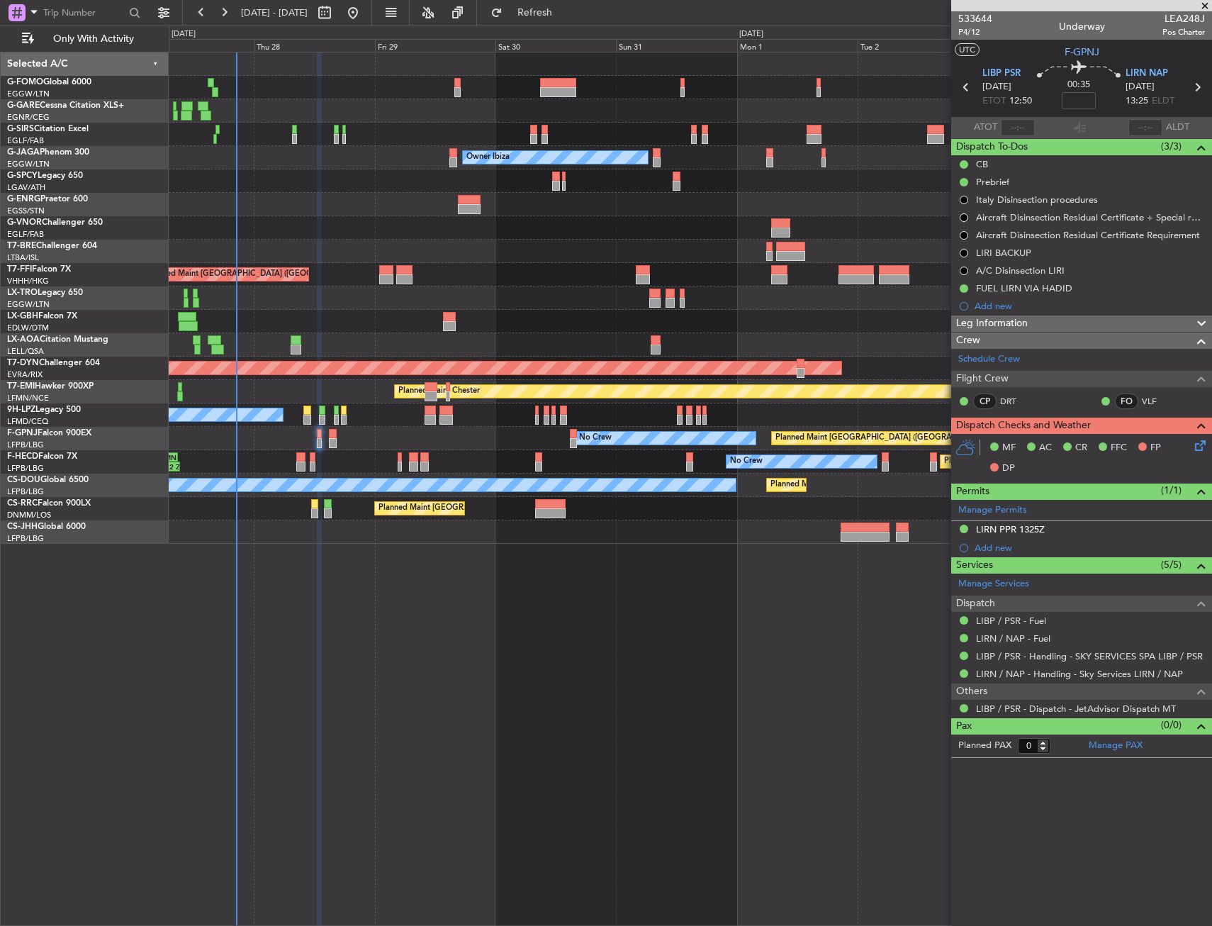
click at [322, 437] on div "Planned Maint [GEOGRAPHIC_DATA] ([GEOGRAPHIC_DATA]) No Crew No Crew No Crew" at bounding box center [690, 438] width 1043 height 23
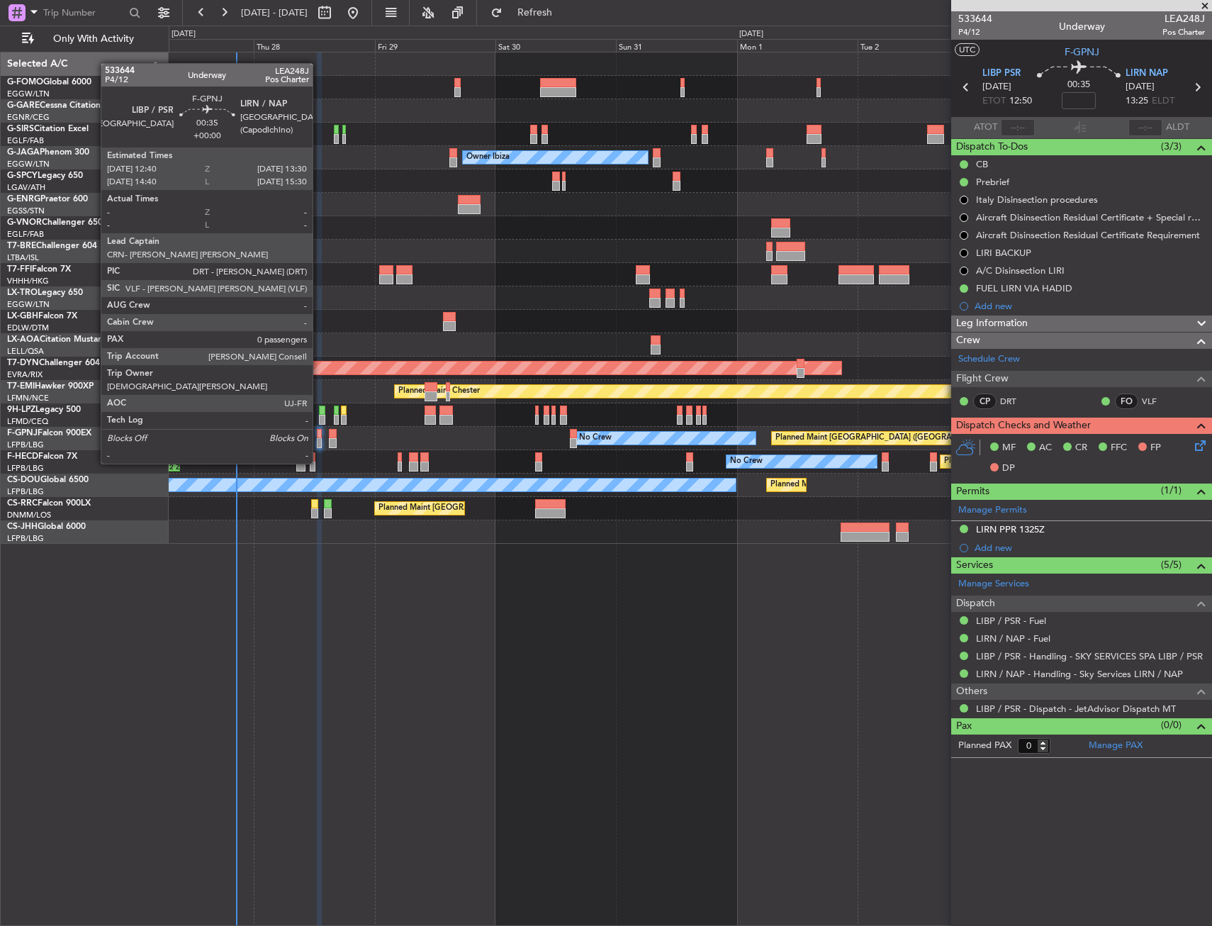
click at [319, 437] on div at bounding box center [319, 434] width 4 height 10
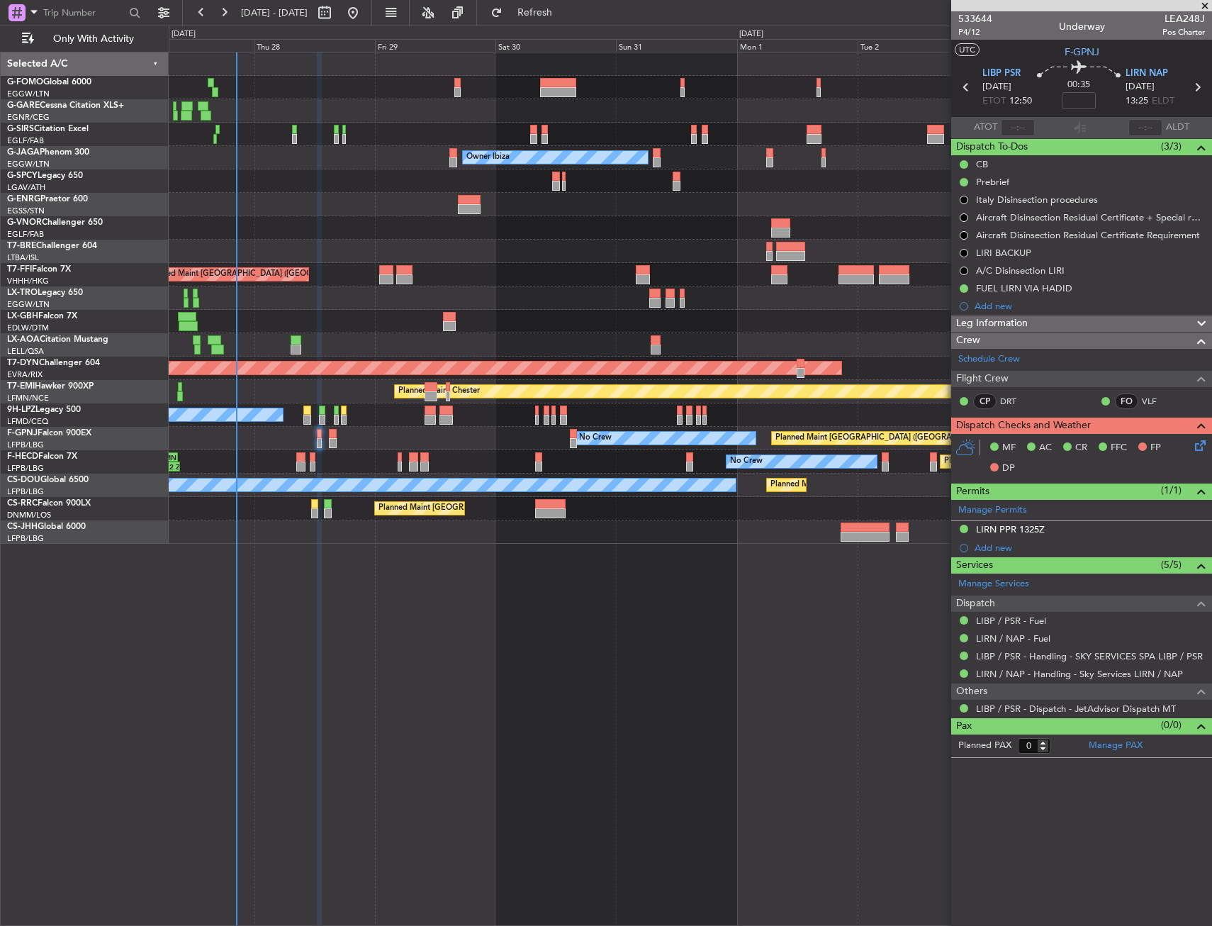
click at [1204, 442] on icon at bounding box center [1197, 442] width 11 height 11
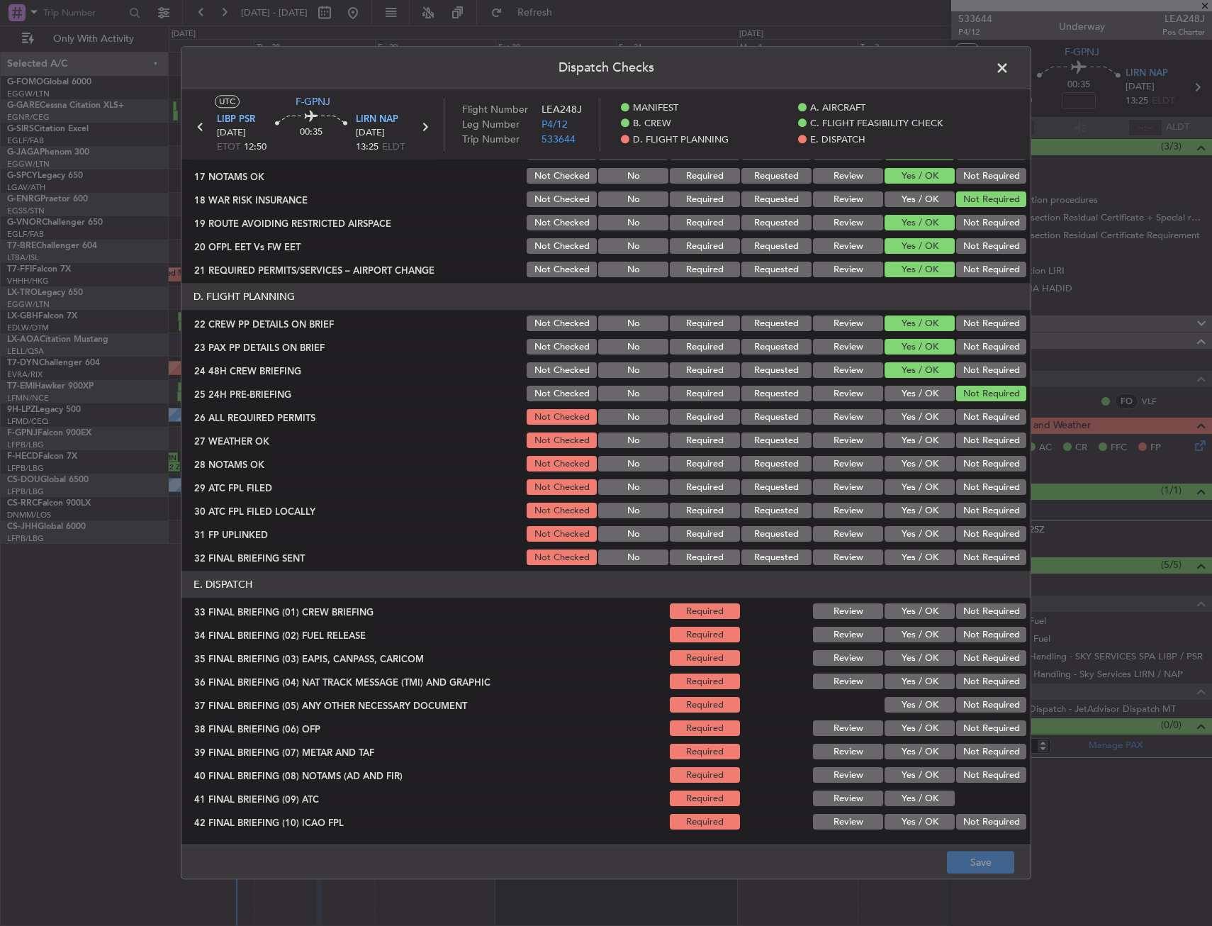
scroll to position [606, 0]
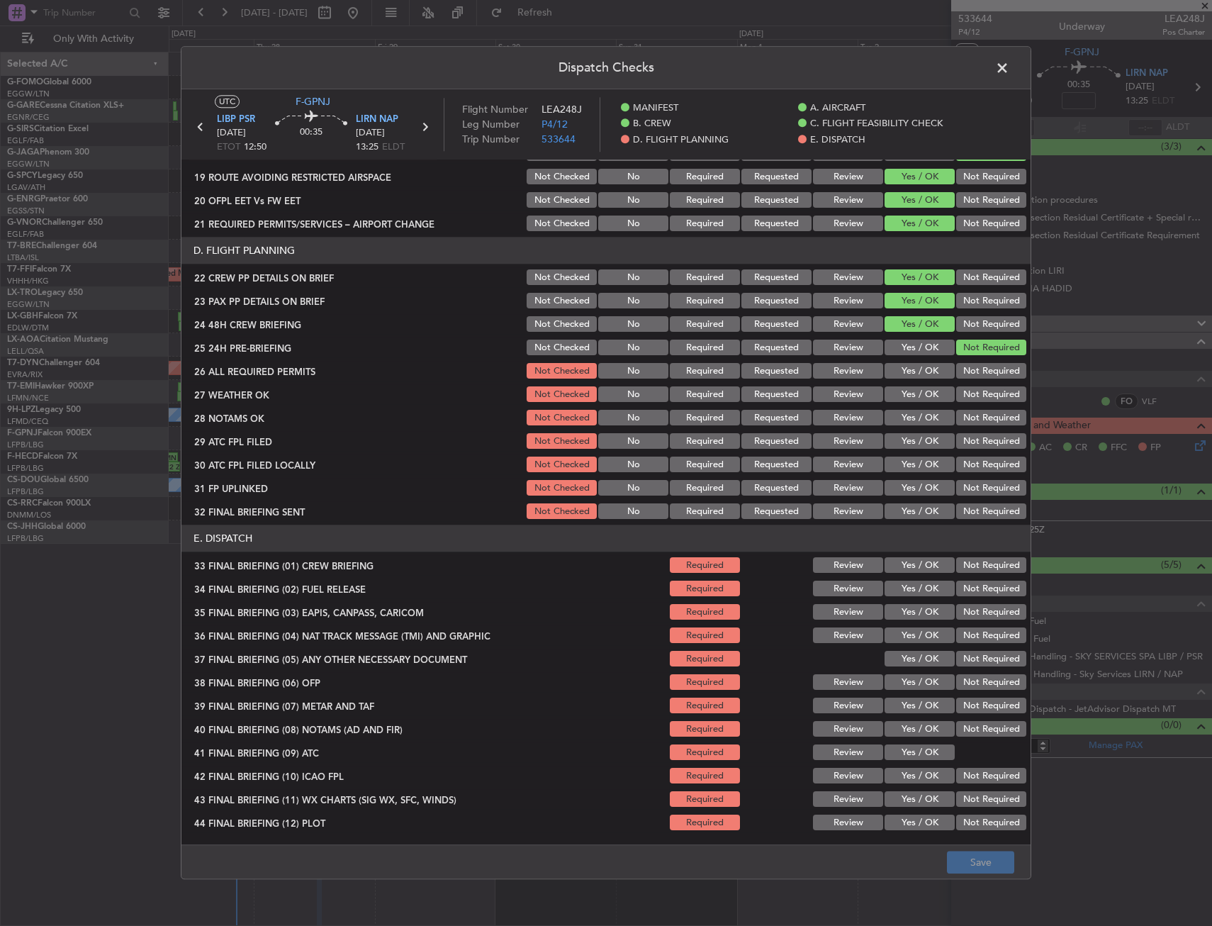
click at [899, 376] on button "Yes / OK" at bounding box center [920, 372] width 70 height 16
click at [907, 394] on button "Yes / OK" at bounding box center [920, 395] width 70 height 16
click at [902, 422] on button "Yes / OK" at bounding box center [920, 418] width 70 height 16
click at [907, 446] on button "Yes / OK" at bounding box center [920, 442] width 70 height 16
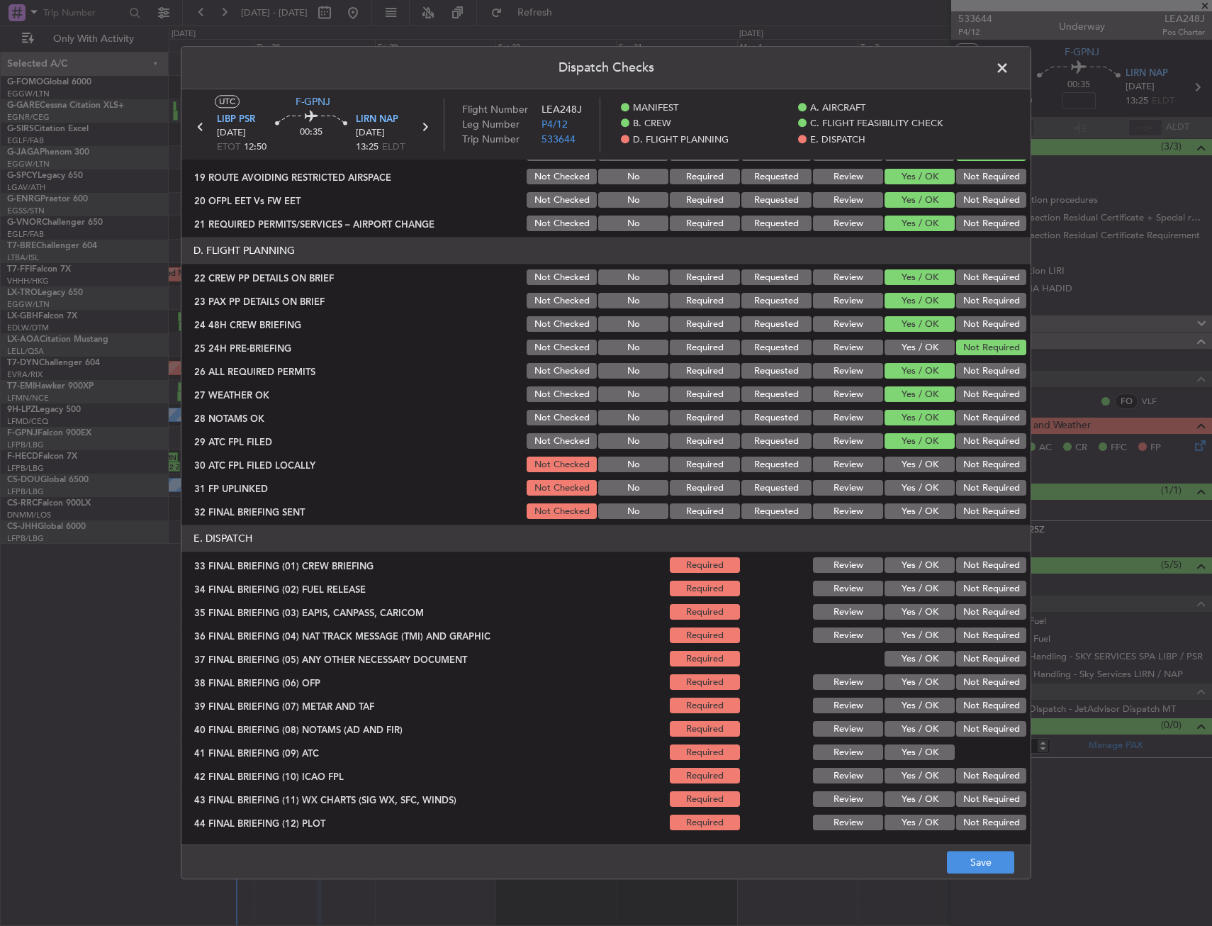
click at [997, 465] on button "Not Required" at bounding box center [991, 465] width 70 height 16
click at [885, 486] on button "Yes / OK" at bounding box center [920, 489] width 70 height 16
click at [963, 509] on button "Not Required" at bounding box center [991, 512] width 70 height 16
click at [909, 563] on button "Yes / OK" at bounding box center [920, 566] width 70 height 16
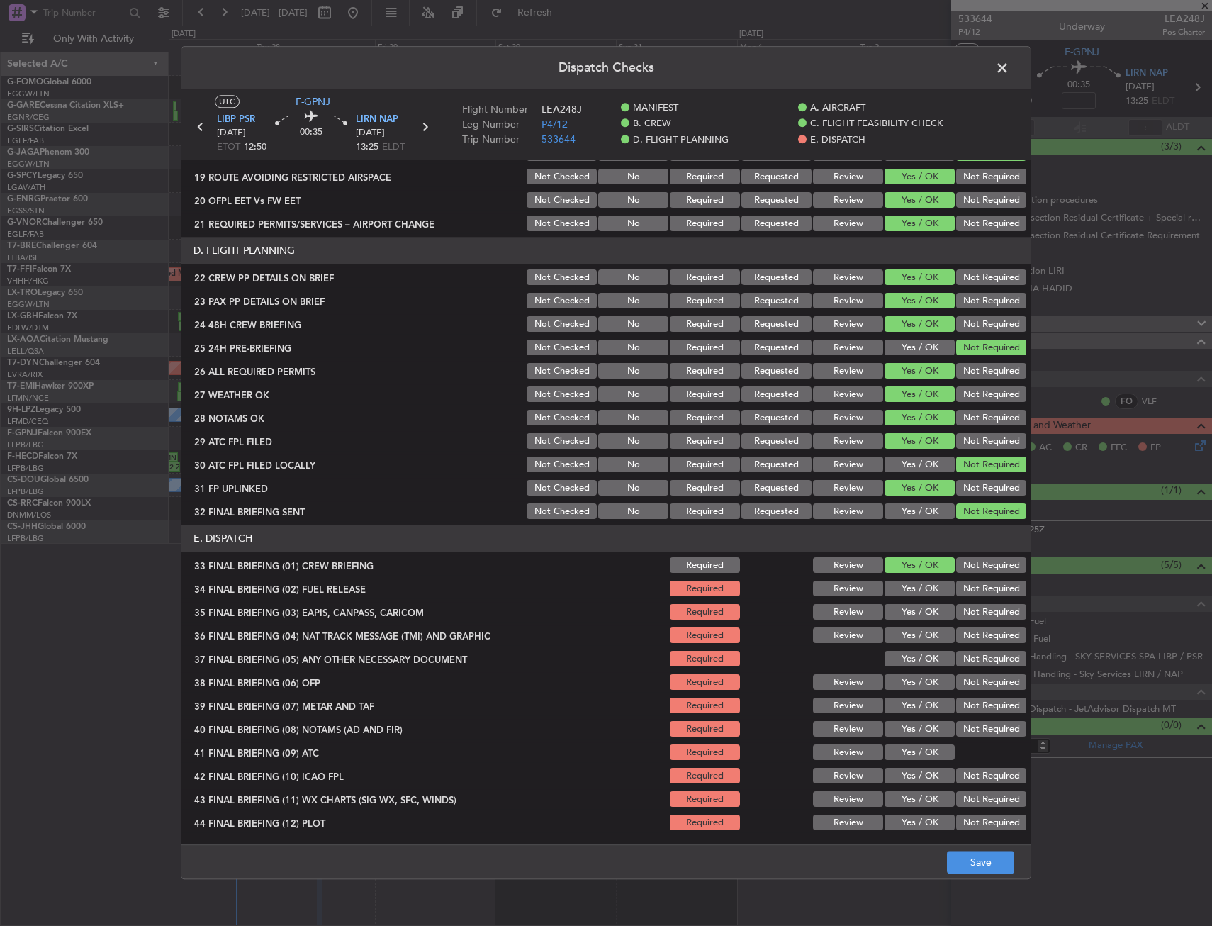
click at [904, 583] on button "Yes / OK" at bounding box center [920, 589] width 70 height 16
click at [958, 616] on button "Not Required" at bounding box center [991, 613] width 70 height 16
click at [964, 641] on button "Not Required" at bounding box center [991, 636] width 70 height 16
drag, startPoint x: 934, startPoint y: 653, endPoint x: 909, endPoint y: 687, distance: 42.0
click at [931, 654] on button "Yes / OK" at bounding box center [920, 659] width 70 height 16
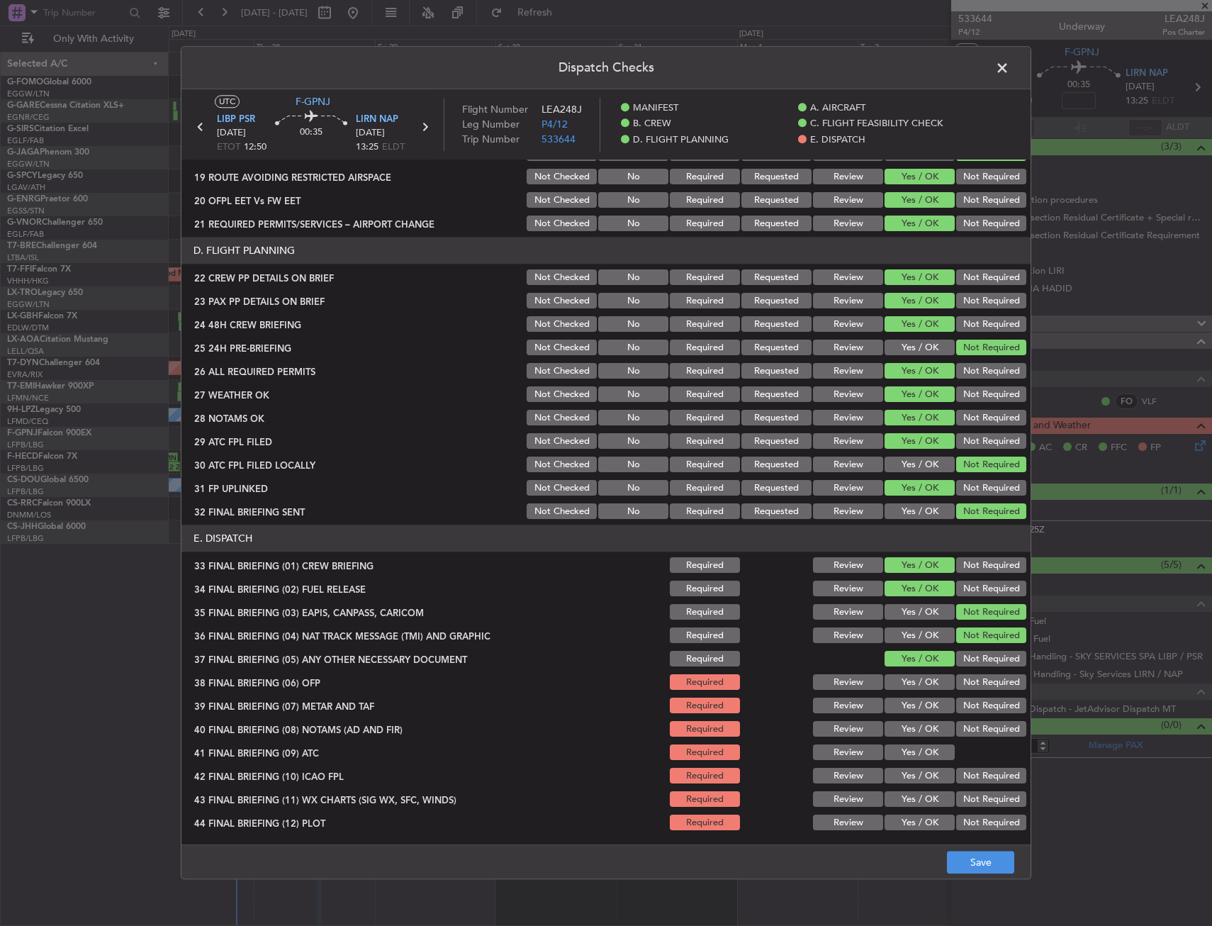
click at [908, 688] on button "Yes / OK" at bounding box center [920, 683] width 70 height 16
click at [909, 706] on button "Yes / OK" at bounding box center [920, 706] width 70 height 16
click at [904, 732] on button "Yes / OK" at bounding box center [920, 730] width 70 height 16
click at [904, 749] on button "Yes / OK" at bounding box center [920, 753] width 70 height 16
drag, startPoint x: 906, startPoint y: 771, endPoint x: 907, endPoint y: 787, distance: 15.7
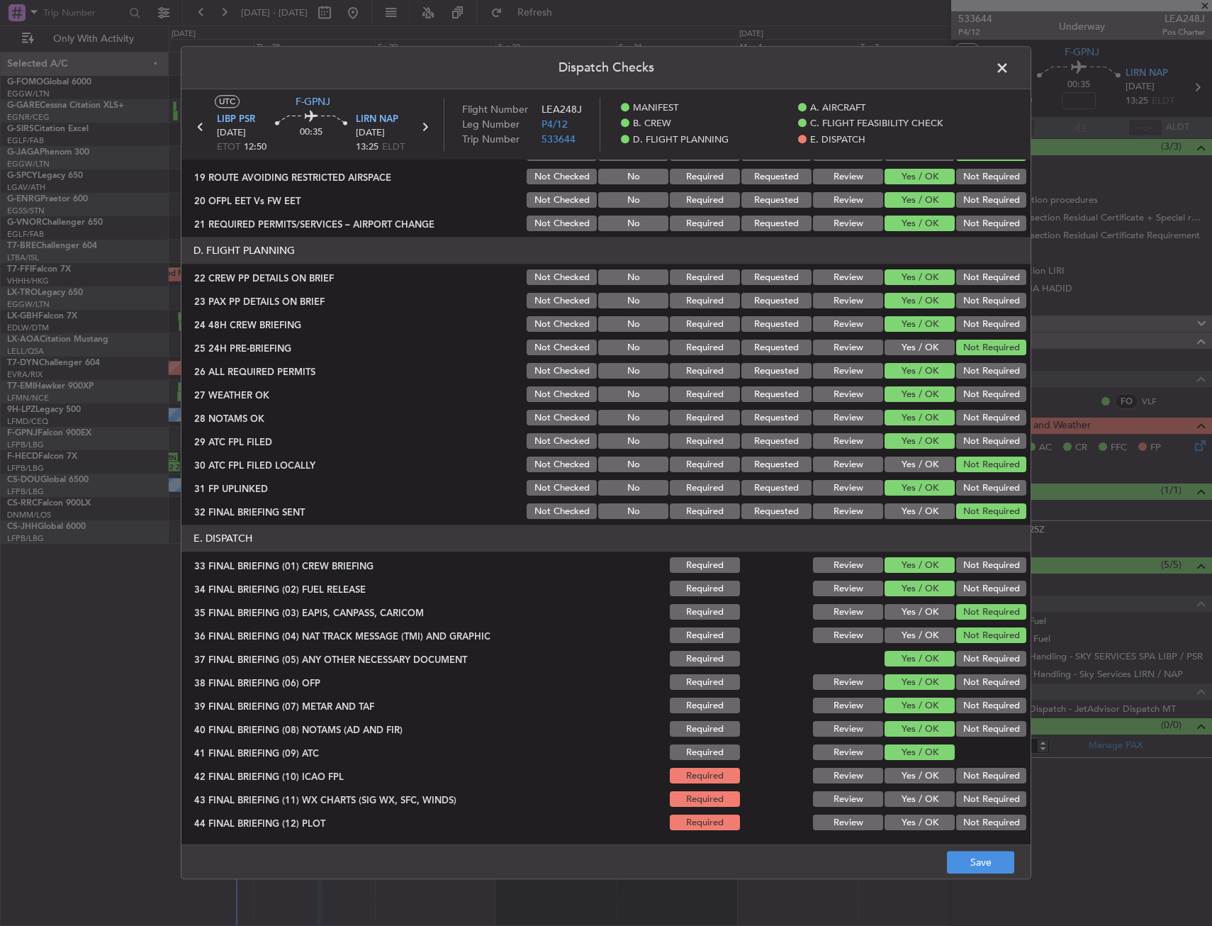
click at [907, 771] on button "Yes / OK" at bounding box center [920, 776] width 70 height 16
drag, startPoint x: 907, startPoint y: 787, endPoint x: 909, endPoint y: 813, distance: 26.3
click at [909, 791] on section "E. DISPATCH 33 FINAL BRIEFING (01) CREW BRIEFING Required Review Yes / OK Not R…" at bounding box center [605, 679] width 849 height 308
click at [909, 813] on div "Yes / OK" at bounding box center [918, 823] width 72 height 20
click at [907, 790] on div "Yes / OK" at bounding box center [918, 800] width 72 height 20
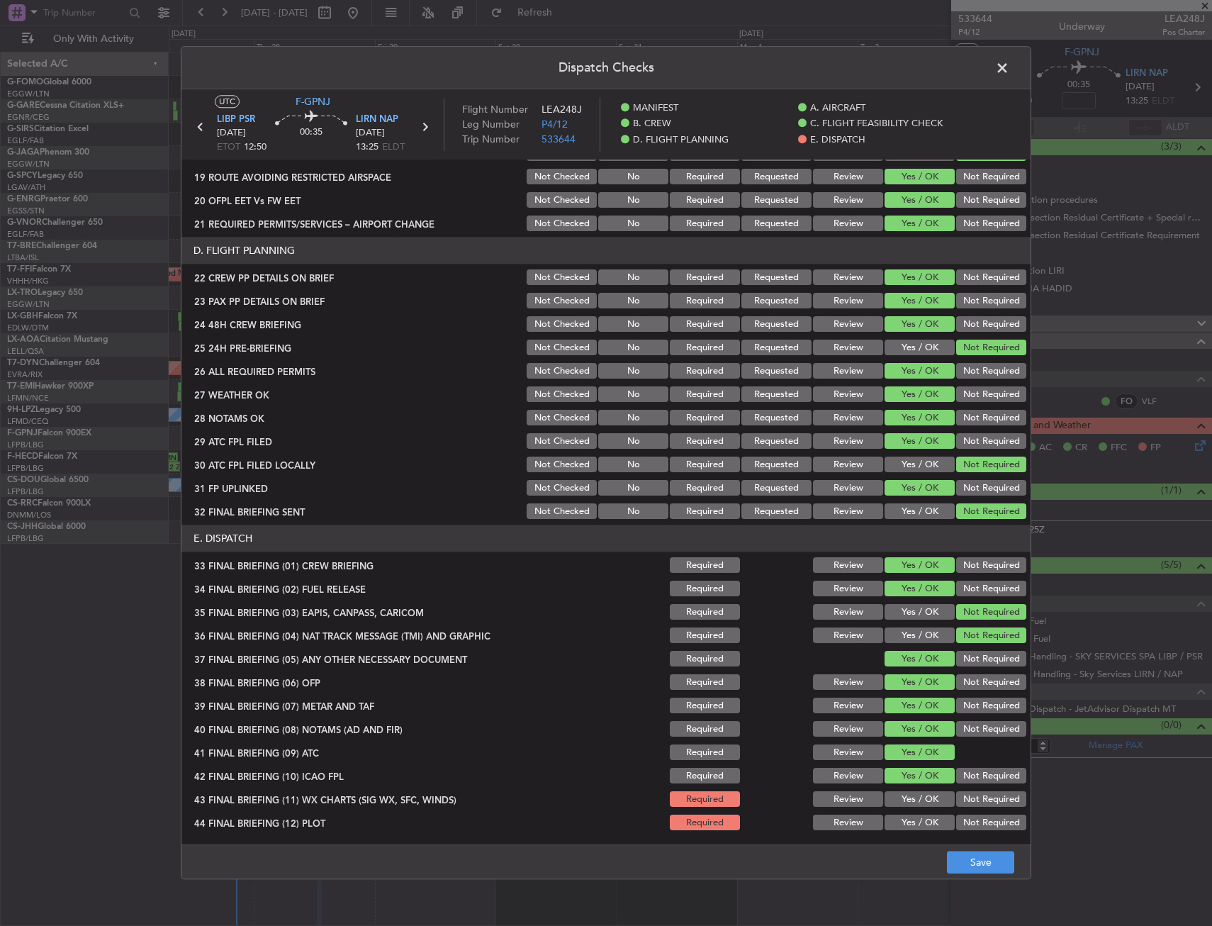
click at [898, 818] on button "Yes / OK" at bounding box center [920, 823] width 70 height 16
drag, startPoint x: 901, startPoint y: 803, endPoint x: 952, endPoint y: 846, distance: 66.4
click at [902, 803] on button "Yes / OK" at bounding box center [920, 800] width 70 height 16
click at [972, 858] on footer "Save" at bounding box center [605, 862] width 849 height 34
click at [974, 864] on button "Save" at bounding box center [980, 862] width 67 height 23
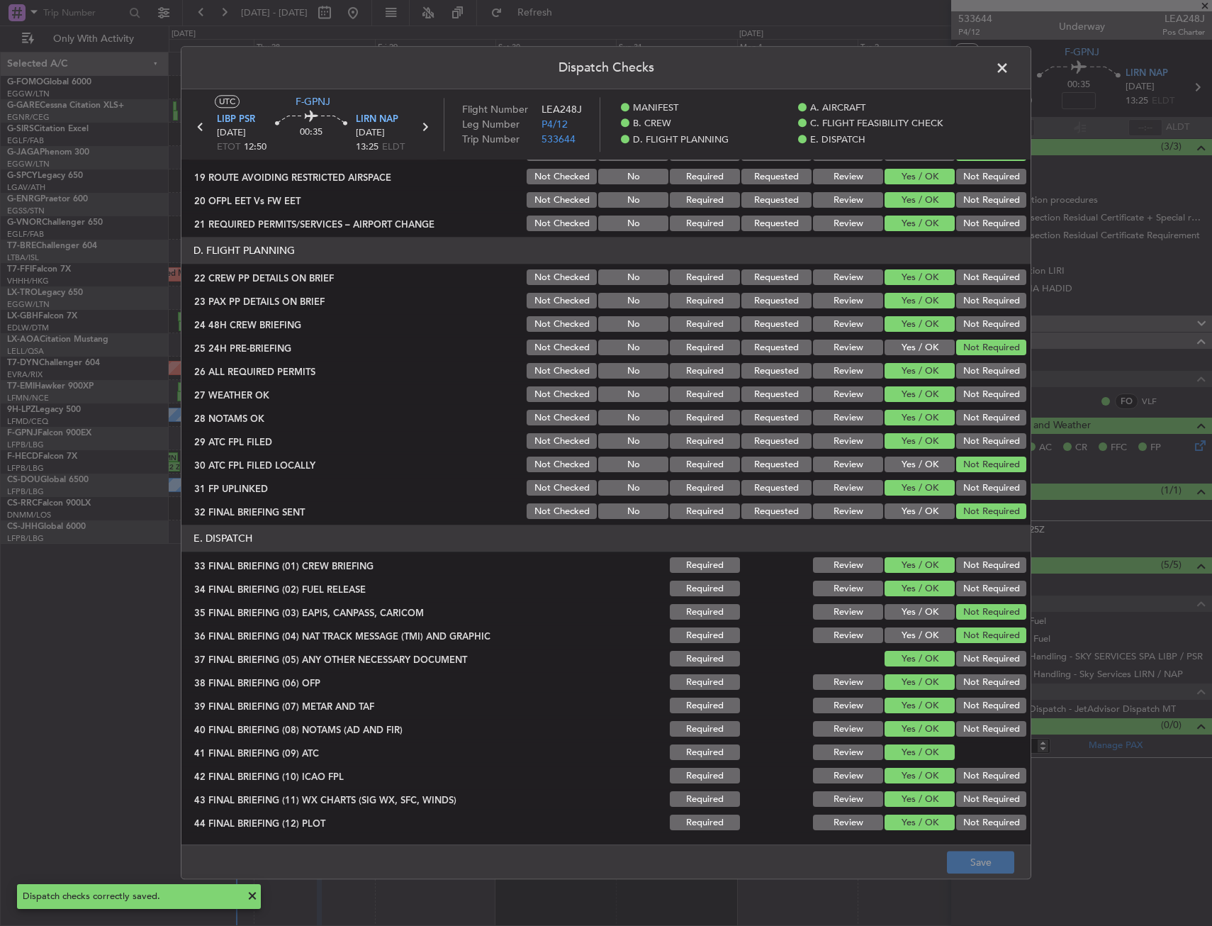
click at [1009, 64] on span at bounding box center [1009, 71] width 0 height 28
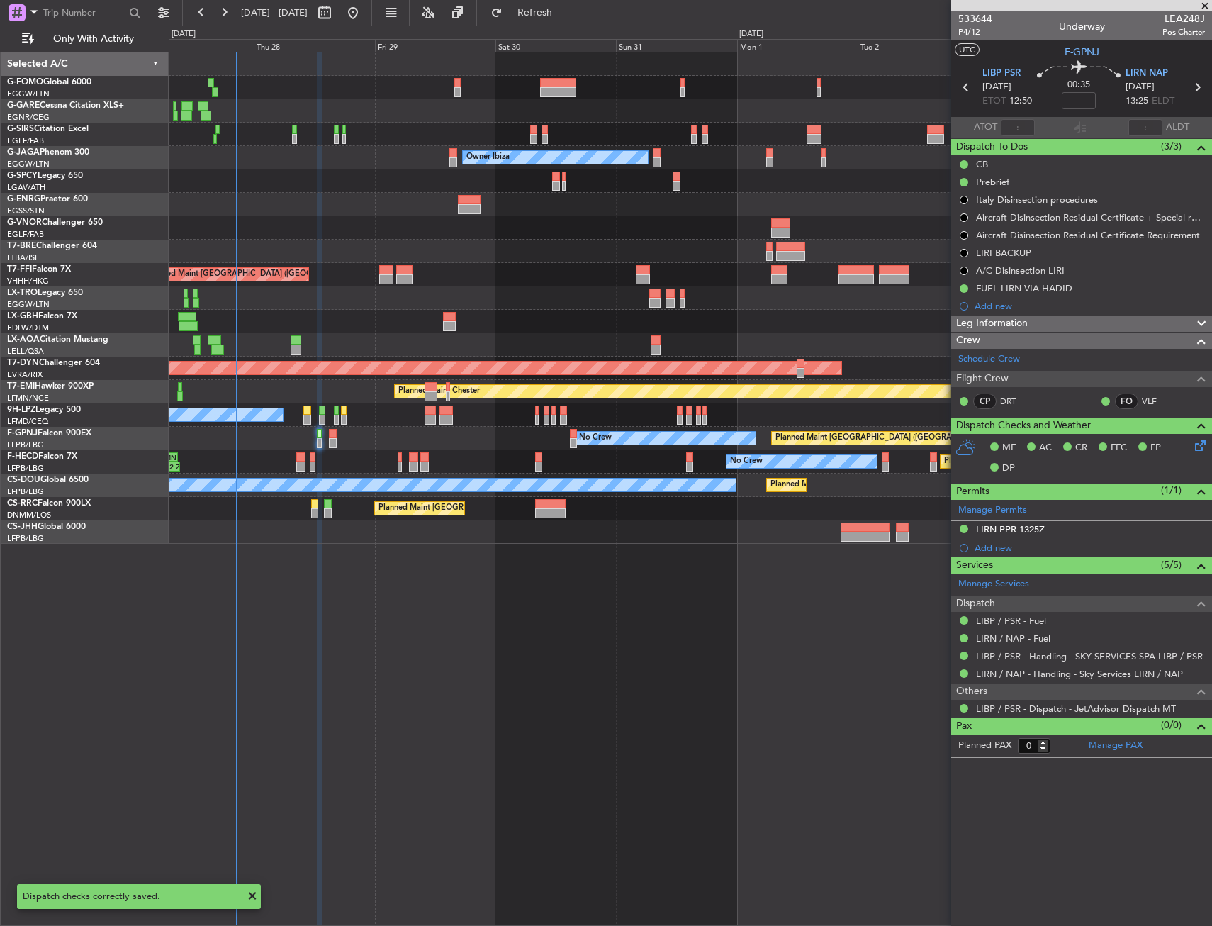
click at [606, 635] on div "Planned Maint [GEOGRAPHIC_DATA] ([GEOGRAPHIC_DATA]) Unplanned Maint [GEOGRAPHIC…" at bounding box center [690, 489] width 1043 height 874
click at [1209, 445] on div "MF AC CR FFC FP DP" at bounding box center [1081, 458] width 261 height 49
click at [1204, 447] on icon at bounding box center [1197, 442] width 11 height 11
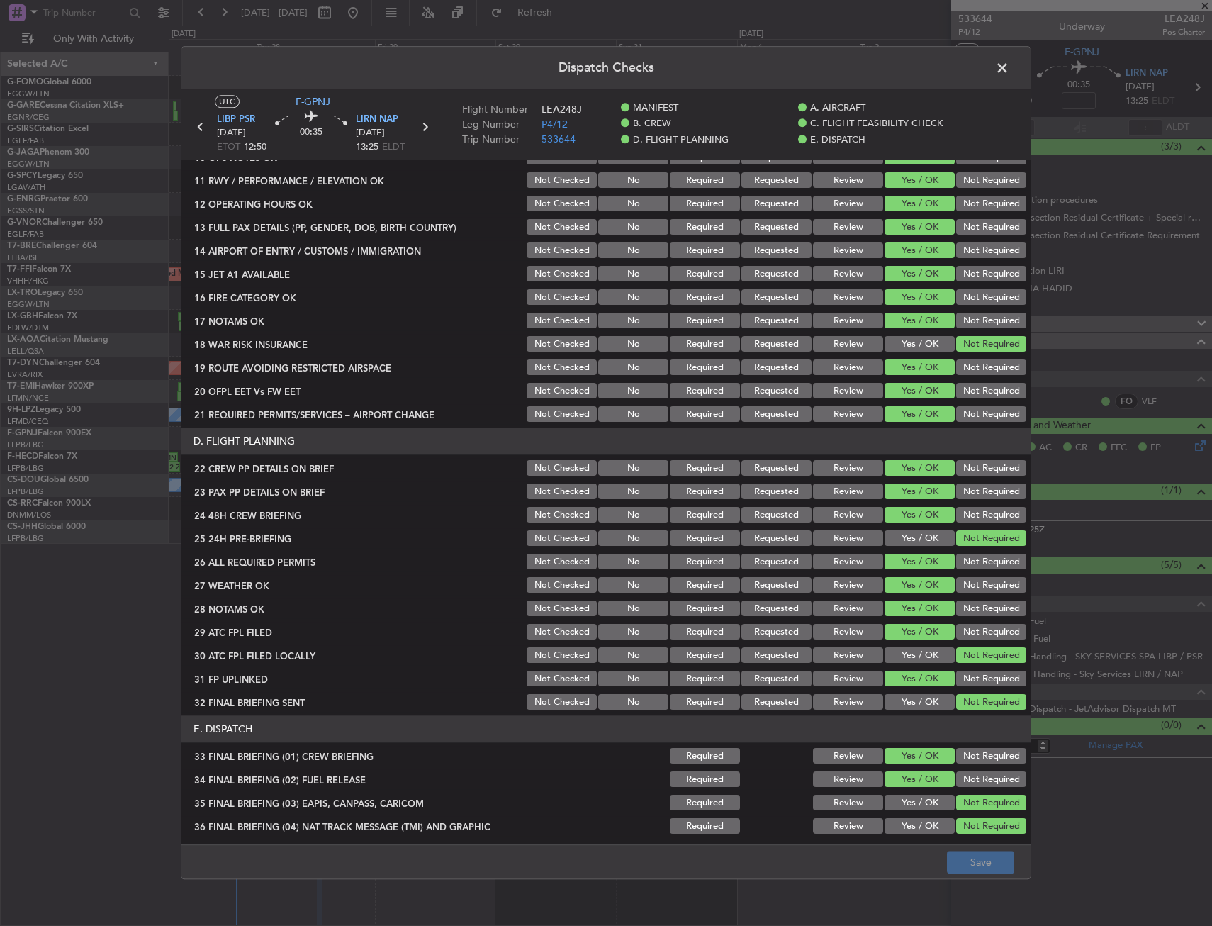
scroll to position [567, 0]
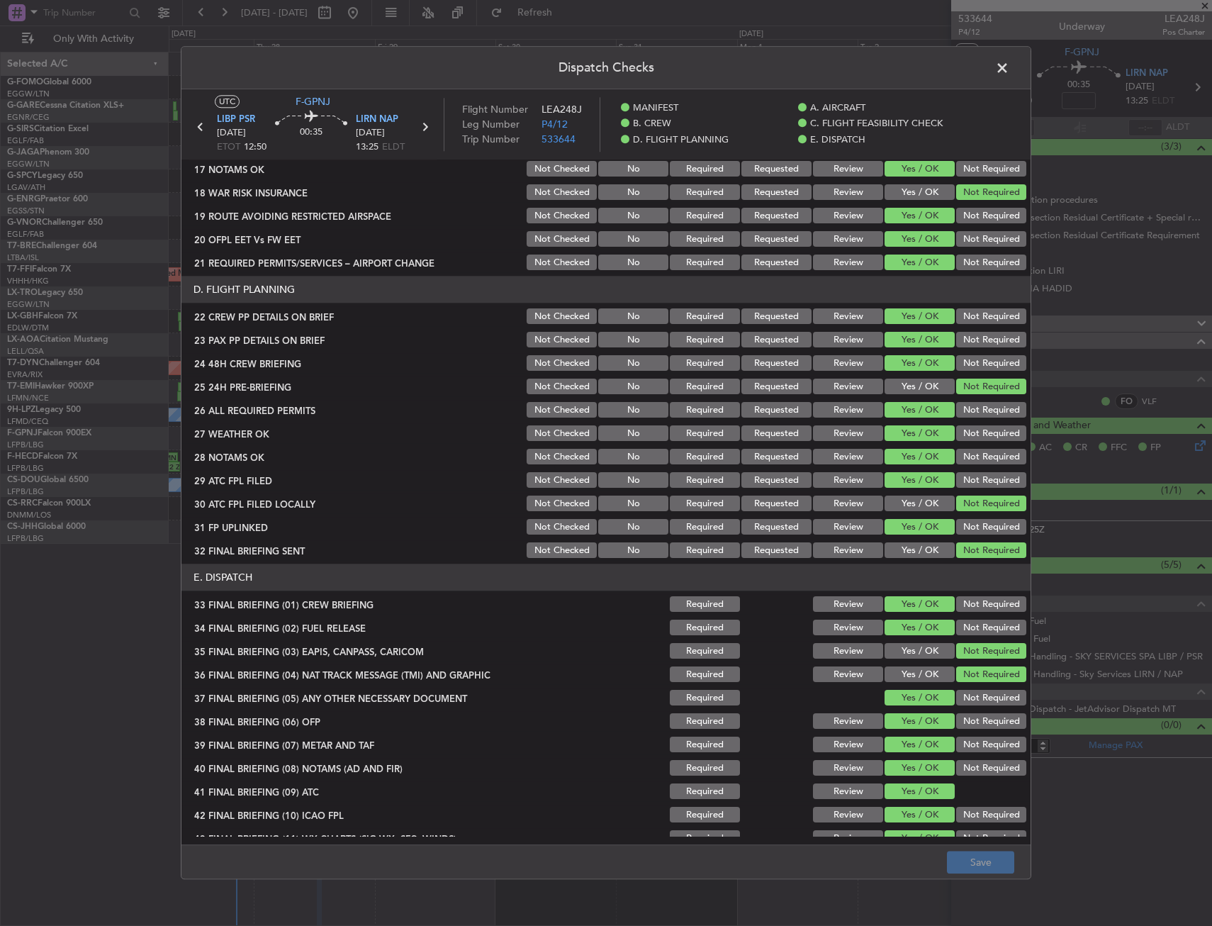
drag, startPoint x: 859, startPoint y: 432, endPoint x: 852, endPoint y: 439, distance: 10.0
click at [855, 432] on button "Review" at bounding box center [848, 434] width 70 height 16
click at [846, 448] on div "Review" at bounding box center [847, 457] width 72 height 20
click at [833, 462] on button "Review" at bounding box center [848, 457] width 70 height 16
click at [987, 861] on button "Save" at bounding box center [980, 862] width 67 height 23
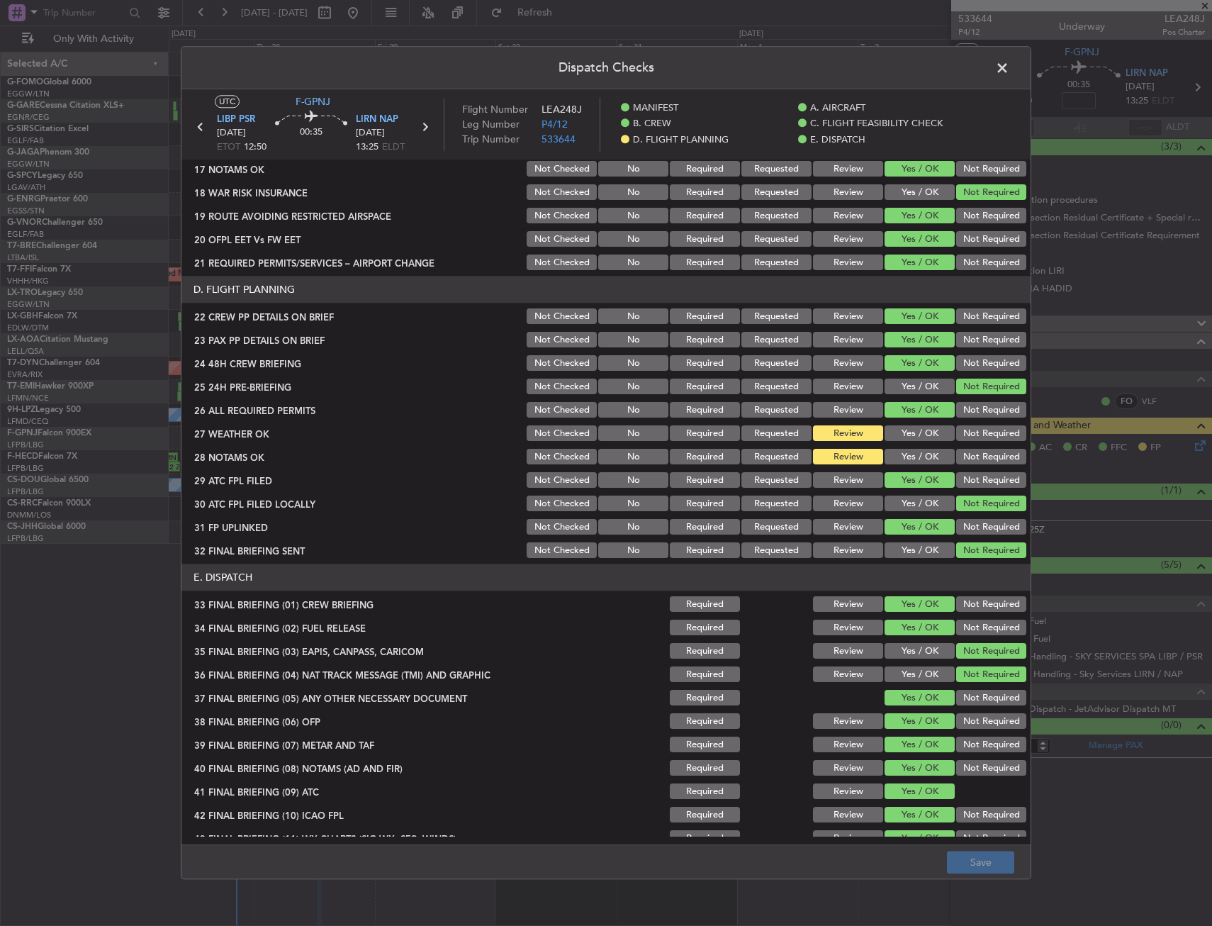
click at [1009, 78] on span at bounding box center [1009, 71] width 0 height 28
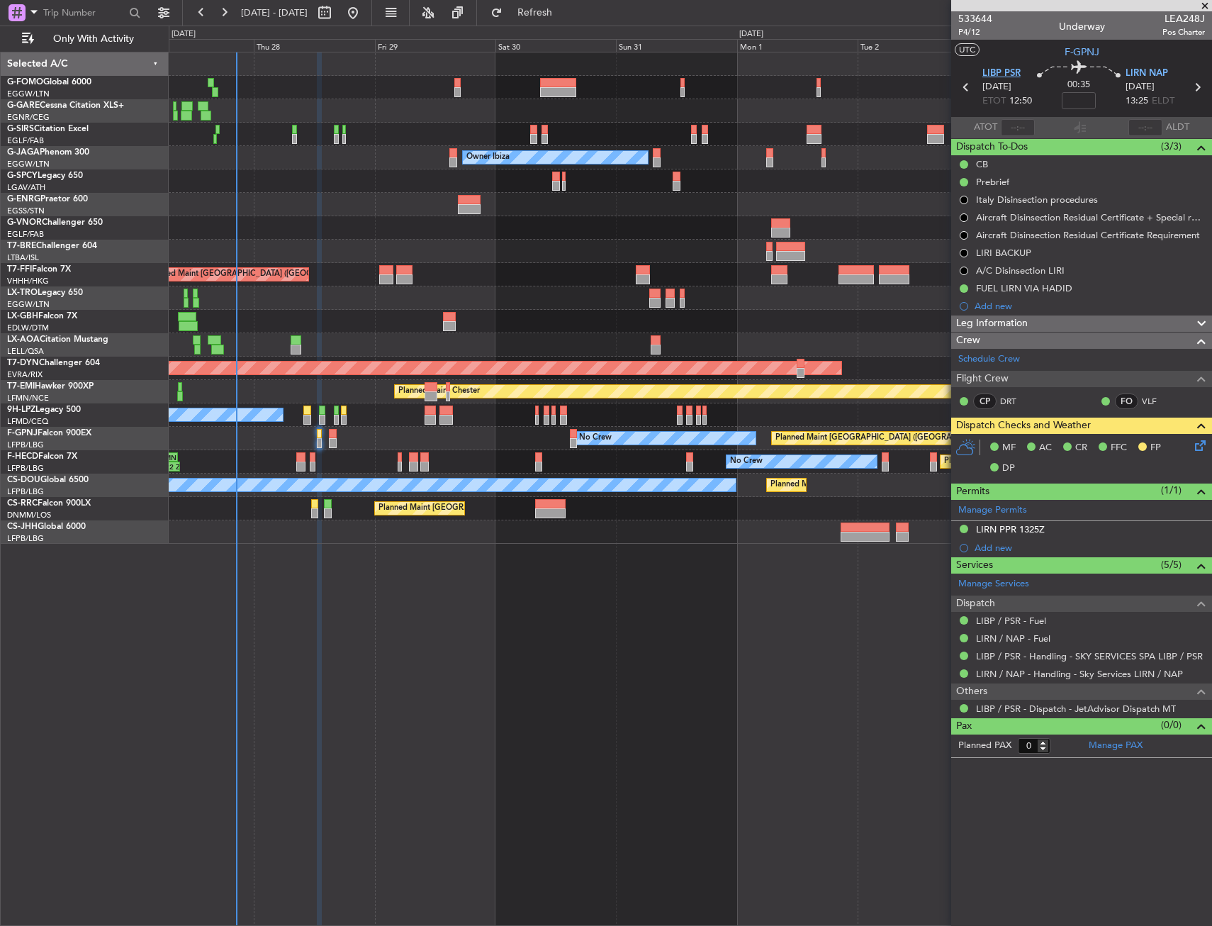
click at [1003, 77] on span "LIBP PSR" at bounding box center [1001, 74] width 38 height 14
click at [1079, 96] on mat-tooltip-component "Flight Time" at bounding box center [1078, 111] width 65 height 38
click at [1194, 86] on icon at bounding box center [1197, 87] width 18 height 18
click at [1089, 539] on div "Add new" at bounding box center [1081, 548] width 261 height 18
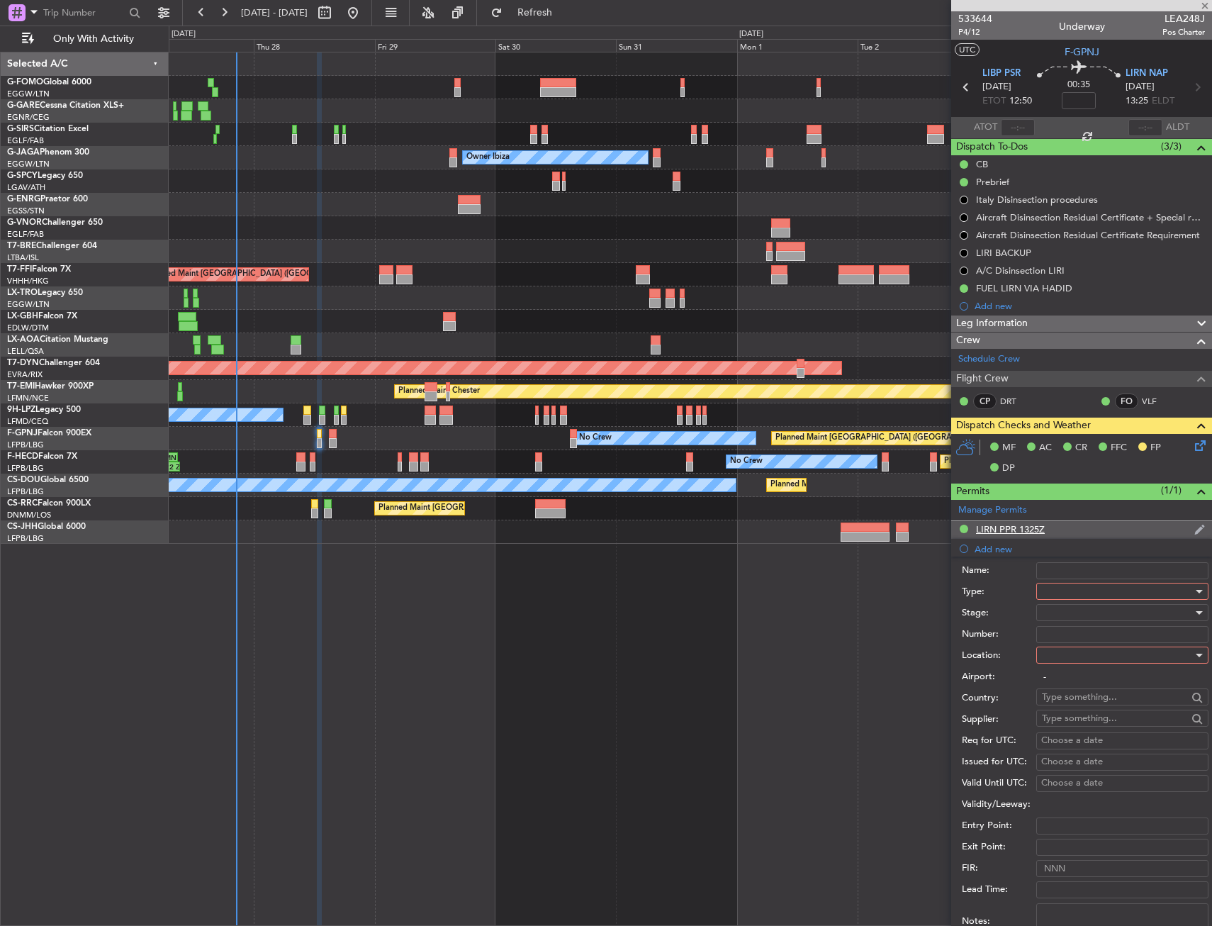
click at [1089, 529] on div "LIRN PPR 1325Z" at bounding box center [1081, 530] width 261 height 18
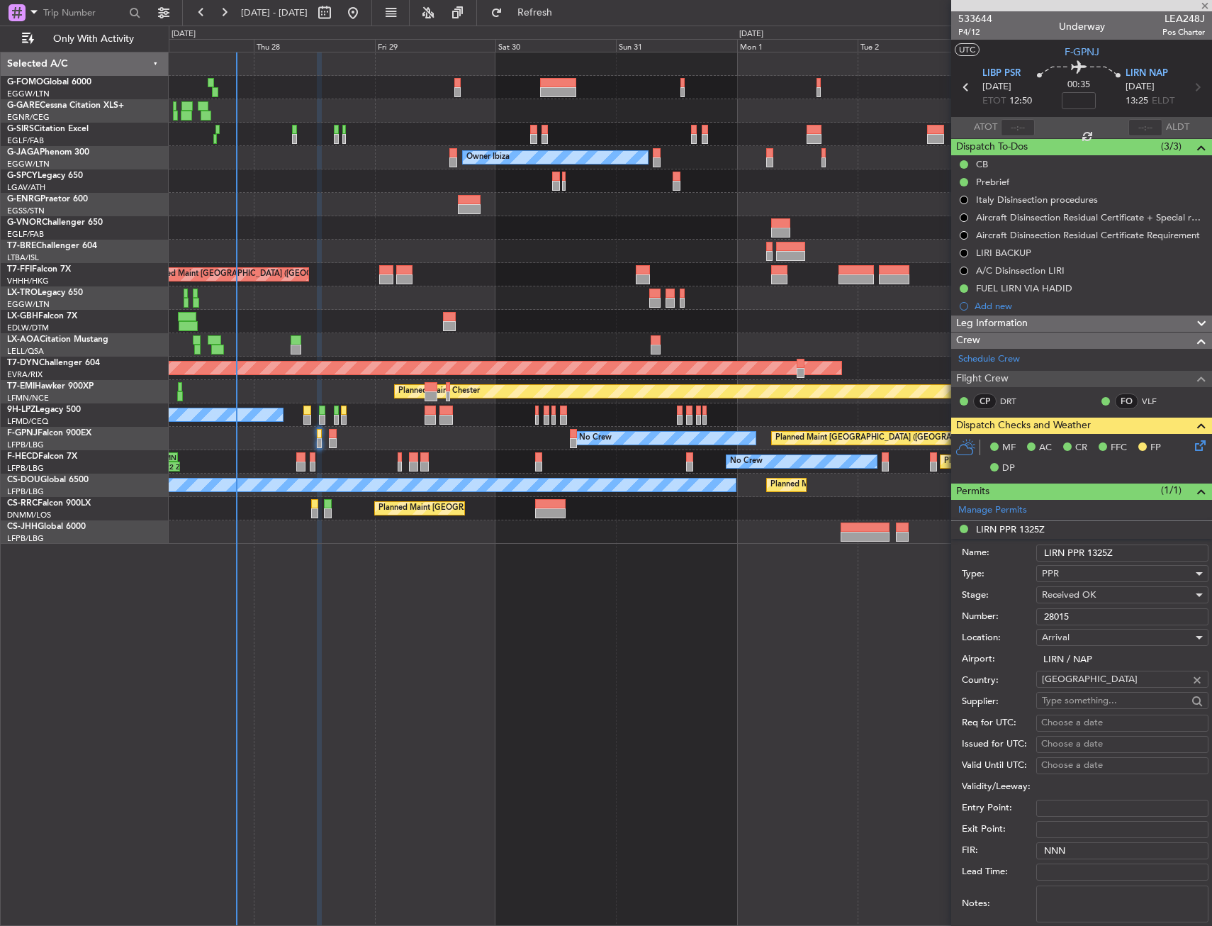
click at [1099, 617] on input "28015" at bounding box center [1122, 616] width 172 height 17
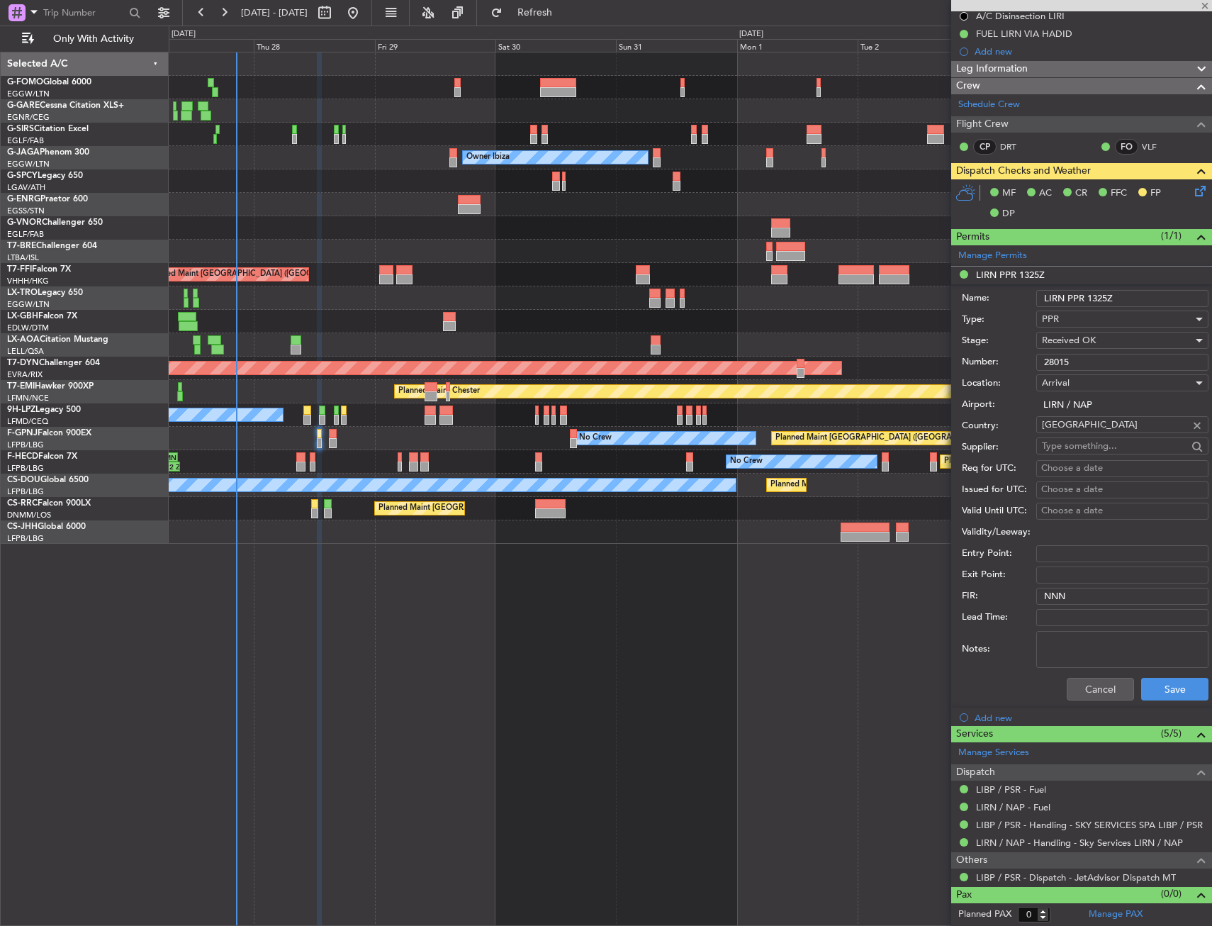
click at [1095, 673] on div "Cancel Save" at bounding box center [1085, 689] width 247 height 37
click at [1096, 694] on button "Cancel" at bounding box center [1100, 689] width 67 height 23
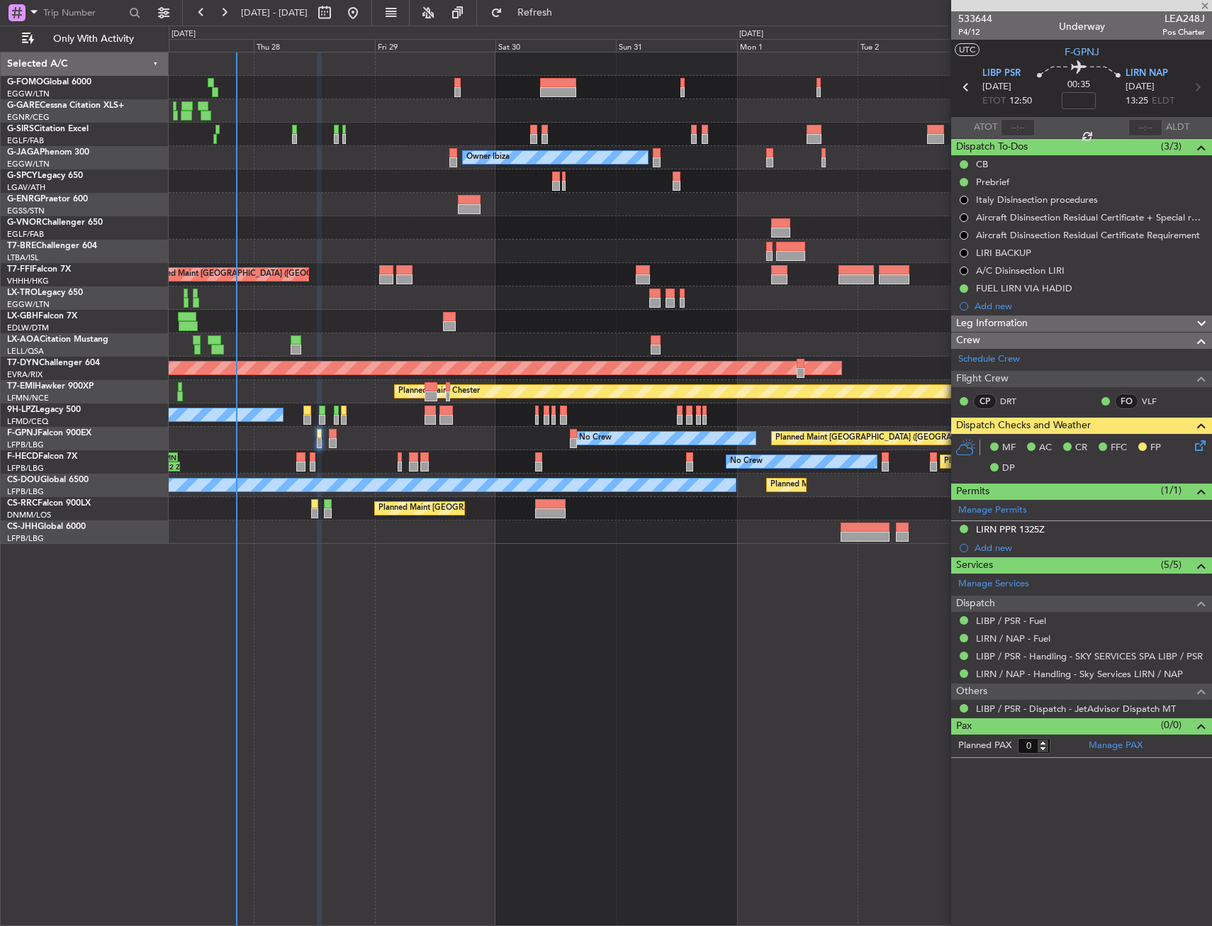
type input "+00:10"
type input "4"
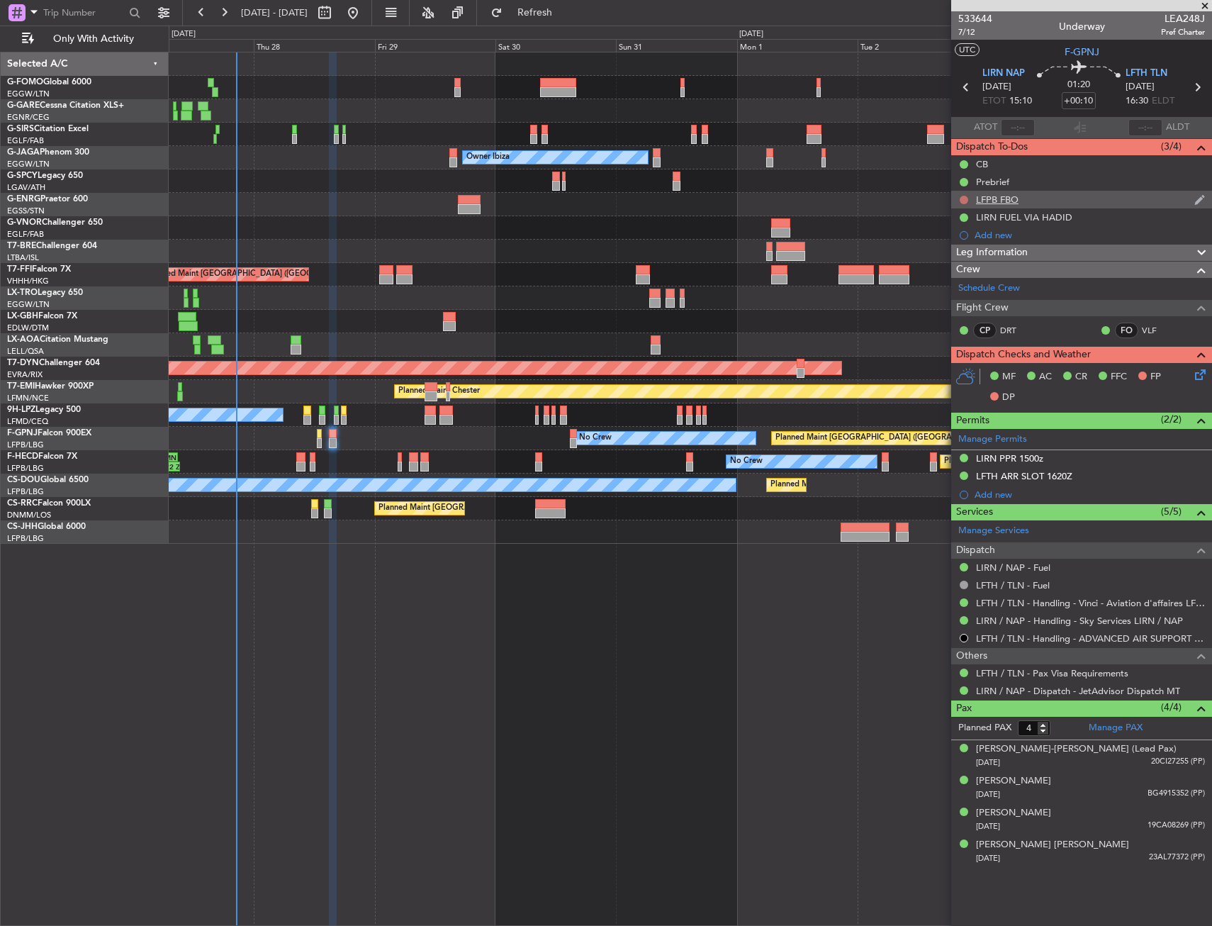
click at [965, 198] on button at bounding box center [964, 200] width 9 height 9
click at [953, 273] on li "Cancelled" at bounding box center [964, 283] width 75 height 21
click at [1015, 461] on div "LIRN PPR 1500z" at bounding box center [1009, 458] width 67 height 12
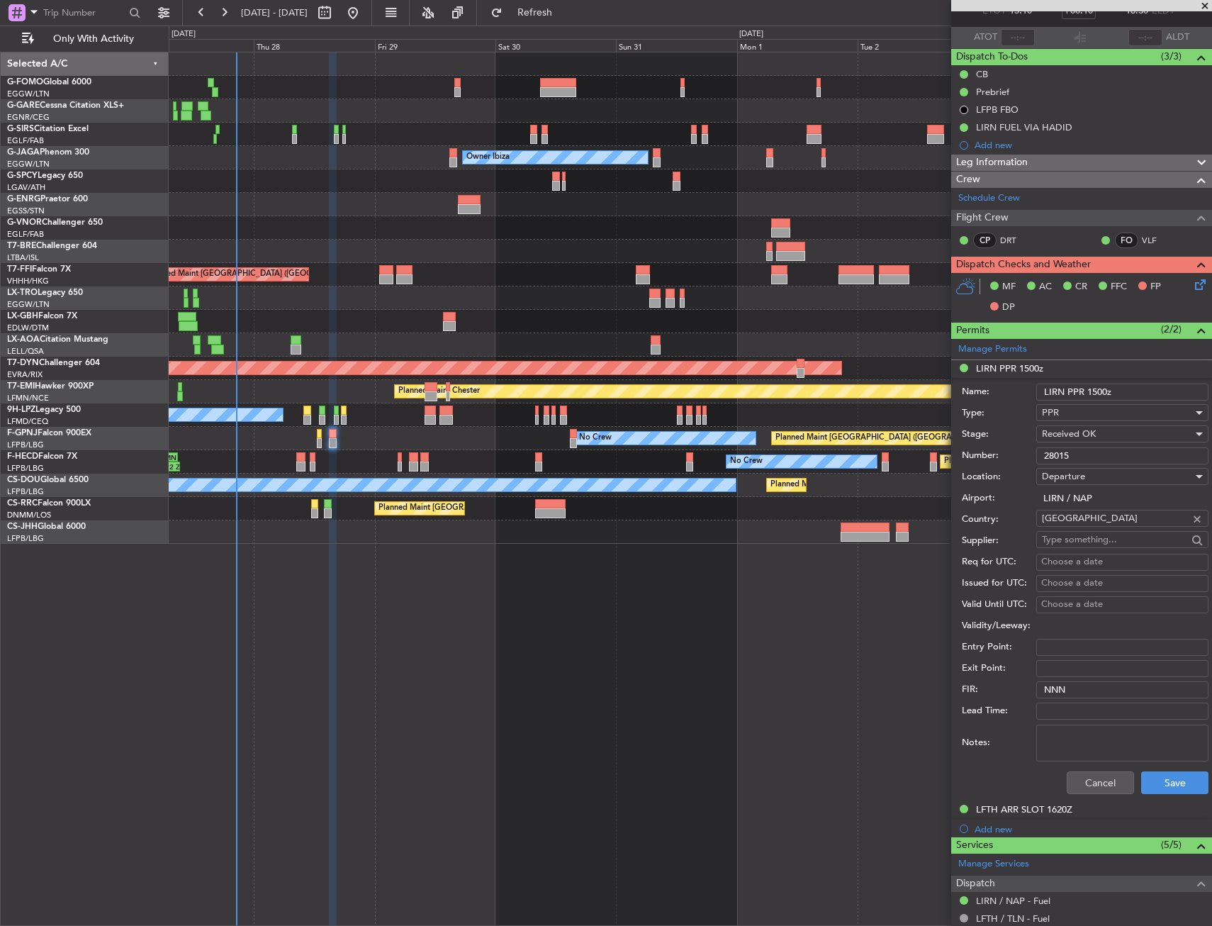
scroll to position [142, 0]
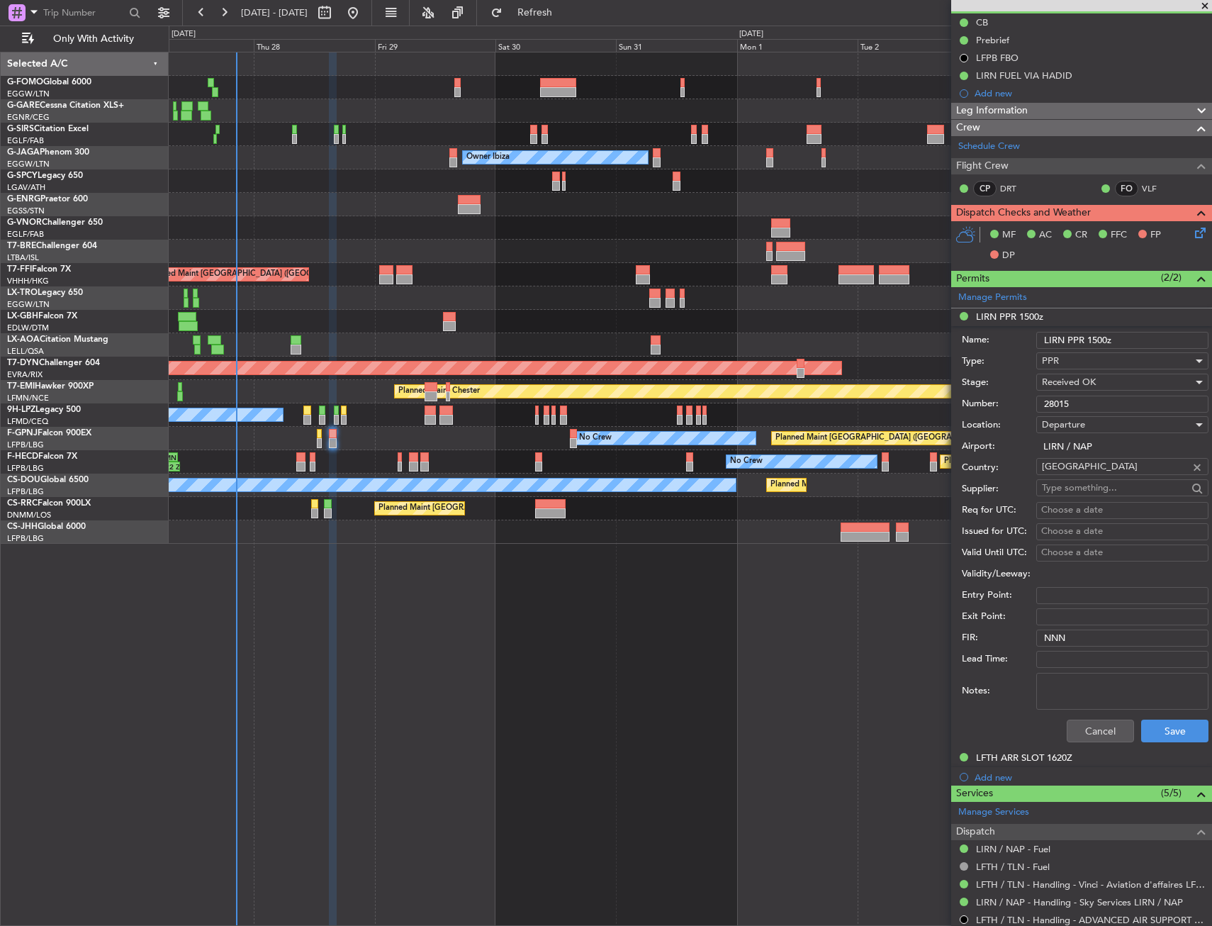
click at [1064, 401] on input "28015" at bounding box center [1122, 403] width 172 height 17
click at [1082, 734] on button "Cancel" at bounding box center [1100, 730] width 67 height 23
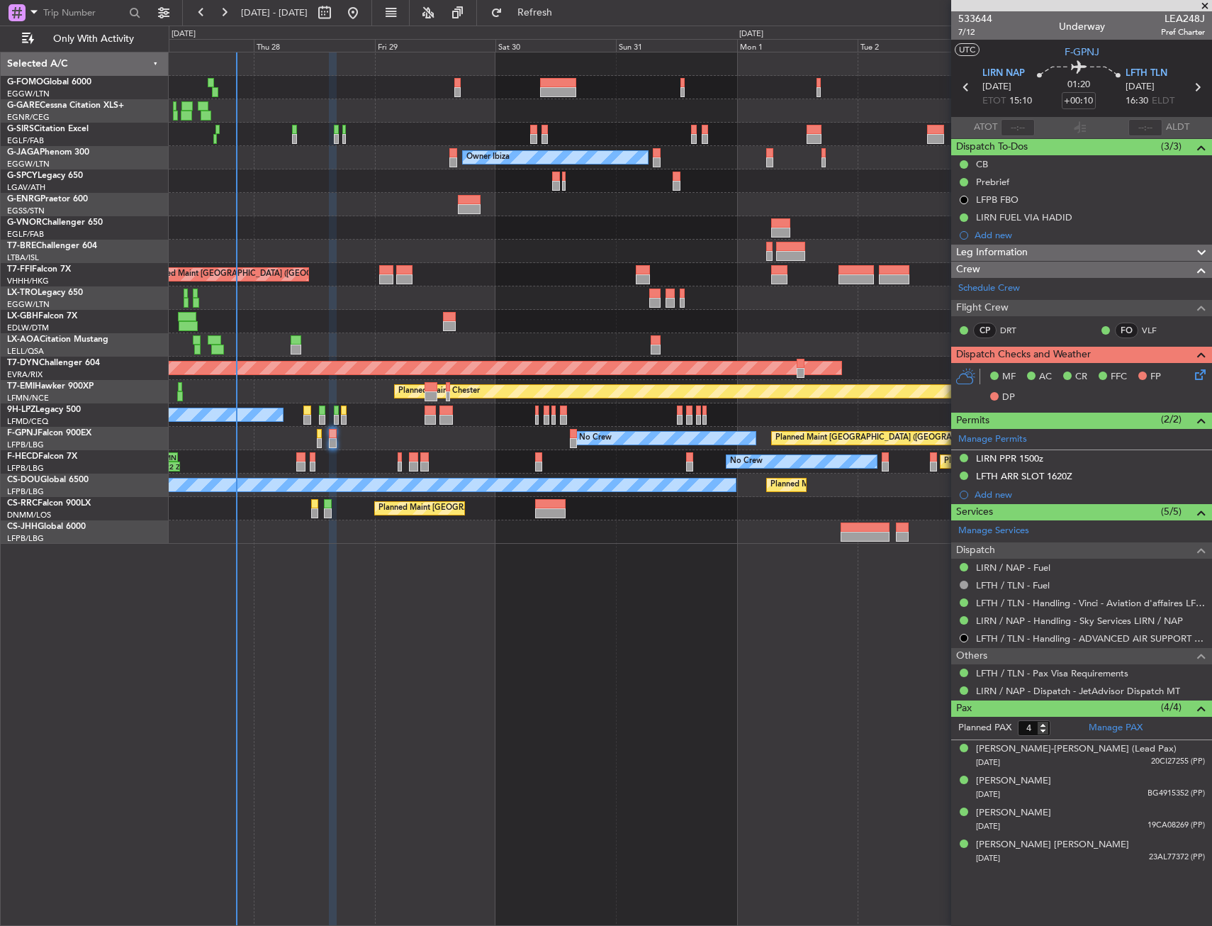
scroll to position [0, 0]
click at [1027, 481] on div "LFTH ARR SLOT 1620Z" at bounding box center [1024, 476] width 96 height 12
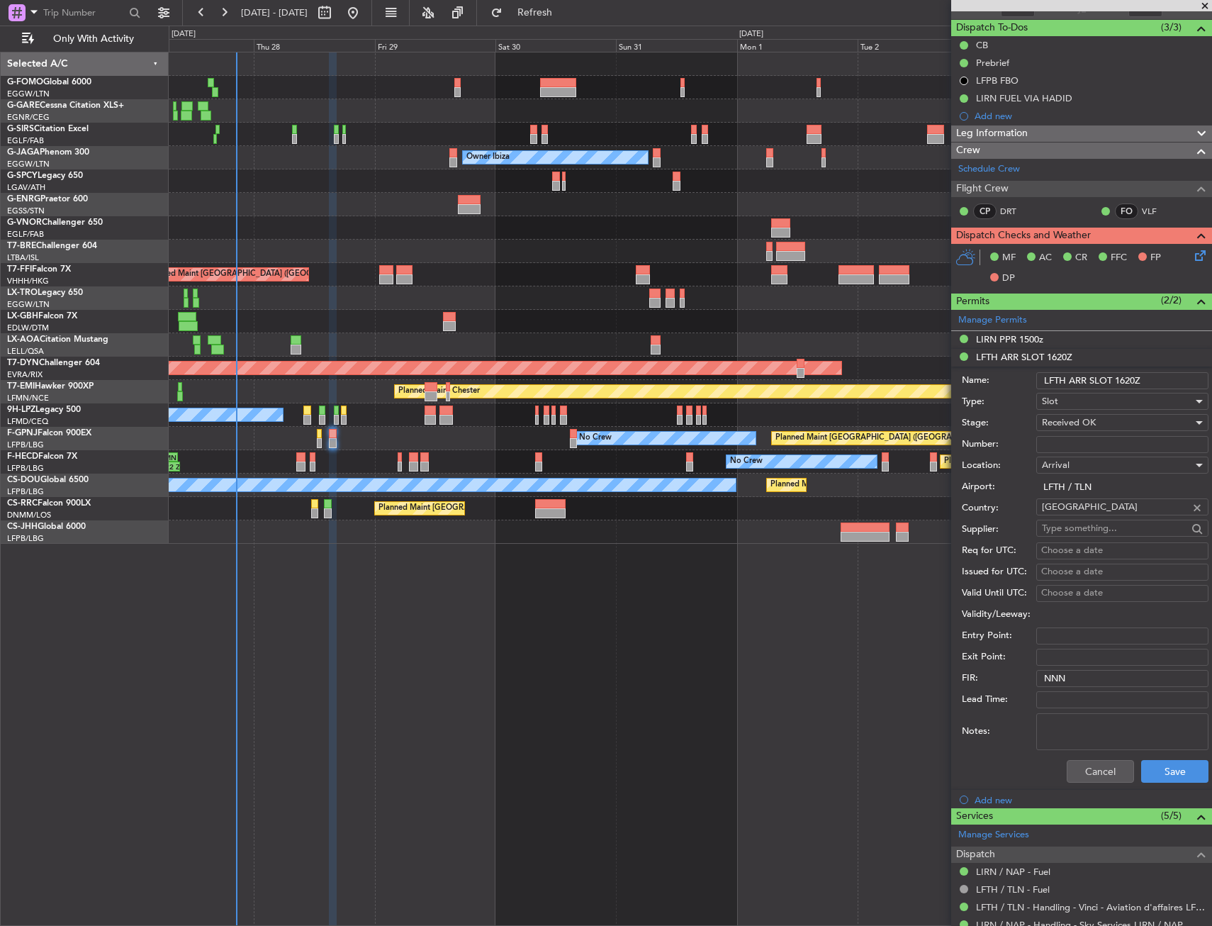
scroll to position [213, 0]
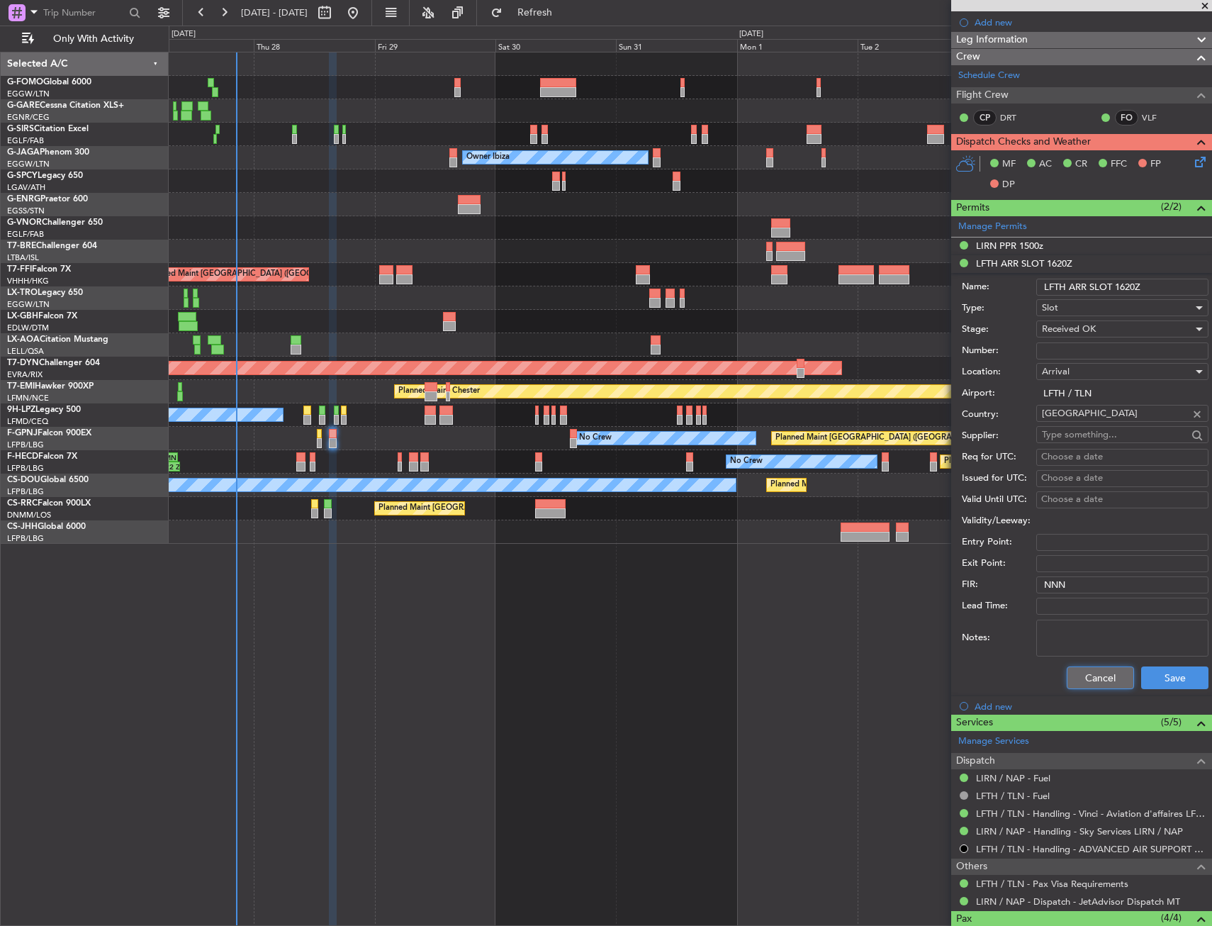
click at [1077, 683] on button "Cancel" at bounding box center [1100, 677] width 67 height 23
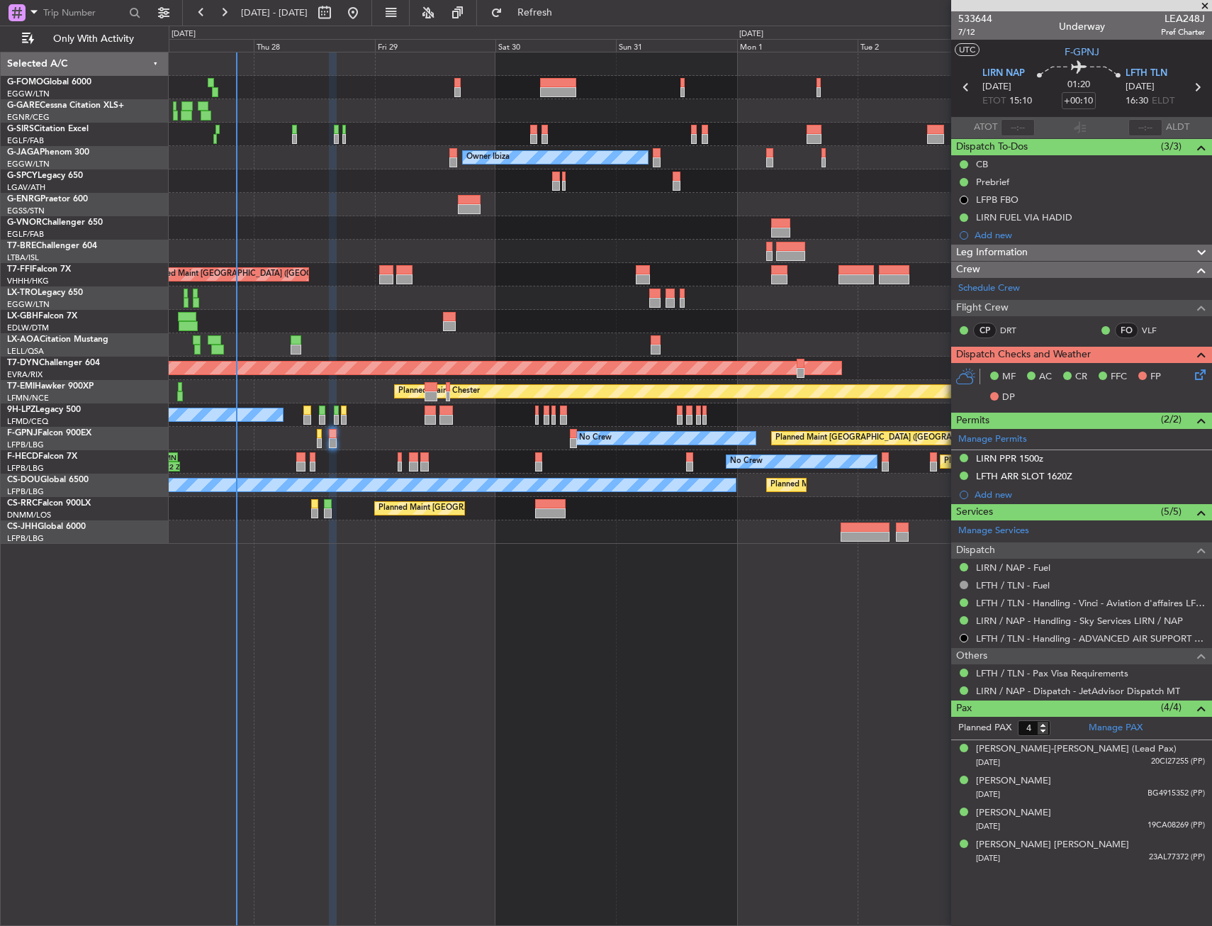
click at [329, 436] on div at bounding box center [333, 434] width 9 height 10
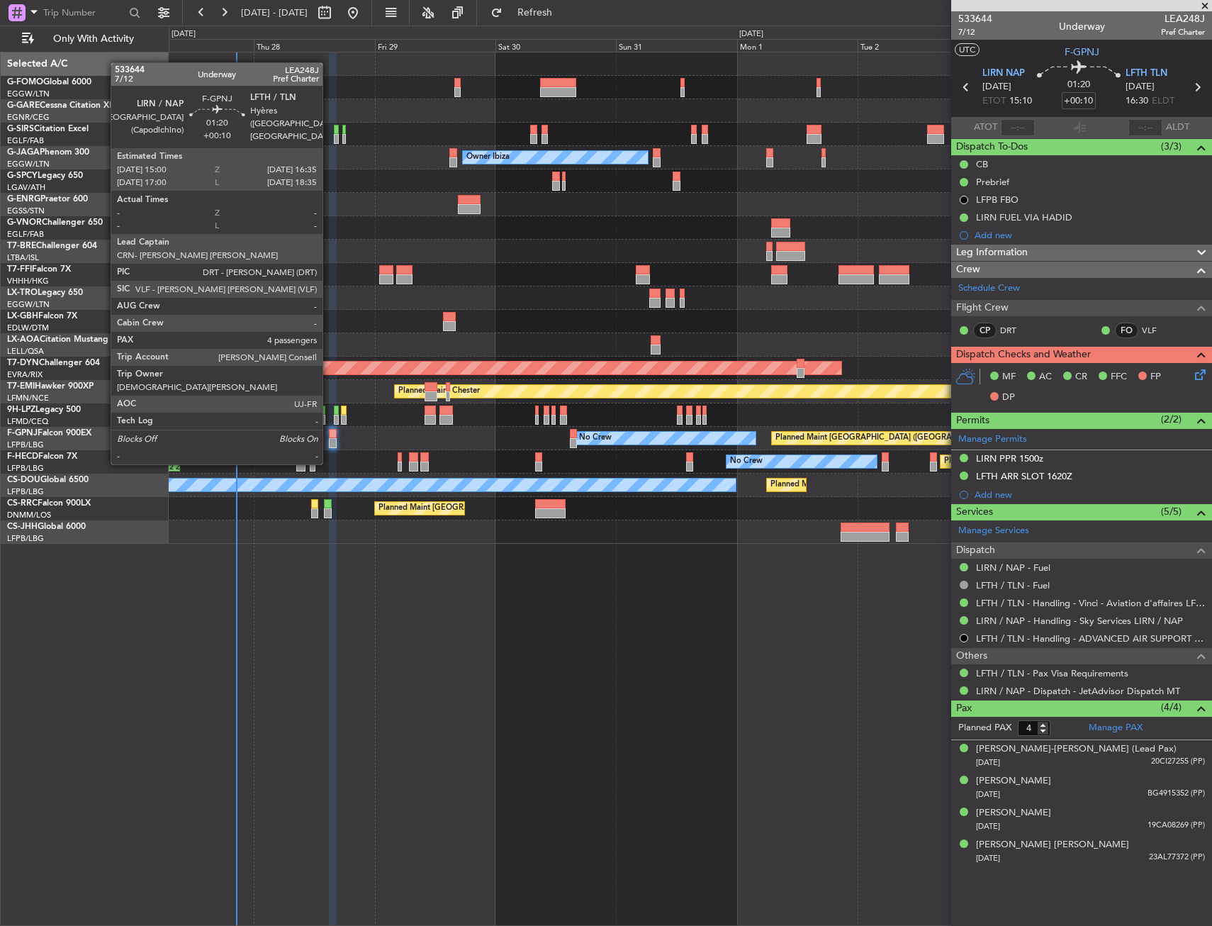
click at [329, 436] on div at bounding box center [333, 434] width 9 height 10
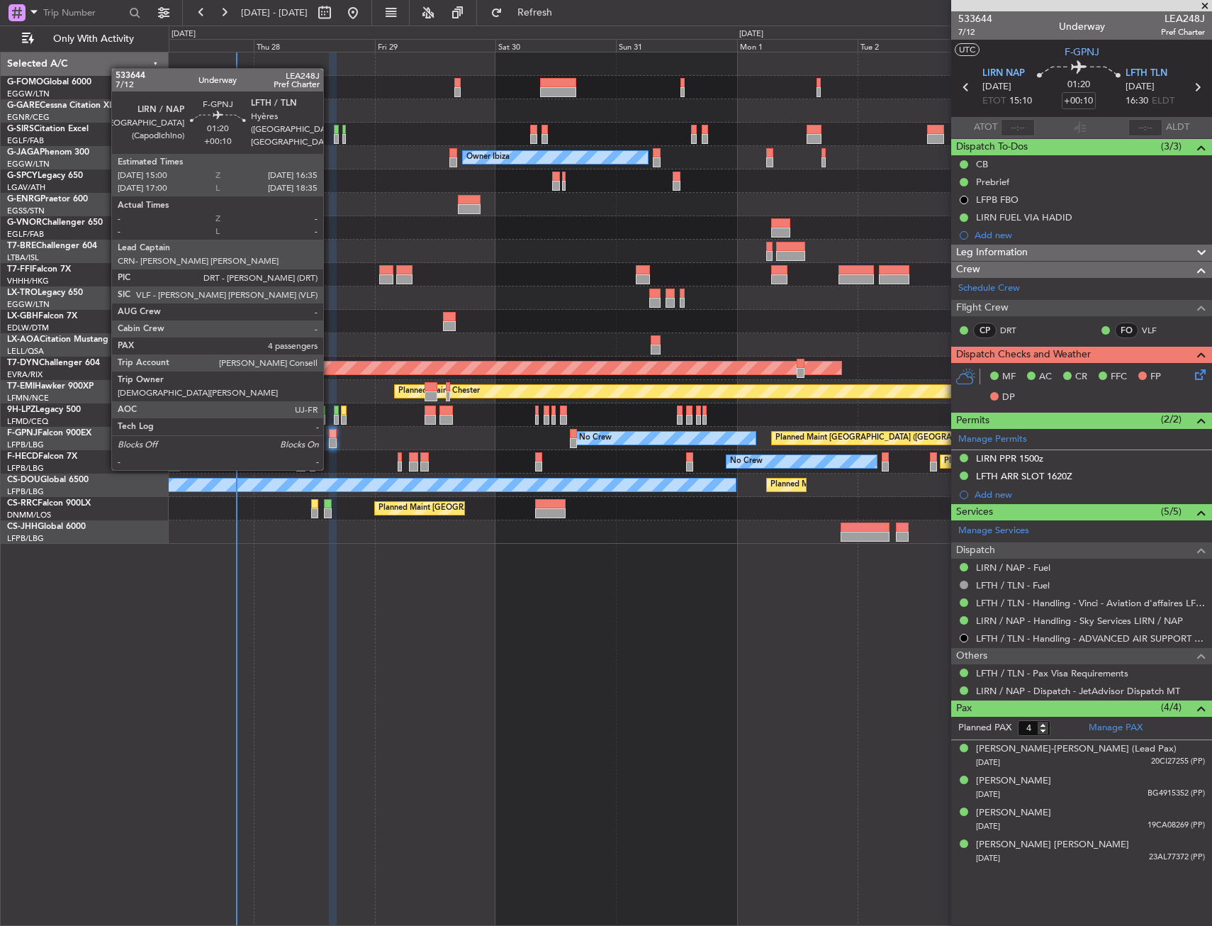
click at [330, 439] on div at bounding box center [333, 443] width 9 height 10
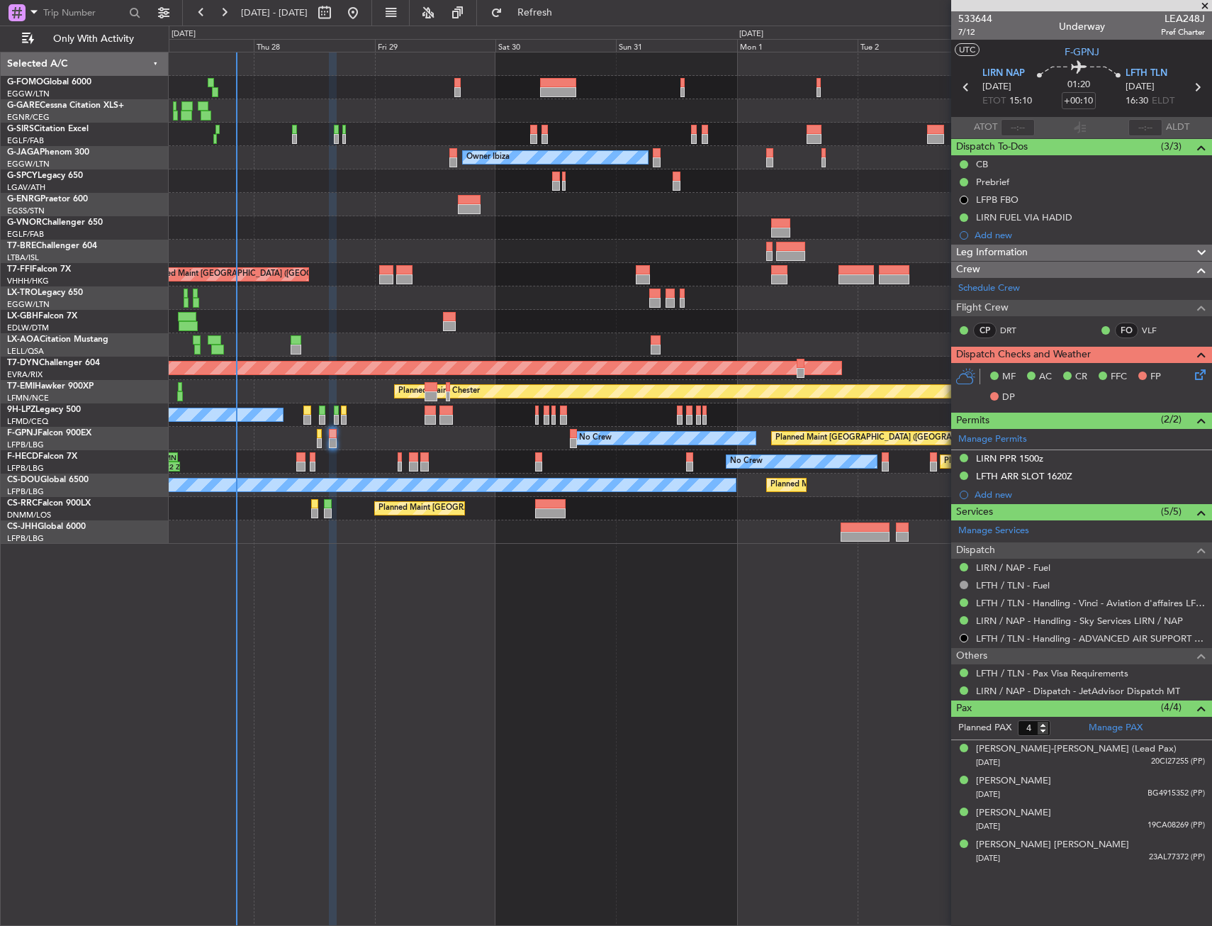
click at [1194, 369] on icon at bounding box center [1197, 371] width 11 height 11
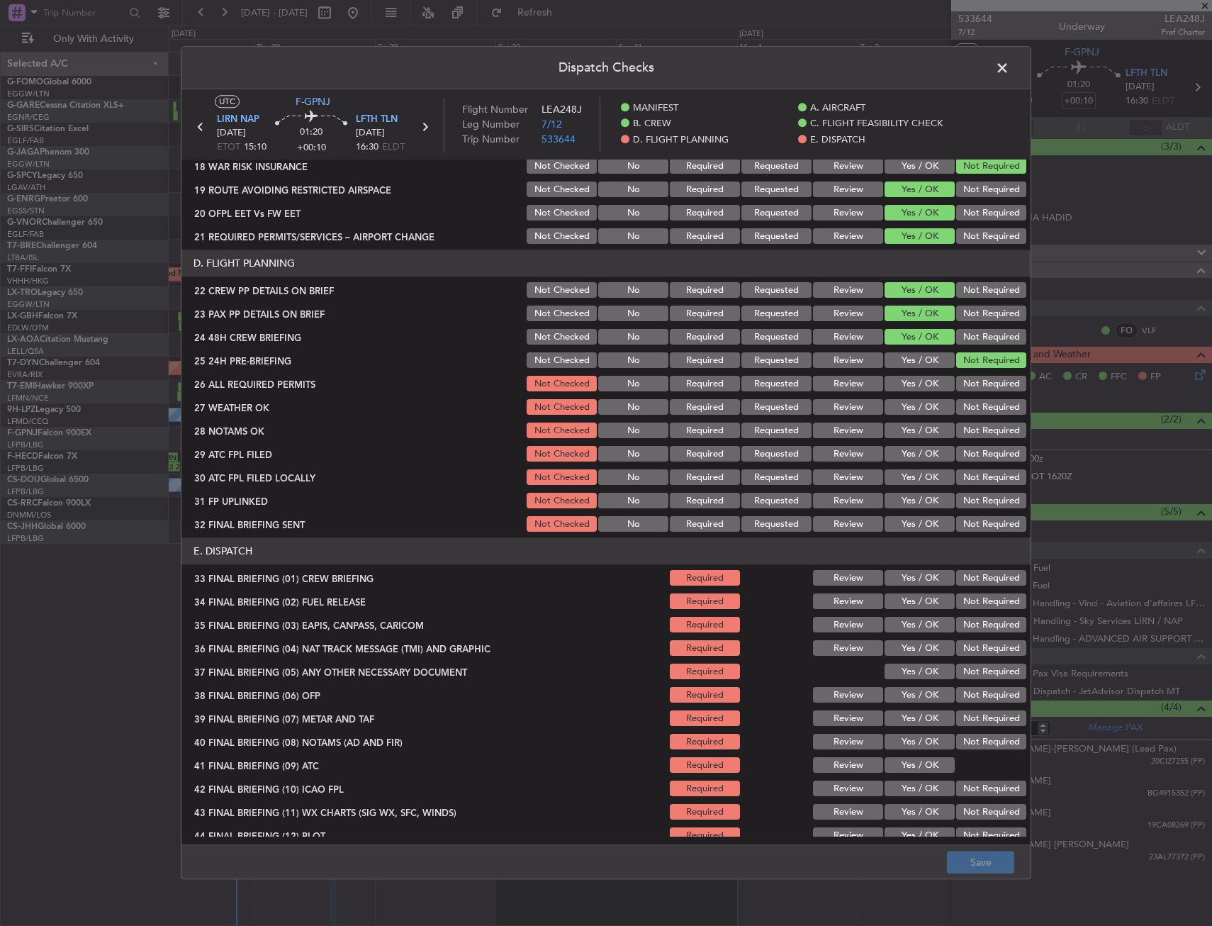
scroll to position [606, 0]
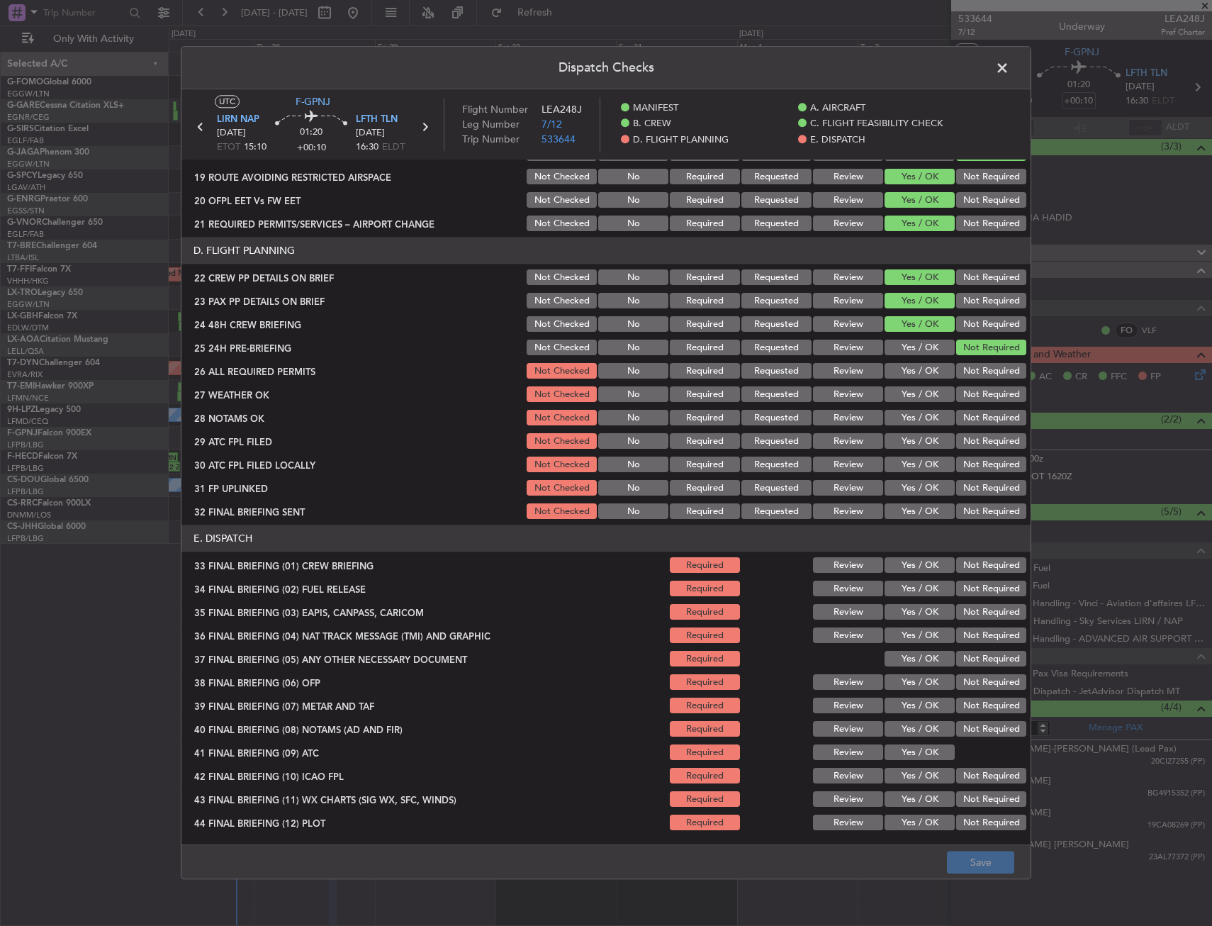
click at [903, 373] on button "Yes / OK" at bounding box center [920, 372] width 70 height 16
click at [897, 393] on button "Yes / OK" at bounding box center [920, 395] width 70 height 16
drag, startPoint x: 896, startPoint y: 413, endPoint x: 896, endPoint y: 425, distance: 11.3
click at [896, 417] on button "Yes / OK" at bounding box center [920, 418] width 70 height 16
click at [896, 438] on button "Yes / OK" at bounding box center [920, 442] width 70 height 16
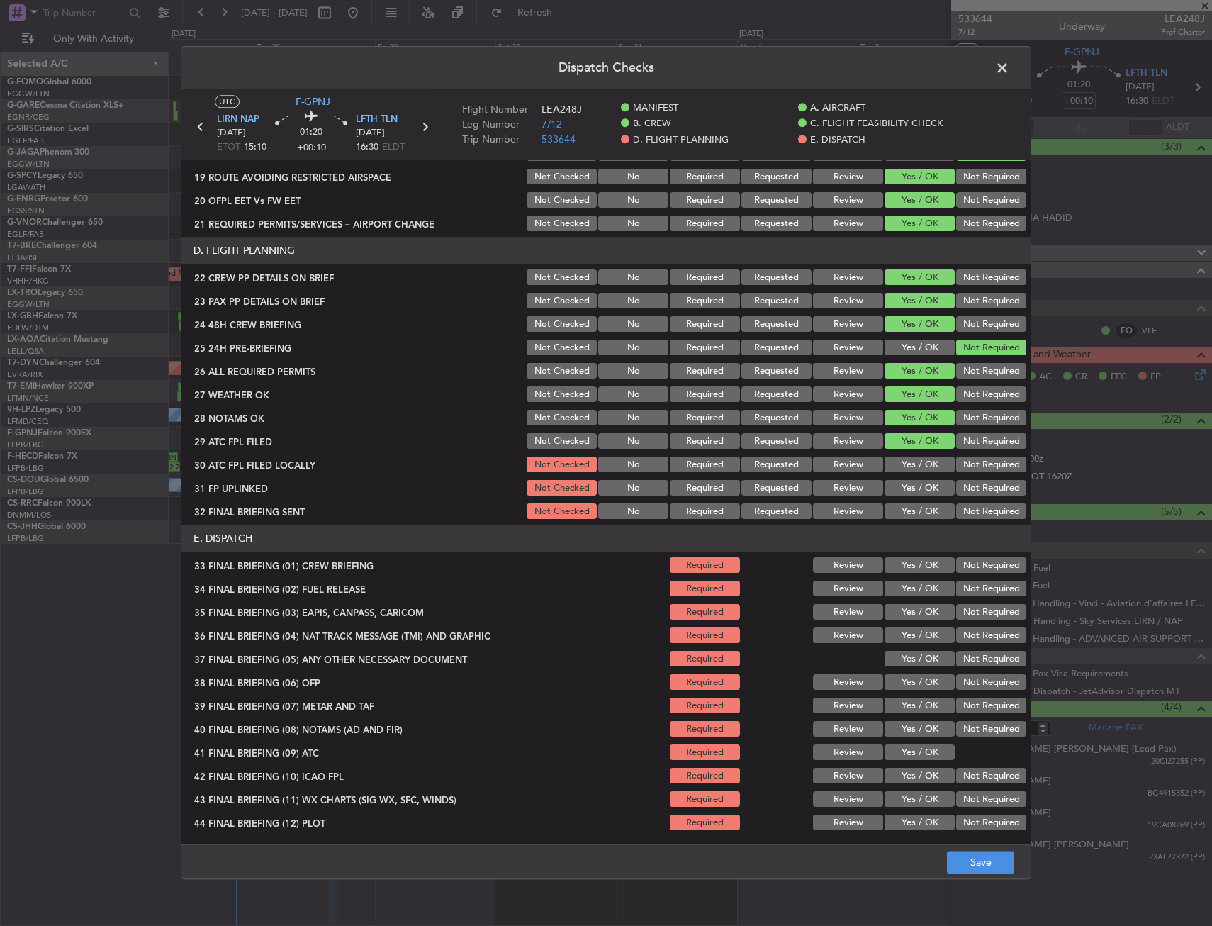
click at [960, 464] on button "Not Required" at bounding box center [991, 465] width 70 height 16
click at [913, 481] on button "Yes / OK" at bounding box center [920, 489] width 70 height 16
click at [965, 507] on button "Not Required" at bounding box center [991, 512] width 70 height 16
click at [932, 563] on button "Yes / OK" at bounding box center [920, 566] width 70 height 16
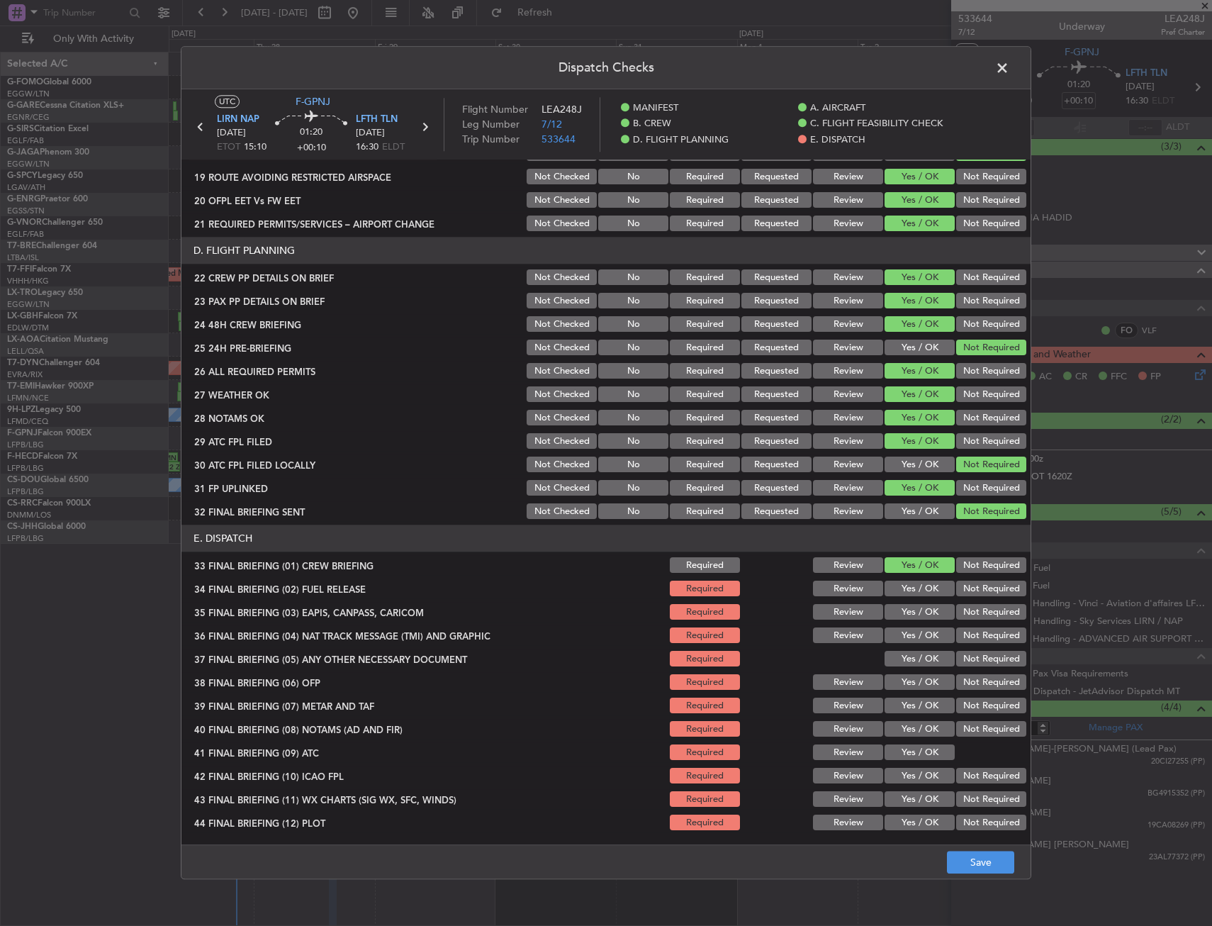
click at [912, 588] on button "Yes / OK" at bounding box center [920, 589] width 70 height 16
click at [973, 621] on div "Not Required" at bounding box center [990, 612] width 72 height 20
click at [963, 636] on button "Not Required" at bounding box center [991, 636] width 70 height 16
click at [964, 621] on div "Not Required" at bounding box center [990, 612] width 72 height 20
drag, startPoint x: 925, startPoint y: 658, endPoint x: 970, endPoint y: 612, distance: 64.7
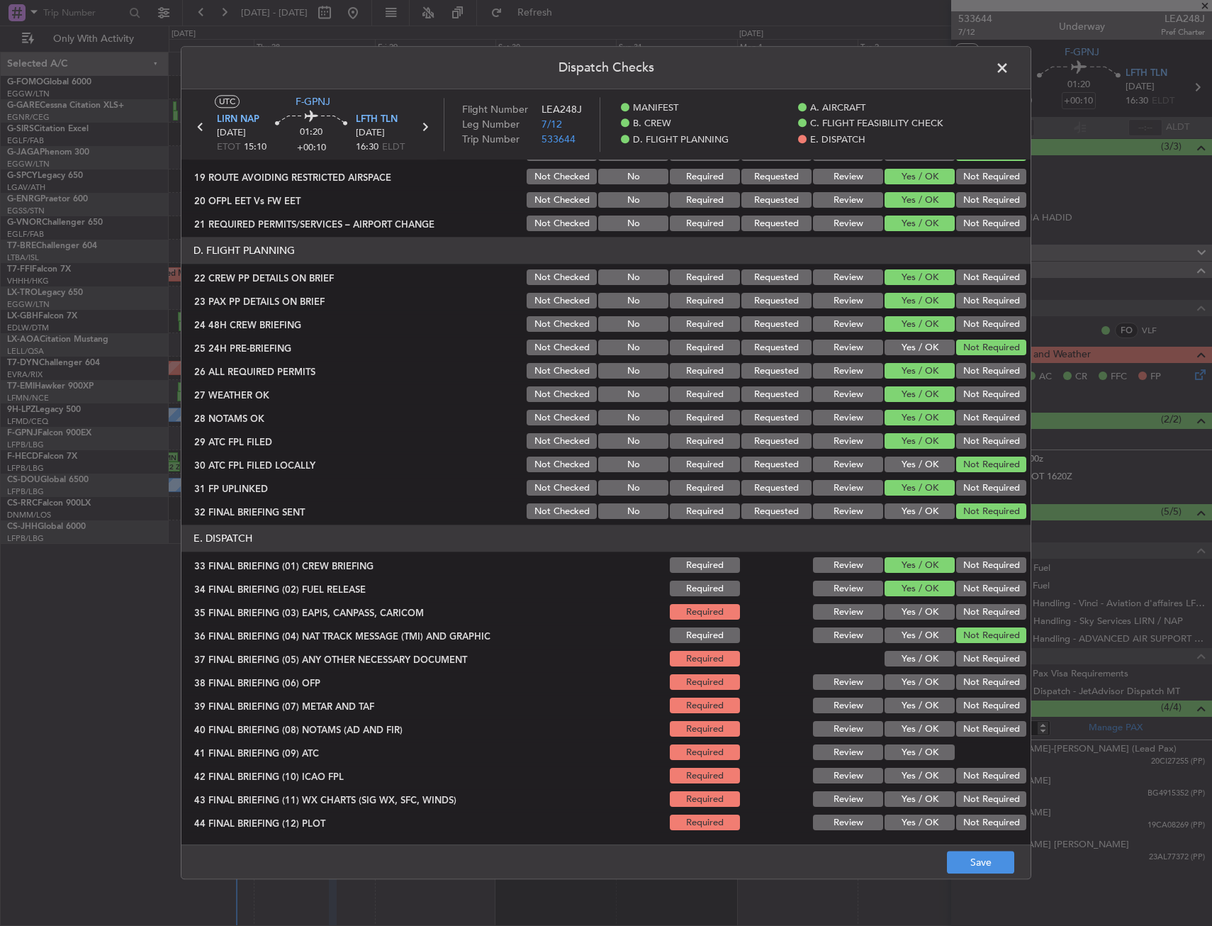
click at [925, 656] on button "Yes / OK" at bounding box center [920, 659] width 70 height 16
click at [970, 612] on button "Not Required" at bounding box center [991, 613] width 70 height 16
click at [914, 700] on button "Yes / OK" at bounding box center [920, 706] width 70 height 16
click at [912, 685] on button "Yes / OK" at bounding box center [920, 683] width 70 height 16
click at [904, 750] on button "Yes / OK" at bounding box center [920, 753] width 70 height 16
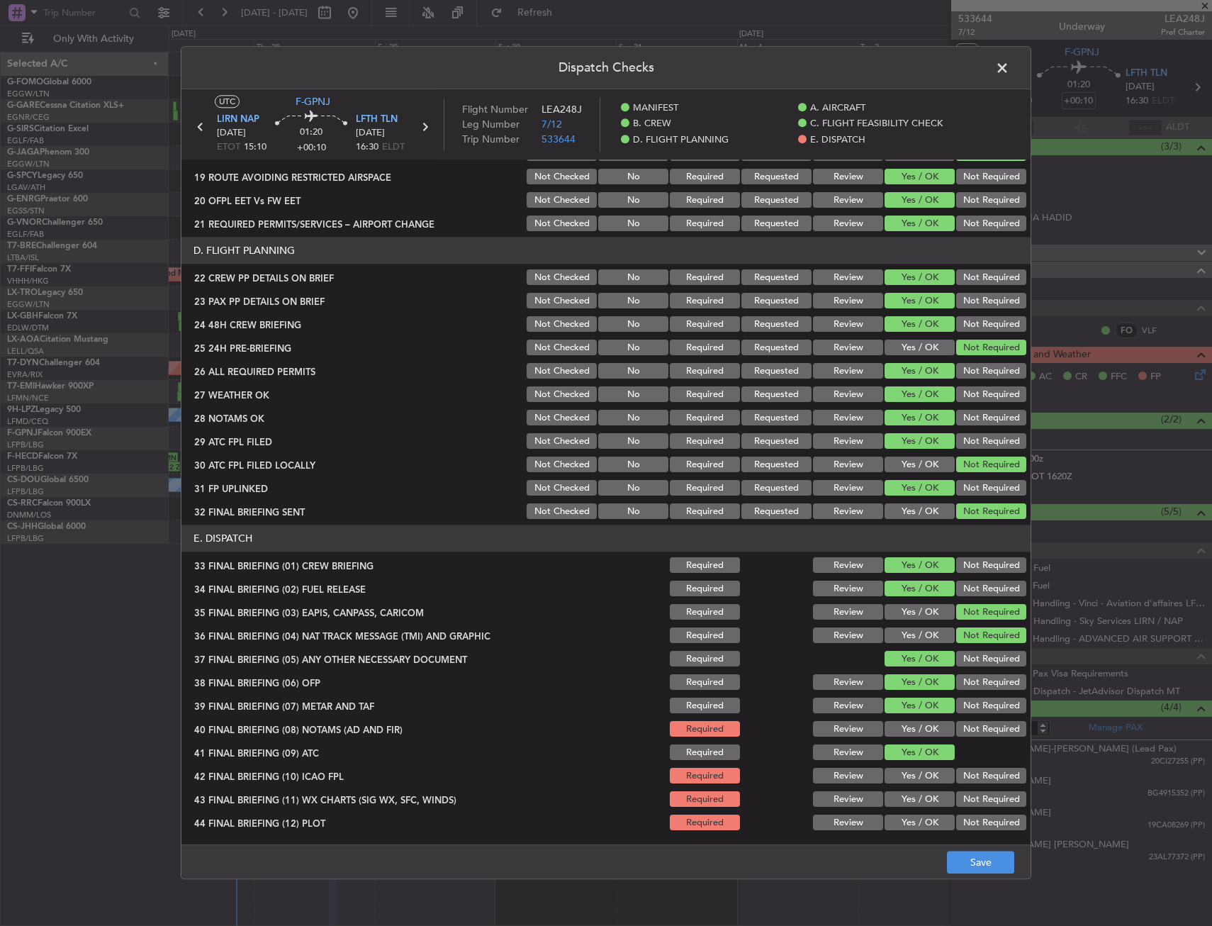
drag, startPoint x: 911, startPoint y: 782, endPoint x: 904, endPoint y: 724, distance: 58.6
click at [911, 775] on button "Yes / OK" at bounding box center [920, 776] width 70 height 16
click at [904, 724] on button "Yes / OK" at bounding box center [920, 730] width 70 height 16
click at [908, 804] on button "Yes / OK" at bounding box center [920, 800] width 70 height 16
drag, startPoint x: 909, startPoint y: 837, endPoint x: 909, endPoint y: 829, distance: 7.8
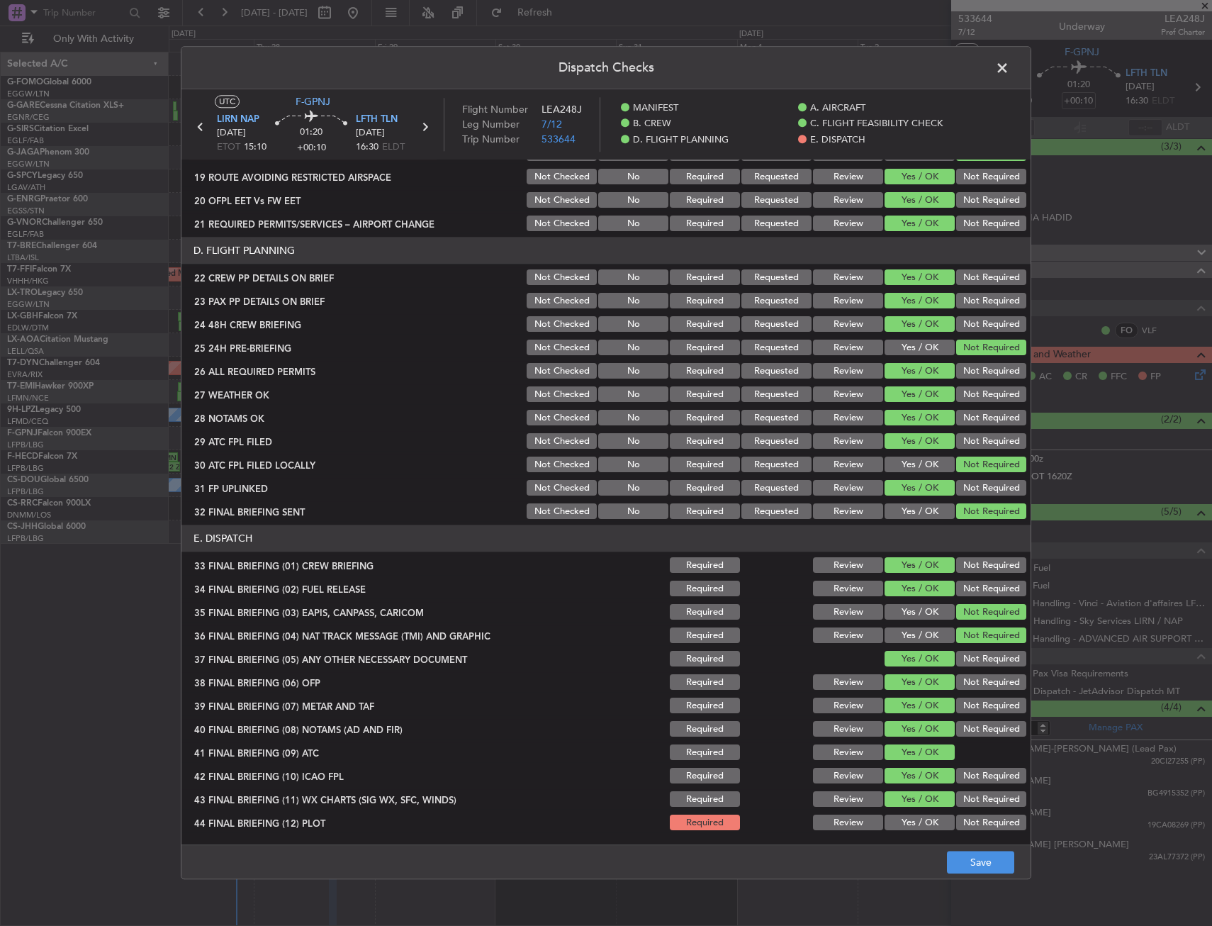
click at [909, 836] on main "UTC F-GPNJ LIRN NAP 28/08/2025 ETOT 15:10 01:20 +00:10 LFTH TLN 28/08/2025 16:3…" at bounding box center [605, 469] width 849 height 761
click at [909, 829] on button "Yes / OK" at bounding box center [920, 823] width 70 height 16
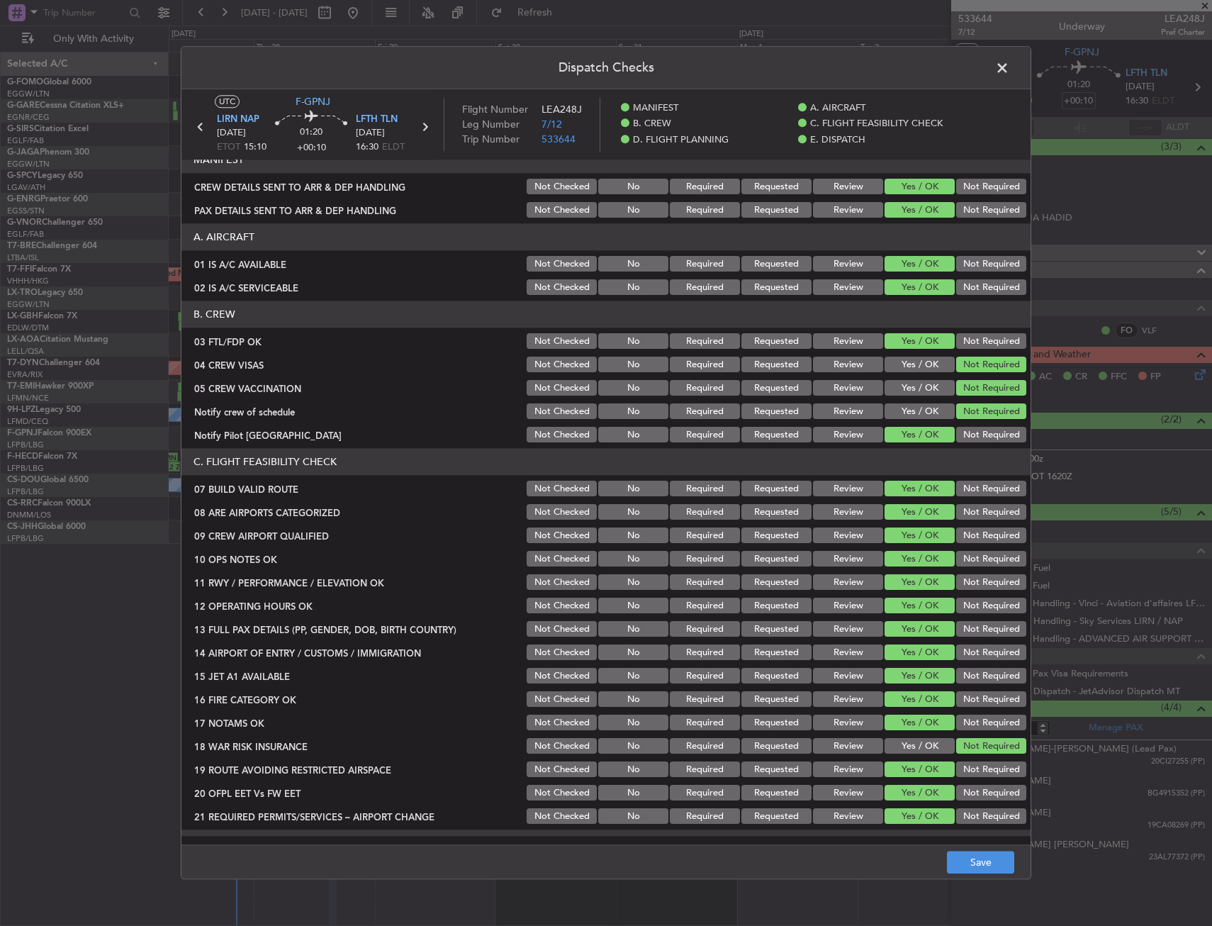
scroll to position [0, 0]
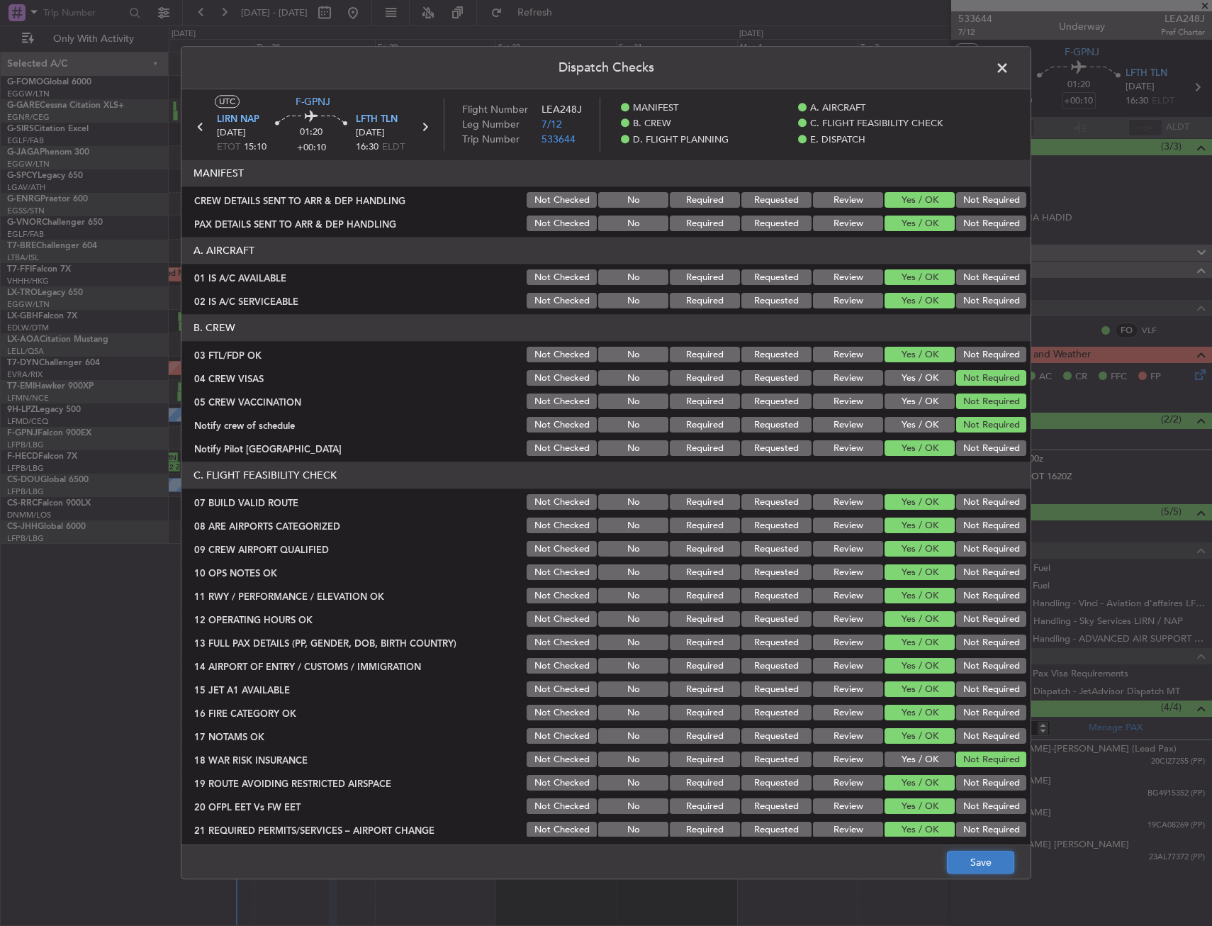
click at [980, 860] on button "Save" at bounding box center [980, 862] width 67 height 23
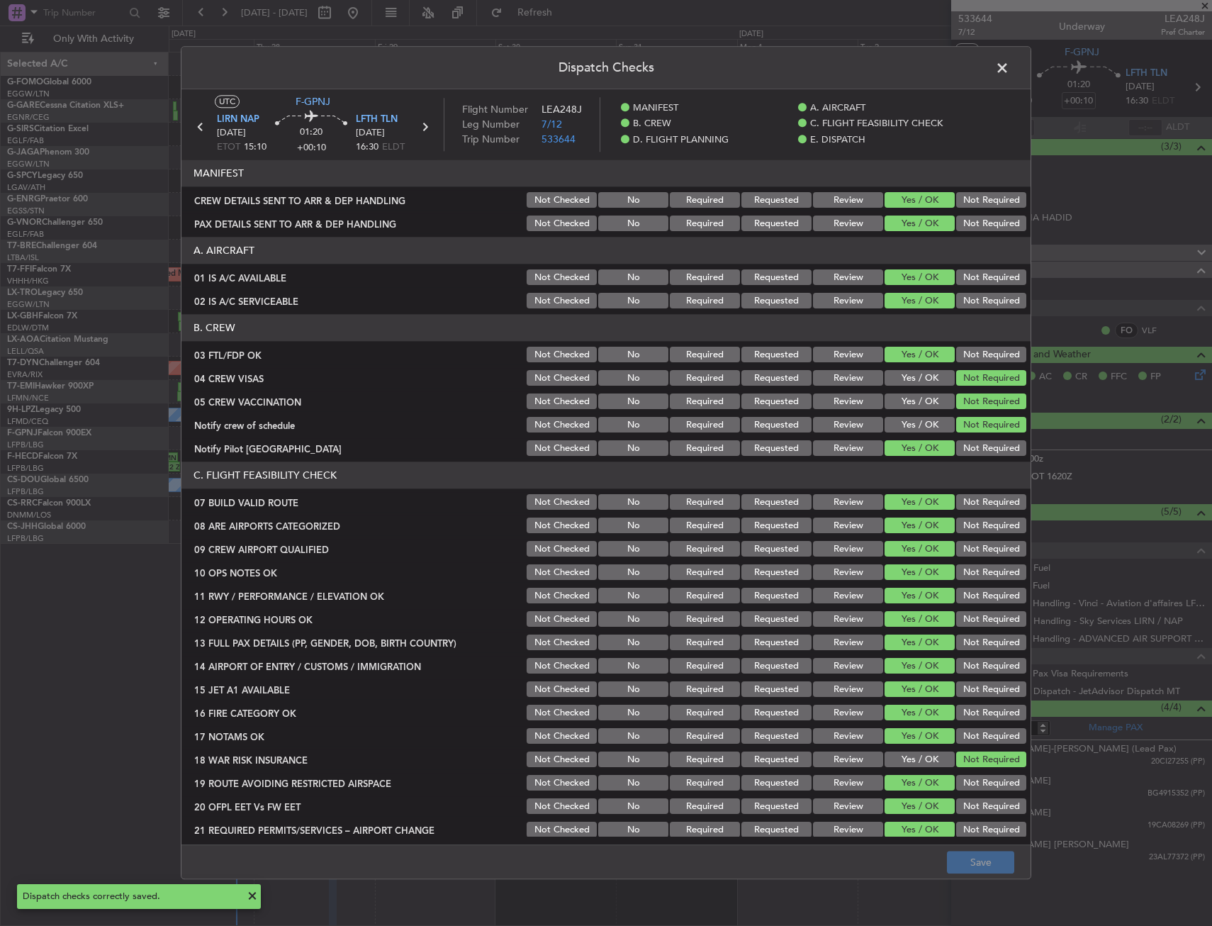
click at [1009, 65] on span at bounding box center [1009, 71] width 0 height 28
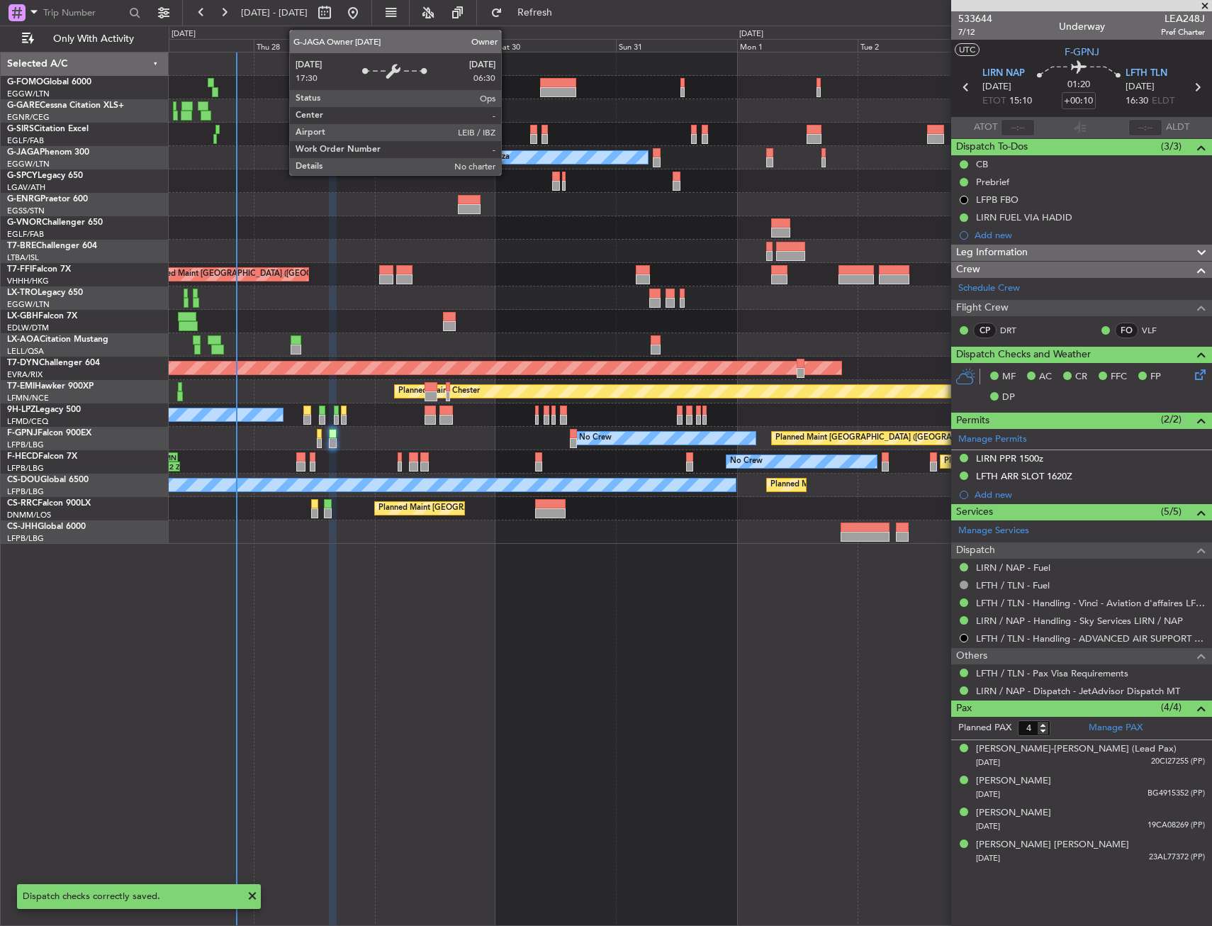
click at [461, 238] on div at bounding box center [690, 227] width 1043 height 23
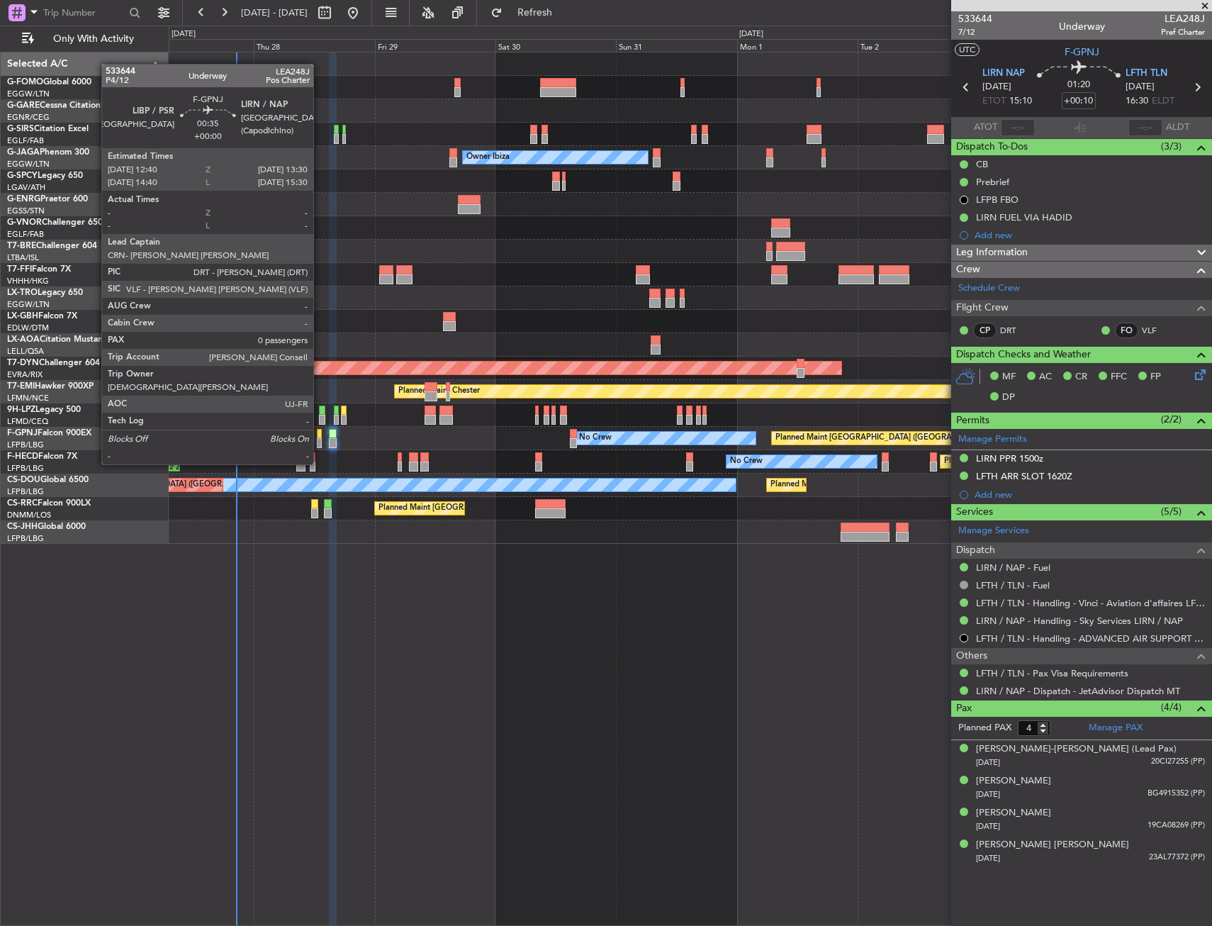
click at [318, 437] on div at bounding box center [319, 434] width 4 height 10
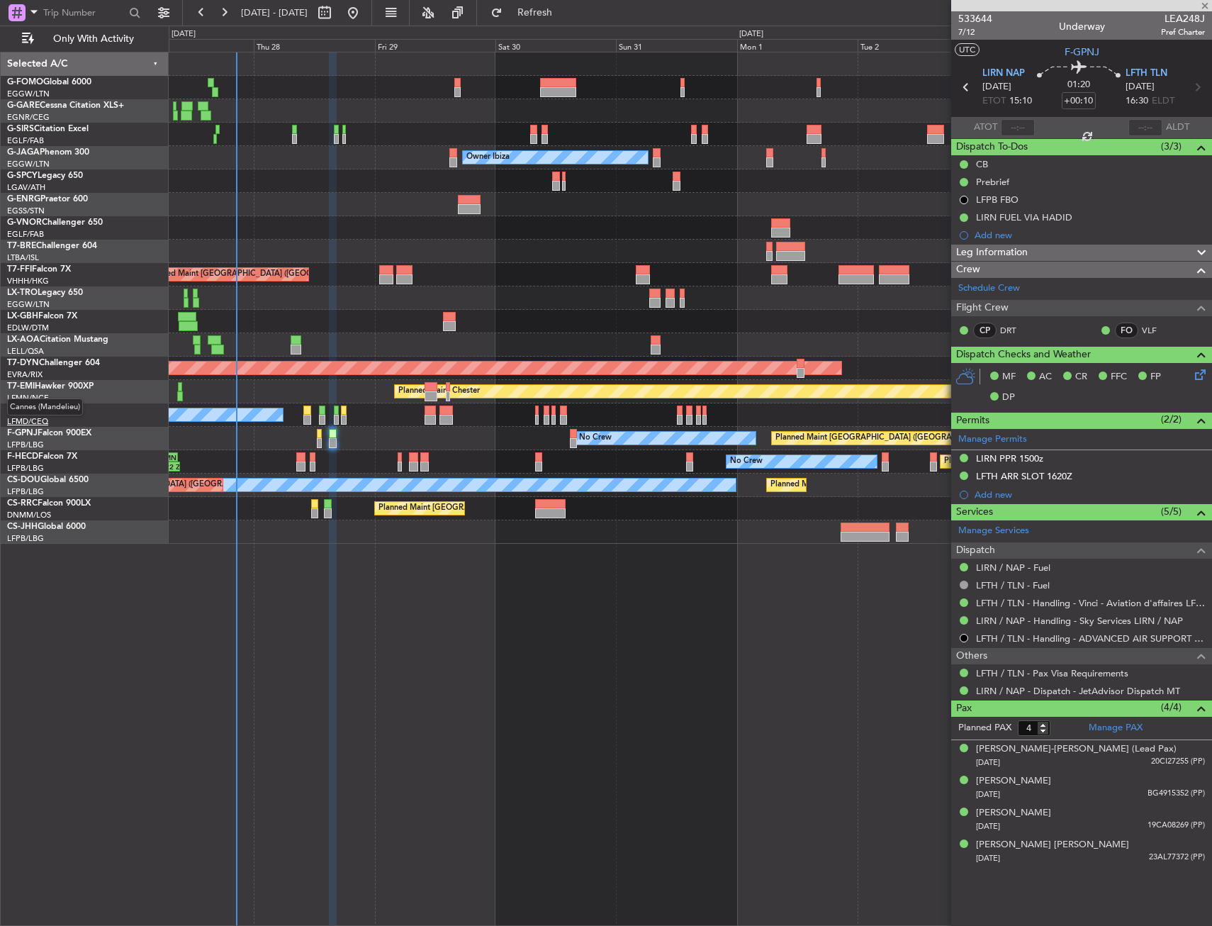
type input "0"
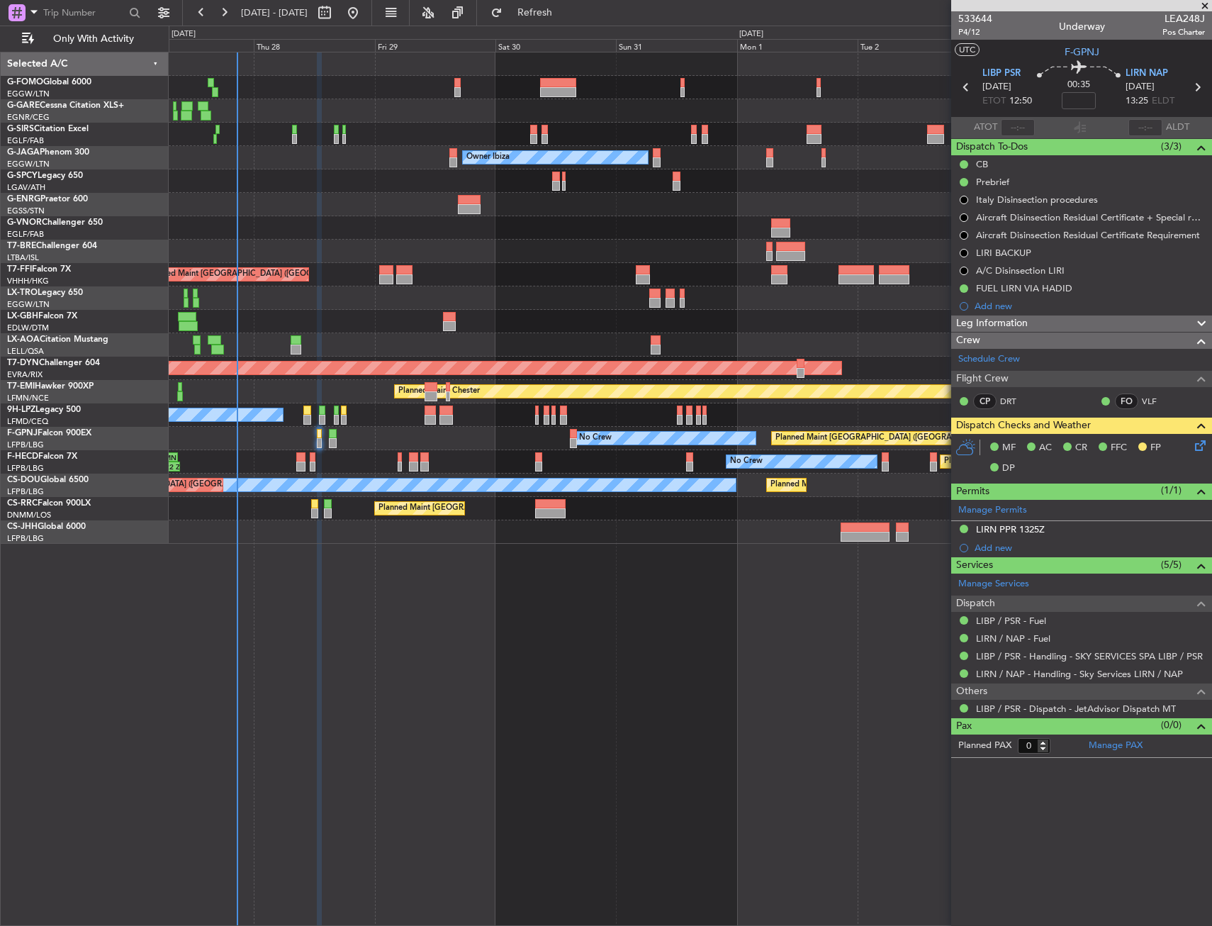
click at [357, 611] on div "Planned Maint London (Farnborough) Unplanned Maint Oxford (Kidlington) Planned …" at bounding box center [690, 489] width 1043 height 874
click at [559, 11] on span "Refresh" at bounding box center [535, 13] width 60 height 10
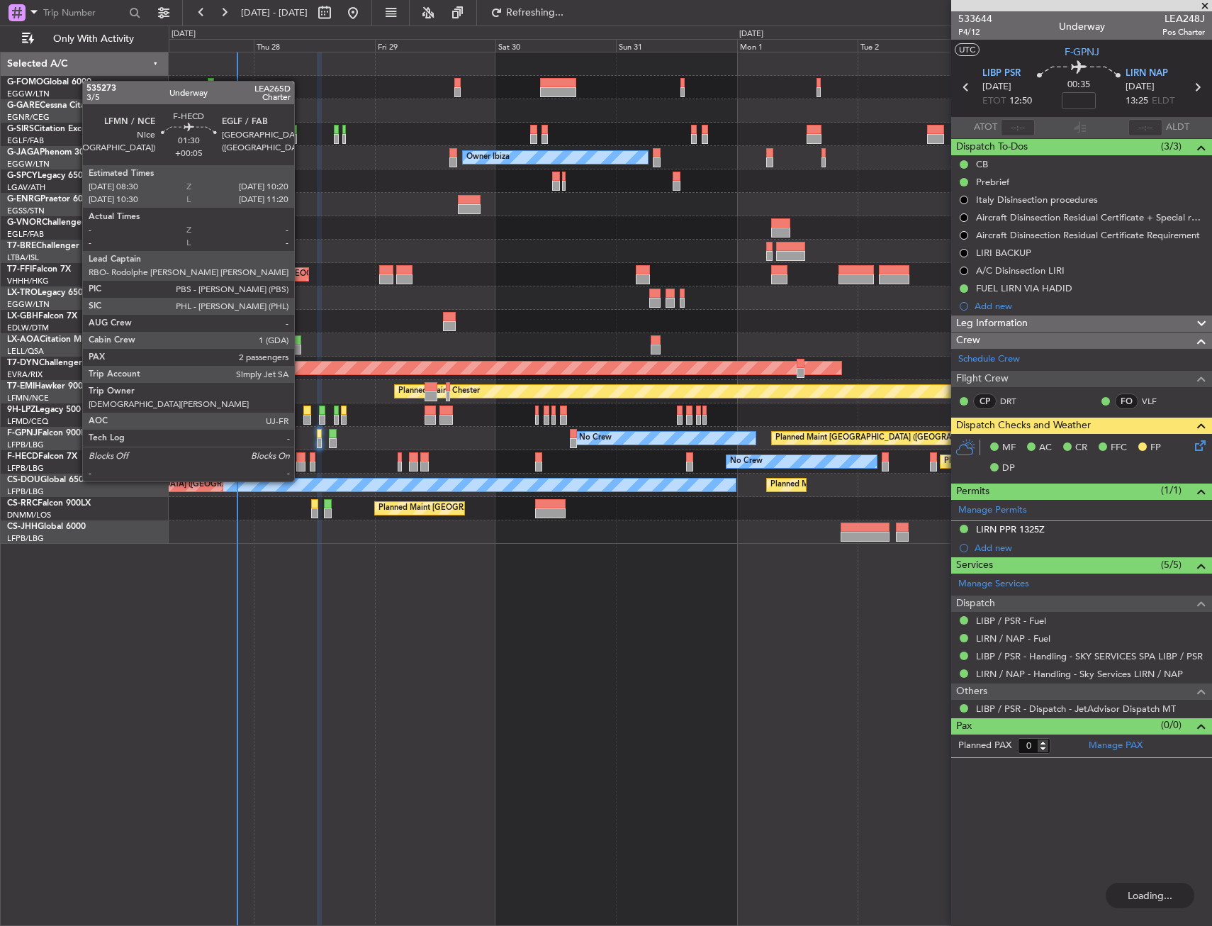
click at [299, 456] on div at bounding box center [301, 457] width 10 height 10
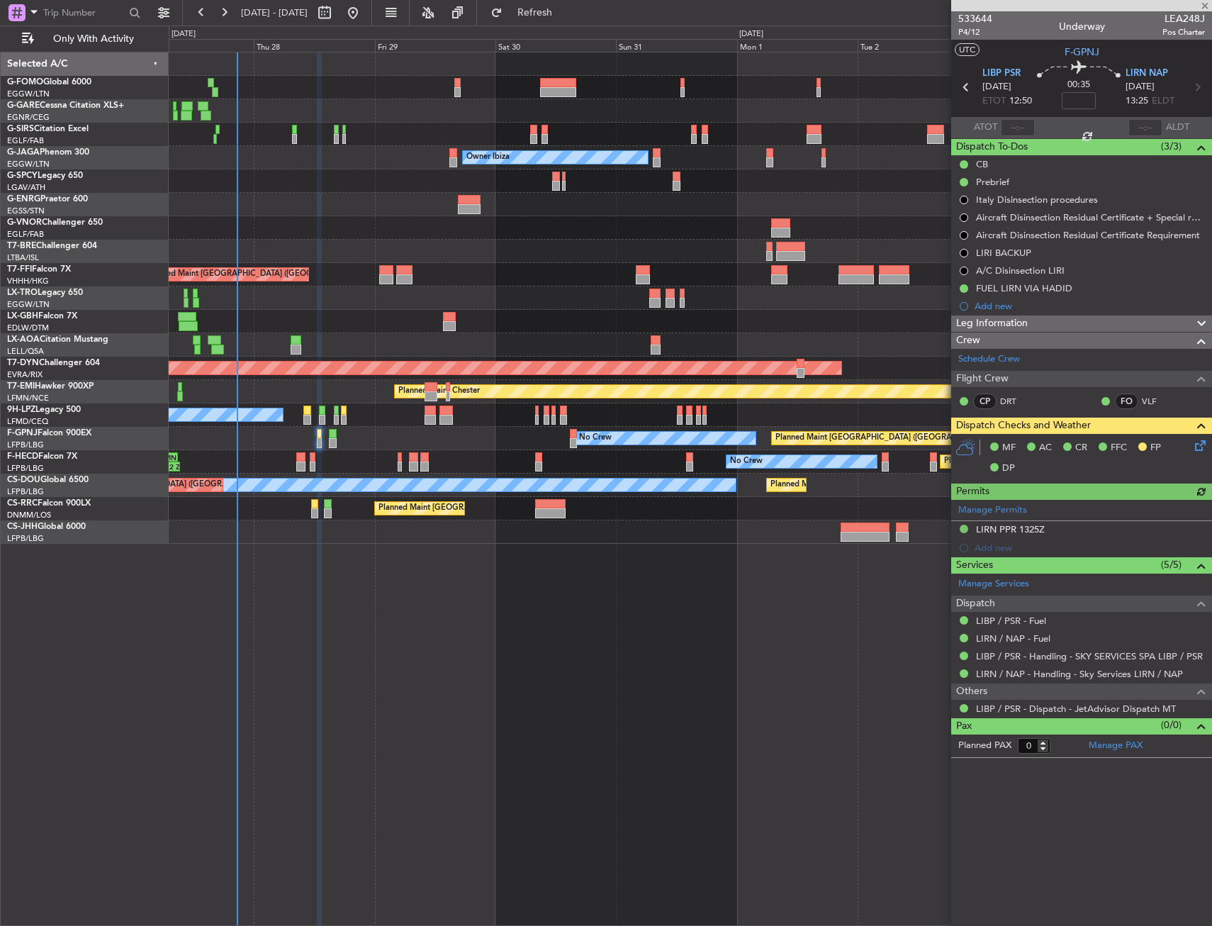
type input "+00:05"
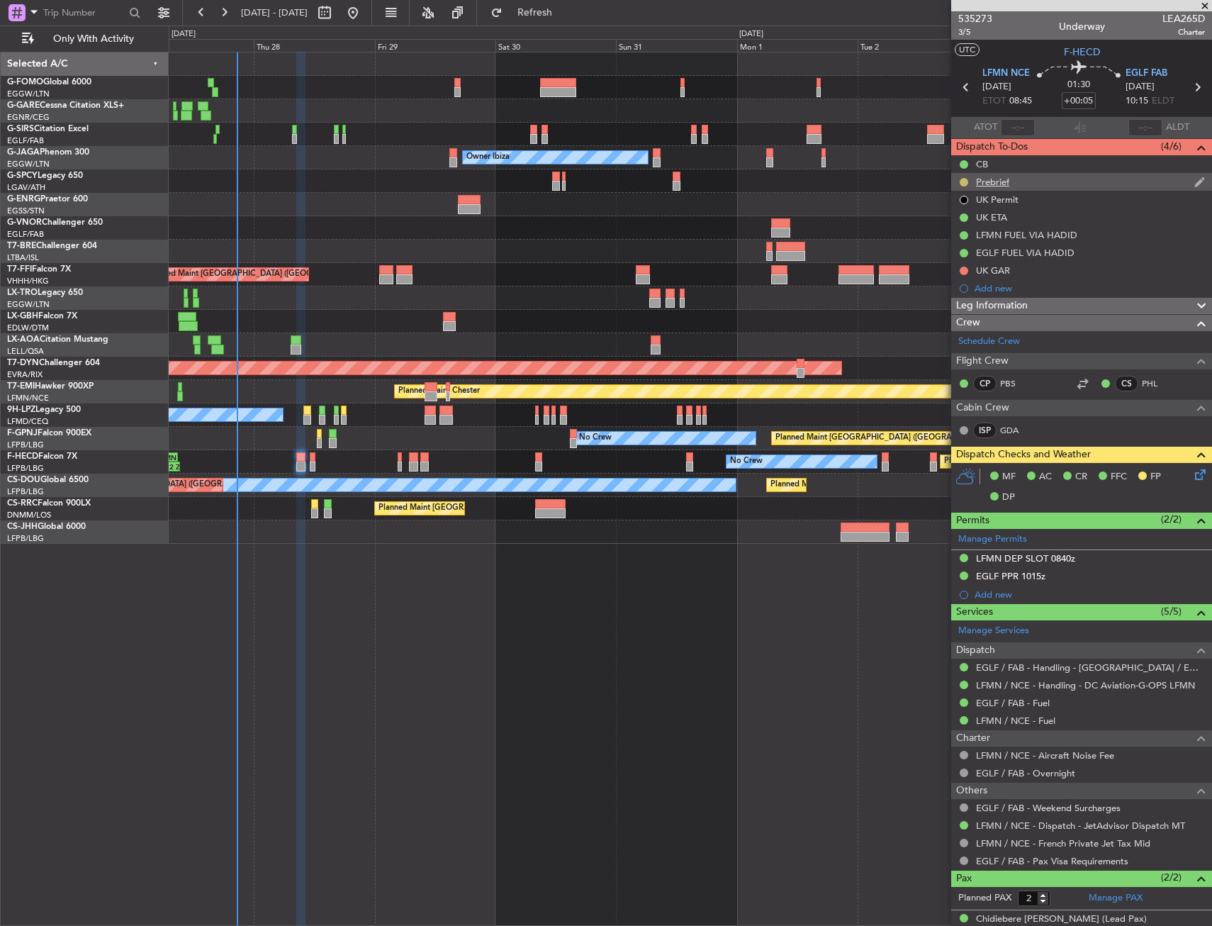
click at [965, 178] on button at bounding box center [964, 182] width 9 height 9
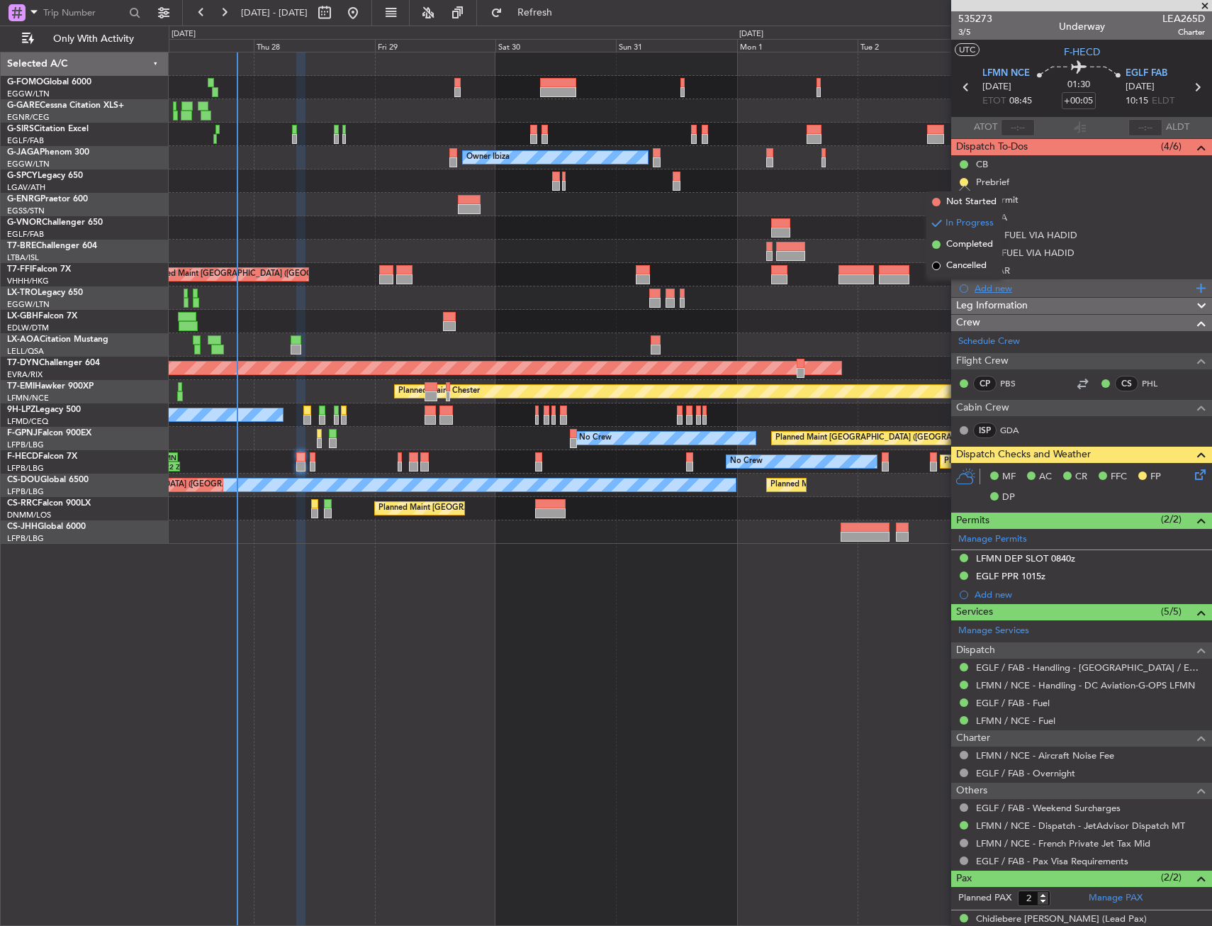
drag, startPoint x: 957, startPoint y: 273, endPoint x: 958, endPoint y: 281, distance: 7.8
click at [956, 273] on li "Cancelled" at bounding box center [964, 265] width 76 height 21
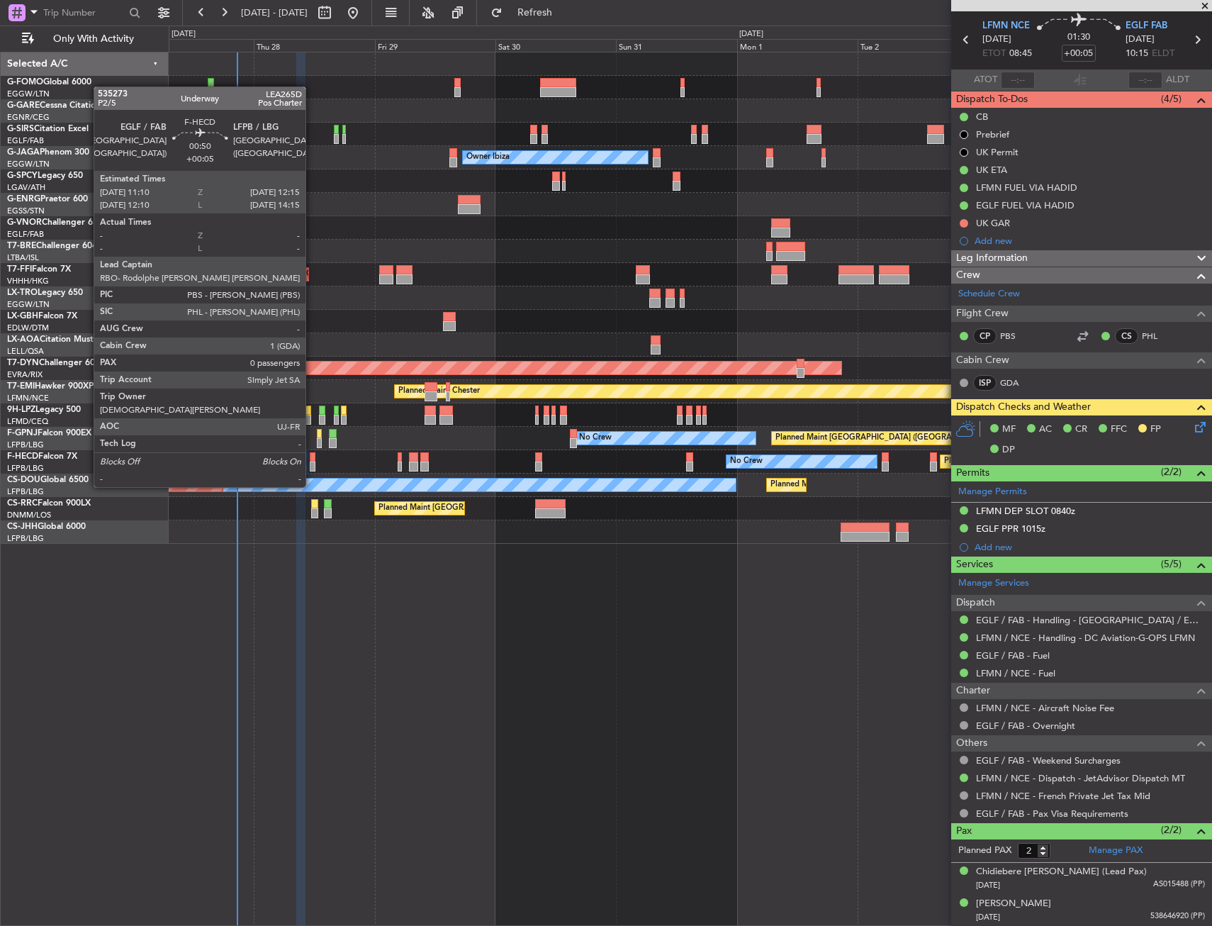
click at [312, 460] on div at bounding box center [313, 457] width 6 height 10
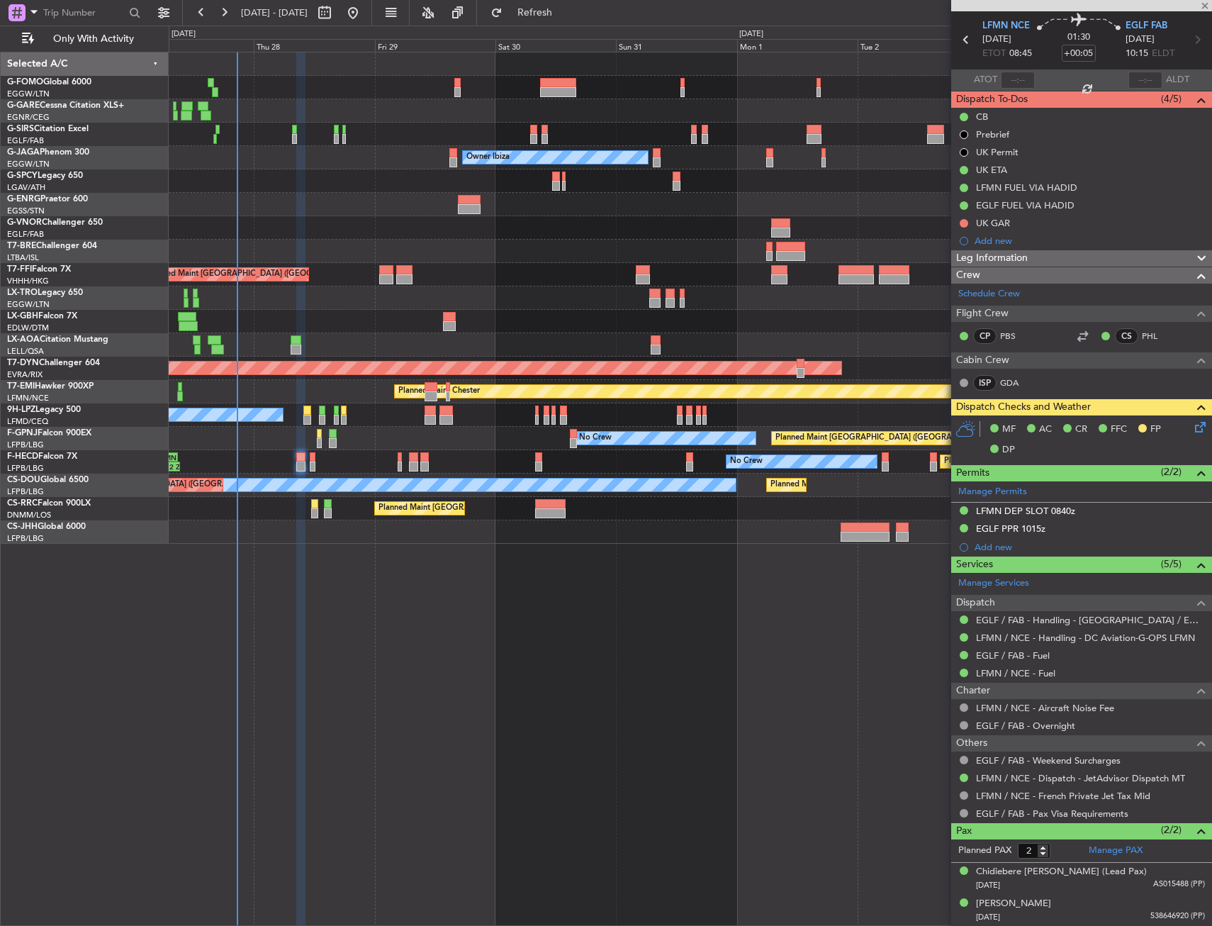
type input "0"
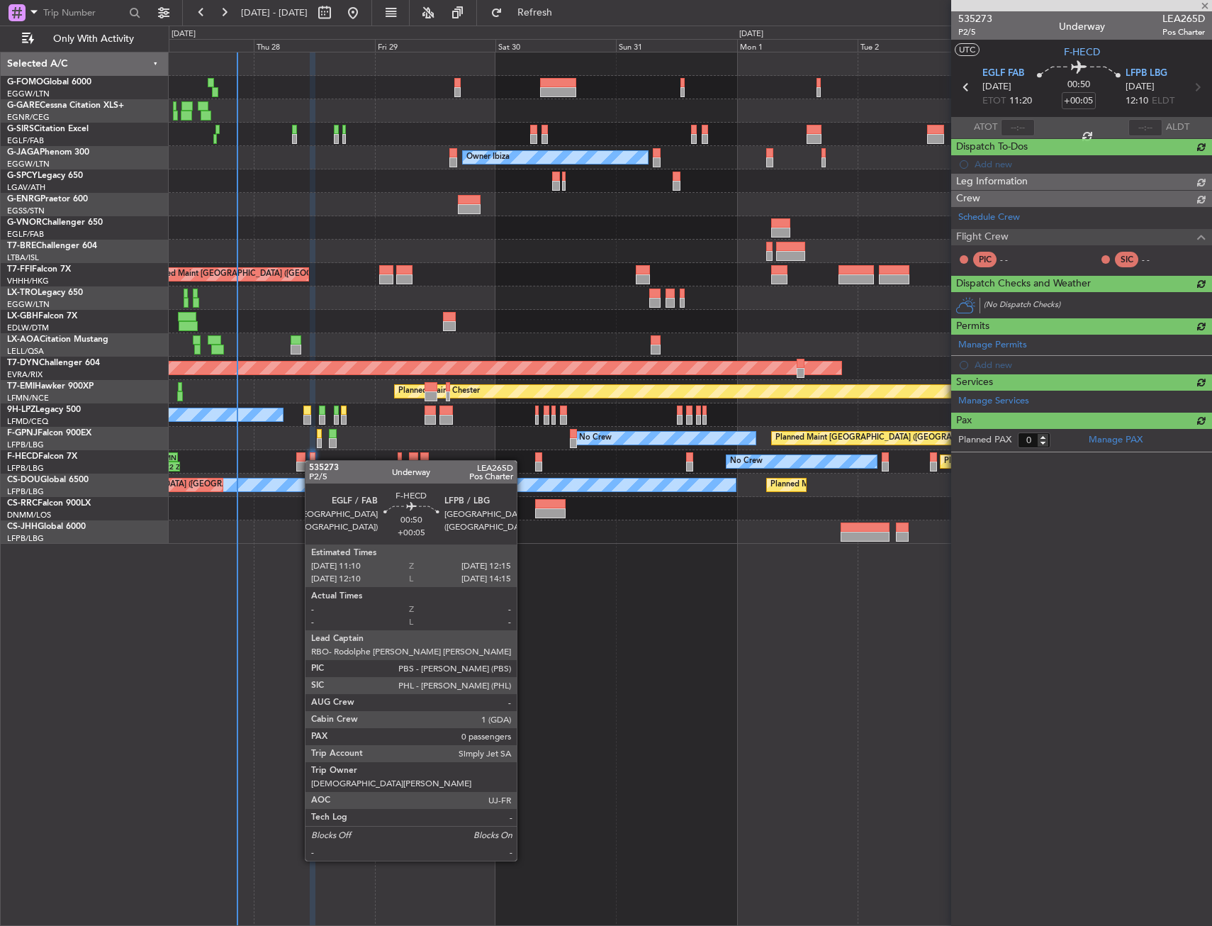
scroll to position [0, 0]
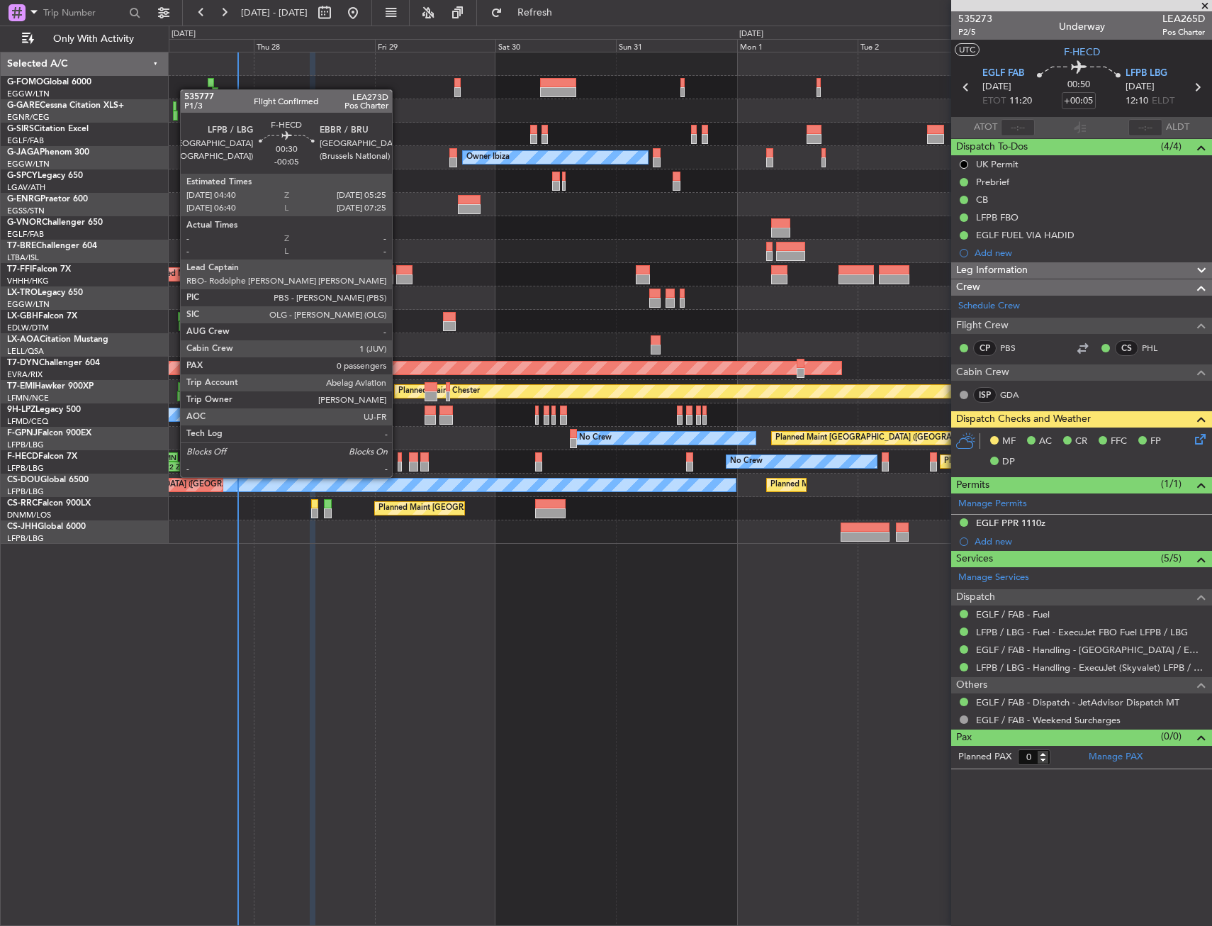
click at [398, 464] on div at bounding box center [400, 466] width 4 height 10
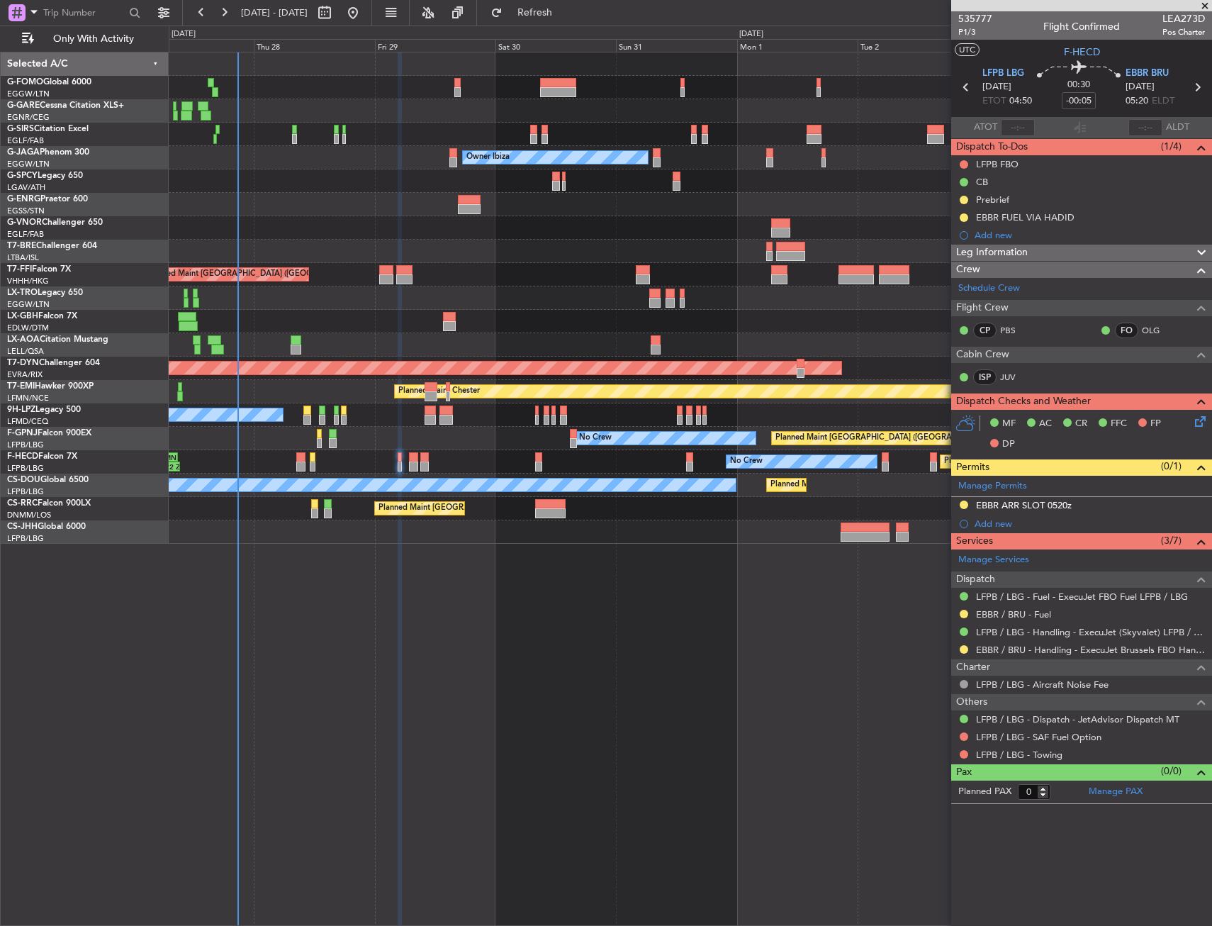
click at [963, 608] on div at bounding box center [963, 613] width 11 height 11
click at [958, 614] on div "EBBR / BRU - Fuel" at bounding box center [1081, 614] width 261 height 18
click at [965, 612] on button at bounding box center [964, 614] width 9 height 9
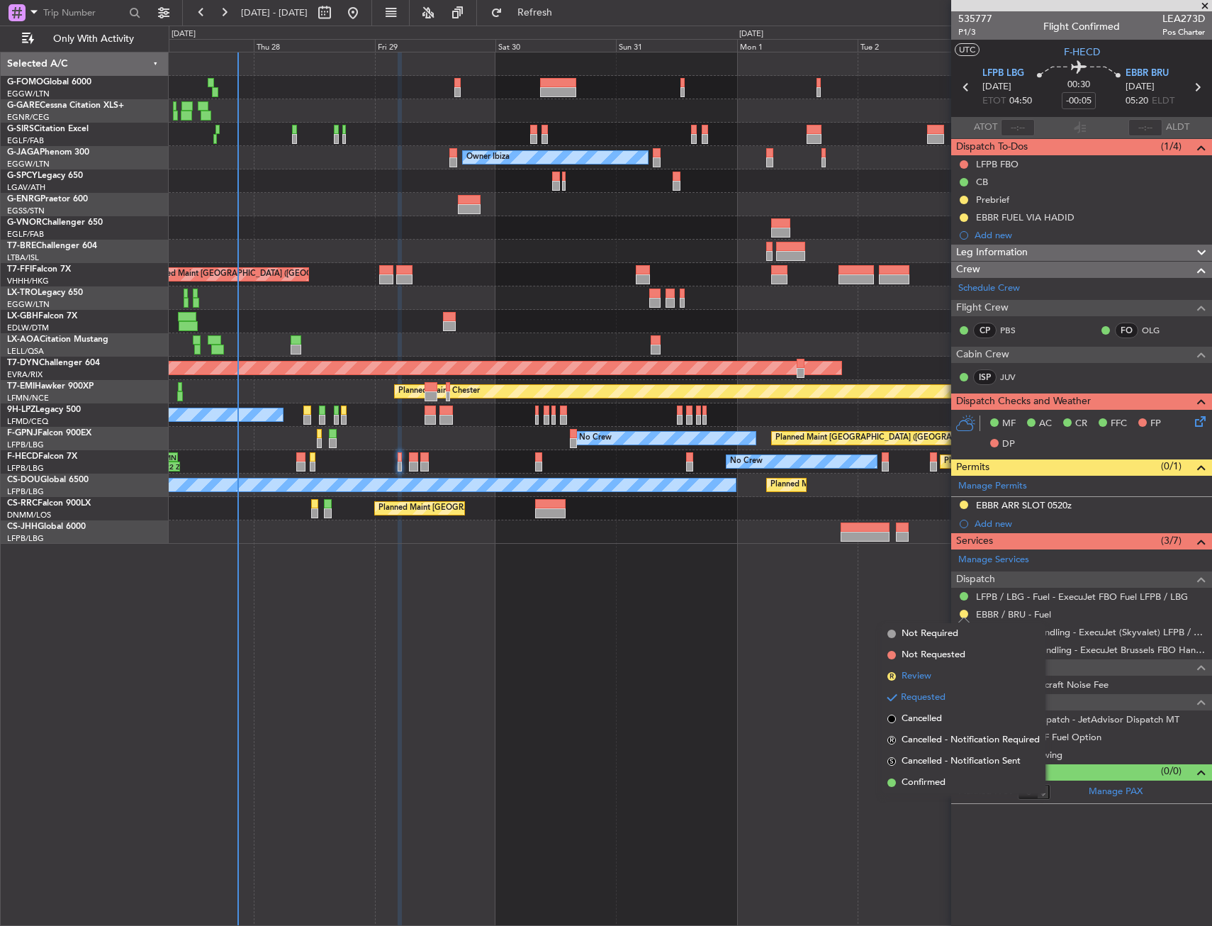
drag, startPoint x: 903, startPoint y: 640, endPoint x: 904, endPoint y: 671, distance: 31.2
click at [904, 671] on ul "Not Required Not Requested R Review Requested Cancelled R Cancelled - Notificat…" at bounding box center [964, 708] width 164 height 170
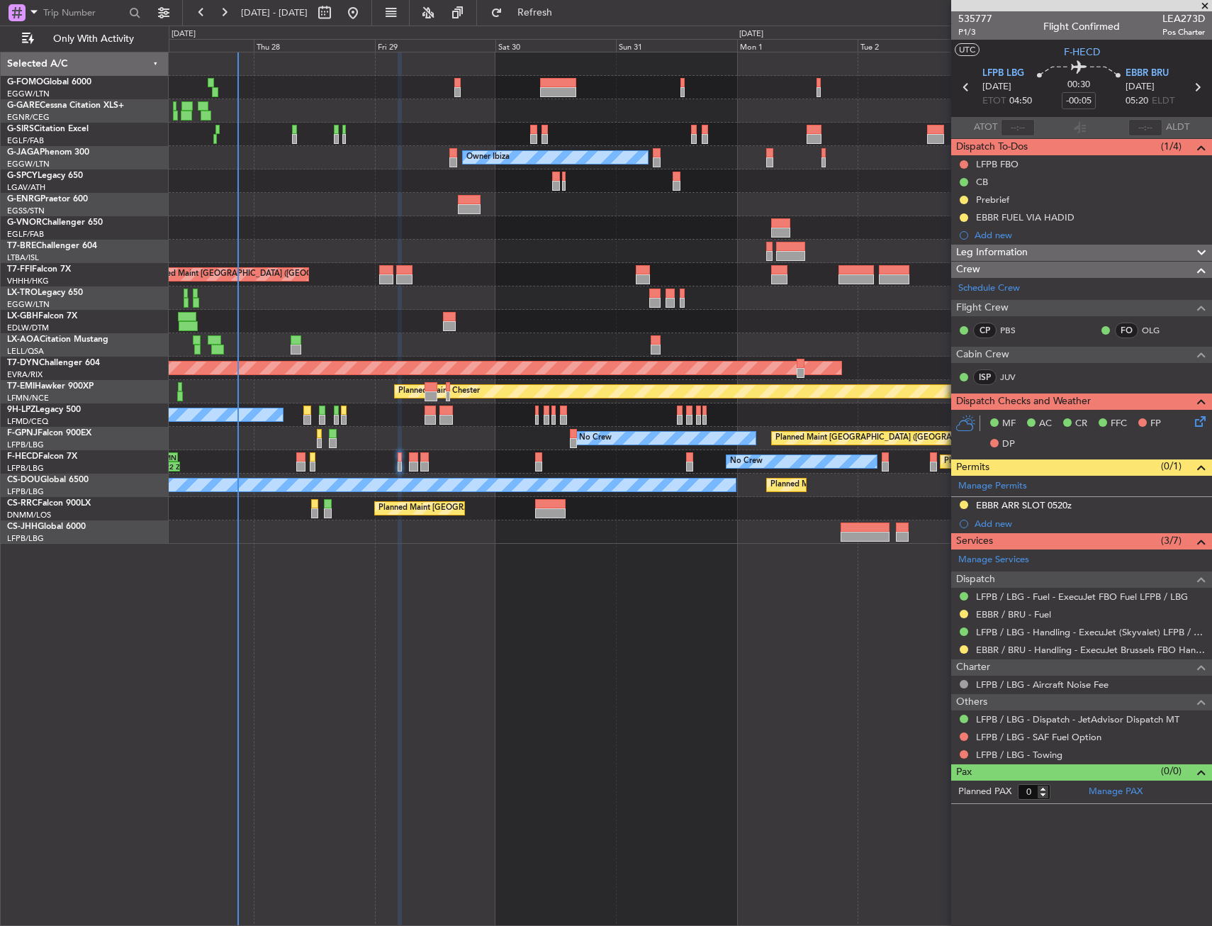
click at [904, 669] on div "Planned Maint London (Farnborough) Unplanned Maint Oxford (Kidlington) Owner Ib…" at bounding box center [690, 489] width 1043 height 874
click at [963, 616] on button at bounding box center [964, 614] width 9 height 9
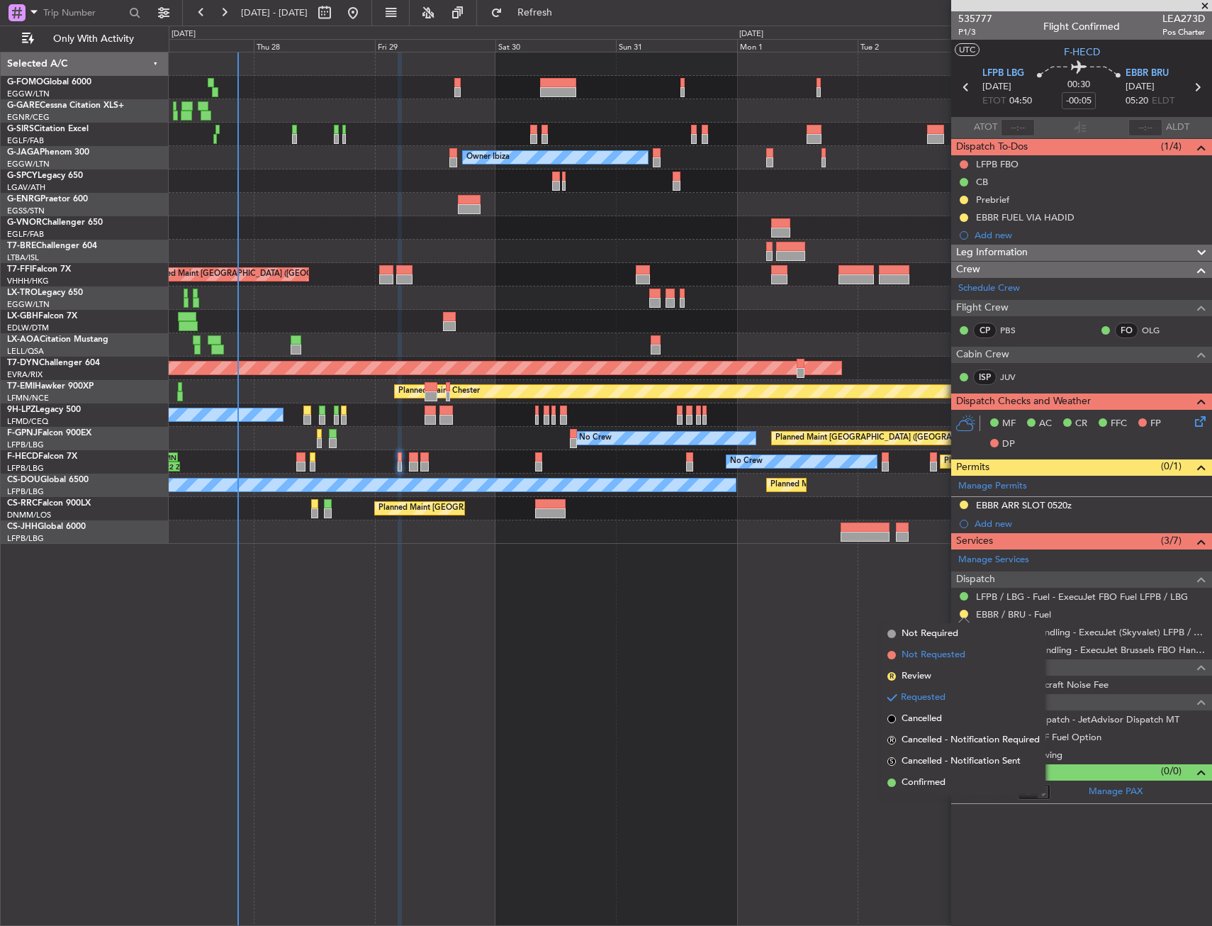
click at [915, 661] on span "Not Requested" at bounding box center [934, 655] width 64 height 14
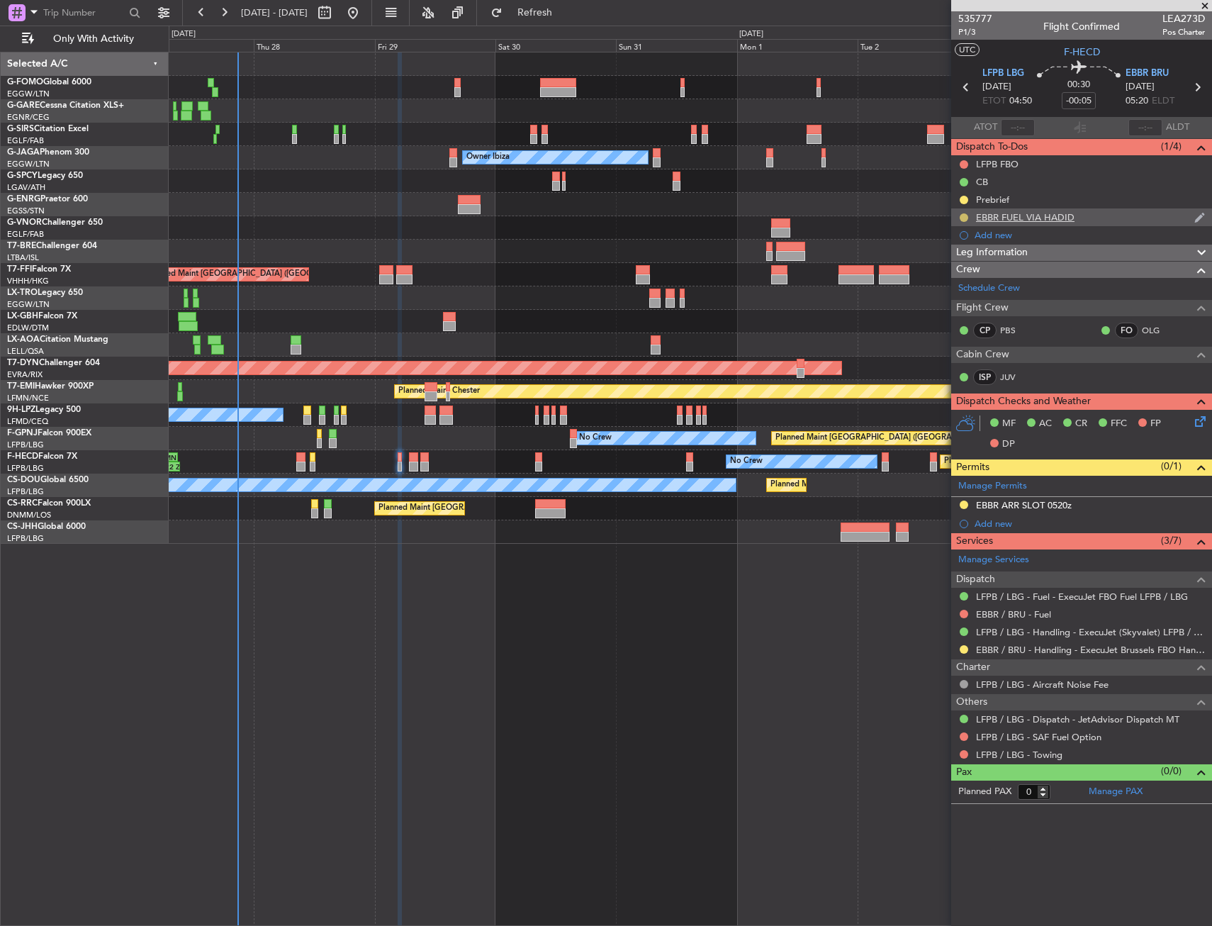
click at [963, 214] on button at bounding box center [964, 217] width 9 height 9
click at [948, 299] on span "Cancelled" at bounding box center [966, 301] width 40 height 14
click at [1197, 97] on section "LFPB LBG 29/08/2025 ETOT 04:50 00:30 -00:05 EBBR BRU 29/08/2025 05:20 ELDT" at bounding box center [1081, 89] width 261 height 56
click at [1203, 86] on icon at bounding box center [1197, 87] width 18 height 18
type input "+00:10"
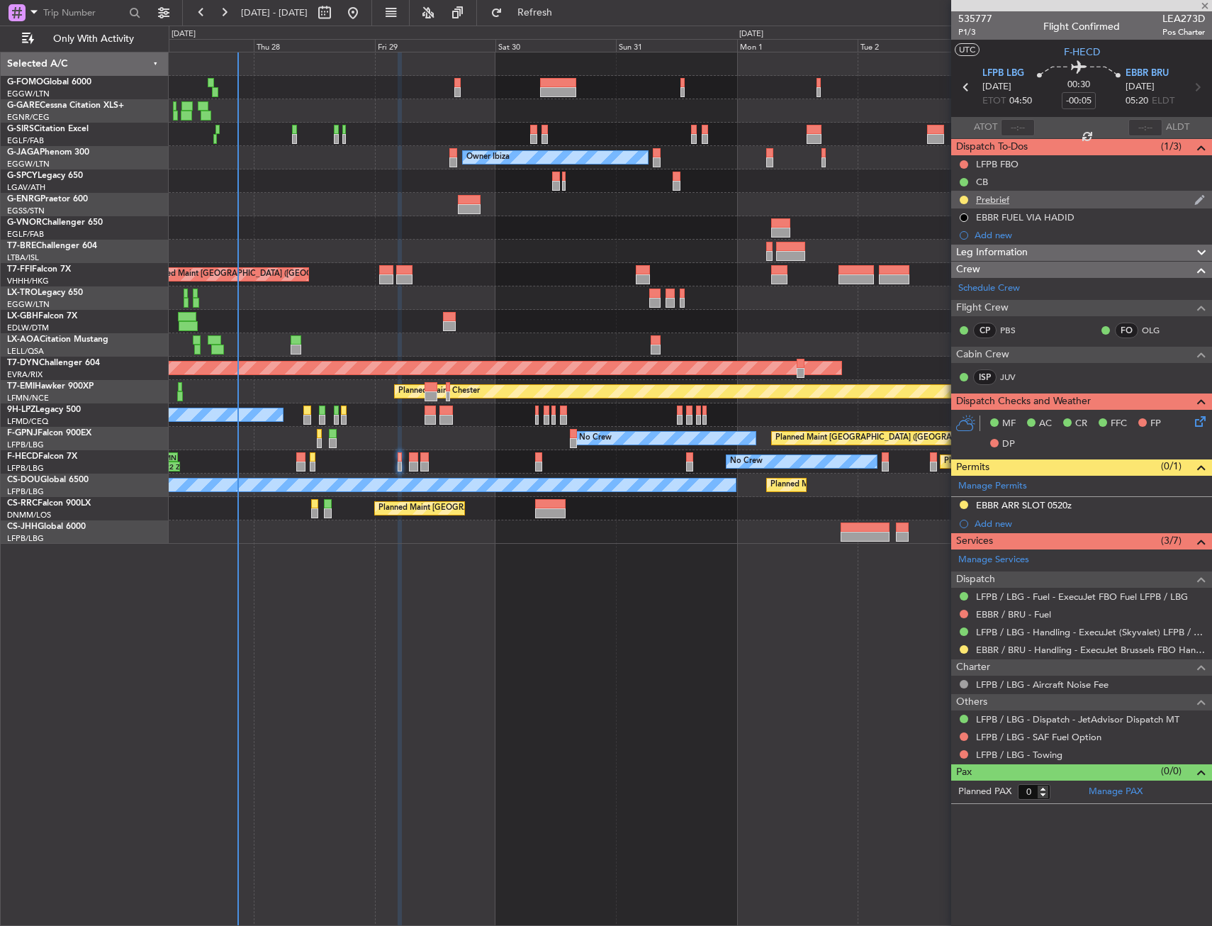
type input "3"
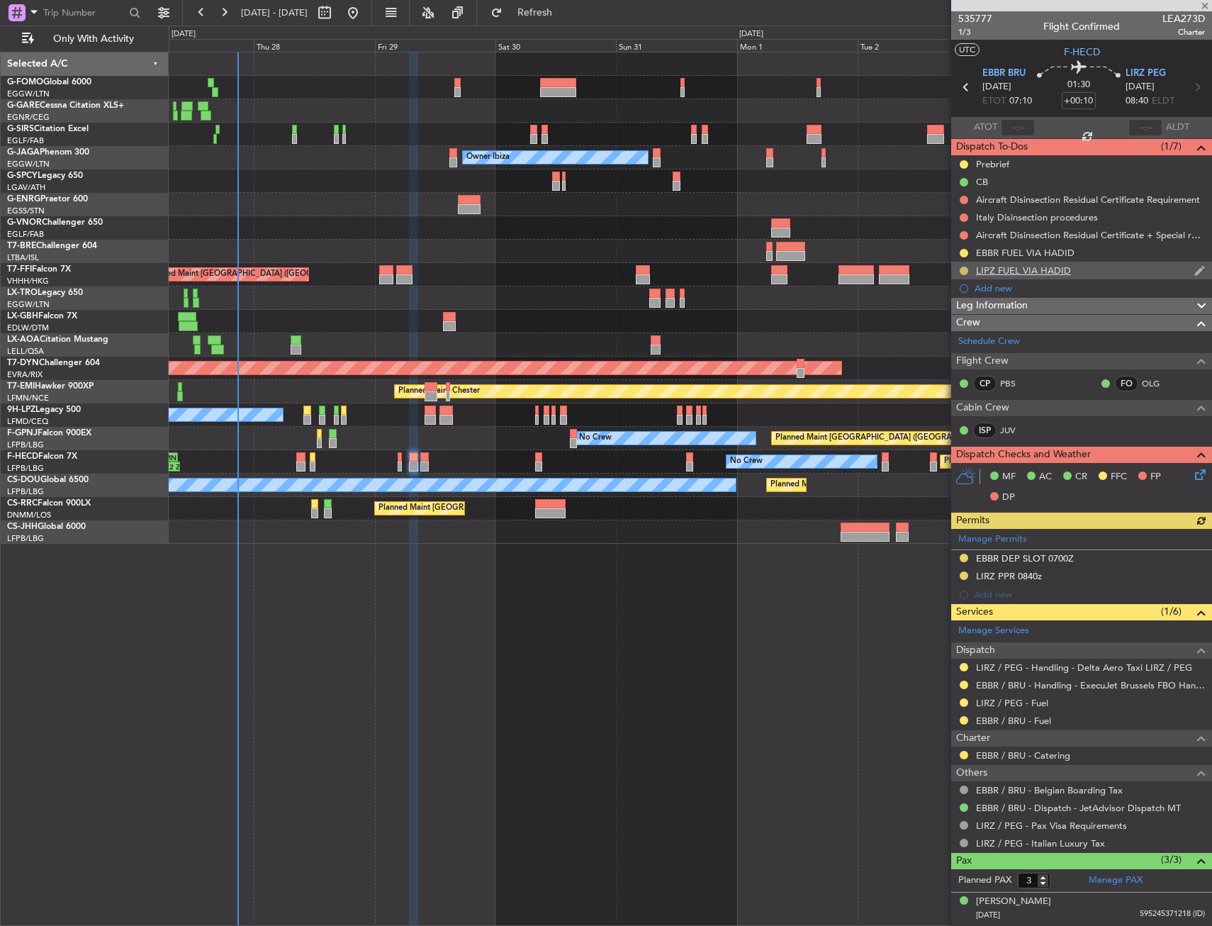
click at [965, 271] on button at bounding box center [964, 271] width 9 height 9
click at [943, 354] on li "Cancelled" at bounding box center [964, 354] width 76 height 21
click at [963, 251] on button at bounding box center [964, 253] width 9 height 9
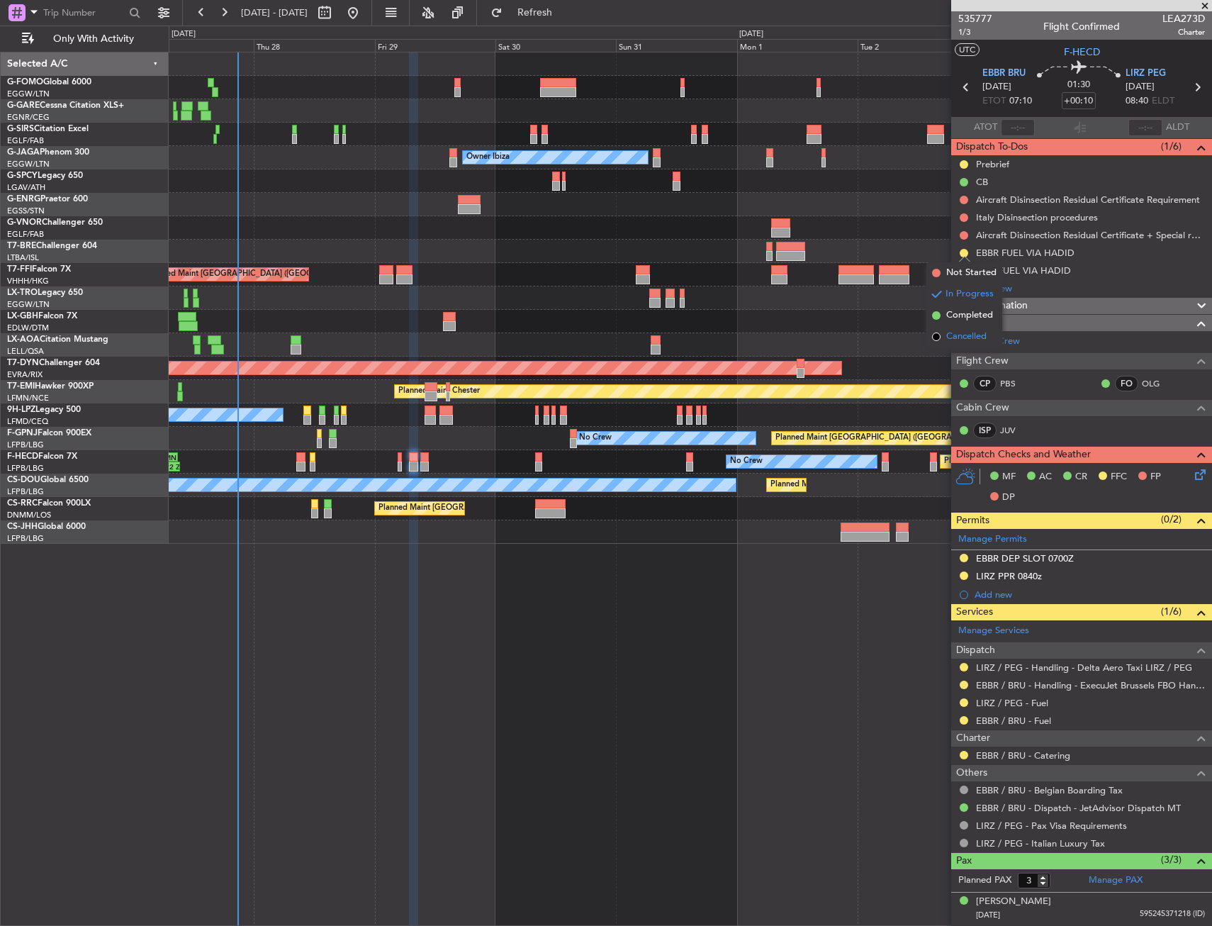
click at [946, 335] on li "Cancelled" at bounding box center [964, 336] width 76 height 21
click at [964, 702] on button at bounding box center [964, 702] width 9 height 9
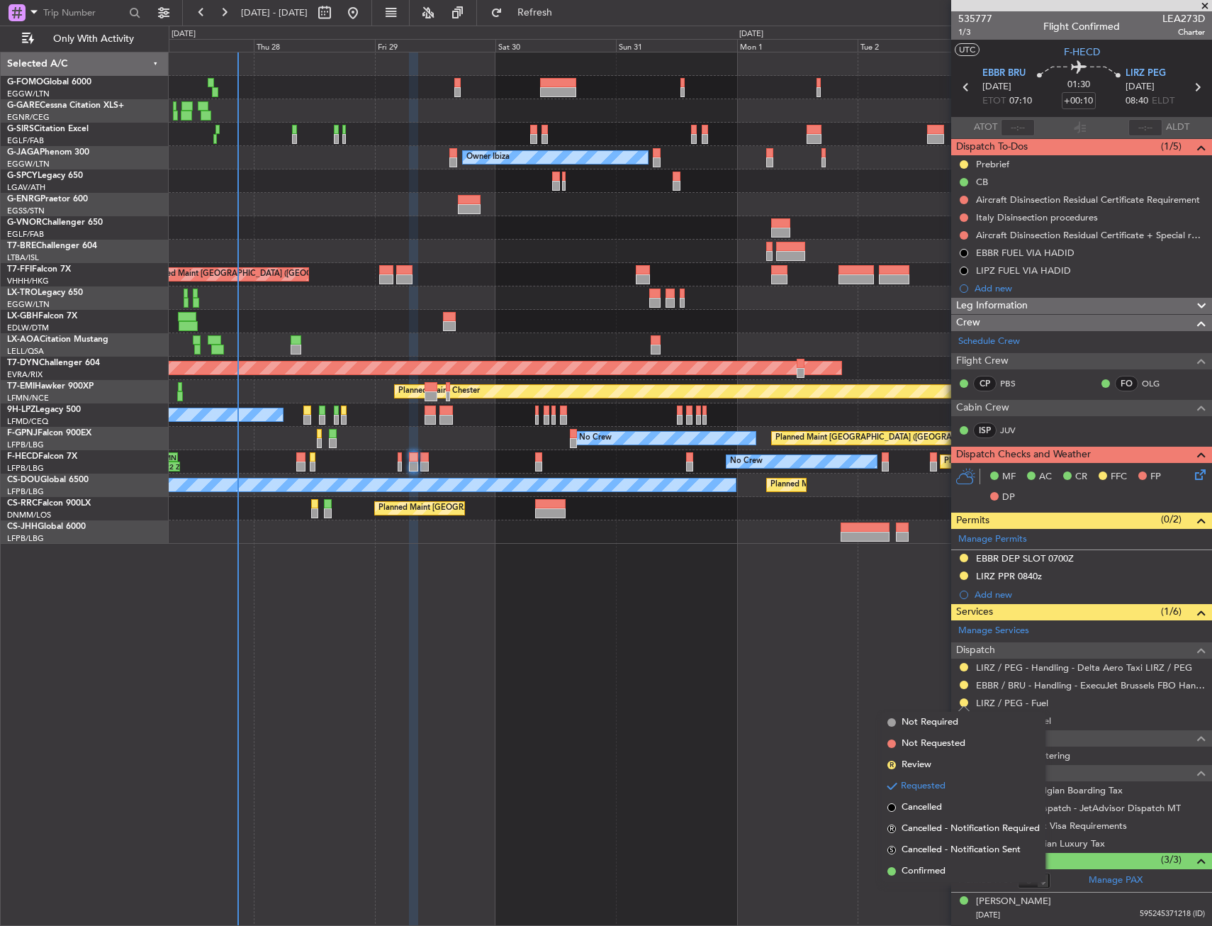
click at [913, 739] on span "Not Requested" at bounding box center [934, 743] width 64 height 14
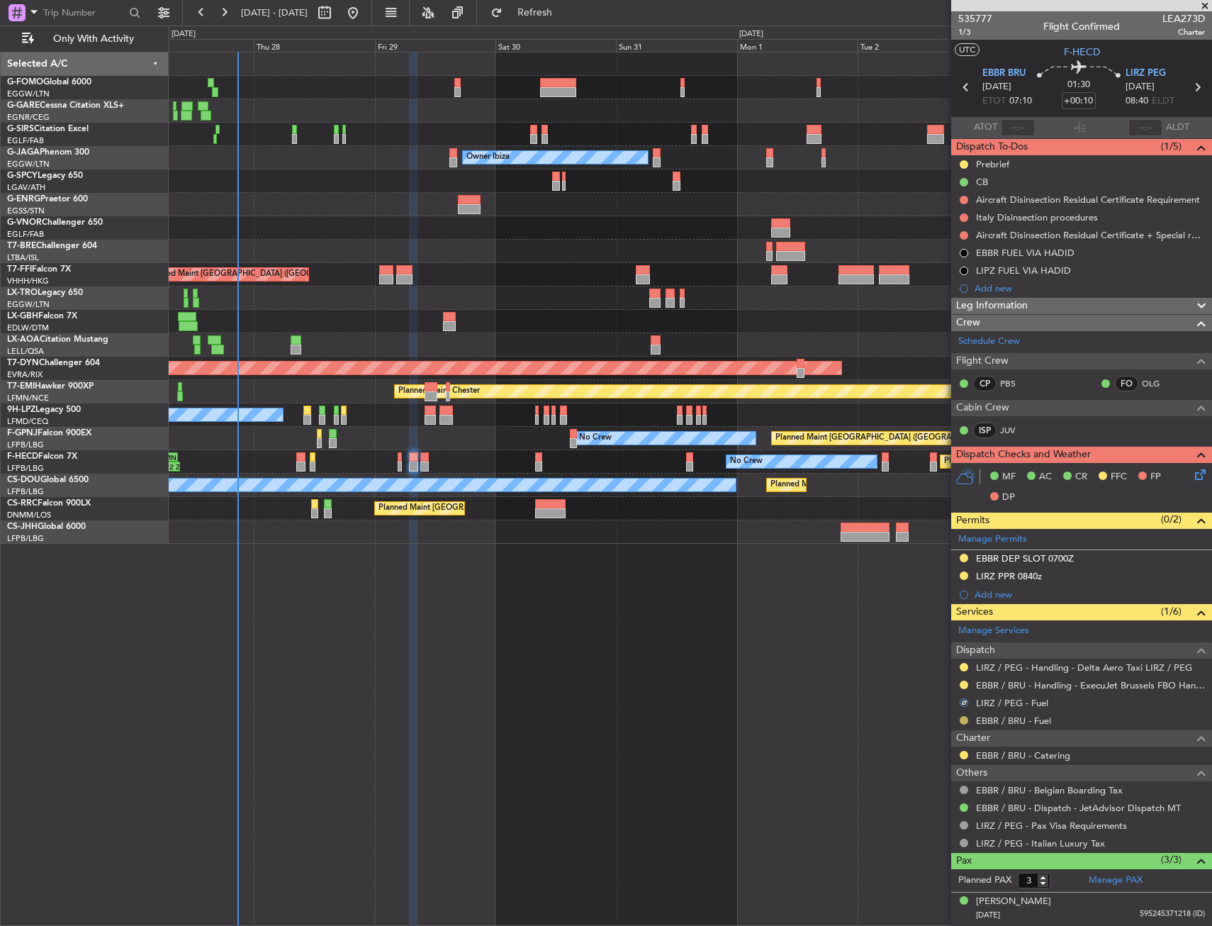
click at [963, 722] on button at bounding box center [964, 720] width 9 height 9
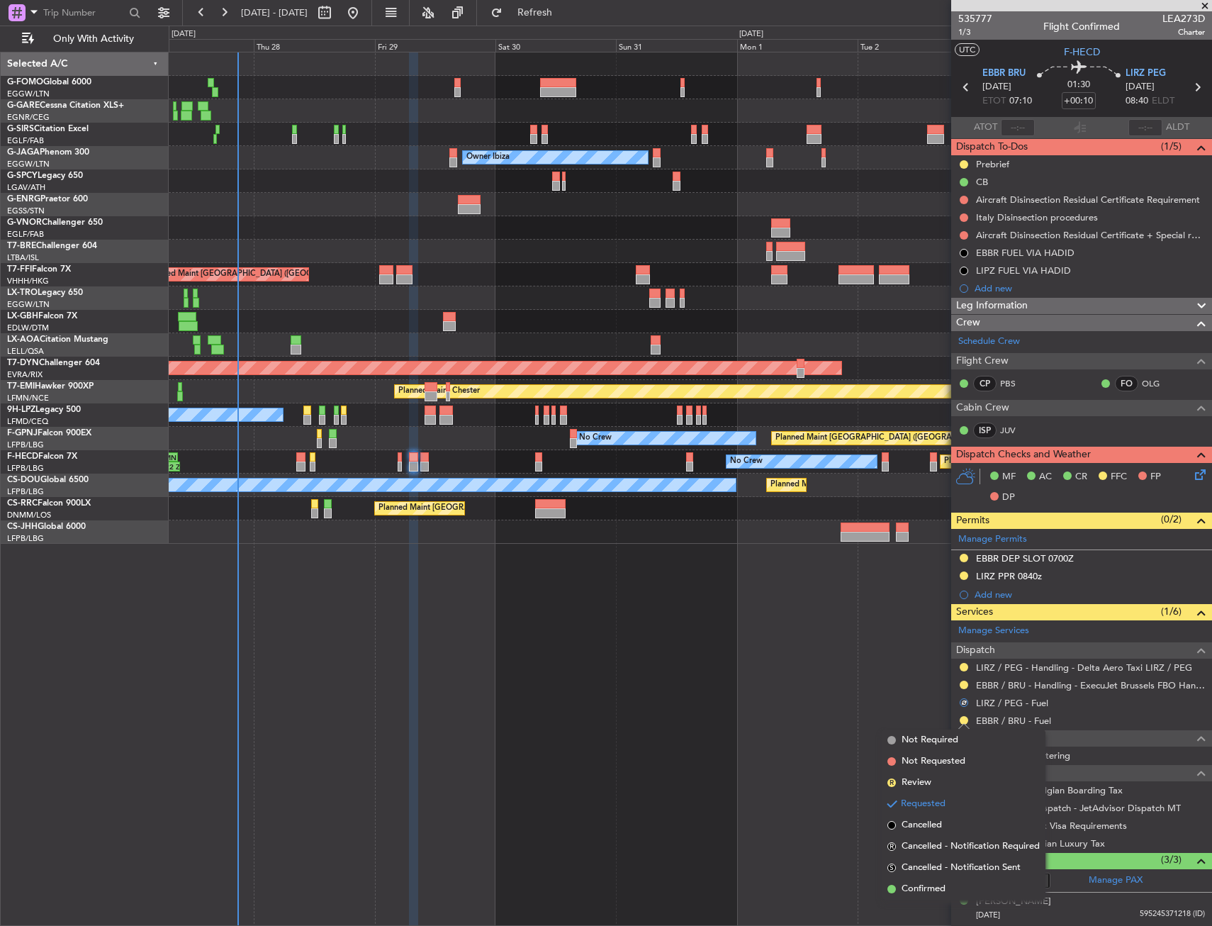
click at [930, 759] on span "Not Requested" at bounding box center [934, 761] width 64 height 14
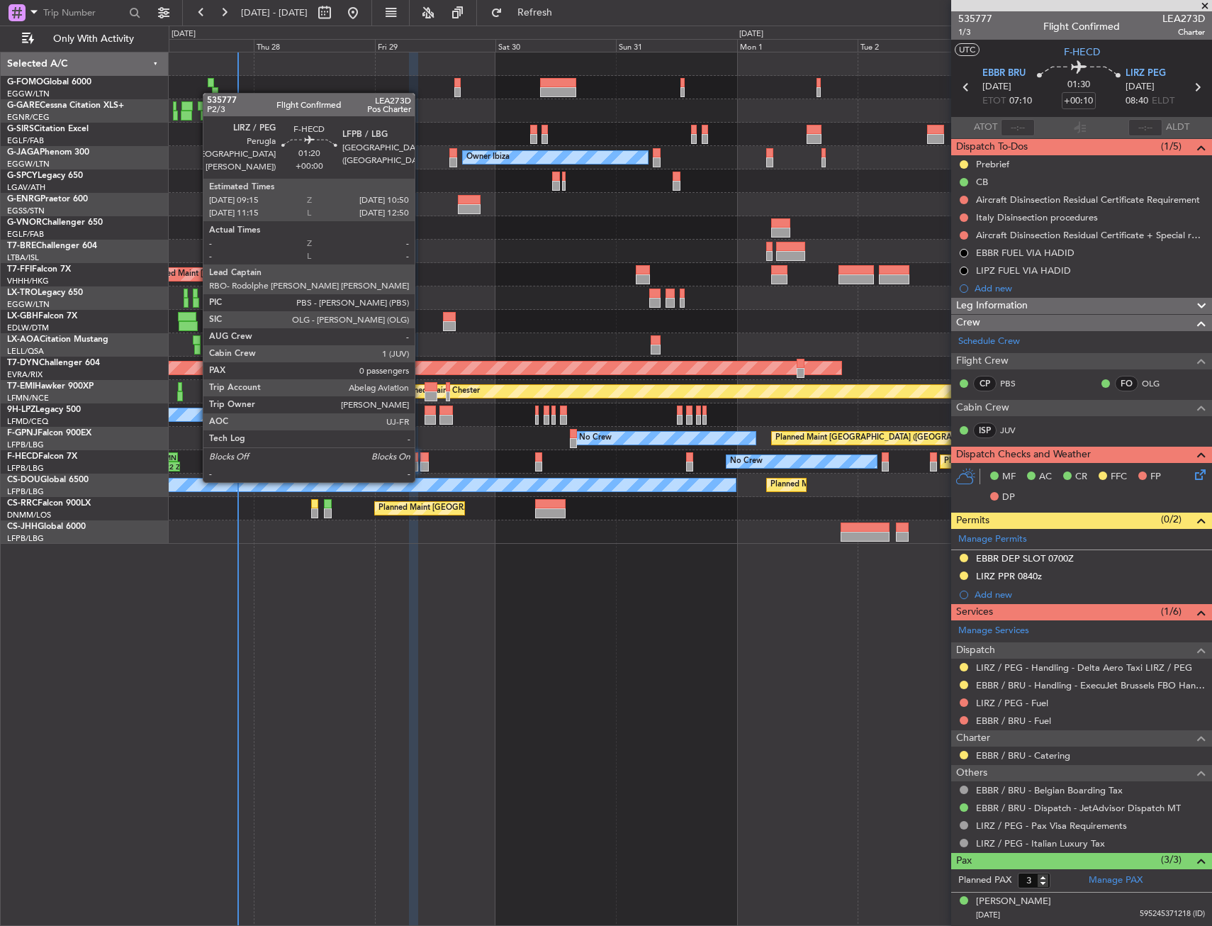
click at [425, 463] on div at bounding box center [424, 466] width 9 height 10
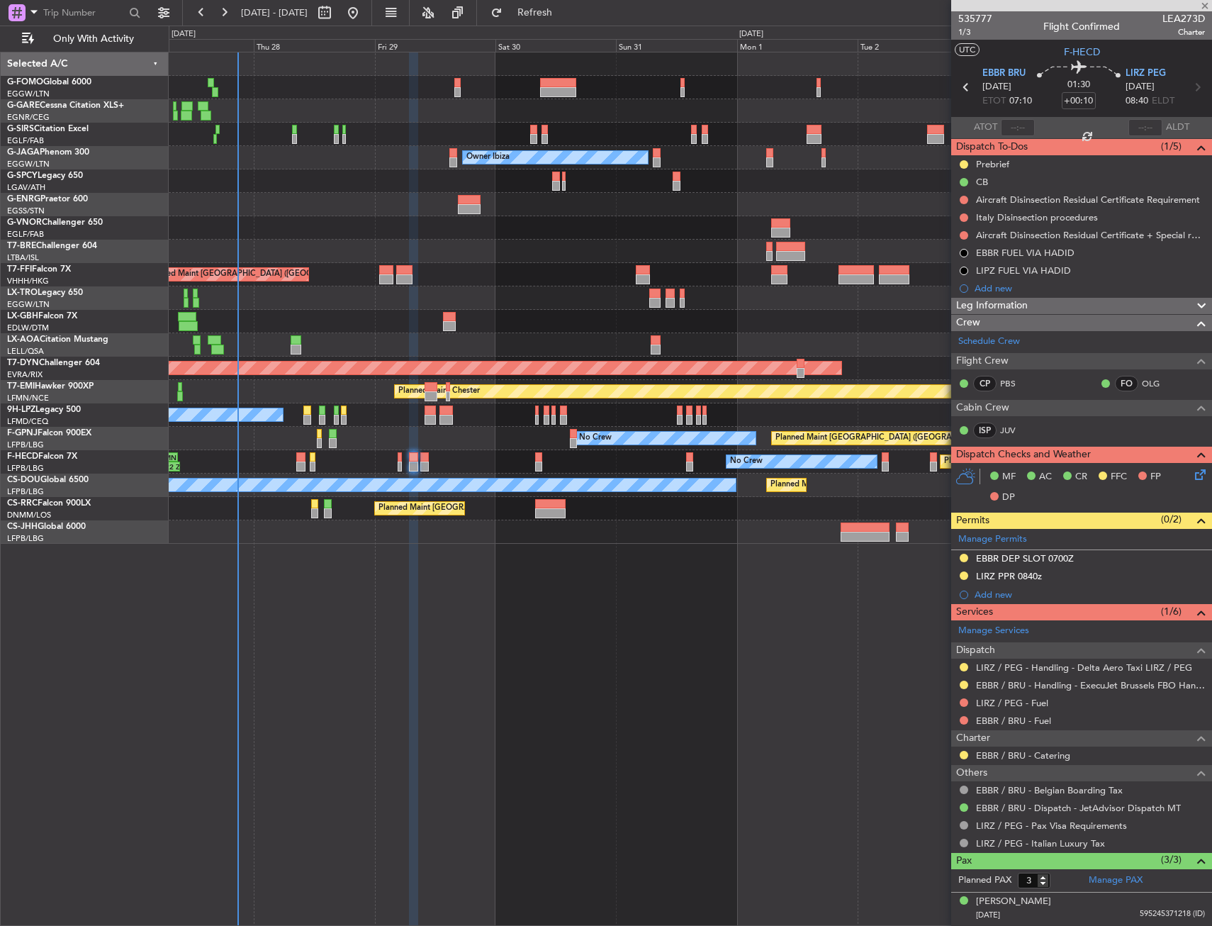
type input "0"
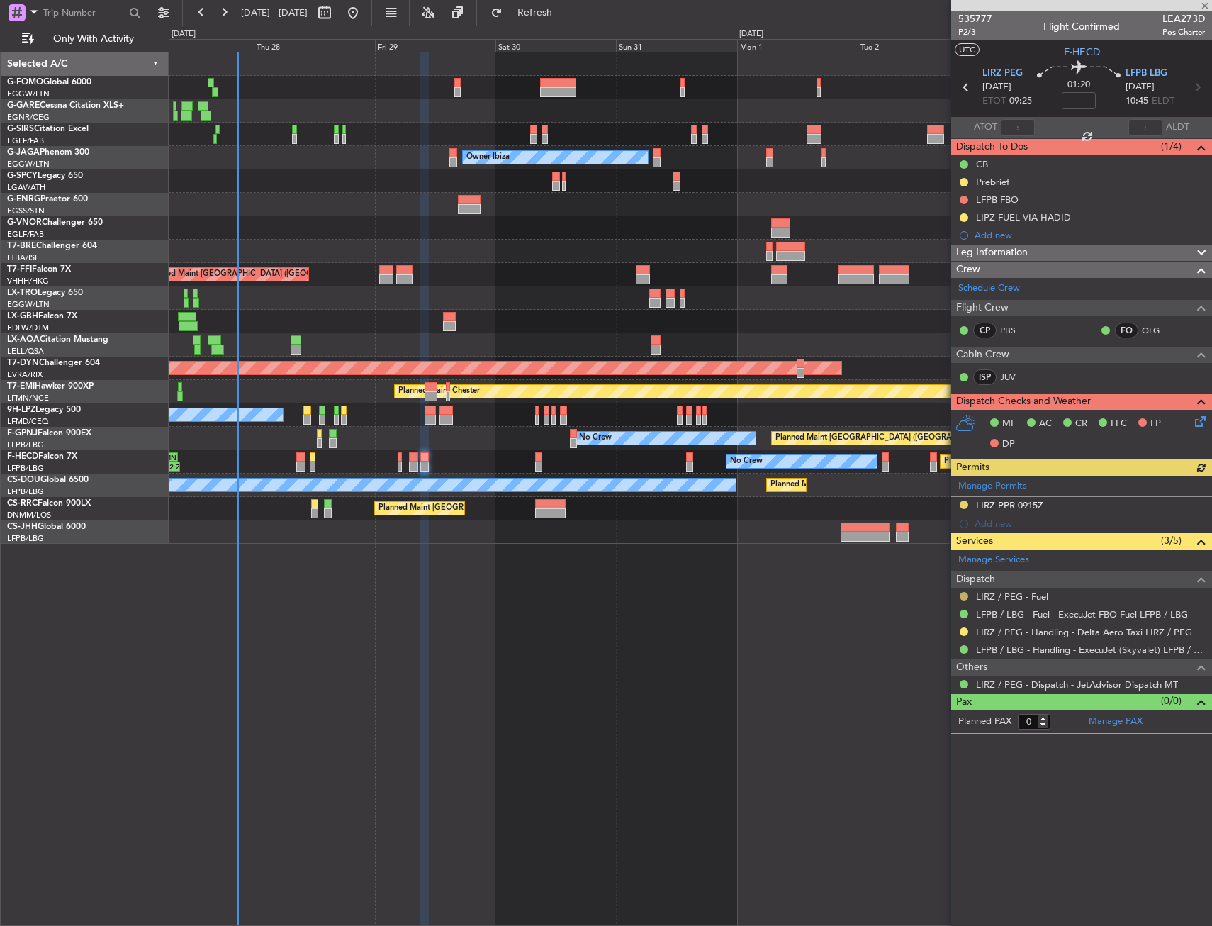
click at [967, 597] on button at bounding box center [964, 596] width 9 height 9
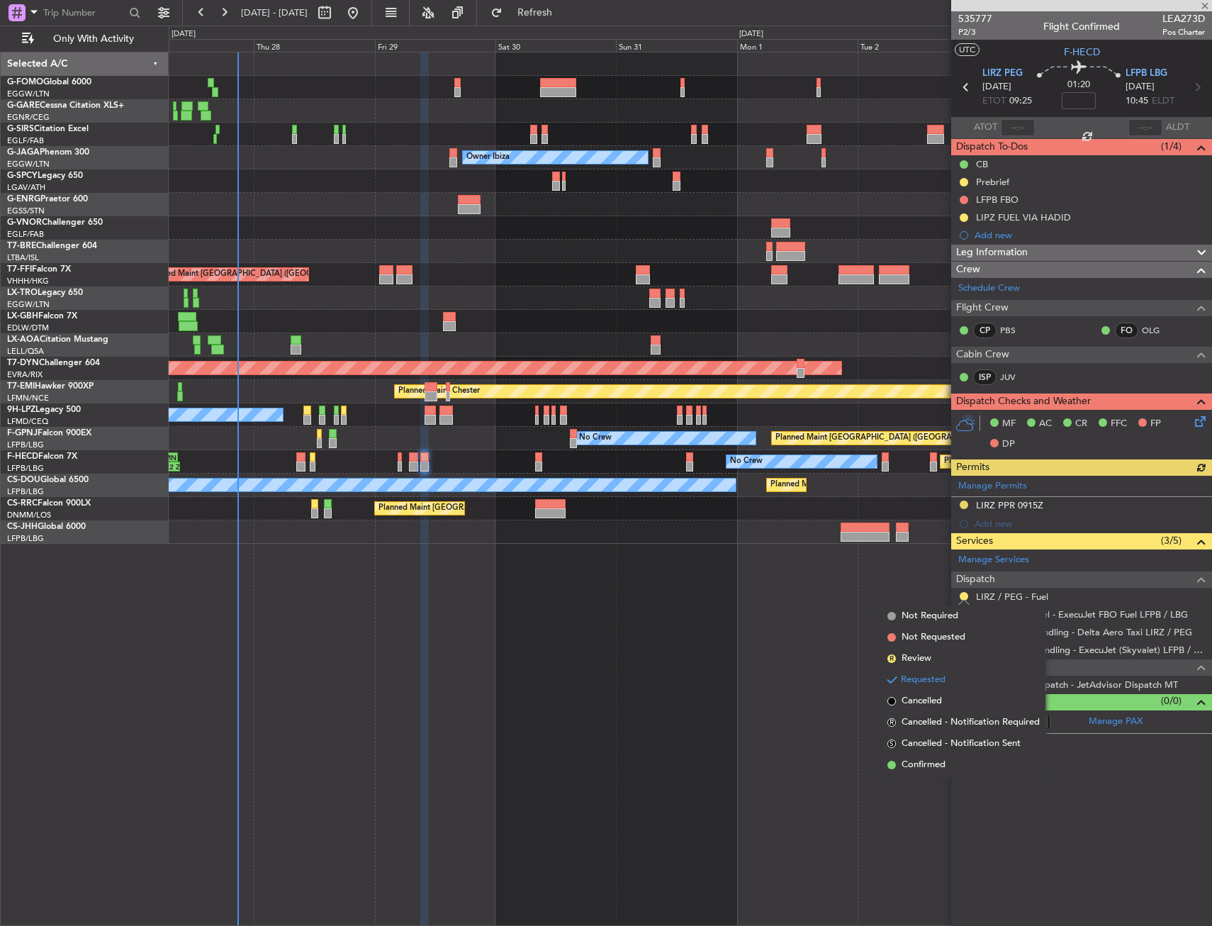
click at [919, 639] on span "Not Requested" at bounding box center [934, 637] width 64 height 14
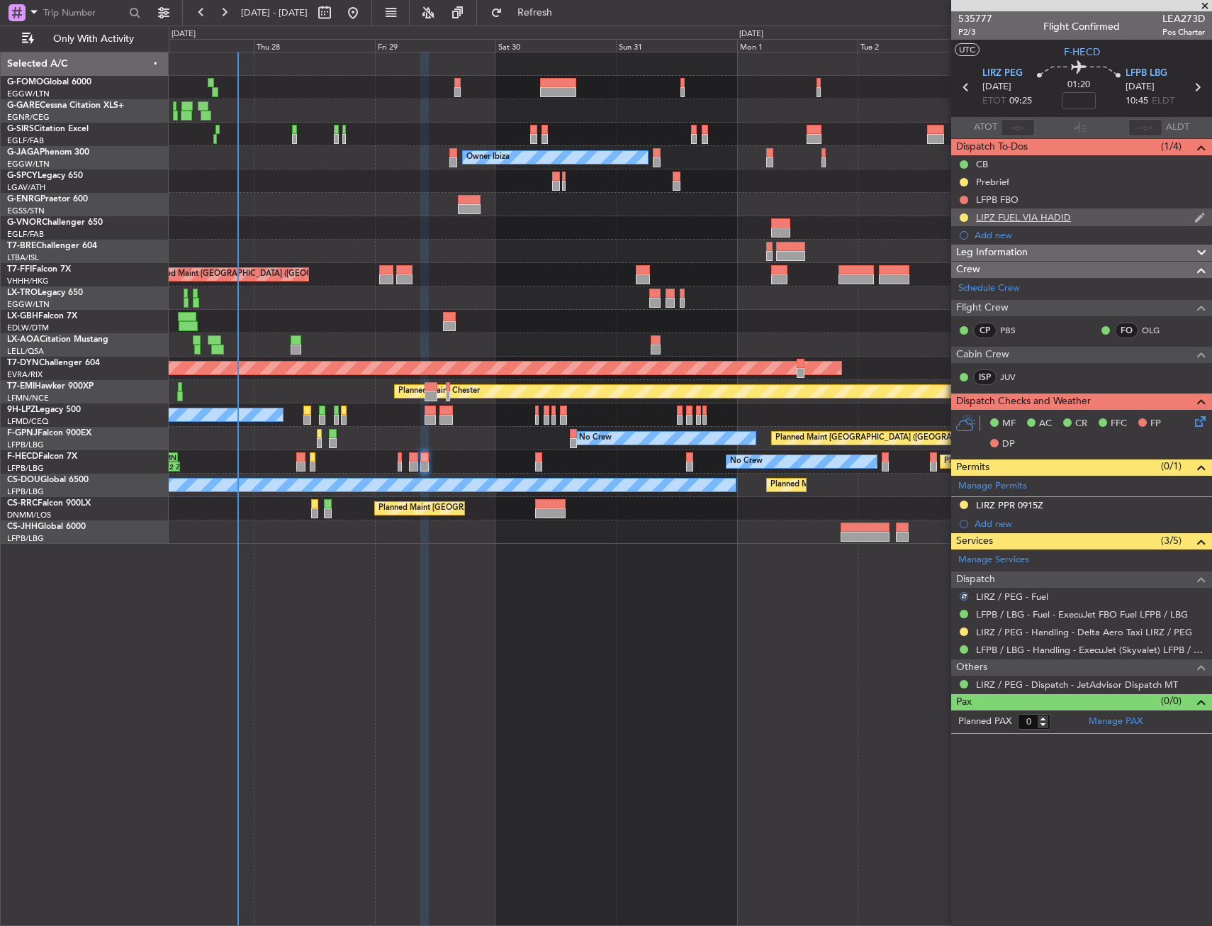
click at [962, 222] on div at bounding box center [963, 217] width 11 height 11
click at [967, 220] on button at bounding box center [964, 217] width 9 height 9
click at [946, 301] on li "Cancelled" at bounding box center [964, 301] width 76 height 21
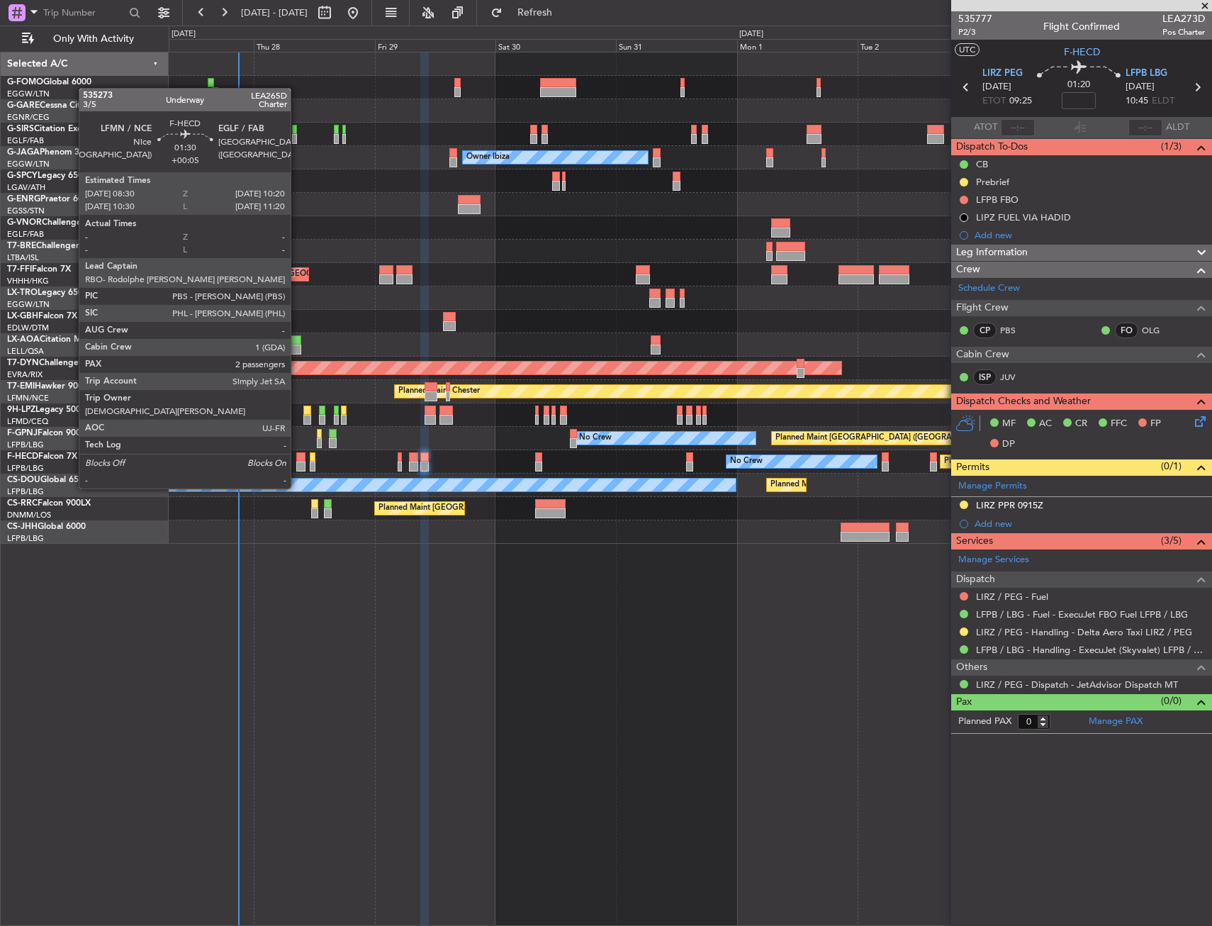
click at [298, 456] on div at bounding box center [301, 457] width 10 height 10
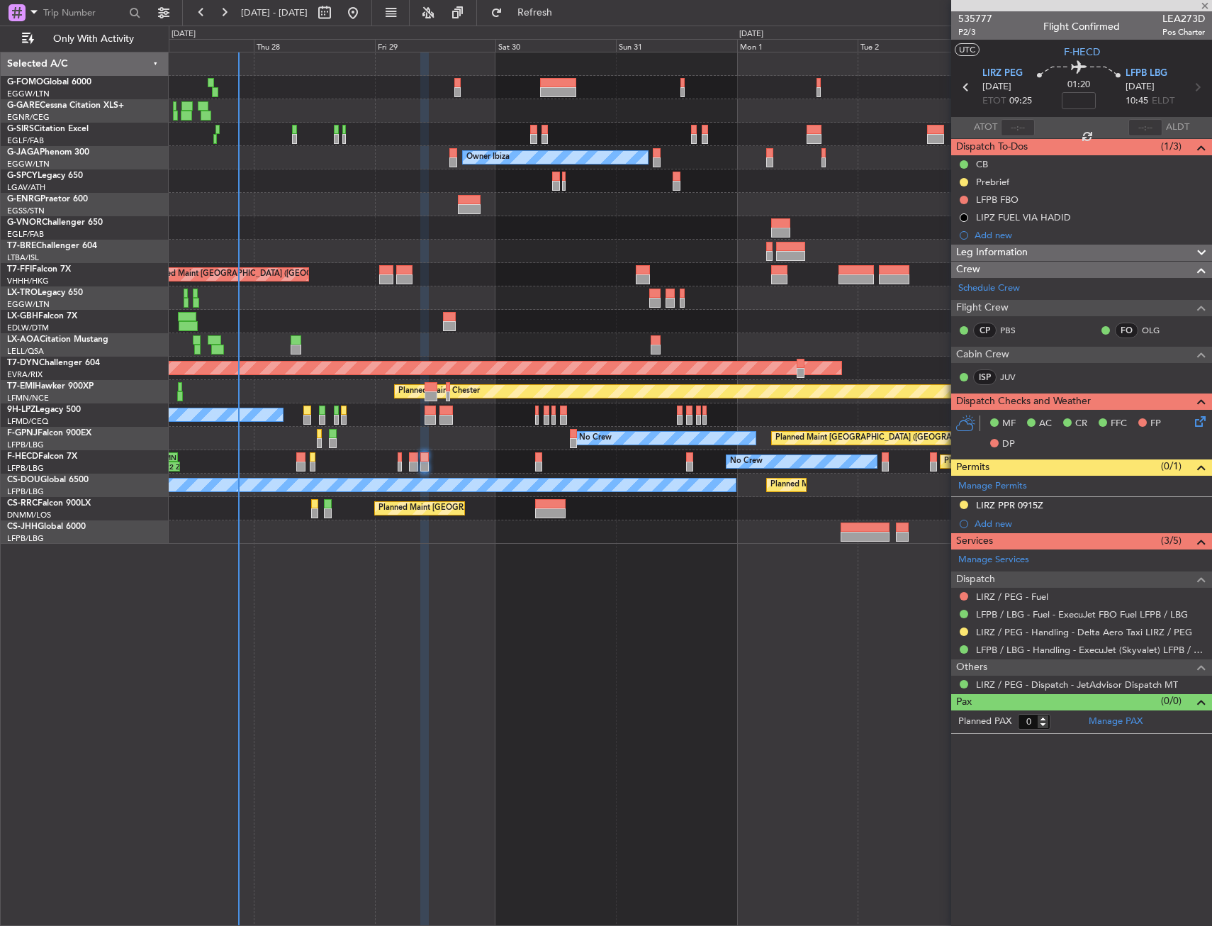
type input "+00:05"
type input "2"
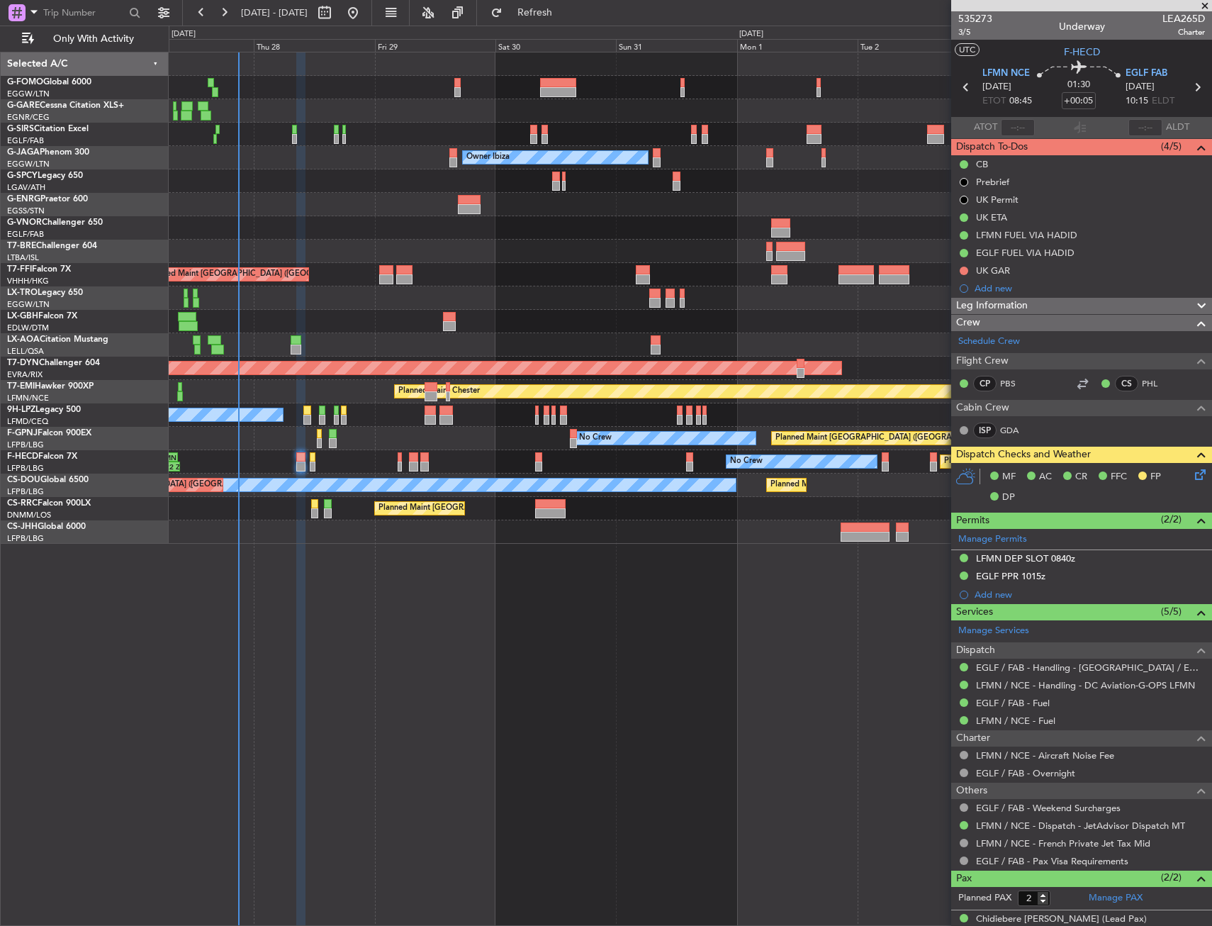
click at [325, 623] on div "Planned Maint London (Farnborough) Unplanned Maint Oxford (Kidlington) Planned …" at bounding box center [690, 489] width 1043 height 874
click at [242, 553] on div "Planned Maint London (Farnborough) Unplanned Maint Oxford (Kidlington) Planned …" at bounding box center [690, 489] width 1043 height 874
click at [348, 414] on div "No Crew No Crew" at bounding box center [690, 414] width 1043 height 23
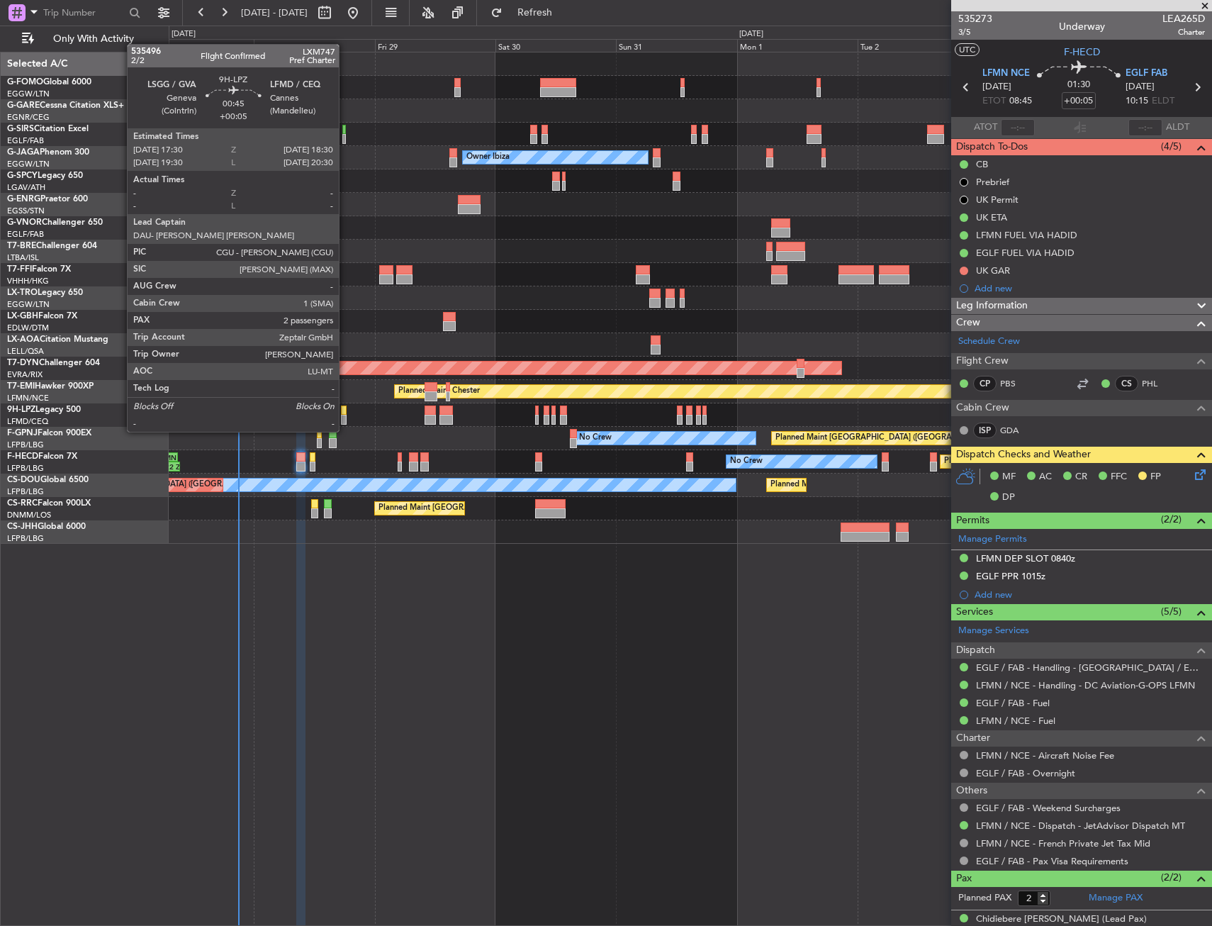
click at [345, 417] on div at bounding box center [344, 420] width 6 height 10
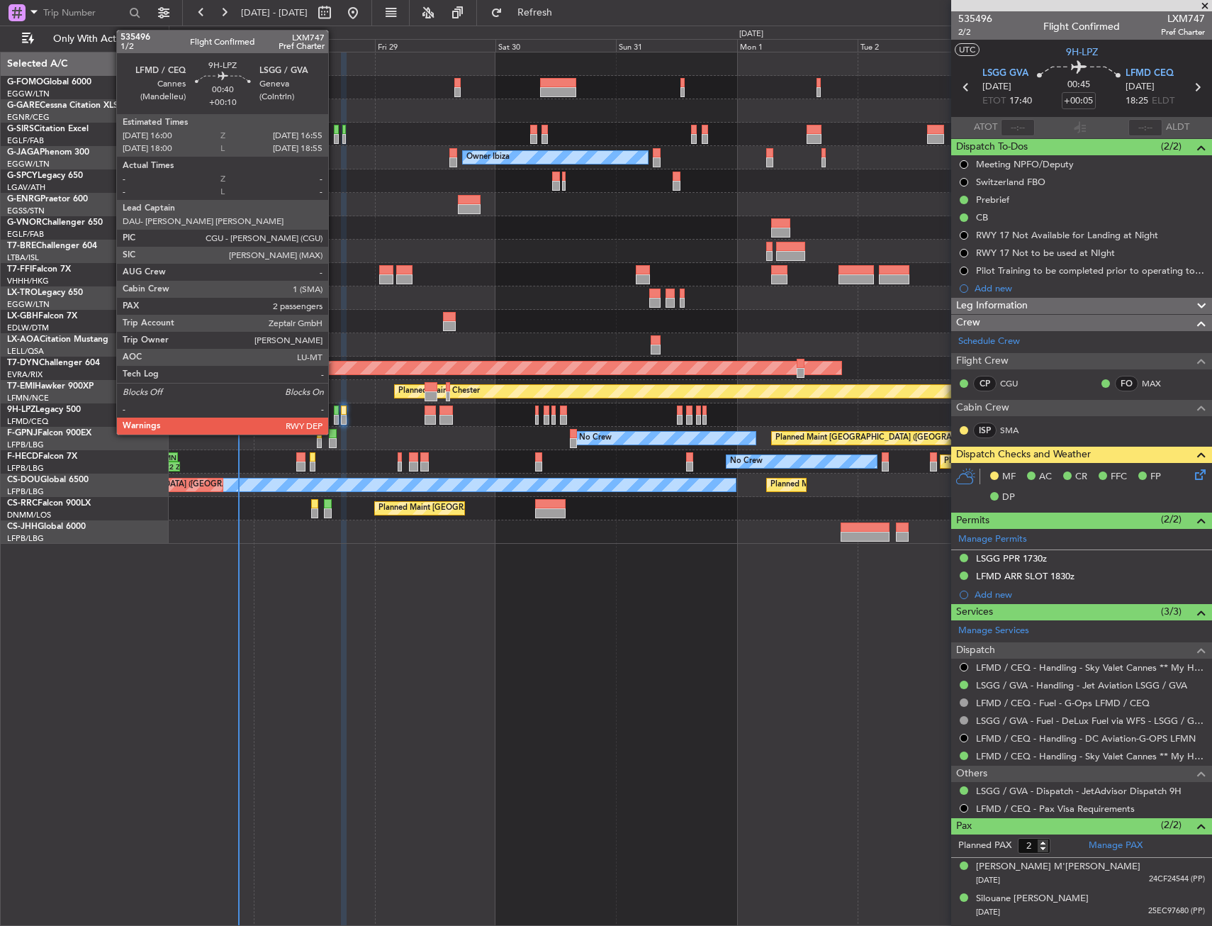
click at [335, 413] on div at bounding box center [336, 410] width 5 height 10
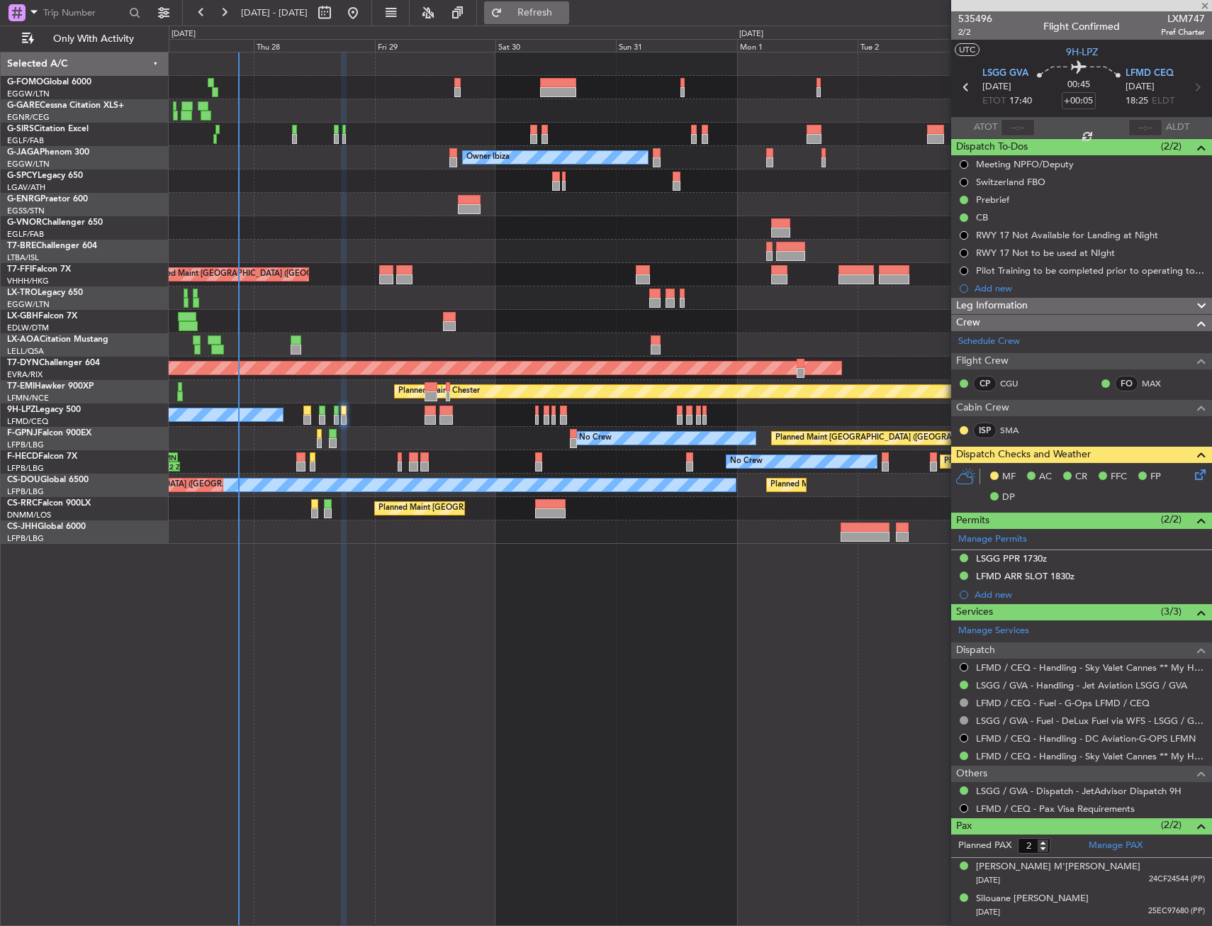
click at [569, 23] on button "Refresh" at bounding box center [526, 12] width 85 height 23
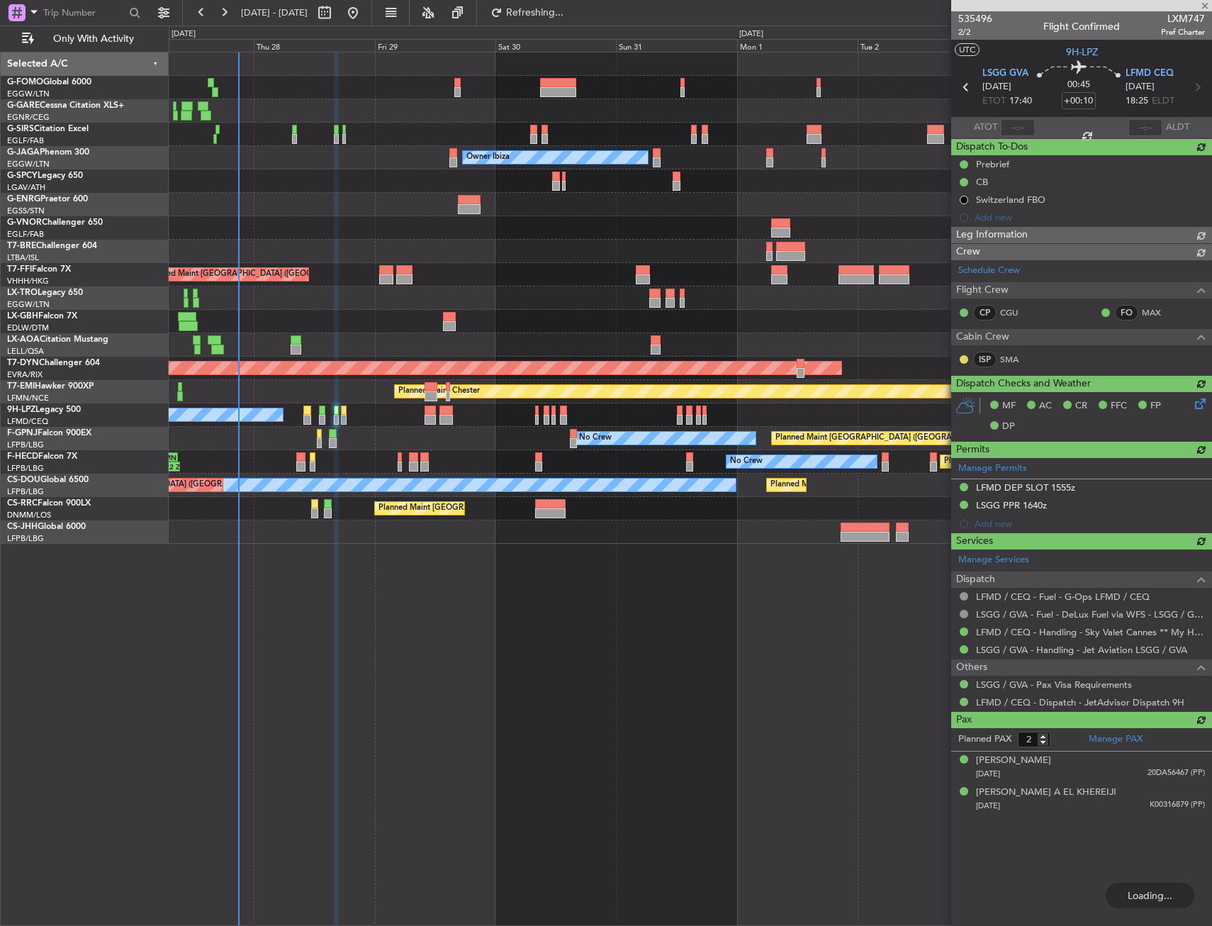
type input "+00:05"
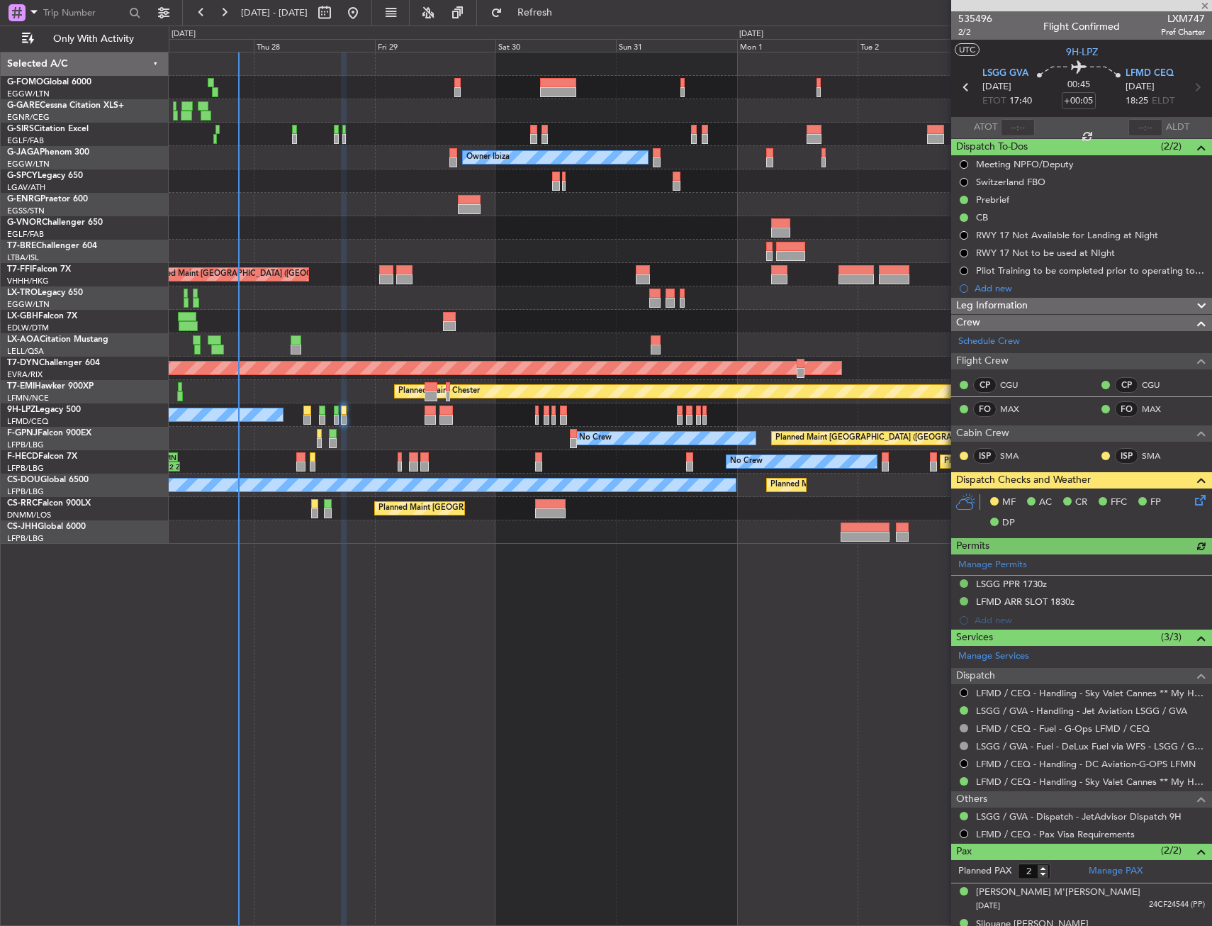
click at [584, 40] on div "Sat 30" at bounding box center [555, 45] width 120 height 13
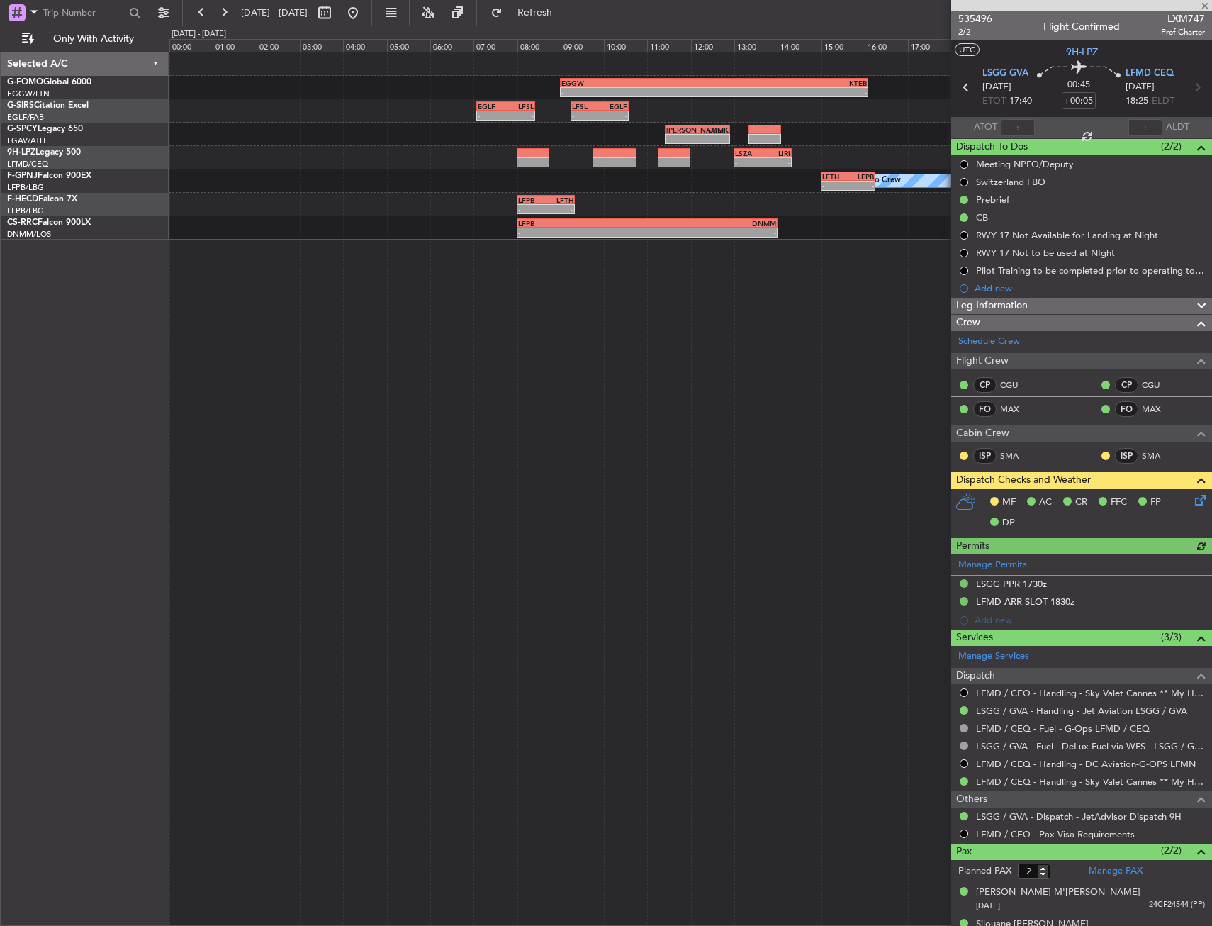
click at [434, 355] on div "- - EGGW 09:00 Z KTEB 16:05 Z - - EGLF 07:05 Z LFSL 08:25 Z - - LFSL 09:15 Z EG…" at bounding box center [690, 489] width 1043 height 874
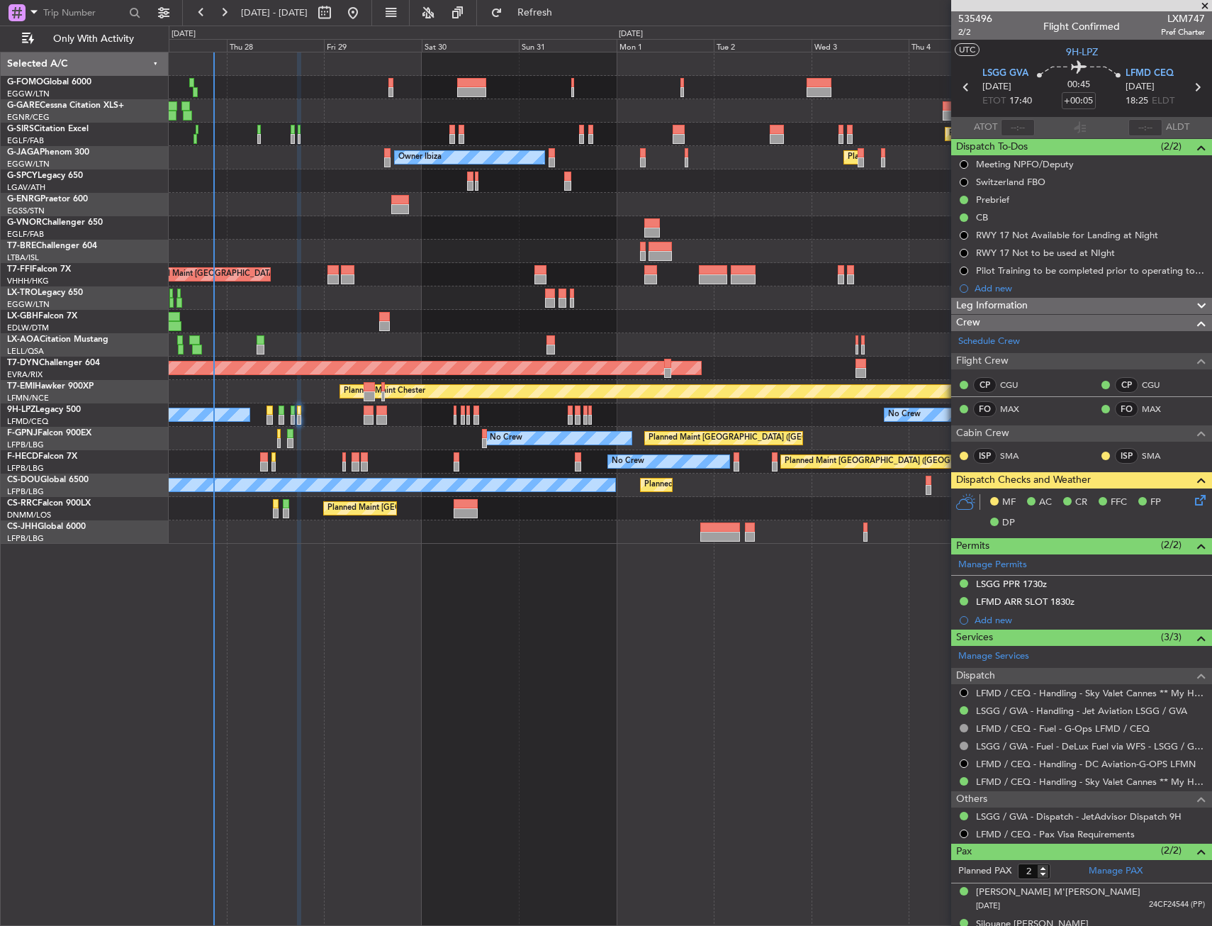
click at [413, 305] on div "Planned Maint Dusseldorf" at bounding box center [690, 297] width 1043 height 23
type input "3"
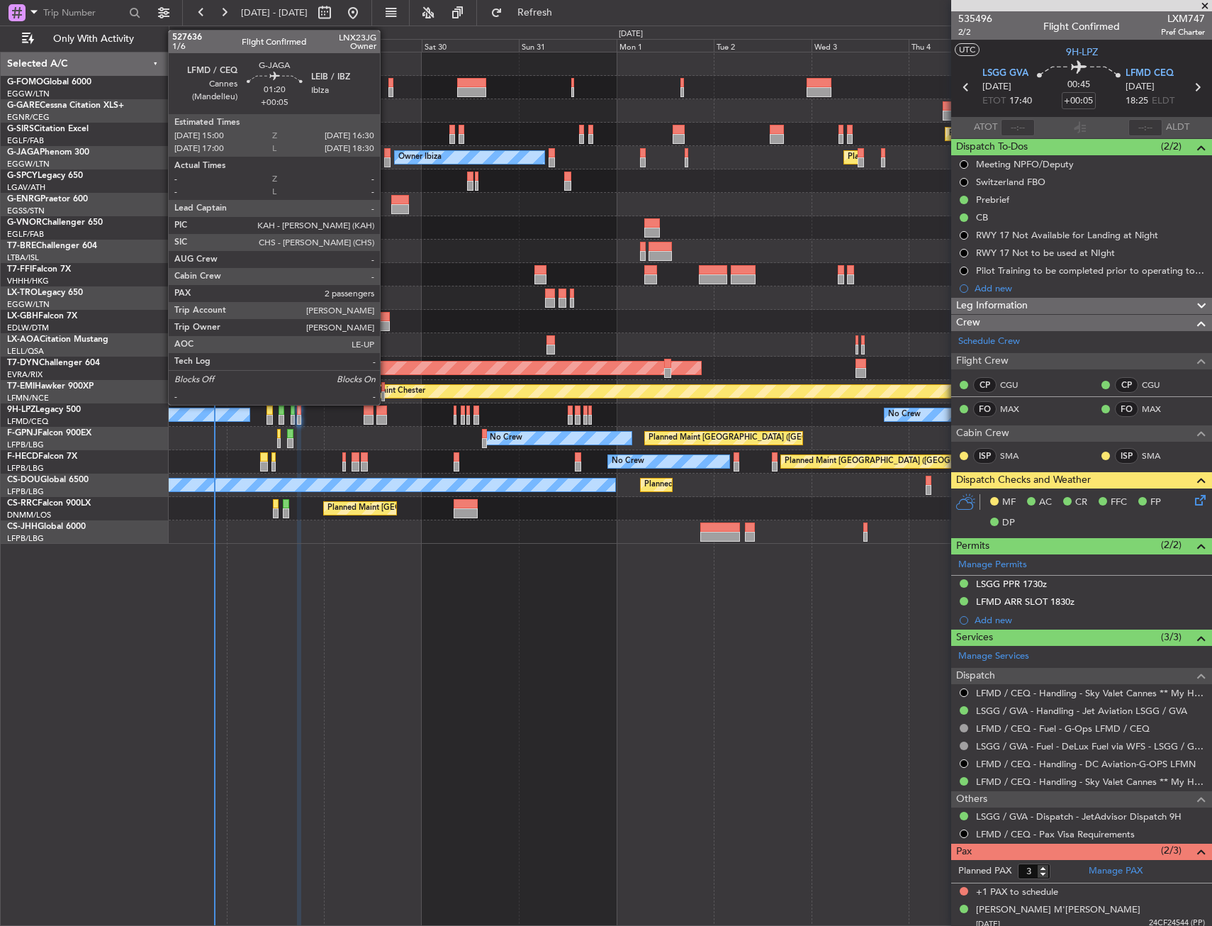
click at [386, 159] on div at bounding box center [387, 162] width 6 height 10
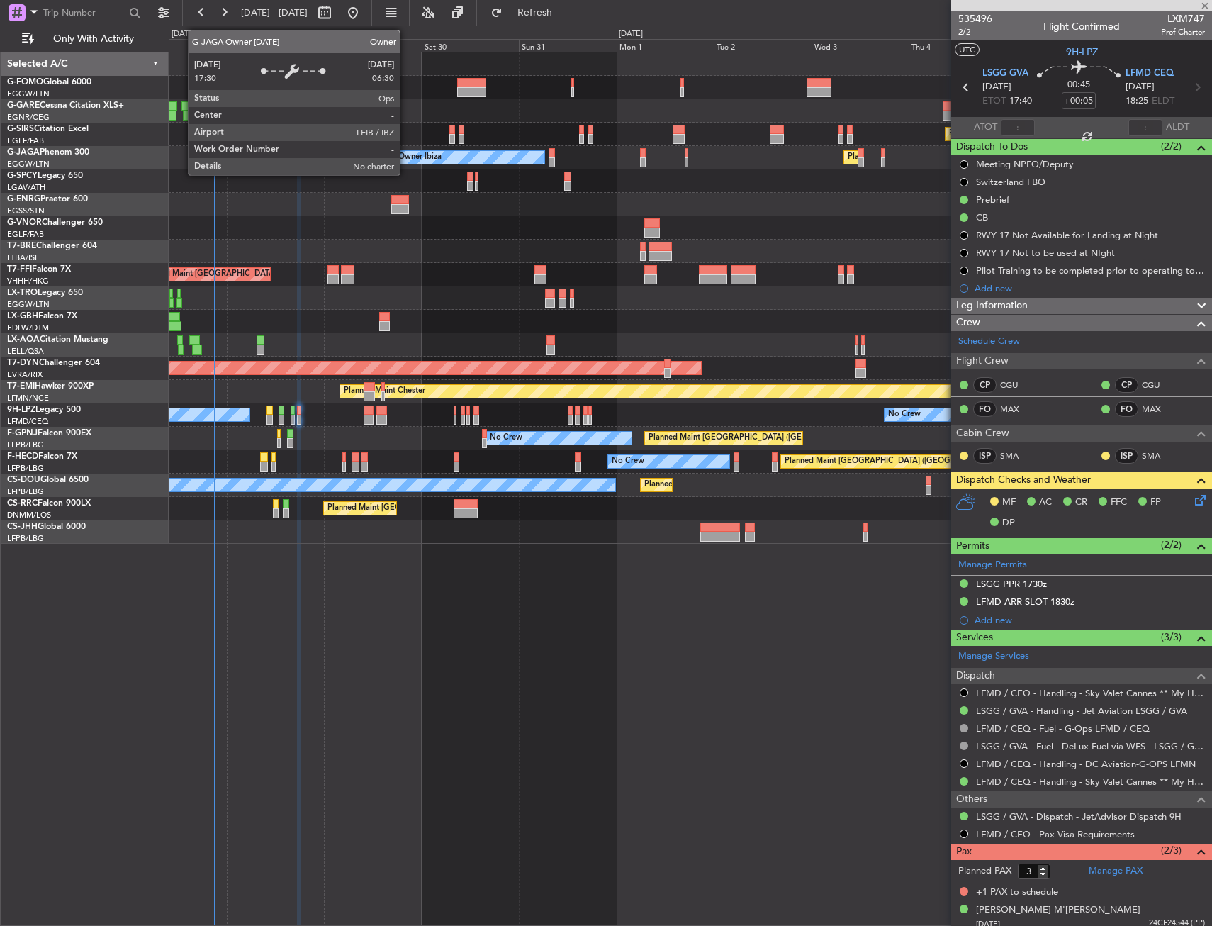
type input "2"
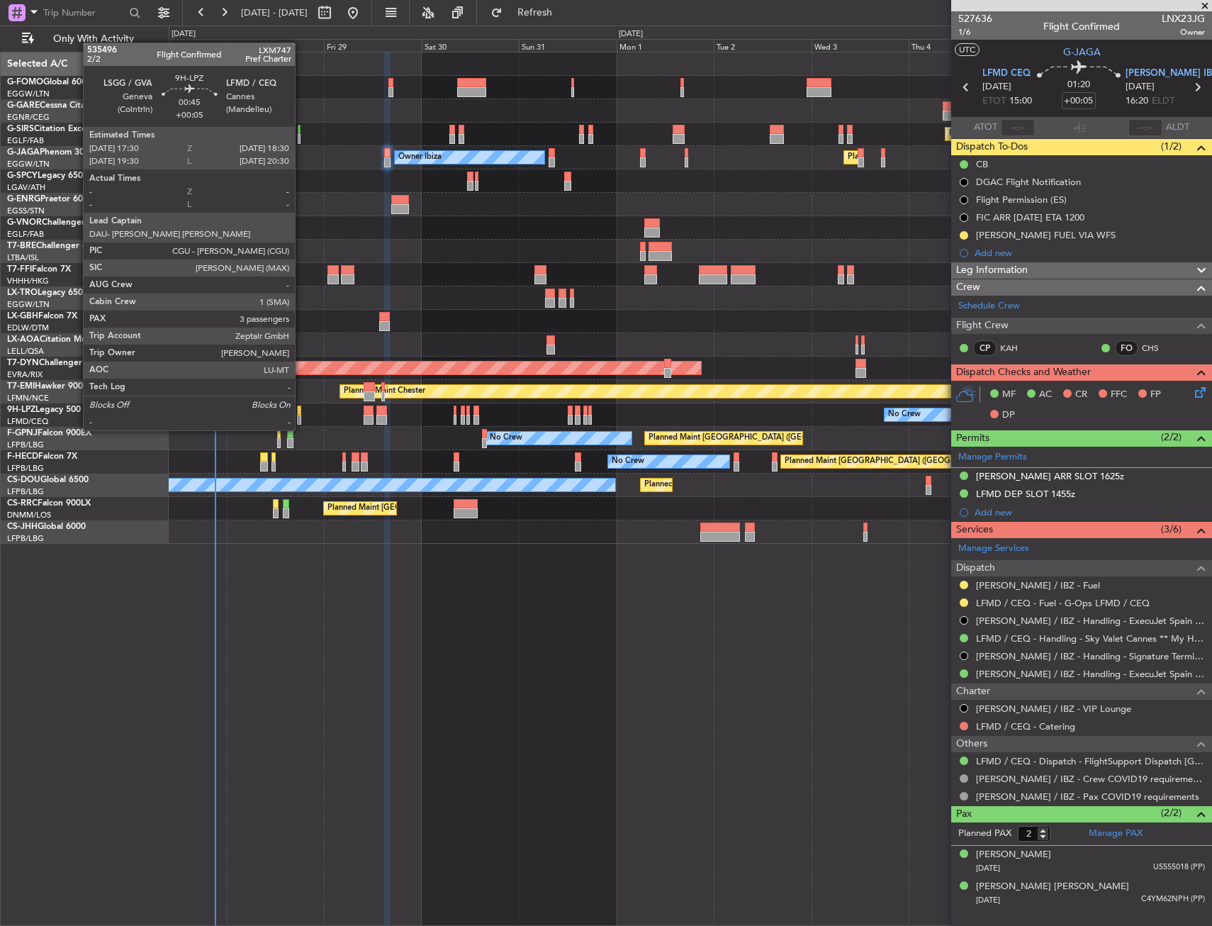
click at [301, 416] on div at bounding box center [299, 420] width 4 height 10
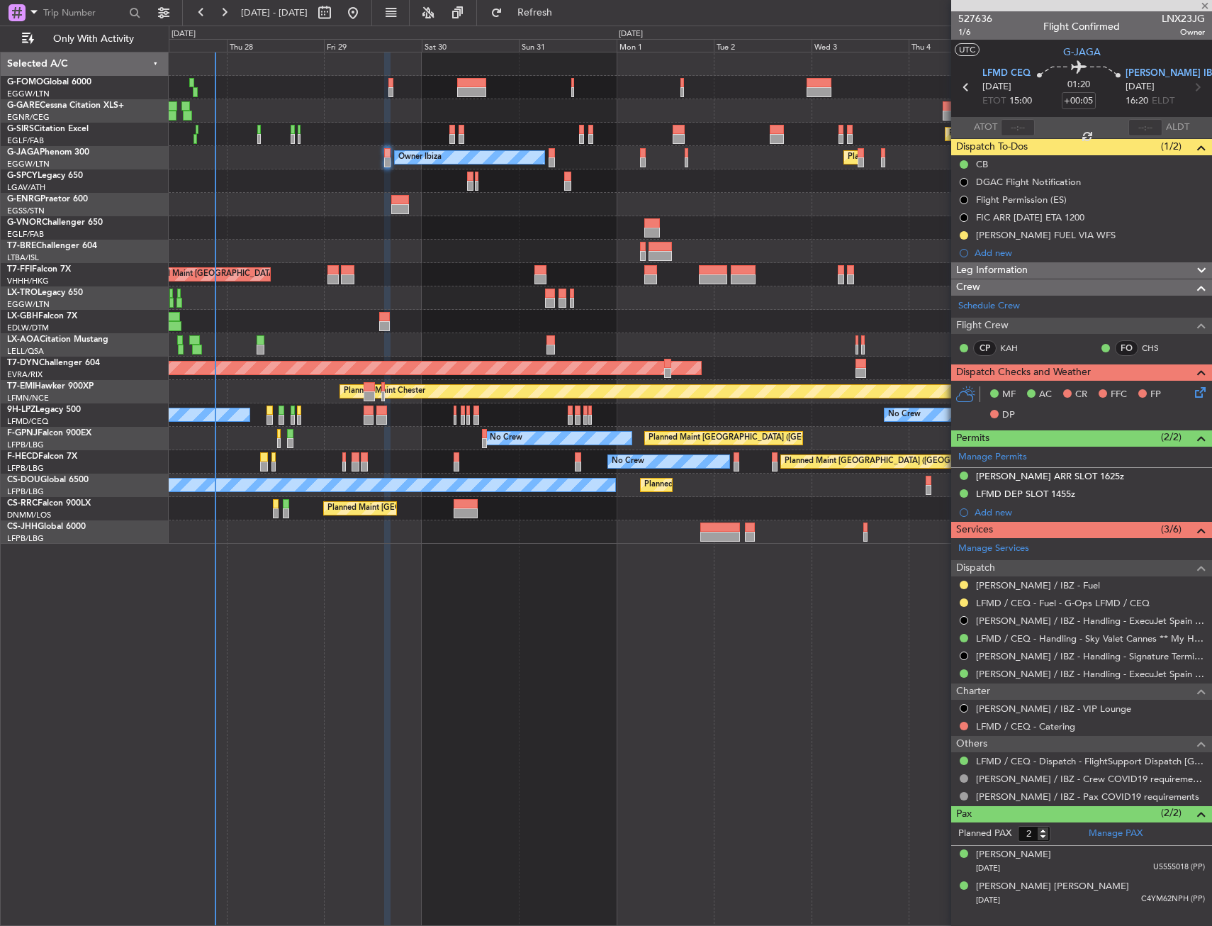
click at [330, 306] on div "Planned Maint Dusseldorf" at bounding box center [690, 297] width 1043 height 23
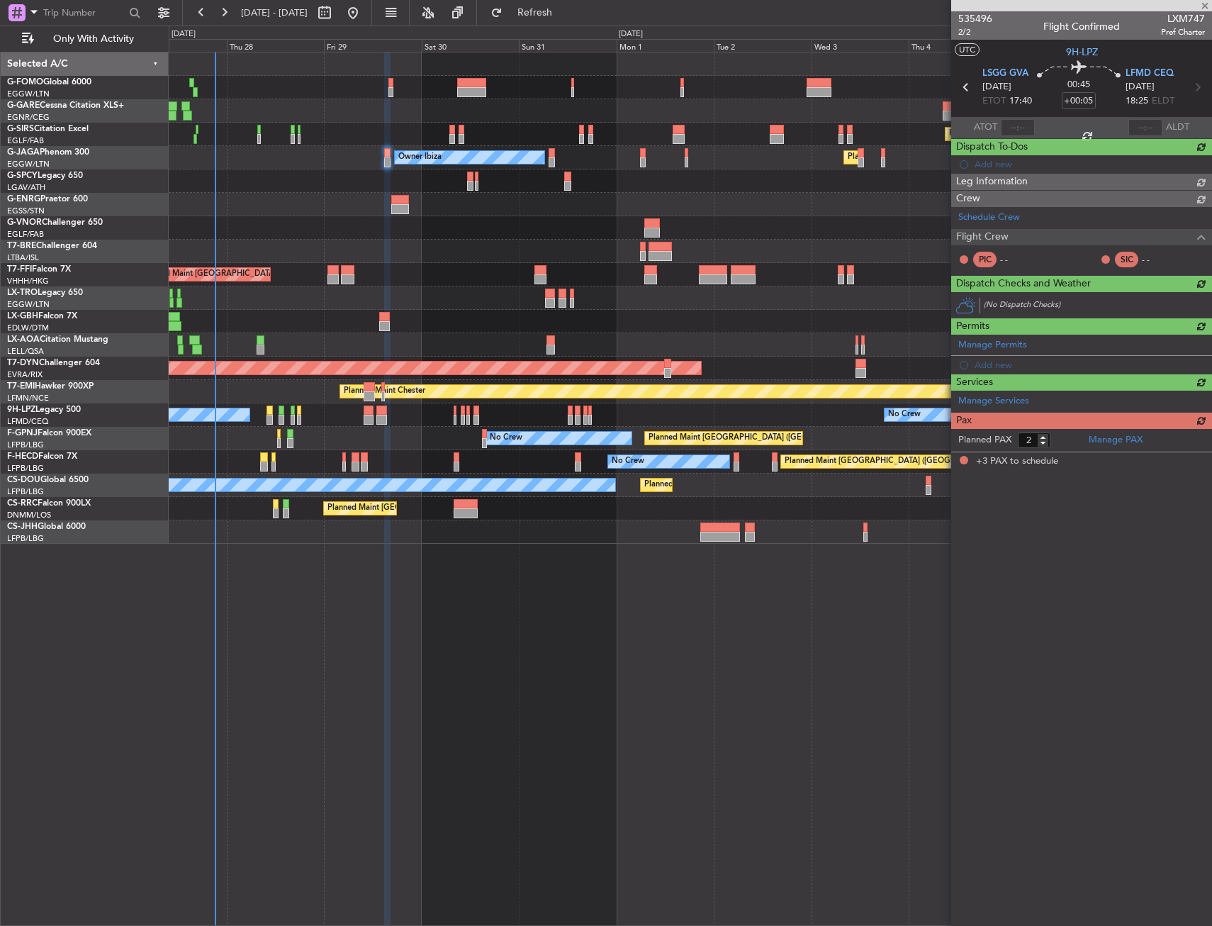
type input "3"
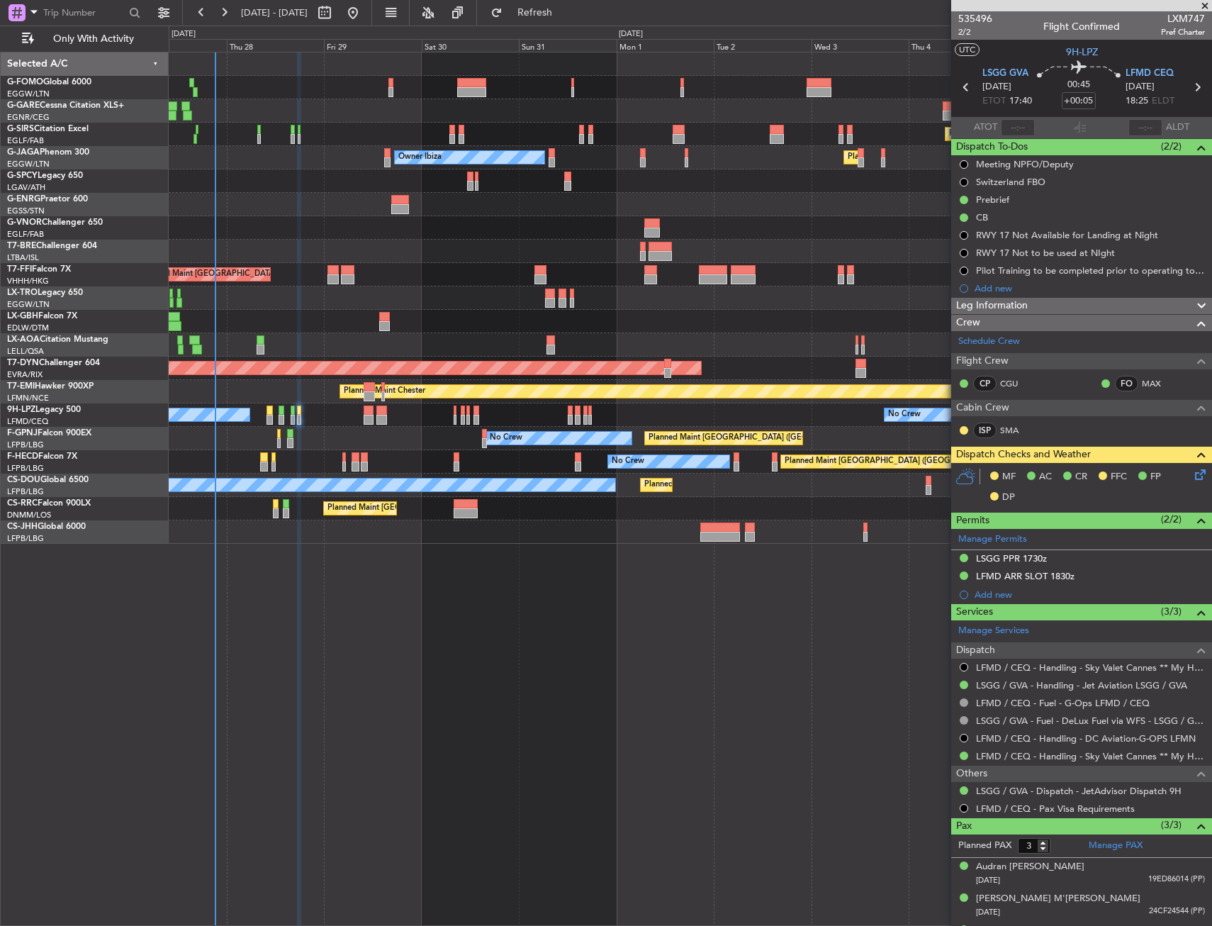
click at [1176, 467] on div "MF AC CR FFC FP DP" at bounding box center [1088, 487] width 208 height 42
click at [1192, 471] on icon at bounding box center [1197, 471] width 11 height 11
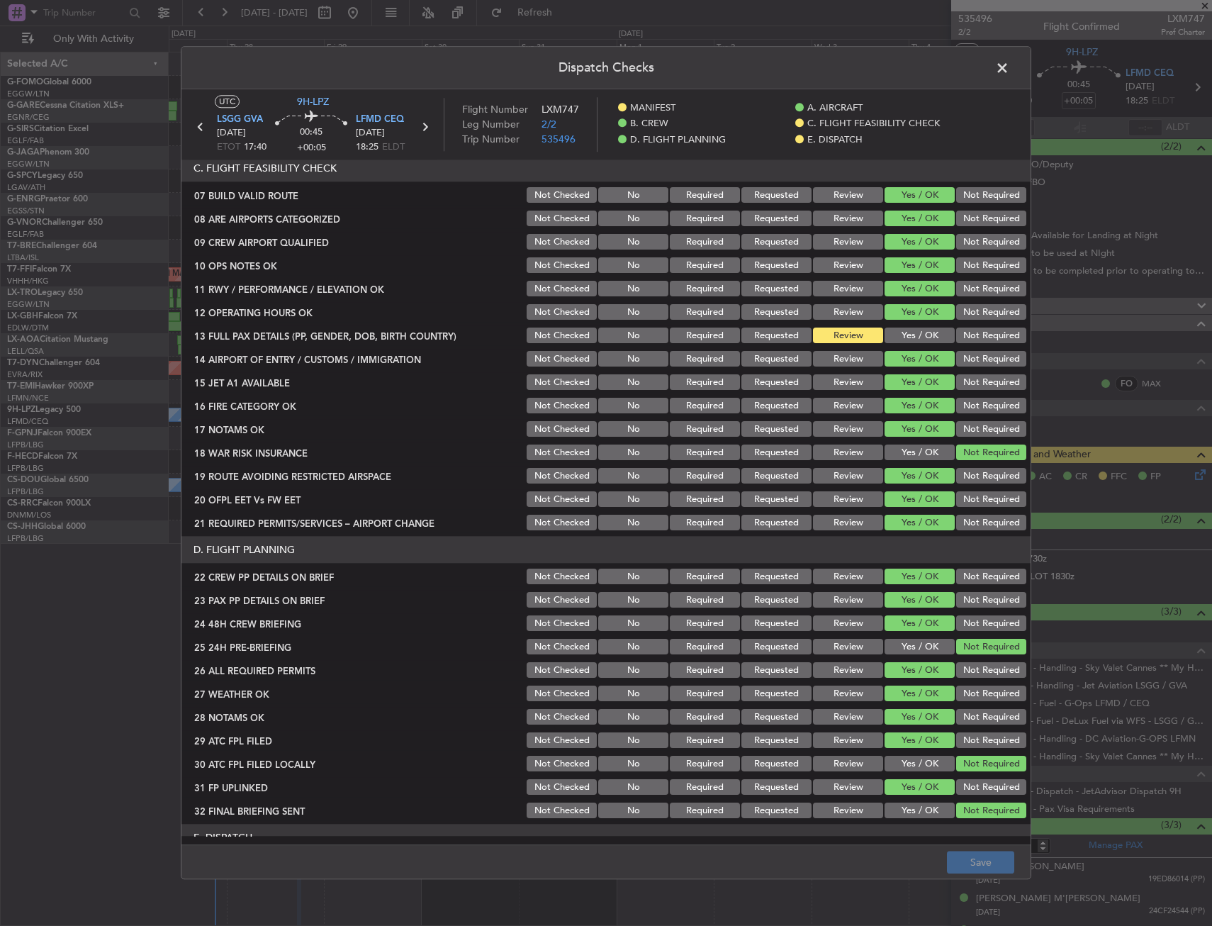
click at [907, 326] on div "Yes / OK" at bounding box center [918, 336] width 72 height 20
click at [904, 335] on button "Yes / OK" at bounding box center [920, 336] width 70 height 16
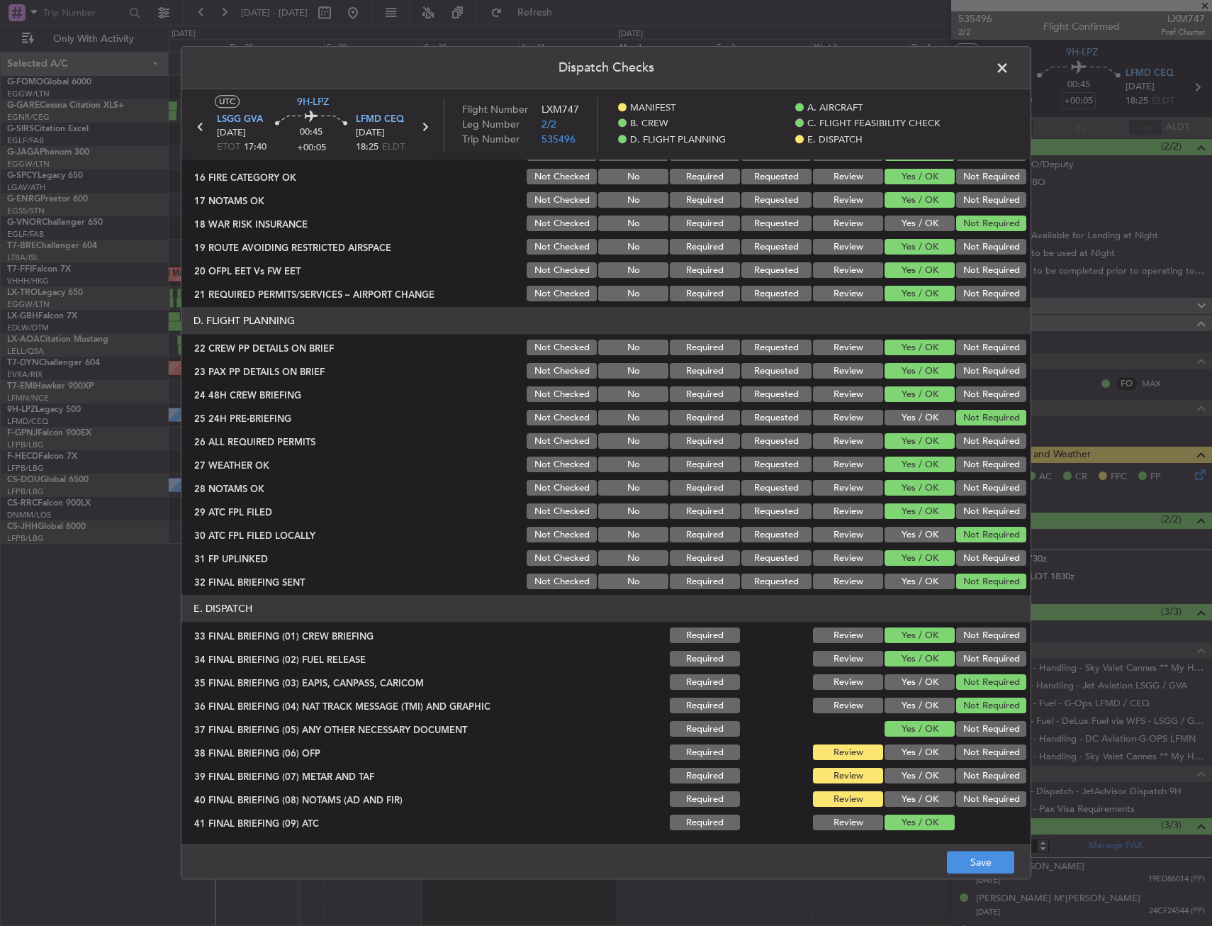
scroll to position [583, 0]
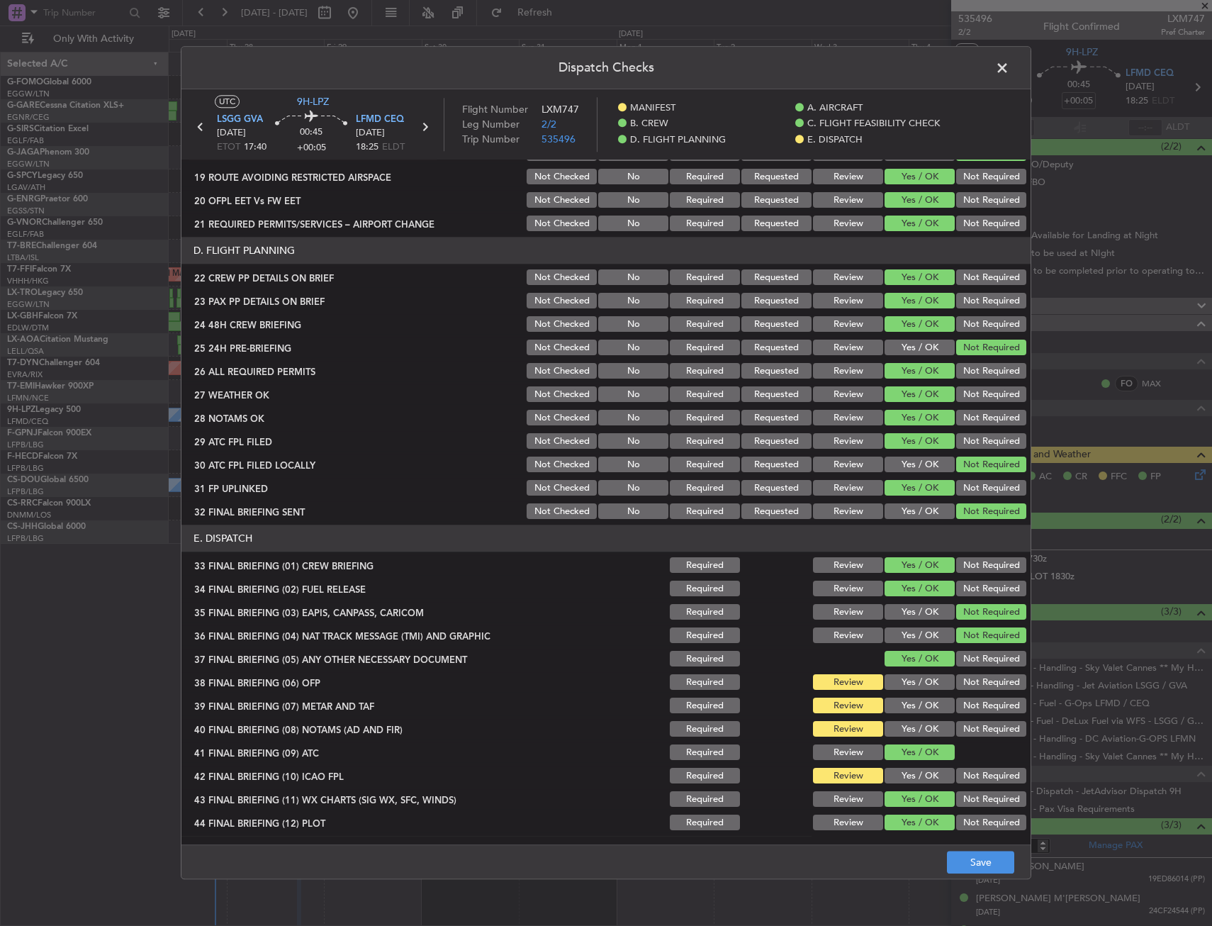
click at [901, 675] on button "Yes / OK" at bounding box center [920, 683] width 70 height 16
click at [892, 703] on button "Yes / OK" at bounding box center [920, 706] width 70 height 16
click at [892, 712] on button "Yes / OK" at bounding box center [920, 706] width 70 height 16
click at [892, 730] on button "Yes / OK" at bounding box center [920, 730] width 70 height 16
click at [897, 756] on button "Yes / OK" at bounding box center [920, 753] width 70 height 16
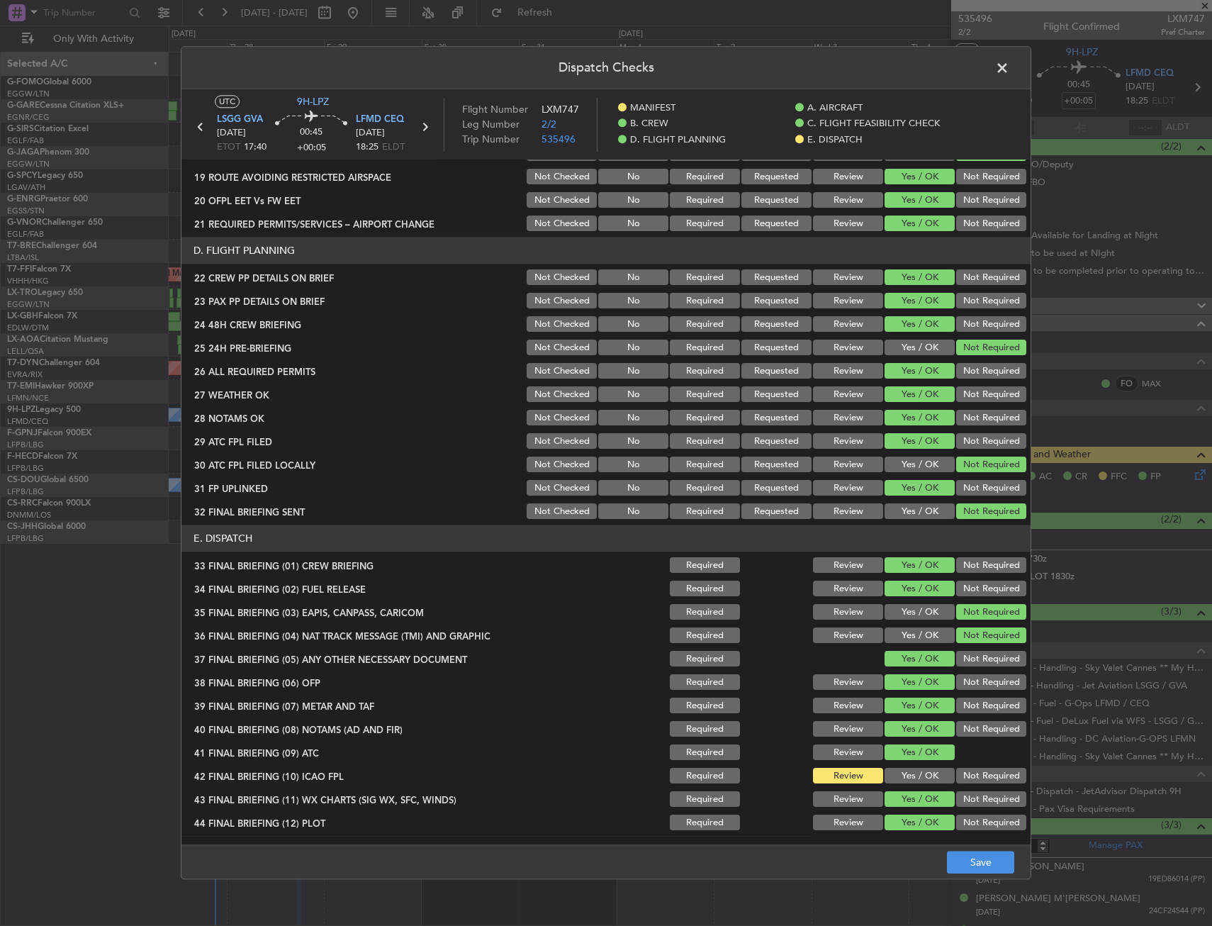
click at [902, 768] on button "Yes / OK" at bounding box center [920, 776] width 70 height 16
click at [963, 870] on button "Save" at bounding box center [980, 862] width 67 height 23
click at [987, 54] on header "Dispatch Checks" at bounding box center [605, 68] width 849 height 43
click at [989, 60] on header "Dispatch Checks" at bounding box center [605, 68] width 849 height 43
click at [1009, 64] on span at bounding box center [1009, 71] width 0 height 28
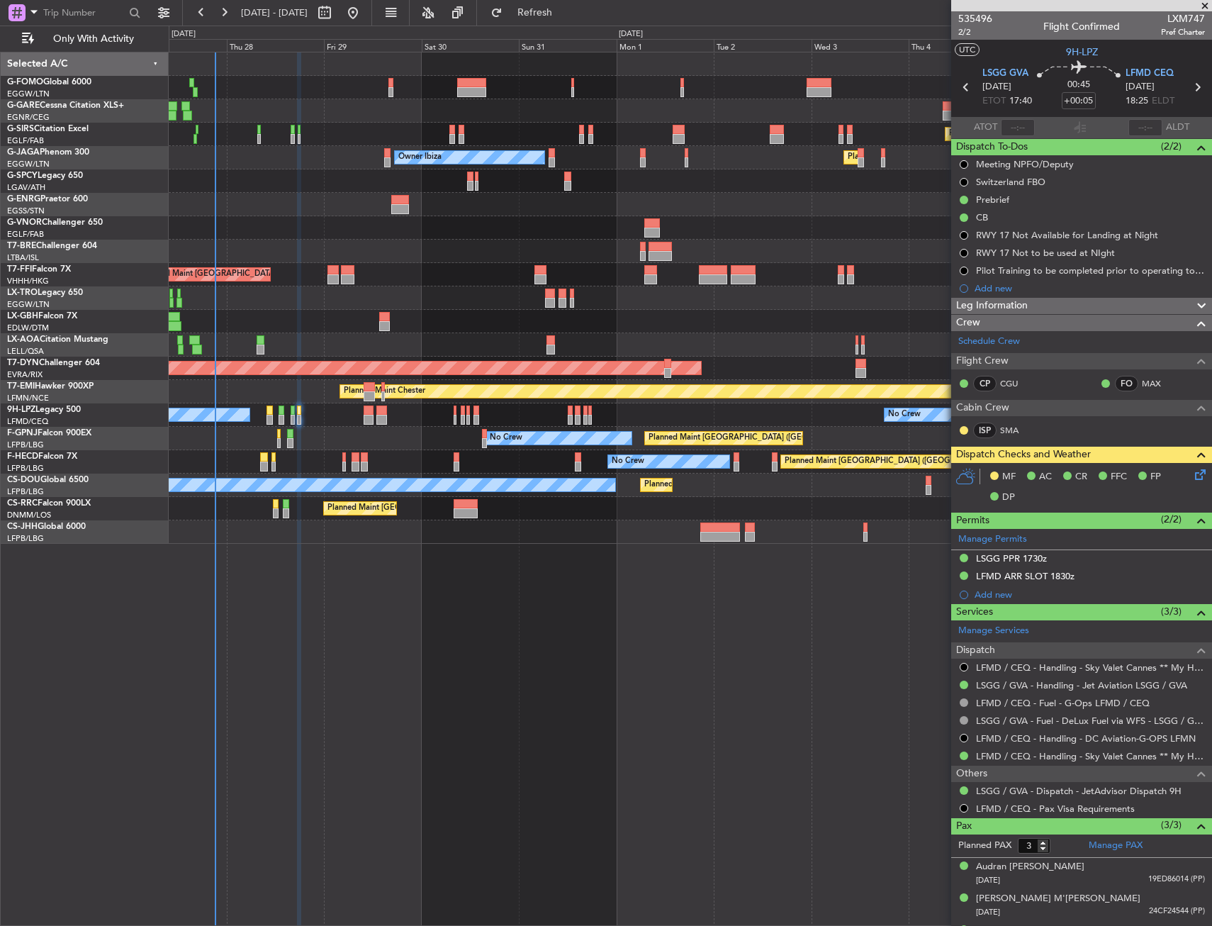
click at [429, 240] on div "Planned Maint Warsaw ([GEOGRAPHIC_DATA])" at bounding box center [690, 251] width 1043 height 23
click at [565, 11] on span "Refresh" at bounding box center [535, 13] width 60 height 10
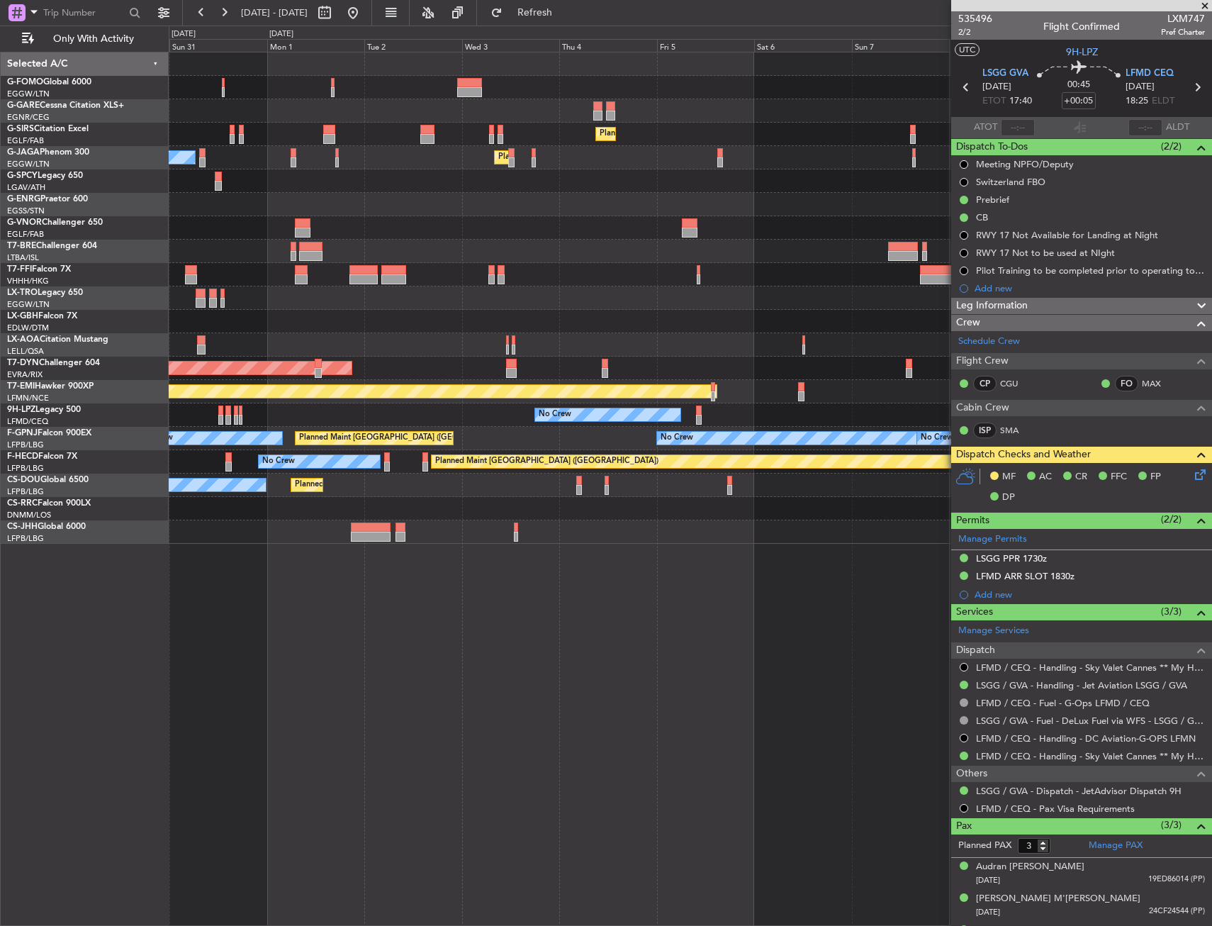
click at [438, 281] on div "Planned Maint Tianjin ([GEOGRAPHIC_DATA]) Planned Maint Geneva ([GEOGRAPHIC_DAT…" at bounding box center [690, 274] width 1043 height 23
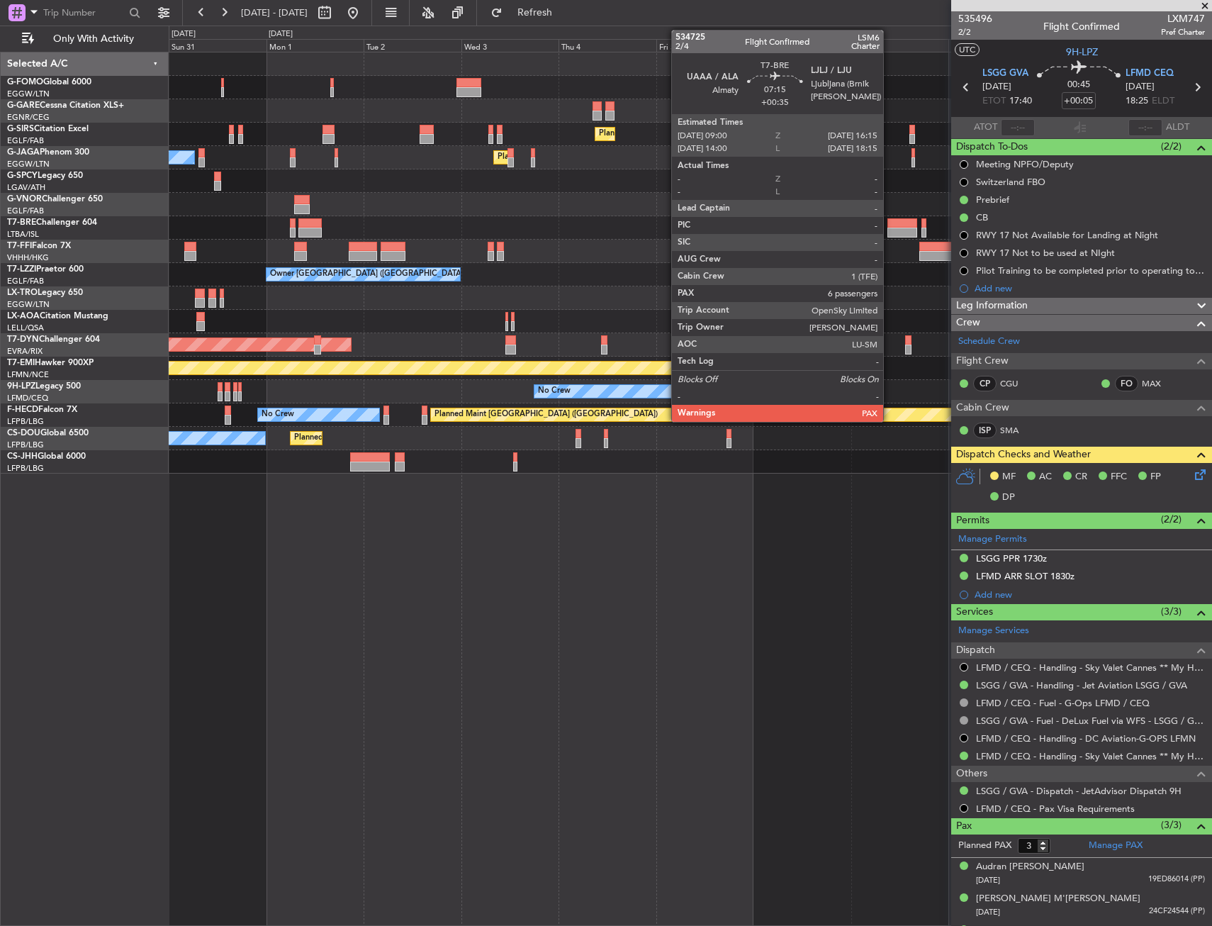
click at [890, 223] on div at bounding box center [902, 223] width 30 height 10
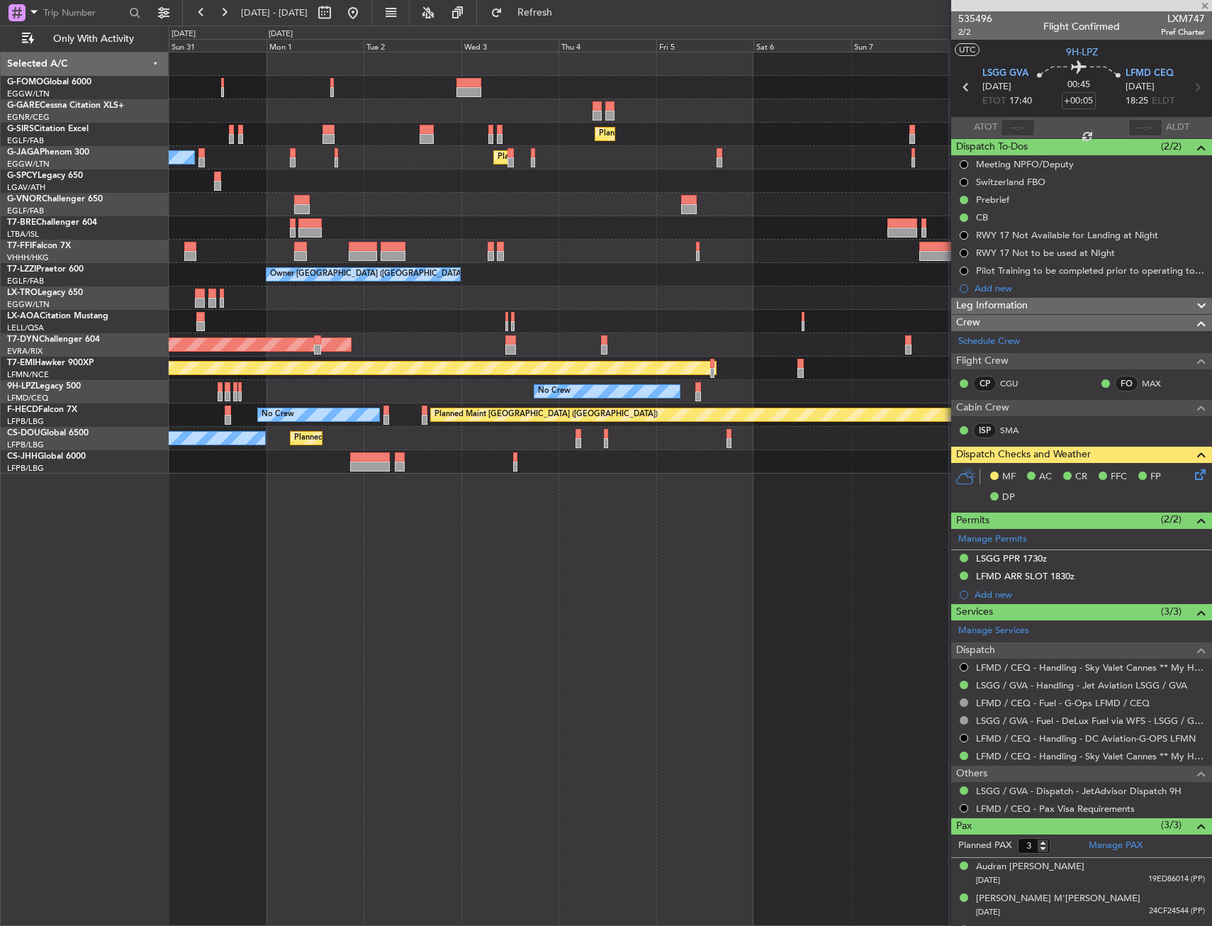
click at [760, 191] on div at bounding box center [690, 180] width 1043 height 23
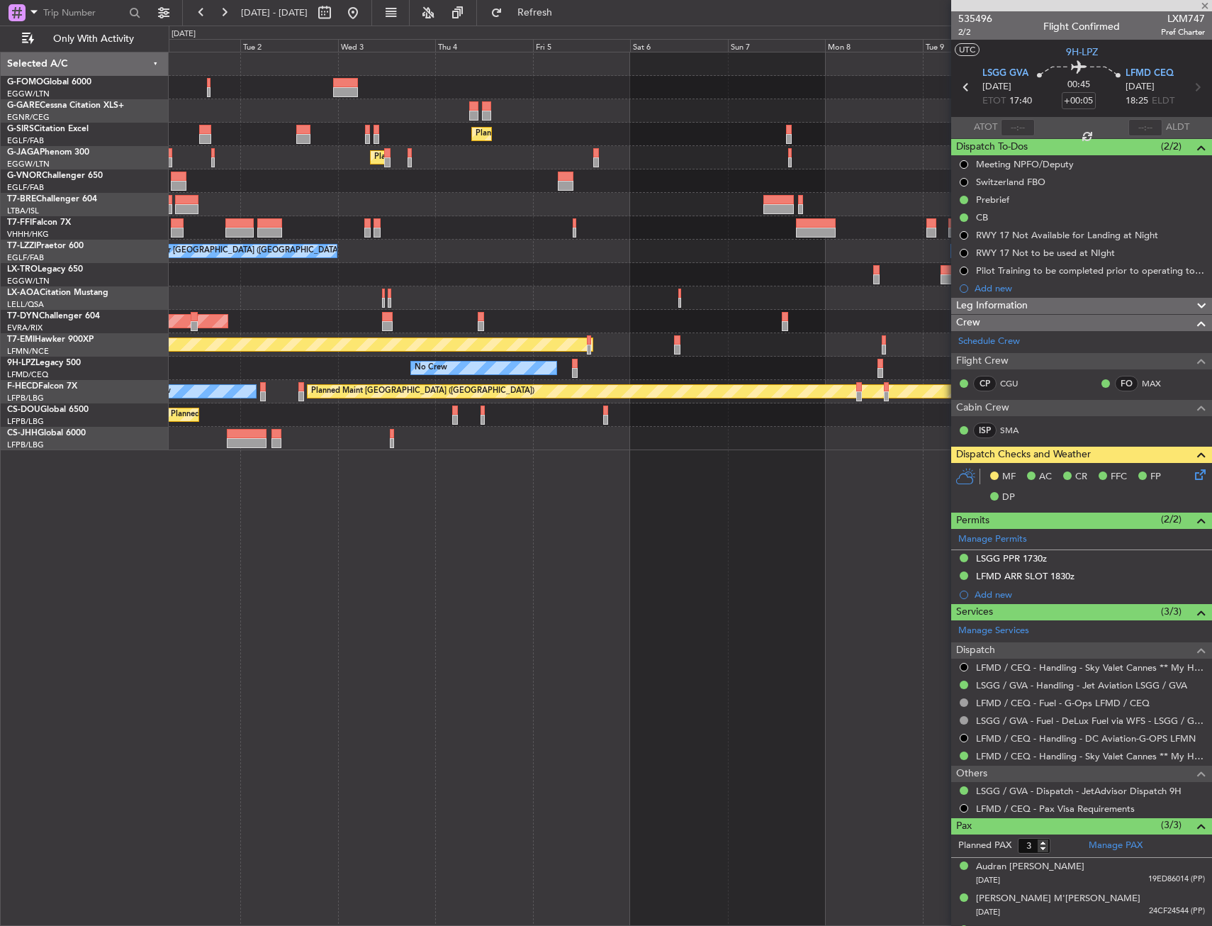
type input "+00:35"
type input "7"
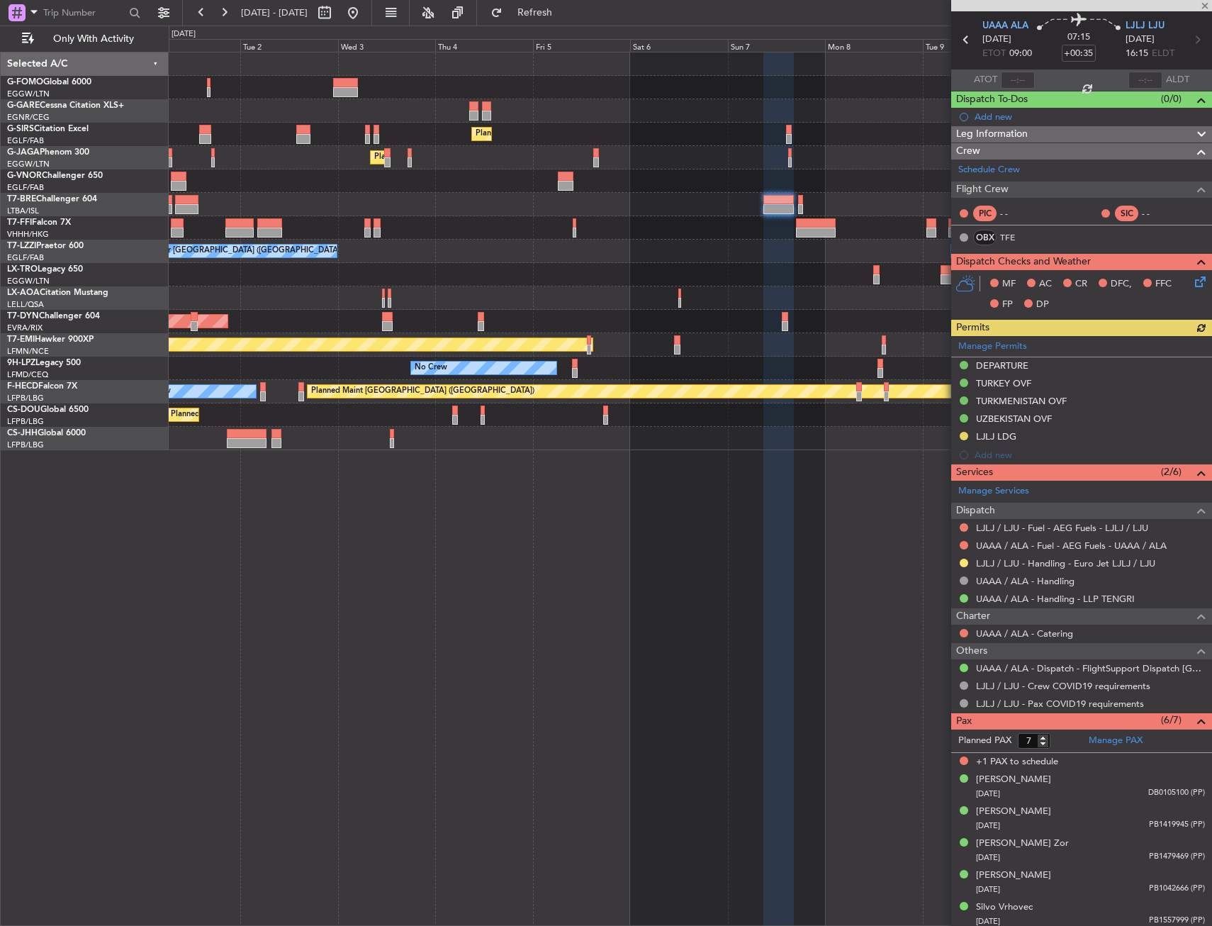
scroll to position [83, 0]
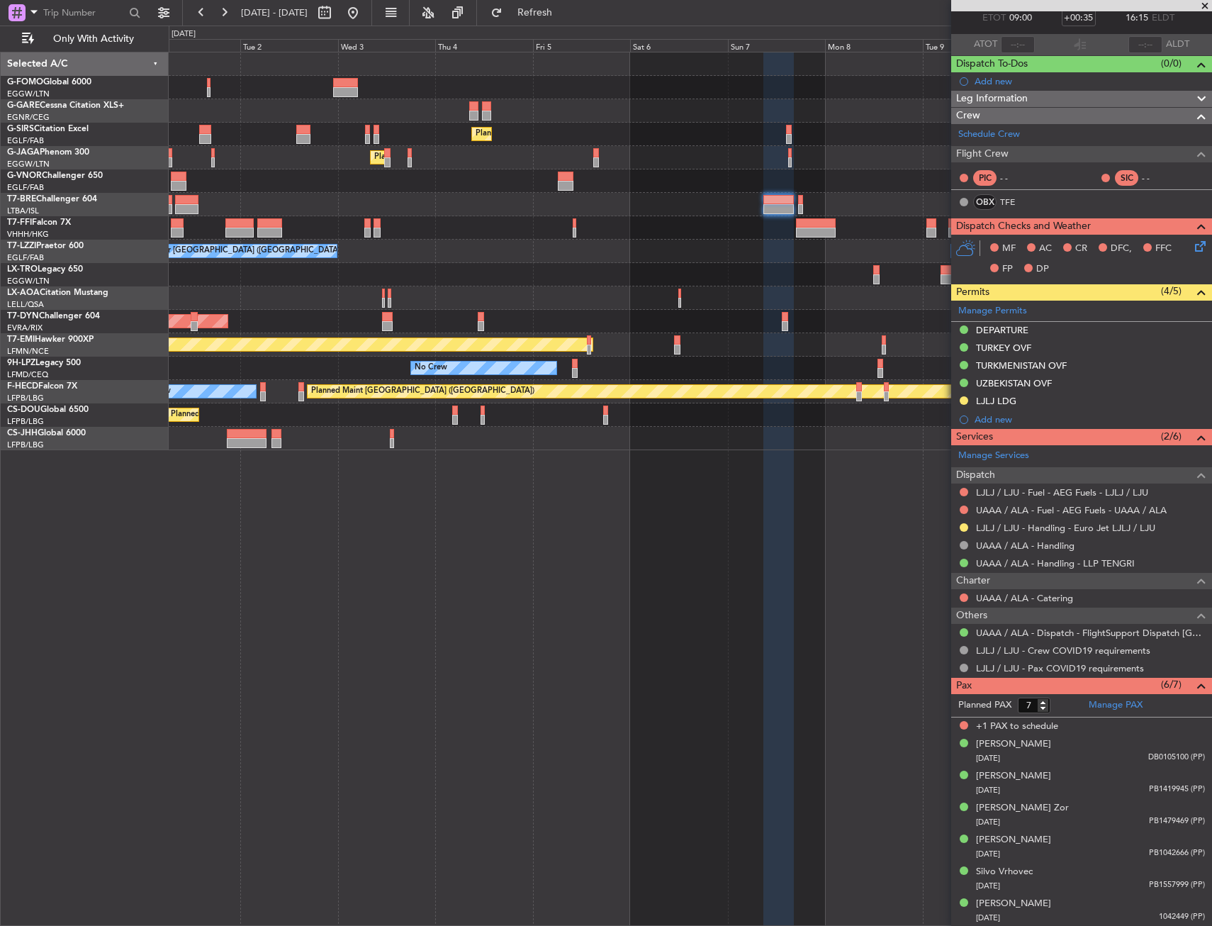
click at [900, 417] on div "Planned Maint [GEOGRAPHIC_DATA] ([GEOGRAPHIC_DATA]) No Crew" at bounding box center [690, 414] width 1043 height 23
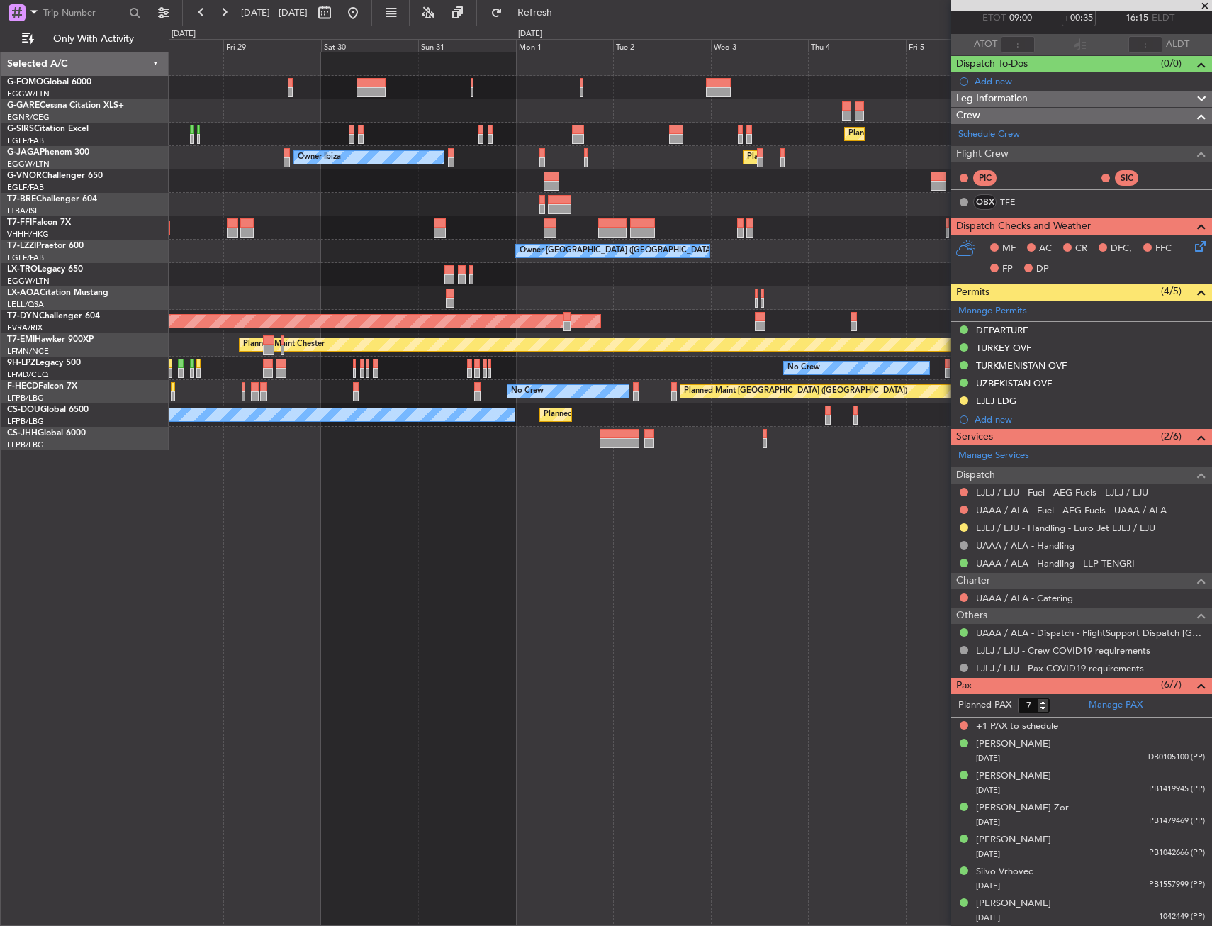
click at [769, 416] on div "Planned Maint [GEOGRAPHIC_DATA] ([GEOGRAPHIC_DATA]) No Crew Planned Maint [GEOG…" at bounding box center [690, 414] width 1043 height 23
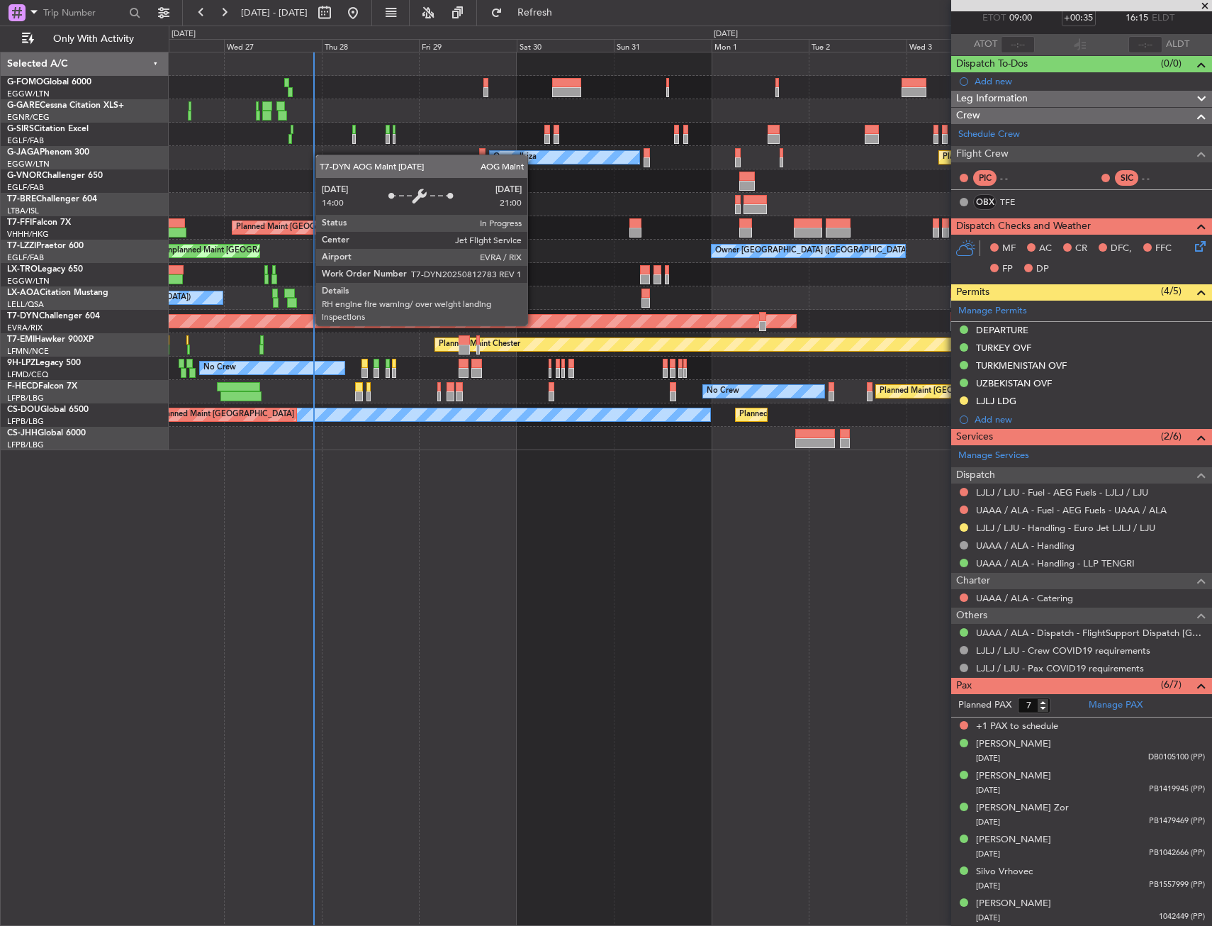
click at [500, 231] on div "Planned Maint [GEOGRAPHIC_DATA] ([GEOGRAPHIC_DATA] Intl)" at bounding box center [690, 227] width 1043 height 23
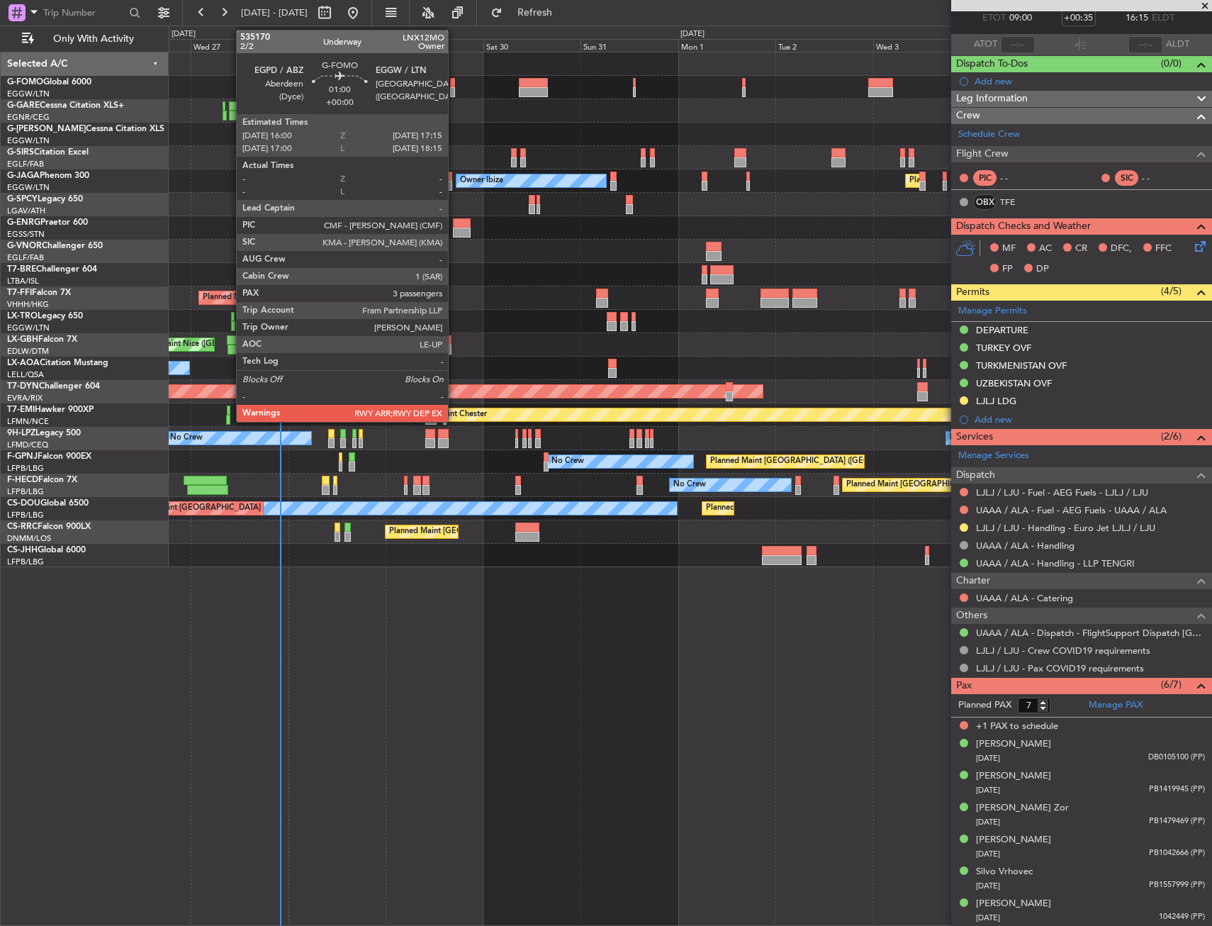
click at [454, 78] on div at bounding box center [453, 83] width 6 height 10
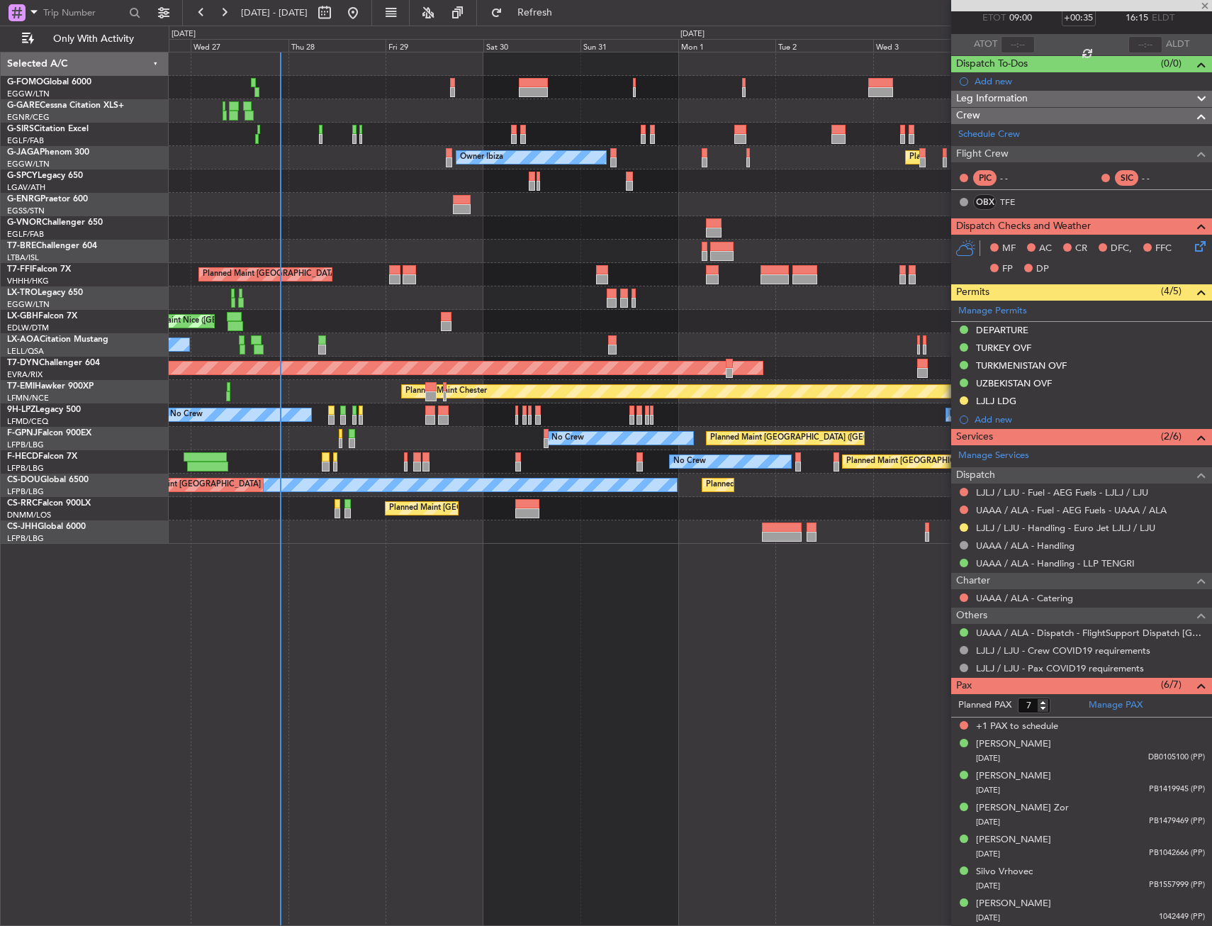
type input "3"
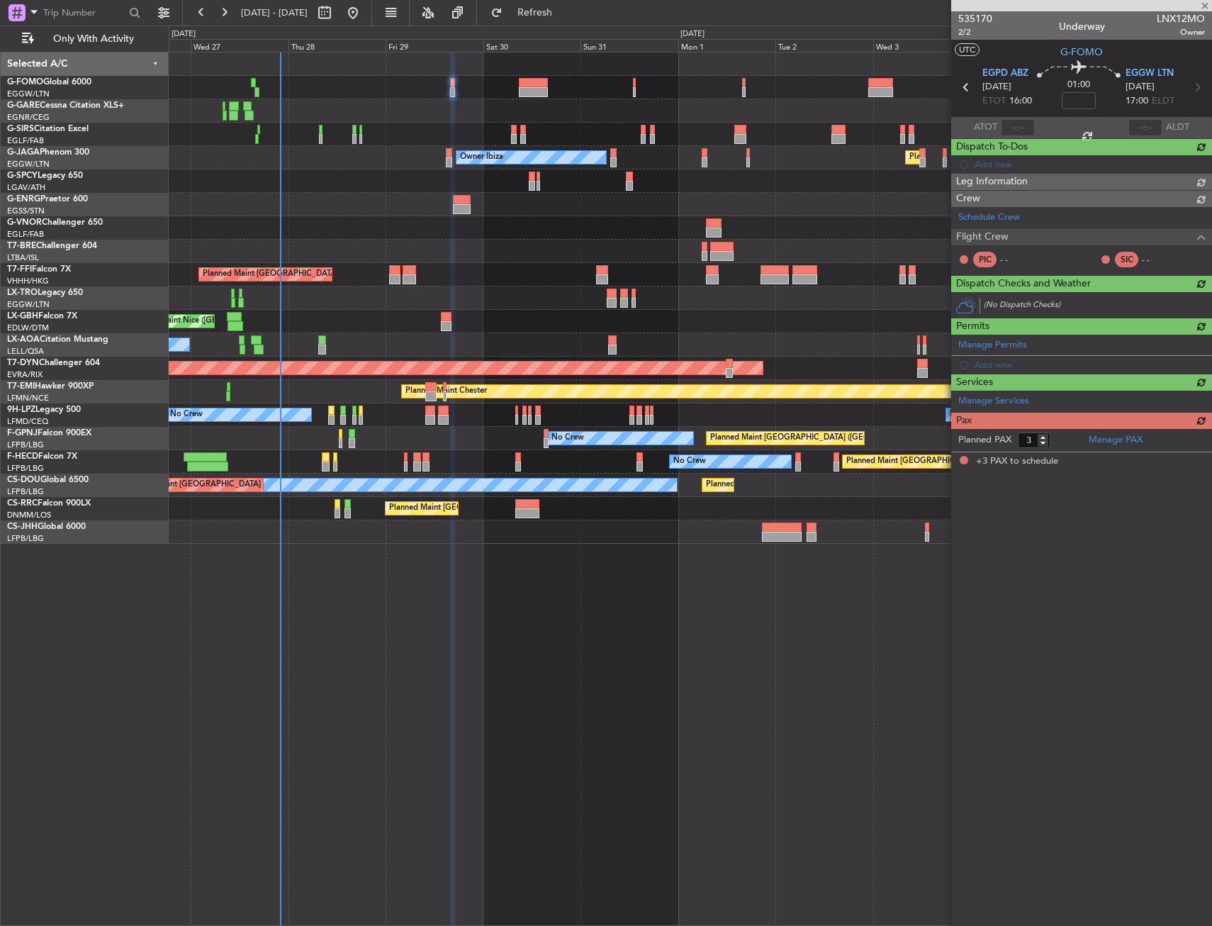
scroll to position [0, 0]
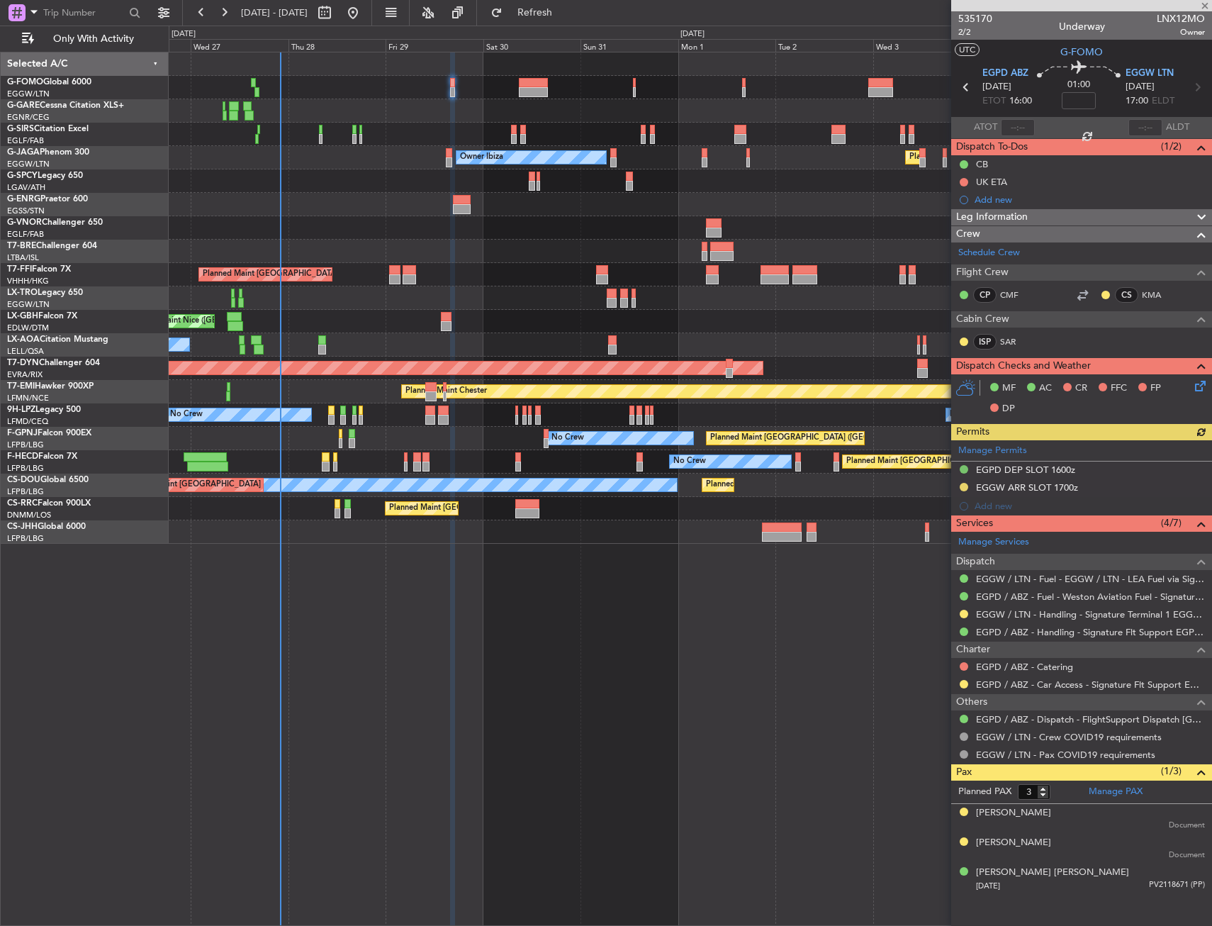
click at [532, 98] on div at bounding box center [690, 87] width 1043 height 23
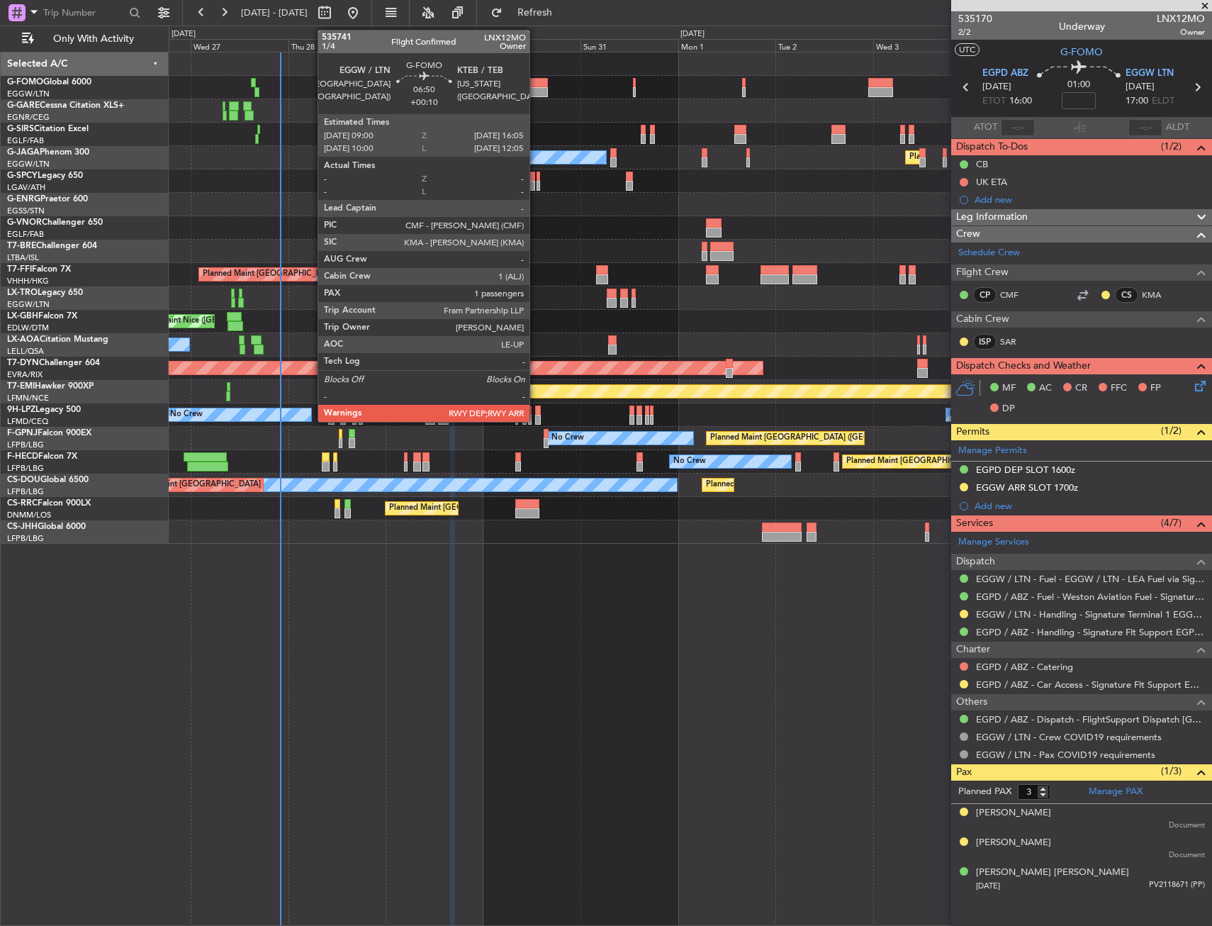
click at [536, 90] on div at bounding box center [533, 92] width 29 height 10
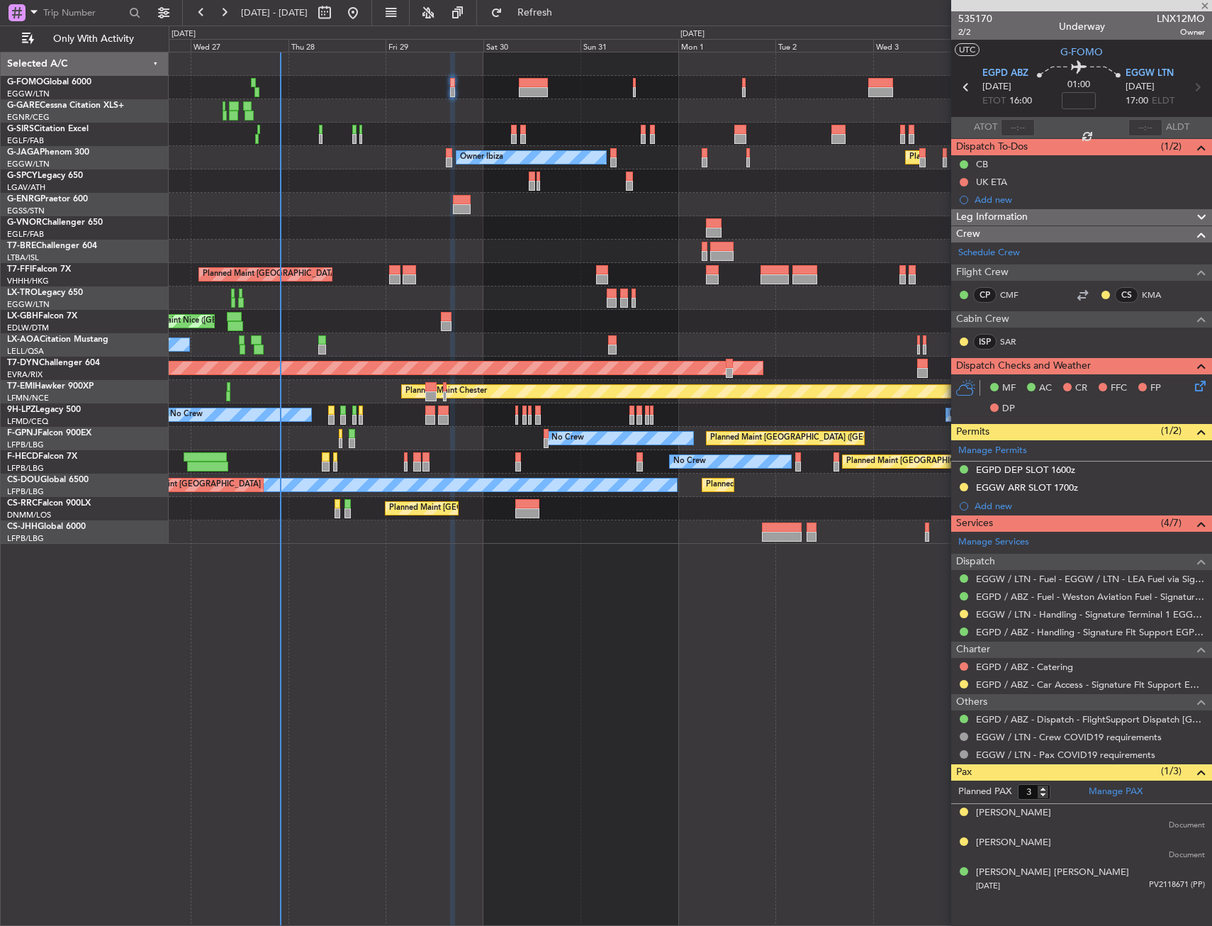
type input "+00:10"
type input "1"
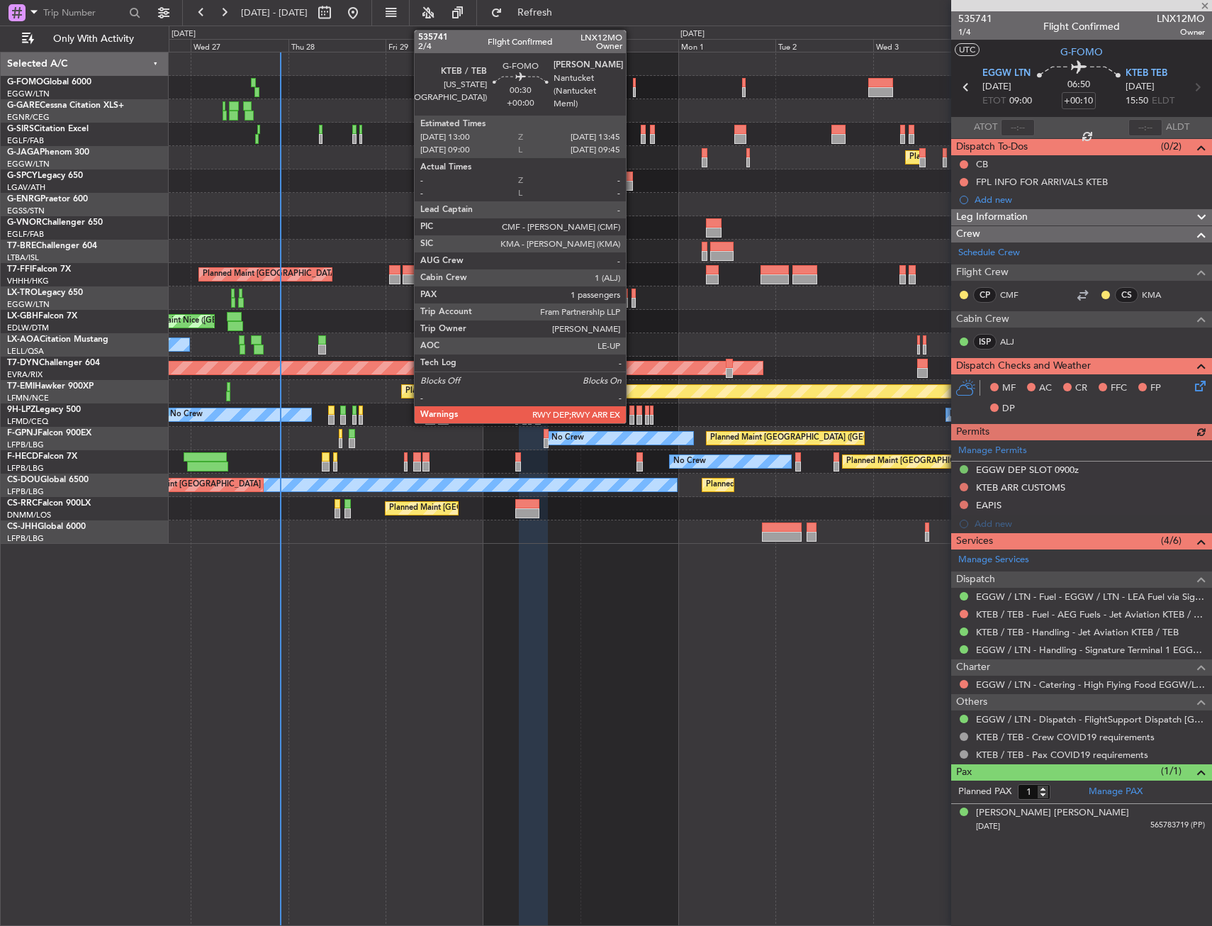
click at [633, 84] on div at bounding box center [635, 83] width 4 height 10
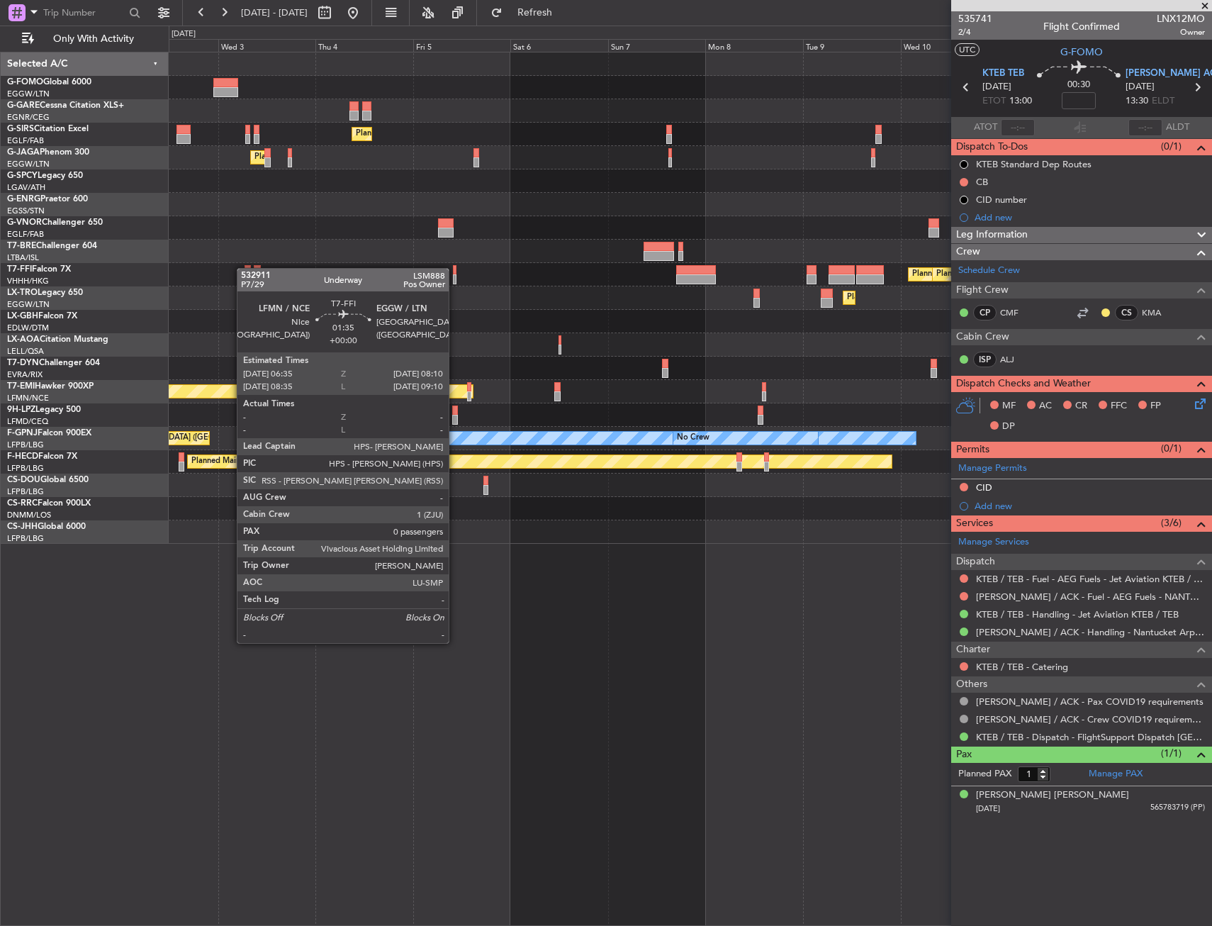
click at [244, 268] on div "Planned Maint [GEOGRAPHIC_DATA] ([GEOGRAPHIC_DATA]) Planned Maint [GEOGRAPHIC_D…" at bounding box center [690, 297] width 1043 height 491
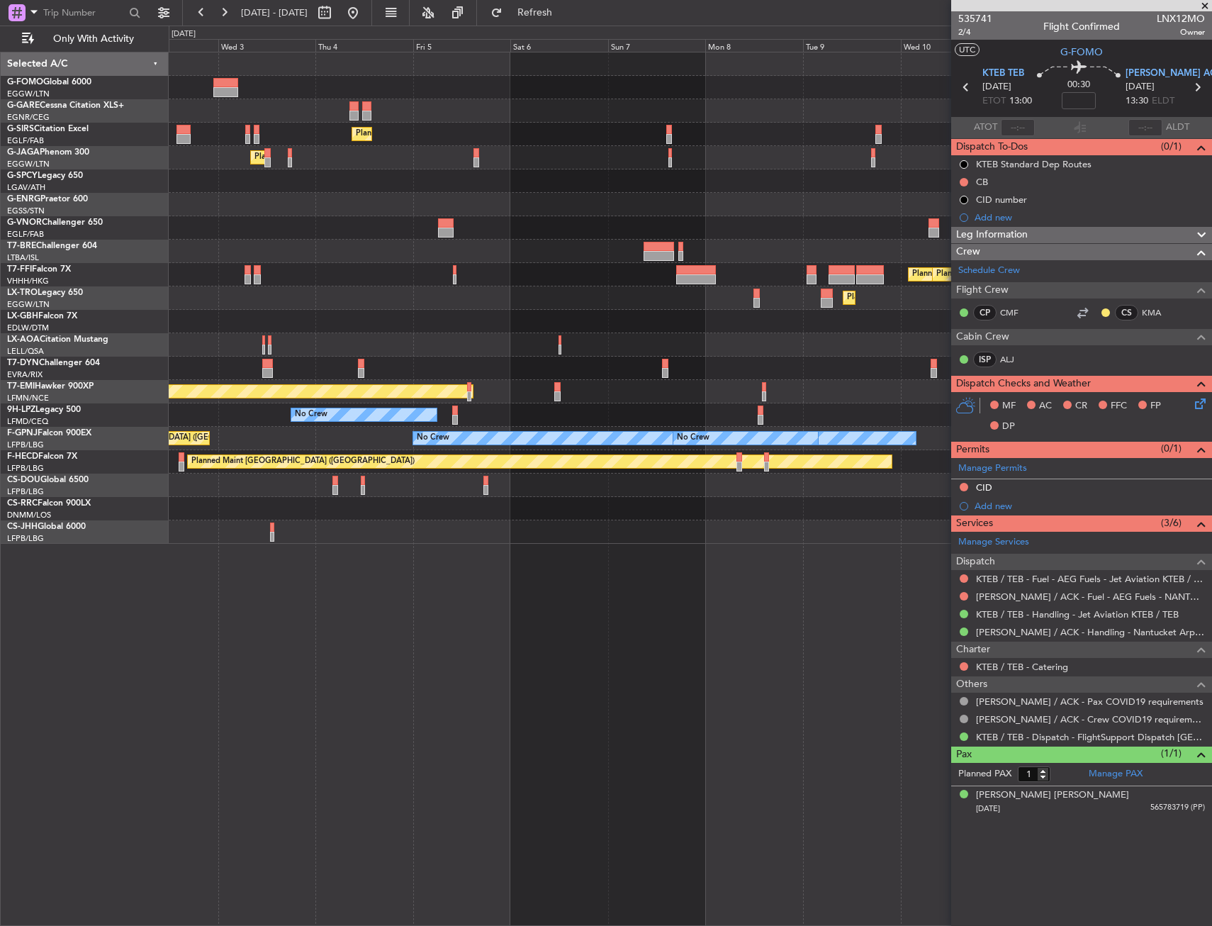
click at [274, 313] on div "Planned Maint [GEOGRAPHIC_DATA] ([GEOGRAPHIC_DATA]) Planned Maint [GEOGRAPHIC_D…" at bounding box center [690, 297] width 1043 height 491
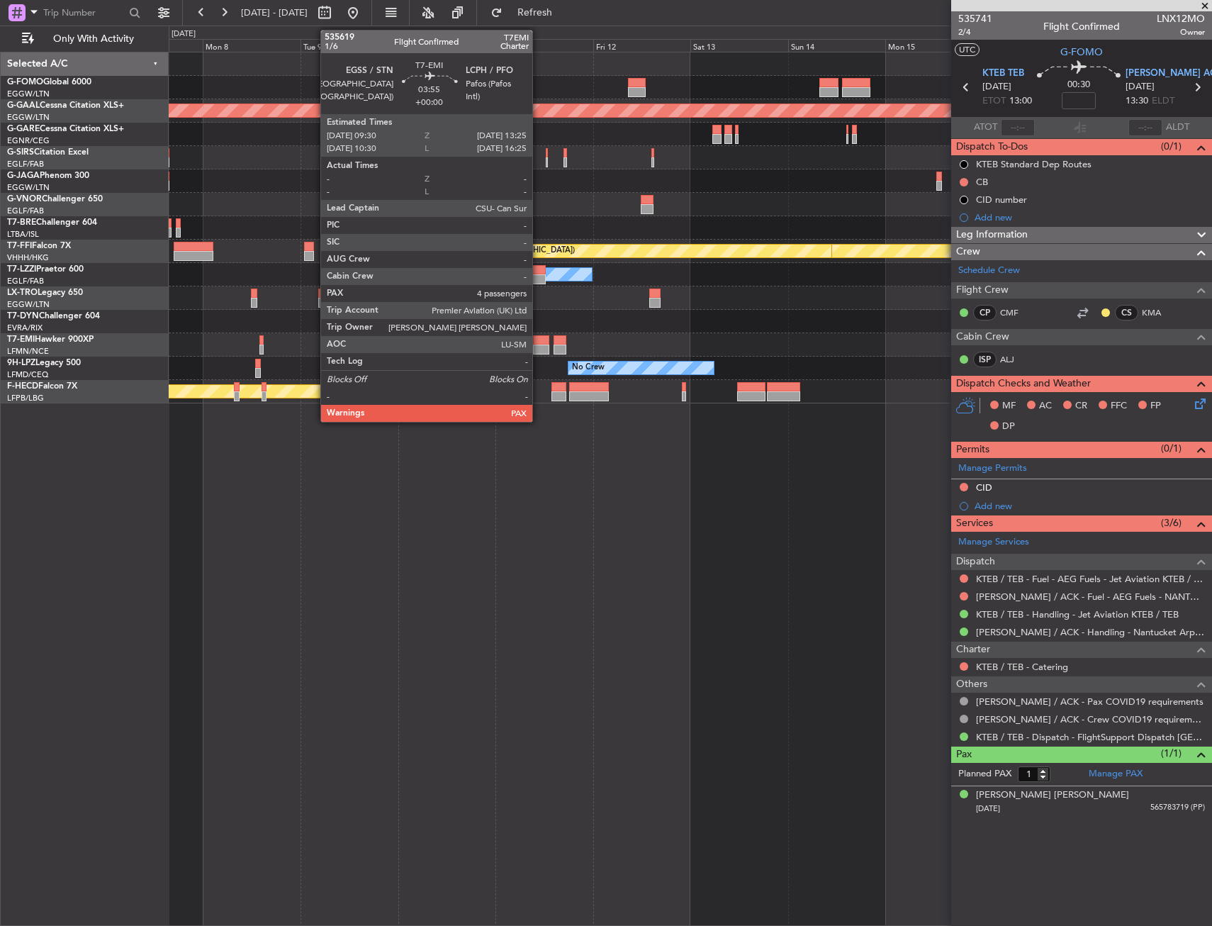
click at [539, 344] on div at bounding box center [541, 340] width 16 height 10
type input "4"
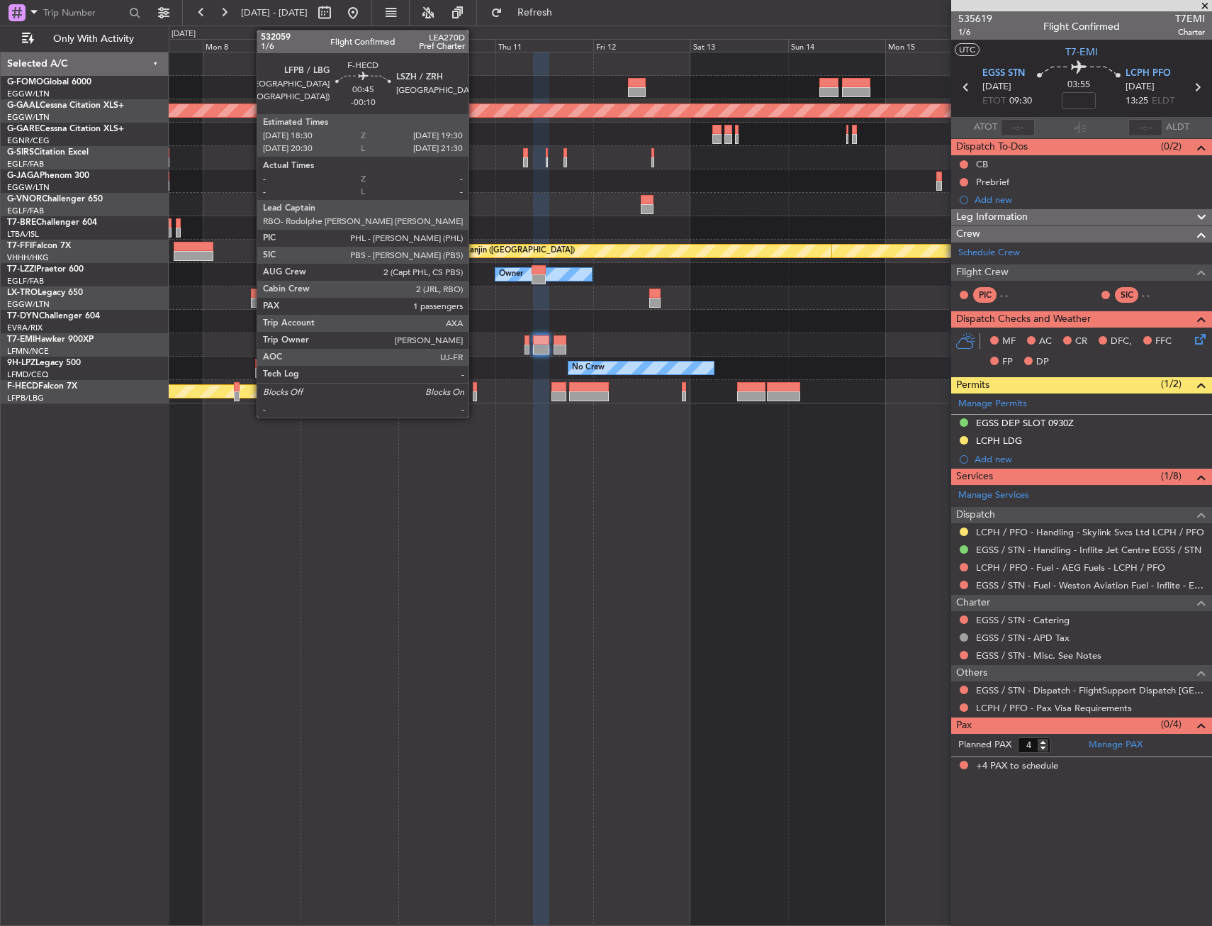
click at [475, 395] on div at bounding box center [475, 396] width 4 height 10
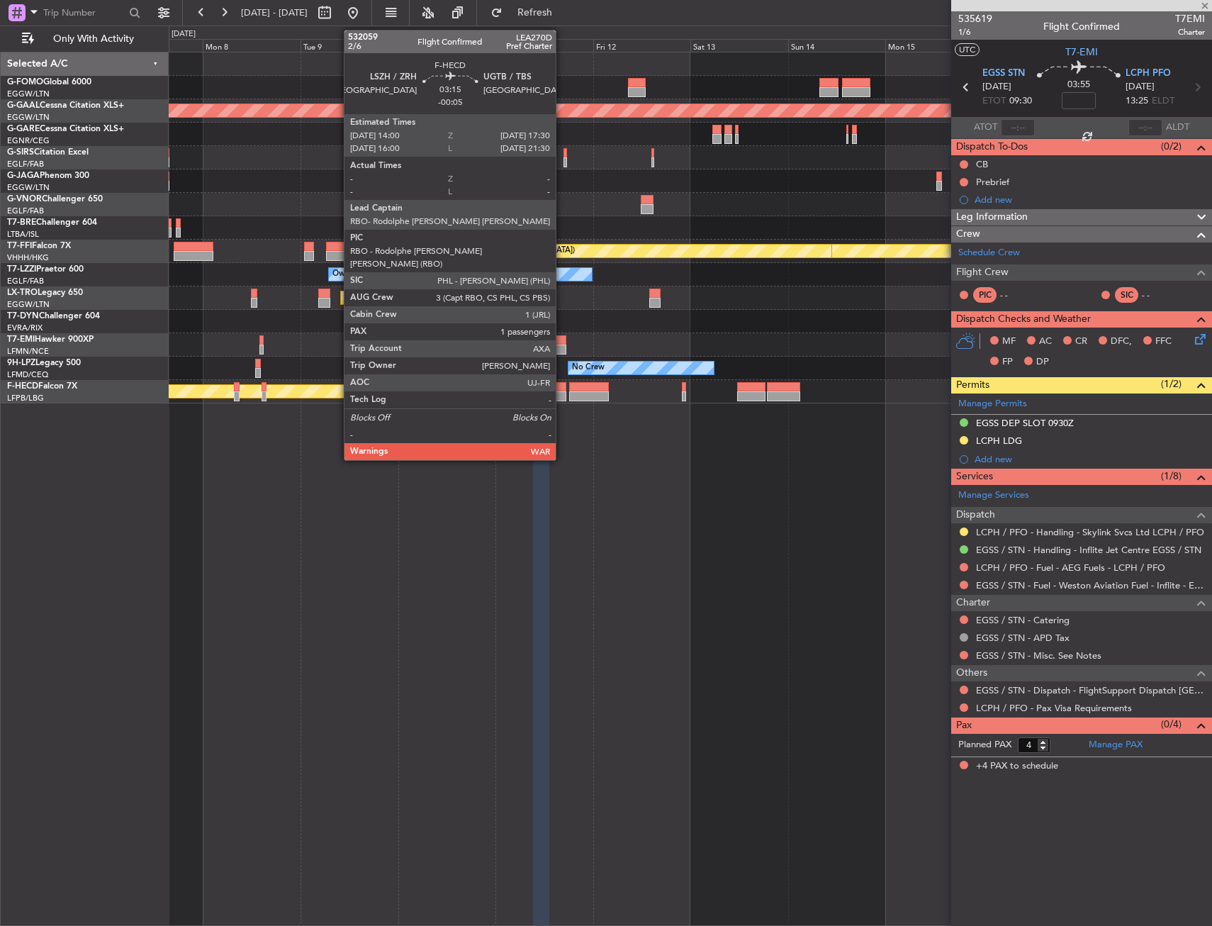
type input "-00:10"
type input "1"
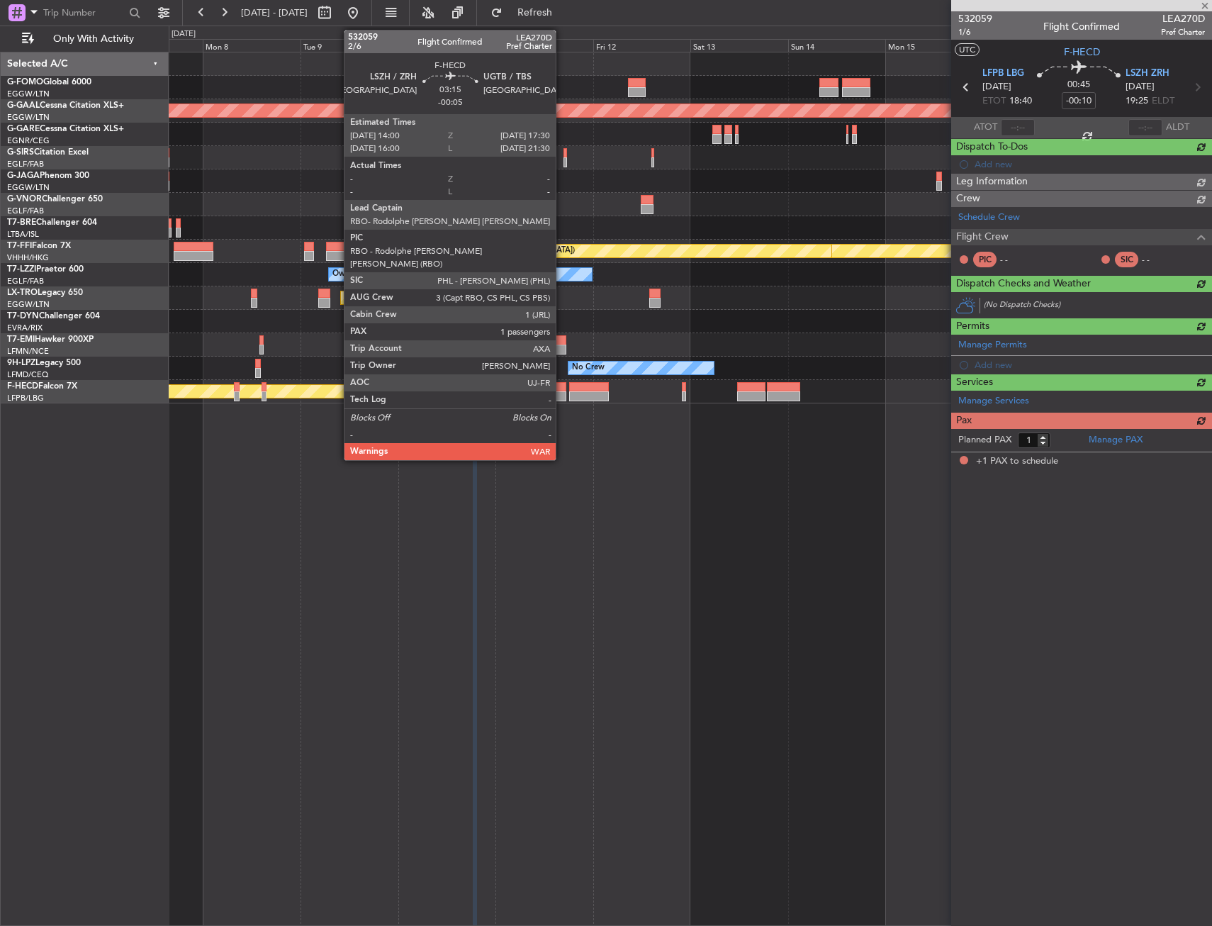
click at [562, 393] on div at bounding box center [558, 396] width 15 height 10
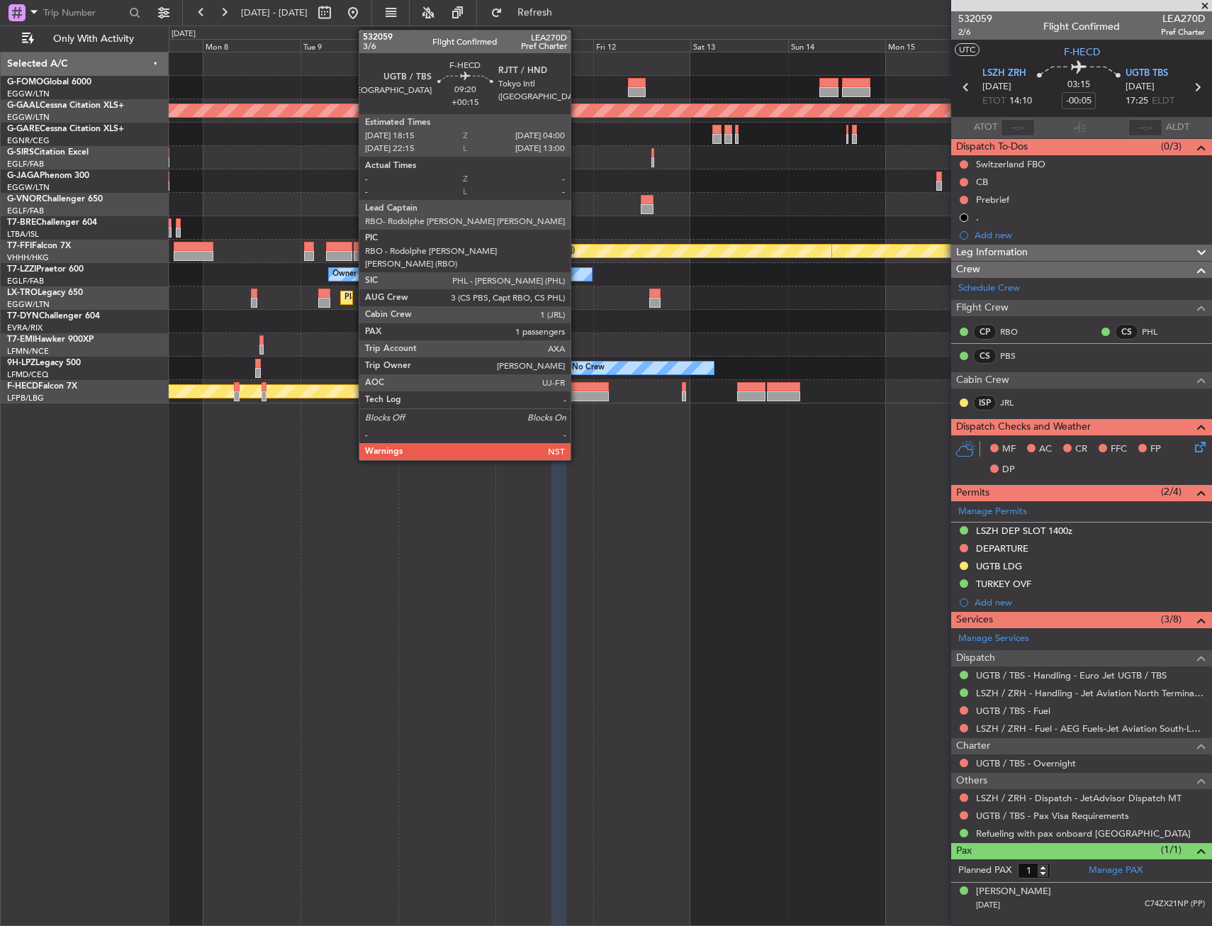
click at [577, 392] on div at bounding box center [589, 396] width 40 height 10
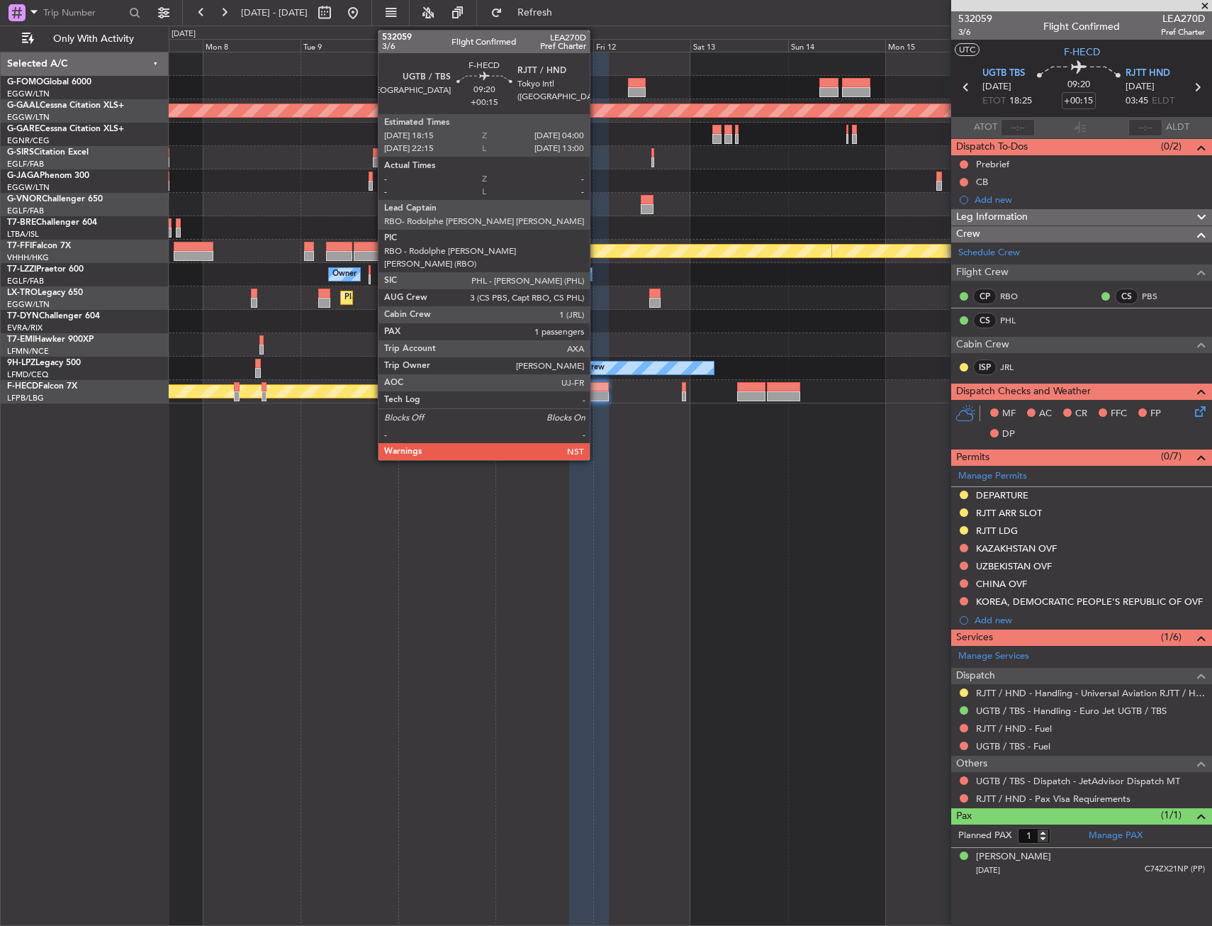
click at [596, 398] on div at bounding box center [589, 396] width 40 height 10
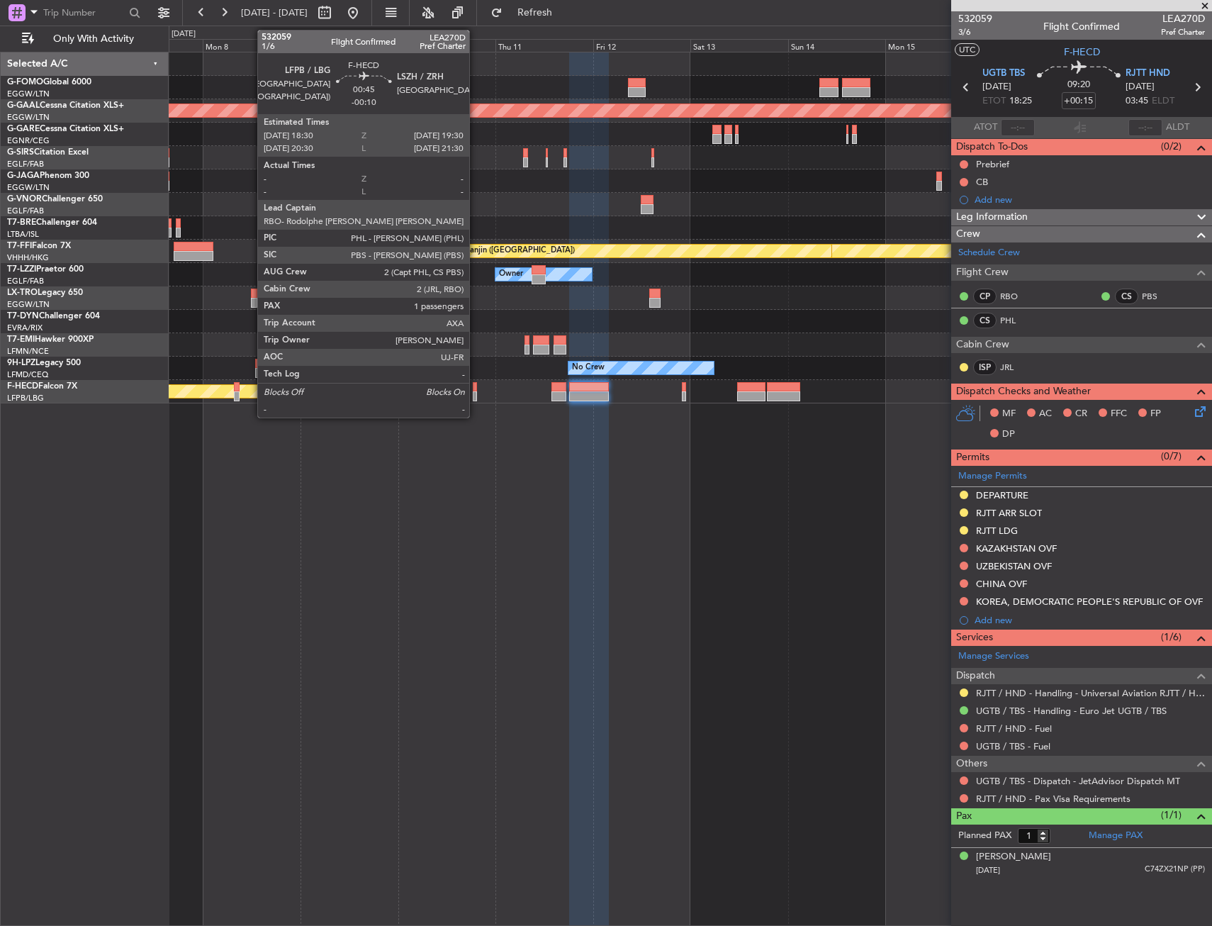
click at [476, 389] on div at bounding box center [475, 387] width 4 height 10
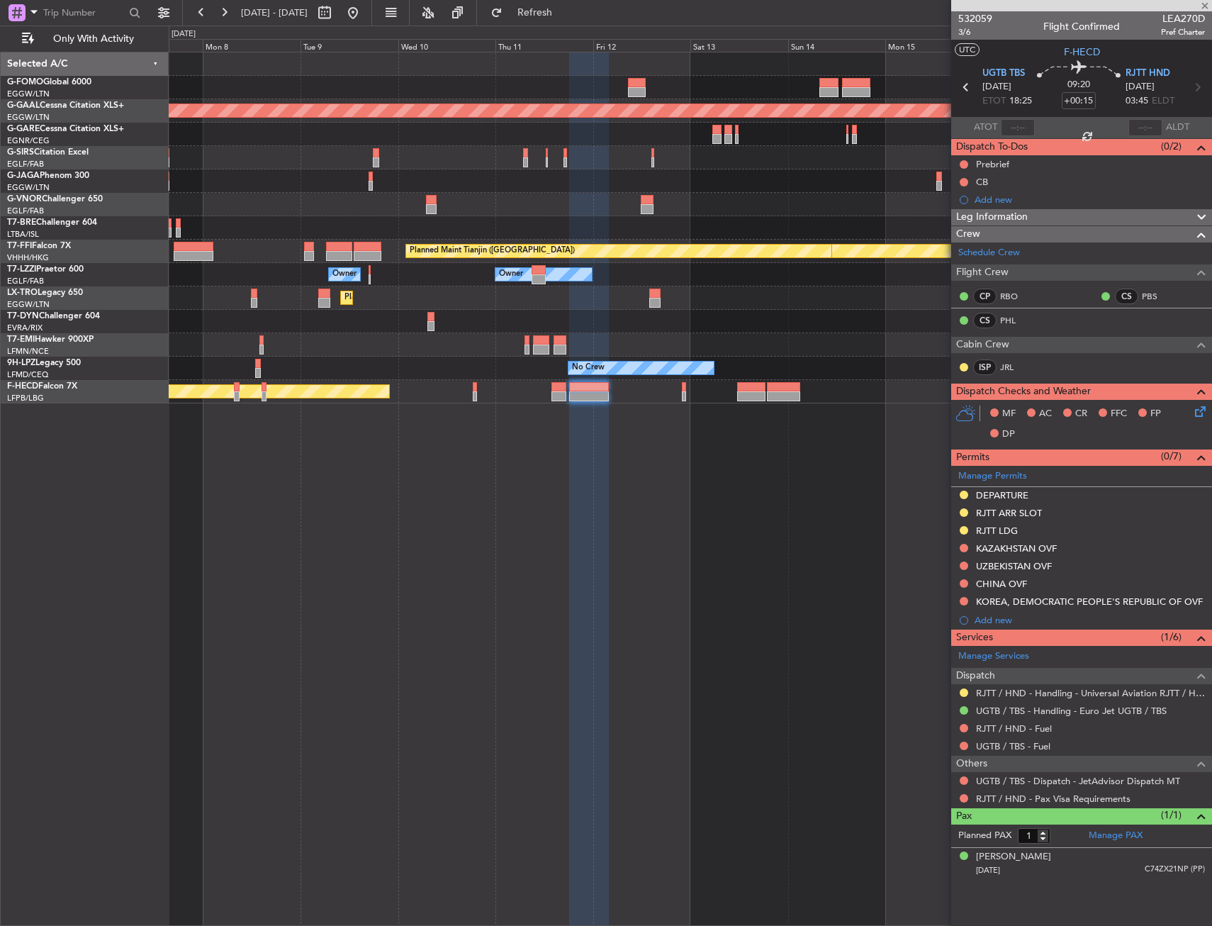
type input "-00:10"
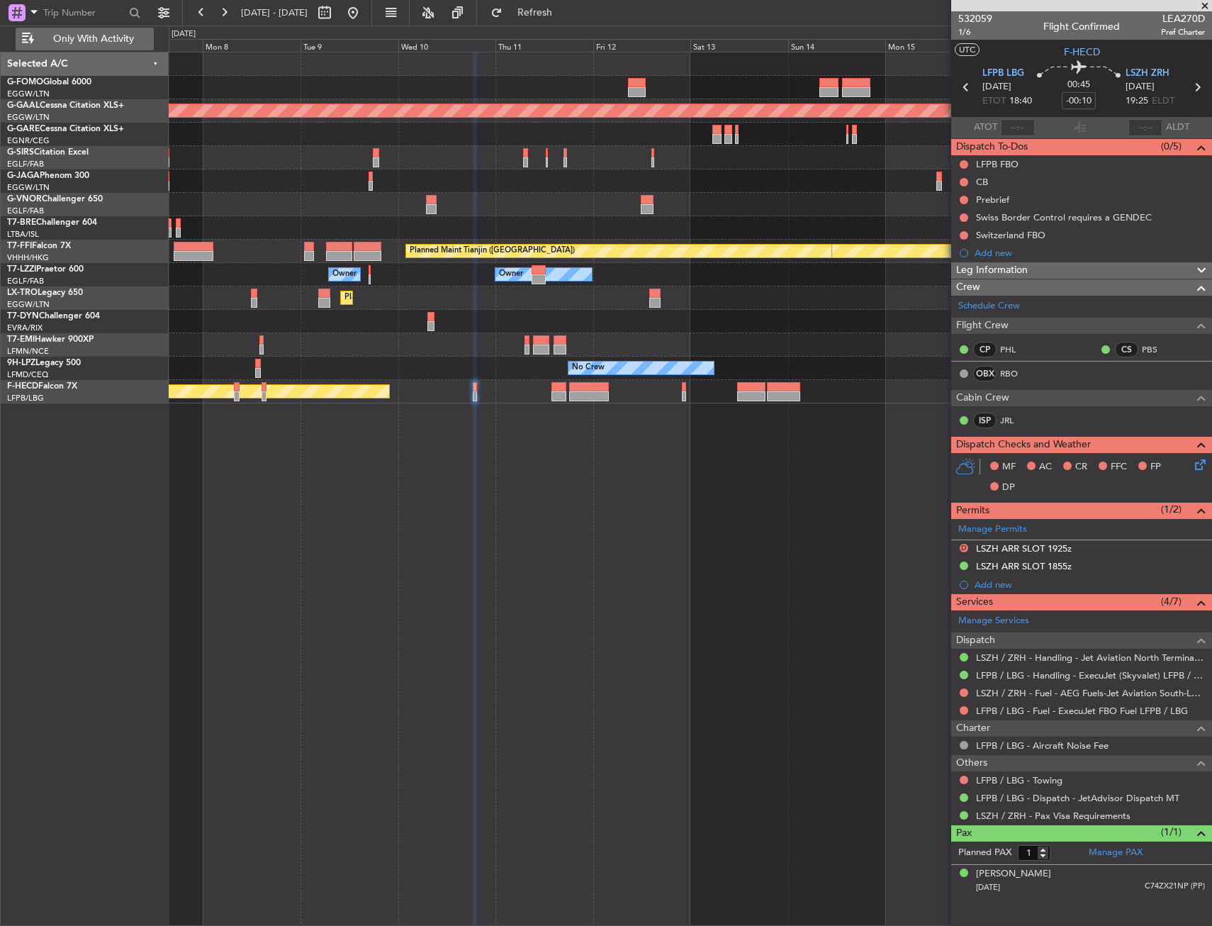
click at [114, 42] on span "Only With Activity" at bounding box center [93, 39] width 113 height 10
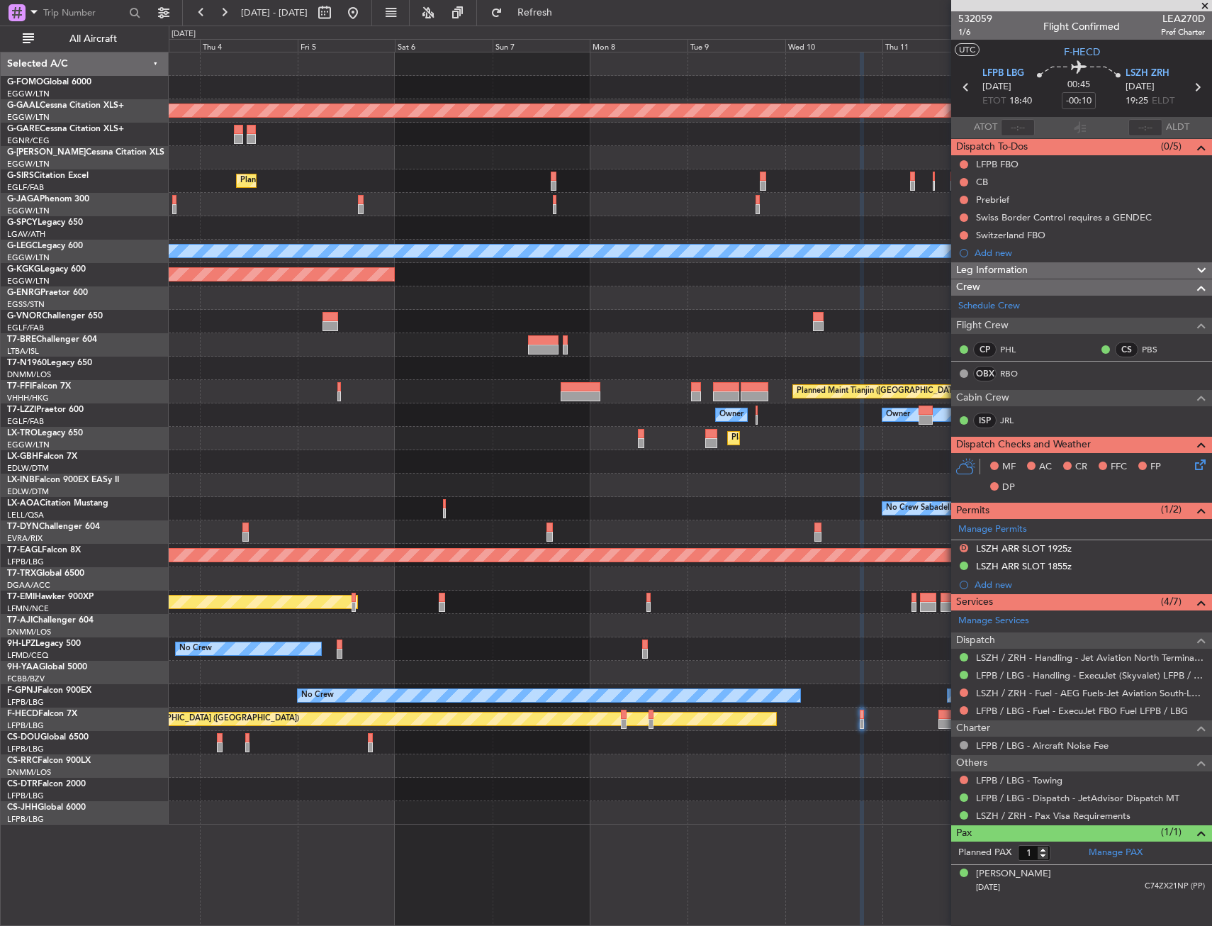
click at [843, 298] on div "Planned Maint Dusseldorf Planned Maint [GEOGRAPHIC_DATA] ([GEOGRAPHIC_DATA]) Pl…" at bounding box center [690, 438] width 1043 height 772
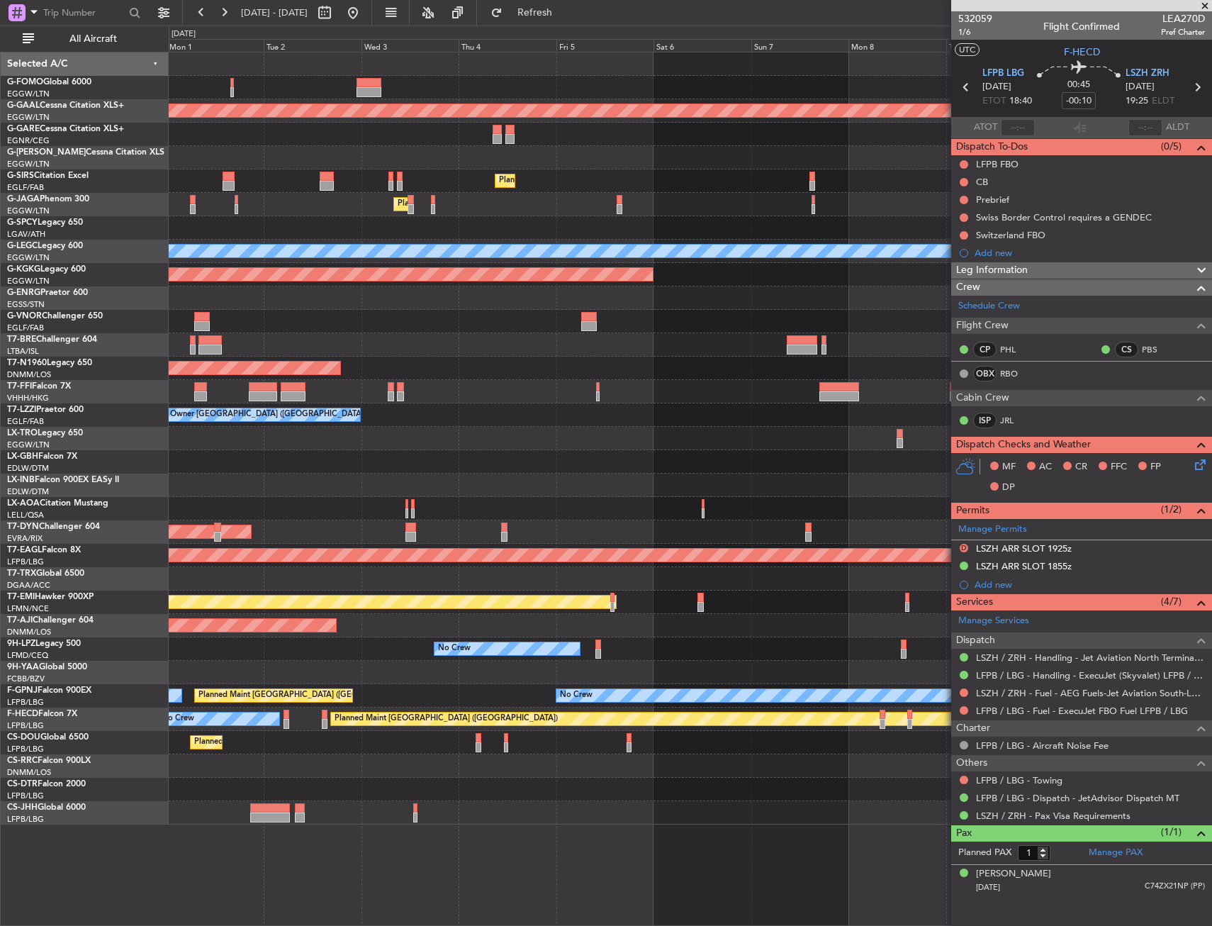
click at [802, 274] on div "Planned Maint Dusseldorf Planned Maint [GEOGRAPHIC_DATA] ([GEOGRAPHIC_DATA]) Pl…" at bounding box center [690, 438] width 1043 height 772
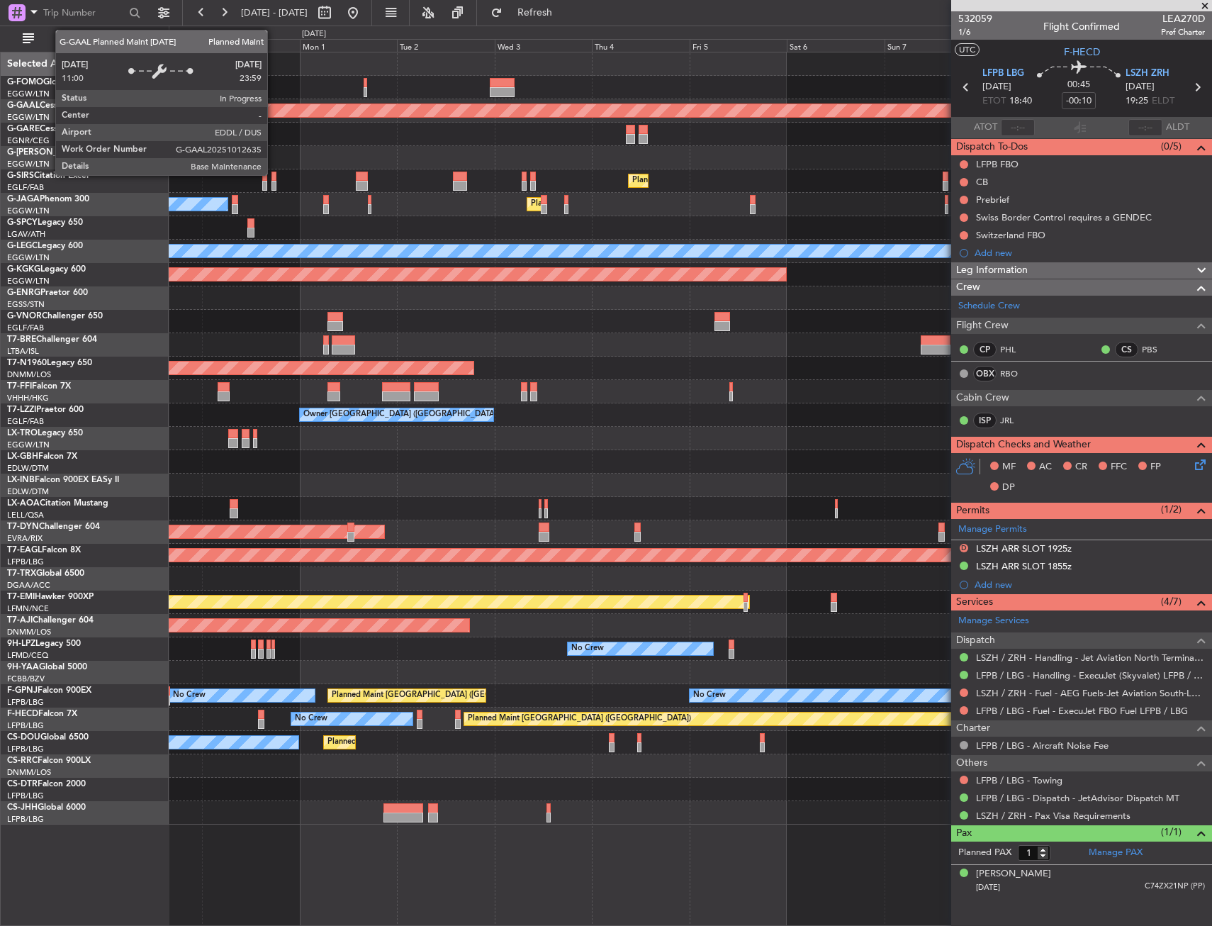
click at [670, 164] on div "Planned Maint Dusseldorf Planned Maint [GEOGRAPHIC_DATA] ([GEOGRAPHIC_DATA]) Pl…" at bounding box center [690, 438] width 1043 height 772
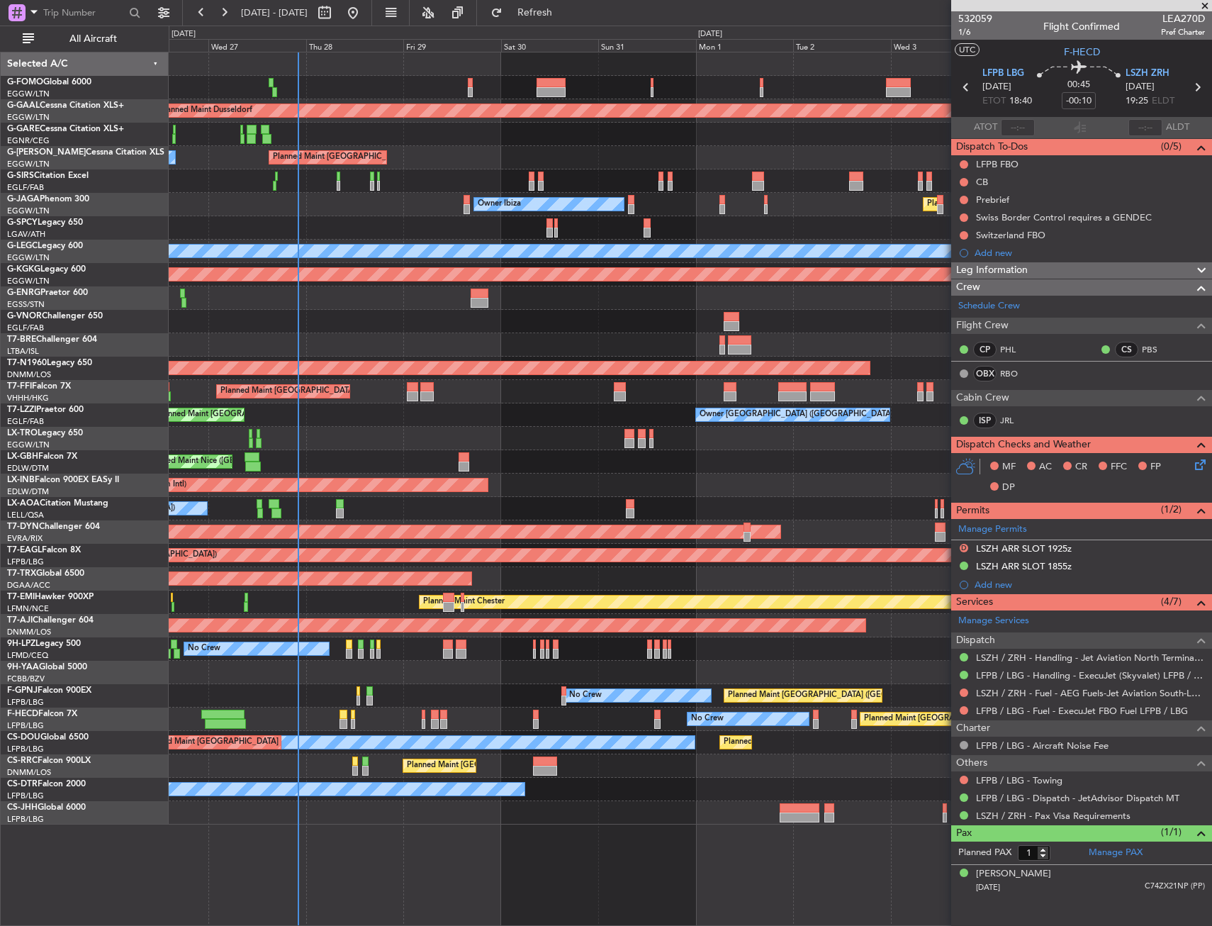
click at [368, 175] on div "Planned Maint [GEOGRAPHIC_DATA] ([GEOGRAPHIC_DATA]) Unplanned Maint [GEOGRAPHIC…" at bounding box center [690, 180] width 1043 height 23
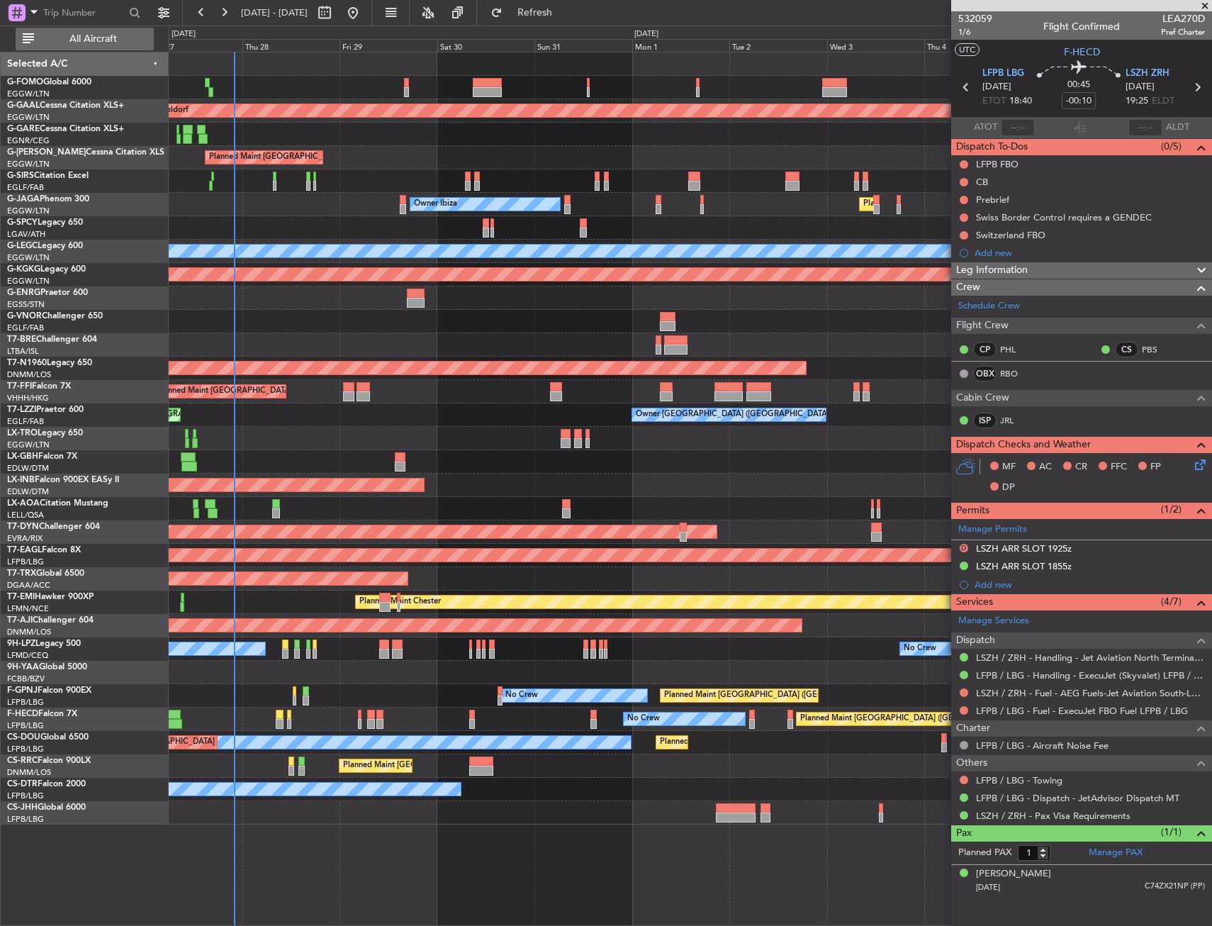
click at [104, 44] on span "All Aircraft" at bounding box center [93, 39] width 113 height 10
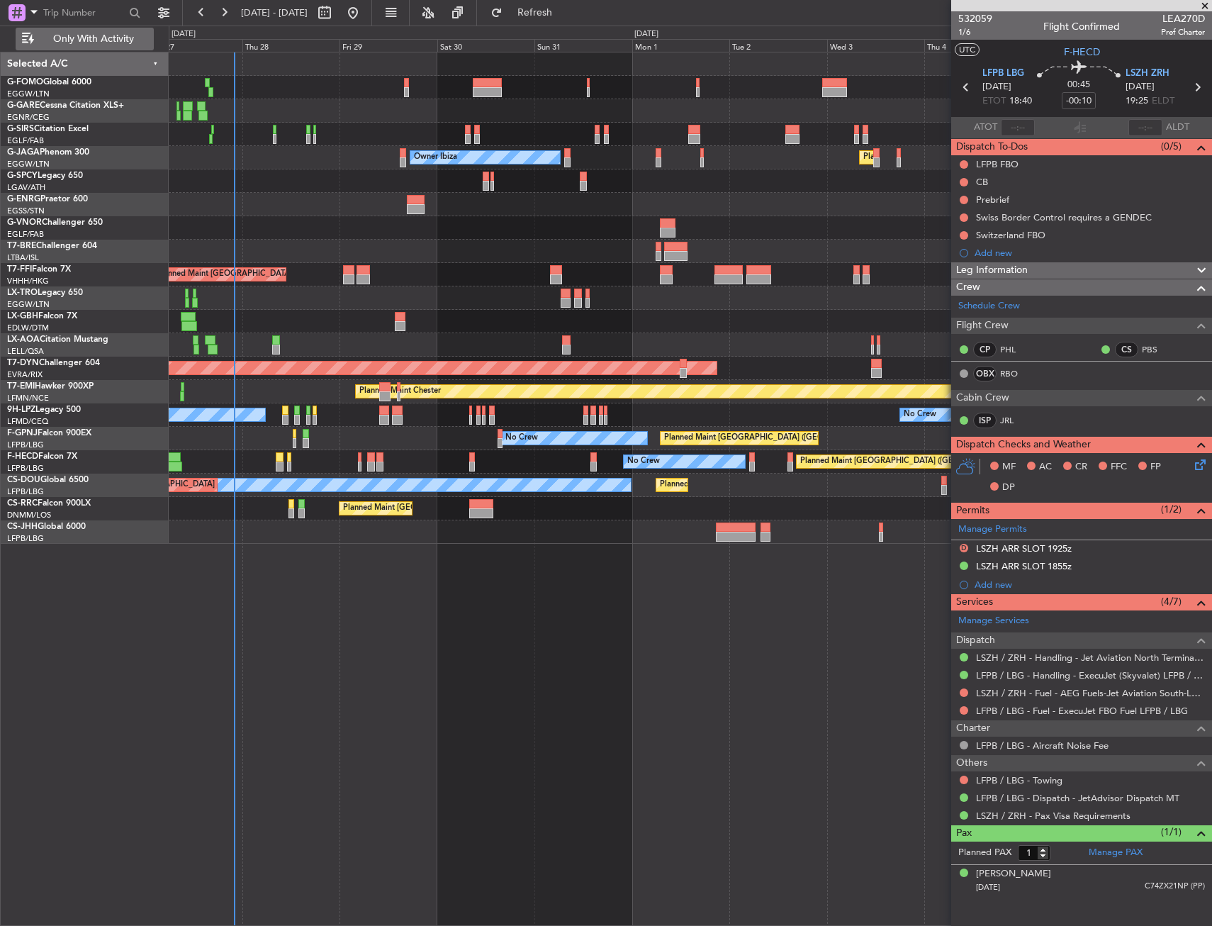
click at [104, 44] on span "Only With Activity" at bounding box center [93, 39] width 113 height 10
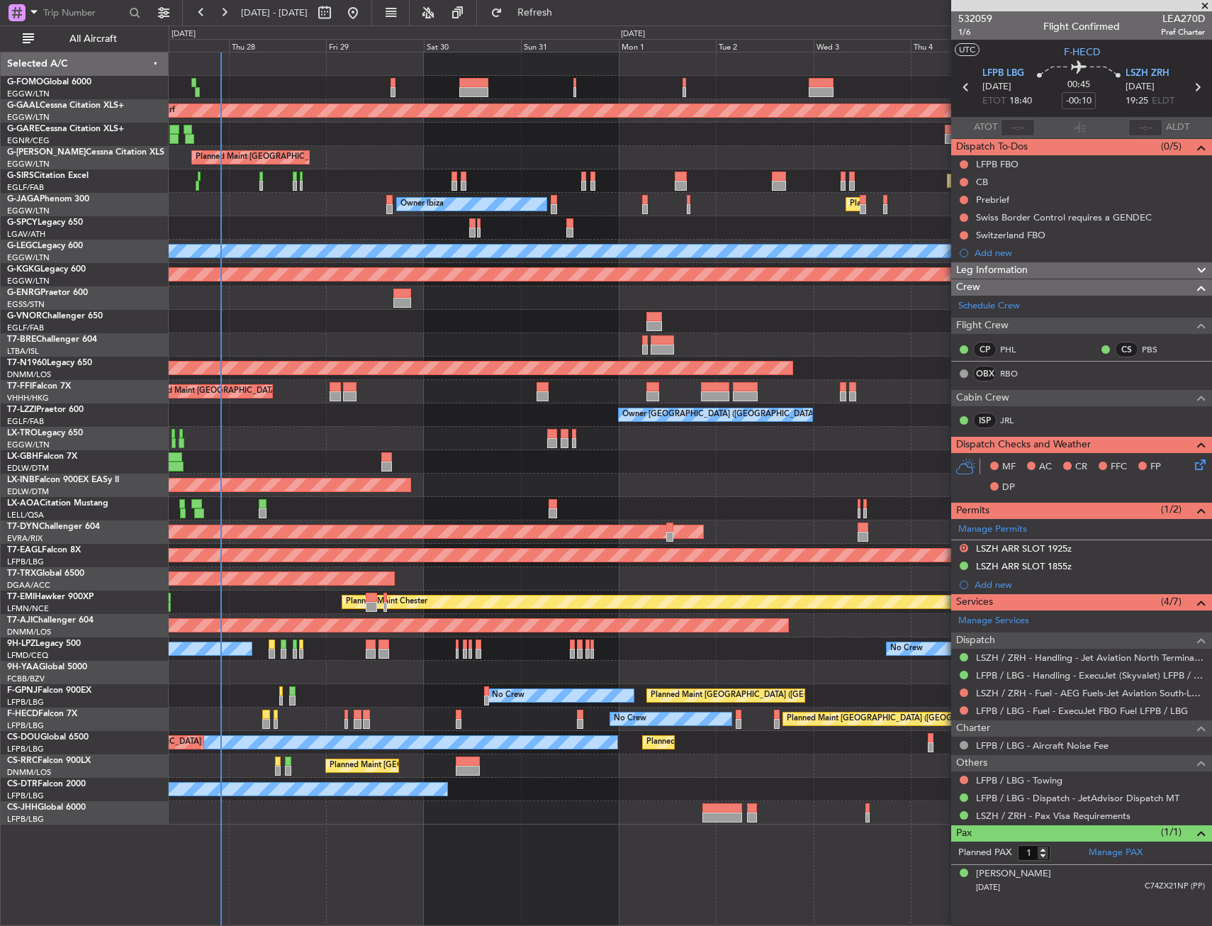
click at [150, 292] on div "Planned Maint Dusseldorf Planned Maint [GEOGRAPHIC_DATA] ([GEOGRAPHIC_DATA]) Ow…" at bounding box center [606, 476] width 1212 height 900
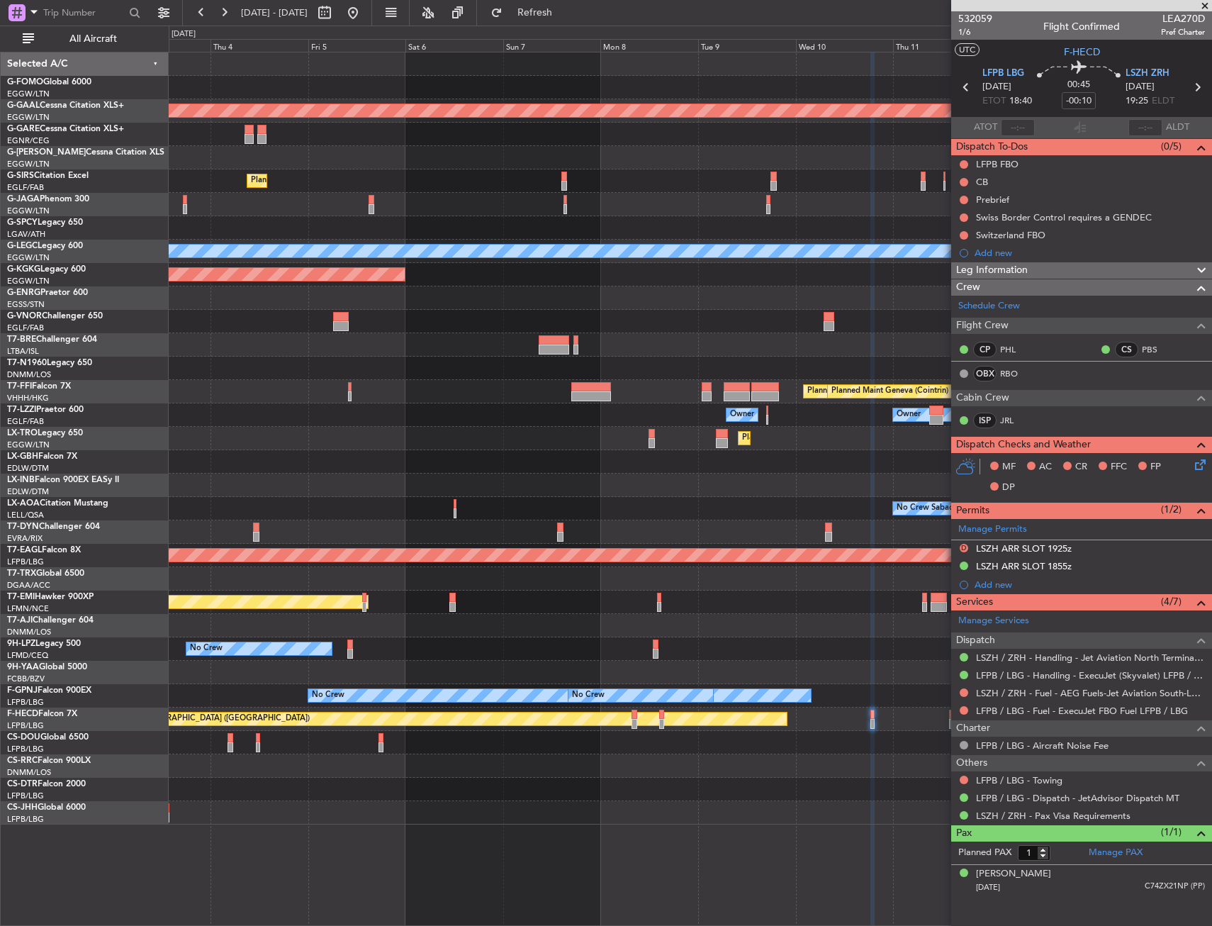
click at [446, 296] on div at bounding box center [690, 297] width 1043 height 23
click at [886, 368] on div "Planned Maint [GEOGRAPHIC_DATA] ([GEOGRAPHIC_DATA])" at bounding box center [690, 368] width 1043 height 23
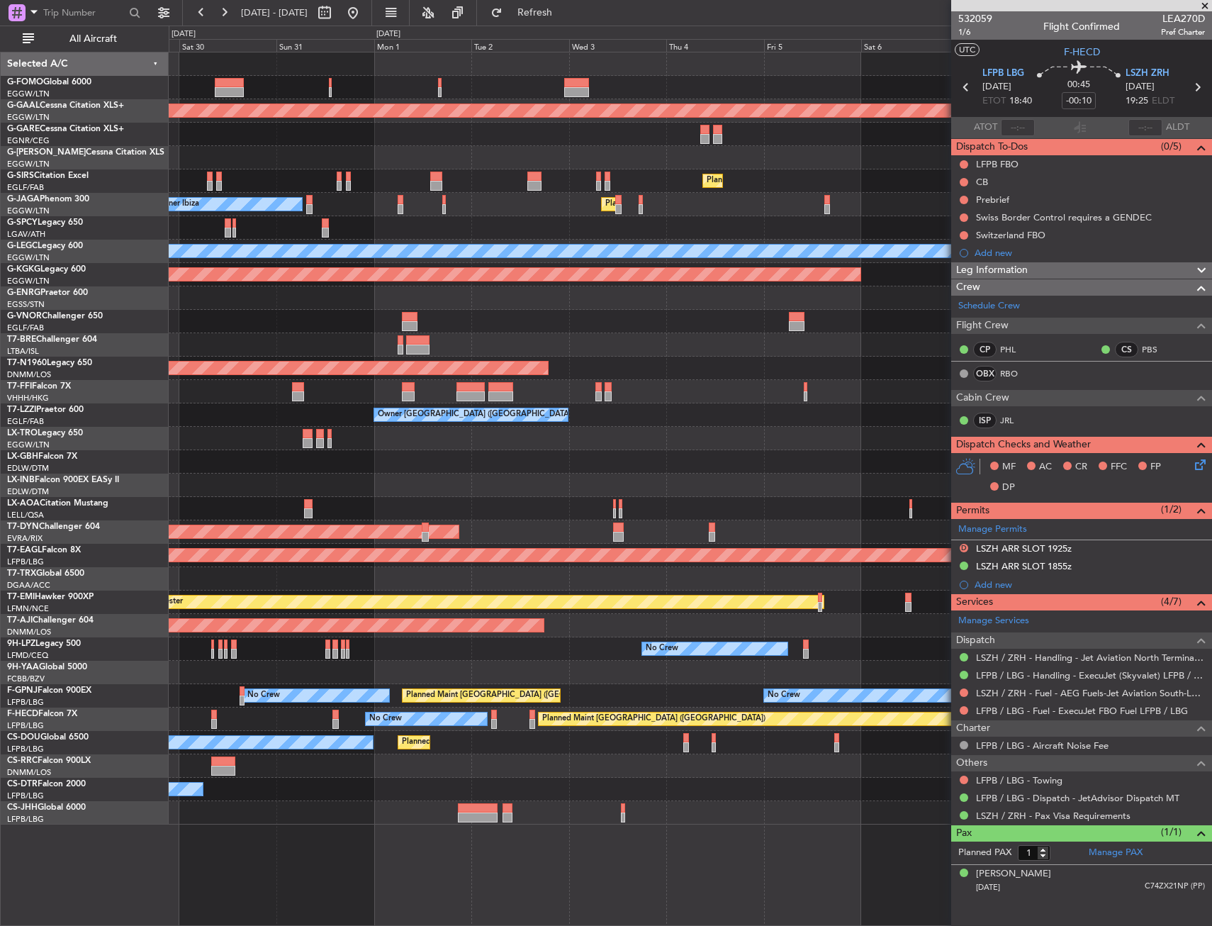
click at [1169, 343] on fb-app "[DATE] - [DATE] Refresh Quick Links All Aircraft Planned [GEOGRAPHIC_DATA] Plan…" at bounding box center [606, 468] width 1212 height 915
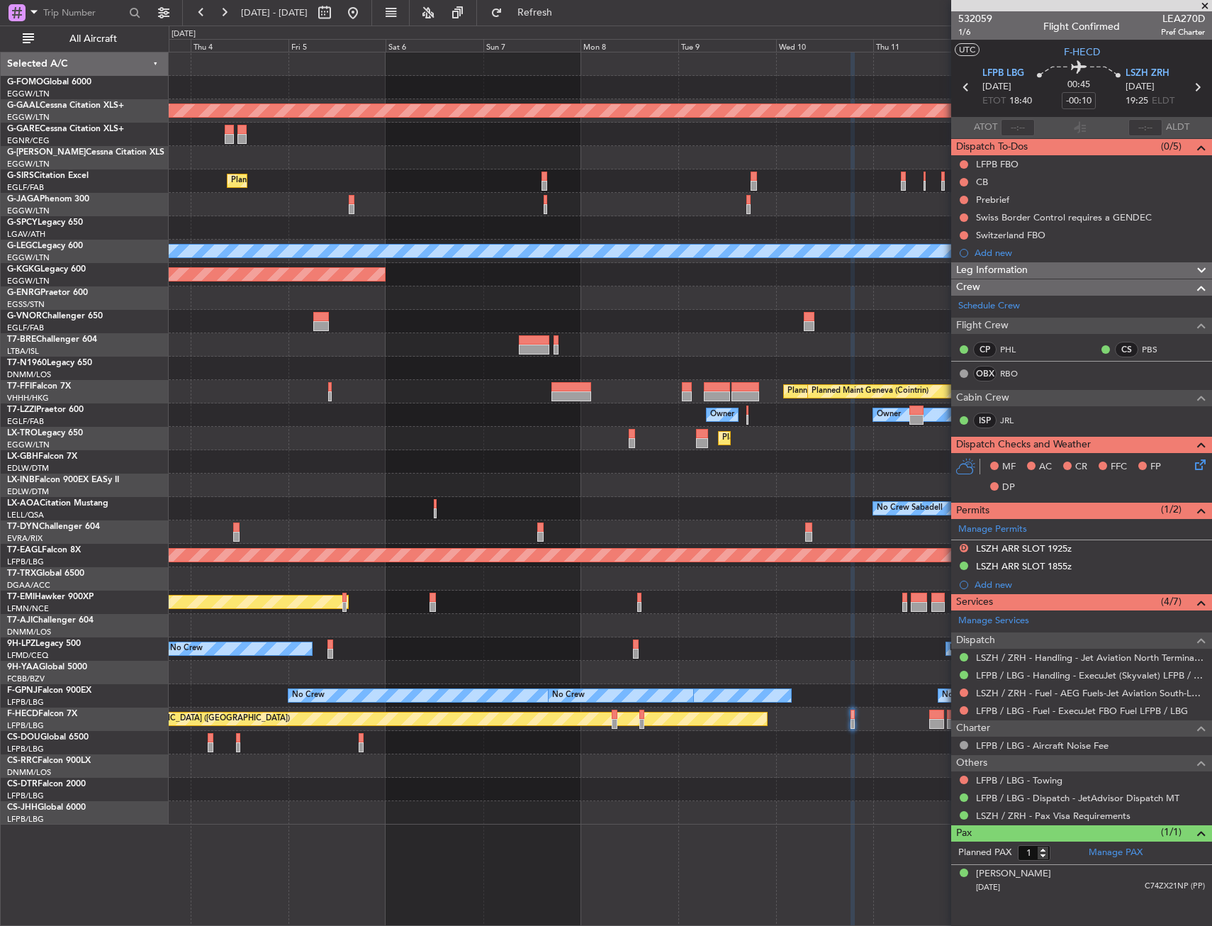
click at [91, 311] on div "Planned Maint Dusseldorf Planned Maint [GEOGRAPHIC_DATA] ([GEOGRAPHIC_DATA]) Pl…" at bounding box center [606, 476] width 1212 height 900
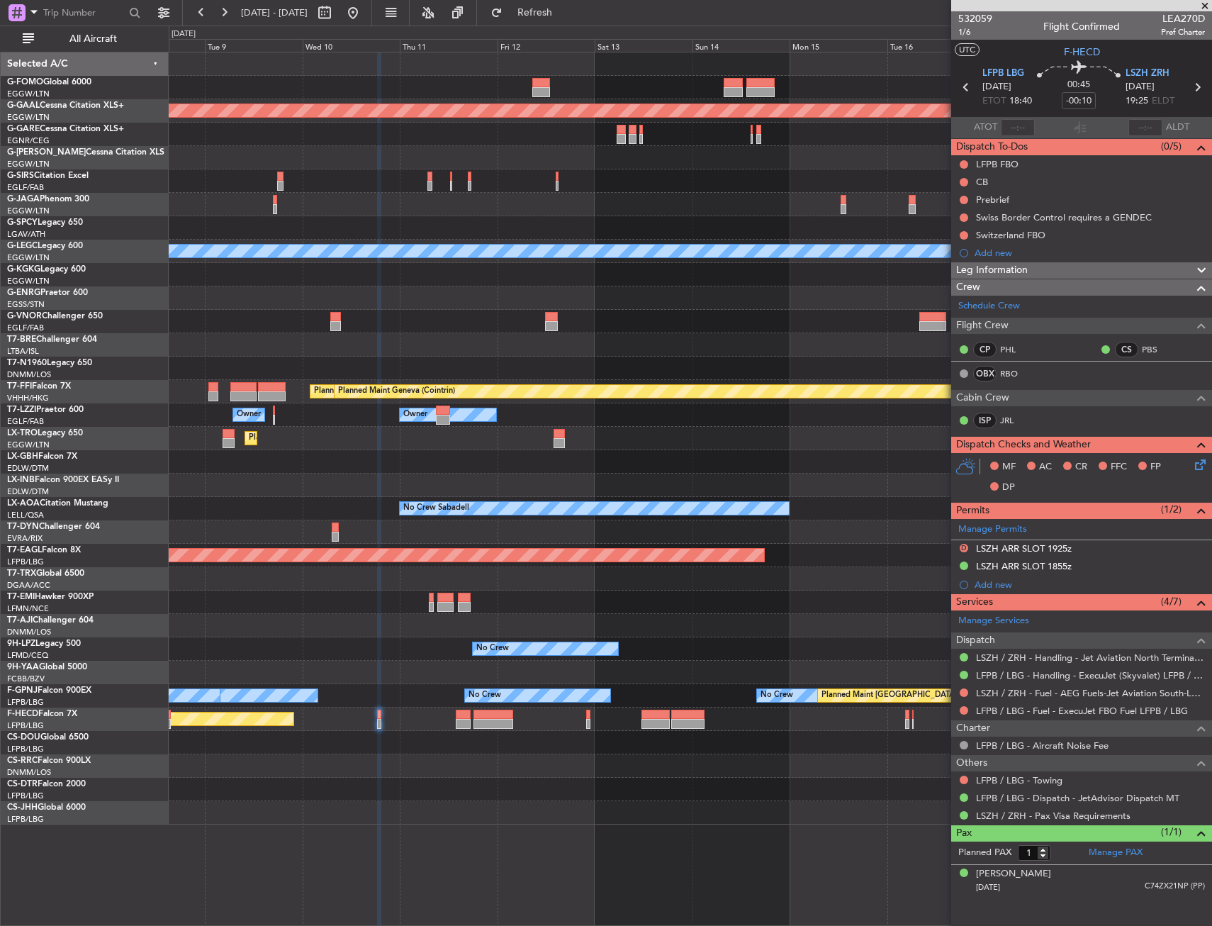
click at [218, 332] on div at bounding box center [690, 321] width 1043 height 23
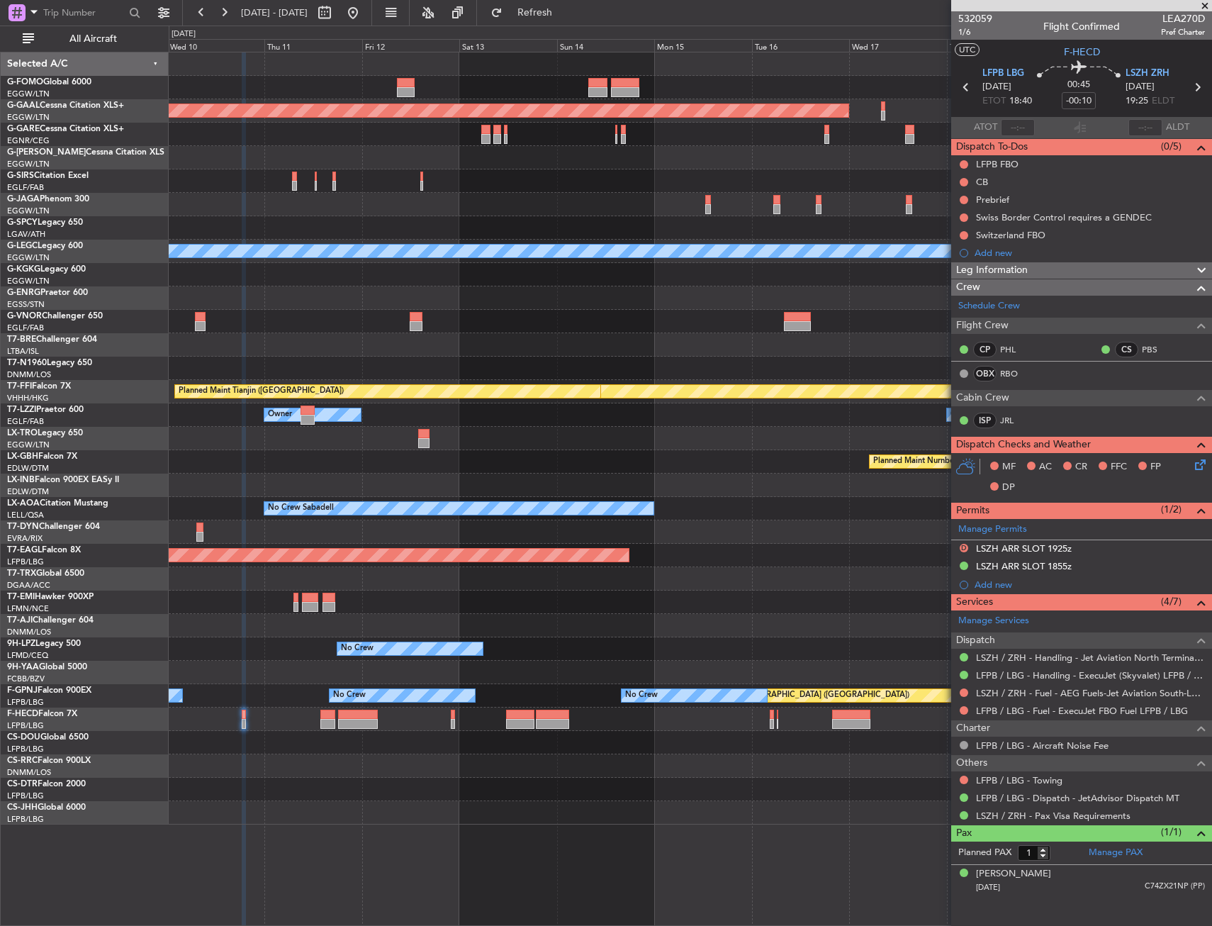
click at [576, 352] on div at bounding box center [690, 344] width 1043 height 23
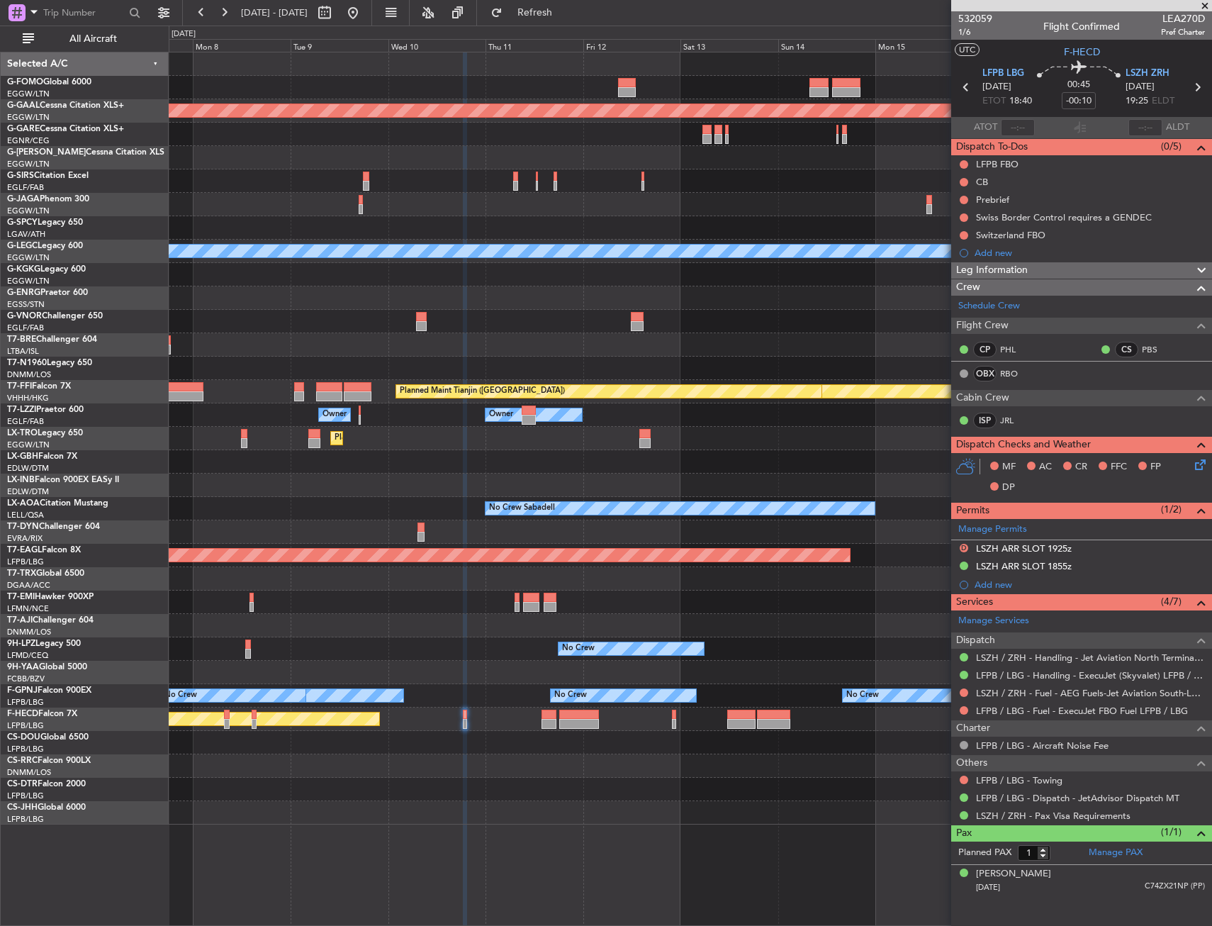
click at [624, 317] on div "Planned Maint Dusseldorf A/C Unavailable [GEOGRAPHIC_DATA] ([GEOGRAPHIC_DATA]) …" at bounding box center [690, 438] width 1043 height 772
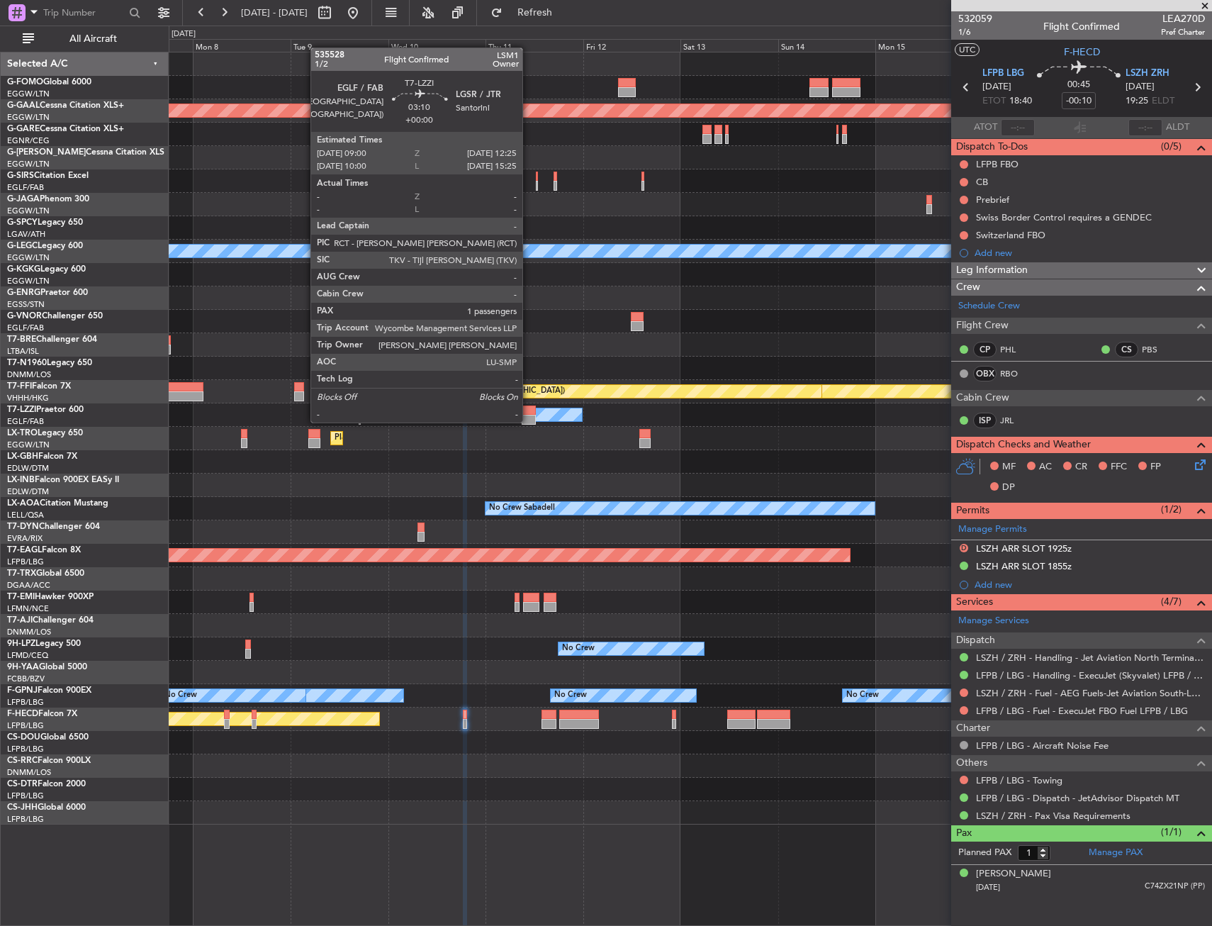
click at [528, 422] on div at bounding box center [529, 420] width 14 height 10
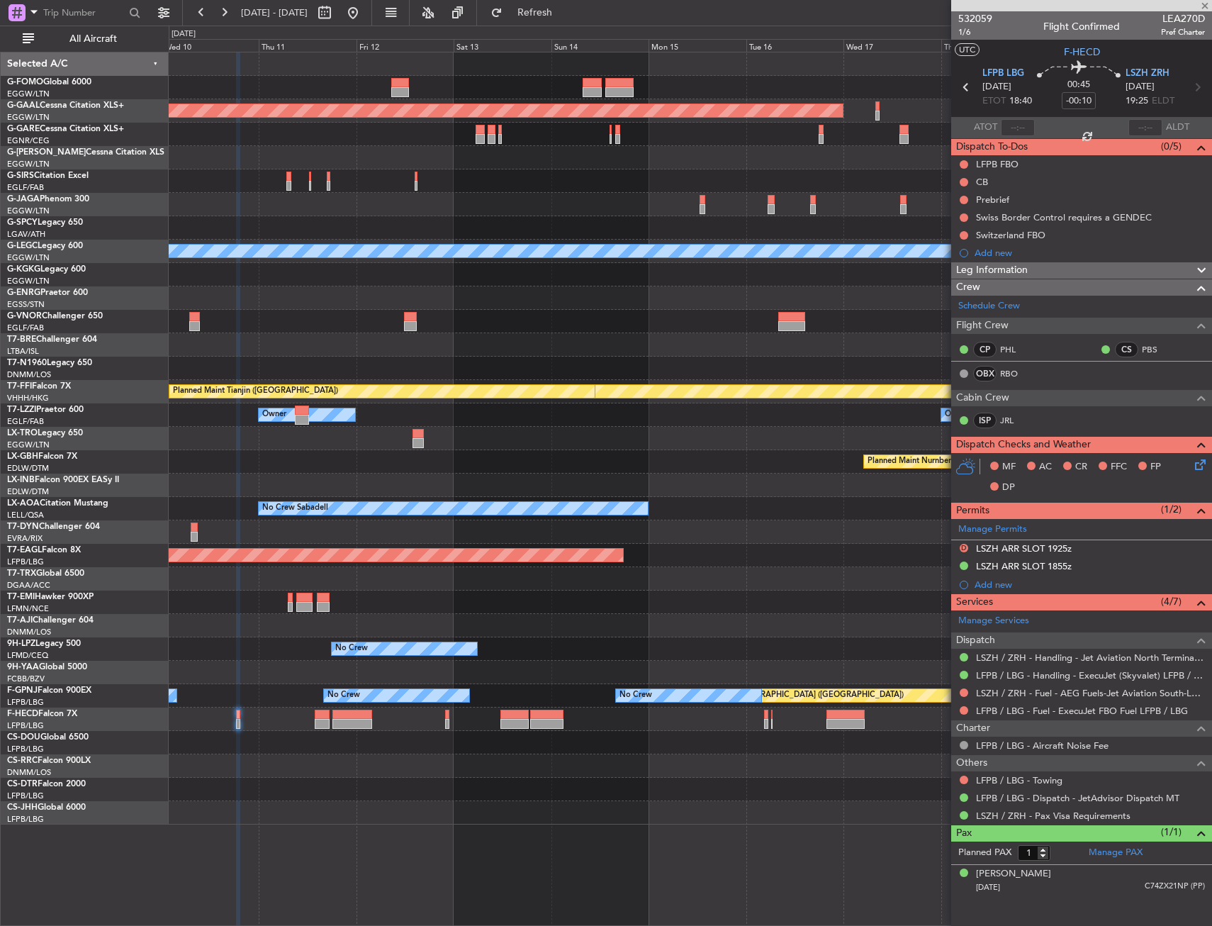
click at [505, 415] on div "Owner Owner Owner" at bounding box center [690, 414] width 1043 height 23
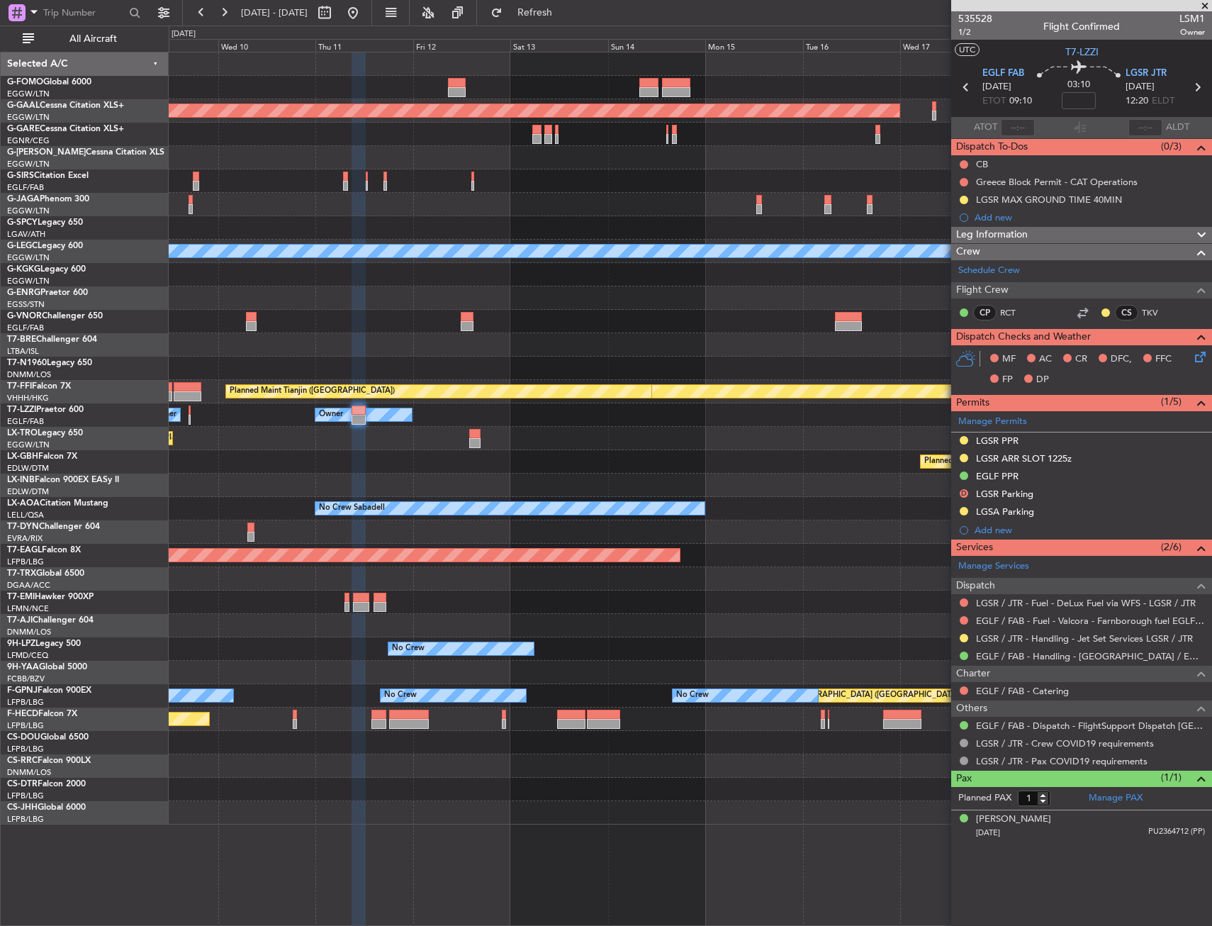
click at [1211, 492] on html "[DATE] - [DATE] Refresh Quick Links All Aircraft Planned [GEOGRAPHIC_DATA] A/C …" at bounding box center [606, 463] width 1212 height 926
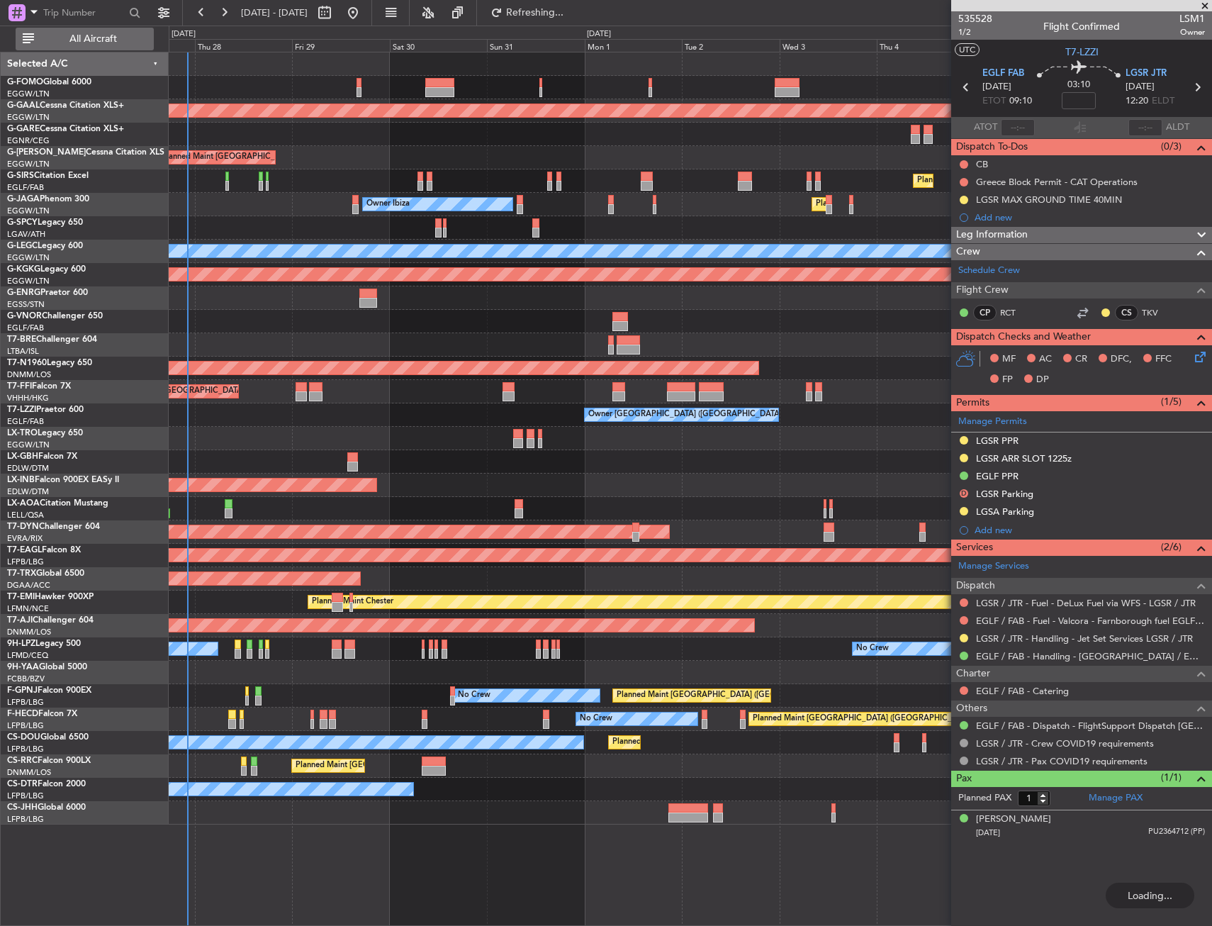
click at [81, 44] on span "All Aircraft" at bounding box center [93, 39] width 113 height 10
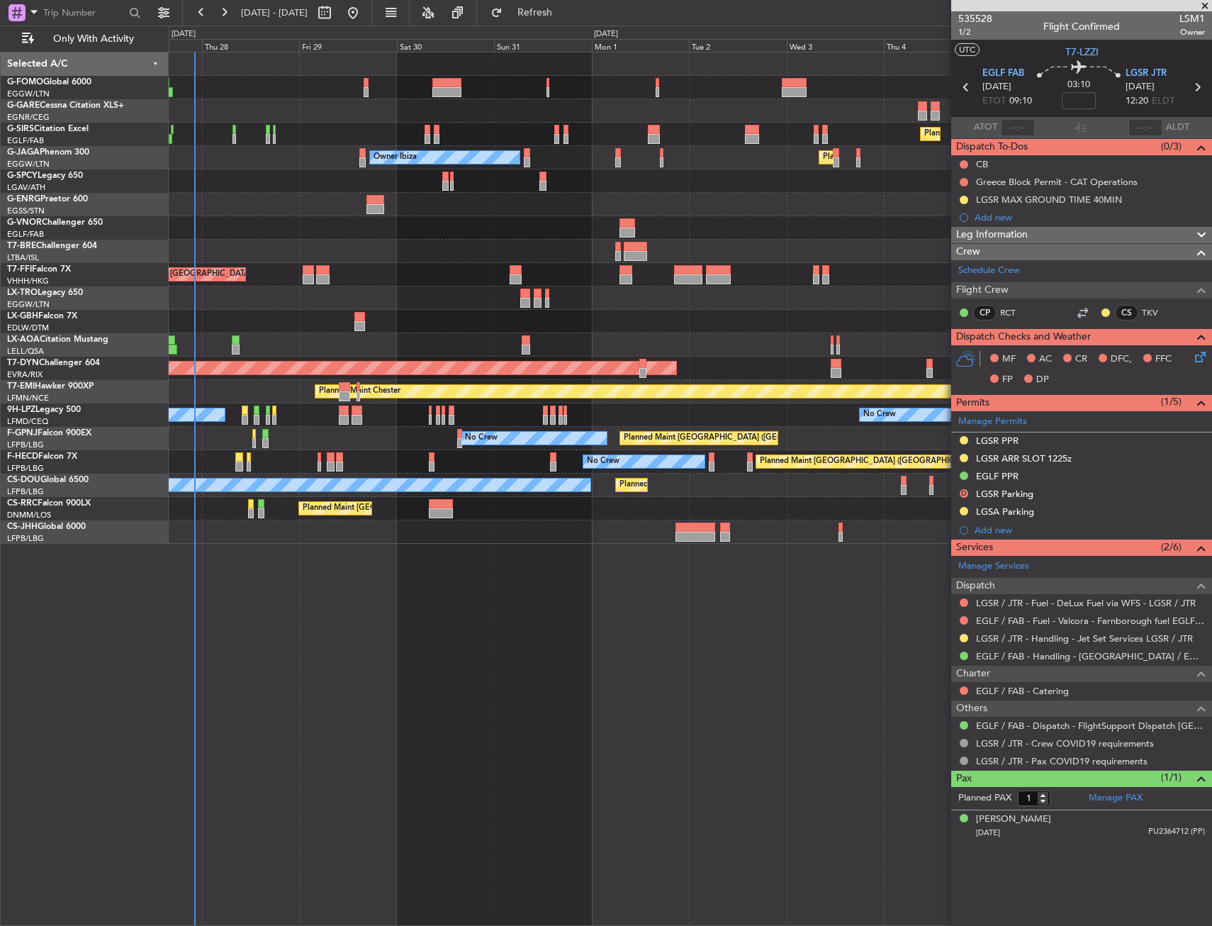
click at [259, 214] on div at bounding box center [690, 204] width 1043 height 23
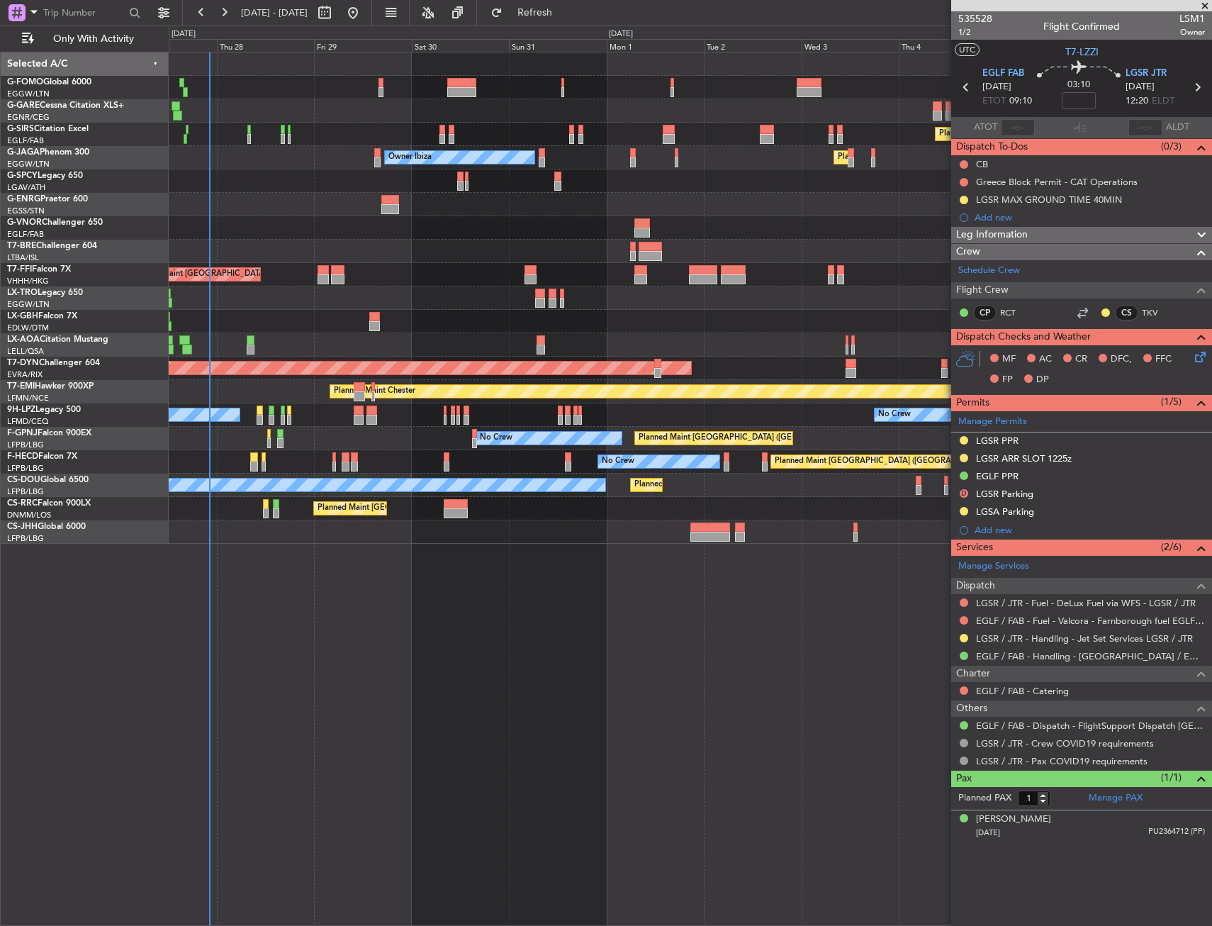
click at [271, 209] on div at bounding box center [690, 204] width 1043 height 23
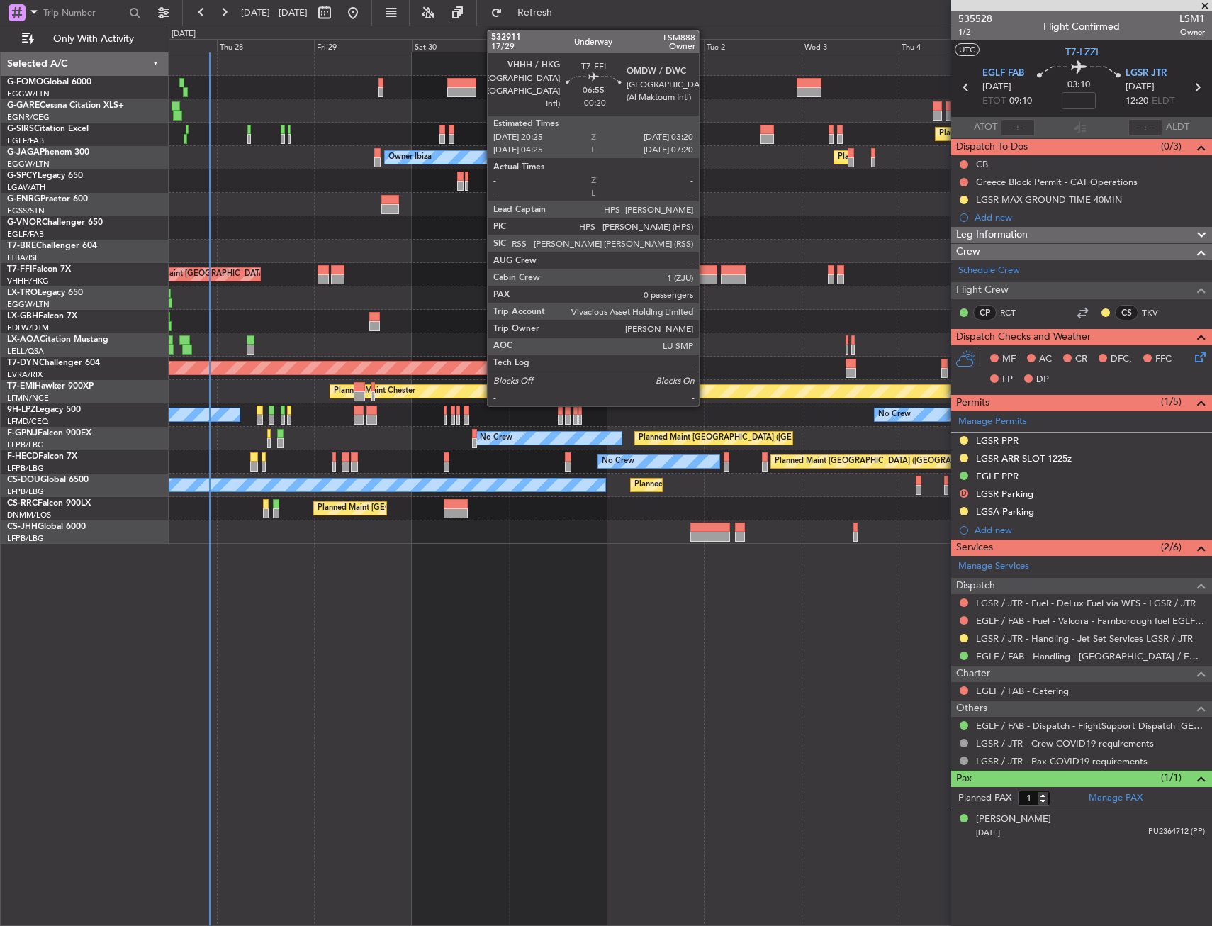
click at [705, 280] on div at bounding box center [703, 279] width 28 height 10
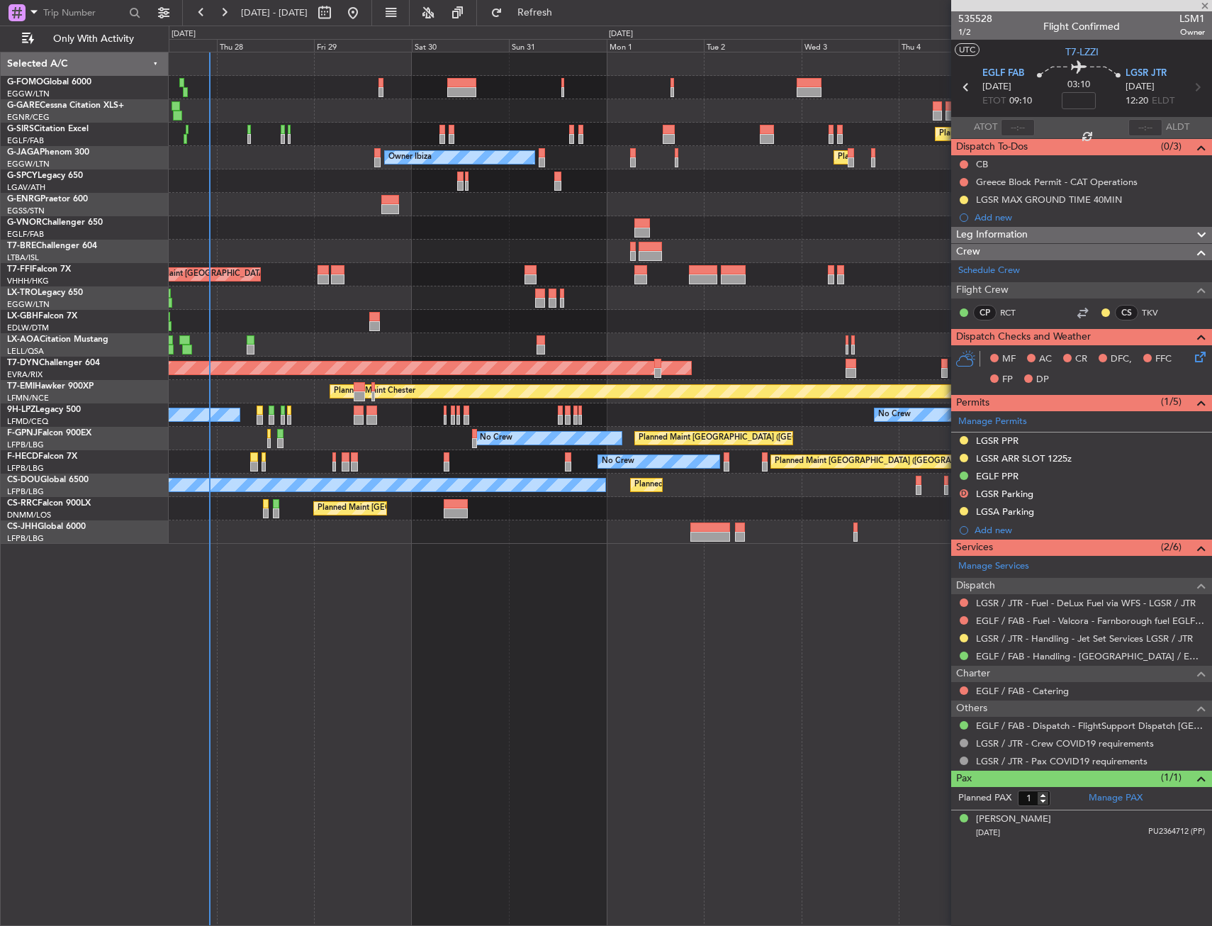
type input "-00:20"
type input "0"
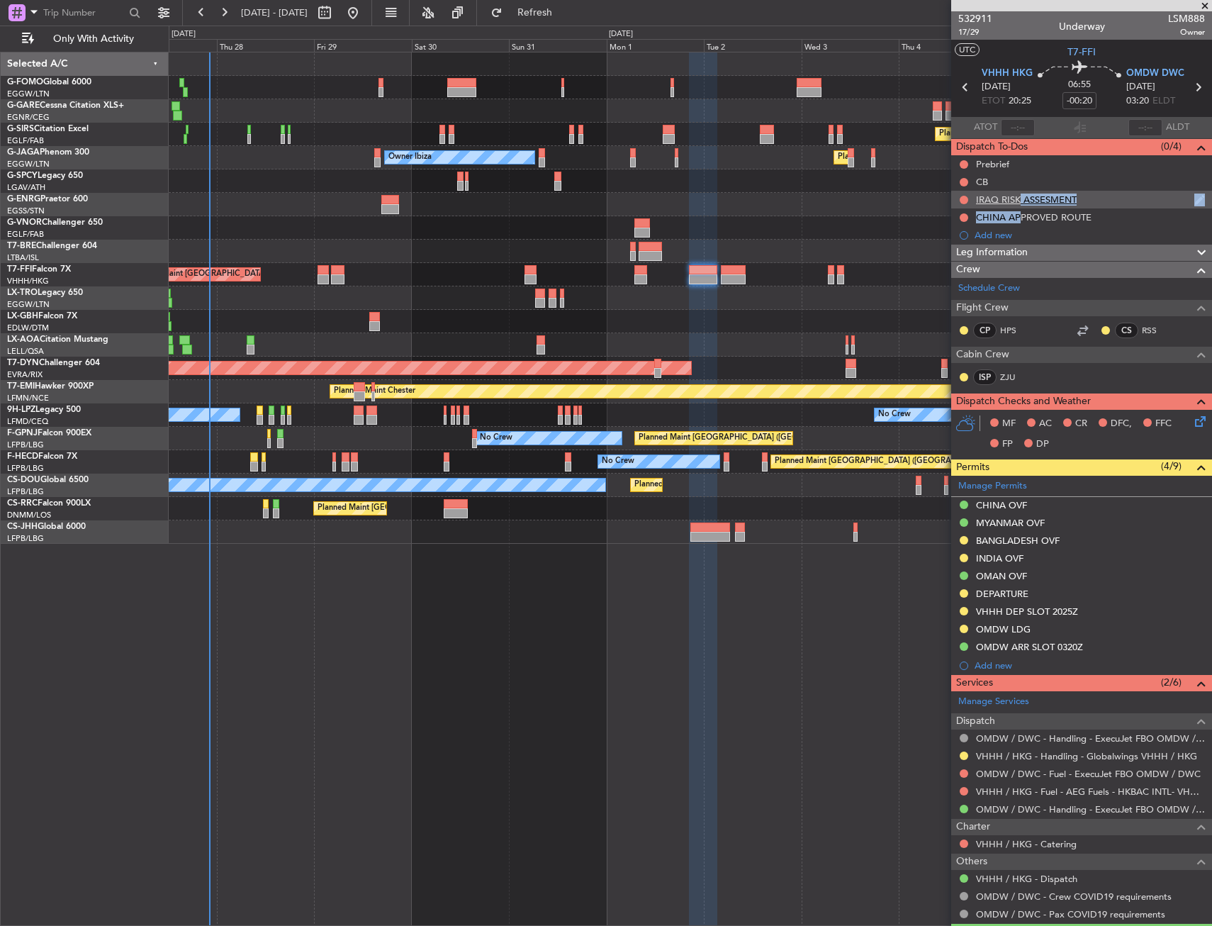
click at [1015, 206] on ul "Prebrief CB IRAQ RISK ASSESMENT CHINA APPROVED ROUTE Add new" at bounding box center [1081, 199] width 261 height 89
click at [1015, 206] on div "IRAQ RISK ASSESMENT" at bounding box center [1081, 200] width 261 height 18
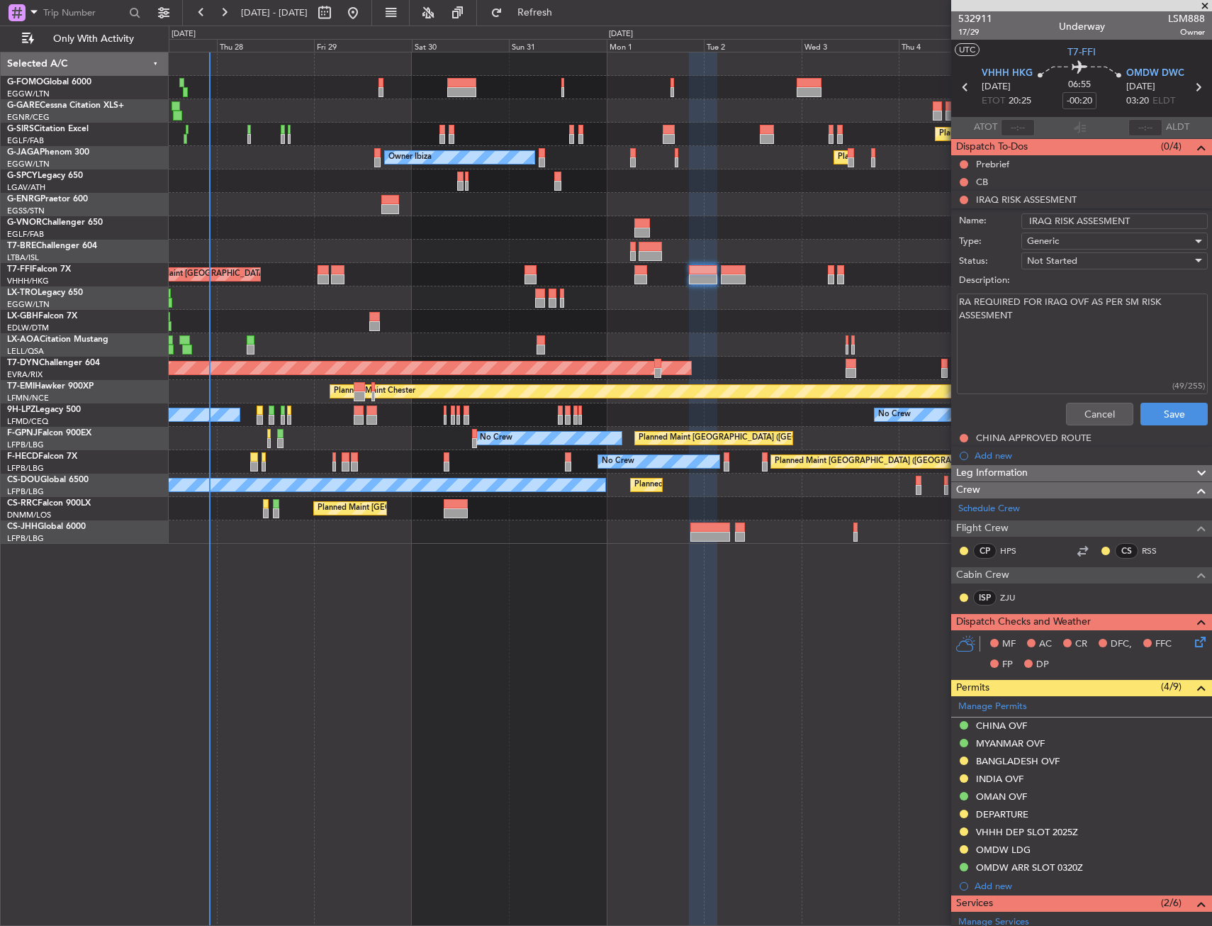
click at [1048, 325] on textarea "RA REQUIRED FOR IRAQ OVF AS PER SM RISK ASSESMENT" at bounding box center [1082, 343] width 251 height 101
click at [1096, 408] on button "Cancel" at bounding box center [1099, 414] width 67 height 23
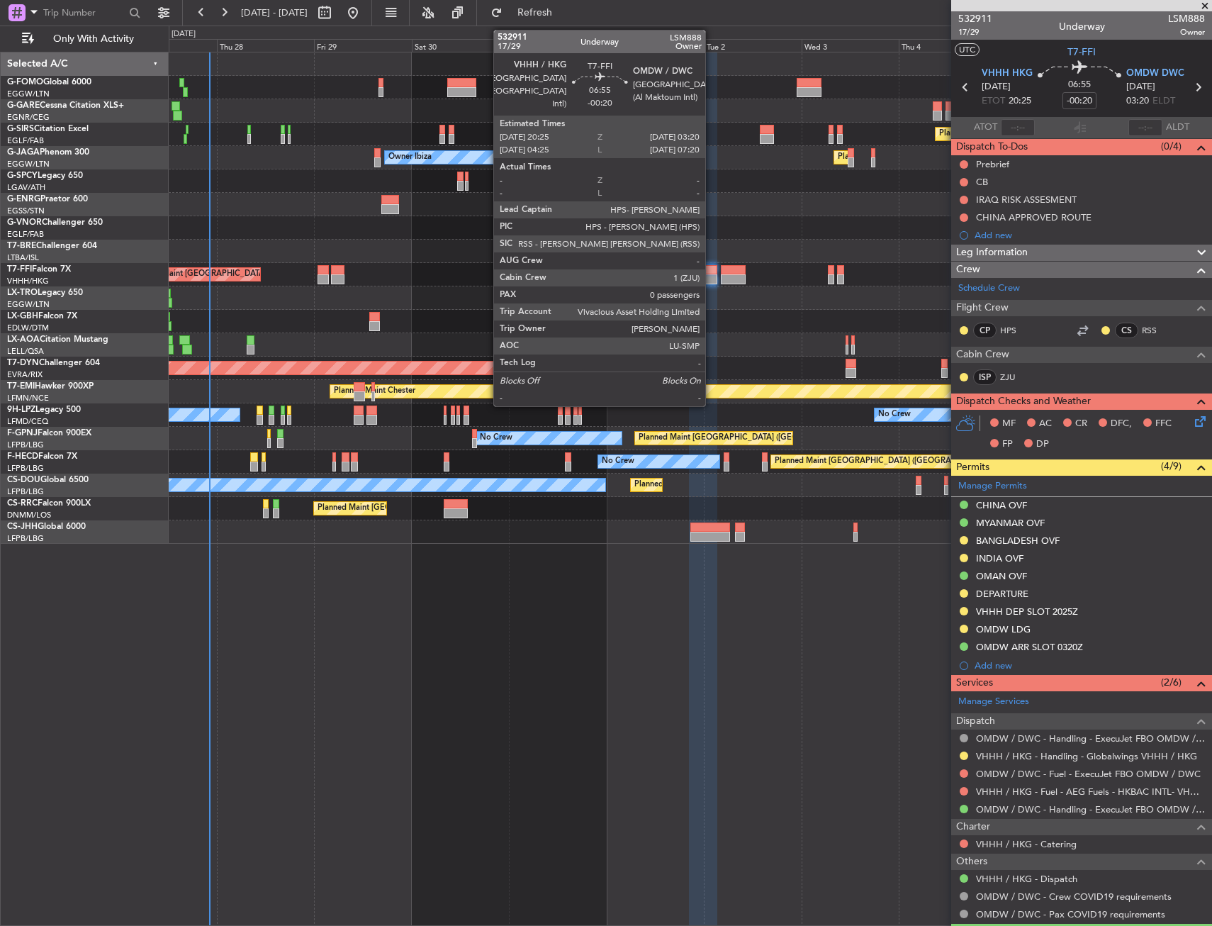
click at [712, 271] on div at bounding box center [703, 270] width 28 height 10
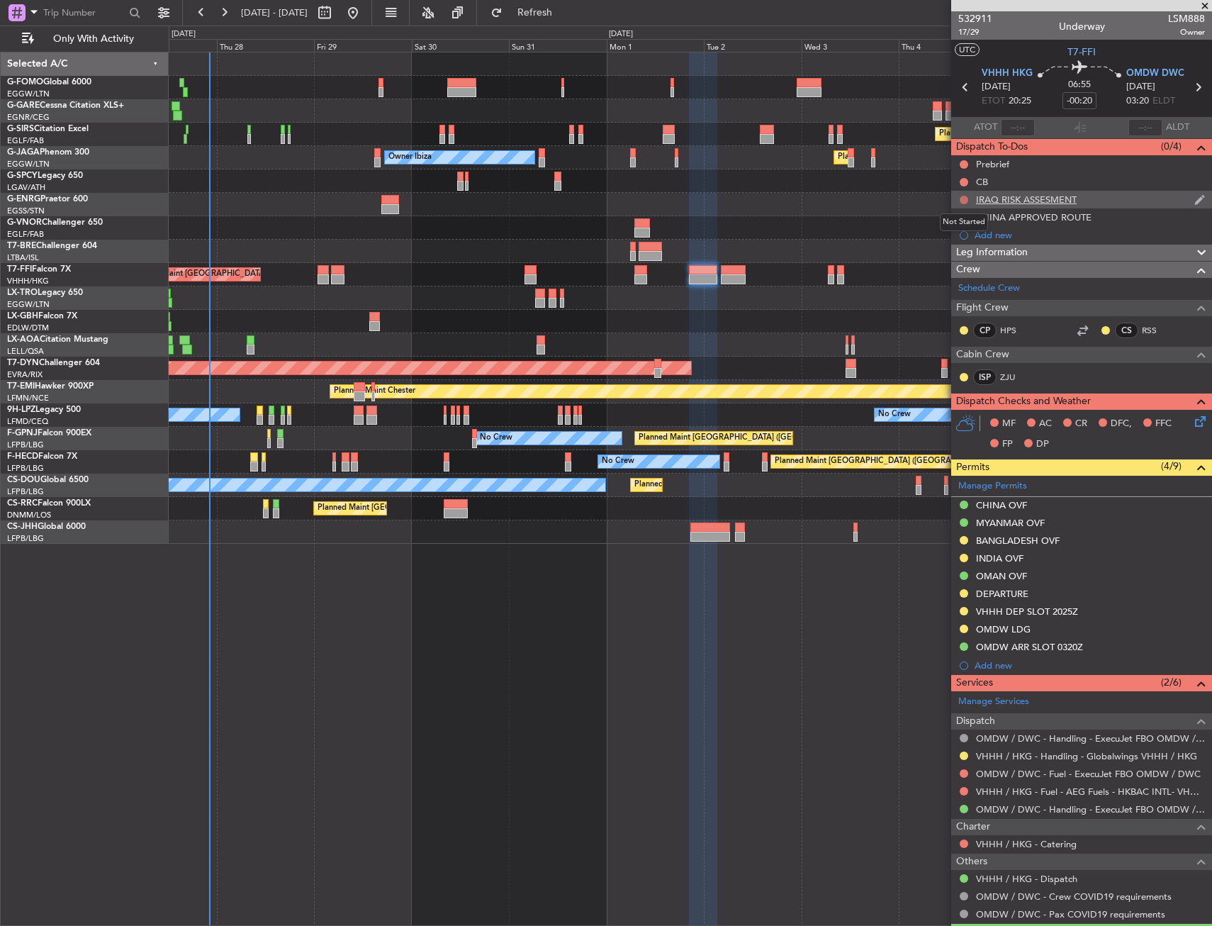
click at [963, 201] on button at bounding box center [964, 200] width 9 height 9
click at [952, 288] on span "Cancelled" at bounding box center [967, 283] width 40 height 14
click at [1031, 215] on div "CHINA APPROVED ROUTE" at bounding box center [1034, 217] width 116 height 12
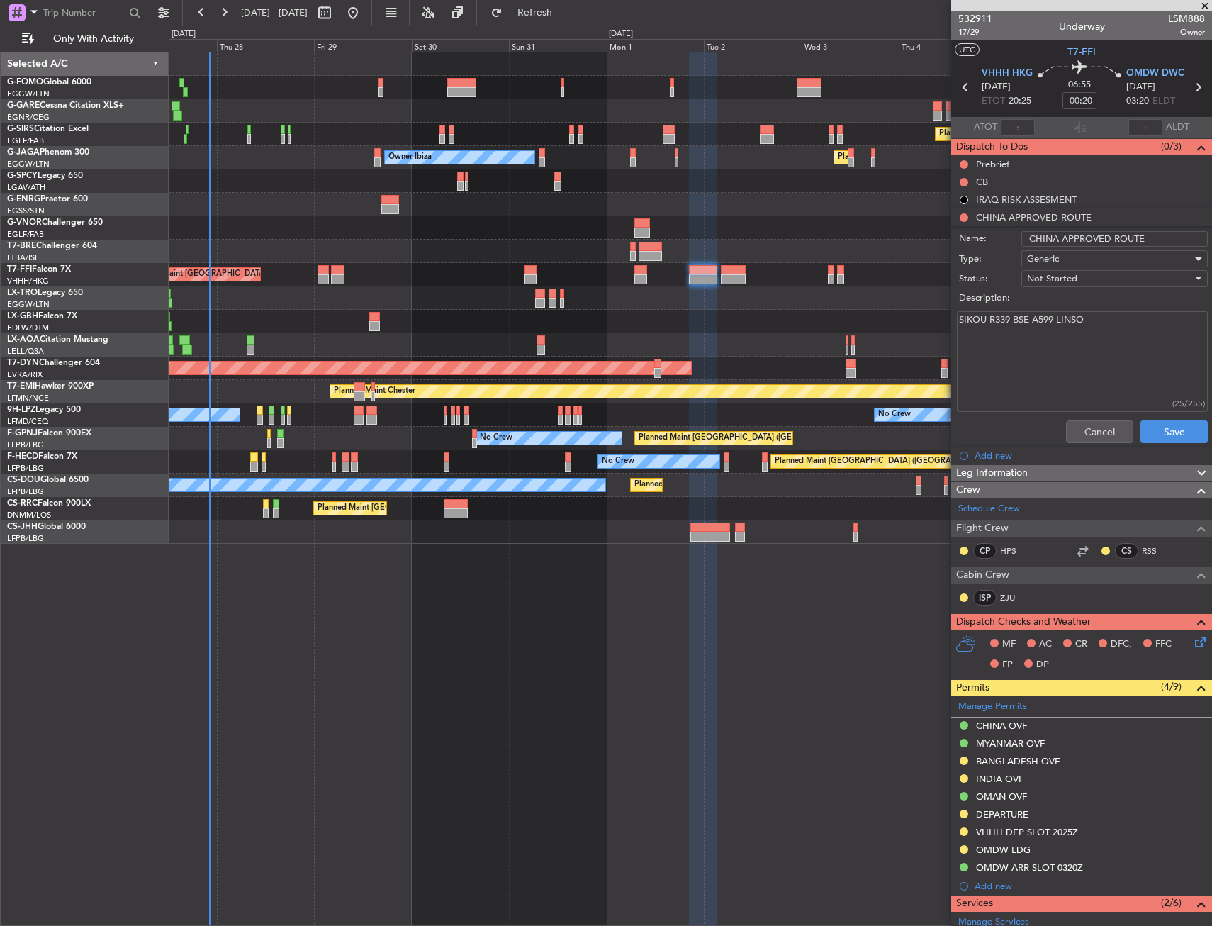
click at [1089, 408] on textarea "SIKOU R339 BSE A599 LINSO" at bounding box center [1082, 361] width 251 height 101
click at [1098, 439] on button "Cancel" at bounding box center [1099, 431] width 67 height 23
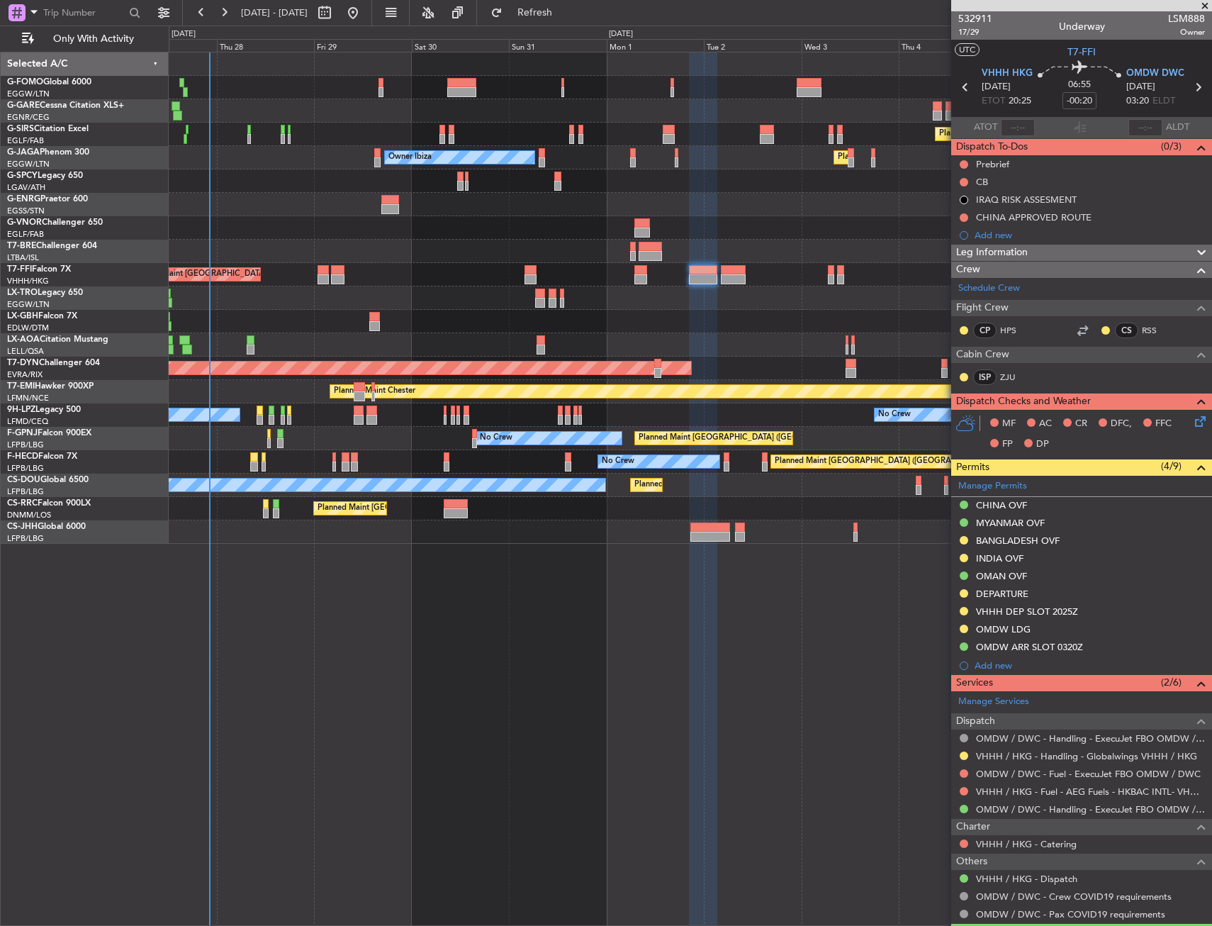
click at [1192, 91] on icon at bounding box center [1198, 87] width 18 height 18
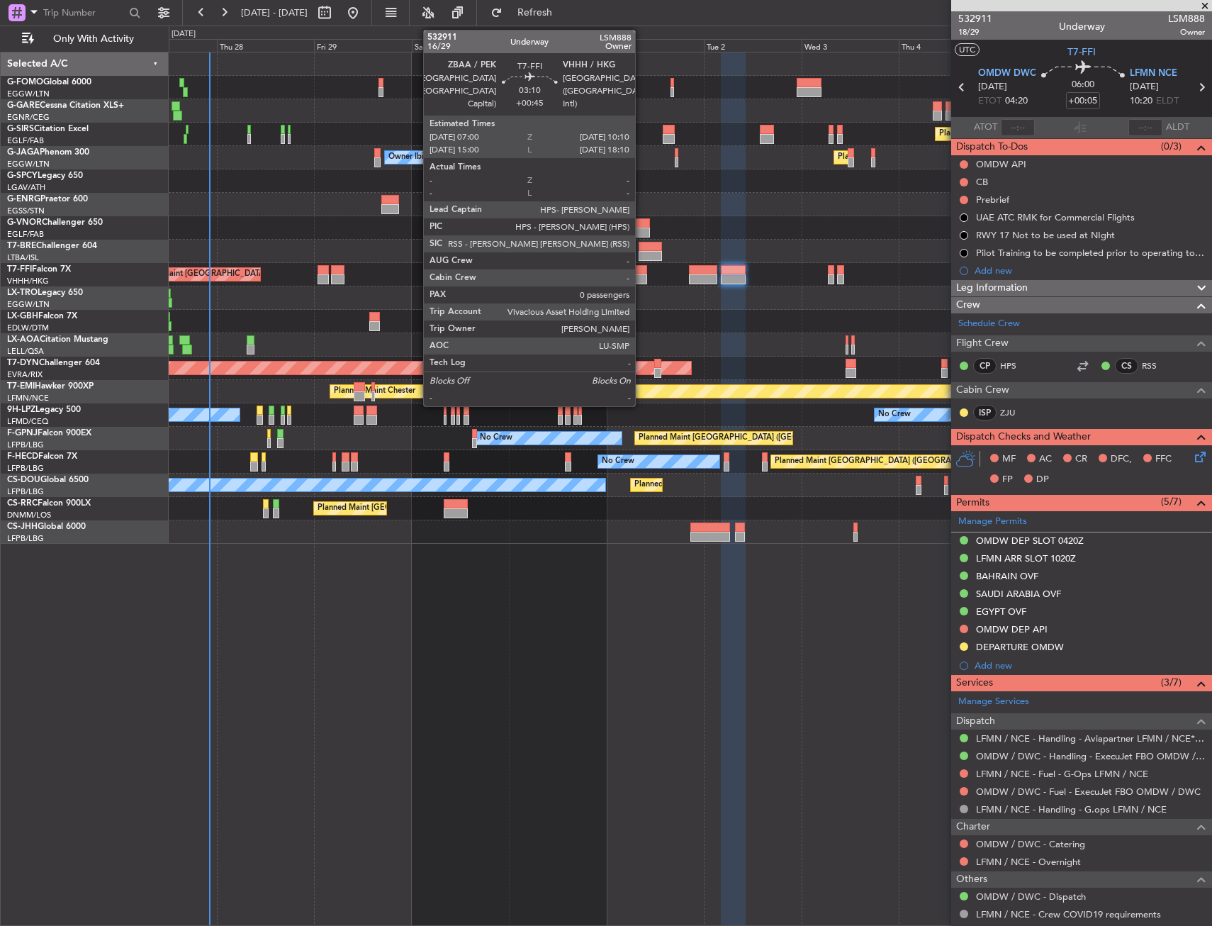
click at [641, 268] on div at bounding box center [640, 270] width 13 height 10
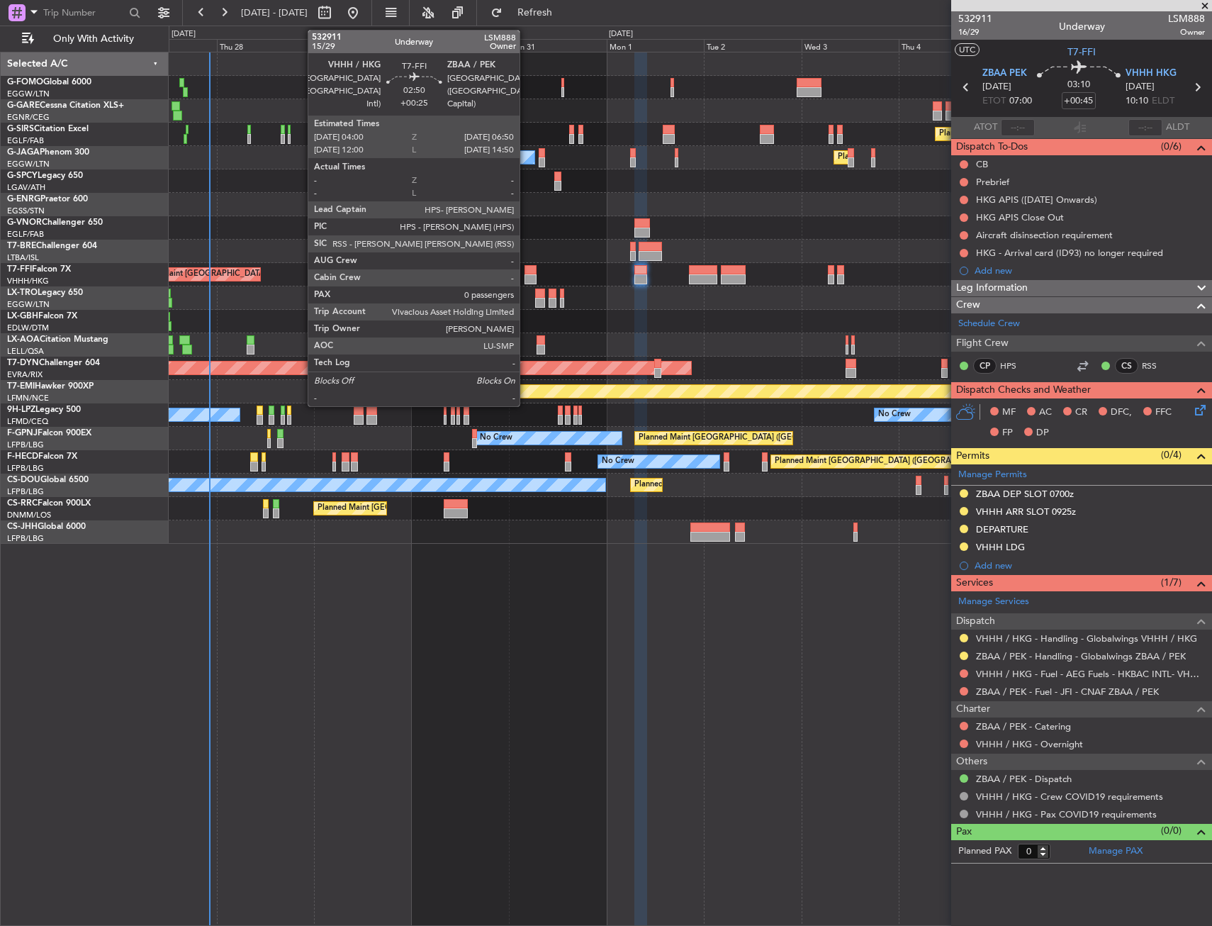
click at [526, 271] on div at bounding box center [530, 270] width 12 height 10
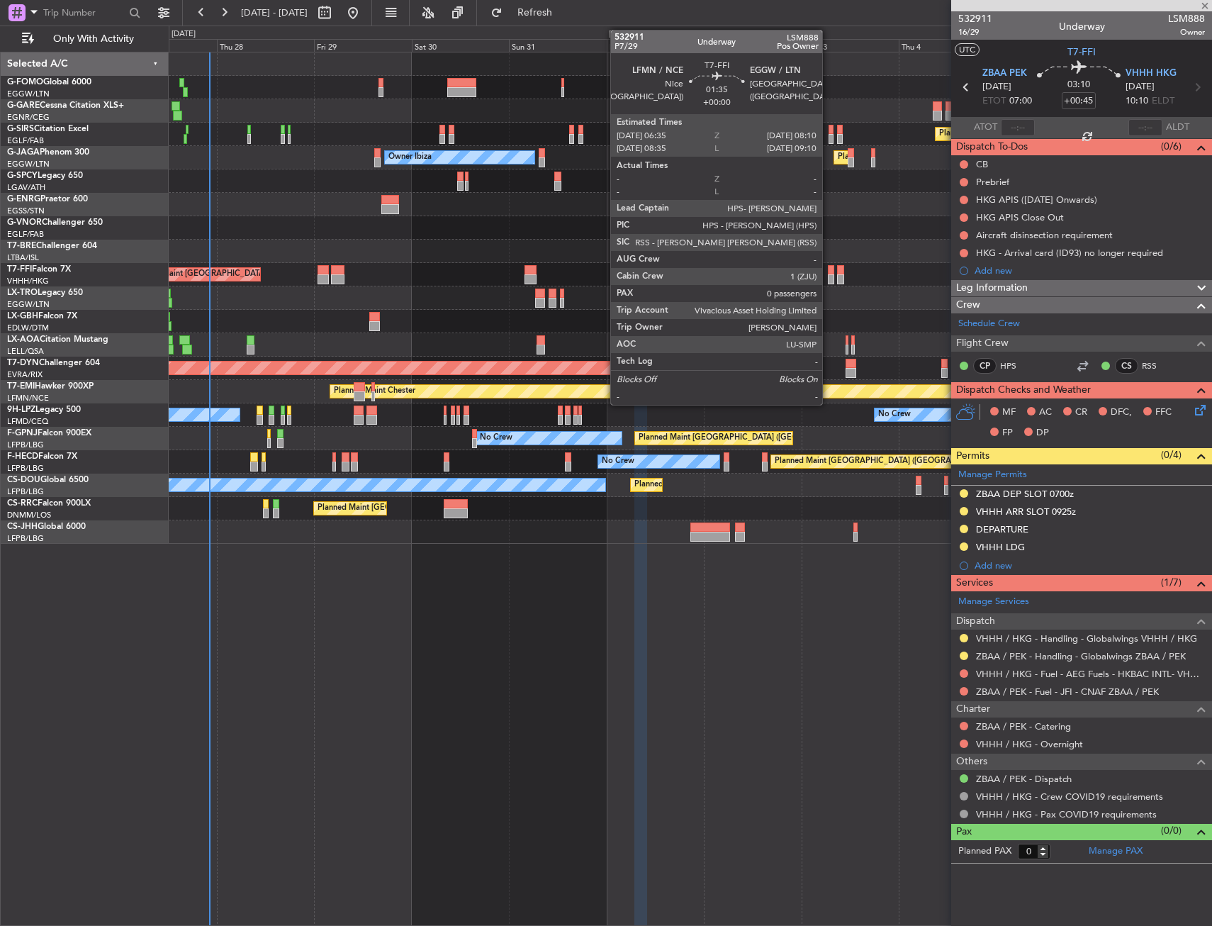
type input "+00:25"
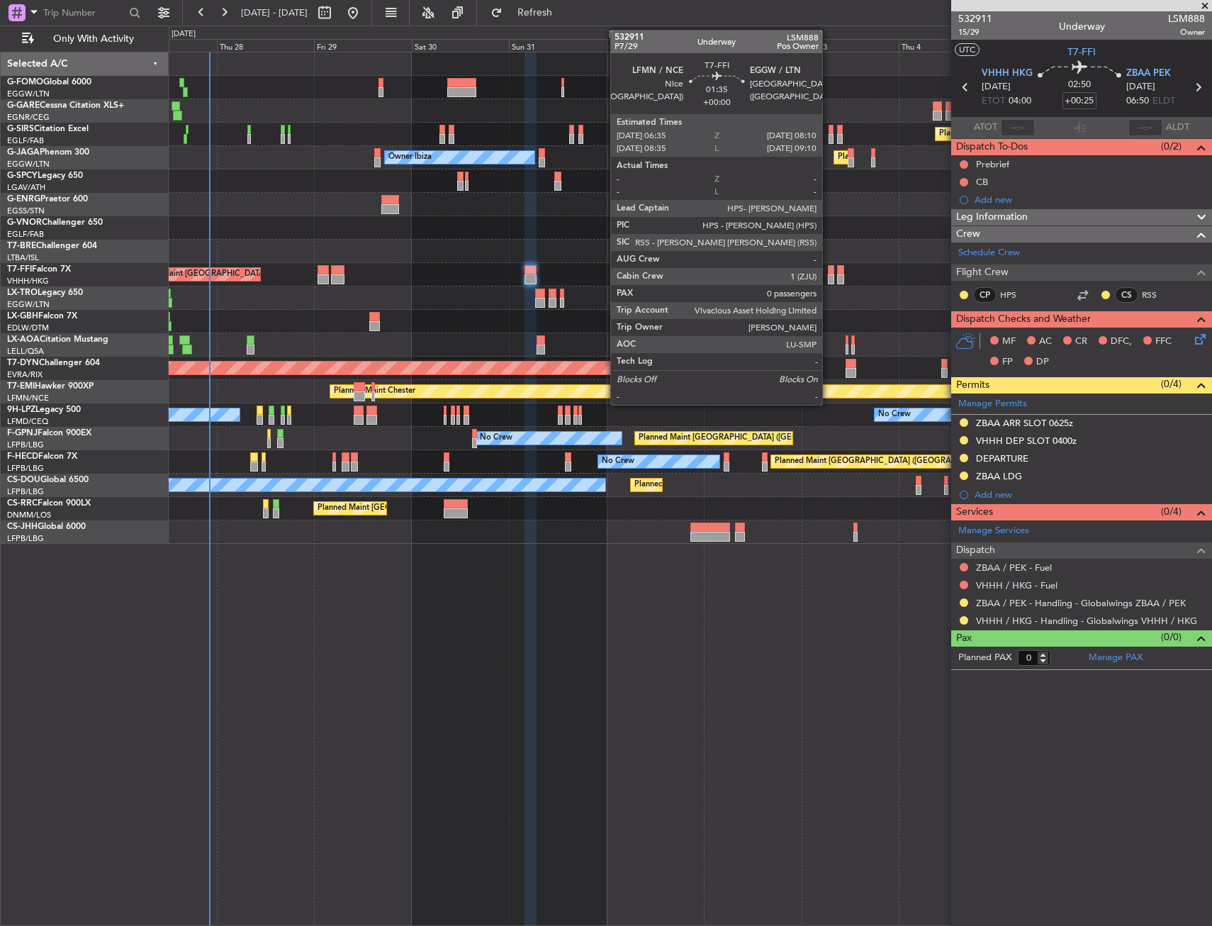
click at [829, 275] on div at bounding box center [831, 279] width 7 height 10
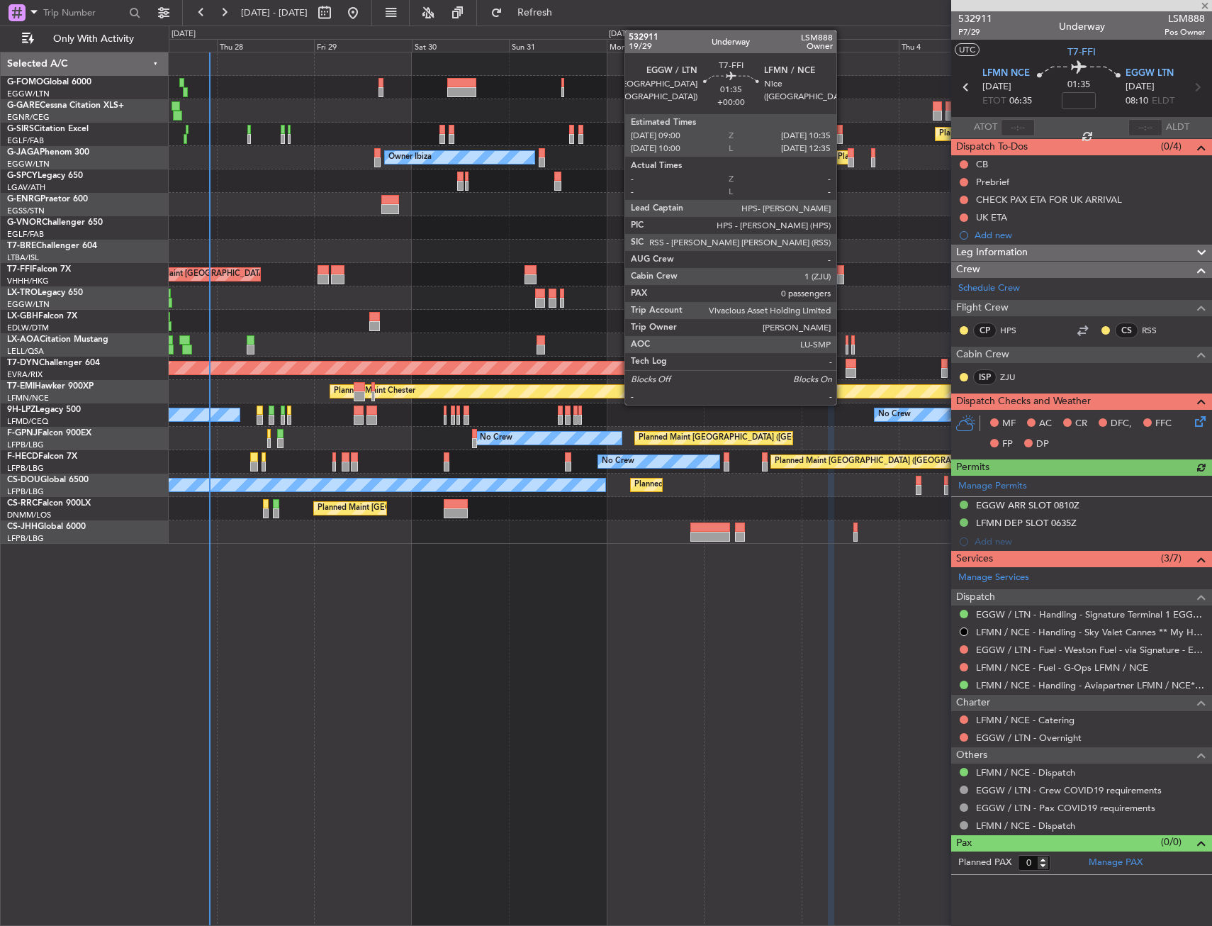
click at [843, 272] on div at bounding box center [840, 270] width 7 height 10
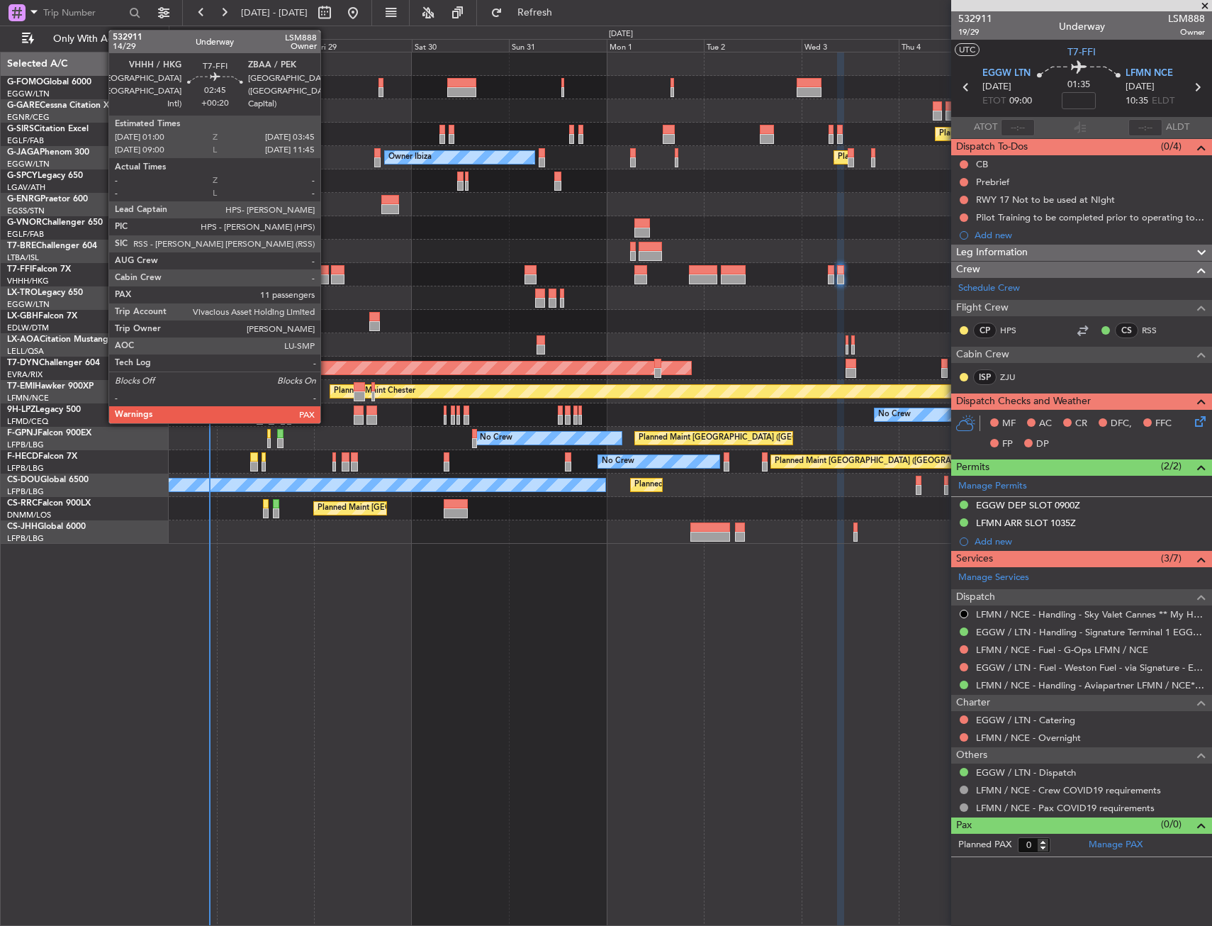
click at [327, 269] on div at bounding box center [323, 270] width 11 height 10
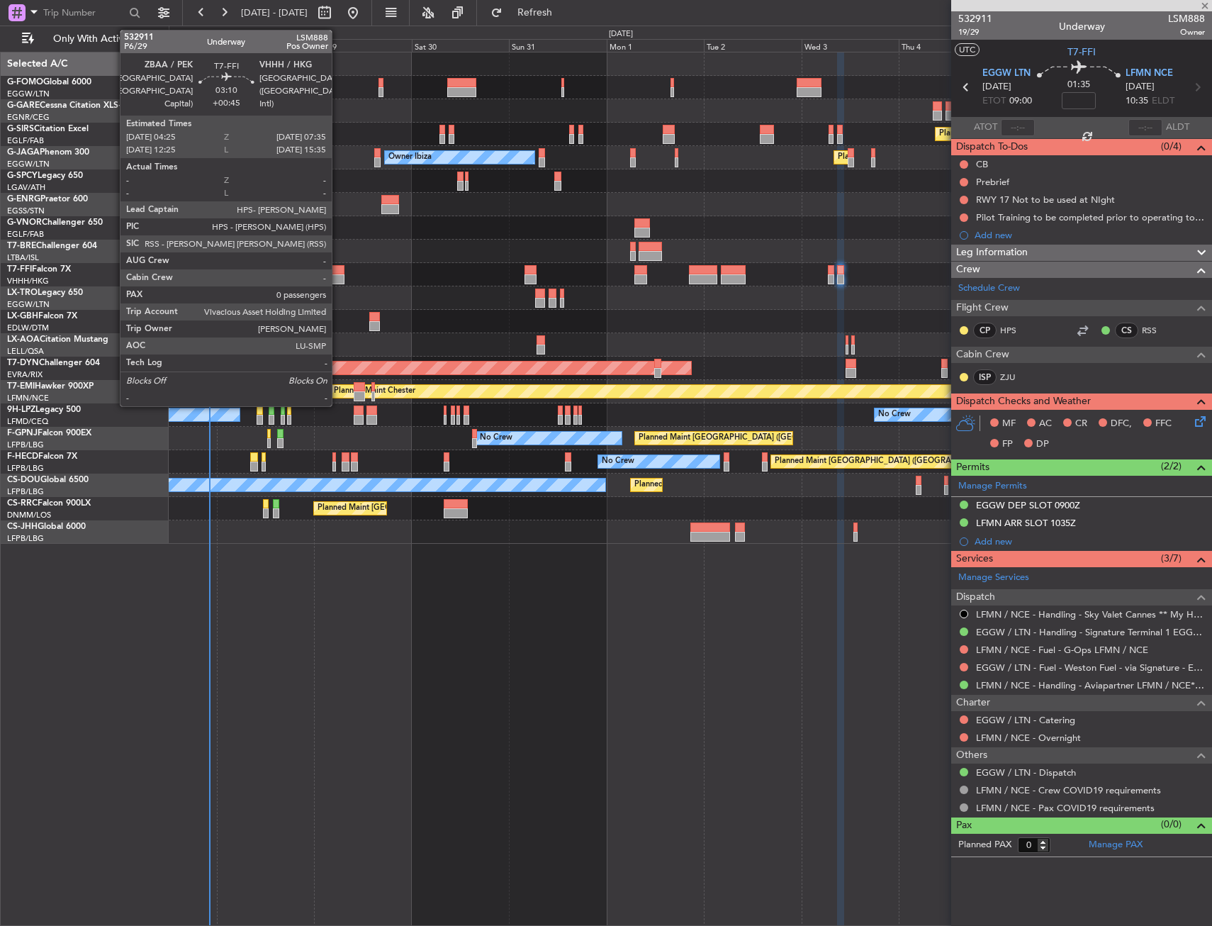
type input "+00:20"
type input "11"
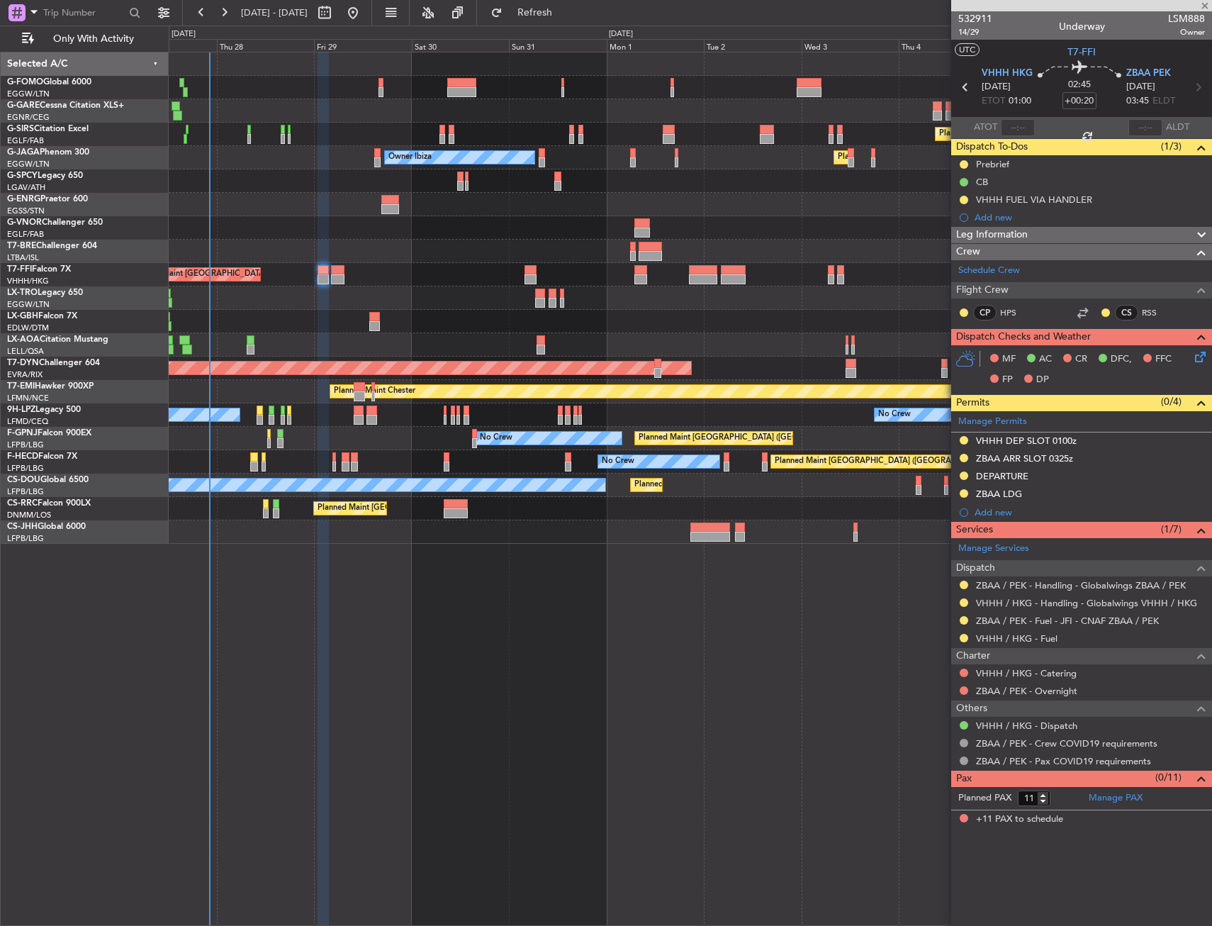
type input "+00:45"
type input "0"
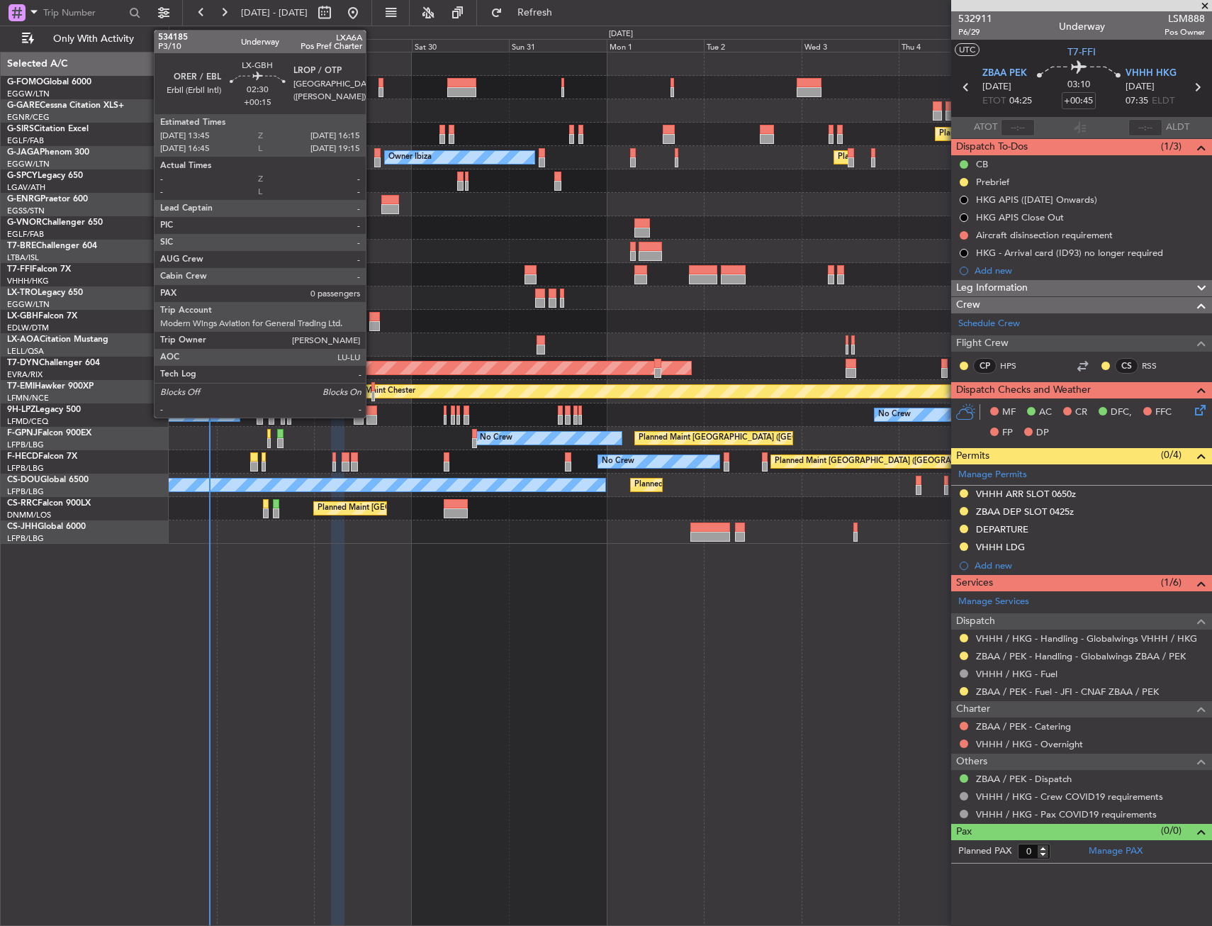
click at [372, 322] on div at bounding box center [374, 326] width 11 height 10
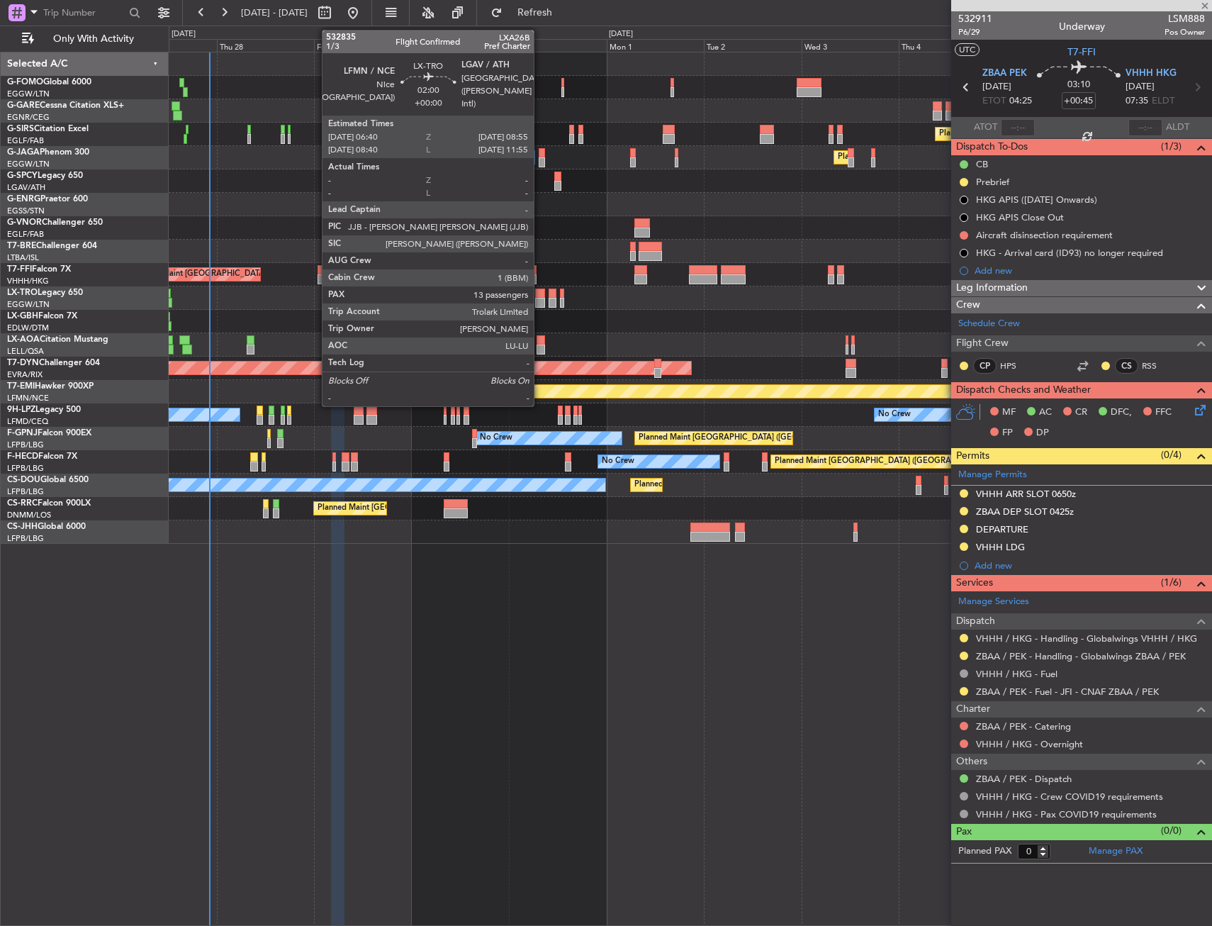
type input "+00:15"
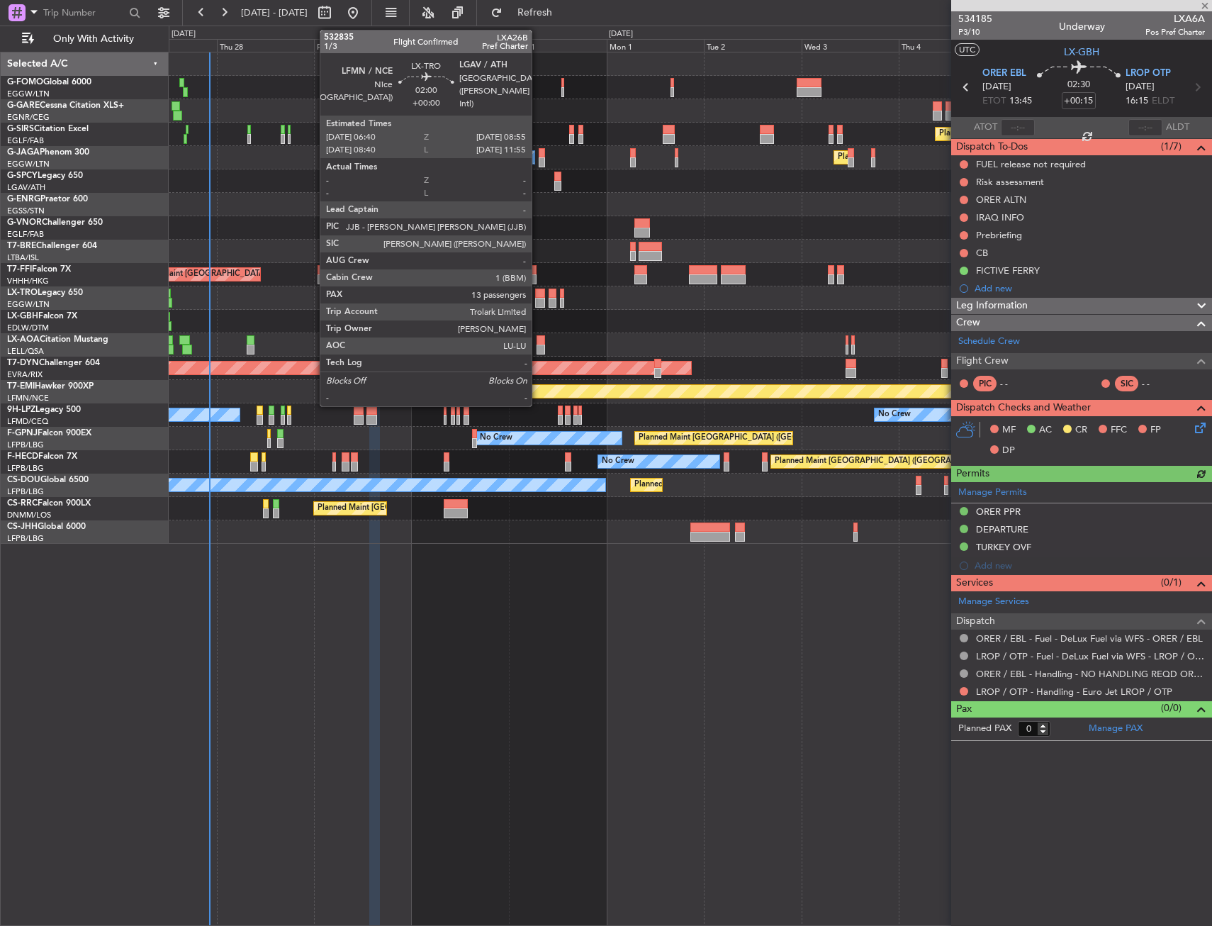
click at [538, 295] on div at bounding box center [539, 293] width 9 height 10
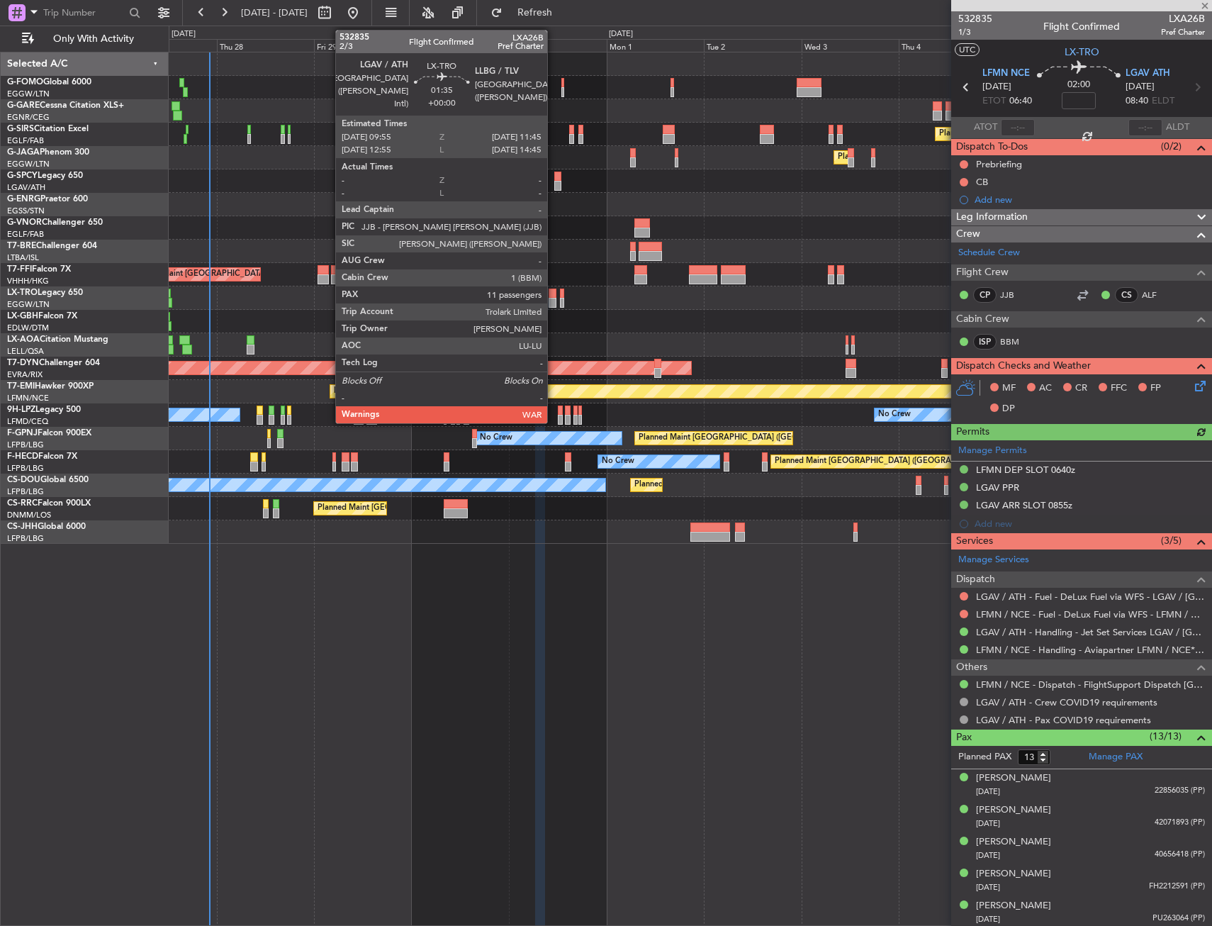
click at [554, 299] on div at bounding box center [553, 303] width 8 height 10
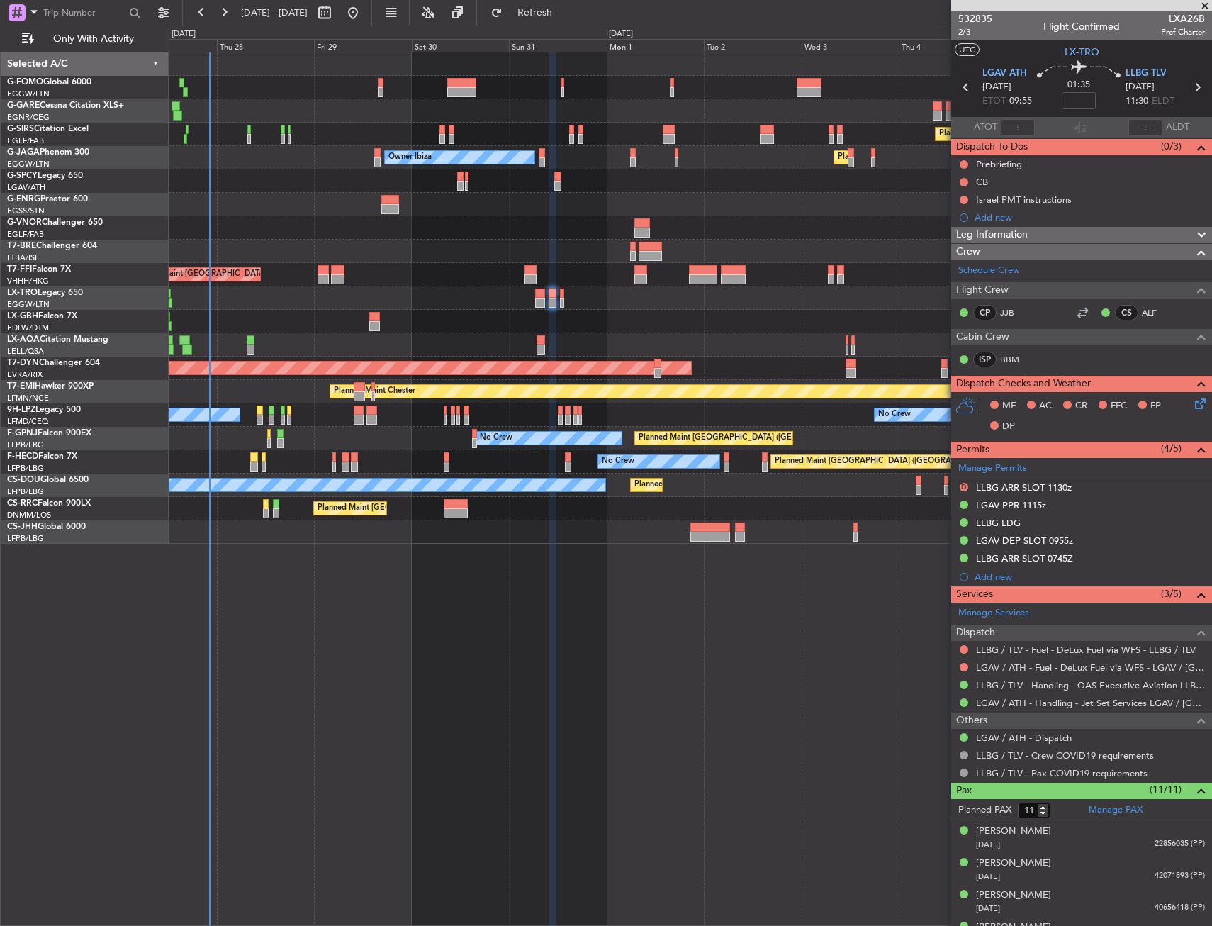
click at [1191, 92] on icon at bounding box center [1197, 87] width 18 height 18
type input "0"
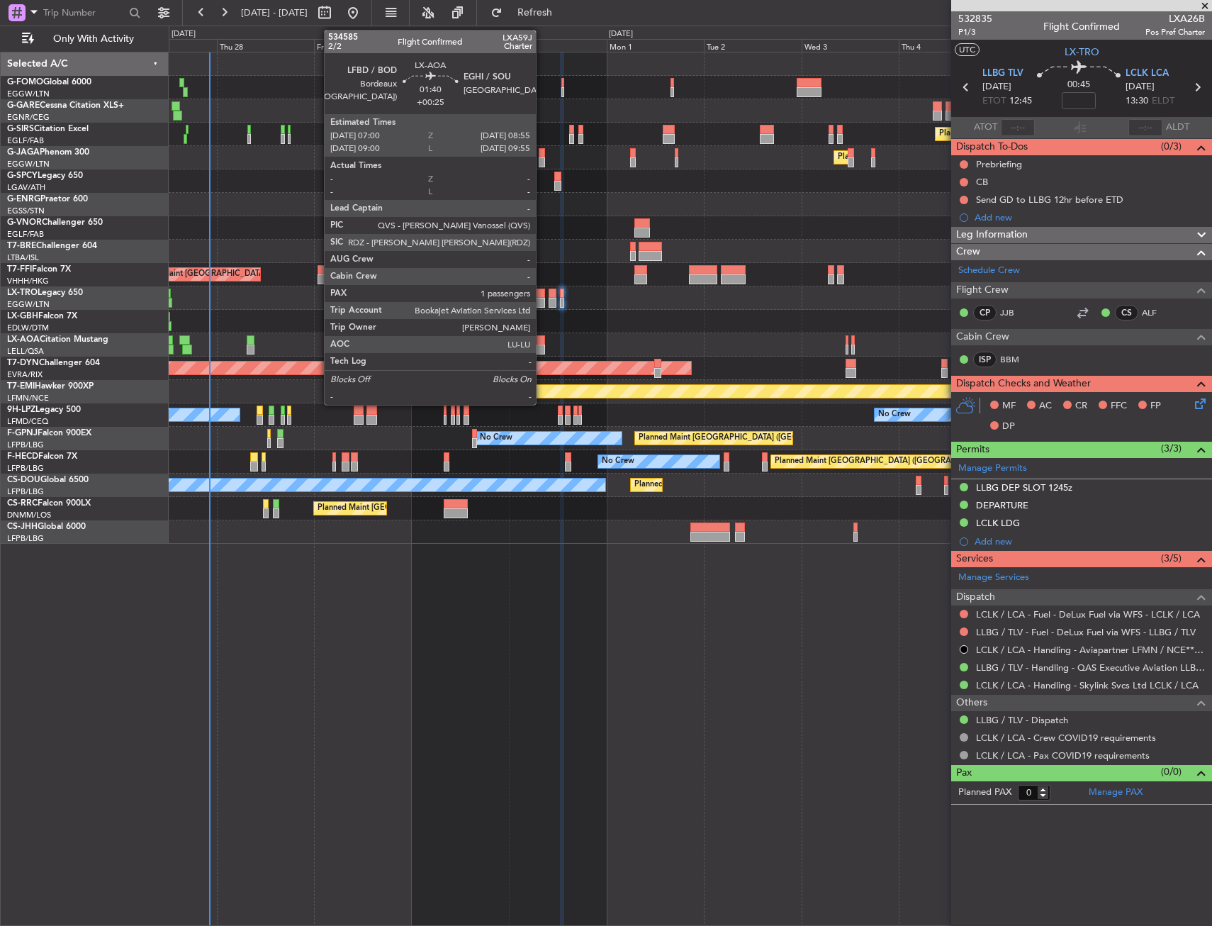
click at [542, 347] on div at bounding box center [541, 349] width 8 height 10
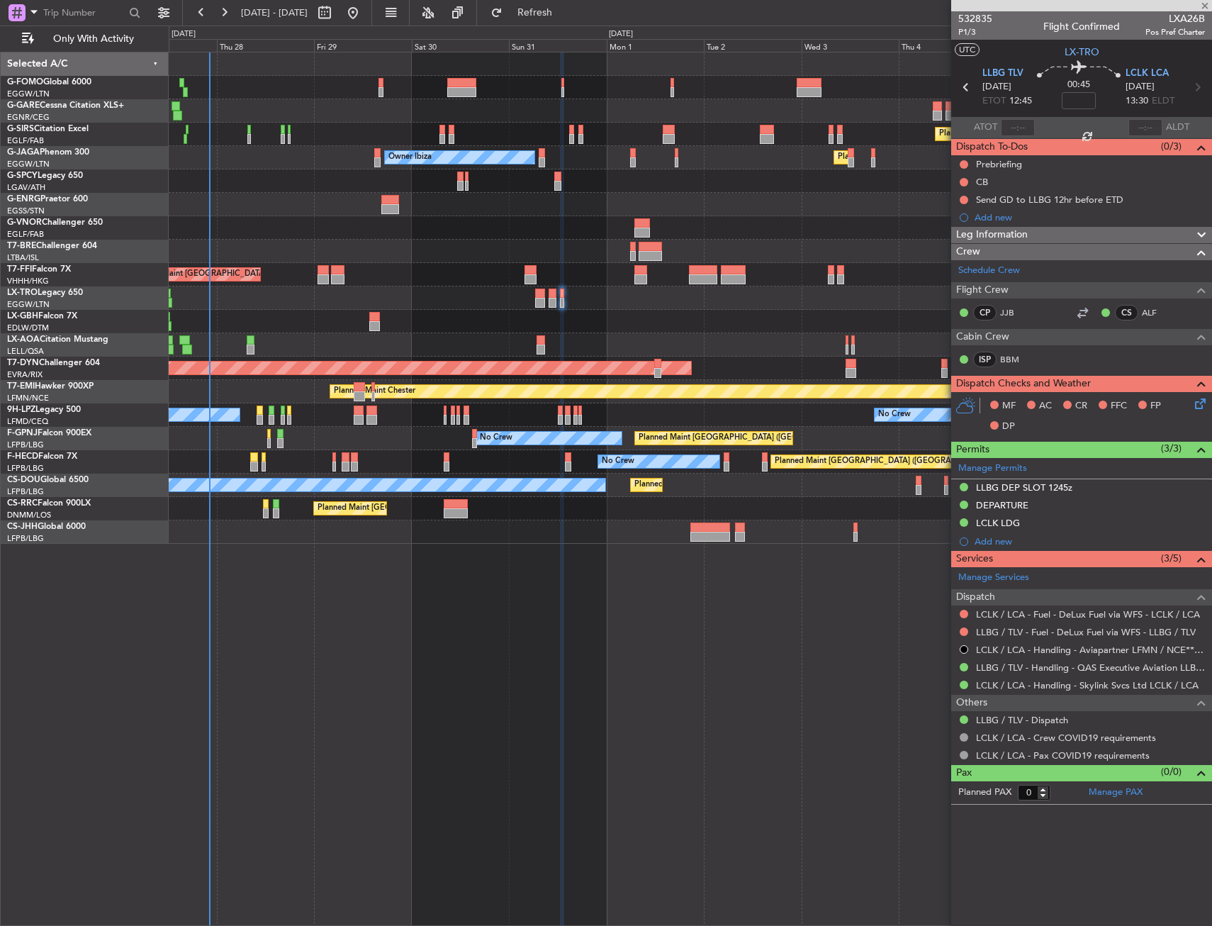
type input "+00:25"
type input "1"
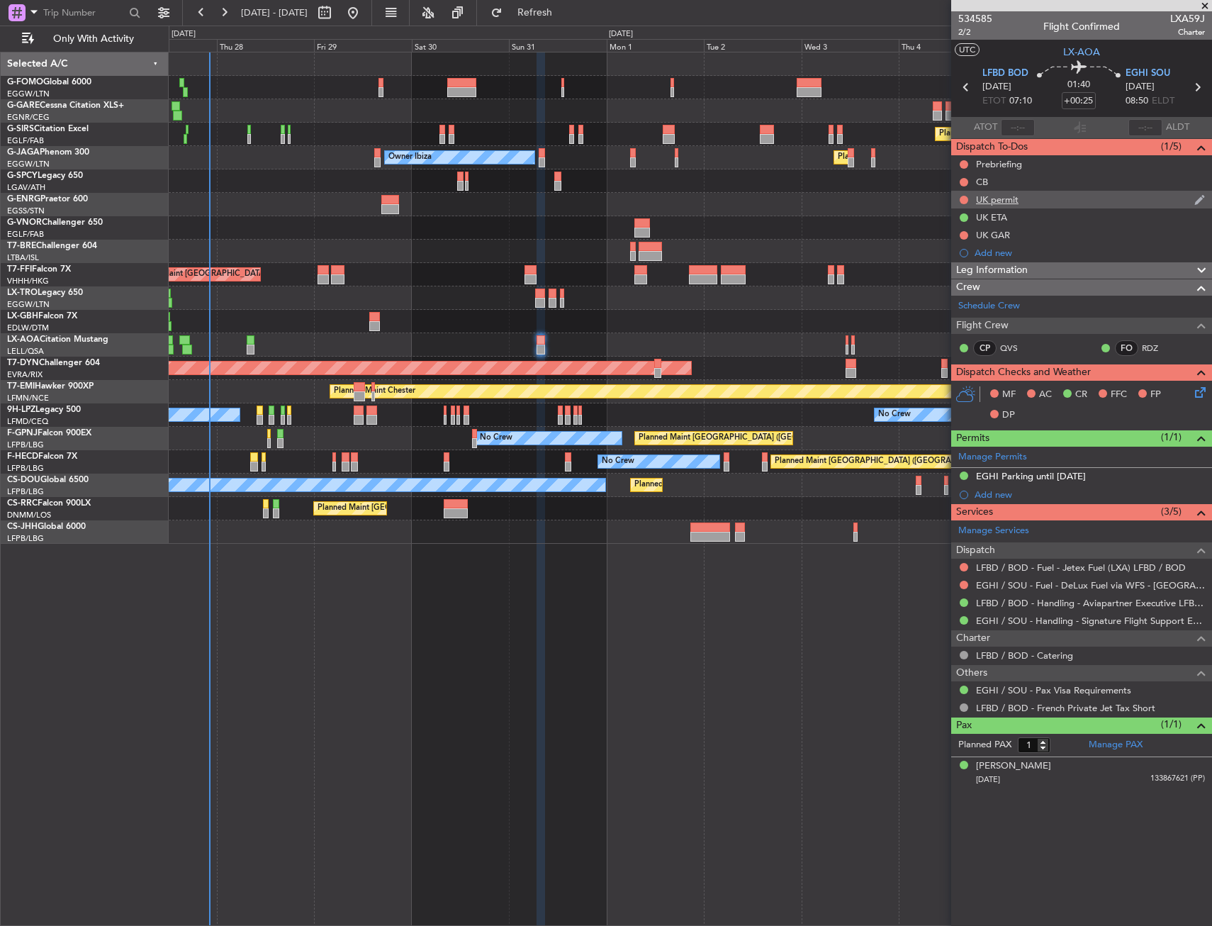
click at [960, 194] on nimbus-traffic-light at bounding box center [963, 199] width 11 height 11
click at [962, 199] on button at bounding box center [964, 200] width 9 height 9
click at [955, 276] on span "Cancelled" at bounding box center [967, 283] width 40 height 14
click at [1195, 86] on icon at bounding box center [1197, 87] width 18 height 18
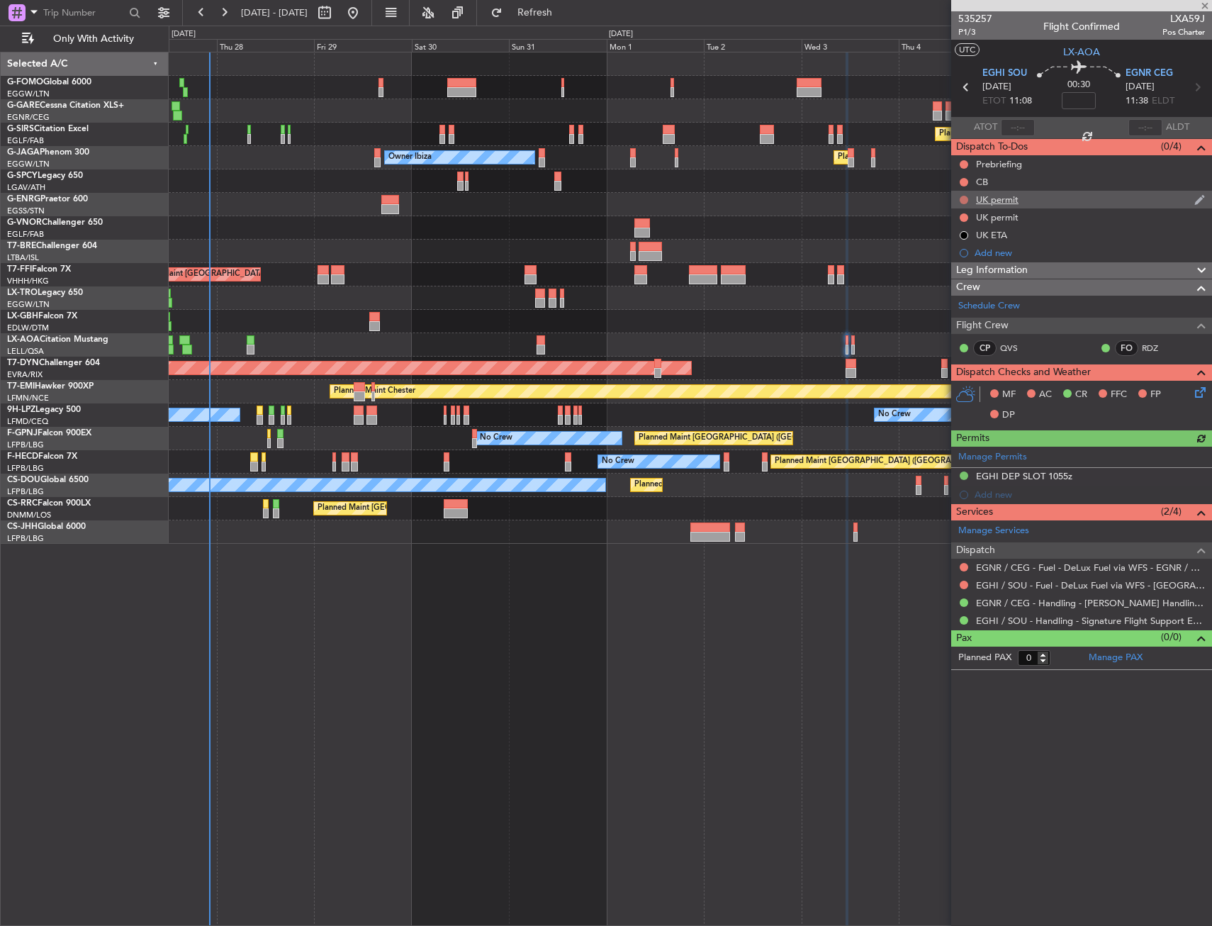
click at [960, 198] on button at bounding box center [964, 200] width 9 height 9
click at [957, 200] on div "UK permit" at bounding box center [1081, 200] width 261 height 18
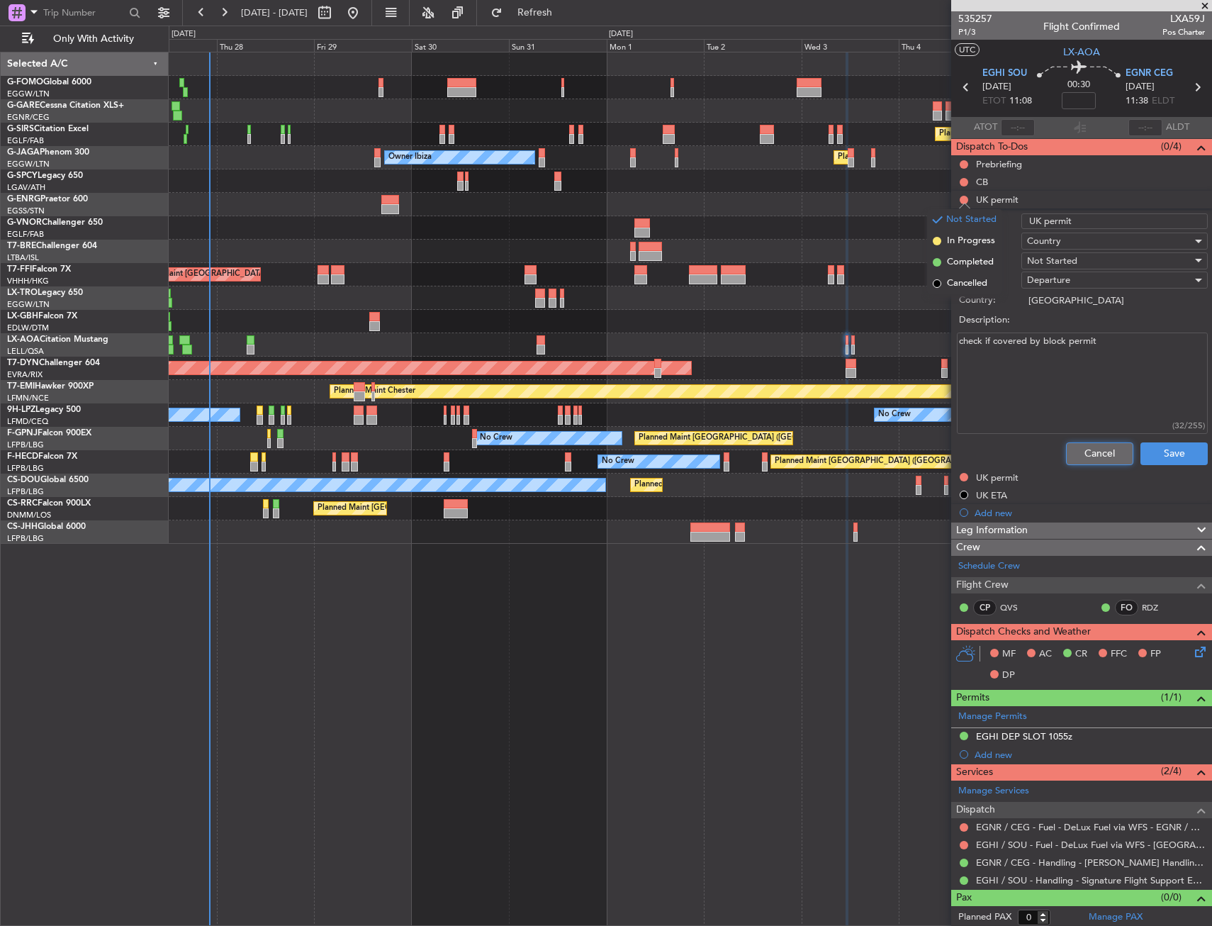
click at [1097, 443] on button "Cancel" at bounding box center [1099, 453] width 67 height 23
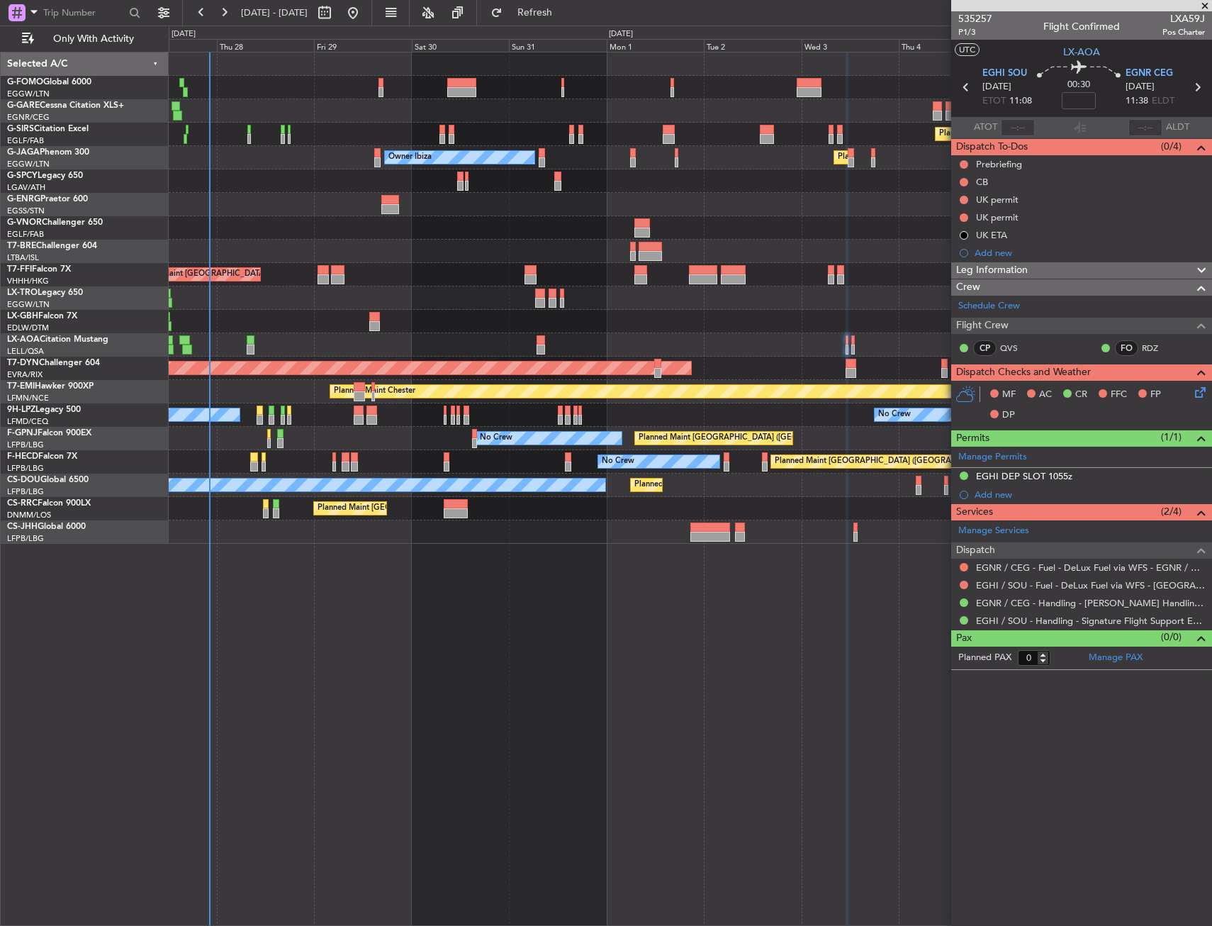
click at [846, 637] on div at bounding box center [848, 489] width 4 height 874
click at [964, 203] on mat-tooltip-component "Not Started" at bounding box center [964, 222] width 68 height 38
click at [967, 202] on button at bounding box center [964, 200] width 9 height 9
drag, startPoint x: 956, startPoint y: 267, endPoint x: 956, endPoint y: 277, distance: 9.9
click at [956, 277] on ul "Not Started In Progress Completed Cancelled" at bounding box center [964, 251] width 75 height 85
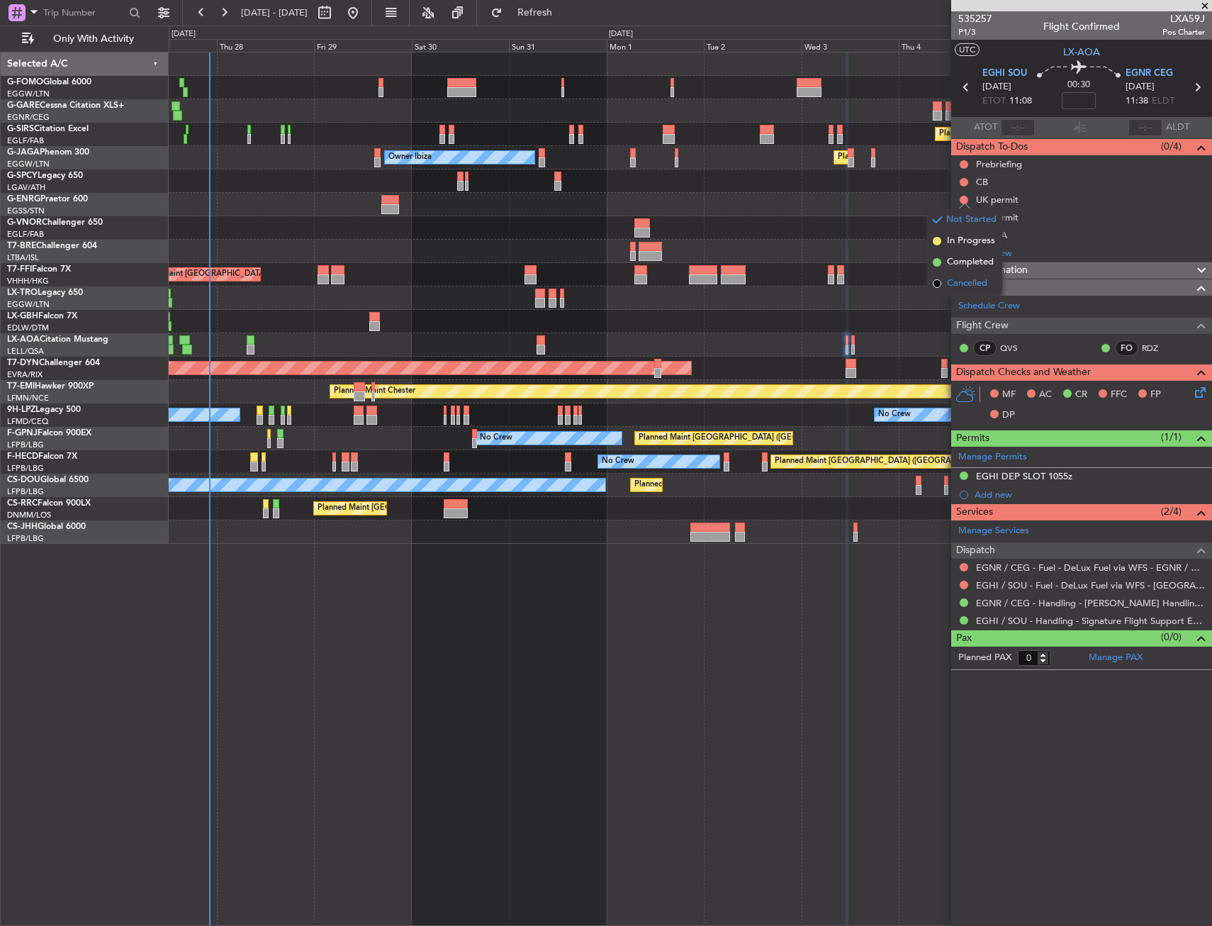
click at [956, 277] on span "Cancelled" at bounding box center [967, 283] width 40 height 14
click at [967, 218] on button at bounding box center [964, 217] width 9 height 9
click at [950, 295] on li "Cancelled" at bounding box center [964, 301] width 75 height 21
click at [1190, 91] on icon at bounding box center [1197, 87] width 18 height 18
type input "1"
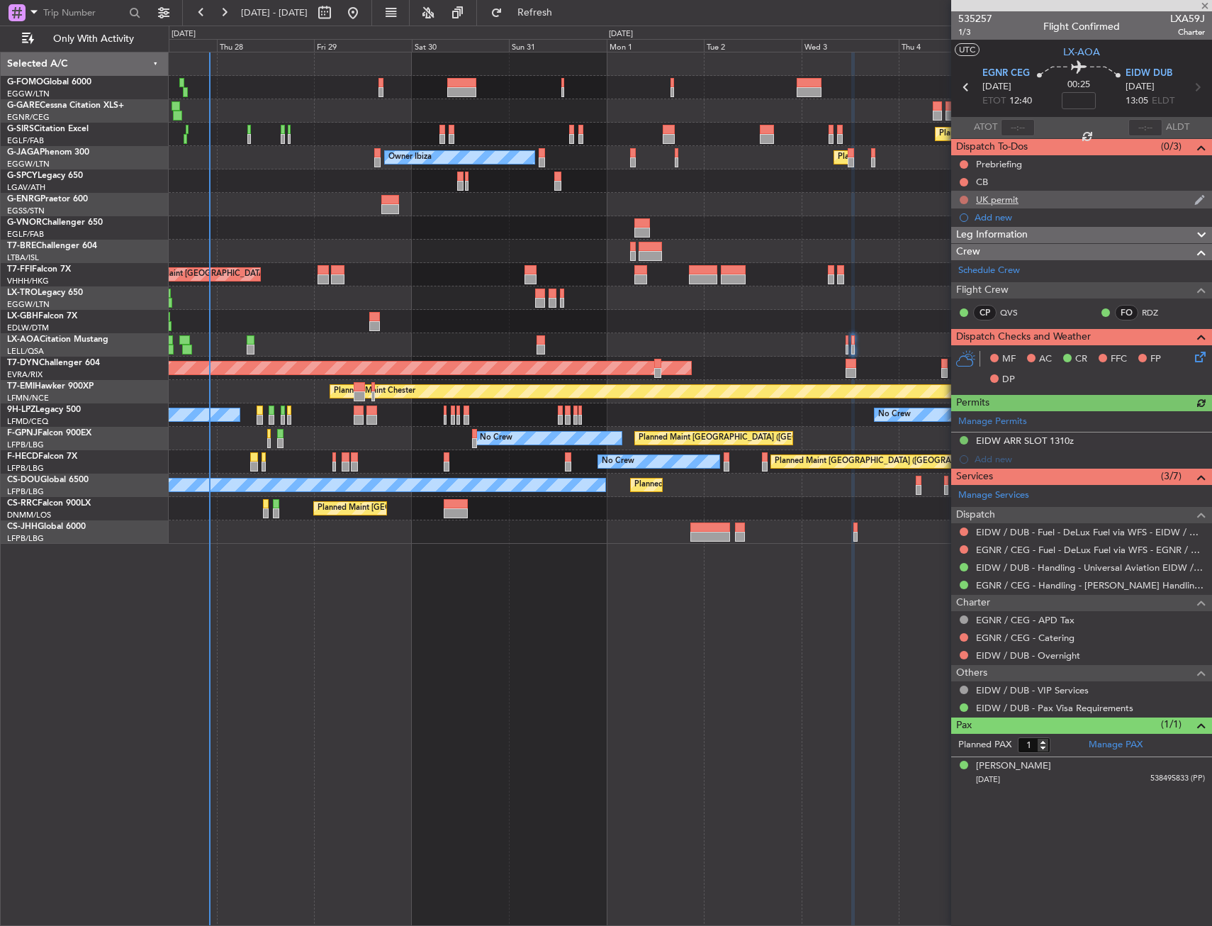
click at [965, 198] on button at bounding box center [964, 200] width 9 height 9
click at [958, 288] on span "Cancelled" at bounding box center [967, 283] width 40 height 14
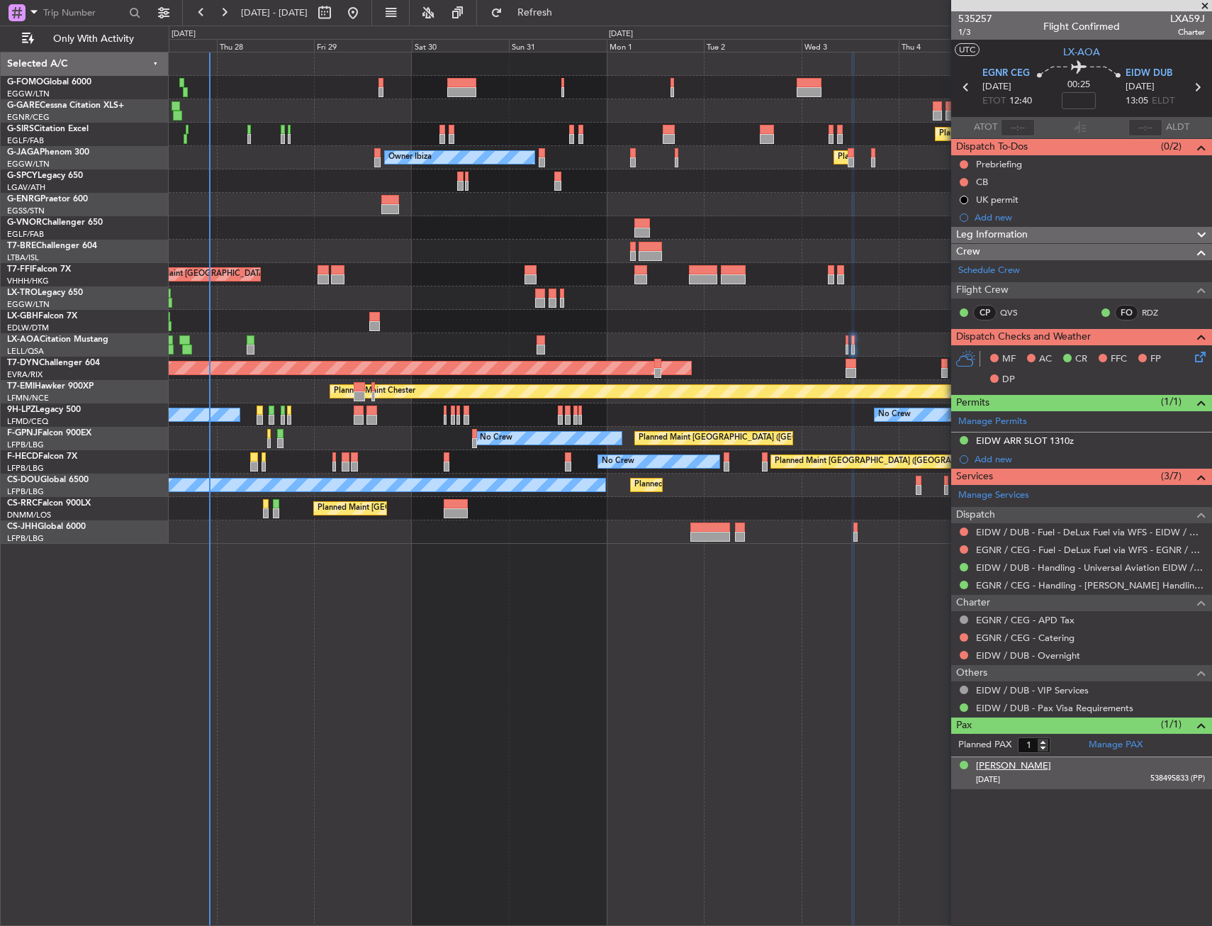
click at [1038, 765] on div "Bethan Laura Cleary" at bounding box center [1013, 766] width 75 height 14
click at [1199, 795] on img at bounding box center [1198, 796] width 13 height 13
click at [870, 327] on div "Planned Maint Nice ([GEOGRAPHIC_DATA])" at bounding box center [690, 321] width 1043 height 23
click at [844, 371] on div "AOG Maint Riga (Riga Intl)" at bounding box center [690, 368] width 1043 height 23
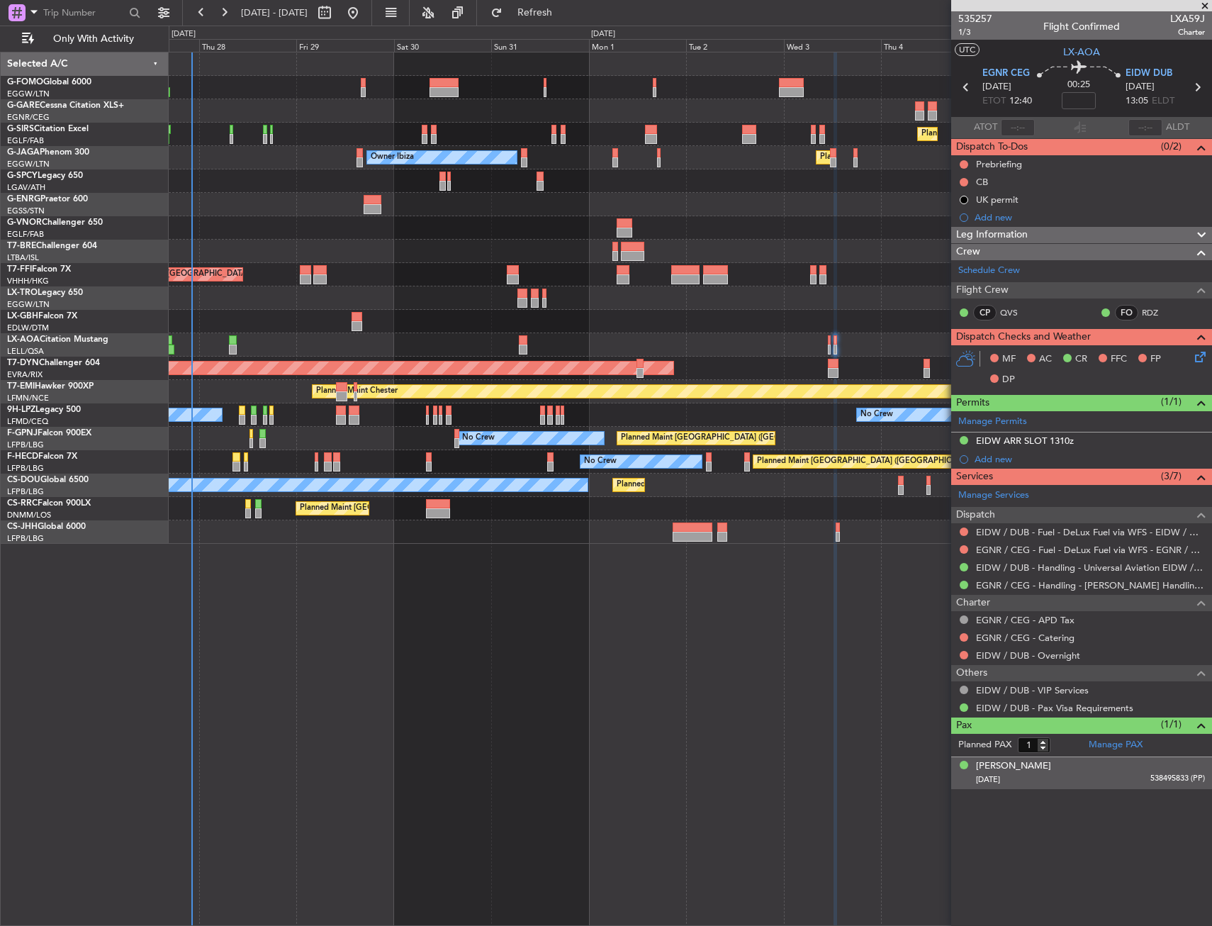
click at [859, 352] on div "No Crew Barcelona ([GEOGRAPHIC_DATA])" at bounding box center [690, 344] width 1043 height 23
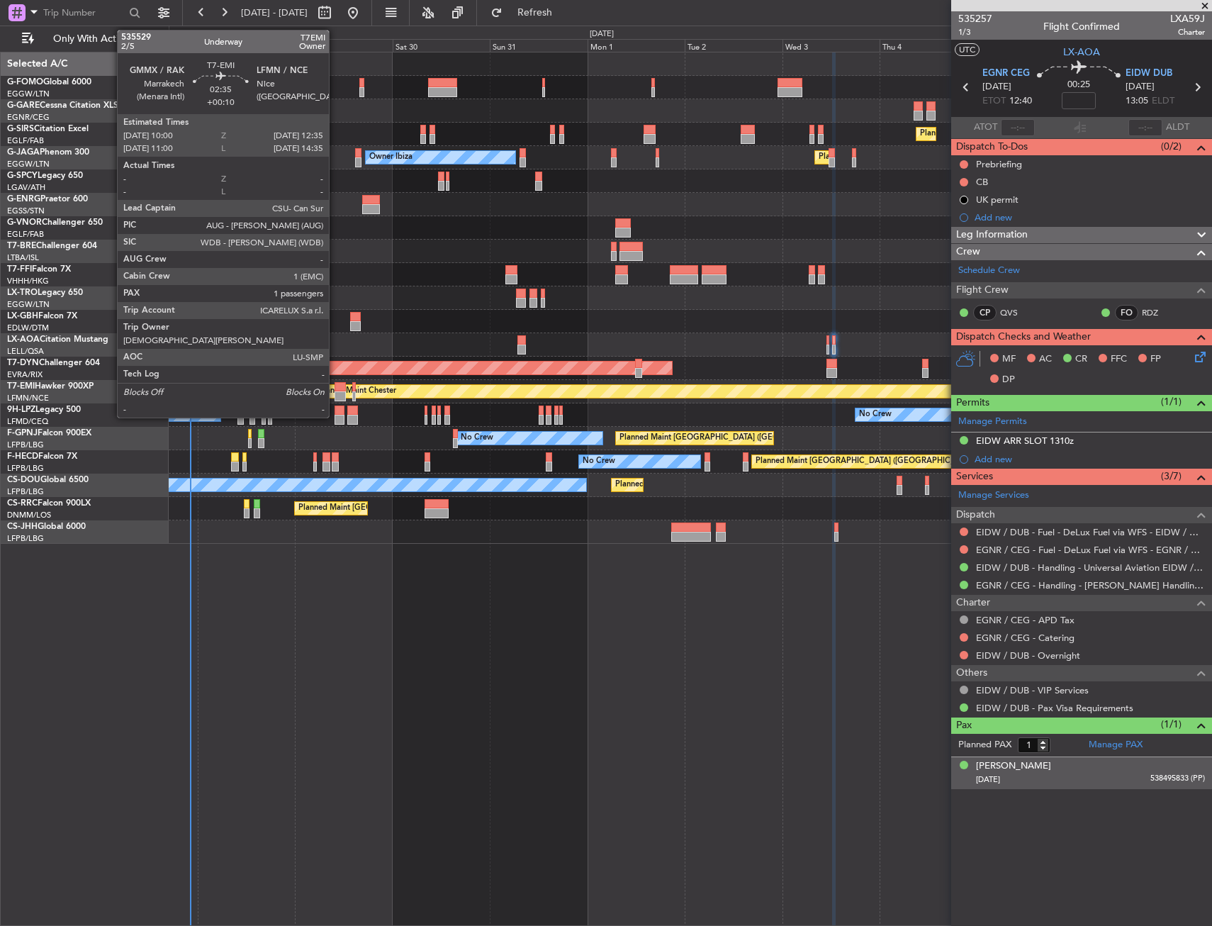
click at [335, 391] on div at bounding box center [340, 396] width 11 height 10
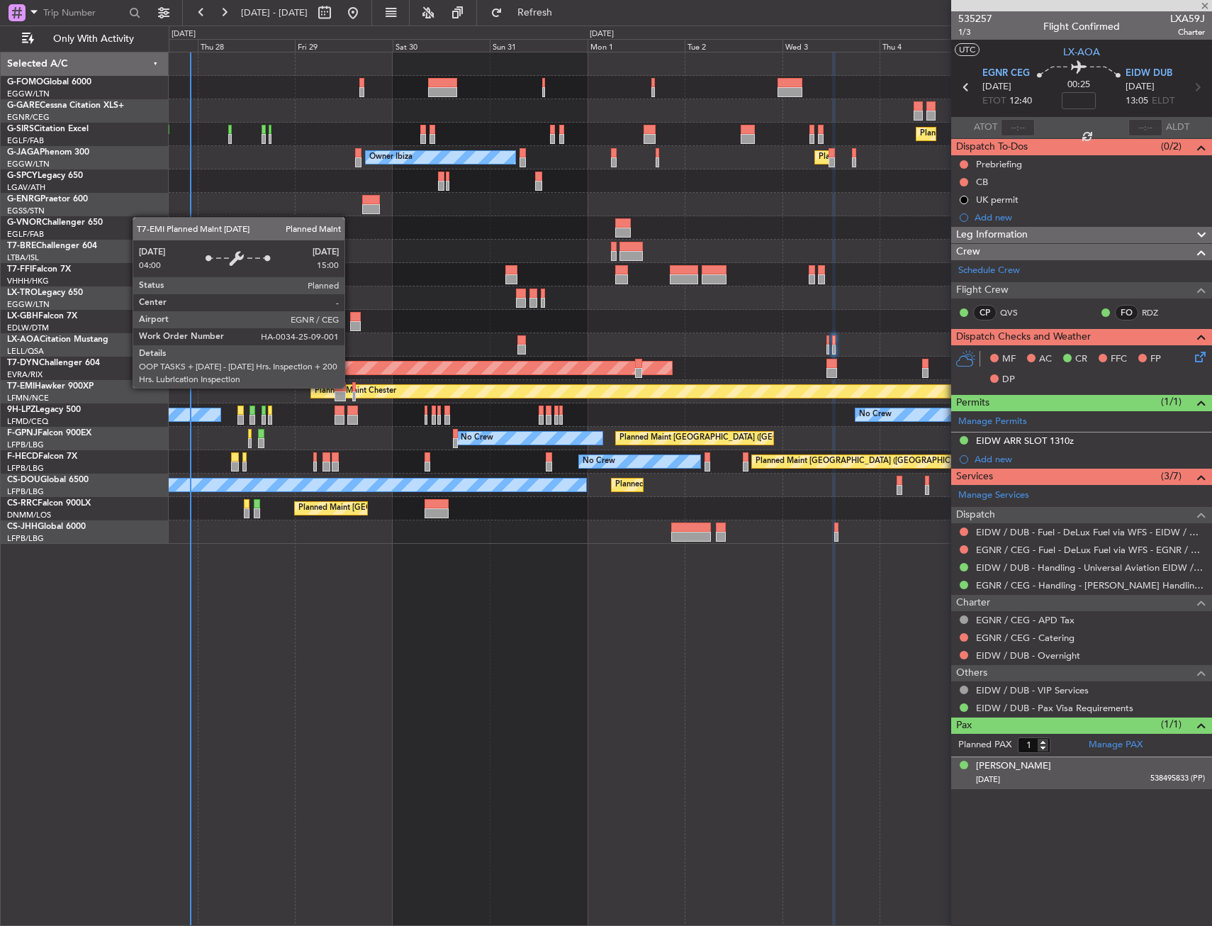
type input "+00:10"
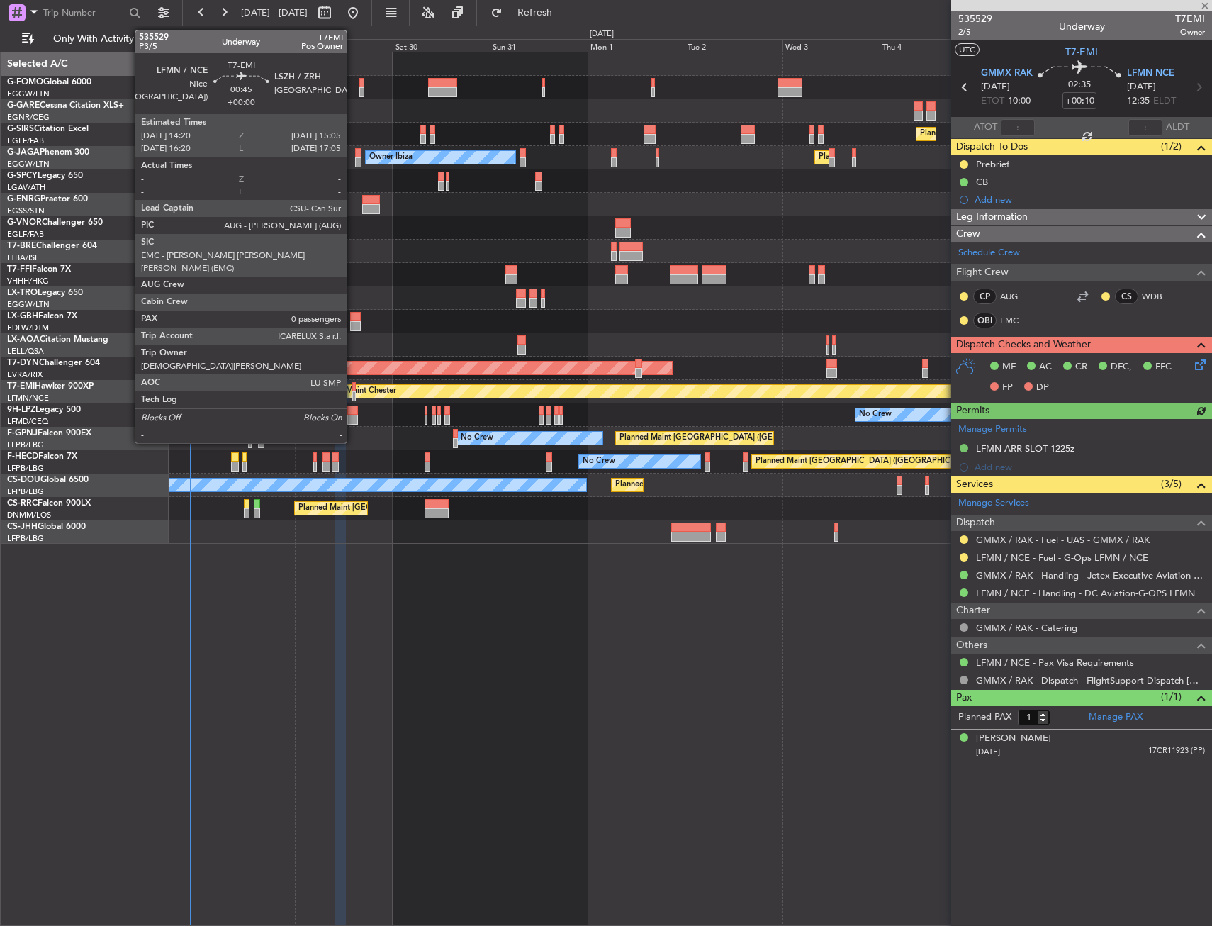
click at [353, 386] on div at bounding box center [354, 387] width 4 height 10
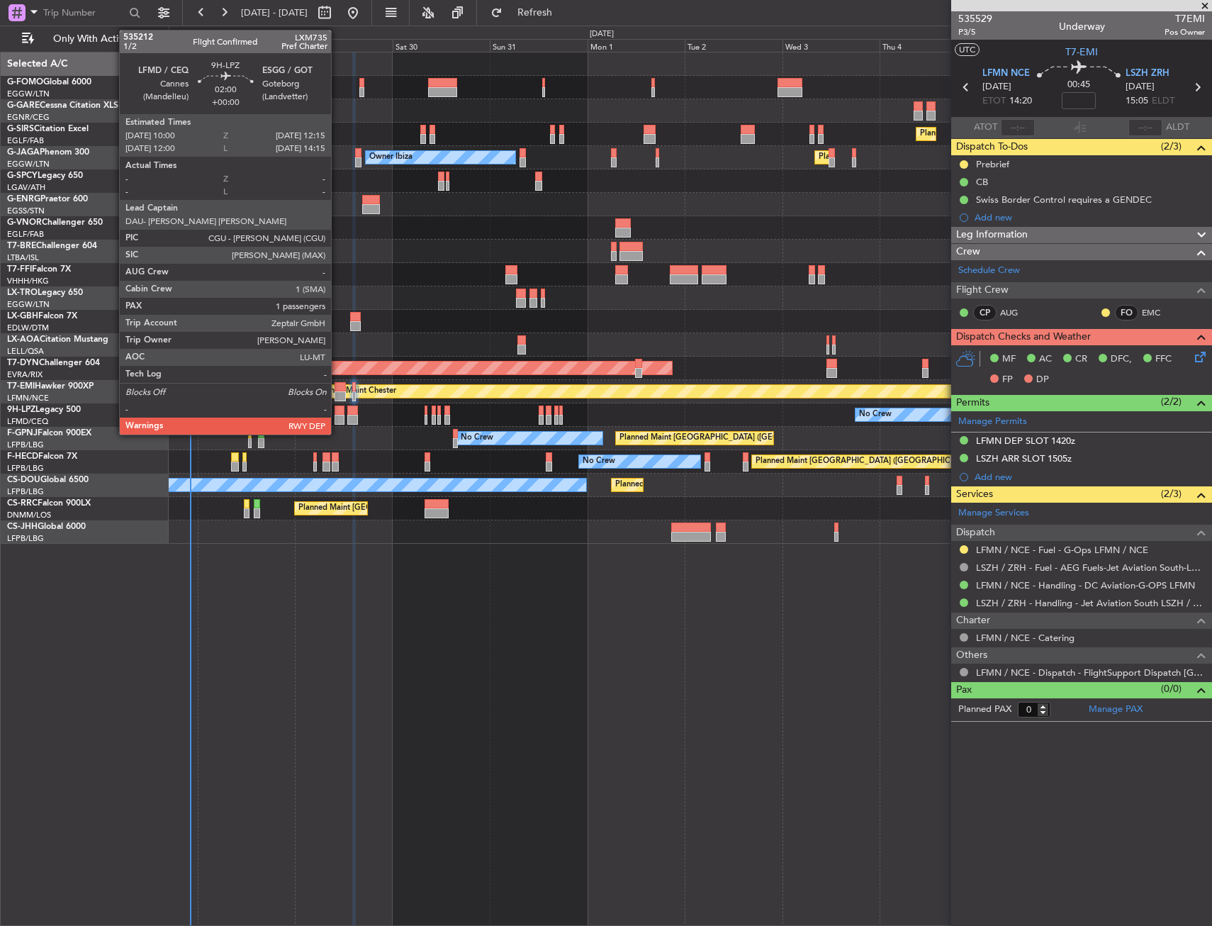
click at [337, 417] on div at bounding box center [339, 420] width 9 height 10
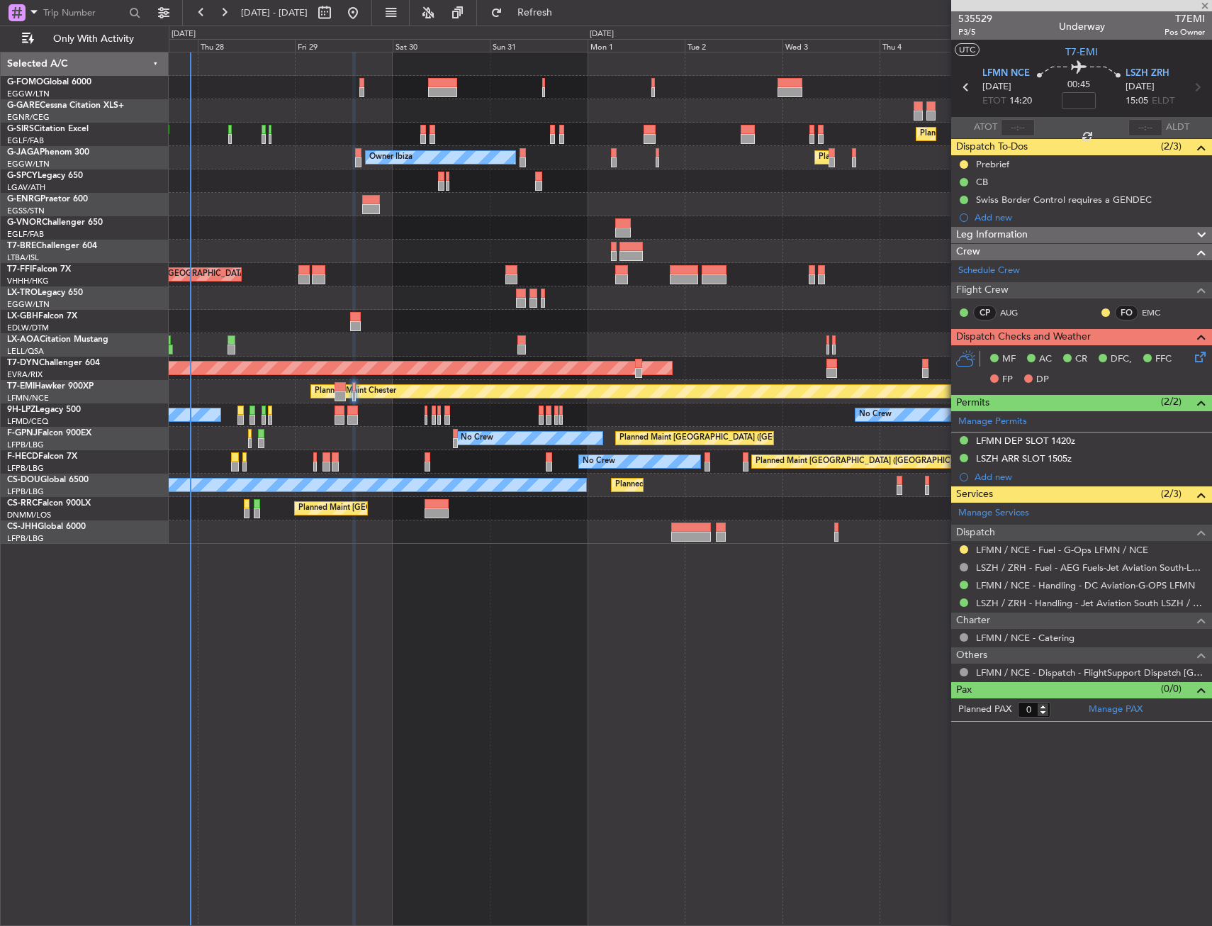
type input "1"
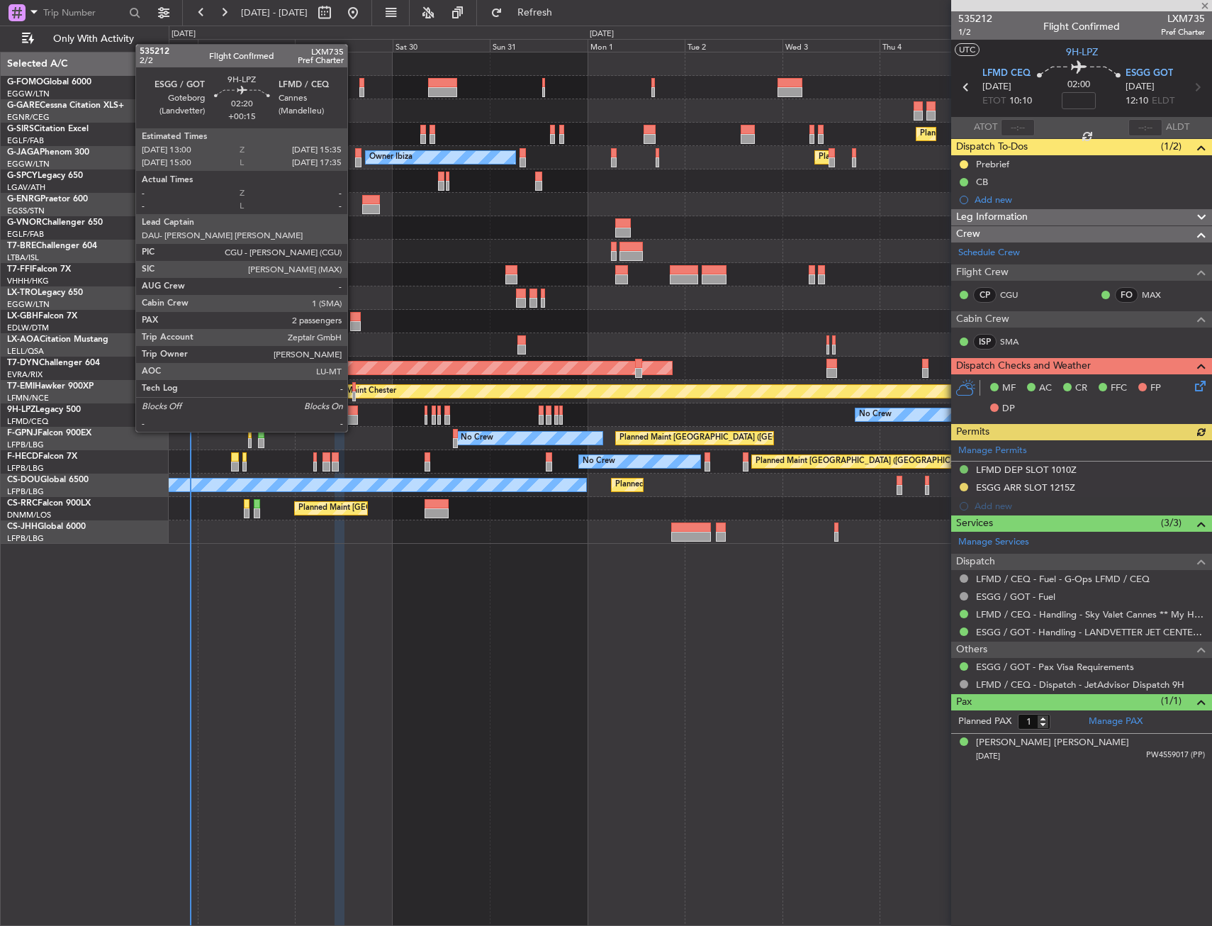
click at [354, 417] on div at bounding box center [352, 420] width 11 height 10
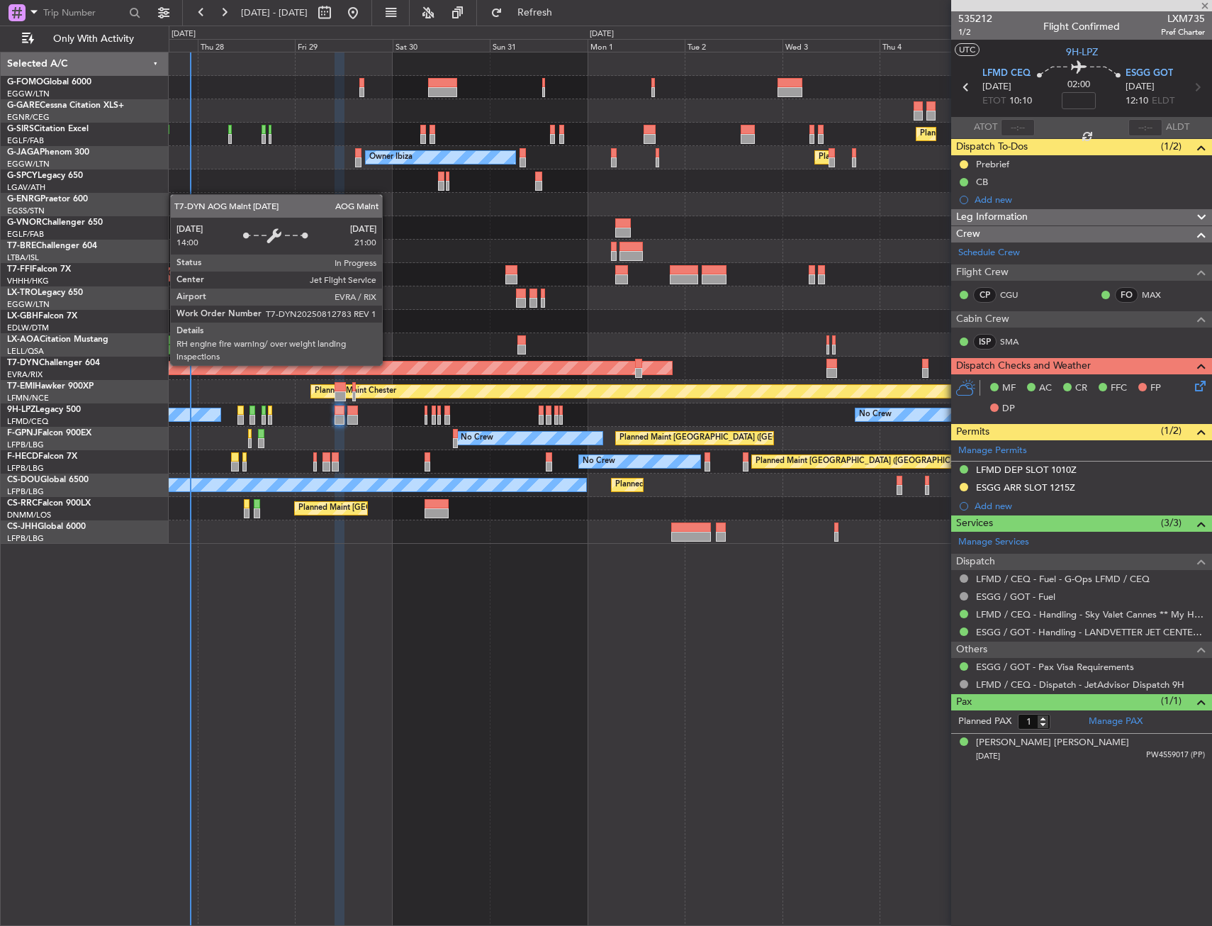
type input "+00:15"
type input "2"
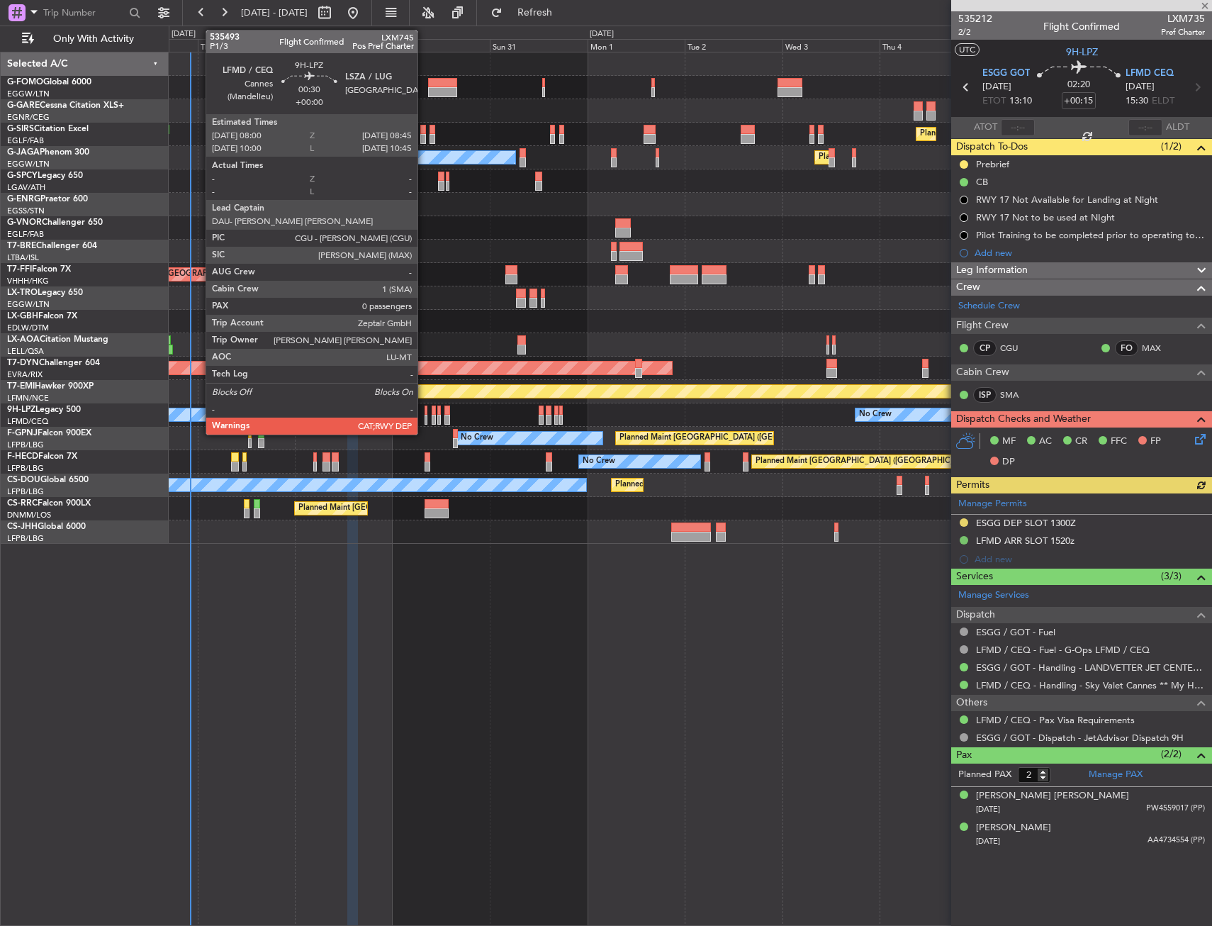
click at [425, 415] on div at bounding box center [427, 420] width 4 height 10
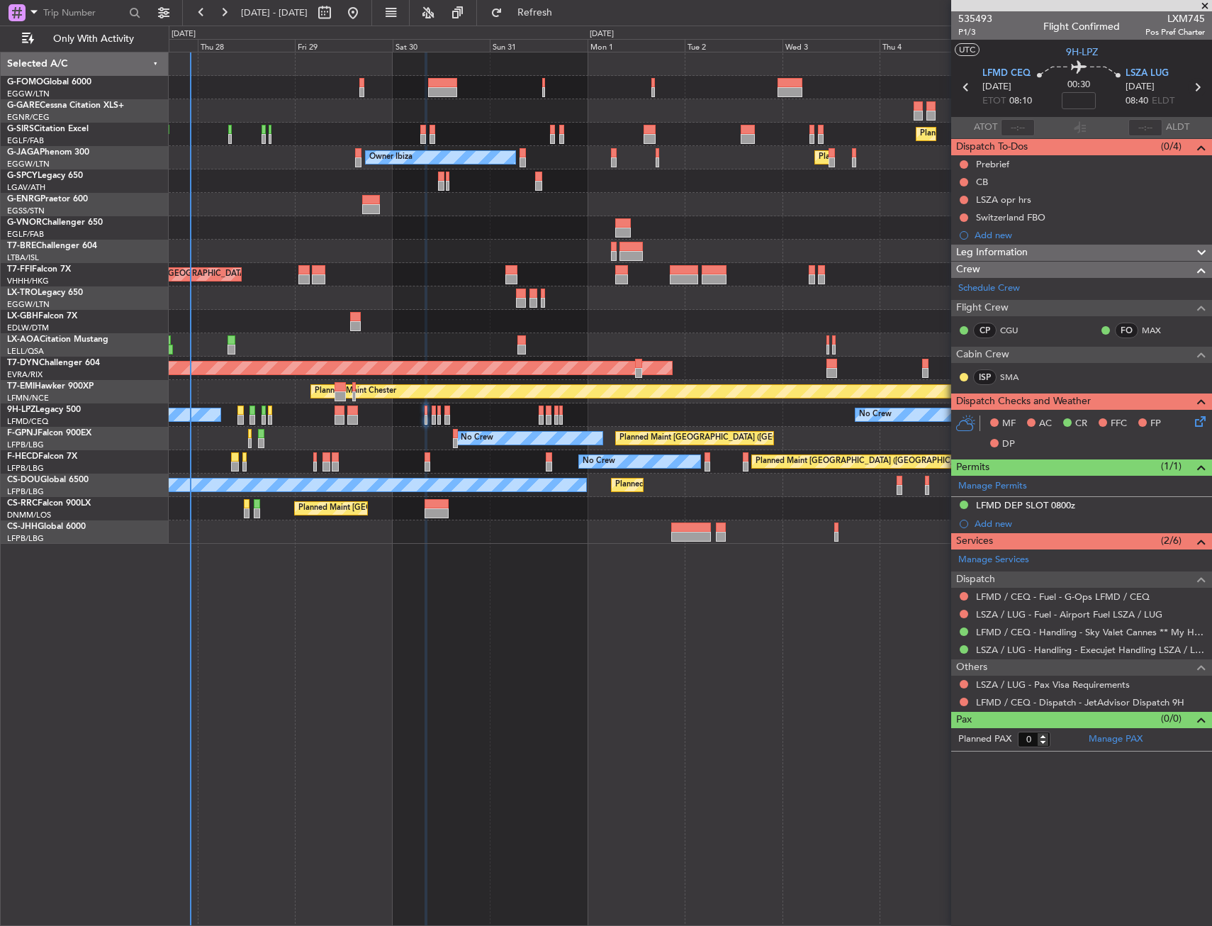
click at [1198, 90] on icon at bounding box center [1197, 87] width 18 height 18
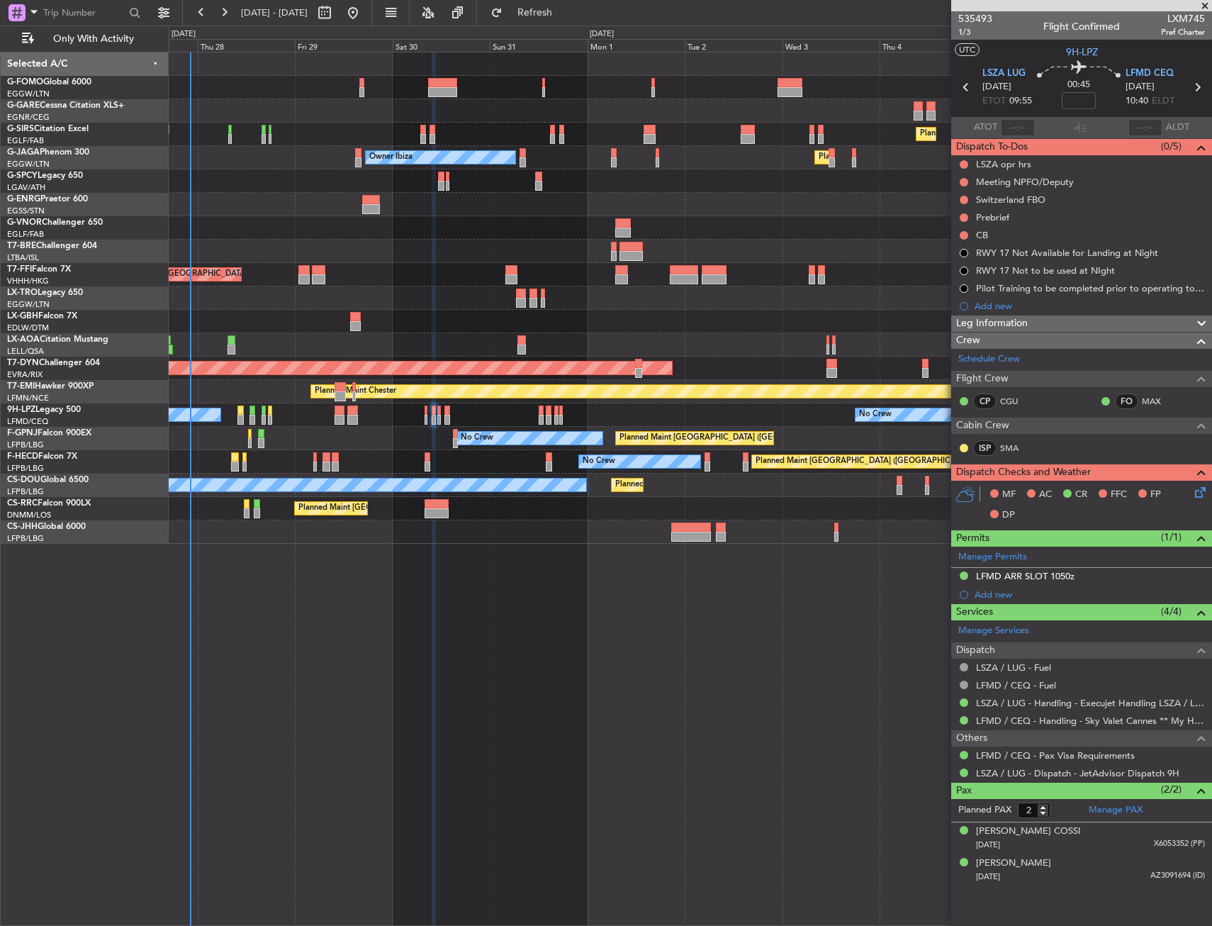
click at [1193, 91] on icon at bounding box center [1197, 87] width 18 height 18
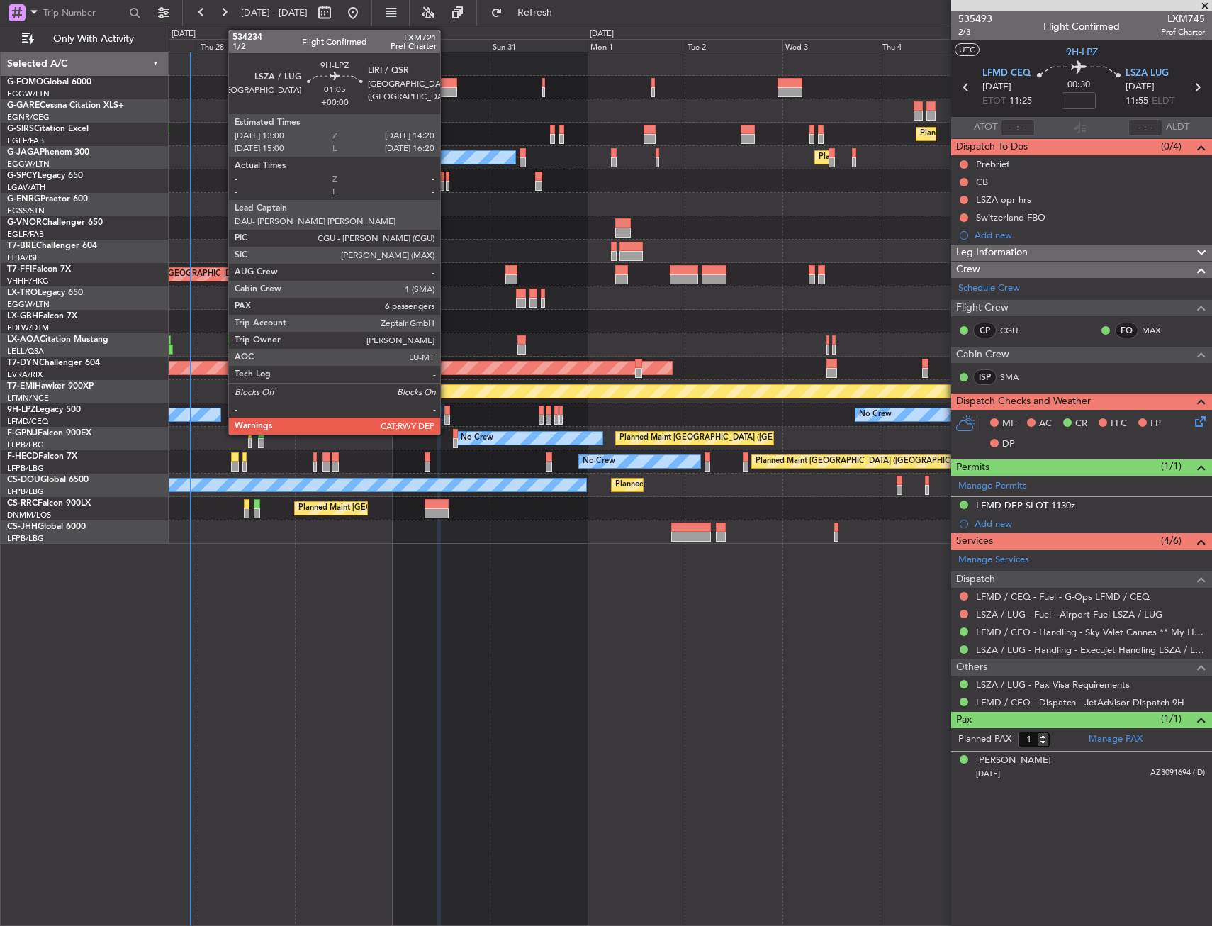
click at [447, 413] on div at bounding box center [447, 410] width 6 height 10
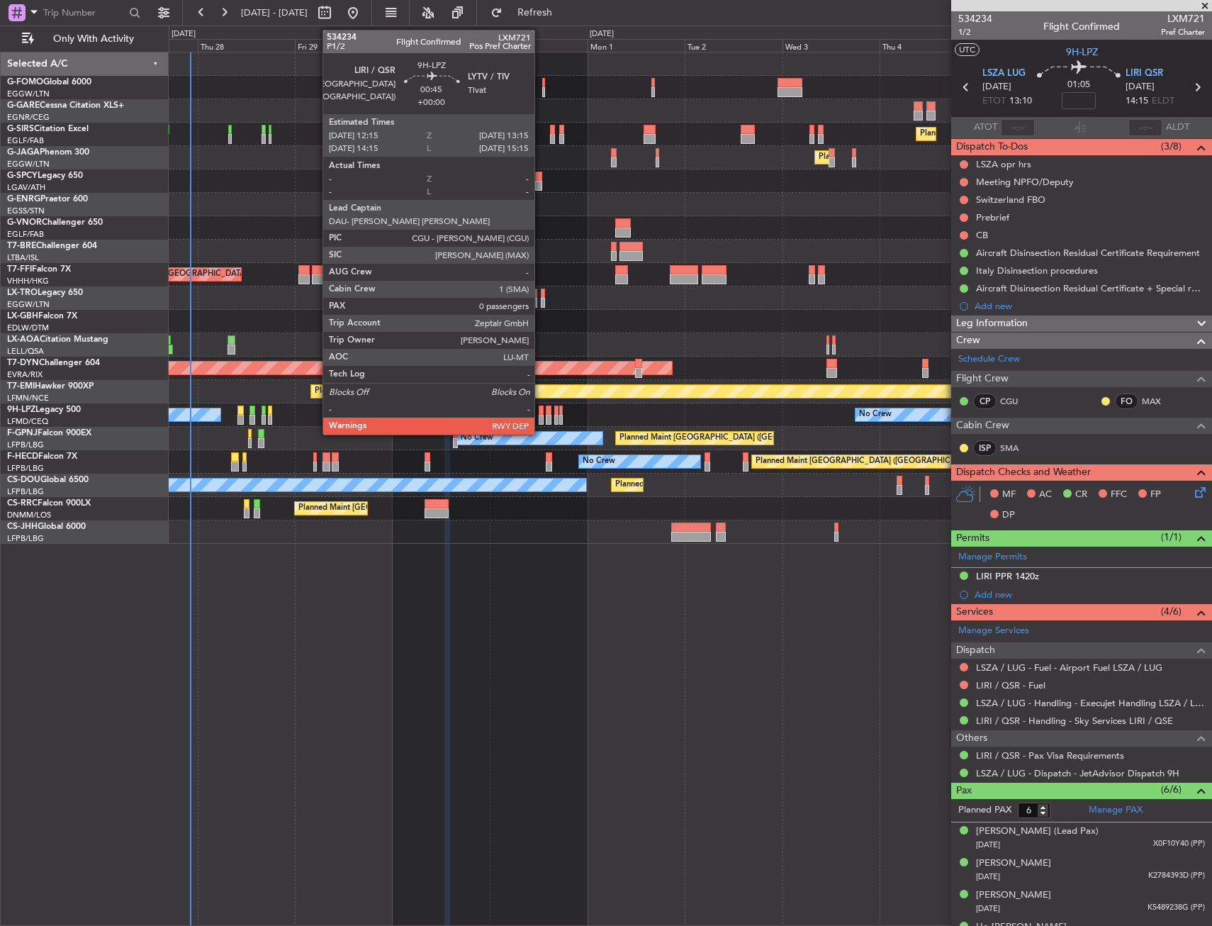
click at [541, 413] on div at bounding box center [541, 410] width 4 height 10
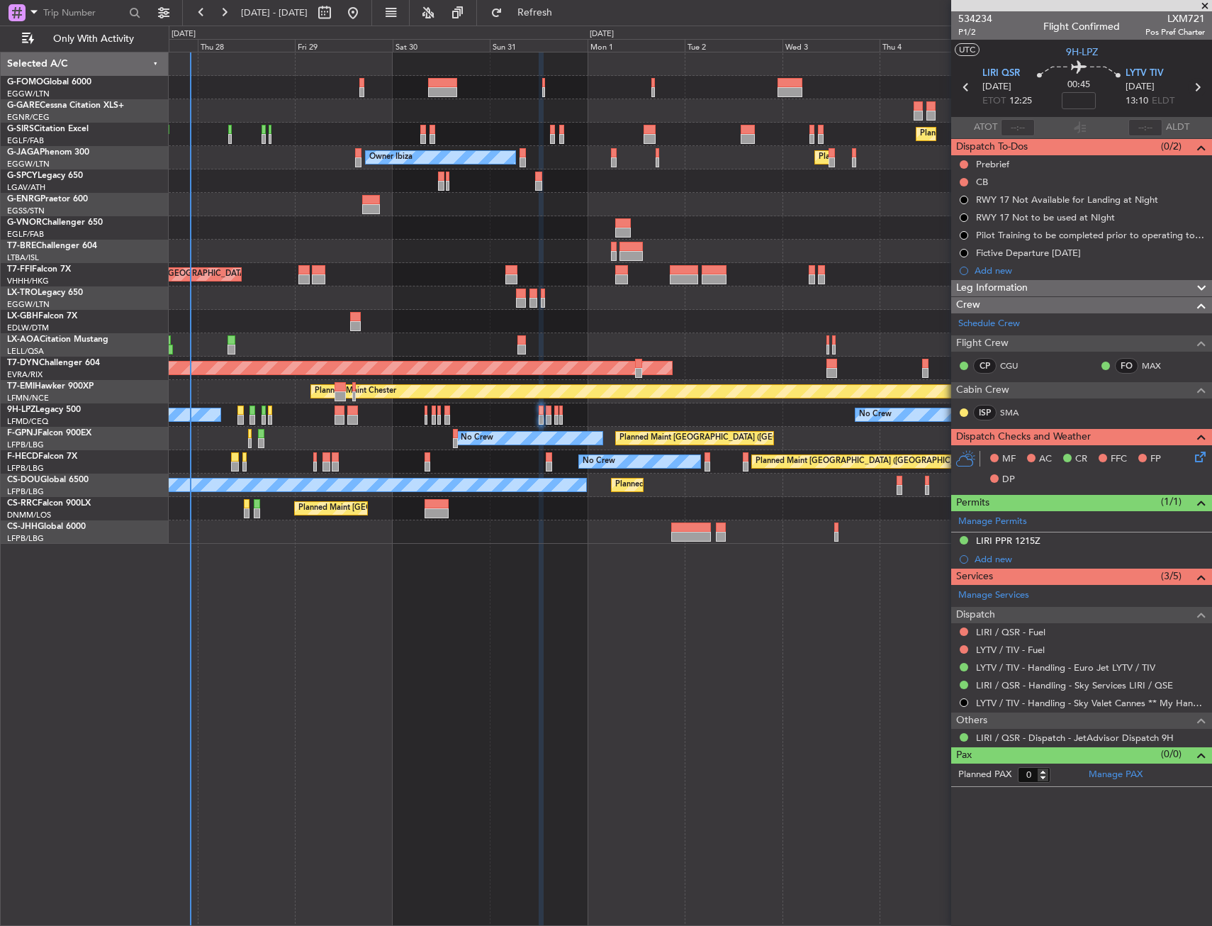
click at [1206, 78] on icon at bounding box center [1197, 87] width 18 height 18
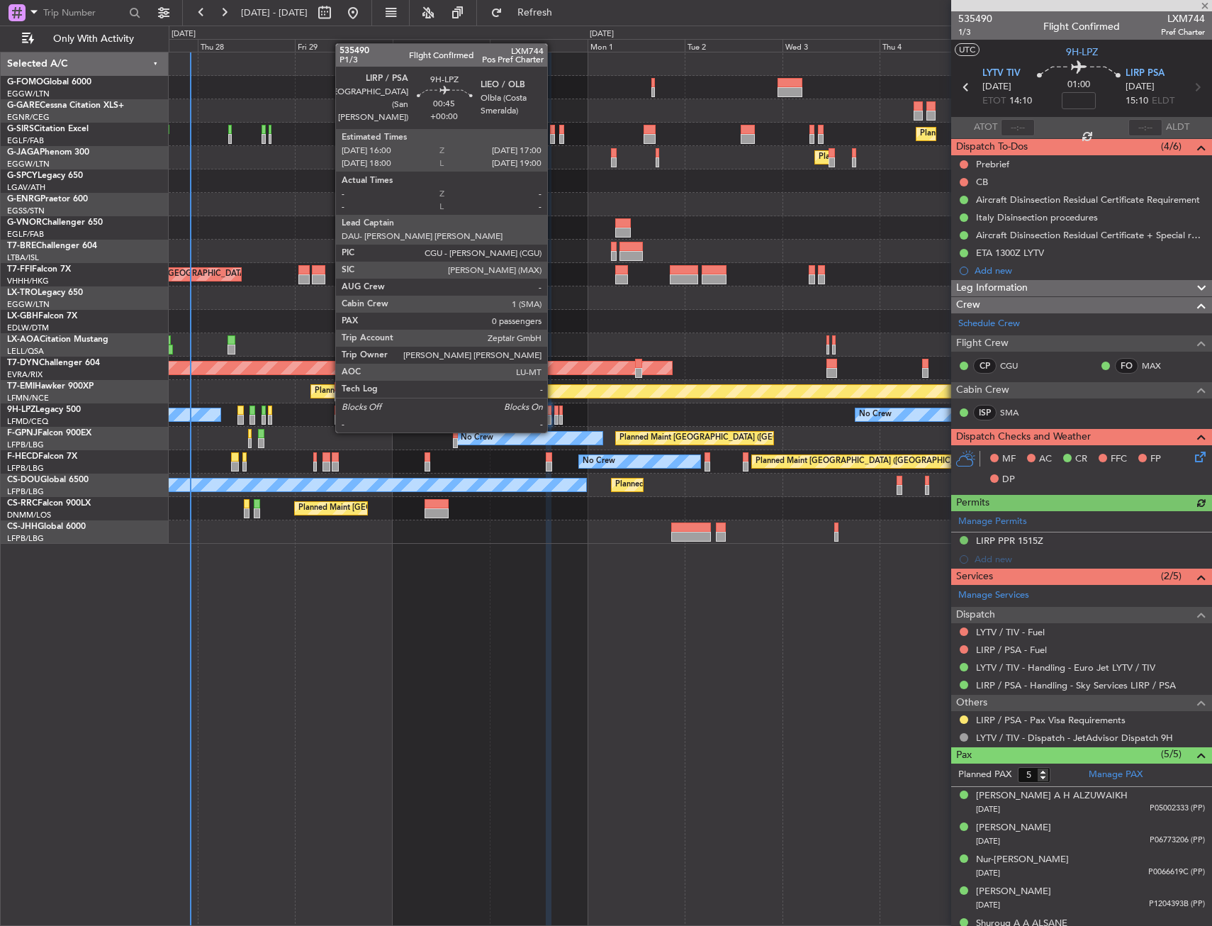
click at [554, 417] on div at bounding box center [556, 420] width 4 height 10
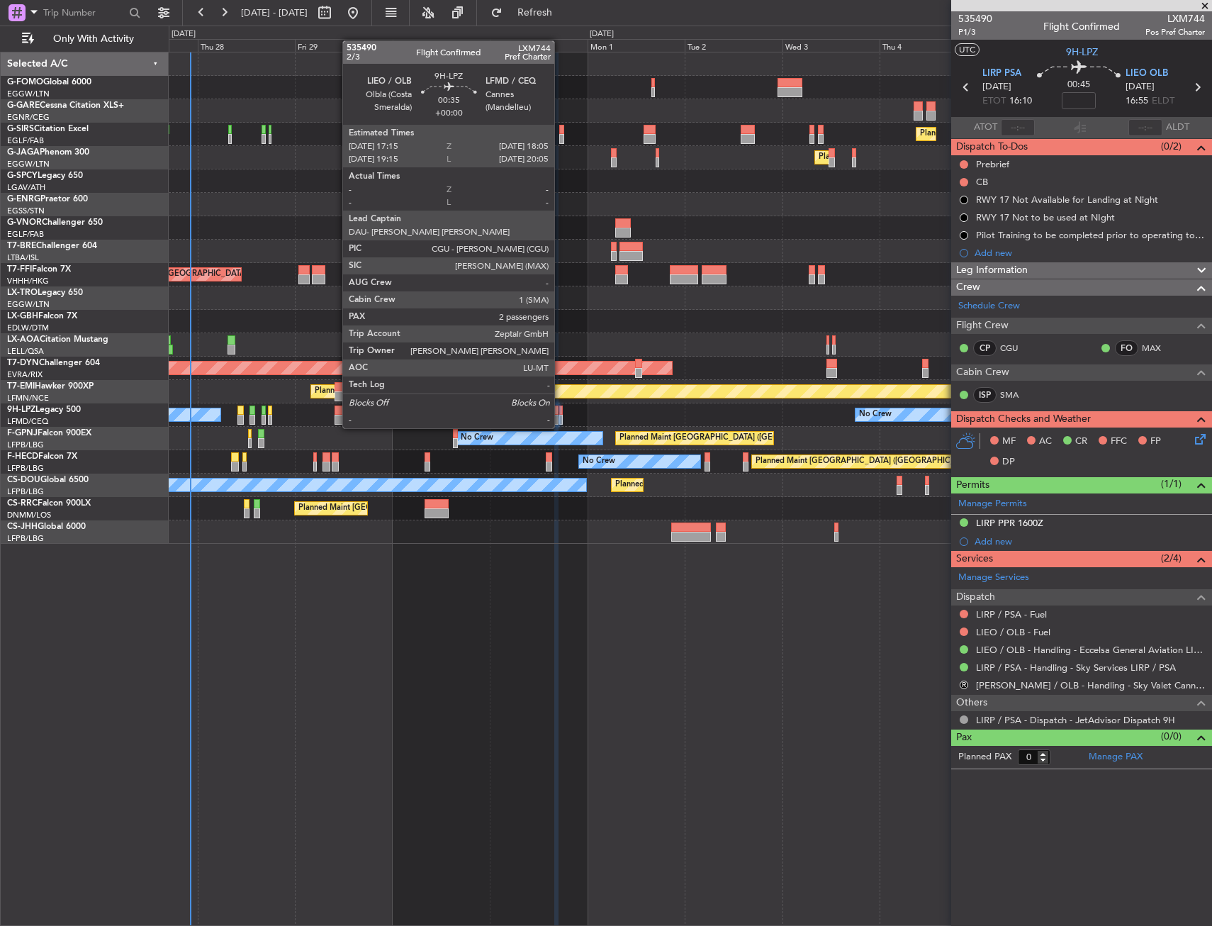
click at [561, 414] on div at bounding box center [561, 410] width 4 height 10
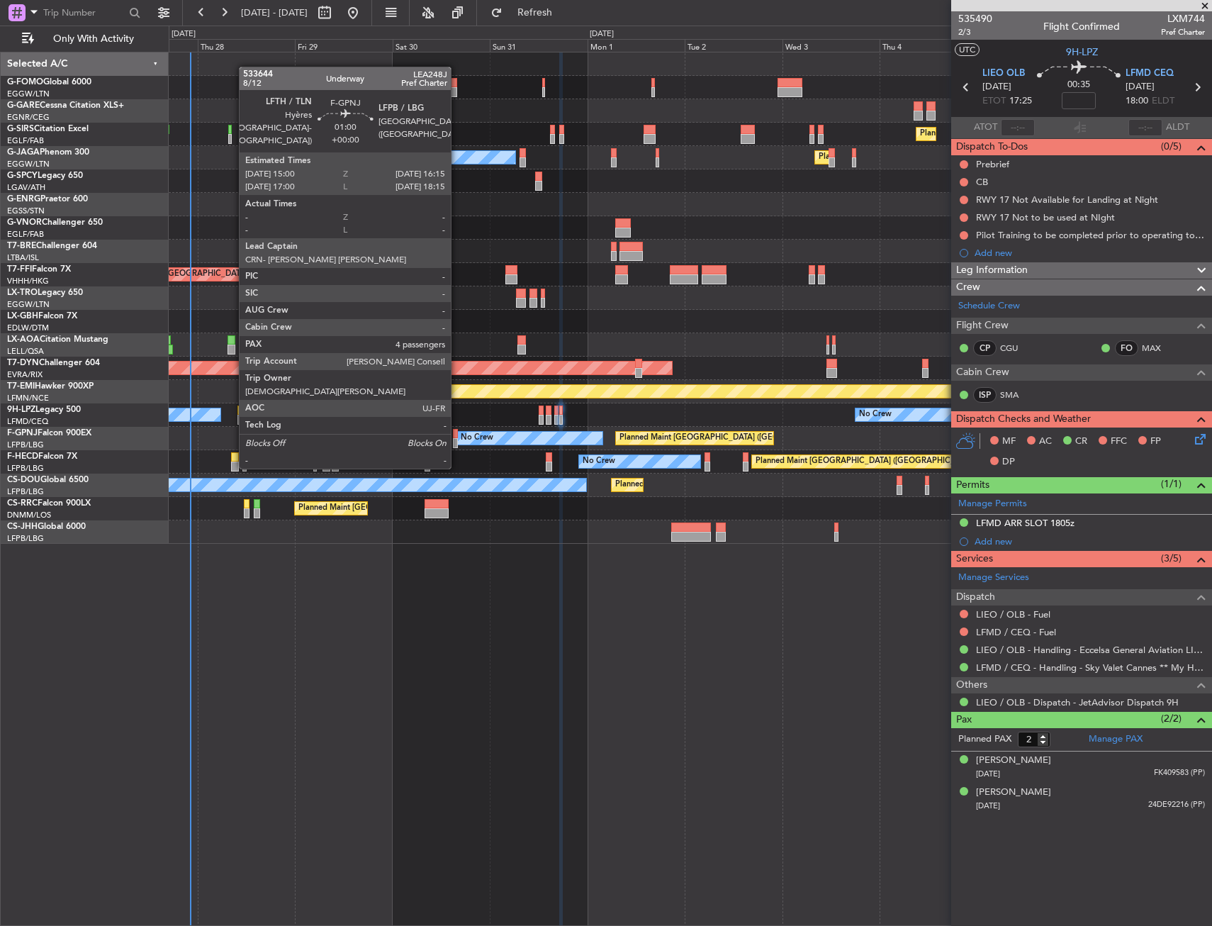
click at [457, 440] on div at bounding box center [456, 443] width 6 height 10
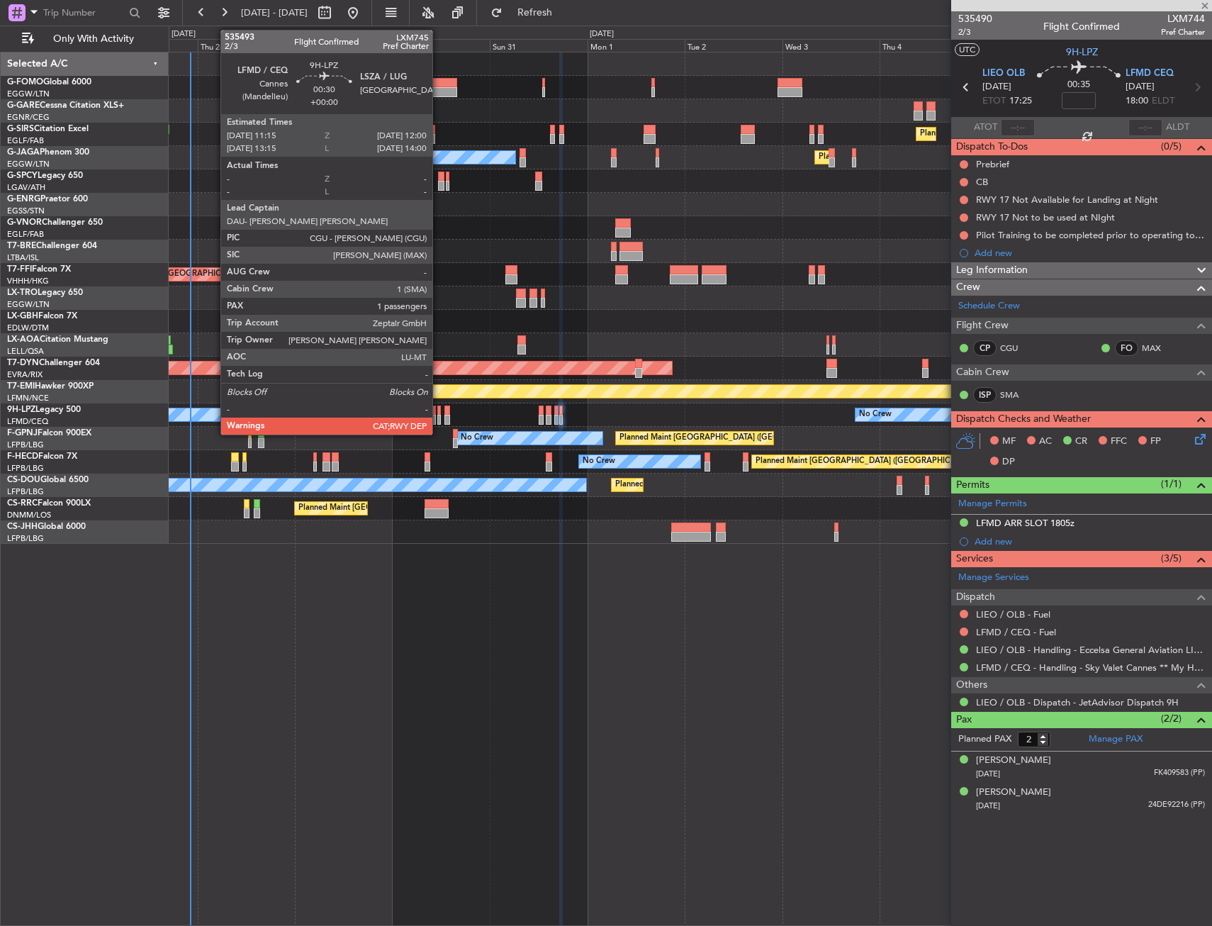
type input "4"
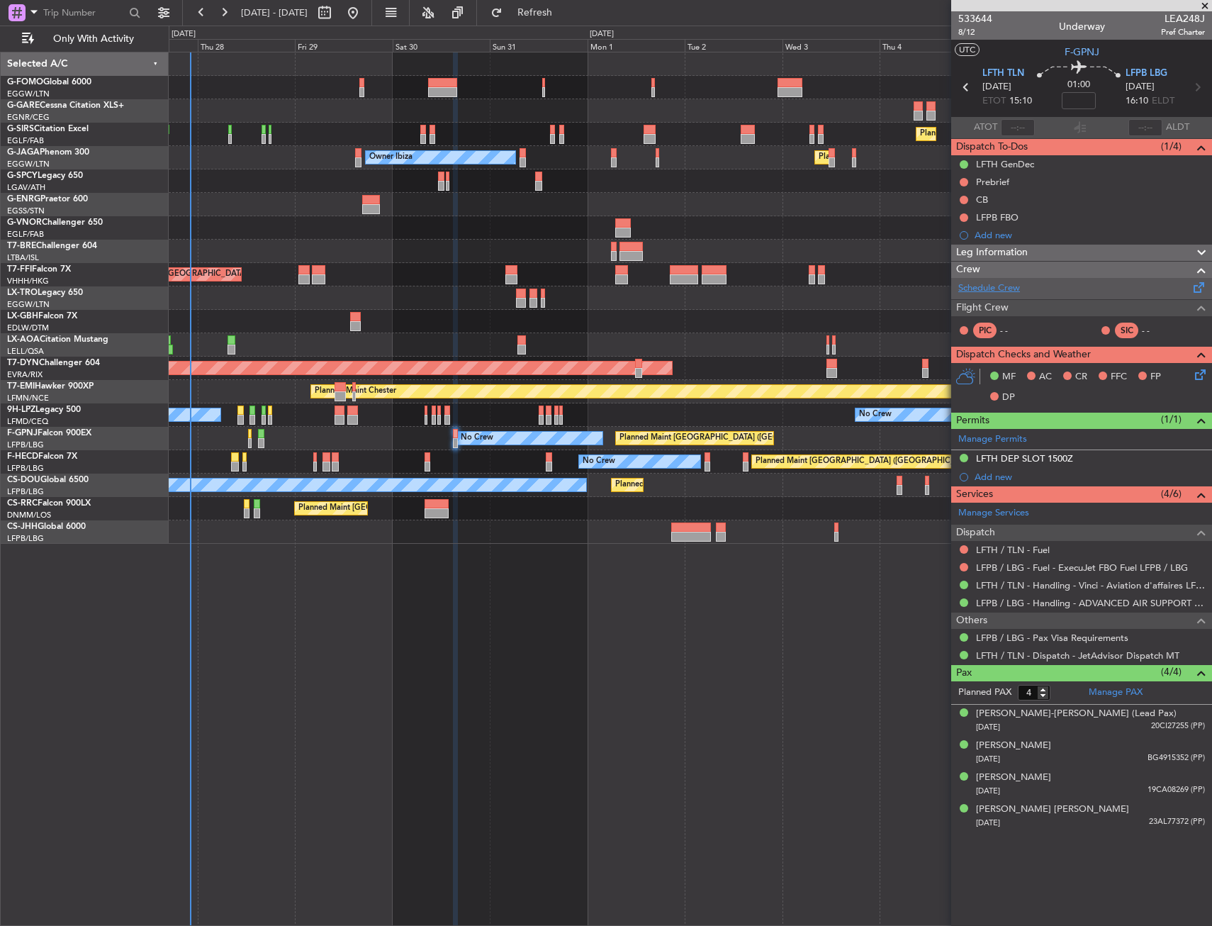
click at [1004, 286] on link "Schedule Crew" at bounding box center [989, 288] width 62 height 14
click at [312, 464] on div "Planned Maint Paris (Le Bourget) No Crew No Crew" at bounding box center [690, 461] width 1043 height 23
click at [310, 461] on div "Planned Maint Paris (Le Bourget) No Crew No Crew" at bounding box center [690, 461] width 1043 height 23
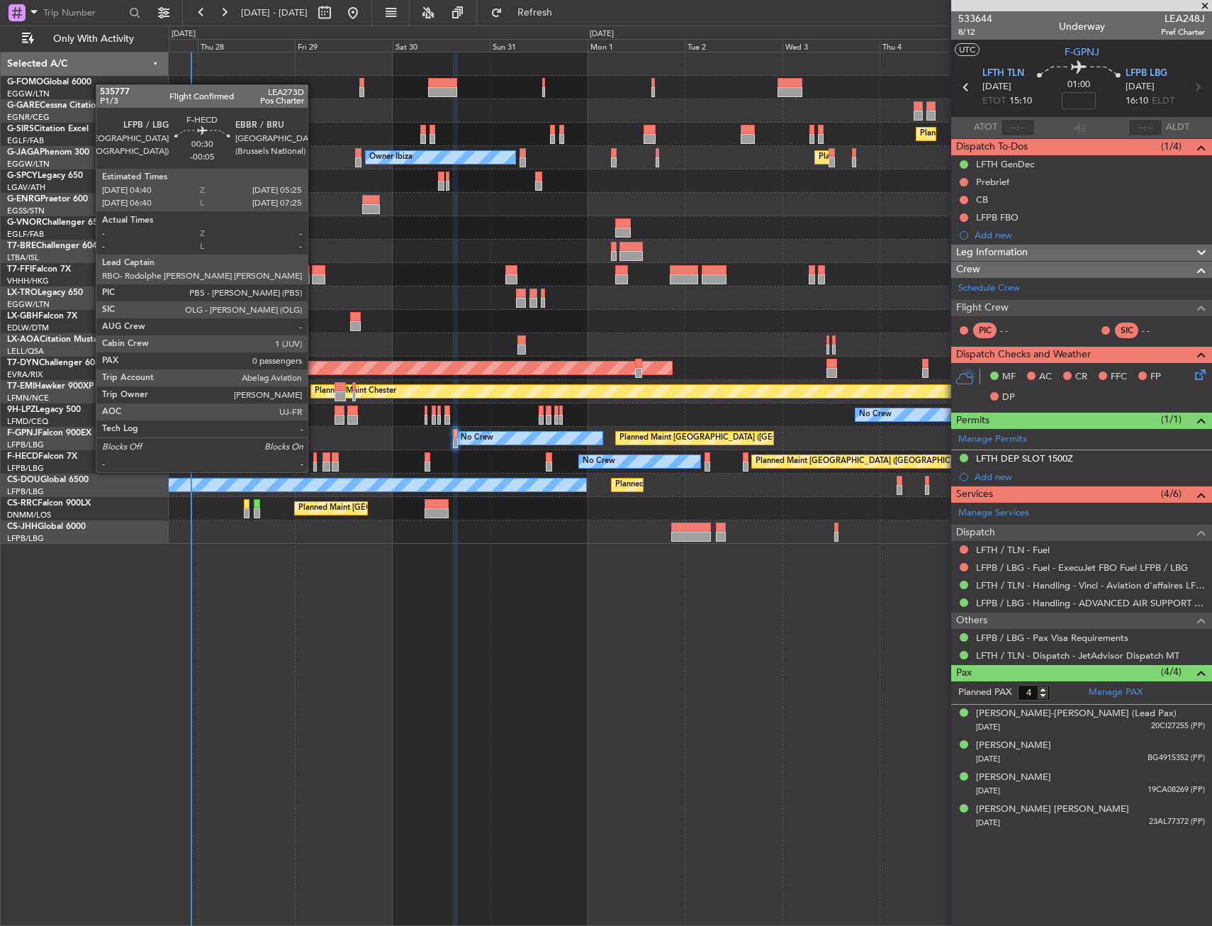
click at [314, 459] on div at bounding box center [315, 457] width 4 height 10
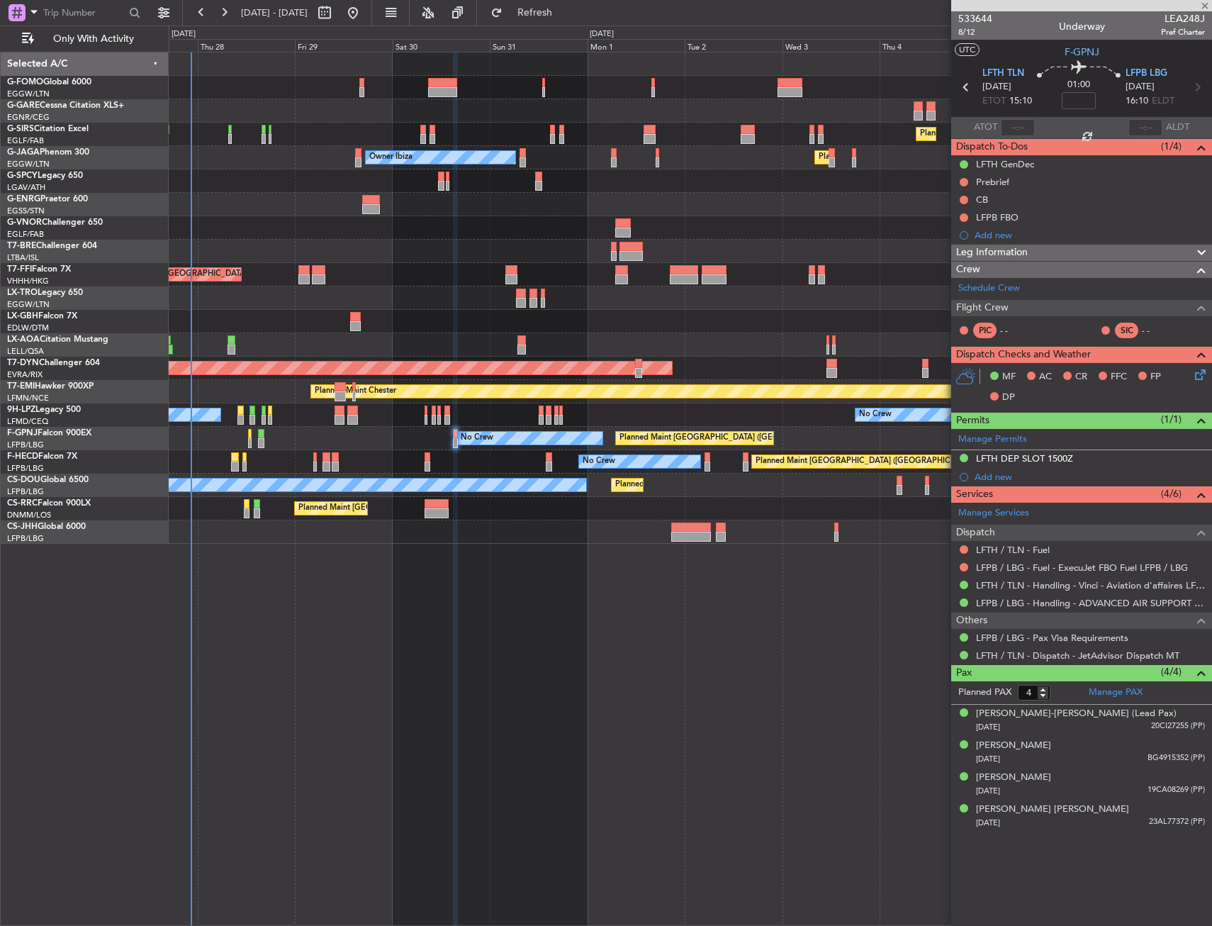
type input "-00:05"
type input "0"
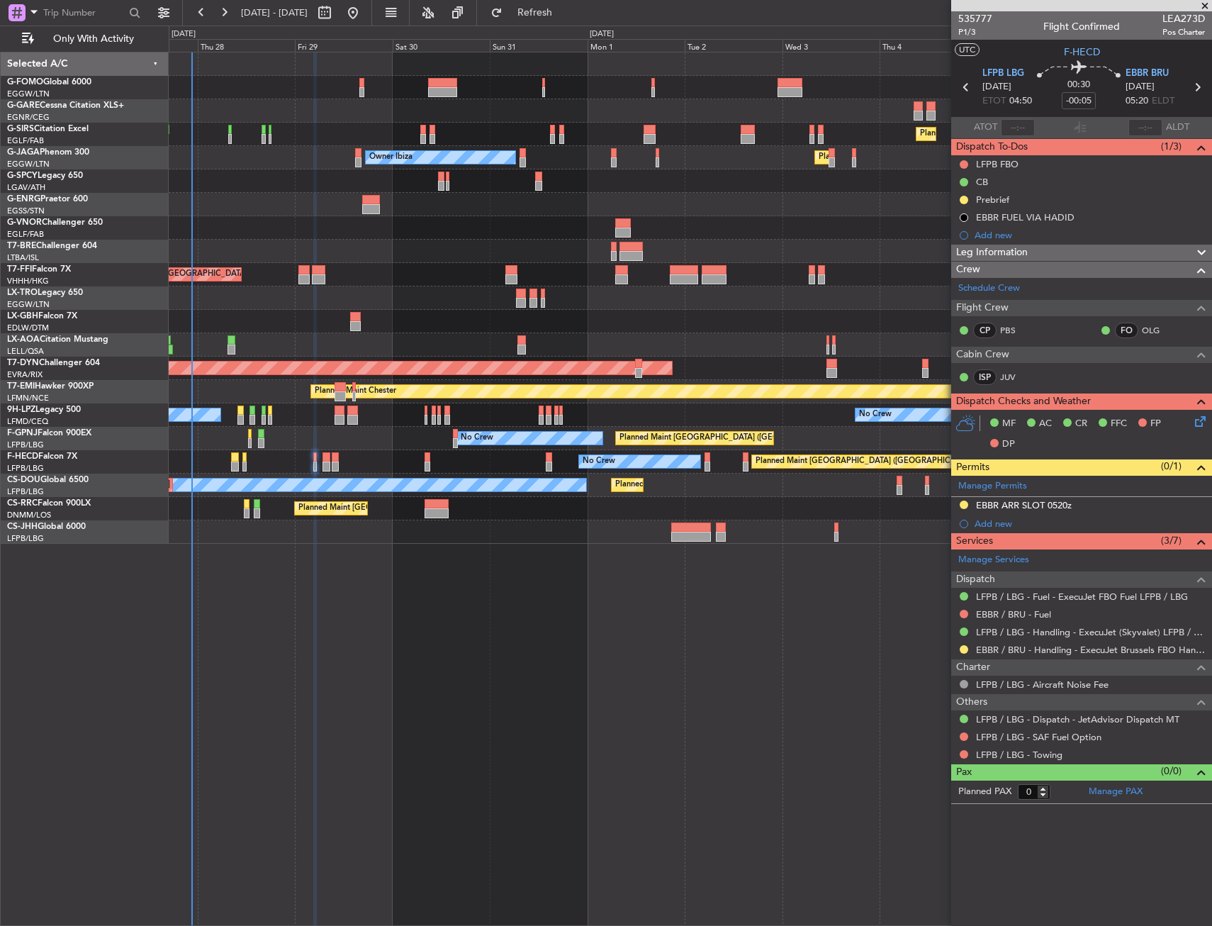
click at [296, 772] on div "Planned Maint London (Farnborough) Unplanned Maint Oxford (Kidlington) Planned …" at bounding box center [690, 489] width 1043 height 874
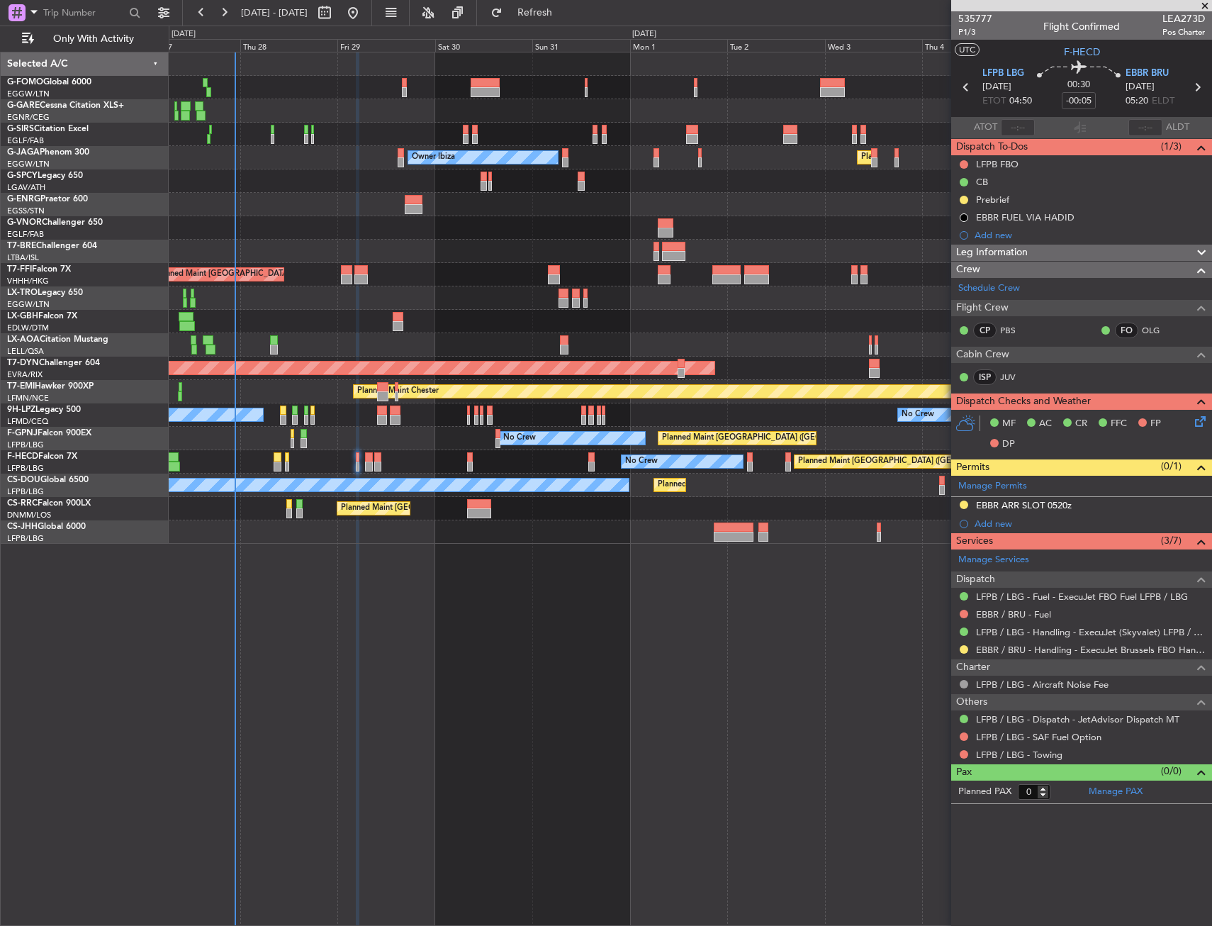
click at [422, 540] on div at bounding box center [690, 531] width 1043 height 23
click at [565, 18] on span "Refresh" at bounding box center [535, 13] width 60 height 10
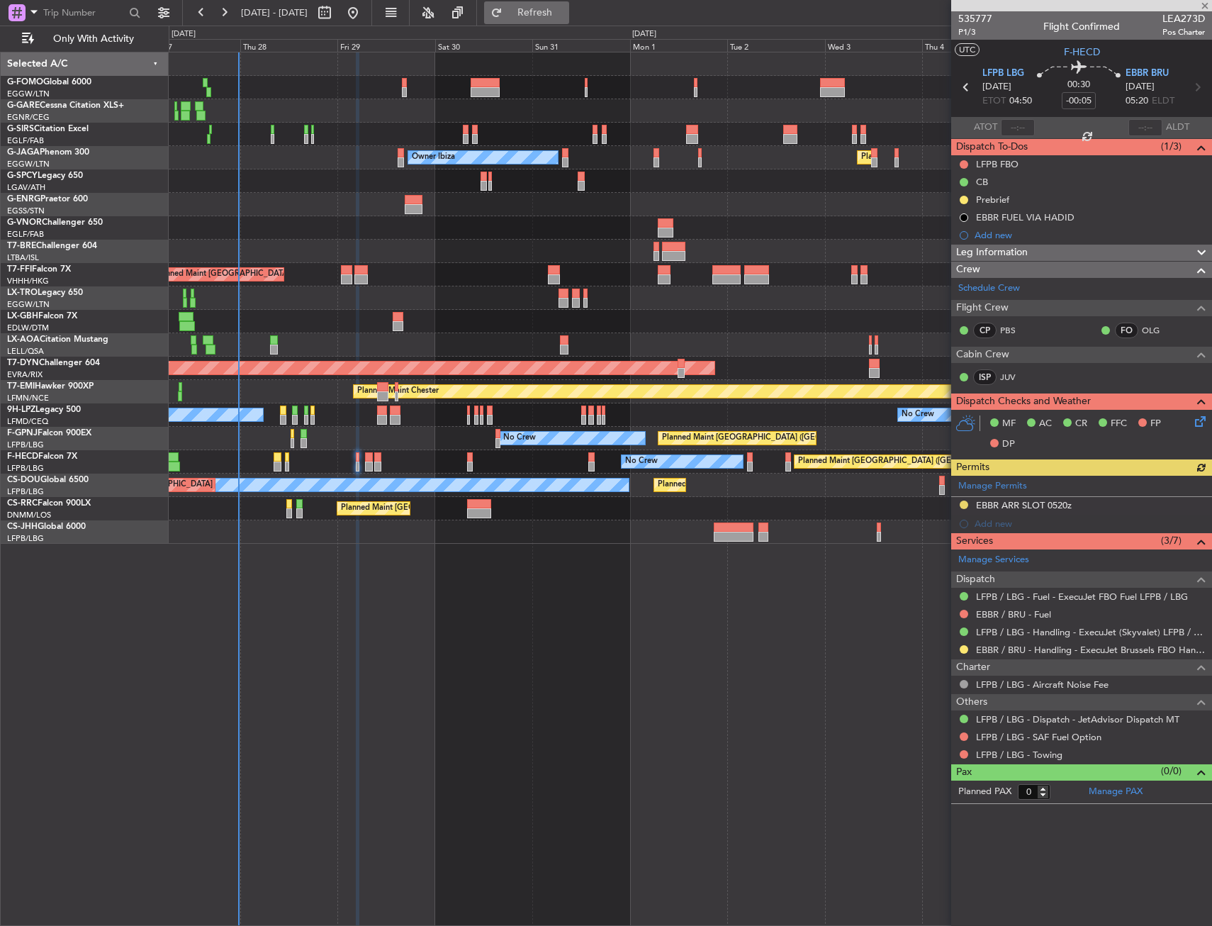
click at [569, 23] on button "Refresh" at bounding box center [526, 12] width 85 height 23
click at [315, 415] on div at bounding box center [312, 420] width 4 height 10
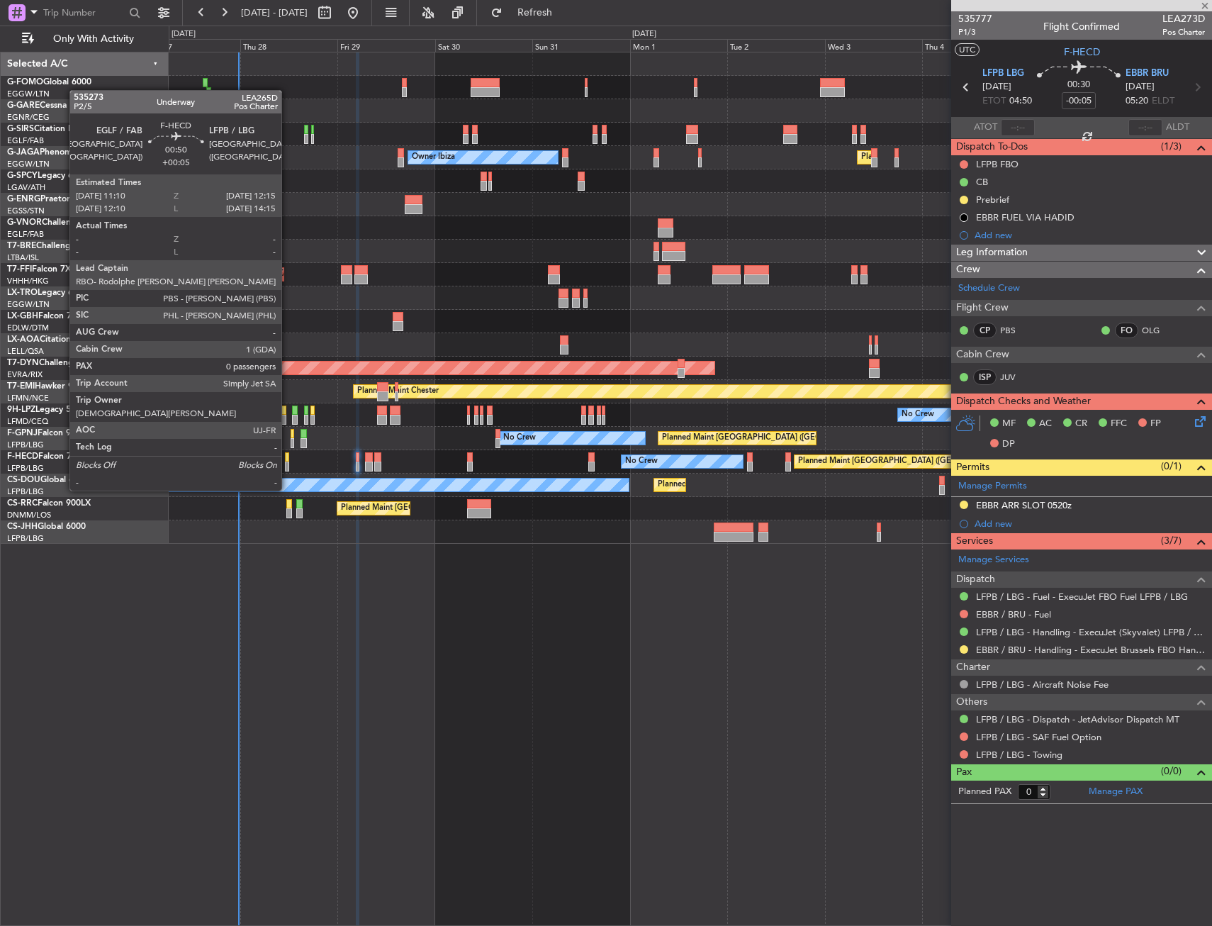
type input "+00:05"
type input "3"
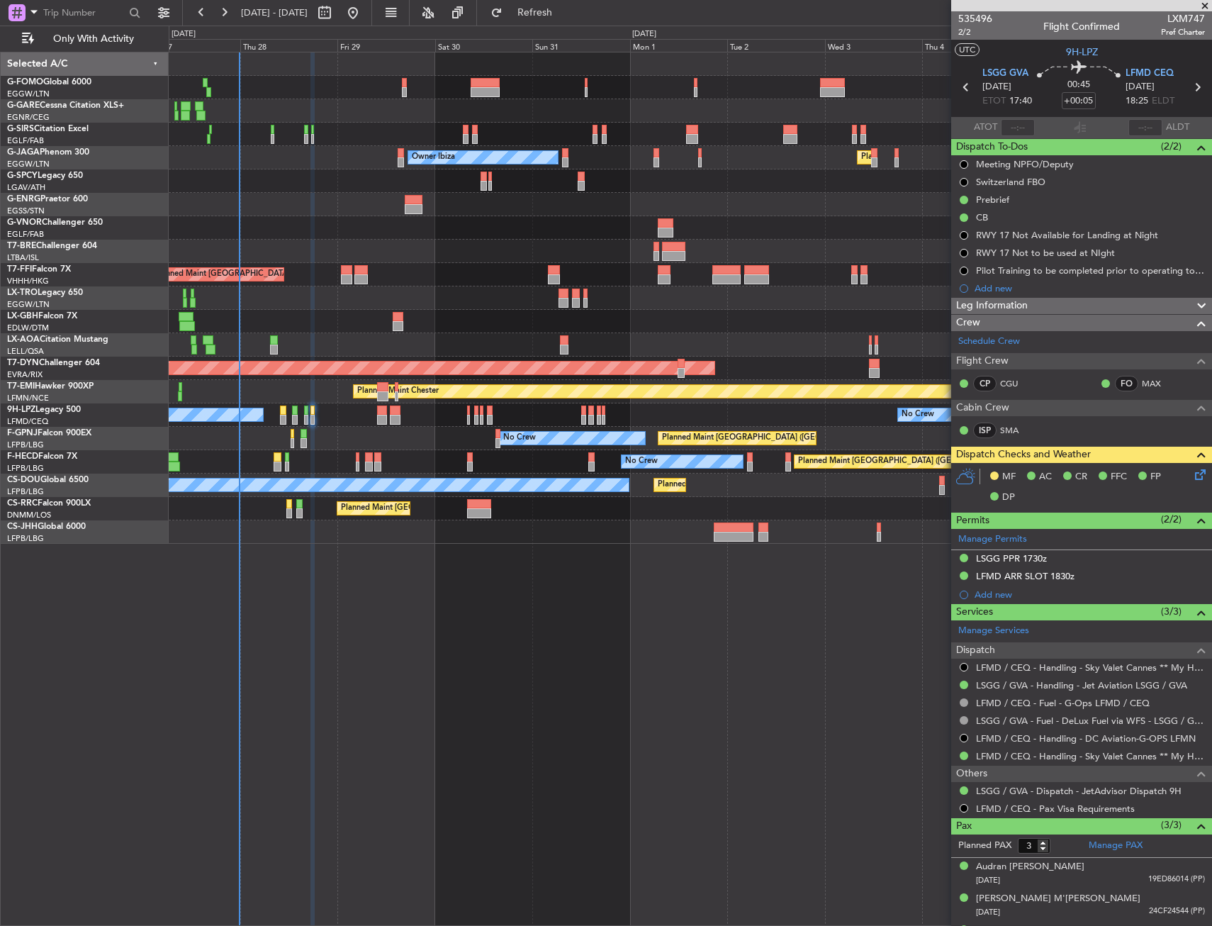
click at [461, 623] on div "Planned Maint [GEOGRAPHIC_DATA] ([GEOGRAPHIC_DATA]) Unplanned Maint [GEOGRAPHIC…" at bounding box center [690, 489] width 1043 height 874
